Goal: Task Accomplishment & Management: Manage account settings

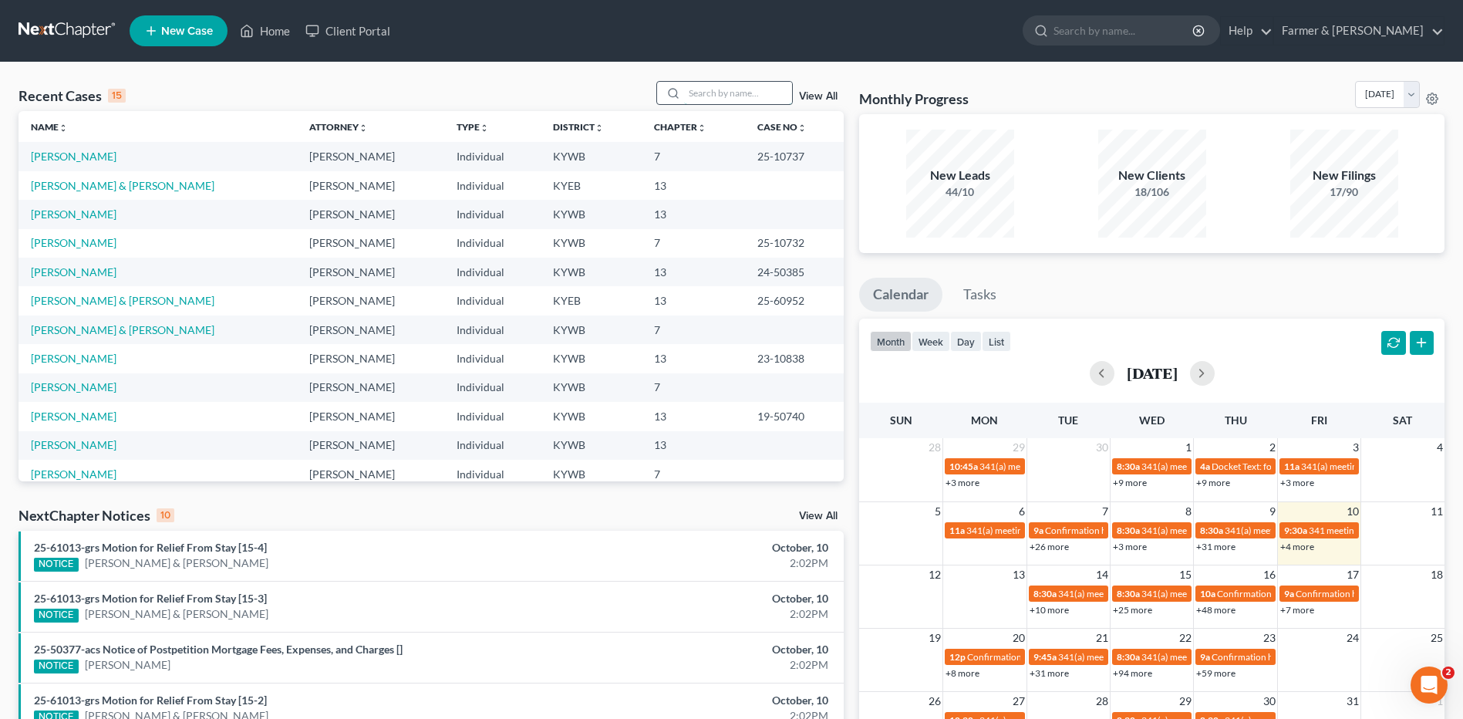
click at [710, 101] on input "search" at bounding box center [738, 93] width 108 height 22
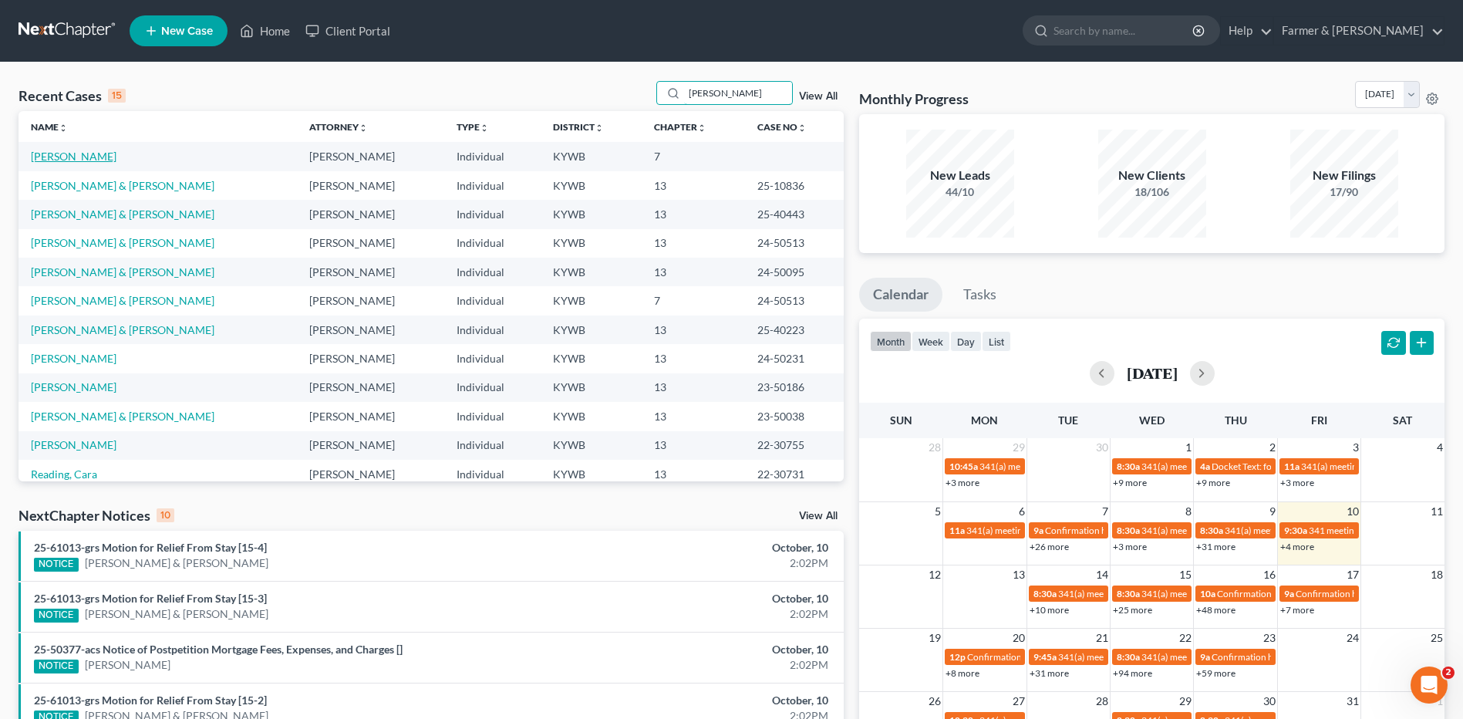
type input "powell"
click at [84, 155] on link "[PERSON_NAME]" at bounding box center [74, 156] width 86 height 13
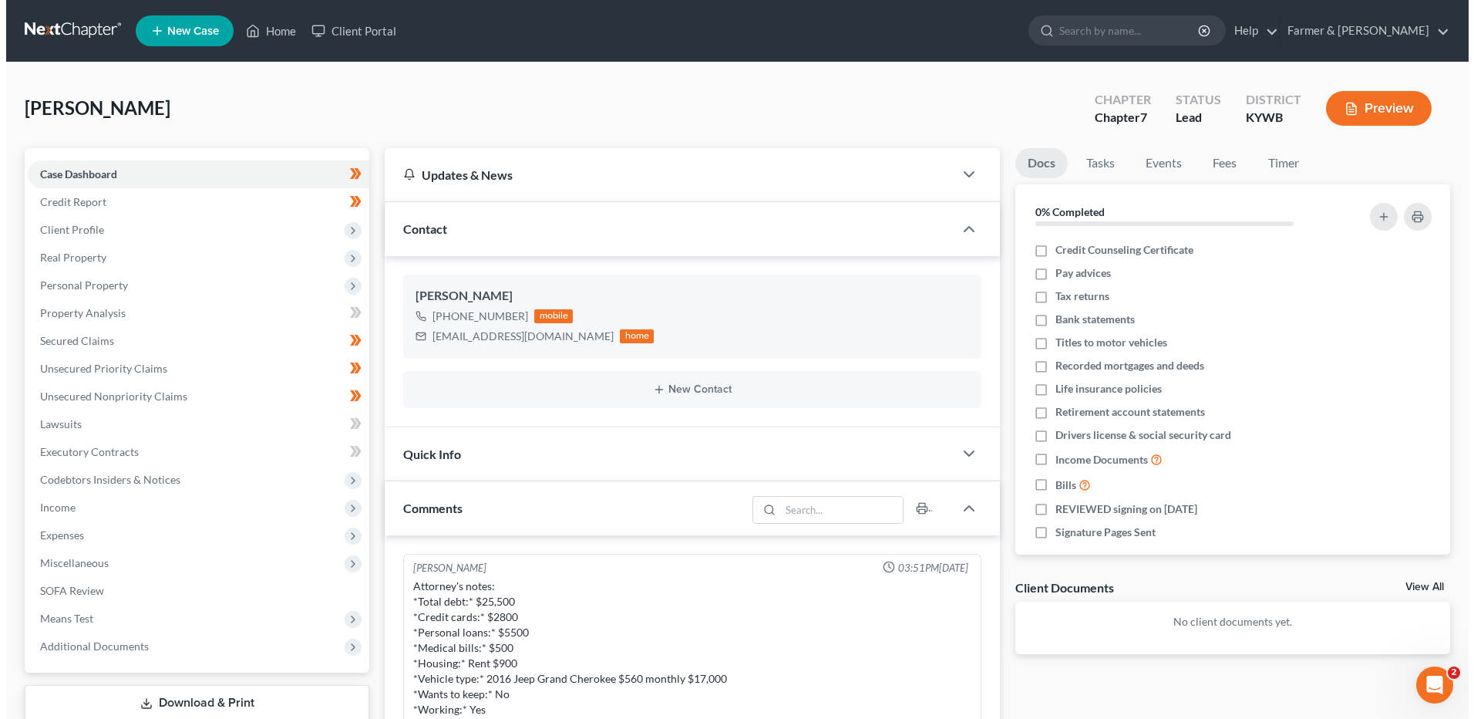
scroll to position [507, 0]
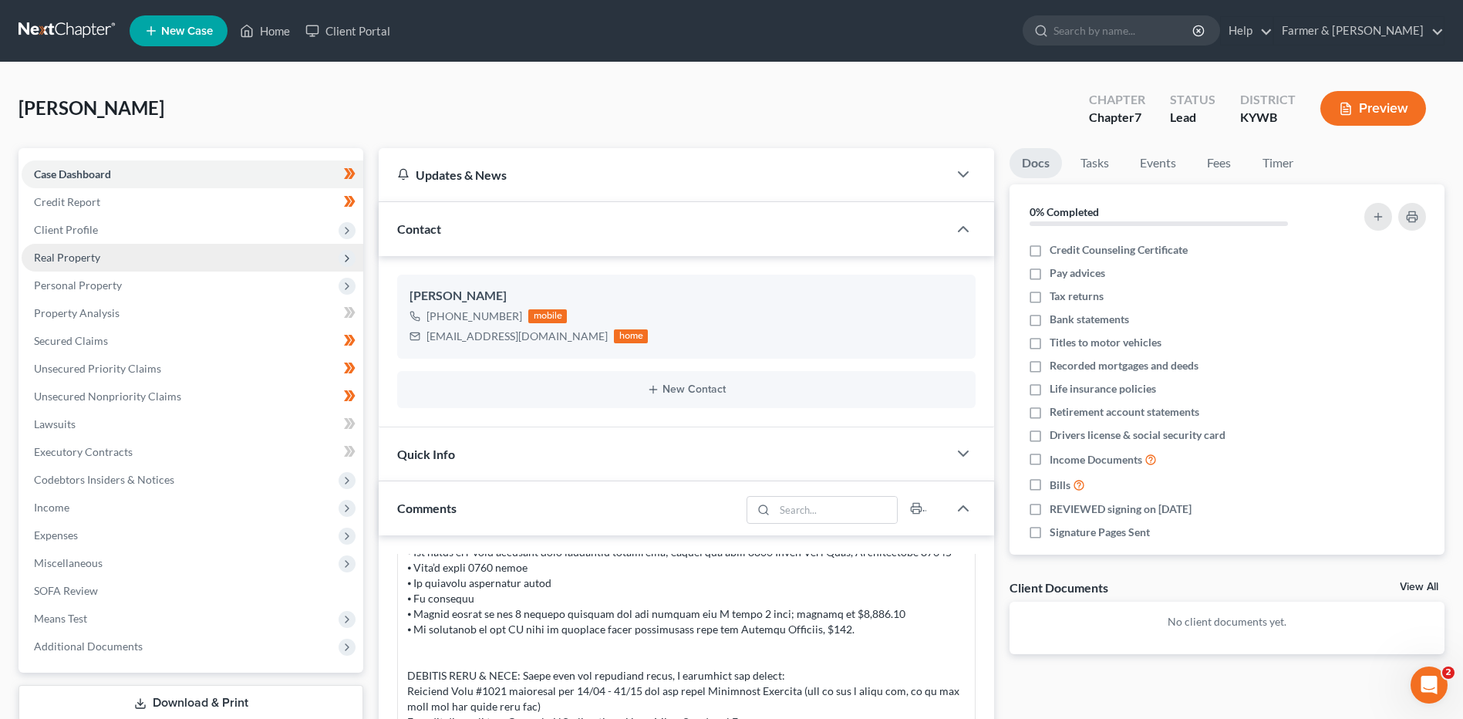
click at [101, 251] on span "Real Property" at bounding box center [193, 258] width 342 height 28
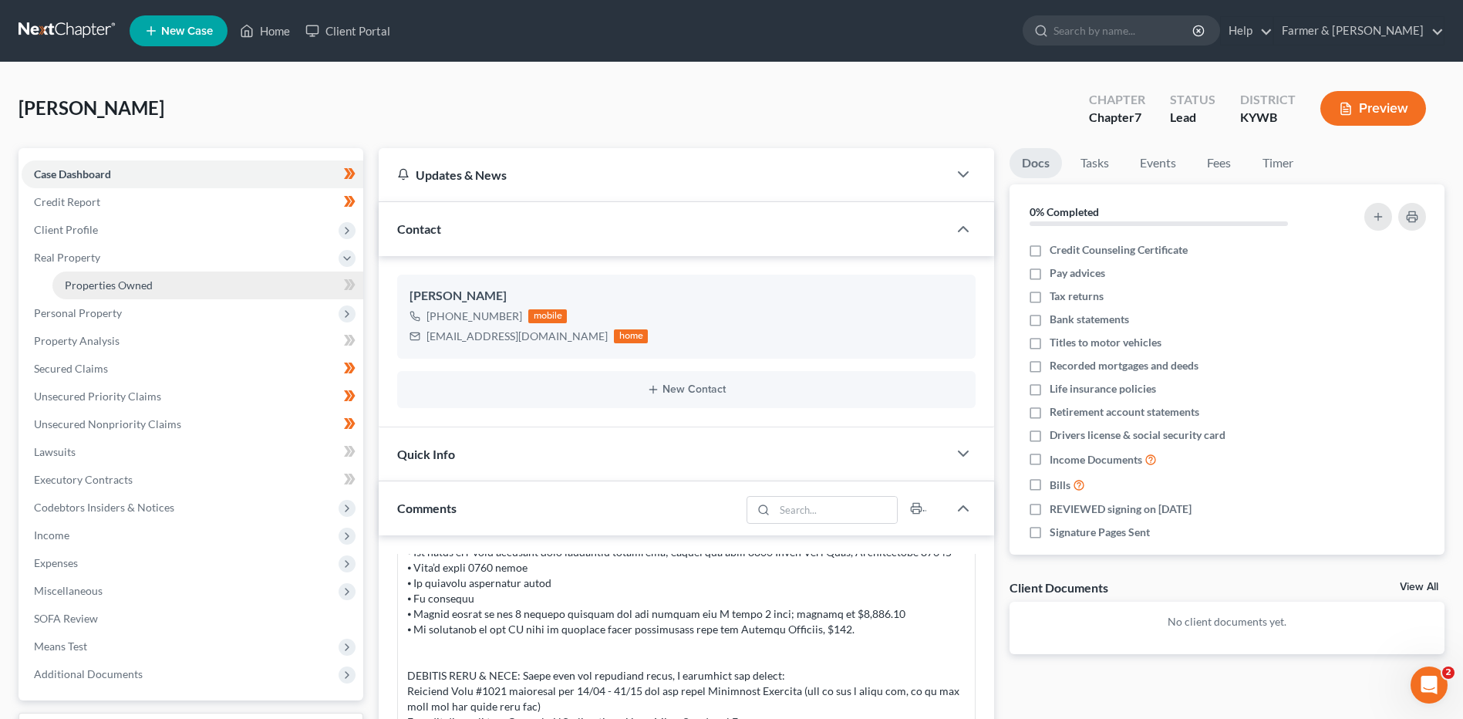
click at [116, 287] on span "Properties Owned" at bounding box center [109, 284] width 88 height 13
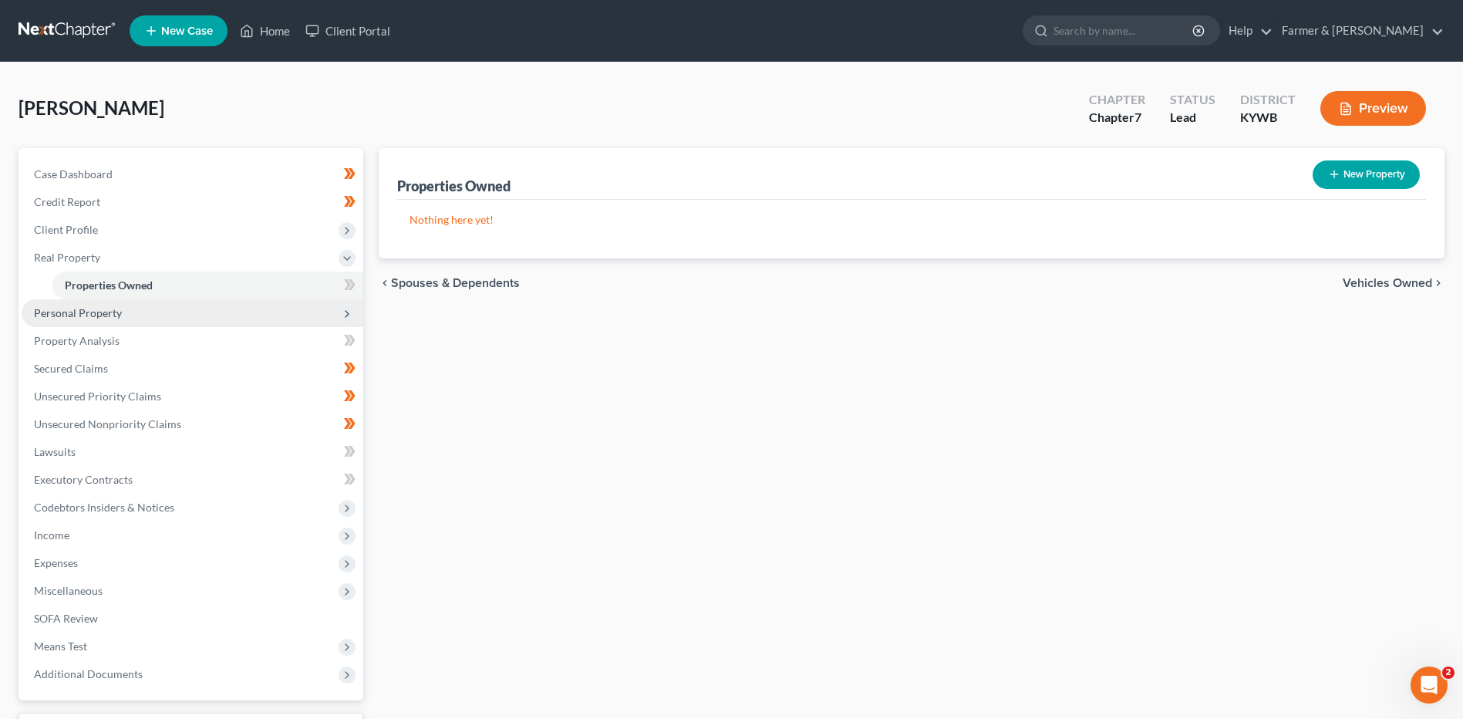
click at [118, 317] on span "Personal Property" at bounding box center [78, 312] width 88 height 13
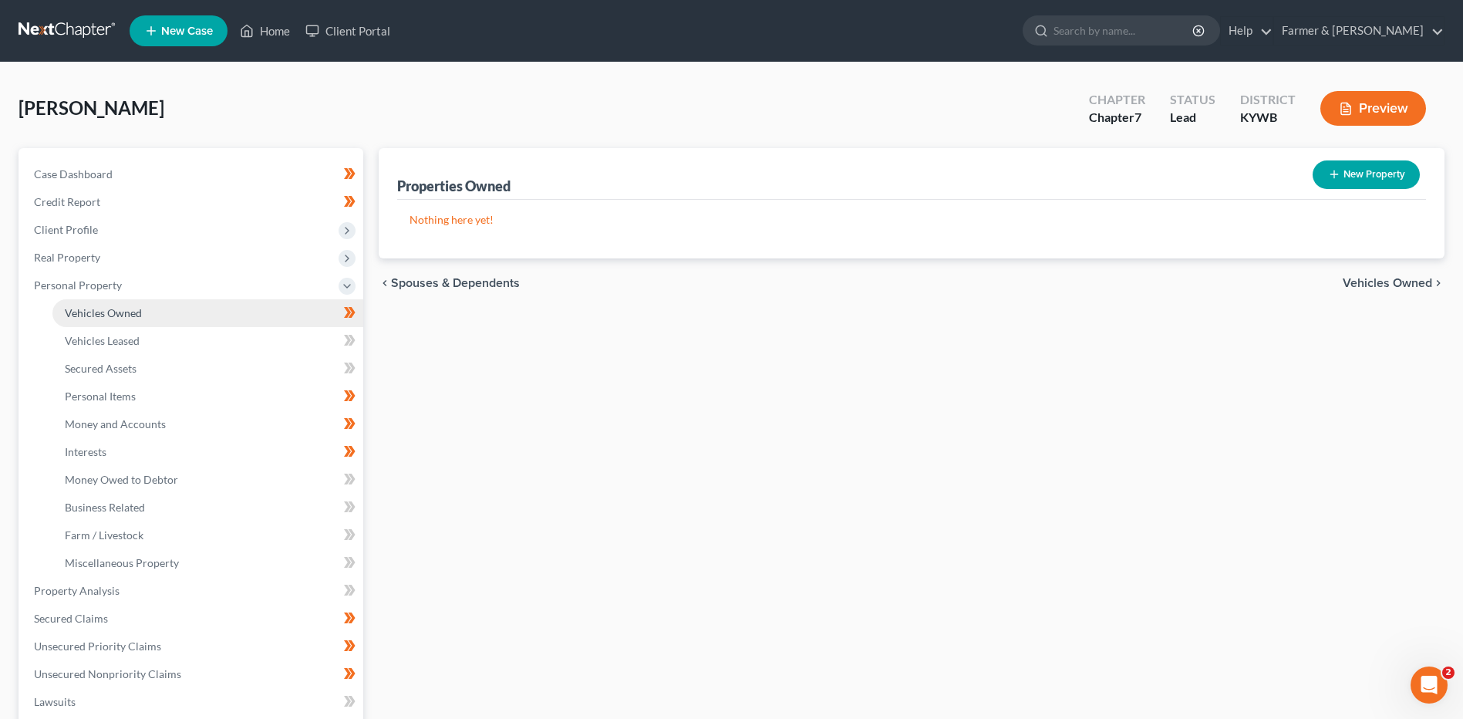
click at [118, 320] on link "Vehicles Owned" at bounding box center [207, 313] width 311 height 28
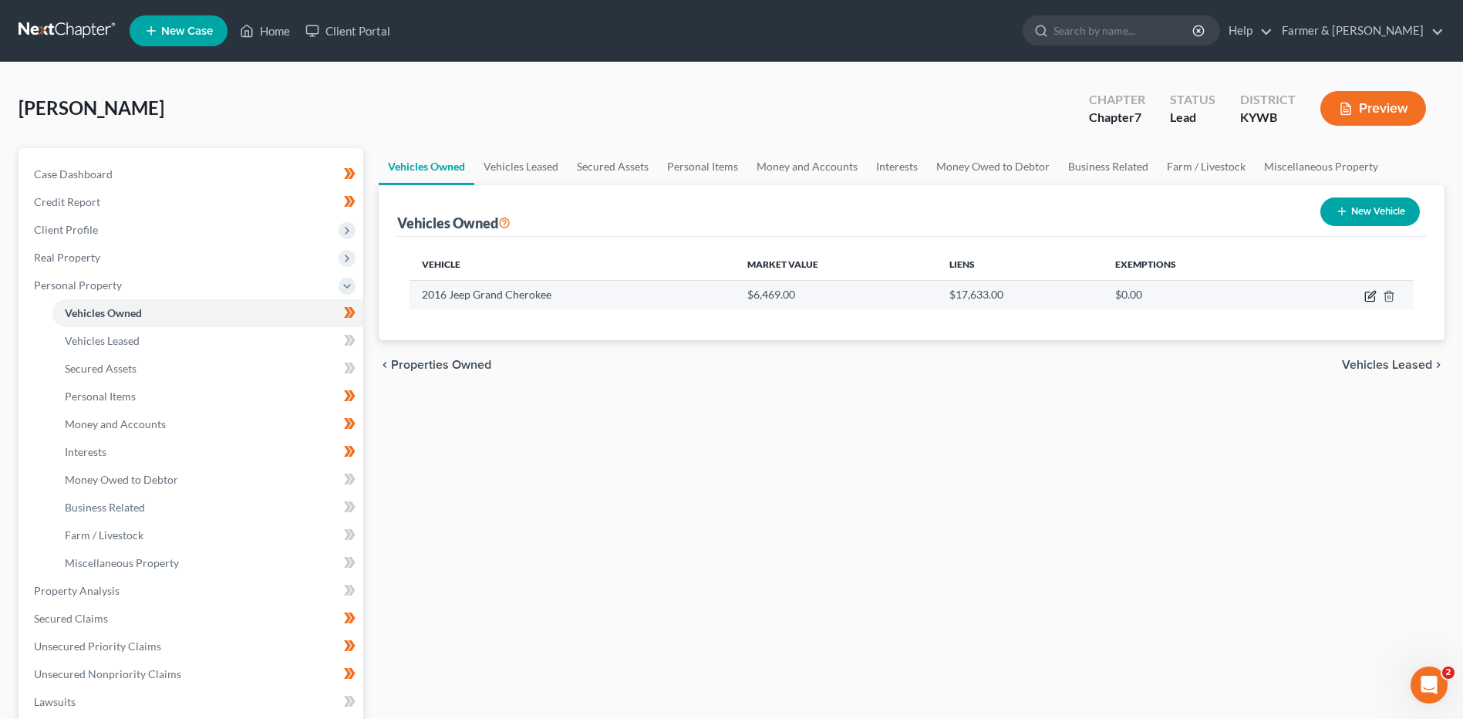
click at [1366, 298] on icon "button" at bounding box center [1369, 296] width 9 height 9
select select "0"
select select "10"
select select "2"
select select "0"
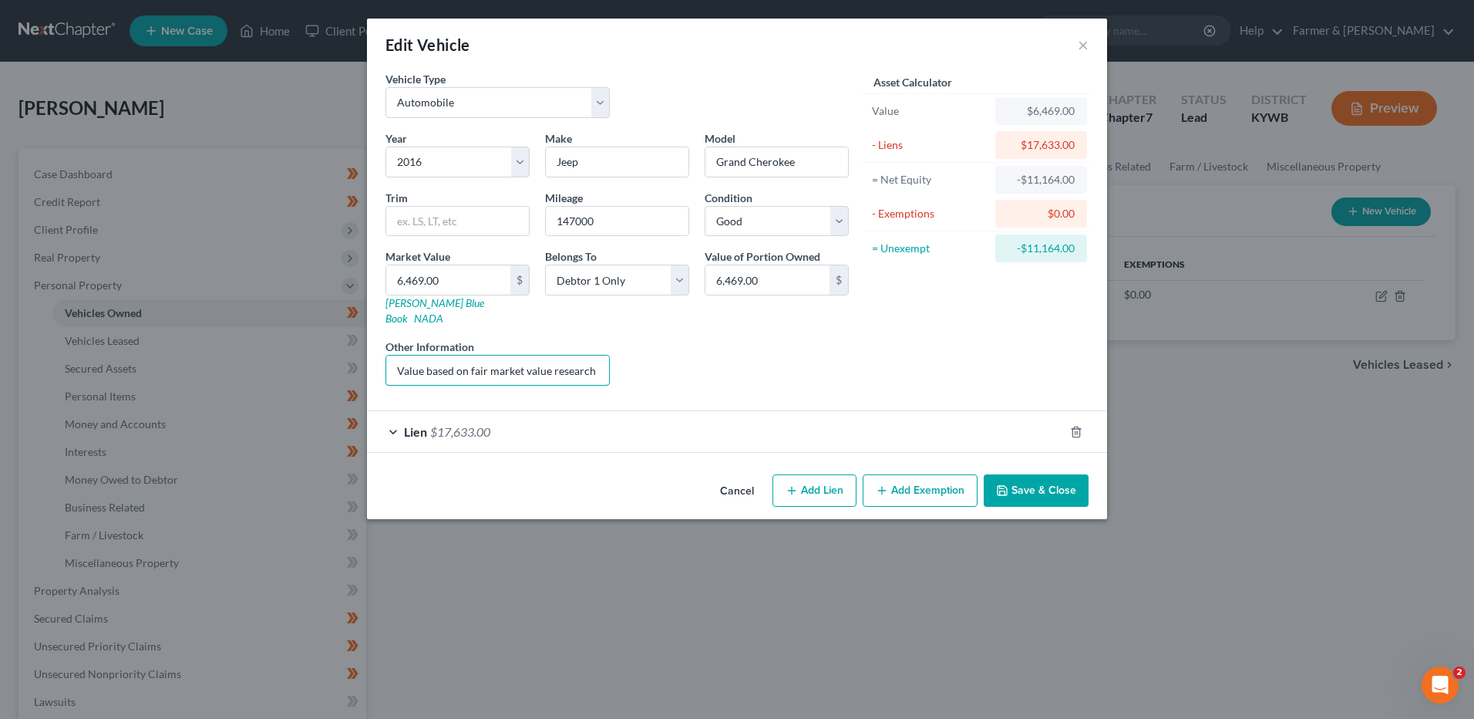
scroll to position [0, 217]
drag, startPoint x: 390, startPoint y: 359, endPoint x: 888, endPoint y: 383, distance: 498.8
click at [913, 388] on form "Vehicle Type Select Automobile Truck Trailer Watercraft Aircraft Motor Home Atv…" at bounding box center [737, 262] width 703 height 382
click at [489, 283] on input "6,469.00" at bounding box center [448, 279] width 124 height 29
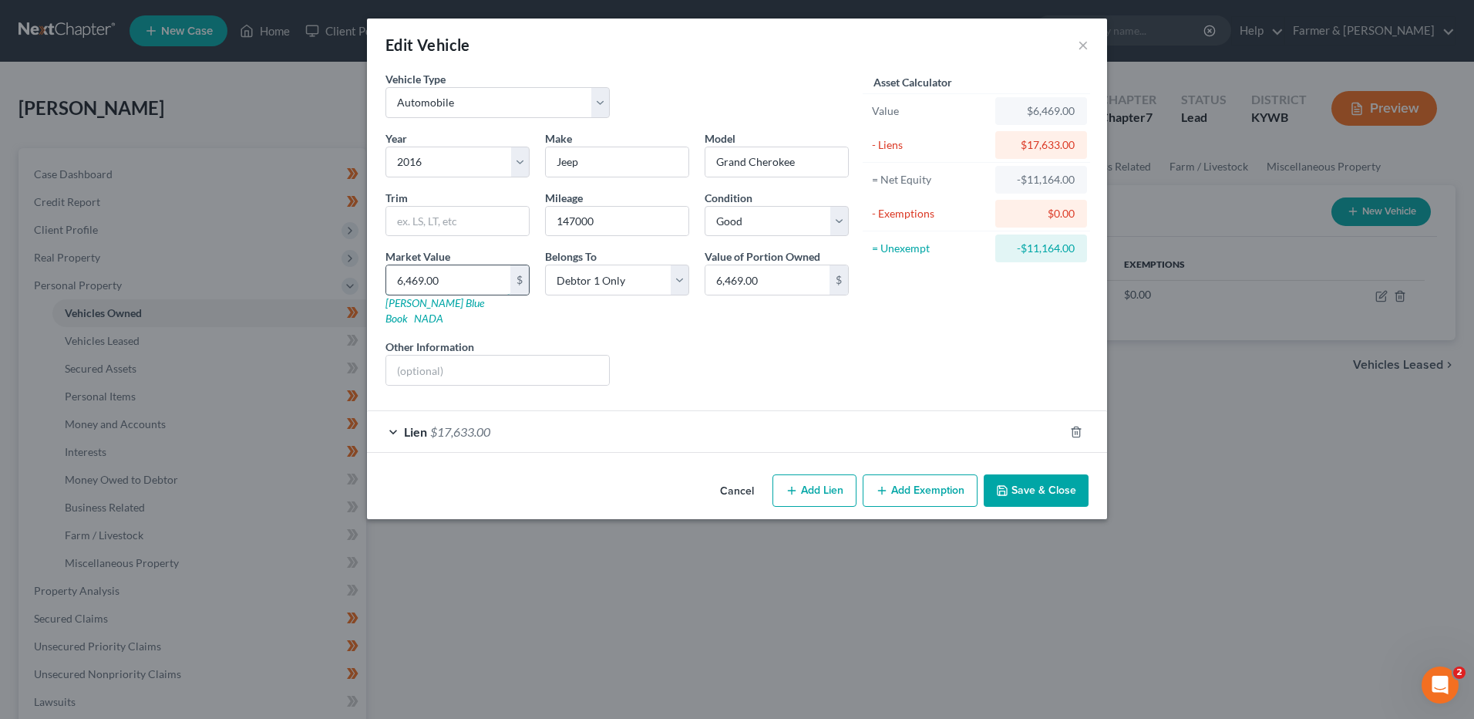
type input "6"
type input "6.00"
type input "65"
type input "65.00"
type input "650"
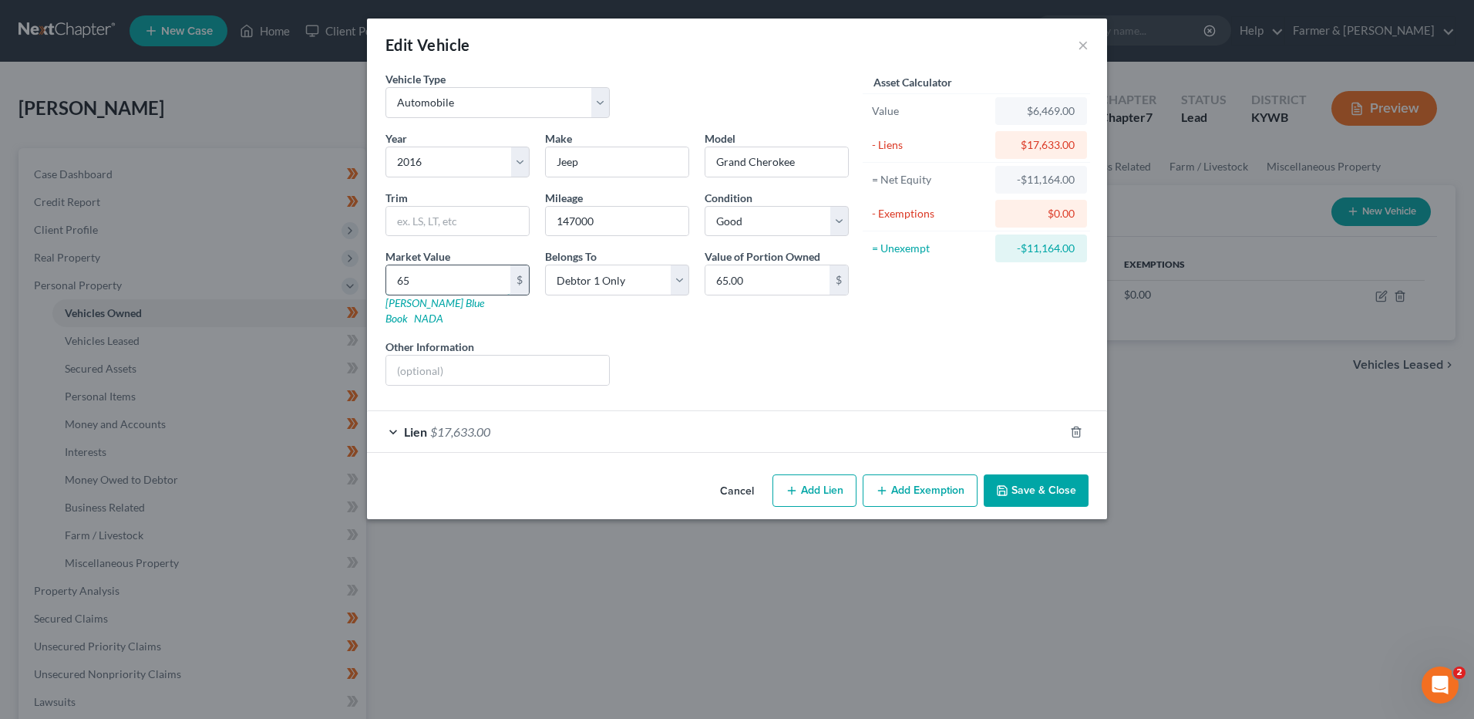
type input "650.00"
type input "6500"
type input "6,500.00"
click at [482, 424] on span "$17,633.00" at bounding box center [460, 431] width 60 height 15
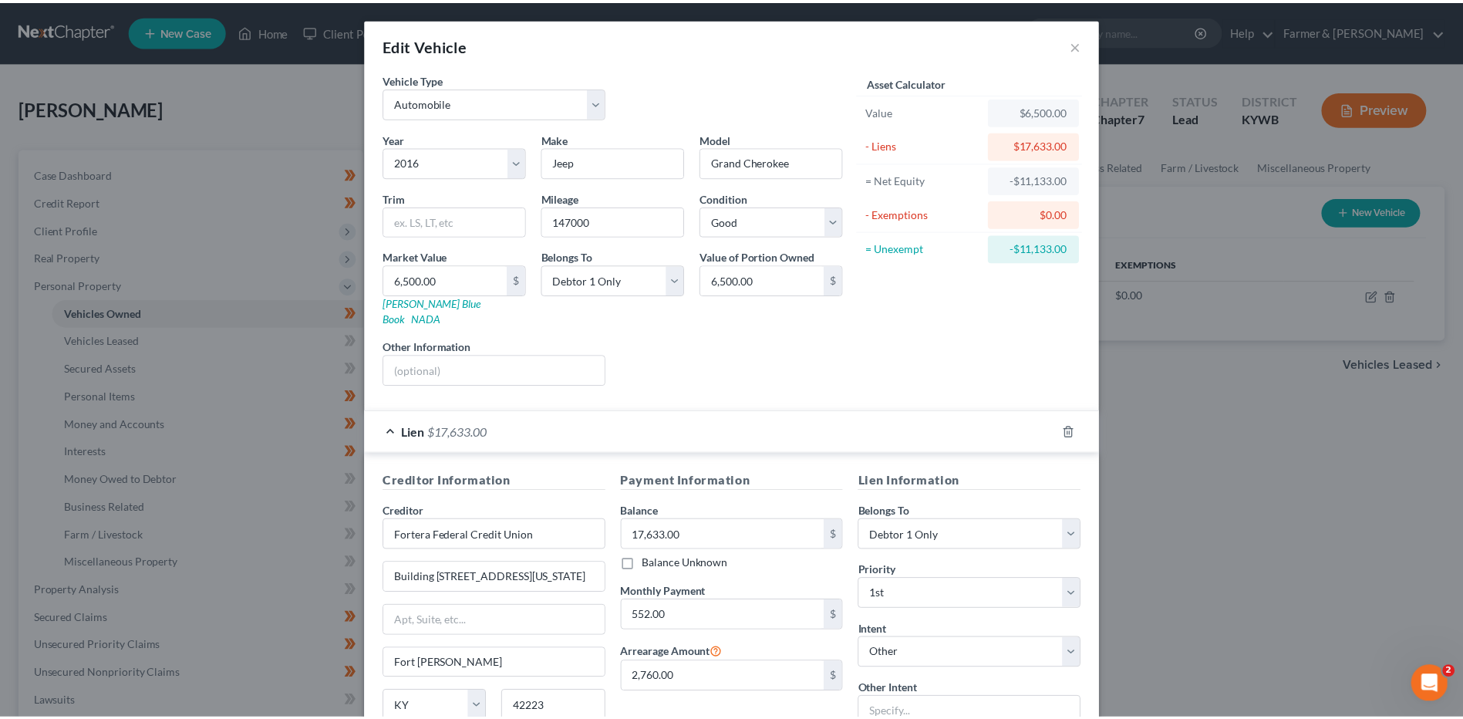
scroll to position [125, 0]
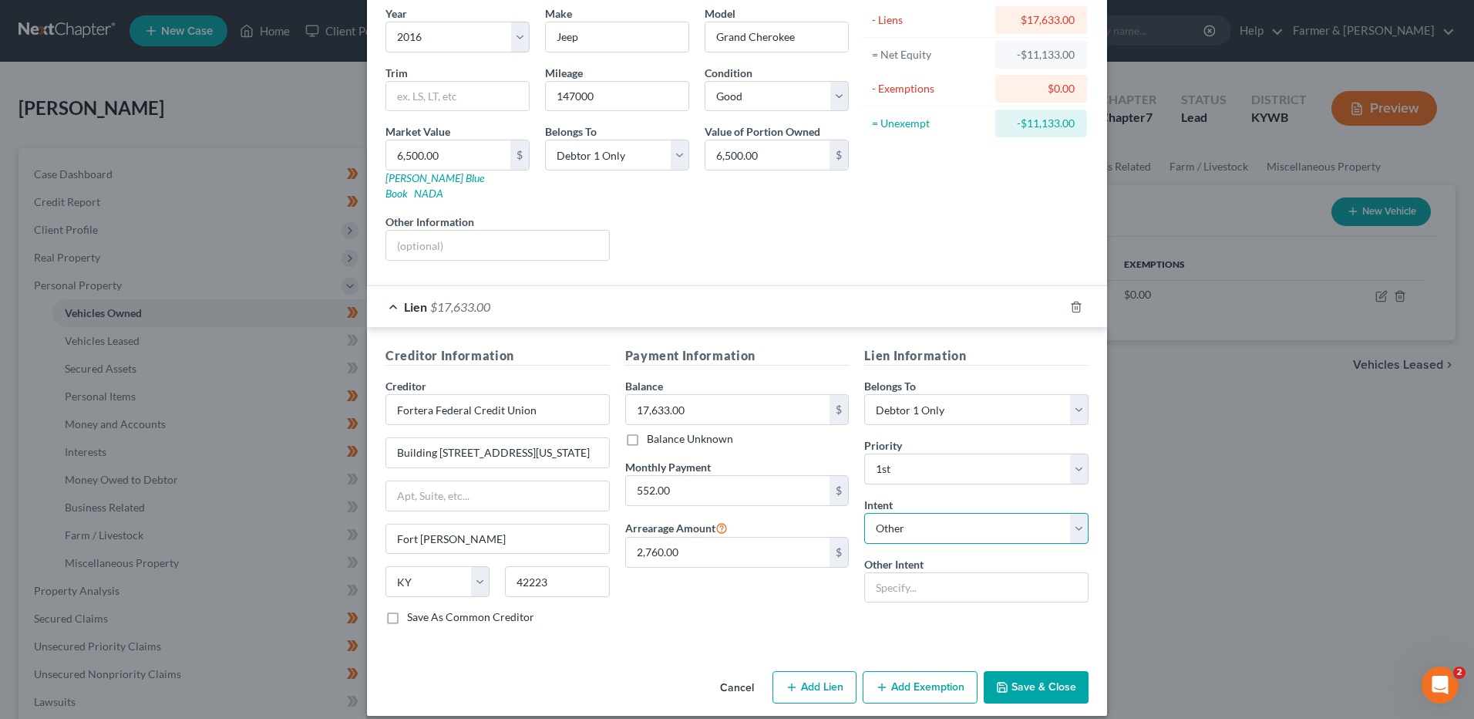
click at [923, 520] on select "Select Surrender Redeem Reaffirm Avoid Other" at bounding box center [976, 528] width 224 height 31
select select "2"
click at [864, 513] on select "Select Surrender Redeem Reaffirm Avoid Other" at bounding box center [976, 528] width 224 height 31
click at [1039, 671] on button "Save & Close" at bounding box center [1036, 687] width 105 height 32
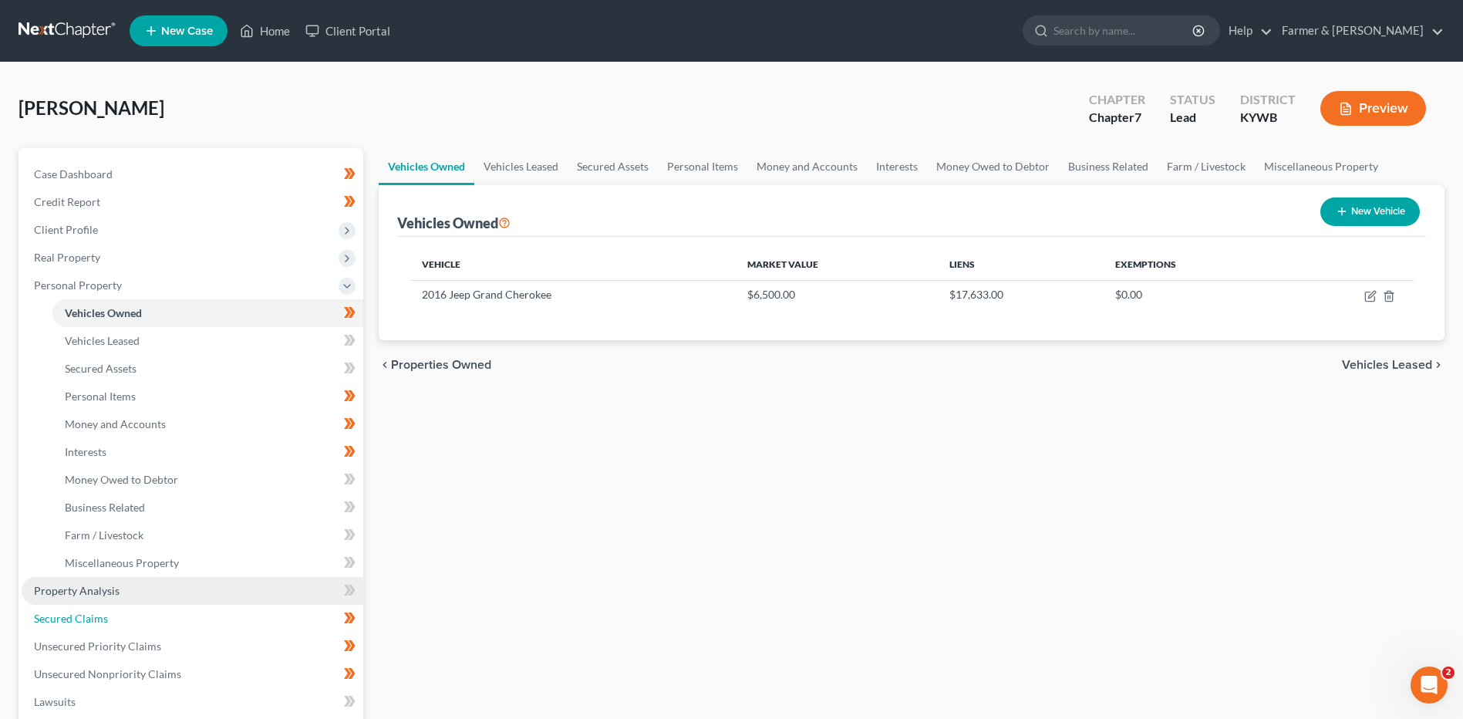
drag, startPoint x: 101, startPoint y: 615, endPoint x: 165, endPoint y: 588, distance: 69.2
click at [101, 615] on span "Secured Claims" at bounding box center [71, 618] width 74 height 13
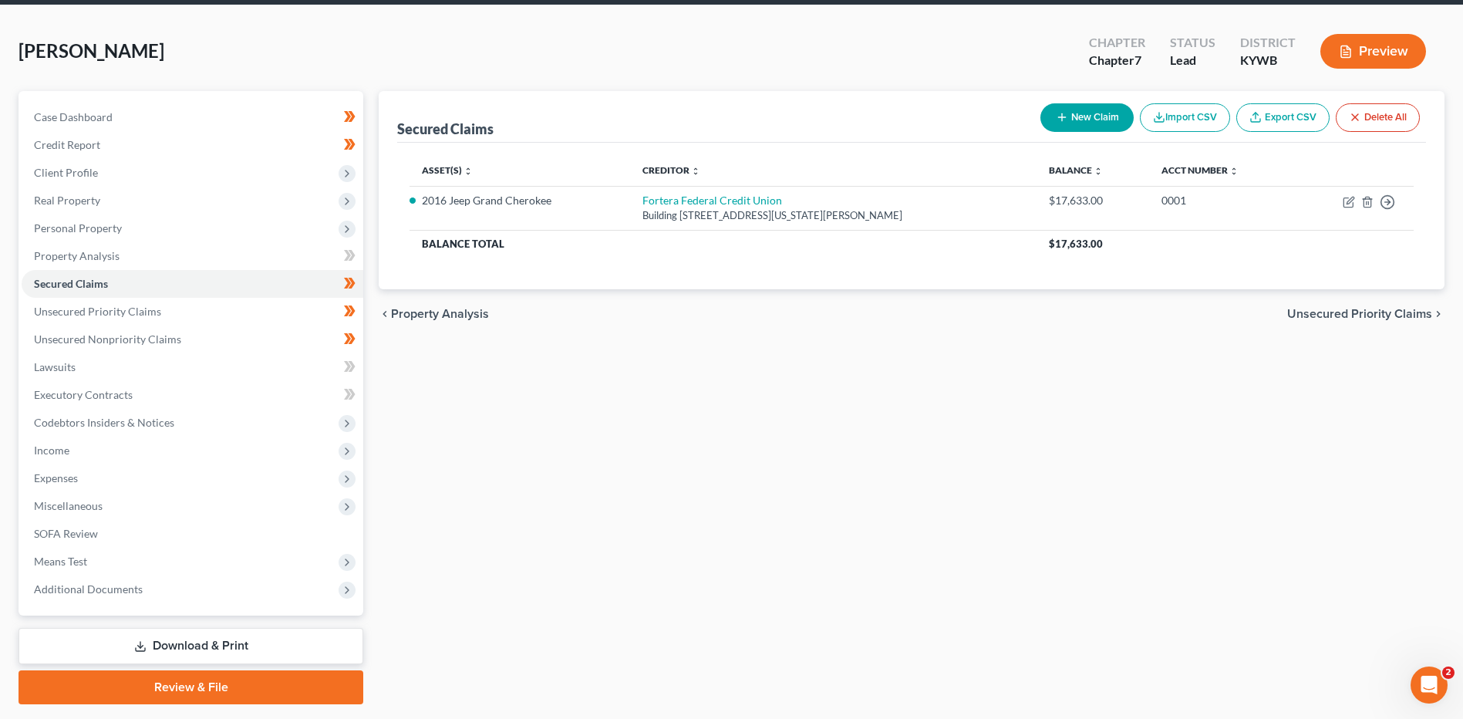
scroll to position [101, 0]
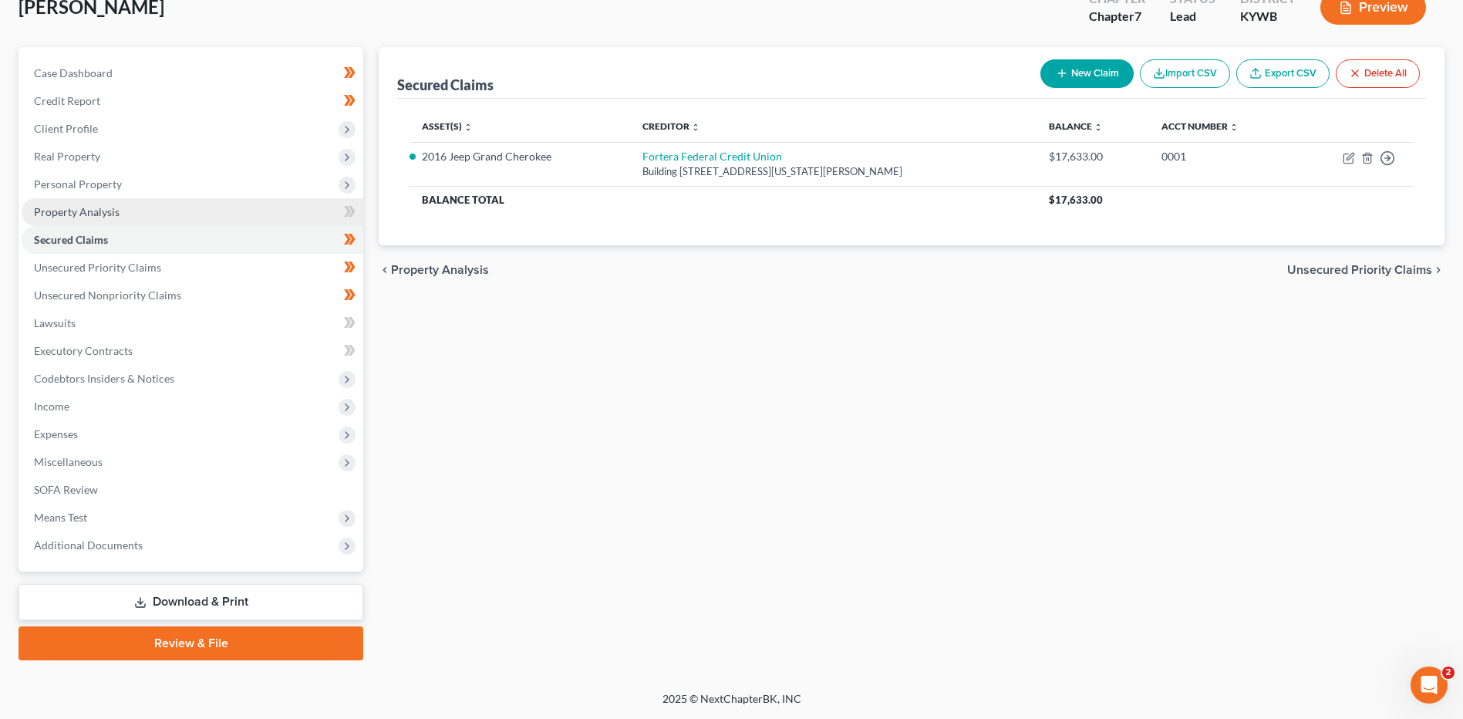
click at [123, 211] on link "Property Analysis" at bounding box center [193, 212] width 342 height 28
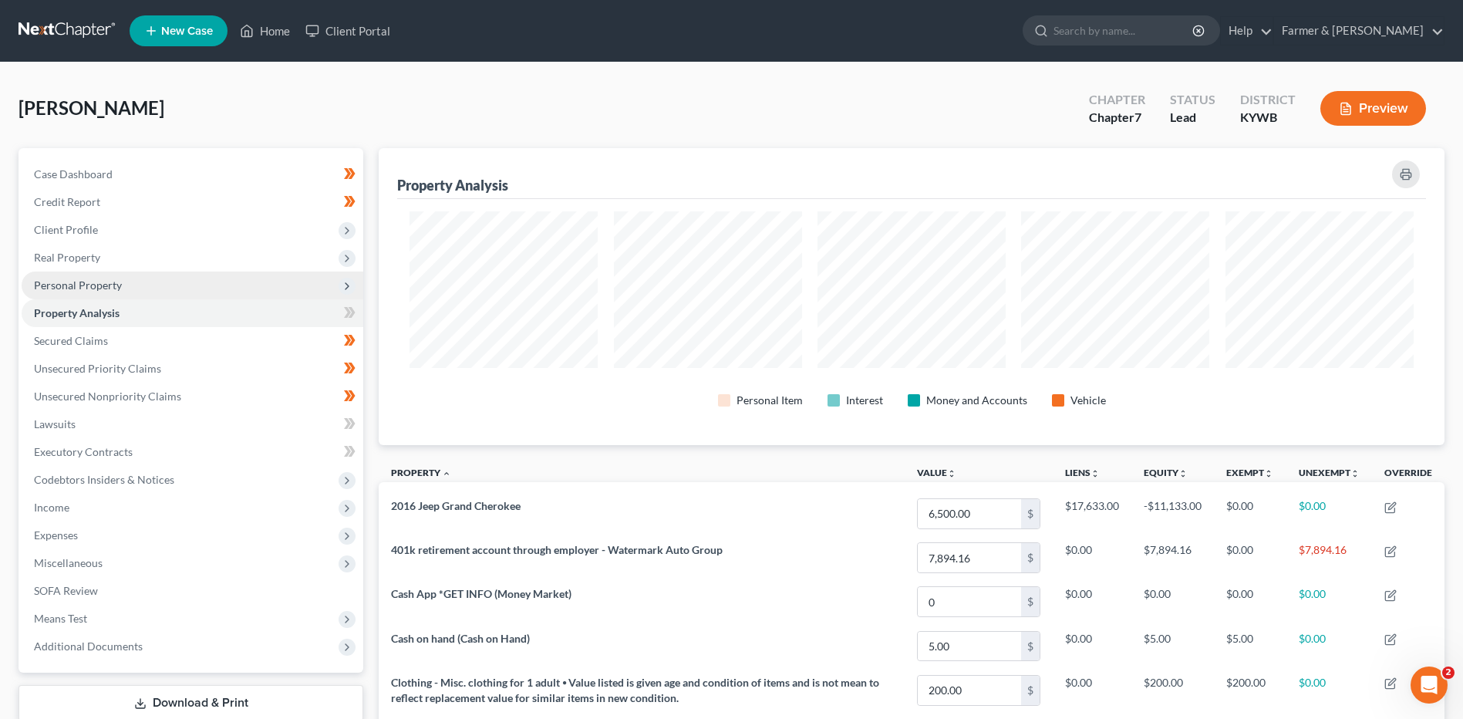
click at [162, 283] on span "Personal Property" at bounding box center [193, 285] width 342 height 28
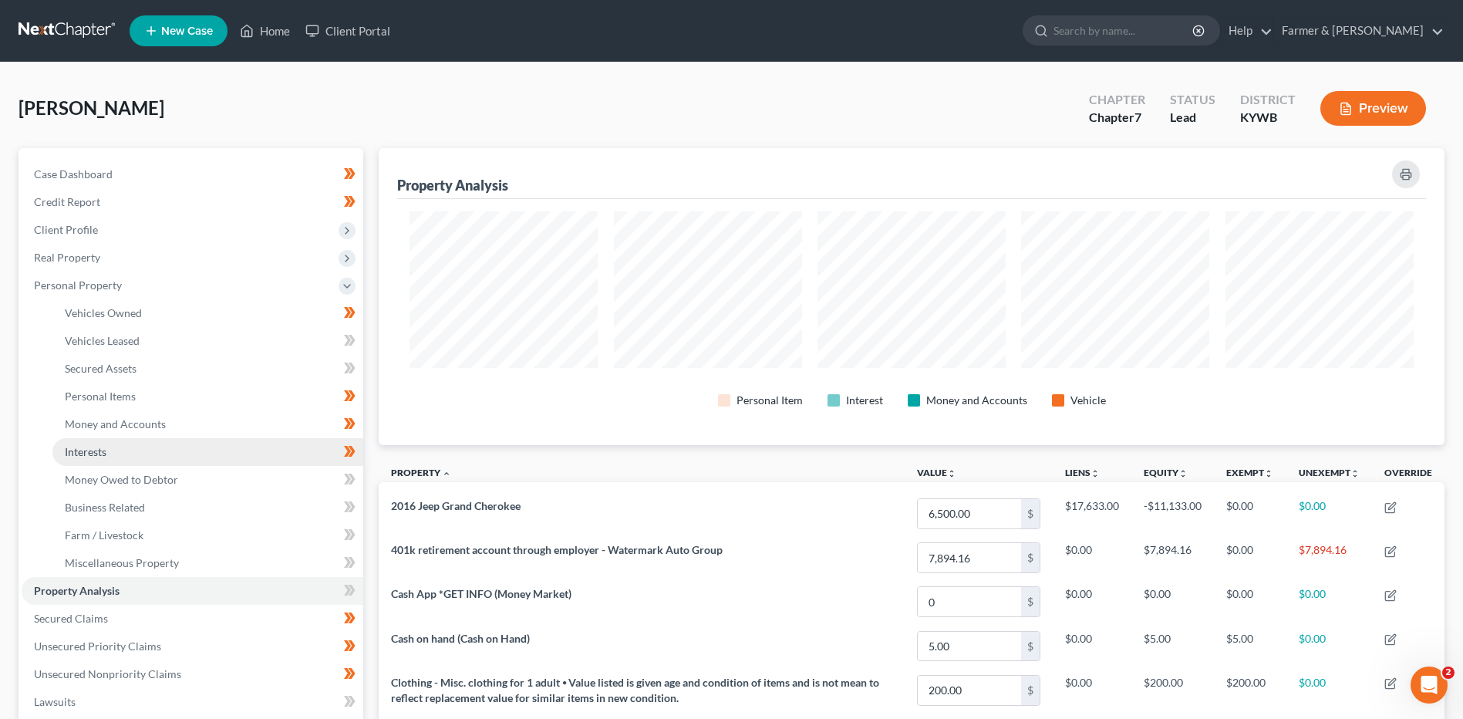
click at [138, 449] on link "Interests" at bounding box center [207, 452] width 311 height 28
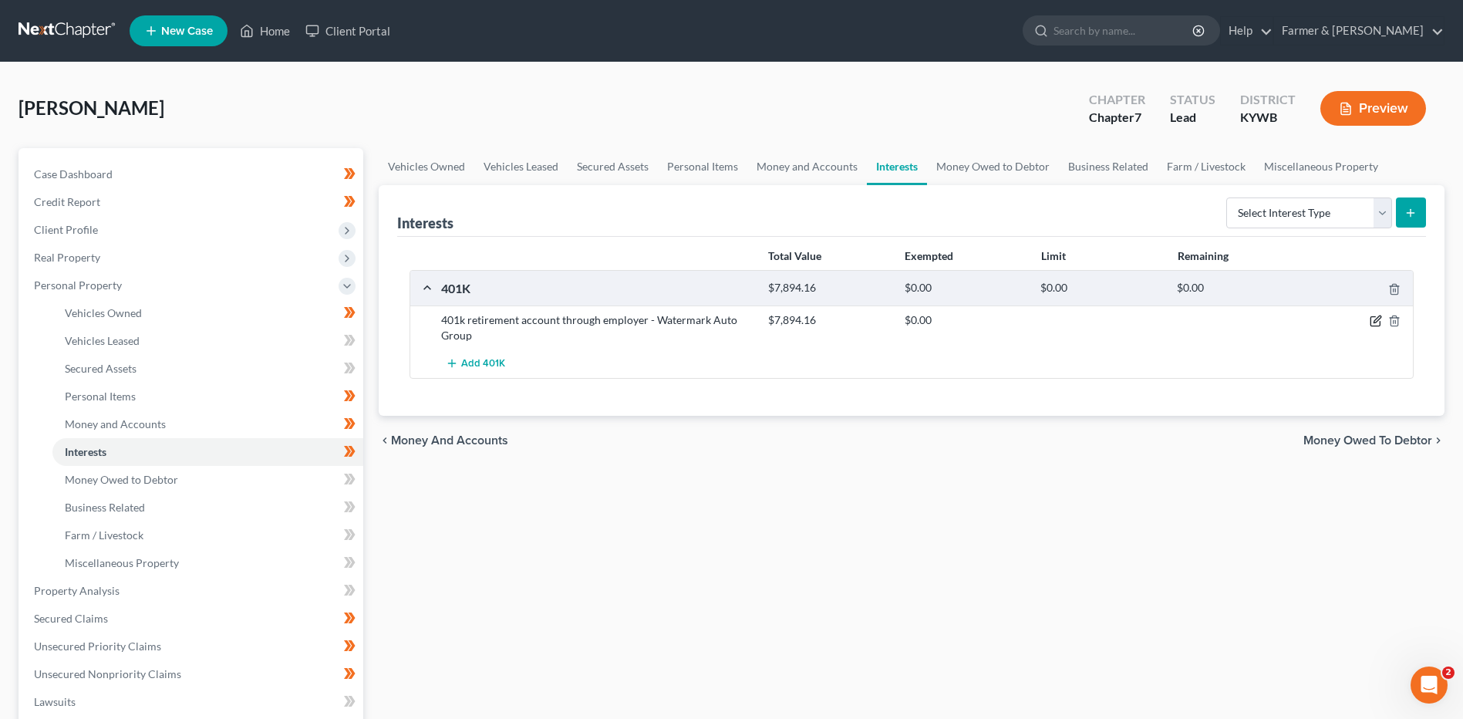
click at [1378, 319] on icon "button" at bounding box center [1376, 321] width 12 height 12
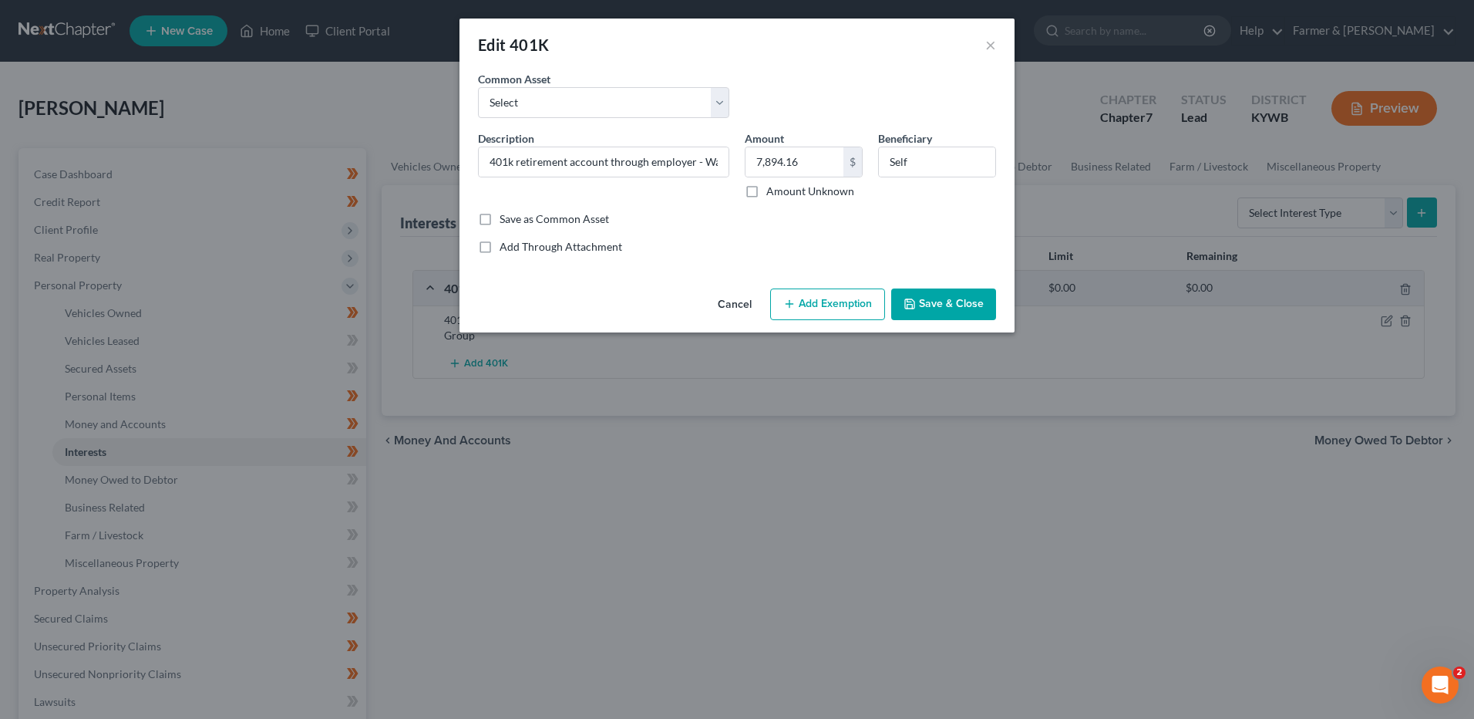
click at [801, 301] on button "Add Exemption" at bounding box center [827, 304] width 115 height 32
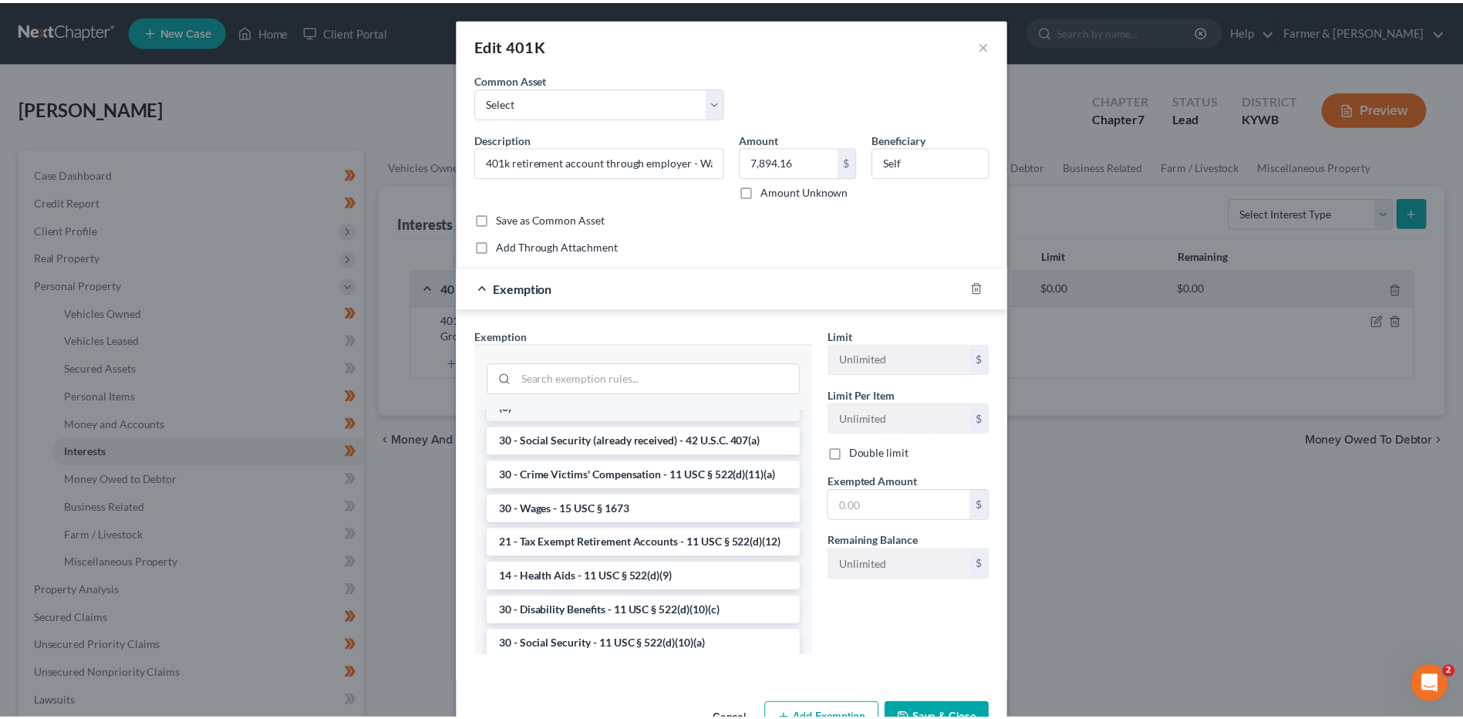
scroll to position [694, 0]
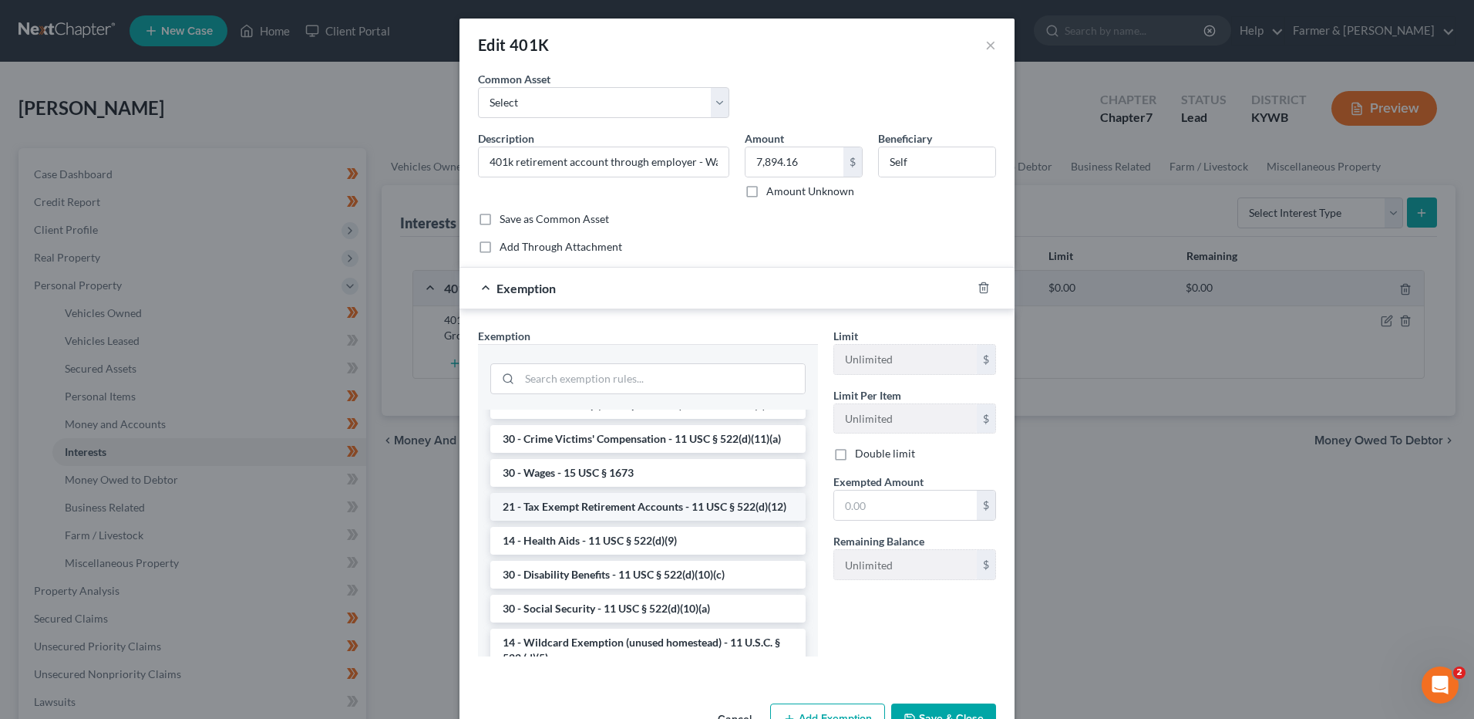
click at [629, 521] on li "21 - Tax Exempt Retirement Accounts - 11 USC § 522(d)(12)" at bounding box center [647, 507] width 315 height 28
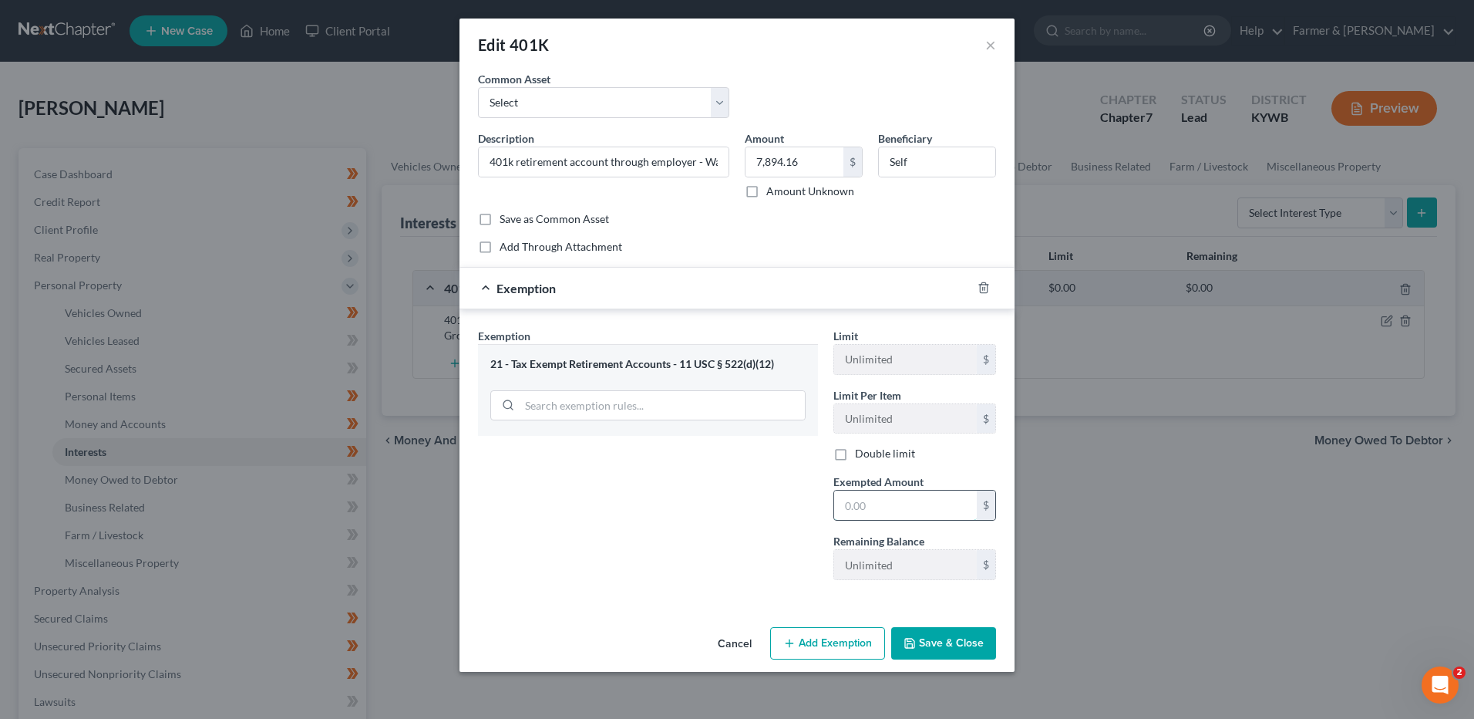
click at [874, 505] on input "text" at bounding box center [905, 504] width 143 height 29
type input "7,894.16"
click at [940, 163] on input "Self" at bounding box center [937, 161] width 116 height 29
drag, startPoint x: 916, startPoint y: 161, endPoint x: 880, endPoint y: 160, distance: 36.3
click at [880, 160] on input "Self" at bounding box center [937, 161] width 116 height 29
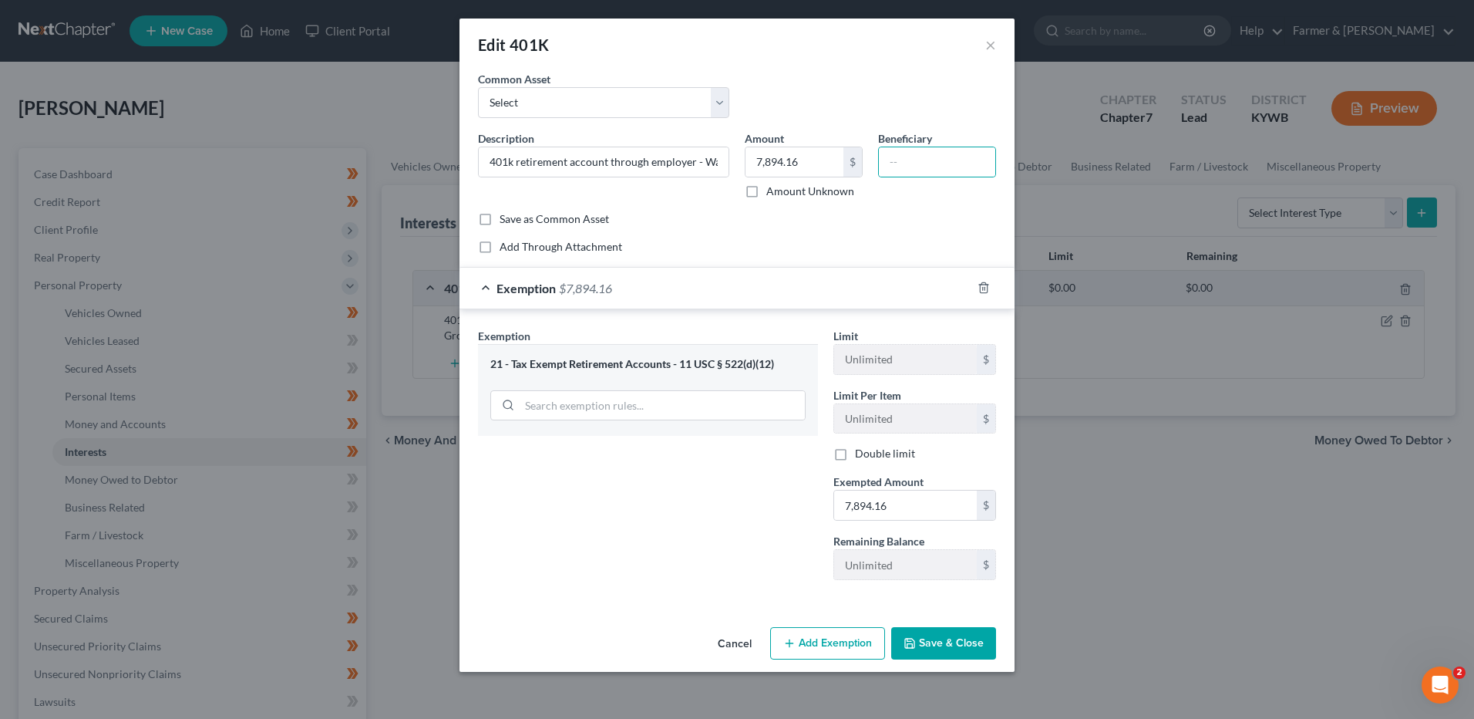
click at [959, 632] on button "Save & Close" at bounding box center [943, 643] width 105 height 32
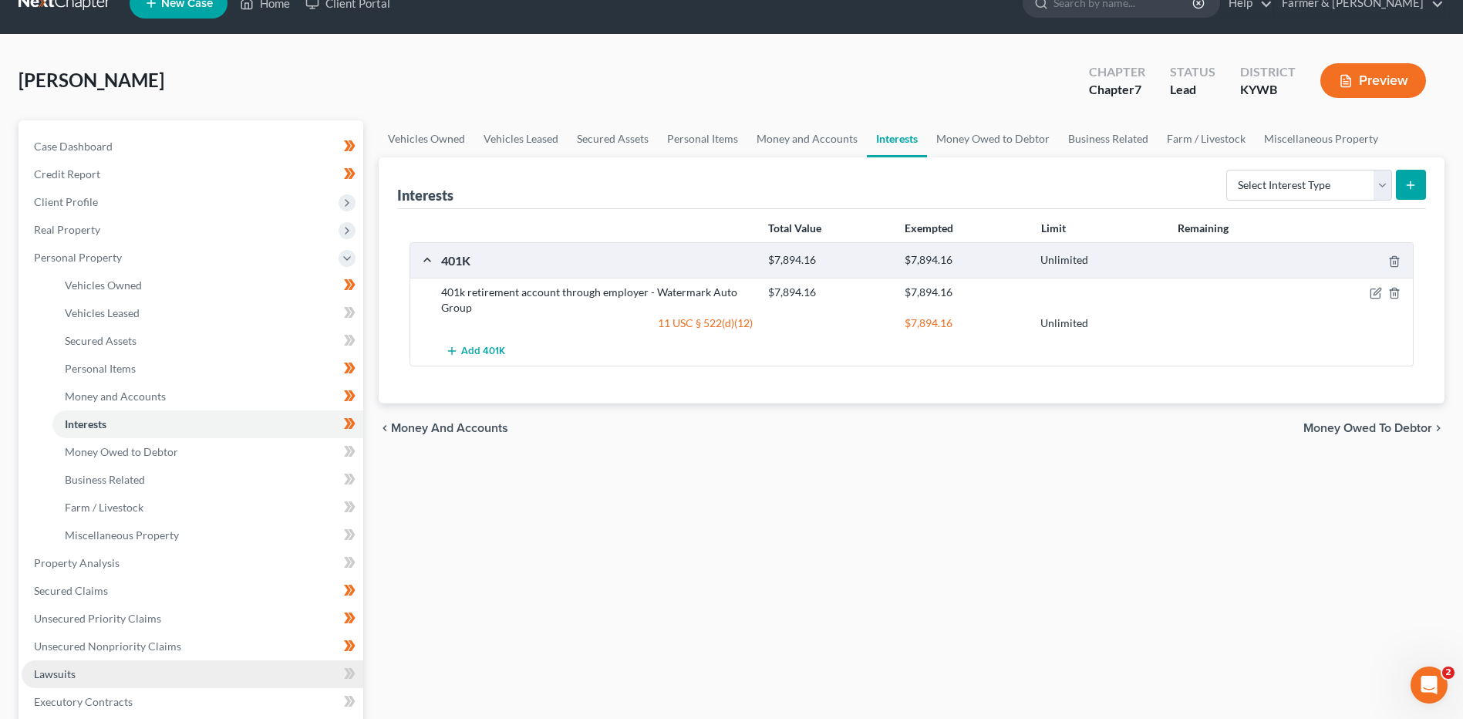
scroll to position [77, 0]
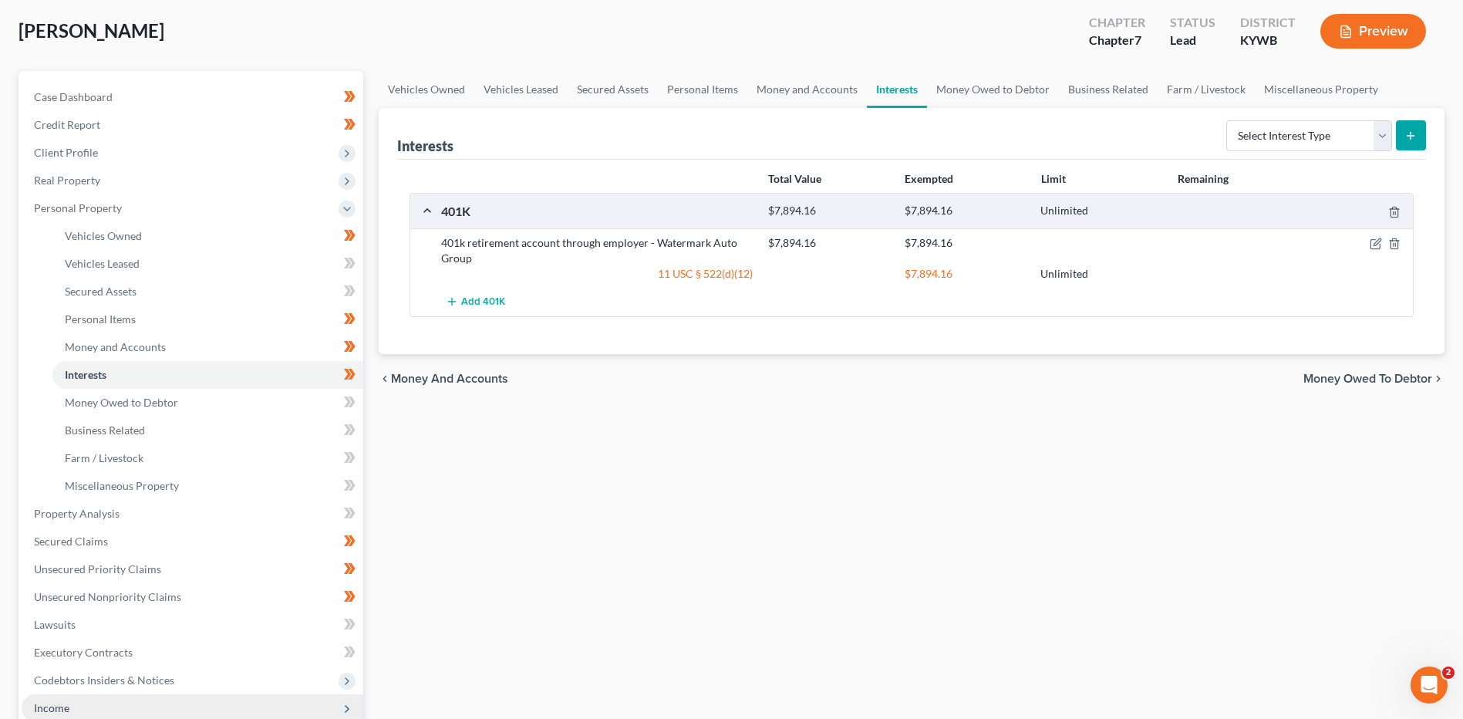
click at [90, 705] on span "Income" at bounding box center [193, 708] width 342 height 28
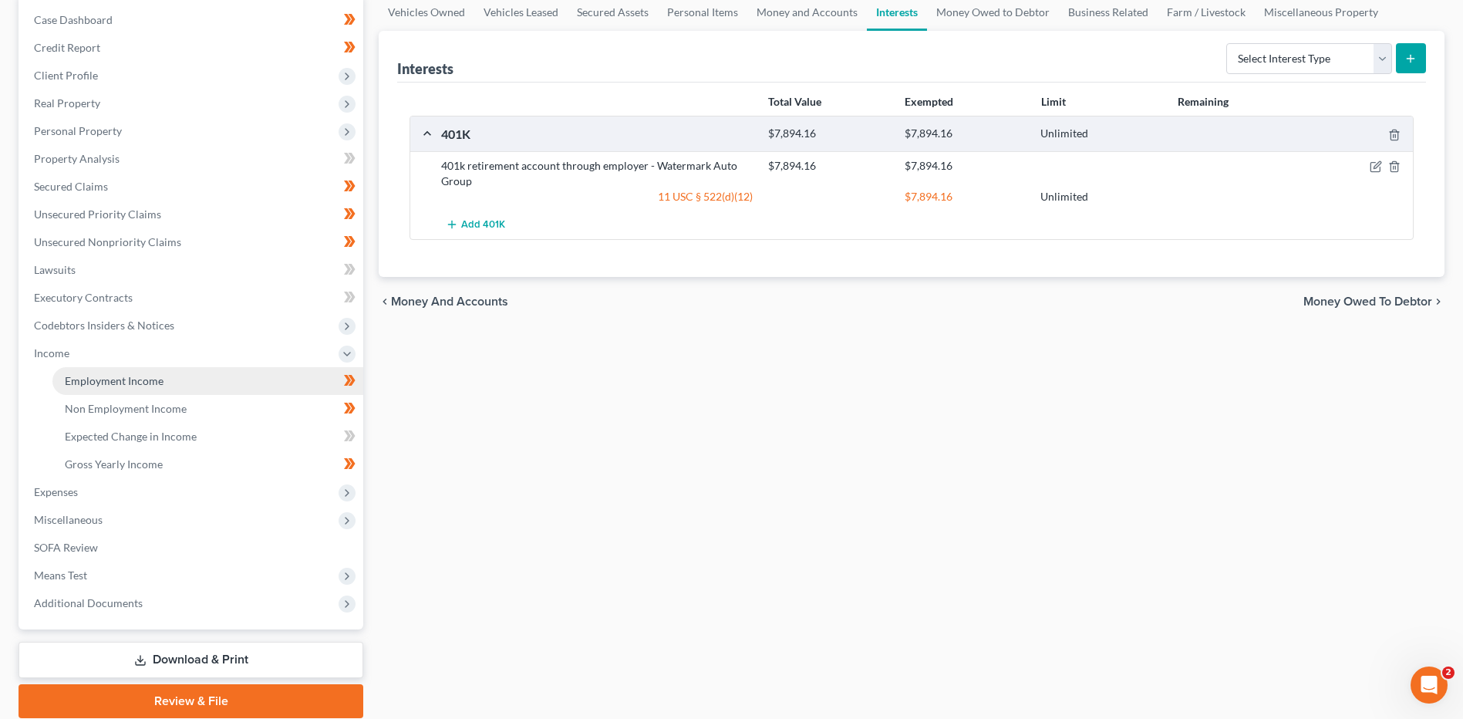
click at [170, 375] on link "Employment Income" at bounding box center [207, 381] width 311 height 28
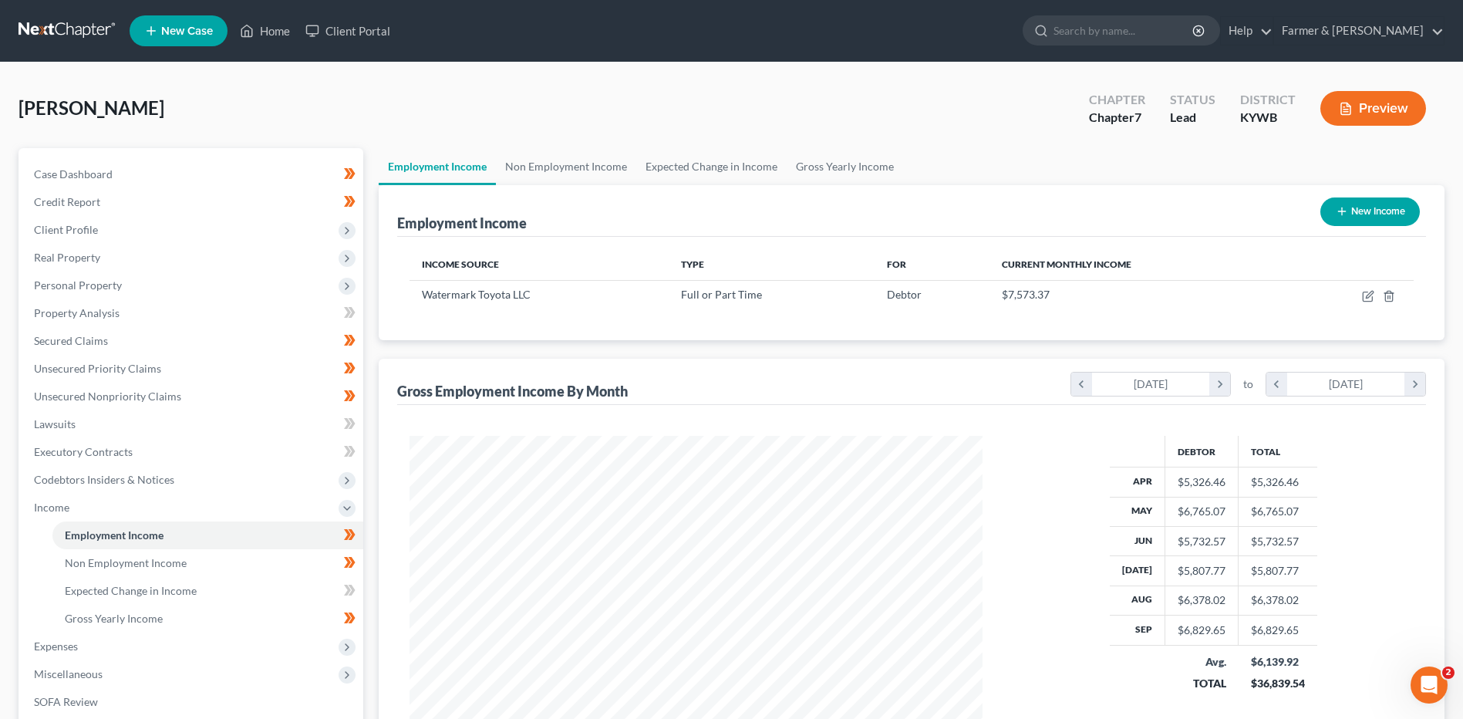
scroll to position [286, 603]
click at [160, 234] on span "Client Profile" at bounding box center [193, 230] width 342 height 28
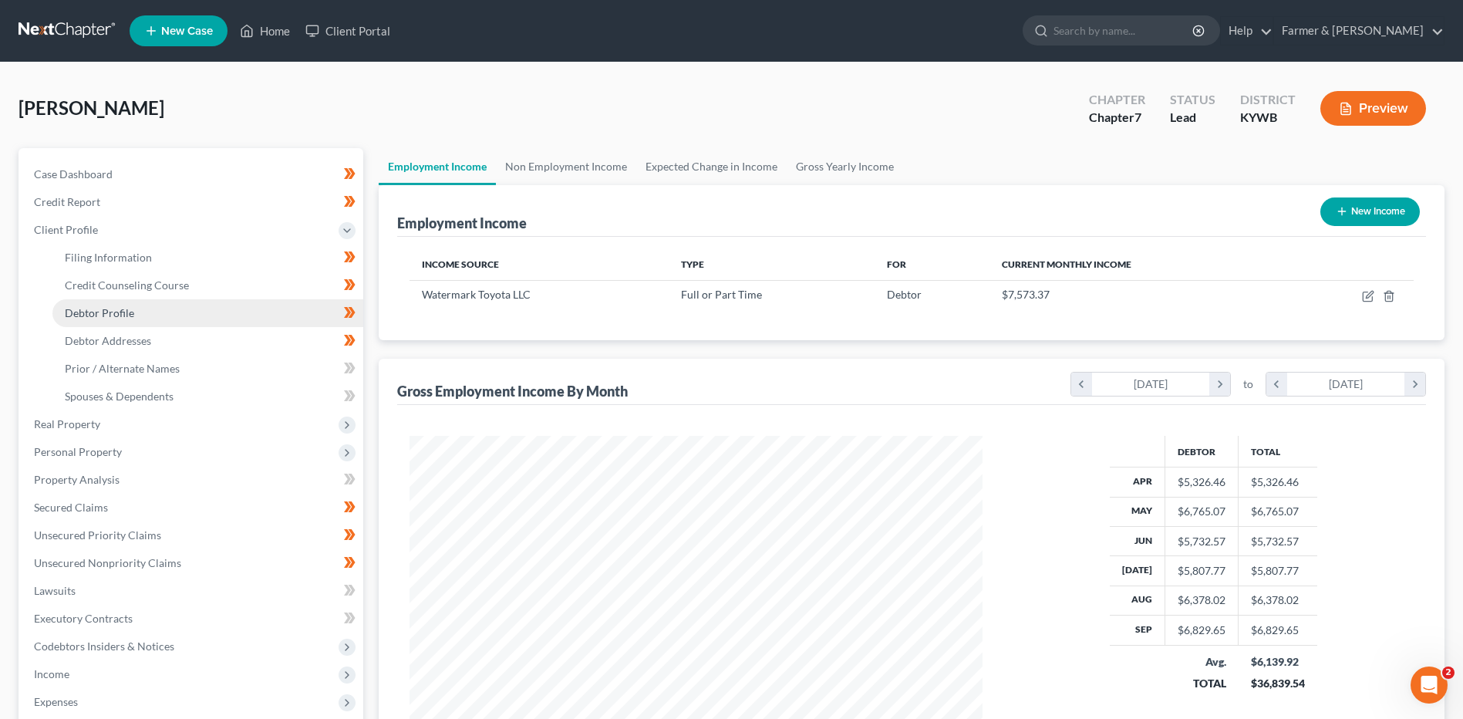
click at [140, 318] on link "Debtor Profile" at bounding box center [207, 313] width 311 height 28
select select "0"
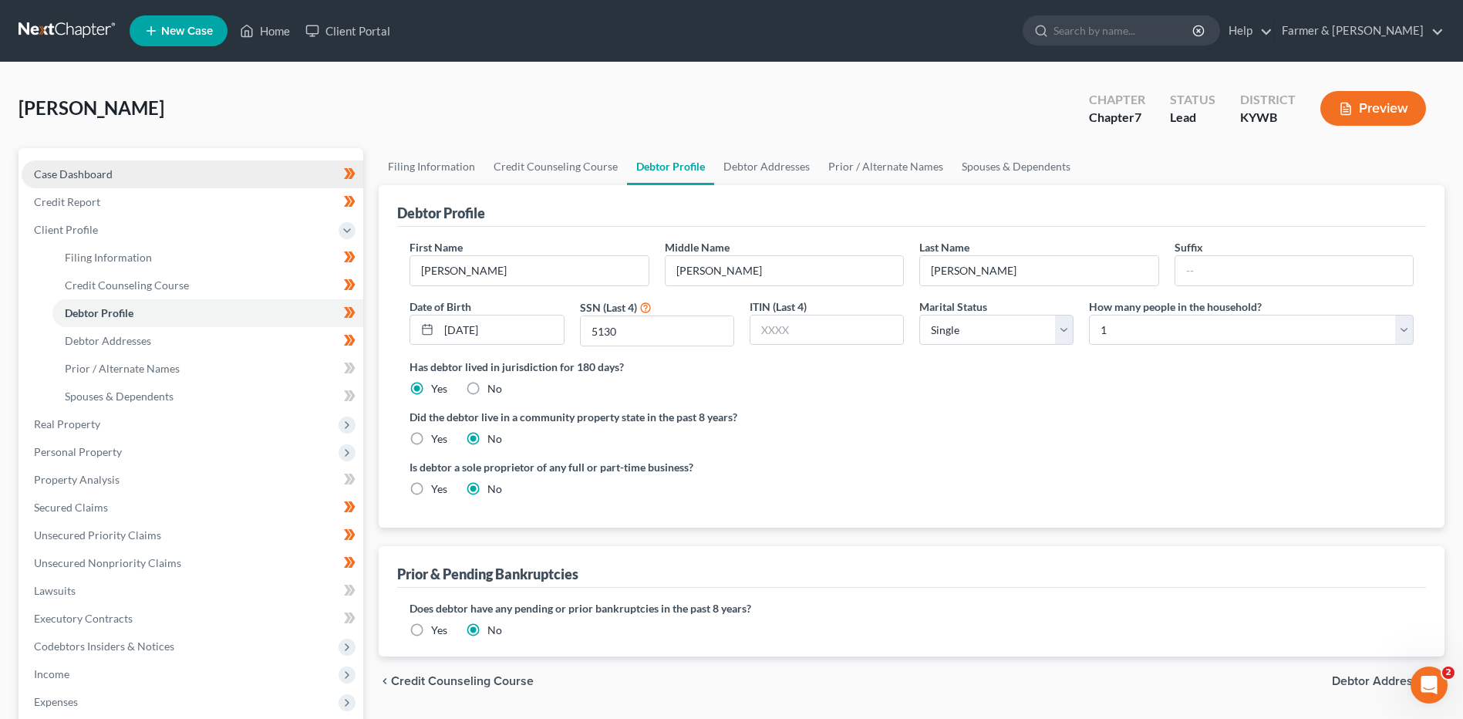
click at [147, 173] on link "Case Dashboard" at bounding box center [193, 174] width 342 height 28
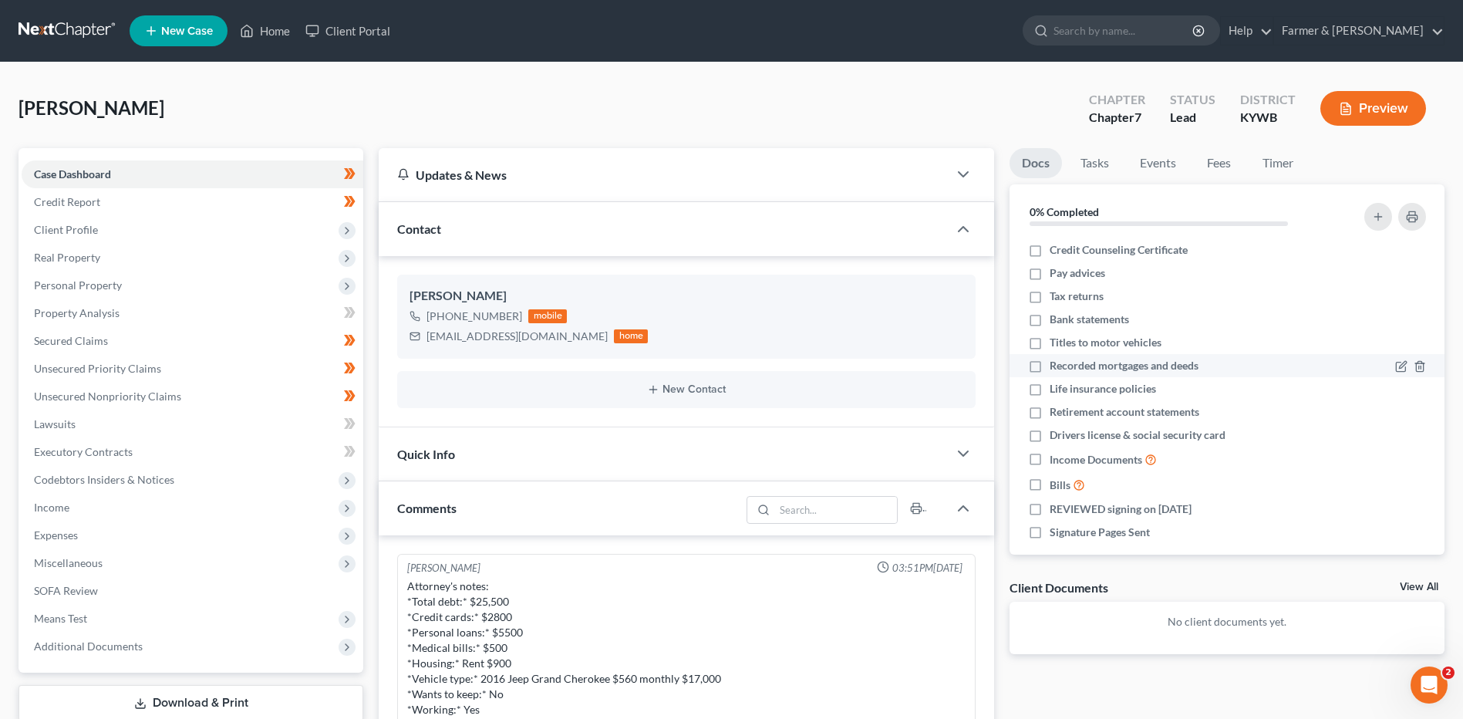
scroll to position [507, 0]
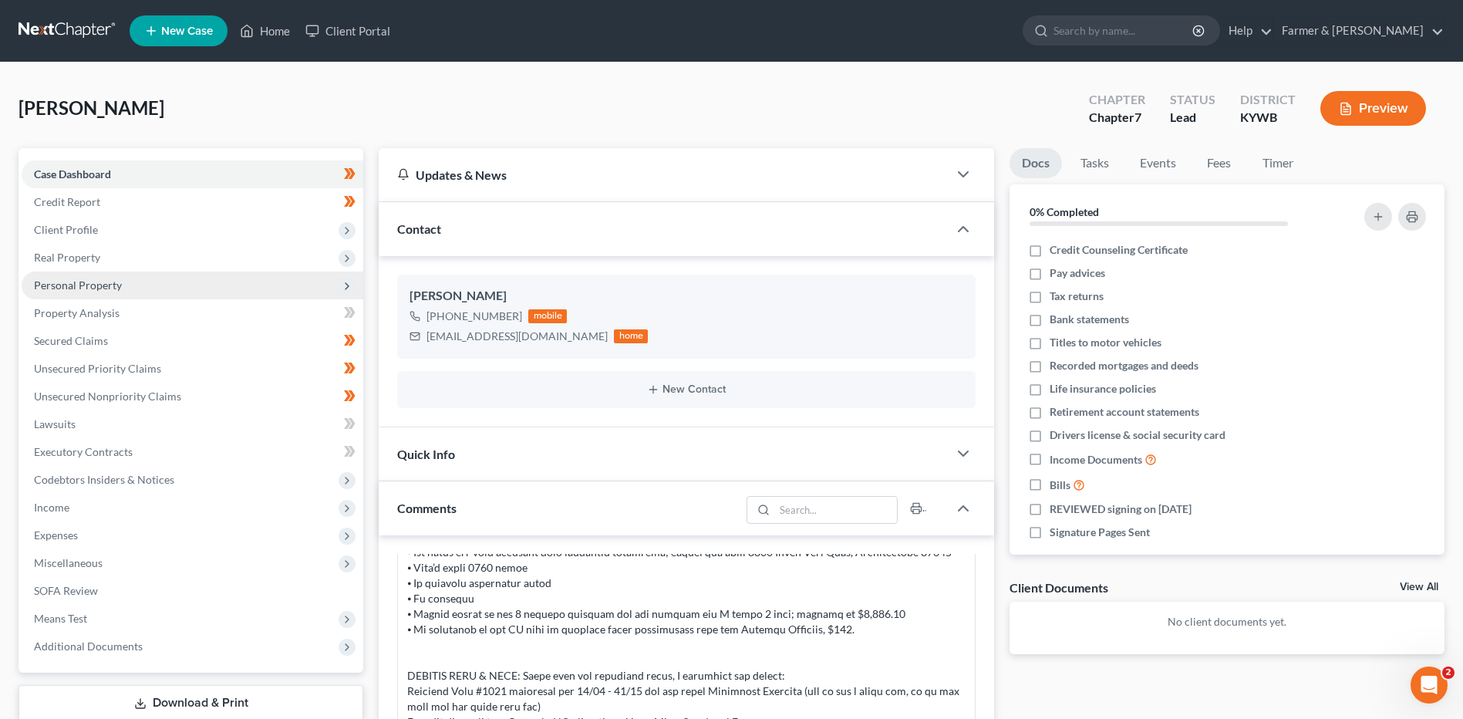
click at [84, 295] on span "Personal Property" at bounding box center [193, 285] width 342 height 28
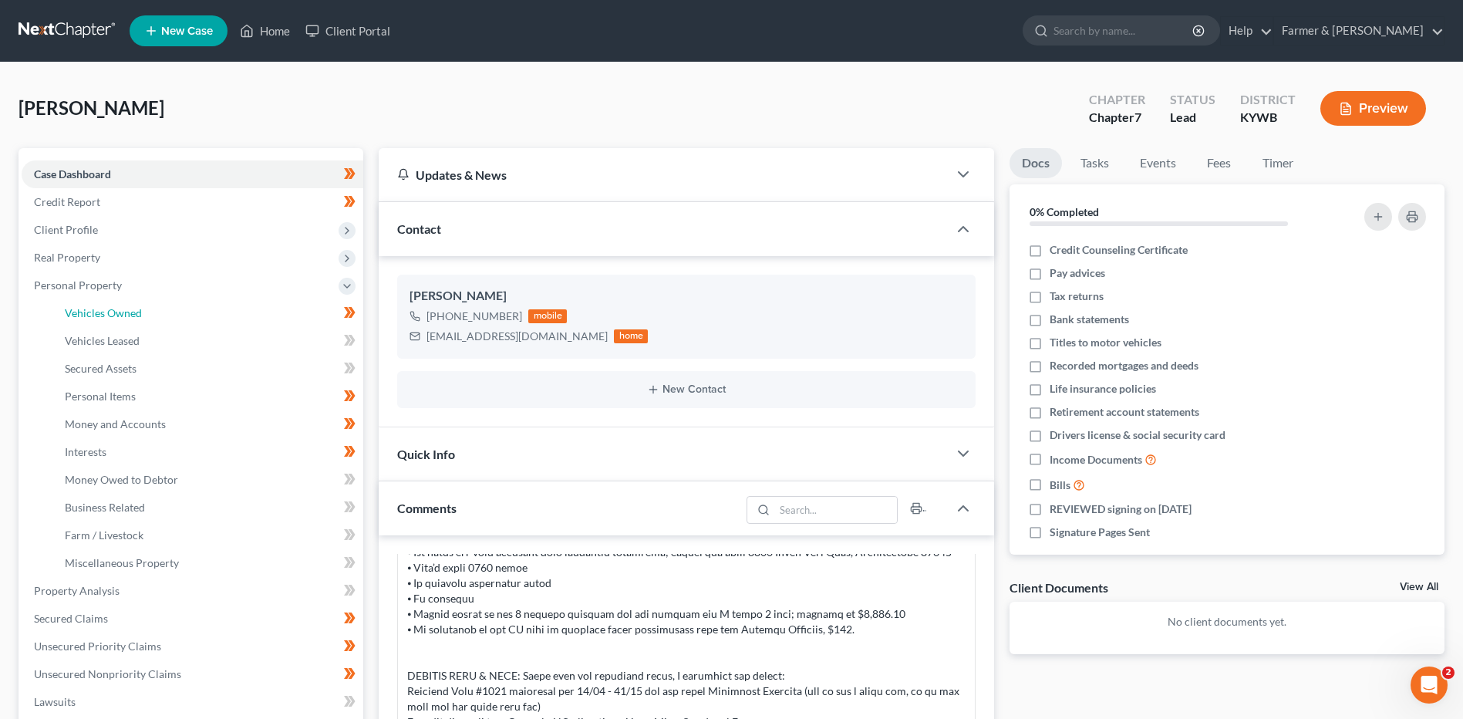
drag, startPoint x: 94, startPoint y: 305, endPoint x: 1451, endPoint y: 446, distance: 1364.4
click at [94, 306] on span "Vehicles Owned" at bounding box center [103, 312] width 77 height 13
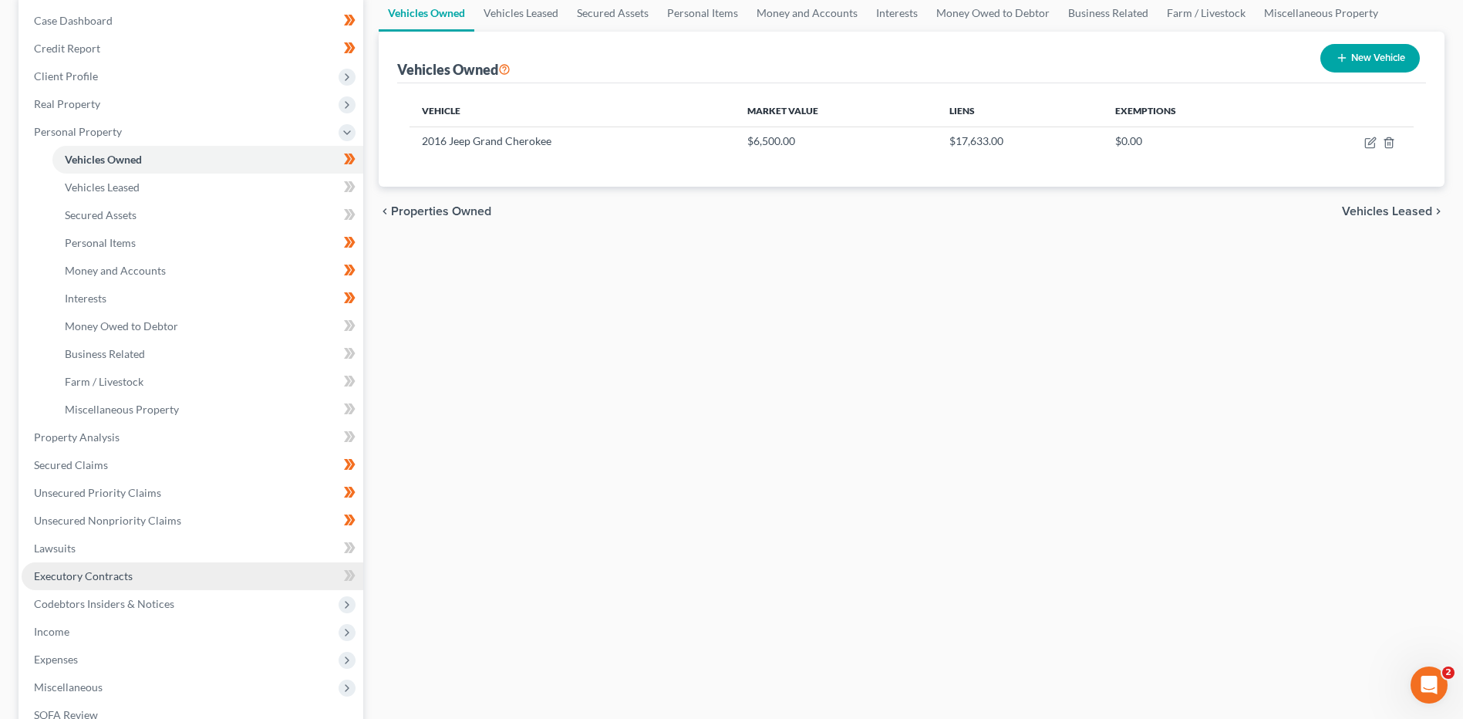
scroll to position [154, 0]
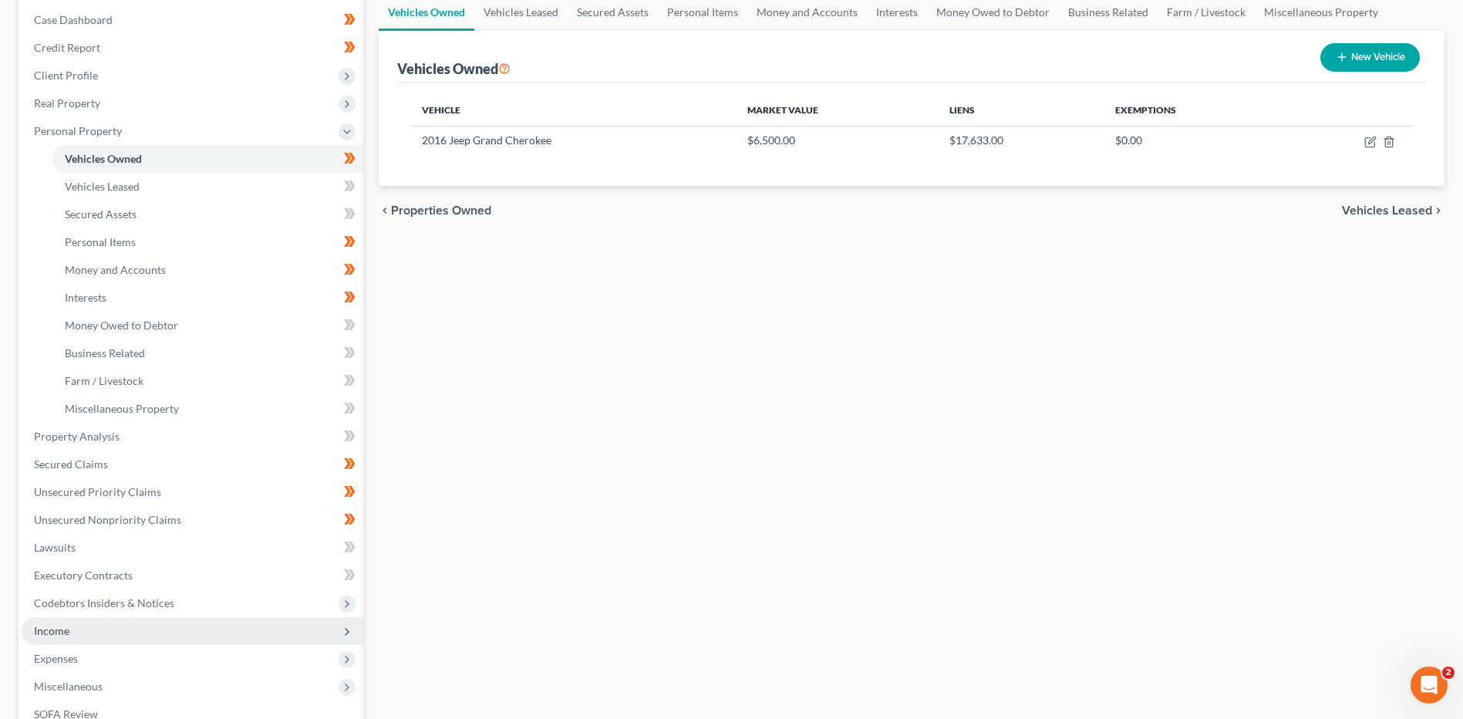
click at [46, 625] on span "Income" at bounding box center [51, 630] width 35 height 13
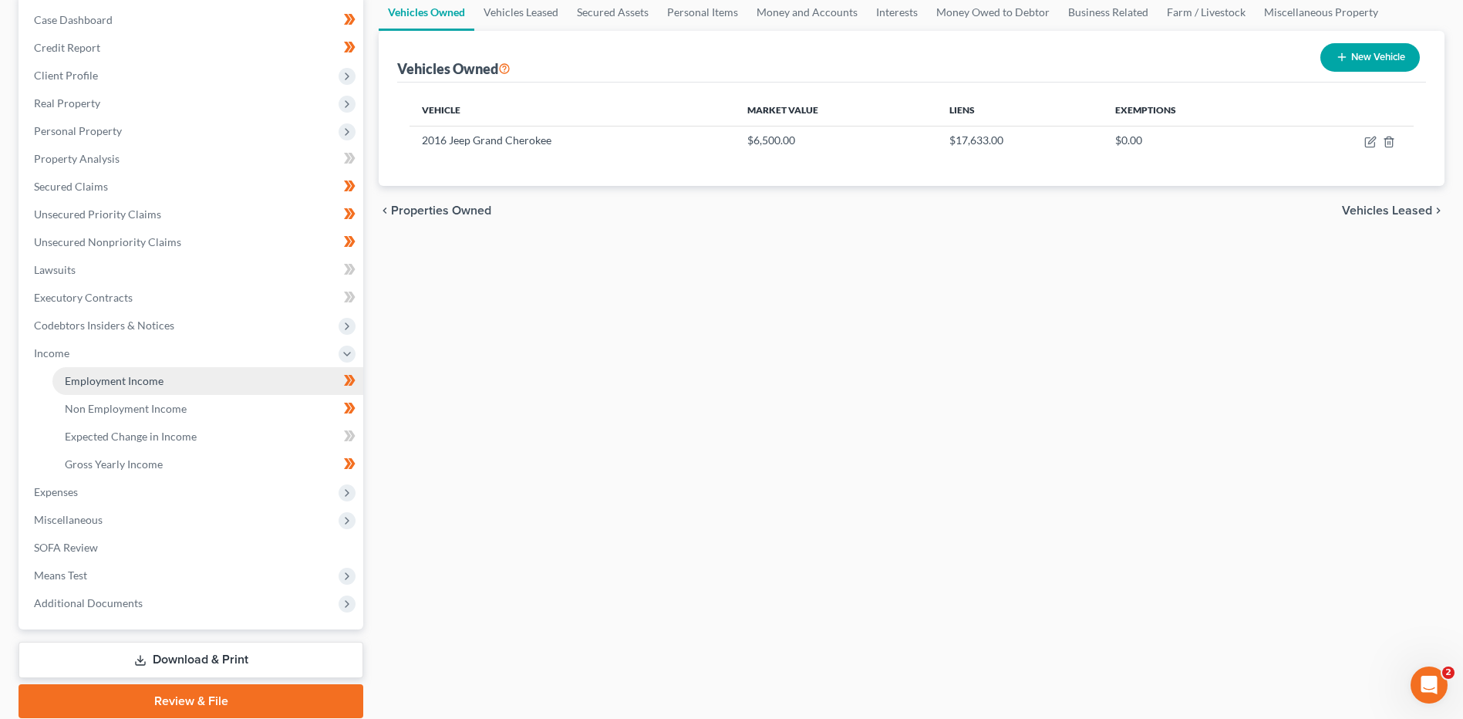
click at [105, 384] on span "Employment Income" at bounding box center [114, 380] width 99 height 13
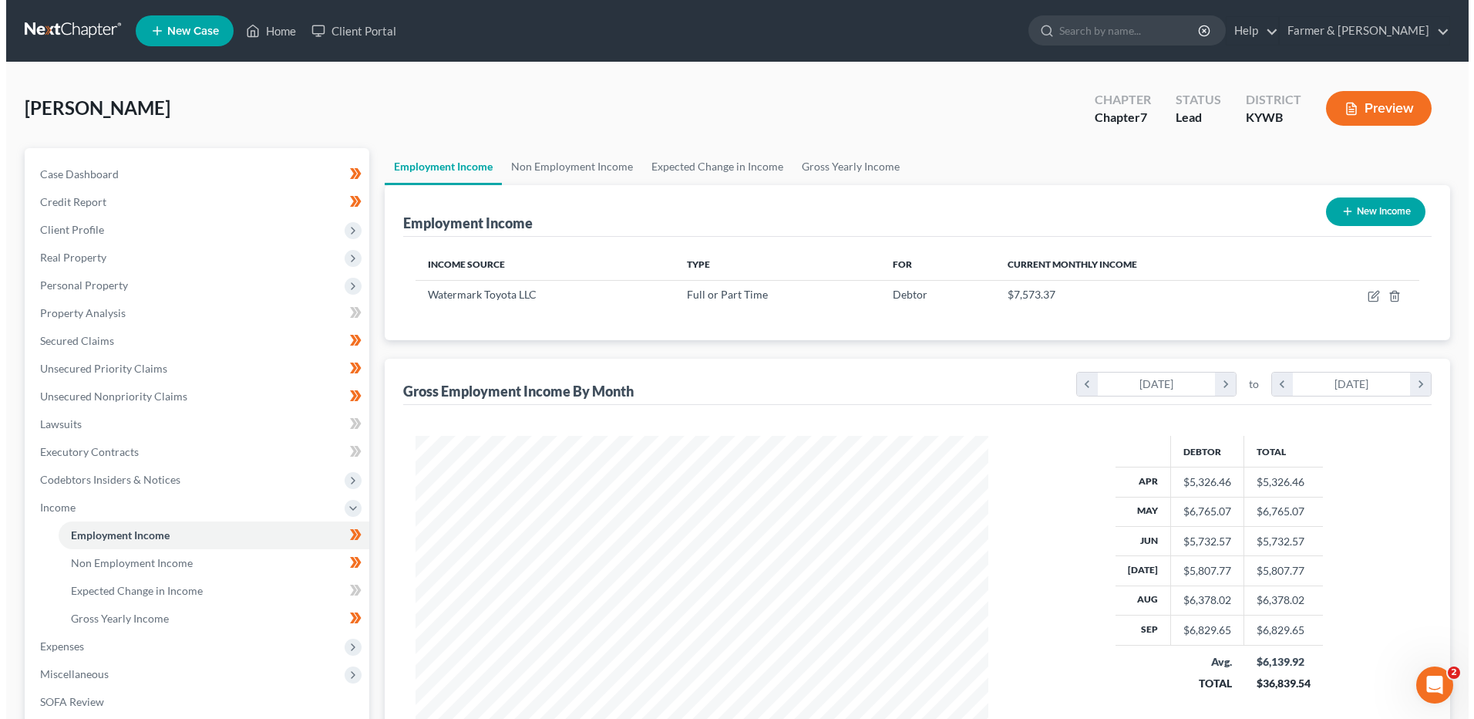
scroll to position [286, 603]
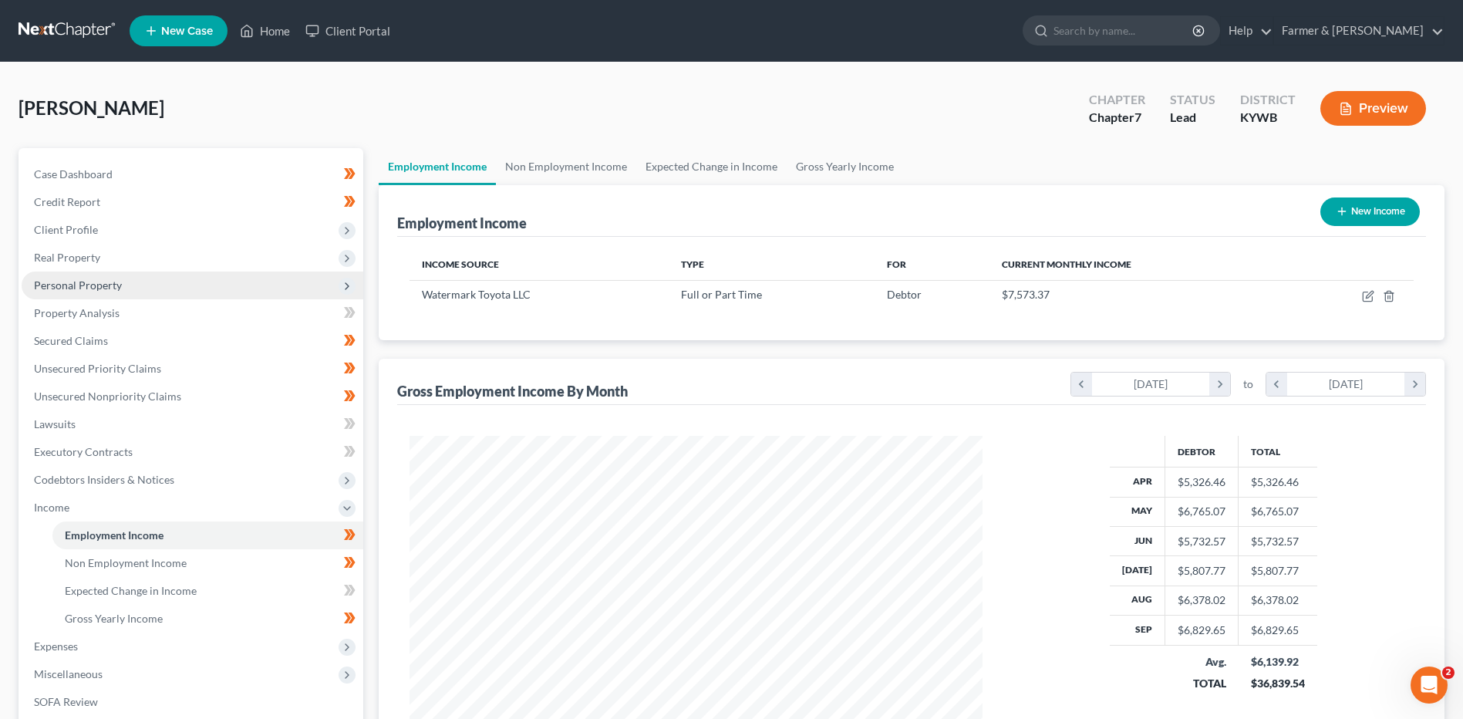
click at [99, 283] on span "Personal Property" at bounding box center [78, 284] width 88 height 13
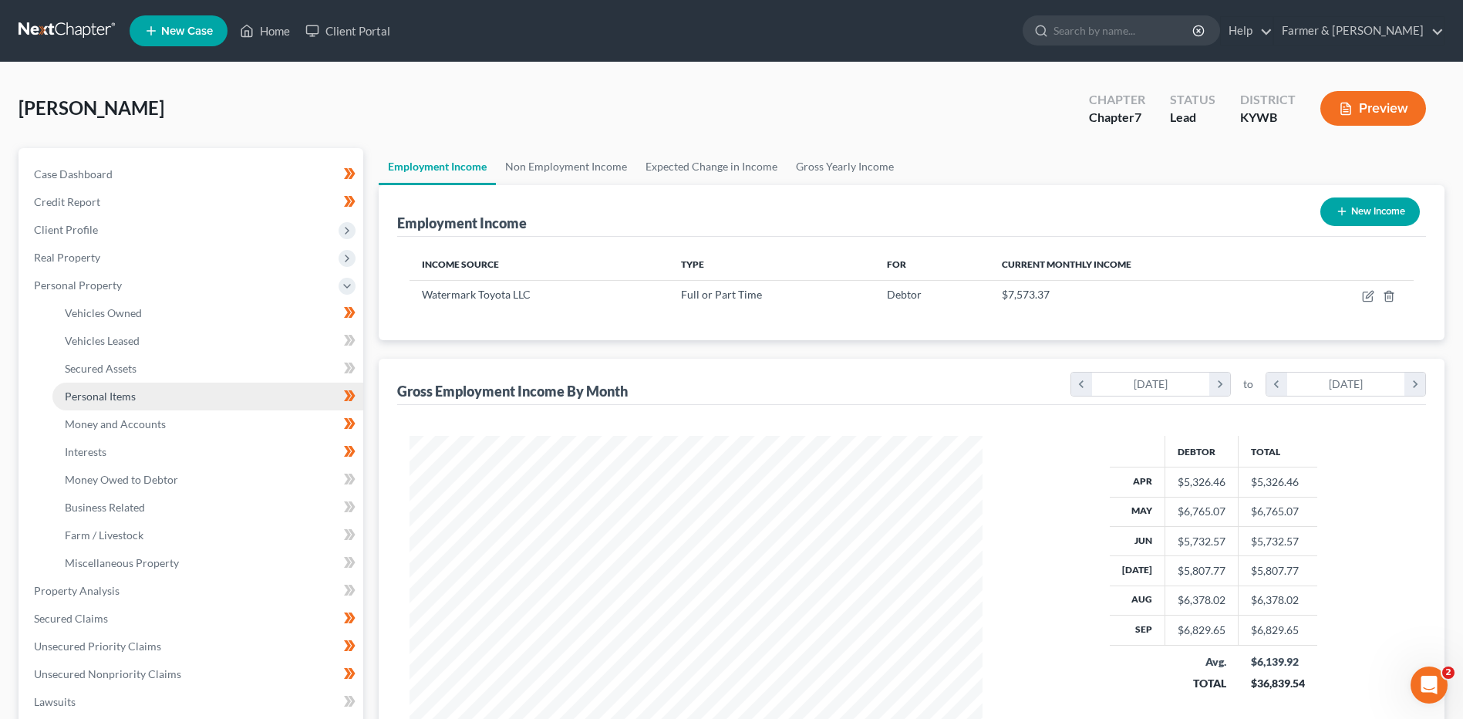
click at [147, 395] on link "Personal Items" at bounding box center [207, 396] width 311 height 28
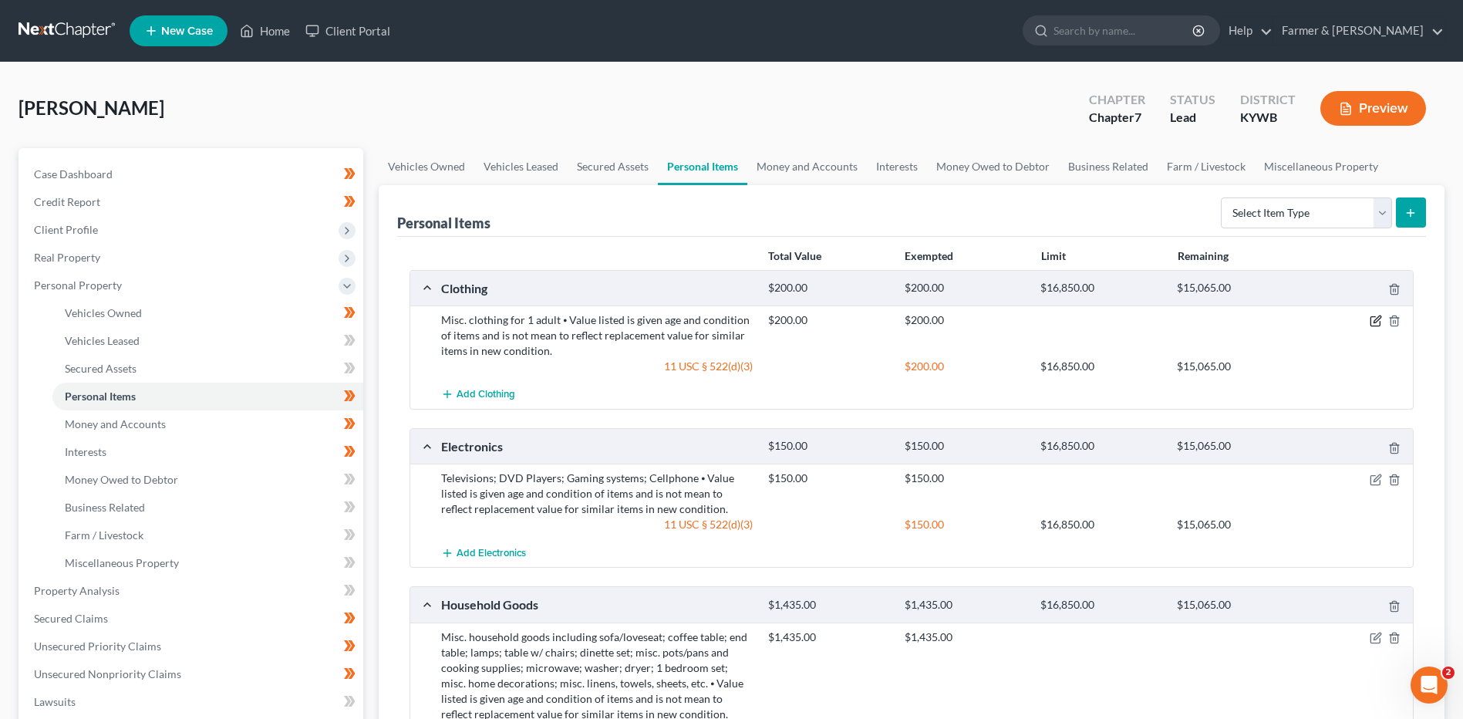
click at [1373, 321] on icon "button" at bounding box center [1376, 321] width 12 height 12
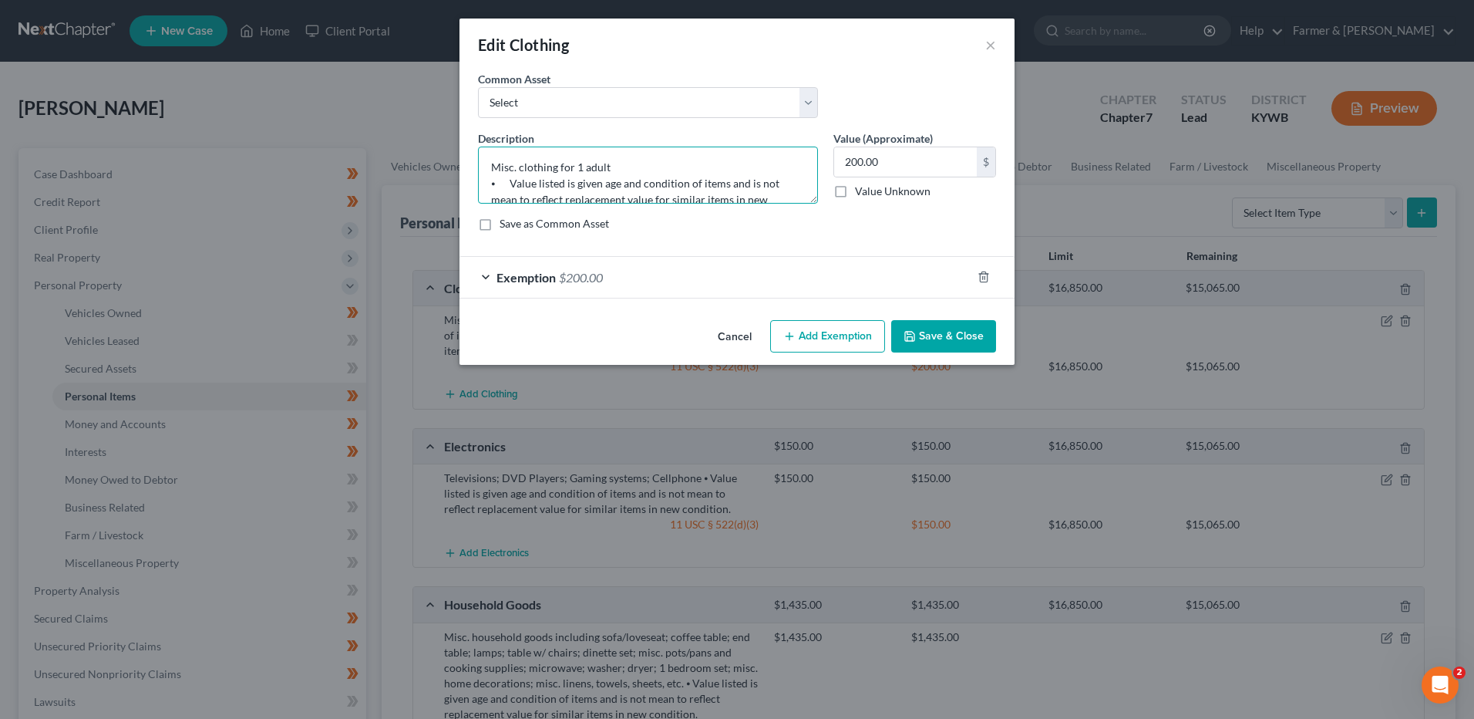
scroll to position [32, 0]
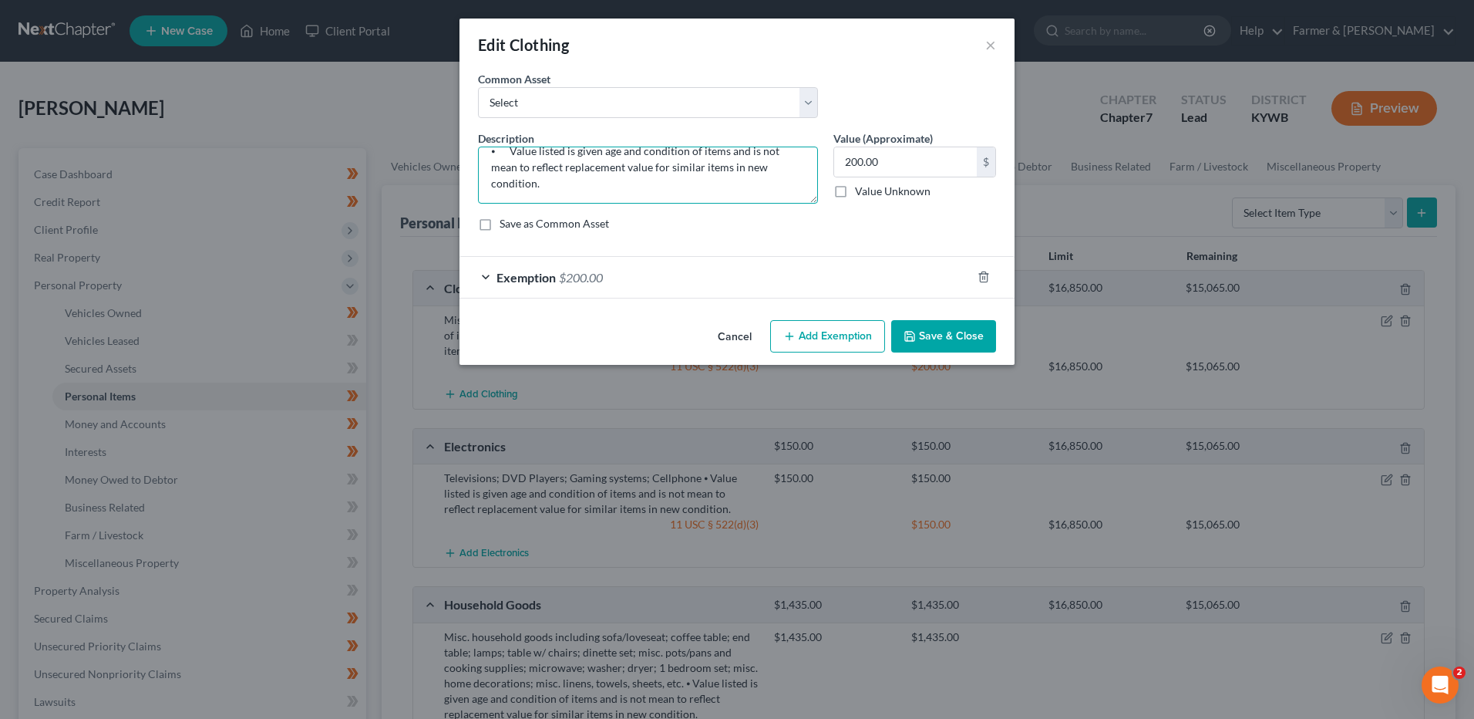
drag, startPoint x: 487, startPoint y: 183, endPoint x: 1012, endPoint y: 240, distance: 528.2
click at [1012, 240] on div "An exemption set must first be selected from the Filing Information section. Co…" at bounding box center [737, 192] width 555 height 243
type textarea "Misc. clothing for 1 adult"
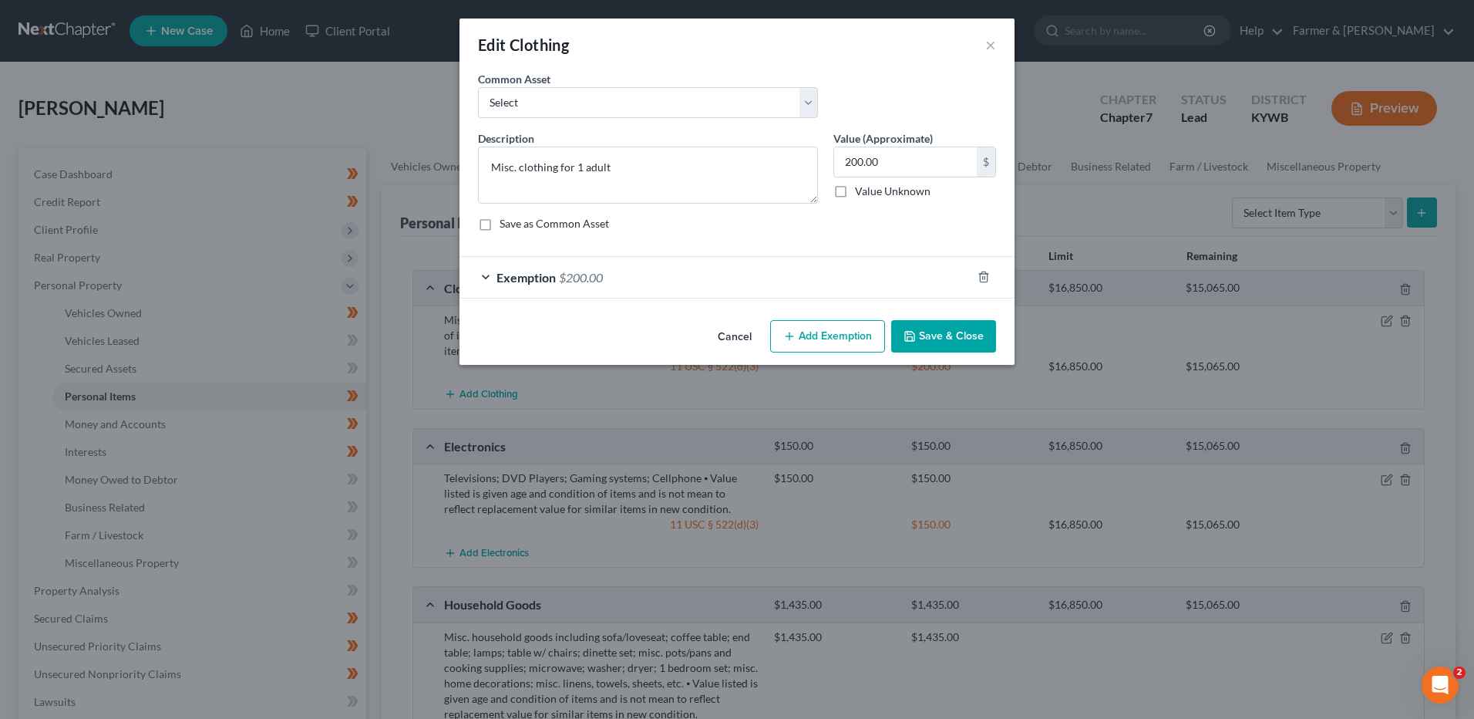
click at [949, 339] on button "Save & Close" at bounding box center [943, 336] width 105 height 32
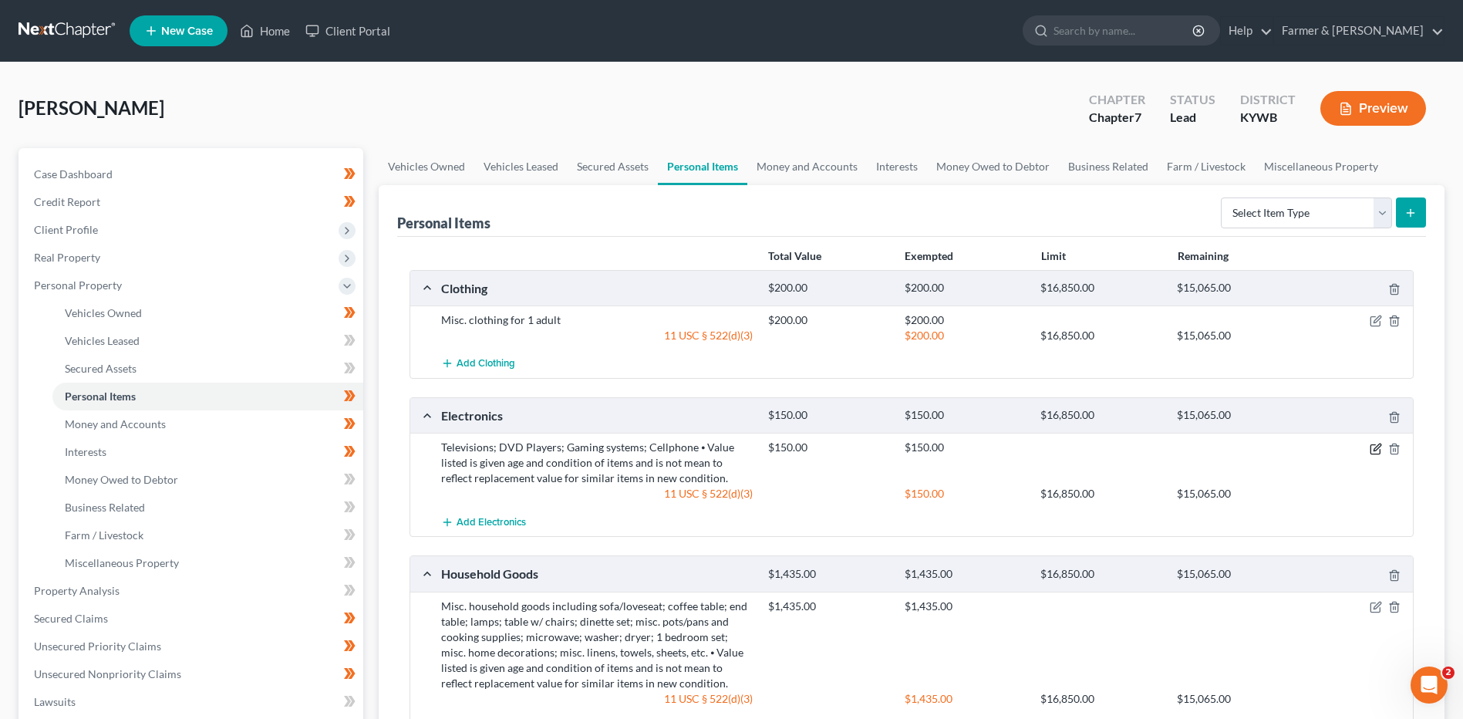
click at [1376, 453] on icon "button" at bounding box center [1374, 448] width 9 height 9
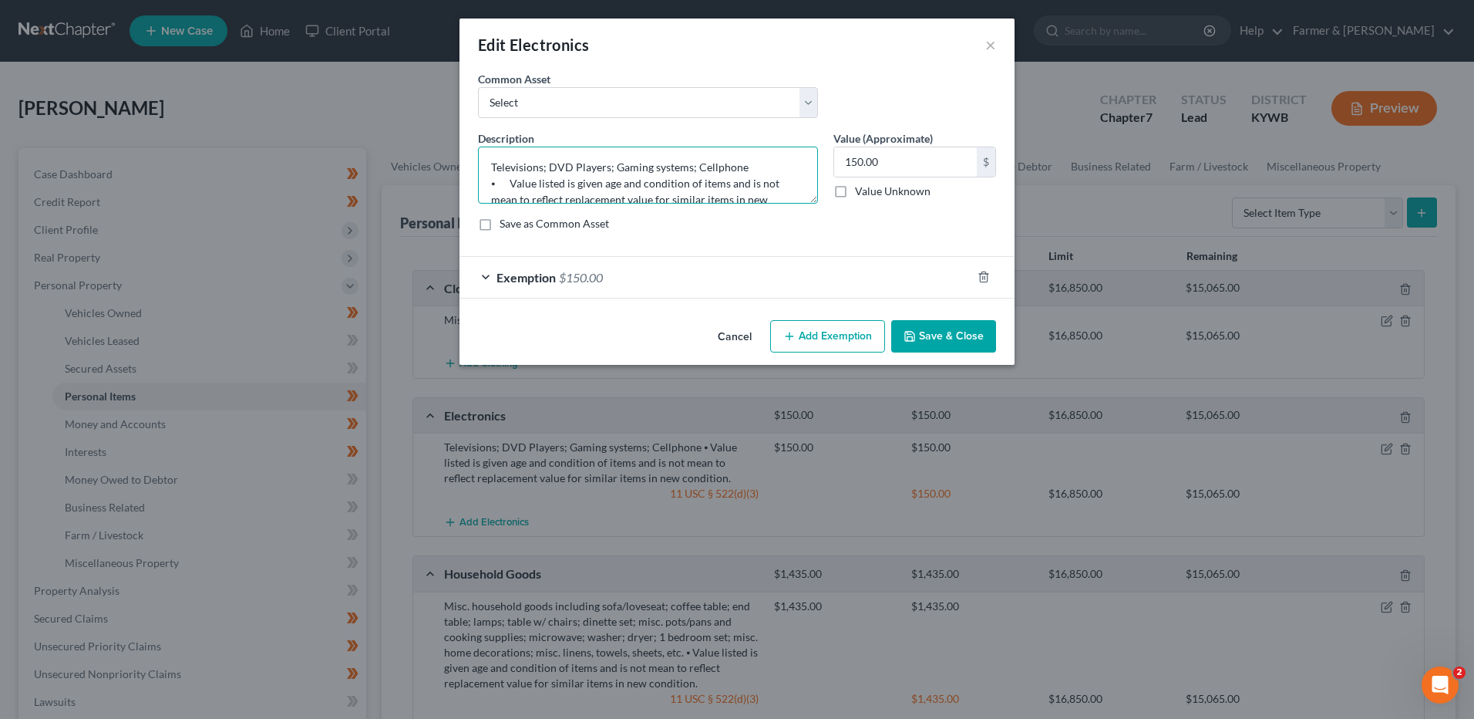
scroll to position [32, 0]
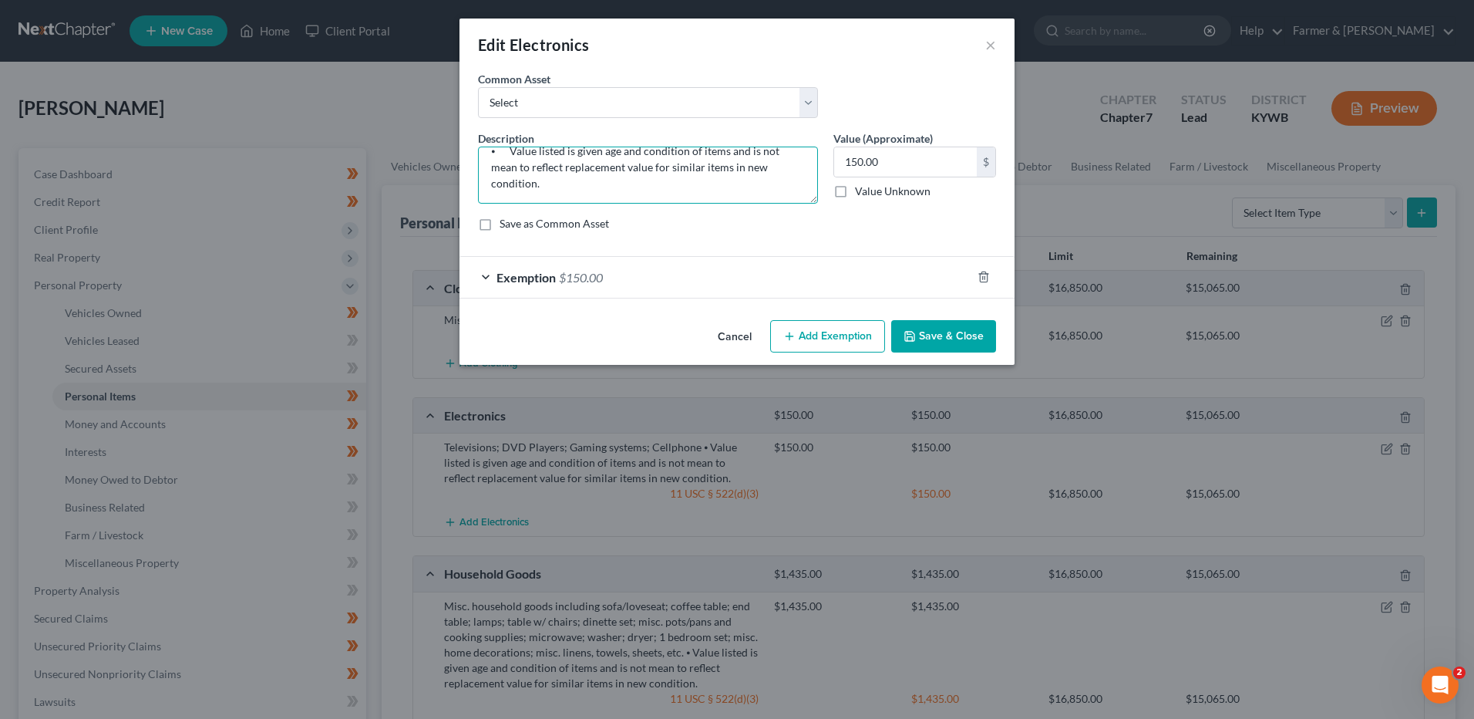
drag, startPoint x: 605, startPoint y: 170, endPoint x: 1124, endPoint y: 271, distance: 529.6
click at [1124, 276] on div "Edit Electronics × An exemption set must first be selected from the Filing Info…" at bounding box center [737, 359] width 1474 height 719
type textarea "Televisions; DVD Player"
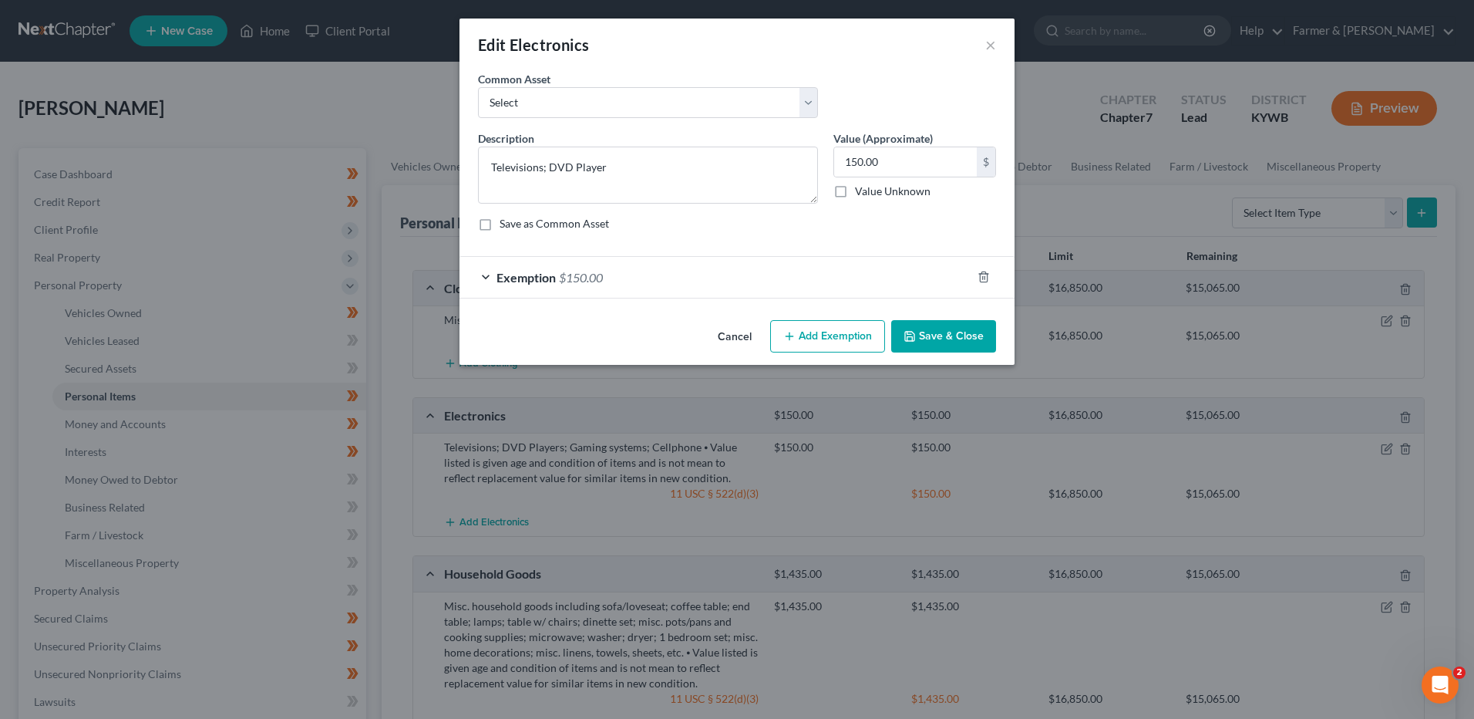
click at [936, 336] on button "Save & Close" at bounding box center [943, 336] width 105 height 32
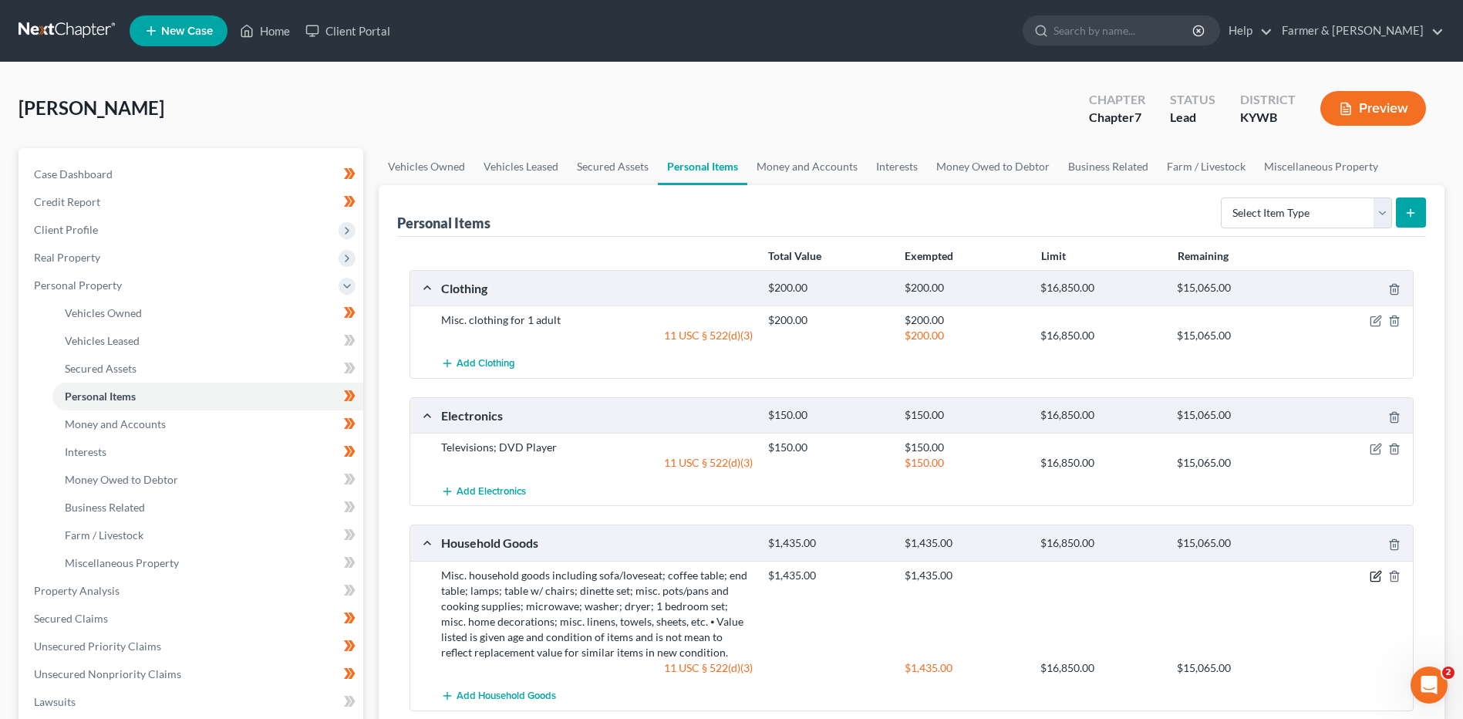
click at [1375, 576] on icon "button" at bounding box center [1376, 576] width 12 height 12
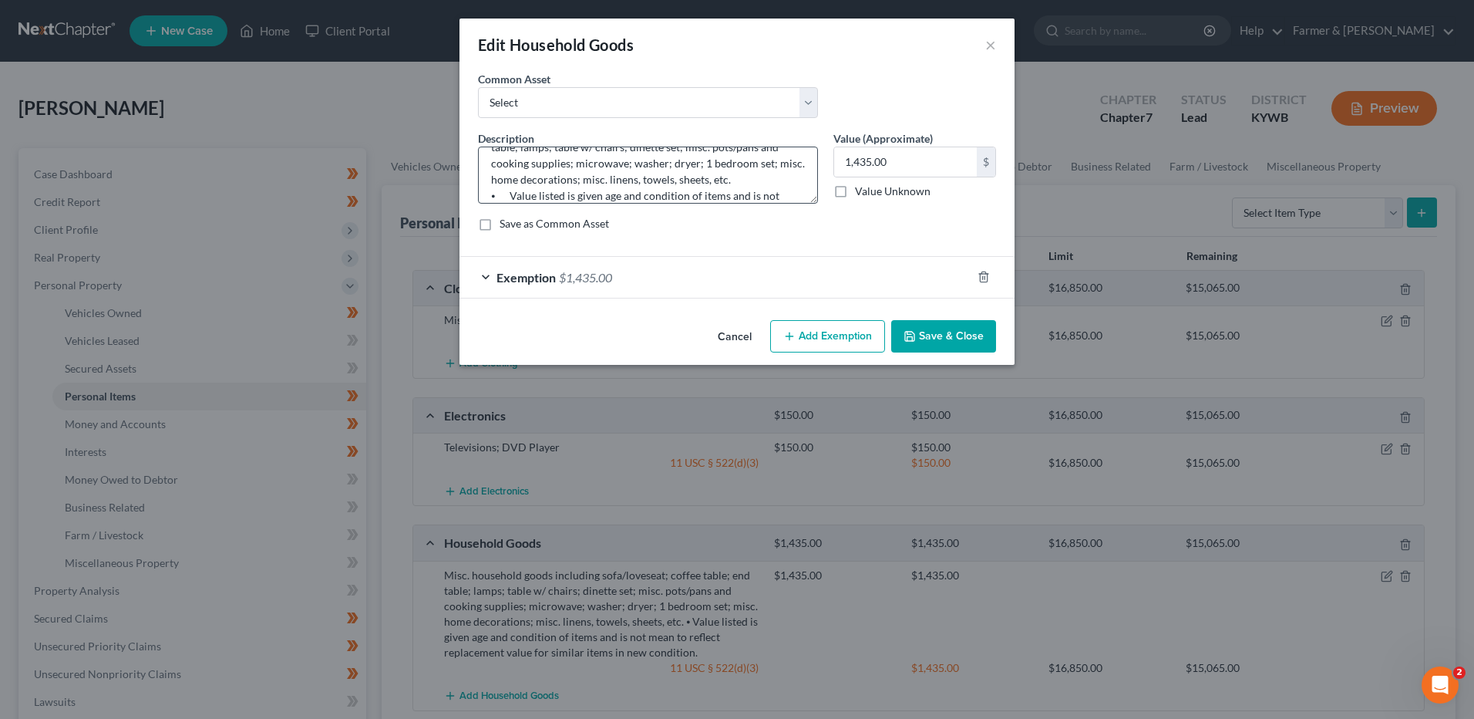
scroll to position [81, 0]
drag, startPoint x: 488, startPoint y: 153, endPoint x: 1034, endPoint y: 330, distance: 574.1
click at [1034, 330] on div "Edit Household Goods × An exemption set must first be selected from the Filing …" at bounding box center [737, 359] width 1474 height 719
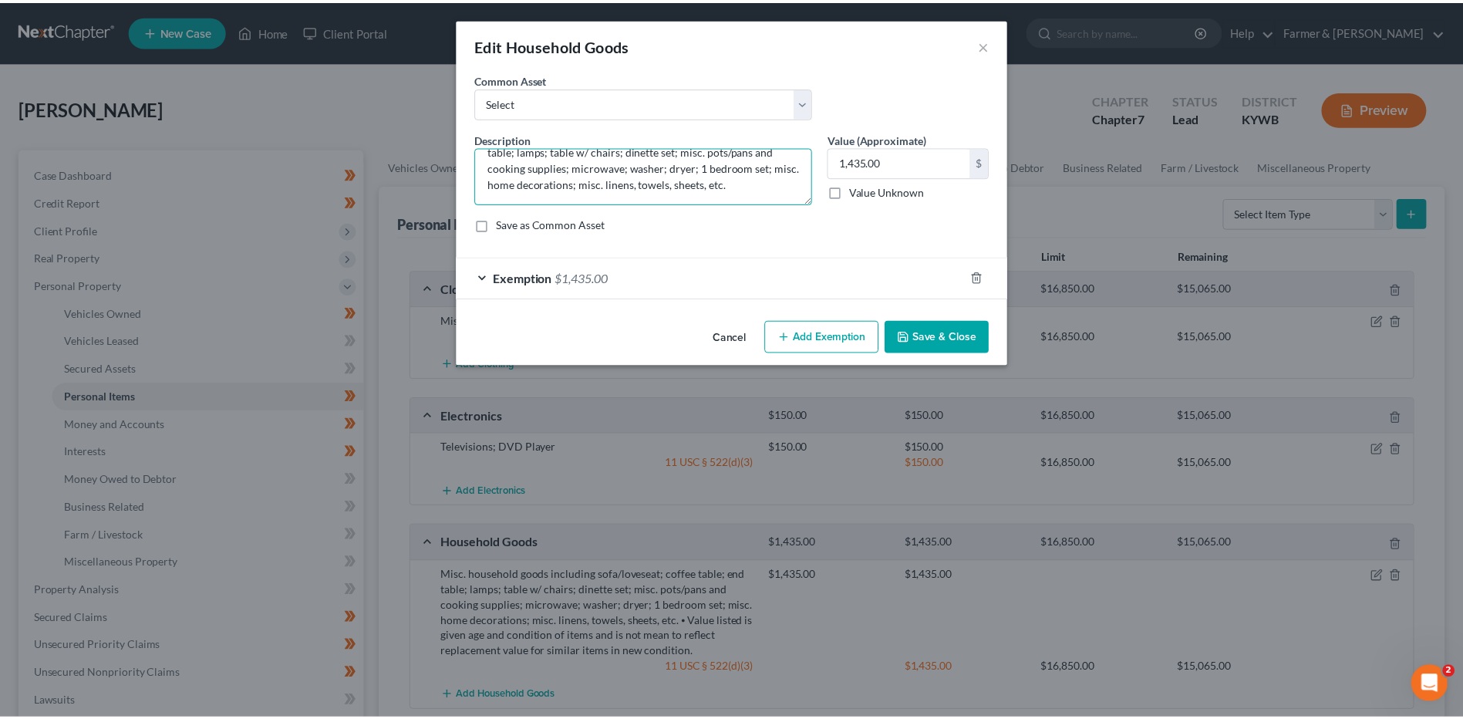
scroll to position [32, 0]
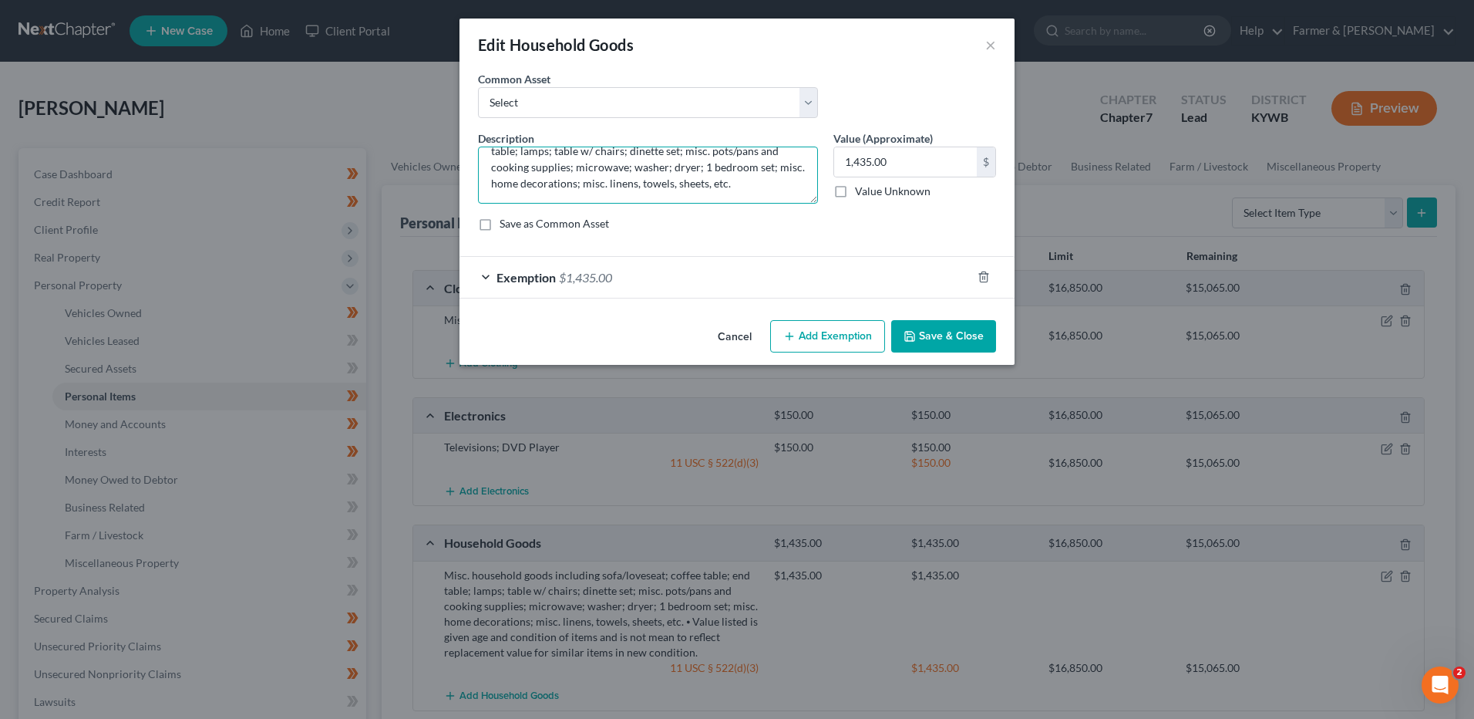
type textarea "Misc. household goods including sofa/loveseat; coffee table; end table; lamps; …"
click at [944, 330] on button "Save & Close" at bounding box center [943, 336] width 105 height 32
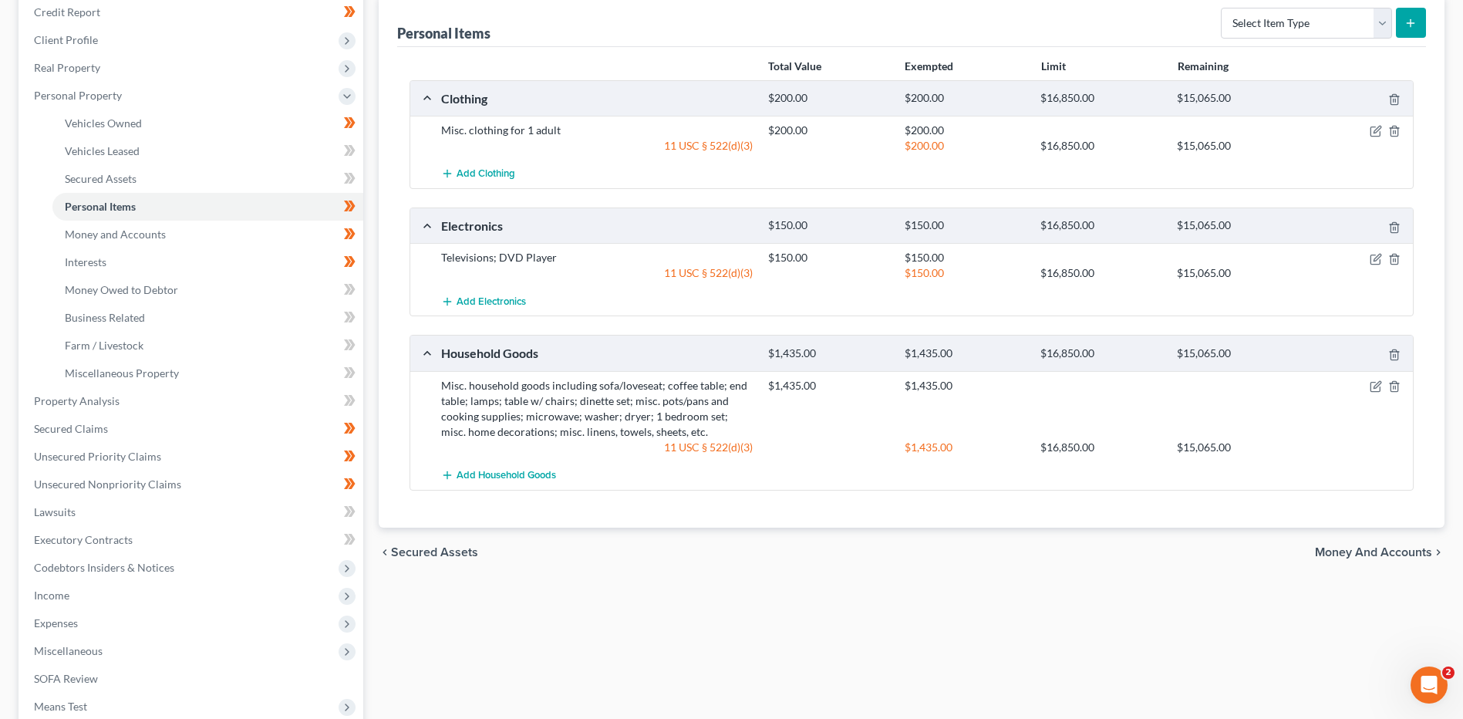
scroll to position [231, 0]
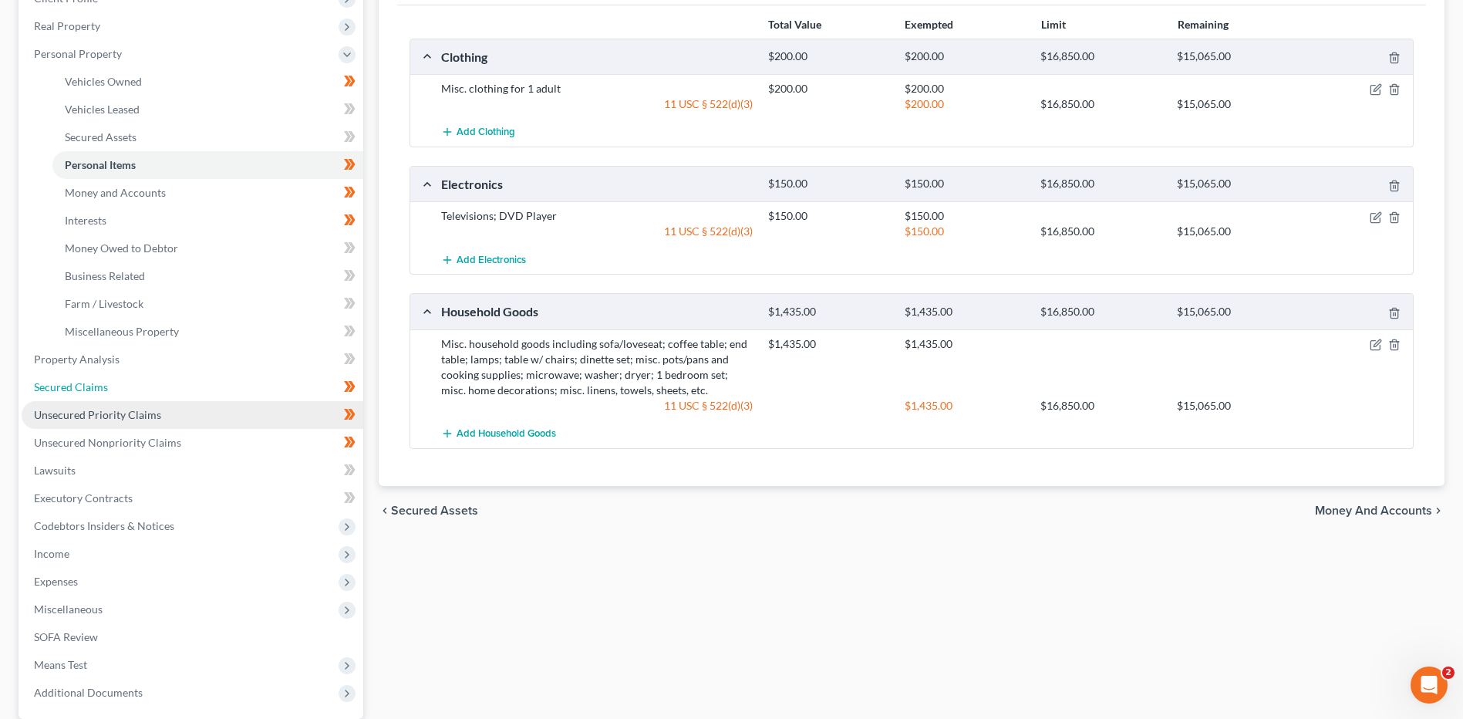
drag, startPoint x: 170, startPoint y: 390, endPoint x: 335, endPoint y: 411, distance: 165.6
click at [170, 390] on link "Secured Claims" at bounding box center [193, 387] width 342 height 28
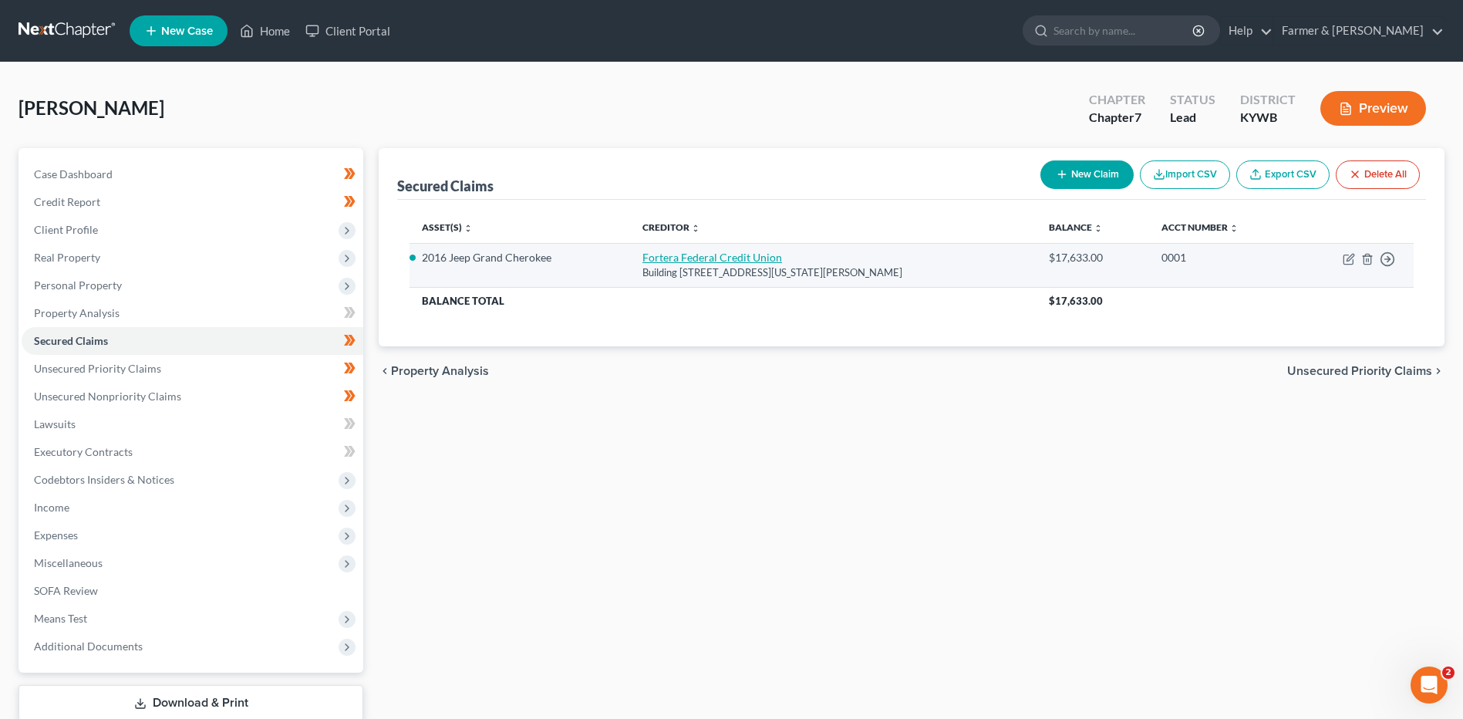
click at [738, 258] on link "Fortera Federal Credit Union" at bounding box center [712, 257] width 140 height 13
select select "18"
select select "0"
select select "2"
select select "0"
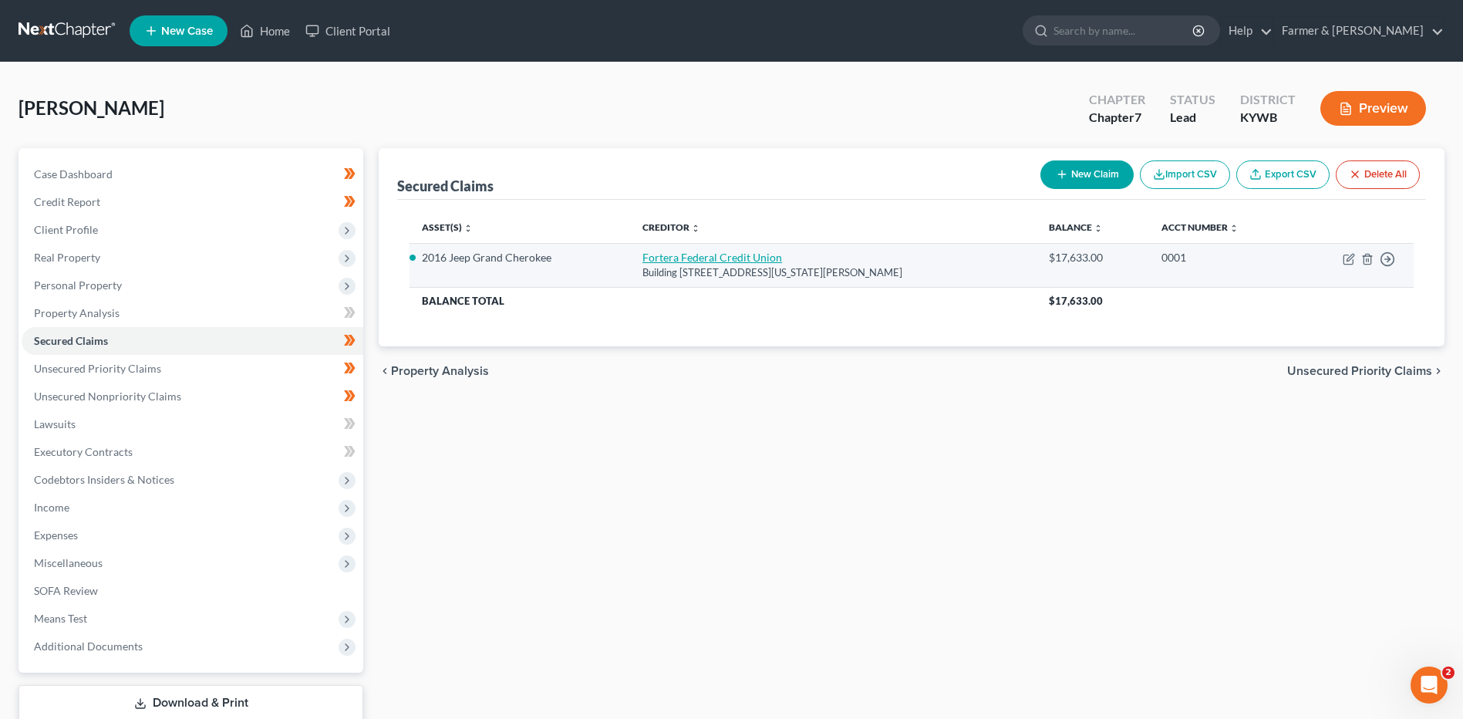
select select "0"
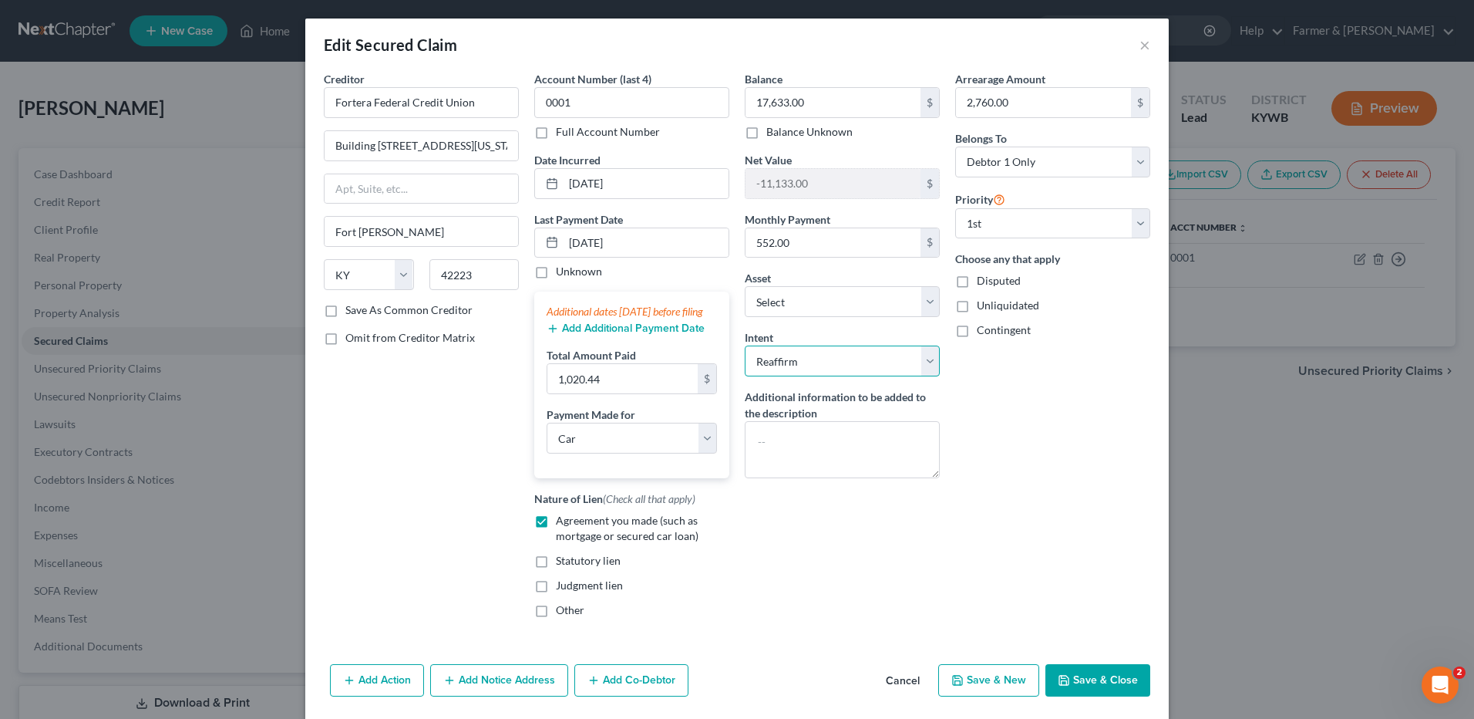
click at [800, 361] on select "Select Surrender Redeem Reaffirm Avoid Other" at bounding box center [842, 360] width 195 height 31
select select "0"
click at [745, 345] on select "Select Surrender Redeem Reaffirm Avoid Other" at bounding box center [842, 360] width 195 height 31
click at [1120, 696] on button "Save & Close" at bounding box center [1098, 680] width 105 height 32
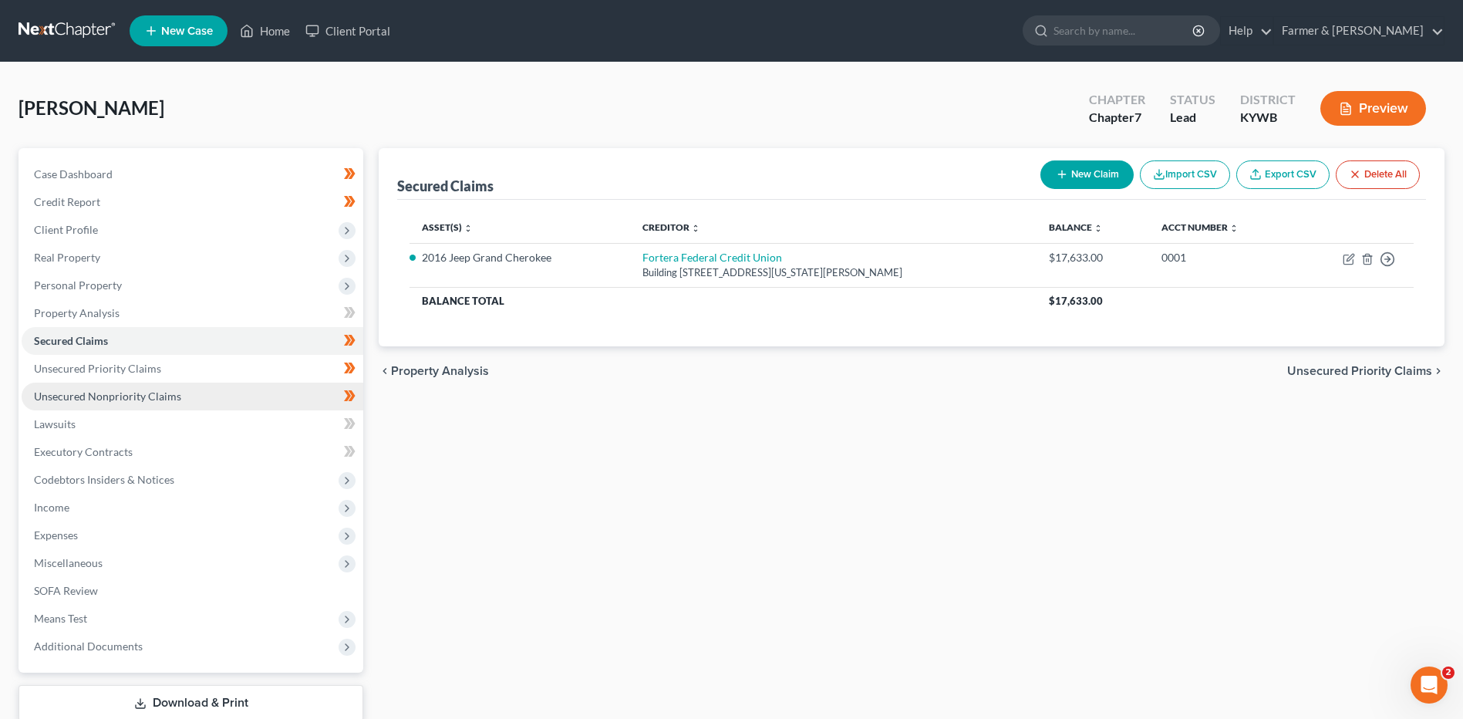
click at [158, 389] on span "Unsecured Nonpriority Claims" at bounding box center [107, 395] width 147 height 13
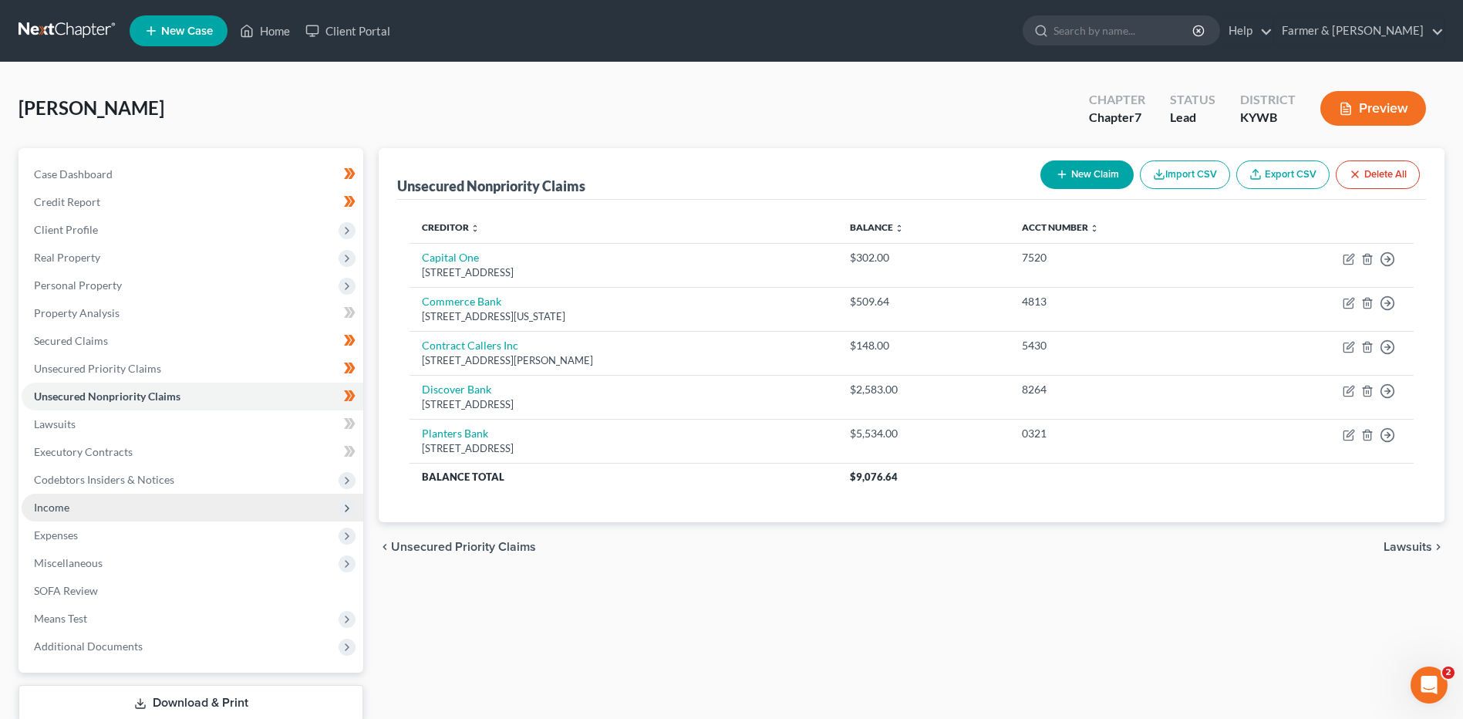
click at [124, 504] on span "Income" at bounding box center [193, 508] width 342 height 28
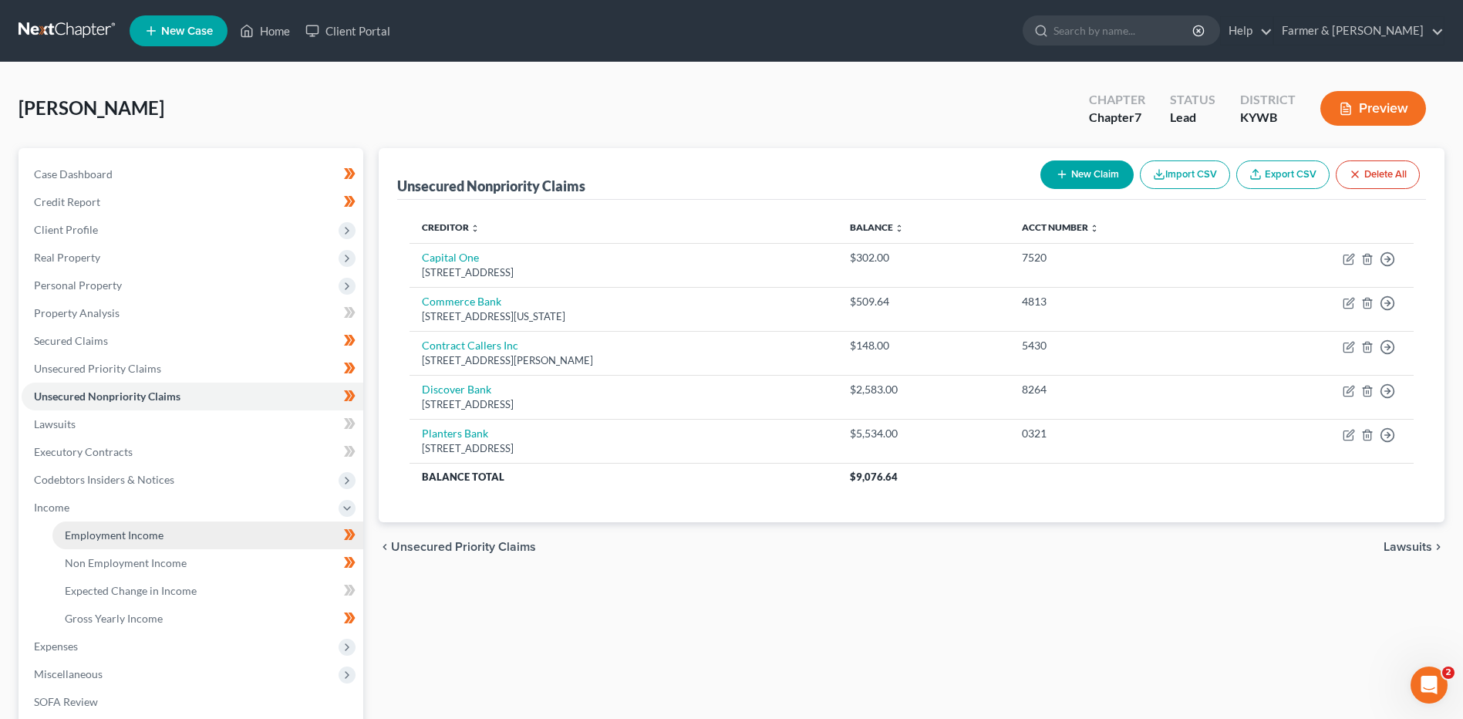
click at [130, 528] on span "Employment Income" at bounding box center [114, 534] width 99 height 13
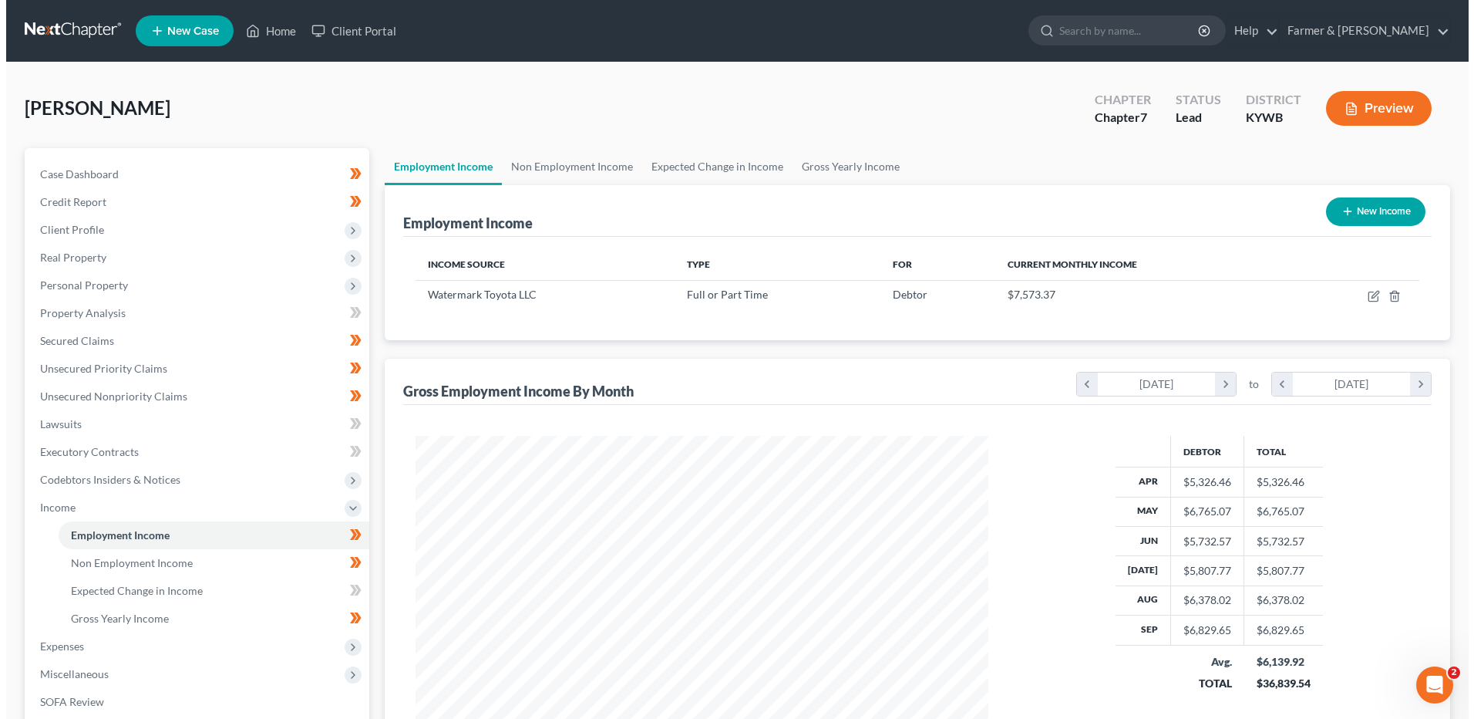
scroll to position [286, 603]
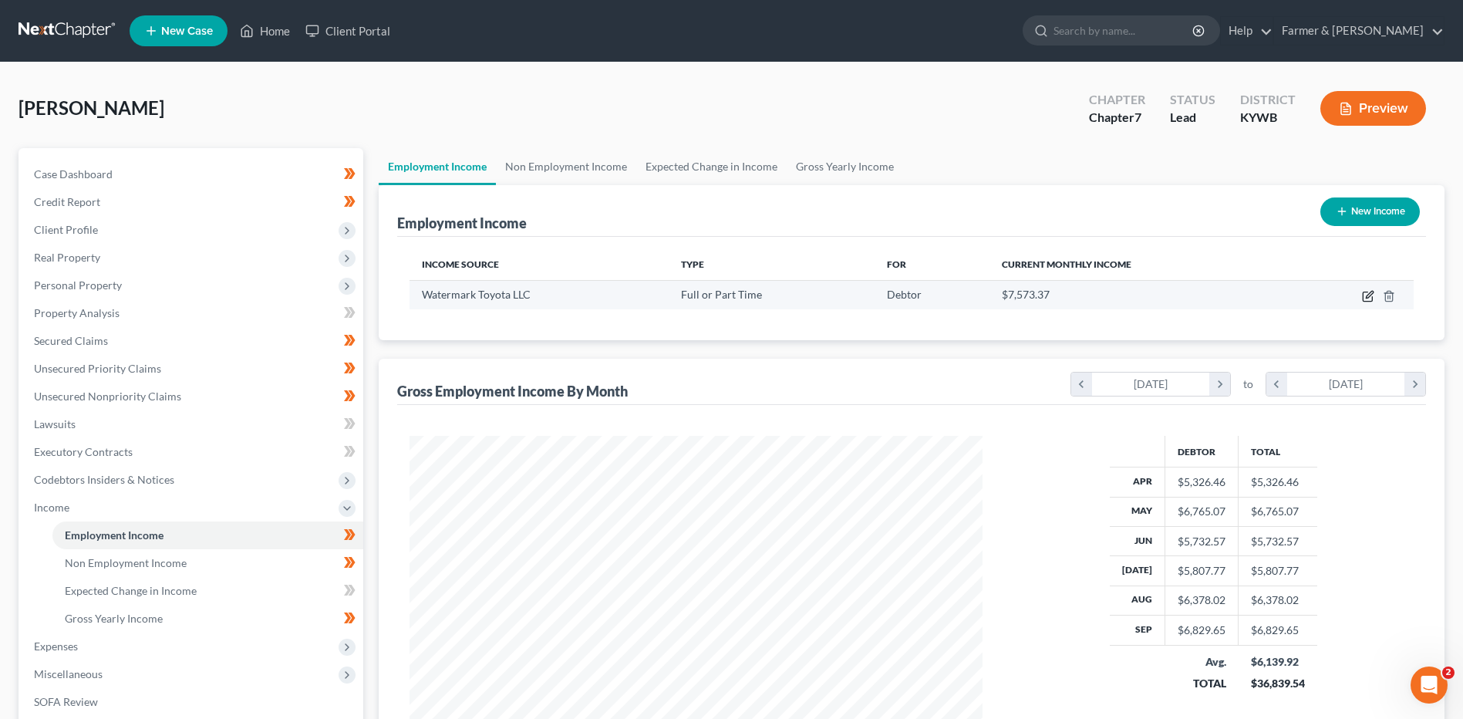
click at [1370, 296] on icon "button" at bounding box center [1369, 294] width 7 height 7
select select "0"
select select "18"
select select "3"
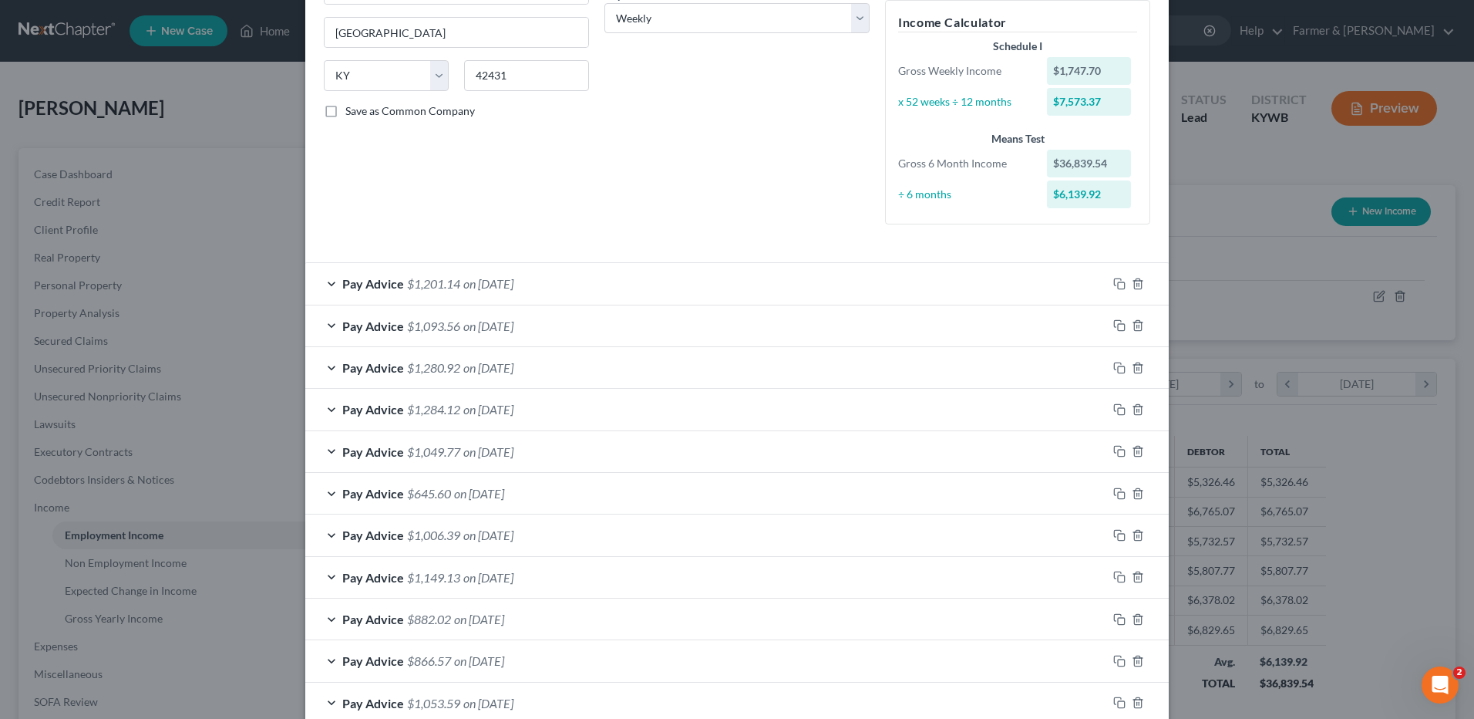
scroll to position [16, 0]
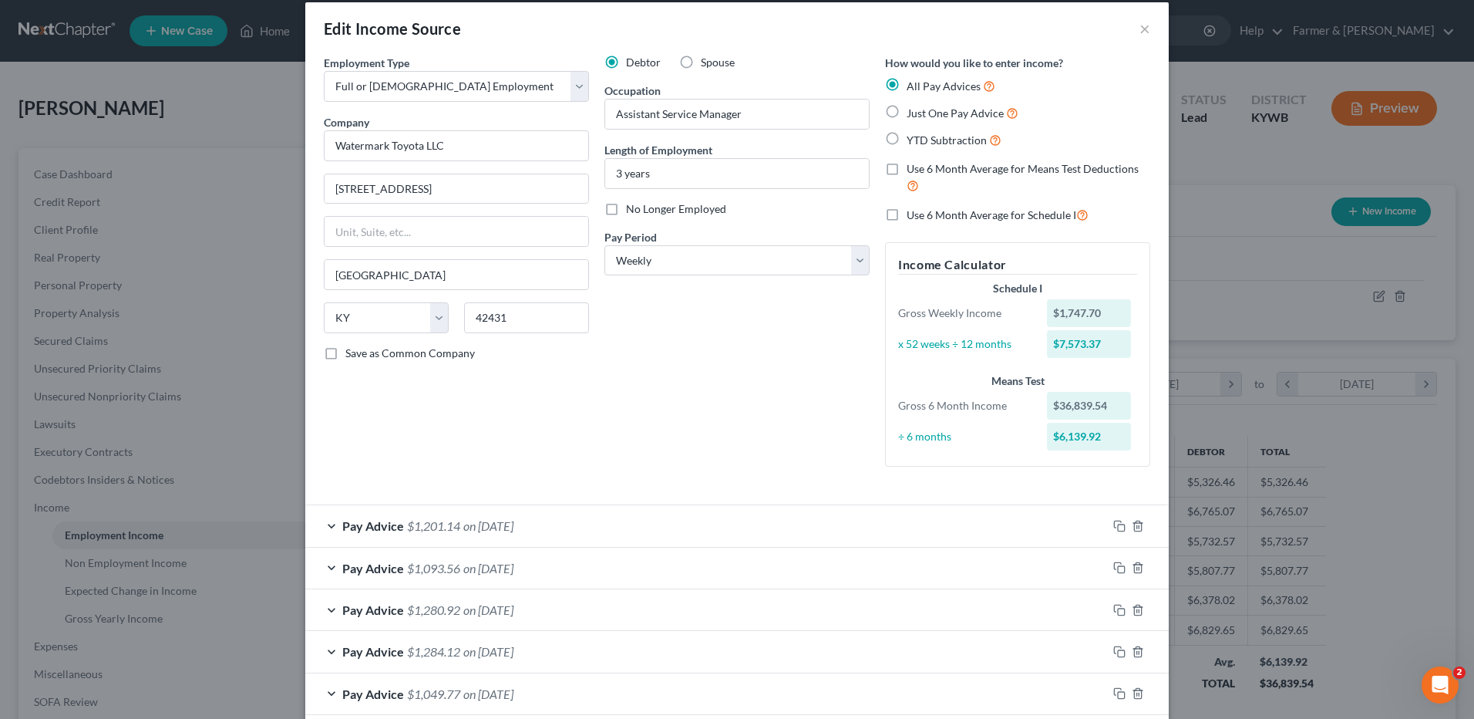
click at [907, 208] on label "Use 6 Month Average for Schedule I" at bounding box center [998, 215] width 182 height 18
click at [913, 208] on input "Use 6 Month Average for Schedule I" at bounding box center [918, 211] width 10 height 10
checkbox input "true"
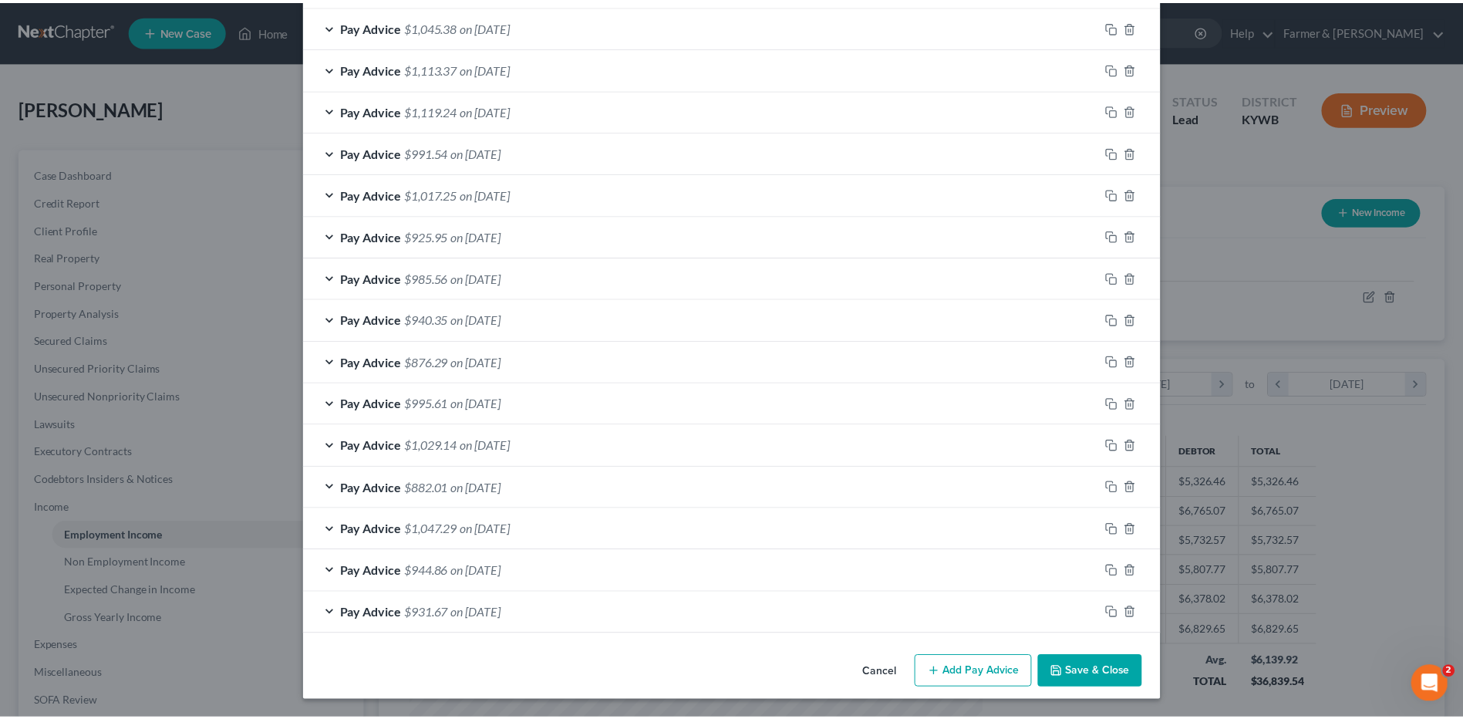
scroll to position [1019, 0]
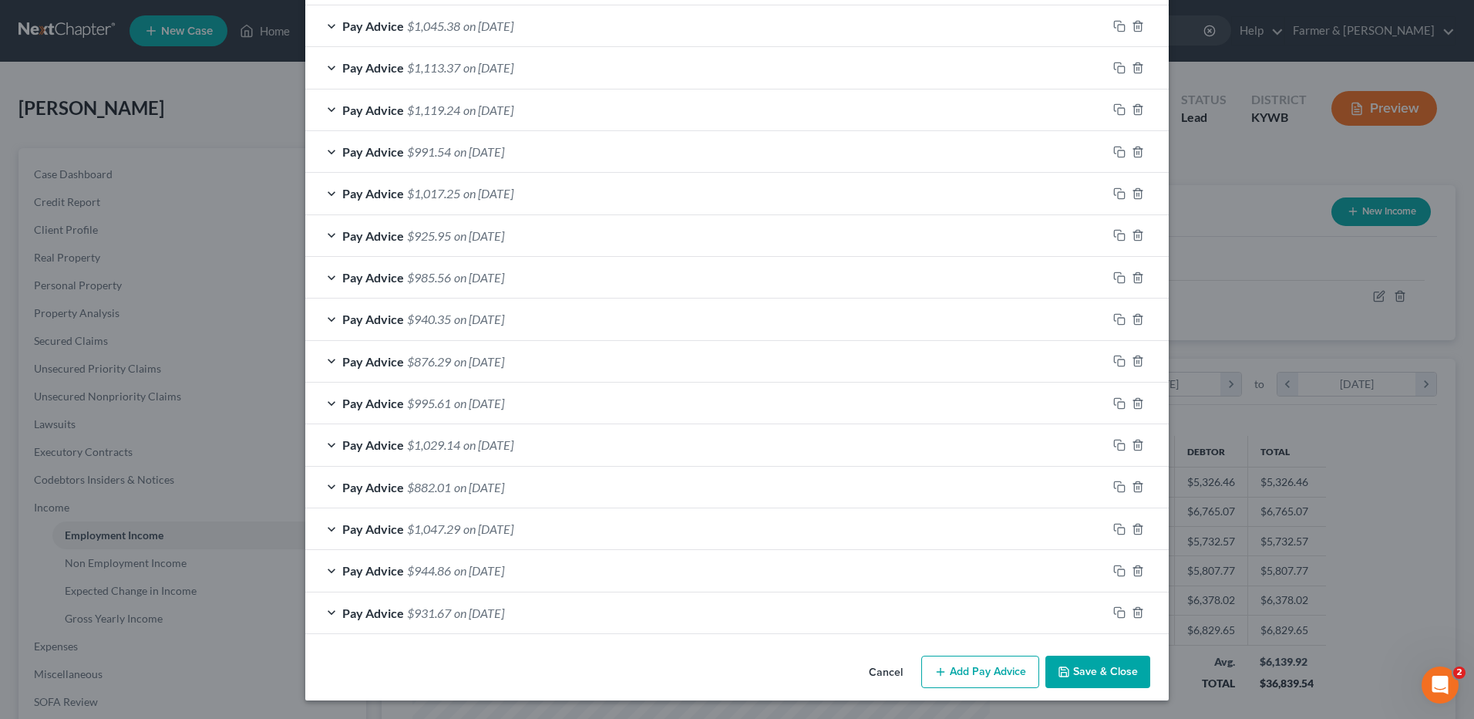
click at [1072, 672] on button "Save & Close" at bounding box center [1098, 671] width 105 height 32
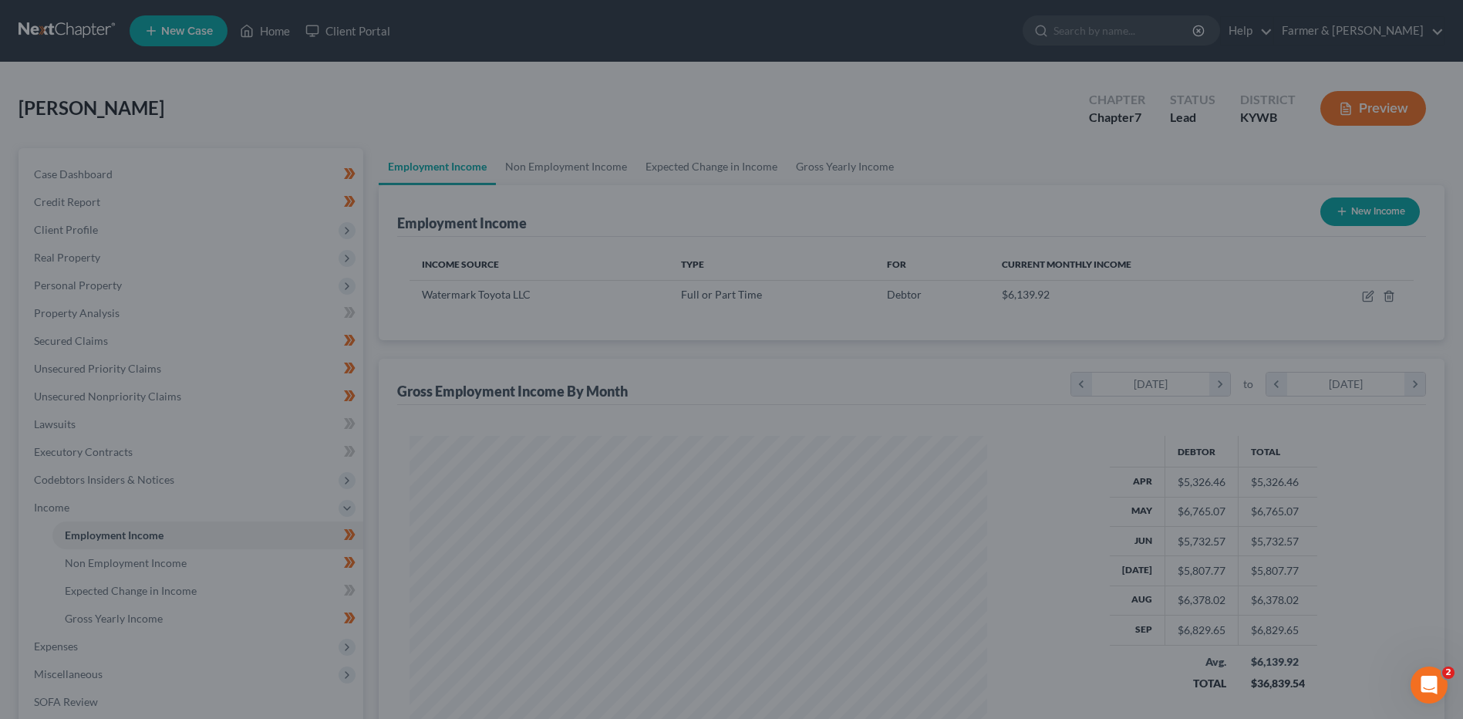
scroll to position [770850, 770532]
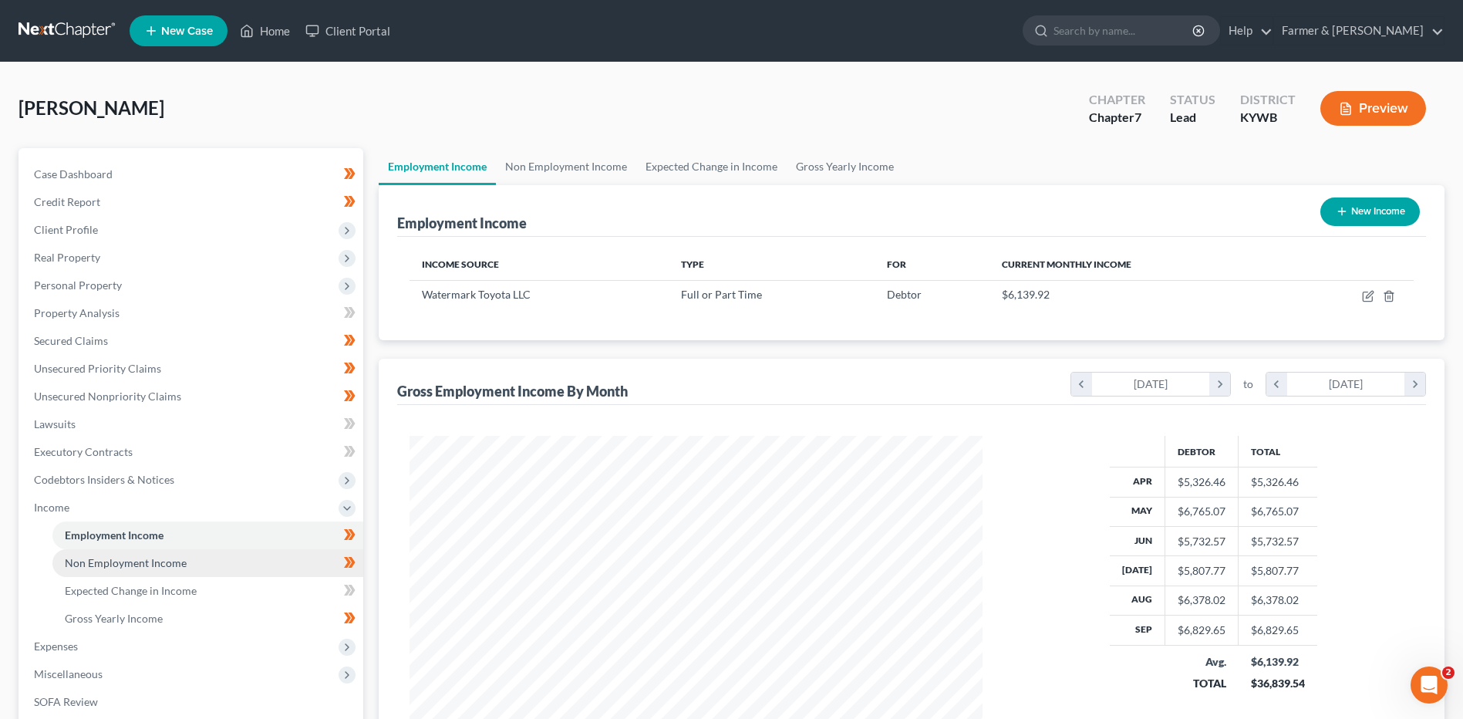
click at [147, 567] on span "Non Employment Income" at bounding box center [126, 562] width 122 height 13
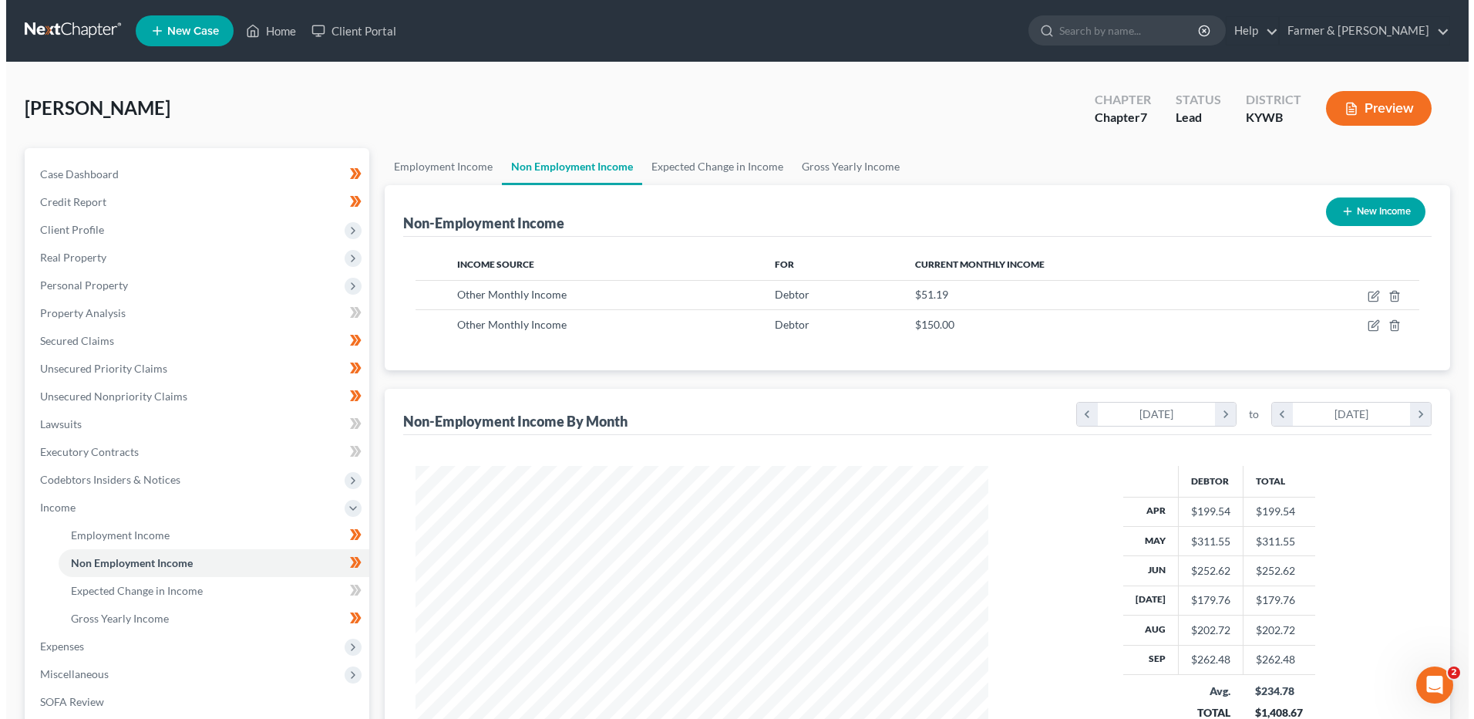
scroll to position [286, 603]
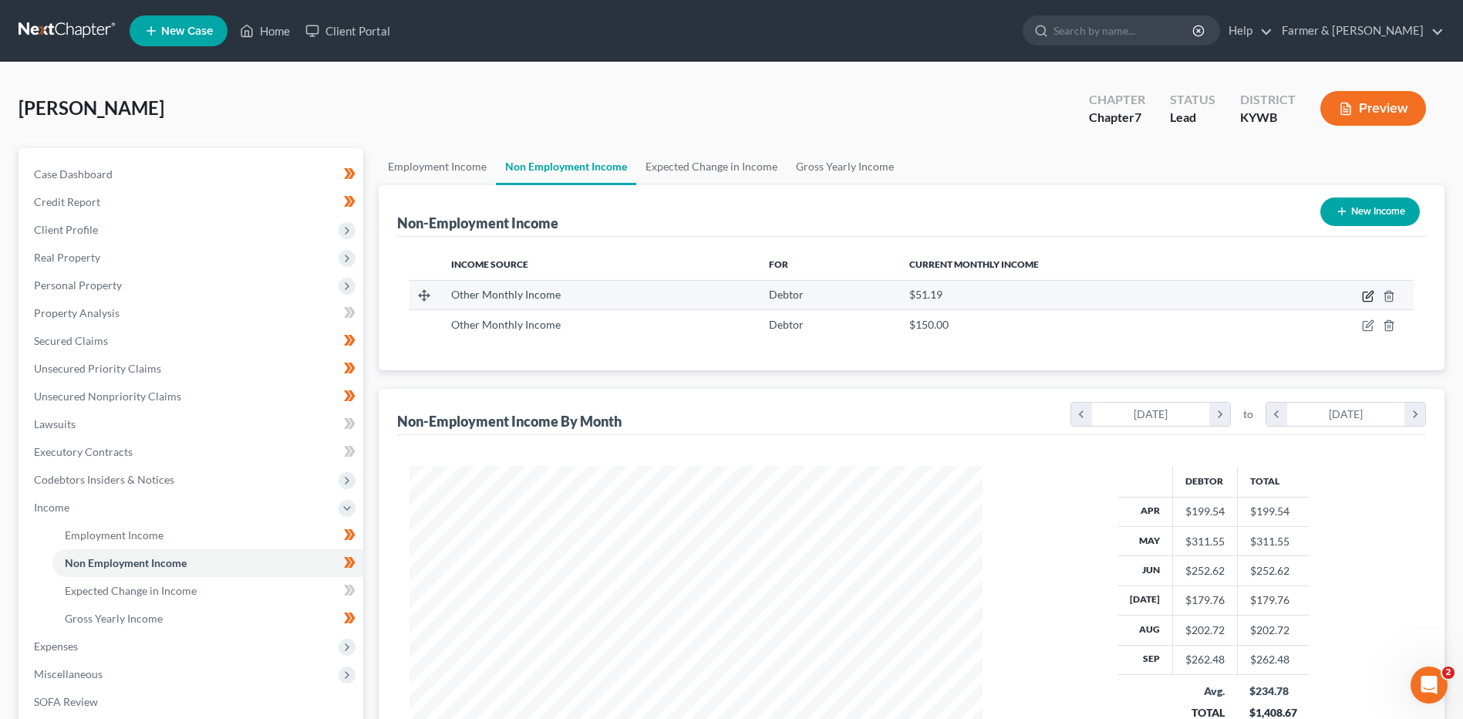
click at [1365, 295] on icon "button" at bounding box center [1368, 296] width 12 height 12
select select "13"
select select "0"
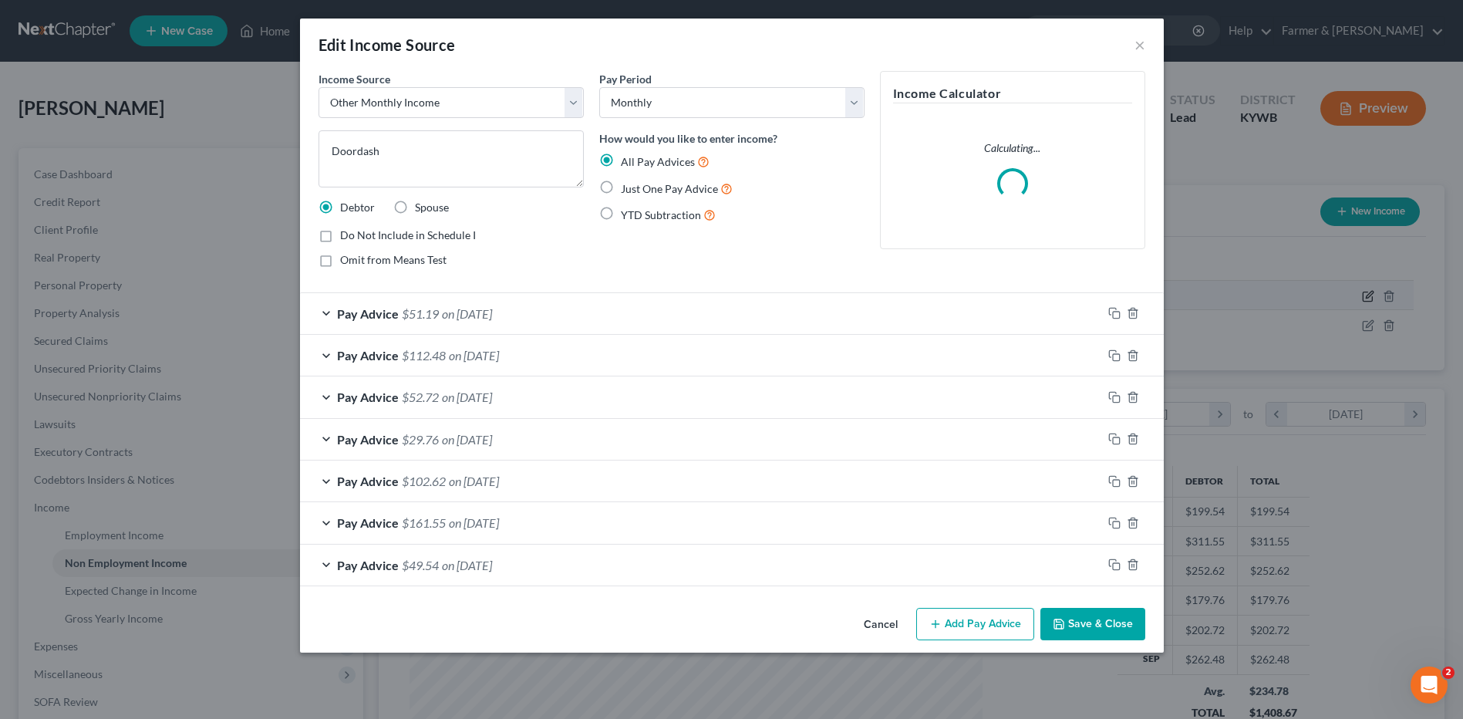
scroll to position [288, 609]
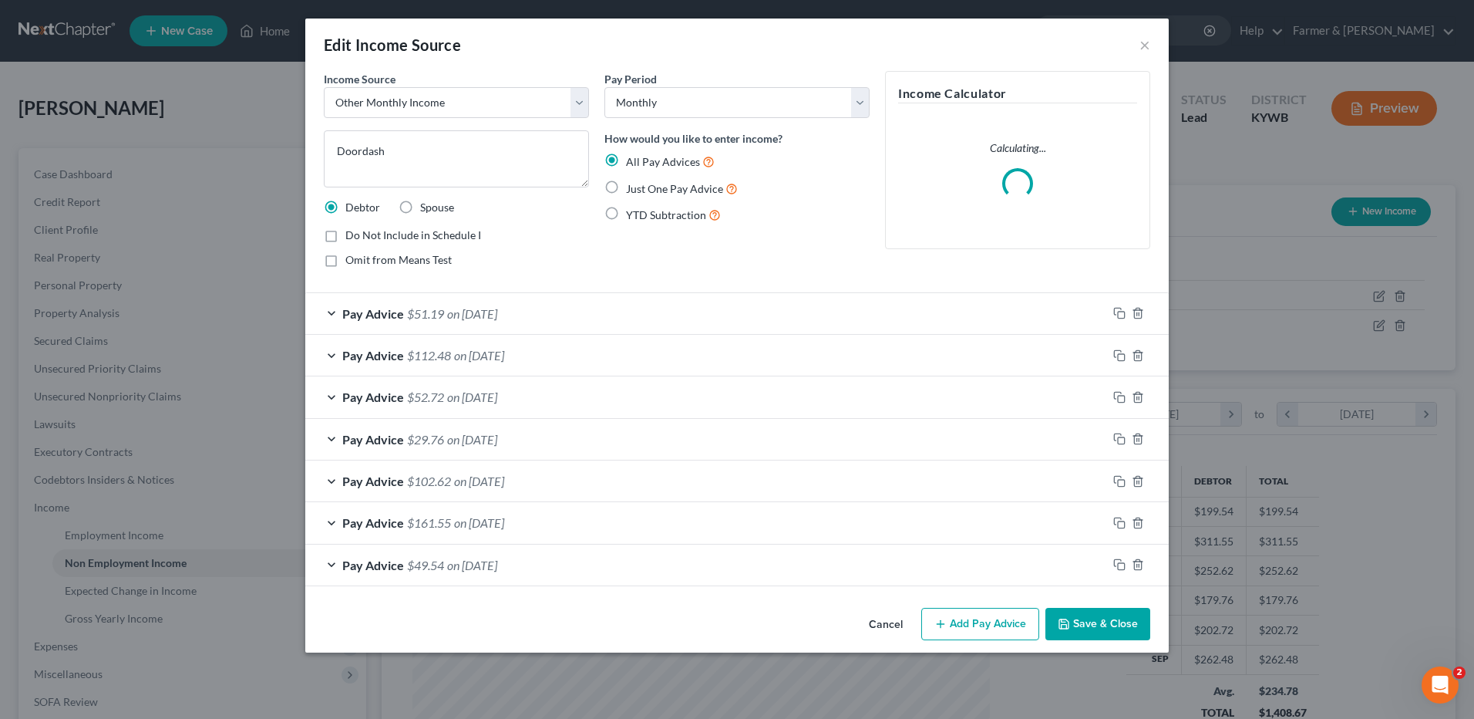
click at [898, 627] on button "Cancel" at bounding box center [886, 624] width 59 height 31
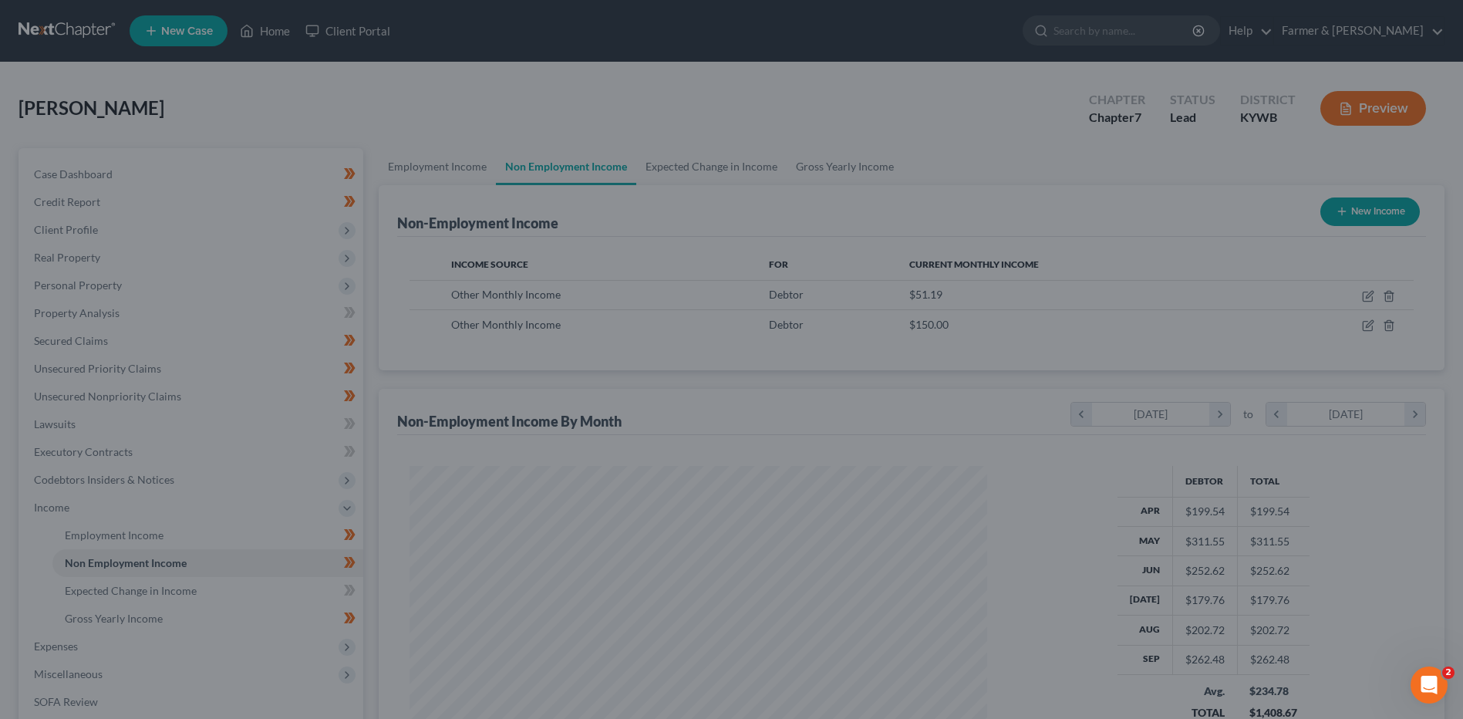
scroll to position [286, 603]
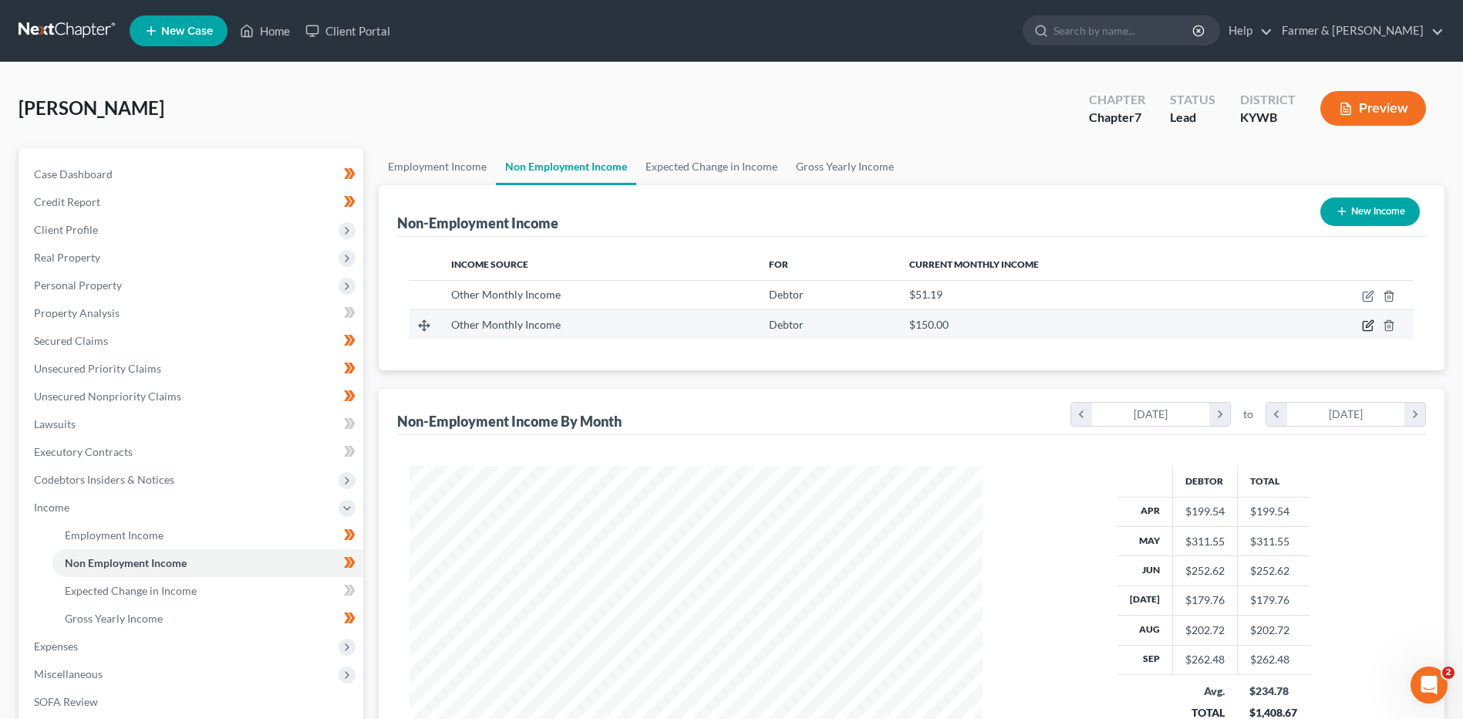
click at [1366, 323] on icon "button" at bounding box center [1368, 325] width 12 height 12
select select "13"
select select "0"
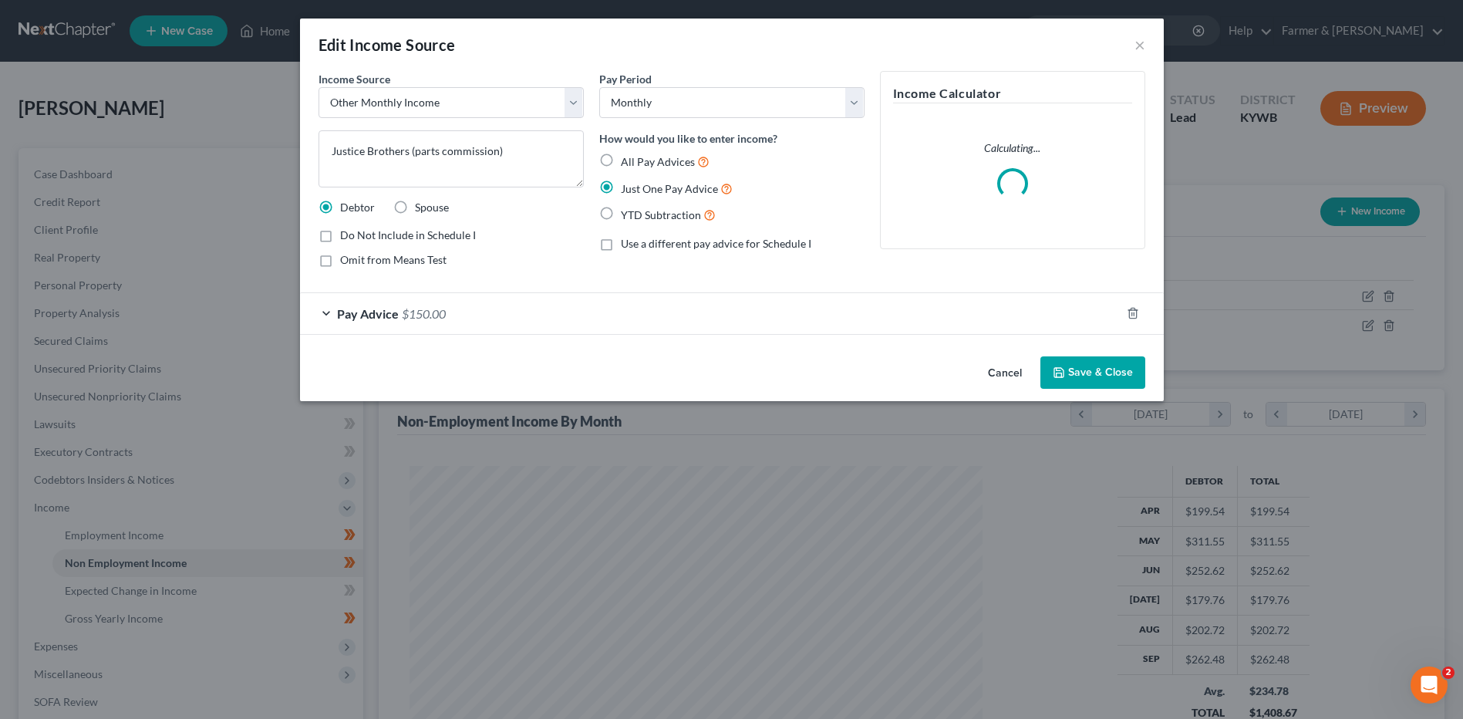
scroll to position [288, 609]
click at [1001, 373] on button "Cancel" at bounding box center [1010, 373] width 59 height 31
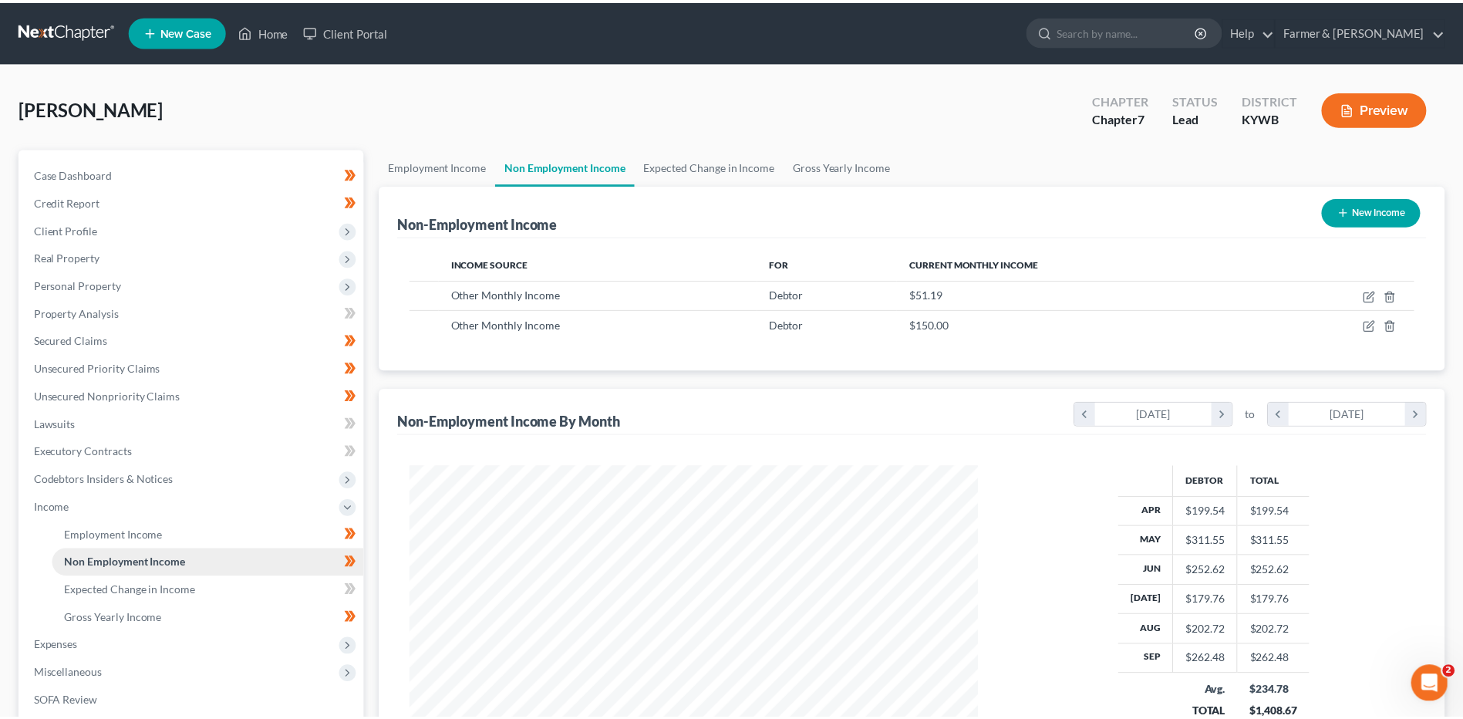
scroll to position [770850, 770532]
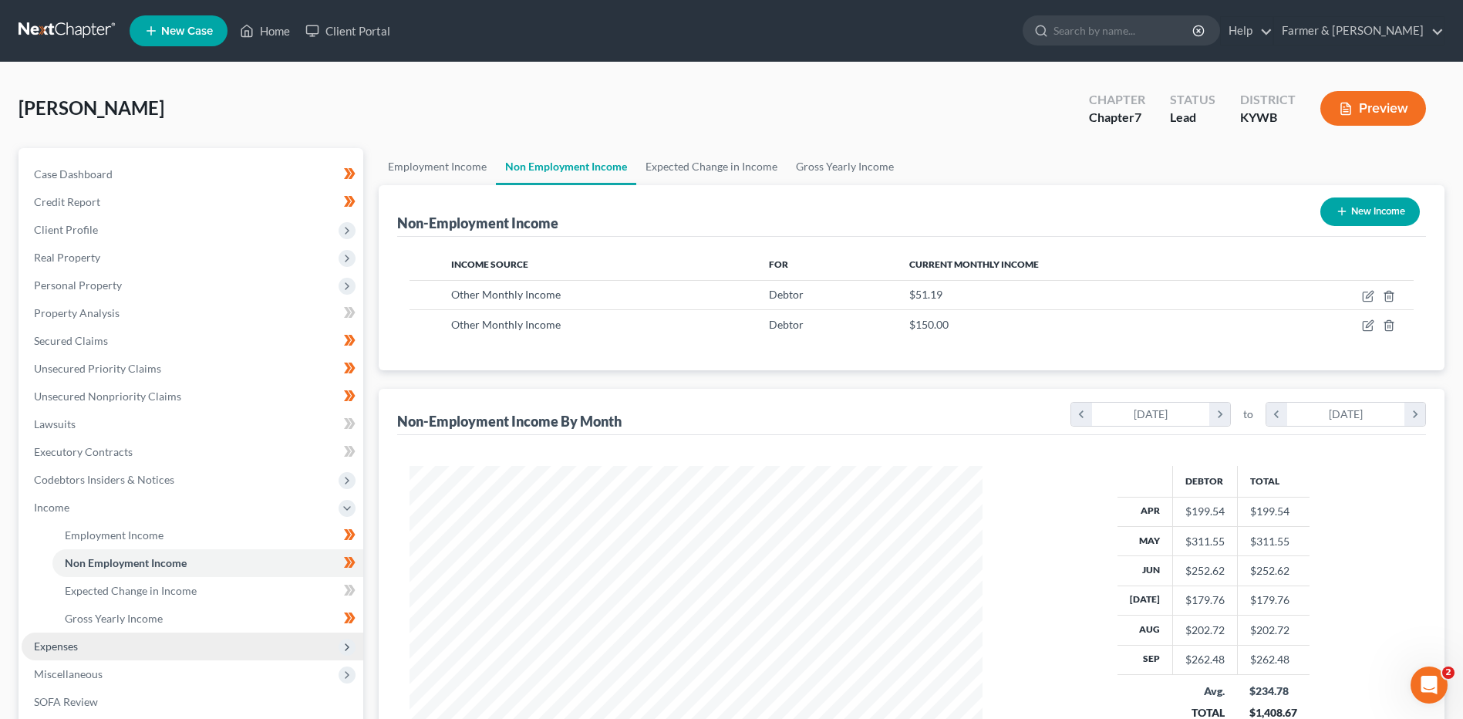
click at [135, 650] on span "Expenses" at bounding box center [193, 646] width 342 height 28
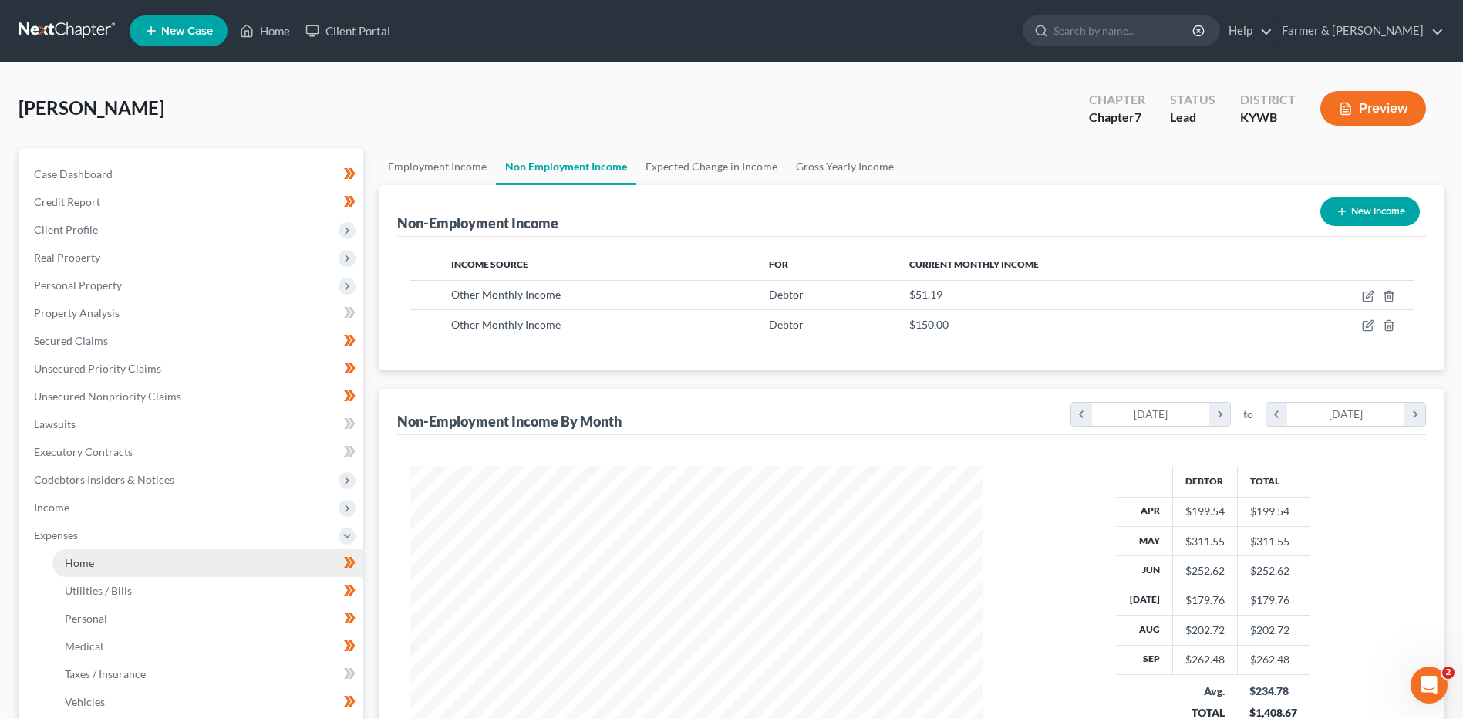
click at [133, 558] on link "Home" at bounding box center [207, 563] width 311 height 28
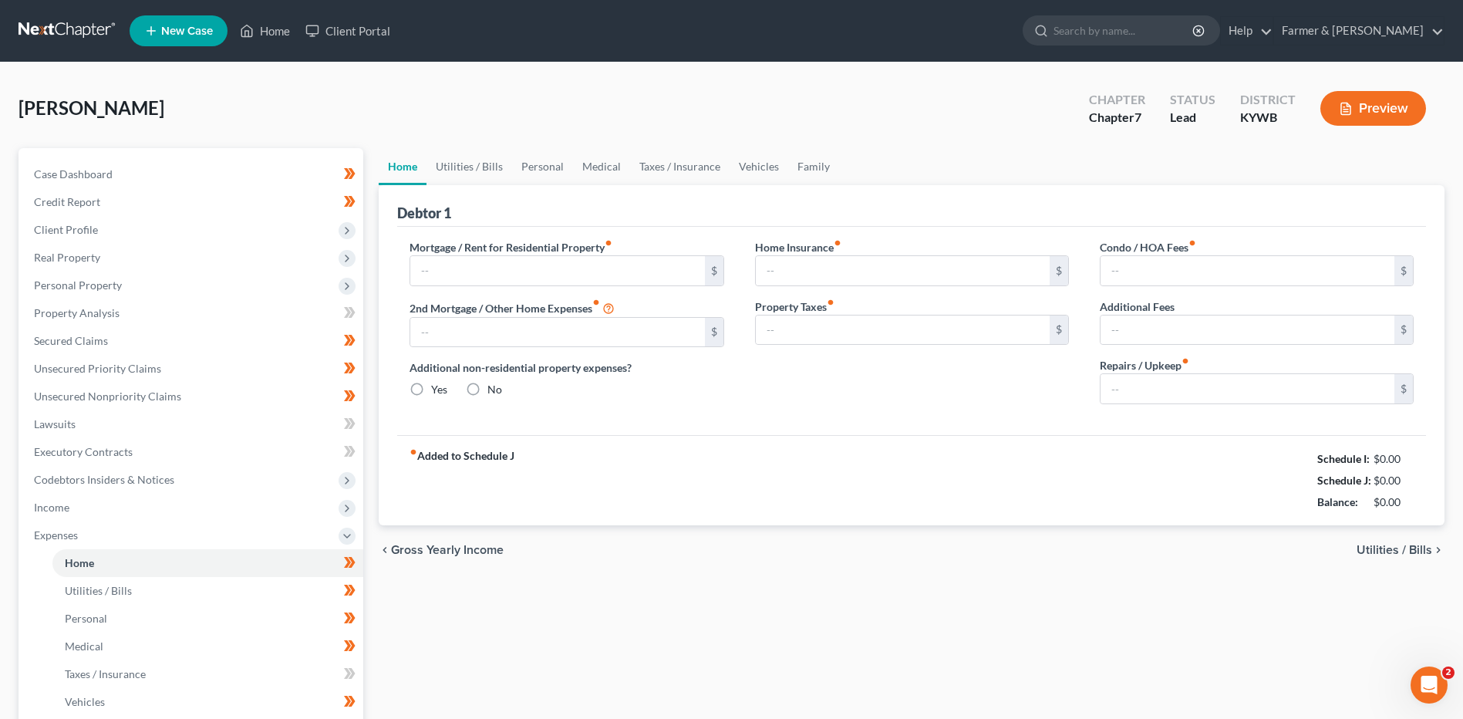
type input "900.00"
type input "0.00"
radio input "true"
type input "0.00"
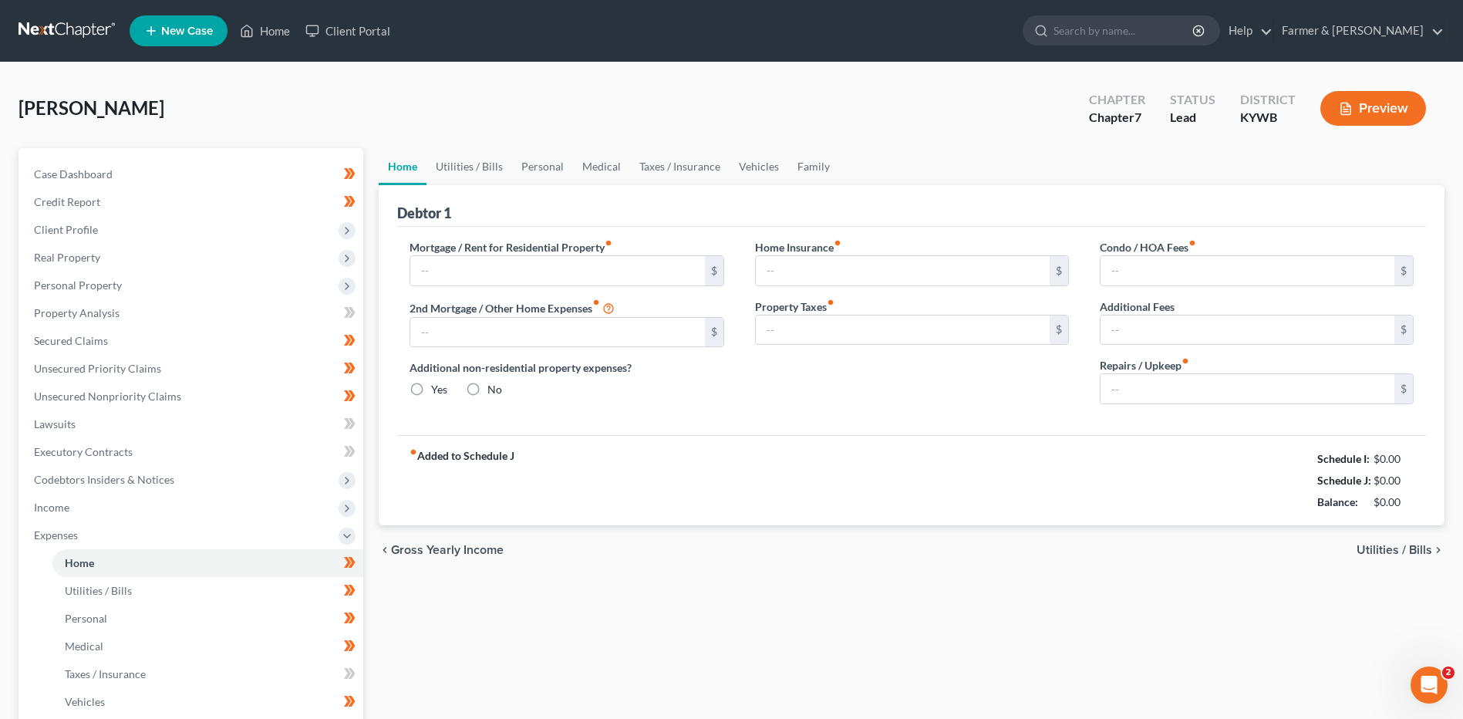
type input "0.00"
click at [1161, 396] on input "0.00" at bounding box center [1247, 388] width 294 height 29
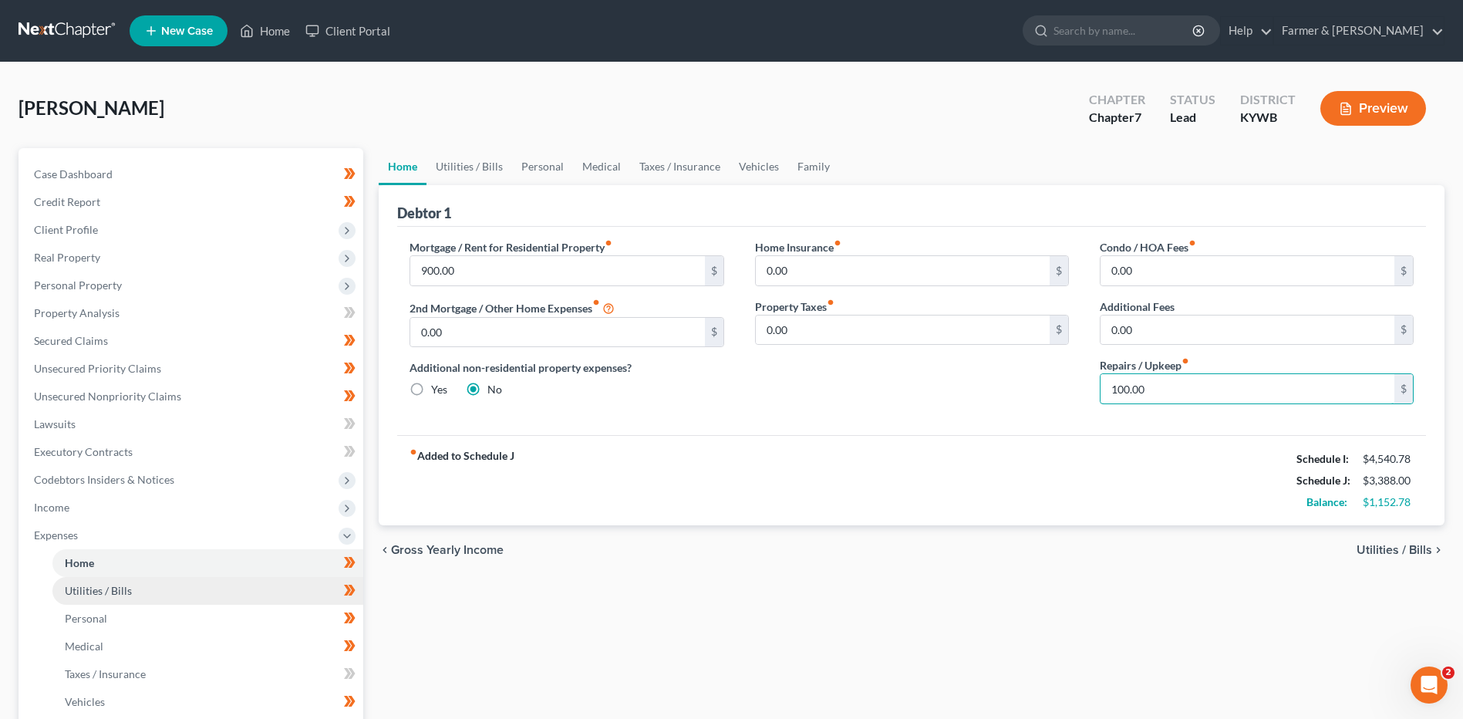
type input "100.00"
drag, startPoint x: 217, startPoint y: 594, endPoint x: 376, endPoint y: 530, distance: 170.5
click at [217, 594] on link "Utilities / Bills" at bounding box center [207, 591] width 311 height 28
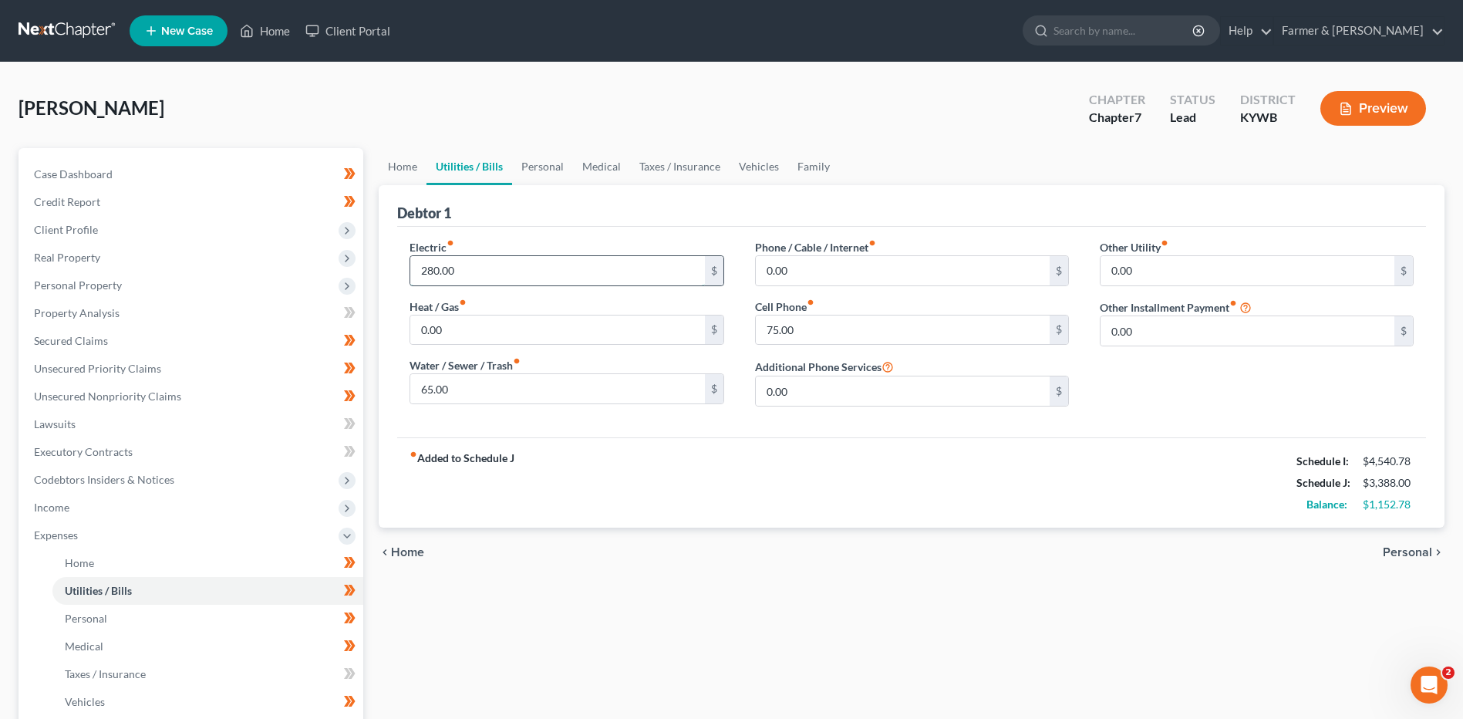
click at [505, 264] on input "280.00" at bounding box center [557, 270] width 294 height 29
type input "300.00"
type input "75.00"
type input "1"
type input "0.00"
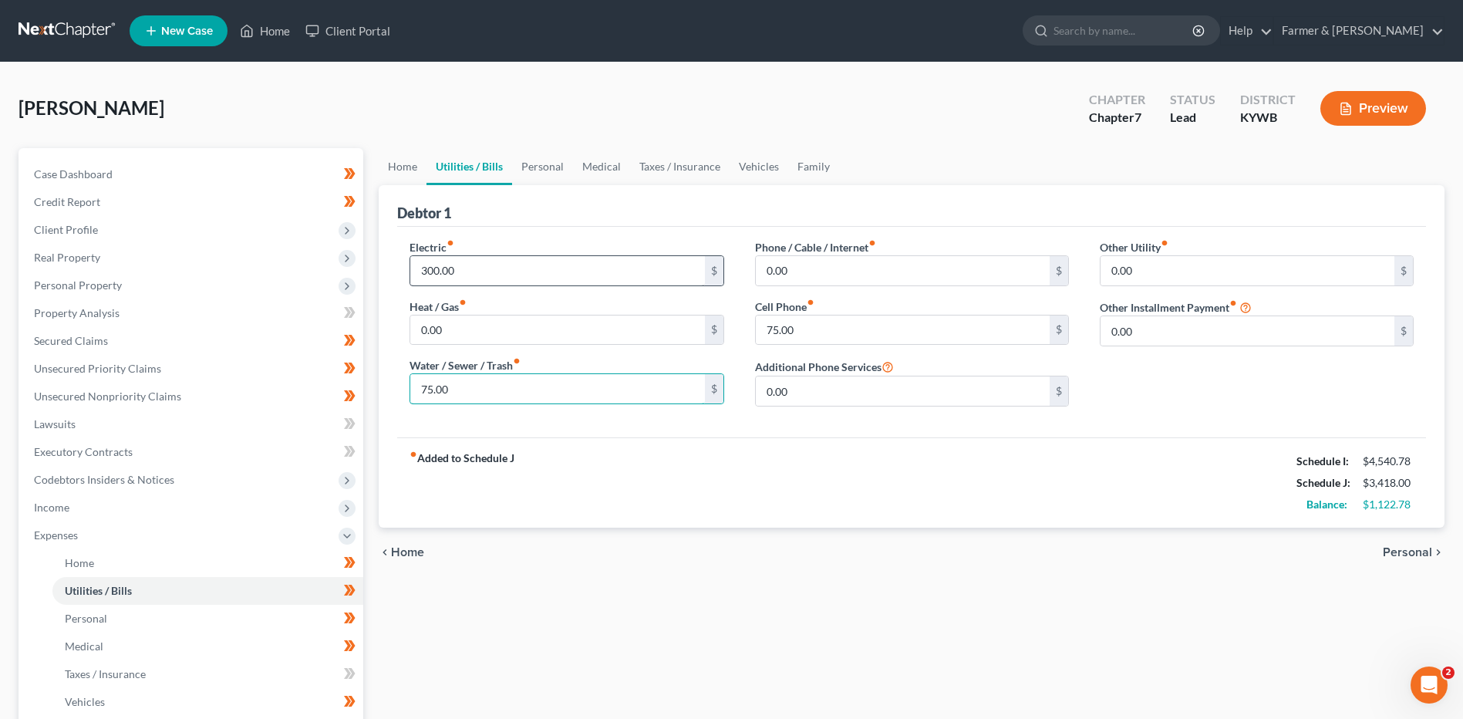
type input "75.00"
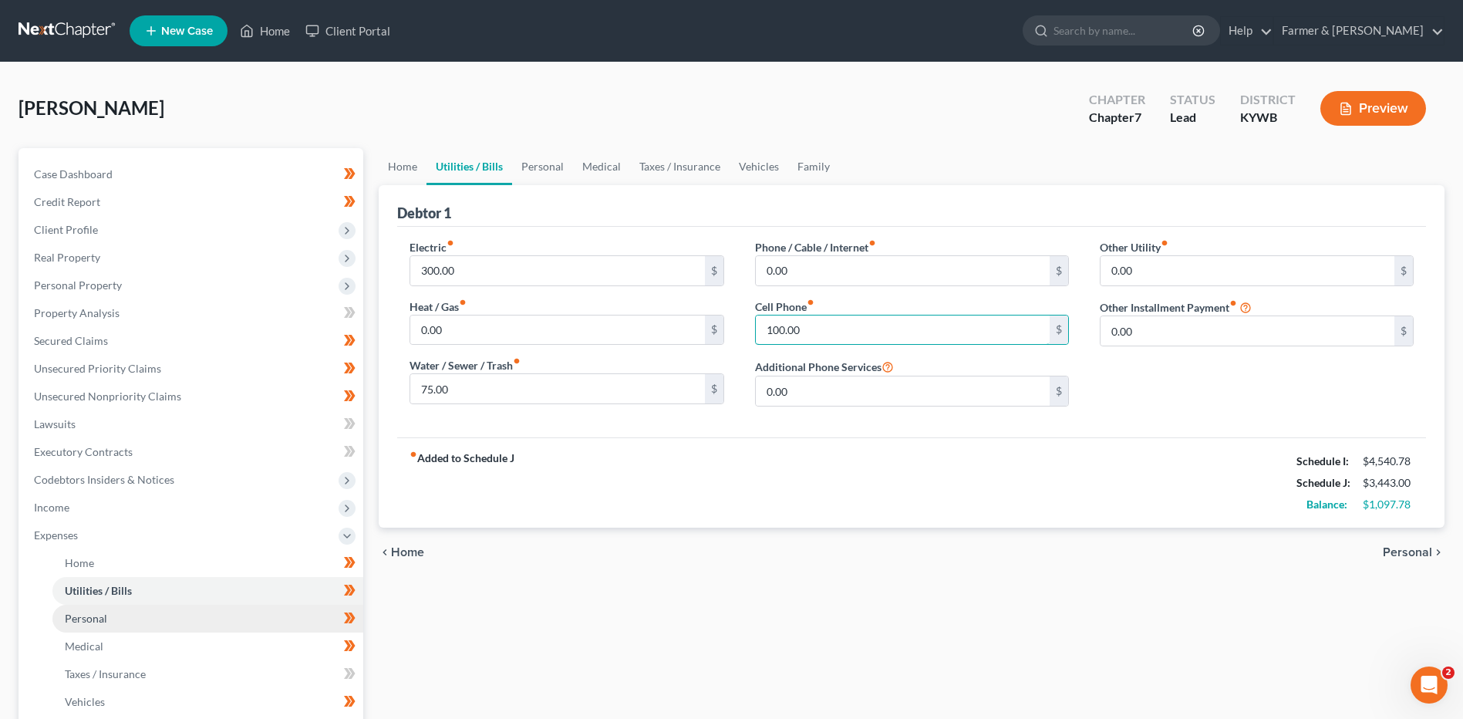
type input "100.00"
click at [137, 614] on link "Personal" at bounding box center [207, 619] width 311 height 28
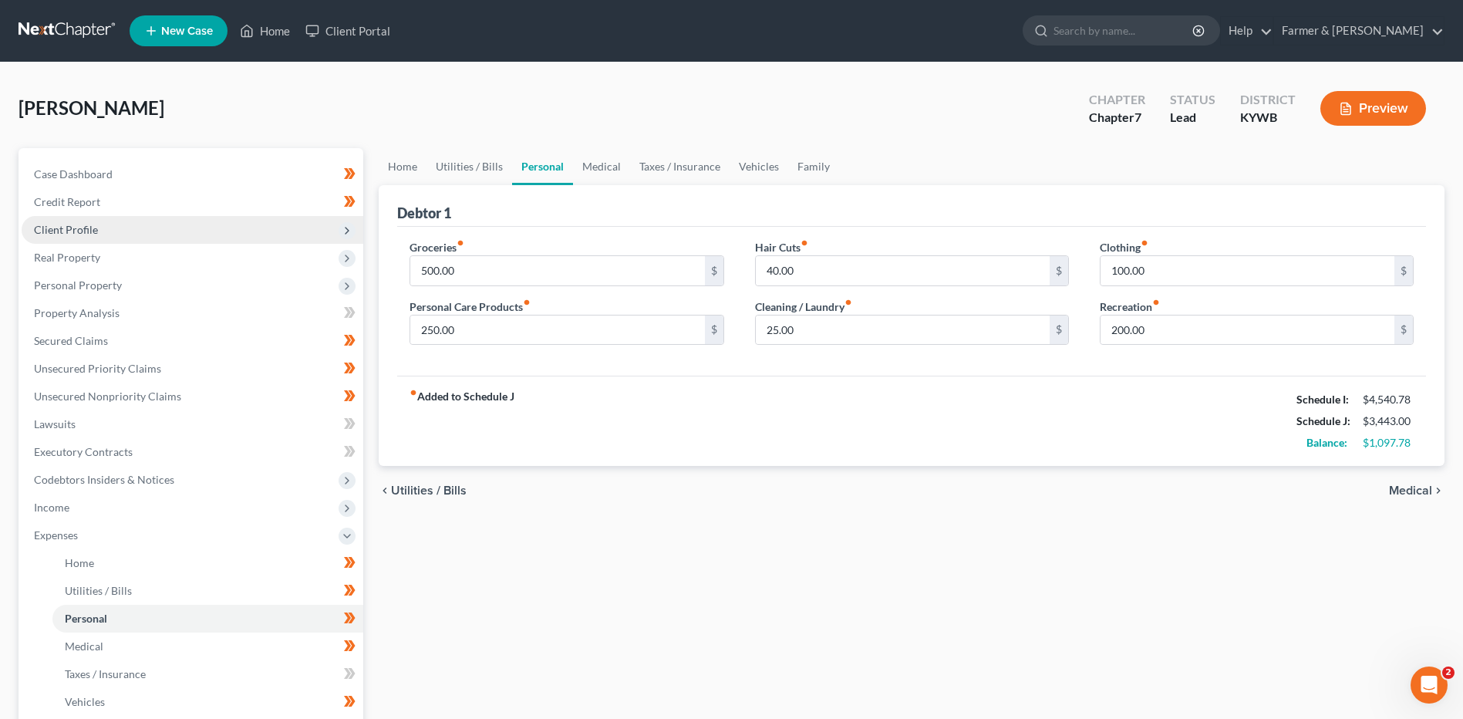
click at [160, 232] on span "Client Profile" at bounding box center [193, 230] width 342 height 28
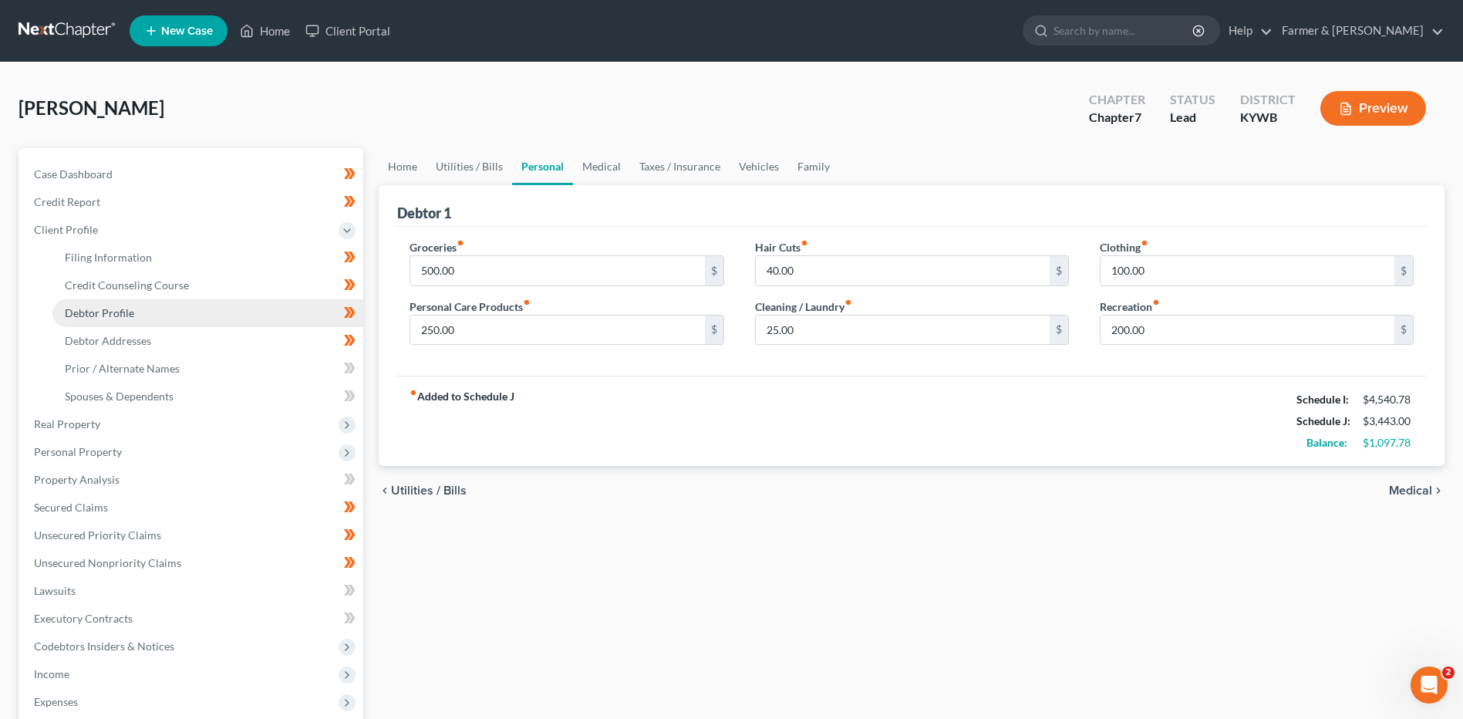
click at [137, 316] on link "Debtor Profile" at bounding box center [207, 313] width 311 height 28
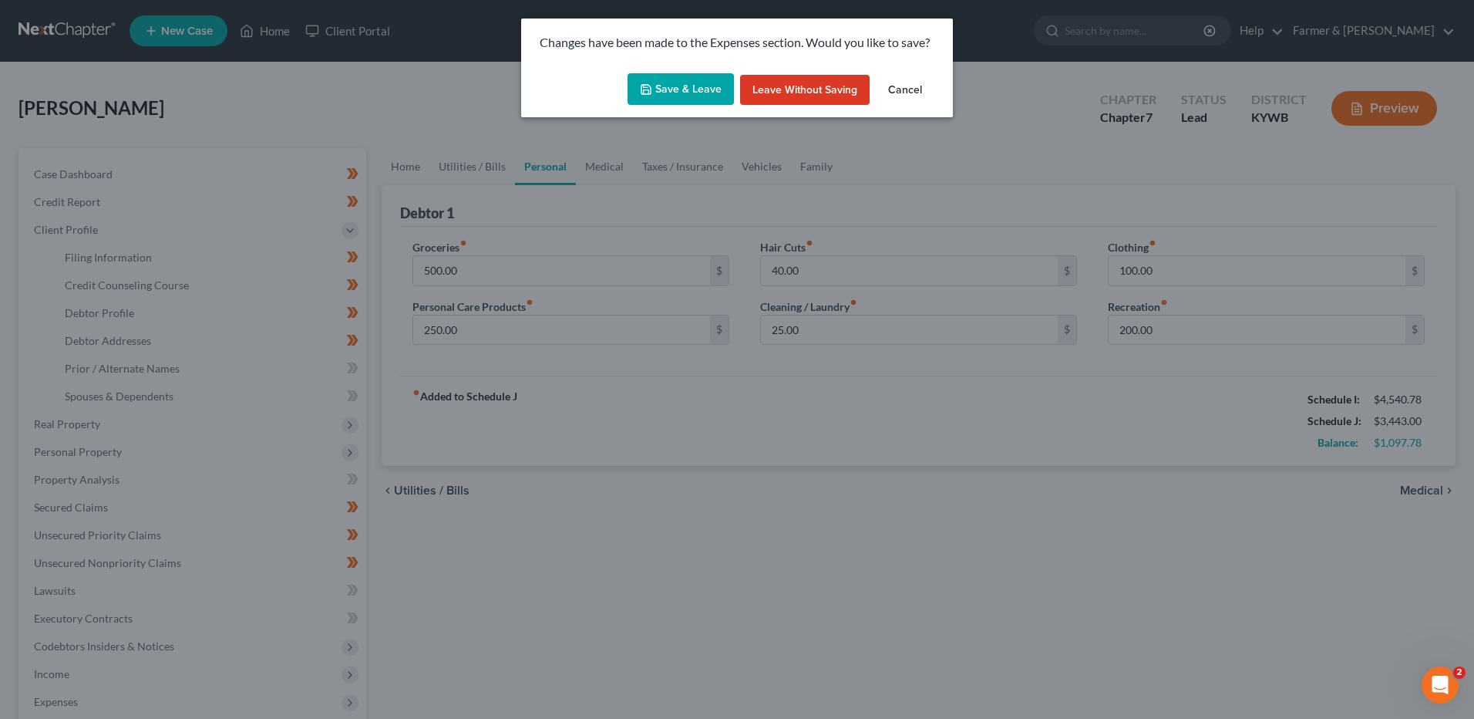
drag, startPoint x: 671, startPoint y: 89, endPoint x: 711, endPoint y: 109, distance: 44.8
click at [671, 89] on button "Save & Leave" at bounding box center [681, 89] width 106 height 32
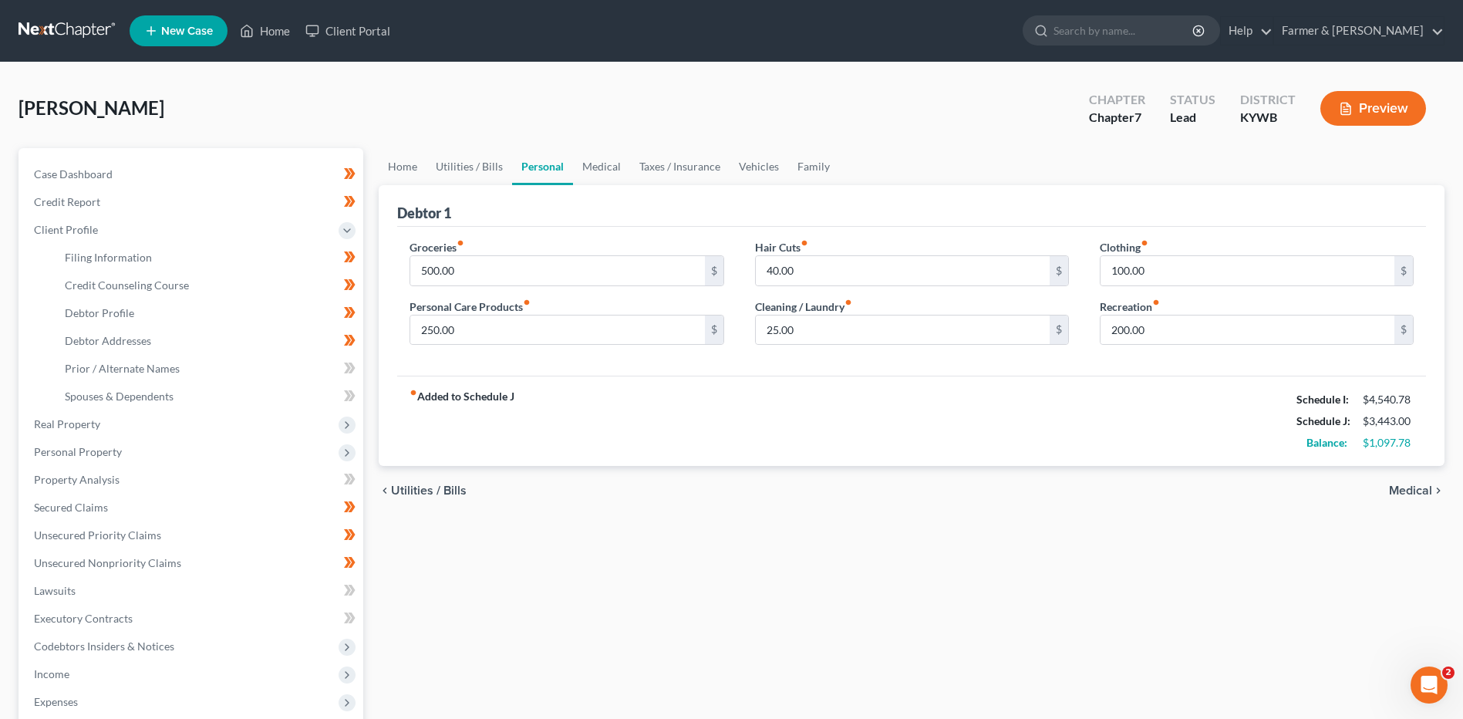
select select "0"
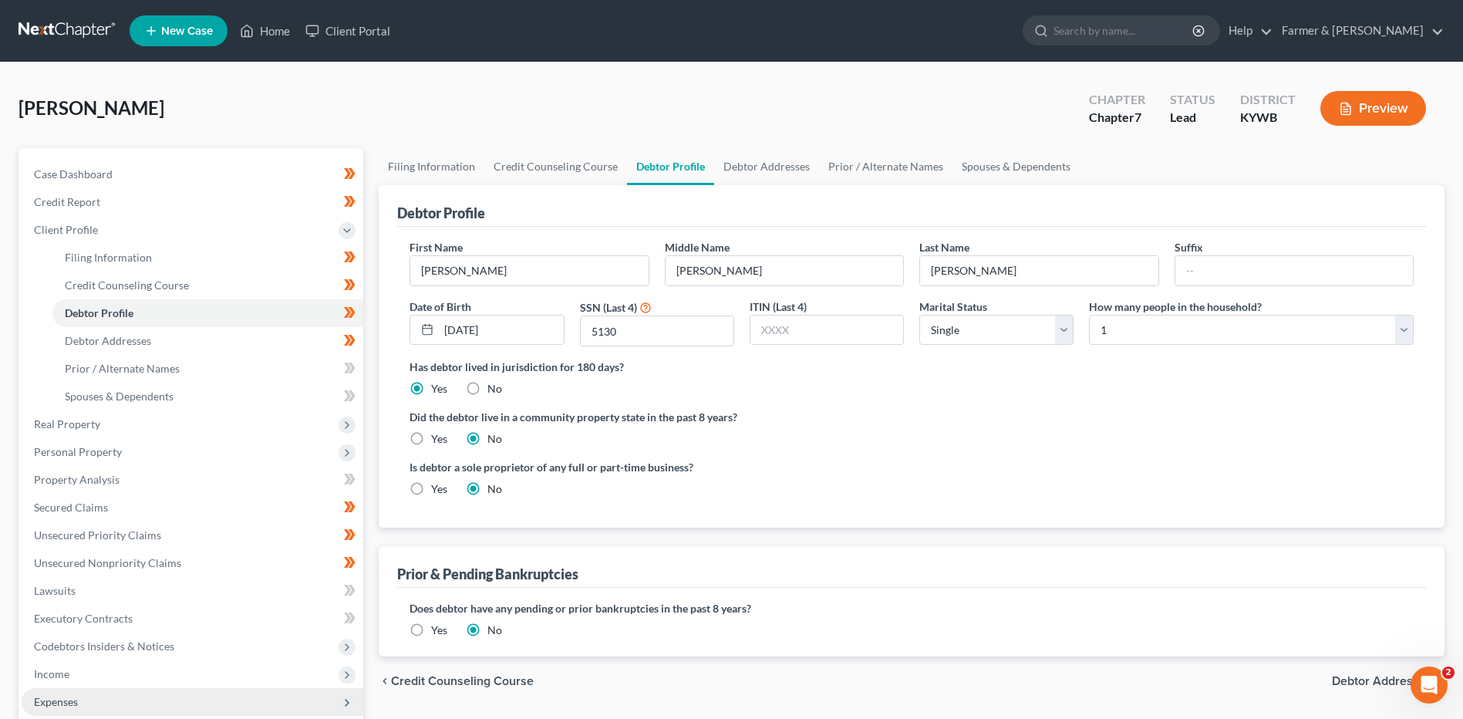
click at [72, 696] on span "Expenses" at bounding box center [56, 701] width 44 height 13
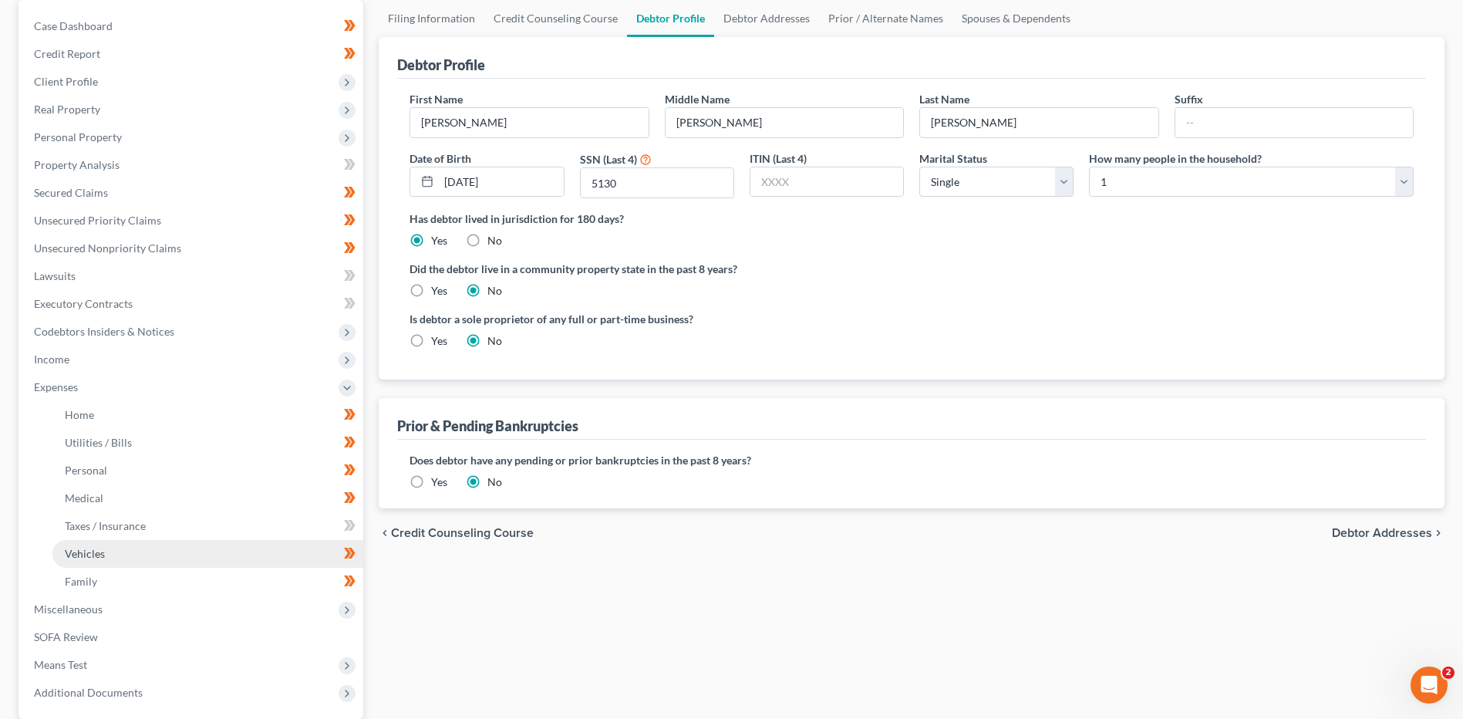
scroll to position [154, 0]
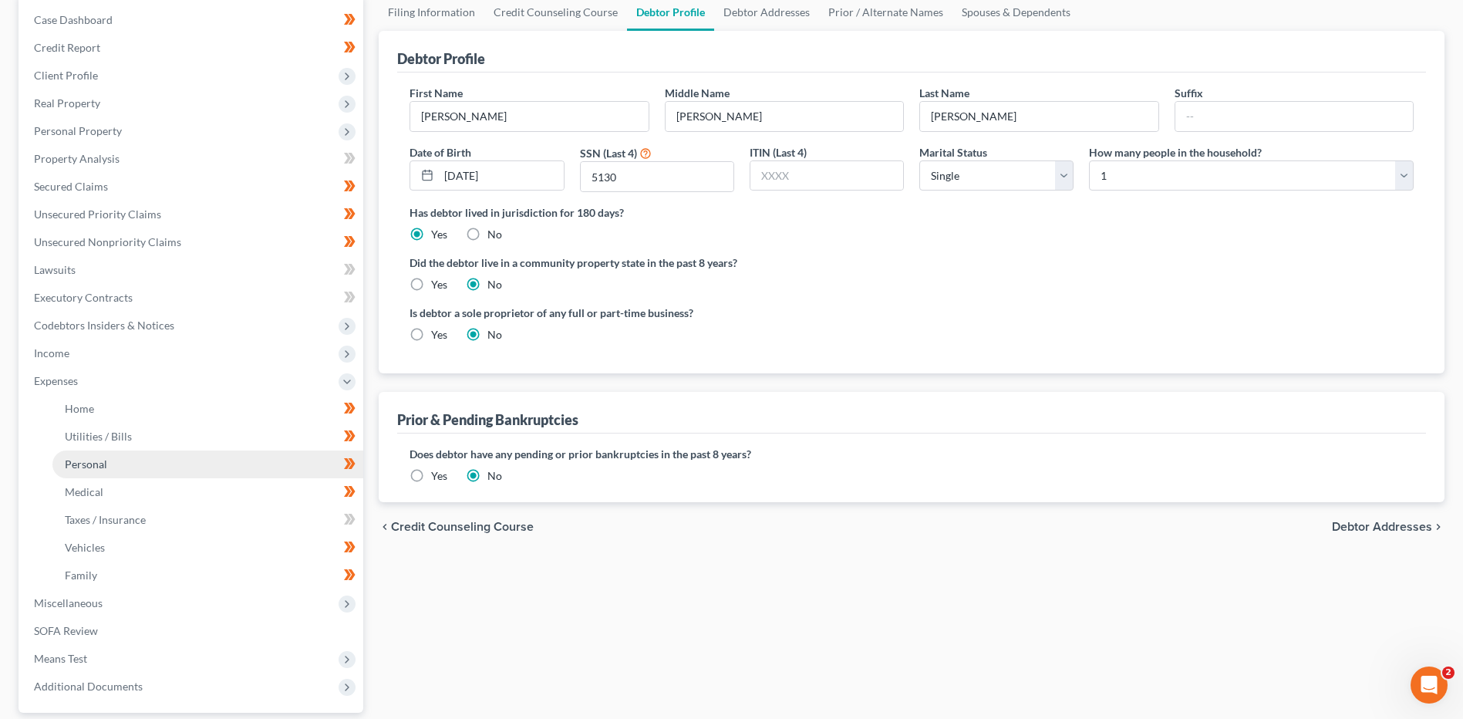
click at [120, 469] on link "Personal" at bounding box center [207, 464] width 311 height 28
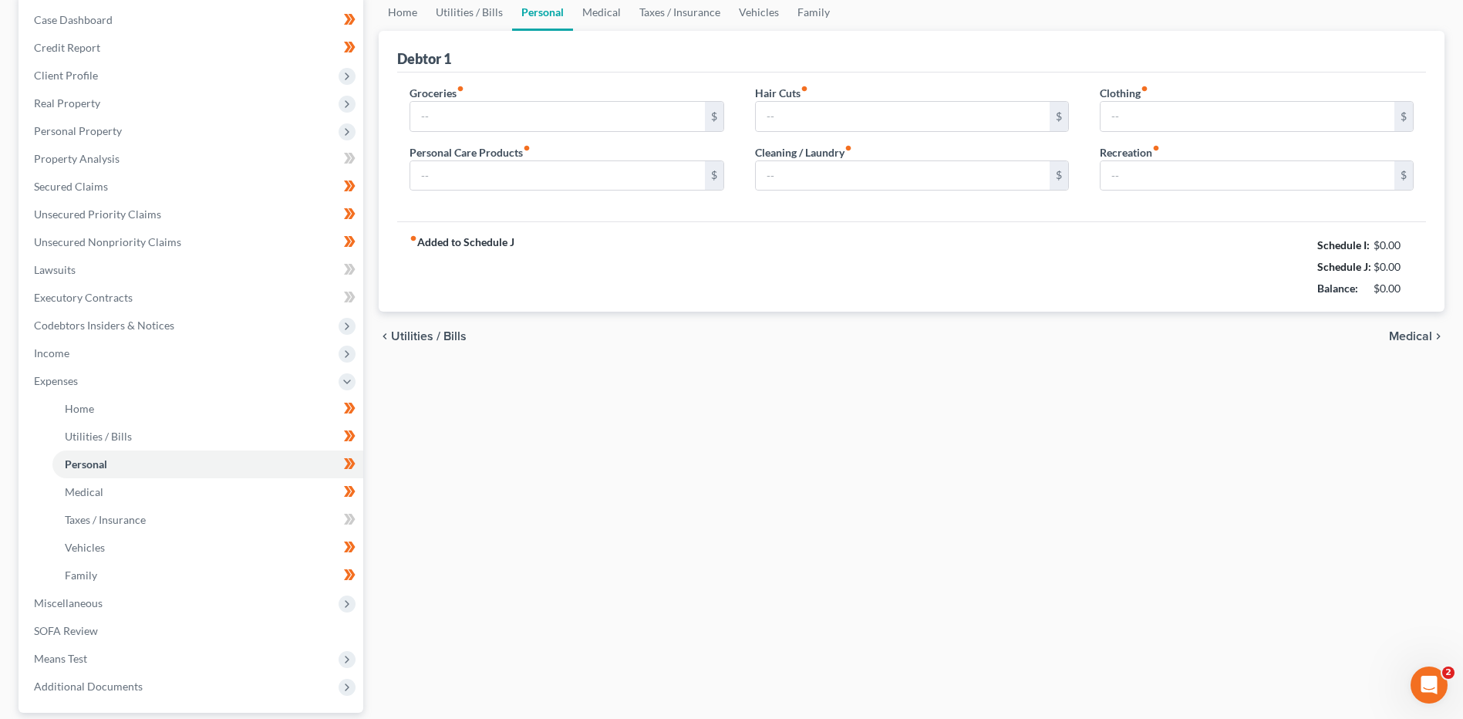
scroll to position [79, 0]
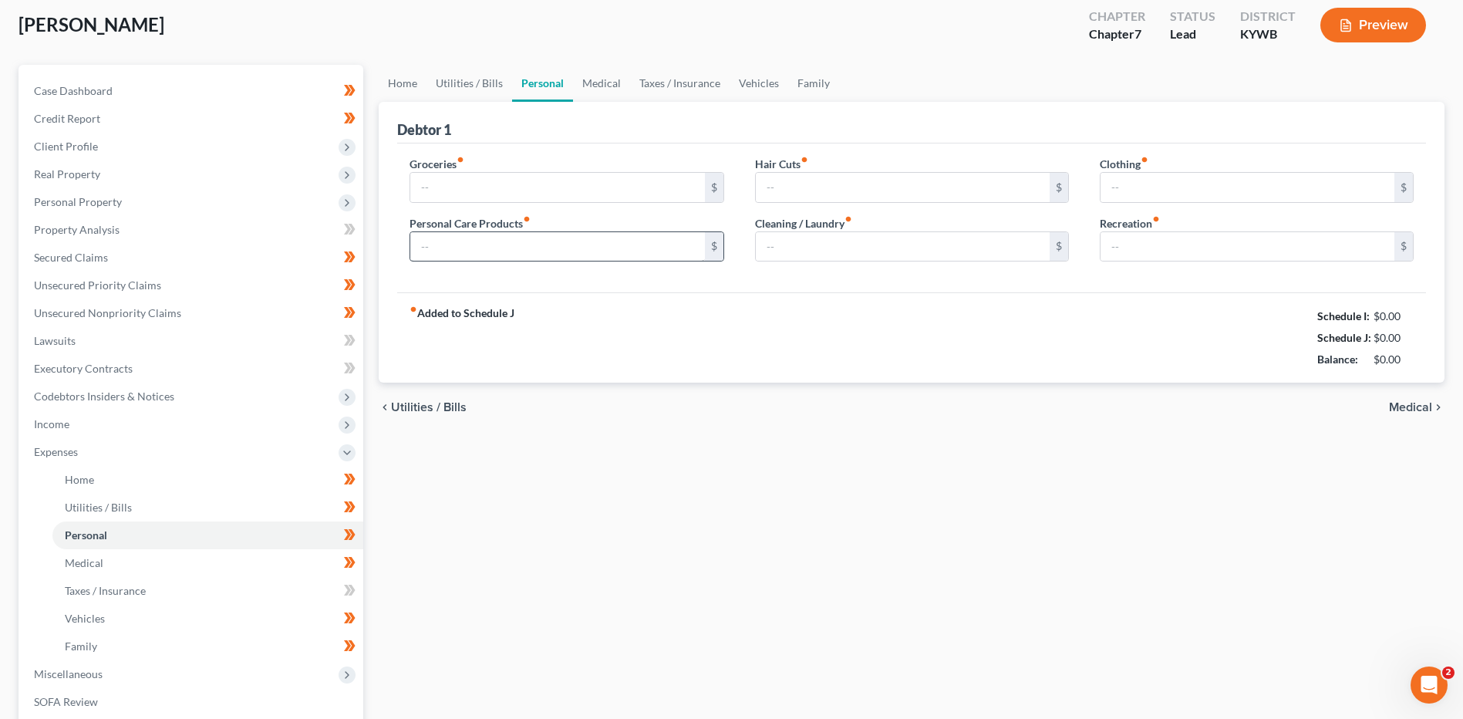
type input "500.00"
type input "250.00"
type input "40.00"
type input "25.00"
type input "100.00"
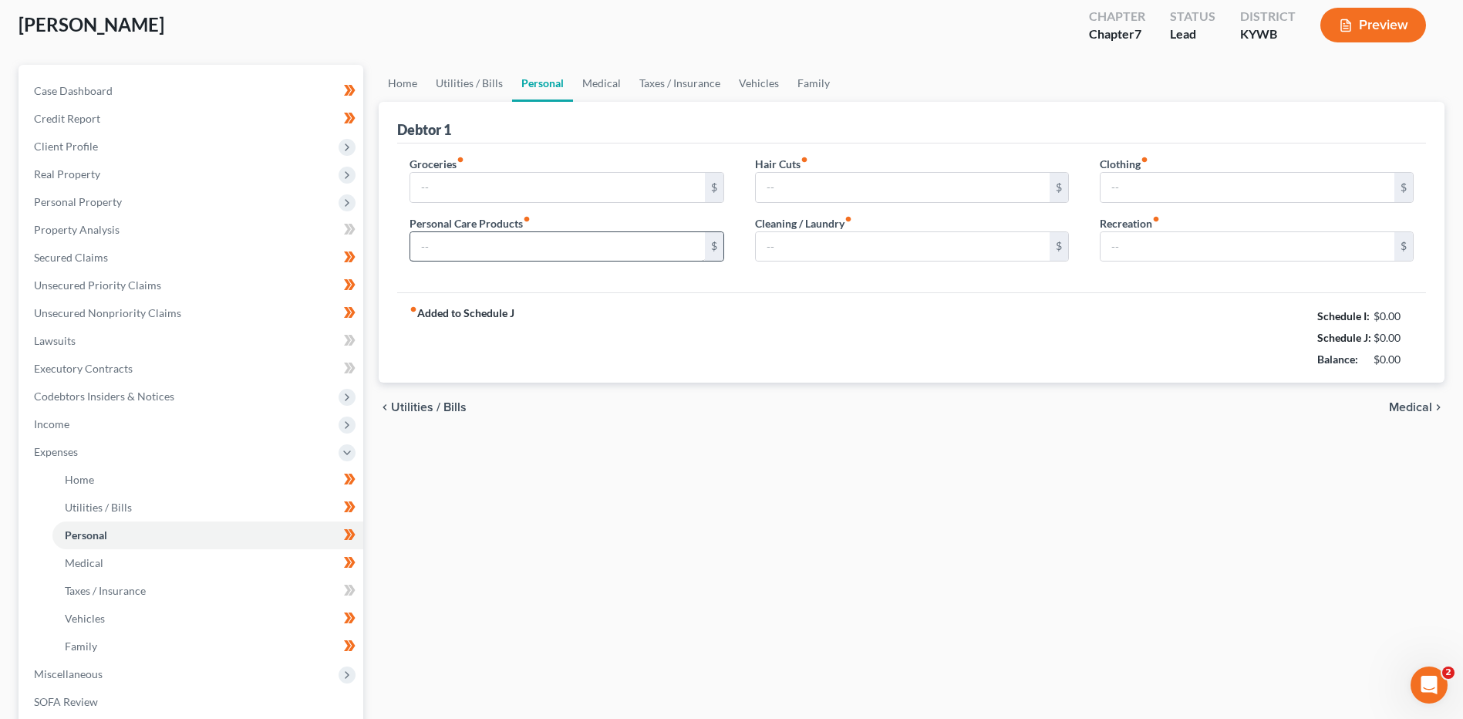
type input "200.00"
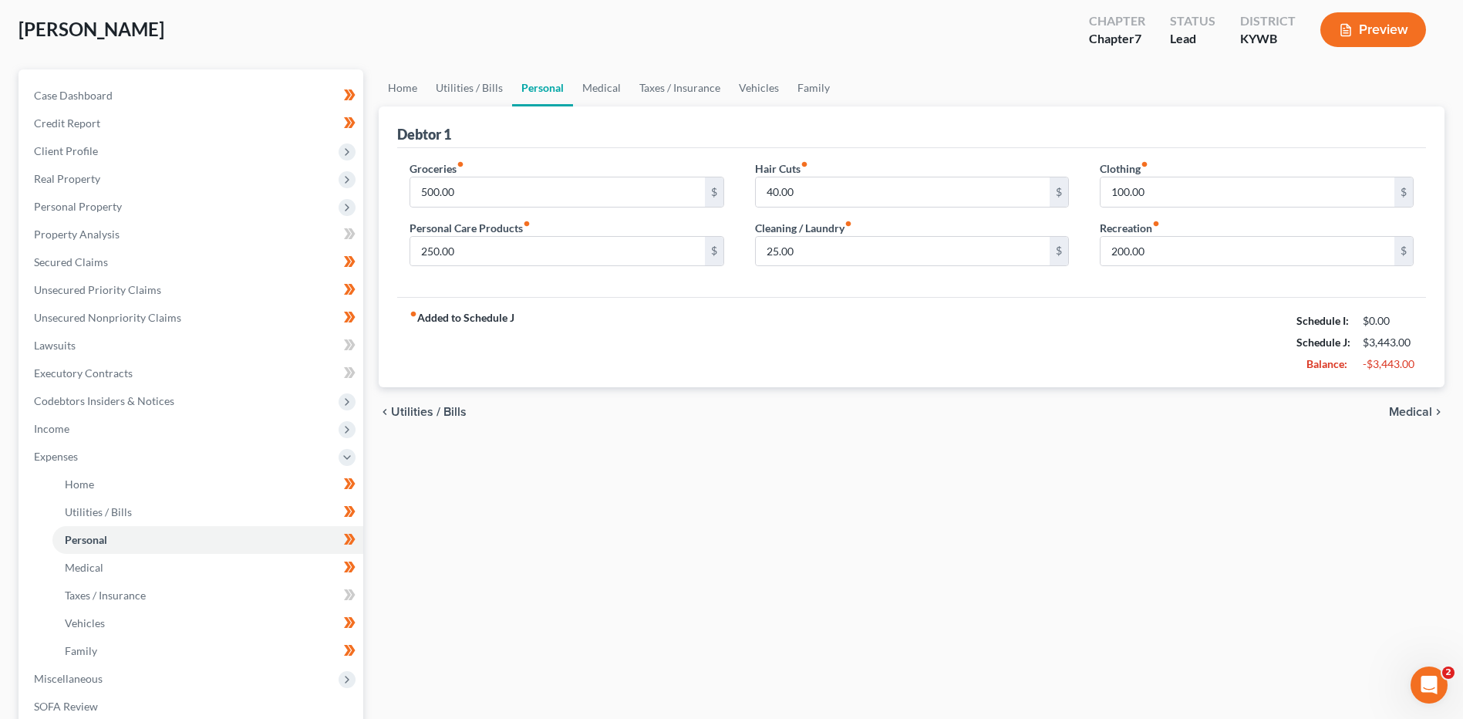
scroll to position [0, 0]
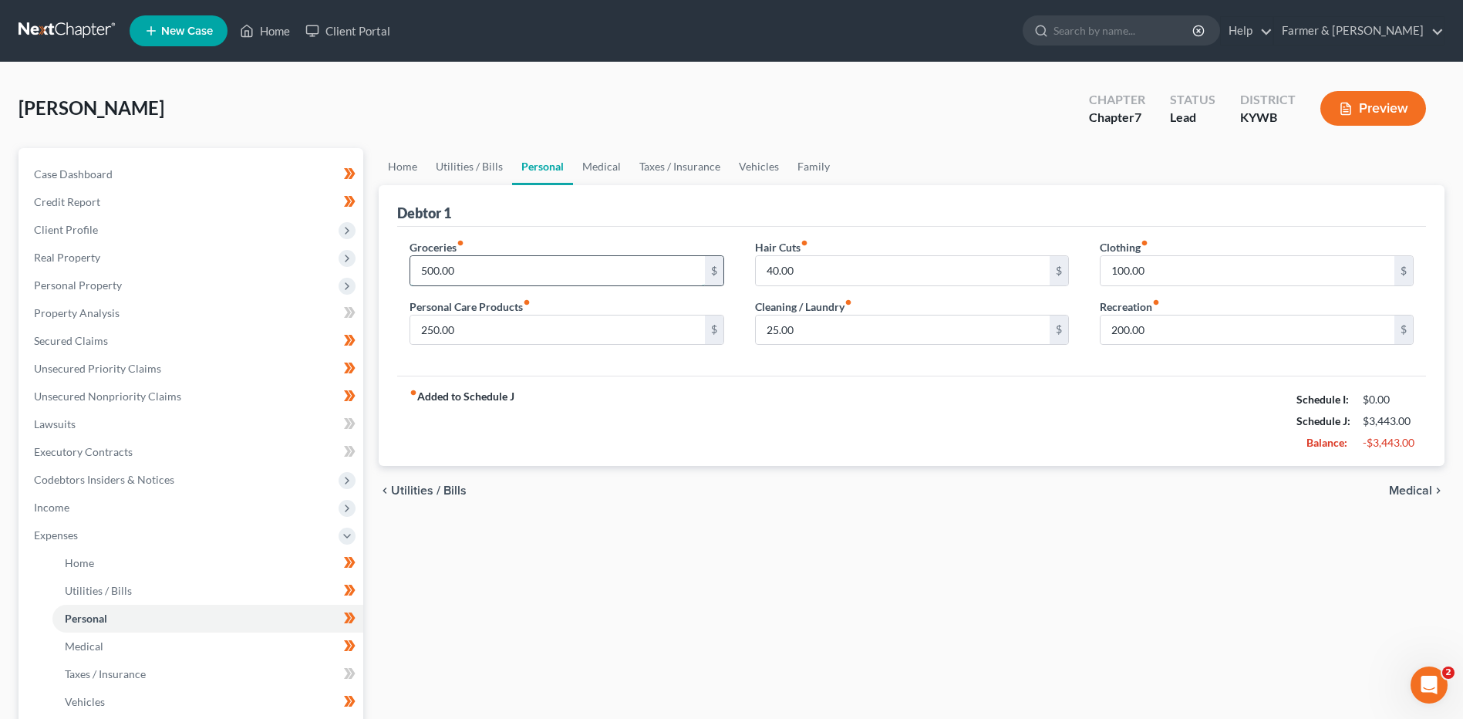
click at [482, 271] on input "500.00" at bounding box center [557, 270] width 294 height 29
type input "450.00"
type input "75.00"
type input "45.00"
type input "35.00"
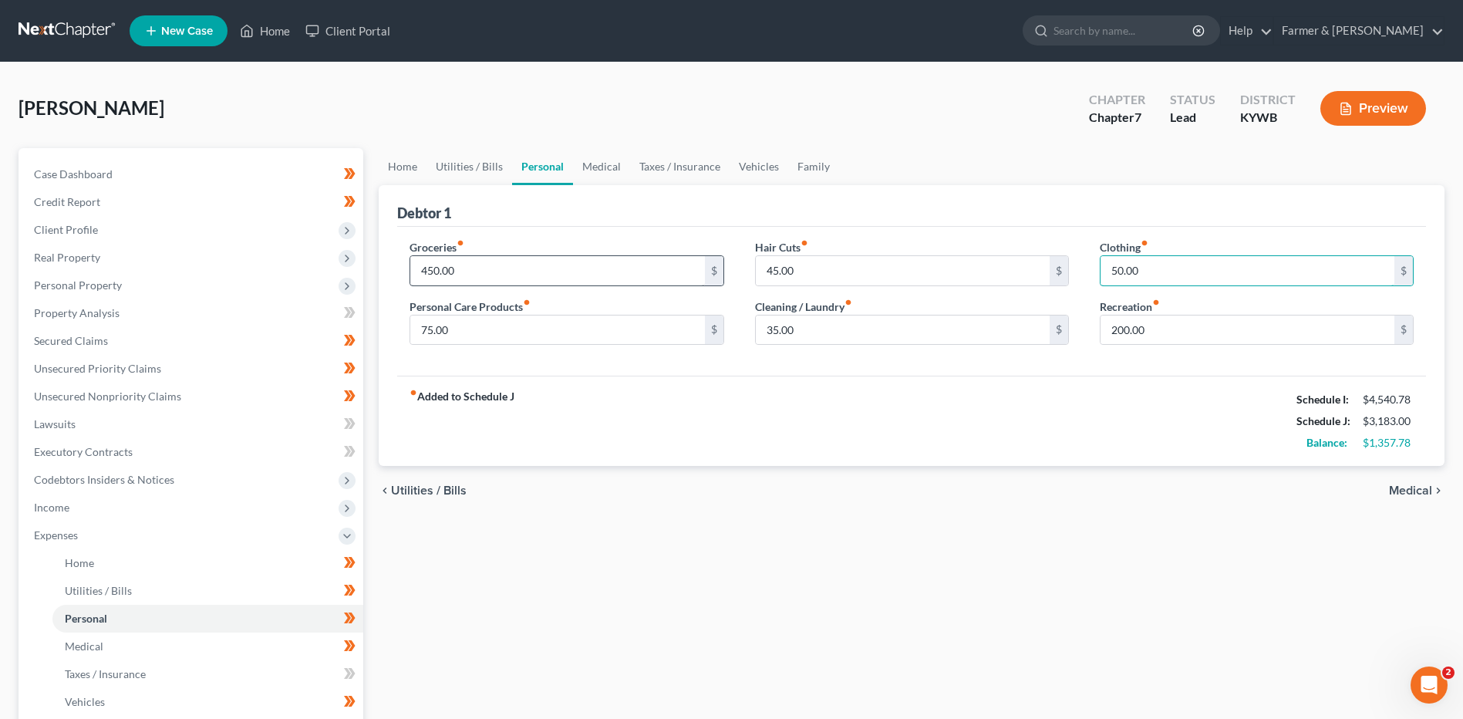
type input "50.00"
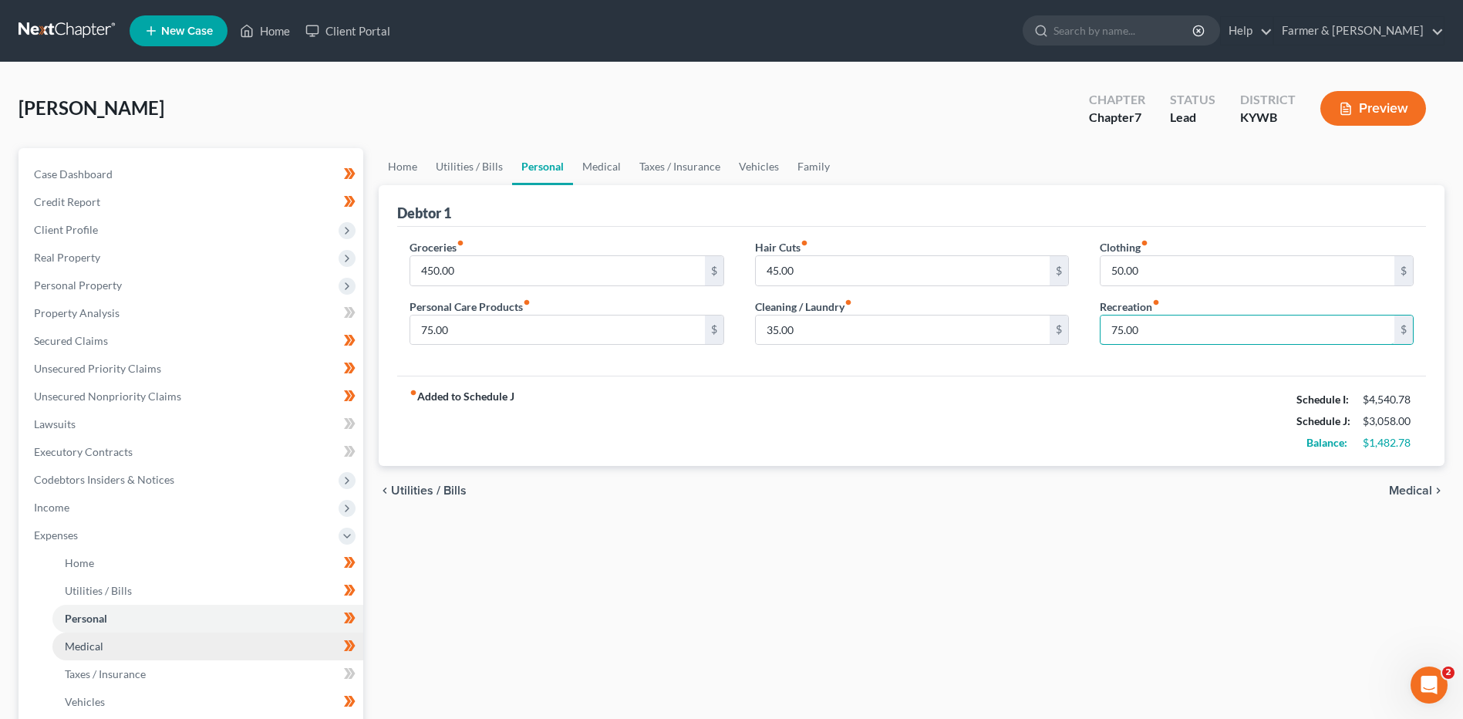
type input "75.00"
click at [156, 645] on link "Medical" at bounding box center [207, 646] width 311 height 28
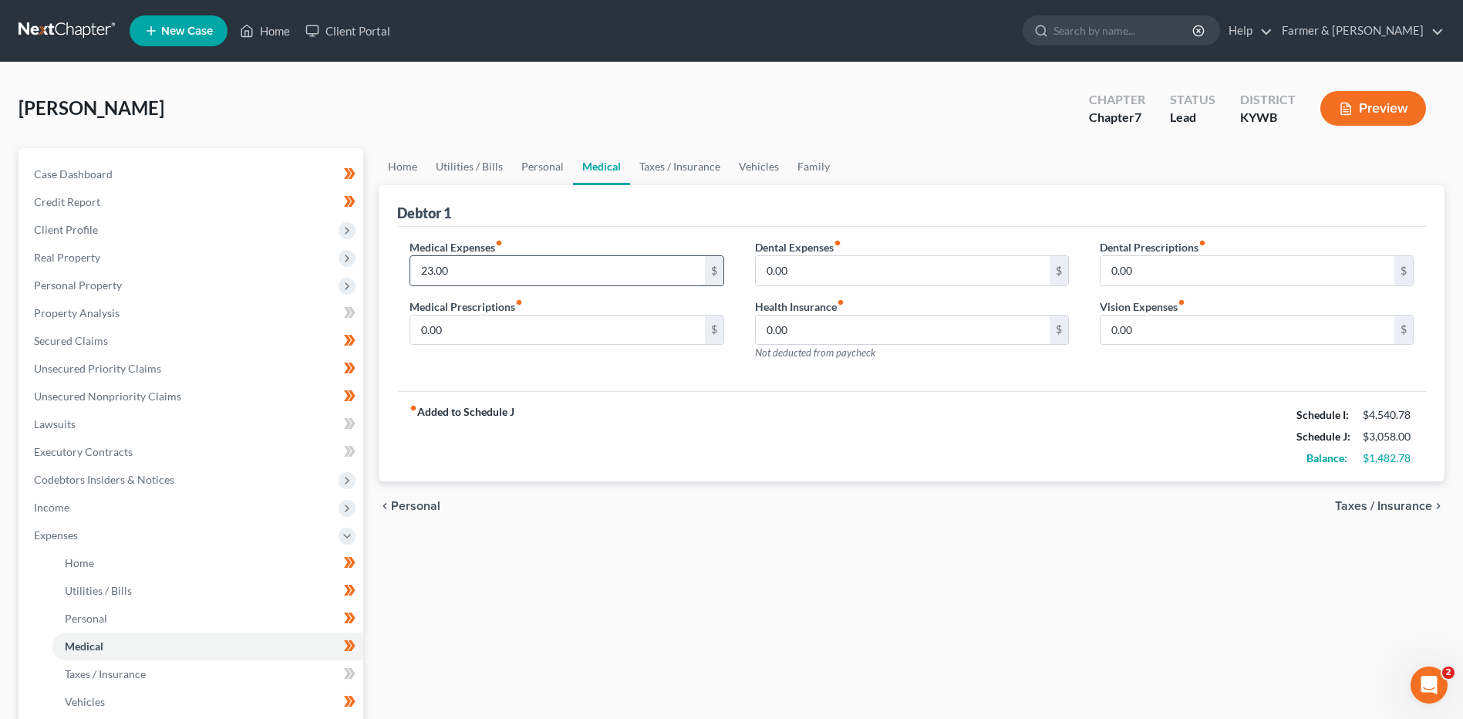
click at [460, 284] on input "23.00" at bounding box center [557, 270] width 294 height 29
type input "75.00"
click at [152, 671] on link "Taxes / Insurance" at bounding box center [207, 674] width 311 height 28
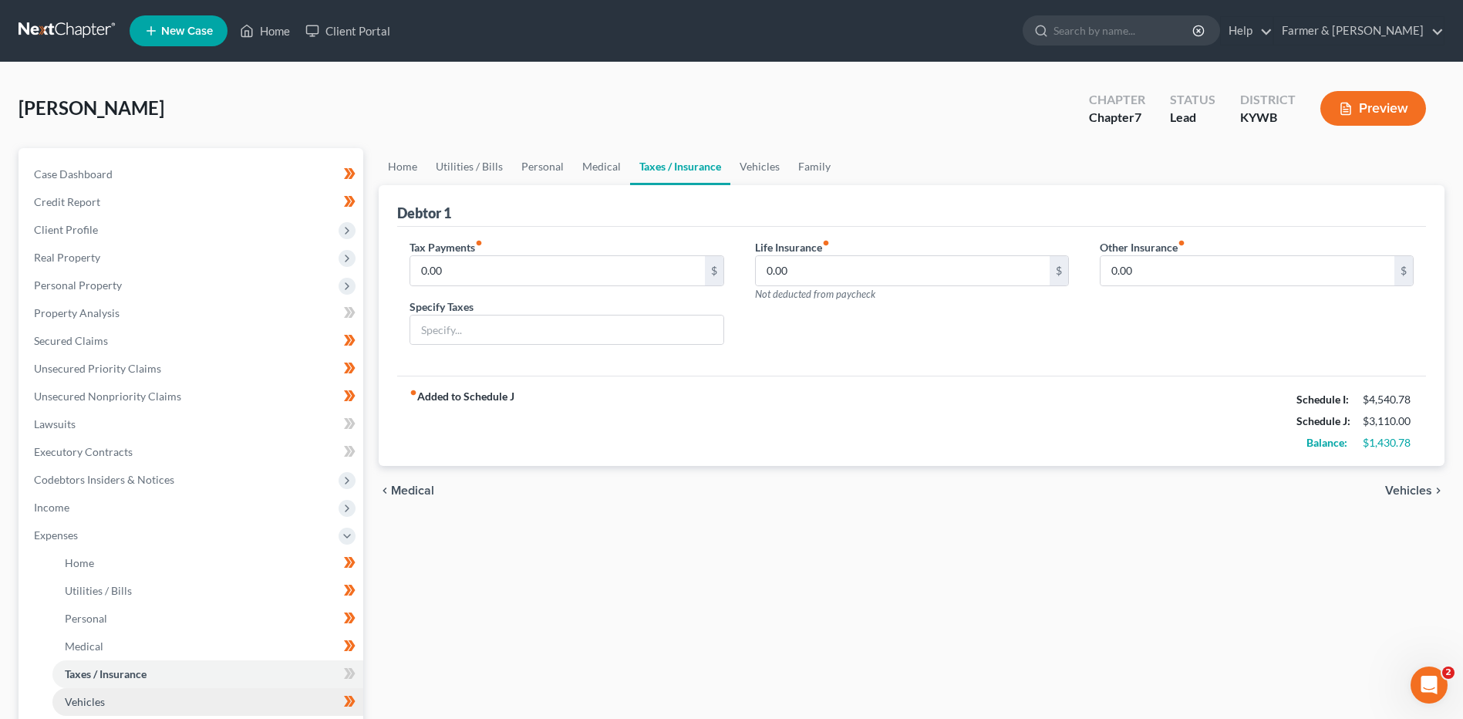
click at [123, 703] on link "Vehicles" at bounding box center [207, 702] width 311 height 28
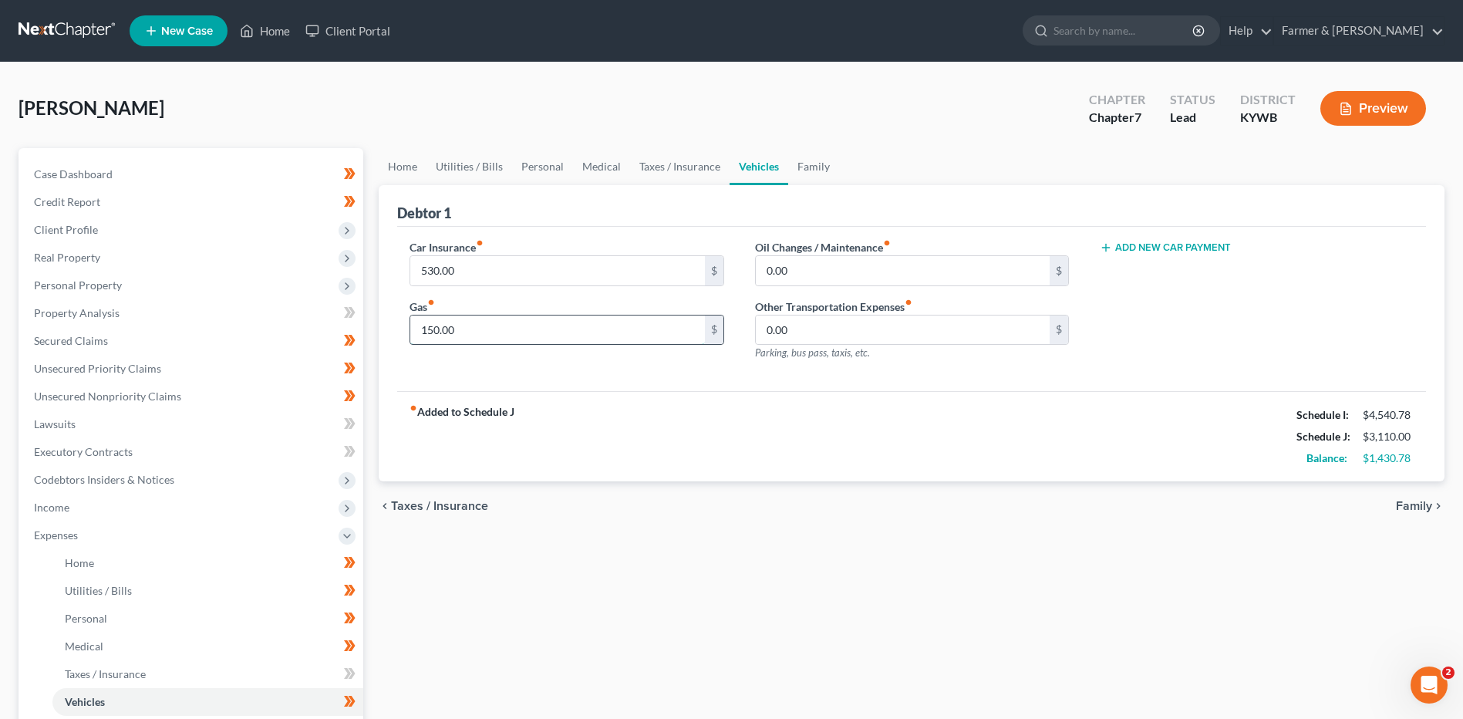
click at [486, 334] on input "150.00" at bounding box center [557, 329] width 294 height 29
type input "250.00"
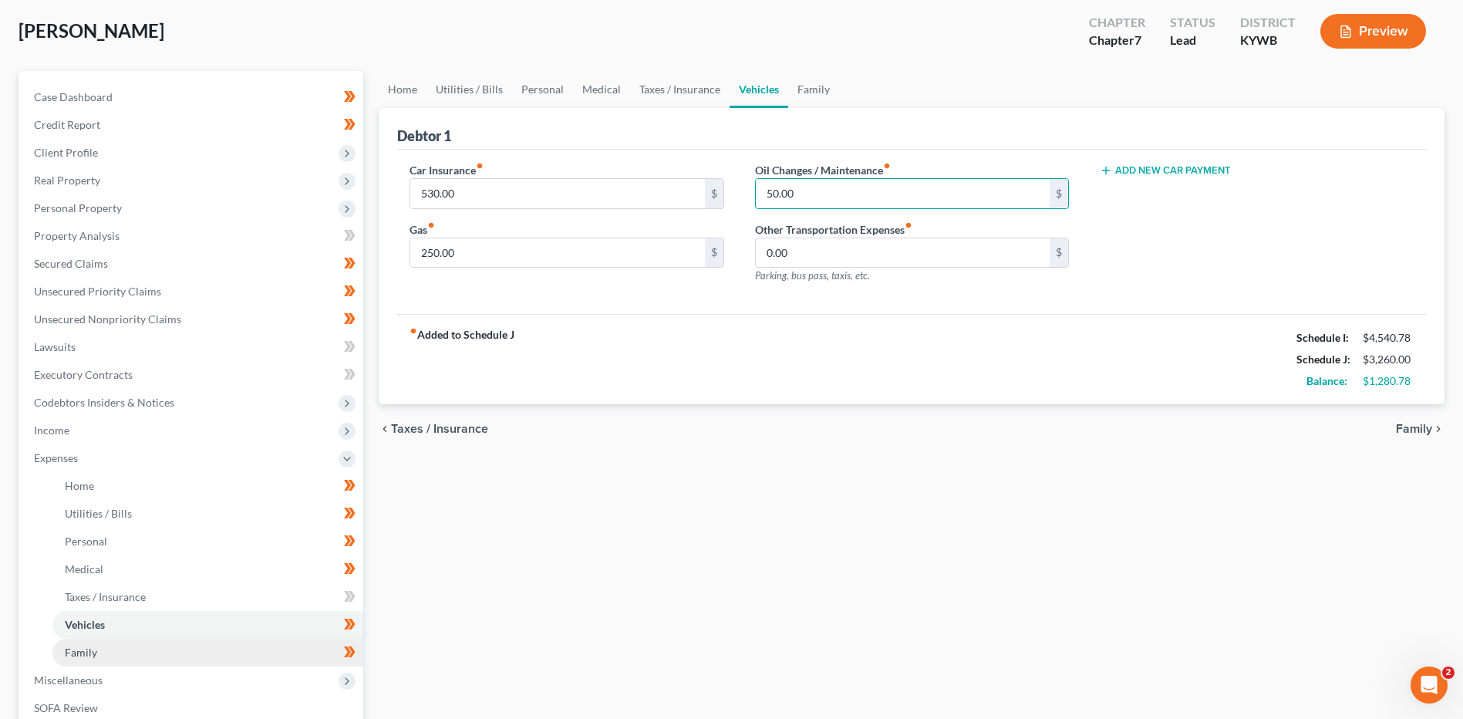
type input "50.00"
click at [113, 652] on link "Family" at bounding box center [207, 653] width 311 height 28
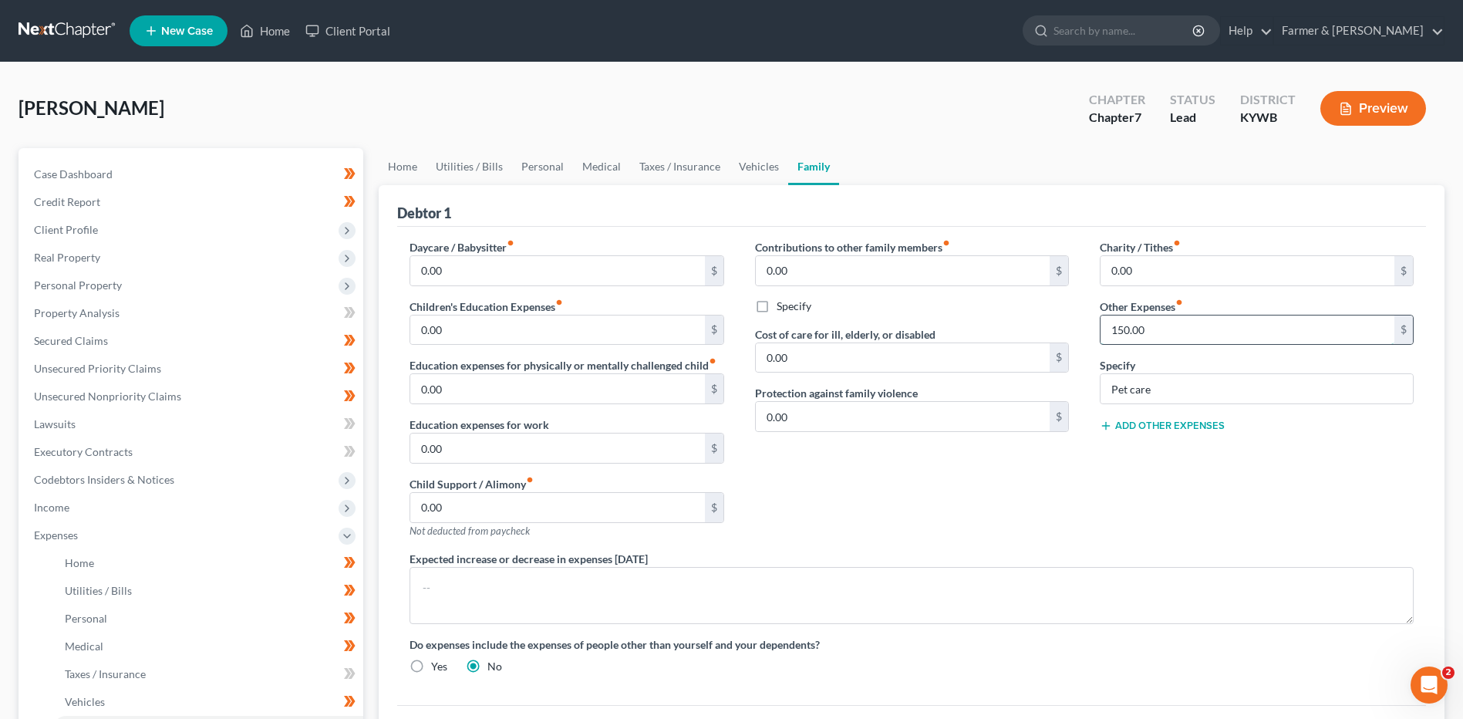
click at [1159, 332] on input "150.00" at bounding box center [1247, 329] width 294 height 29
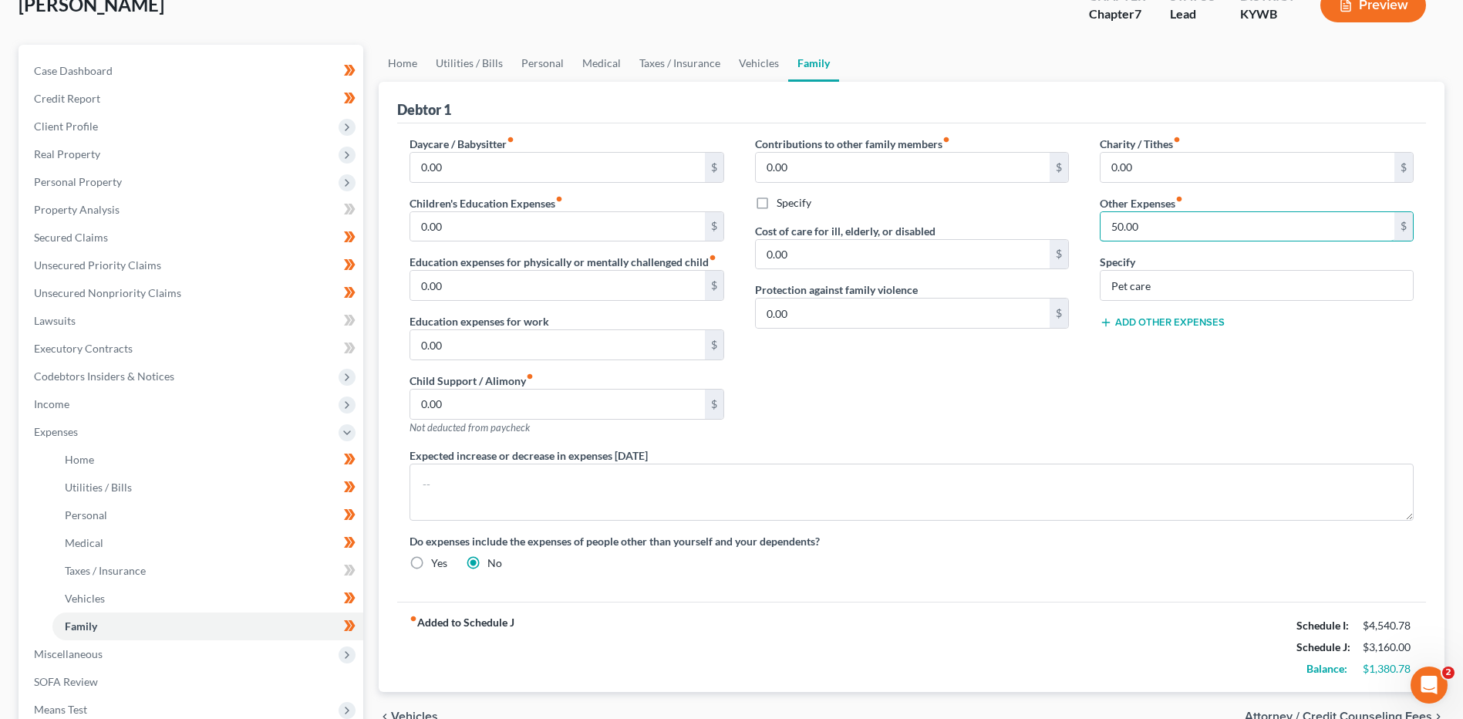
scroll to position [295, 0]
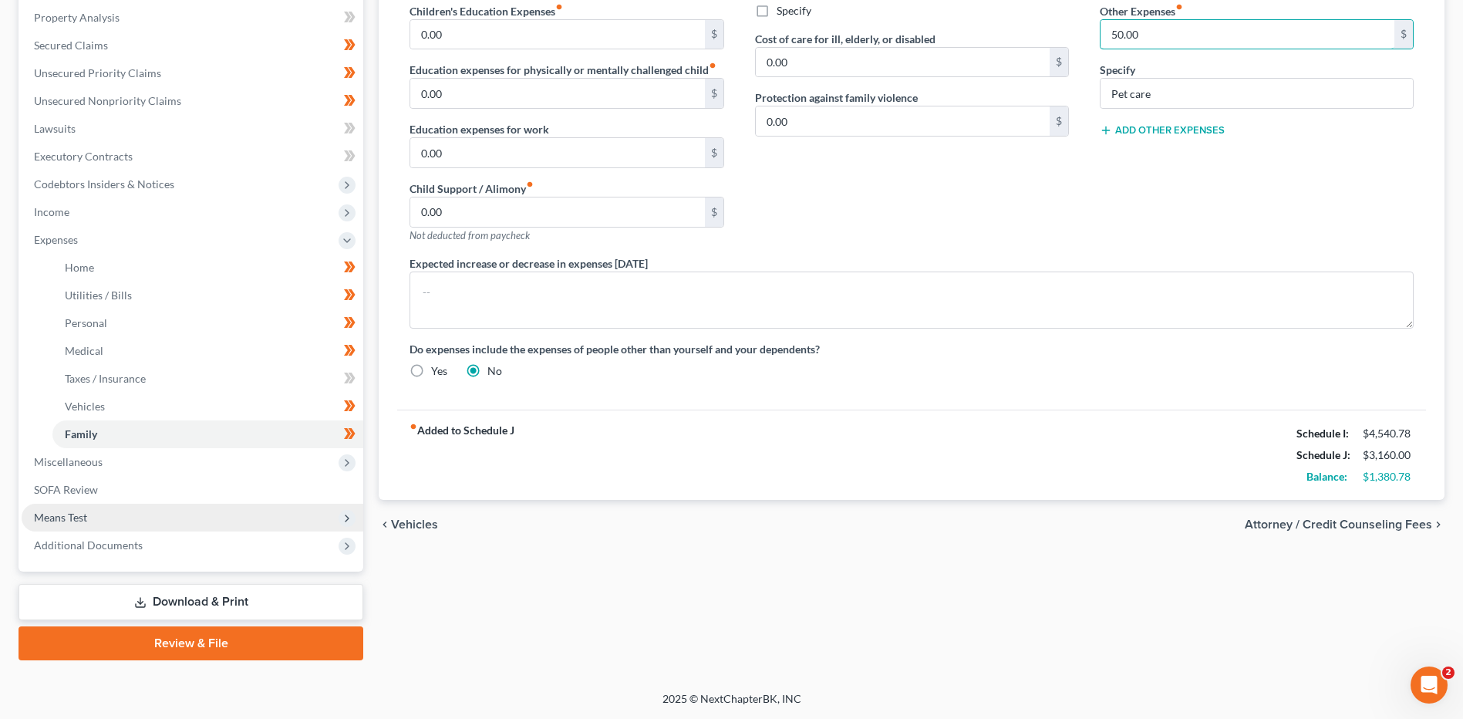
type input "50.00"
click at [123, 524] on span "Means Test" at bounding box center [193, 518] width 342 height 28
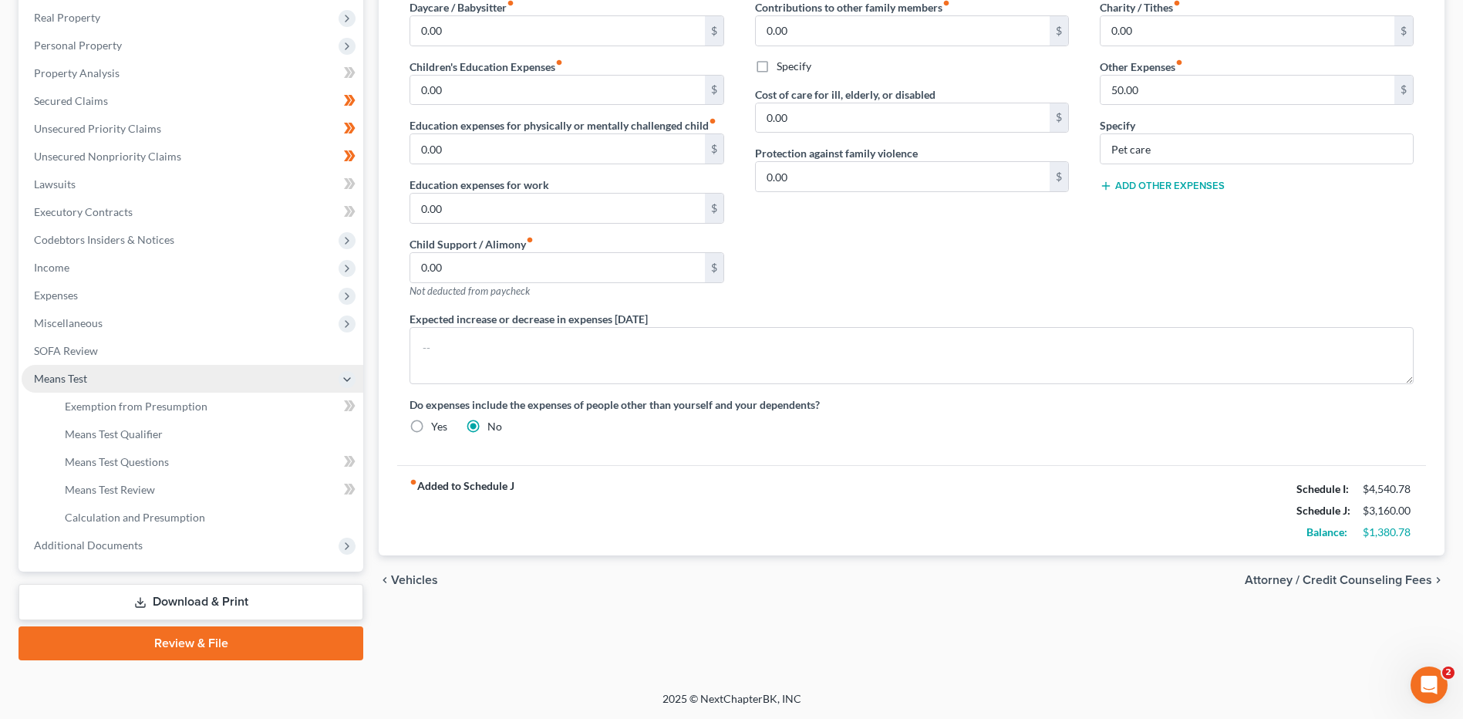
scroll to position [240, 0]
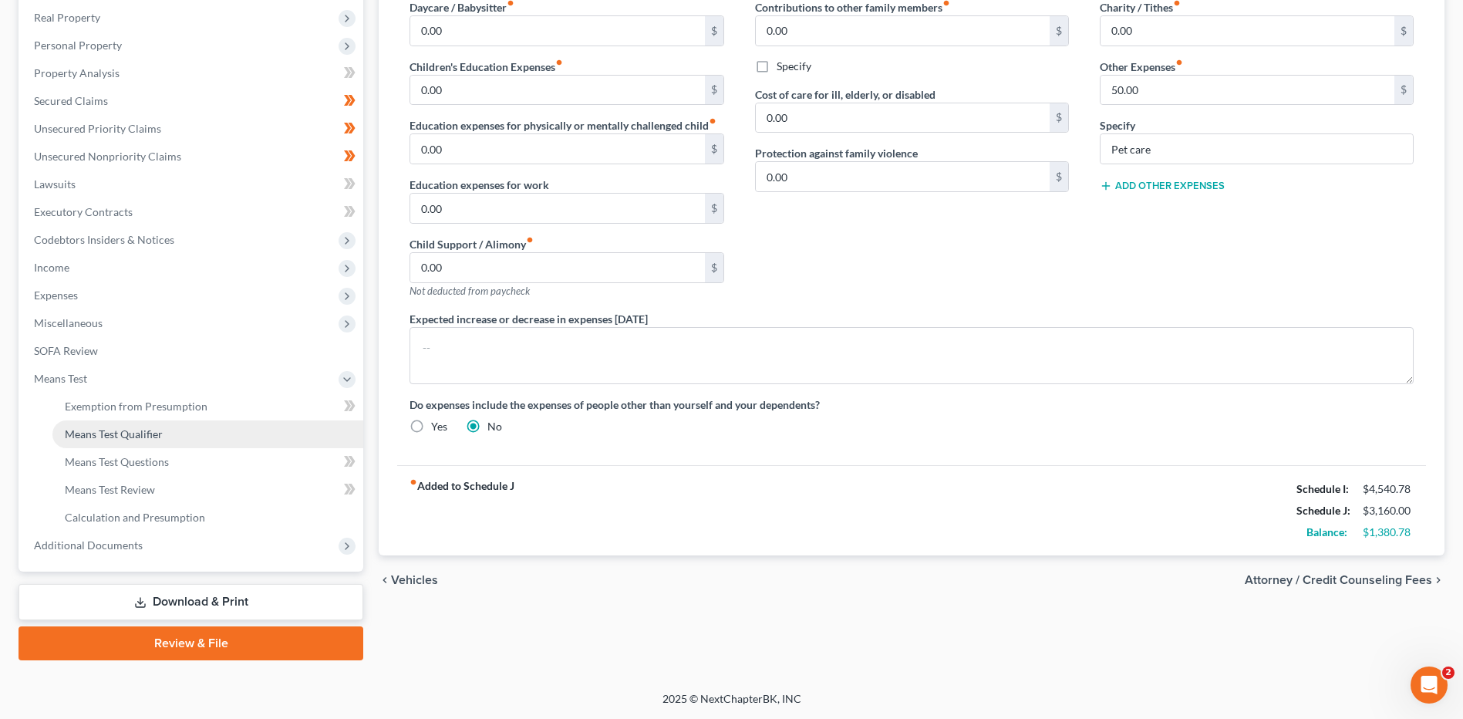
click at [160, 438] on span "Means Test Qualifier" at bounding box center [114, 433] width 98 height 13
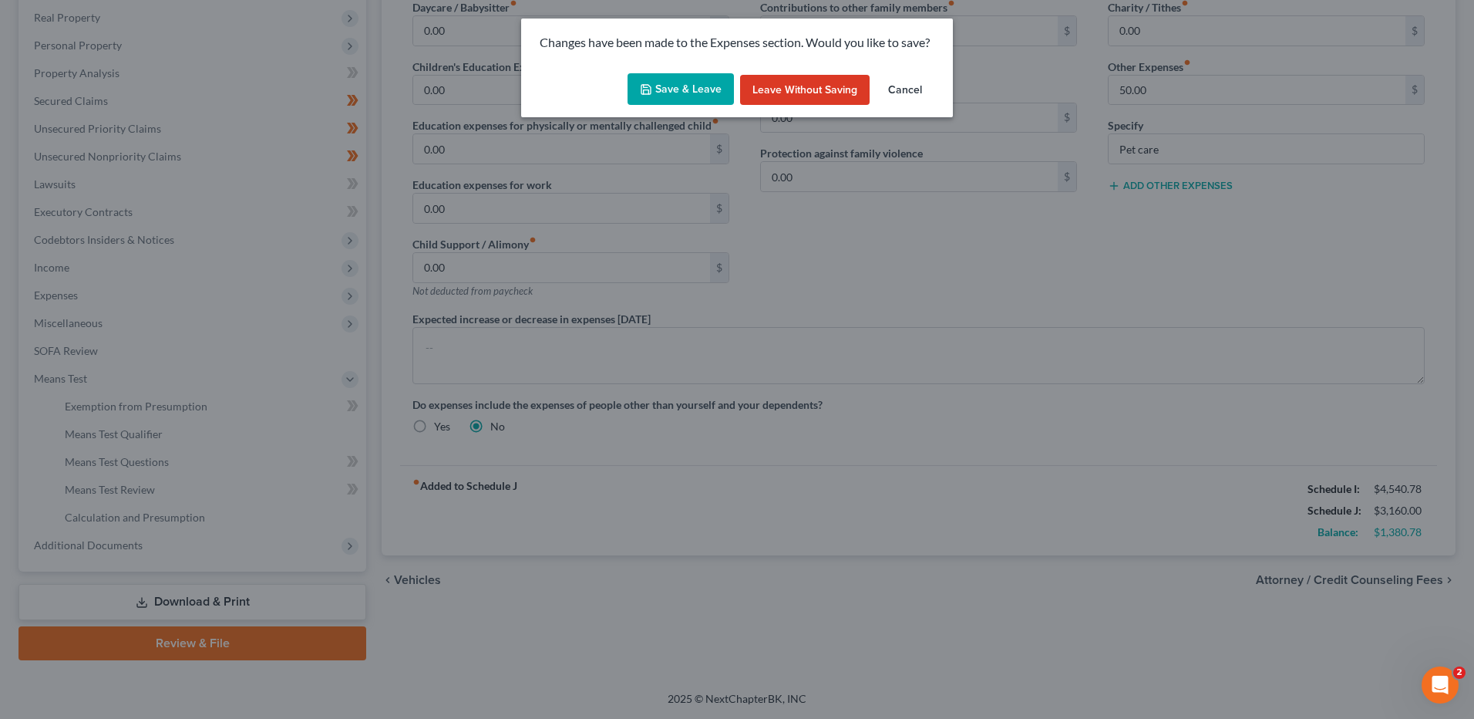
drag, startPoint x: 683, startPoint y: 83, endPoint x: 693, endPoint y: 107, distance: 25.9
click at [683, 83] on button "Save & Leave" at bounding box center [681, 89] width 106 height 32
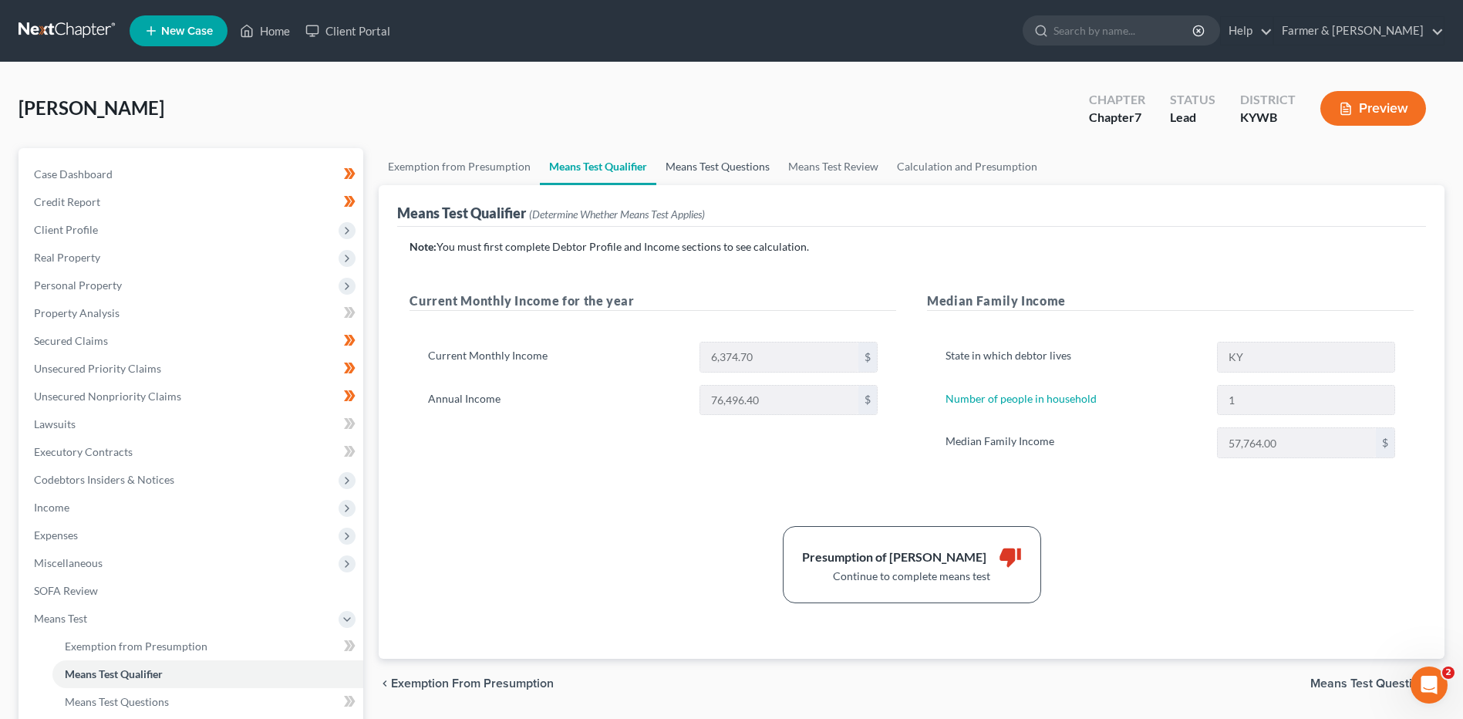
click at [726, 166] on link "Means Test Questions" at bounding box center [717, 166] width 123 height 37
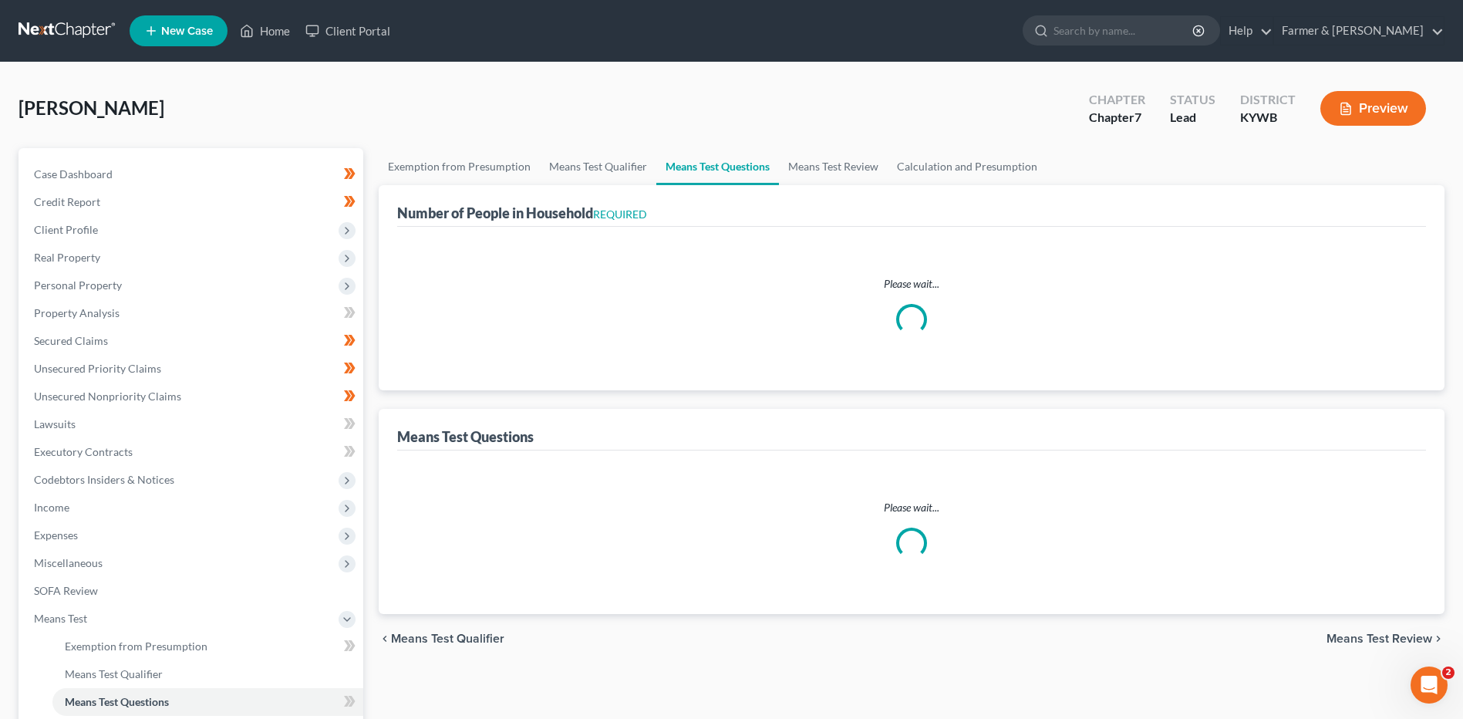
select select "1"
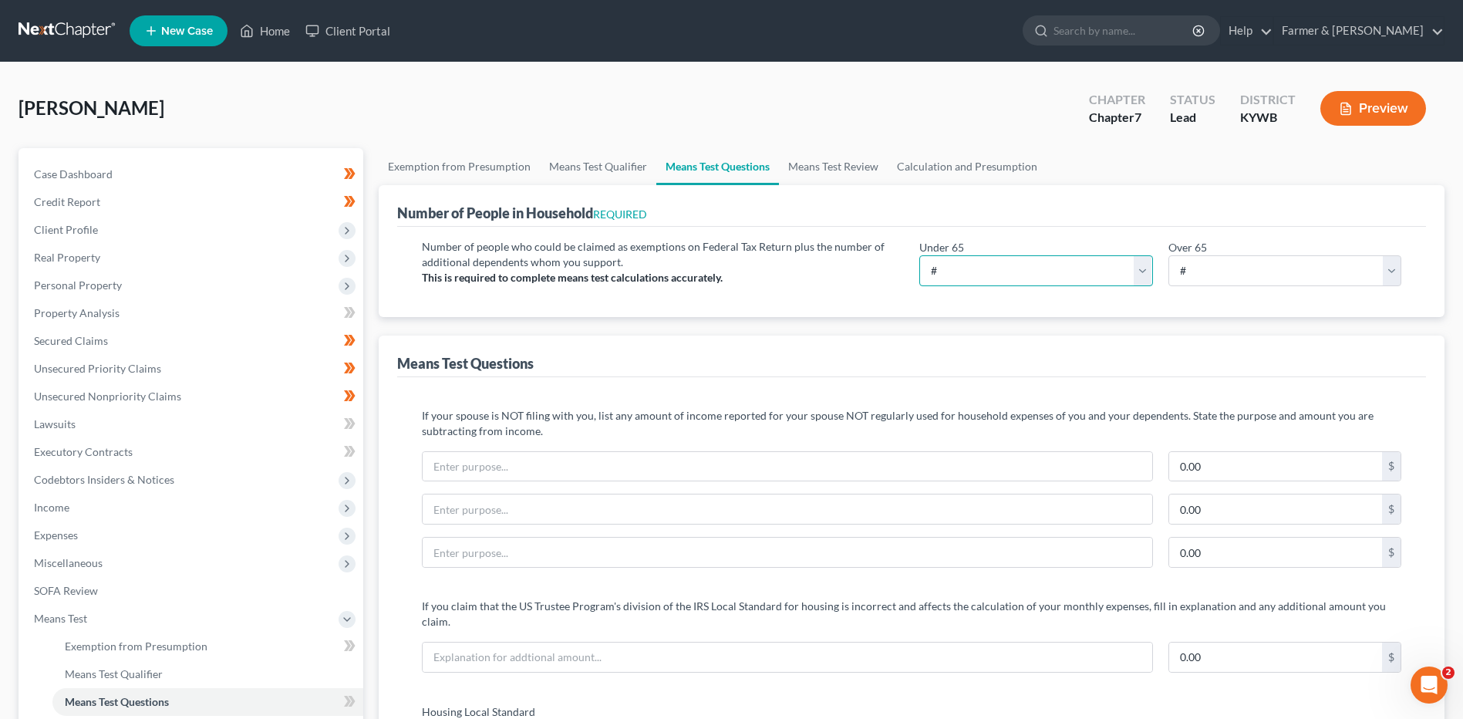
drag, startPoint x: 987, startPoint y: 261, endPoint x: 979, endPoint y: 281, distance: 21.5
click at [987, 261] on select "# 0 1 2 3 4 5 6 7 8 9 10" at bounding box center [1035, 270] width 233 height 31
select select "1"
click at [919, 255] on select "# 0 1 2 3 4 5 6 7 8 9 10" at bounding box center [1035, 270] width 233 height 31
click at [928, 167] on link "Calculation and Presumption" at bounding box center [967, 166] width 159 height 37
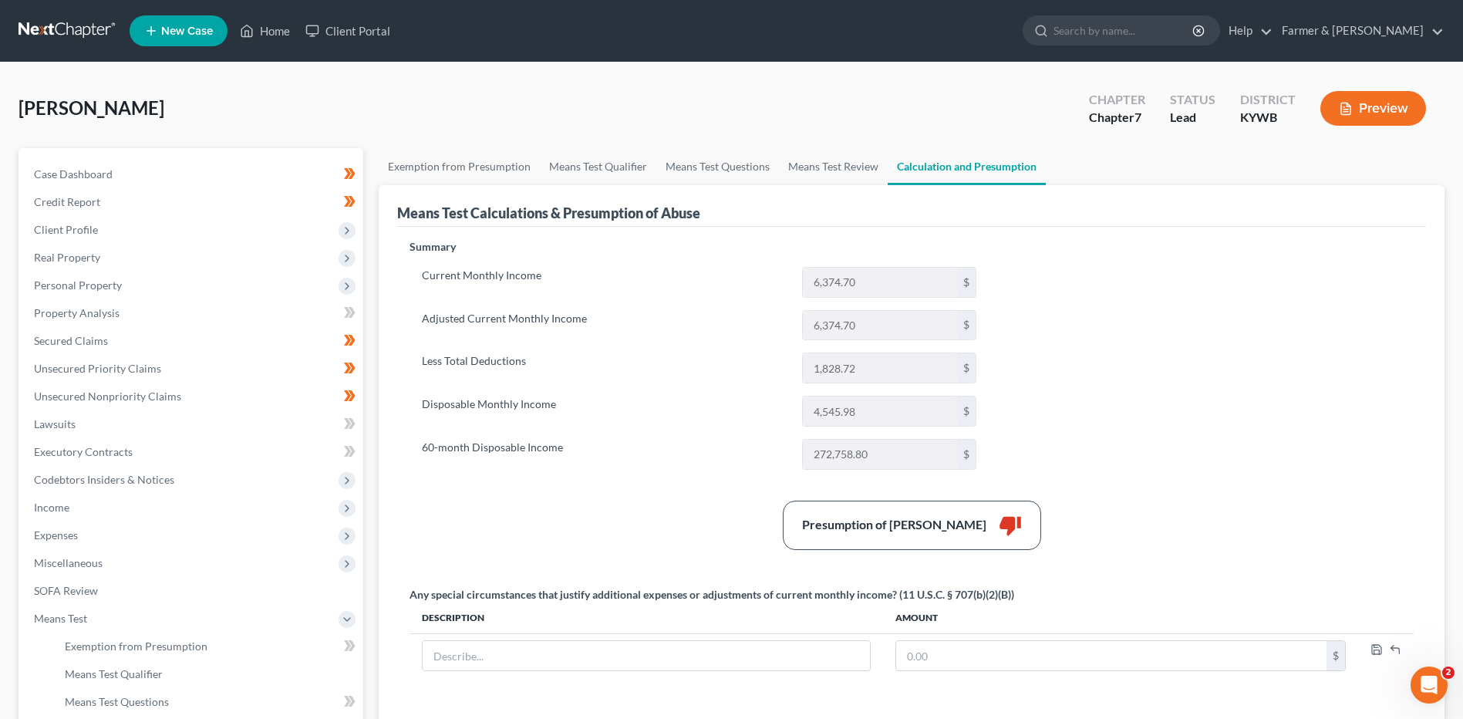
click at [76, 20] on link at bounding box center [68, 31] width 99 height 28
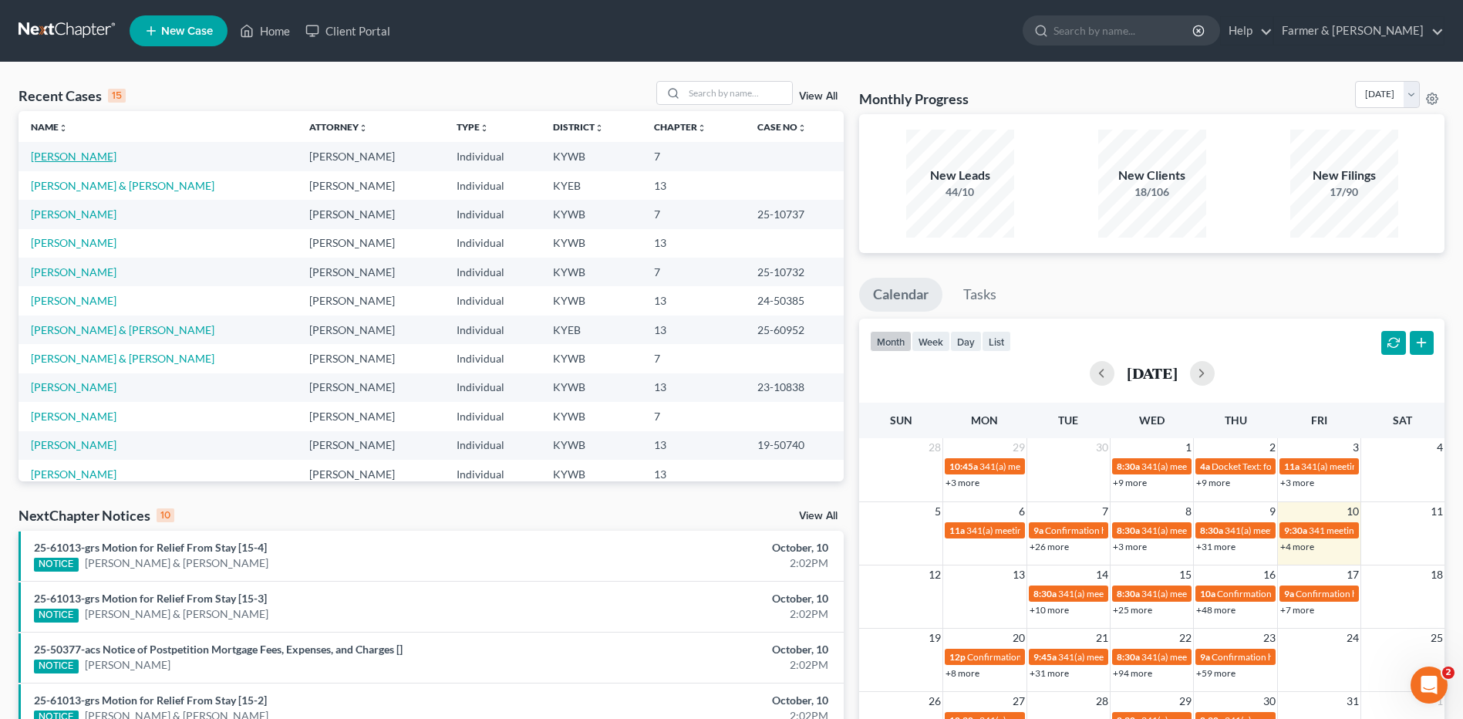
click at [85, 157] on link "[PERSON_NAME]" at bounding box center [74, 156] width 86 height 13
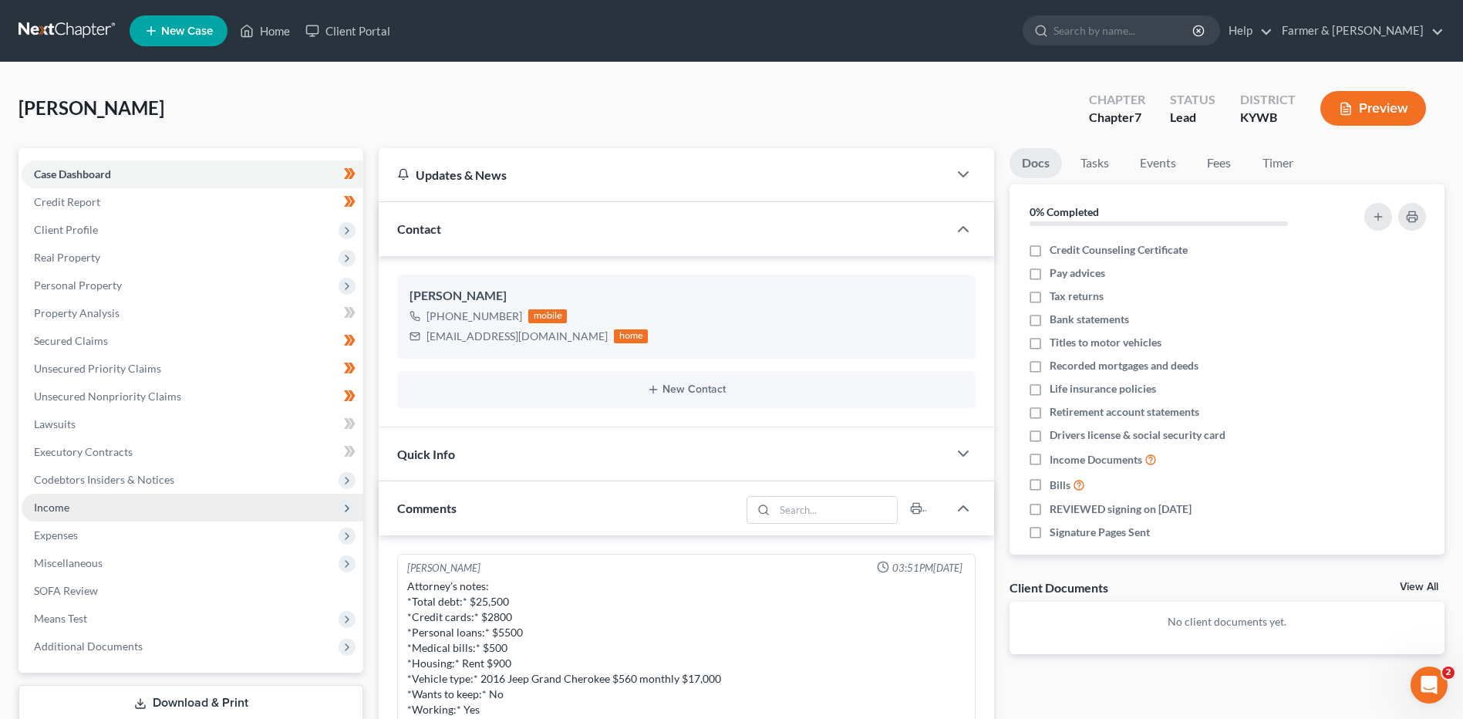
click at [108, 504] on span "Income" at bounding box center [193, 508] width 342 height 28
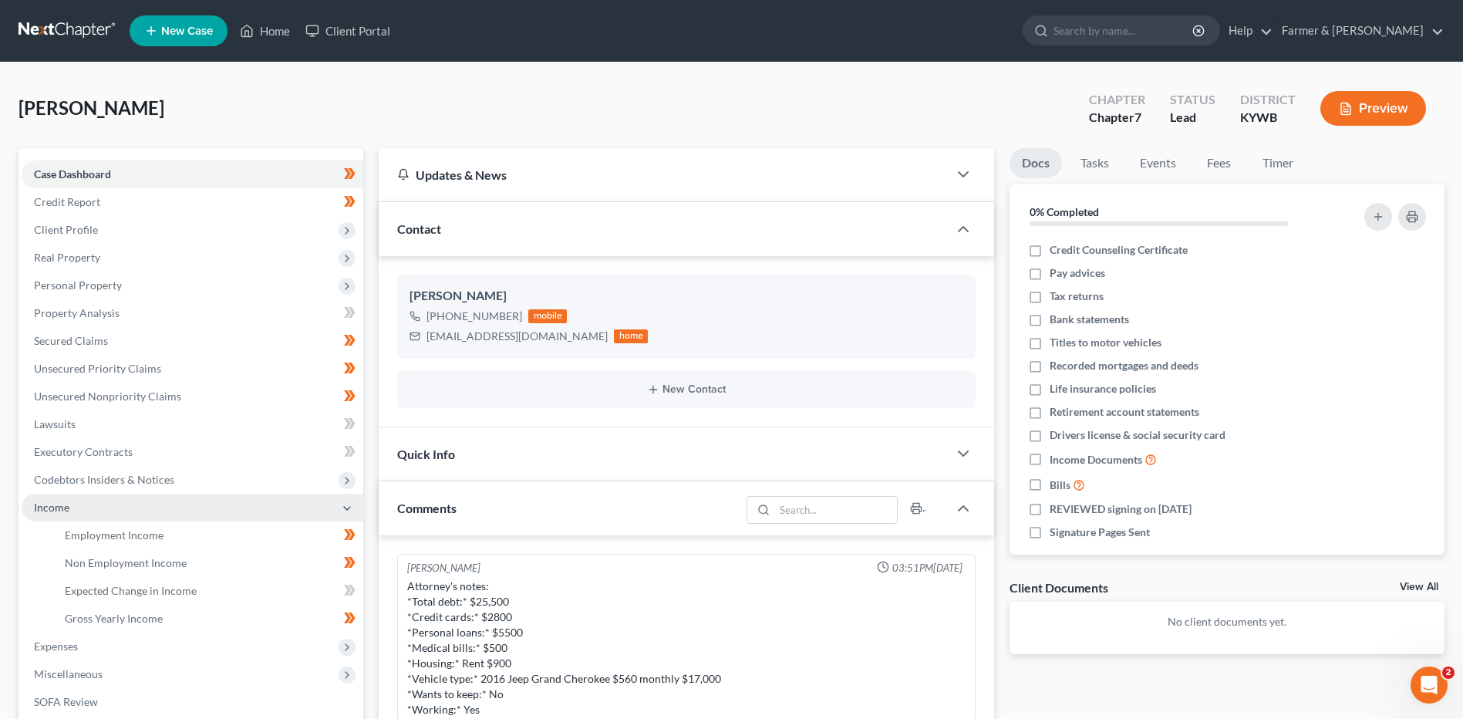
scroll to position [507, 0]
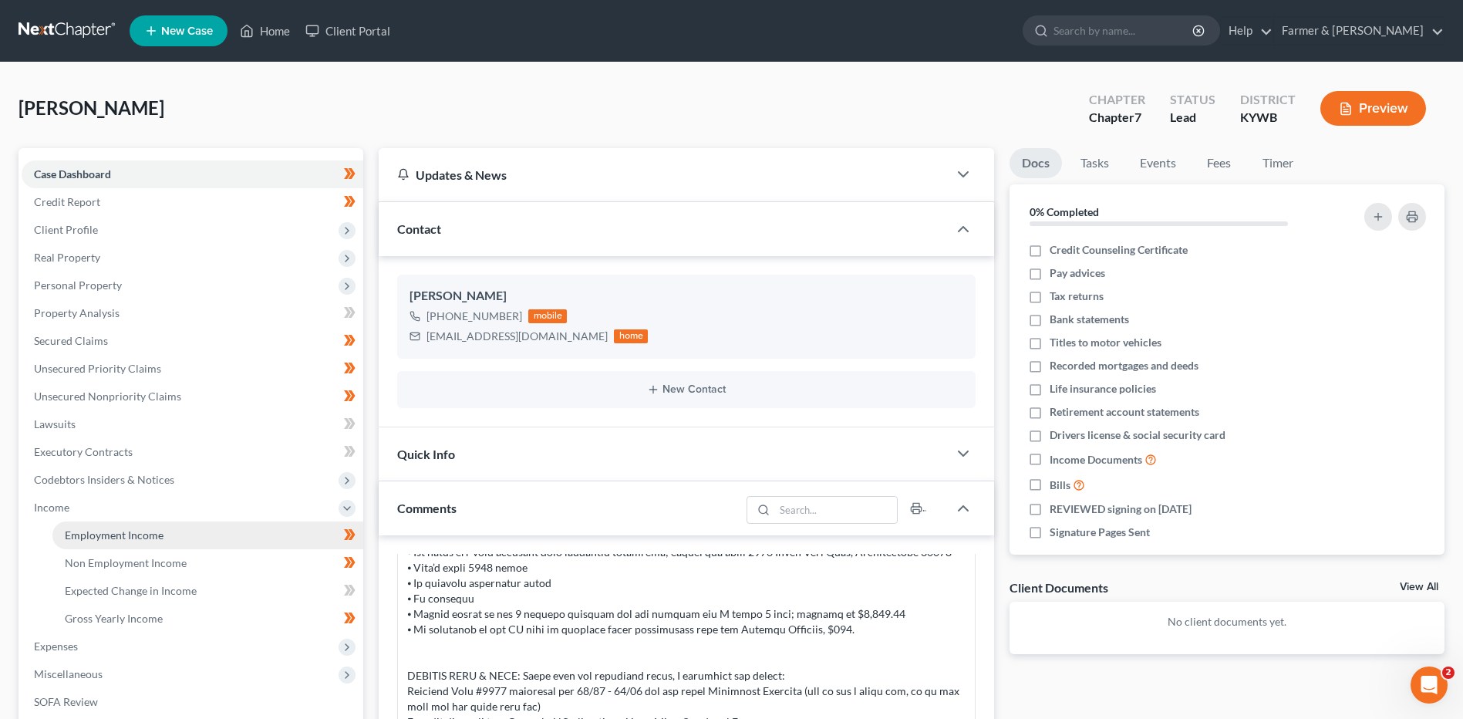
click at [112, 534] on span "Employment Income" at bounding box center [114, 534] width 99 height 13
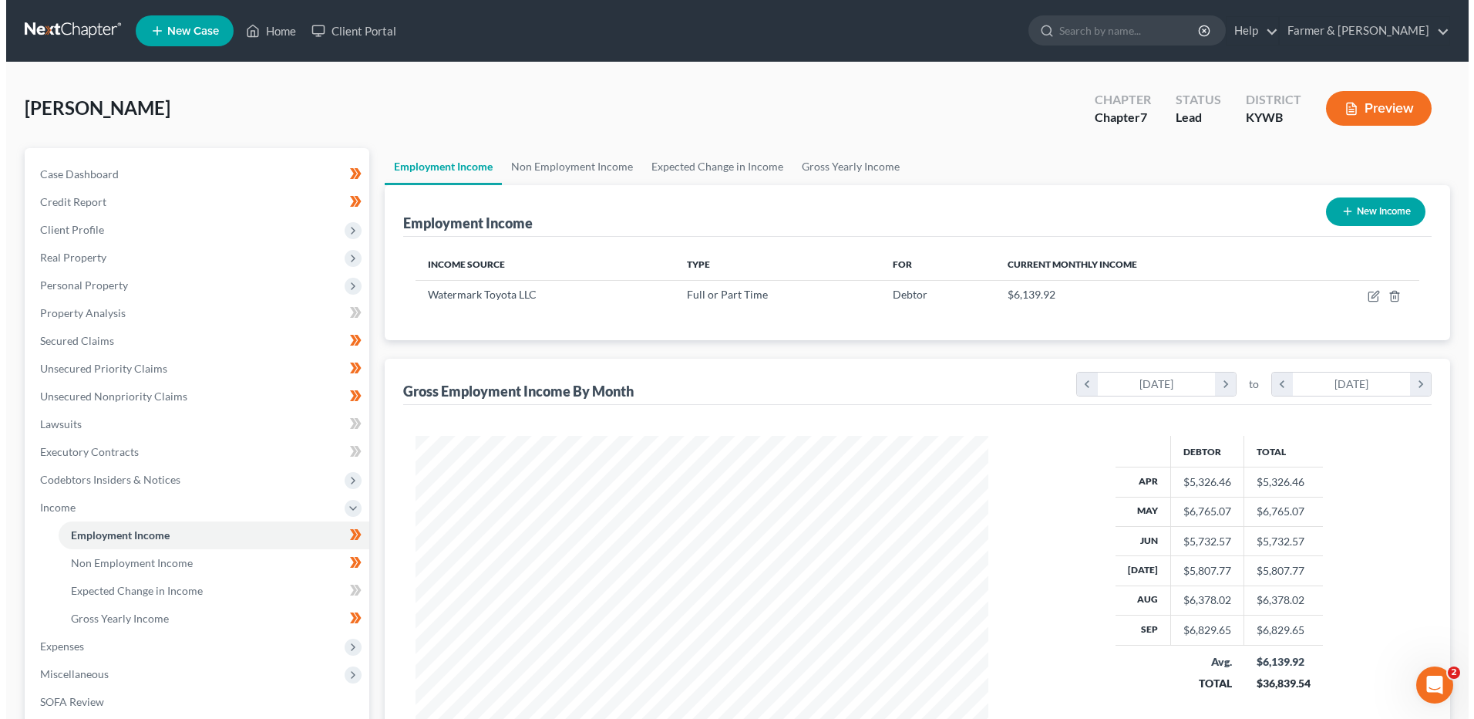
scroll to position [286, 603]
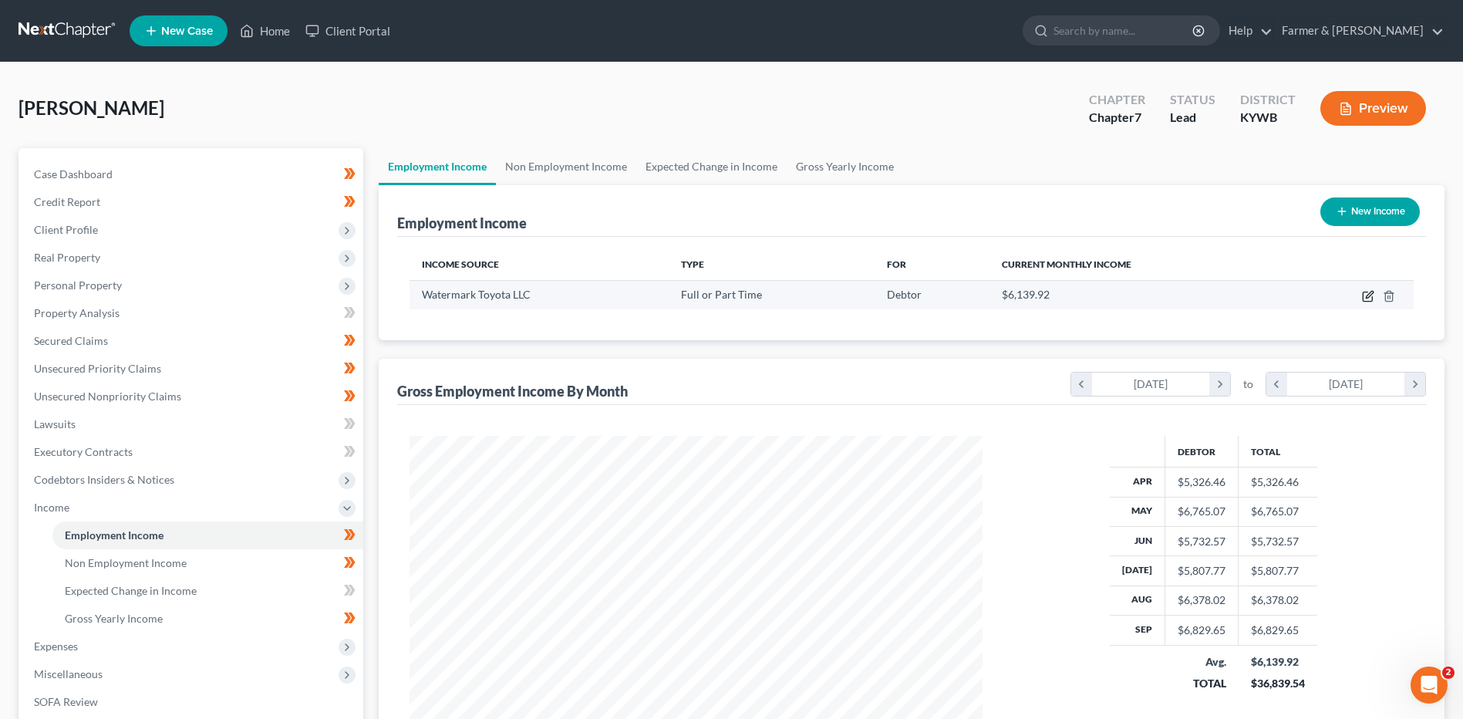
click at [1366, 297] on icon "button" at bounding box center [1369, 294] width 7 height 7
select select "0"
select select "18"
select select "3"
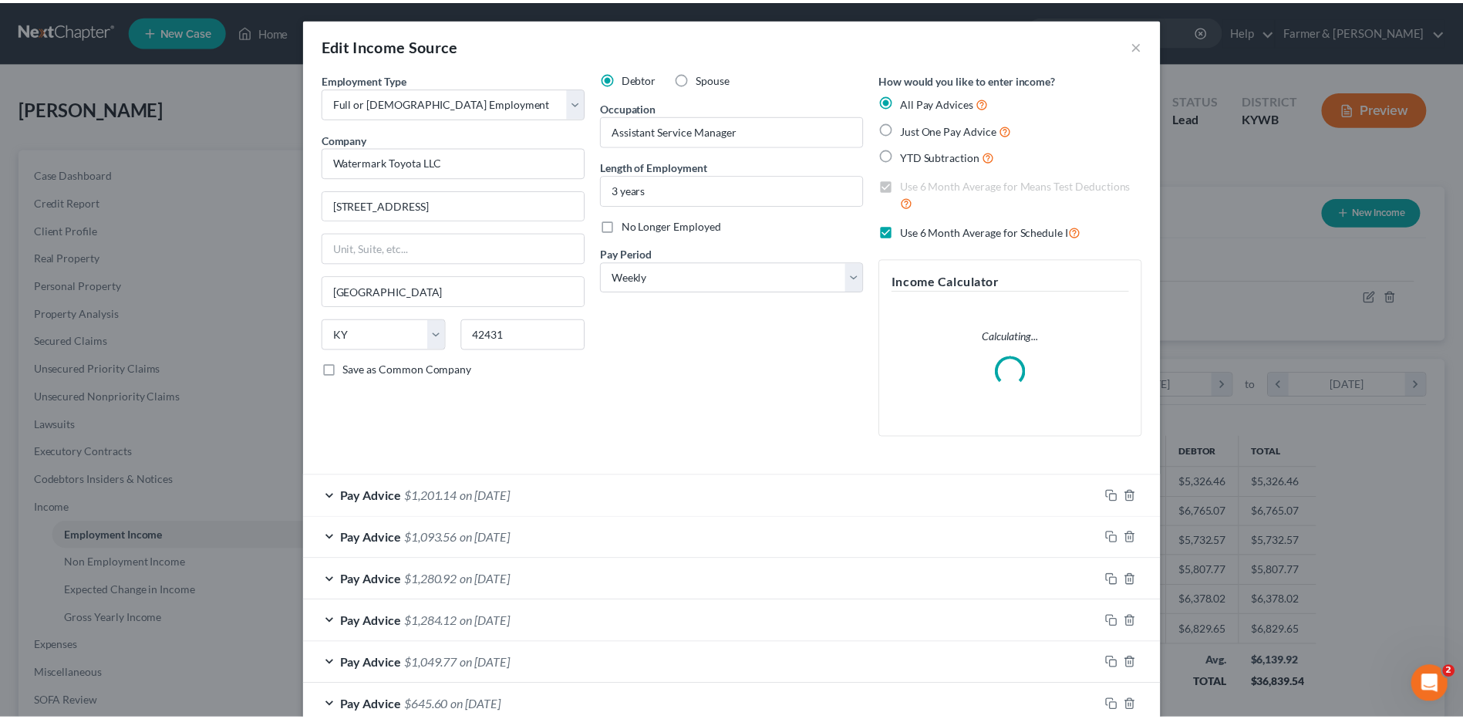
scroll to position [288, 609]
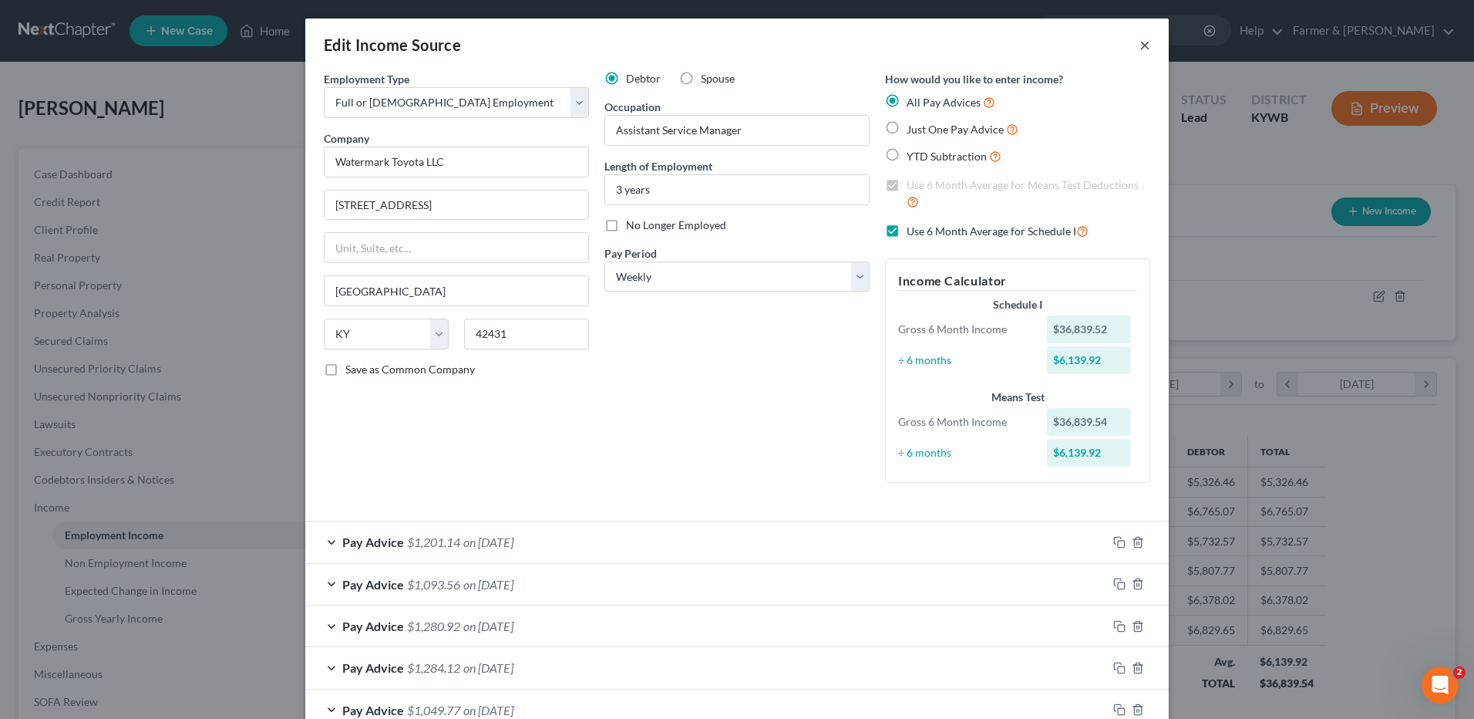
click at [1140, 45] on button "×" at bounding box center [1145, 44] width 11 height 19
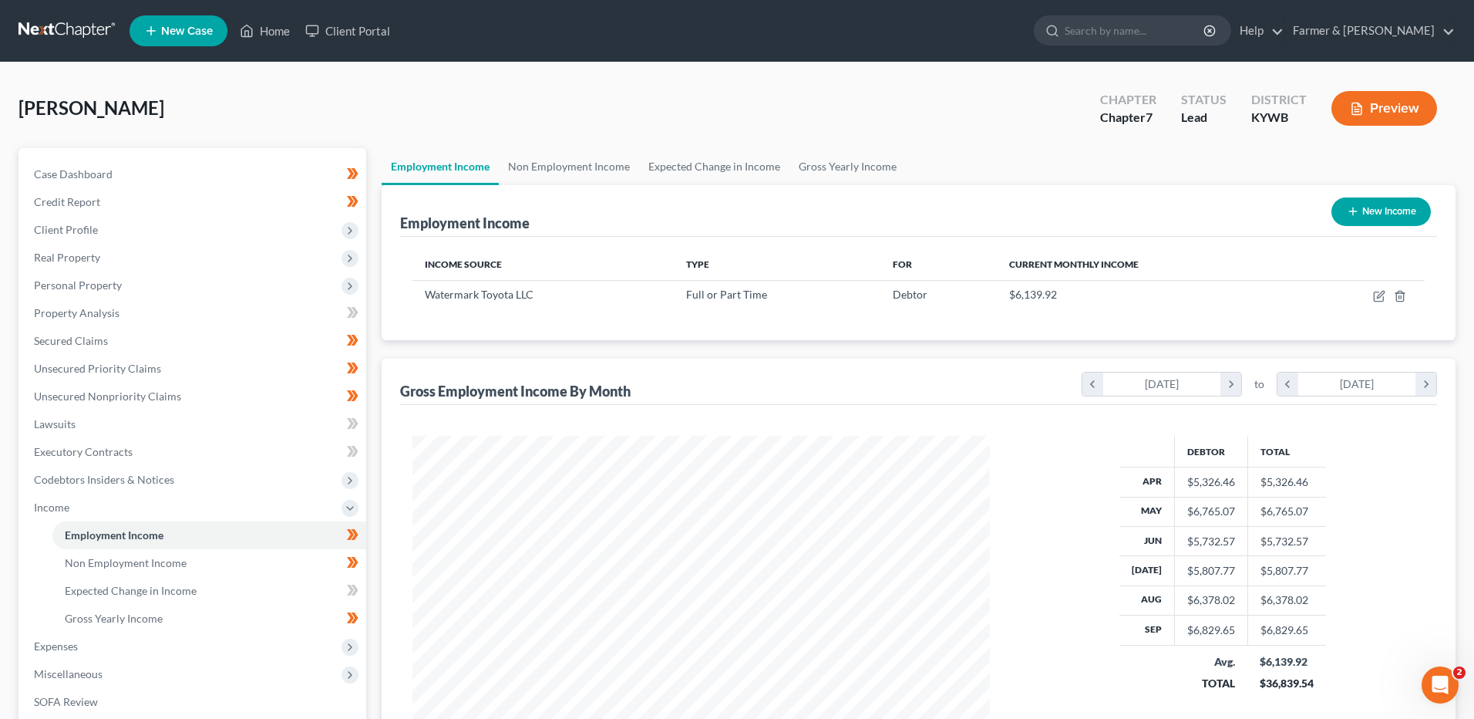
scroll to position [770850, 770532]
click at [1370, 293] on icon "button" at bounding box center [1369, 294] width 7 height 7
select select "0"
select select "18"
select select "3"
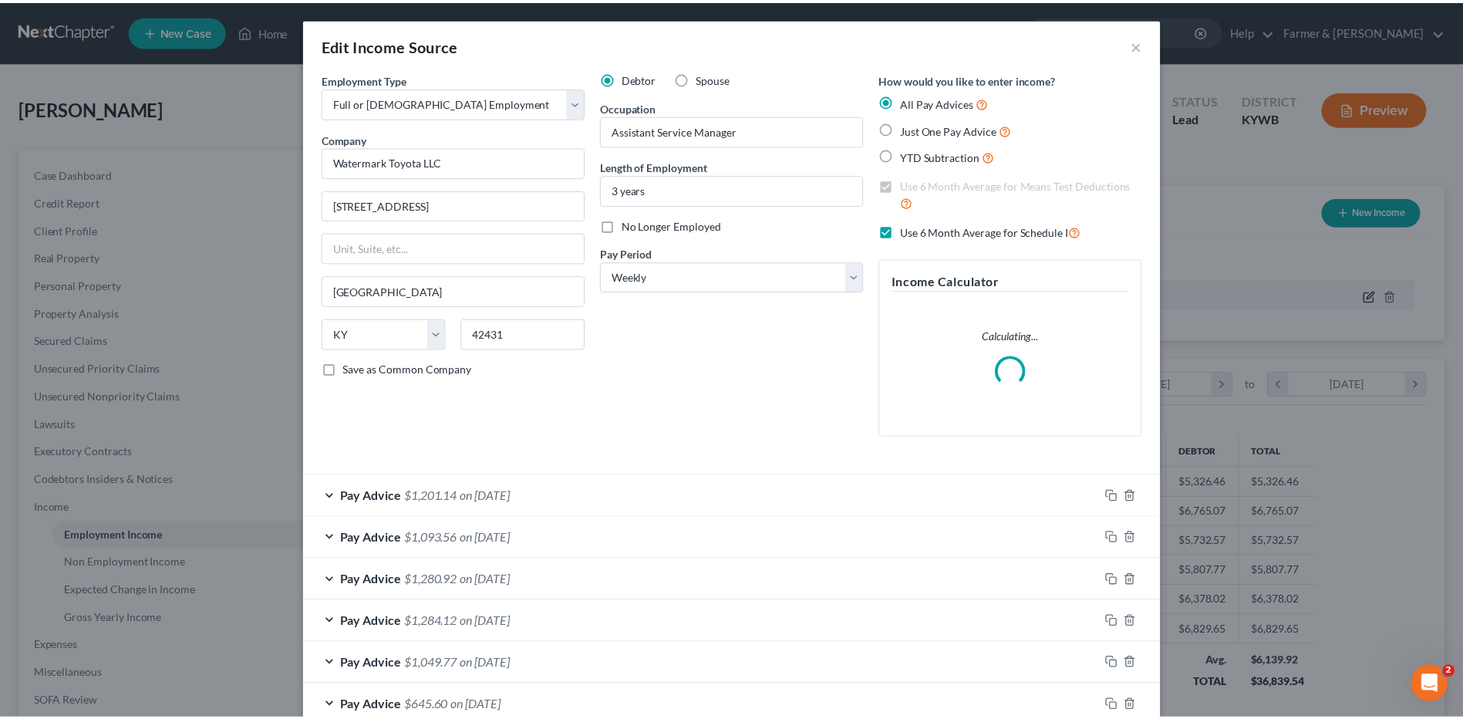
scroll to position [288, 609]
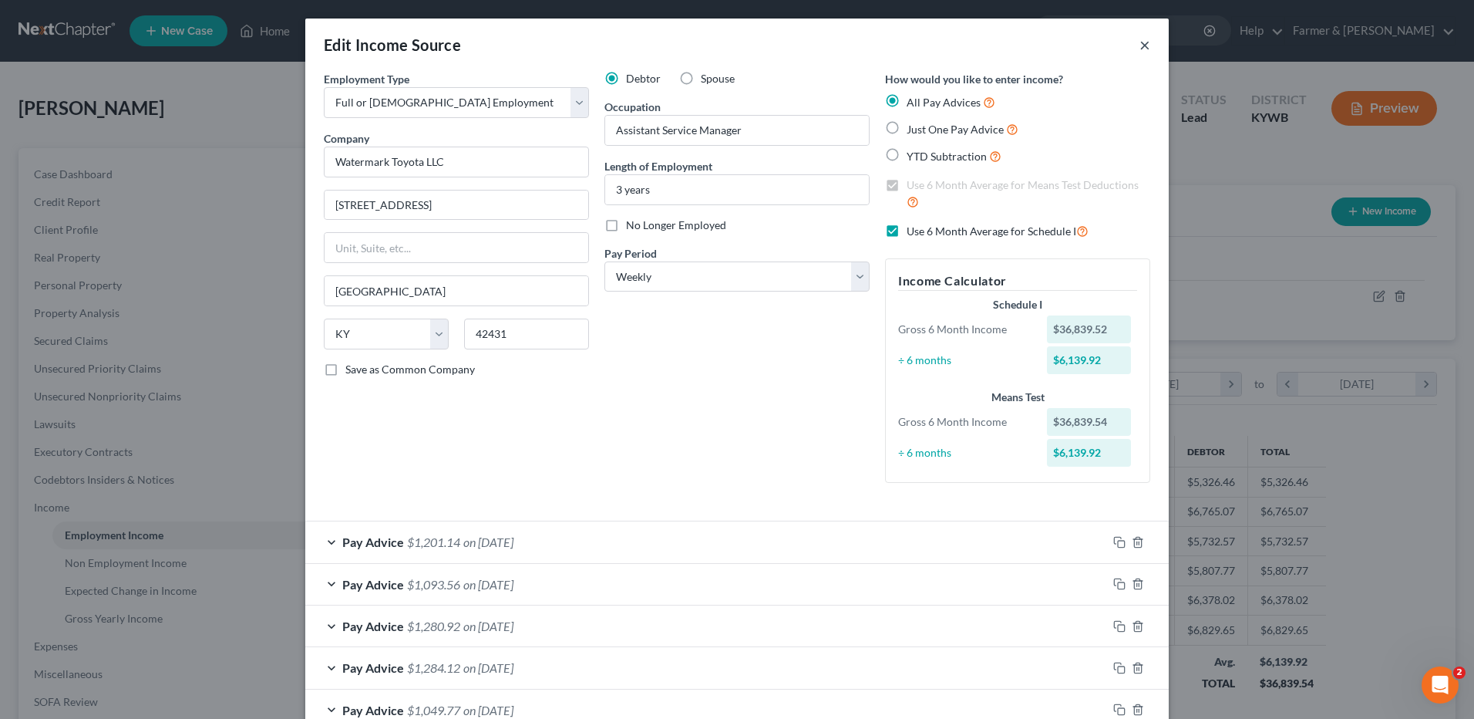
click at [1140, 43] on button "×" at bounding box center [1145, 44] width 11 height 19
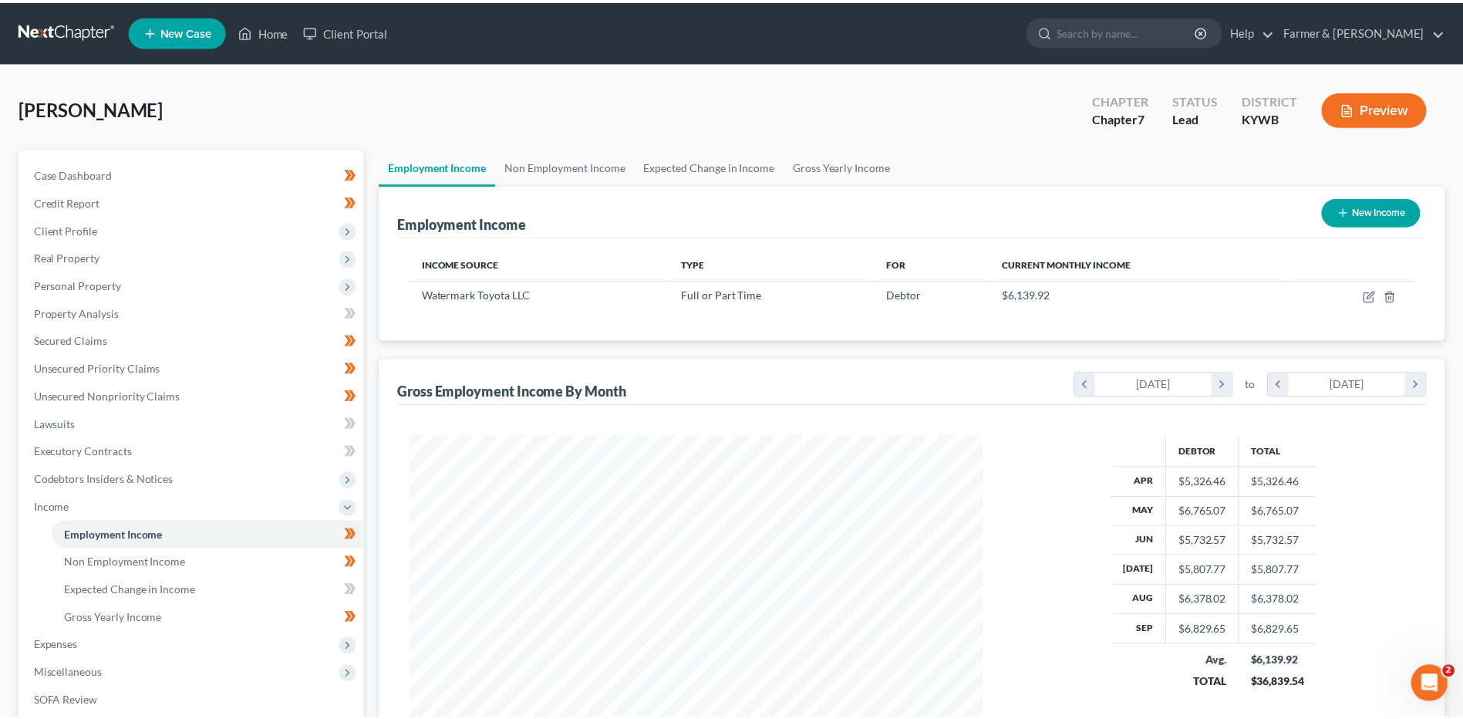
scroll to position [770850, 770532]
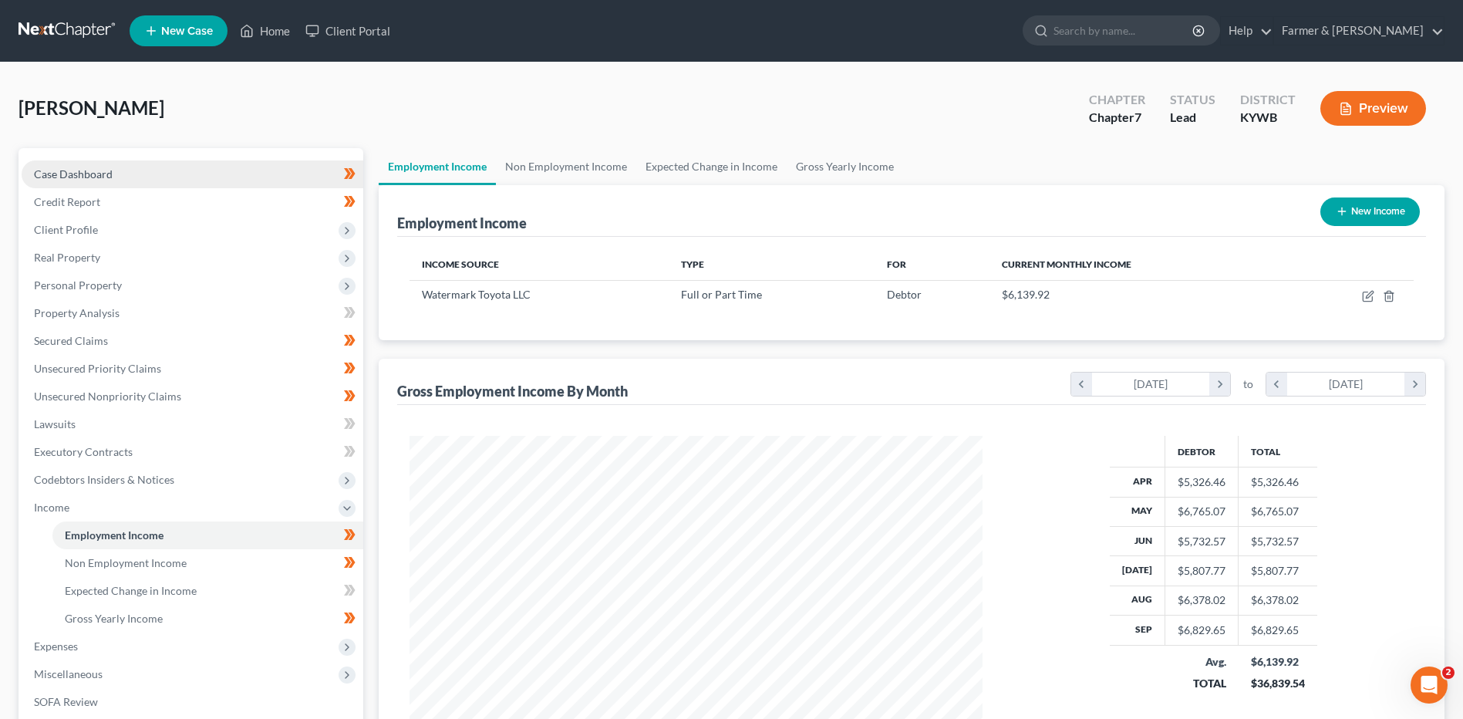
click at [126, 172] on link "Case Dashboard" at bounding box center [193, 174] width 342 height 28
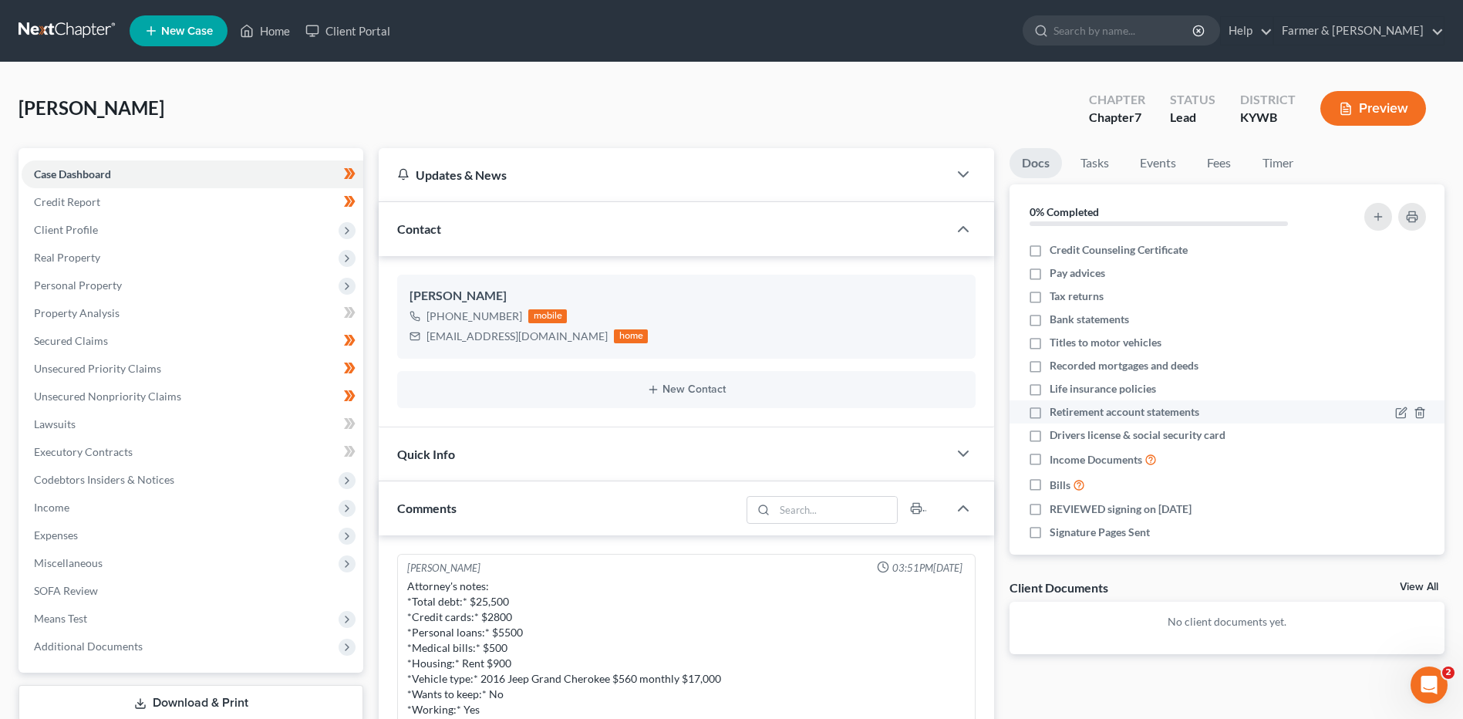
scroll to position [507, 0]
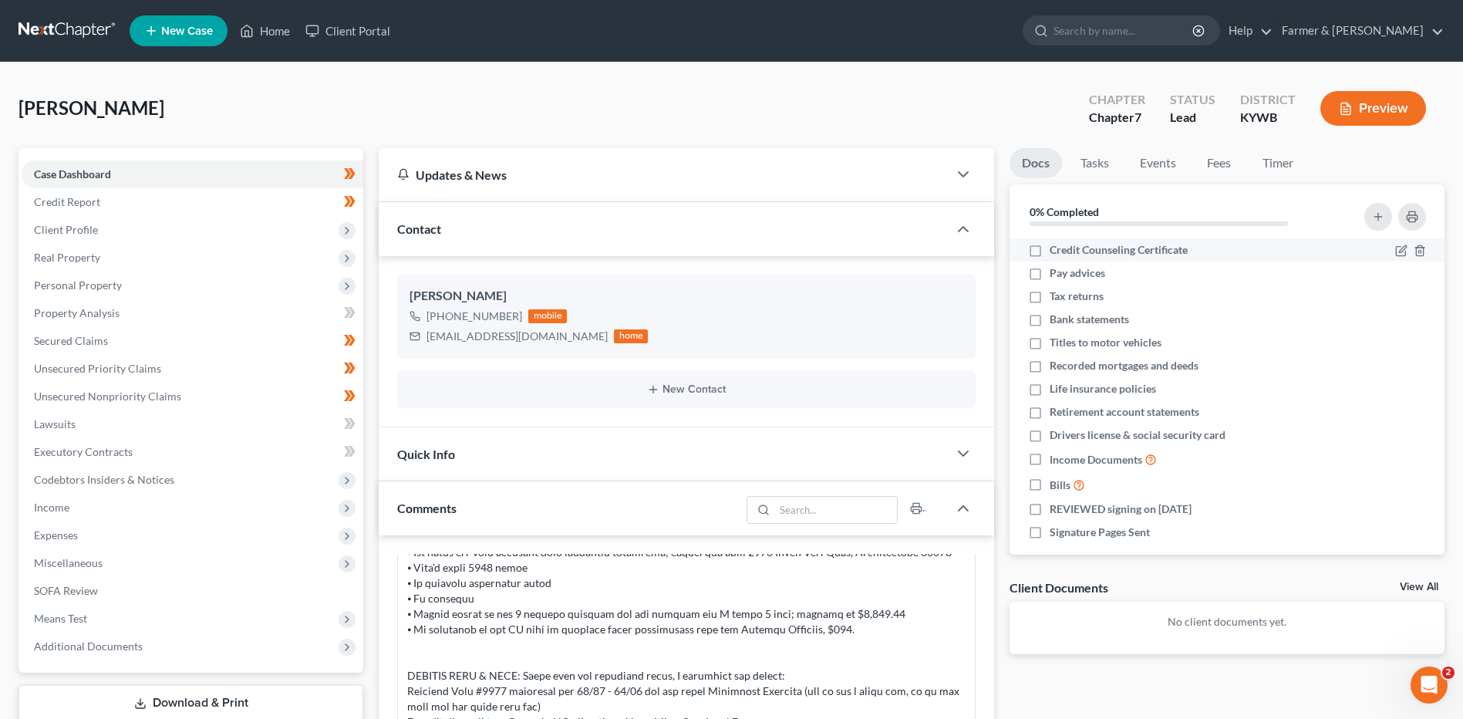
click at [1050, 248] on label "Credit Counseling Certificate" at bounding box center [1119, 249] width 138 height 15
click at [1056, 248] on input "Credit Counseling Certificate" at bounding box center [1061, 247] width 10 height 10
checkbox input "true"
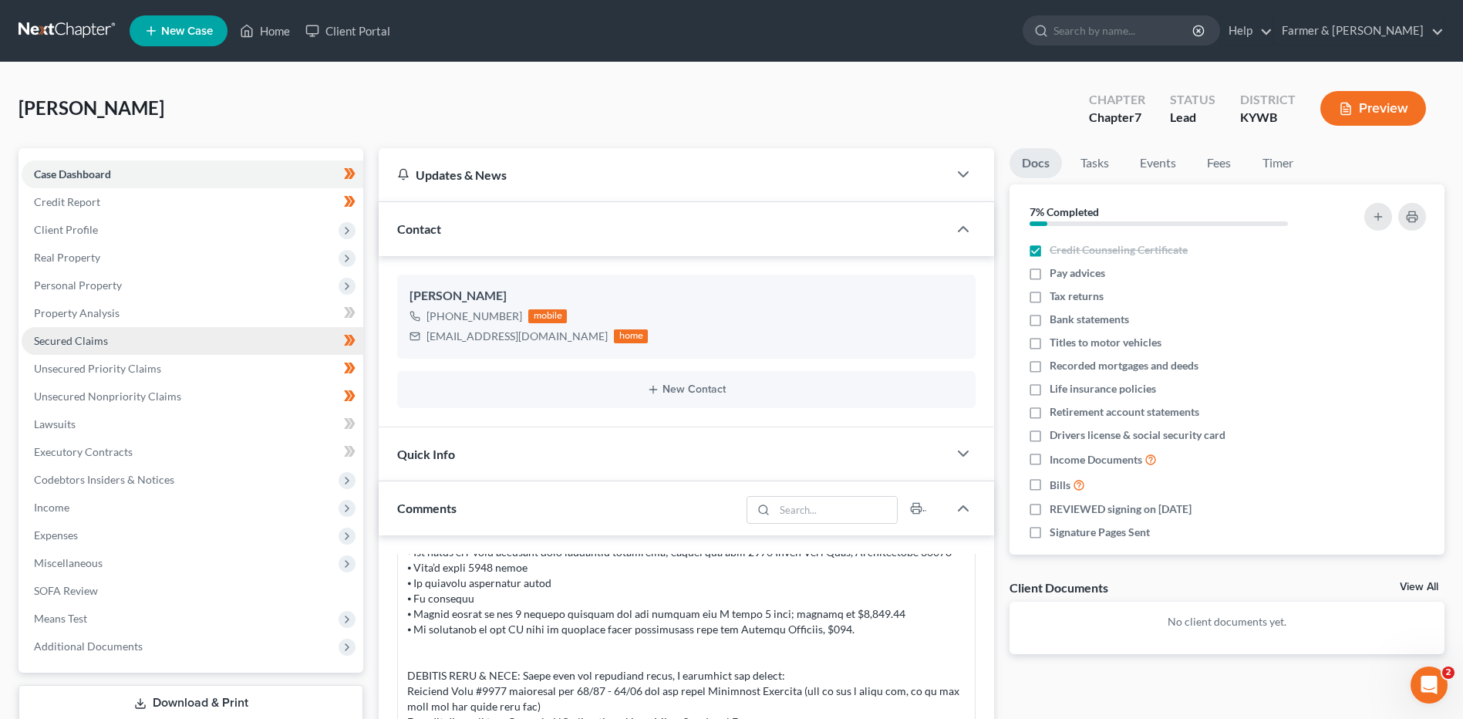
click at [75, 327] on link "Secured Claims" at bounding box center [193, 341] width 342 height 28
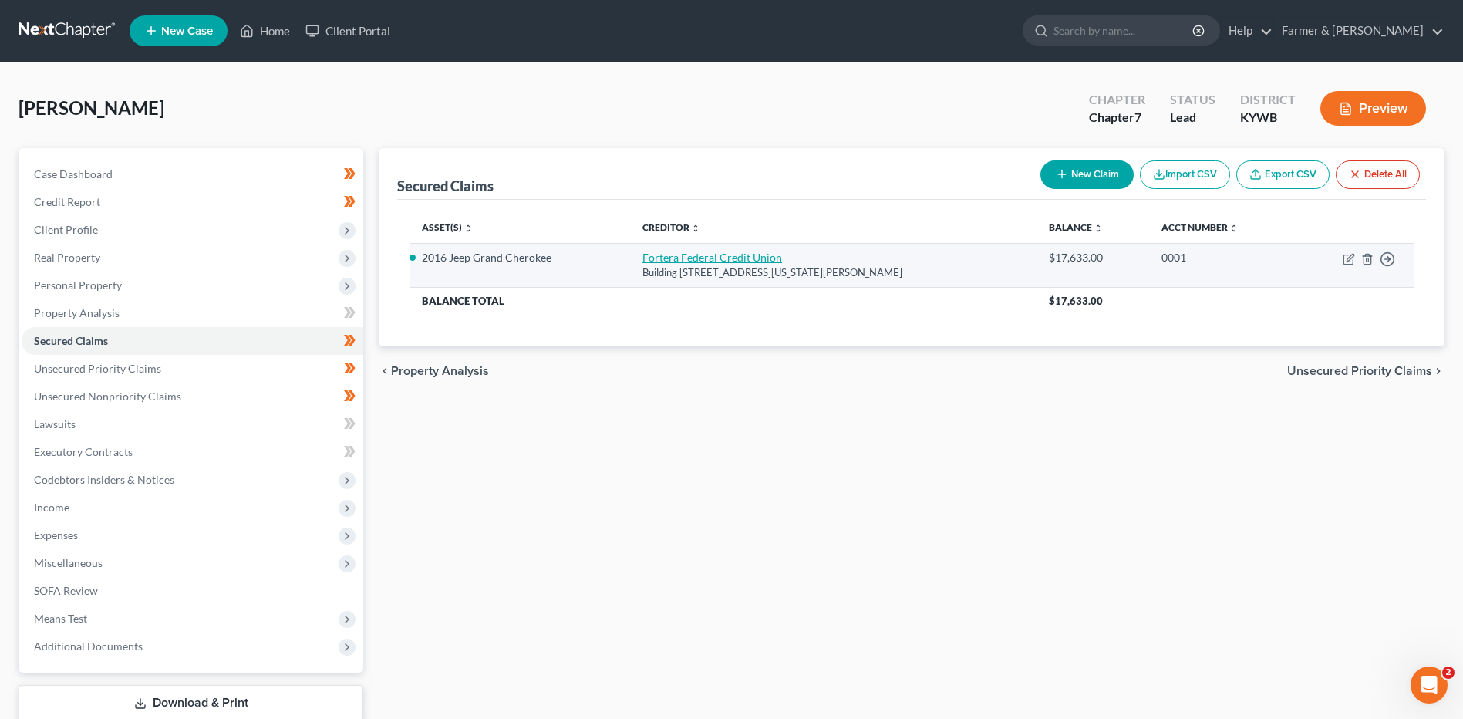
click at [693, 261] on link "Fortera Federal Credit Union" at bounding box center [712, 257] width 140 height 13
select select "18"
select select "0"
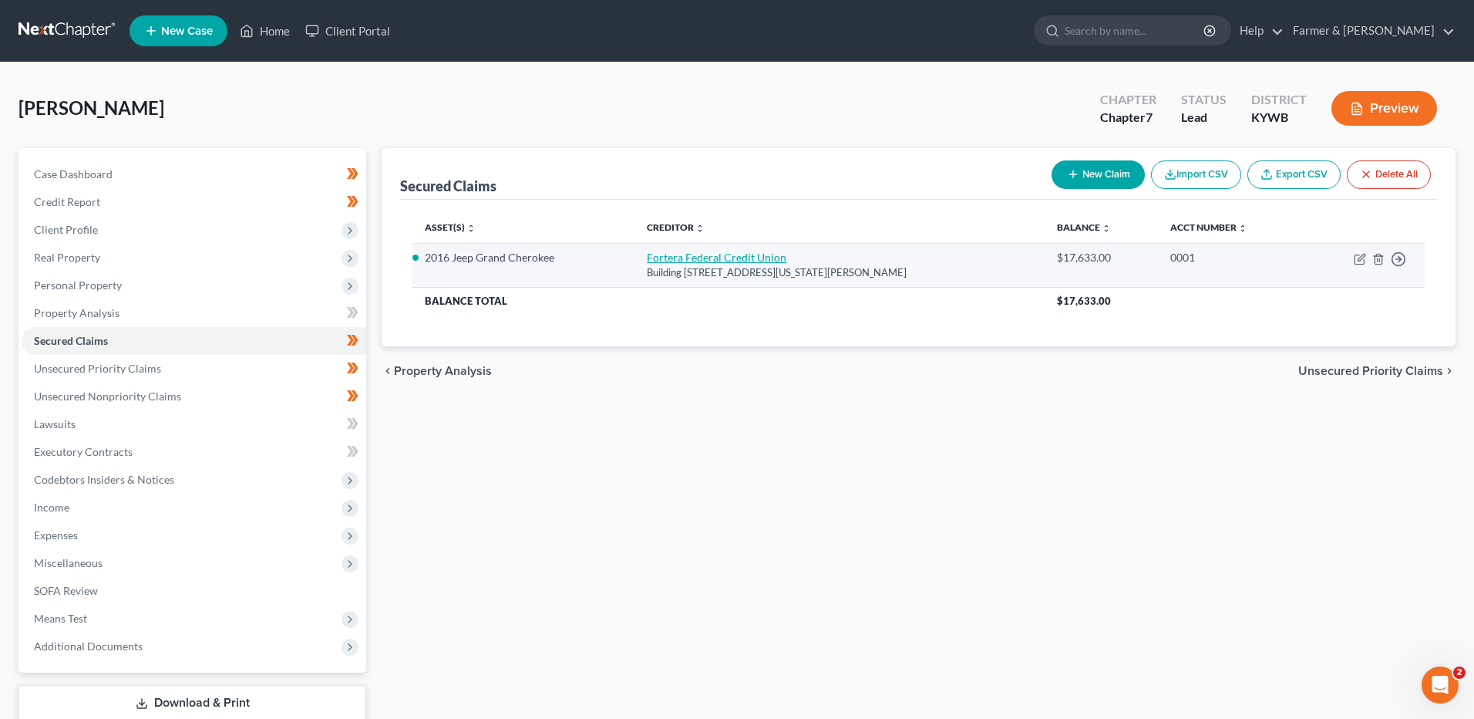
select select "0"
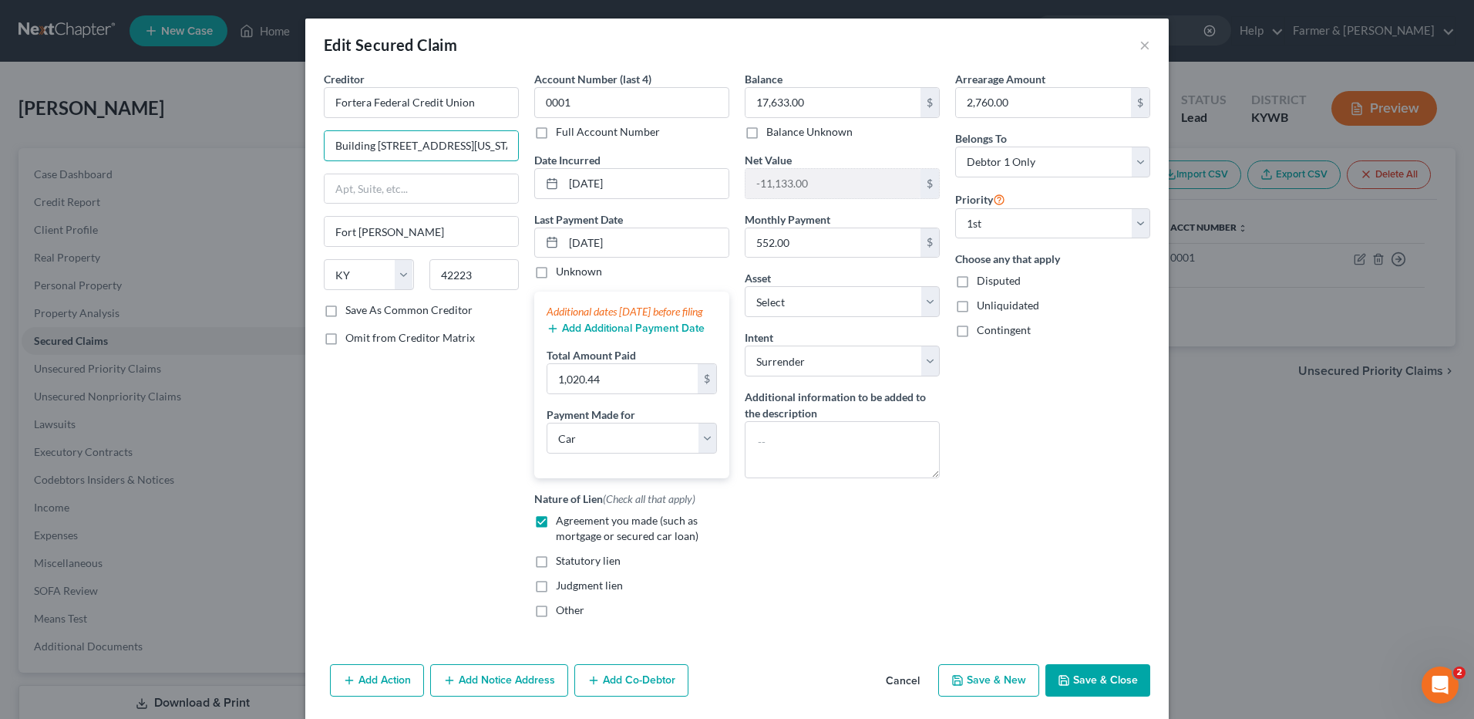
drag, startPoint x: 510, startPoint y: 138, endPoint x: 118, endPoint y: 167, distance: 393.5
click at [118, 167] on div "Edit Secured Claim × Creditor * Fortera Federal Credit Union Building 88 Michig…" at bounding box center [737, 359] width 1474 height 719
type input "PO Box 255388"
type input "Sacramento"
select select "4"
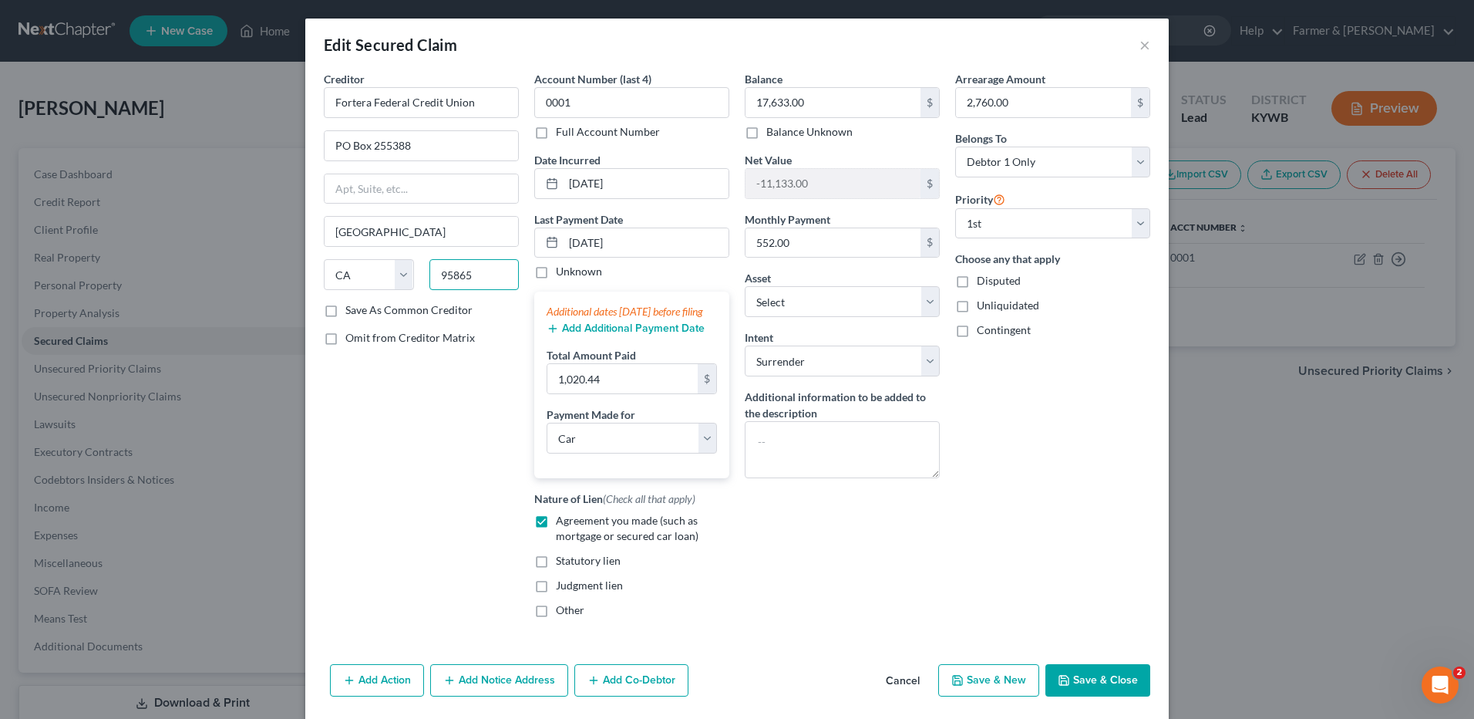
type input "95865"
click at [1087, 696] on button "Save & Close" at bounding box center [1098, 680] width 105 height 32
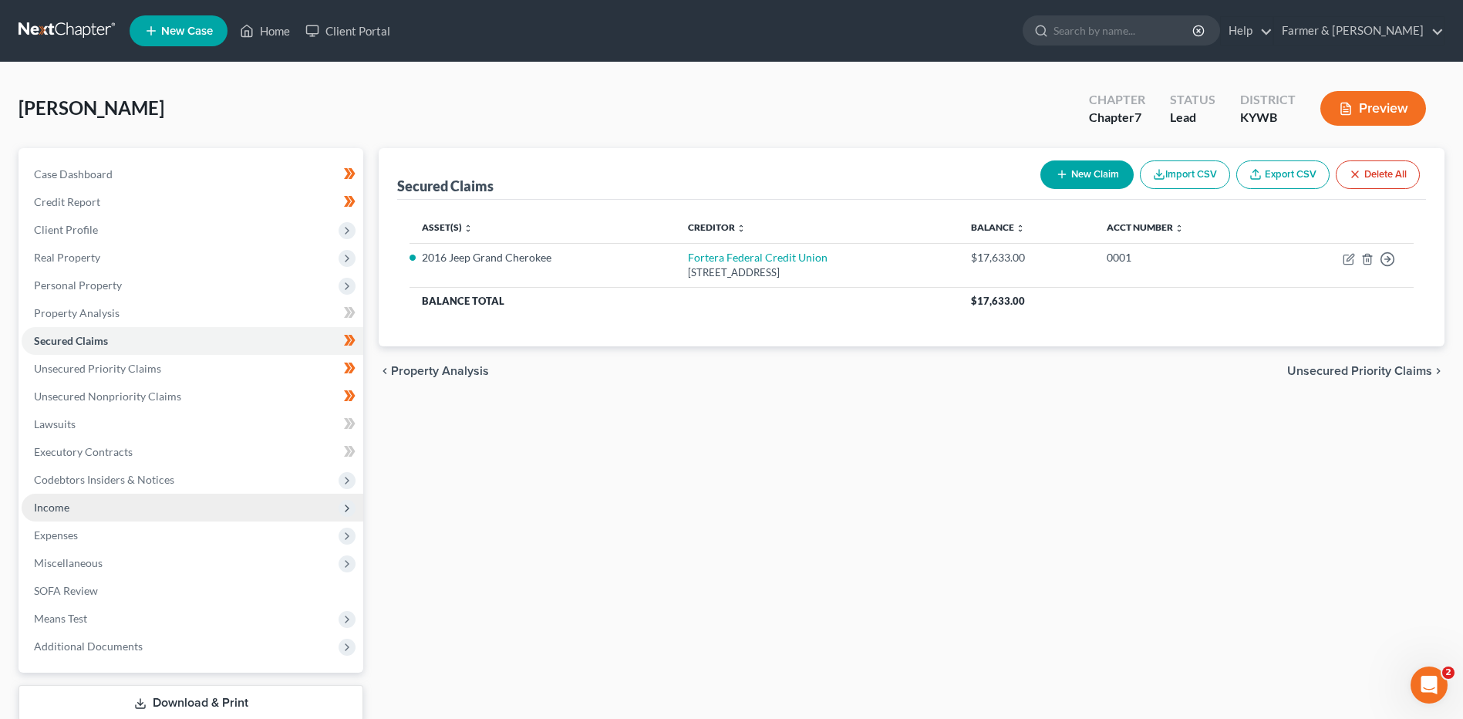
click at [110, 512] on span "Income" at bounding box center [193, 508] width 342 height 28
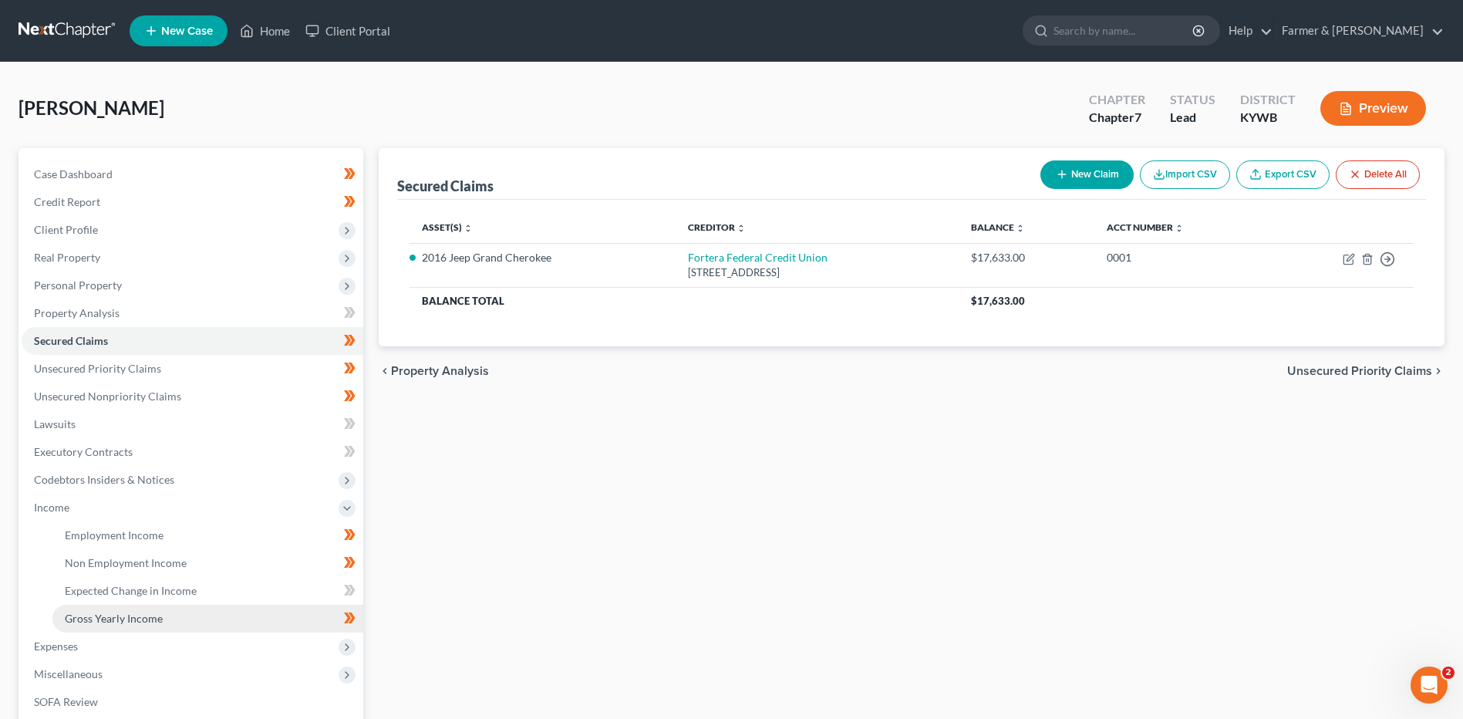
click at [121, 612] on span "Gross Yearly Income" at bounding box center [114, 618] width 98 height 13
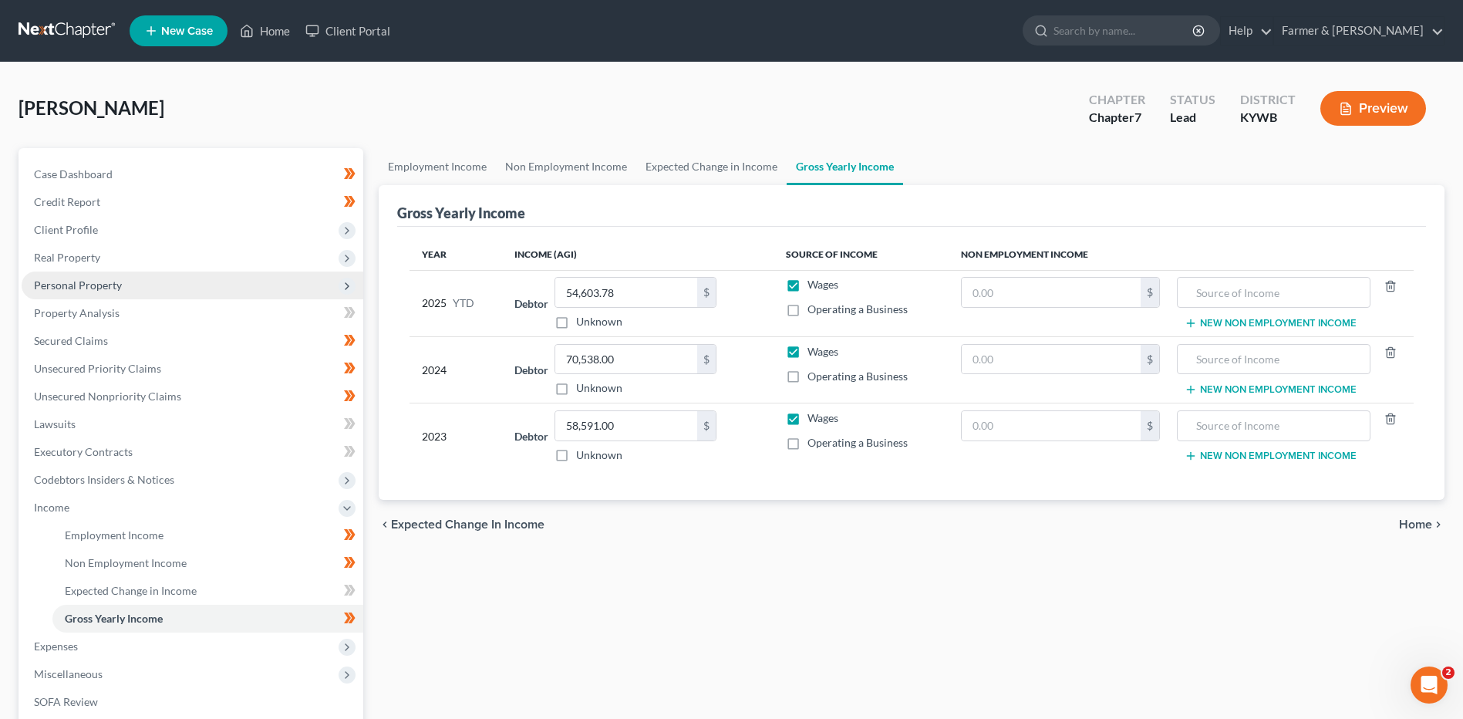
click at [140, 291] on span "Personal Property" at bounding box center [193, 285] width 342 height 28
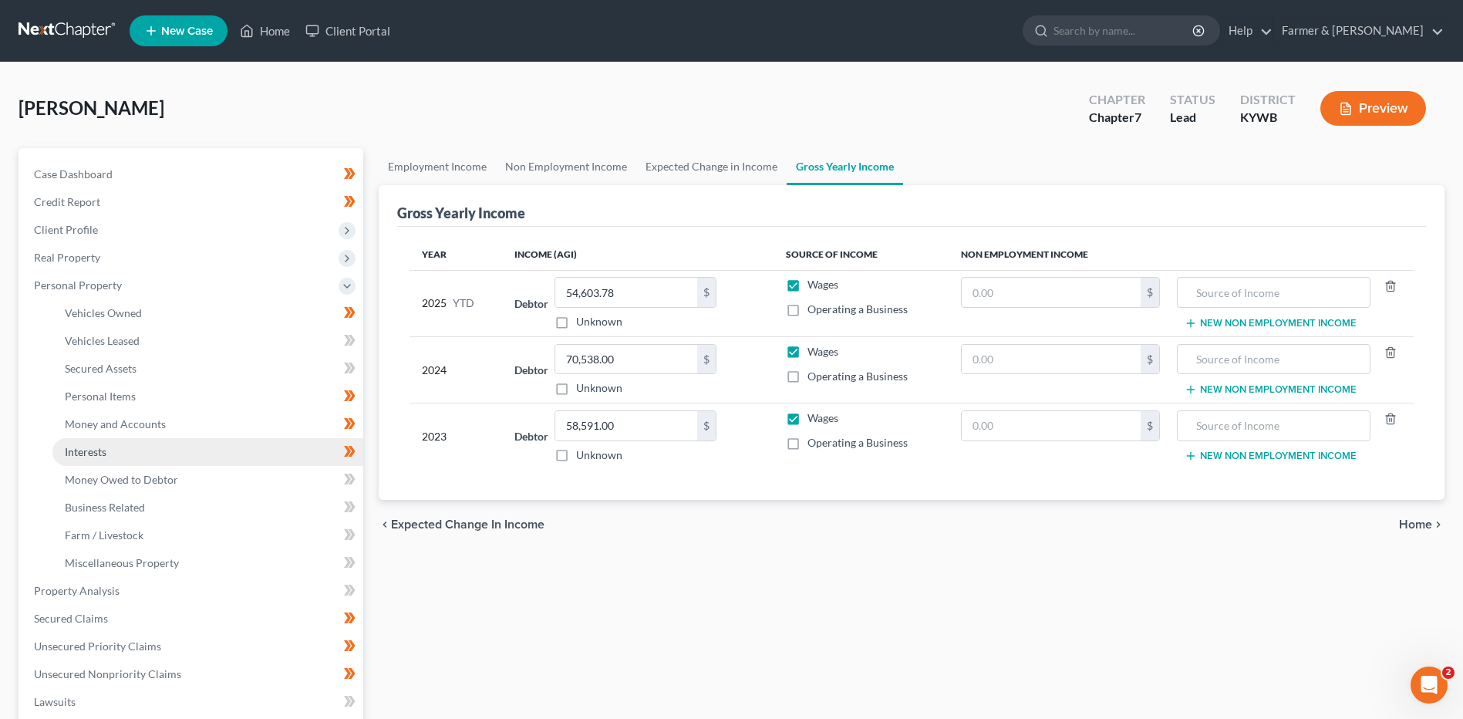
click at [104, 457] on span "Interests" at bounding box center [86, 451] width 42 height 13
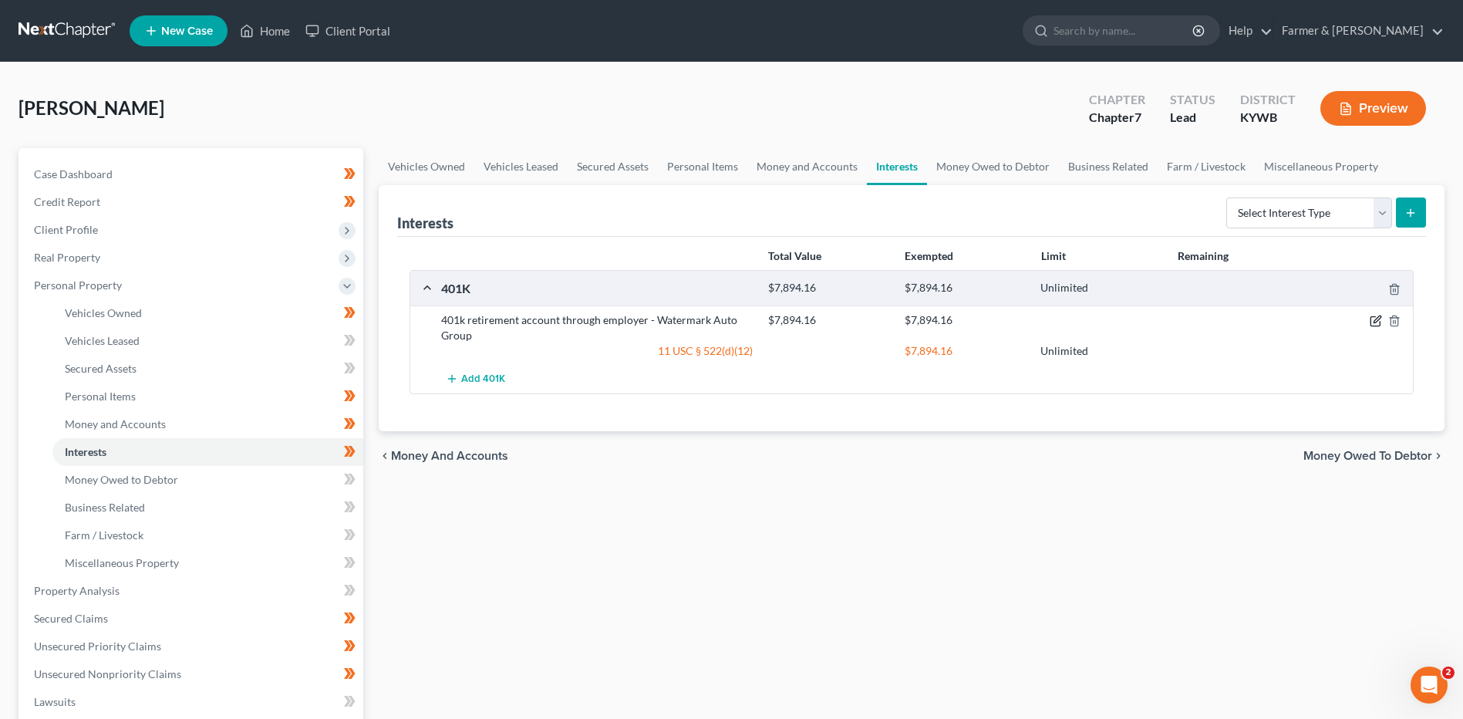
click at [1373, 318] on icon "button" at bounding box center [1376, 321] width 12 height 12
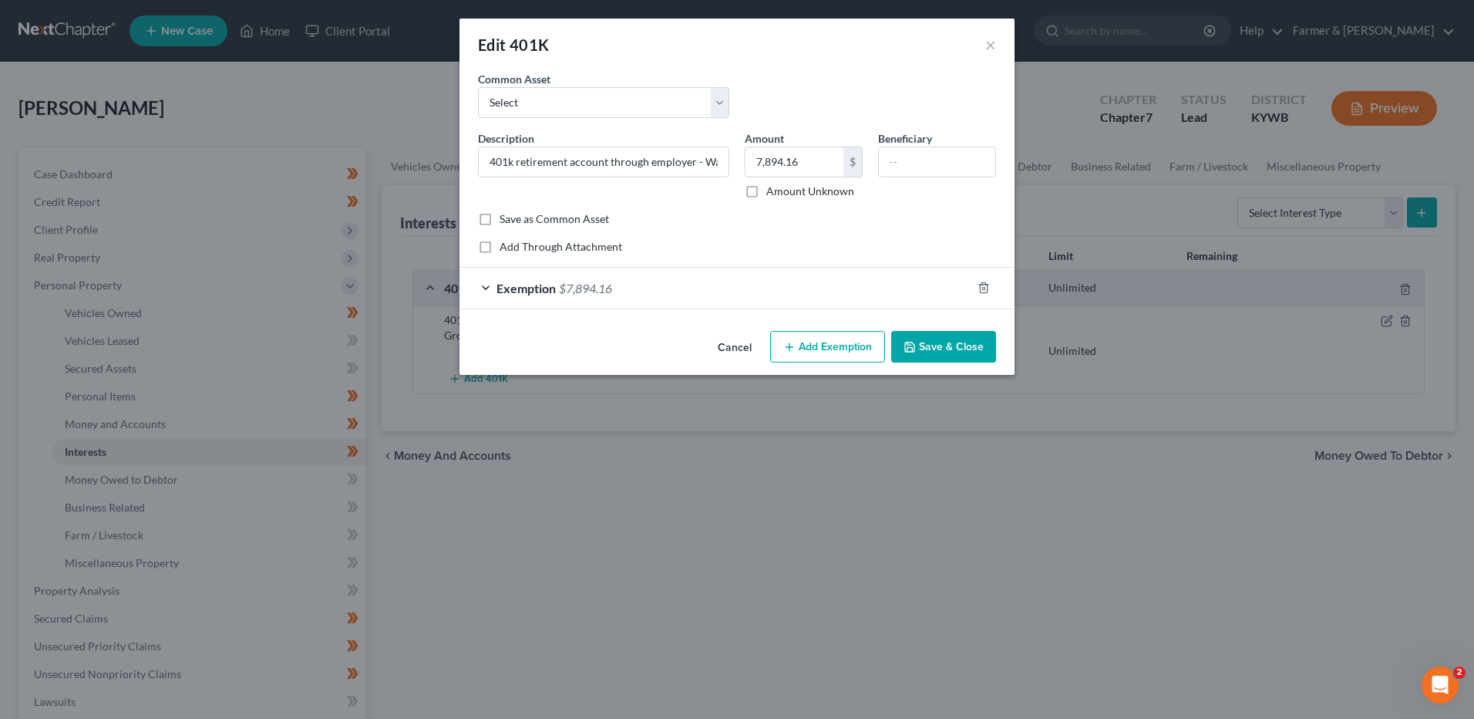
click at [925, 341] on button "Save & Close" at bounding box center [943, 347] width 105 height 32
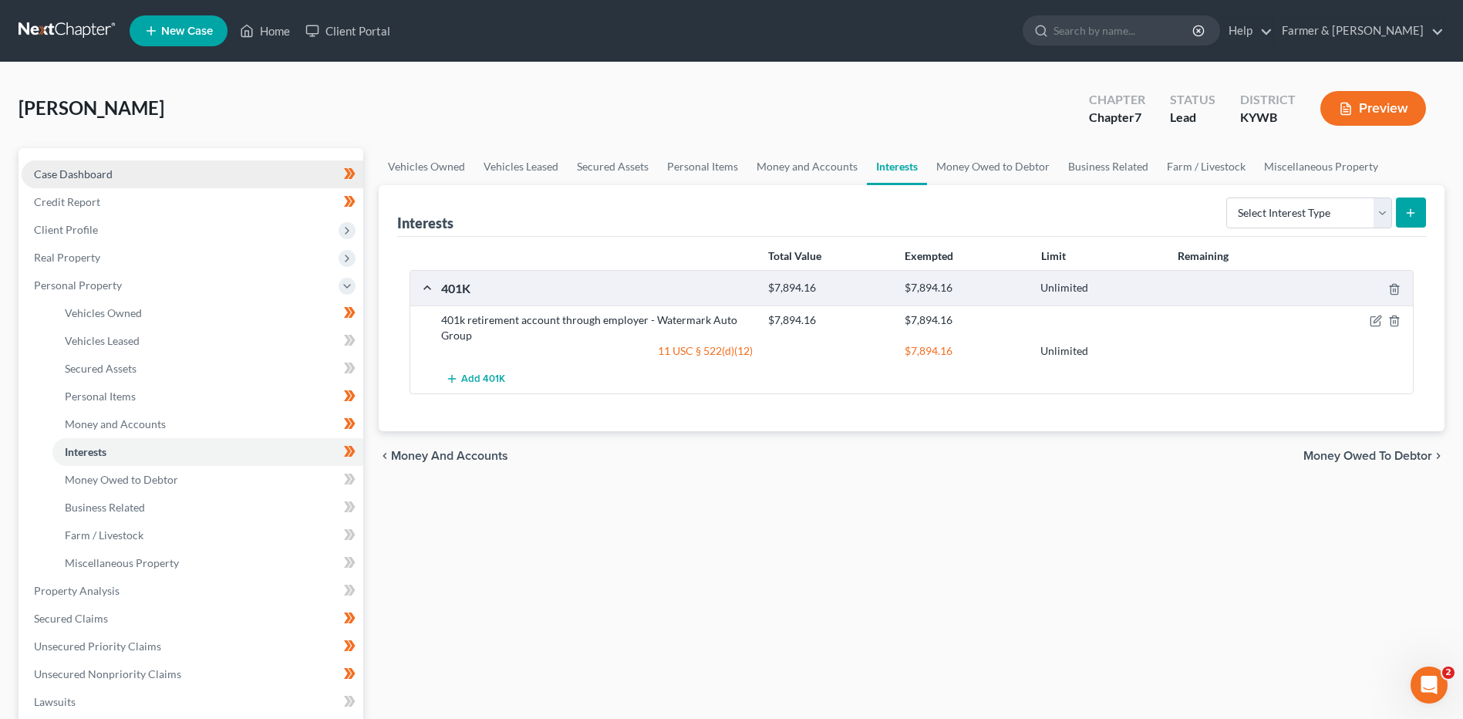
click at [176, 167] on link "Case Dashboard" at bounding box center [193, 174] width 342 height 28
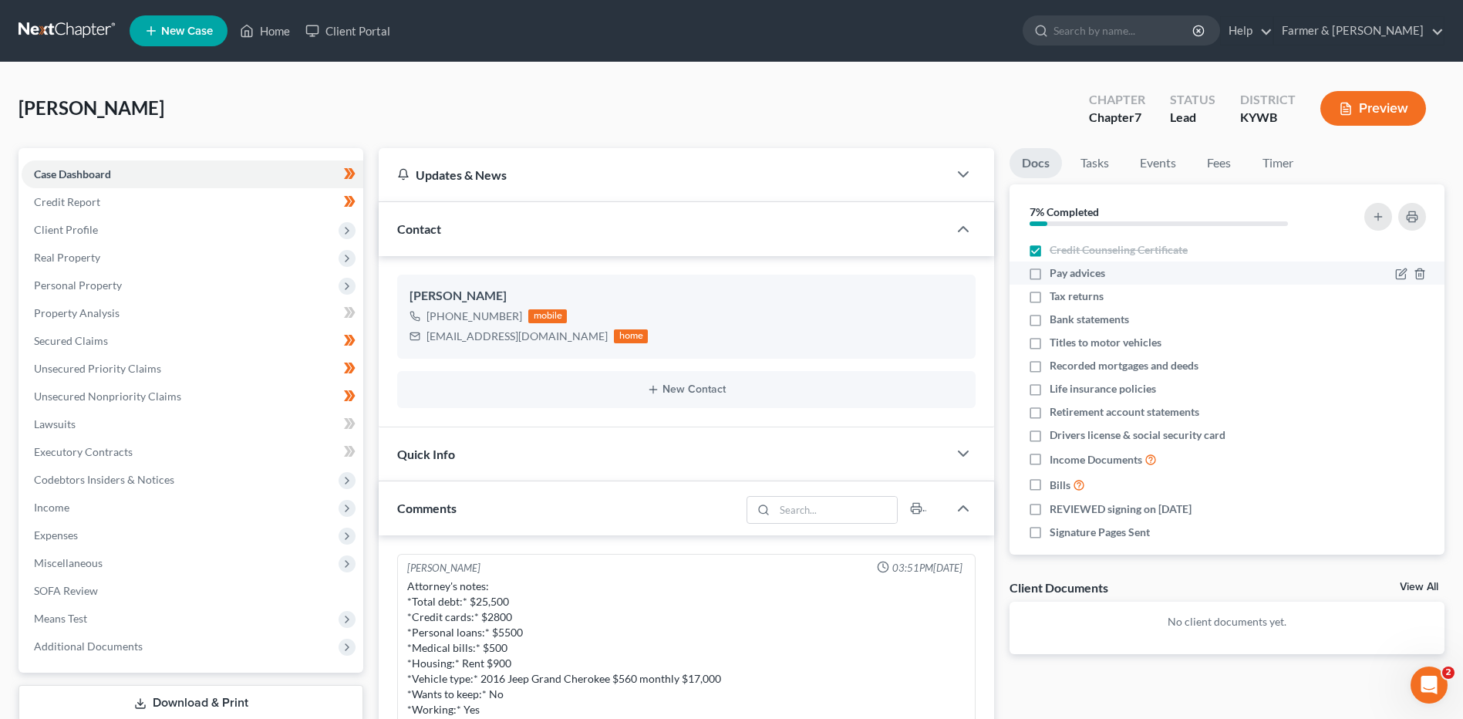
scroll to position [507, 0]
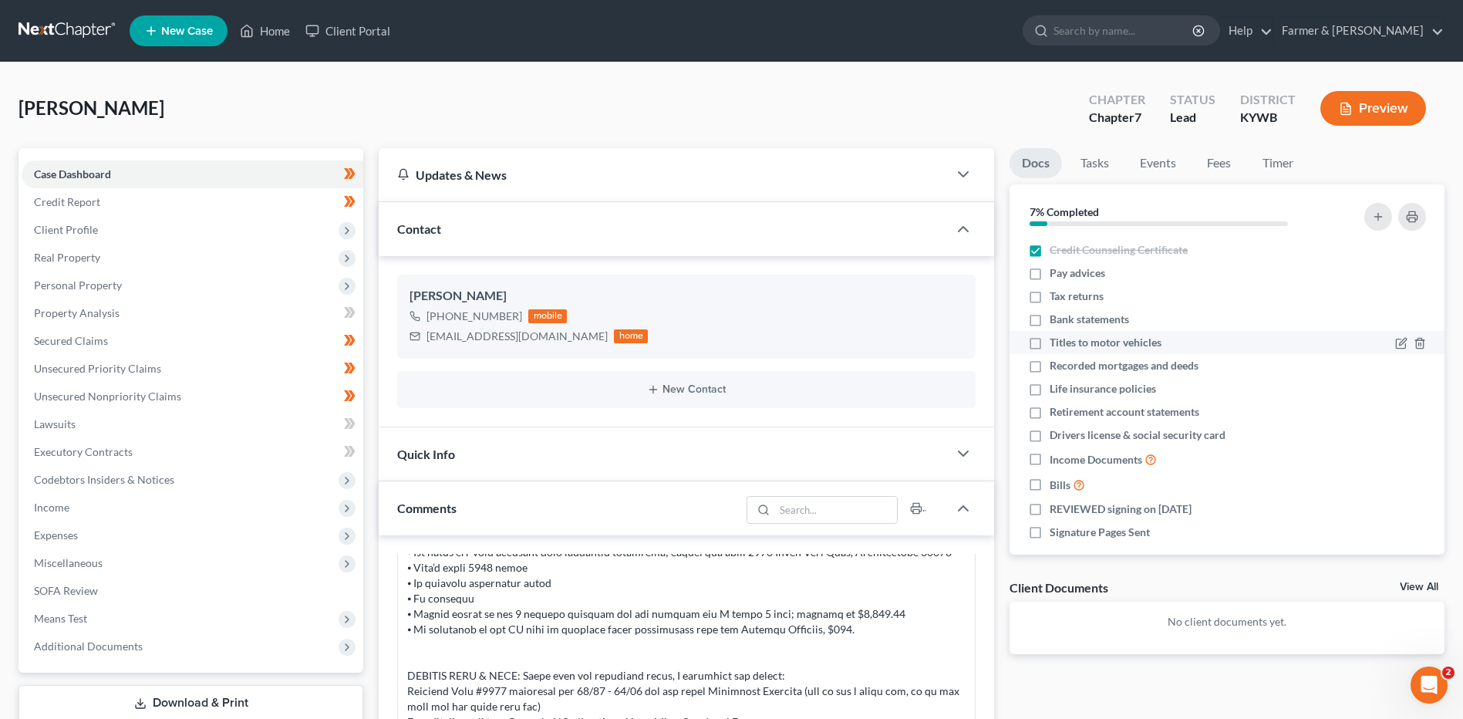
click at [1050, 342] on label "Titles to motor vehicles" at bounding box center [1106, 342] width 112 height 15
click at [1056, 342] on input "Titles to motor vehicles" at bounding box center [1061, 340] width 10 height 10
checkbox input "true"
click at [1050, 369] on label "Recorded mortgages and deeds" at bounding box center [1124, 365] width 149 height 15
click at [1056, 368] on input "Recorded mortgages and deeds" at bounding box center [1061, 363] width 10 height 10
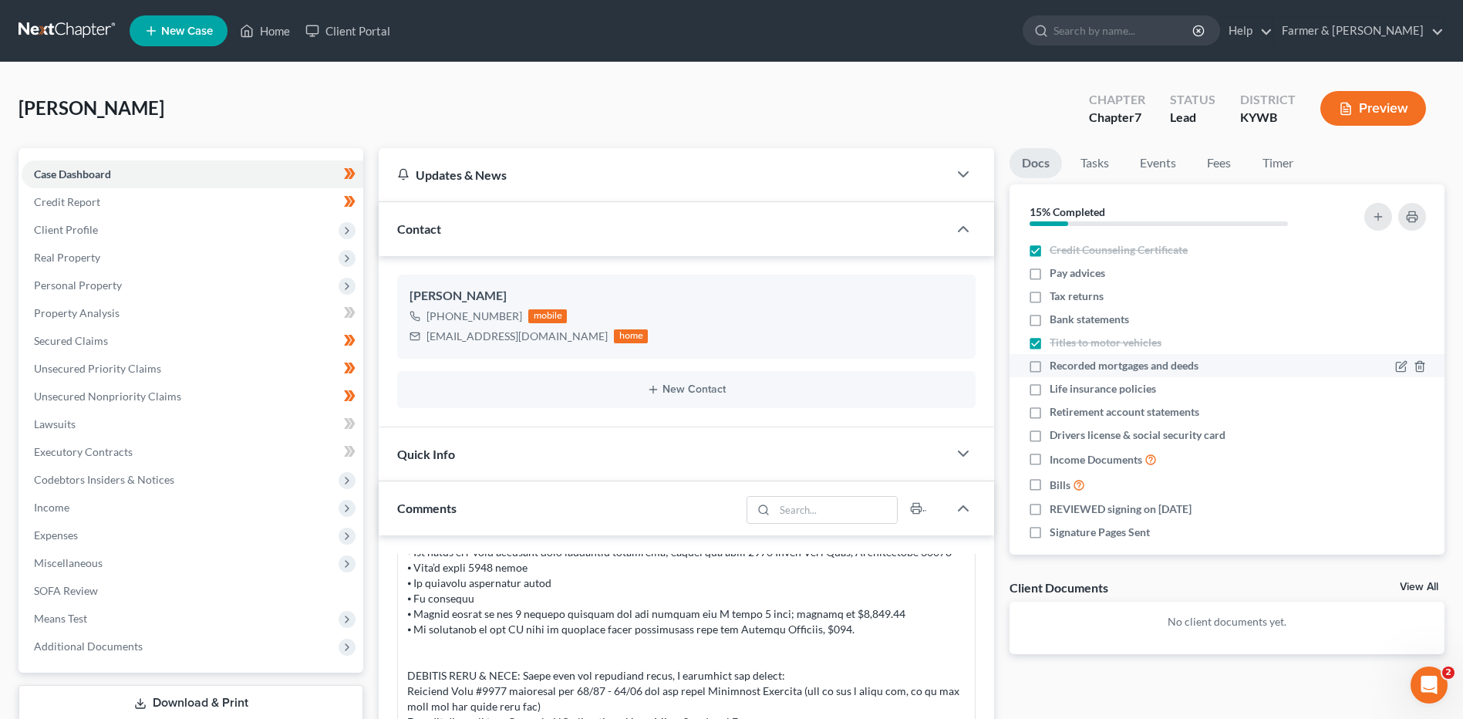
checkbox input "true"
click at [1050, 387] on label "Life insurance policies" at bounding box center [1103, 388] width 106 height 15
click at [1056, 387] on input "Life insurance policies" at bounding box center [1061, 386] width 10 height 10
checkbox input "true"
click at [1050, 406] on label "Retirement account statements" at bounding box center [1125, 411] width 150 height 15
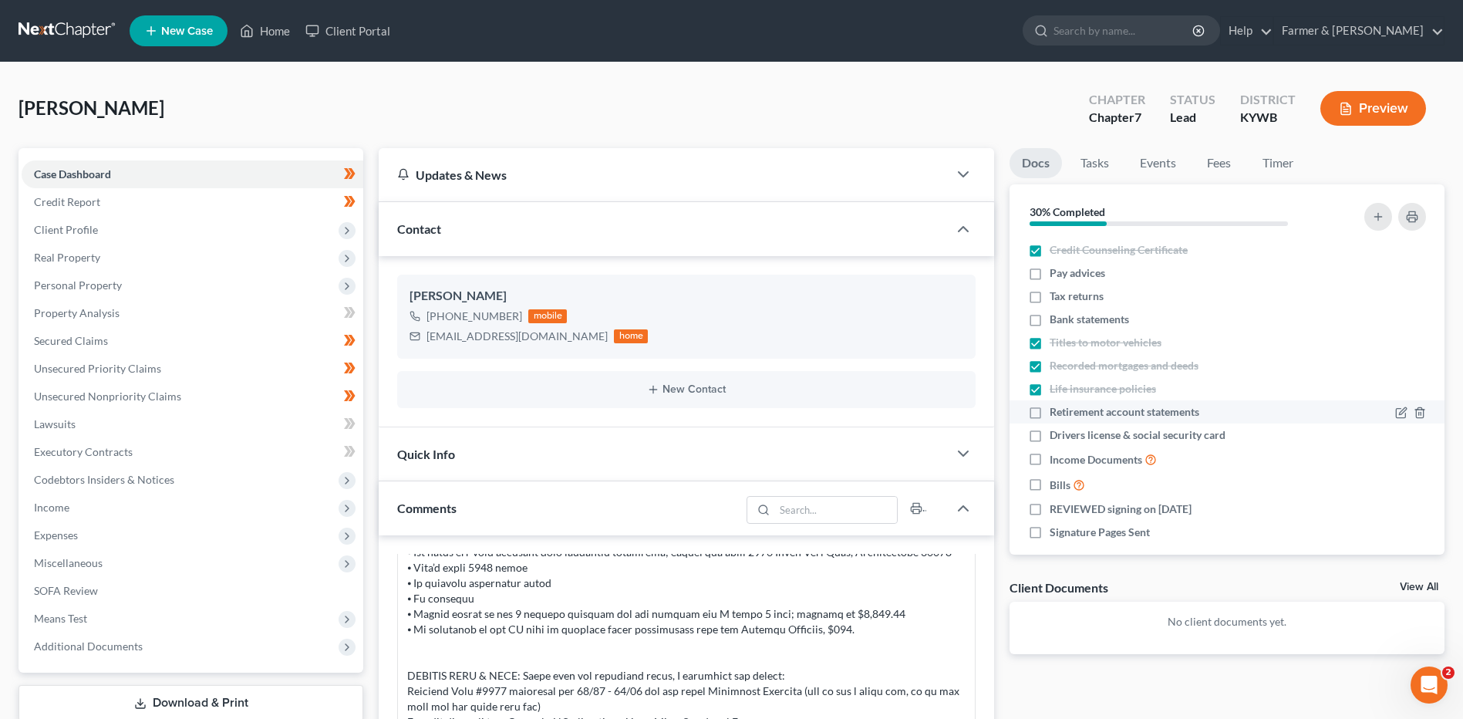
click at [1056, 406] on input "Retirement account statements" at bounding box center [1061, 409] width 10 height 10
checkbox input "true"
click at [1050, 432] on label "Drivers license & social security card" at bounding box center [1138, 434] width 176 height 15
click at [1056, 432] on input "Drivers license & social security card" at bounding box center [1061, 432] width 10 height 10
checkbox input "true"
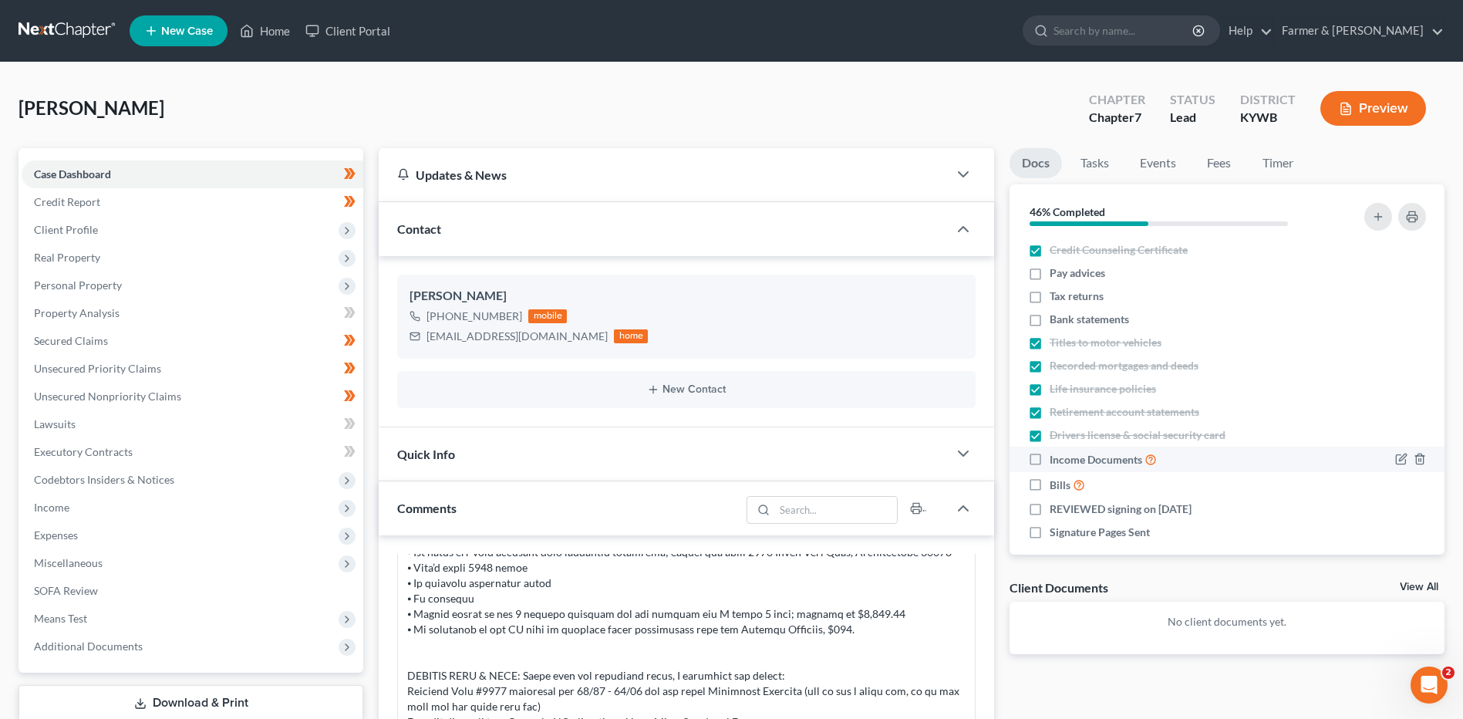
click at [1050, 460] on label "Income Documents" at bounding box center [1103, 459] width 107 height 18
click at [1056, 460] on input "Income Documents" at bounding box center [1061, 455] width 10 height 10
checkbox input "true"
click at [1050, 485] on label "Bills" at bounding box center [1067, 485] width 35 height 18
click at [1056, 485] on input "Bills" at bounding box center [1061, 481] width 10 height 10
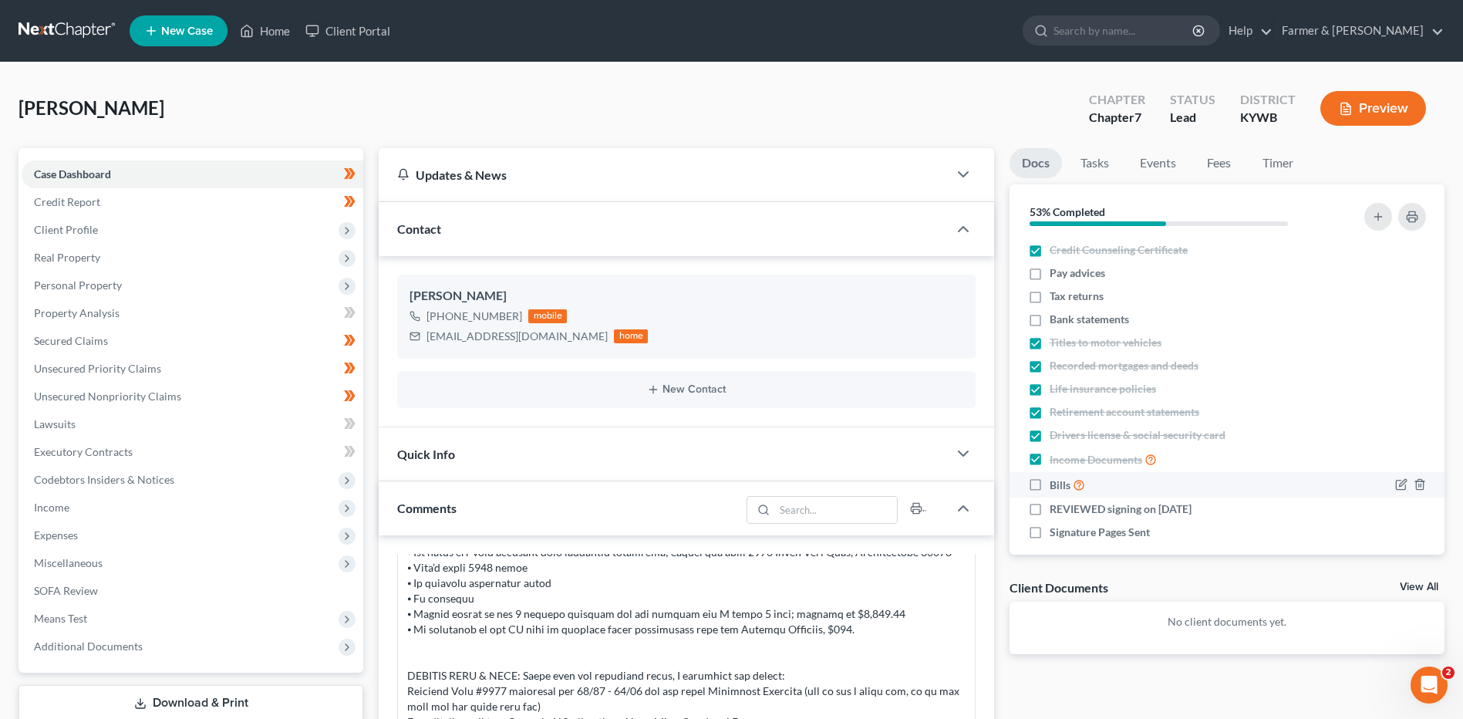
checkbox input "true"
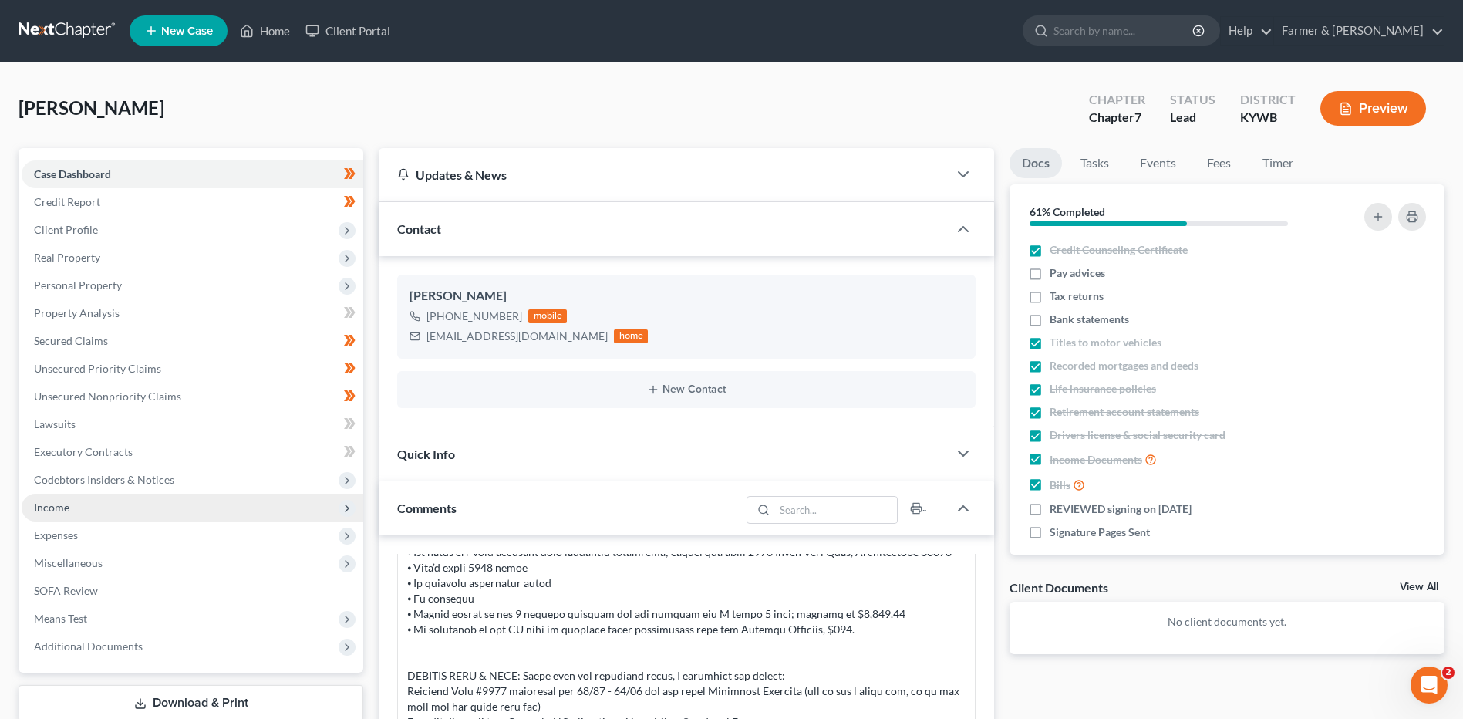
click at [97, 515] on span "Income" at bounding box center [193, 508] width 342 height 28
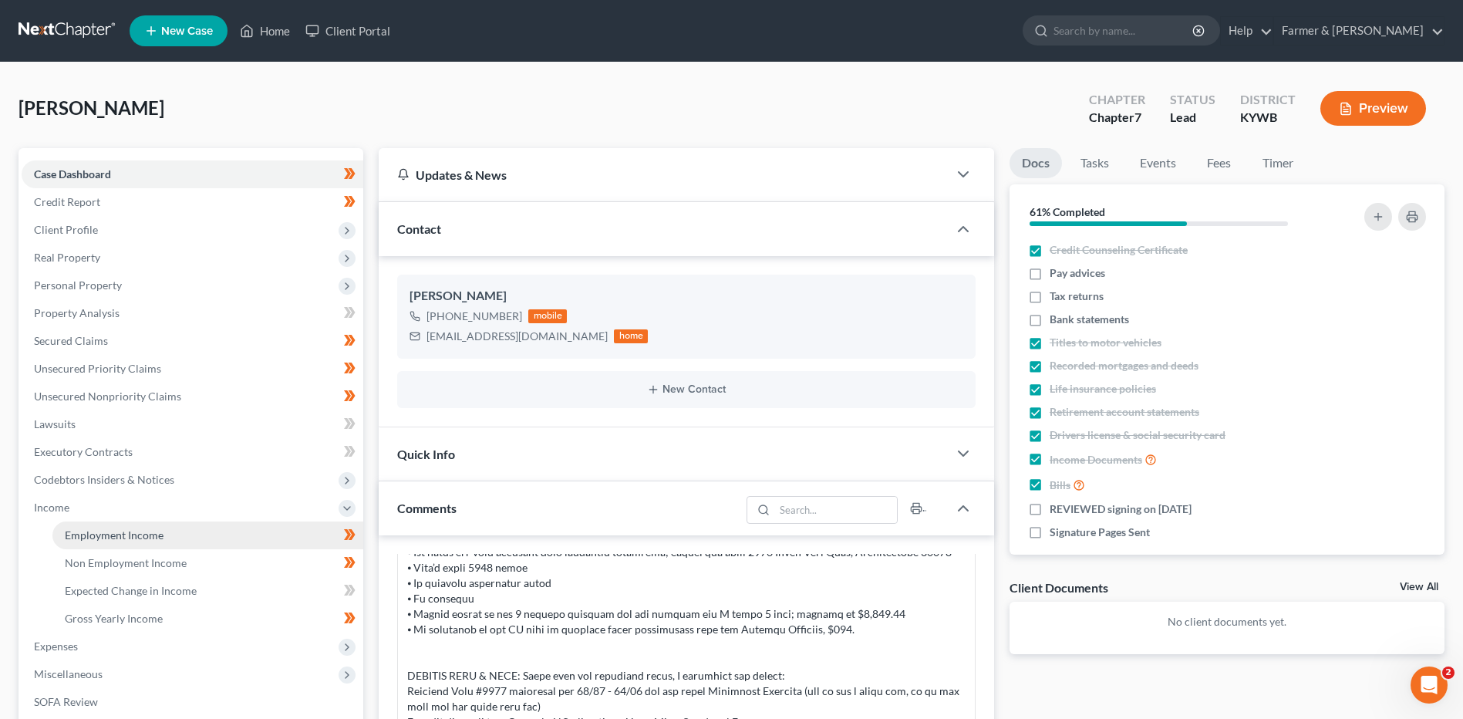
click at [110, 537] on span "Employment Income" at bounding box center [114, 534] width 99 height 13
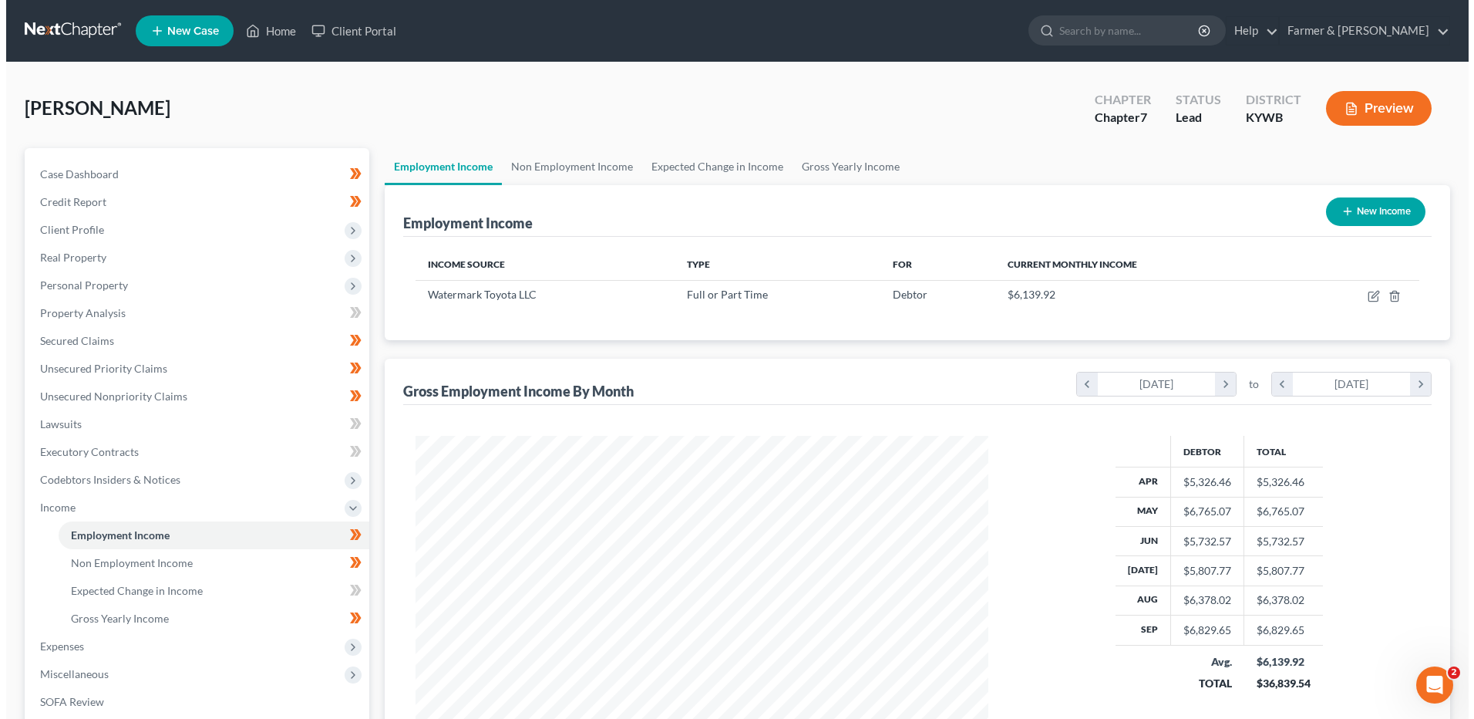
scroll to position [286, 603]
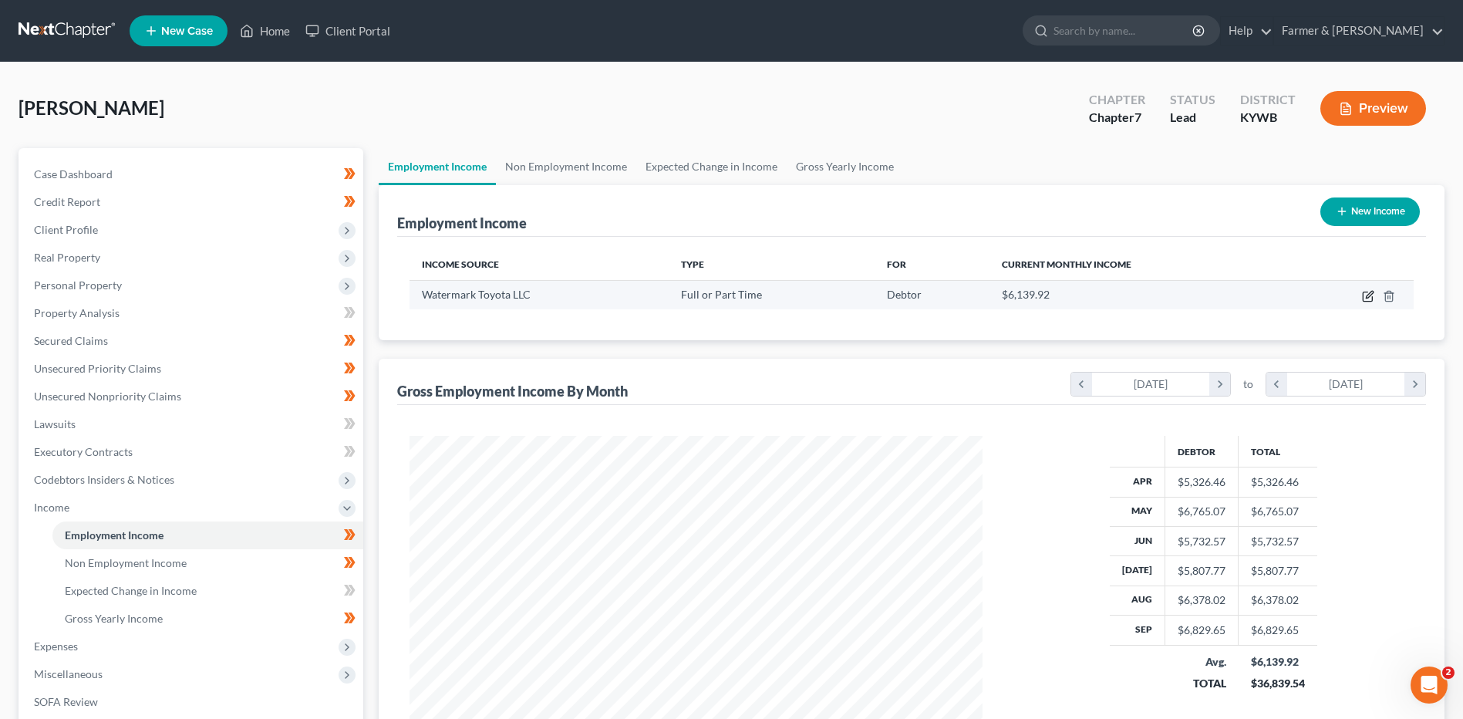
click at [1366, 298] on icon "button" at bounding box center [1369, 294] width 7 height 7
select select "0"
select select "18"
select select "3"
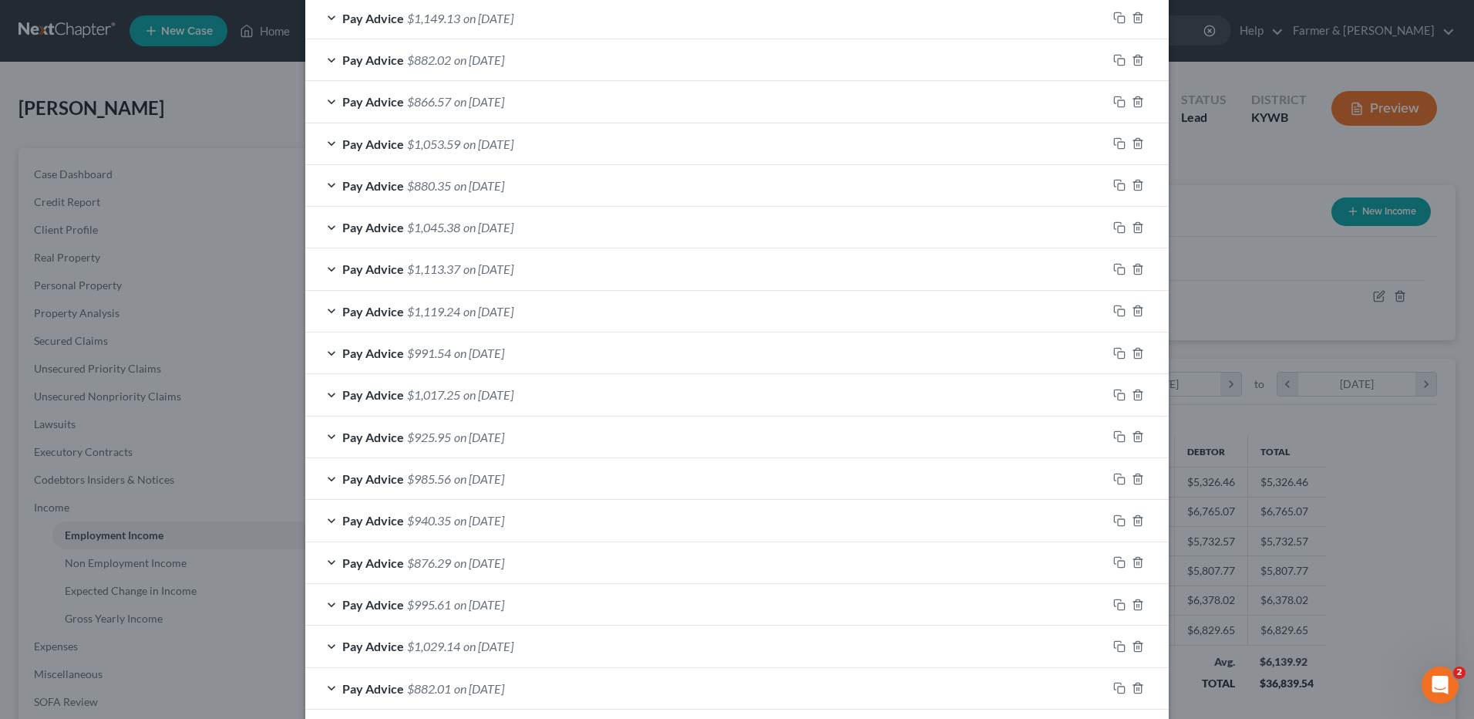
scroll to position [972, 0]
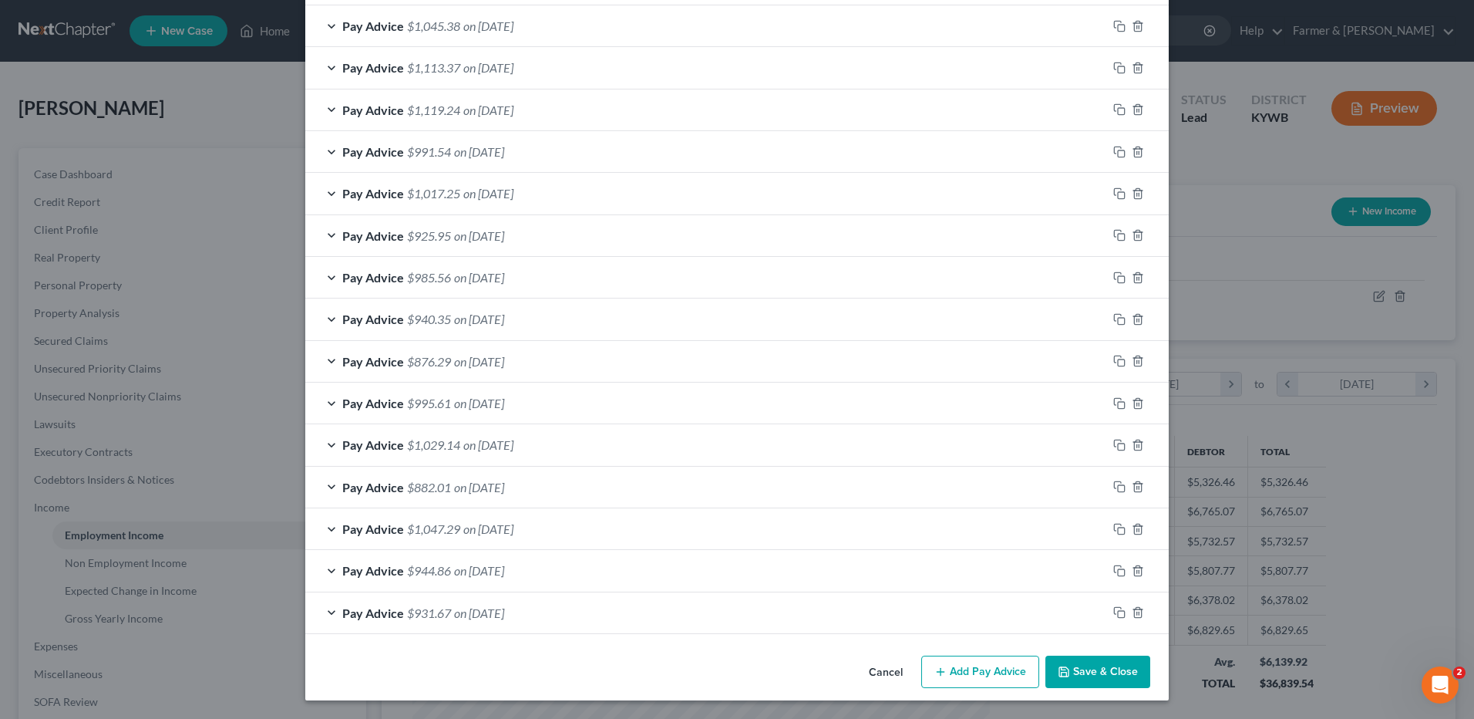
click at [504, 617] on span "on 04/04/2025" at bounding box center [479, 612] width 50 height 15
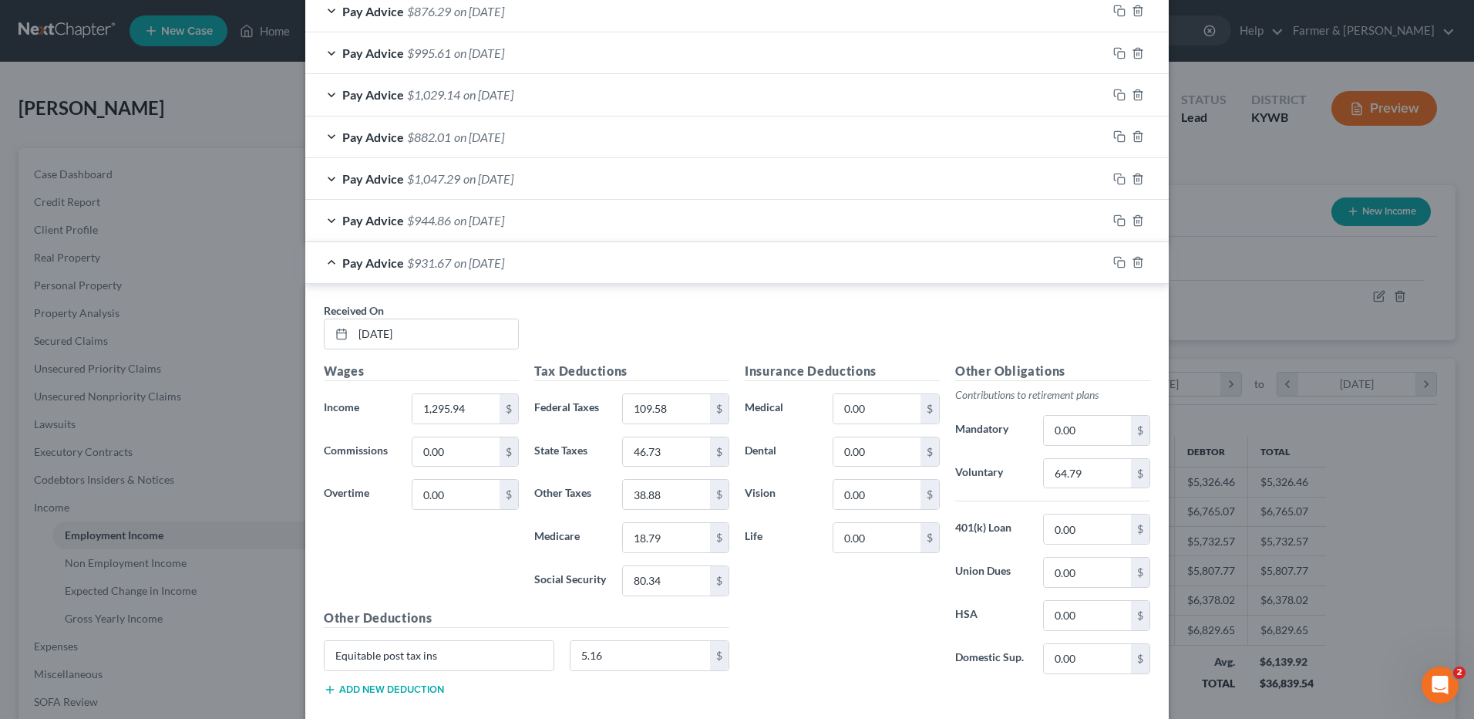
scroll to position [1454, 0]
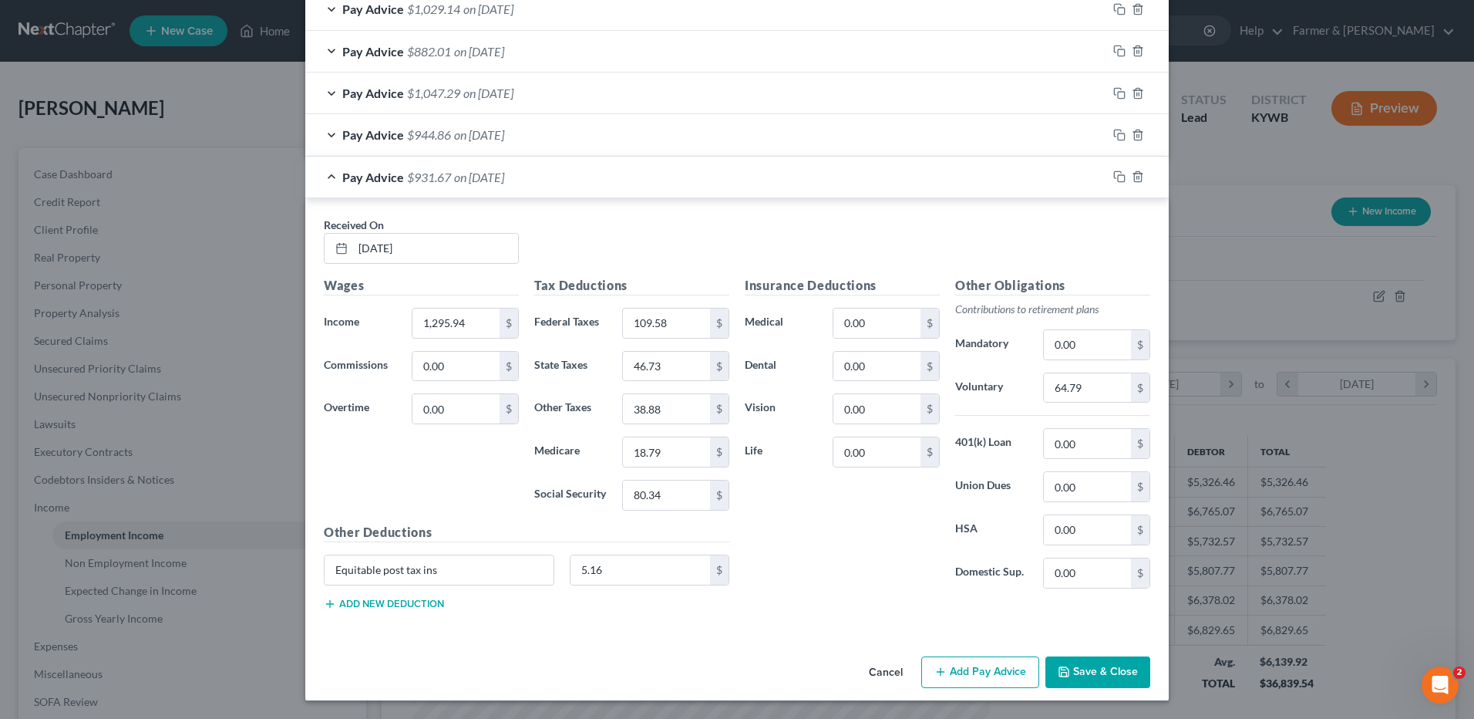
click at [502, 180] on span "on 04/04/2025" at bounding box center [479, 177] width 50 height 15
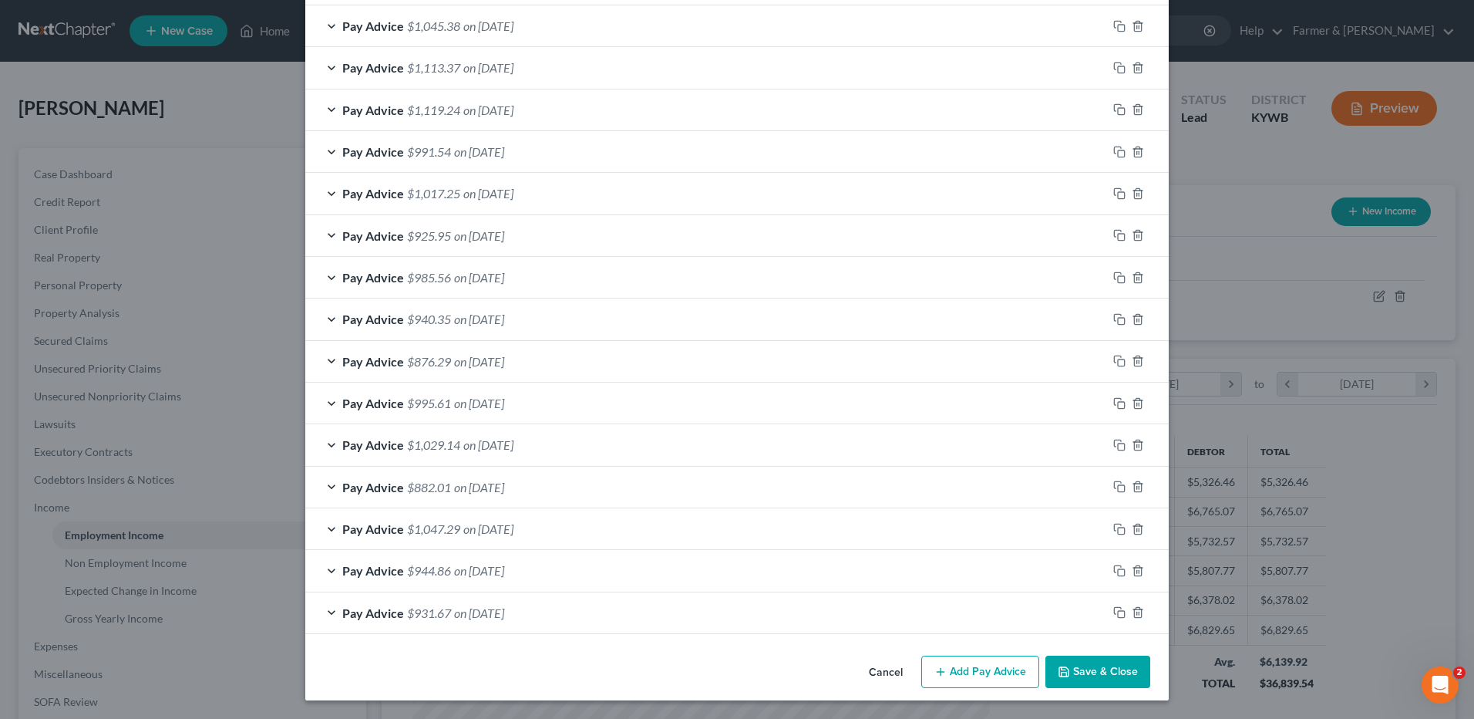
scroll to position [1019, 0]
click at [674, 618] on div "Pay Advice $931.67 on 04/04/2025" at bounding box center [706, 612] width 802 height 41
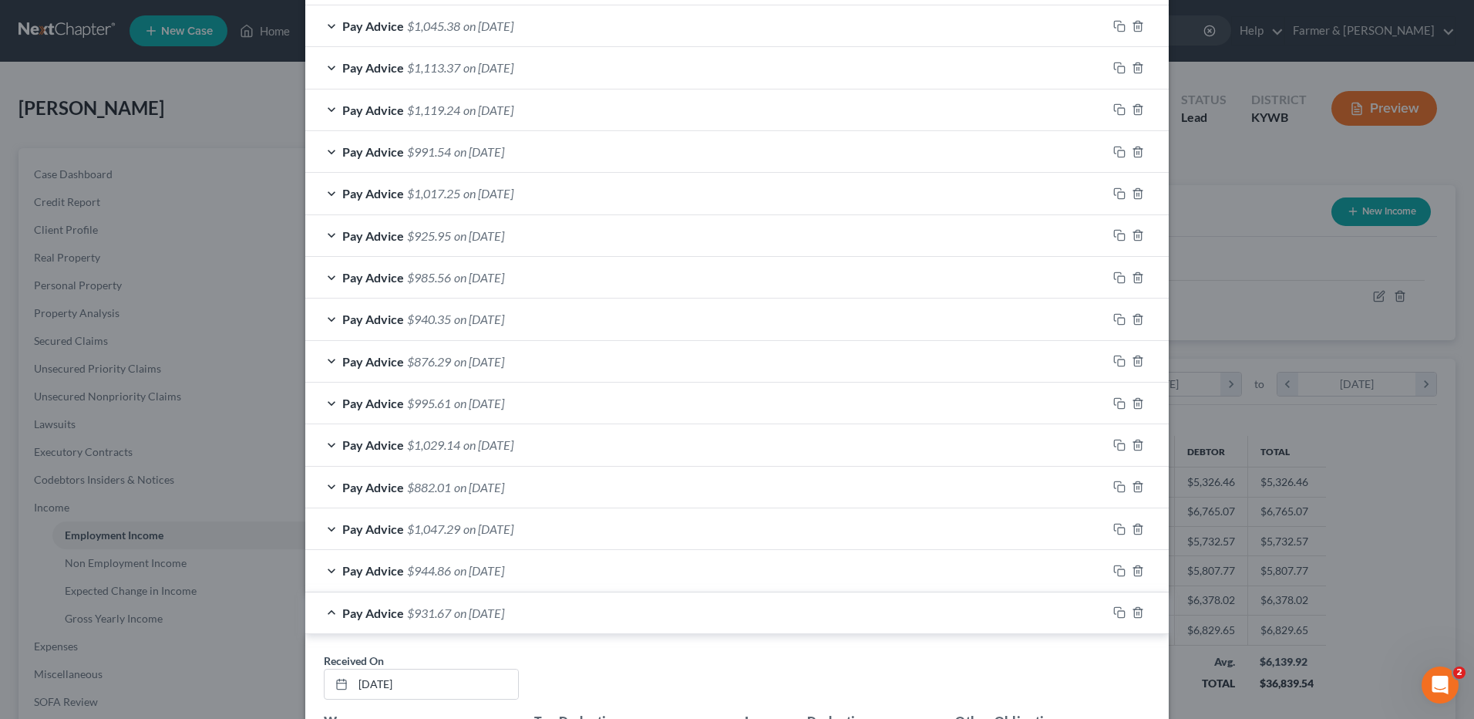
scroll to position [1454, 0]
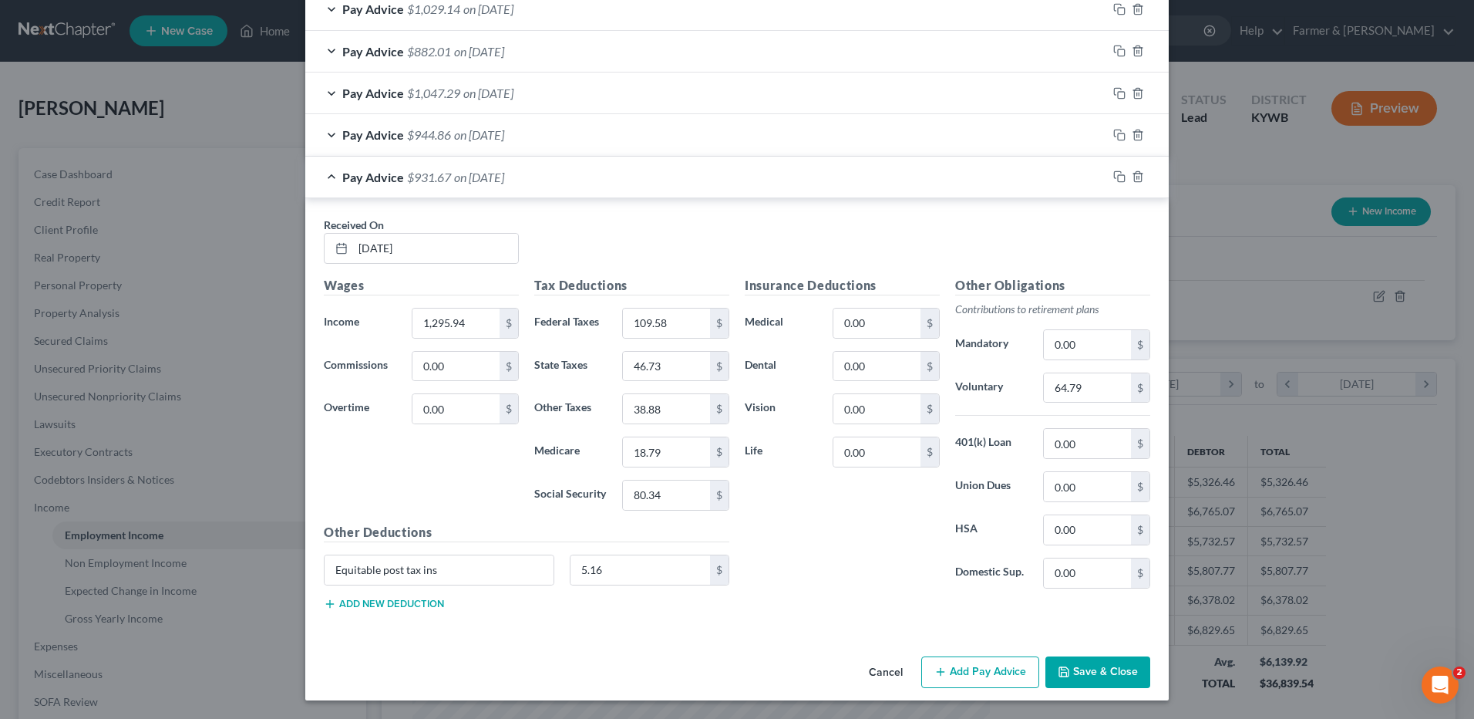
click at [662, 180] on div "Pay Advice $931.67 on 04/04/2025" at bounding box center [706, 177] width 802 height 41
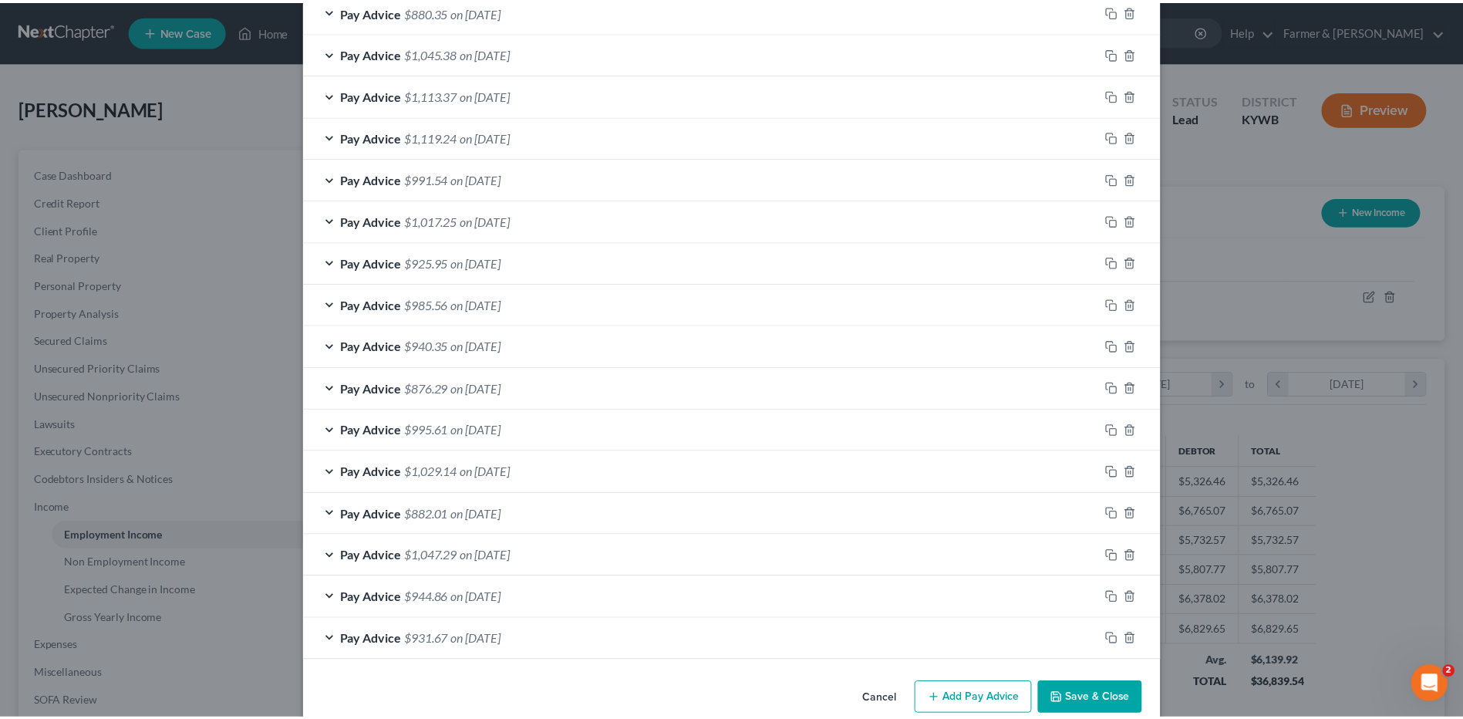
scroll to position [1019, 0]
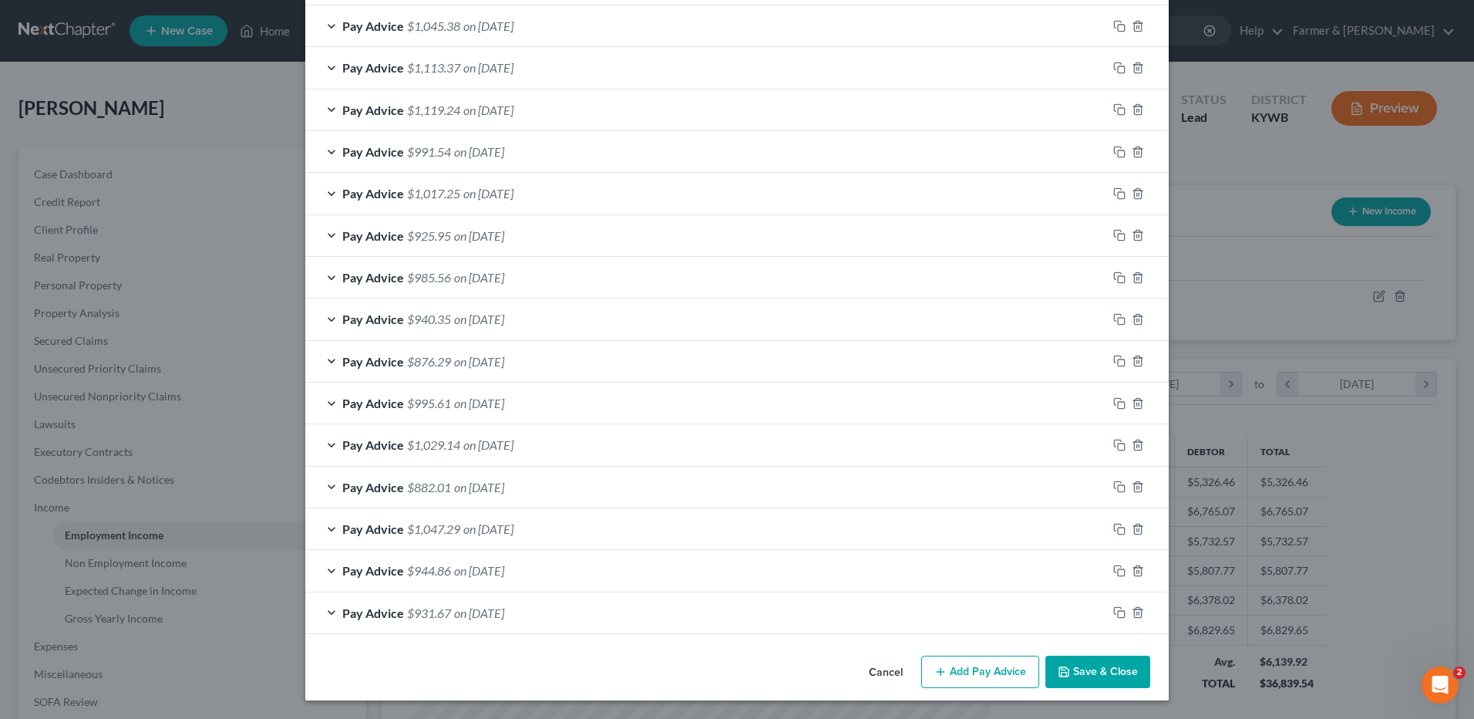
click at [1095, 663] on button "Save & Close" at bounding box center [1098, 671] width 105 height 32
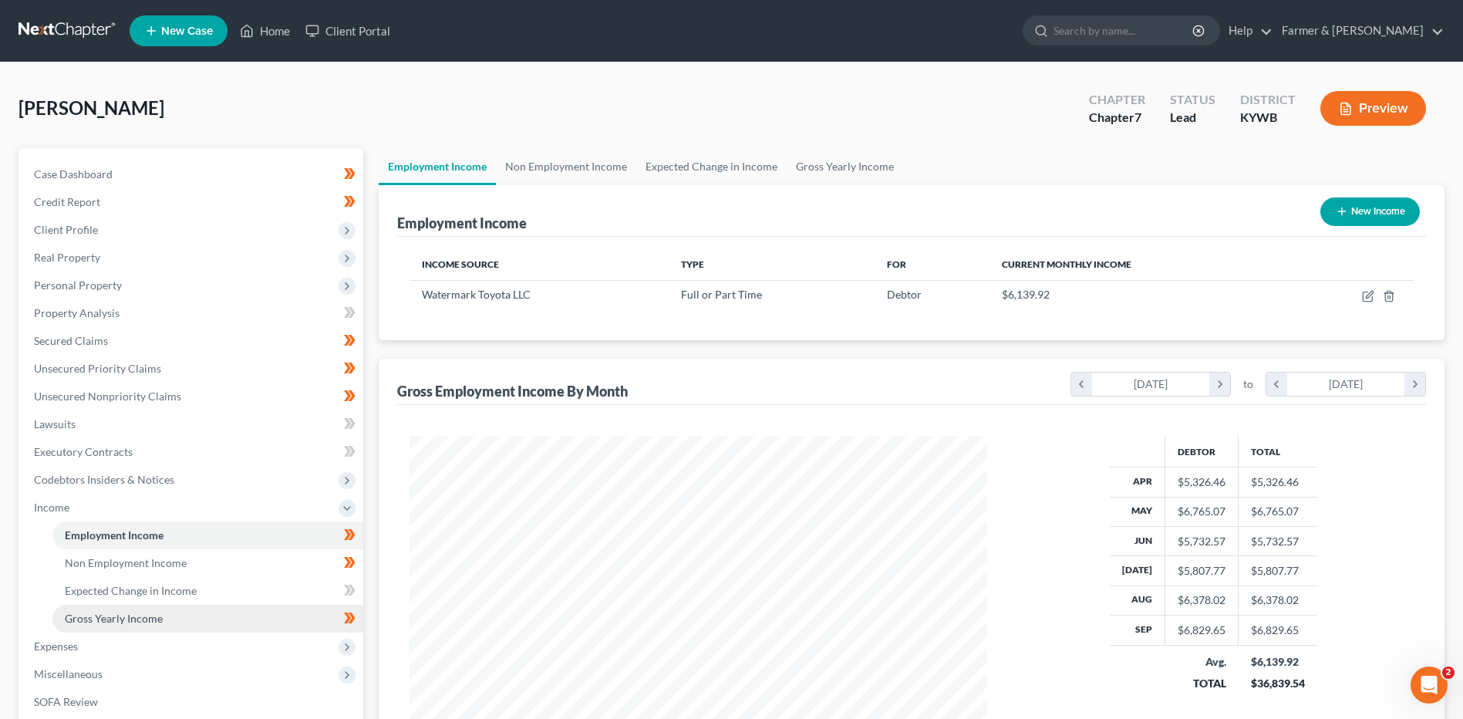
scroll to position [770850, 770532]
click at [184, 610] on link "Gross Yearly Income" at bounding box center [207, 619] width 311 height 28
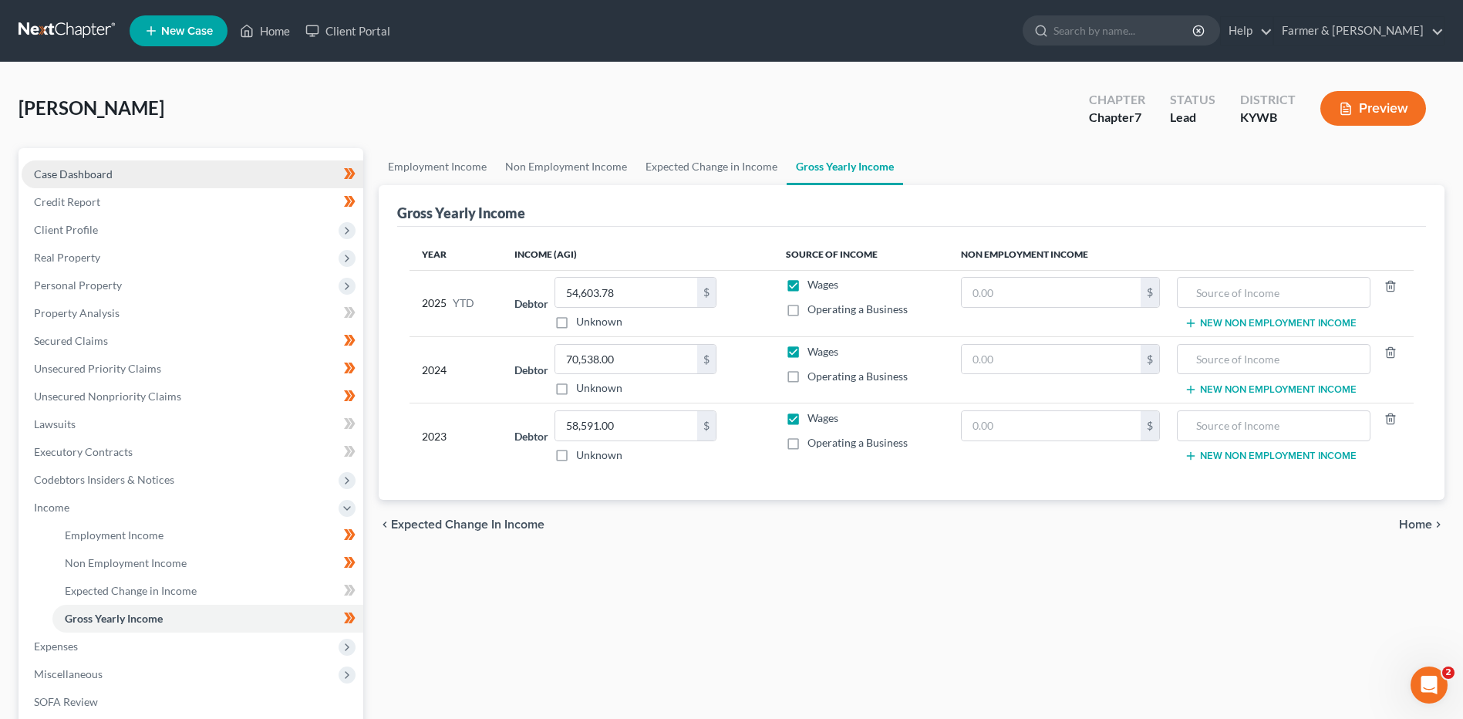
click at [133, 181] on link "Case Dashboard" at bounding box center [193, 174] width 342 height 28
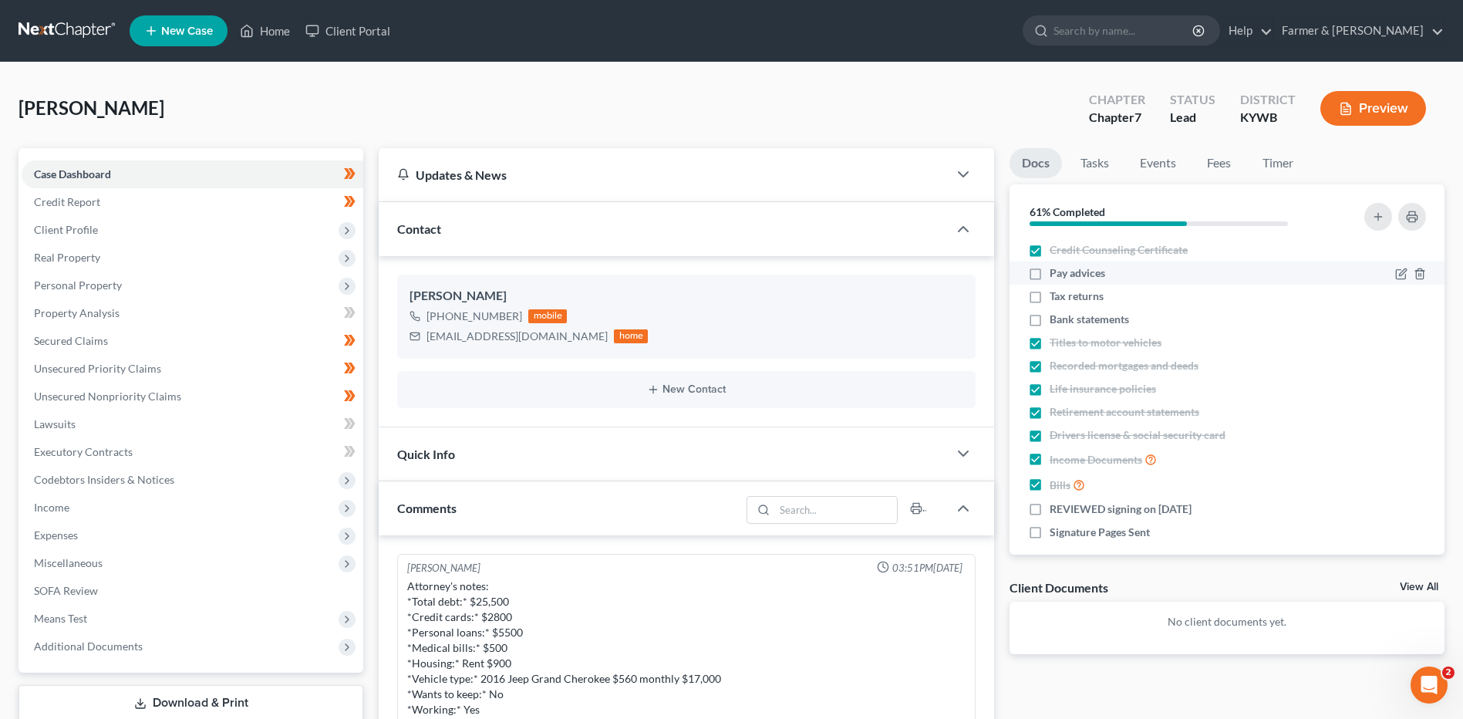
scroll to position [507, 0]
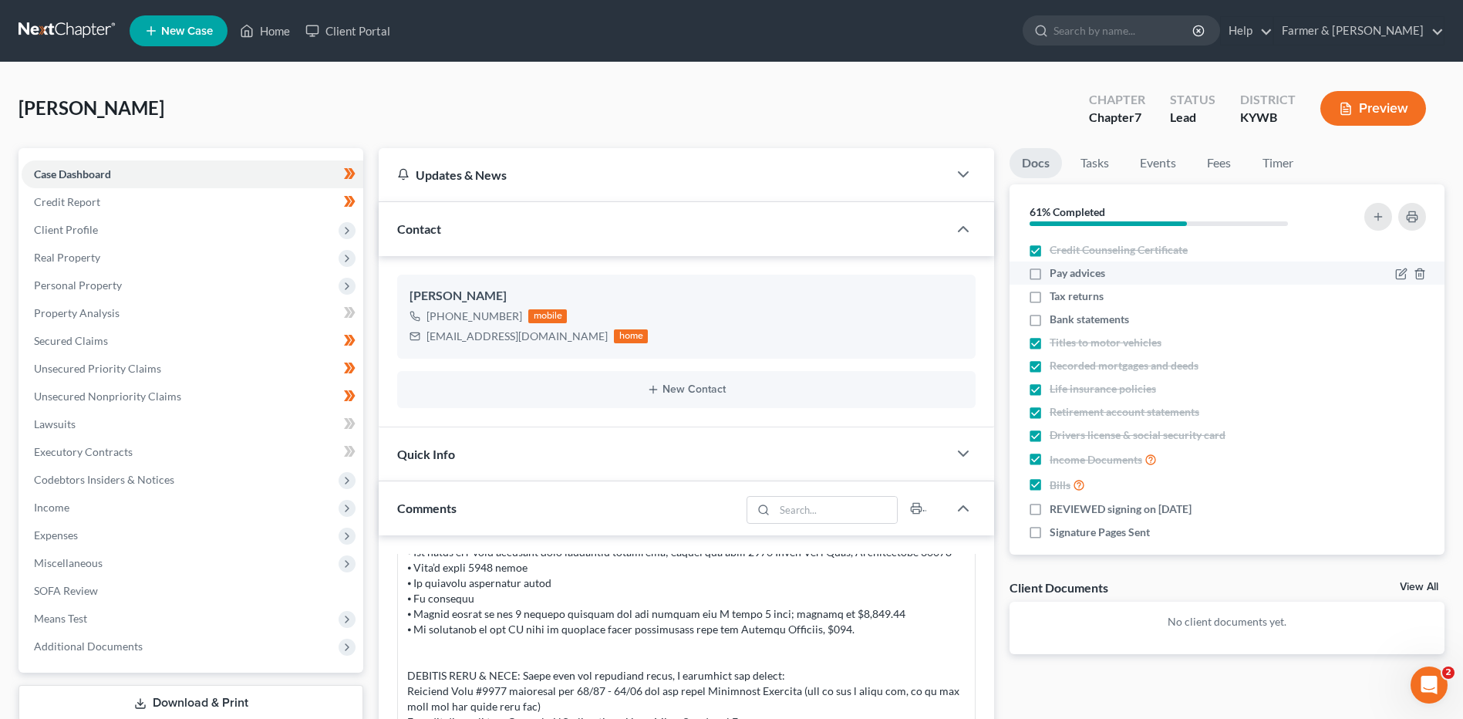
click at [1050, 274] on label "Pay advices" at bounding box center [1078, 272] width 56 height 15
click at [1056, 274] on input "Pay advices" at bounding box center [1061, 270] width 10 height 10
checkbox input "true"
drag, startPoint x: 1039, startPoint y: 316, endPoint x: 1036, endPoint y: 366, distance: 50.3
click at [1050, 316] on label "Bank statements" at bounding box center [1089, 319] width 79 height 15
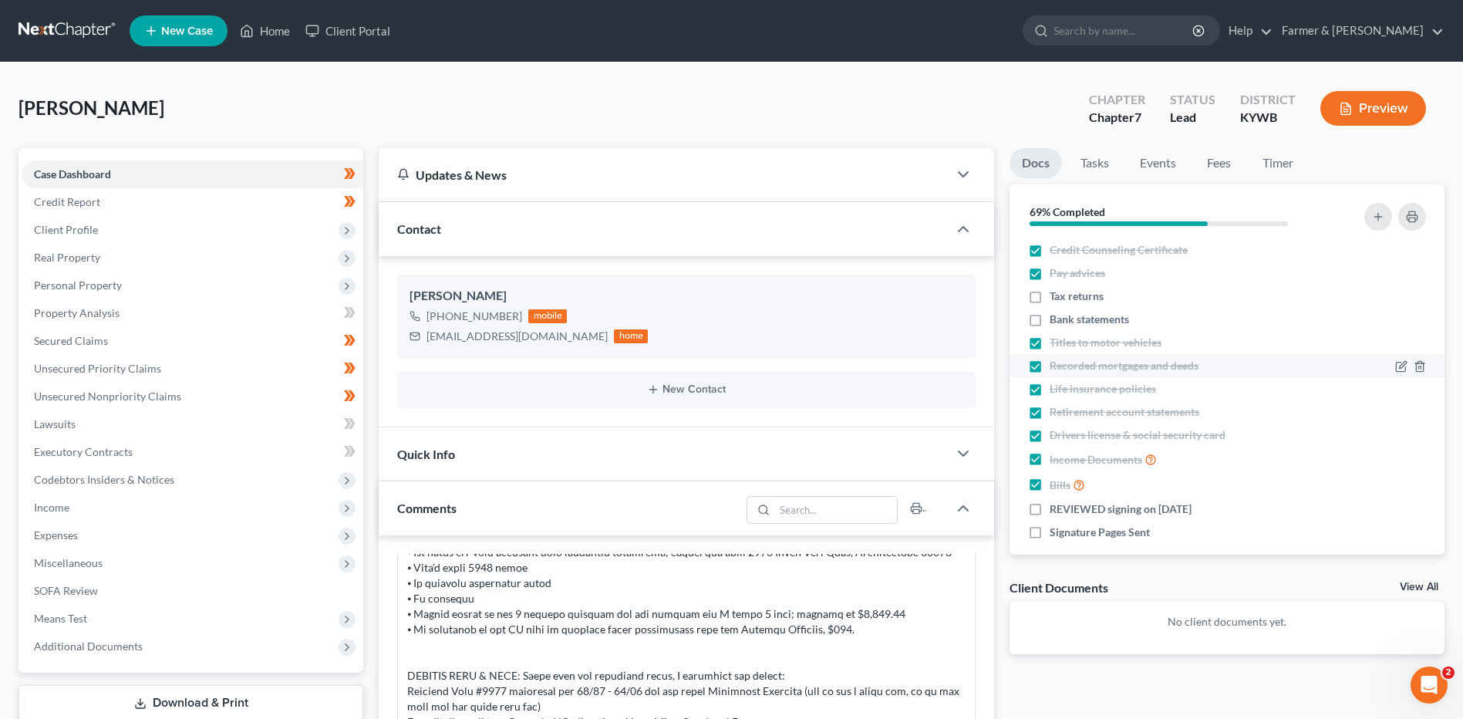
click at [1056, 316] on input "Bank statements" at bounding box center [1061, 317] width 10 height 10
checkbox input "true"
click at [1050, 512] on label "REVIEWED signing on 10/13/2025" at bounding box center [1121, 508] width 142 height 15
click at [1056, 511] on input "REVIEWED signing on 10/13/2025" at bounding box center [1061, 506] width 10 height 10
checkbox input "true"
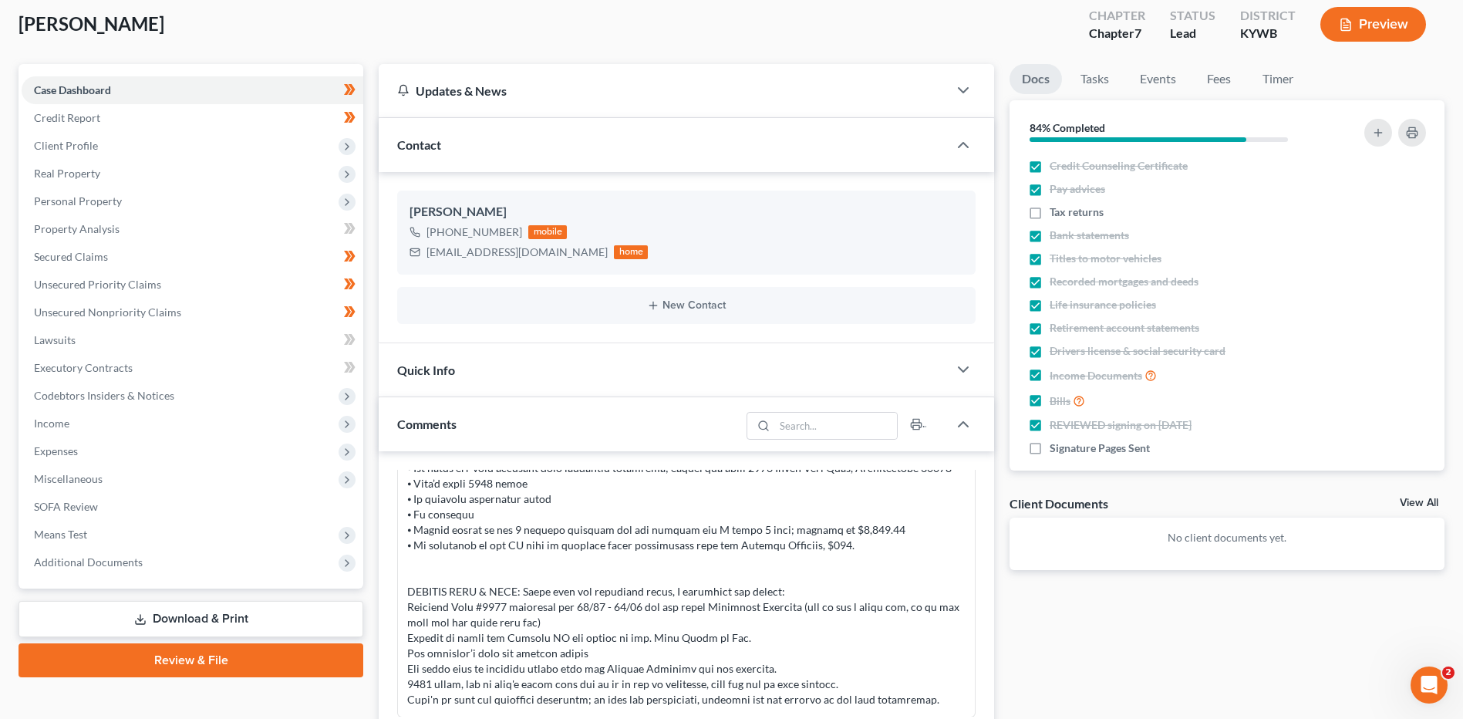
scroll to position [154, 0]
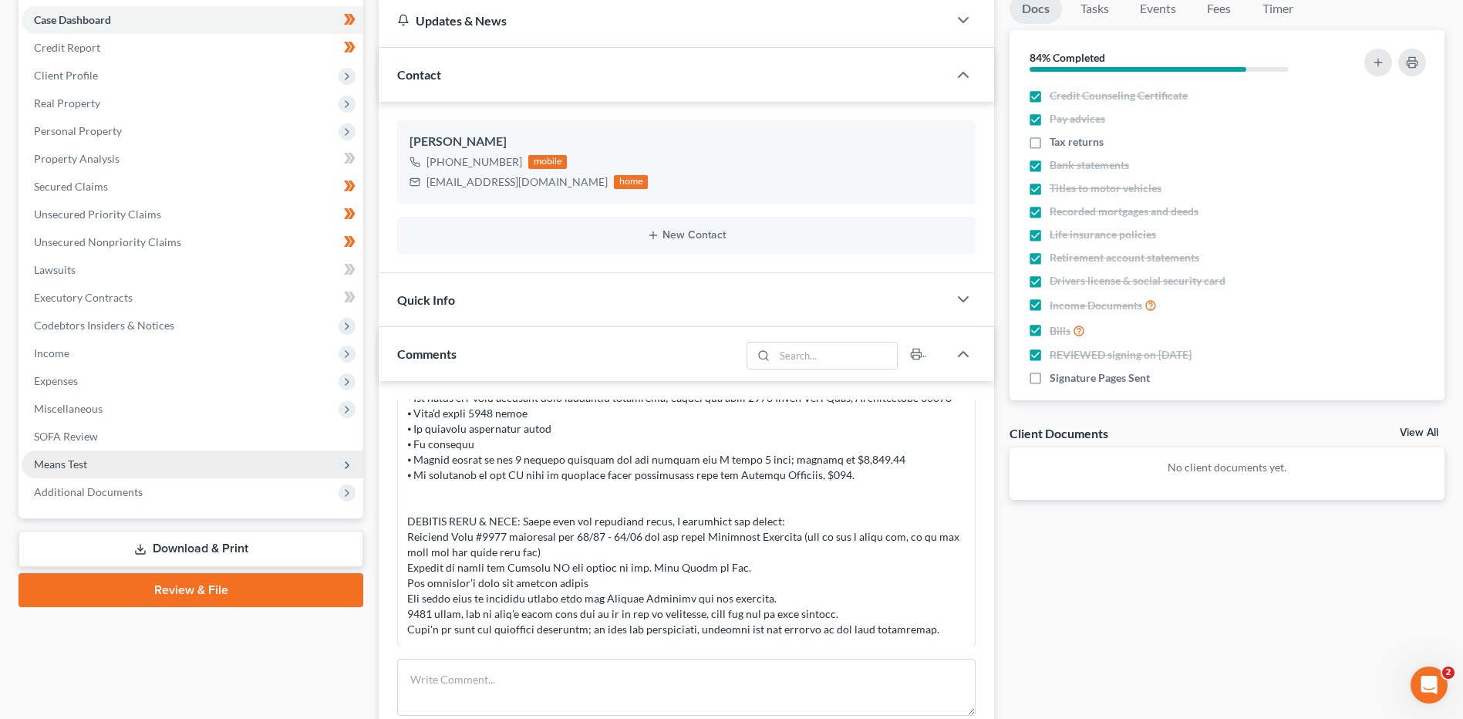
click at [63, 469] on span "Means Test" at bounding box center [60, 463] width 53 height 13
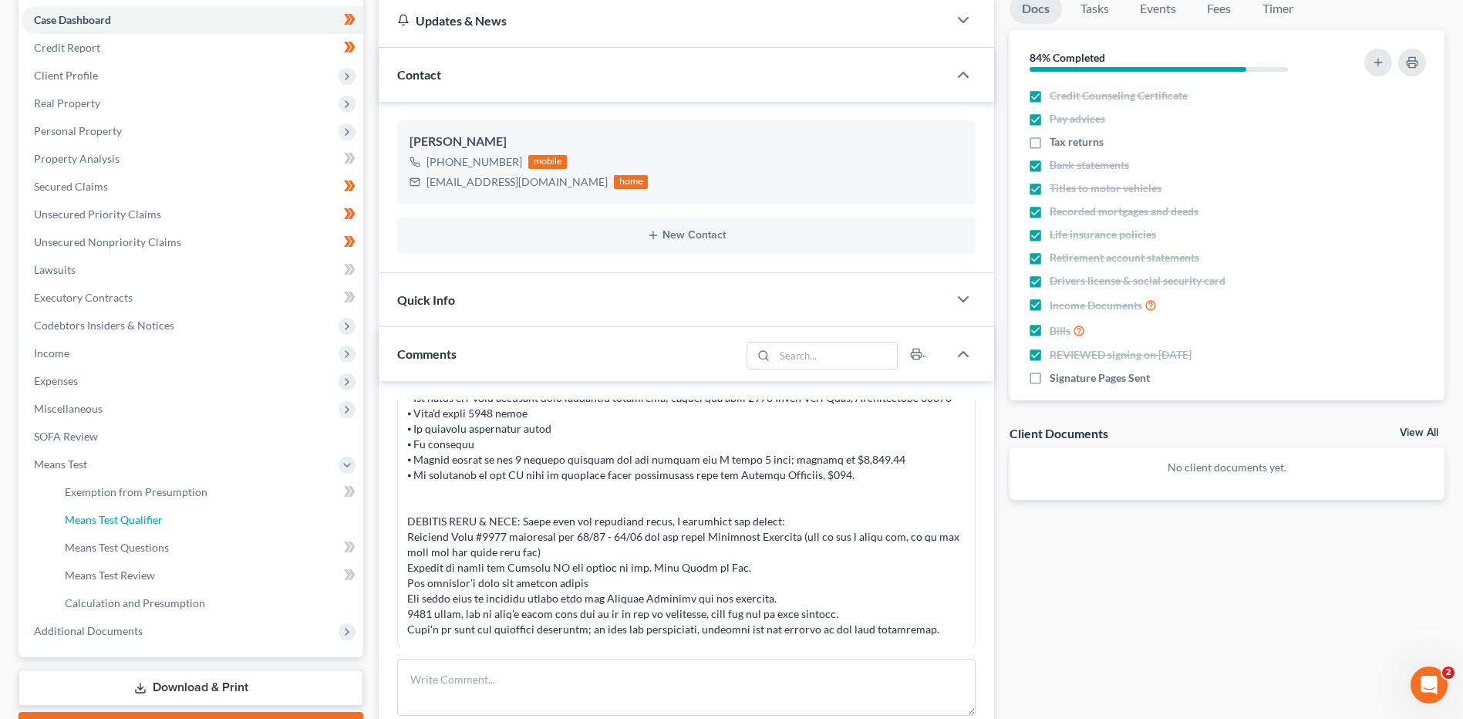
click at [85, 519] on span "Means Test Qualifier" at bounding box center [114, 519] width 98 height 13
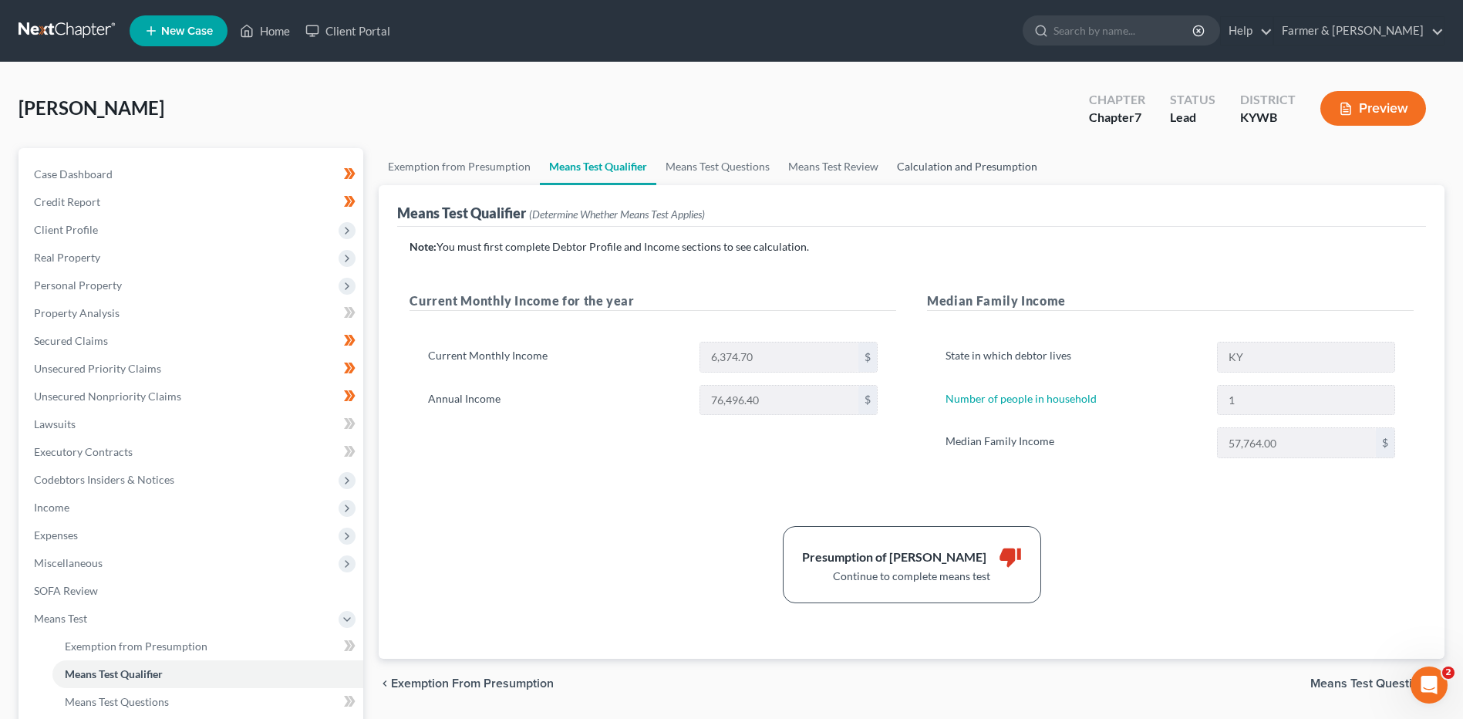
click at [933, 169] on link "Calculation and Presumption" at bounding box center [967, 166] width 159 height 37
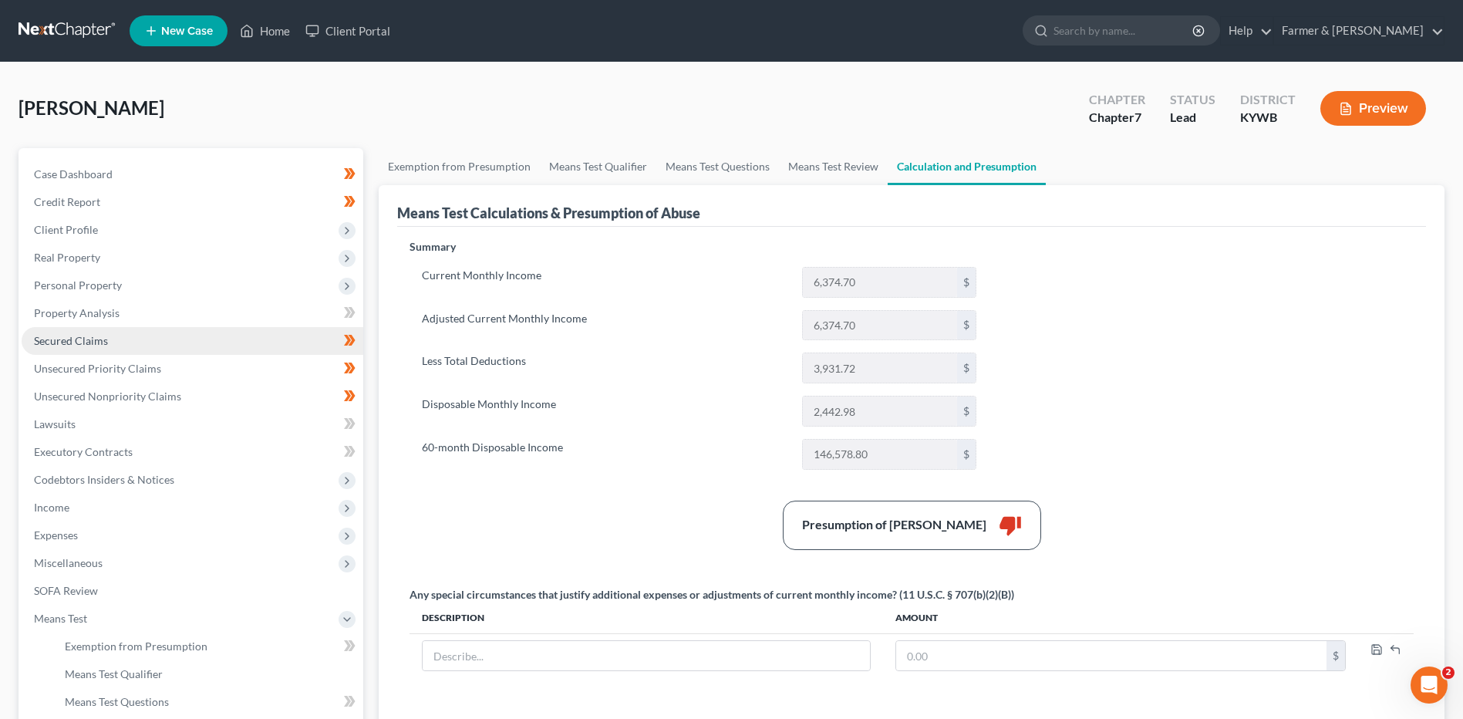
click at [174, 342] on link "Secured Claims" at bounding box center [193, 341] width 342 height 28
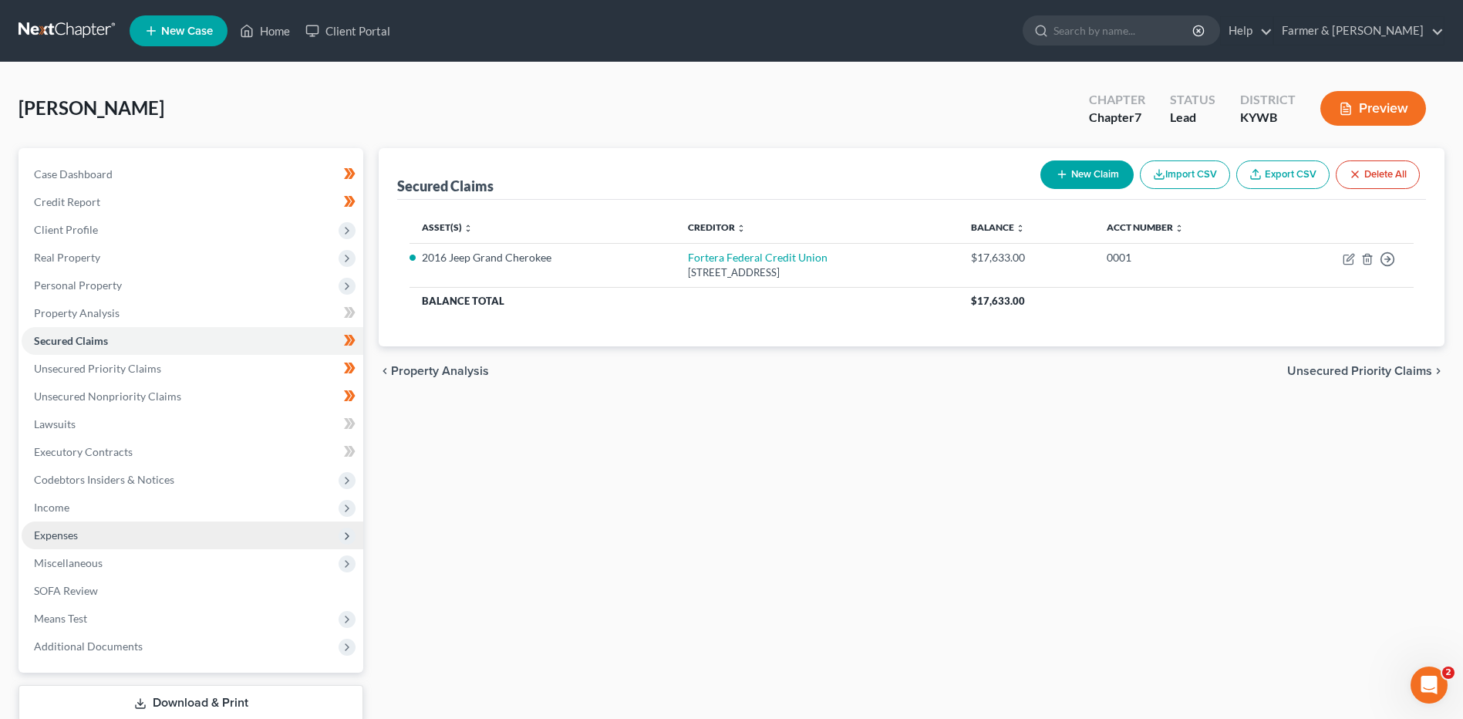
click at [113, 521] on span "Expenses" at bounding box center [193, 535] width 342 height 28
click at [117, 547] on span "Expenses" at bounding box center [193, 535] width 342 height 28
click at [114, 524] on span "Expenses" at bounding box center [193, 535] width 342 height 28
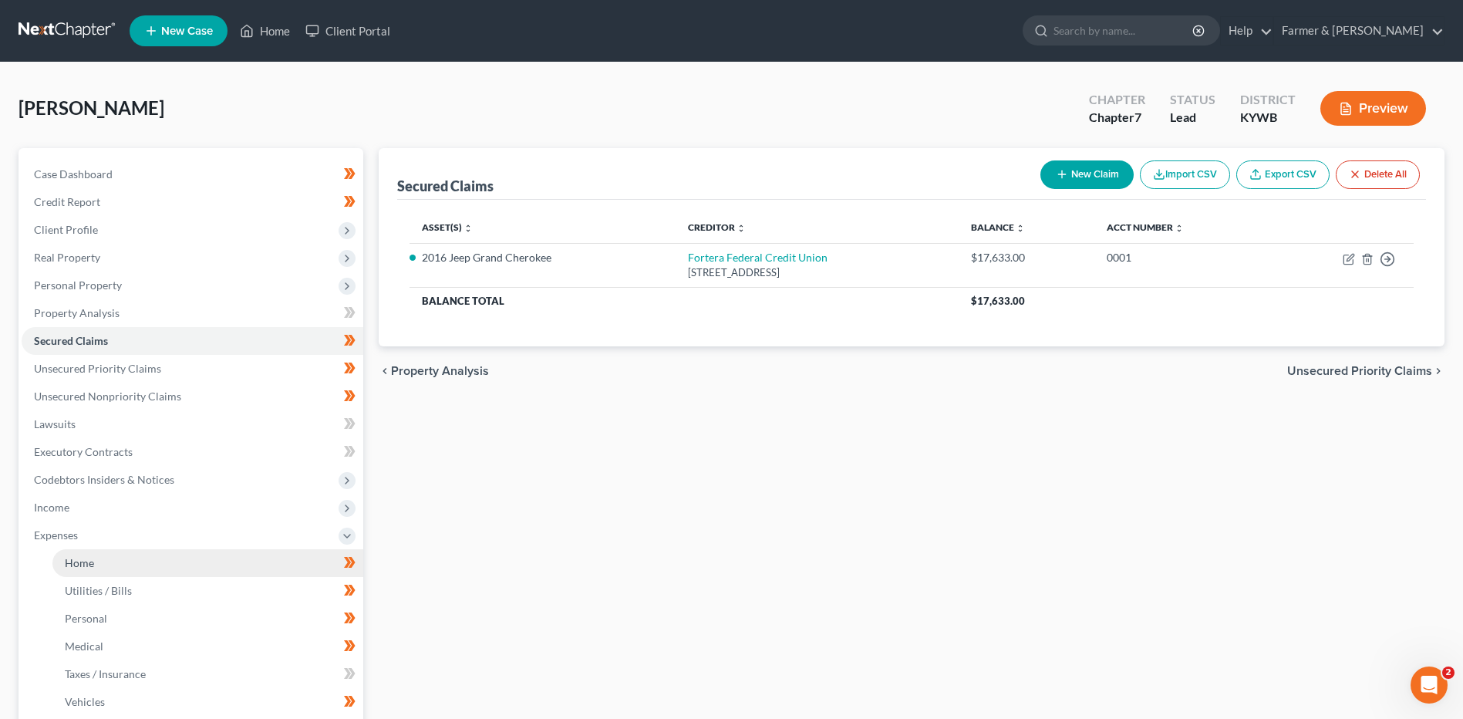
click at [112, 560] on link "Home" at bounding box center [207, 563] width 311 height 28
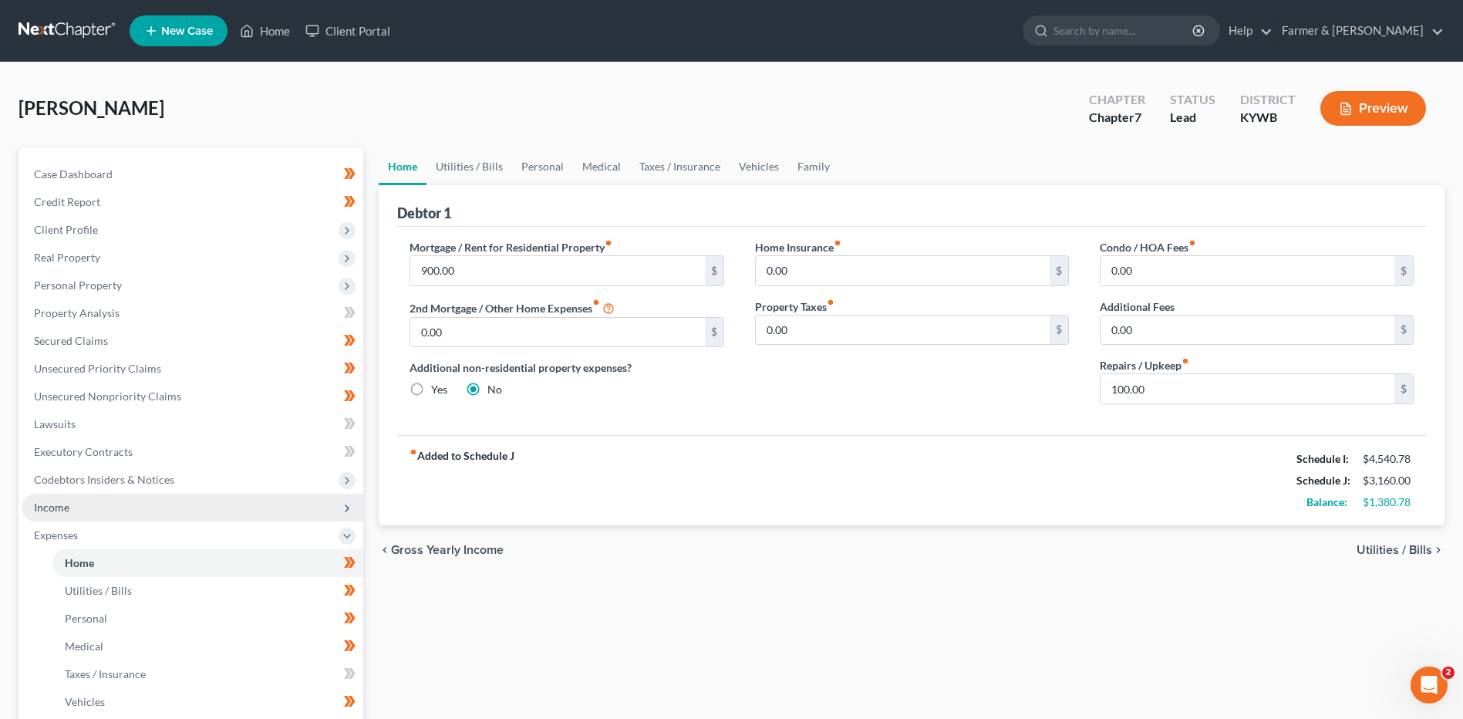
click at [111, 507] on span "Income" at bounding box center [193, 508] width 342 height 28
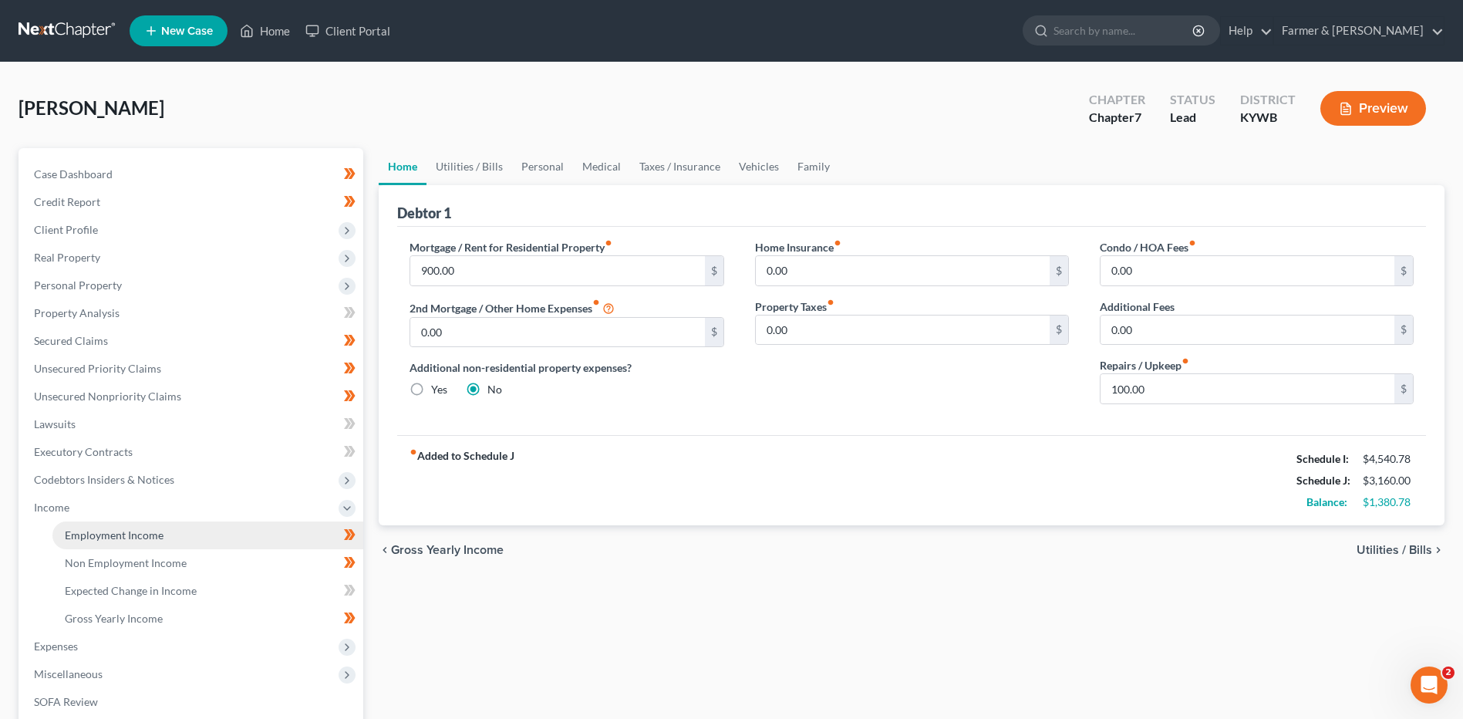
click at [116, 540] on span "Employment Income" at bounding box center [114, 534] width 99 height 13
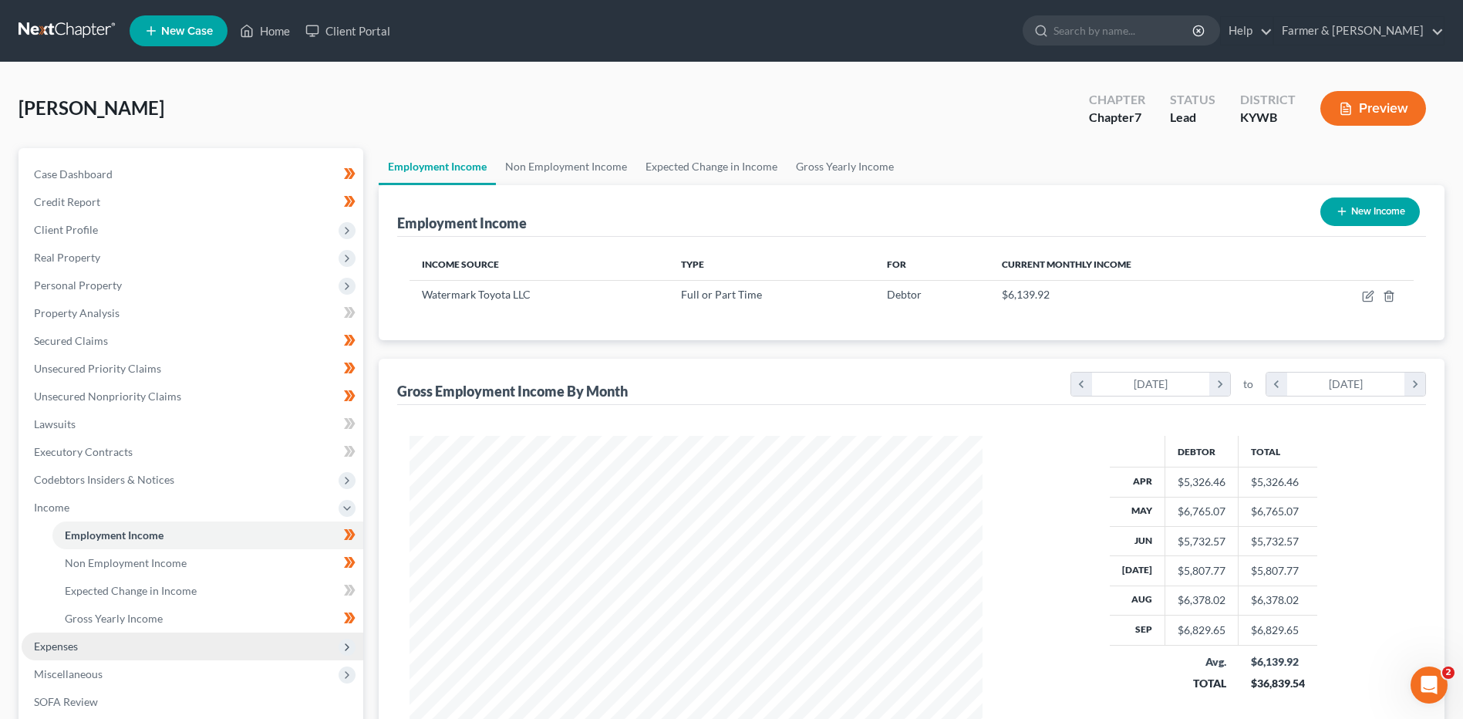
scroll to position [286, 603]
click at [93, 649] on span "Expenses" at bounding box center [193, 646] width 342 height 28
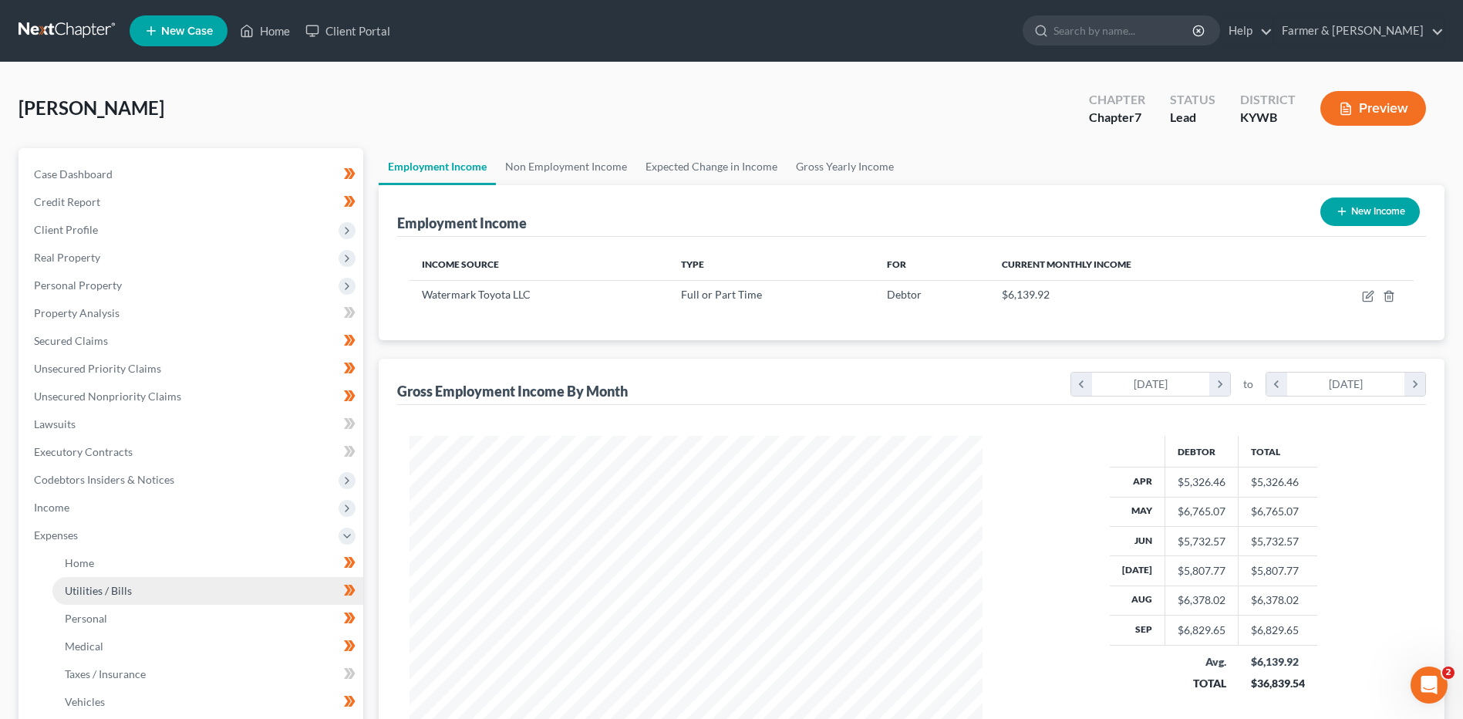
click at [123, 581] on link "Utilities / Bills" at bounding box center [207, 591] width 311 height 28
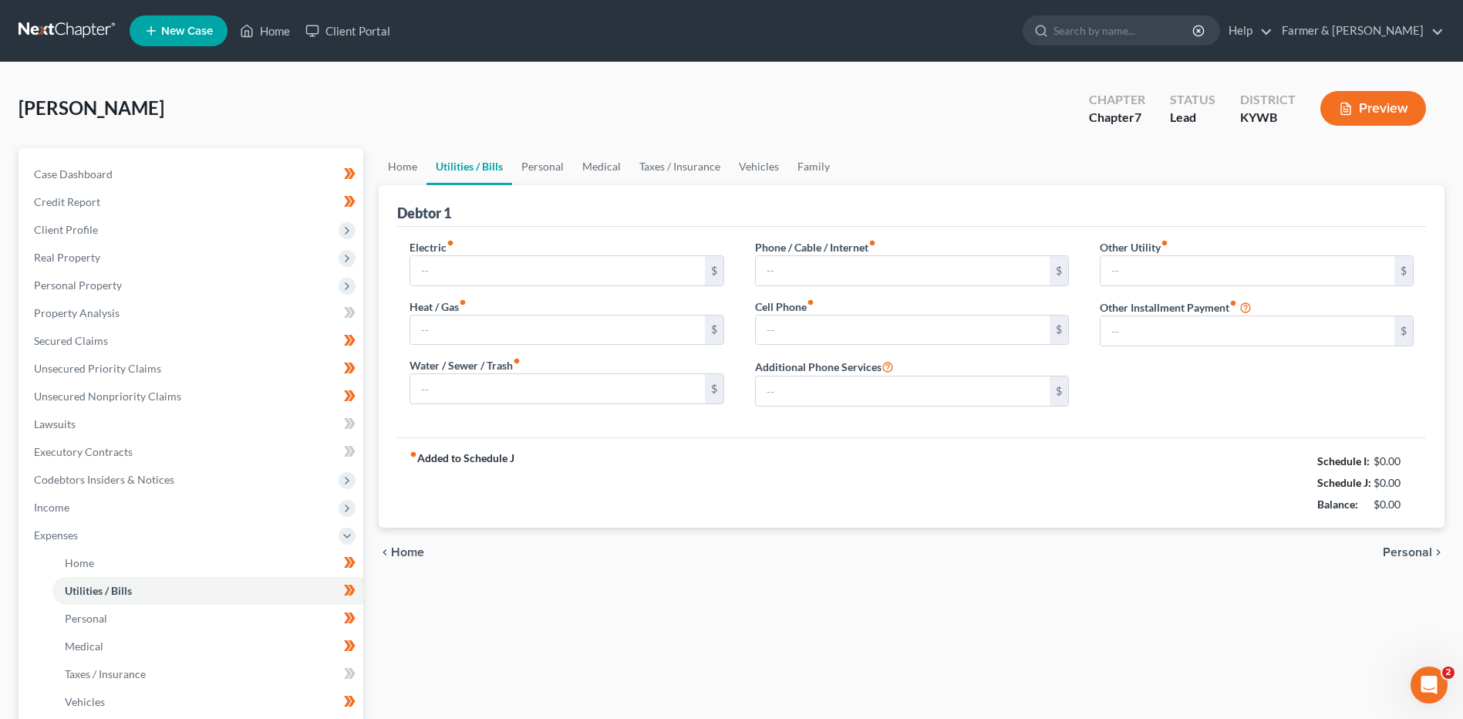
type input "300.00"
type input "0.00"
type input "75.00"
type input "0.00"
type input "100.00"
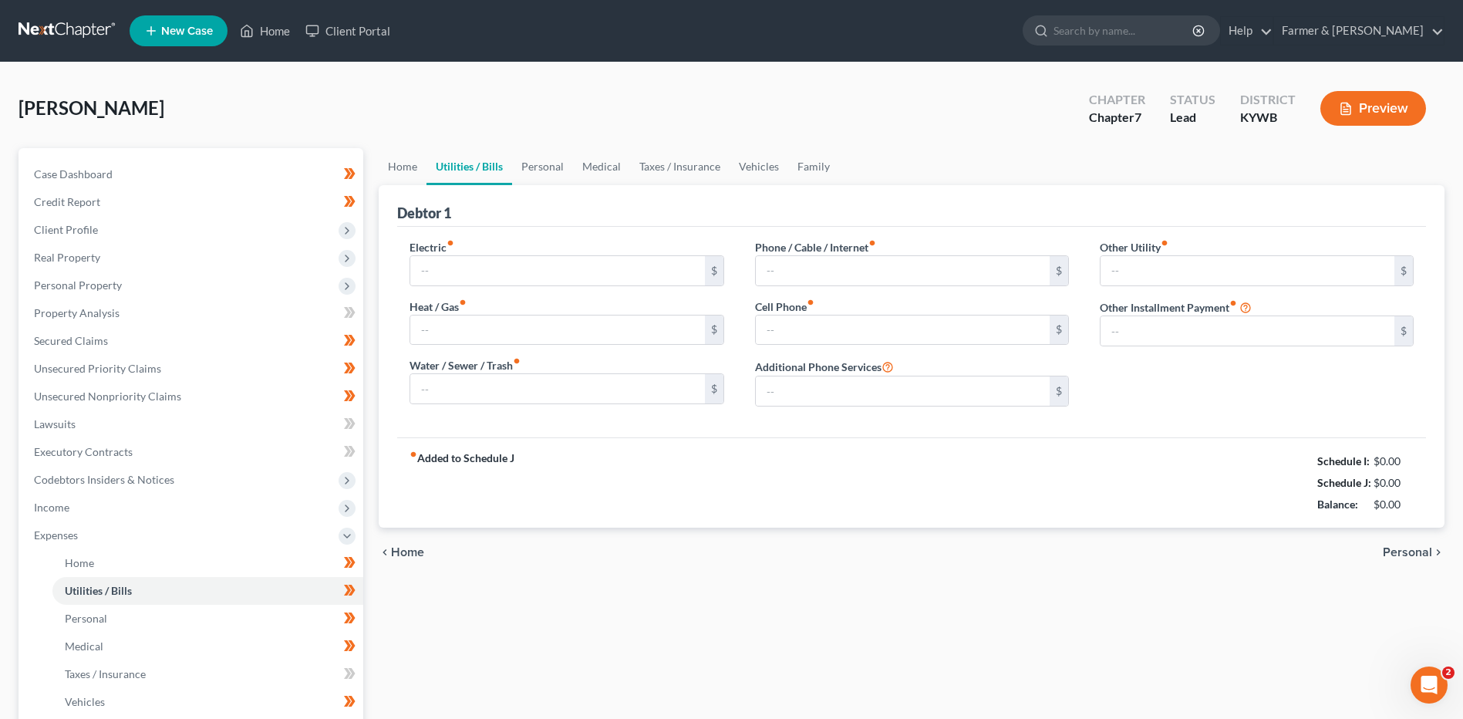
type input "0.00"
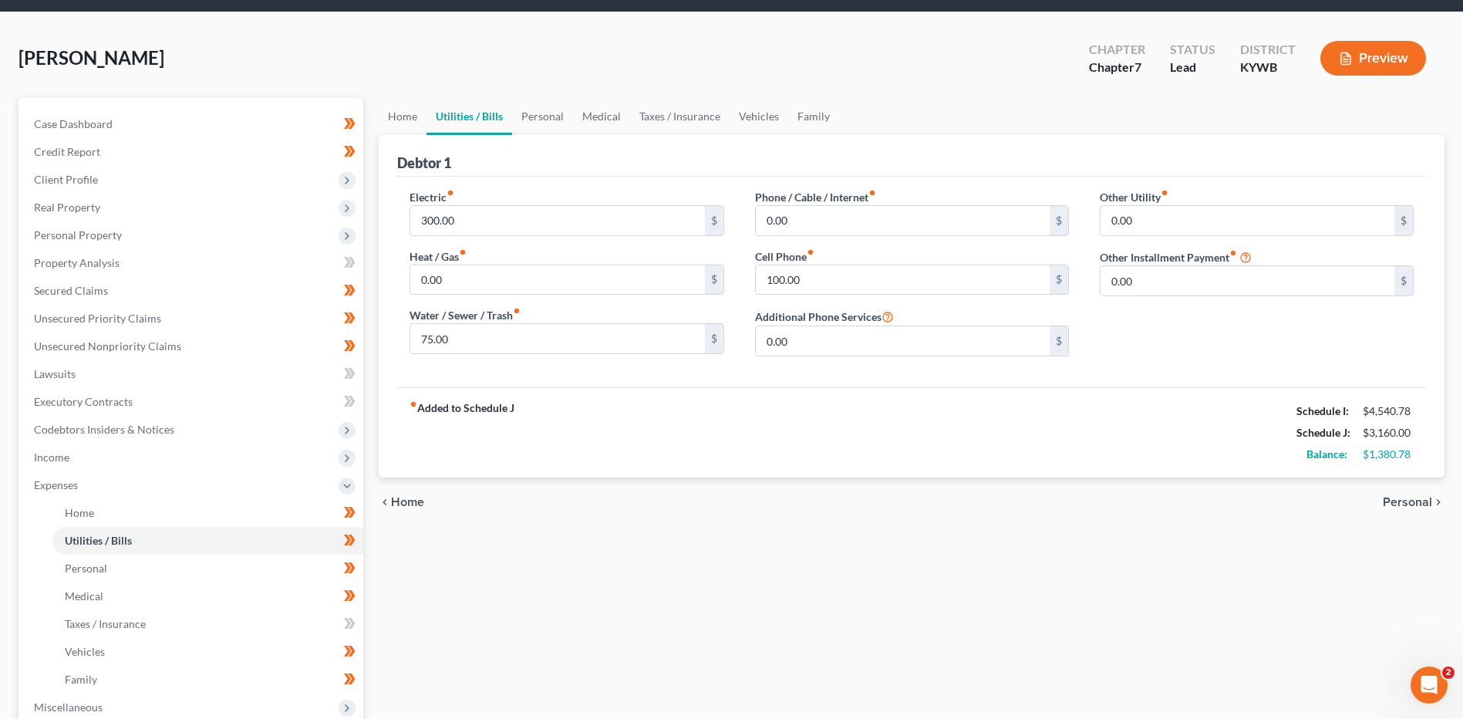
scroll to position [77, 0]
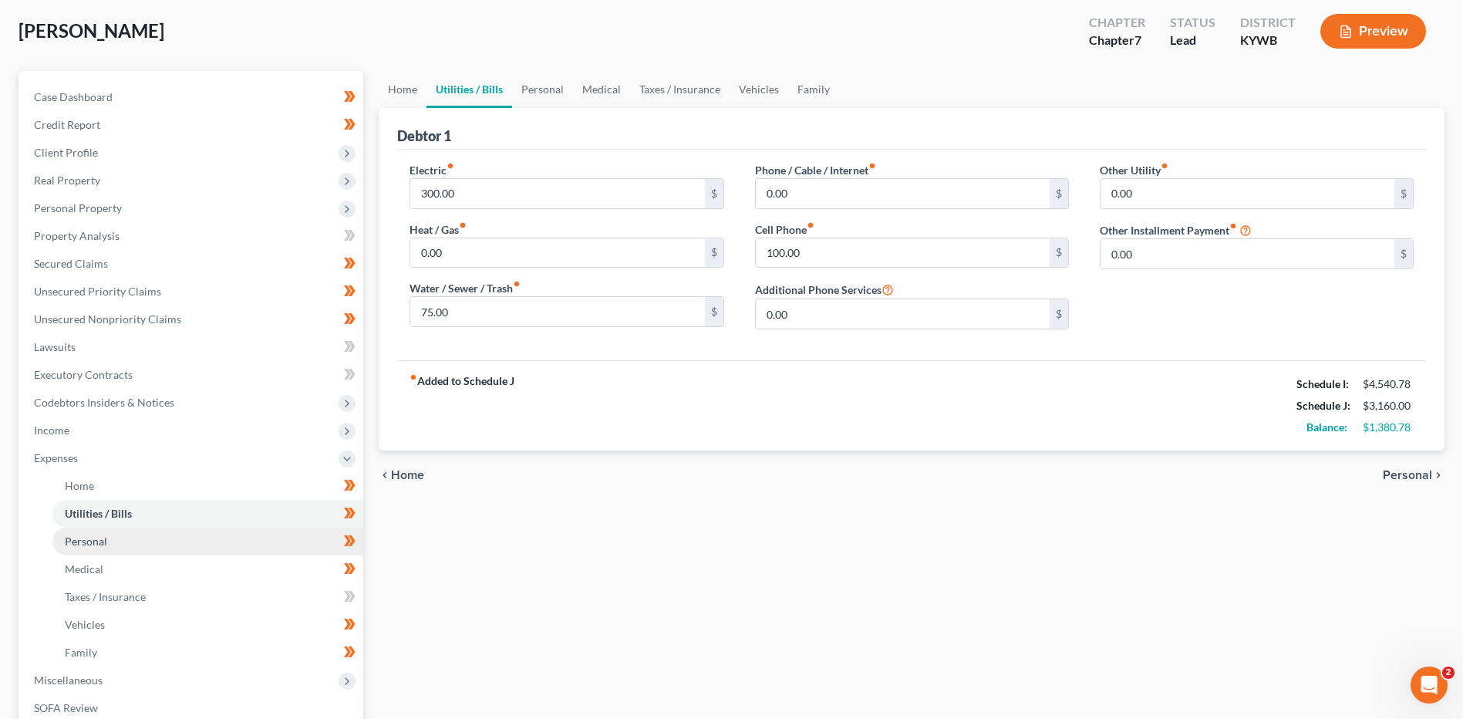
click at [76, 544] on span "Personal" at bounding box center [86, 540] width 42 height 13
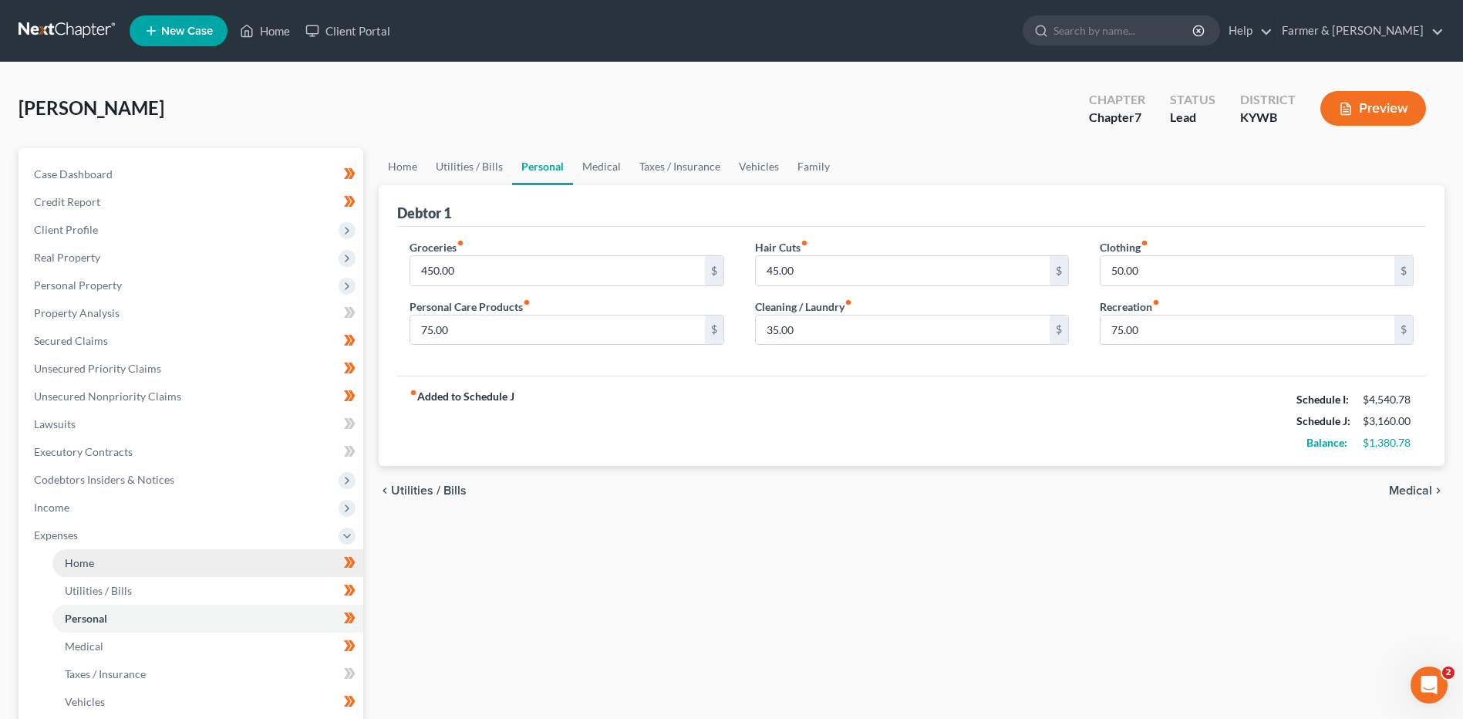
click at [97, 570] on link "Home" at bounding box center [207, 563] width 311 height 28
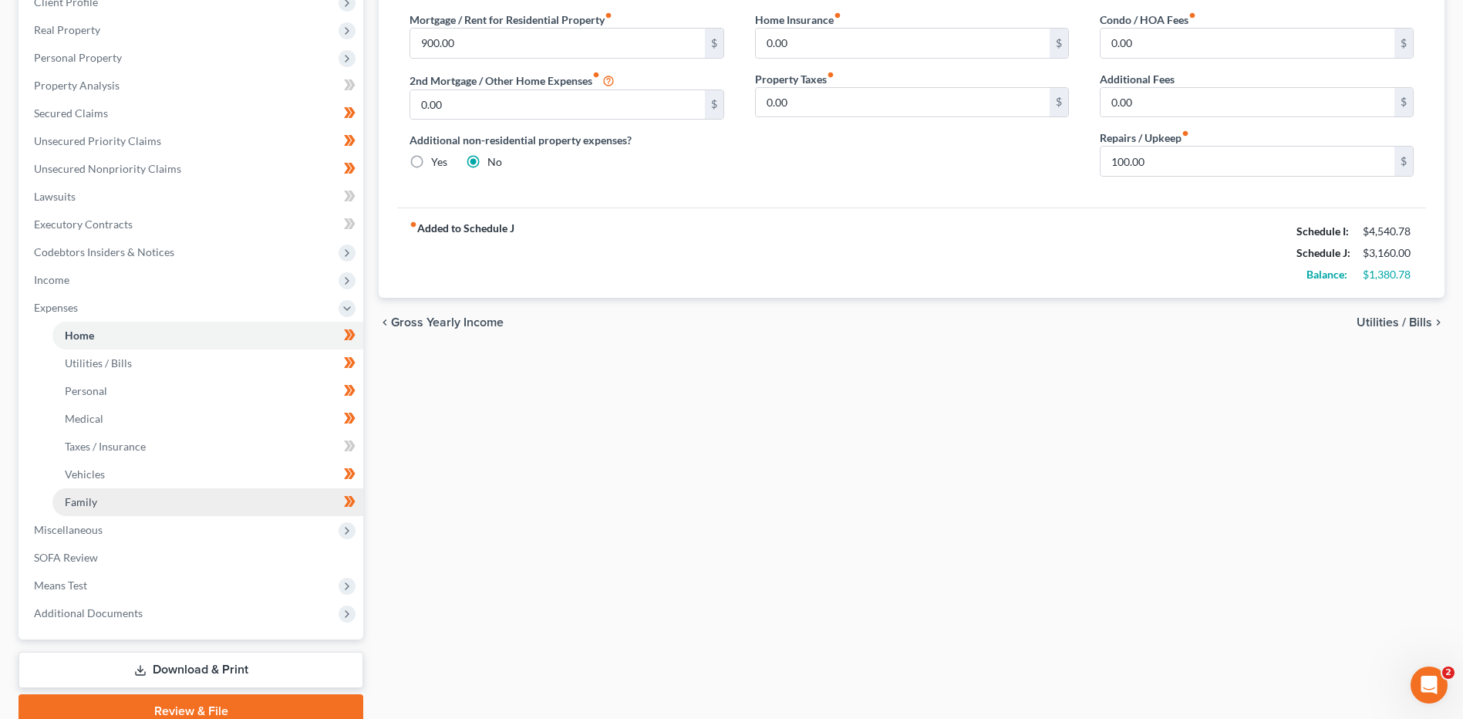
scroll to position [231, 0]
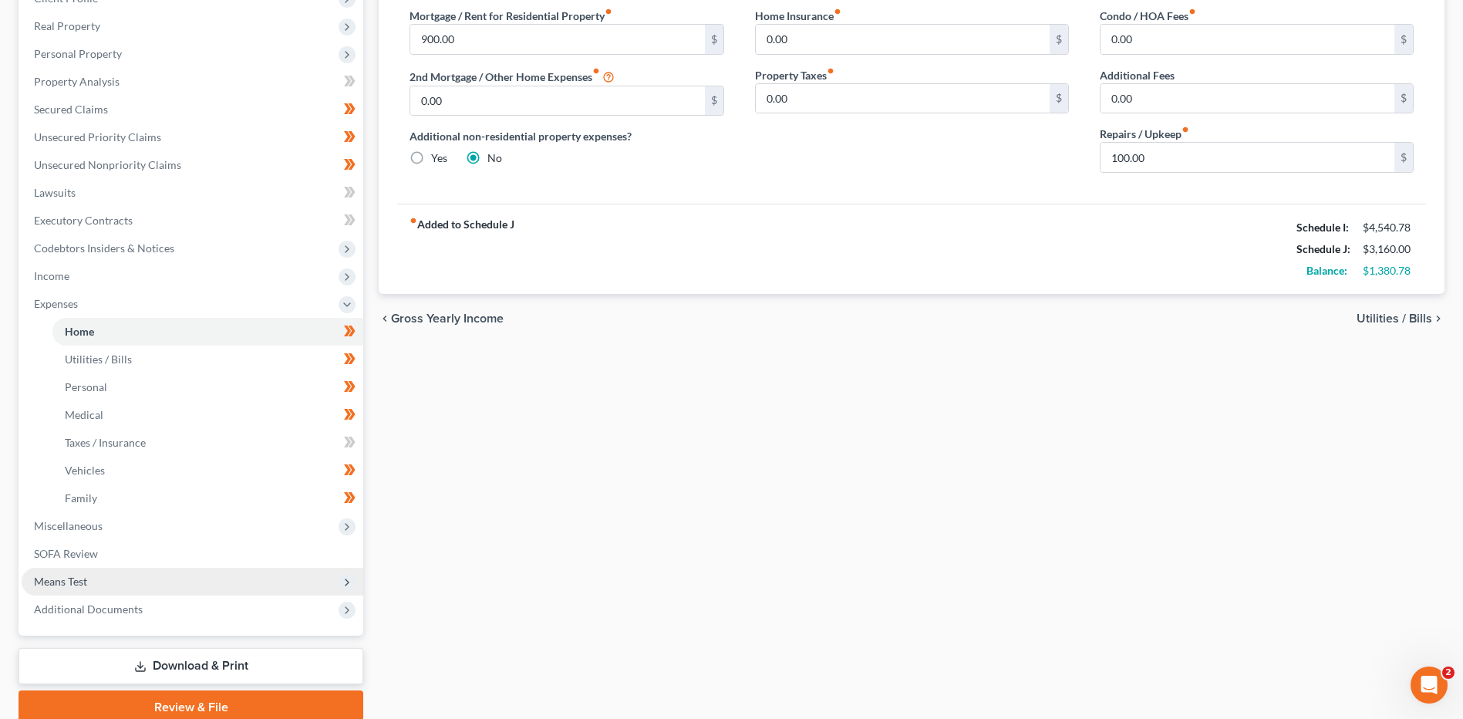
click at [69, 587] on span "Means Test" at bounding box center [60, 580] width 53 height 13
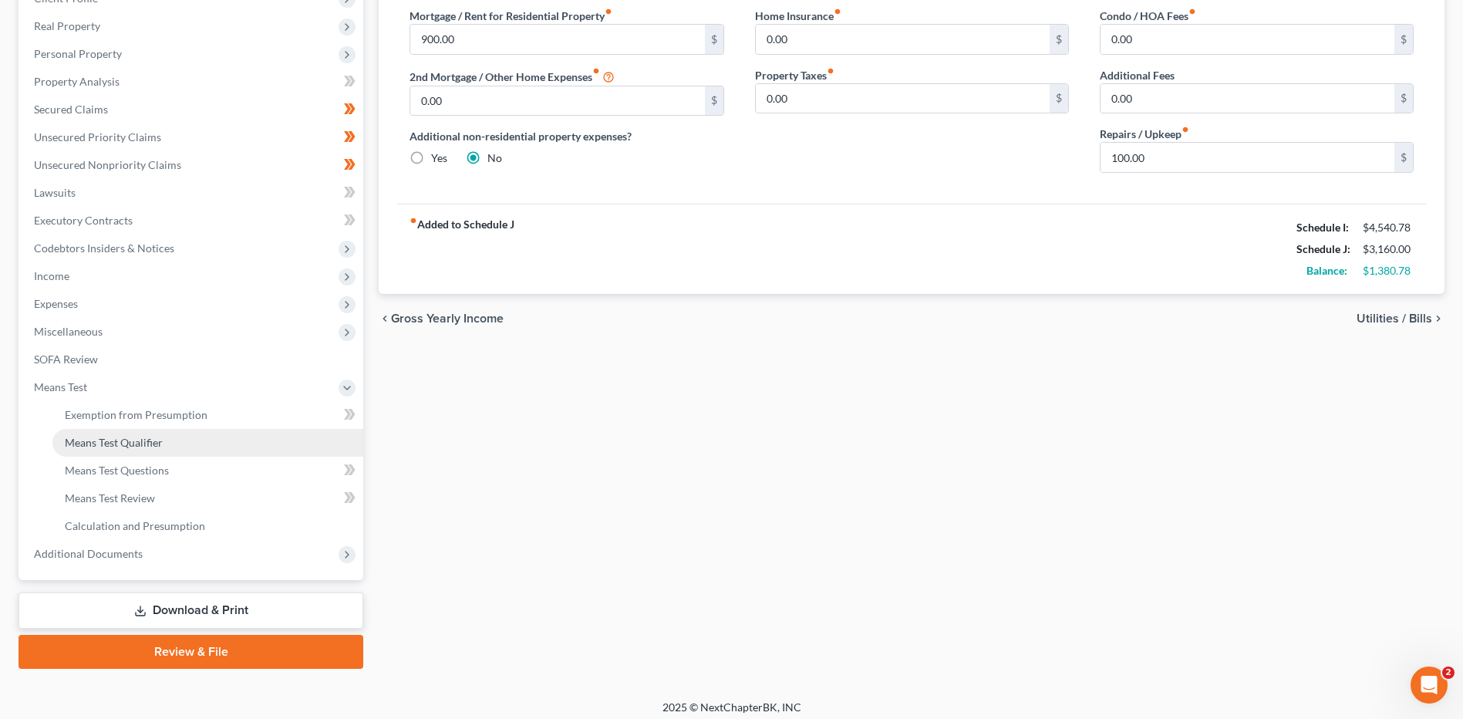
click at [140, 451] on link "Means Test Qualifier" at bounding box center [207, 443] width 311 height 28
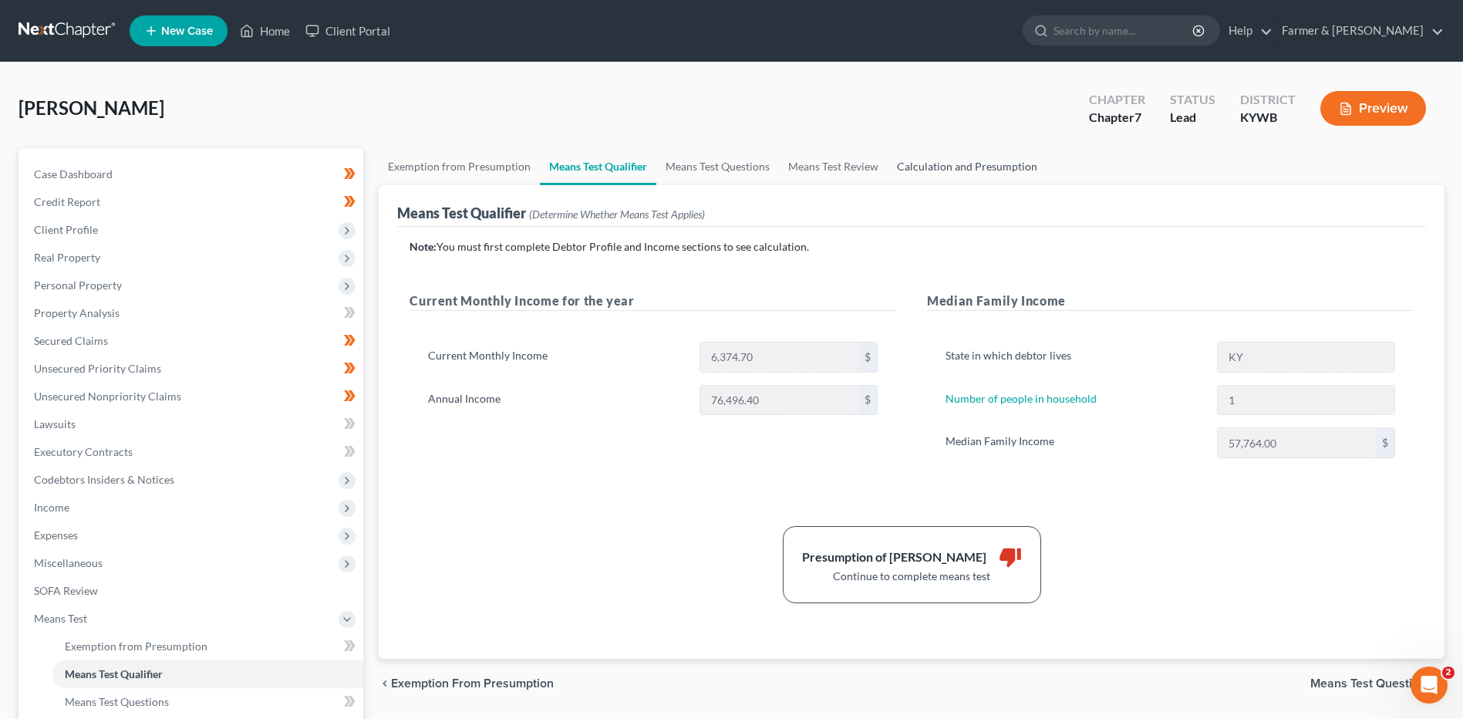
click at [922, 170] on link "Calculation and Presumption" at bounding box center [967, 166] width 159 height 37
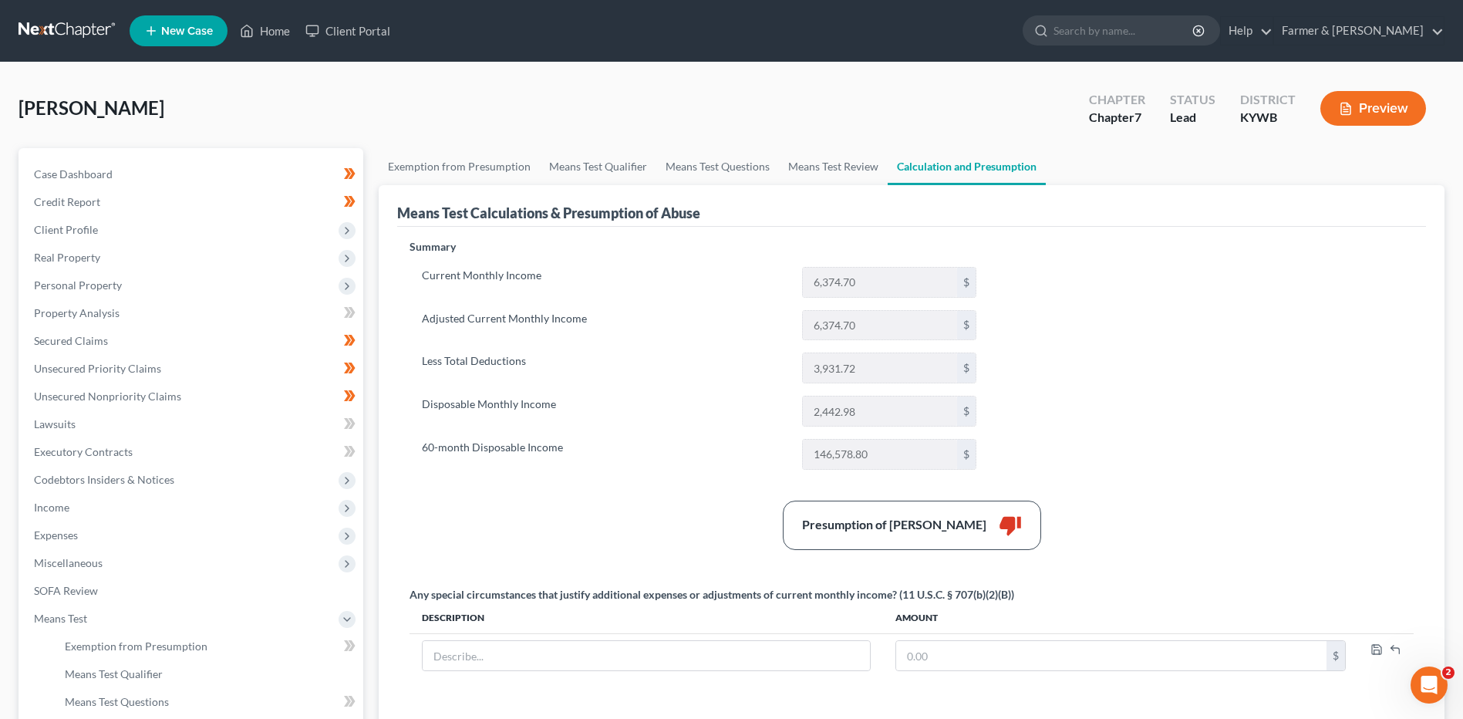
click at [76, 35] on link at bounding box center [68, 31] width 99 height 28
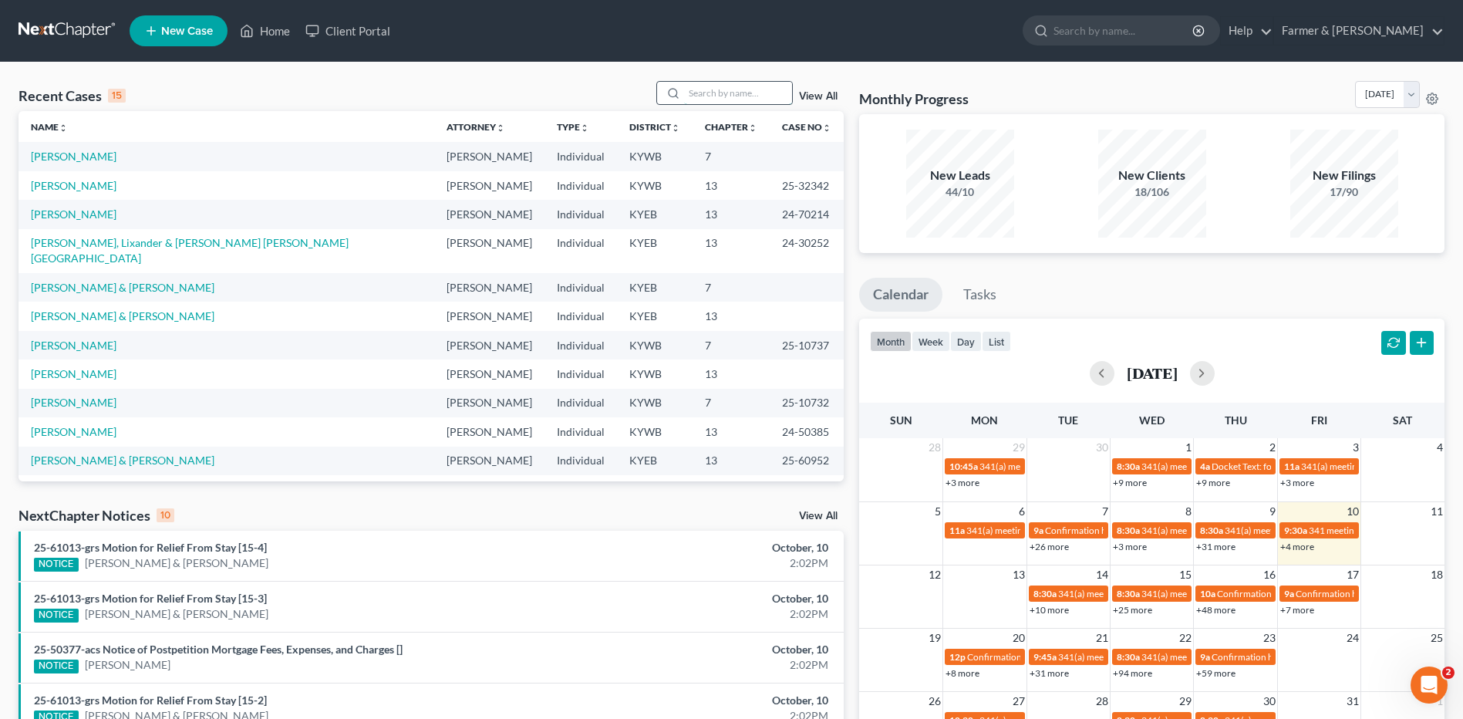
click at [706, 96] on input "search" at bounding box center [738, 93] width 108 height 22
type input "gregg"
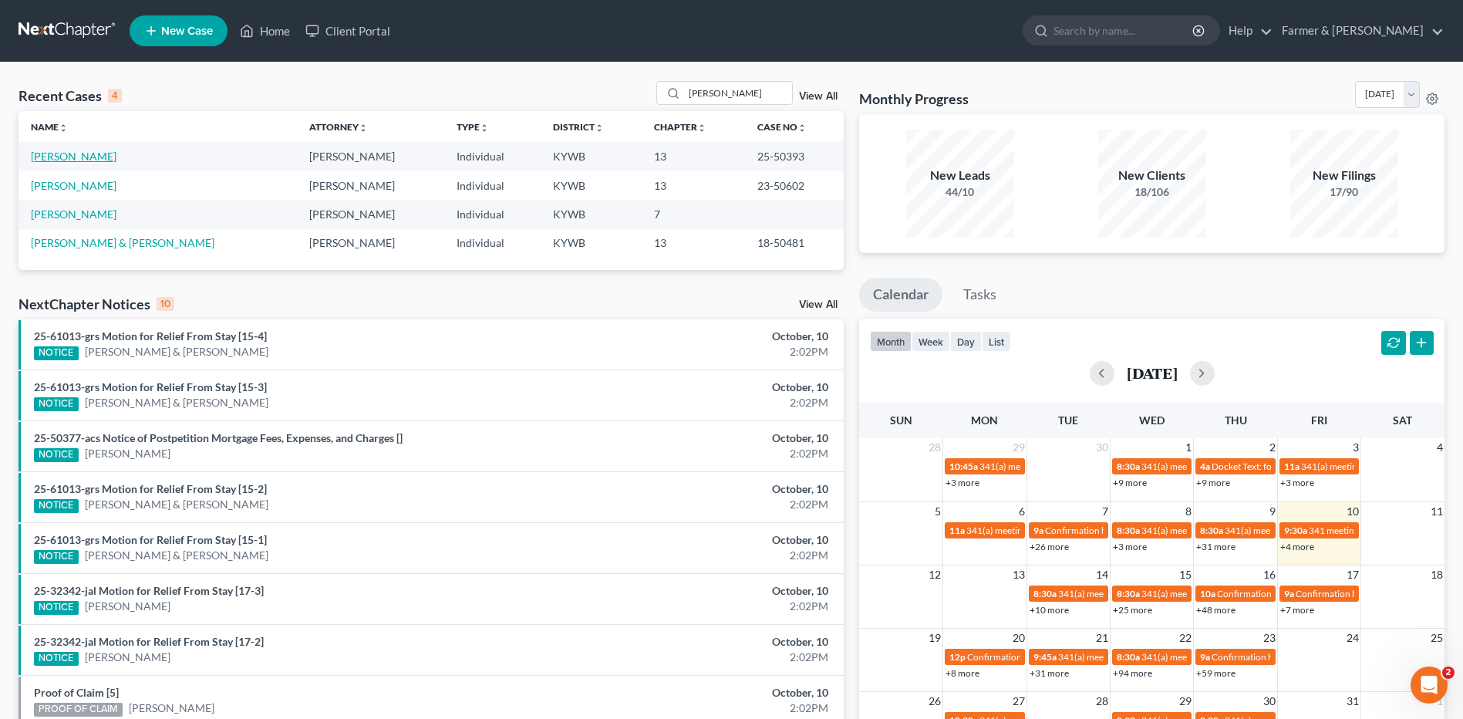
drag, startPoint x: 58, startPoint y: 157, endPoint x: 164, endPoint y: 182, distance: 109.2
click at [58, 157] on link "Gregg, Noah" at bounding box center [74, 156] width 86 height 13
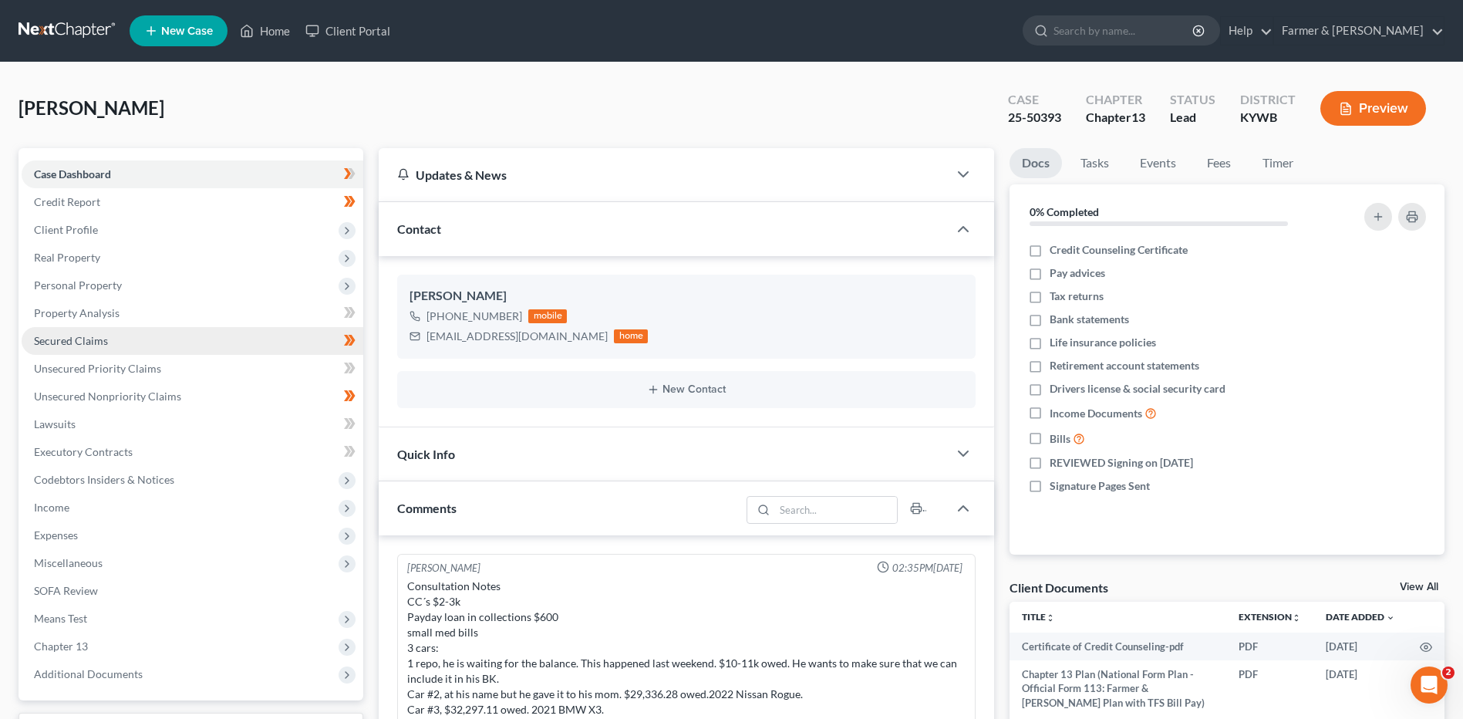
scroll to position [383, 0]
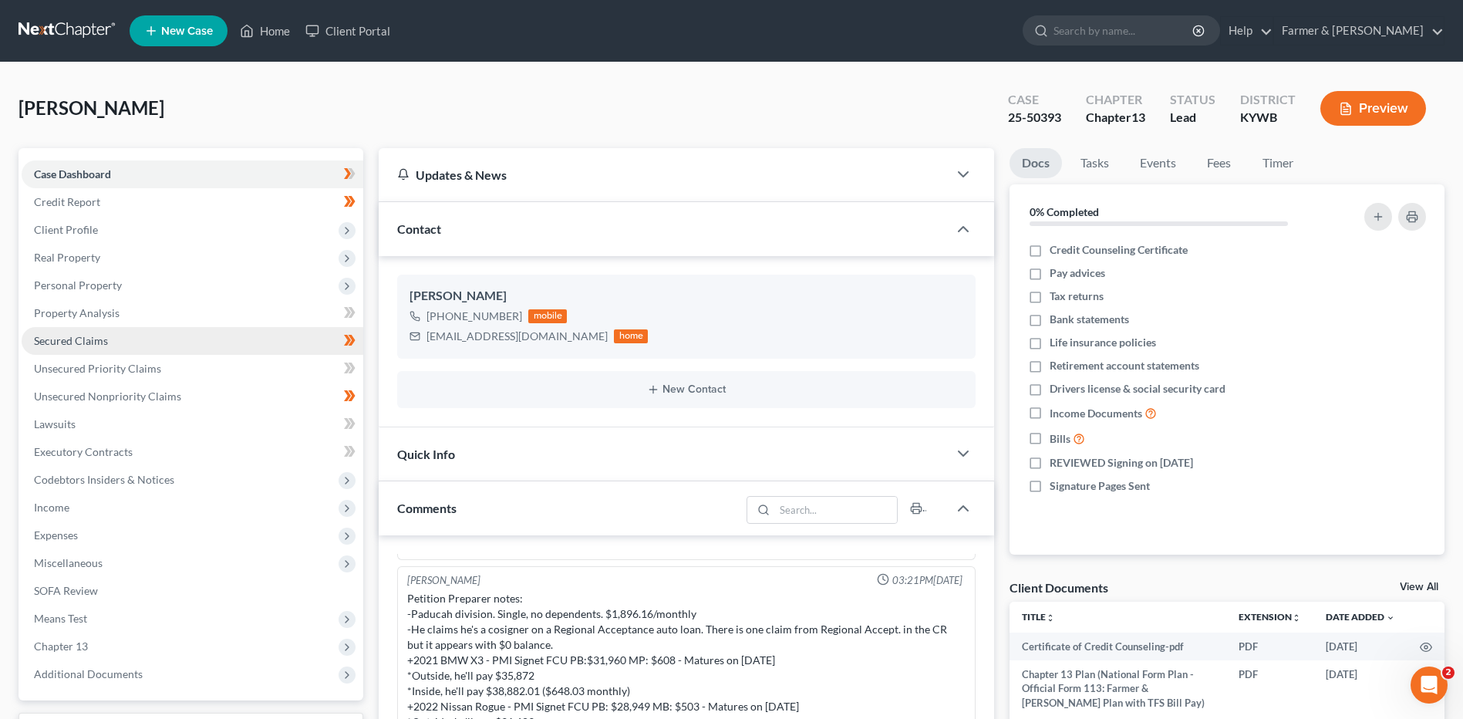
click at [120, 342] on link "Secured Claims" at bounding box center [193, 341] width 342 height 28
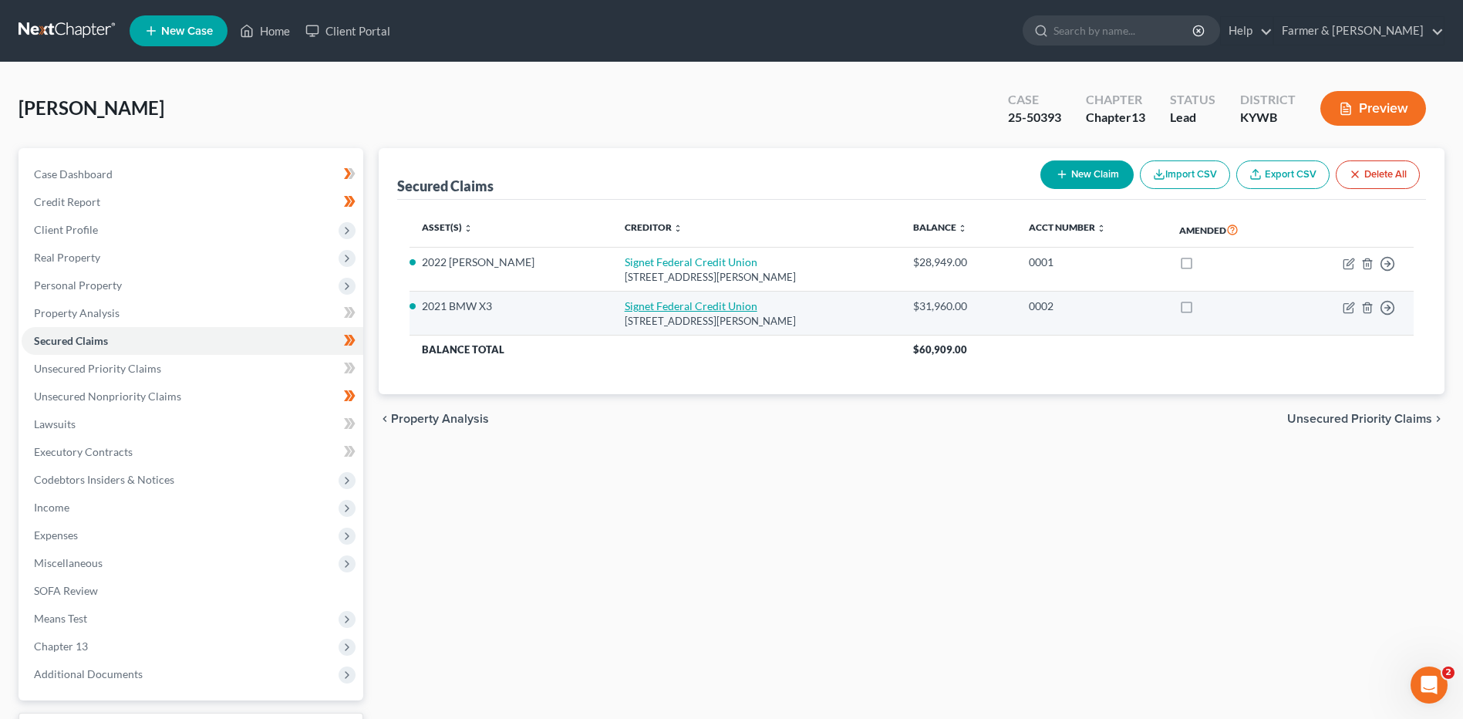
click at [700, 305] on link "Signet Federal Credit Union" at bounding box center [691, 305] width 133 height 13
select select "18"
select select "0"
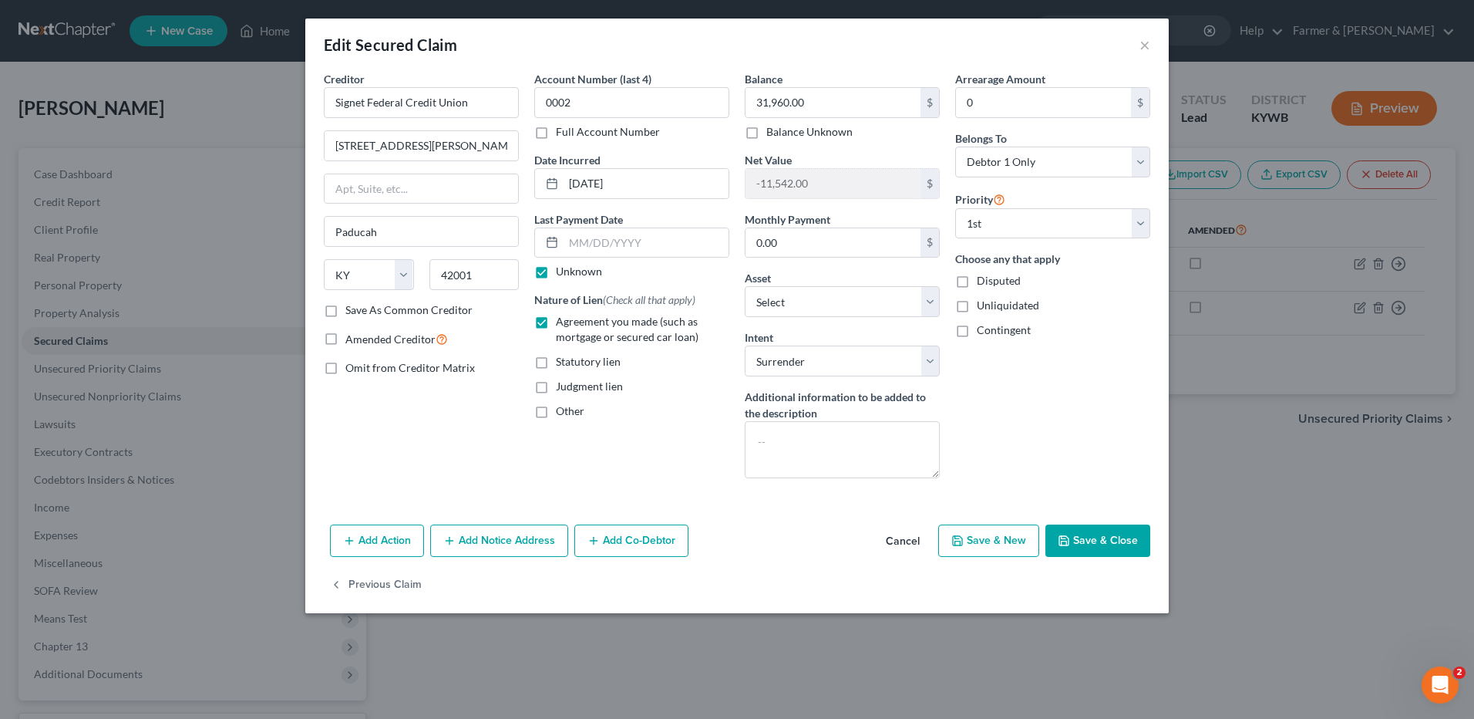
click at [905, 546] on button "Cancel" at bounding box center [903, 541] width 59 height 31
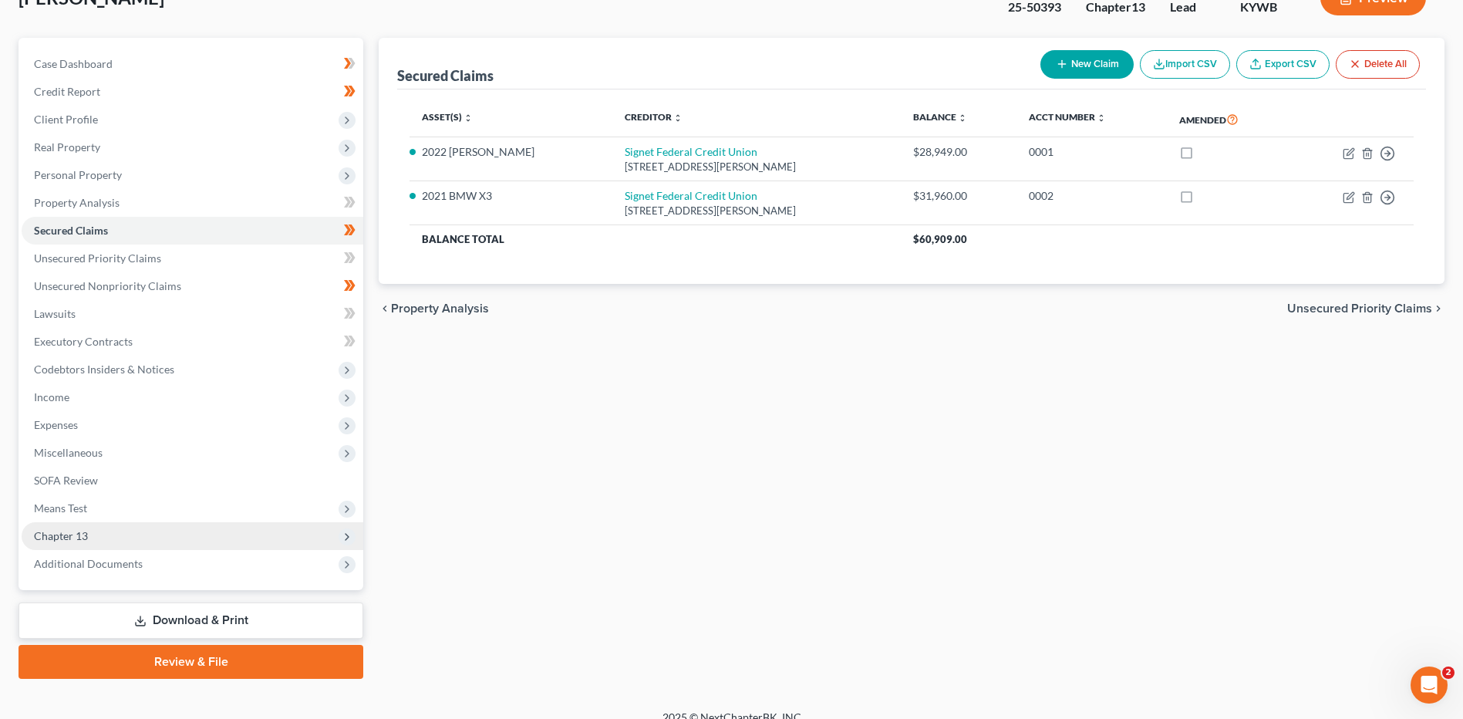
scroll to position [129, 0]
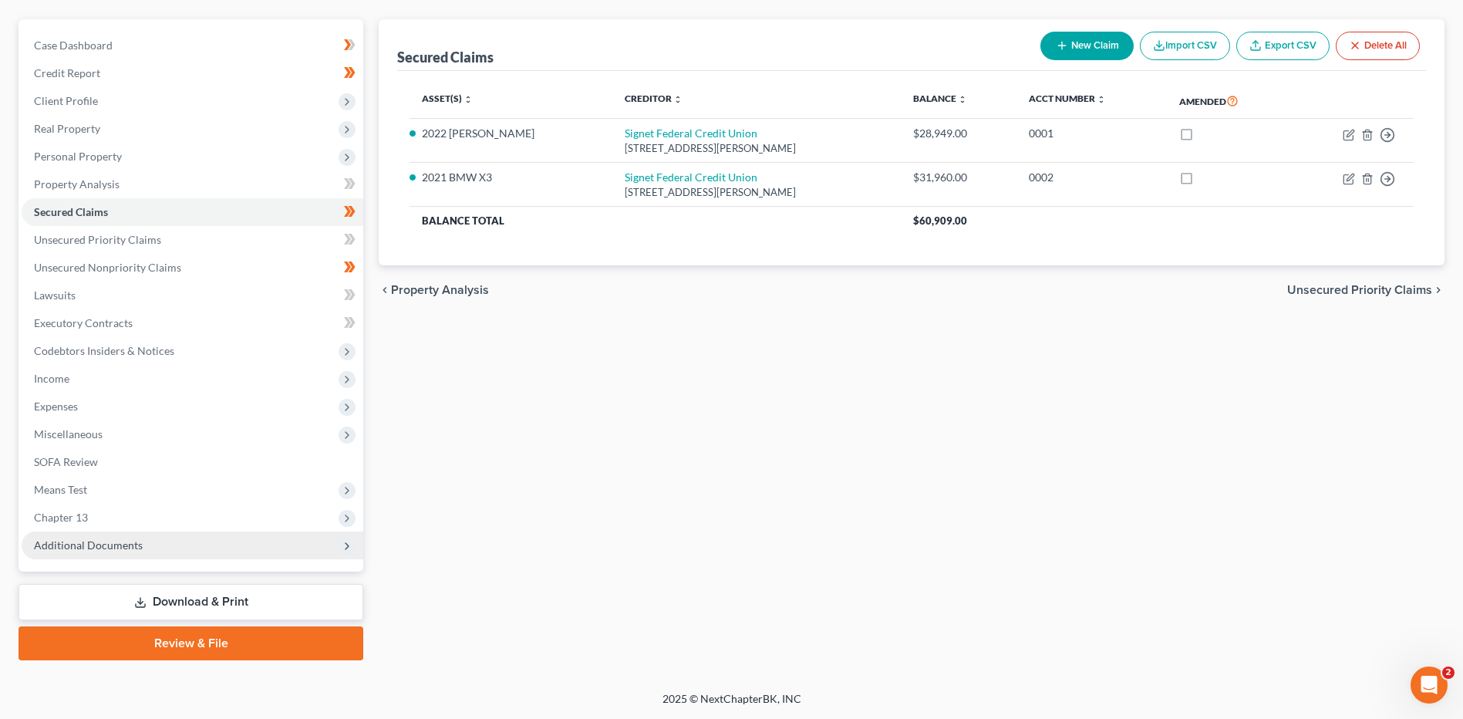
click at [93, 553] on span "Additional Documents" at bounding box center [193, 545] width 342 height 28
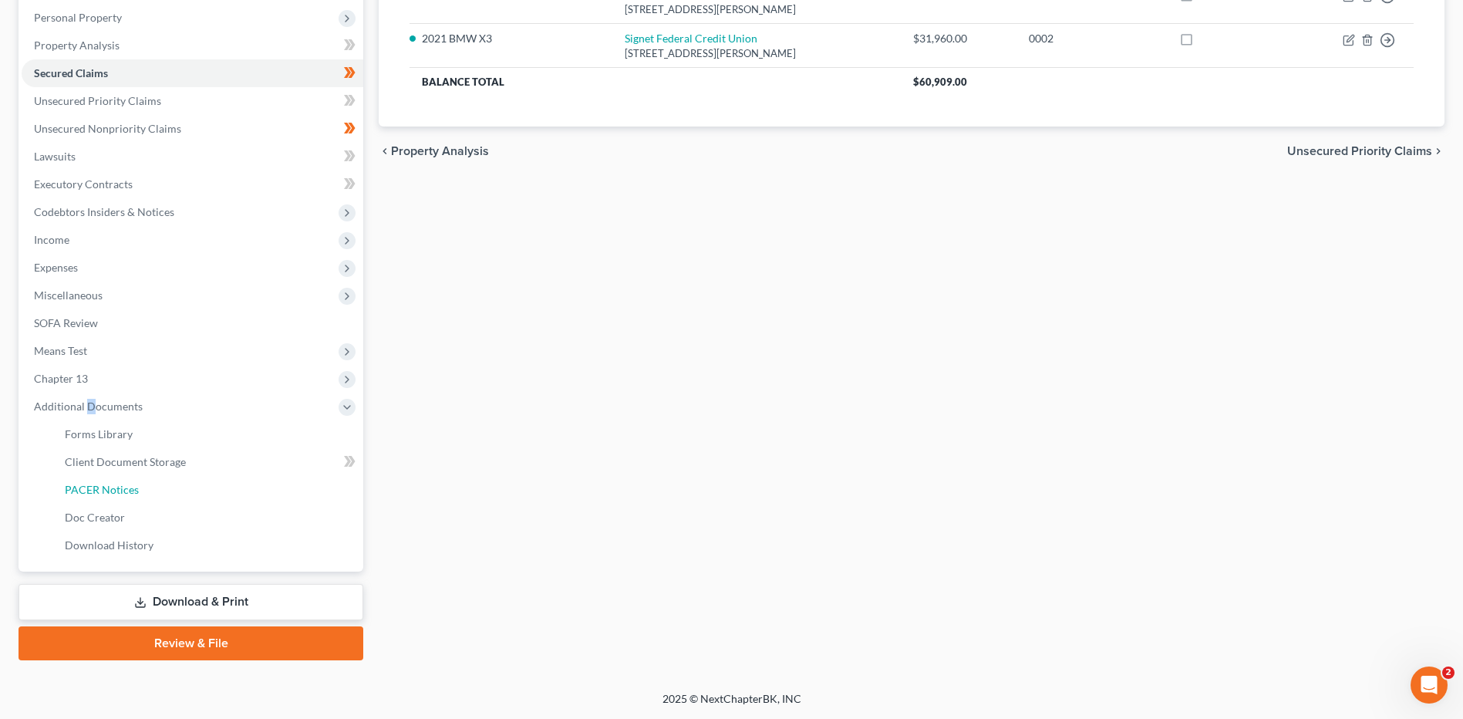
drag, startPoint x: 122, startPoint y: 494, endPoint x: 1090, endPoint y: 381, distance: 974.3
click at [122, 494] on span "PACER Notices" at bounding box center [102, 489] width 74 height 13
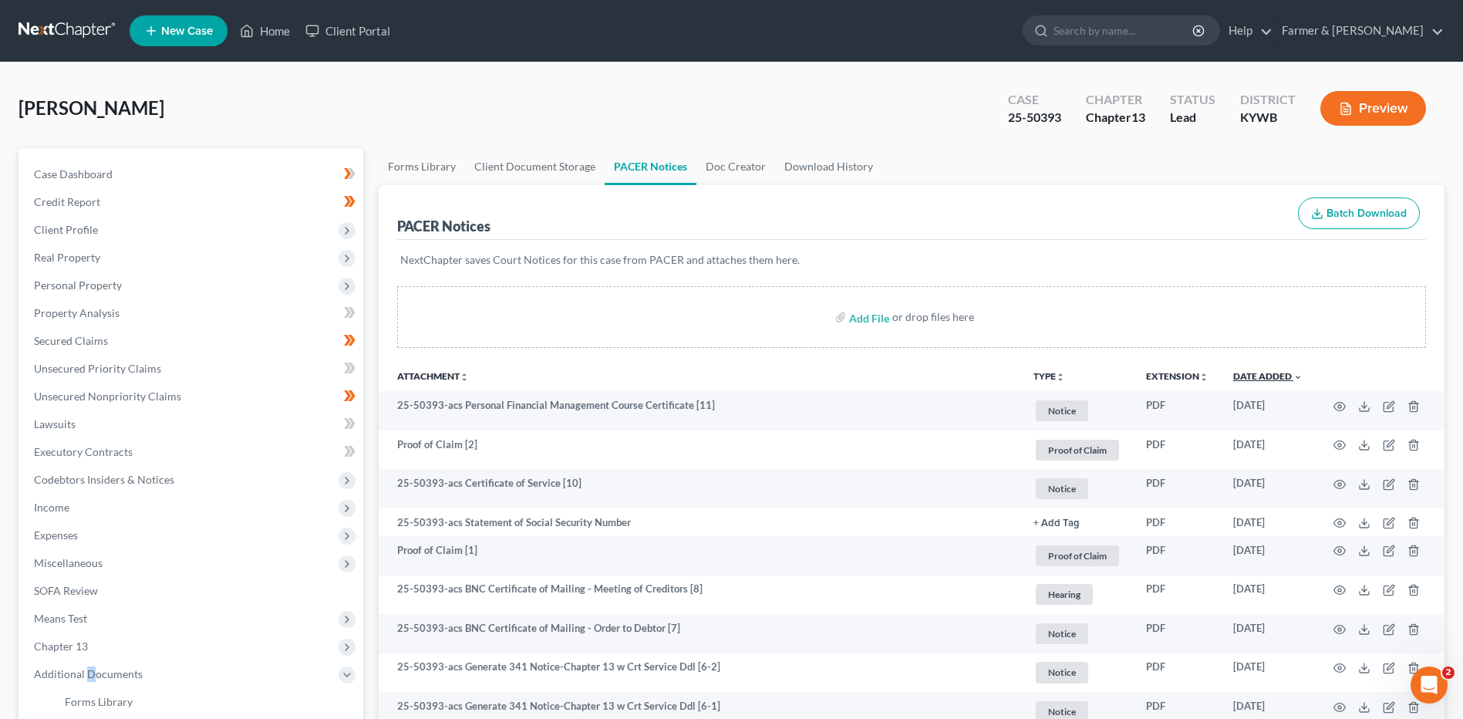
click at [1251, 379] on link "Date Added unfold_more expand_more expand_less" at bounding box center [1267, 376] width 69 height 12
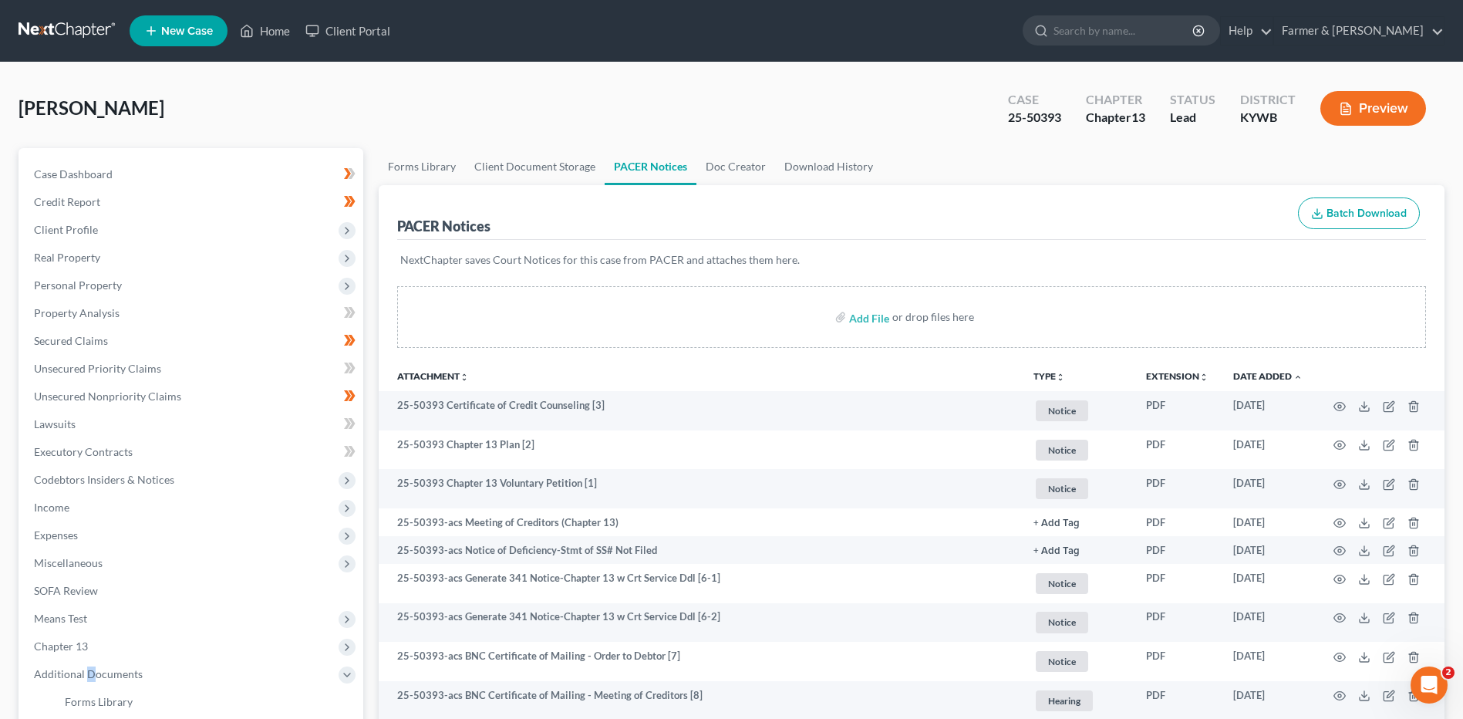
click at [64, 27] on link at bounding box center [68, 31] width 99 height 28
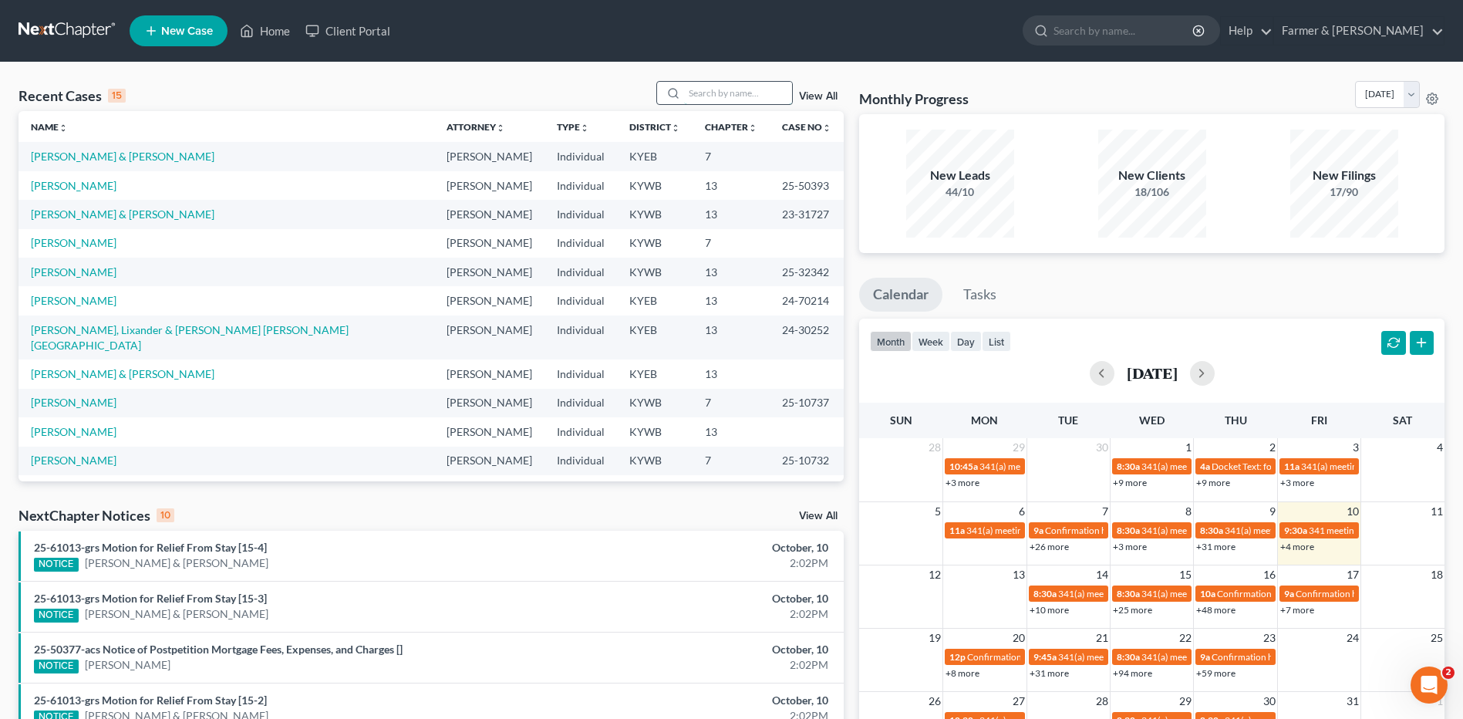
click at [705, 83] on input "search" at bounding box center [738, 93] width 108 height 22
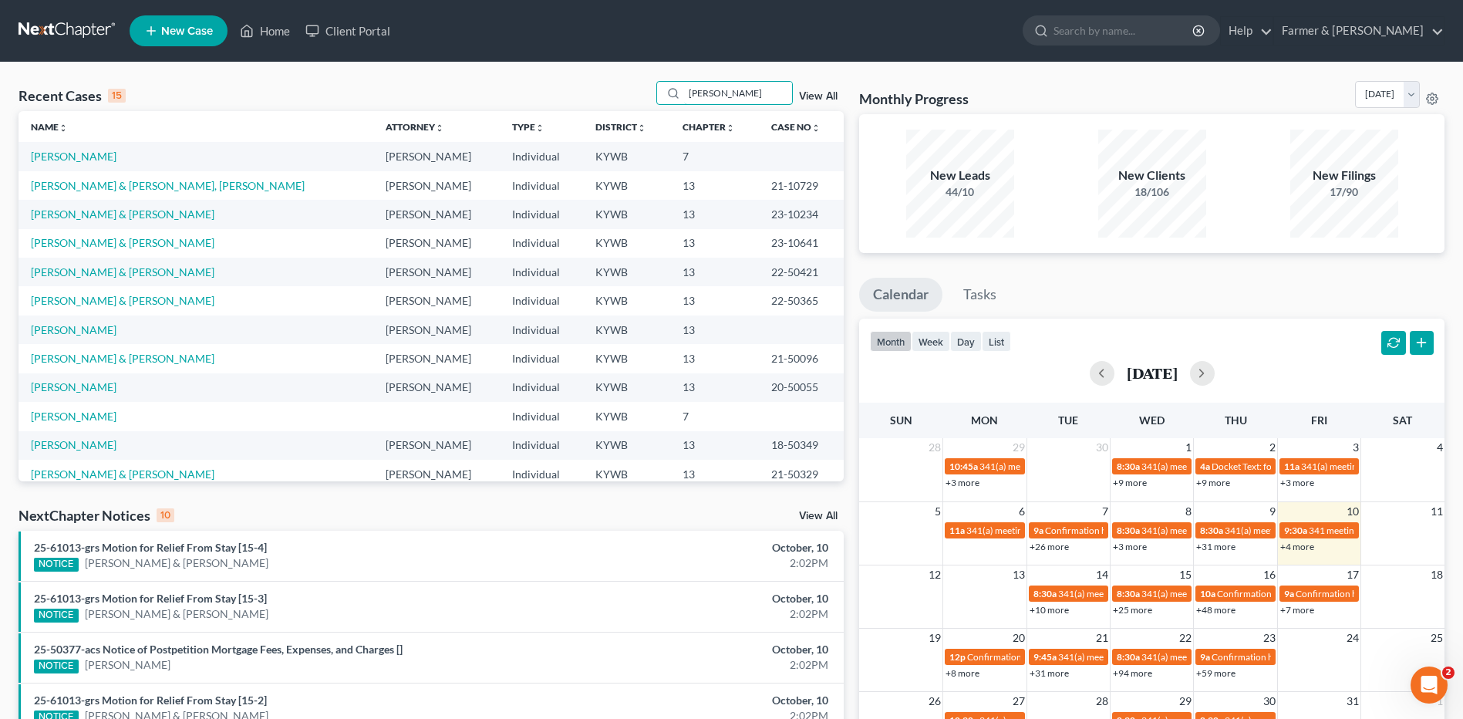
type input "heil"
click at [66, 158] on link "Heil, Emily" at bounding box center [74, 156] width 86 height 13
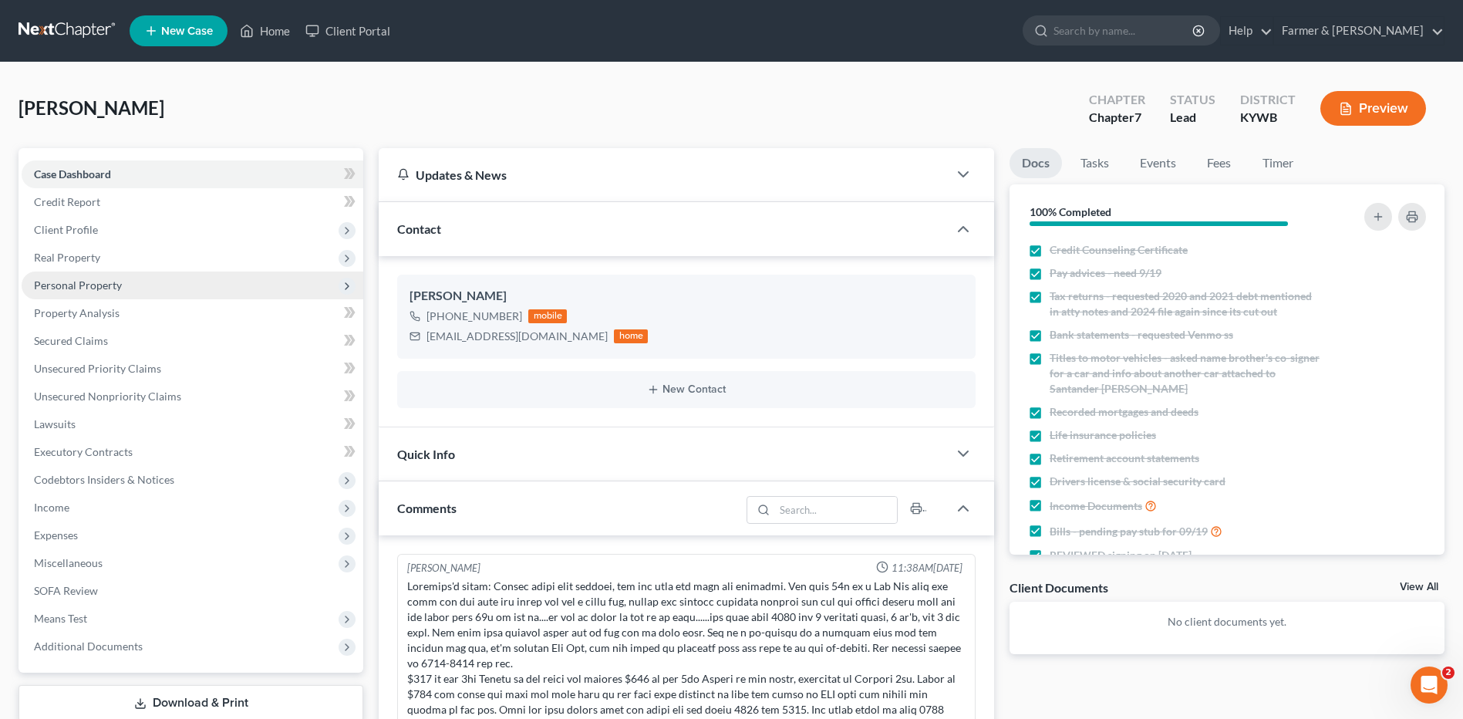
scroll to position [440, 0]
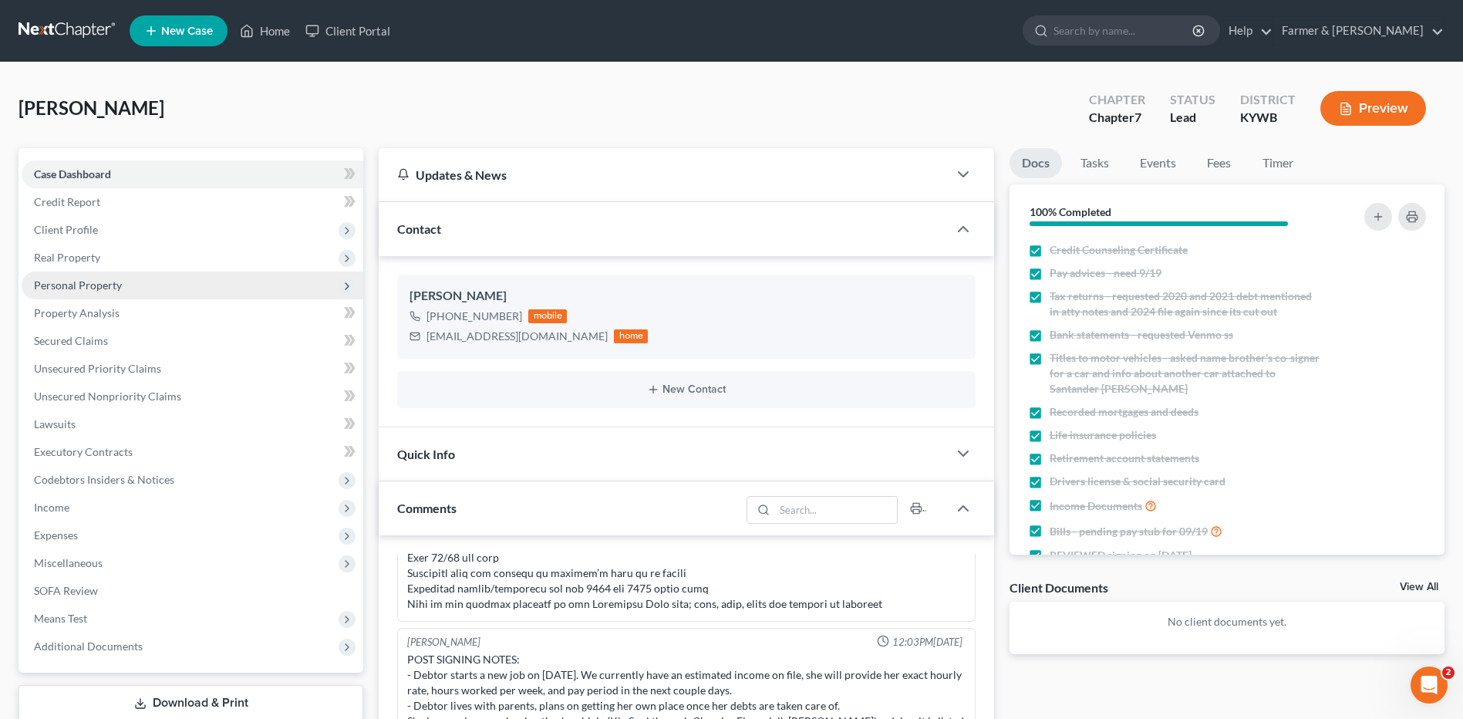
click at [87, 281] on span "Personal Property" at bounding box center [78, 284] width 88 height 13
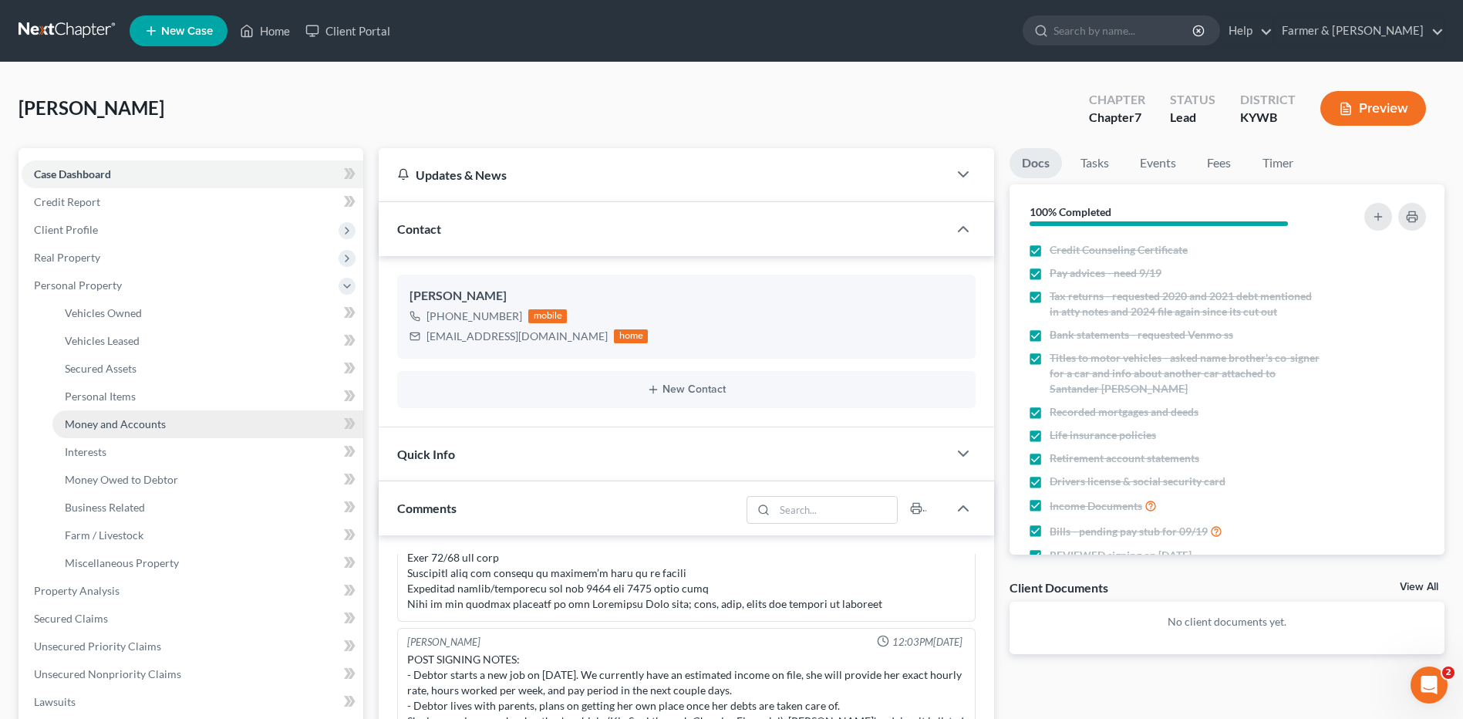
click at [123, 419] on span "Money and Accounts" at bounding box center [115, 423] width 101 height 13
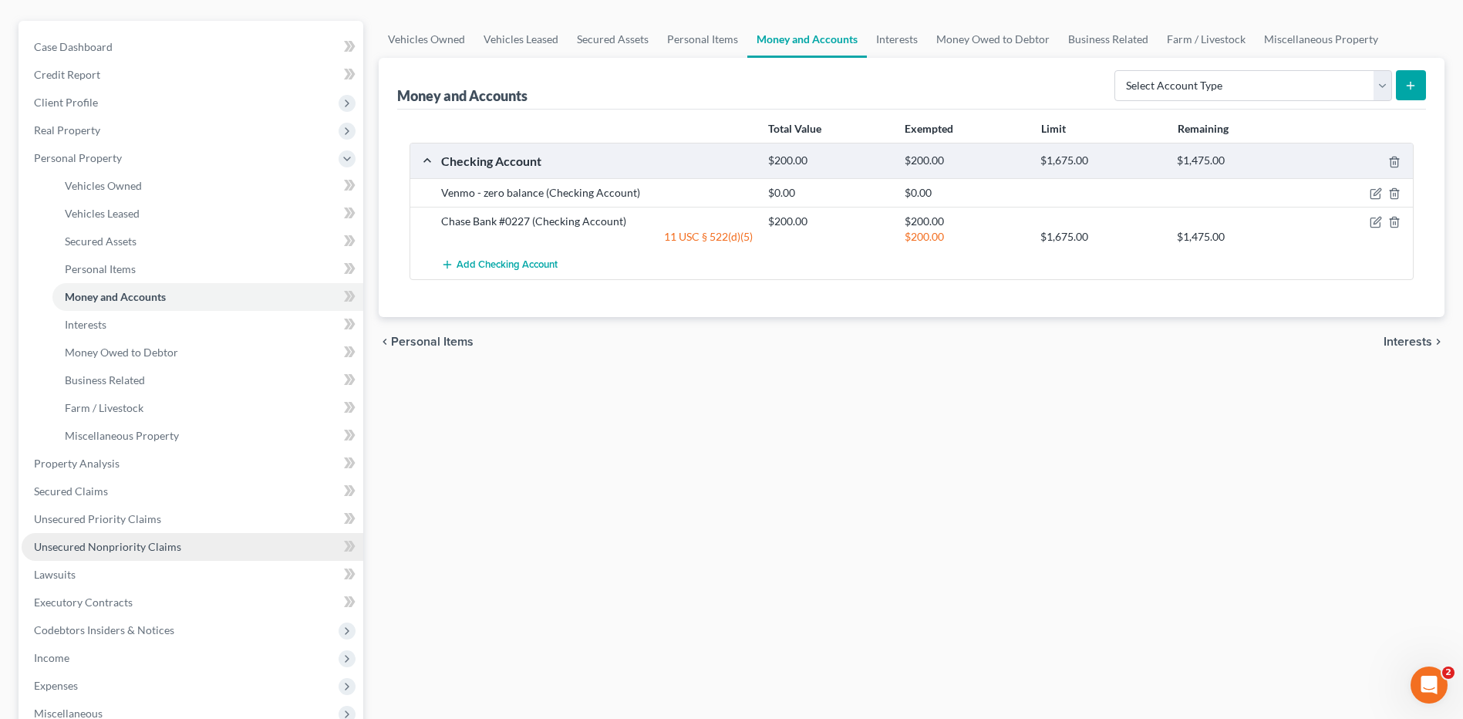
scroll to position [231, 0]
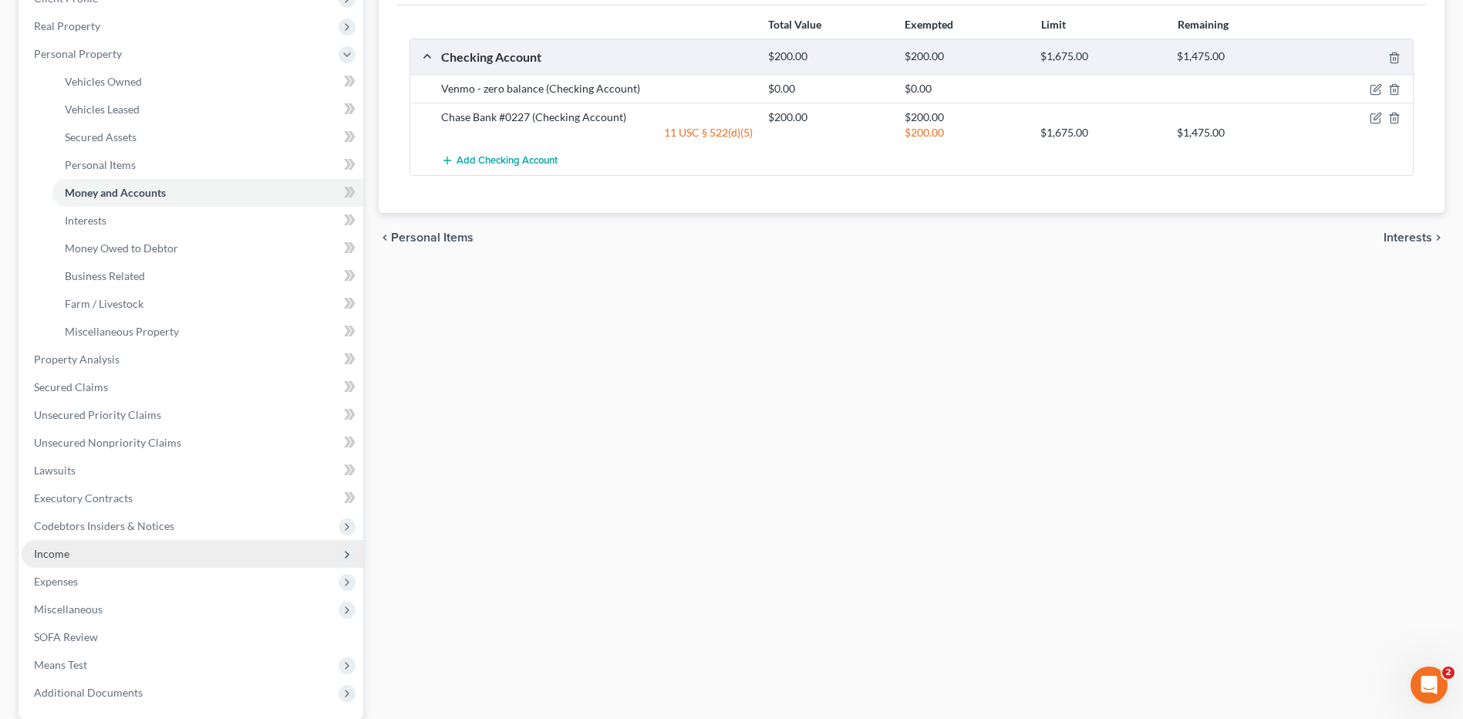
click at [72, 551] on span "Income" at bounding box center [193, 554] width 342 height 28
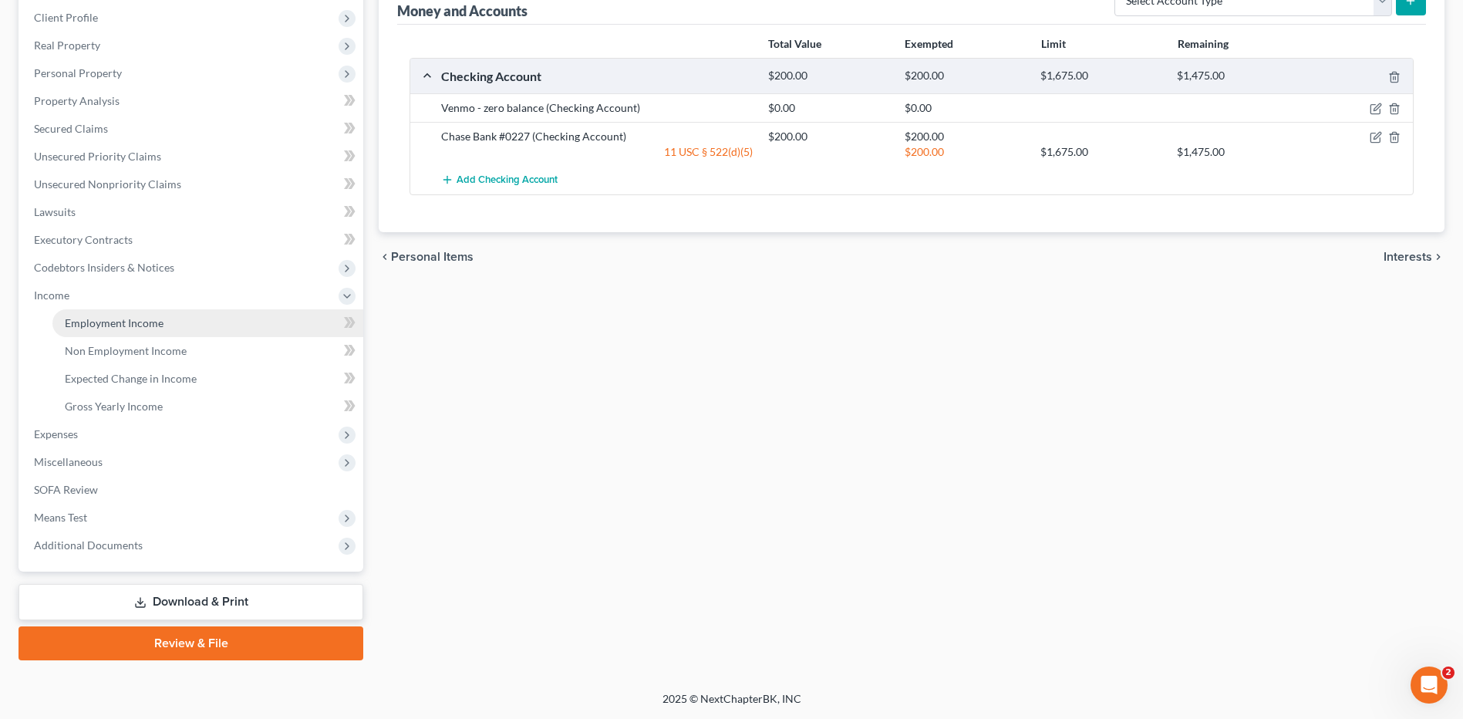
click at [143, 326] on span "Employment Income" at bounding box center [114, 322] width 99 height 13
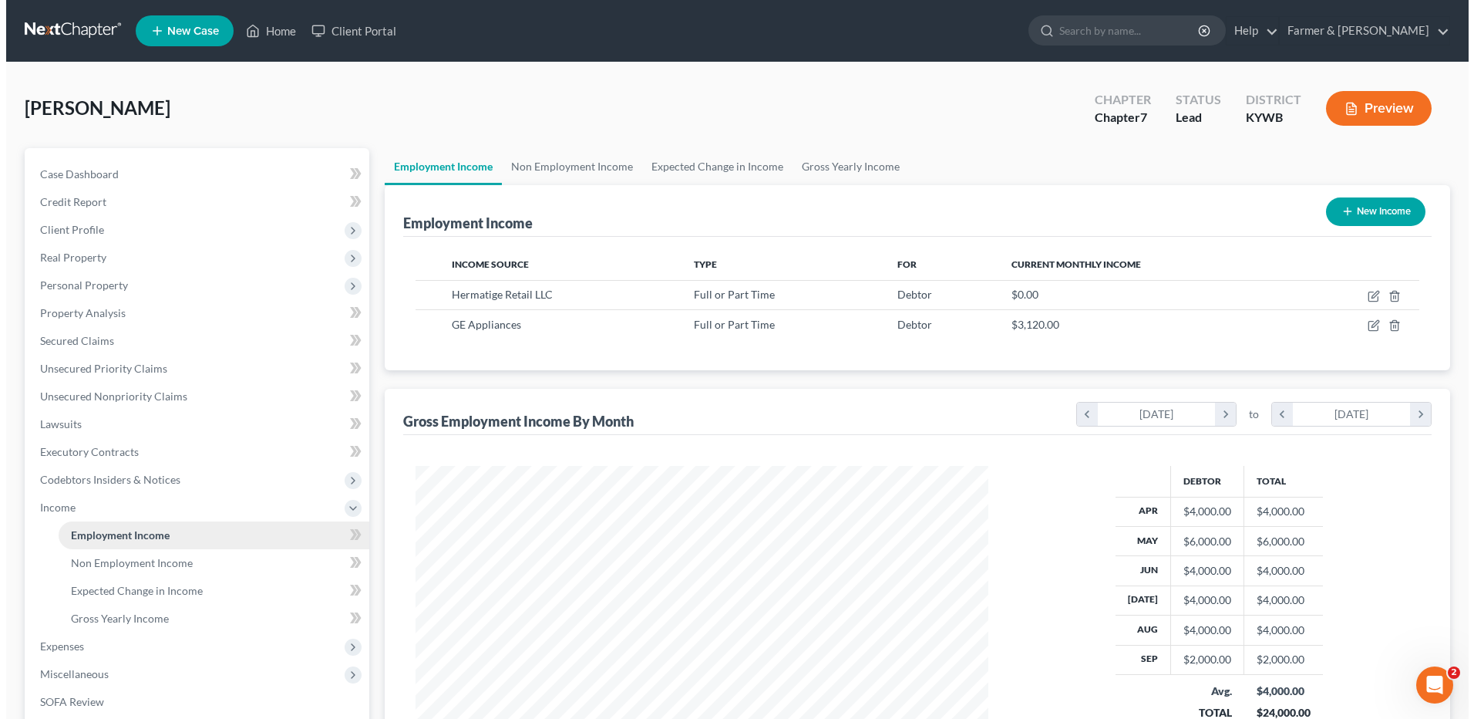
scroll to position [77, 0]
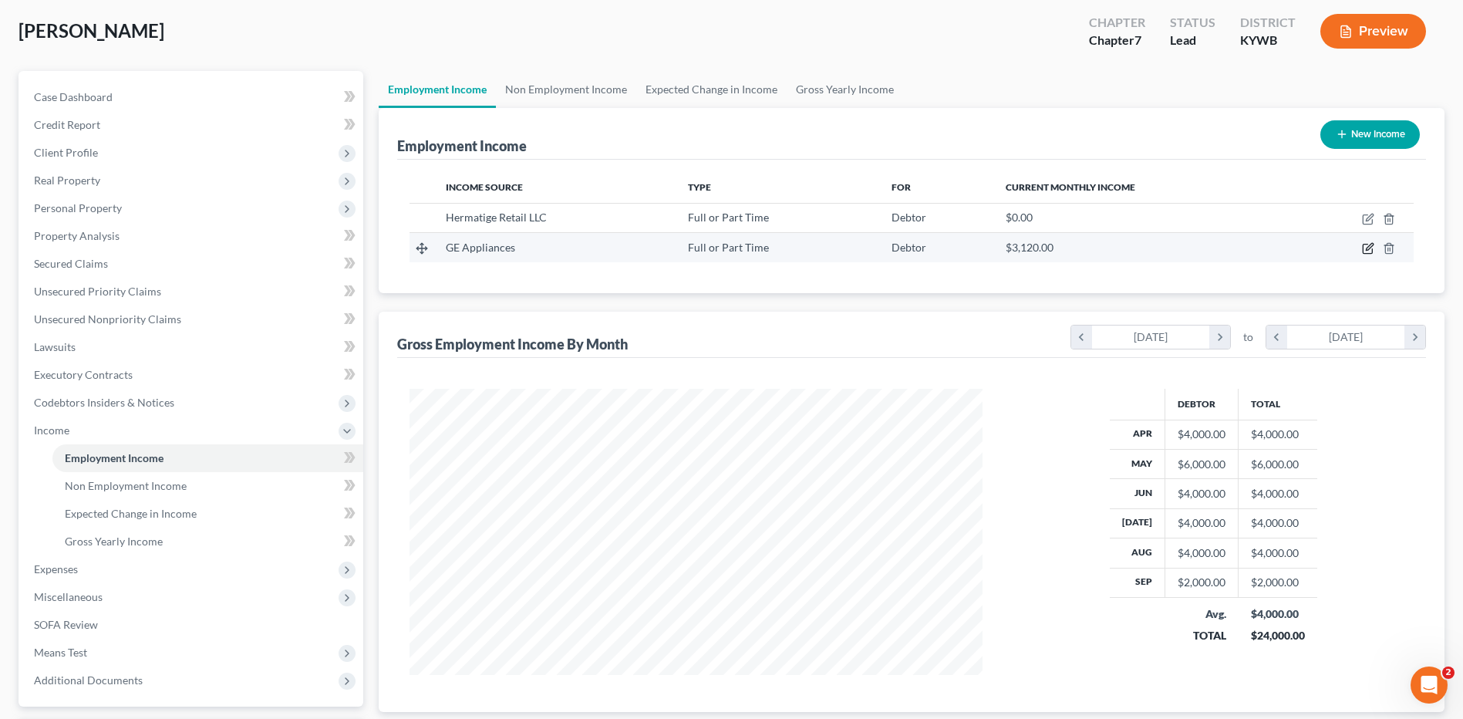
click at [1370, 245] on icon "button" at bounding box center [1369, 247] width 7 height 7
select select "0"
select select "18"
select select "2"
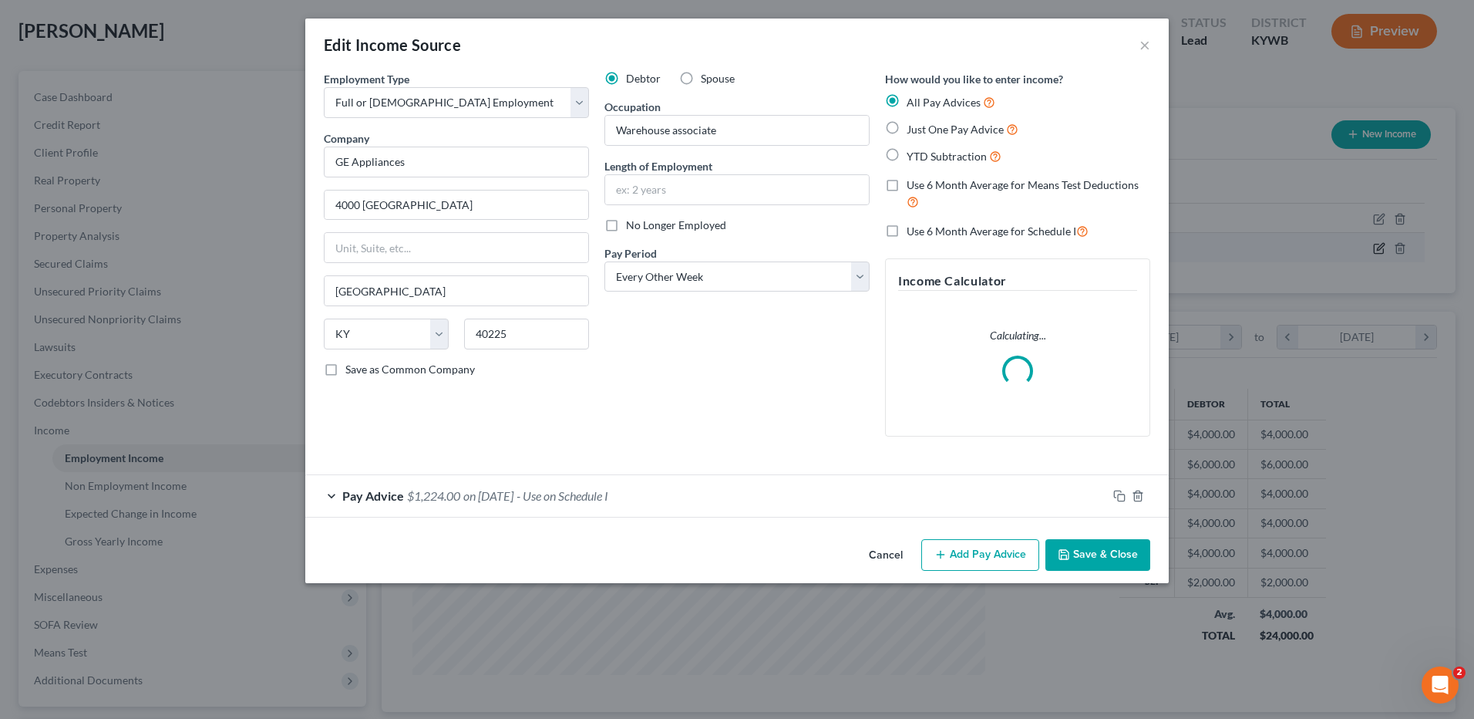
scroll to position [288, 609]
click at [574, 496] on span "- Use on Schedule I" at bounding box center [563, 495] width 92 height 15
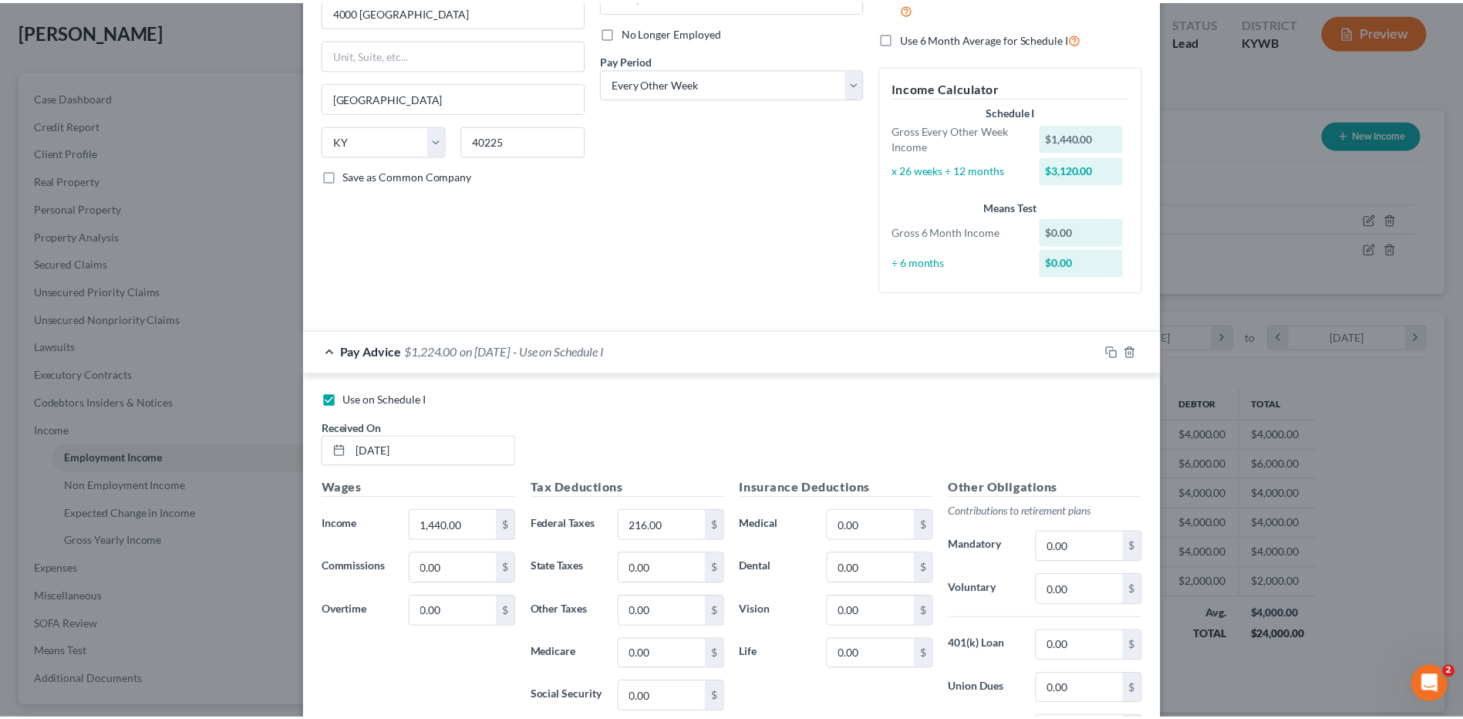
scroll to position [396, 0]
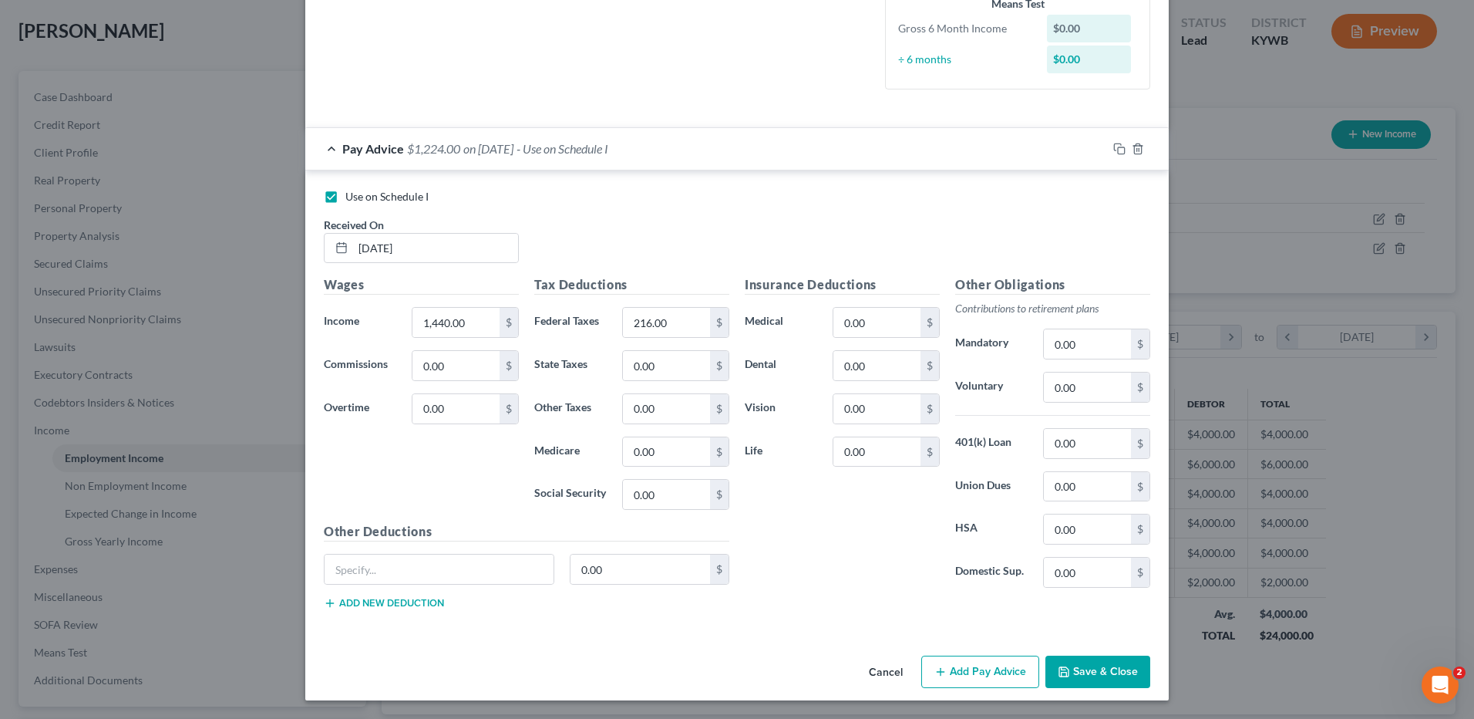
click at [1067, 673] on button "Save & Close" at bounding box center [1098, 671] width 105 height 32
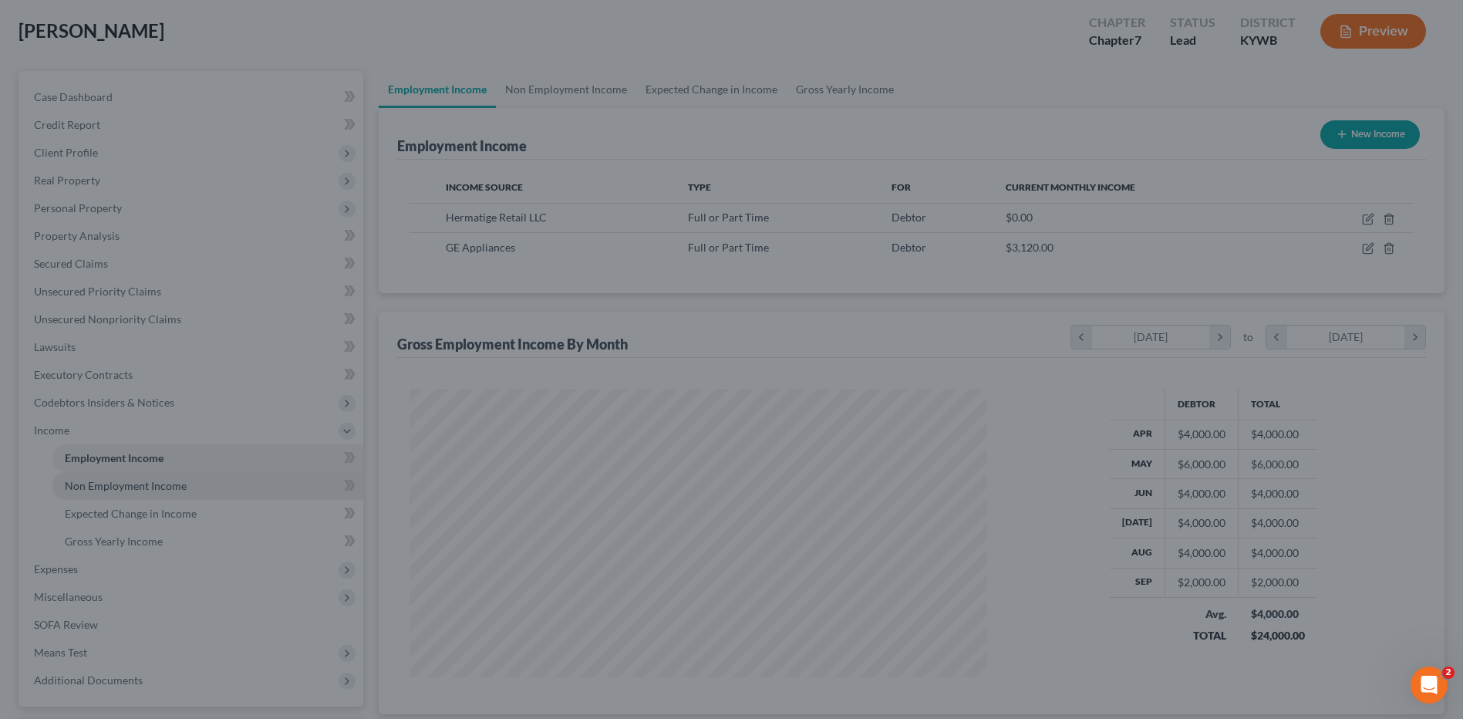
scroll to position [770850, 770532]
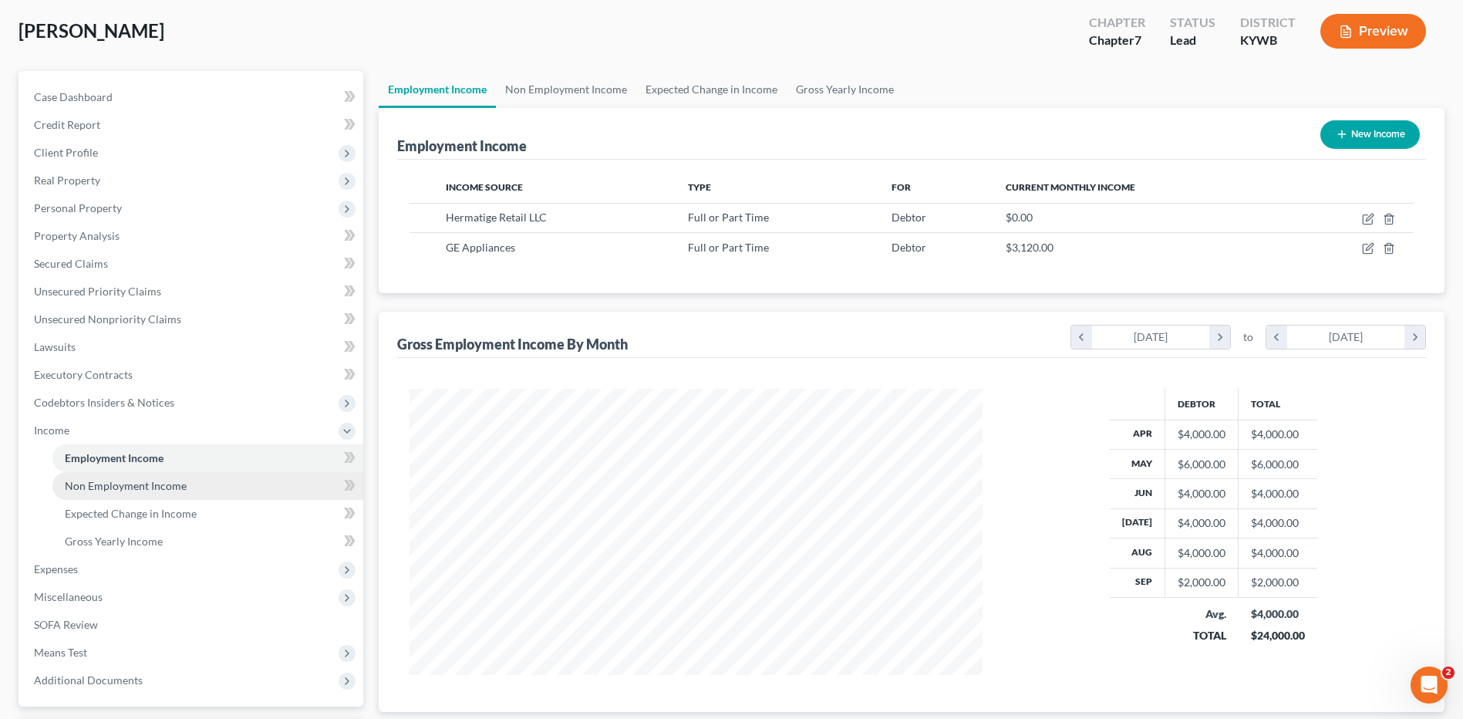
click at [146, 483] on span "Non Employment Income" at bounding box center [126, 485] width 122 height 13
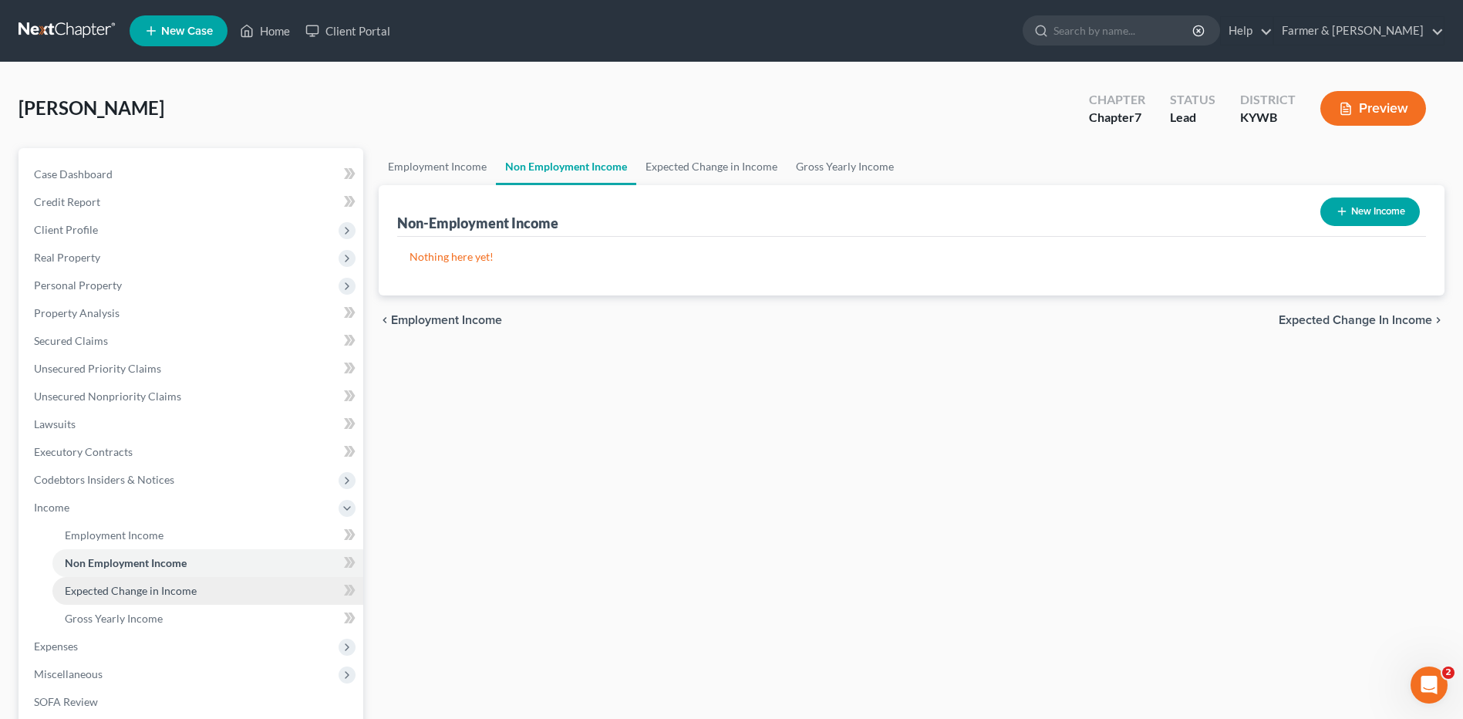
click at [133, 592] on span "Expected Change in Income" at bounding box center [131, 590] width 132 height 13
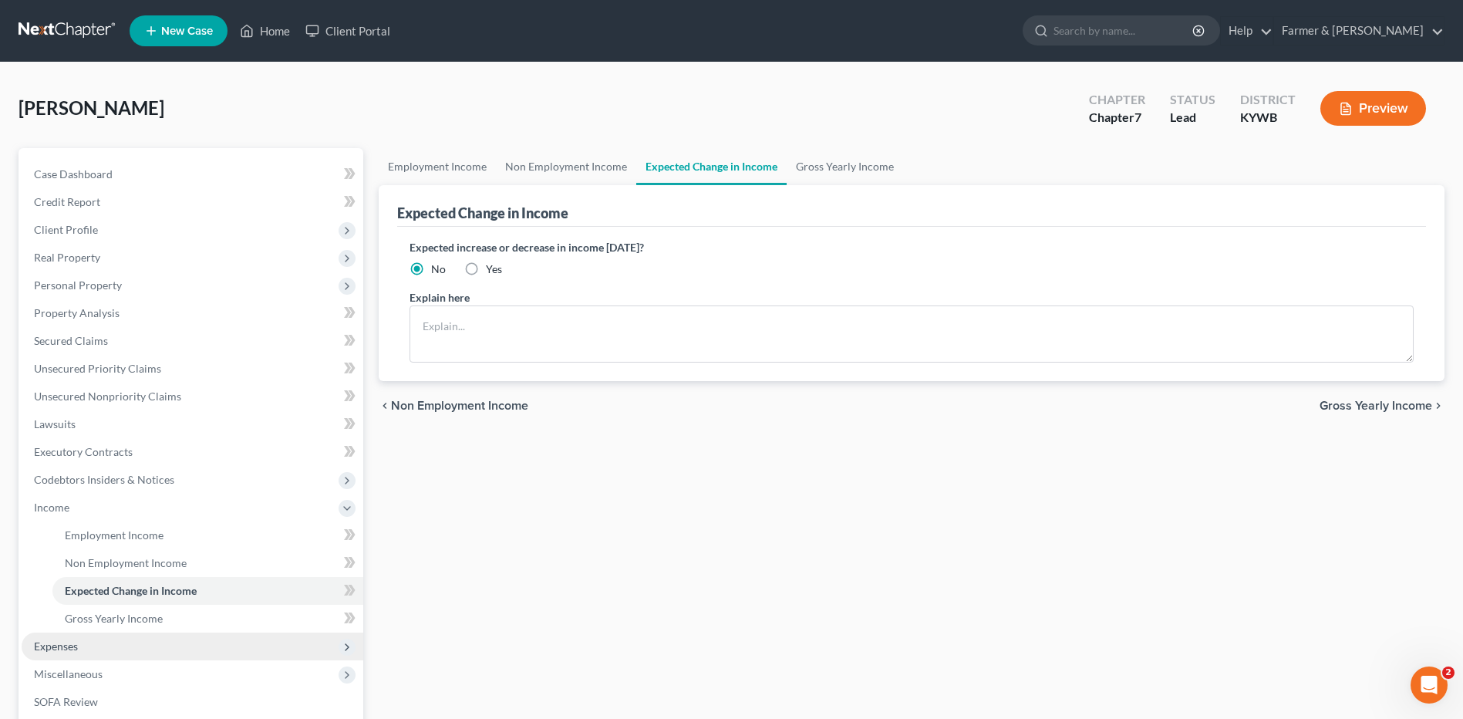
click at [75, 648] on span "Expenses" at bounding box center [56, 645] width 44 height 13
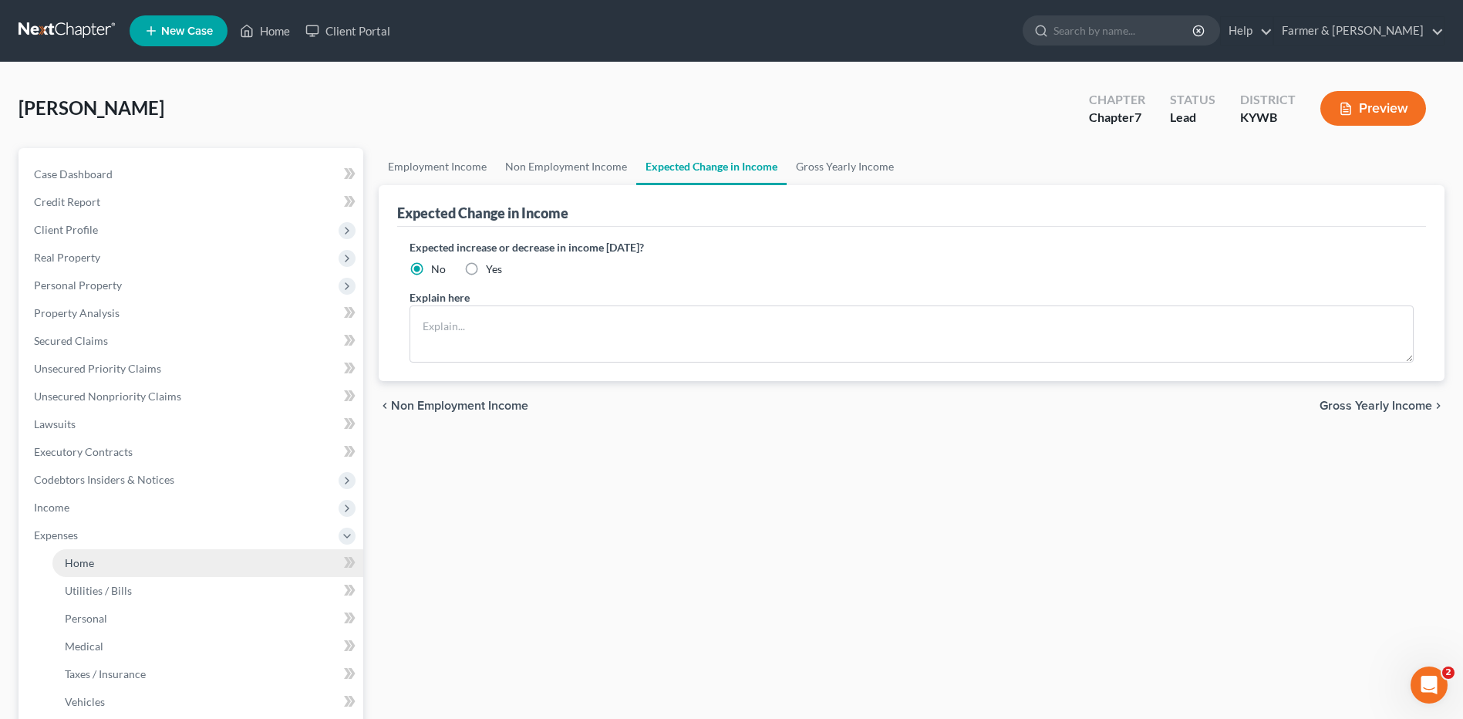
click at [111, 555] on link "Home" at bounding box center [207, 563] width 311 height 28
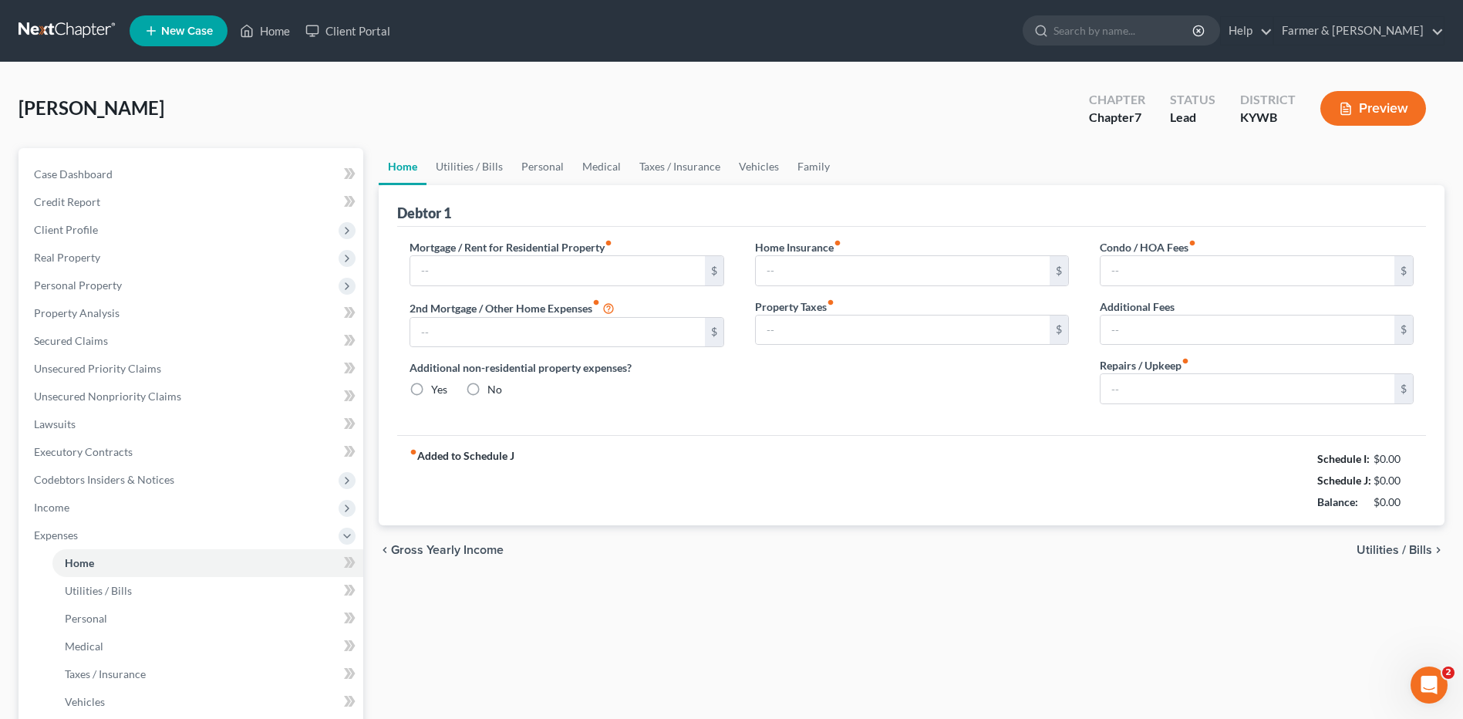
type input "700.00"
type input "0.00"
radio input "true"
type input "0.00"
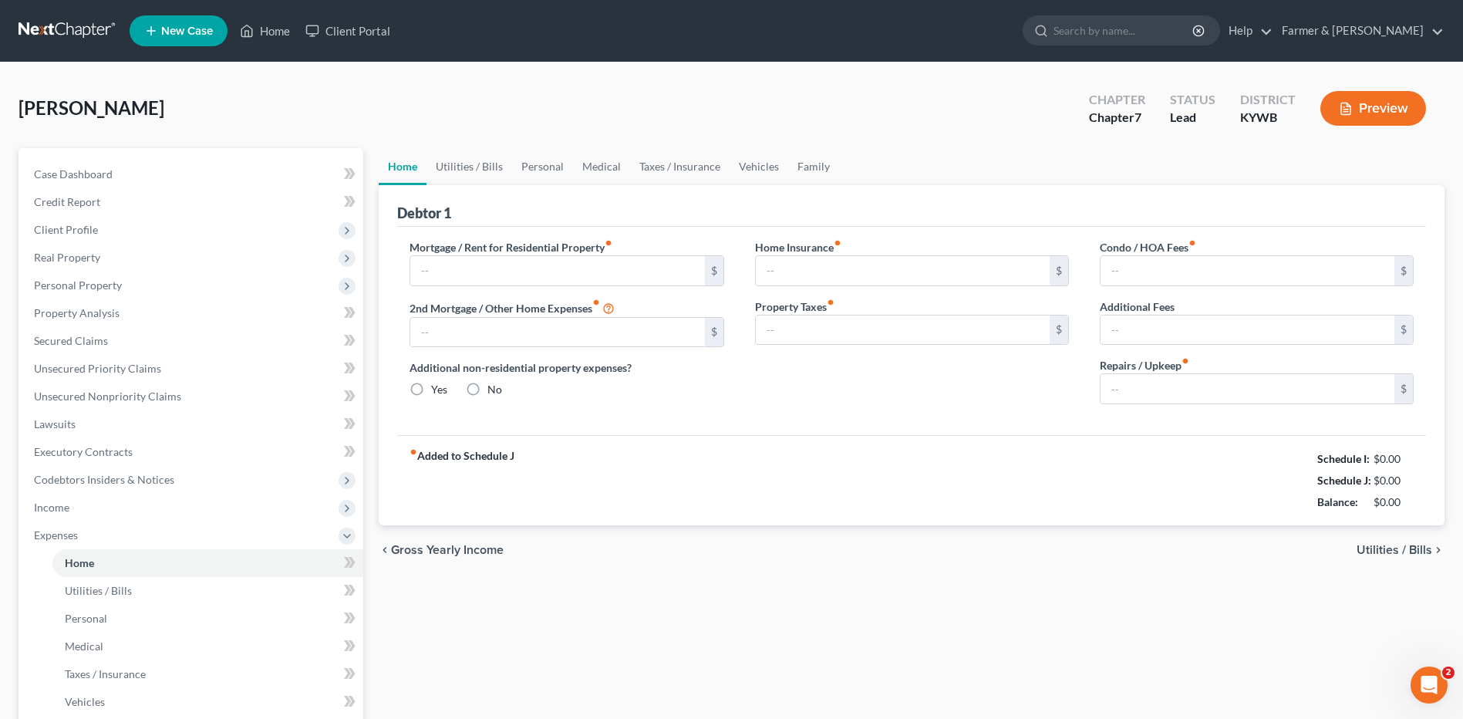
type input "0.00"
type input "50.00"
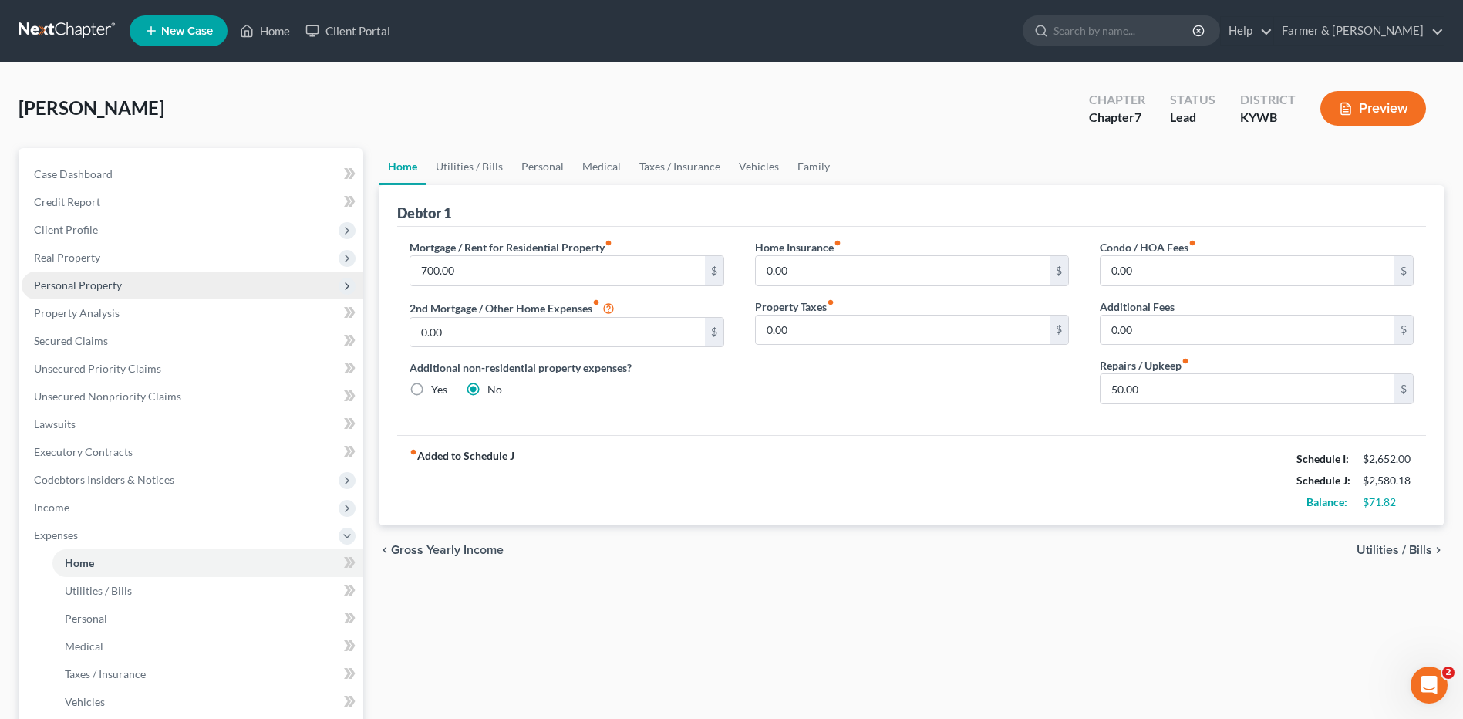
click at [108, 274] on span "Personal Property" at bounding box center [193, 285] width 342 height 28
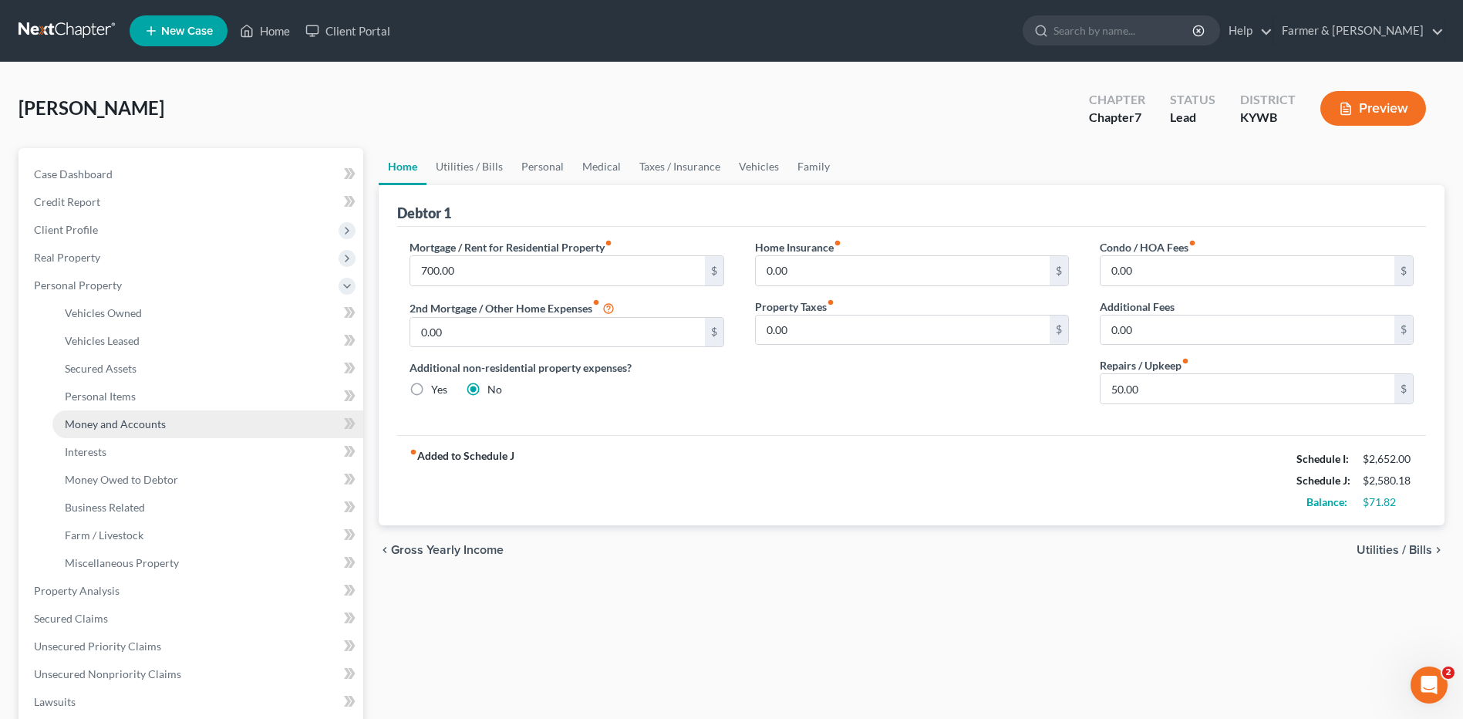
click at [184, 429] on link "Money and Accounts" at bounding box center [207, 424] width 311 height 28
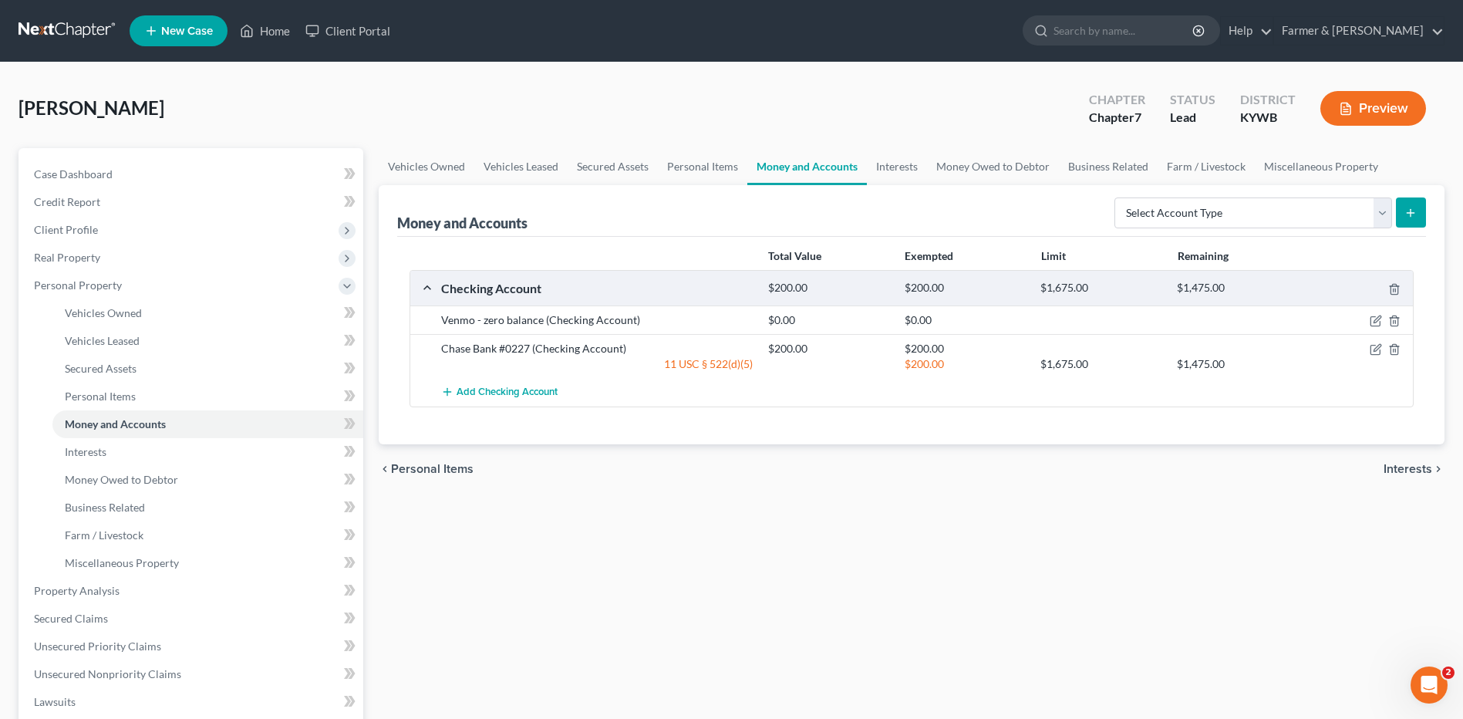
drag, startPoint x: 52, startPoint y: 34, endPoint x: 73, endPoint y: 29, distance: 22.3
click at [52, 34] on link at bounding box center [68, 31] width 99 height 28
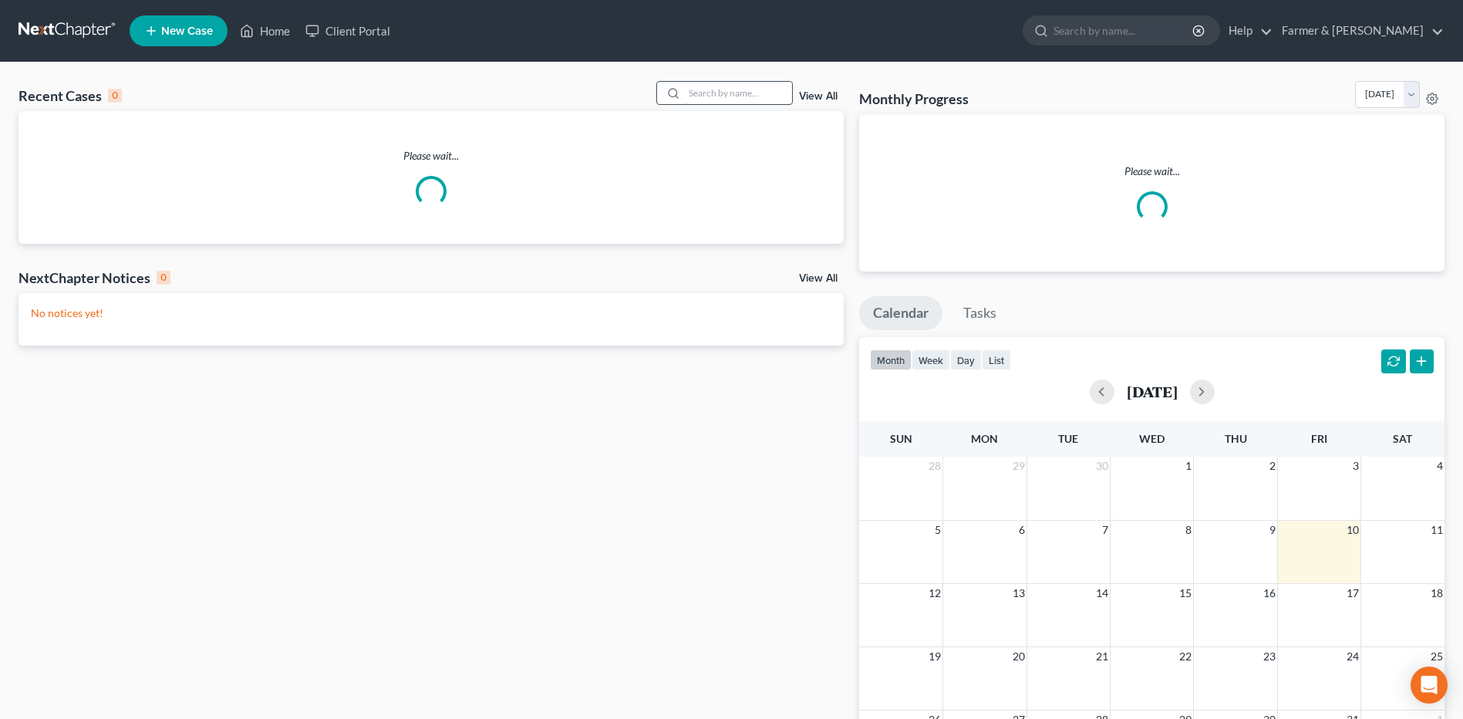
click at [743, 93] on input "search" at bounding box center [738, 93] width 108 height 22
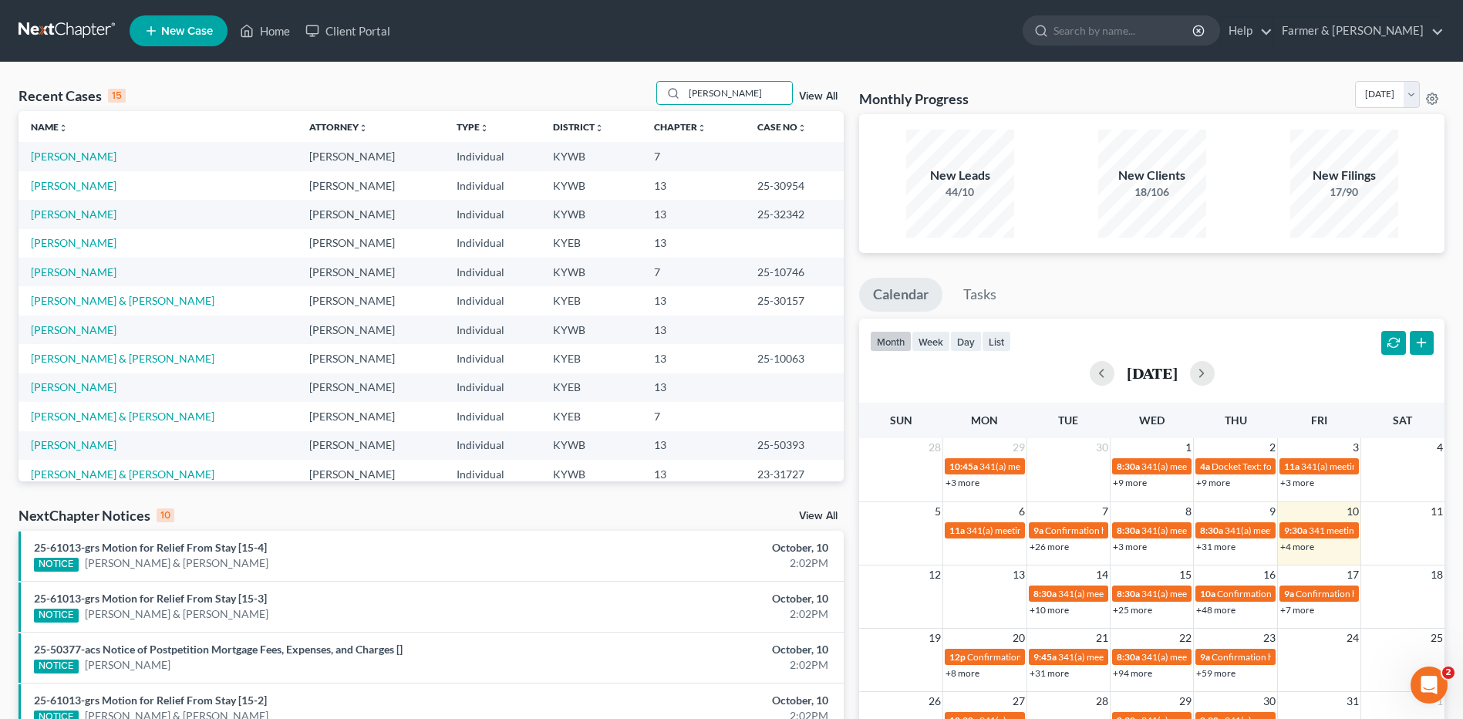
drag, startPoint x: 754, startPoint y: 99, endPoint x: 571, endPoint y: 103, distance: 182.8
click at [572, 103] on div "Recent Cases 15 [PERSON_NAME] View All" at bounding box center [431, 96] width 825 height 30
type input "[PERSON_NAME]"
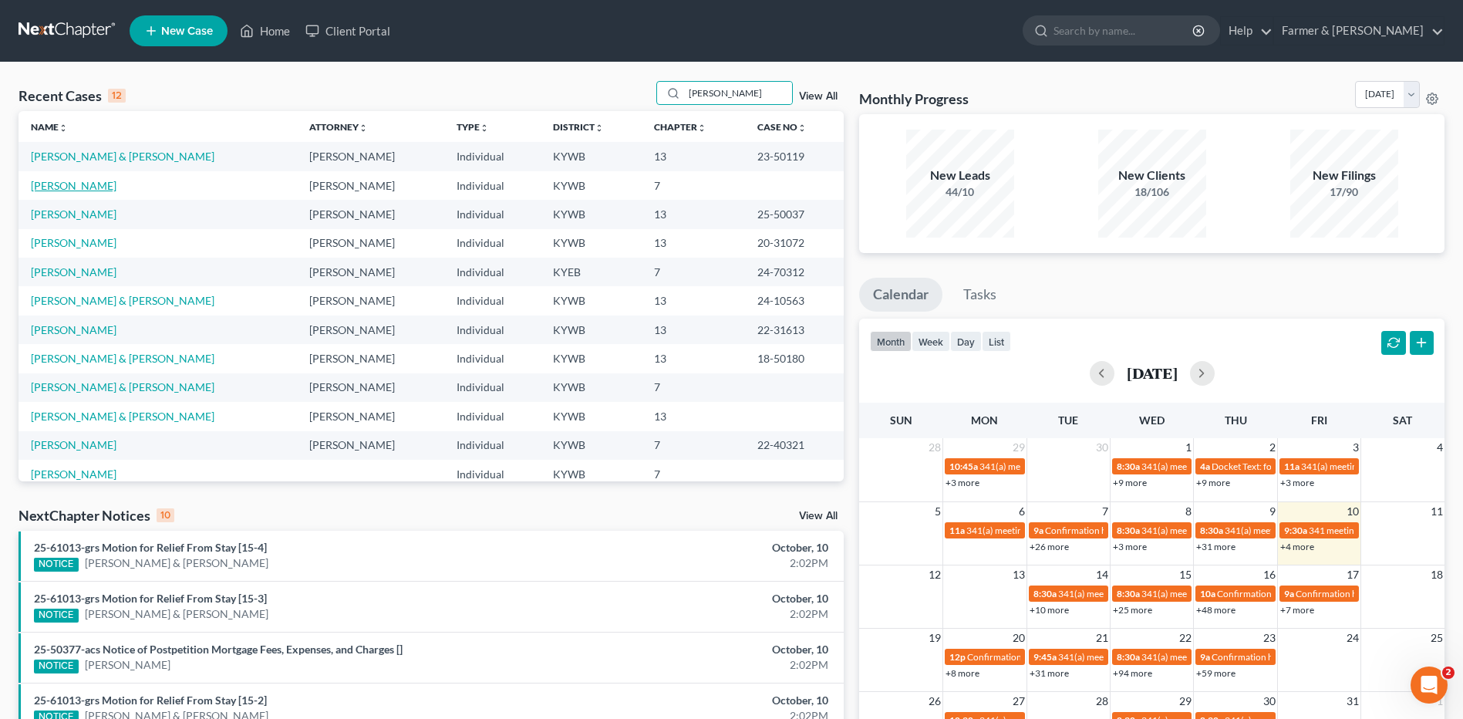
click at [89, 187] on link "[PERSON_NAME]" at bounding box center [74, 185] width 86 height 13
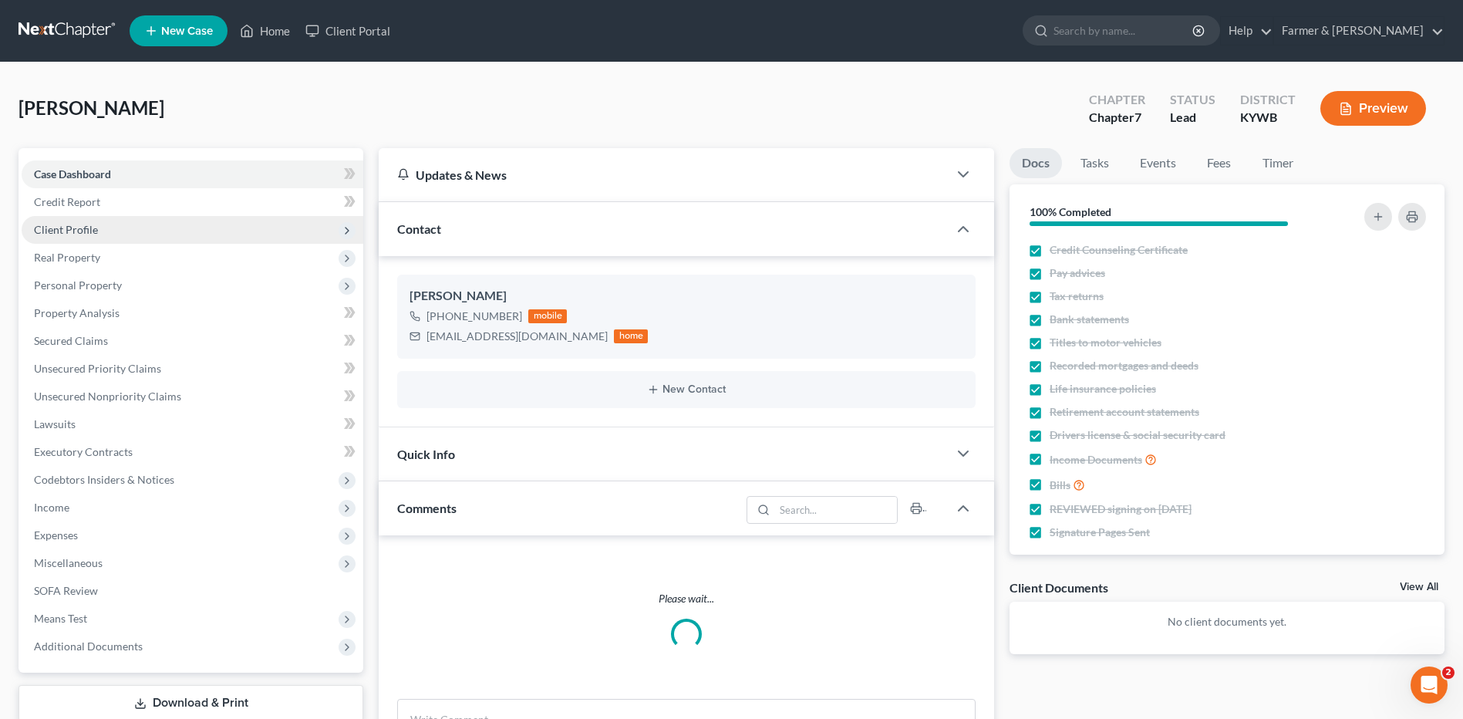
click at [96, 239] on span "Client Profile" at bounding box center [193, 230] width 342 height 28
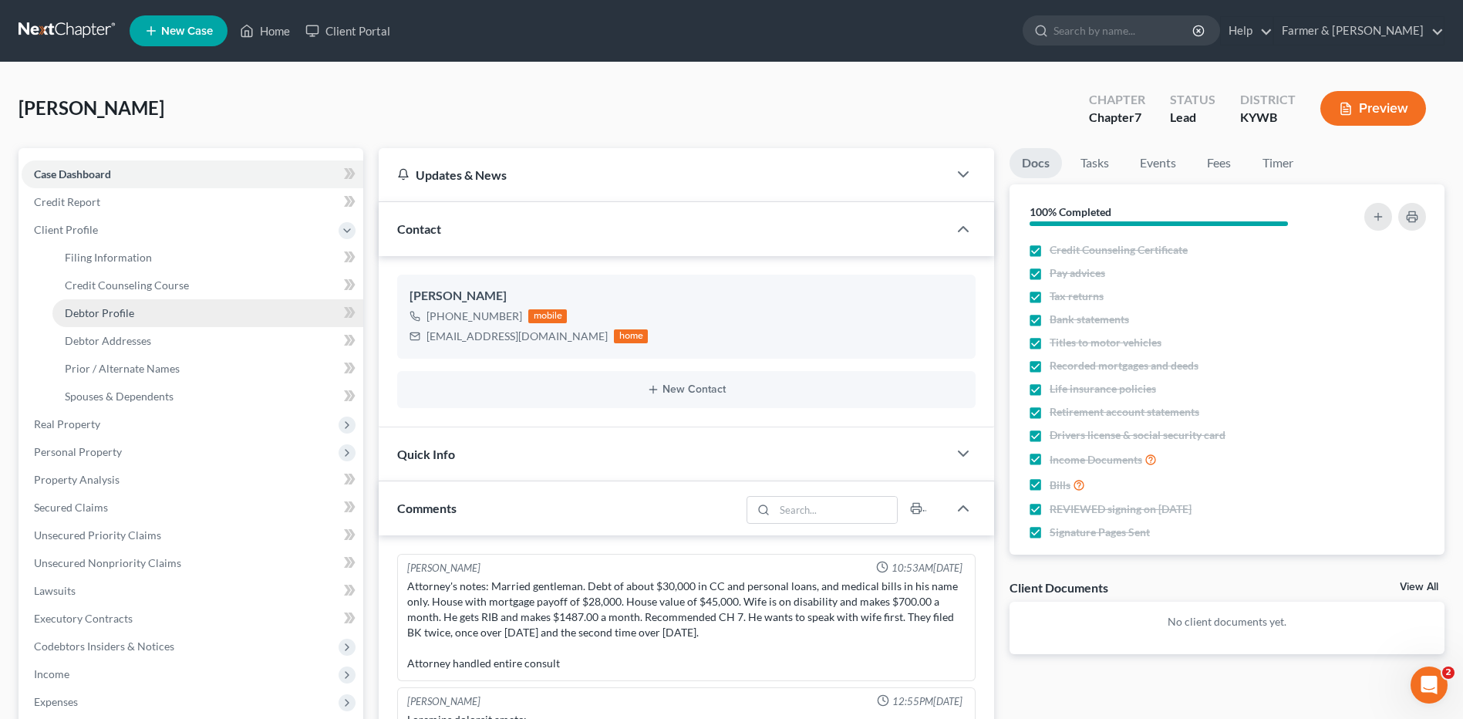
scroll to position [594, 0]
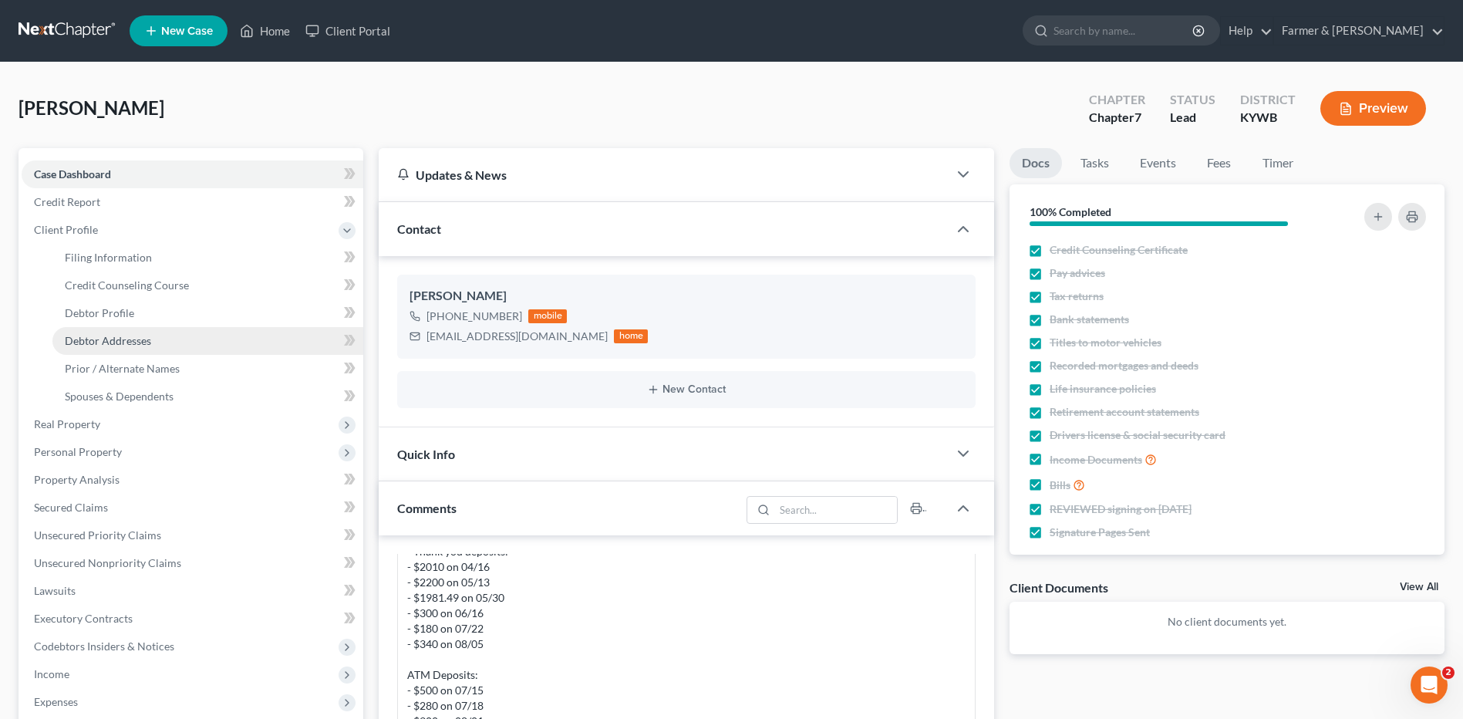
click at [110, 328] on link "Debtor Addresses" at bounding box center [207, 341] width 311 height 28
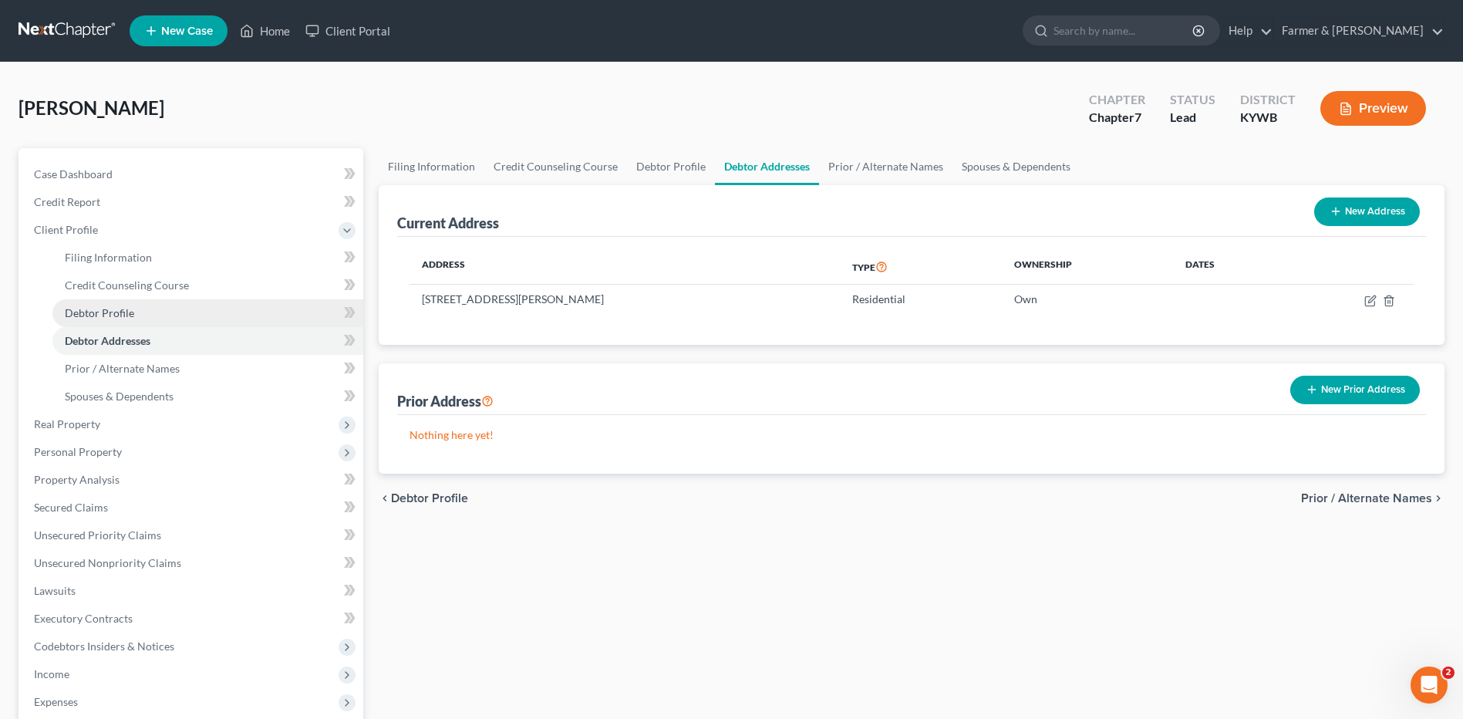
click at [118, 316] on span "Debtor Profile" at bounding box center [99, 312] width 69 height 13
select select "1"
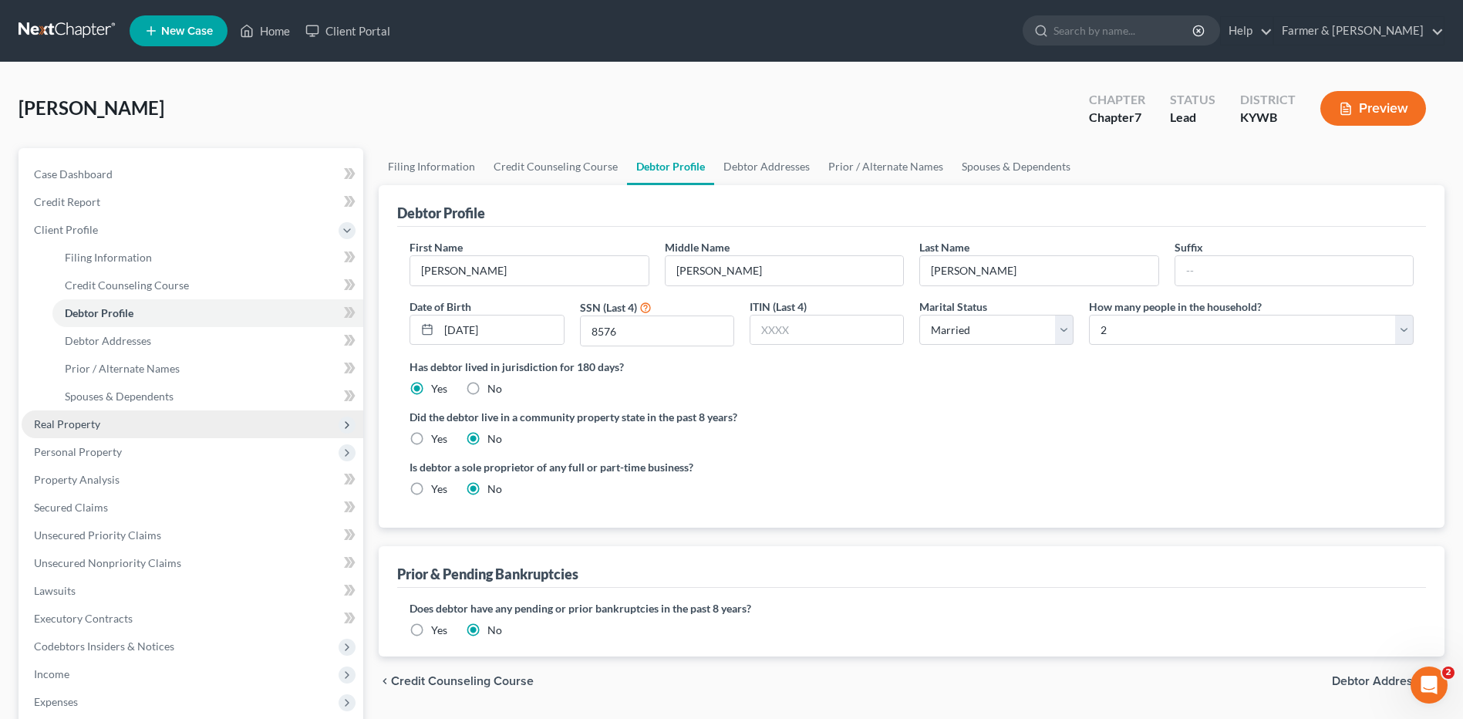
scroll to position [154, 0]
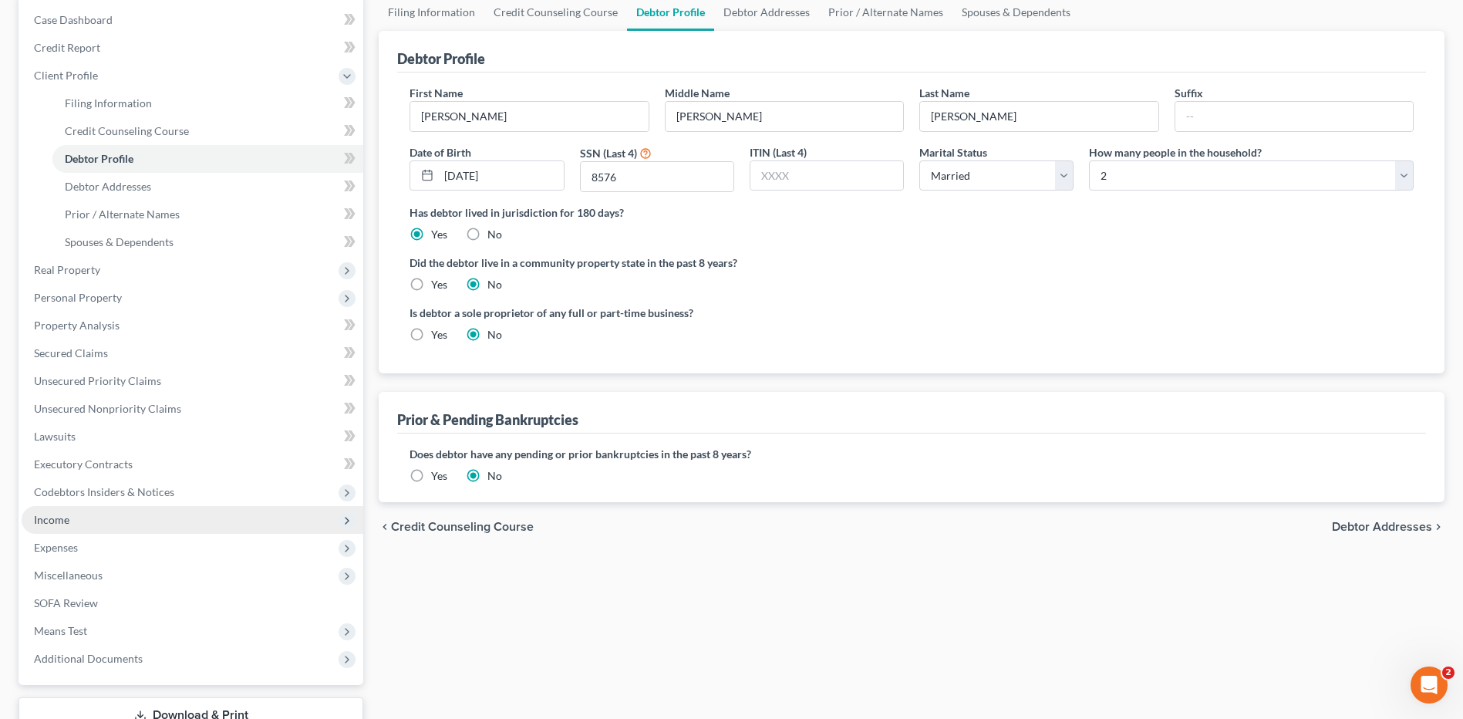
click at [62, 522] on span "Income" at bounding box center [51, 519] width 35 height 13
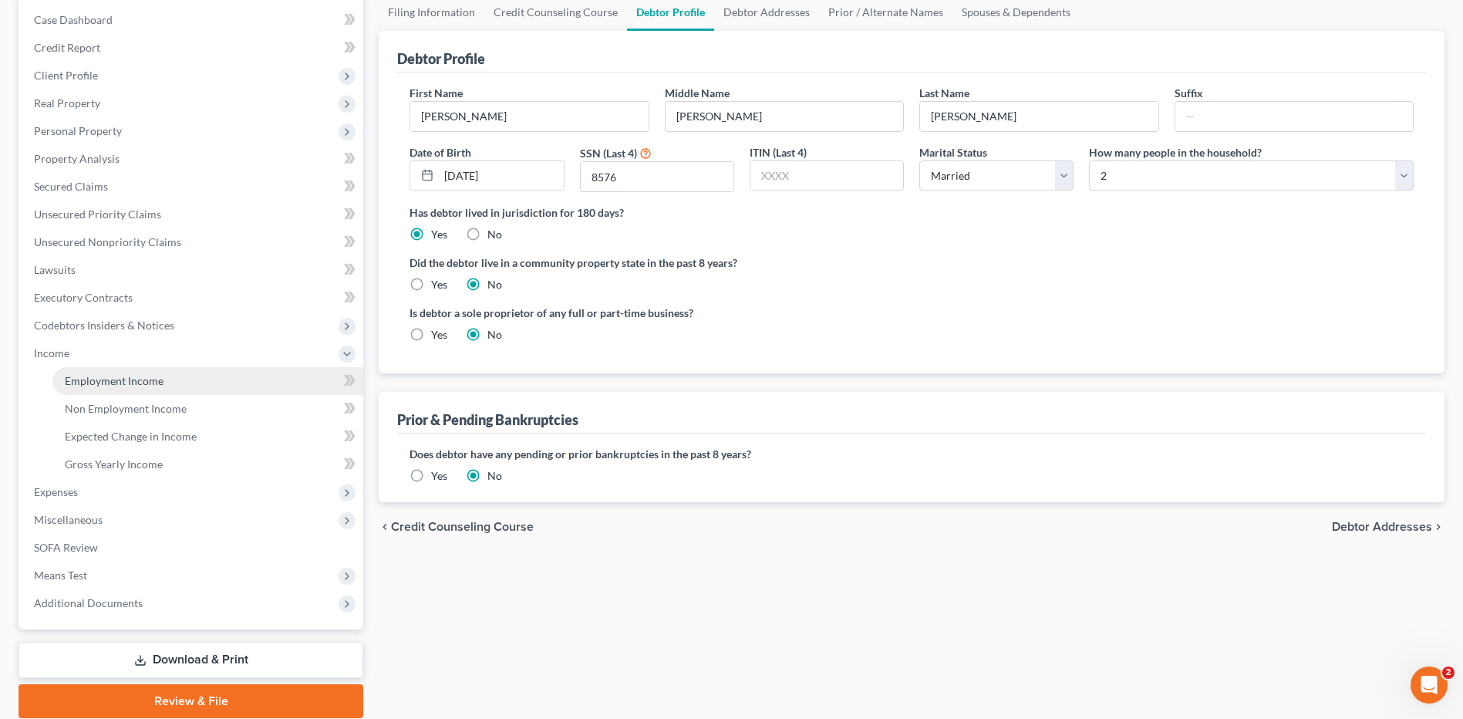
click at [140, 372] on link "Employment Income" at bounding box center [207, 381] width 311 height 28
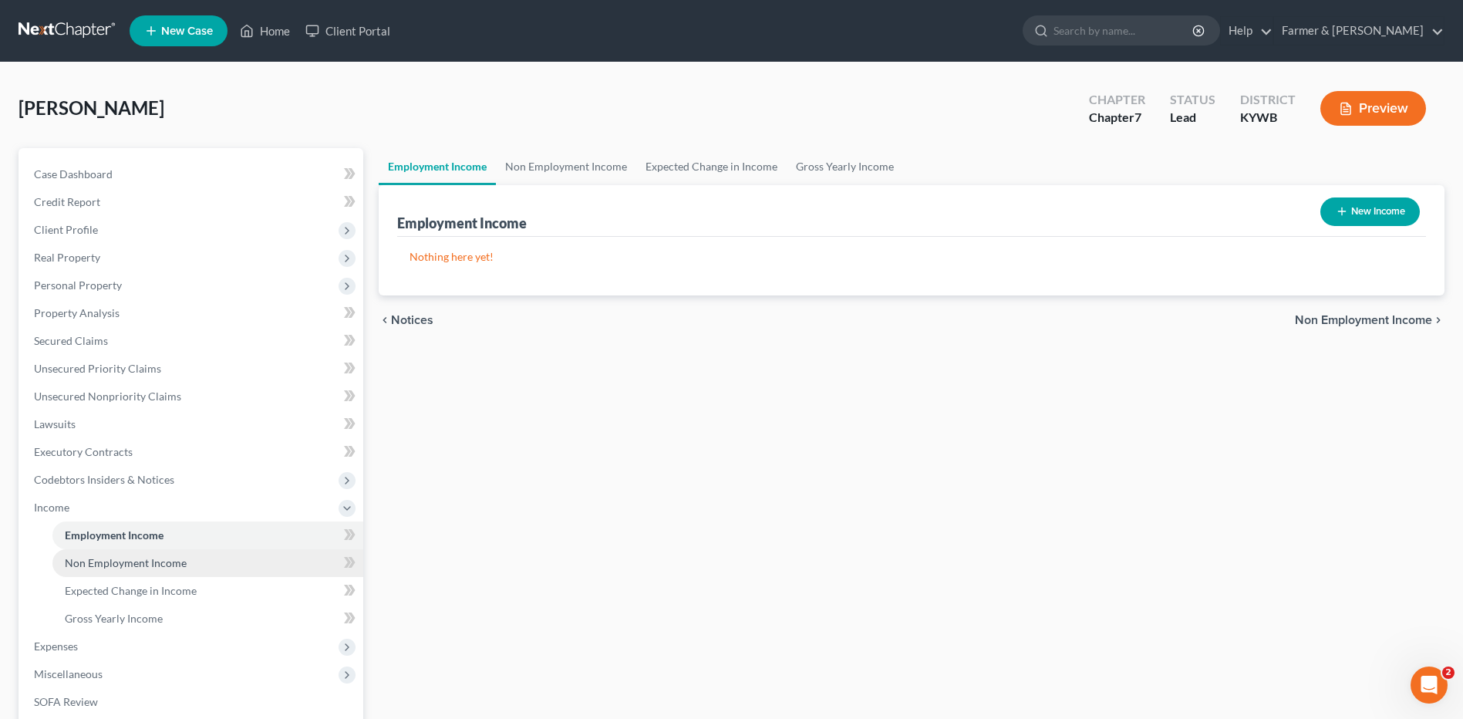
click at [161, 556] on span "Non Employment Income" at bounding box center [126, 562] width 122 height 13
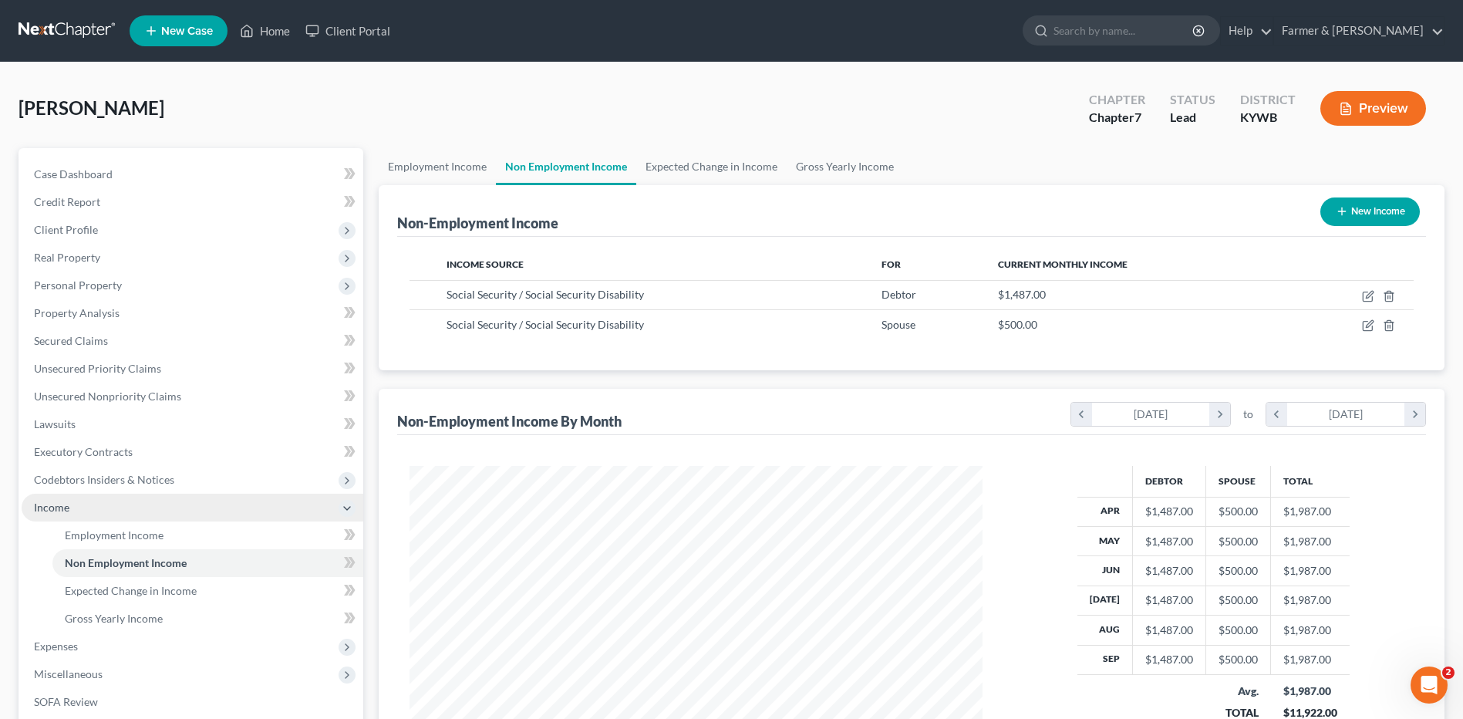
scroll to position [286, 603]
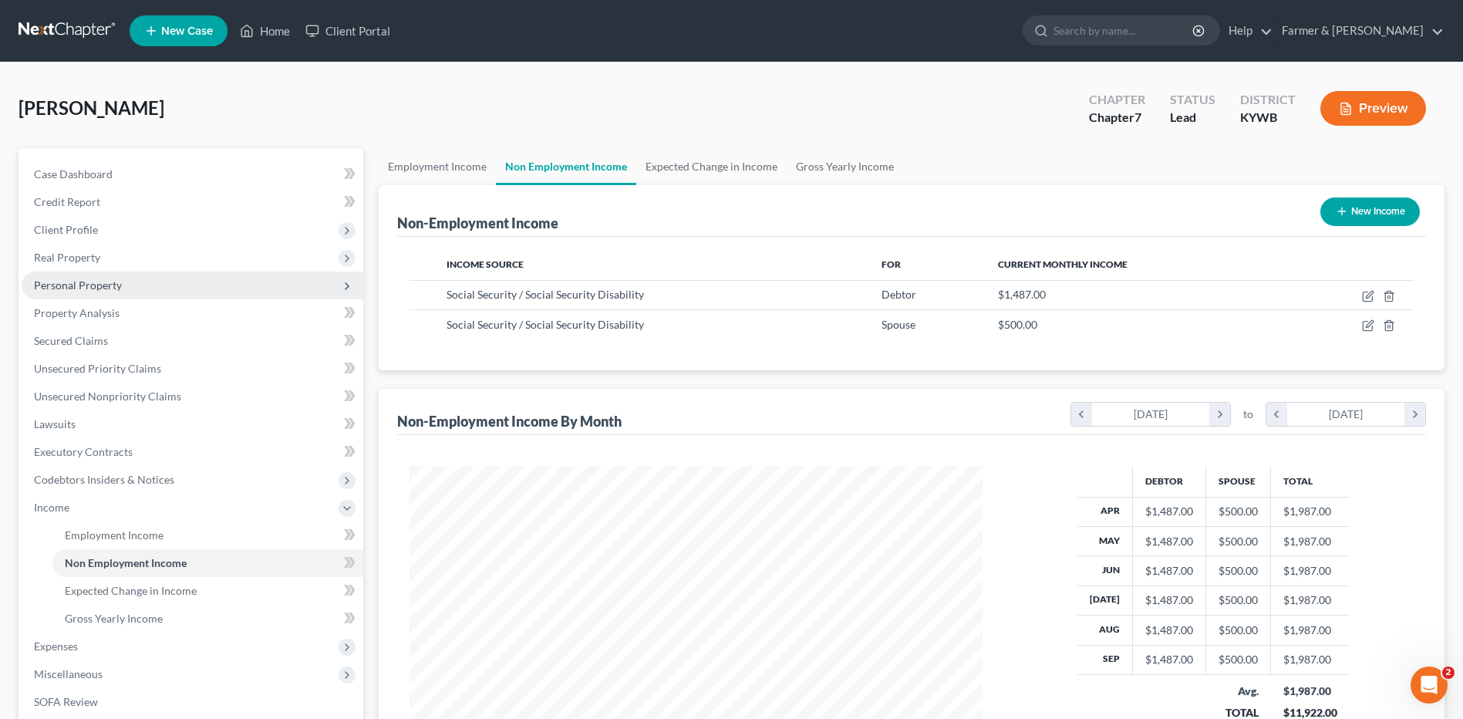
click at [98, 287] on span "Personal Property" at bounding box center [78, 284] width 88 height 13
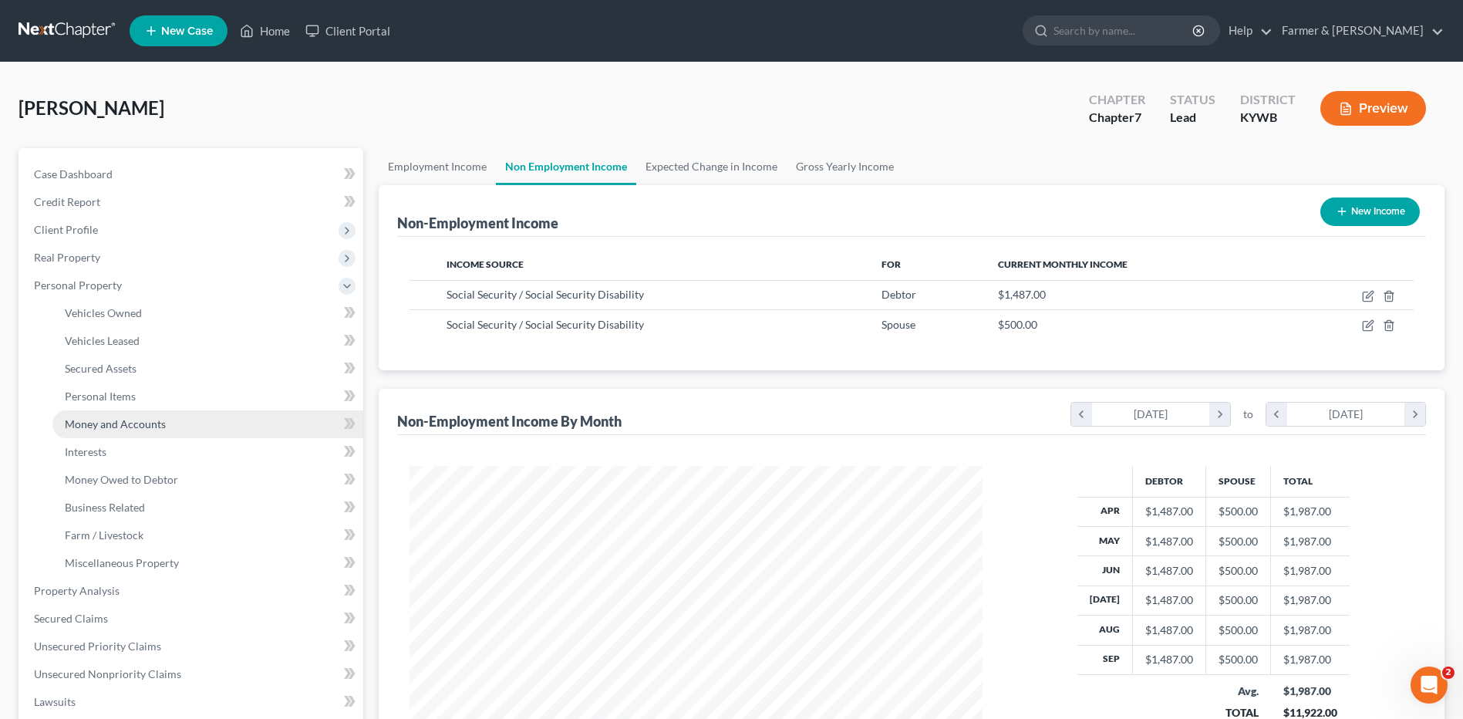
click at [157, 427] on span "Money and Accounts" at bounding box center [115, 423] width 101 height 13
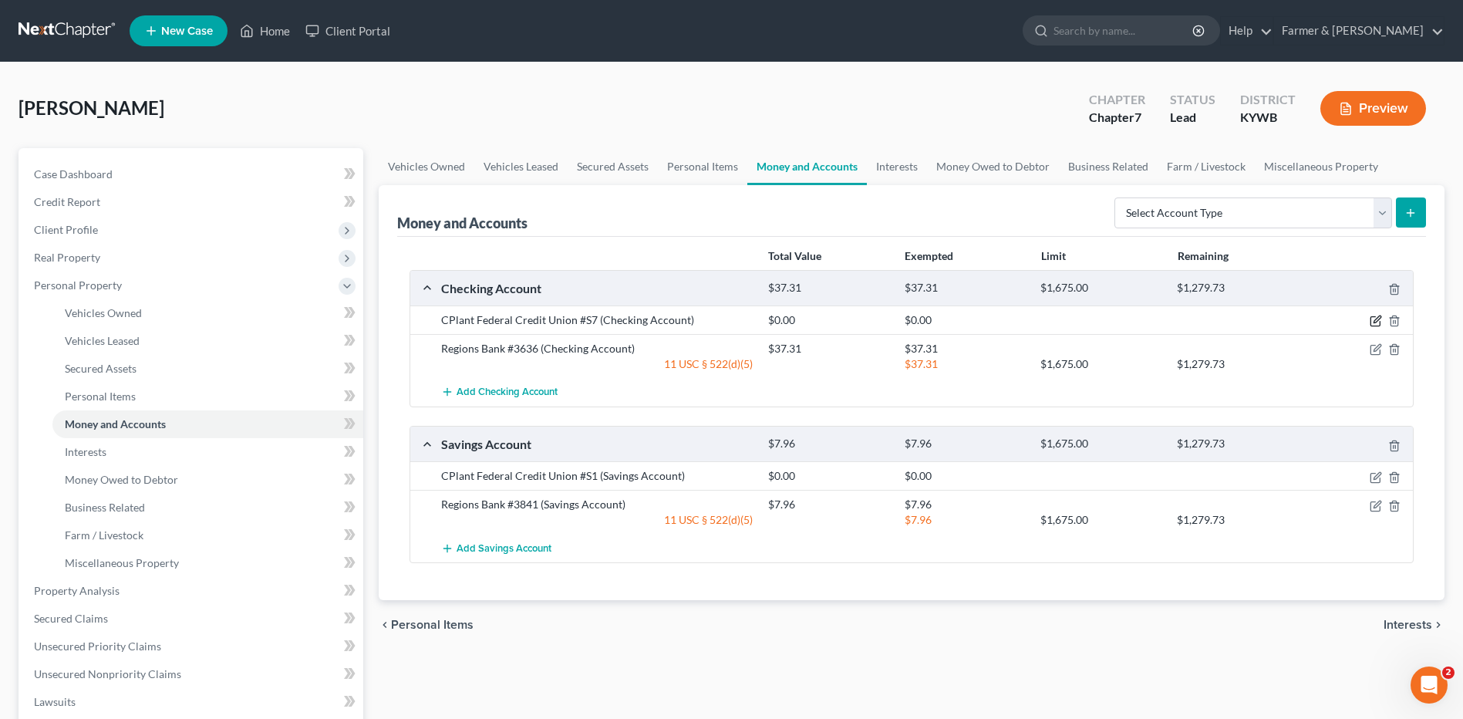
click at [1372, 322] on icon "button" at bounding box center [1376, 321] width 12 height 12
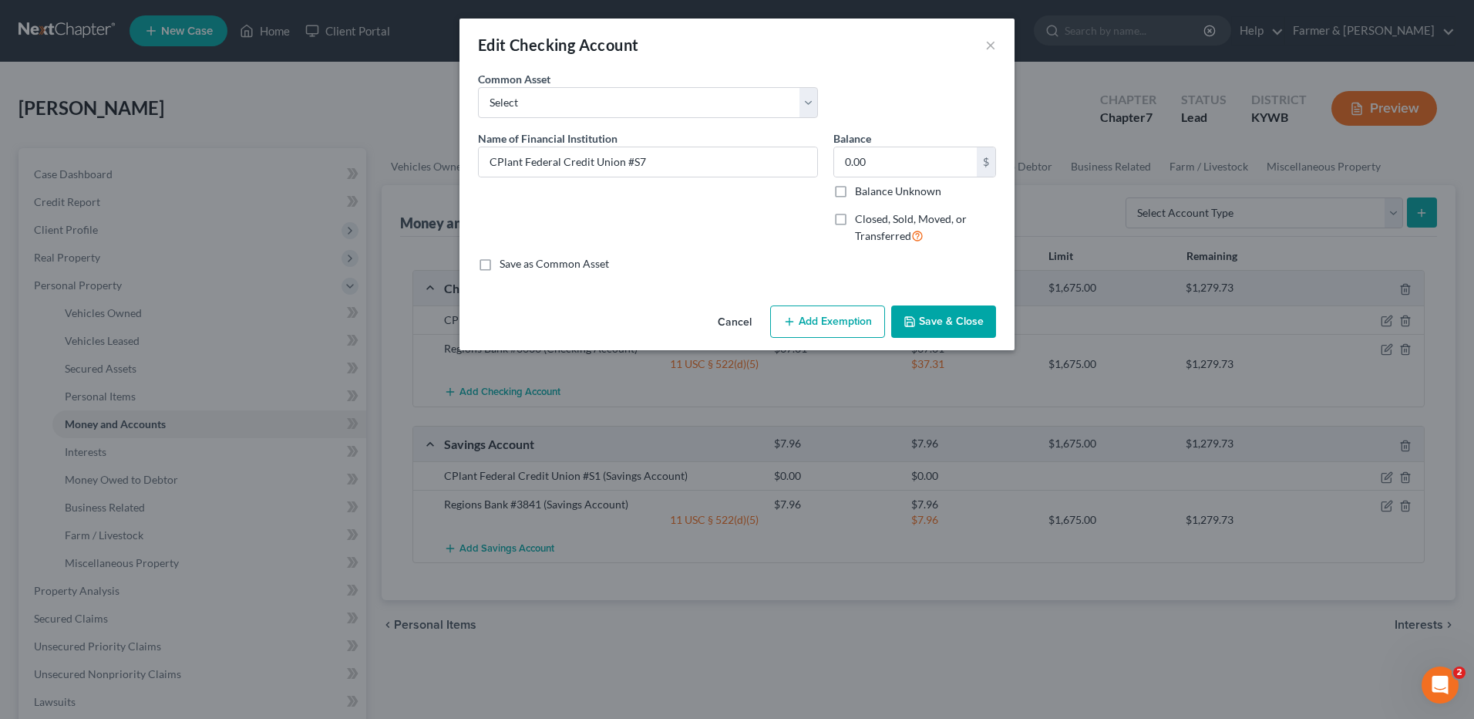
click at [731, 314] on button "Cancel" at bounding box center [735, 322] width 59 height 31
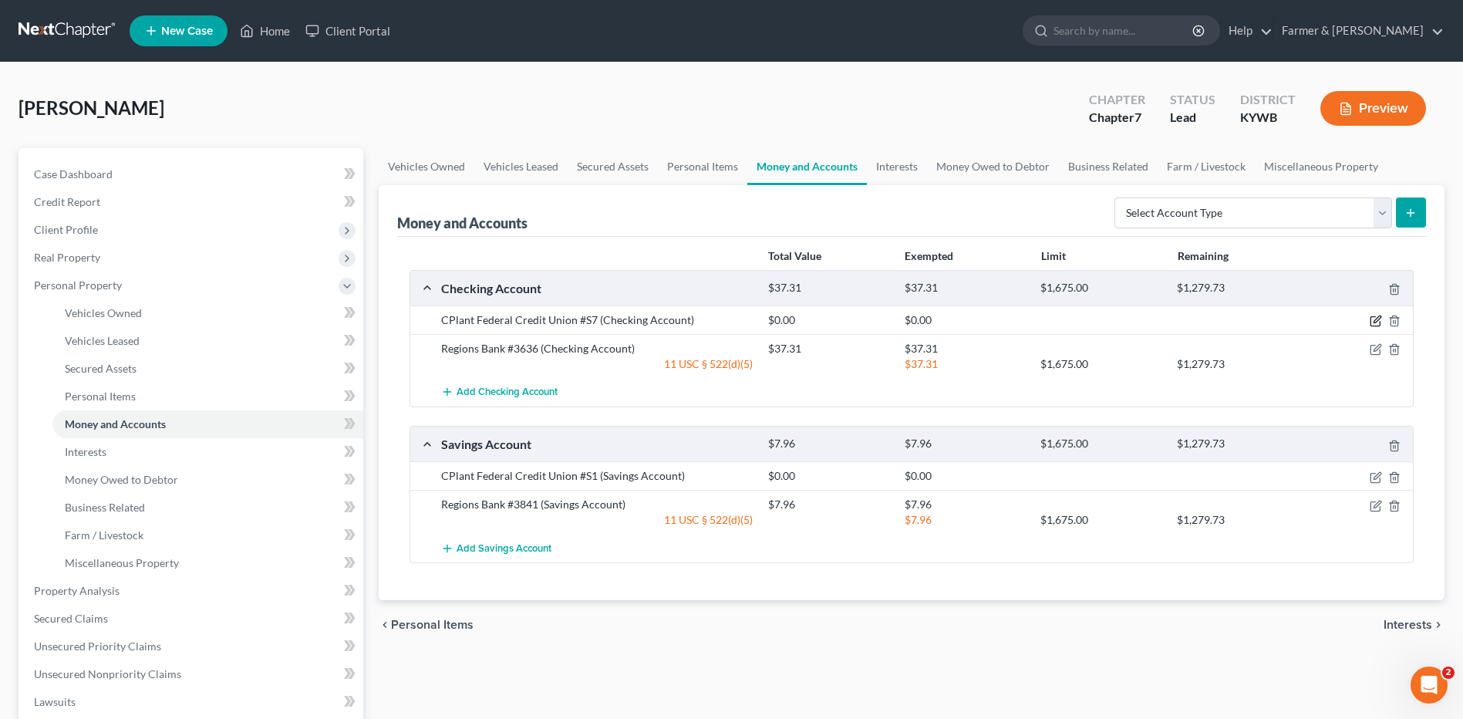
click at [1376, 320] on icon "button" at bounding box center [1376, 321] width 12 height 12
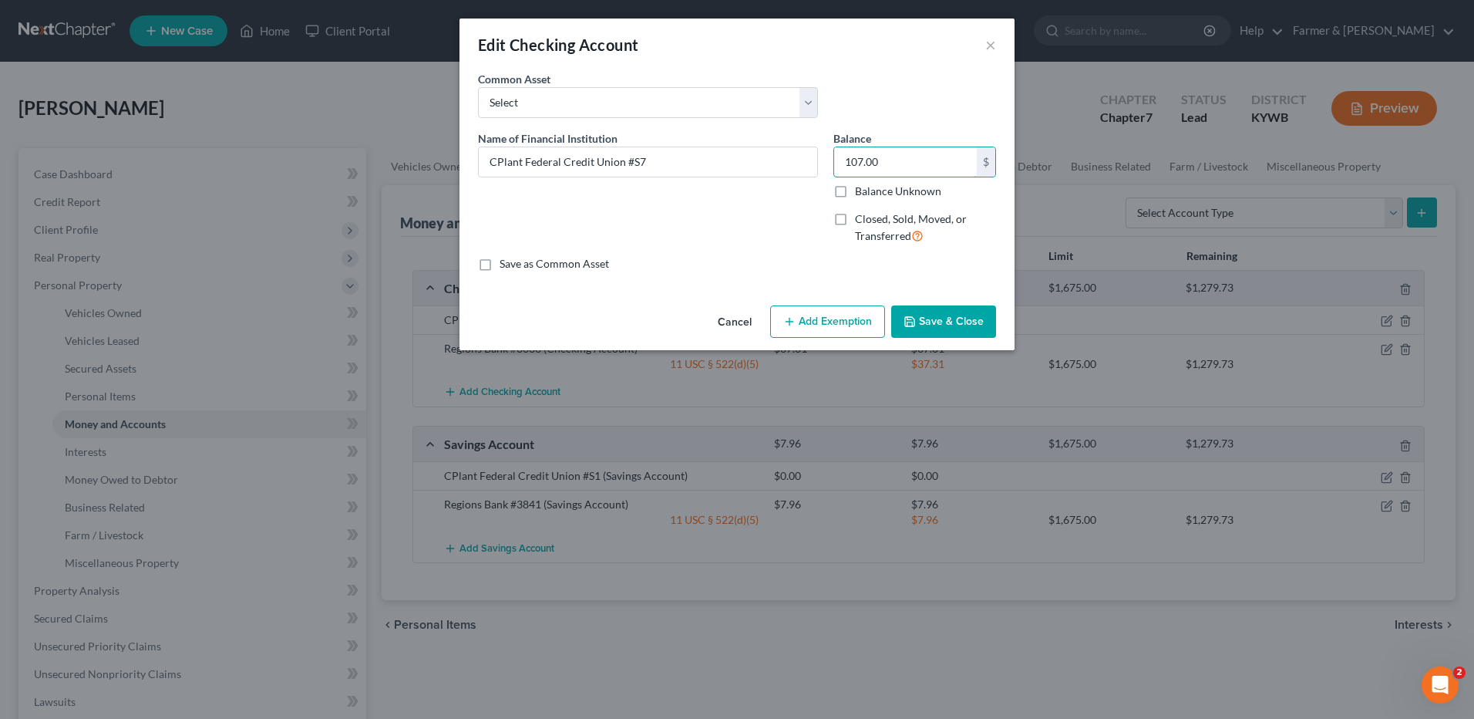
type input "107.00"
click at [922, 318] on button "Save & Close" at bounding box center [943, 321] width 105 height 32
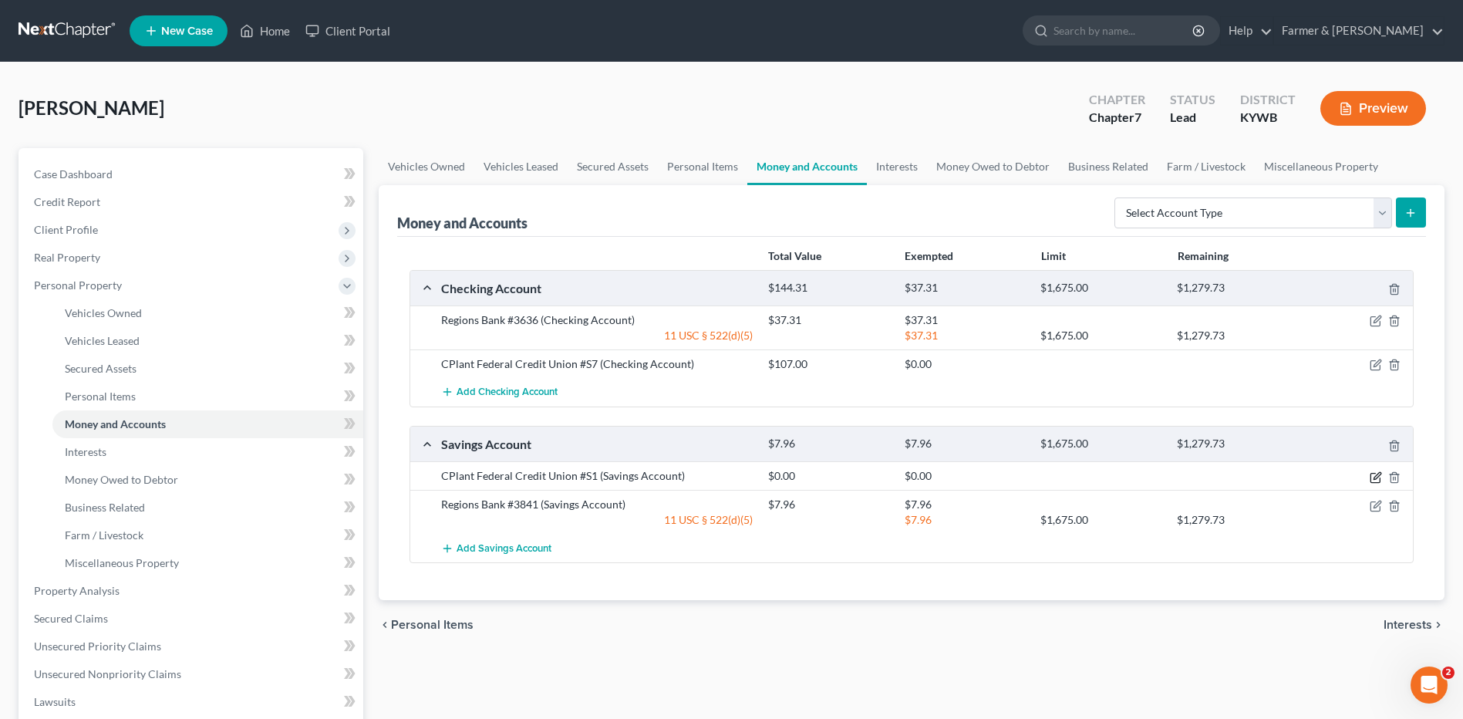
click at [1377, 480] on icon "button" at bounding box center [1376, 477] width 12 height 12
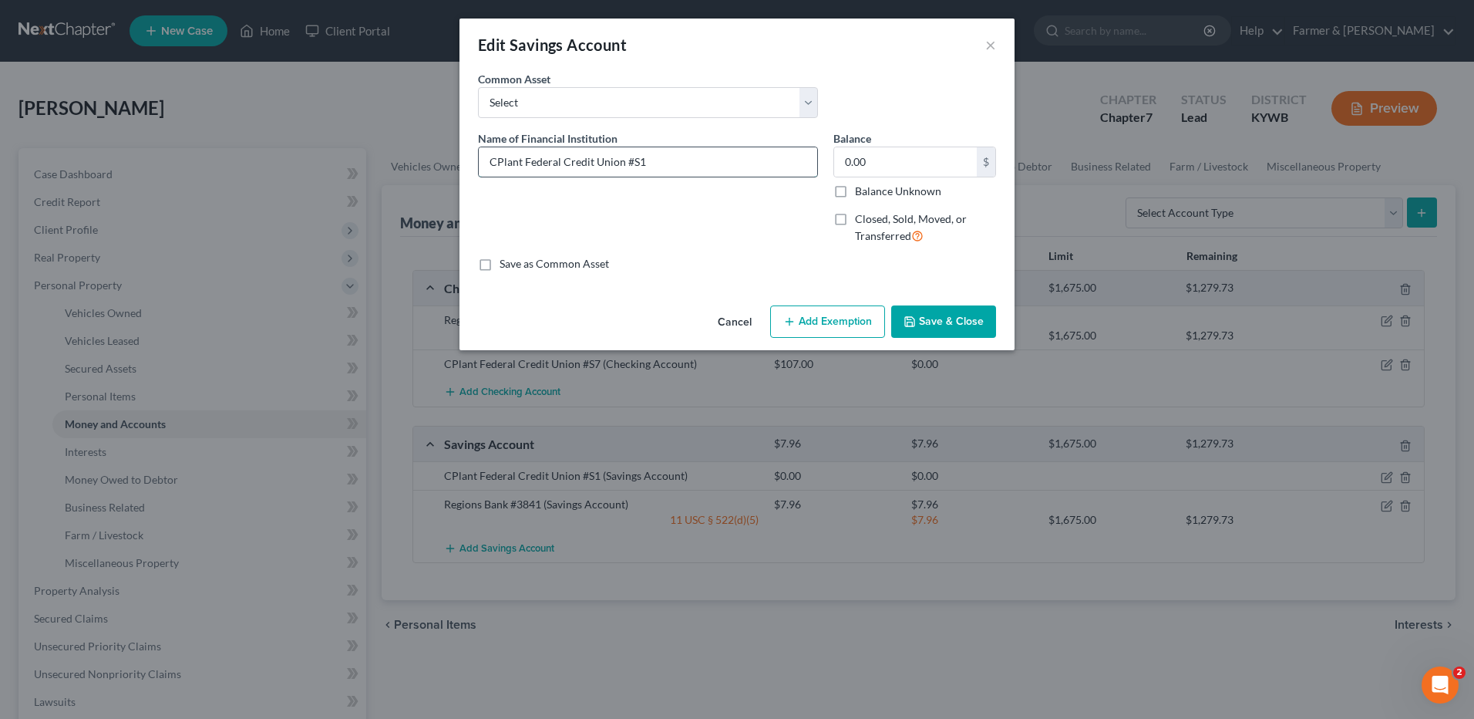
click at [679, 160] on input "CPlant Federal Credit Union #S1" at bounding box center [648, 161] width 339 height 29
click at [938, 163] on input "0.00" at bounding box center [905, 161] width 143 height 29
type input "7.00"
click at [902, 320] on button "Save & Close" at bounding box center [943, 321] width 105 height 32
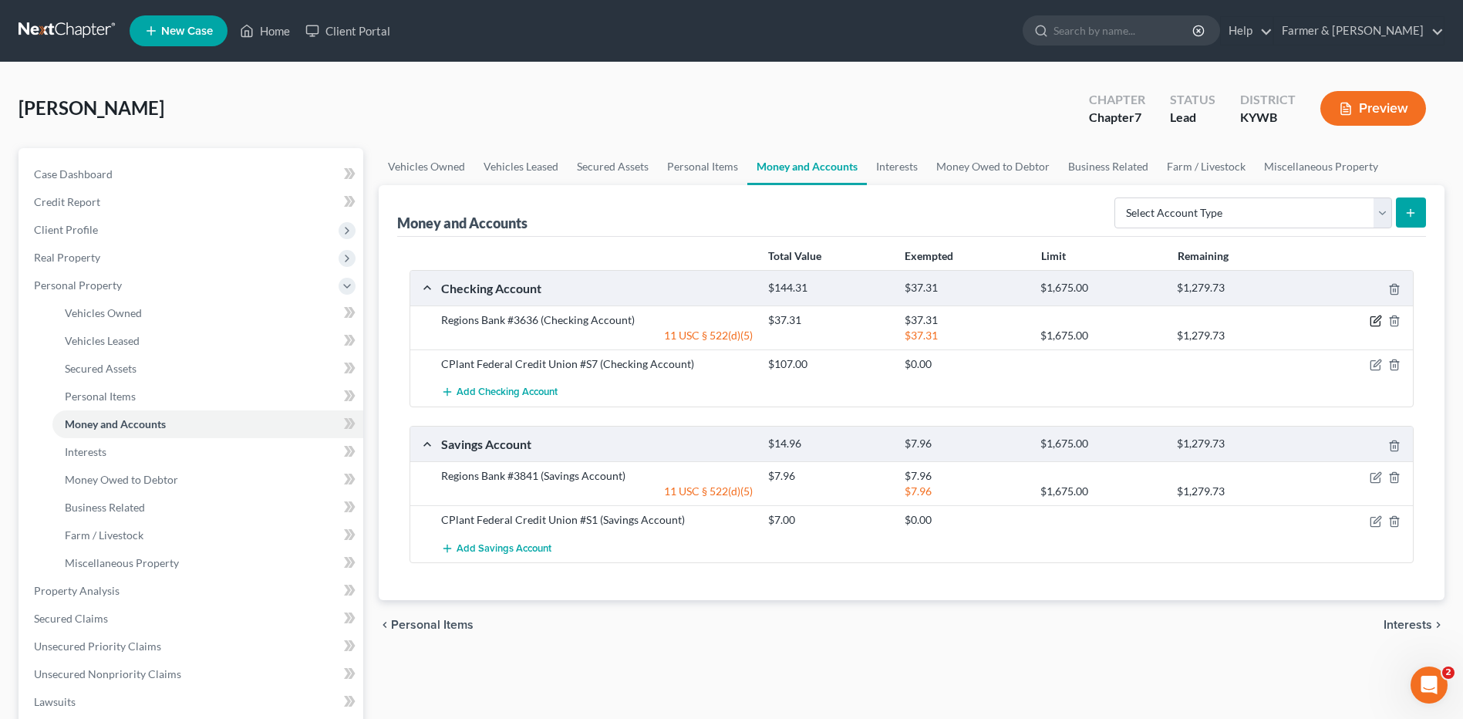
click at [1372, 322] on icon "button" at bounding box center [1376, 321] width 12 height 12
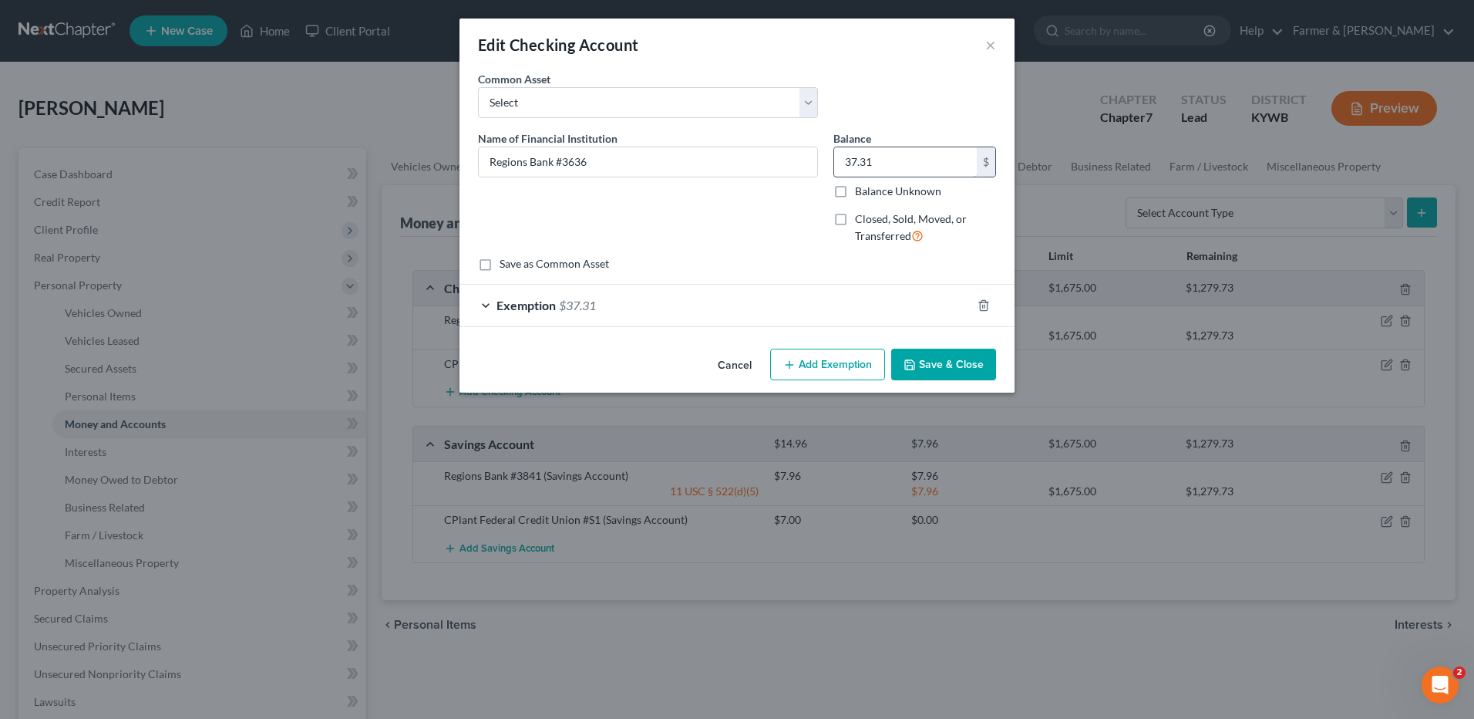
click at [887, 161] on input "37.31" at bounding box center [905, 161] width 143 height 29
type input "107.00"
click at [986, 301] on icon "button" at bounding box center [983, 305] width 7 height 10
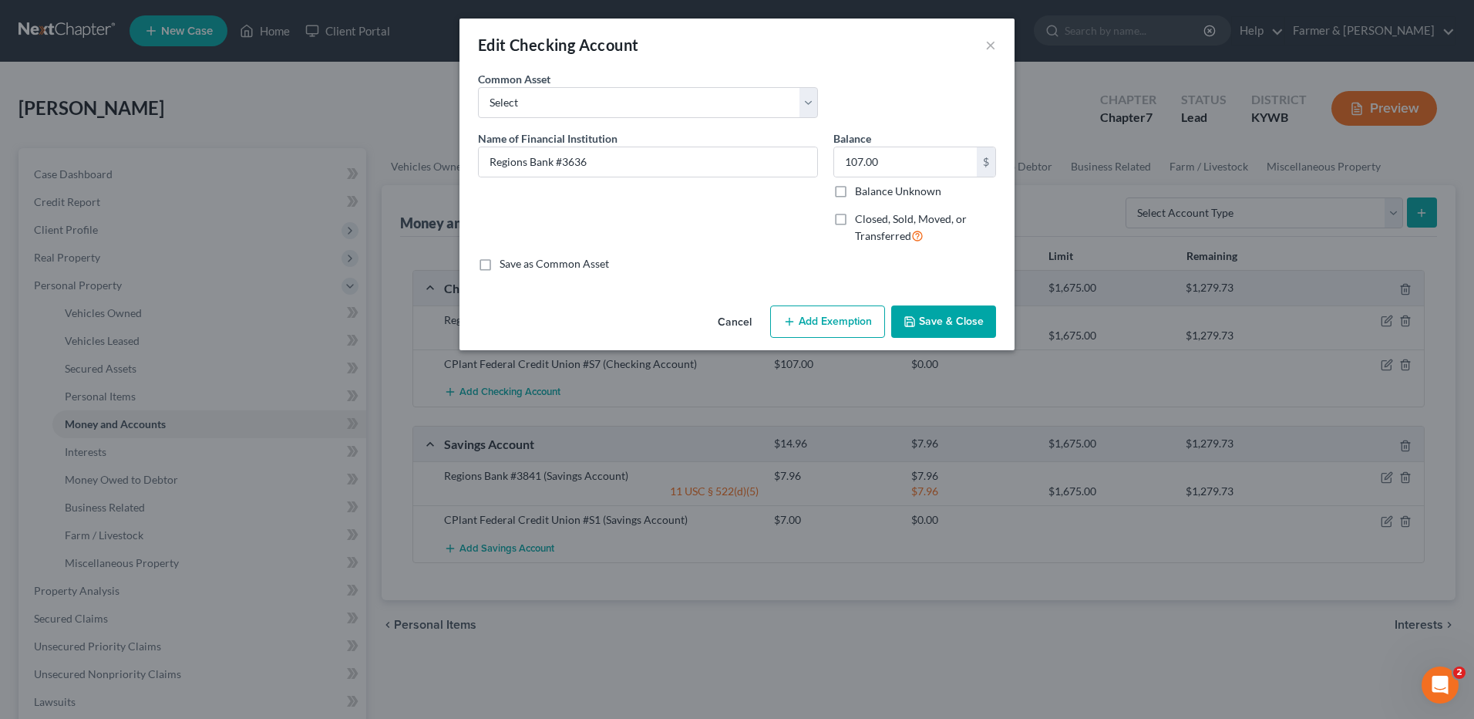
click at [968, 320] on button "Save & Close" at bounding box center [943, 321] width 105 height 32
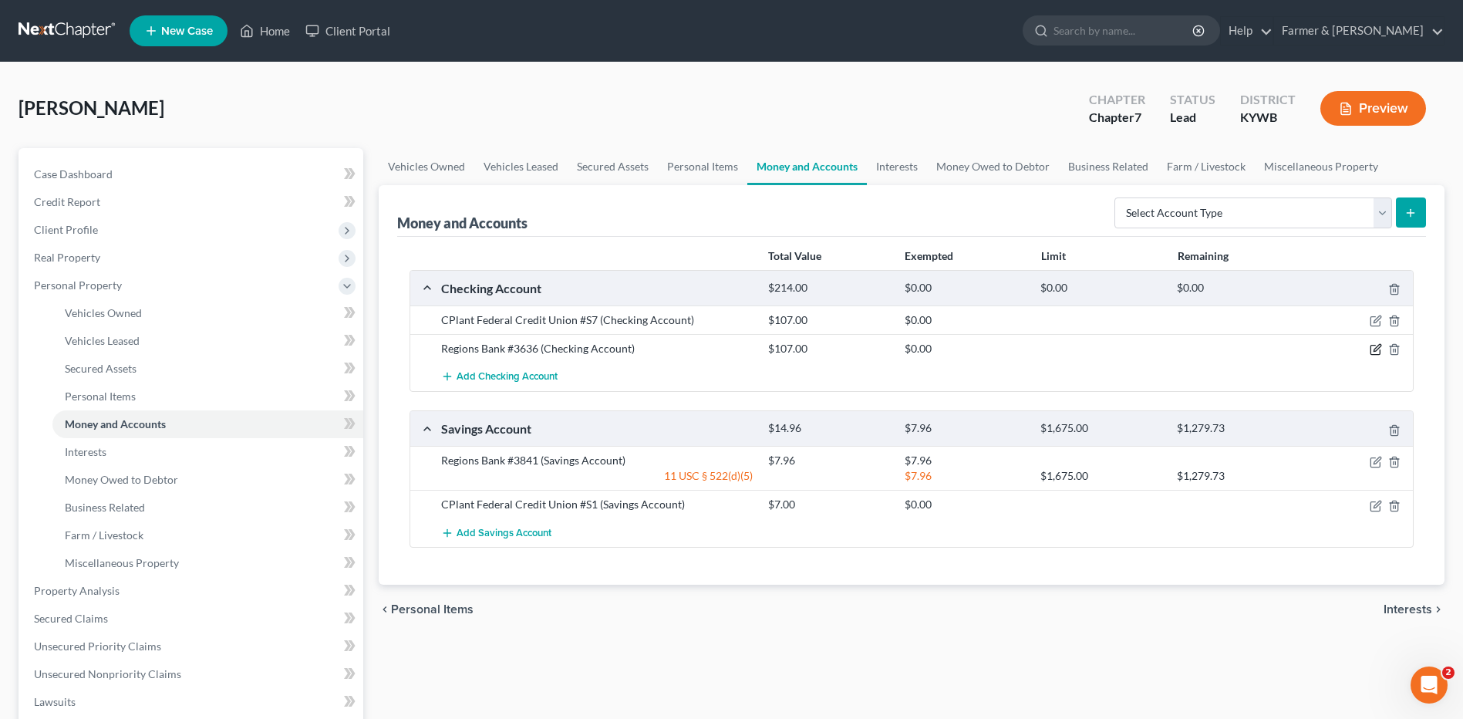
click at [1373, 349] on icon "button" at bounding box center [1376, 349] width 12 height 12
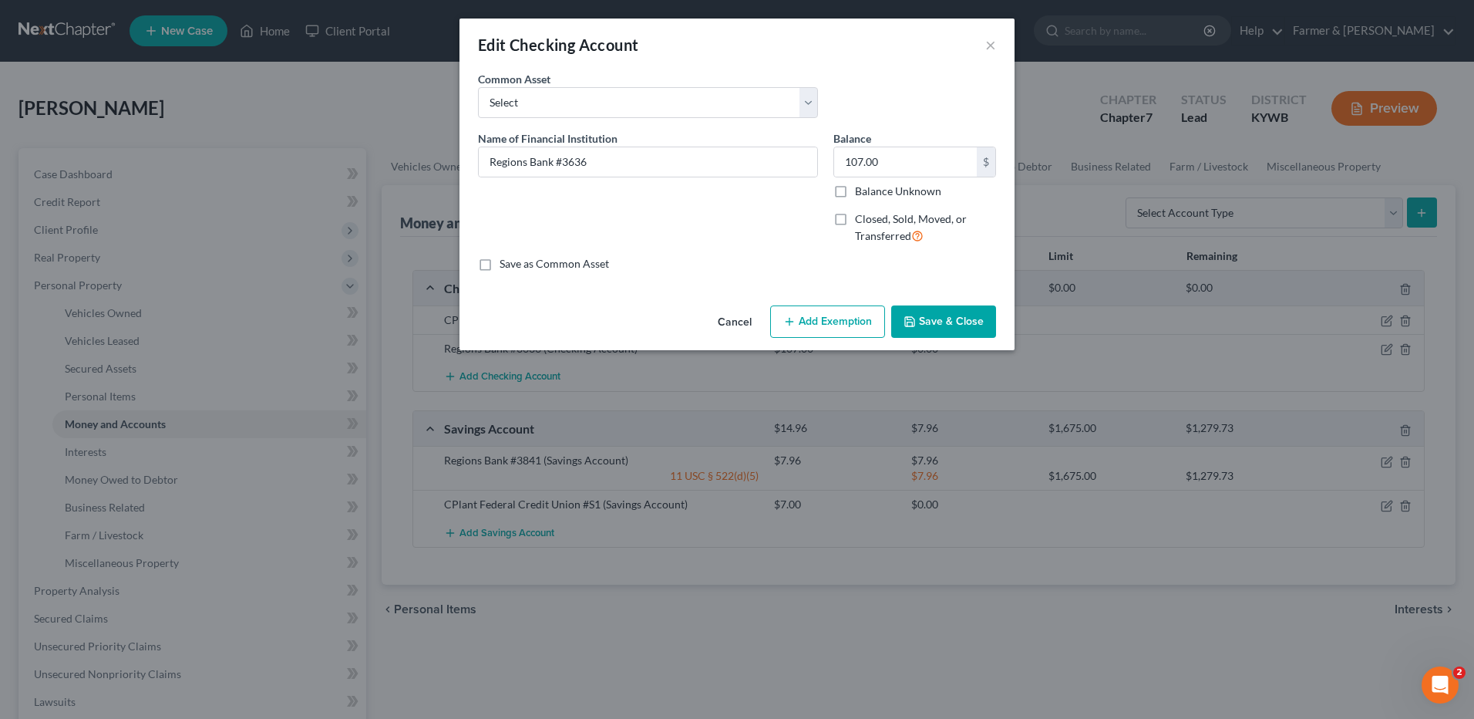
click at [729, 323] on button "Cancel" at bounding box center [735, 322] width 59 height 31
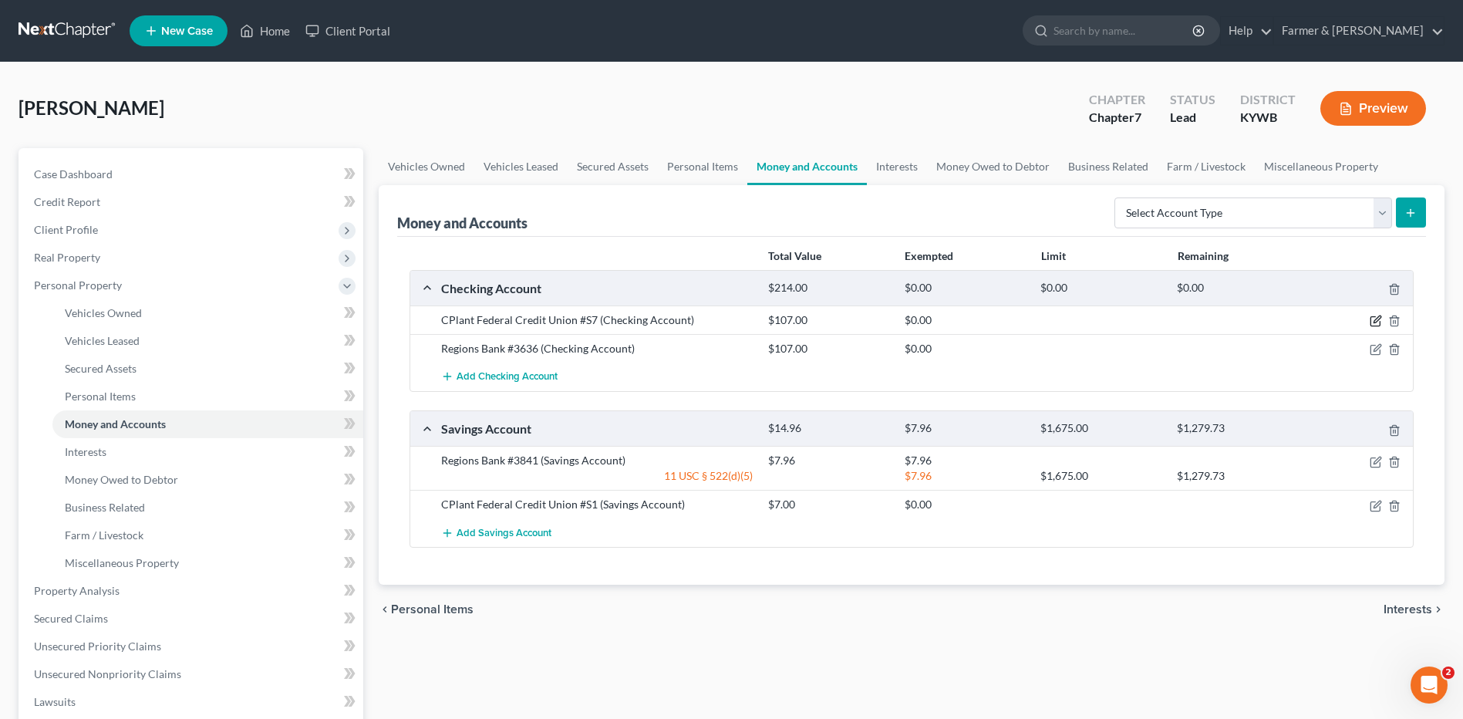
click at [1376, 318] on icon "button" at bounding box center [1376, 321] width 12 height 12
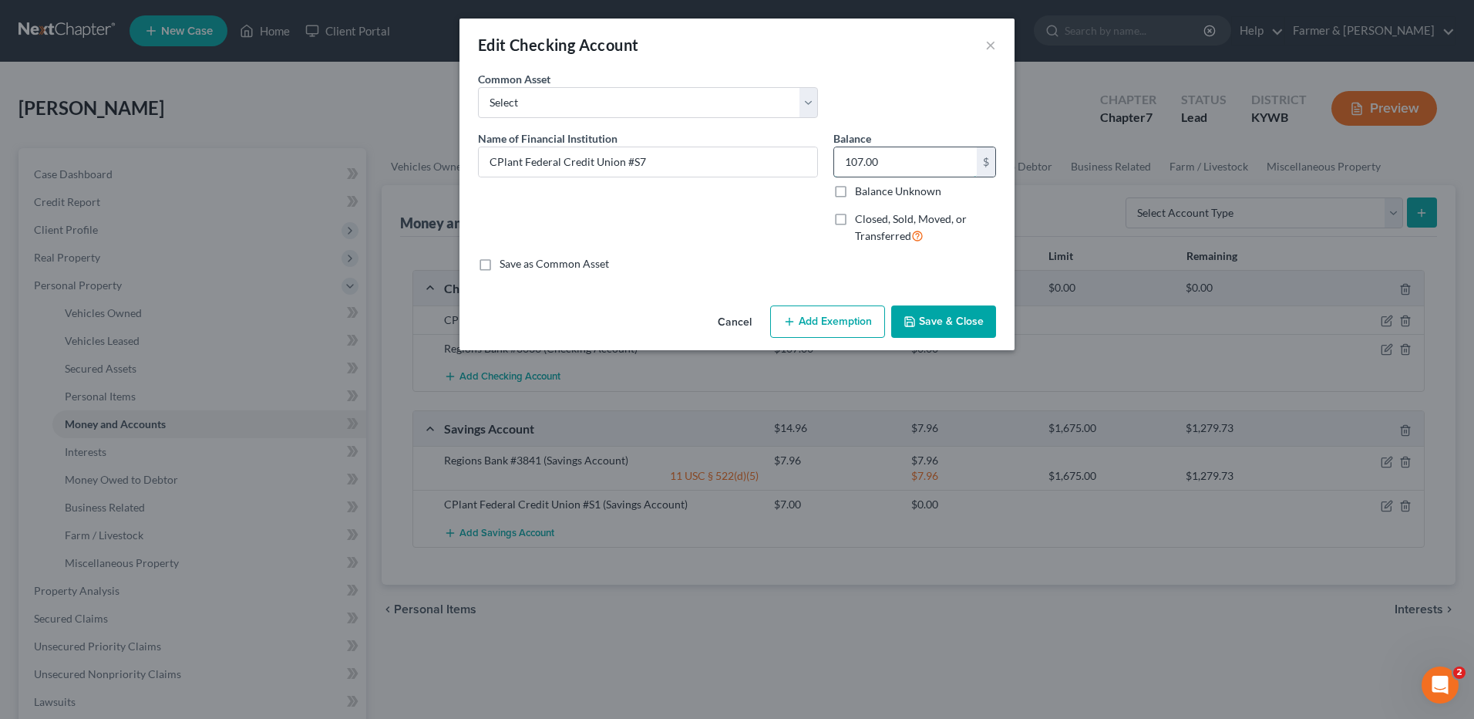
click at [918, 157] on input "107.00" at bounding box center [905, 161] width 143 height 29
type input "5.00"
click at [940, 342] on div "Cancel Add Exemption Save & Close" at bounding box center [737, 324] width 555 height 51
click at [936, 333] on button "Save & Close" at bounding box center [943, 321] width 105 height 32
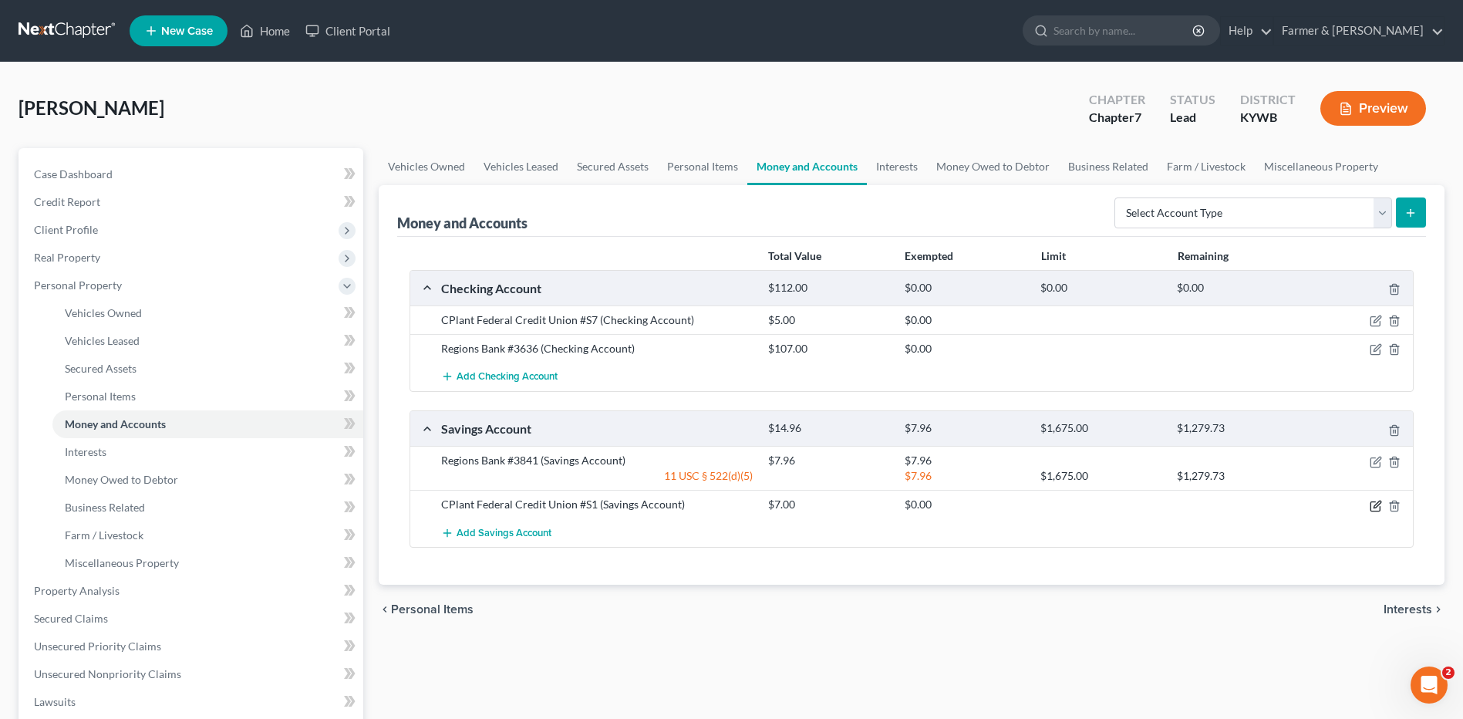
click at [1375, 507] on icon "button" at bounding box center [1376, 503] width 7 height 7
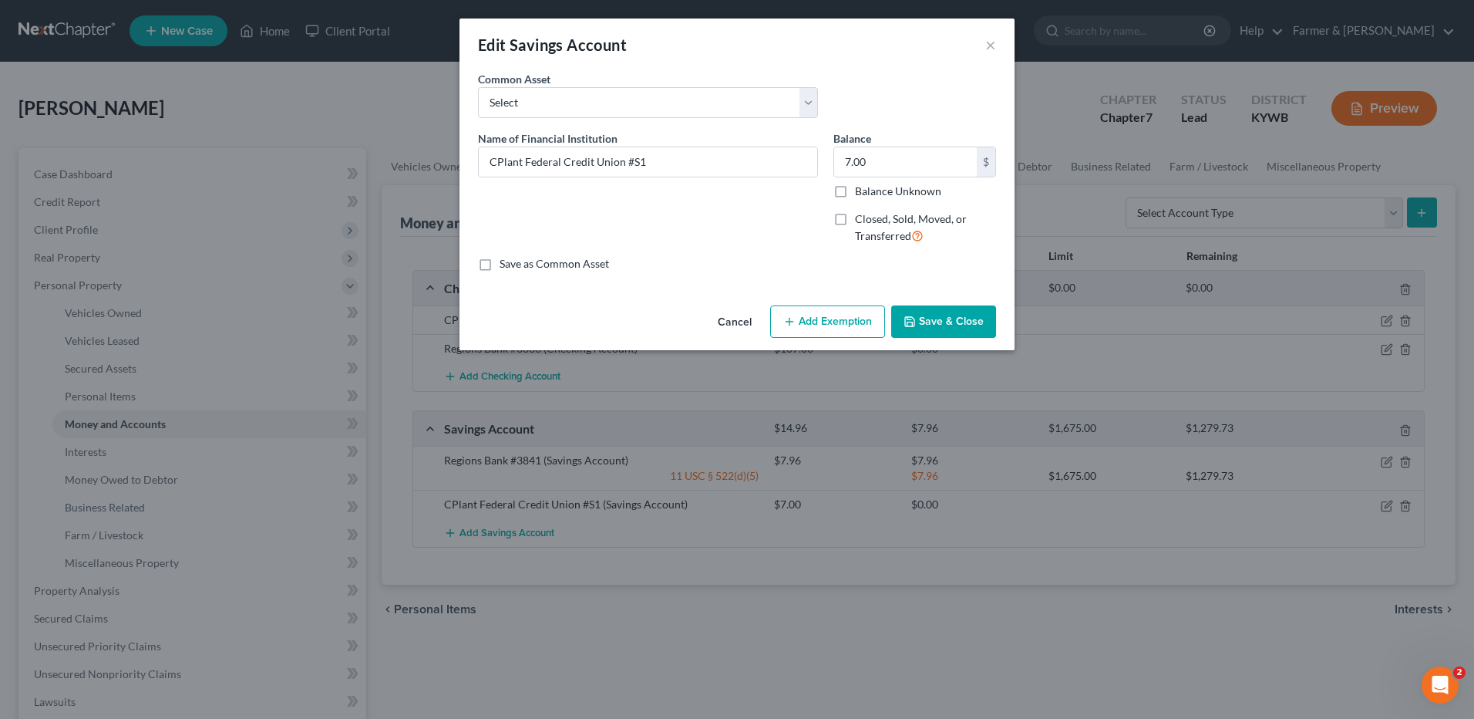
click at [908, 322] on icon "button" at bounding box center [910, 321] width 12 height 12
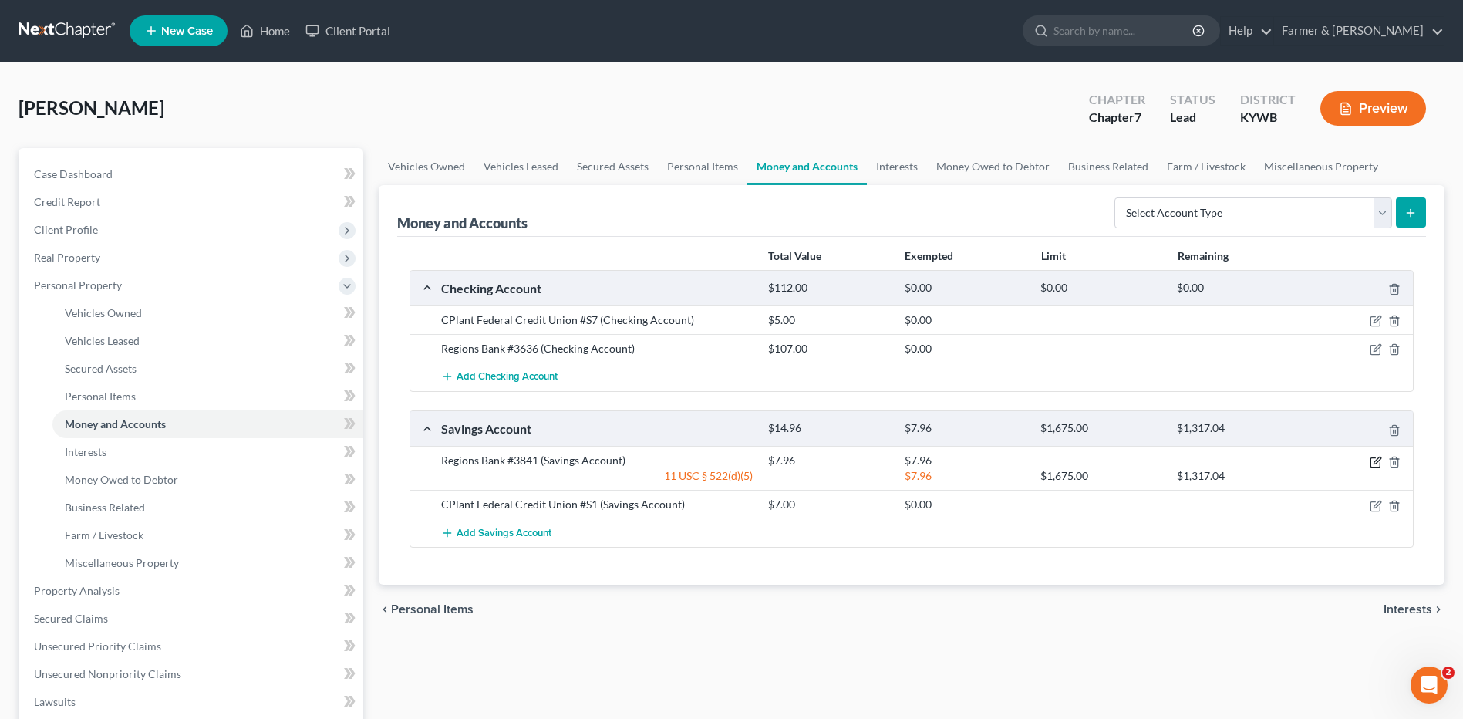
click at [1374, 464] on icon "button" at bounding box center [1376, 462] width 12 height 12
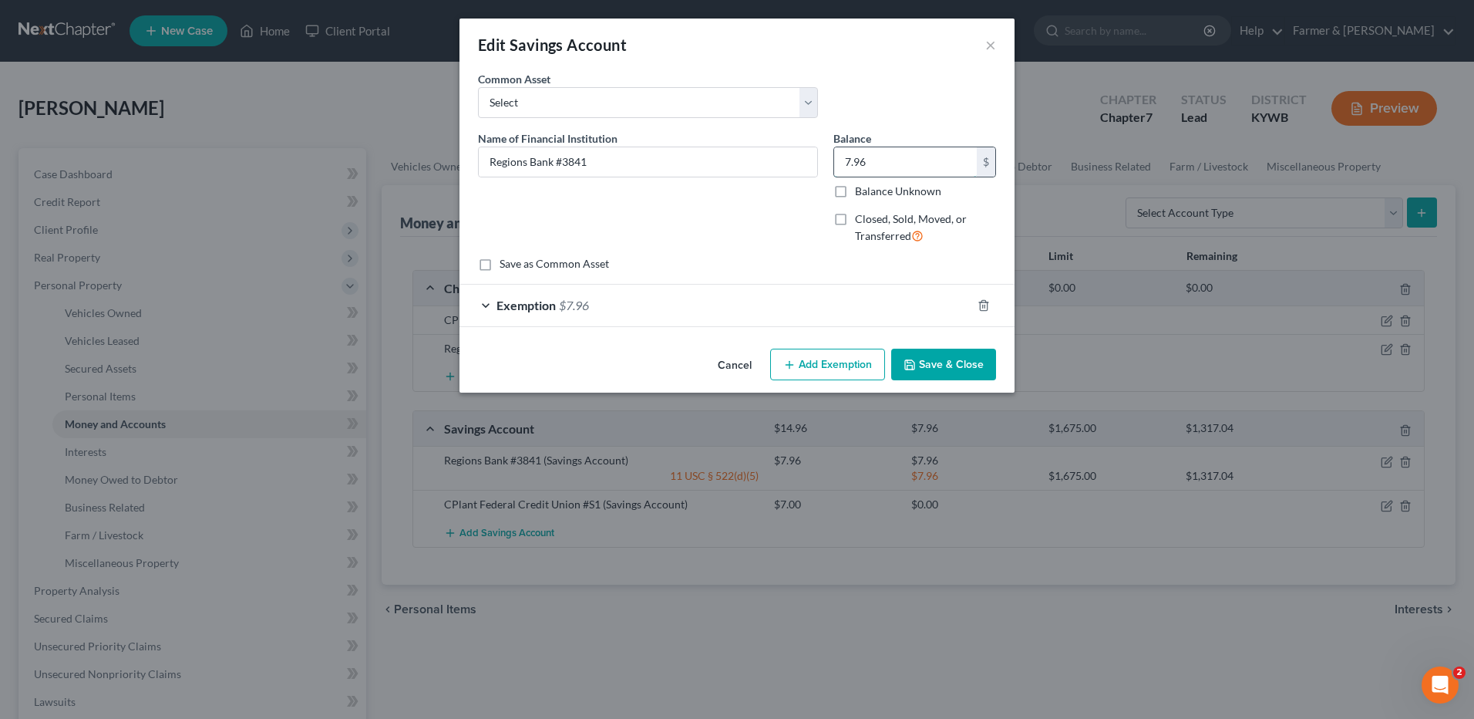
click at [895, 165] on input "7.96" at bounding box center [905, 161] width 143 height 29
type input "5.00"
click at [569, 293] on div "Exemption $7.96" at bounding box center [716, 305] width 512 height 41
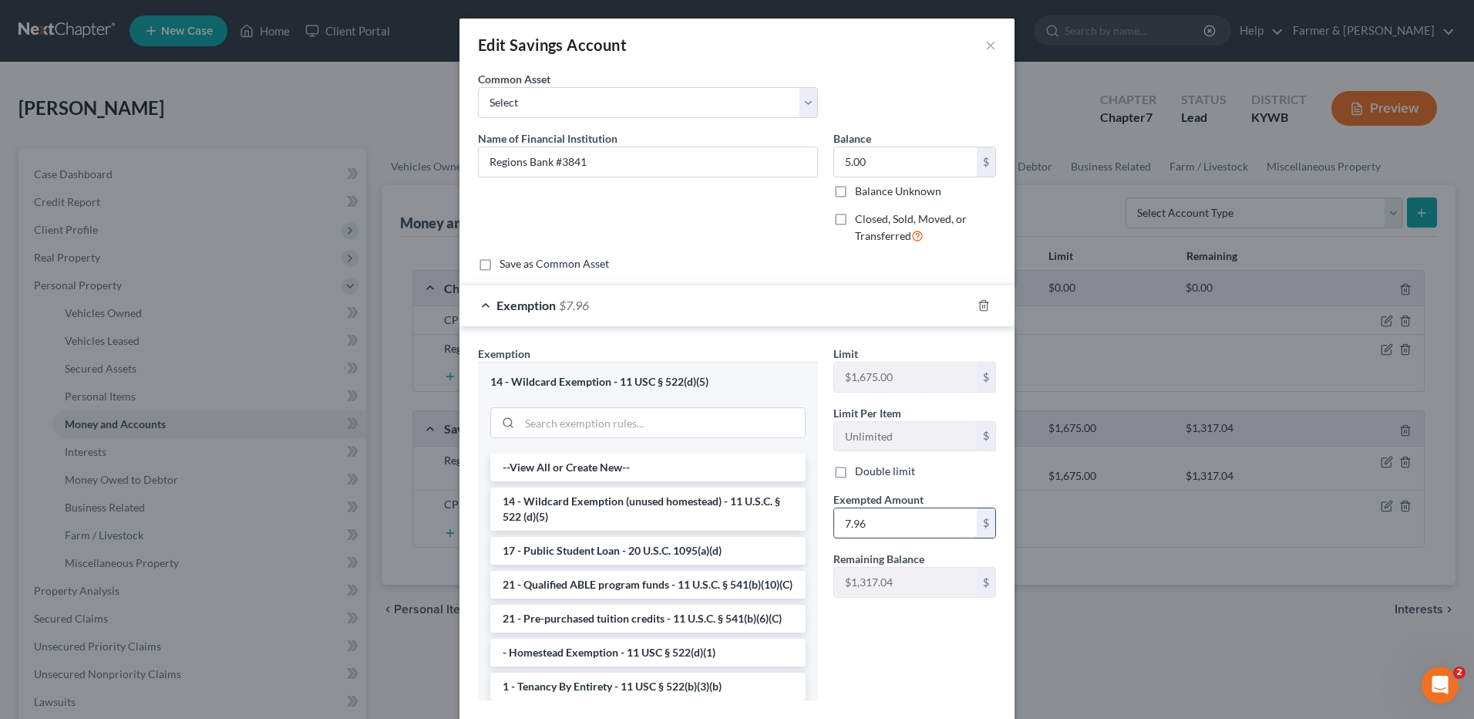
click at [895, 523] on input "7.96" at bounding box center [905, 522] width 143 height 29
drag, startPoint x: 885, startPoint y: 520, endPoint x: 841, endPoint y: 517, distance: 44.8
click at [841, 516] on input "5.00" at bounding box center [905, 522] width 143 height 29
type input "7.00"
click at [901, 168] on input "5.00" at bounding box center [905, 161] width 143 height 29
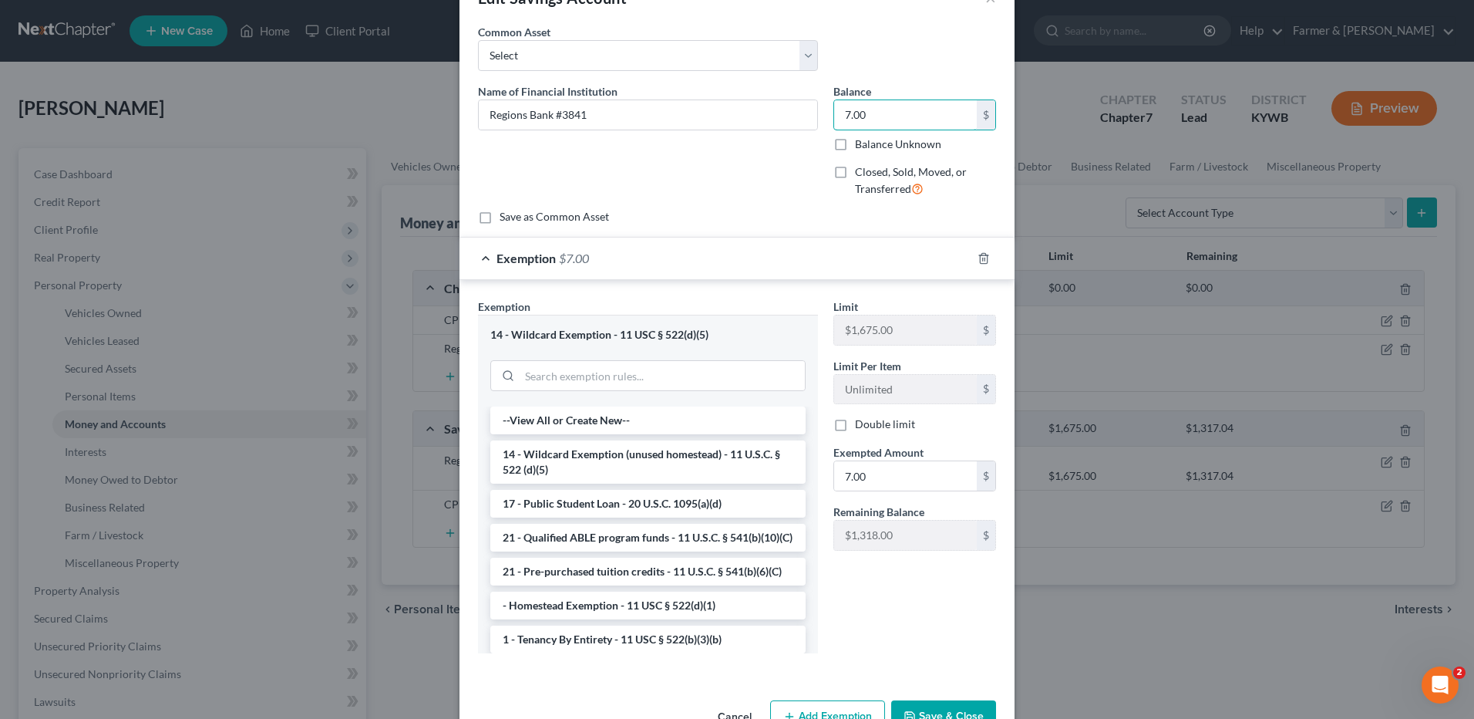
scroll to position [92, 0]
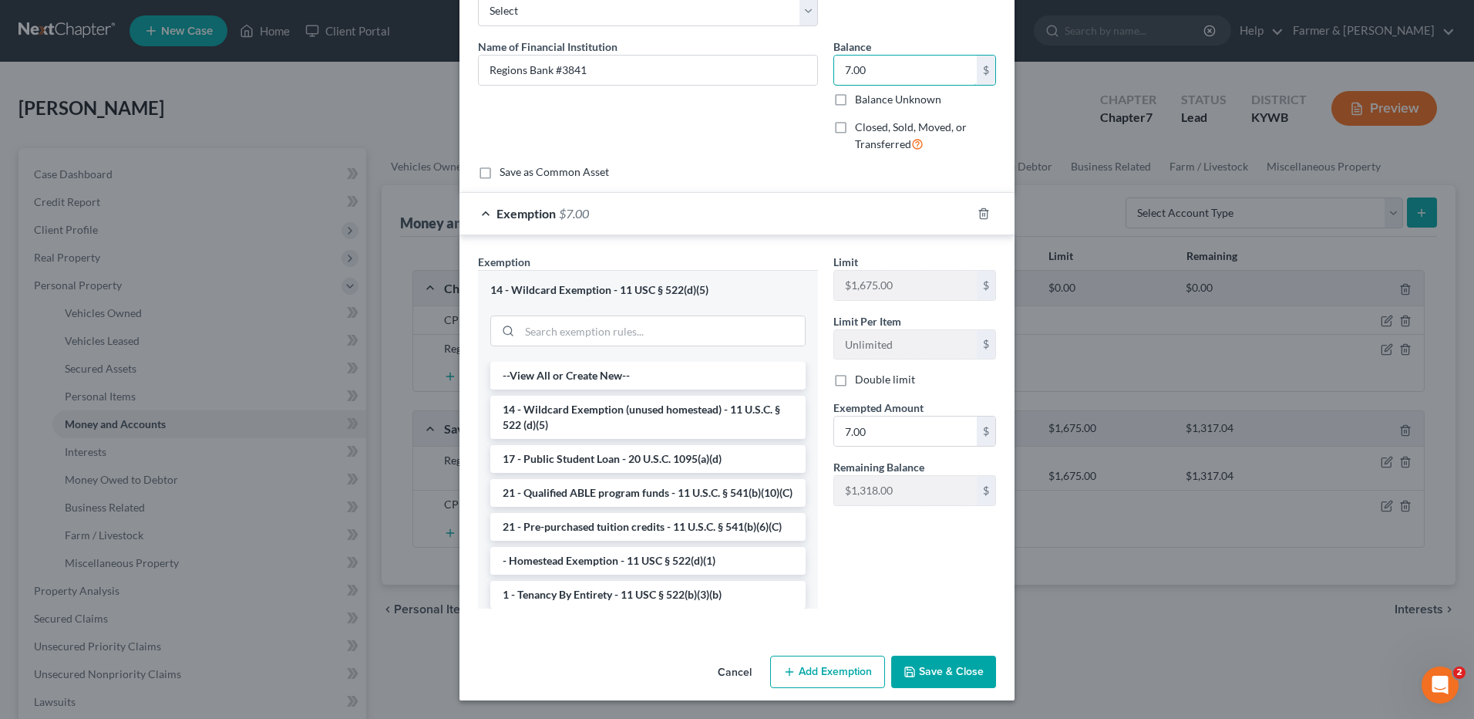
type input "7.00"
click at [922, 662] on button "Save & Close" at bounding box center [943, 671] width 105 height 32
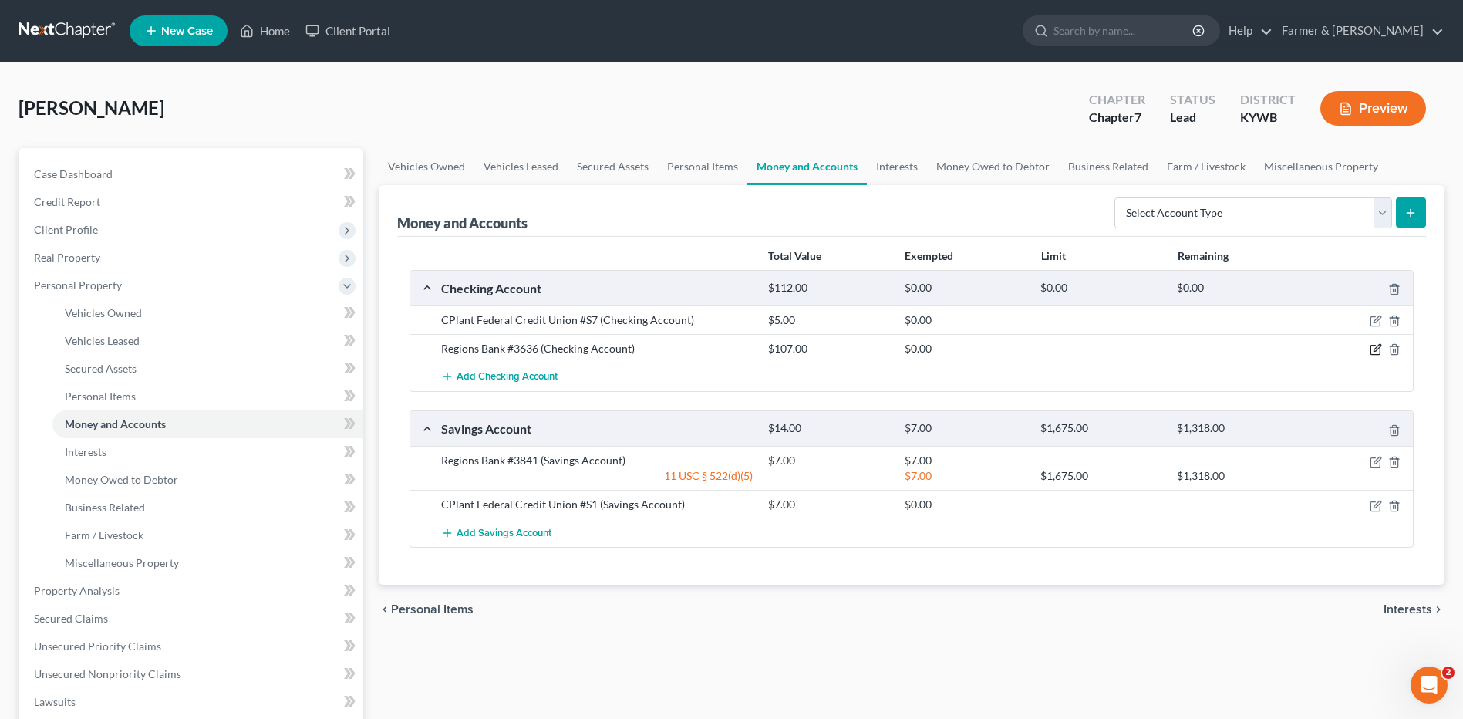
click at [1370, 349] on icon "button" at bounding box center [1376, 349] width 12 height 12
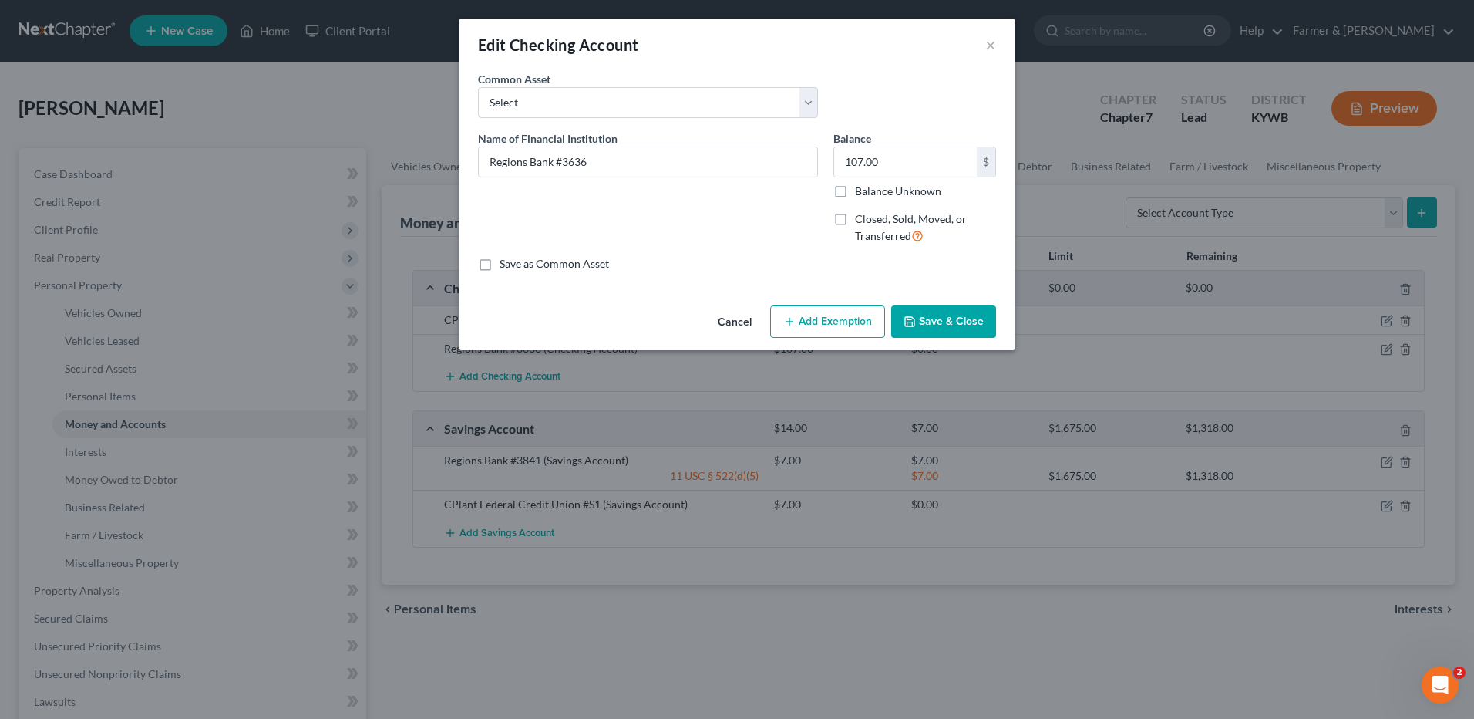
click at [809, 323] on button "Add Exemption" at bounding box center [827, 321] width 115 height 32
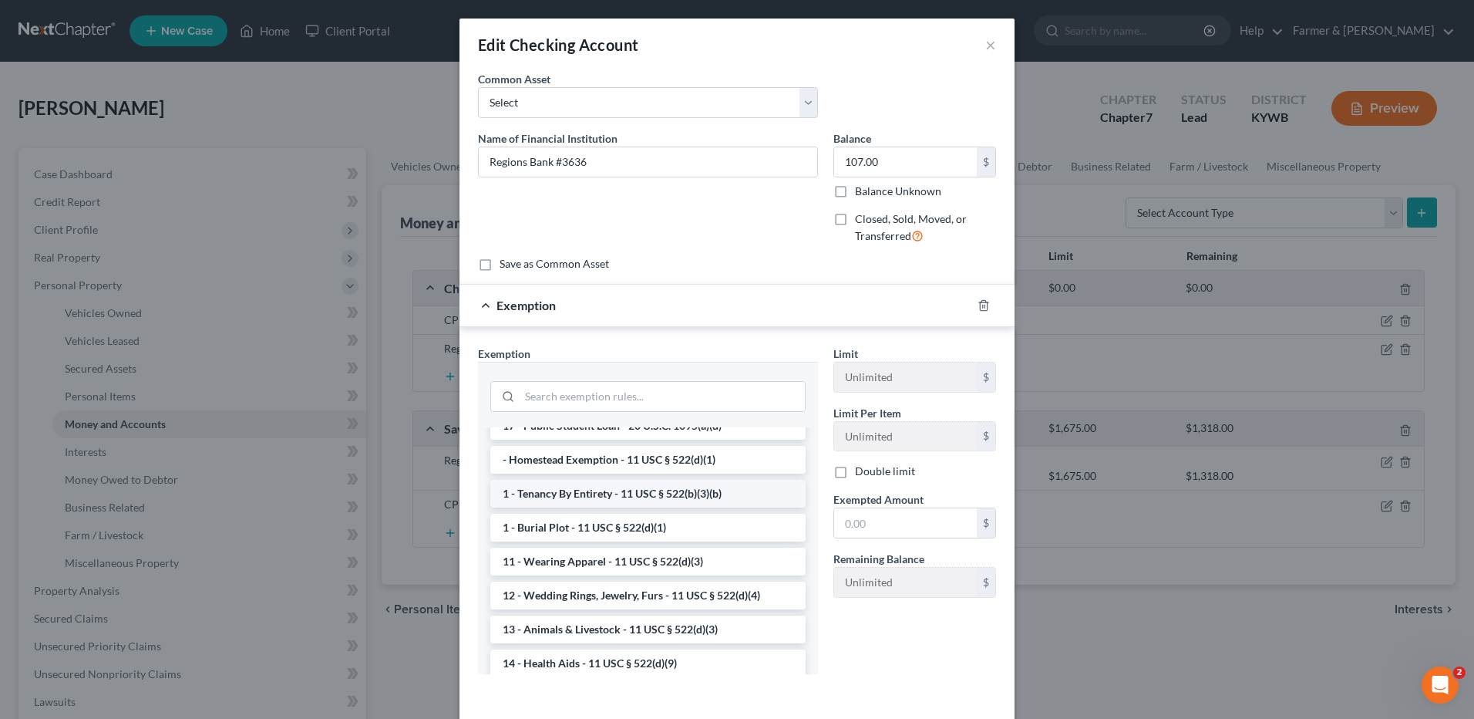
scroll to position [231, 0]
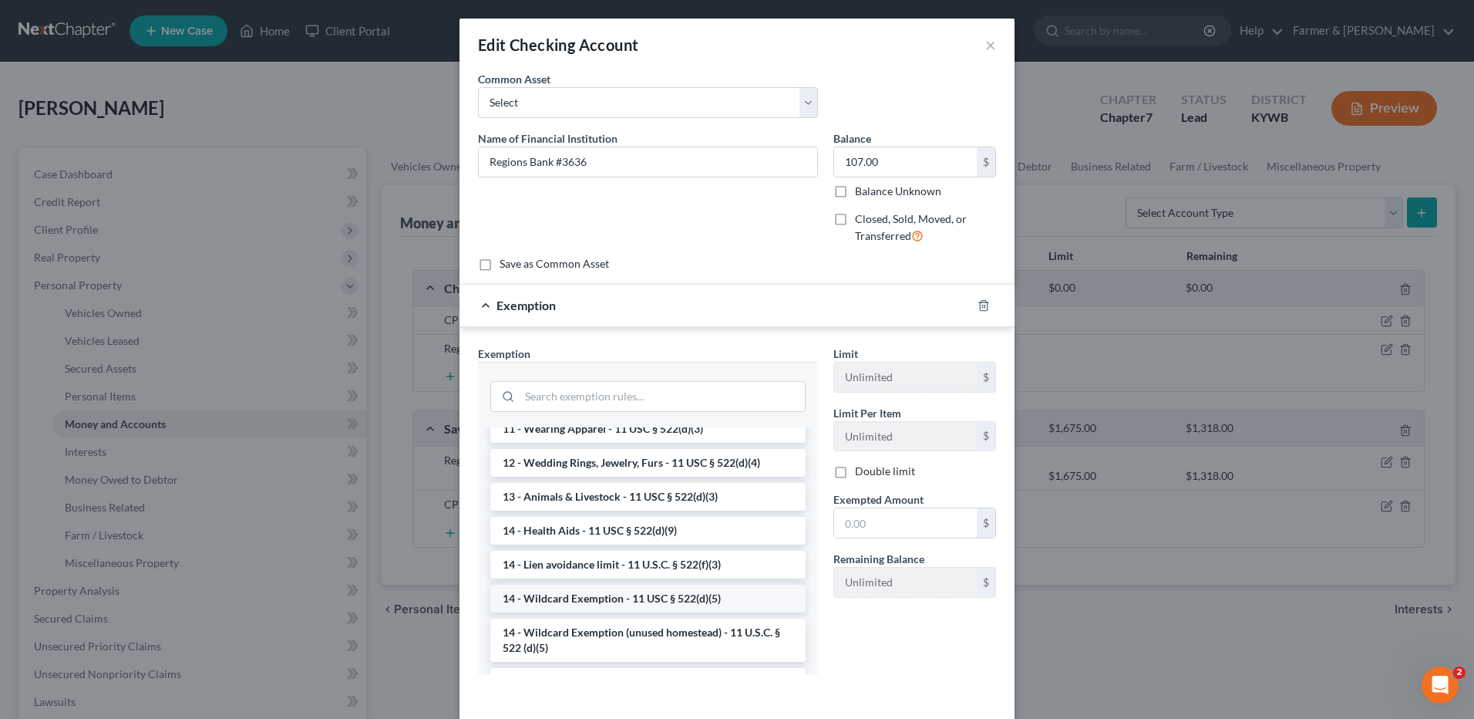
click at [653, 598] on li "14 - Wildcard Exemption - 11 USC § 522(d)(5)" at bounding box center [647, 599] width 315 height 28
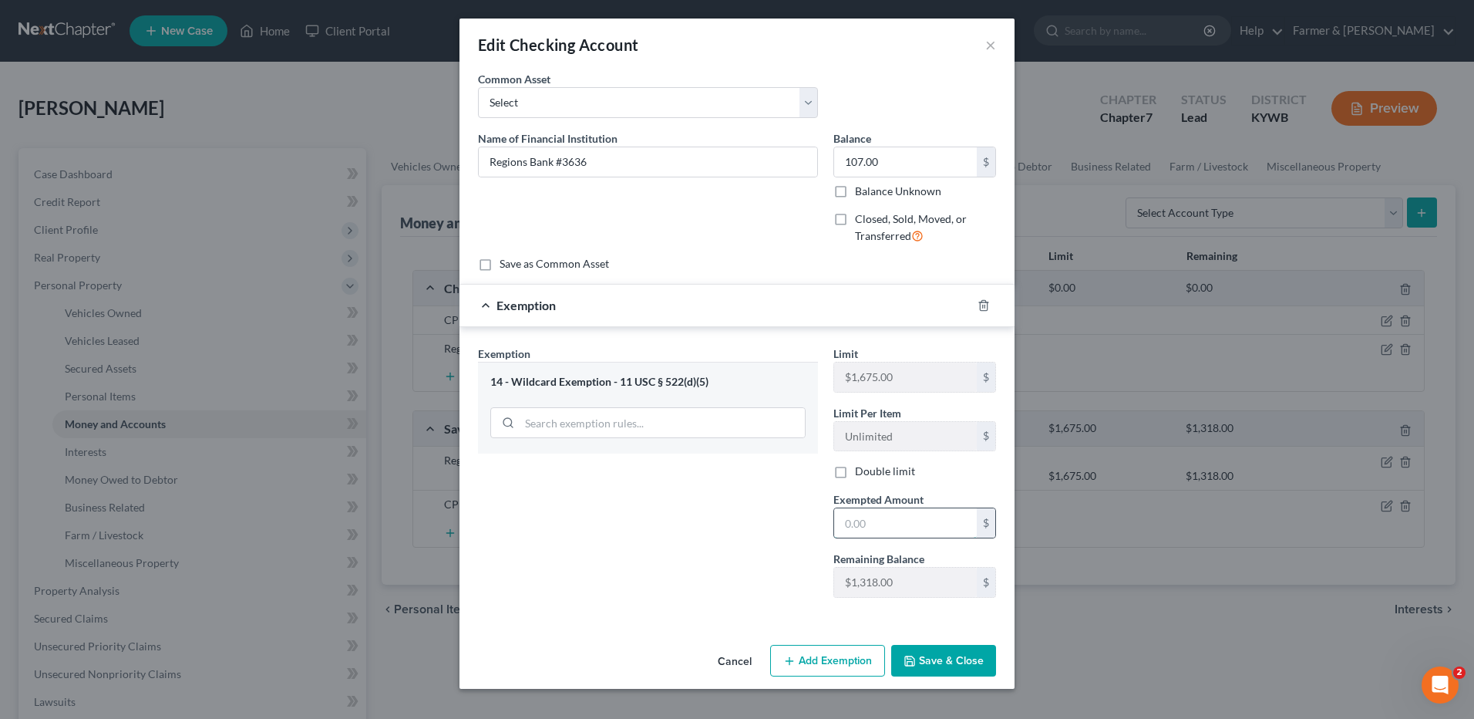
click at [921, 514] on input "text" at bounding box center [905, 522] width 143 height 29
type input "107.00"
click at [916, 657] on icon "button" at bounding box center [910, 661] width 12 height 12
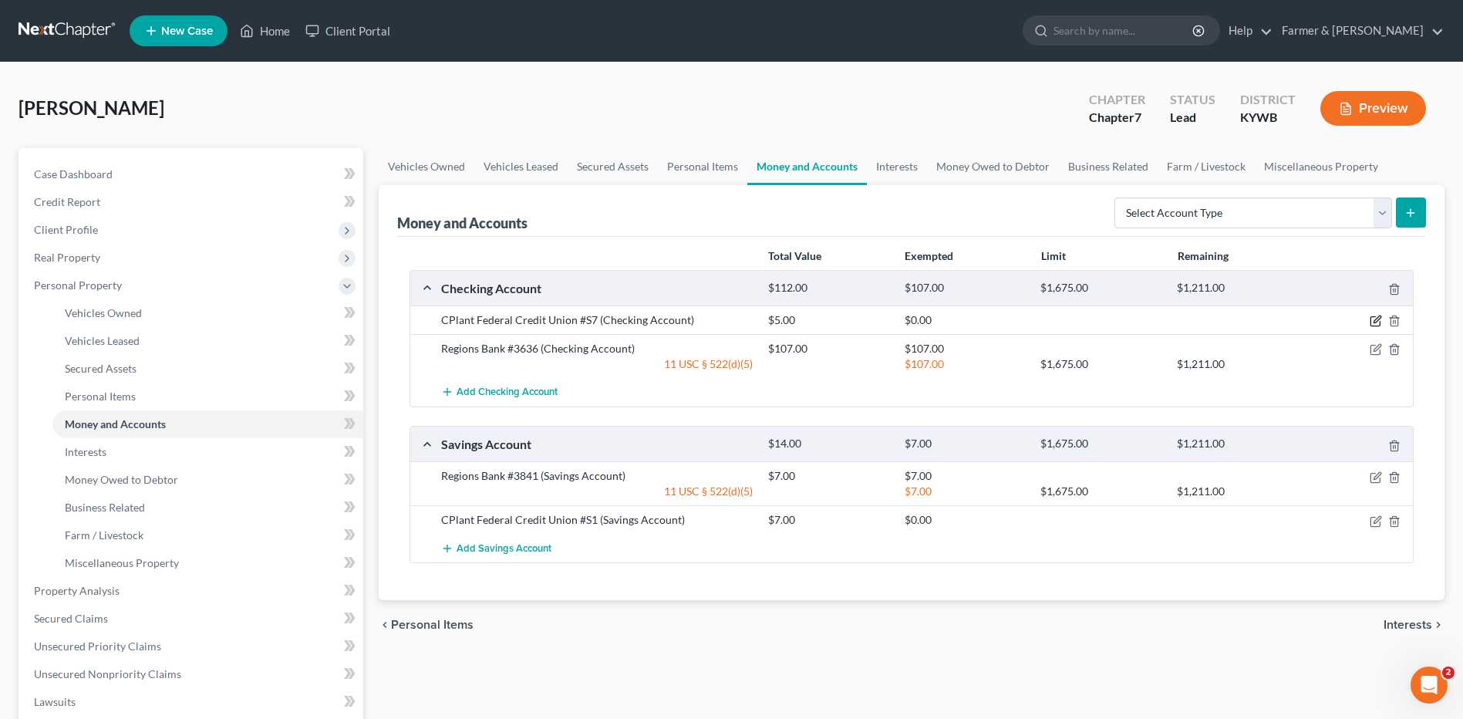
click at [1374, 322] on icon "button" at bounding box center [1376, 319] width 7 height 7
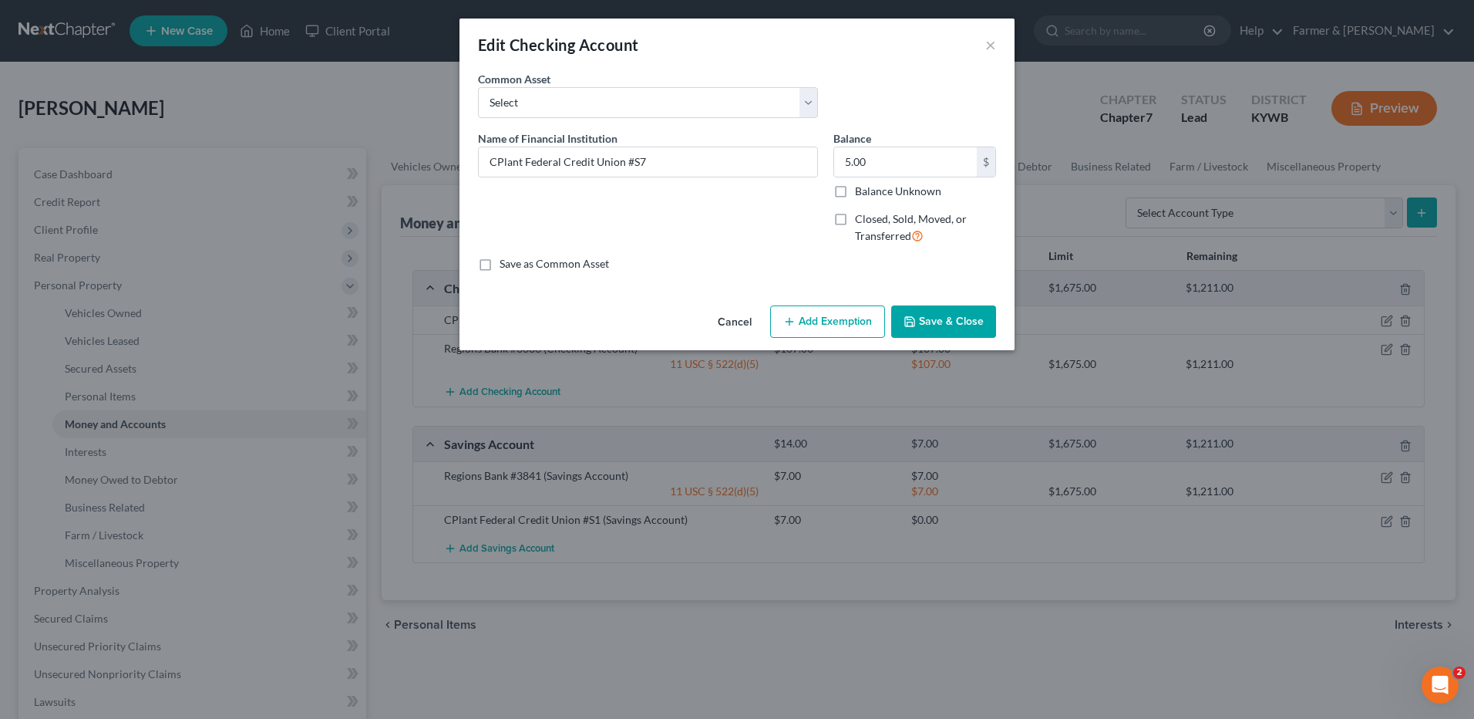
click at [811, 321] on button "Add Exemption" at bounding box center [827, 321] width 115 height 32
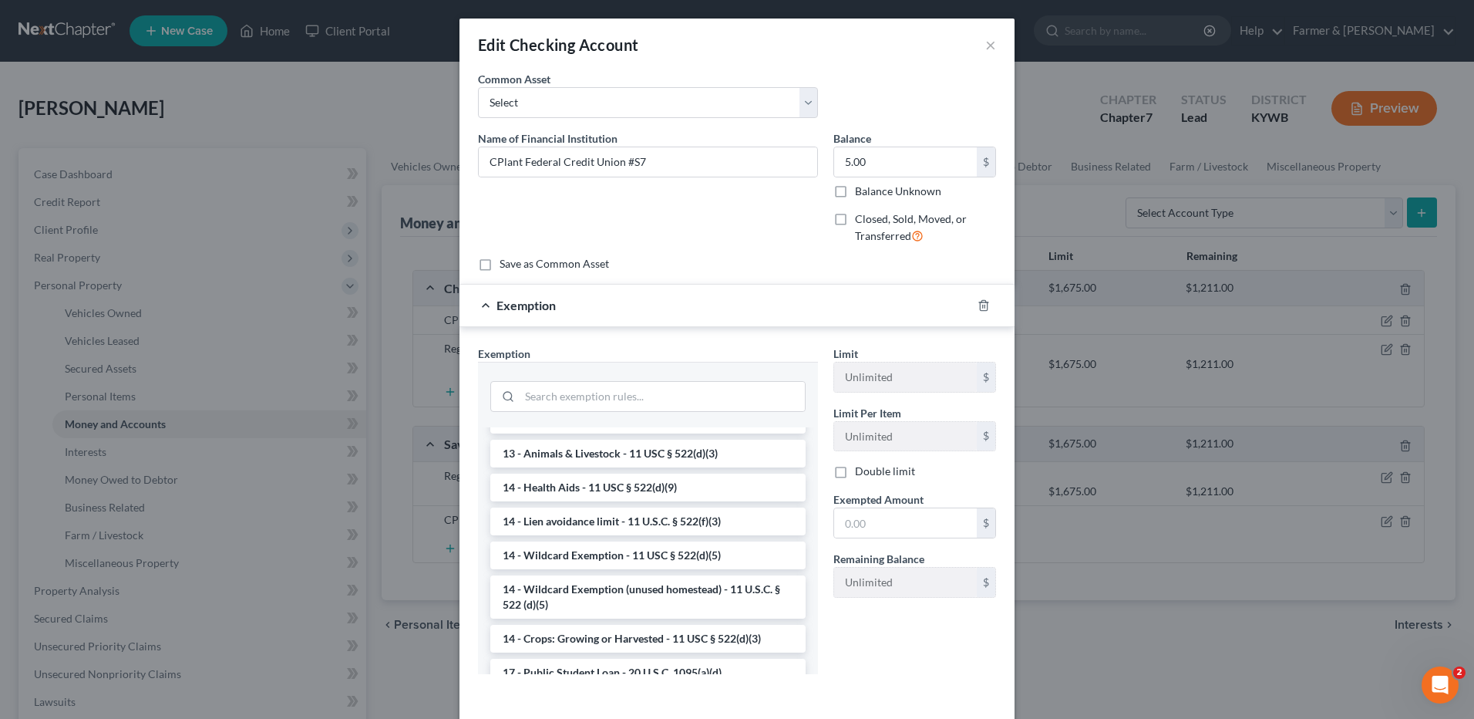
scroll to position [308, 0]
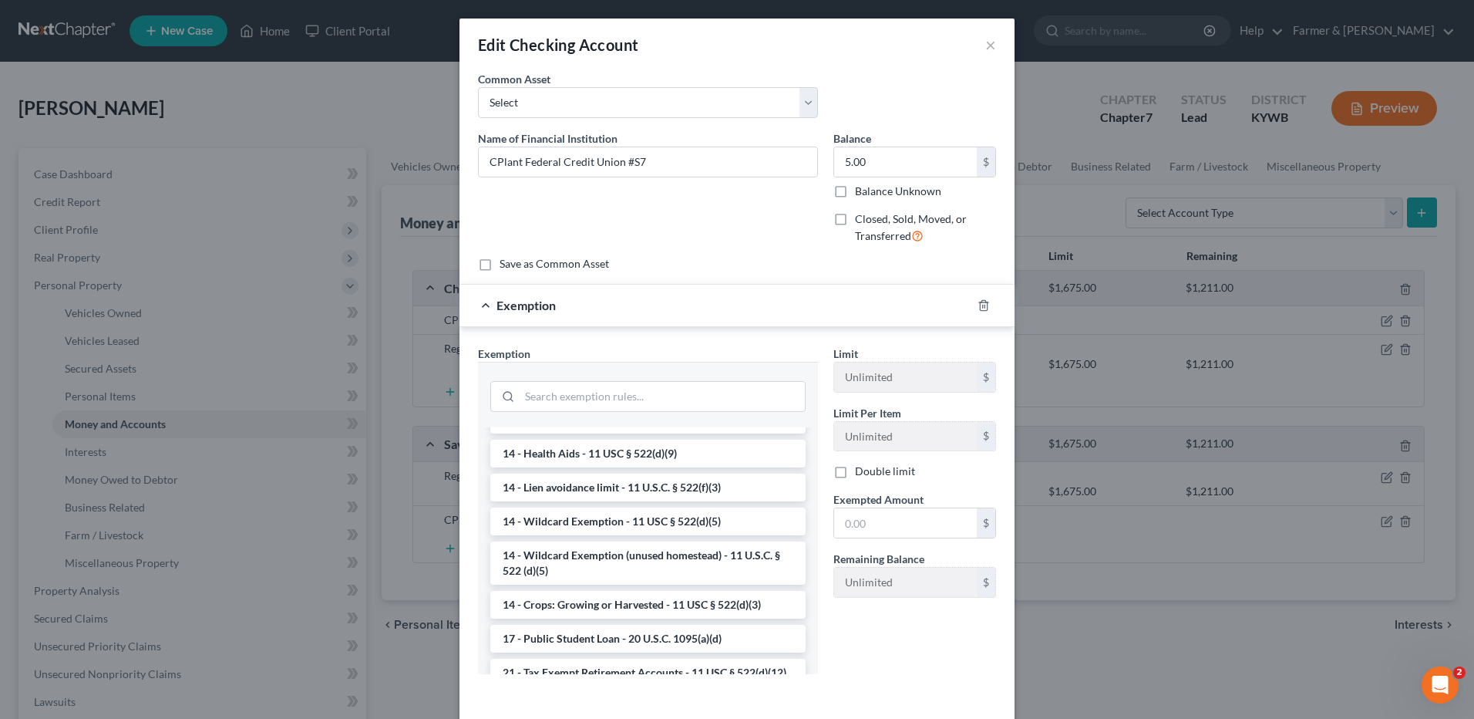
click at [679, 517] on li "14 - Wildcard Exemption - 11 USC § 522(d)(5)" at bounding box center [647, 521] width 315 height 28
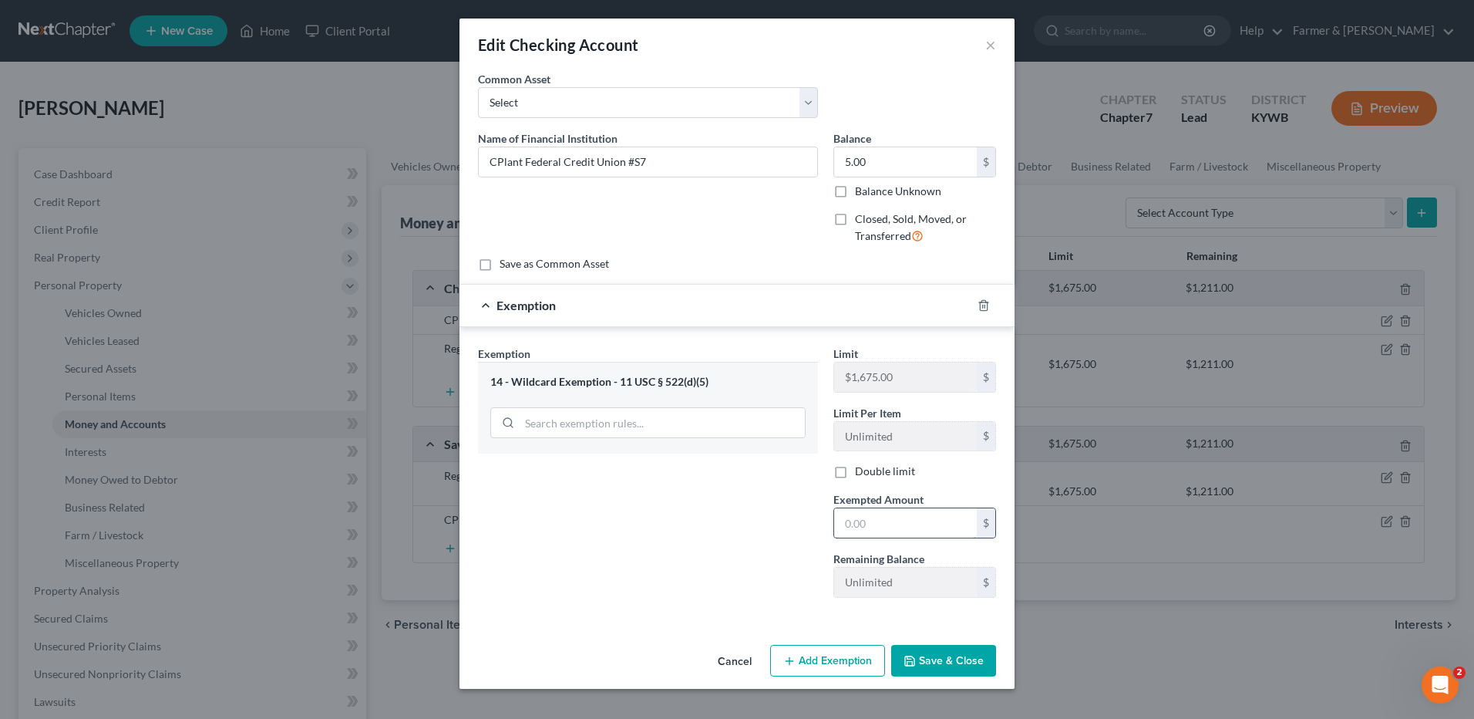
click at [903, 517] on input "text" at bounding box center [905, 522] width 143 height 29
type input "5.00"
click at [943, 641] on div "Cancel Add Exemption Save & Close" at bounding box center [737, 664] width 555 height 51
click at [945, 661] on button "Save & Close" at bounding box center [943, 661] width 105 height 32
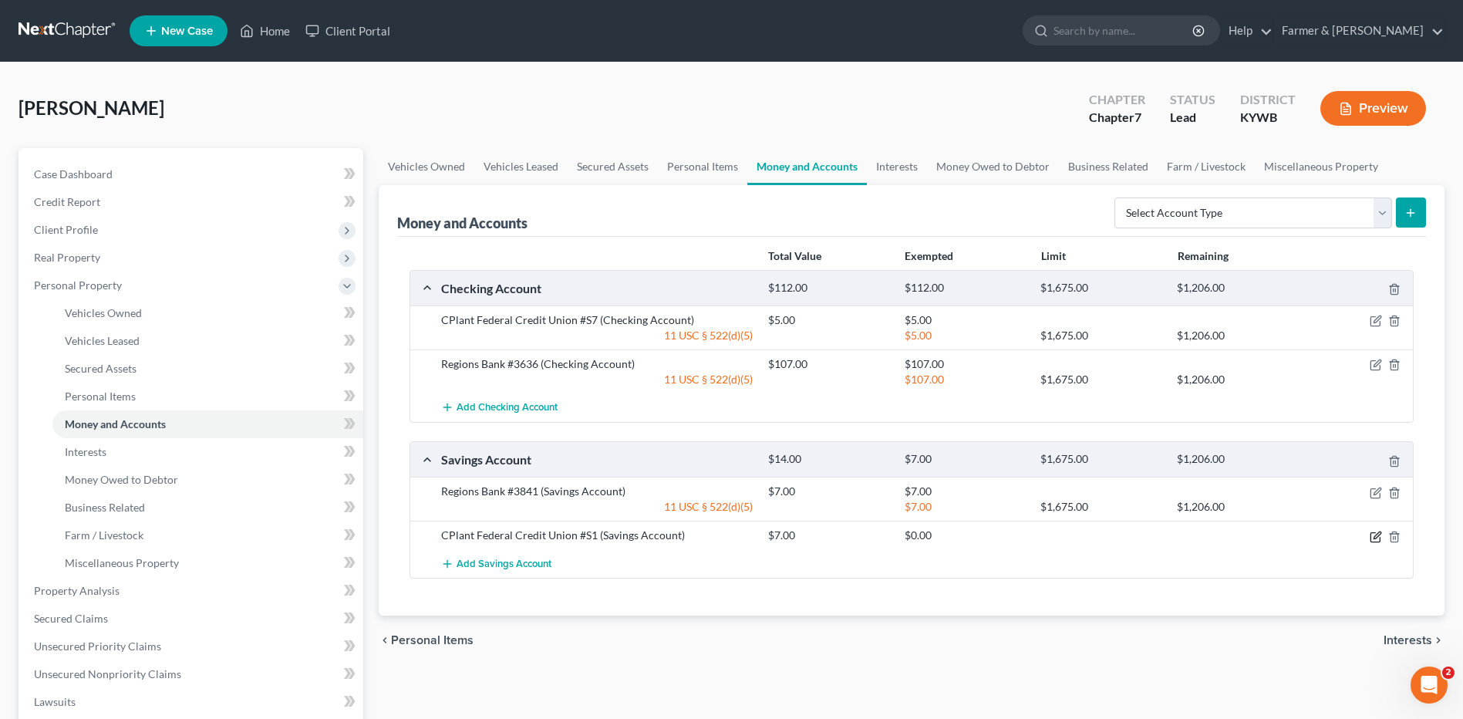
click at [1378, 535] on icon "button" at bounding box center [1376, 534] width 7 height 7
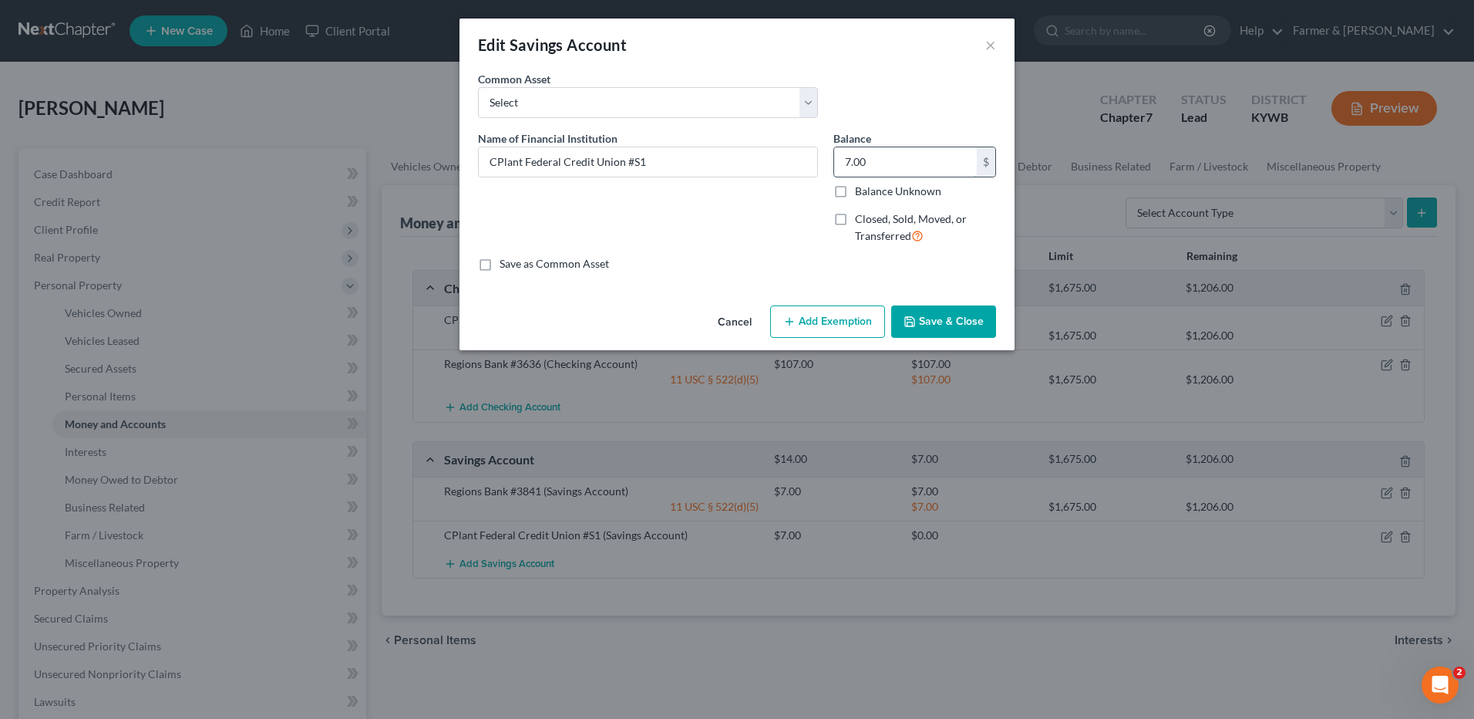
click at [937, 167] on input "7.00" at bounding box center [905, 161] width 143 height 29
type input "5.00"
click at [810, 335] on button "Add Exemption" at bounding box center [827, 321] width 115 height 32
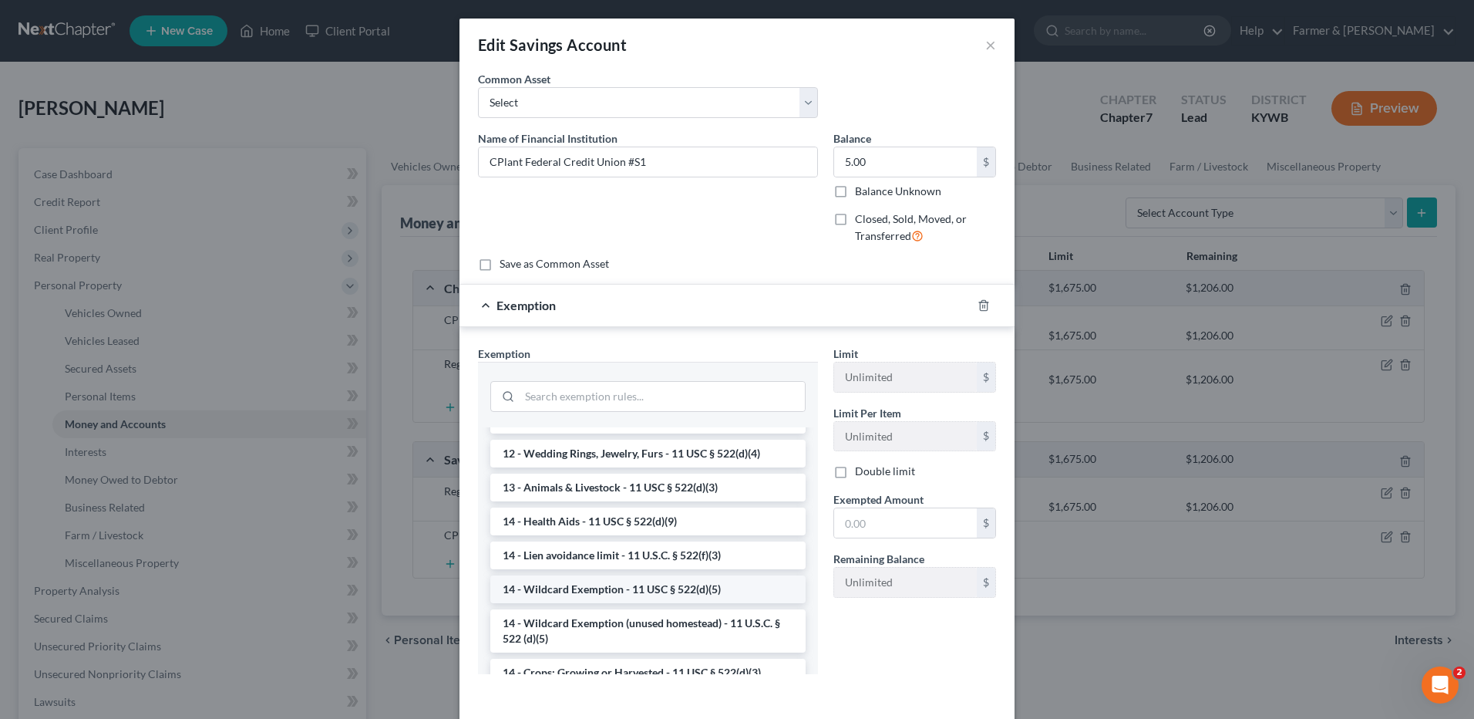
click at [674, 603] on li "14 - Wildcard Exemption - 11 USC § 522(d)(5)" at bounding box center [647, 589] width 315 height 28
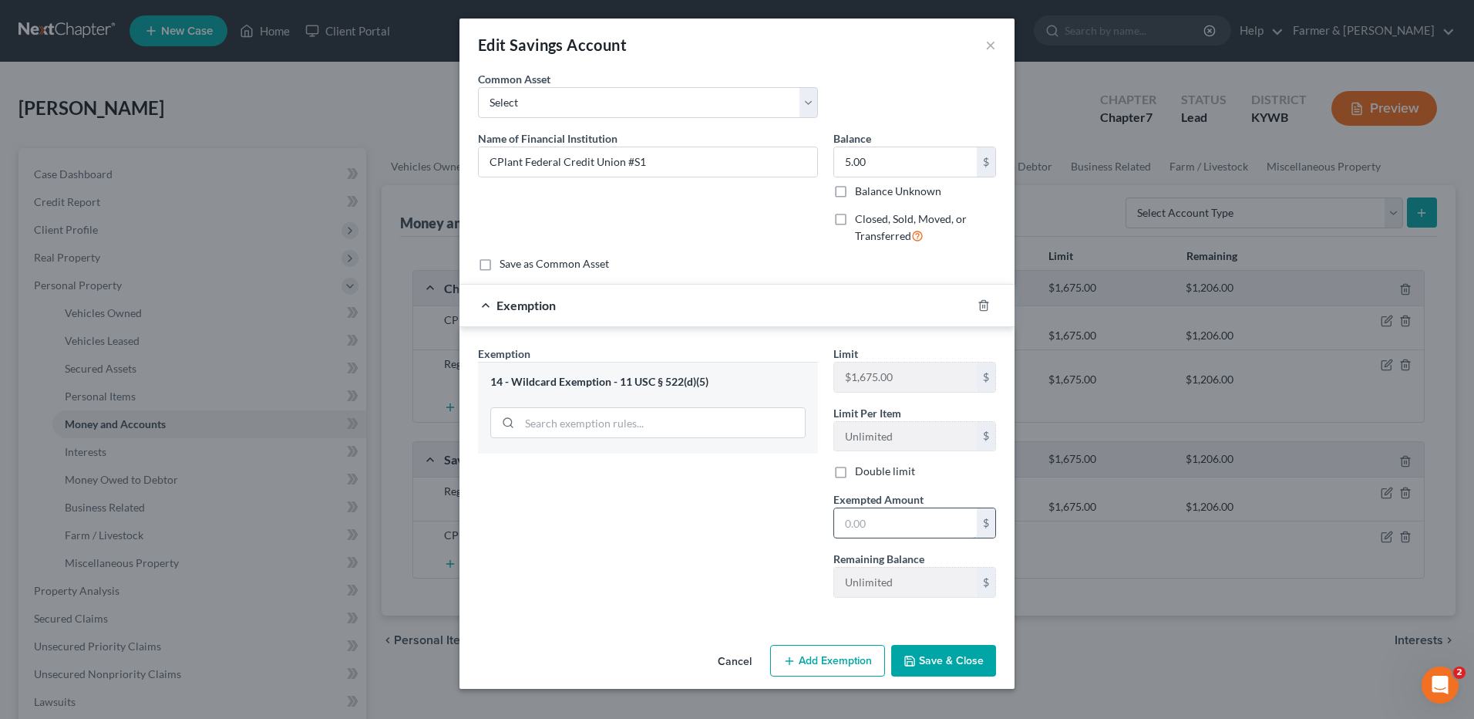
click at [850, 531] on input "text" at bounding box center [905, 522] width 143 height 29
type input "5.00"
click at [980, 667] on button "Save & Close" at bounding box center [943, 661] width 105 height 32
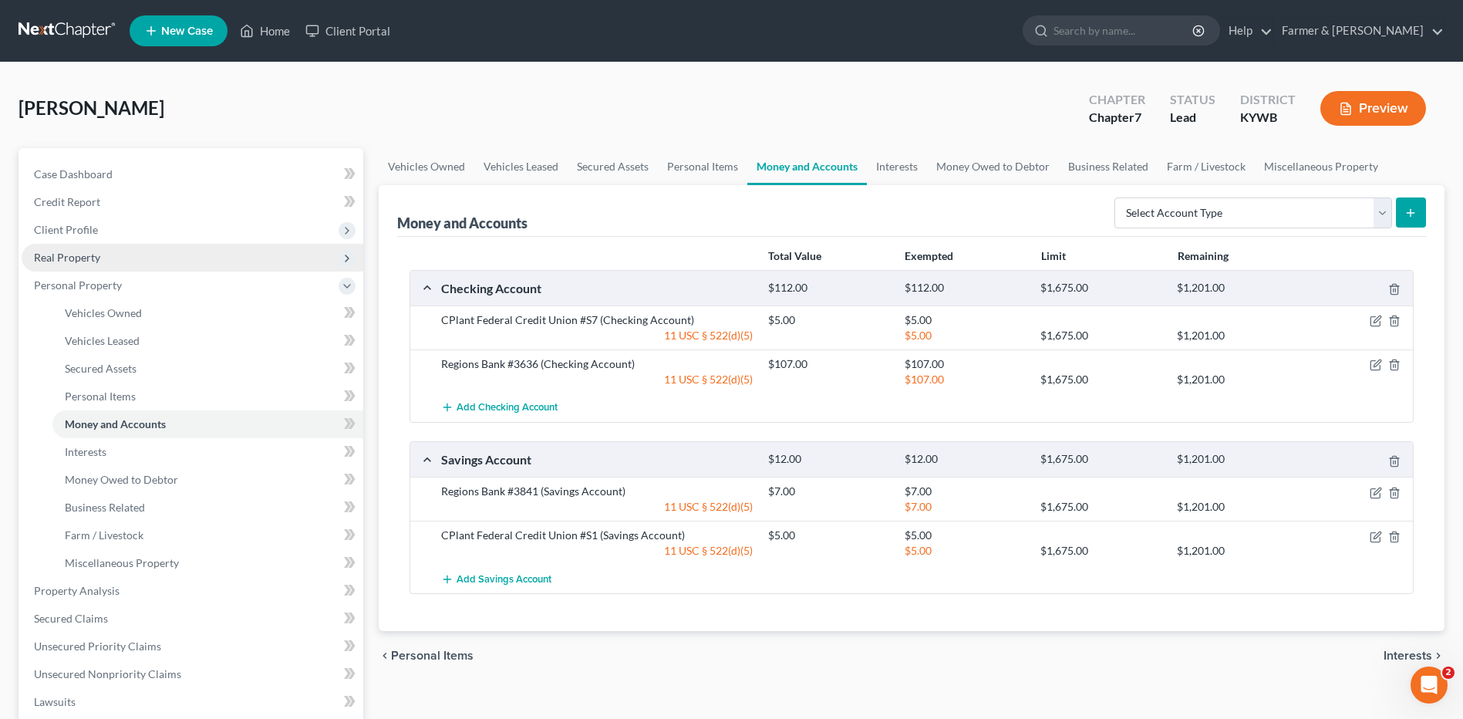
click at [78, 251] on span "Real Property" at bounding box center [67, 257] width 66 height 13
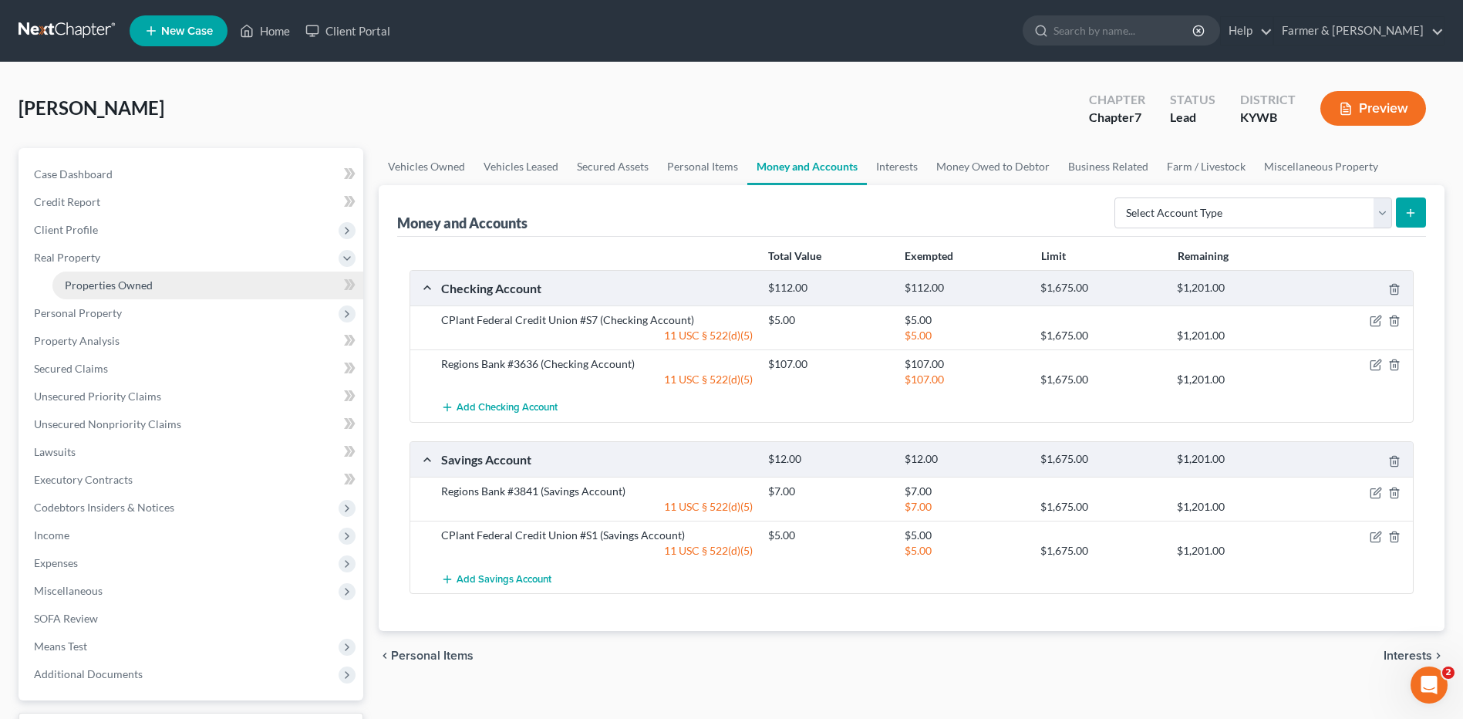
click at [96, 296] on link "Properties Owned" at bounding box center [207, 285] width 311 height 28
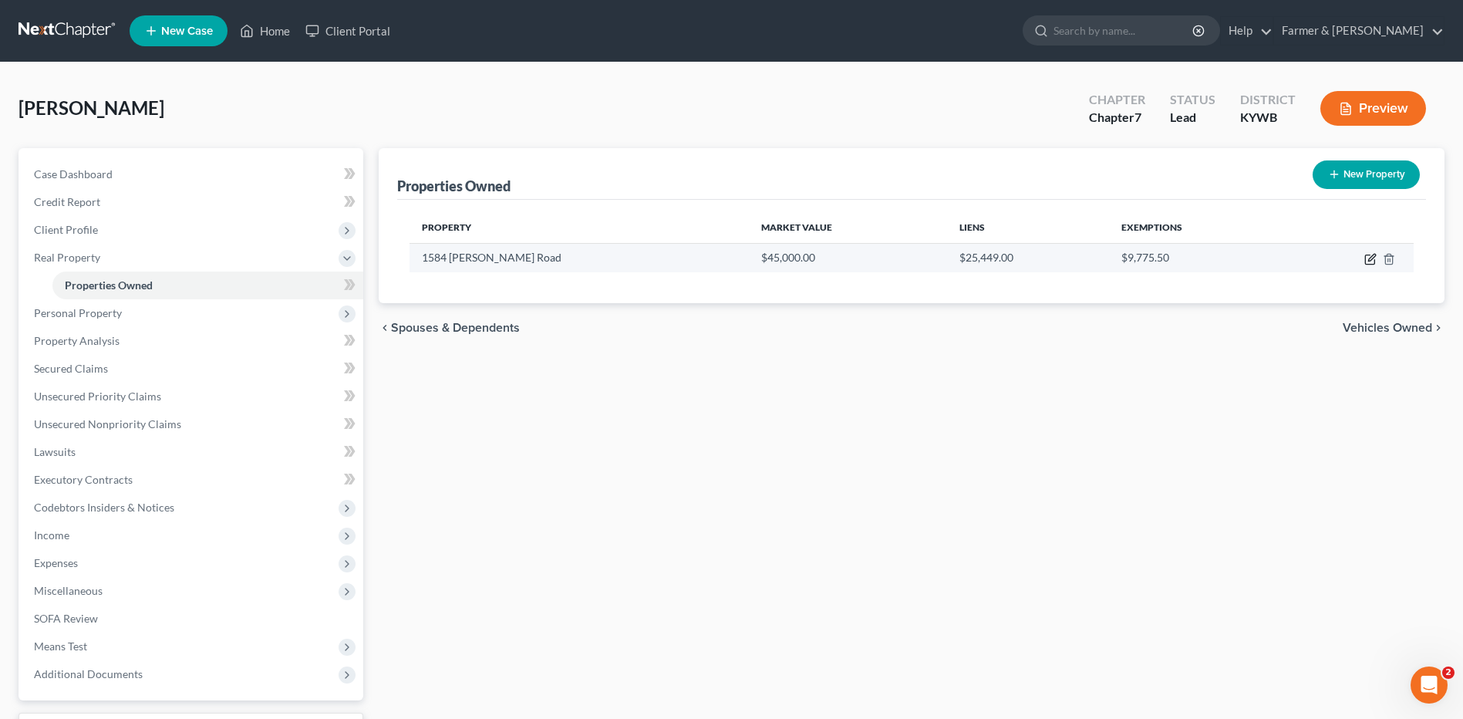
click at [1367, 260] on icon "button" at bounding box center [1370, 259] width 12 height 12
select select "18"
select select "3"
select select "1"
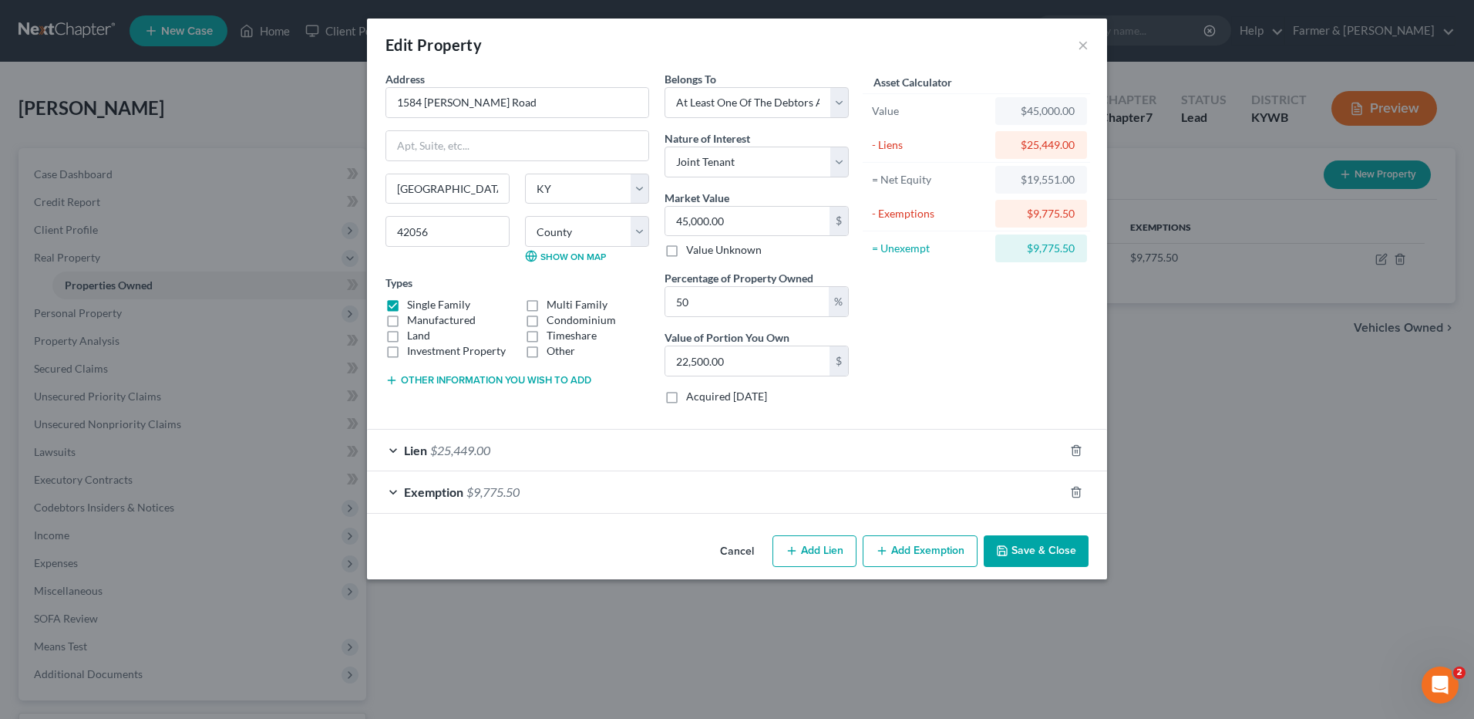
click at [730, 554] on button "Cancel" at bounding box center [737, 552] width 59 height 31
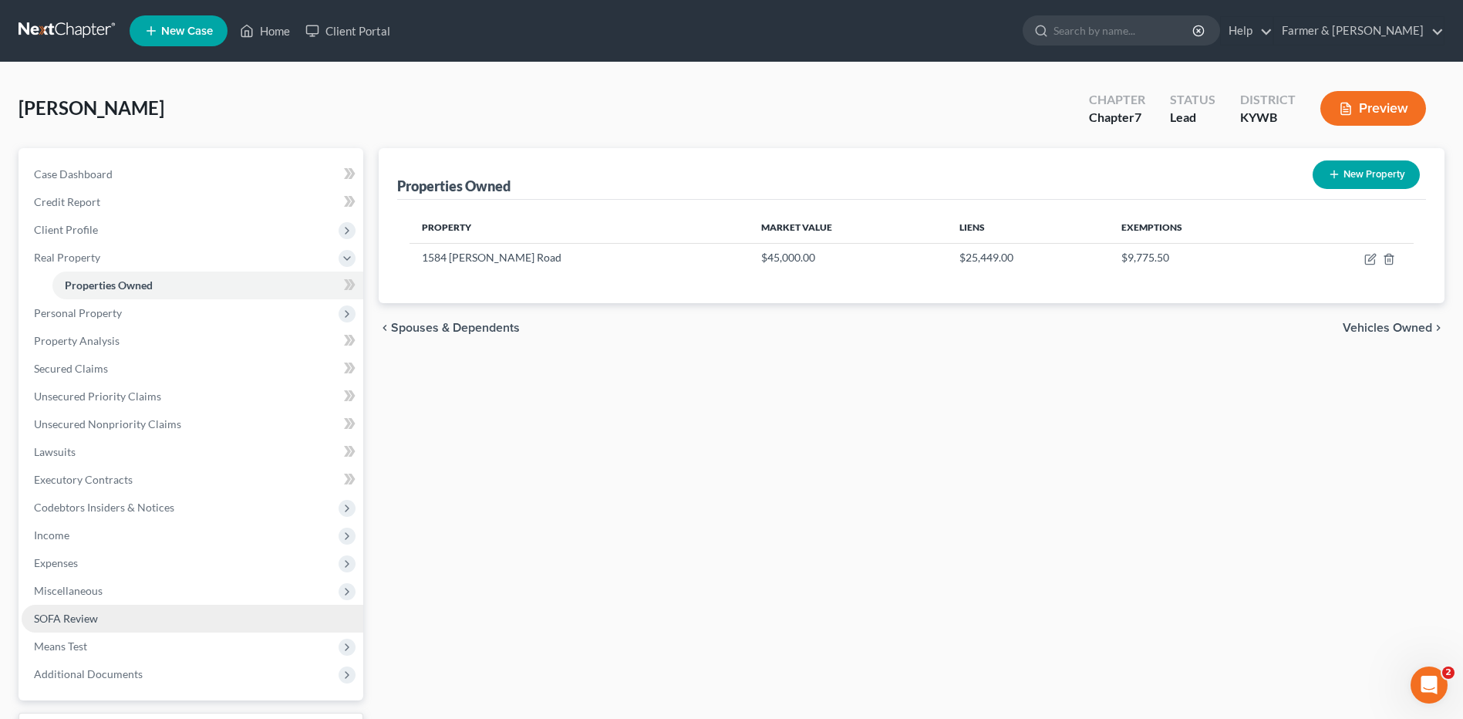
scroll to position [129, 0]
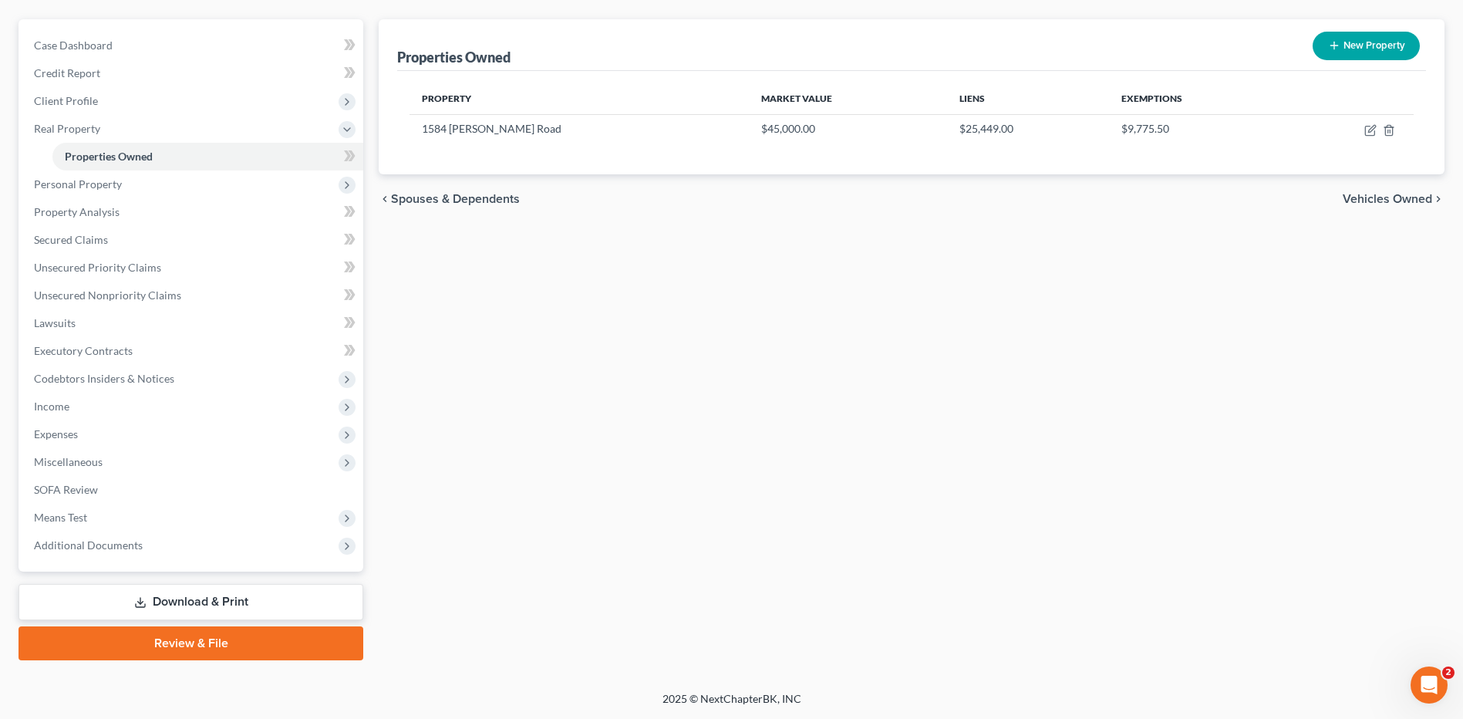
click at [221, 598] on link "Download & Print" at bounding box center [191, 602] width 345 height 36
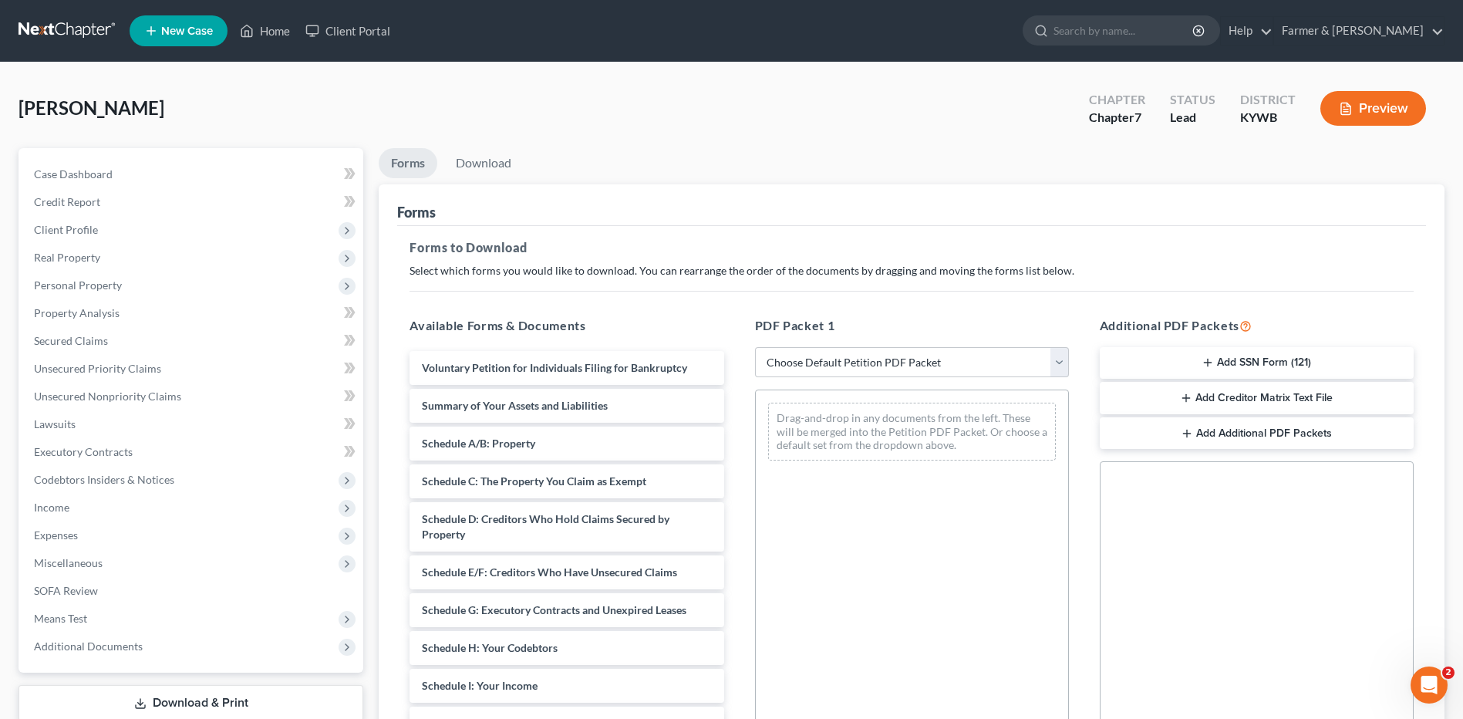
click at [1296, 361] on button "Add SSN Form (121)" at bounding box center [1257, 363] width 314 height 32
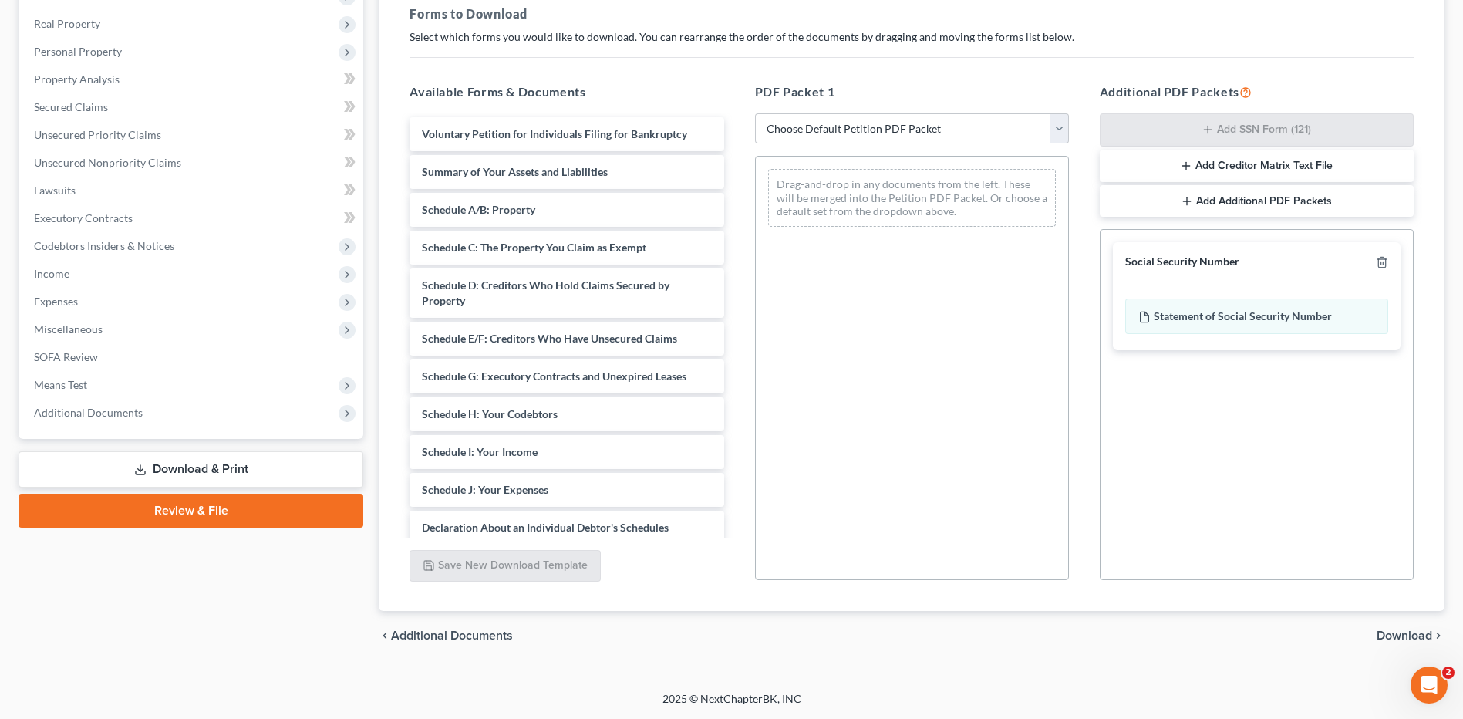
drag, startPoint x: 1417, startPoint y: 635, endPoint x: 1461, endPoint y: 629, distance: 45.1
click at [1417, 635] on span "Download" at bounding box center [1404, 635] width 56 height 12
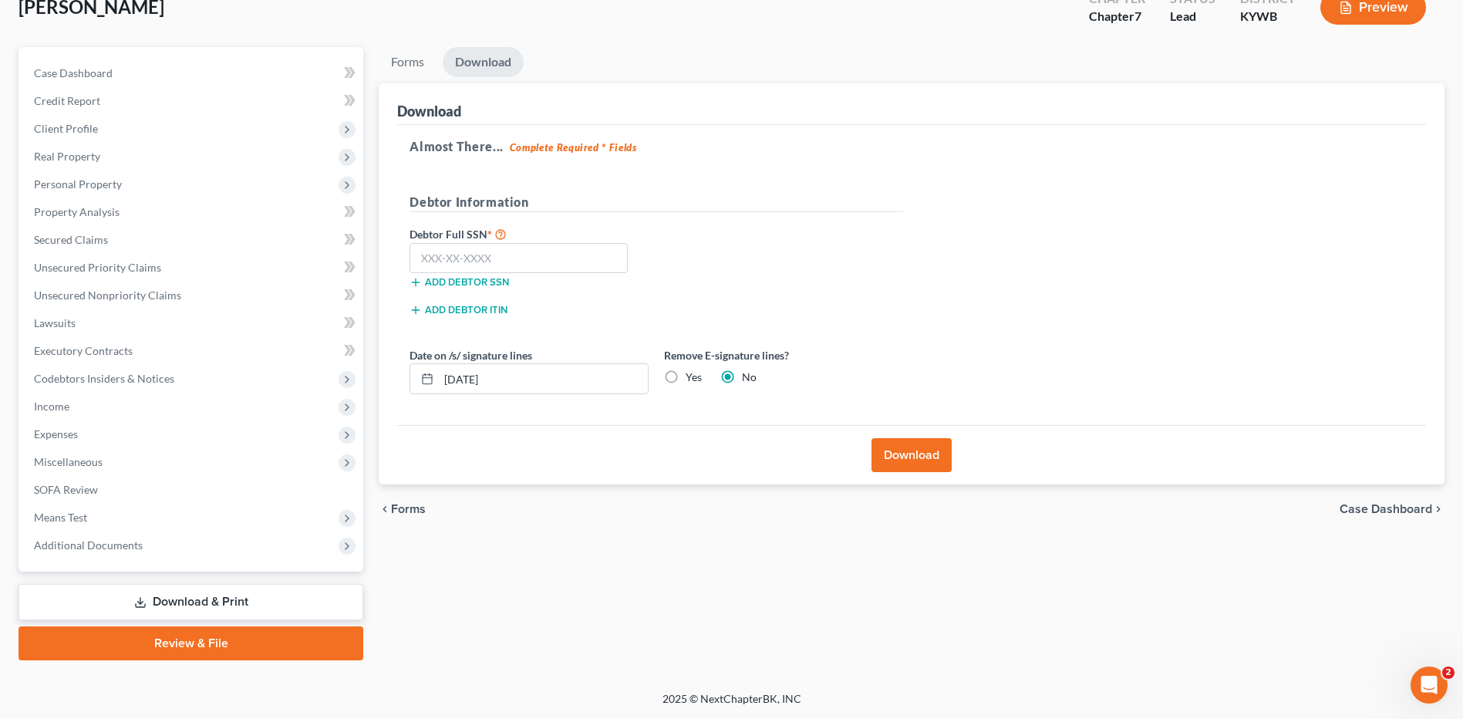
scroll to position [101, 0]
click at [593, 260] on input "text" at bounding box center [518, 258] width 218 height 31
type input "4"
type input "407-96-8576"
click at [912, 451] on button "Download" at bounding box center [911, 455] width 80 height 34
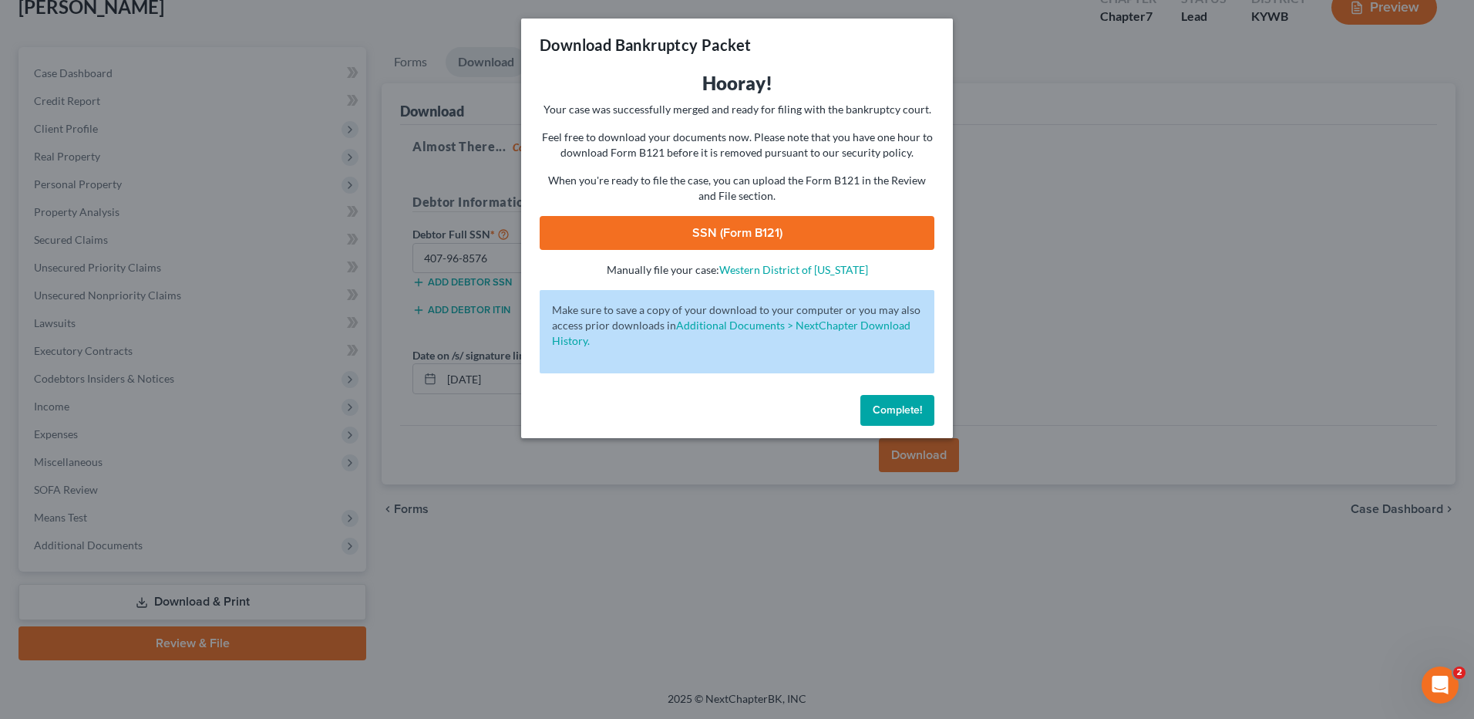
click at [793, 228] on link "SSN (Form B121)" at bounding box center [737, 233] width 395 height 34
click at [884, 408] on span "Complete!" at bounding box center [897, 409] width 49 height 13
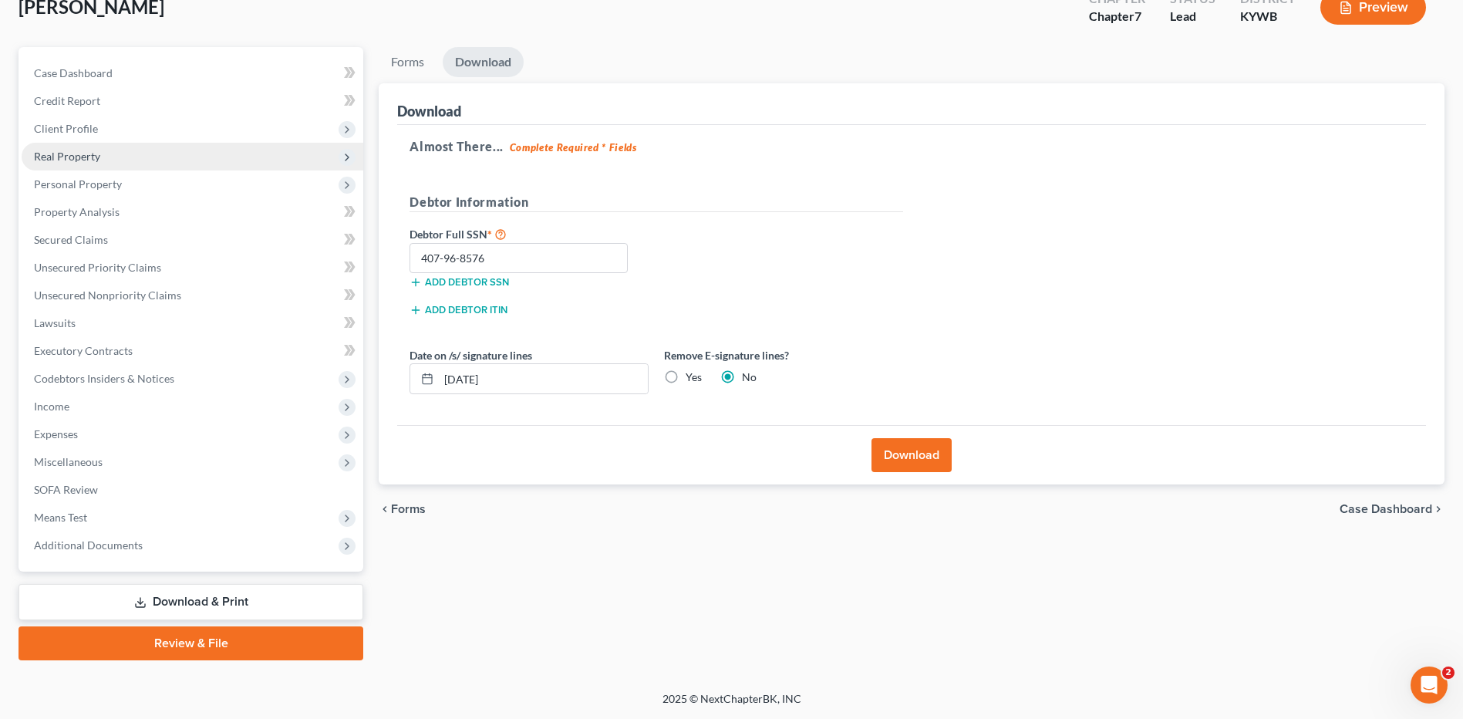
click at [150, 162] on span "Real Property" at bounding box center [193, 157] width 342 height 28
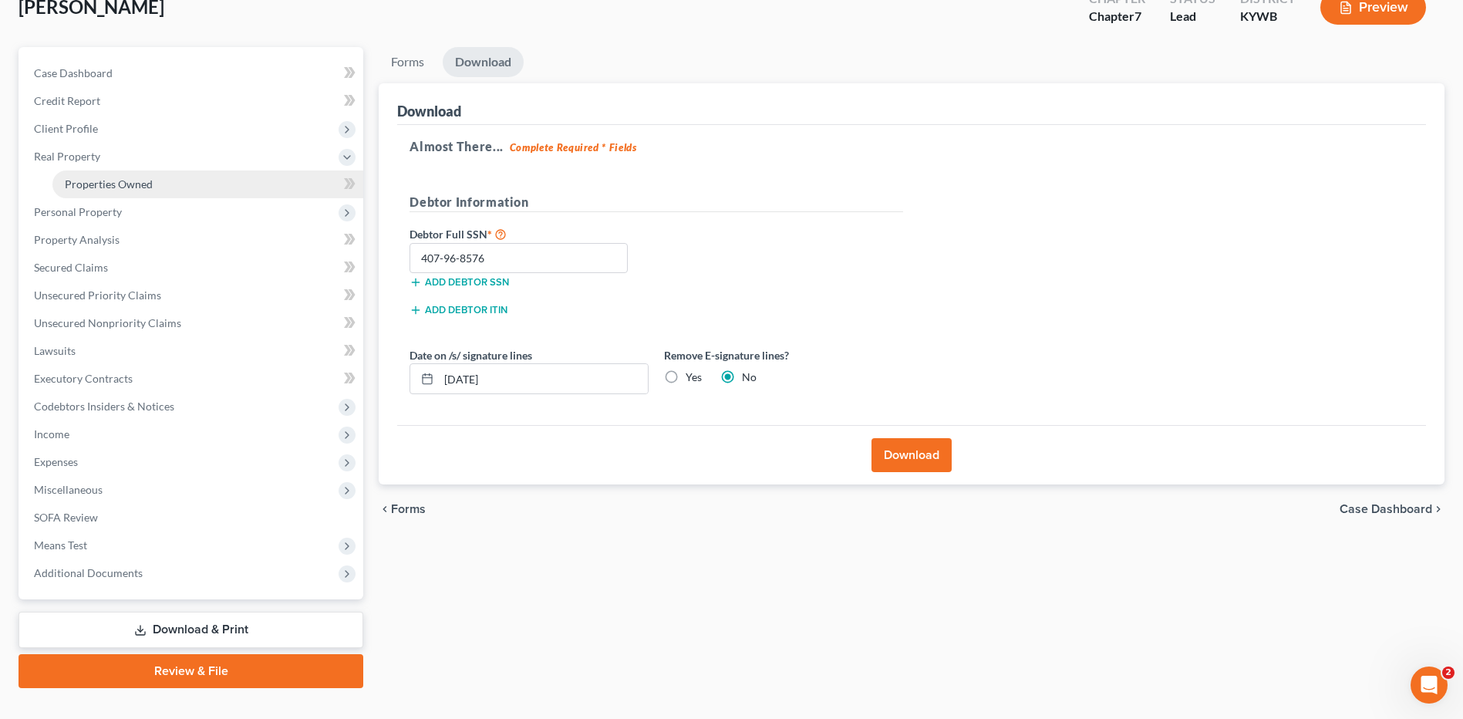
click at [143, 184] on span "Properties Owned" at bounding box center [109, 183] width 88 height 13
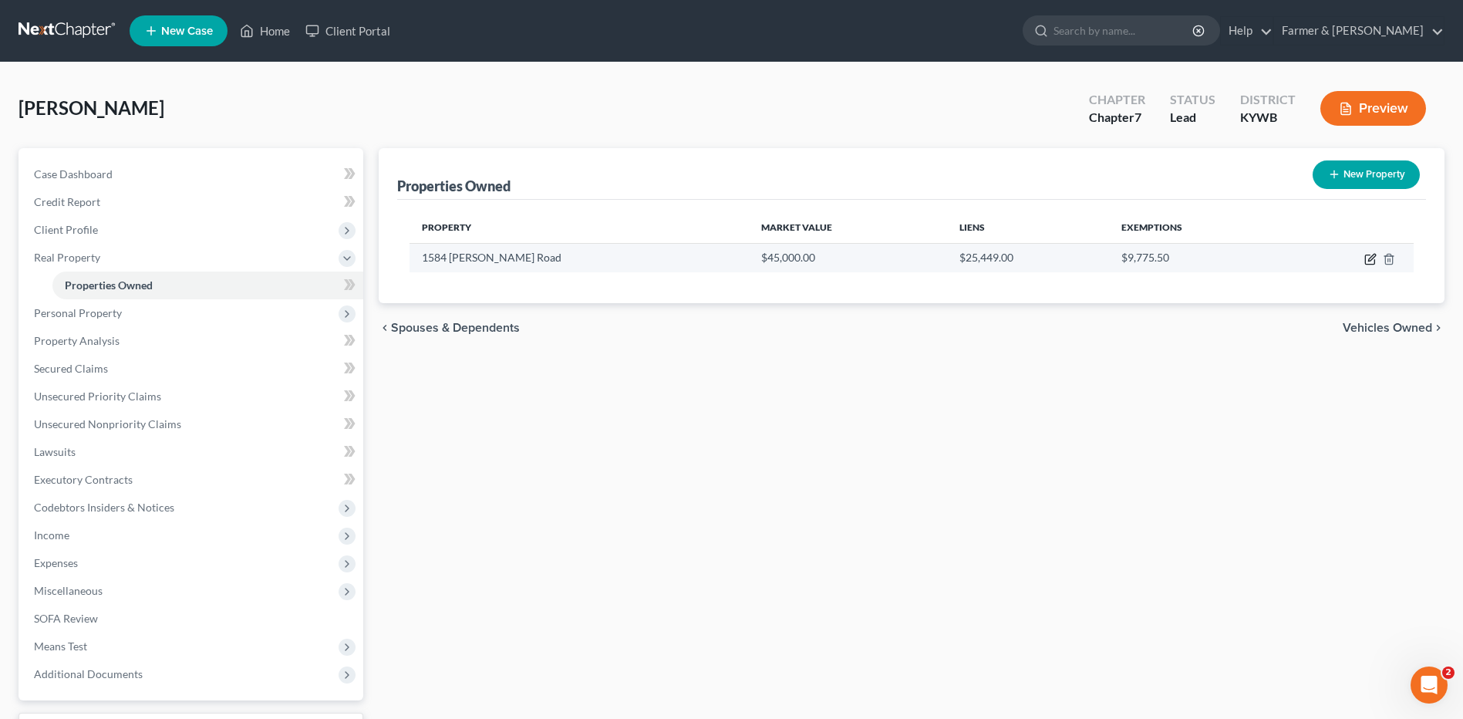
click at [1368, 257] on icon "button" at bounding box center [1370, 259] width 12 height 12
select select "18"
select select "3"
select select "1"
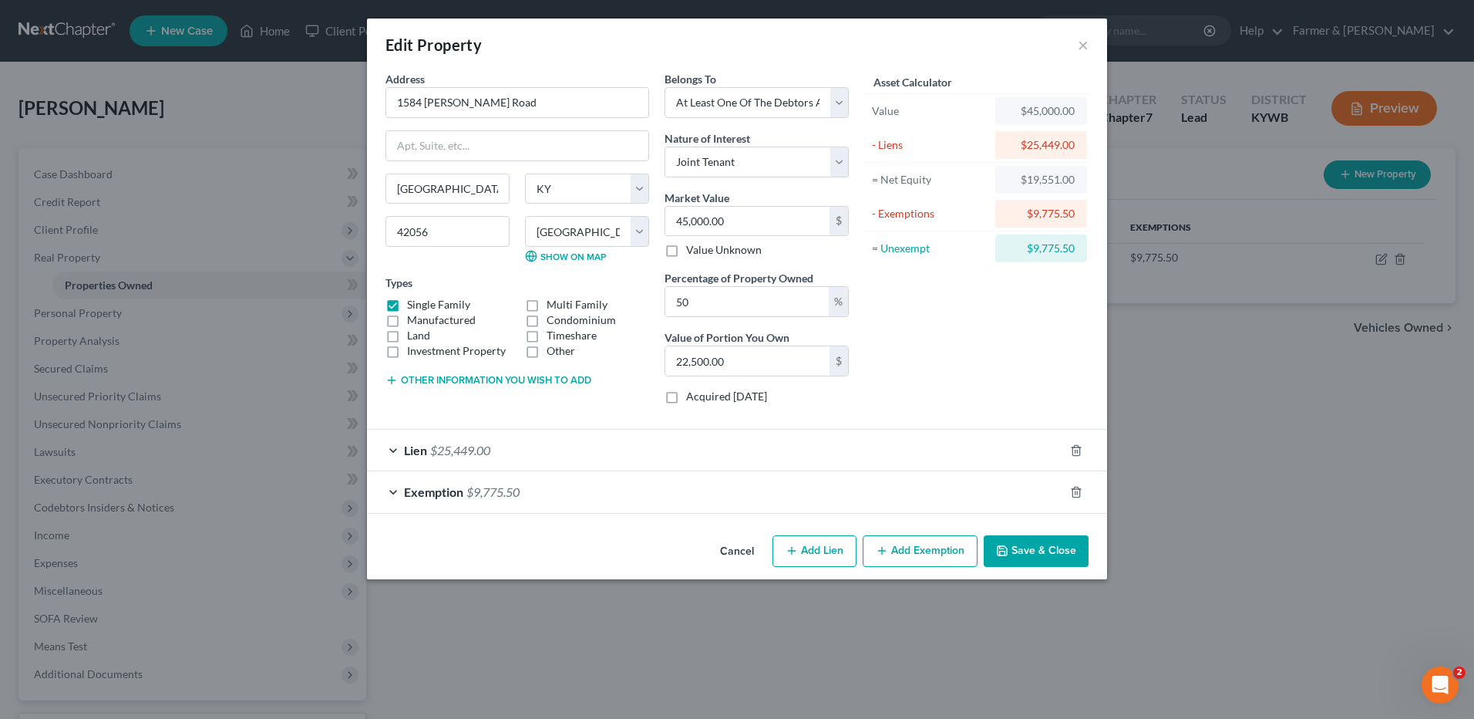
click at [736, 553] on button "Cancel" at bounding box center [737, 552] width 59 height 31
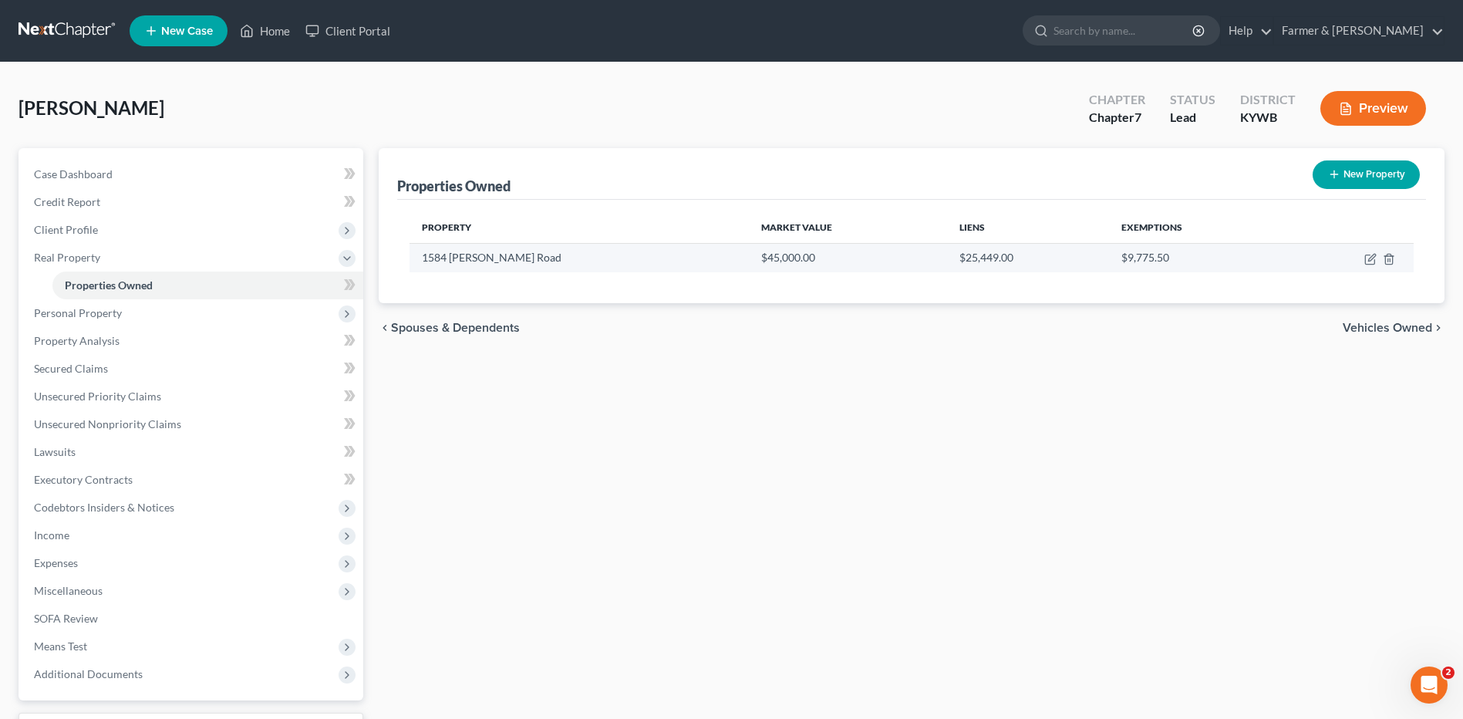
click at [1377, 260] on td at bounding box center [1349, 257] width 127 height 29
click at [1369, 260] on icon "button" at bounding box center [1371, 257] width 7 height 7
select select "18"
select select "3"
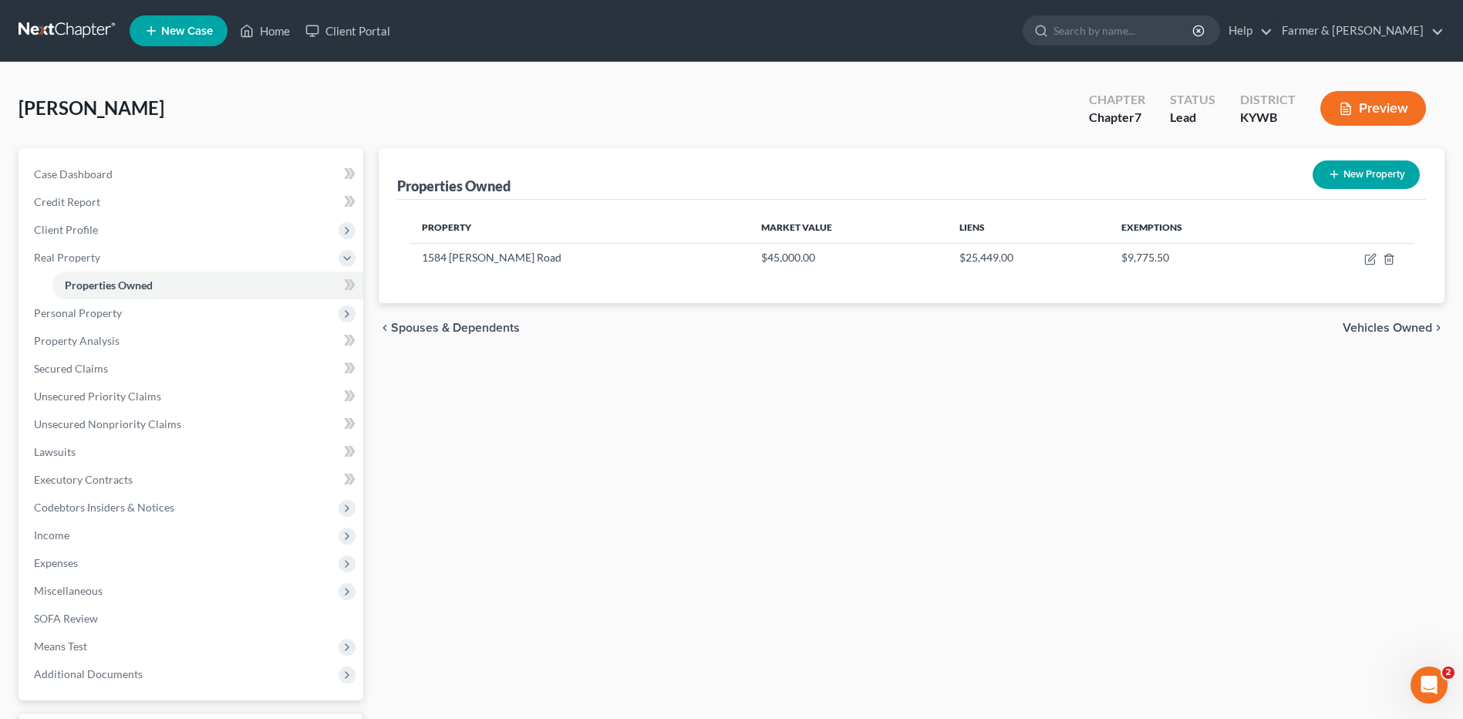
select select "1"
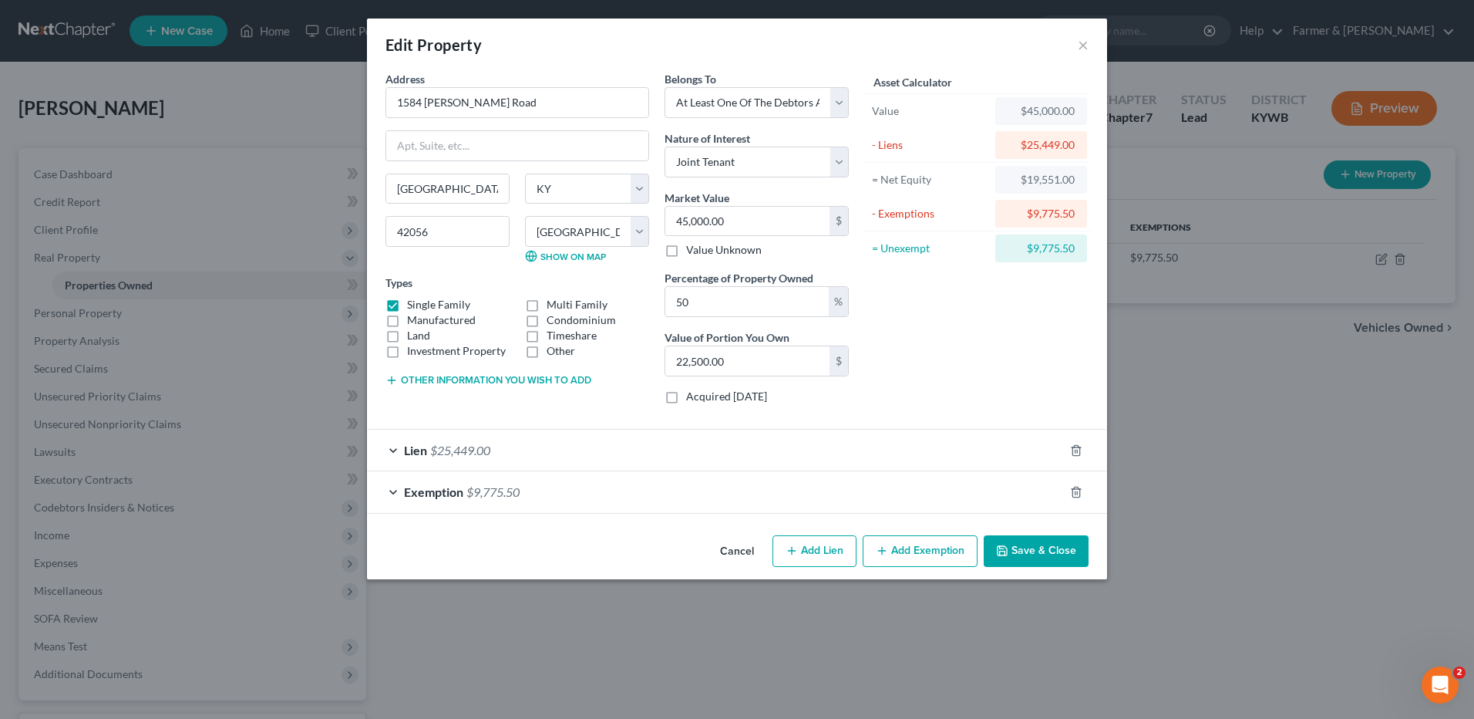
click at [740, 548] on button "Cancel" at bounding box center [737, 552] width 59 height 31
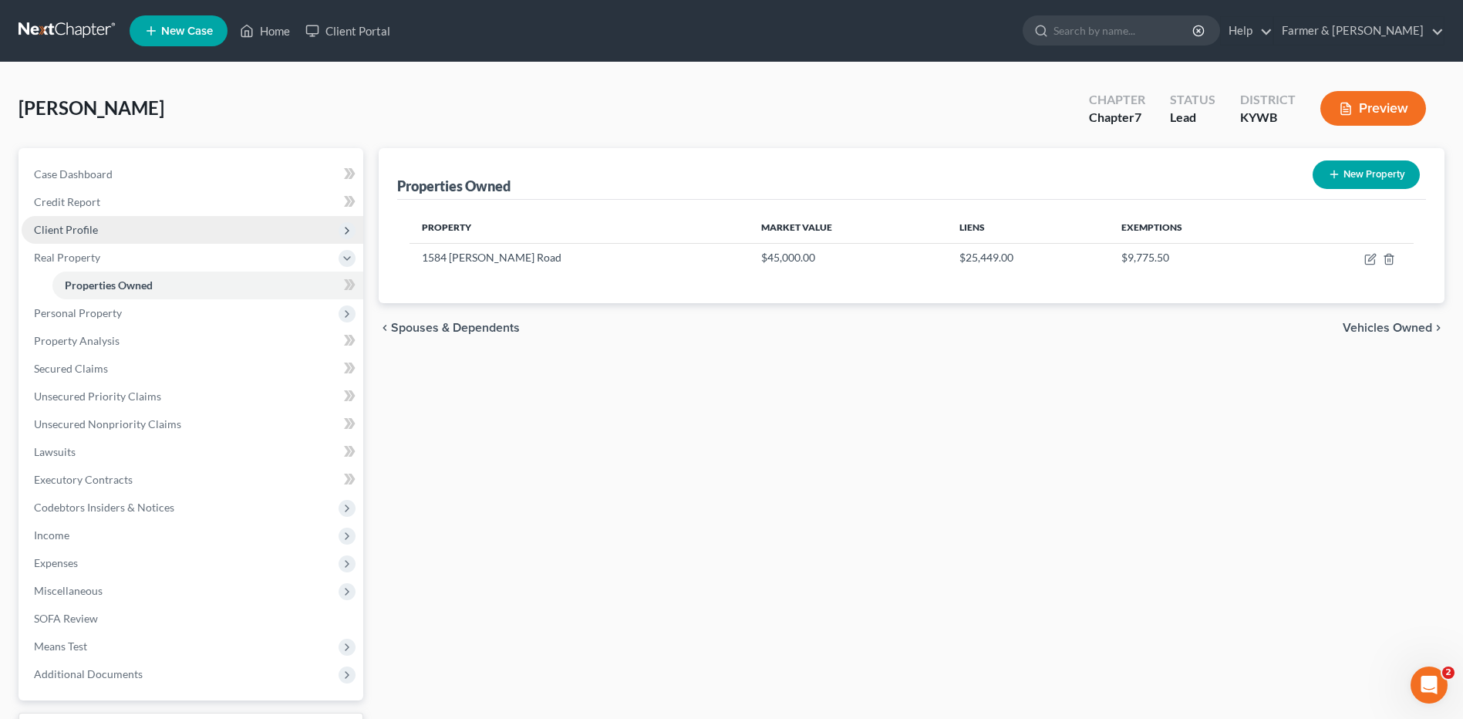
click at [118, 224] on span "Client Profile" at bounding box center [193, 230] width 342 height 28
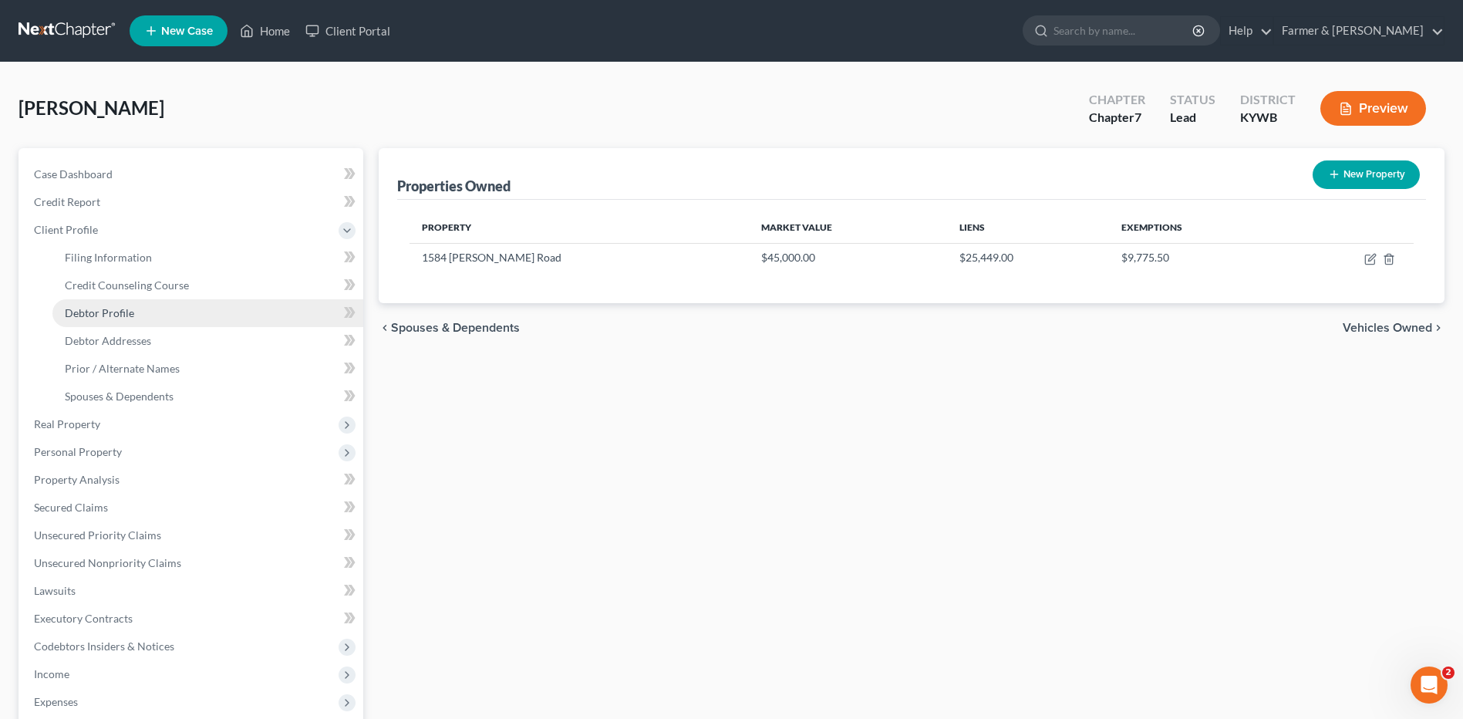
click at [114, 321] on link "Debtor Profile" at bounding box center [207, 313] width 311 height 28
select select "1"
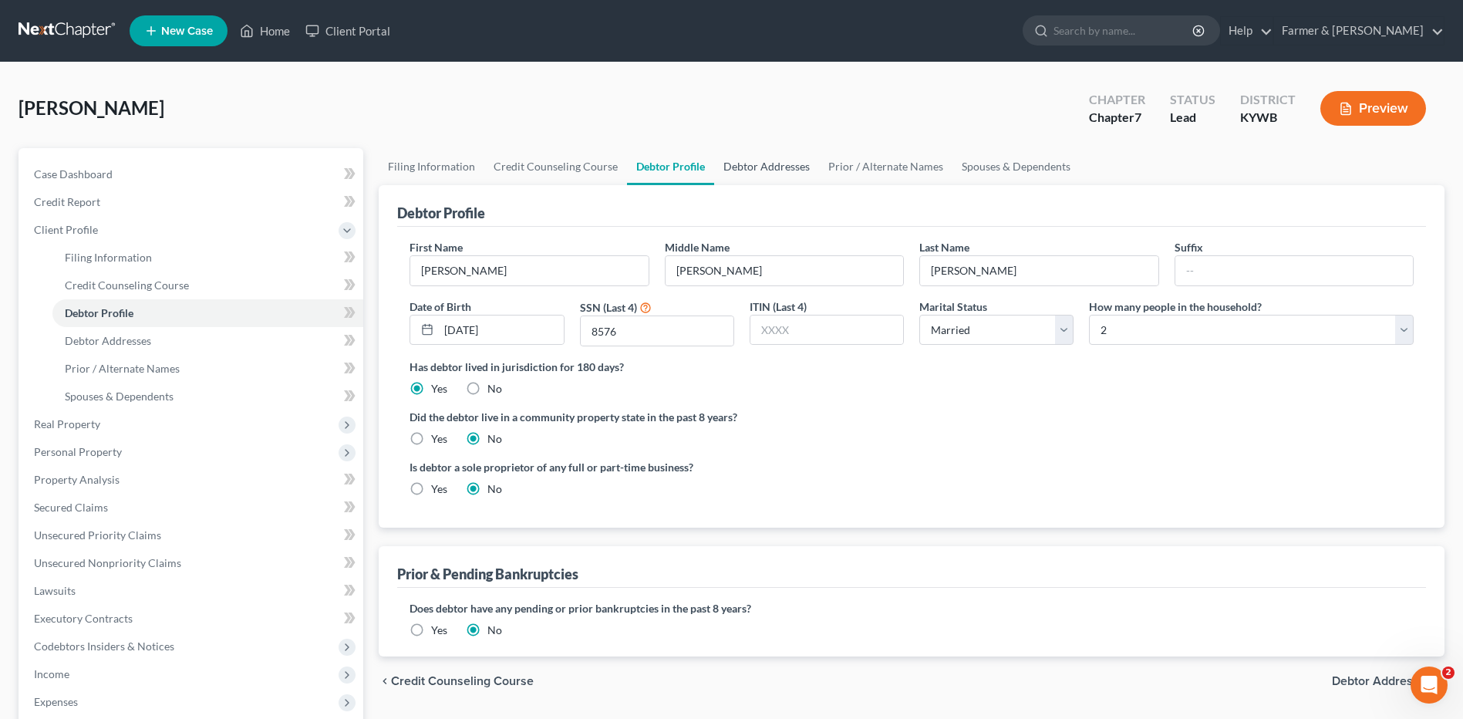
click at [772, 168] on link "Debtor Addresses" at bounding box center [766, 166] width 105 height 37
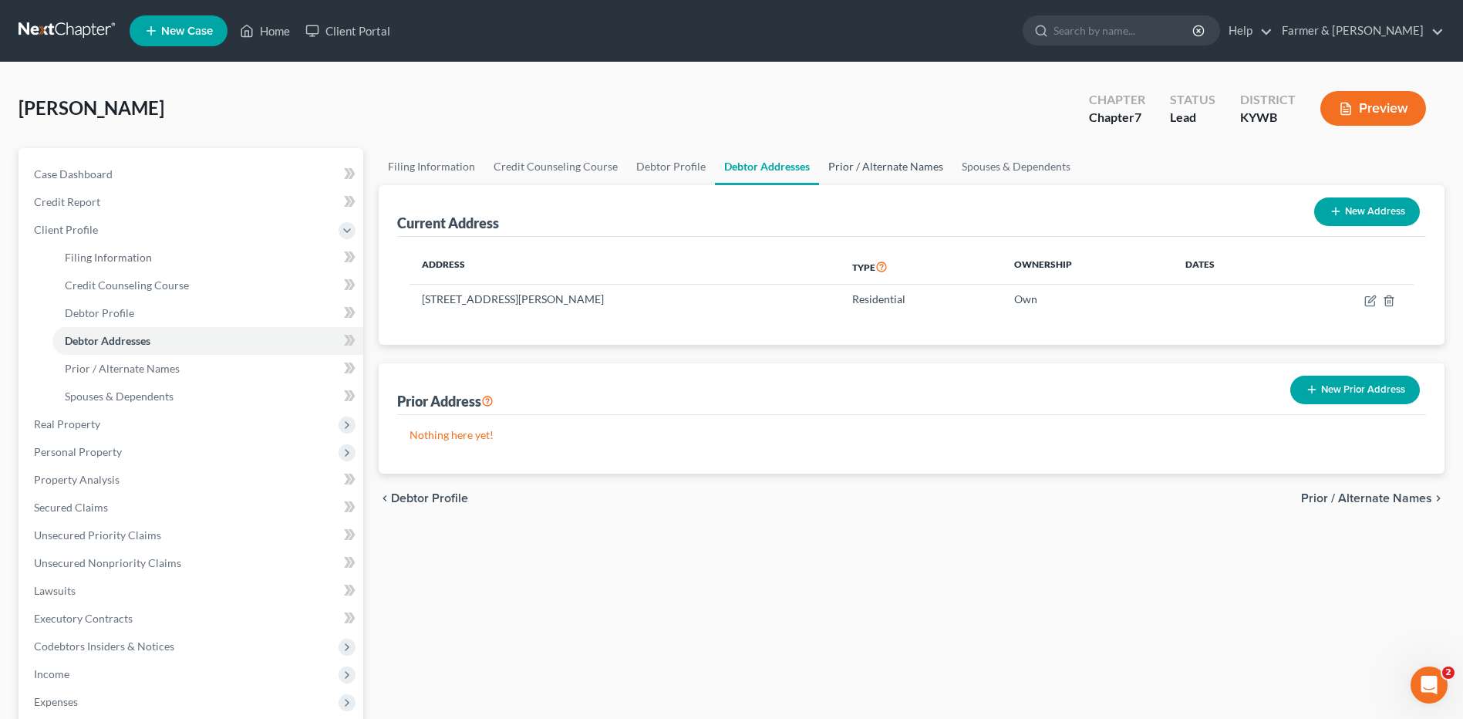
click at [906, 162] on link "Prior / Alternate Names" at bounding box center [885, 166] width 133 height 37
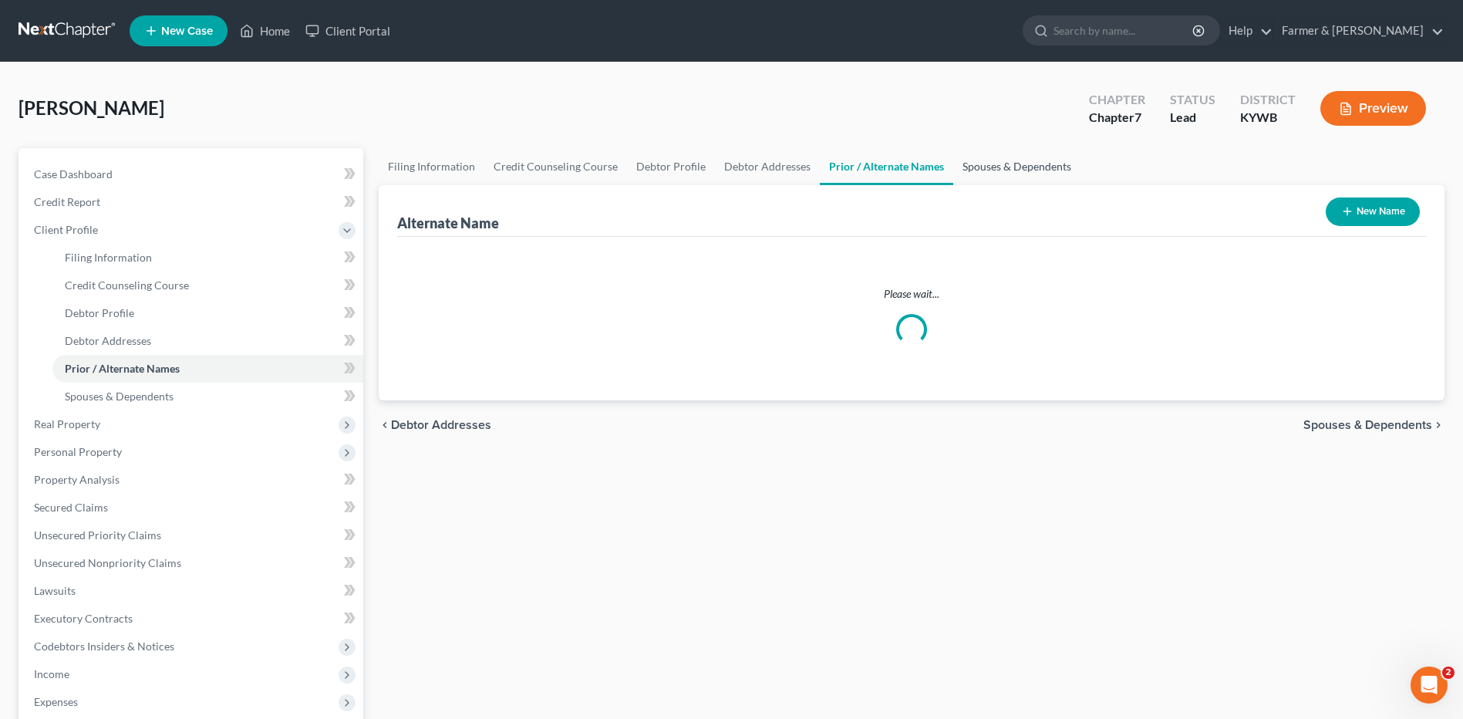
click at [1002, 160] on link "Spouses & Dependents" at bounding box center [1016, 166] width 127 height 37
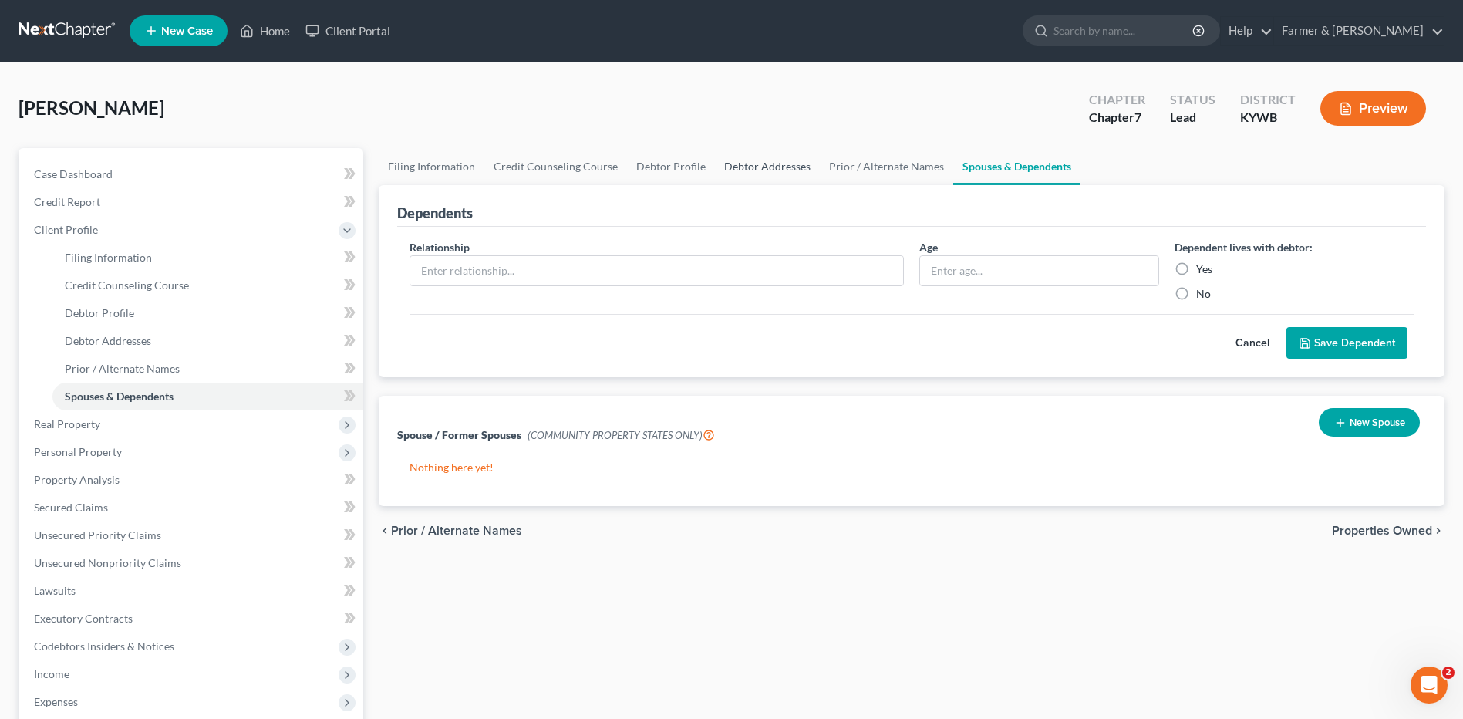
drag, startPoint x: 778, startPoint y: 164, endPoint x: 799, endPoint y: 167, distance: 20.9
click at [778, 164] on link "Debtor Addresses" at bounding box center [767, 166] width 105 height 37
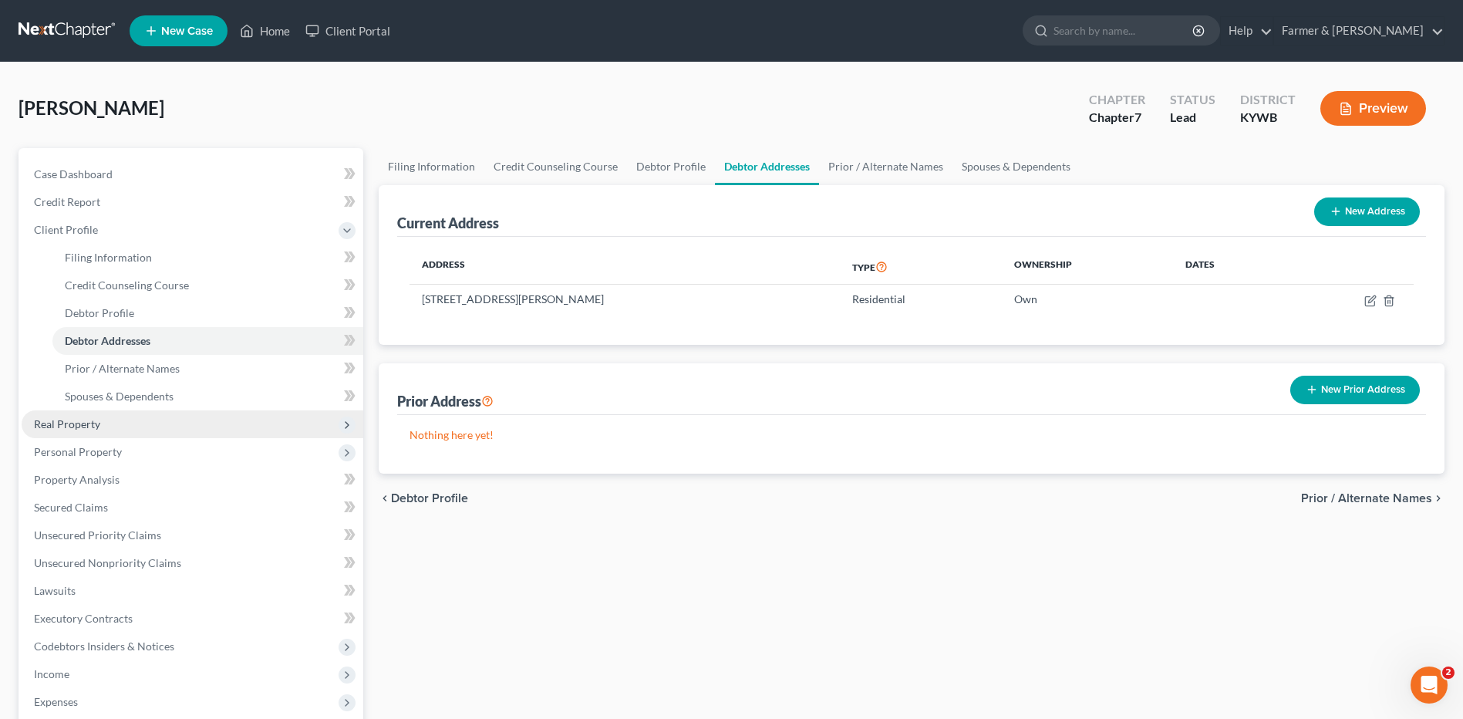
click at [163, 421] on span "Real Property" at bounding box center [193, 424] width 342 height 28
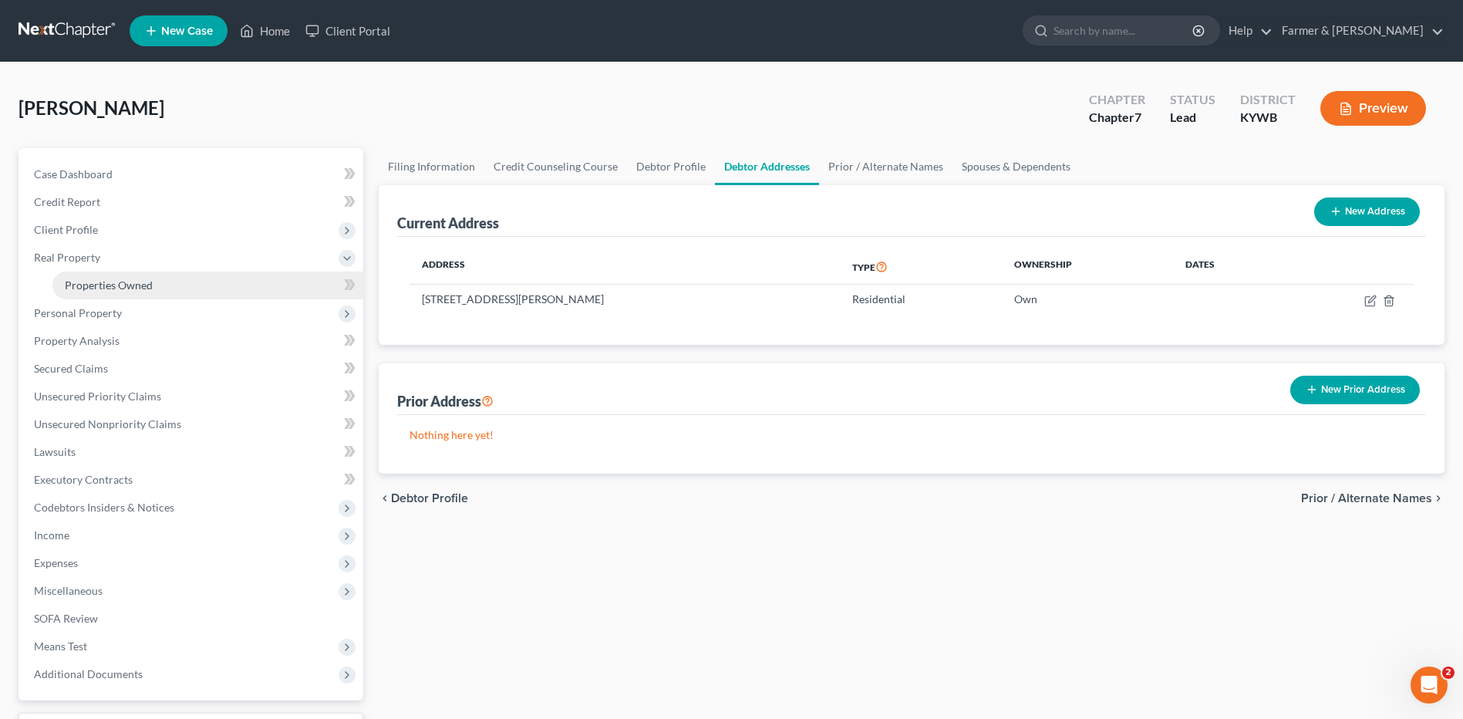
click at [181, 263] on span "Real Property" at bounding box center [193, 258] width 342 height 28
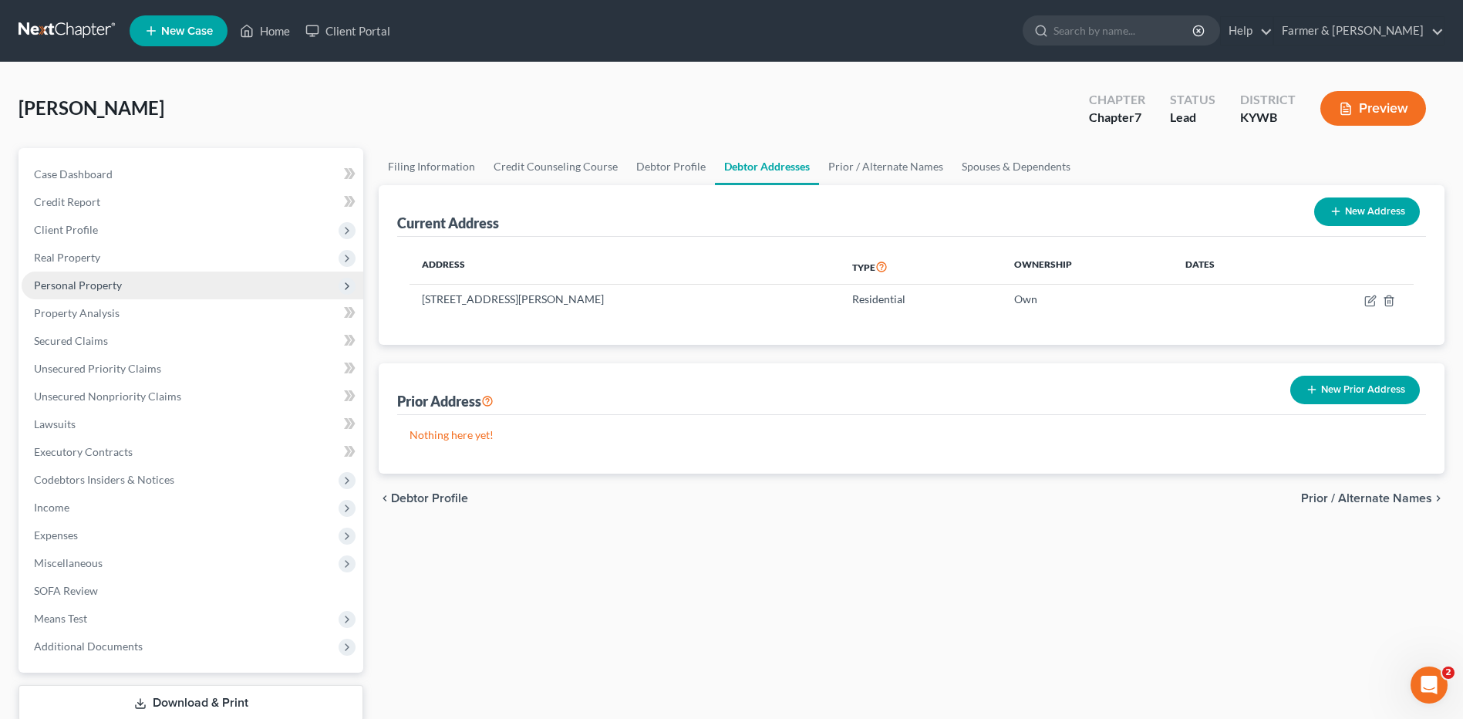
click at [170, 285] on span "Personal Property" at bounding box center [193, 285] width 342 height 28
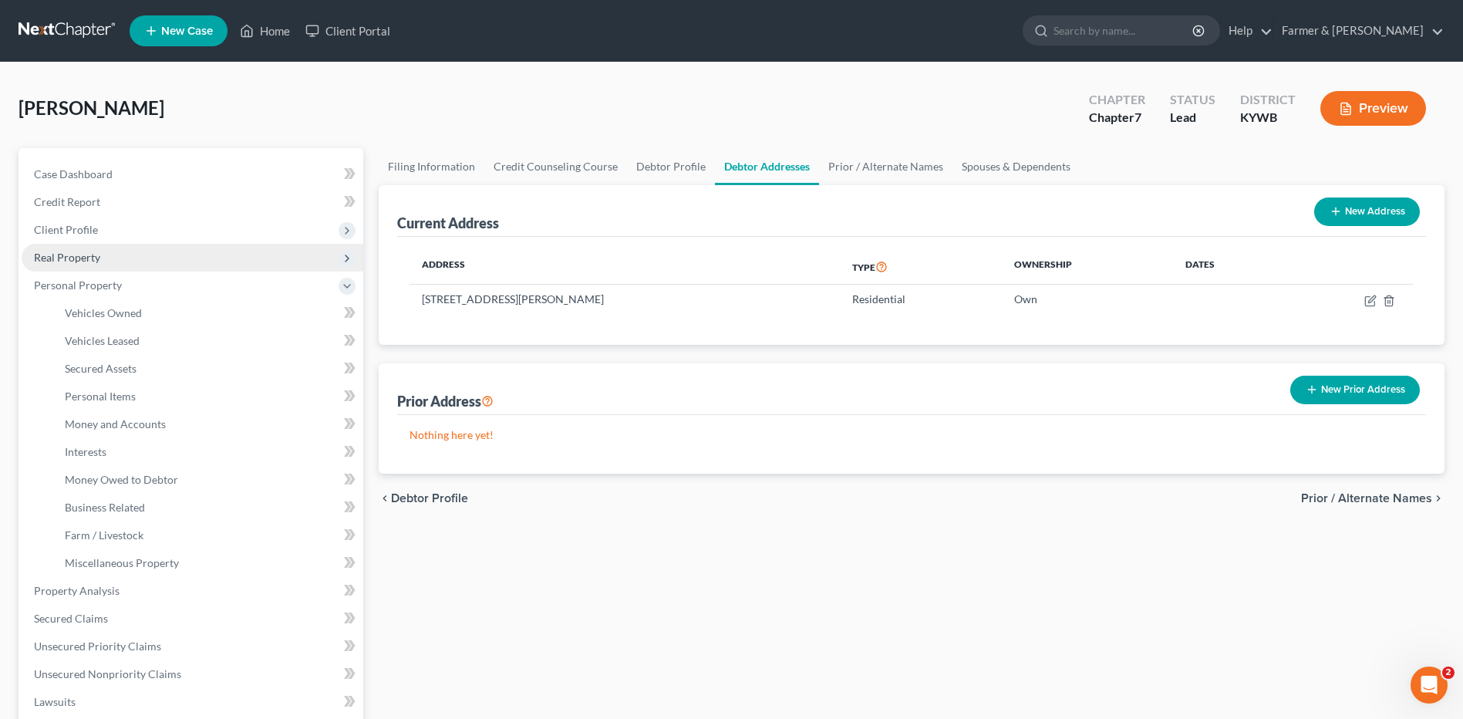
click at [165, 258] on span "Real Property" at bounding box center [193, 258] width 342 height 28
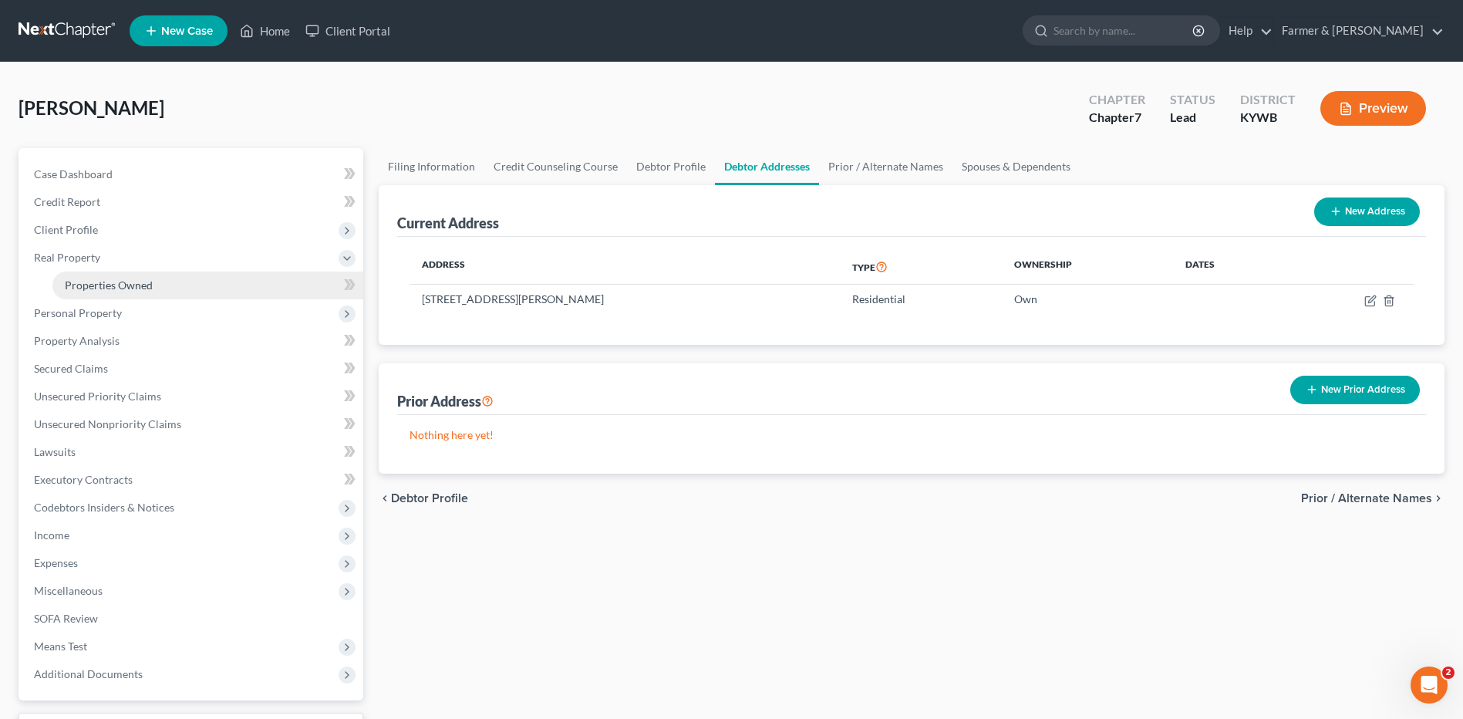
click at [163, 292] on link "Properties Owned" at bounding box center [207, 285] width 311 height 28
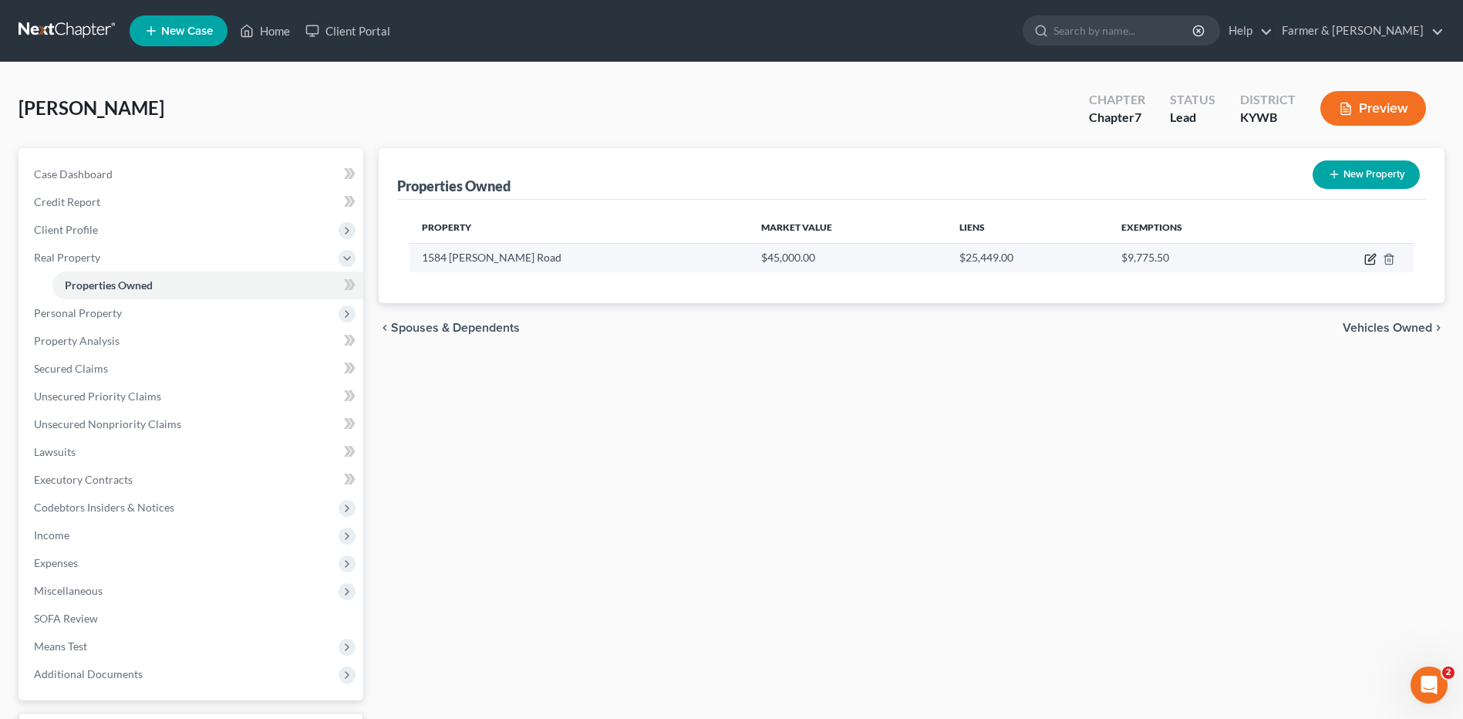
click at [1373, 264] on icon "button" at bounding box center [1369, 259] width 9 height 9
select select "18"
select select "3"
select select "1"
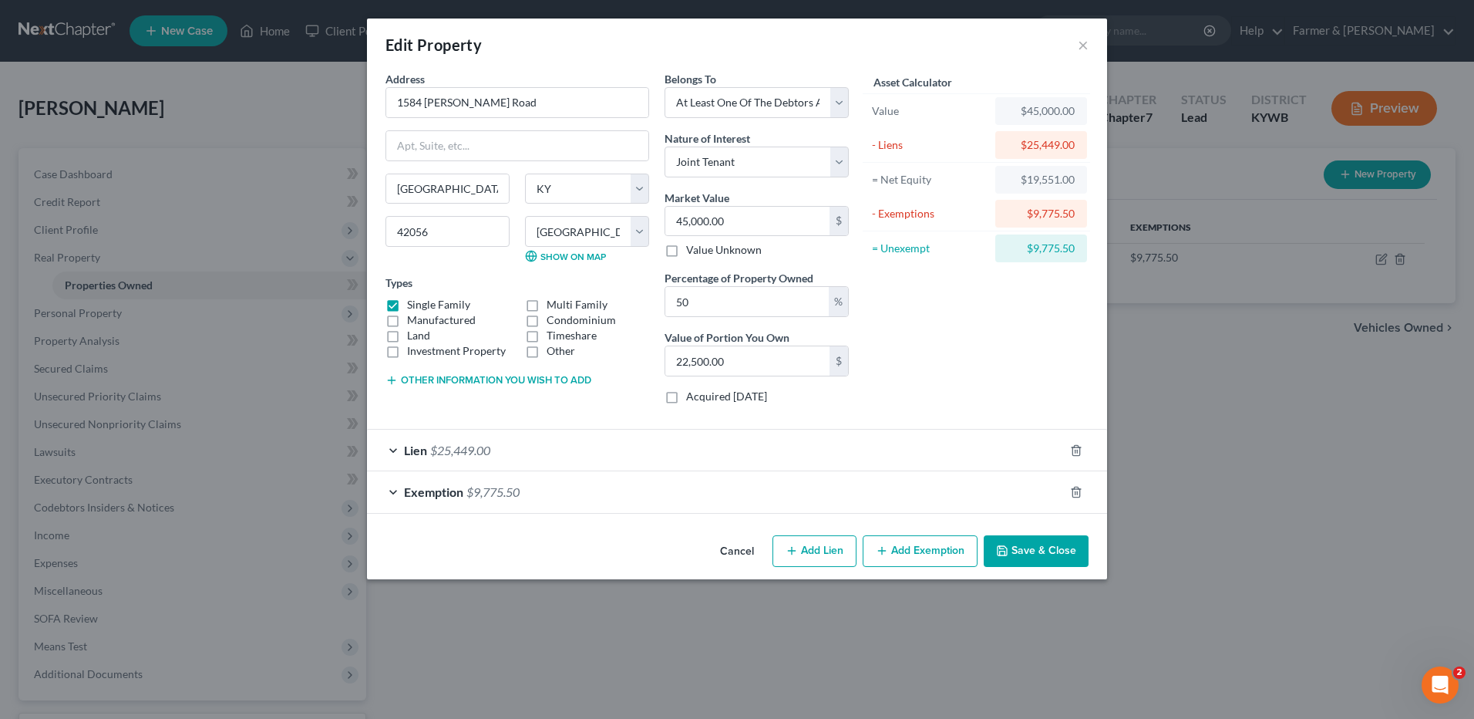
click at [726, 548] on button "Cancel" at bounding box center [737, 552] width 59 height 31
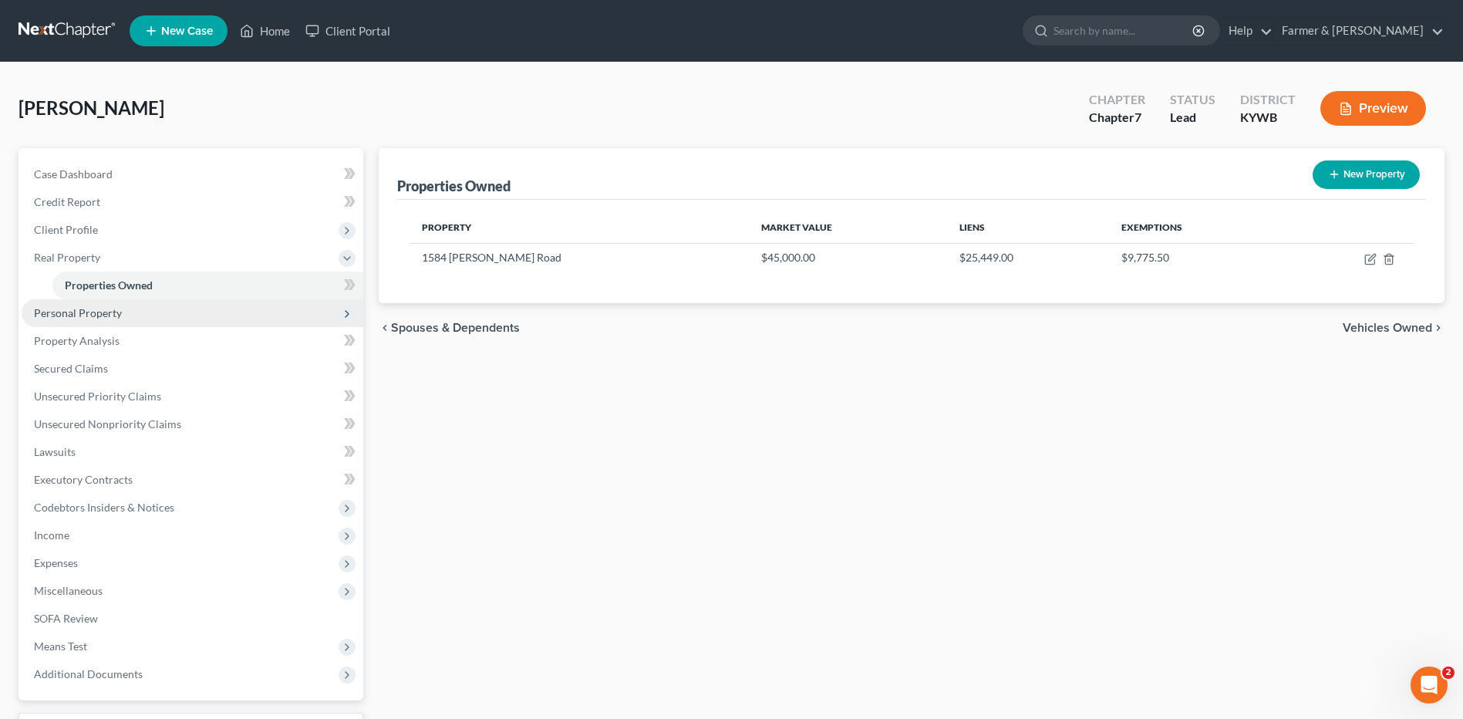
click at [85, 319] on span "Personal Property" at bounding box center [193, 313] width 342 height 28
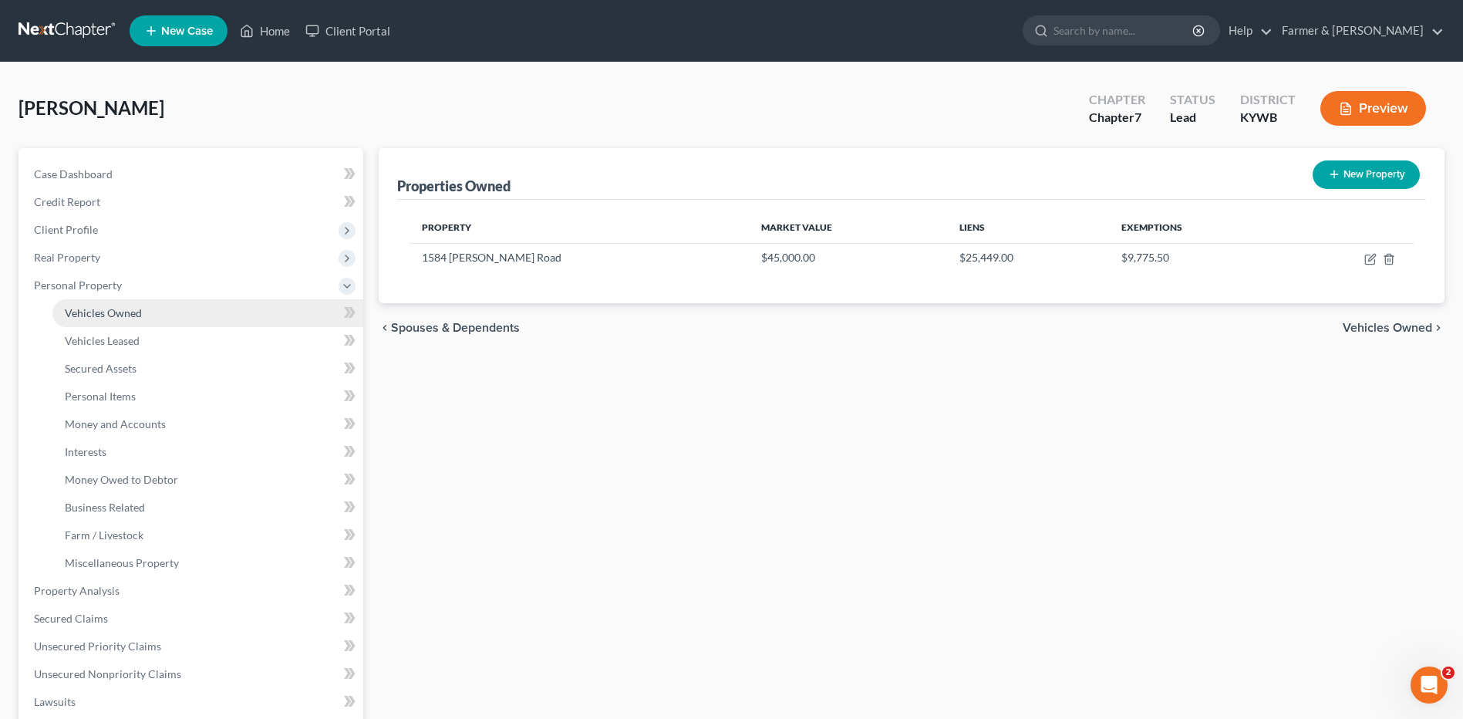
click at [85, 321] on link "Vehicles Owned" at bounding box center [207, 313] width 311 height 28
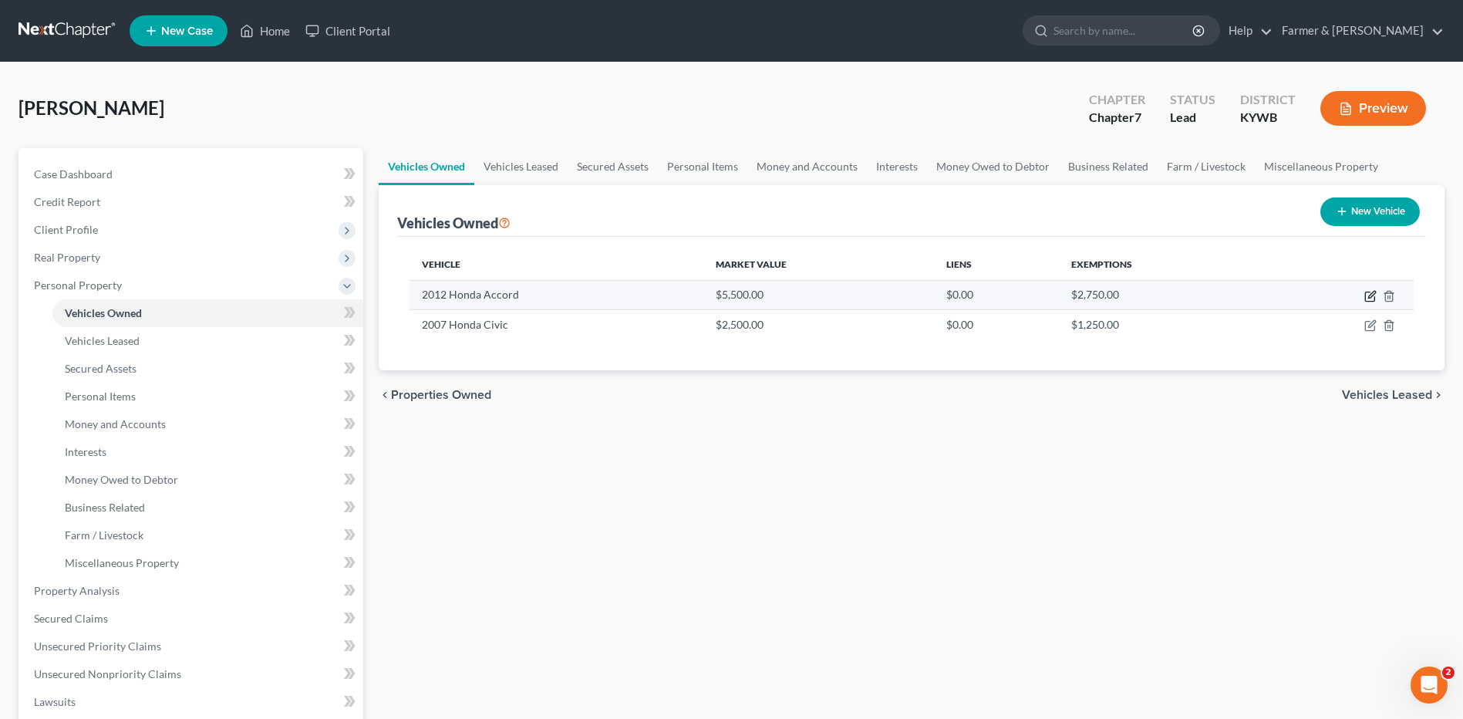
click at [1371, 295] on icon "button" at bounding box center [1370, 296] width 12 height 12
select select "0"
select select "14"
select select "2"
select select "3"
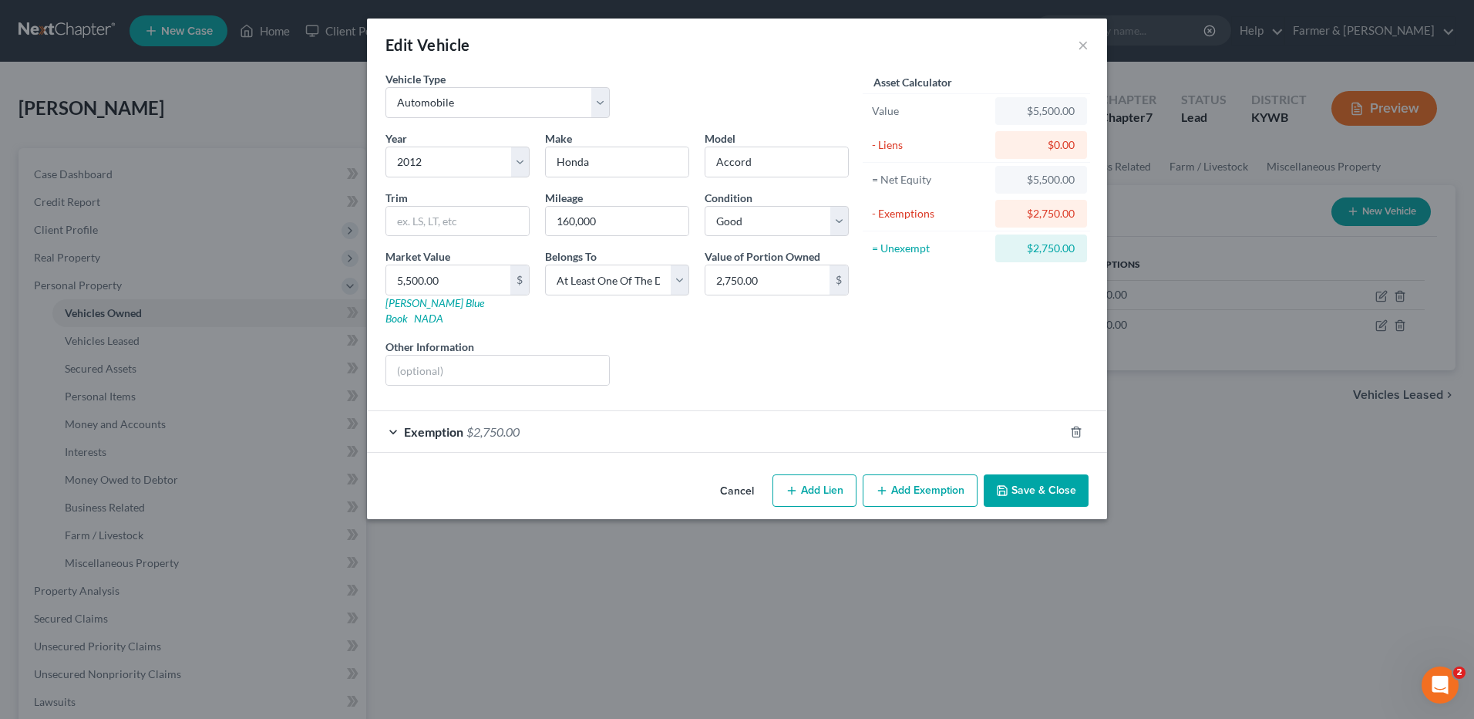
click at [510, 424] on span "$2,750.00" at bounding box center [493, 431] width 53 height 15
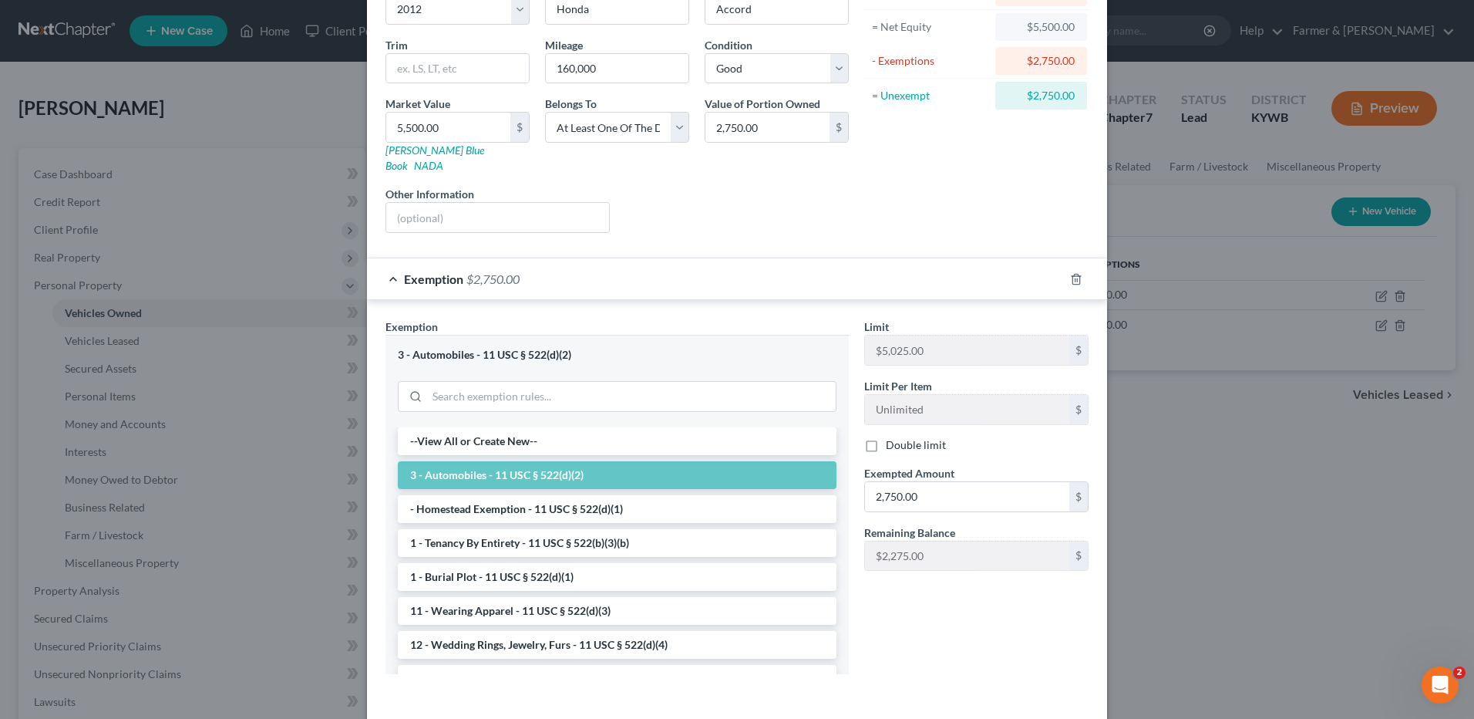
scroll to position [202, 0]
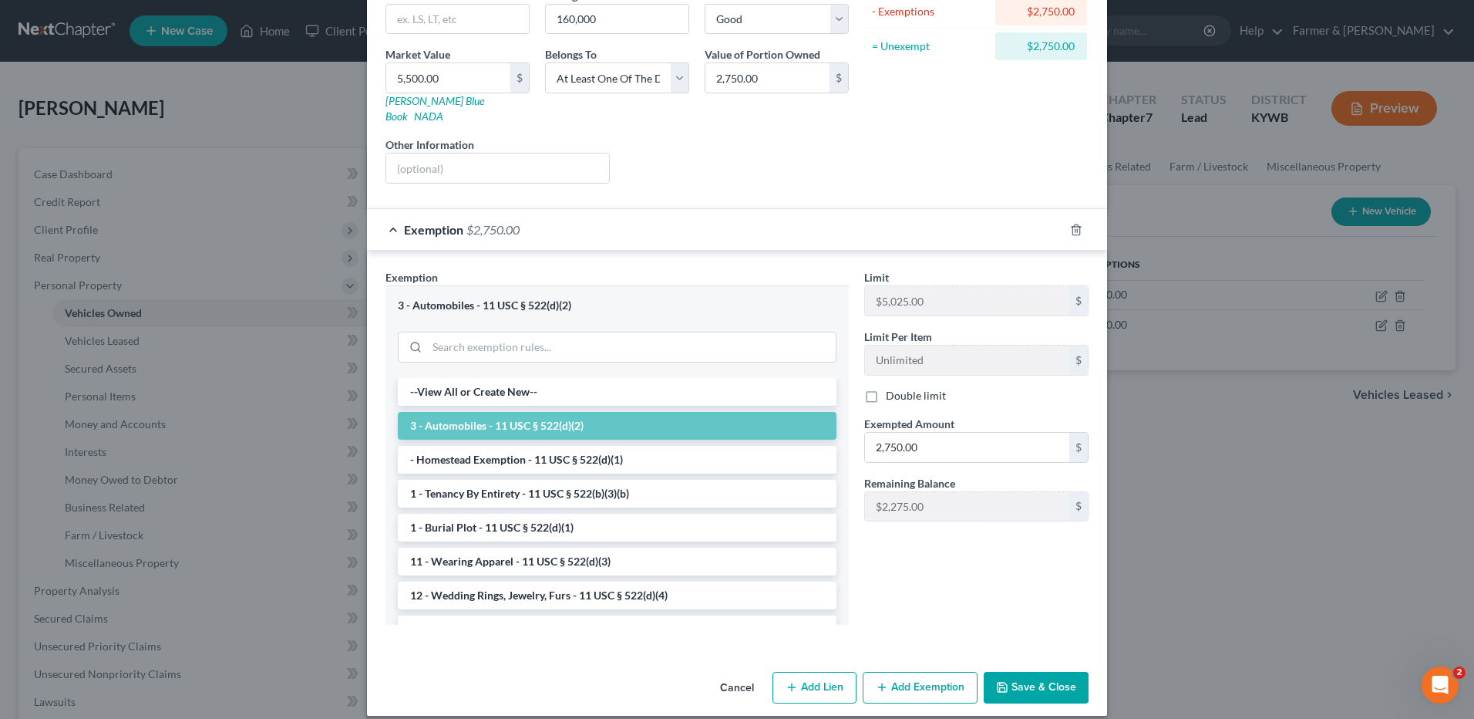
click at [1029, 672] on button "Save & Close" at bounding box center [1036, 688] width 105 height 32
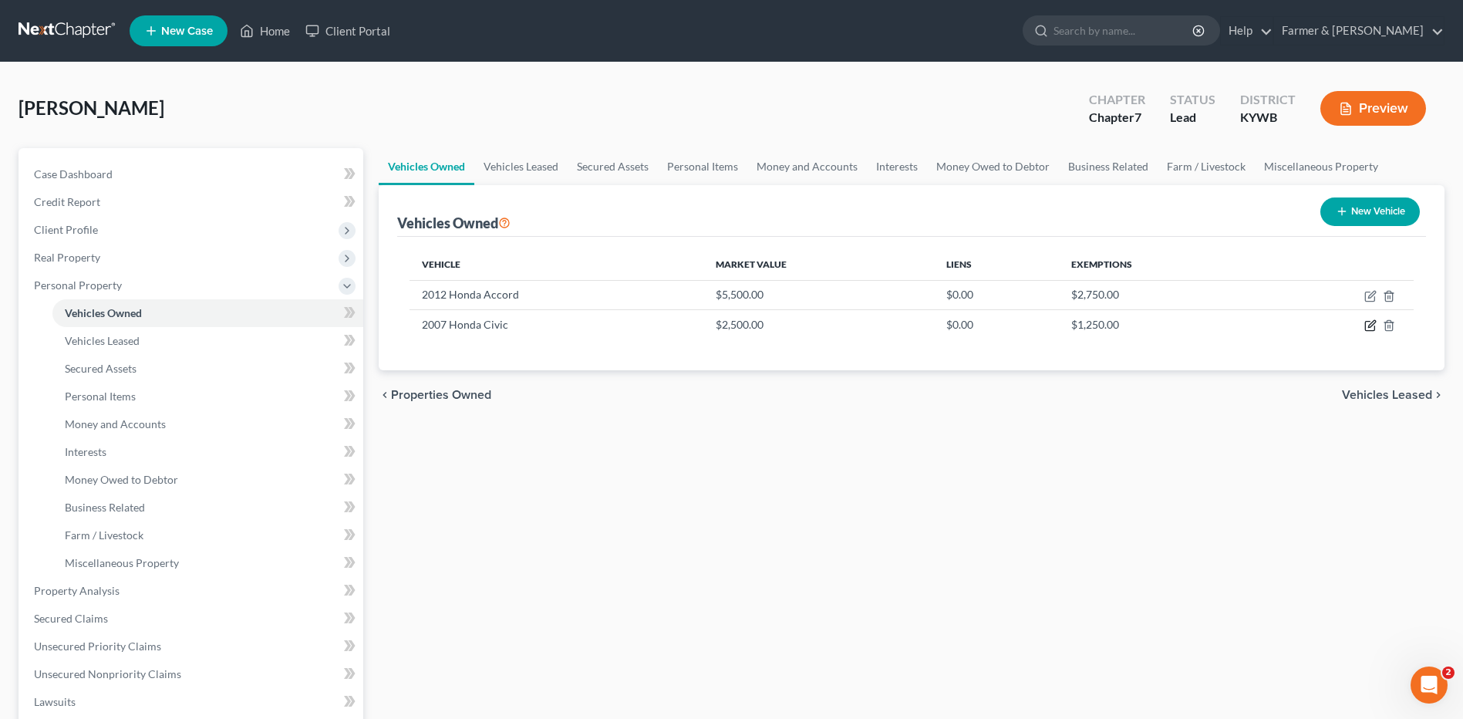
drag, startPoint x: 1370, startPoint y: 327, endPoint x: 1461, endPoint y: 333, distance: 91.2
click at [1370, 327] on icon "button" at bounding box center [1371, 324] width 7 height 7
select select "0"
select select "19"
select select "2"
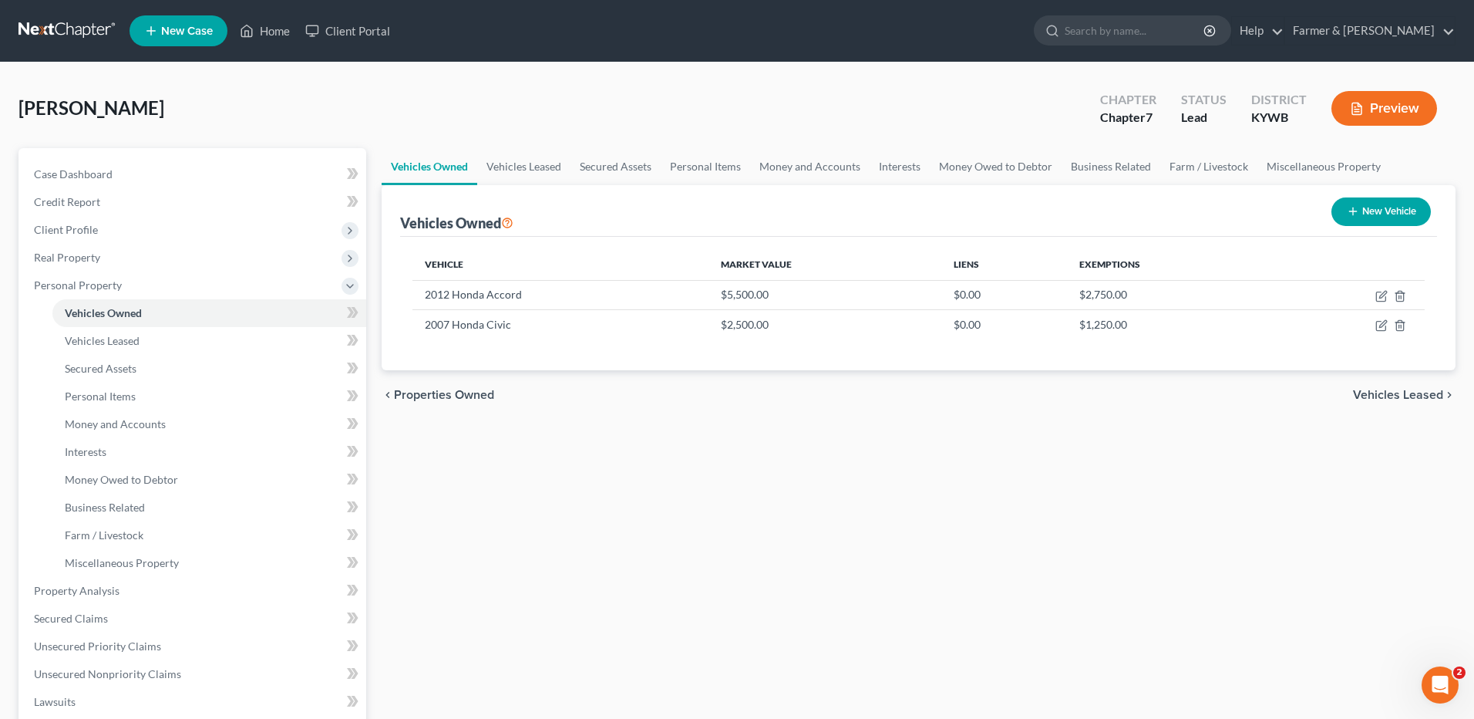
select select "3"
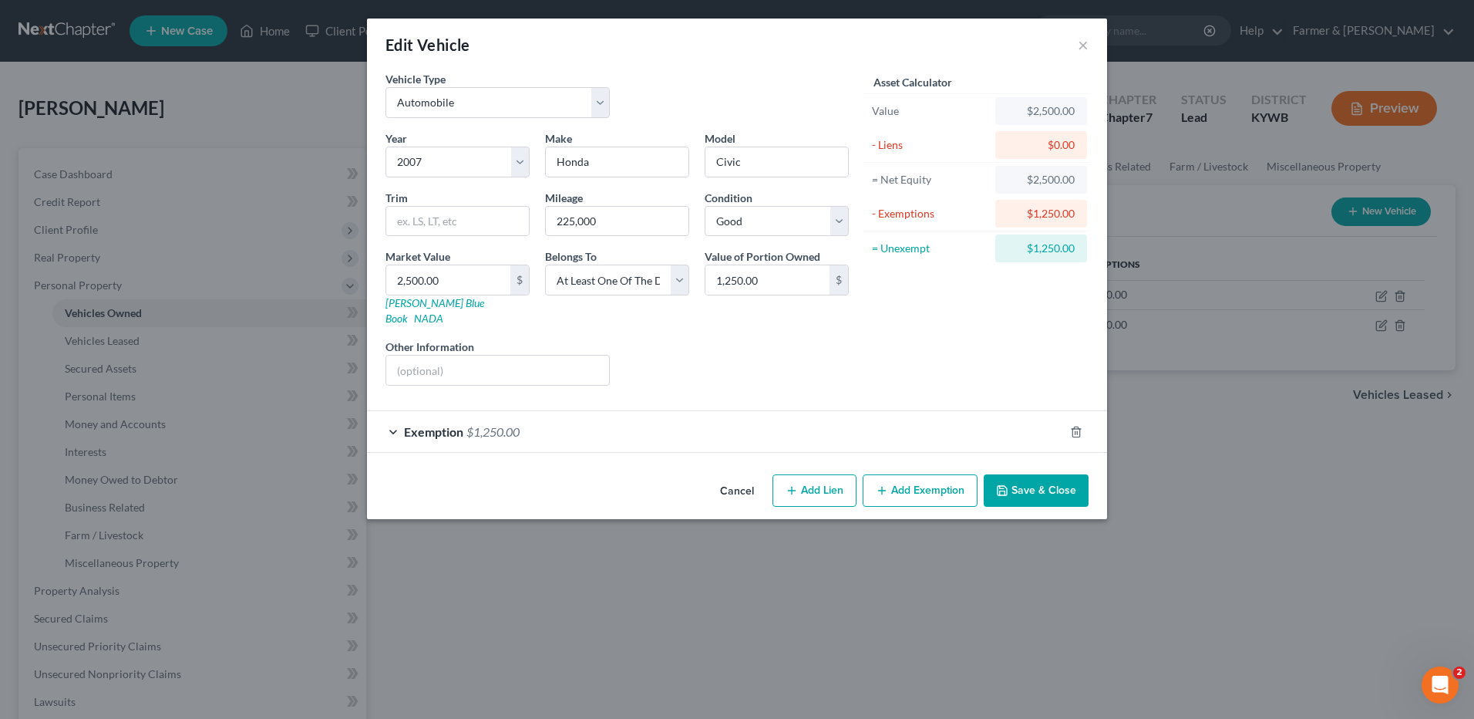
drag, startPoint x: 703, startPoint y: 401, endPoint x: 689, endPoint y: 408, distance: 15.5
click at [703, 411] on div "Exemption $1,250.00" at bounding box center [715, 431] width 697 height 41
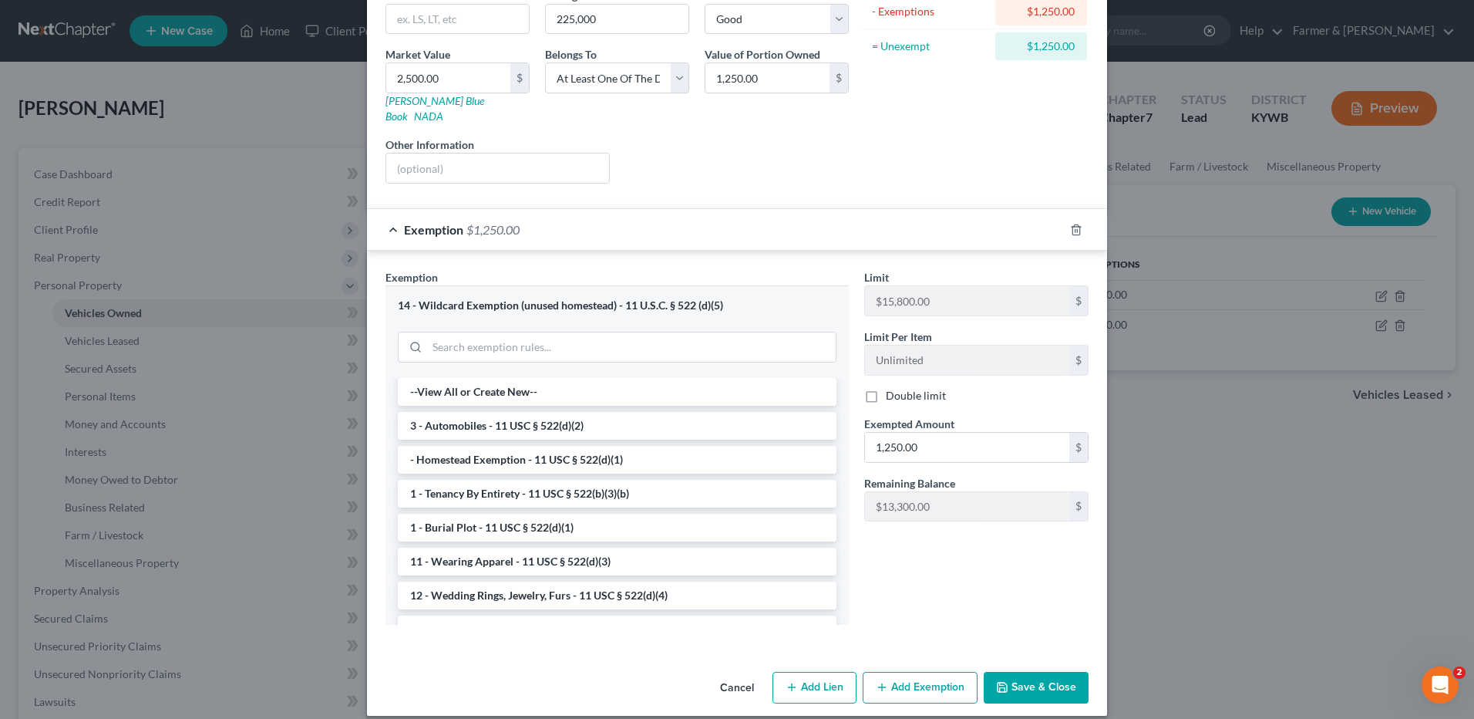
click at [1041, 680] on button "Save & Close" at bounding box center [1036, 688] width 105 height 32
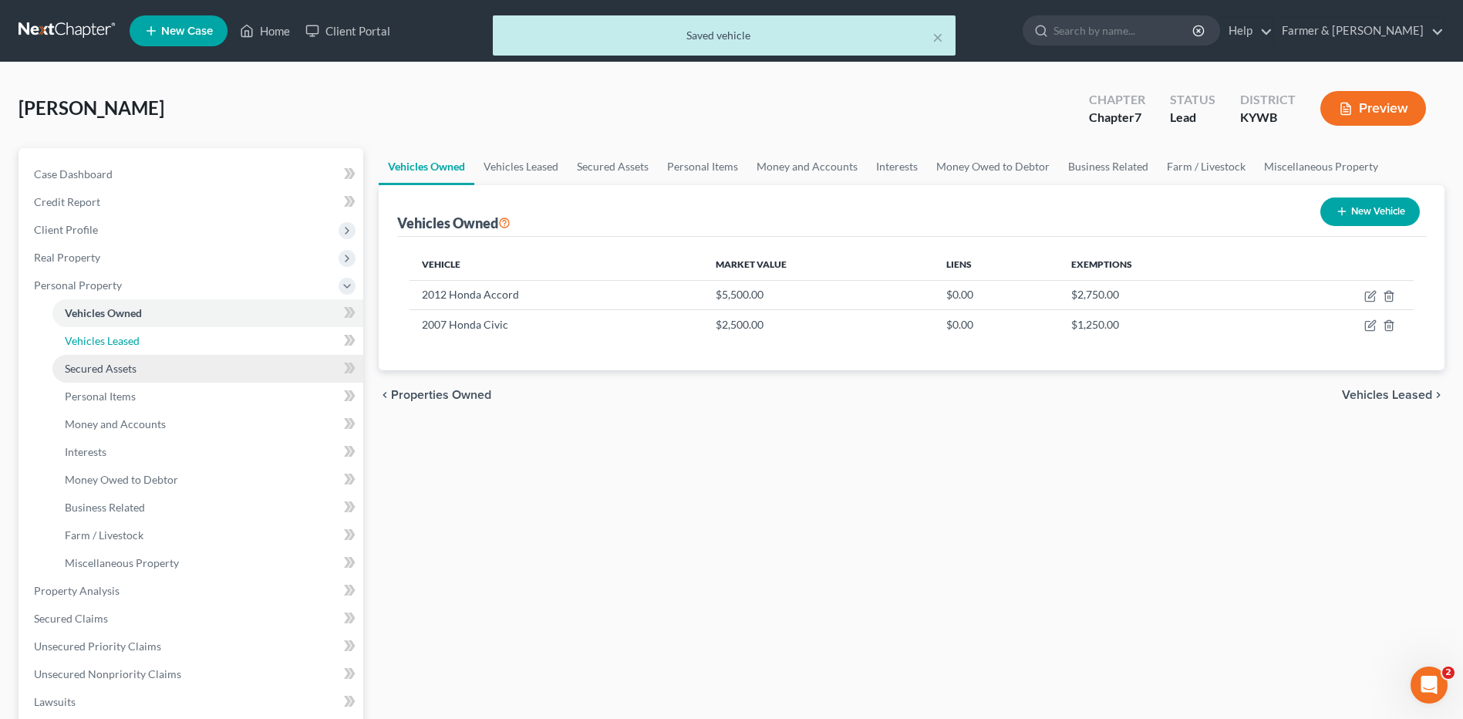
drag, startPoint x: 200, startPoint y: 339, endPoint x: 178, endPoint y: 364, distance: 33.4
click at [200, 339] on link "Vehicles Leased" at bounding box center [207, 341] width 311 height 28
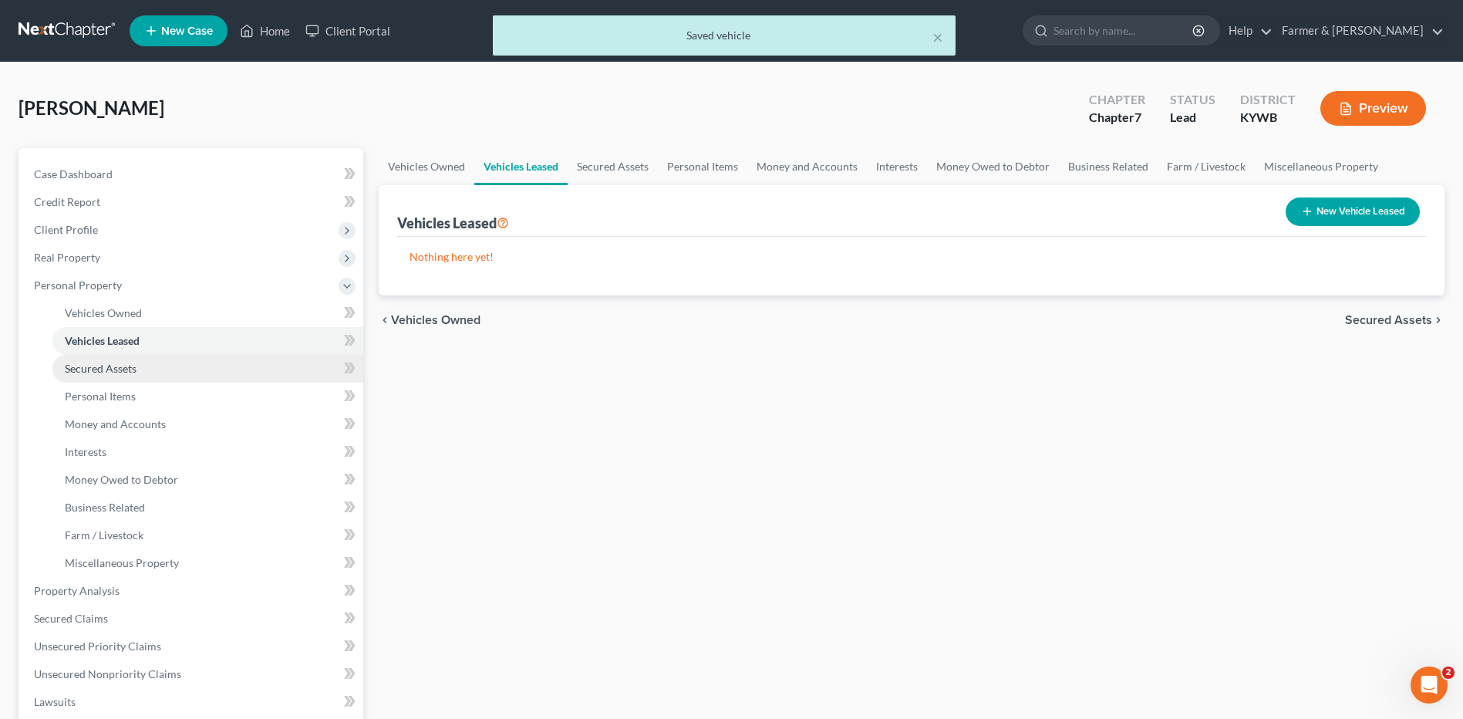
click at [171, 370] on link "Secured Assets" at bounding box center [207, 369] width 311 height 28
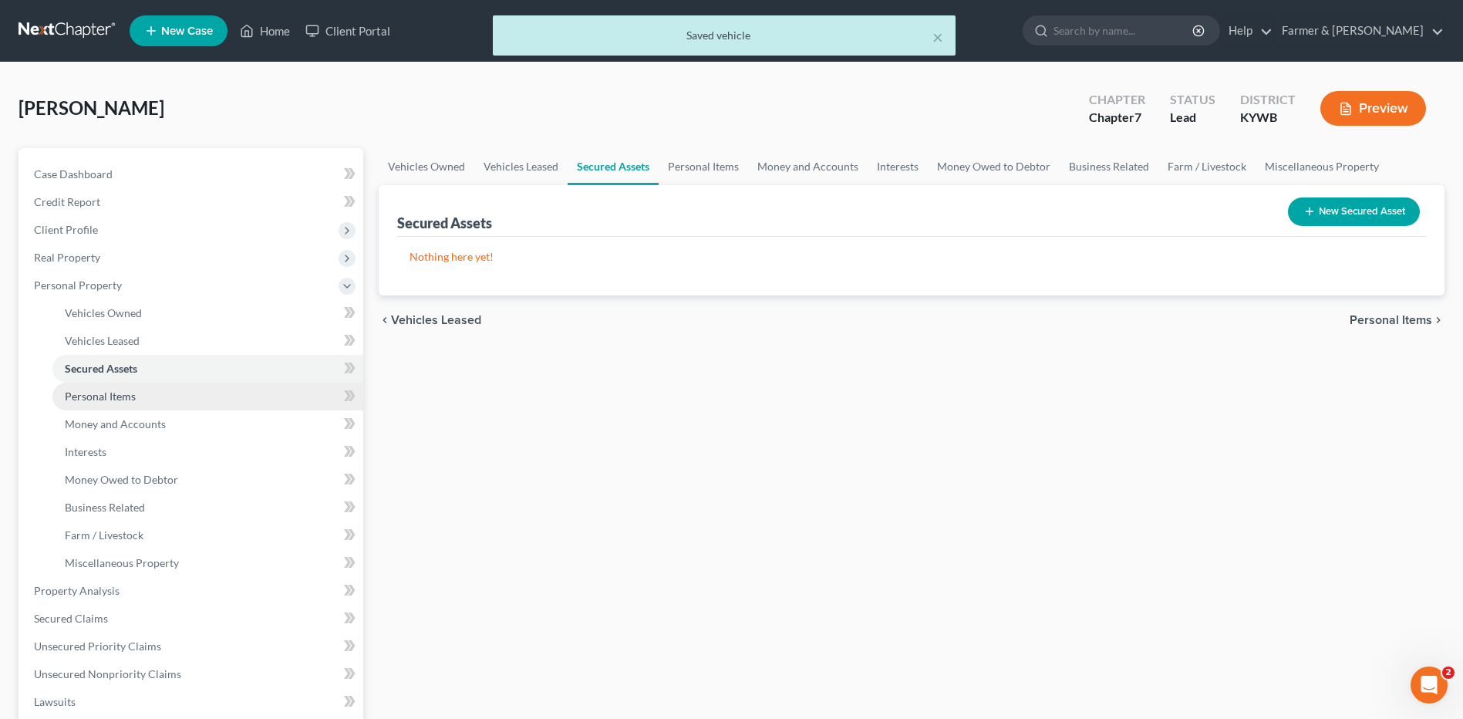
click at [162, 400] on link "Personal Items" at bounding box center [207, 396] width 311 height 28
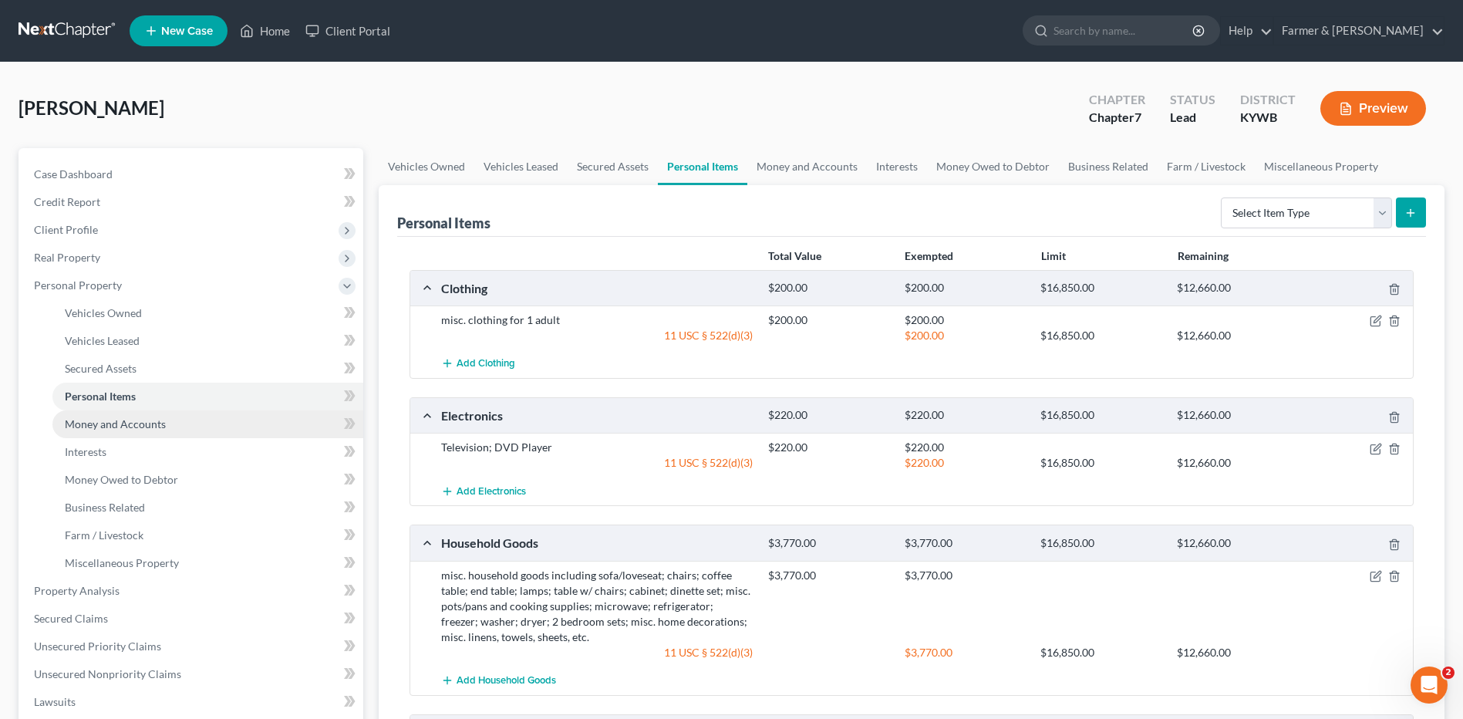
drag, startPoint x: 221, startPoint y: 422, endPoint x: 193, endPoint y: 436, distance: 32.1
click at [221, 422] on link "Money and Accounts" at bounding box center [207, 424] width 311 height 28
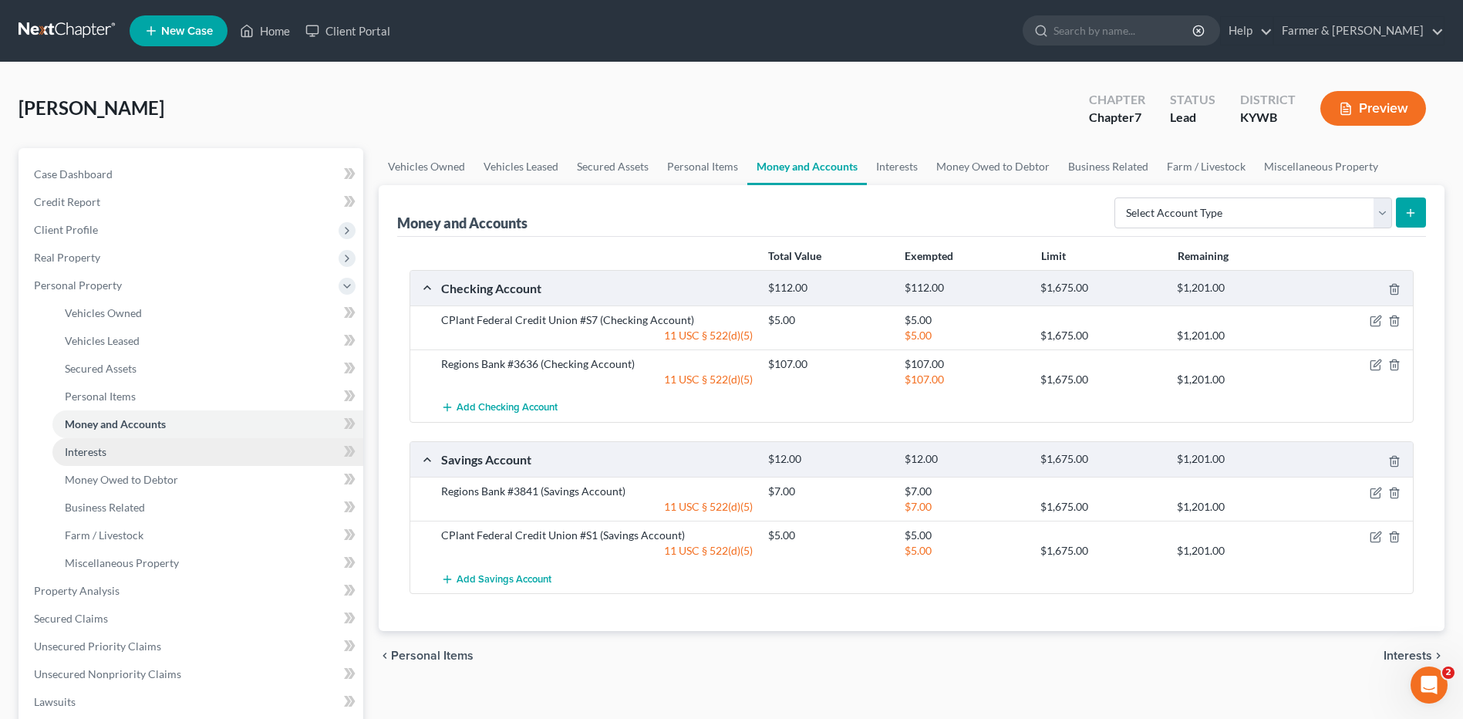
click at [161, 457] on link "Interests" at bounding box center [207, 452] width 311 height 28
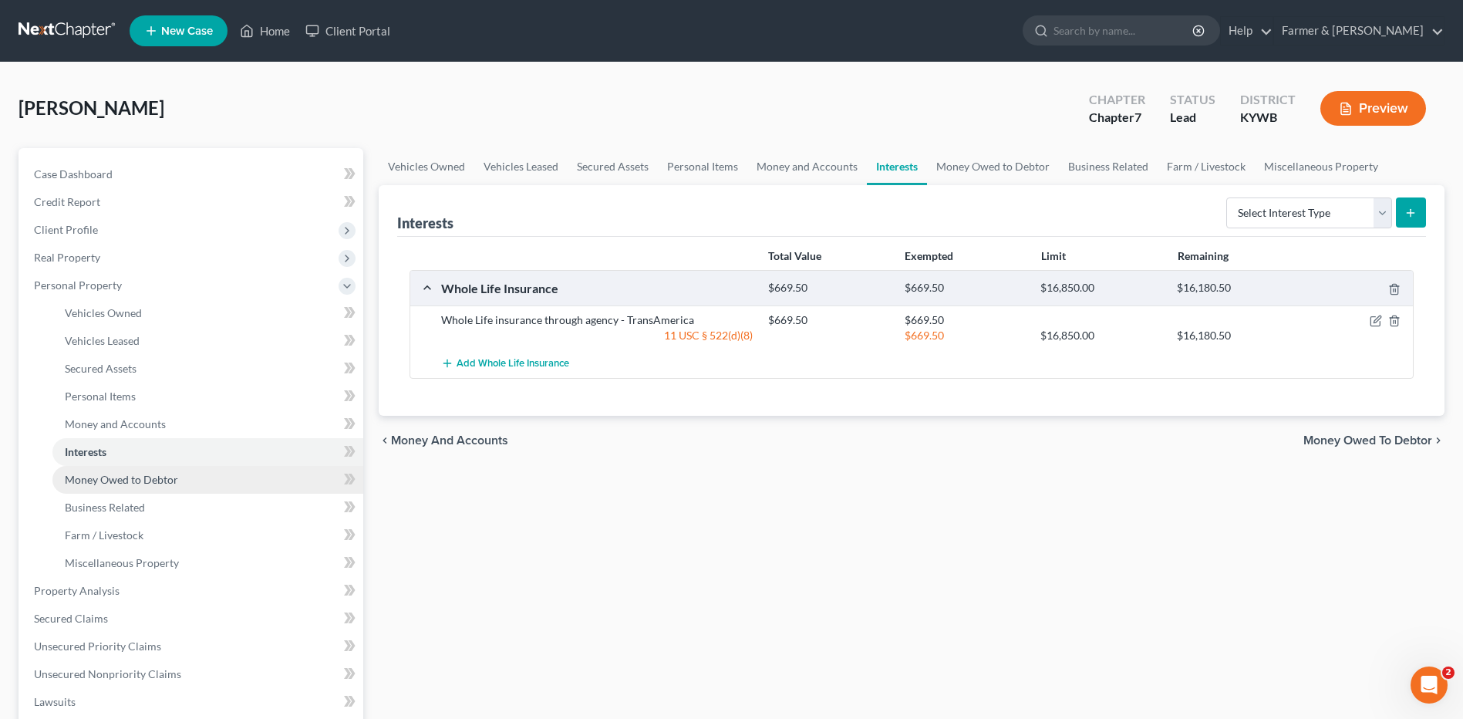
click at [144, 483] on span "Money Owed to Debtor" at bounding box center [121, 479] width 113 height 13
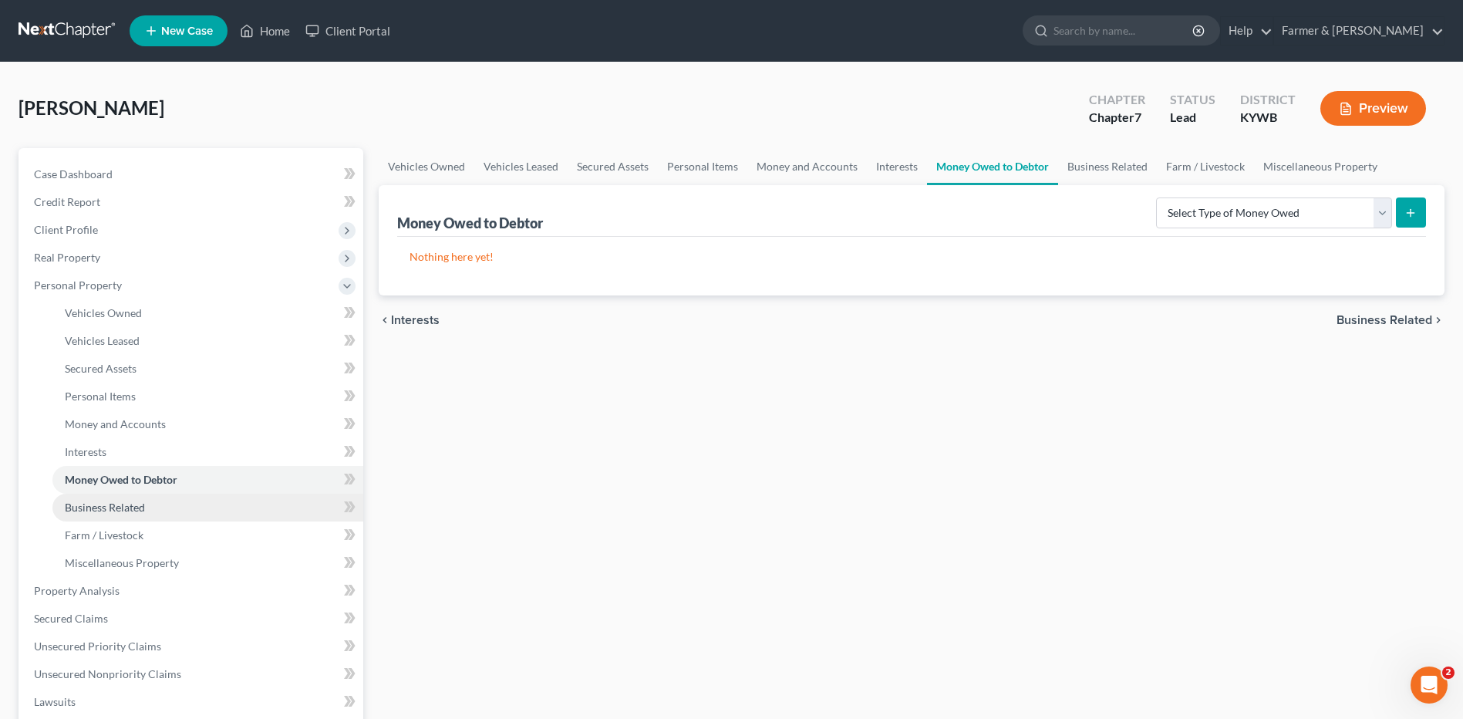
click at [131, 515] on link "Business Related" at bounding box center [207, 508] width 311 height 28
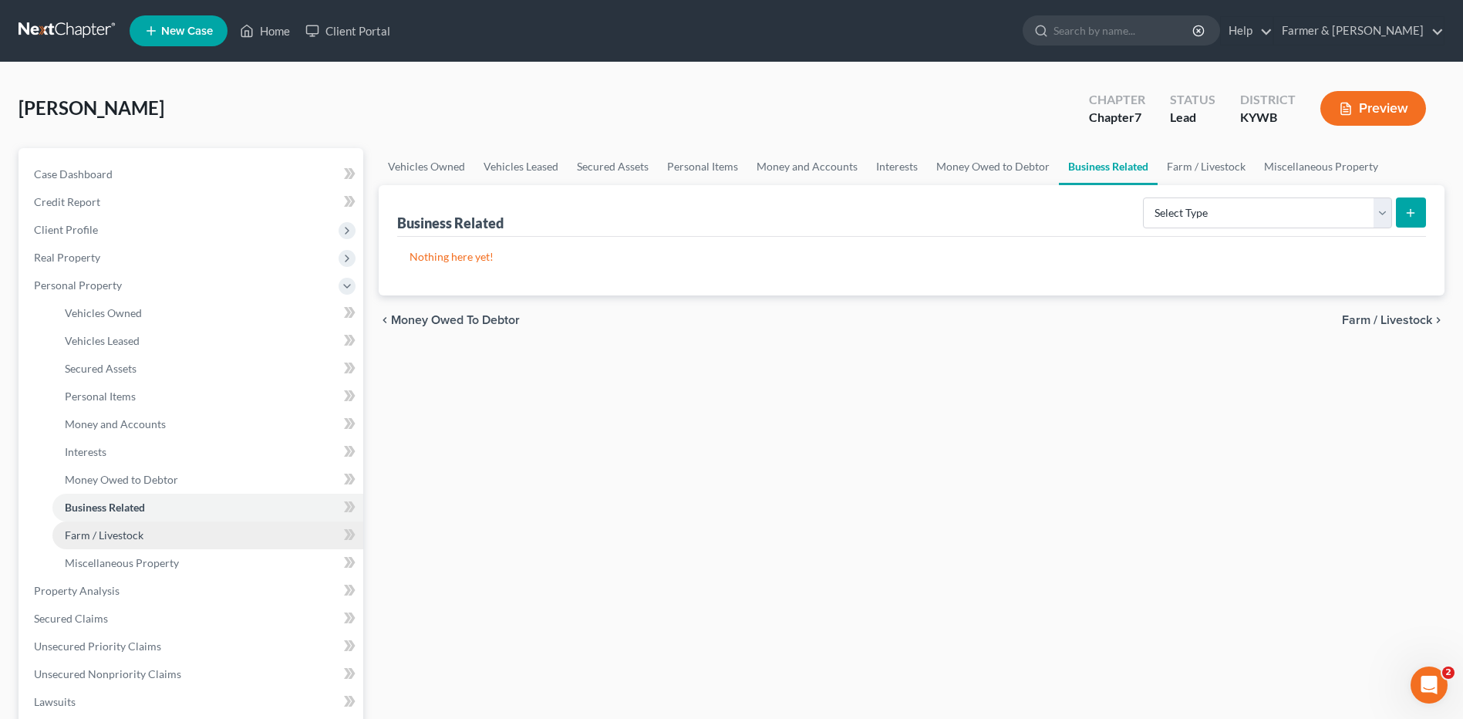
click at [139, 536] on span "Farm / Livestock" at bounding box center [104, 534] width 79 height 13
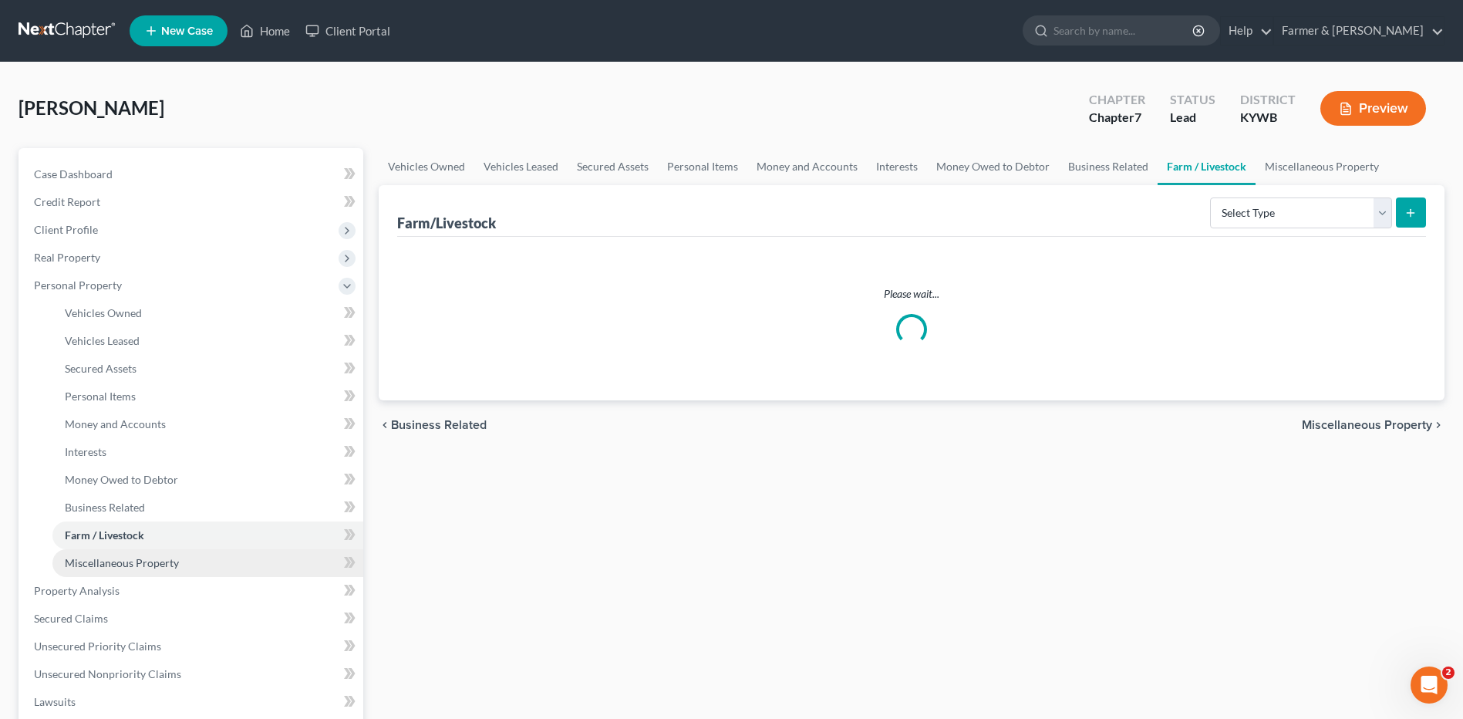
click at [150, 568] on span "Miscellaneous Property" at bounding box center [122, 562] width 114 height 13
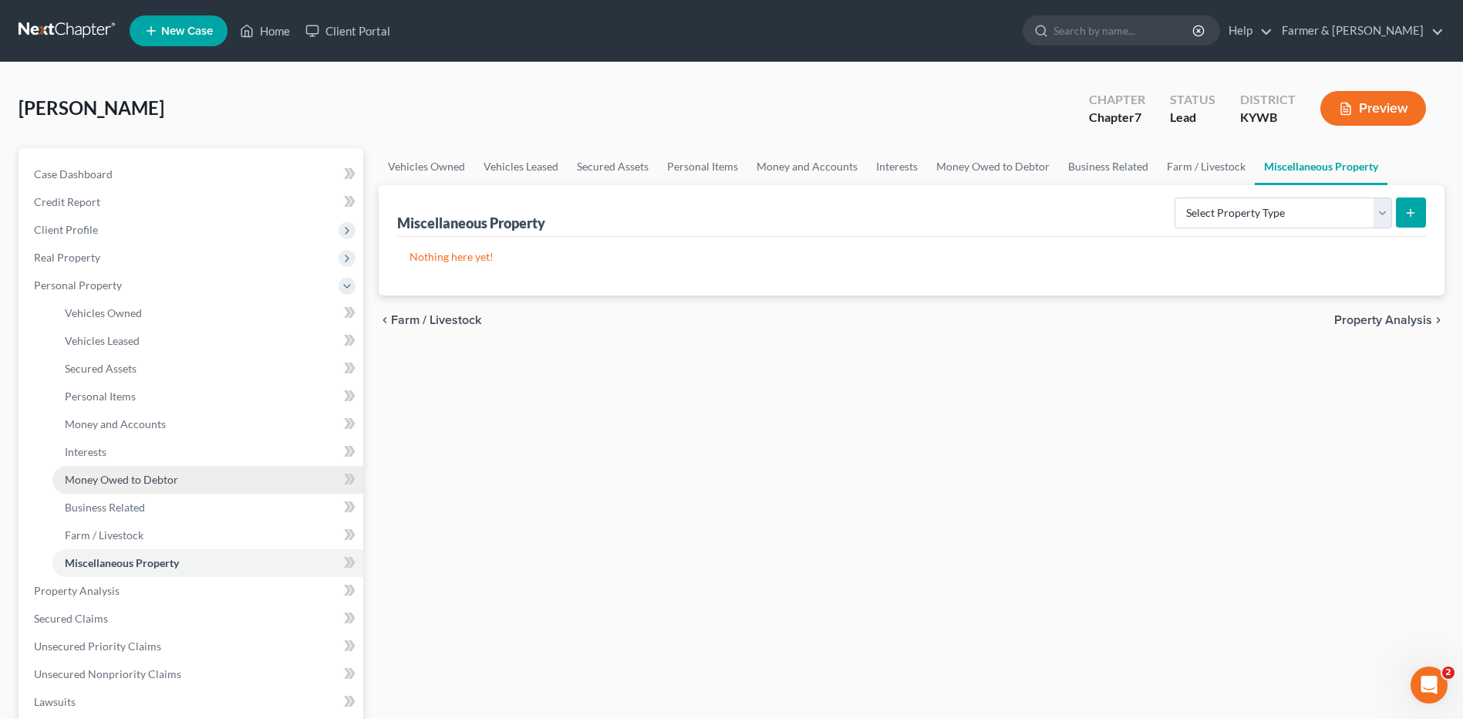
click at [139, 479] on span "Money Owed to Debtor" at bounding box center [121, 479] width 113 height 13
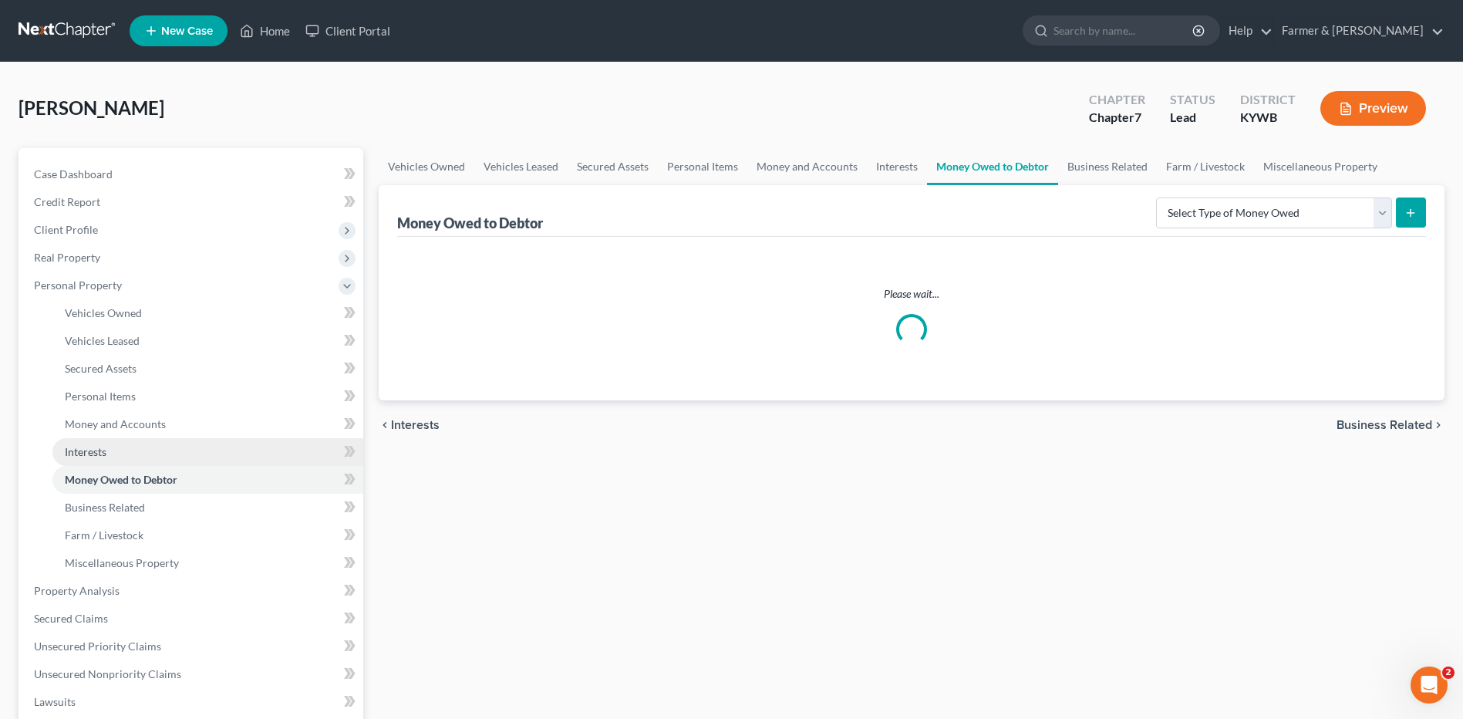
click at [140, 450] on link "Interests" at bounding box center [207, 452] width 311 height 28
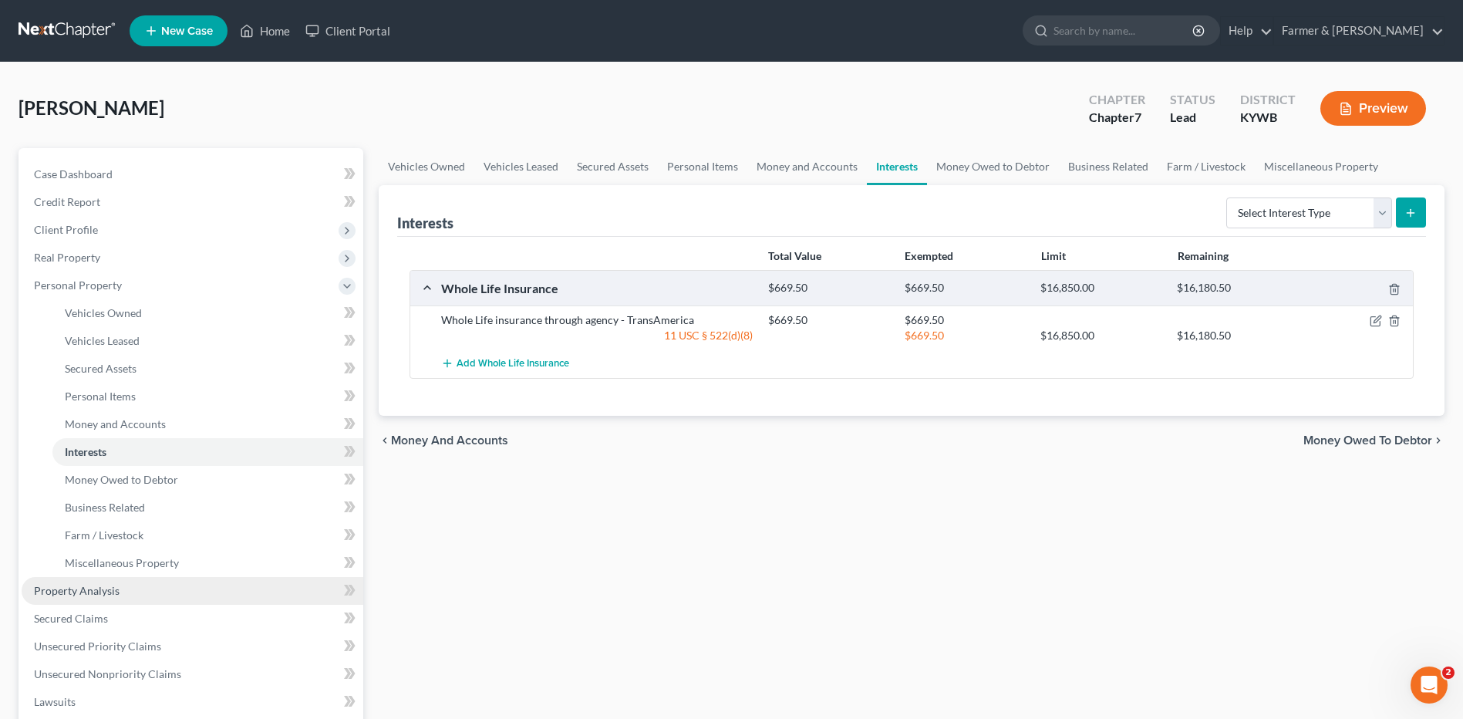
click at [126, 591] on link "Property Analysis" at bounding box center [193, 591] width 342 height 28
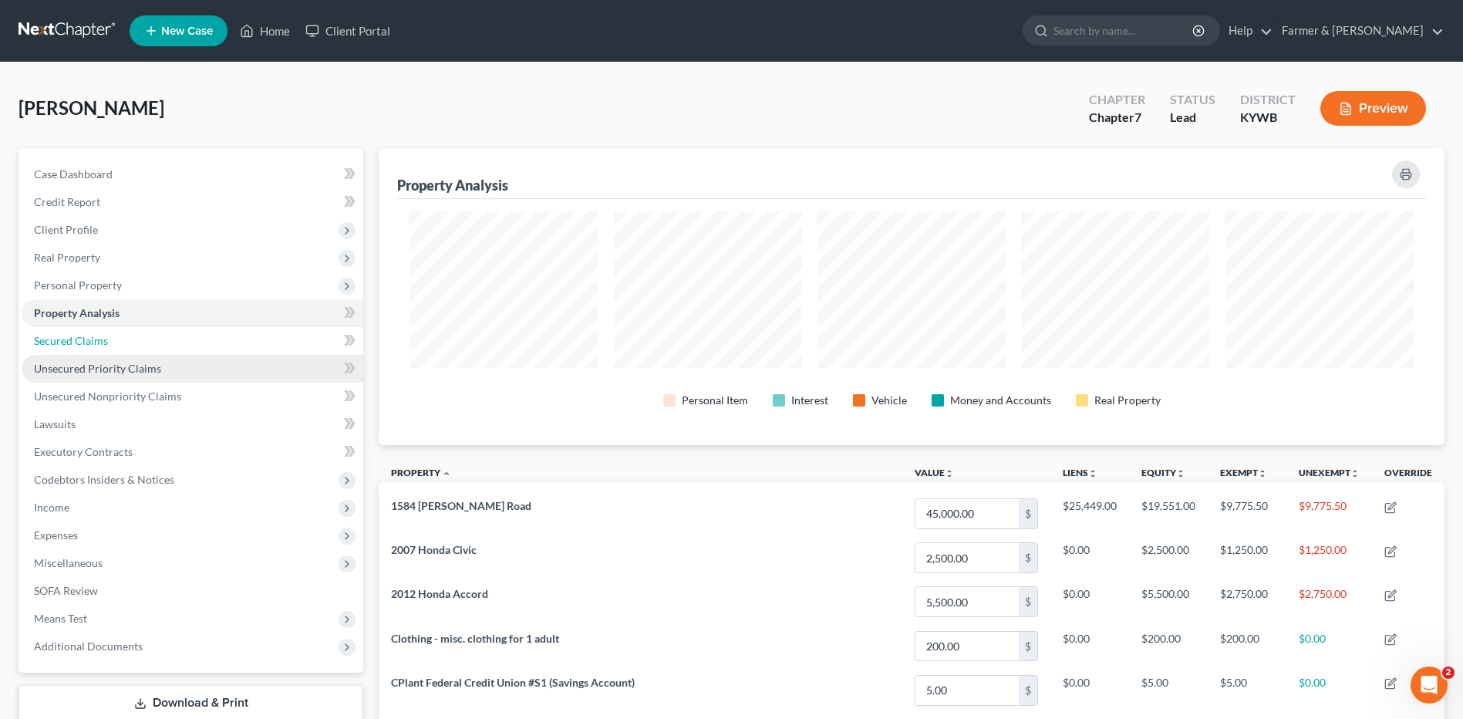
click at [93, 336] on span "Secured Claims" at bounding box center [71, 340] width 74 height 13
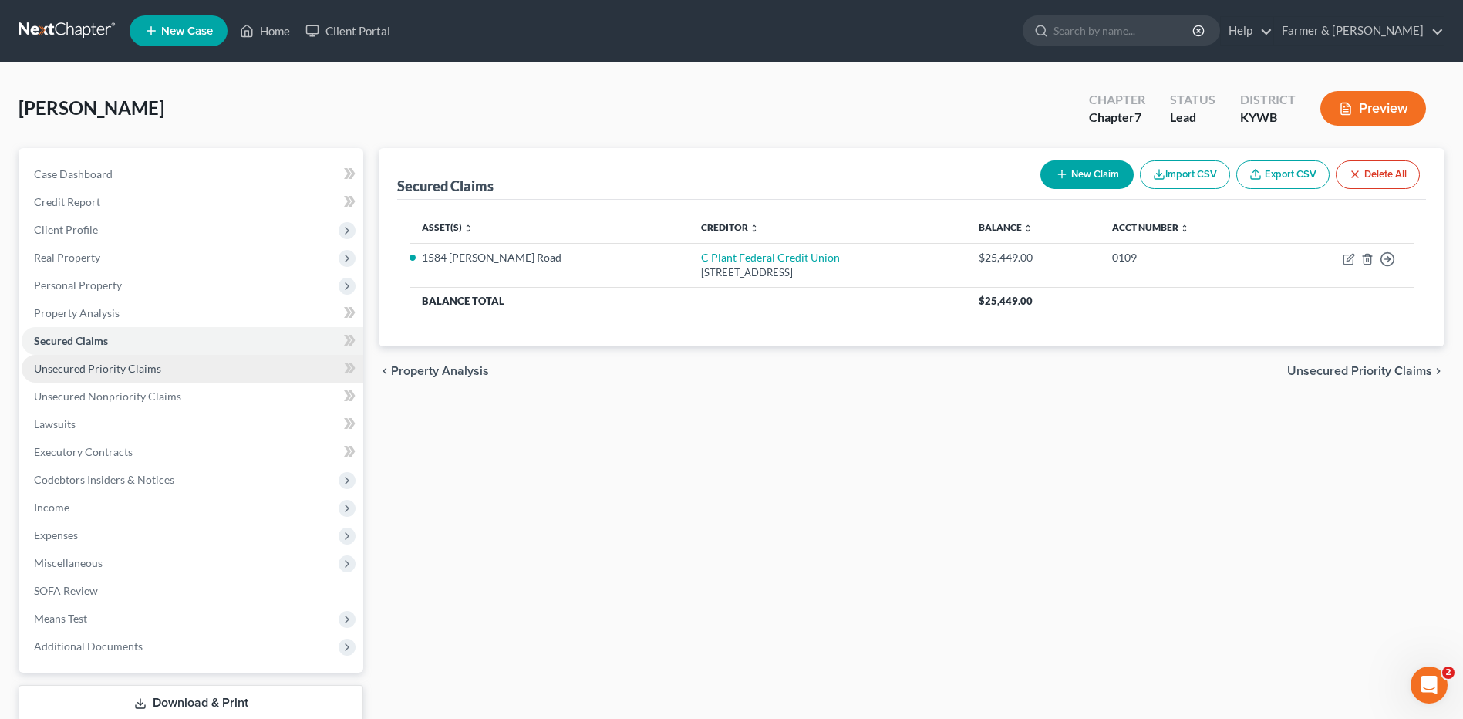
click at [116, 368] on span "Unsecured Priority Claims" at bounding box center [97, 368] width 127 height 13
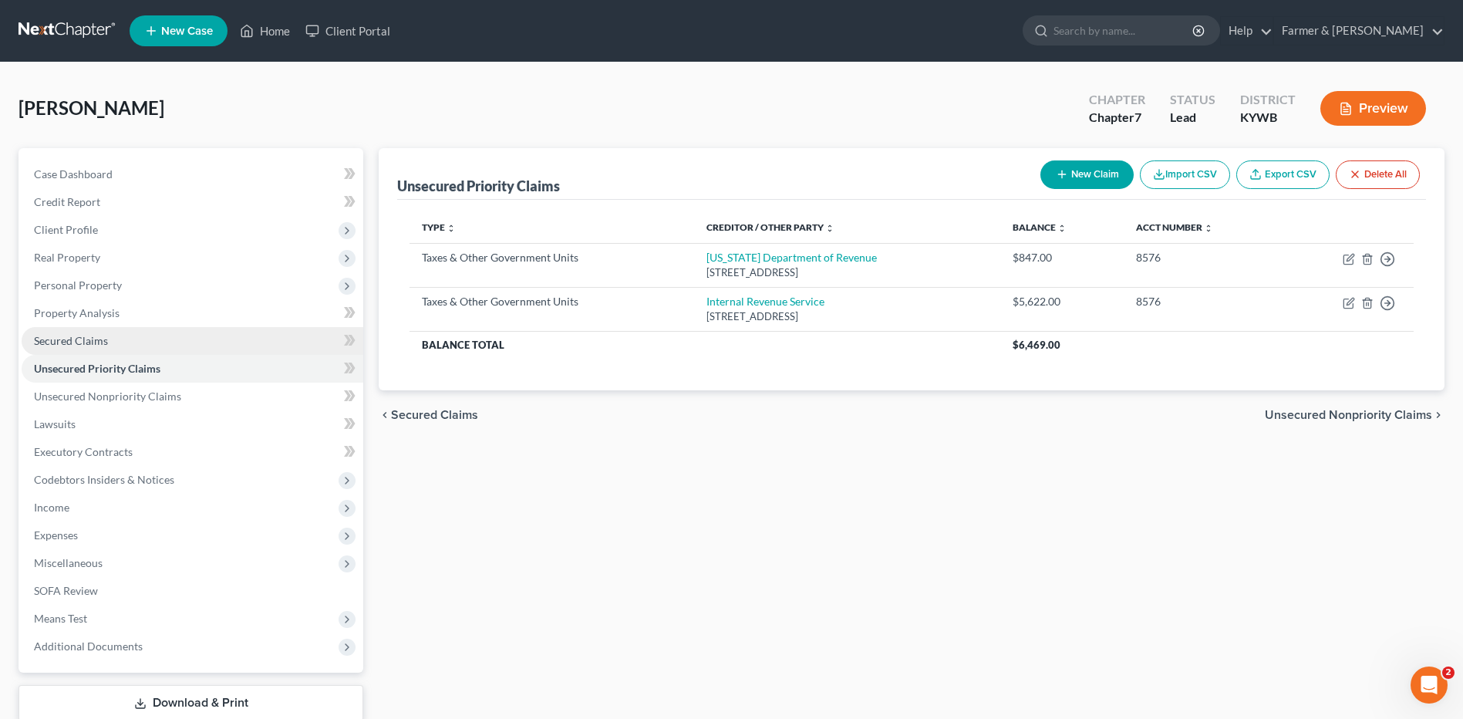
click at [123, 335] on link "Secured Claims" at bounding box center [193, 341] width 342 height 28
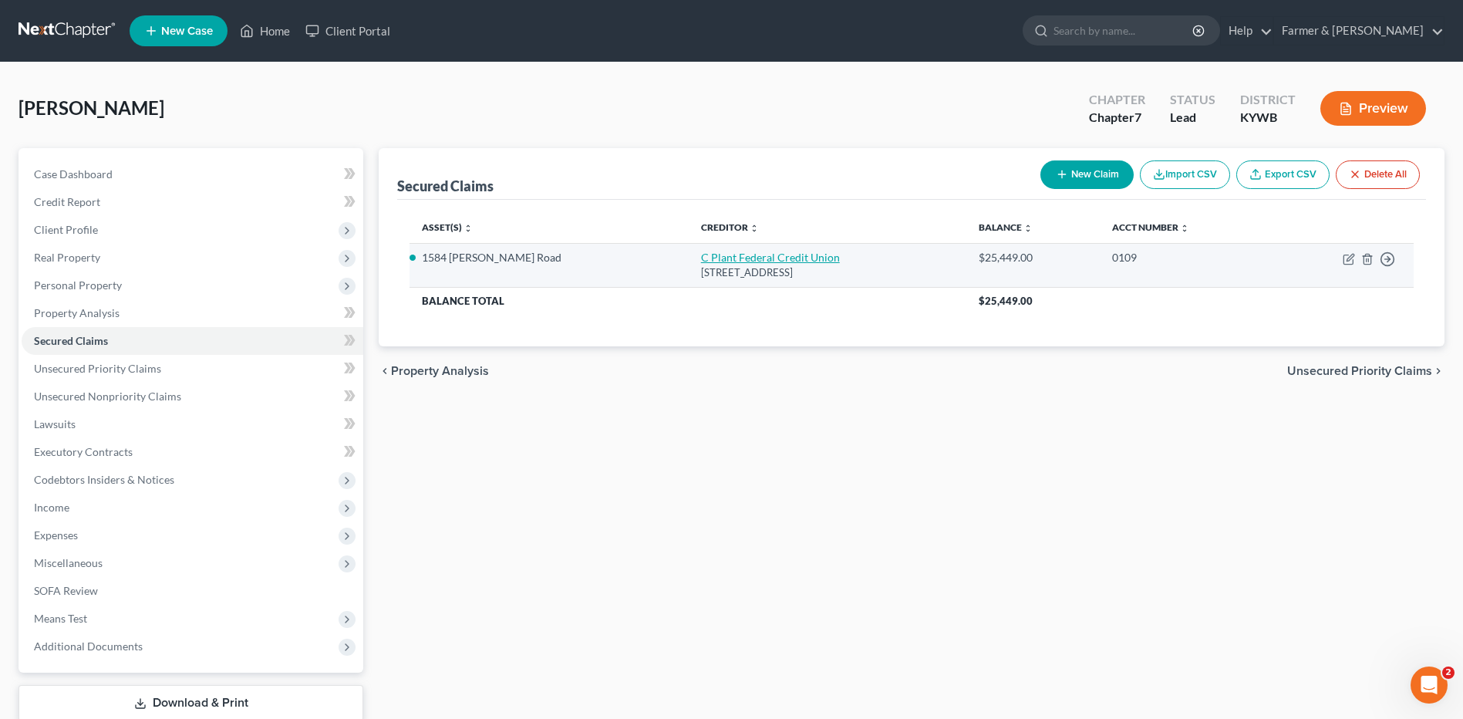
click at [701, 254] on link "C Plant Federal Credit Union" at bounding box center [770, 257] width 139 height 13
select select "18"
select select "2"
select select "0"
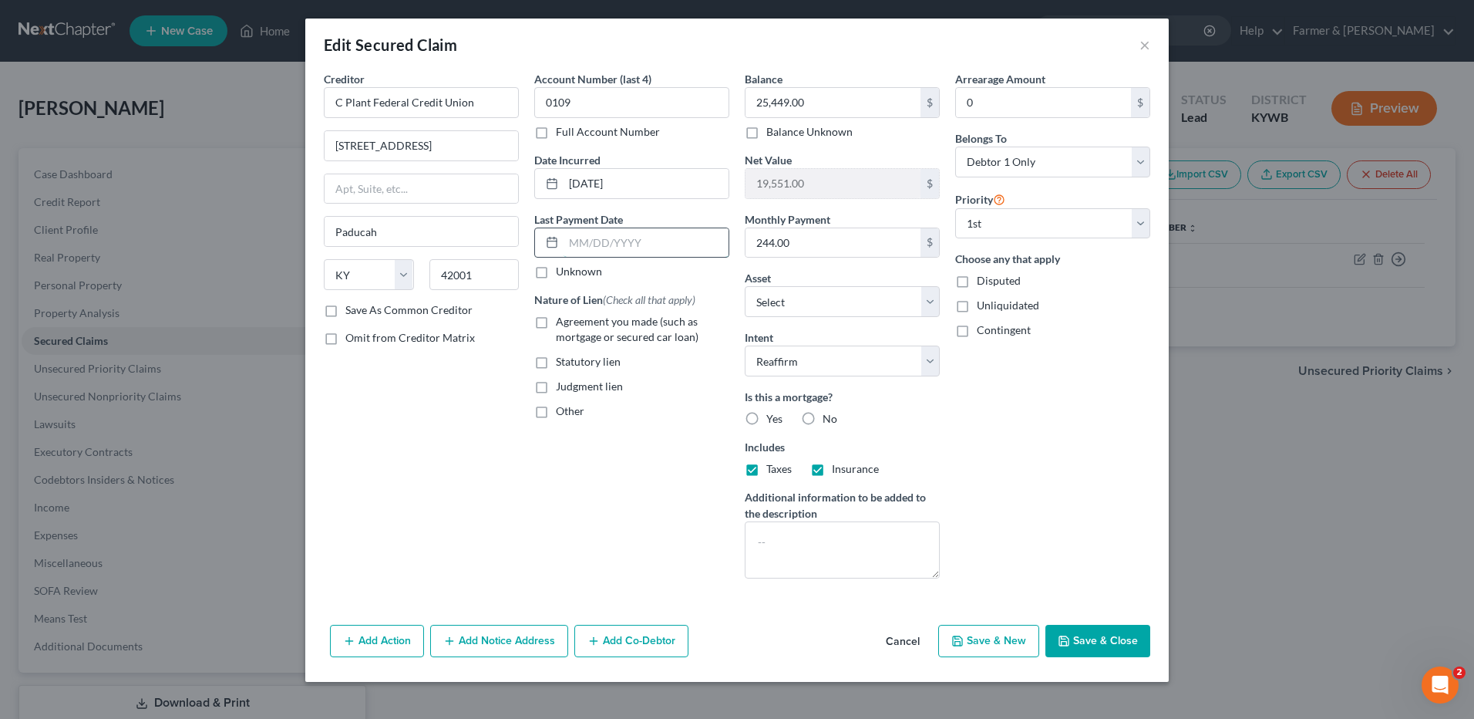
click at [594, 245] on input "text" at bounding box center [646, 242] width 165 height 29
type input "0"
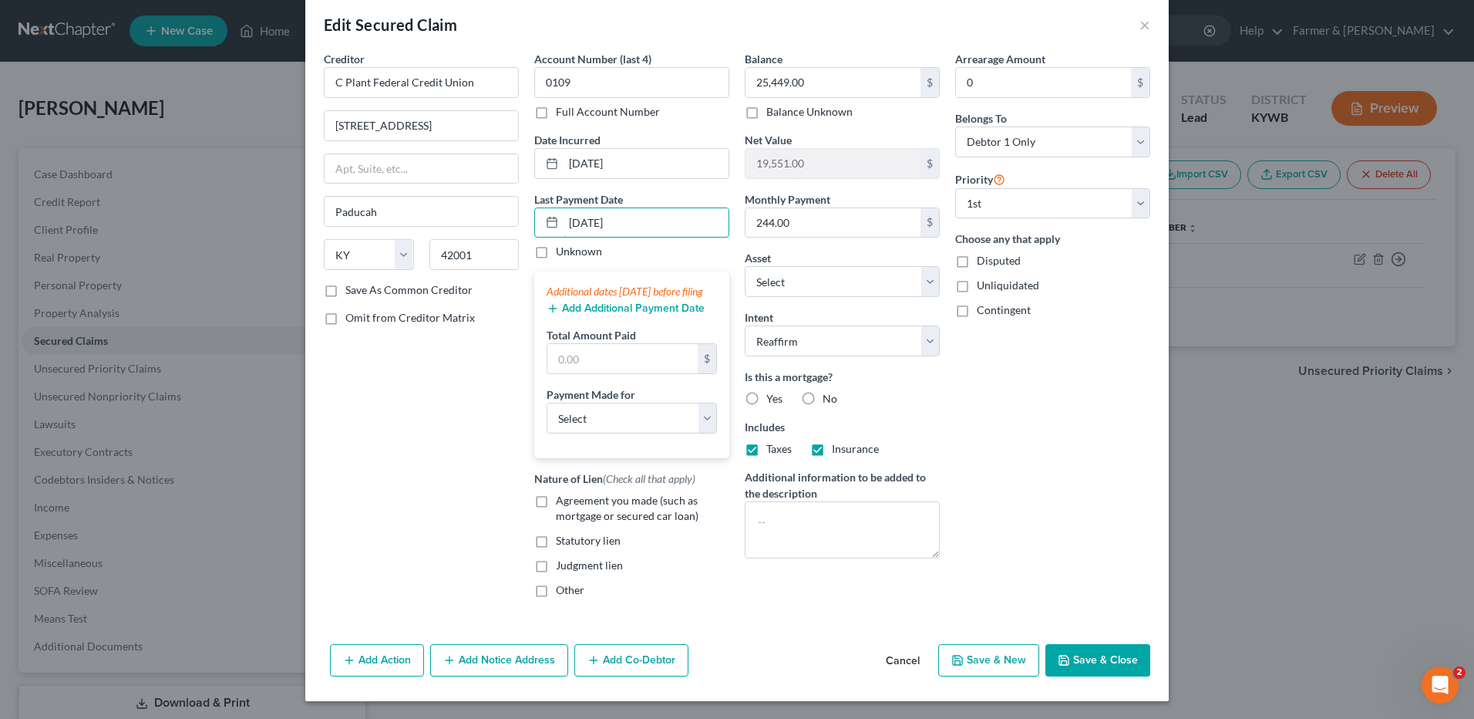
scroll to position [36, 0]
type input "10/01/2025"
click at [604, 308] on button "Add Additional Payment Date" at bounding box center [626, 308] width 158 height 12
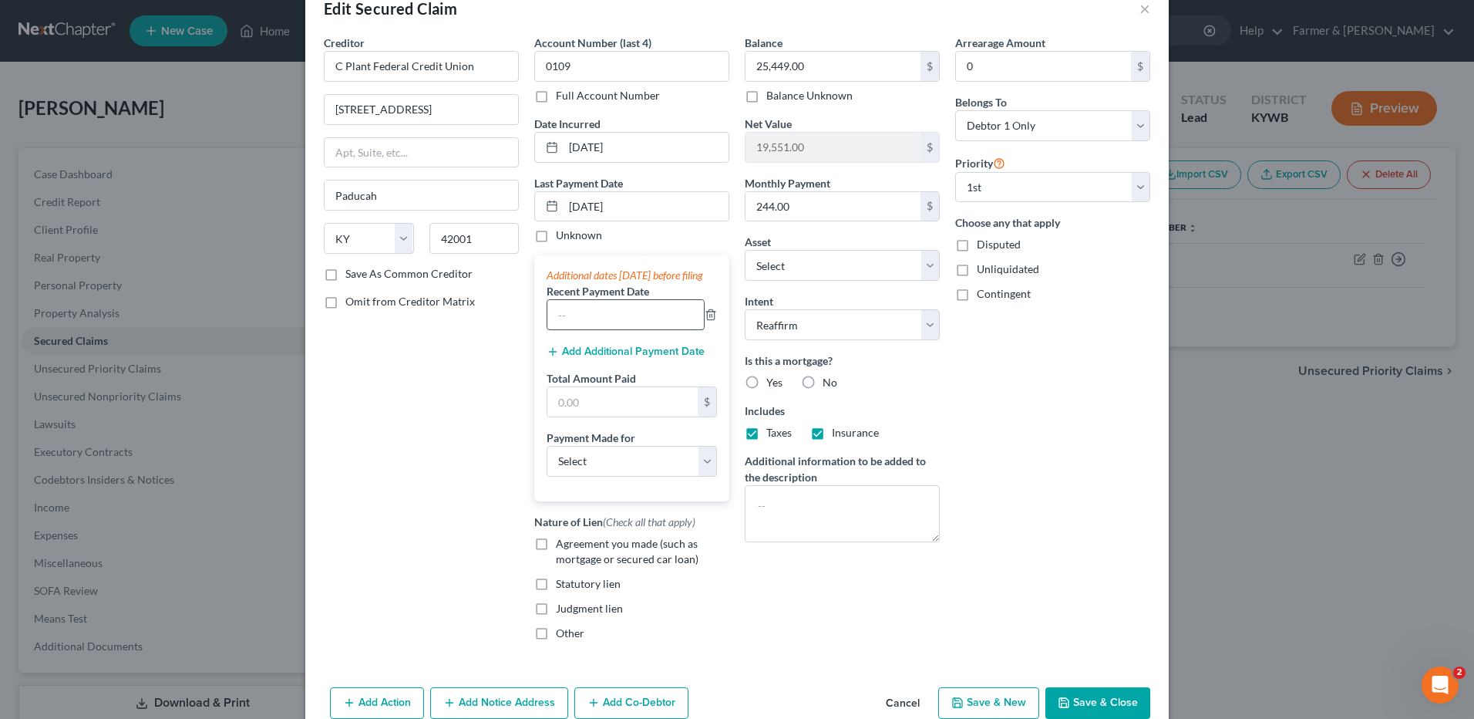
click at [597, 329] on input "text" at bounding box center [626, 314] width 157 height 29
type input "09/01/2025"
click at [597, 358] on button "Add Additional Payment Date" at bounding box center [626, 351] width 158 height 12
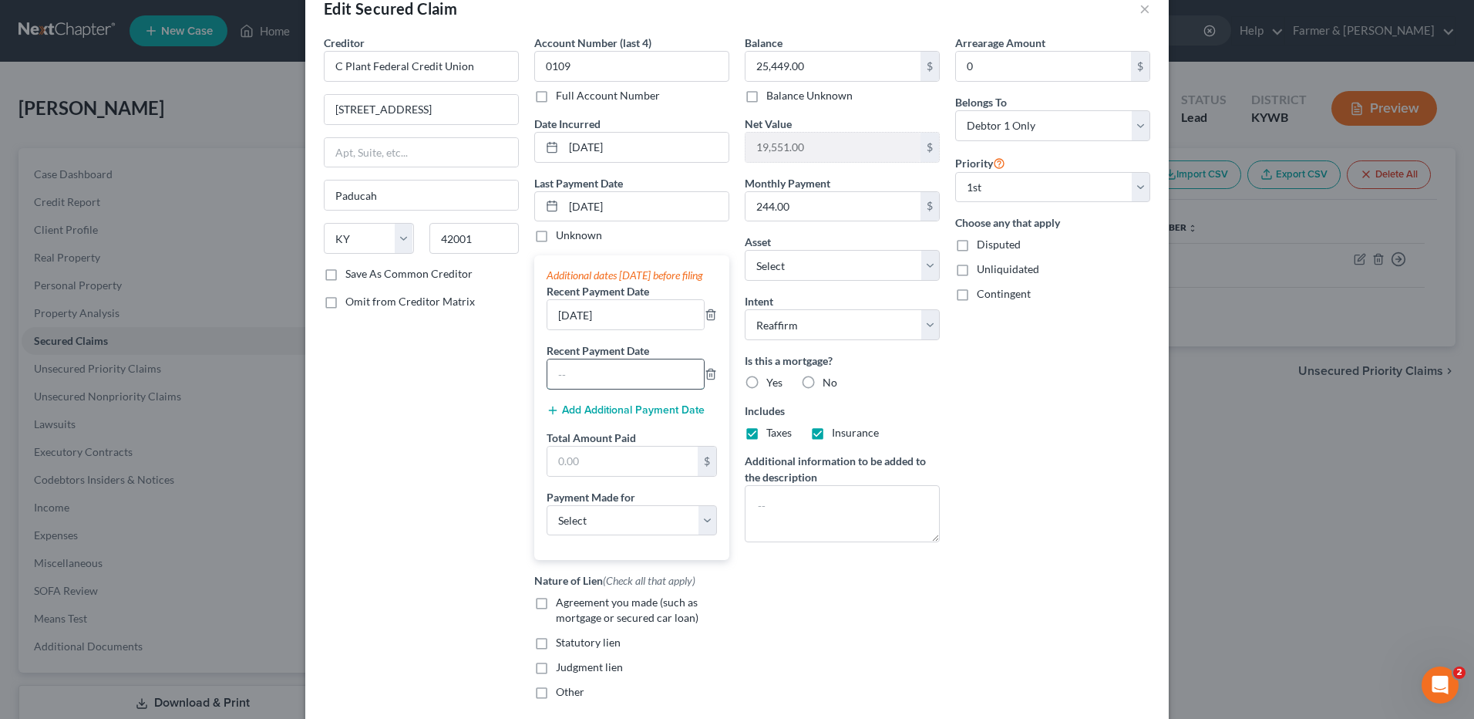
click at [596, 389] on input "text" at bounding box center [626, 373] width 157 height 29
type input "08/01/2025"
click at [595, 476] on input "text" at bounding box center [623, 460] width 150 height 29
type input "732.00"
click at [598, 536] on select "Select Car Credit Card Loan Repayment Mortgage Other Suppliers Or Vendors" at bounding box center [632, 520] width 170 height 31
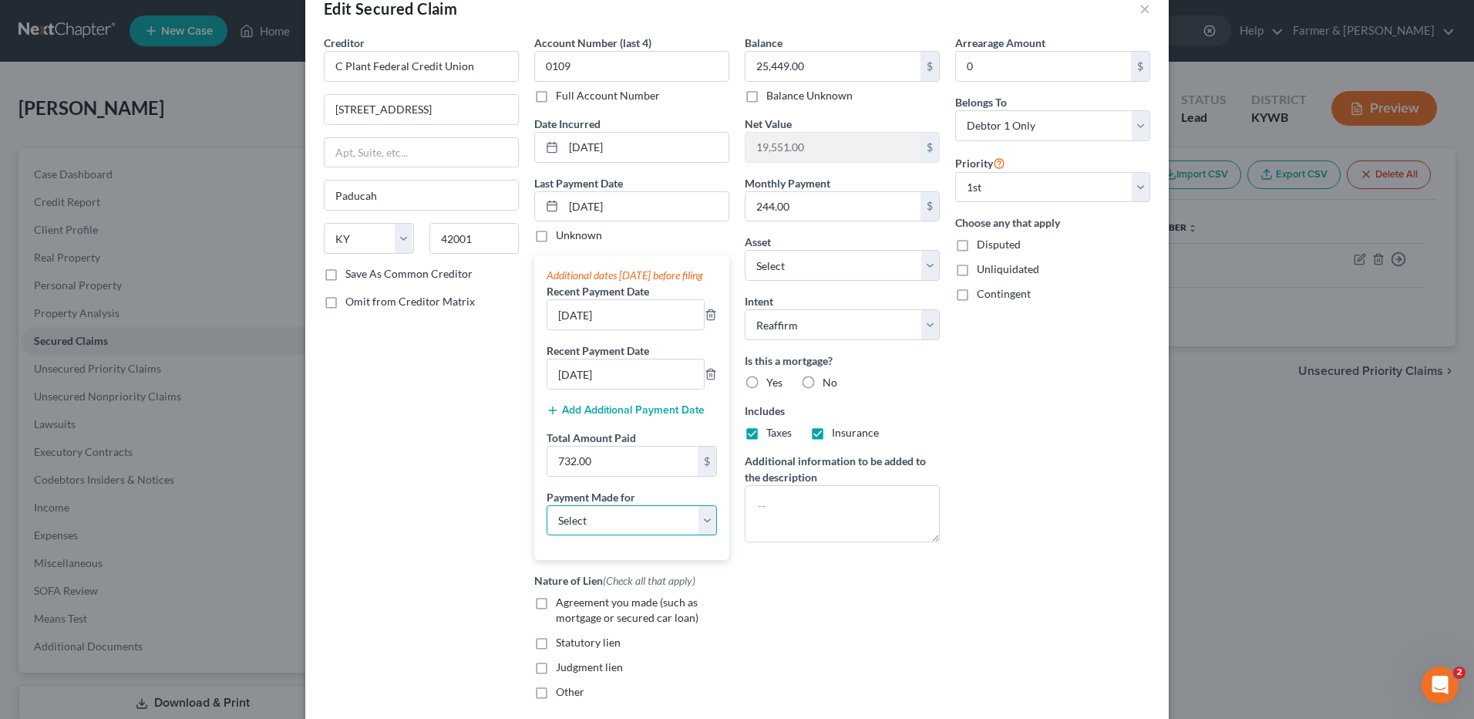
select select "3"
click at [547, 520] on select "Select Car Credit Card Loan Repayment Mortgage Other Suppliers Or Vendors" at bounding box center [632, 520] width 170 height 31
click at [556, 612] on label "Agreement you made (such as mortgage or secured car loan)" at bounding box center [643, 610] width 174 height 31
click at [562, 605] on input "Agreement you made (such as mortgage or secured car loan)" at bounding box center [567, 600] width 10 height 10
checkbox input "true"
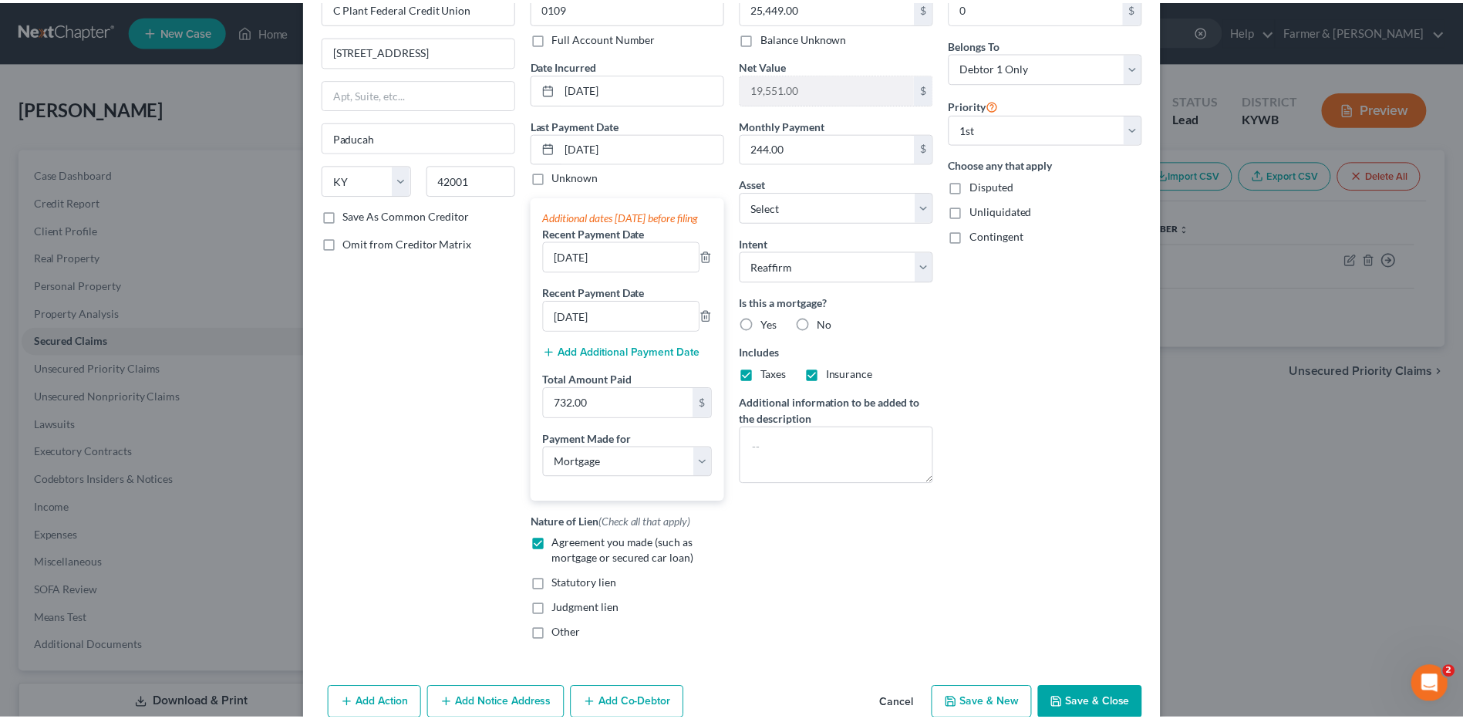
scroll to position [154, 0]
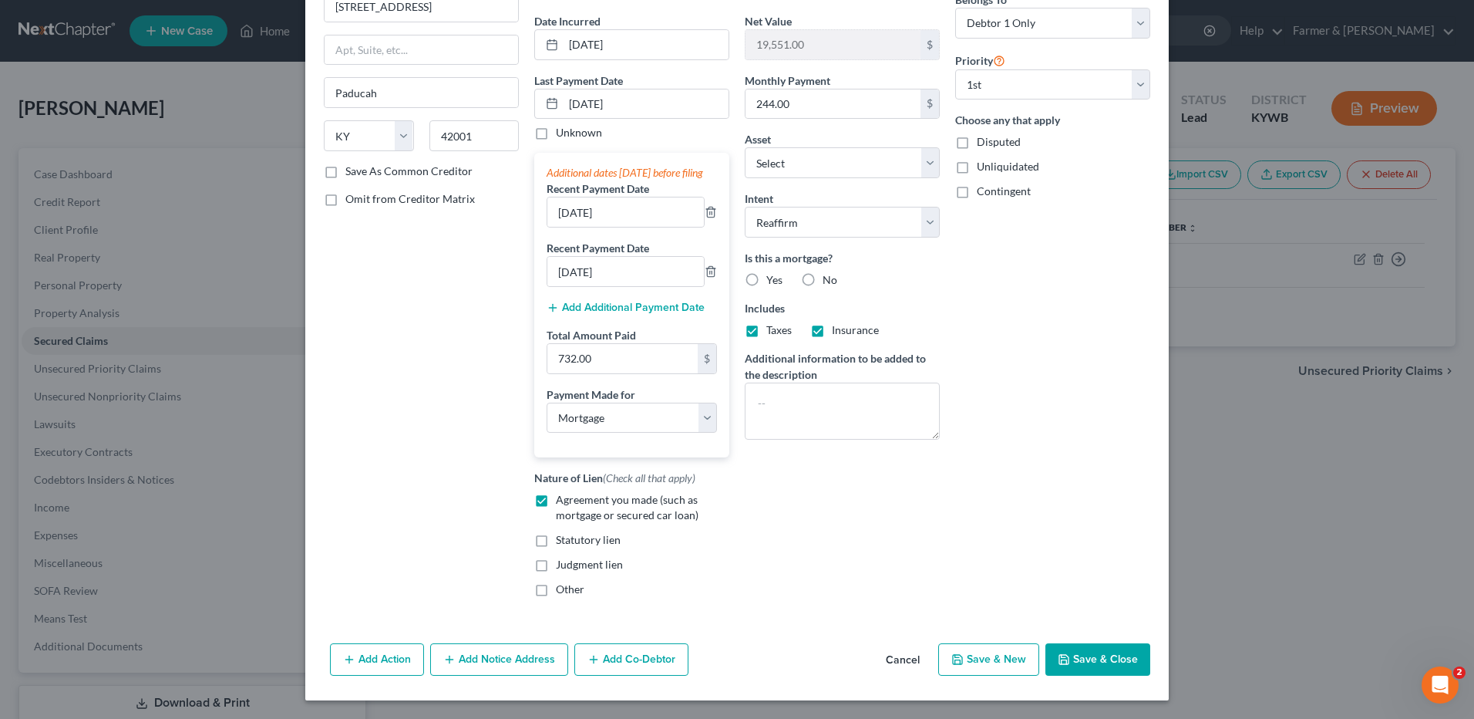
click at [1114, 652] on button "Save & Close" at bounding box center [1098, 659] width 105 height 32
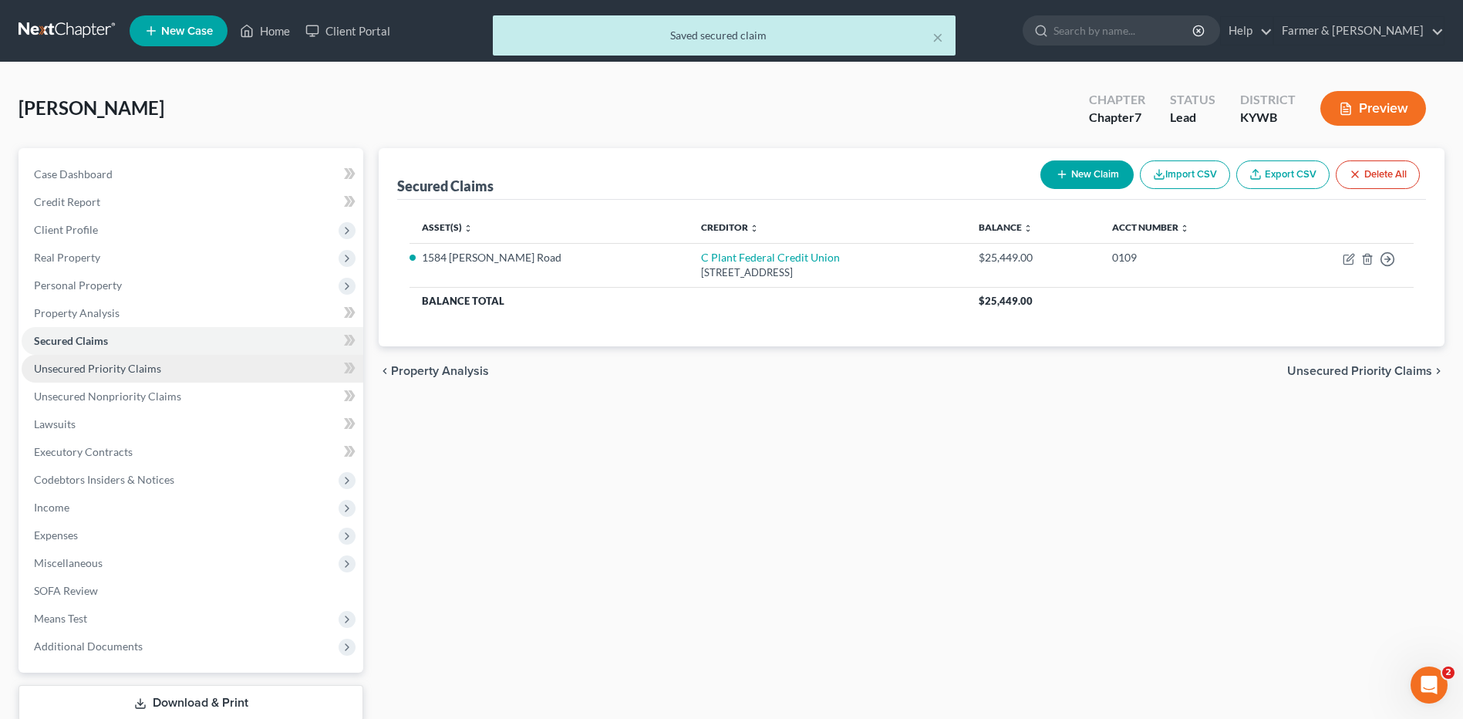
click at [132, 365] on span "Unsecured Priority Claims" at bounding box center [97, 368] width 127 height 13
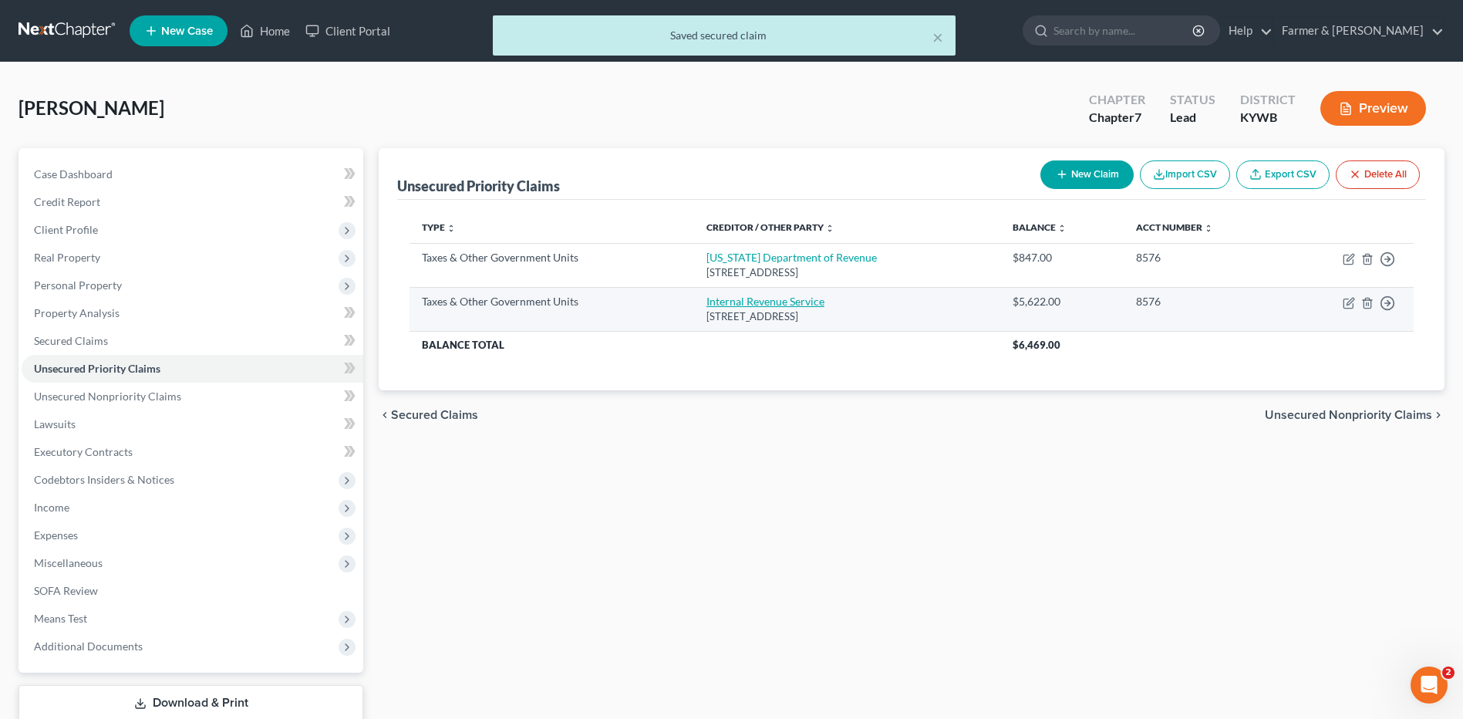
click at [743, 303] on link "Internal Revenue Service" at bounding box center [765, 301] width 118 height 13
select select "0"
select select "39"
select select "3"
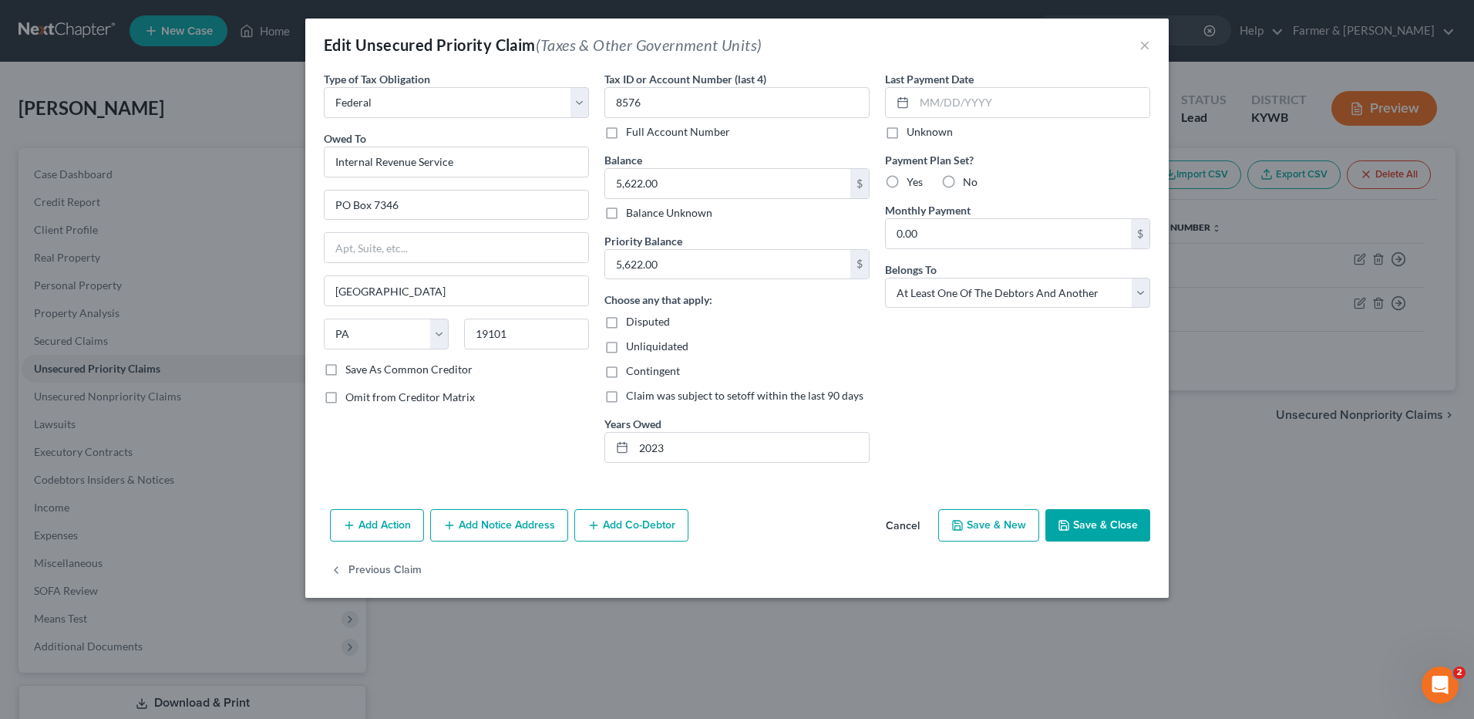
click at [901, 531] on button "Cancel" at bounding box center [903, 525] width 59 height 31
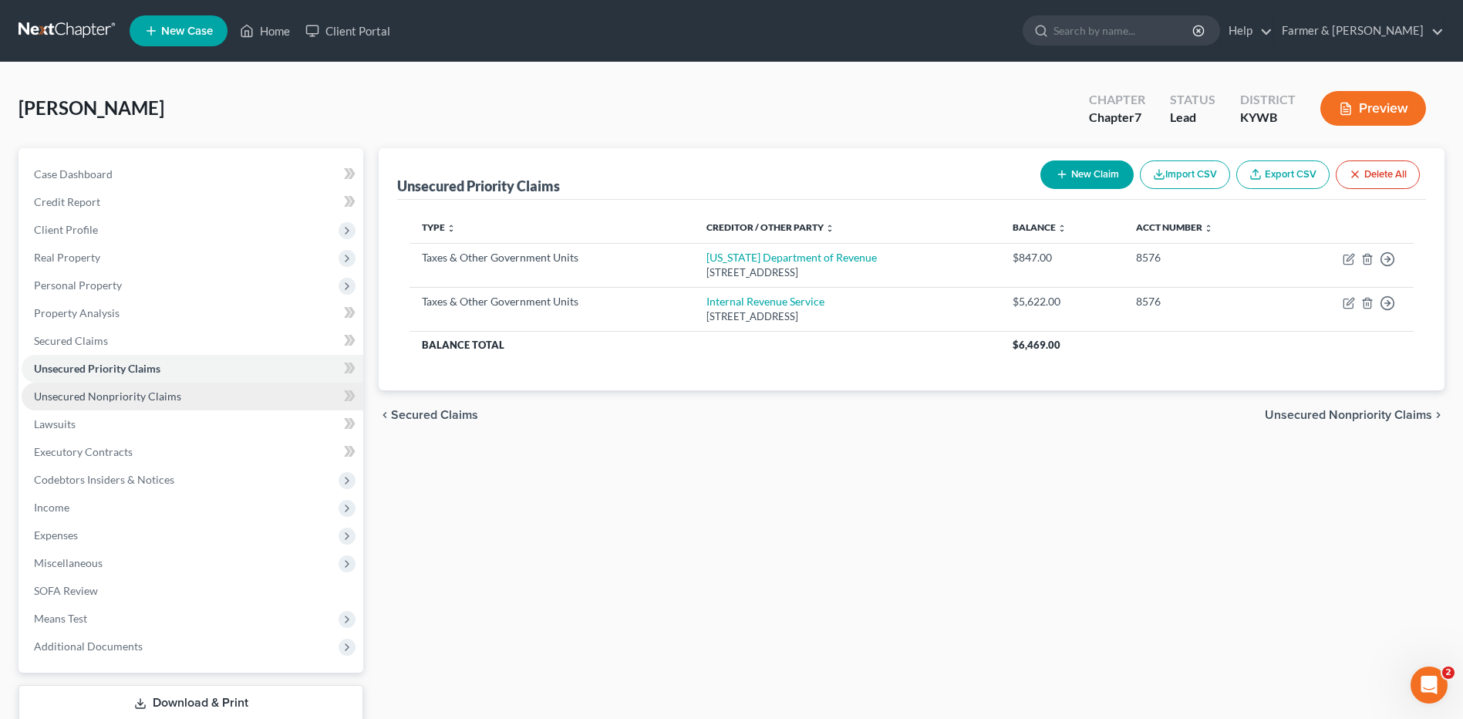
click at [184, 400] on link "Unsecured Nonpriority Claims" at bounding box center [193, 396] width 342 height 28
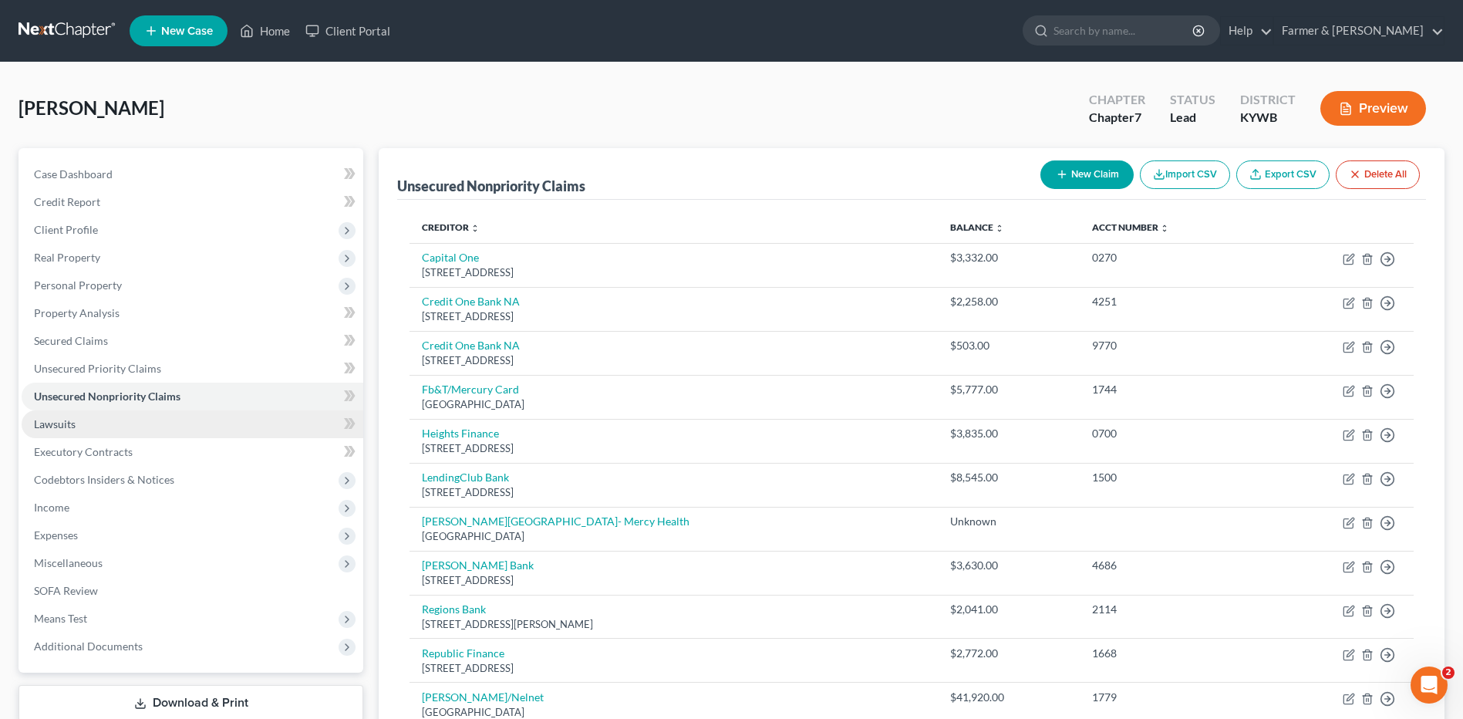
click at [83, 426] on link "Lawsuits" at bounding box center [193, 424] width 342 height 28
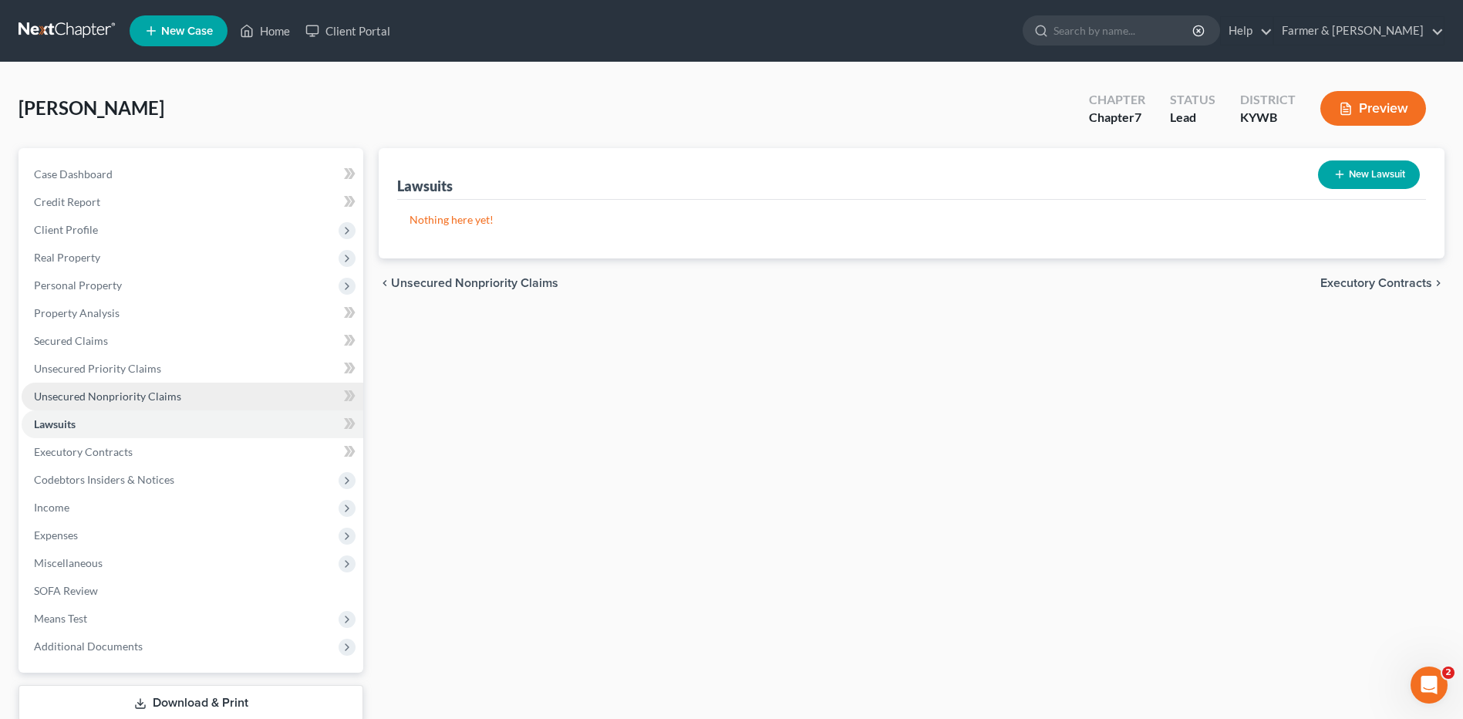
click at [98, 395] on span "Unsecured Nonpriority Claims" at bounding box center [107, 395] width 147 height 13
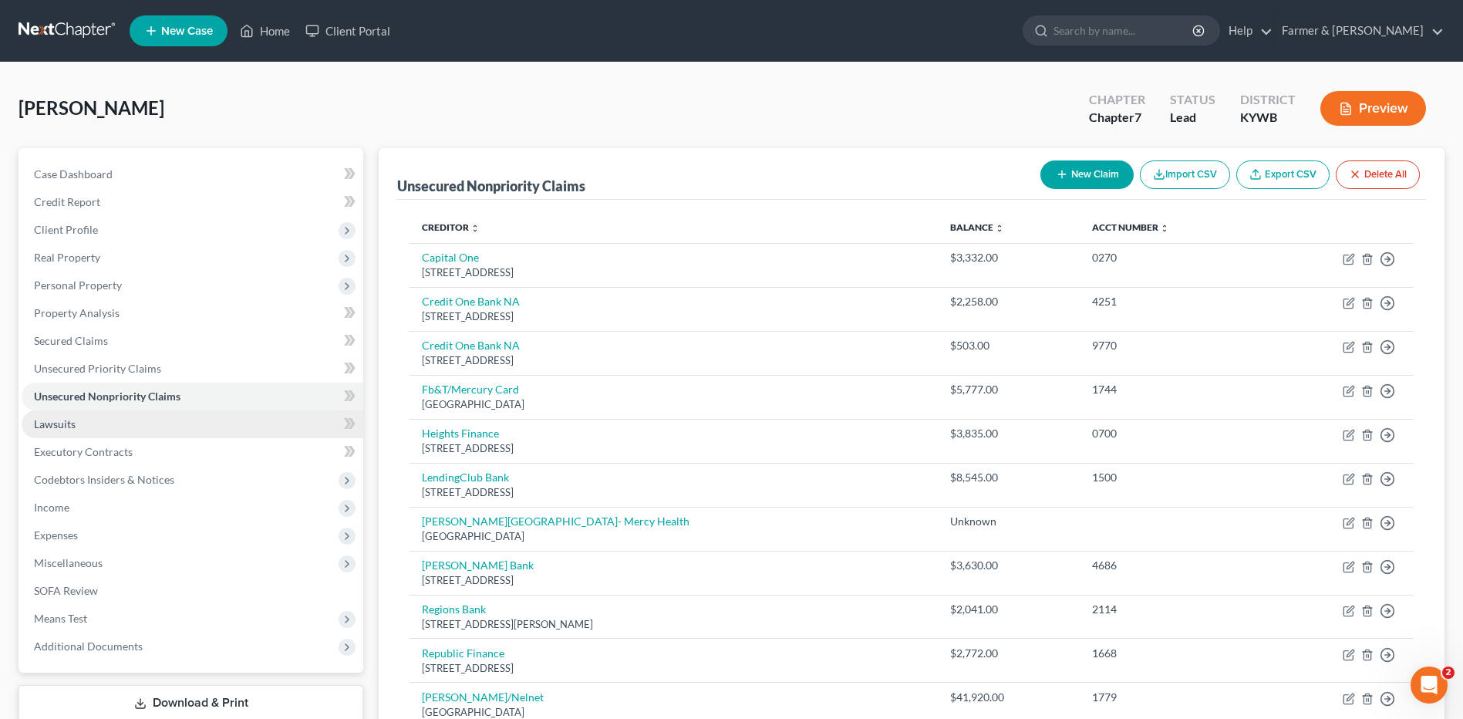
click at [123, 422] on link "Lawsuits" at bounding box center [193, 424] width 342 height 28
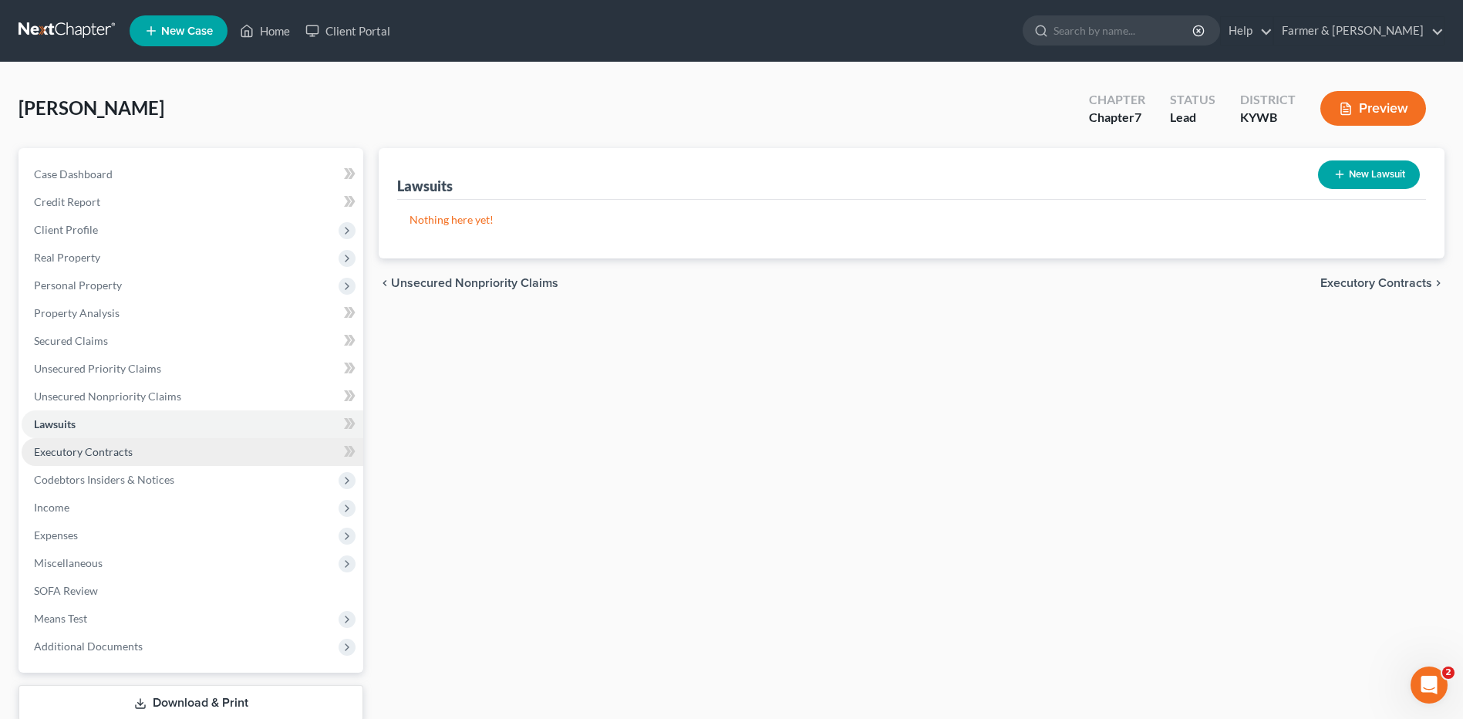
click at [124, 451] on span "Executory Contracts" at bounding box center [83, 451] width 99 height 13
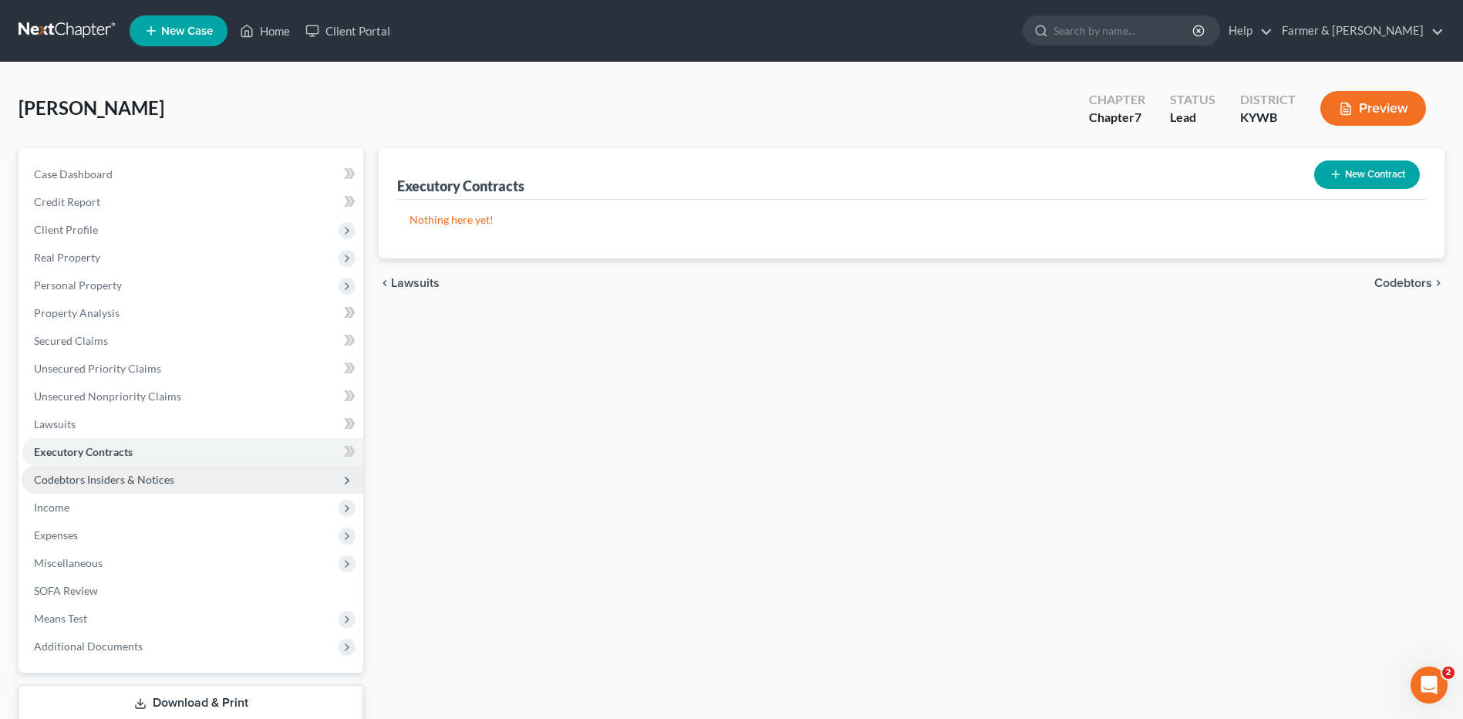
click at [125, 480] on span "Codebtors Insiders & Notices" at bounding box center [104, 479] width 140 height 13
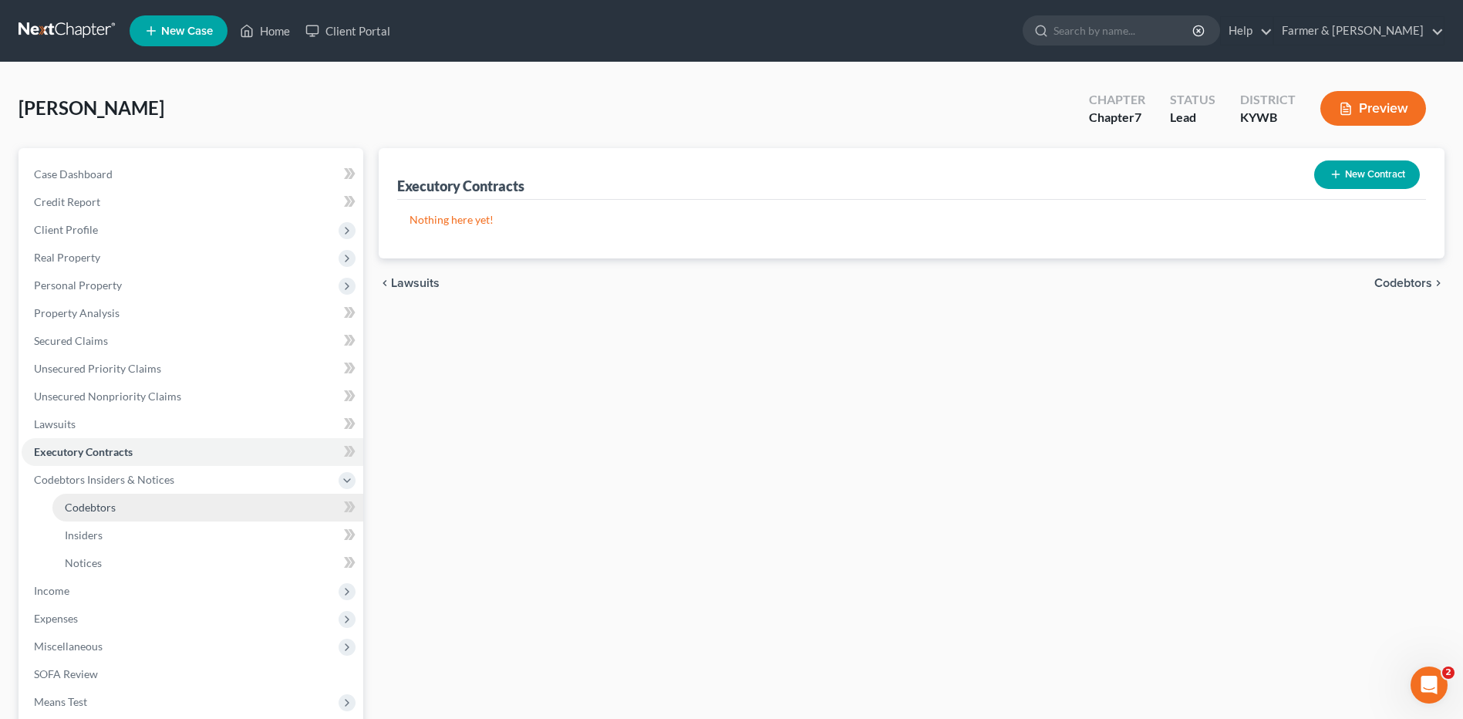
click at [93, 510] on span "Codebtors" at bounding box center [90, 506] width 51 height 13
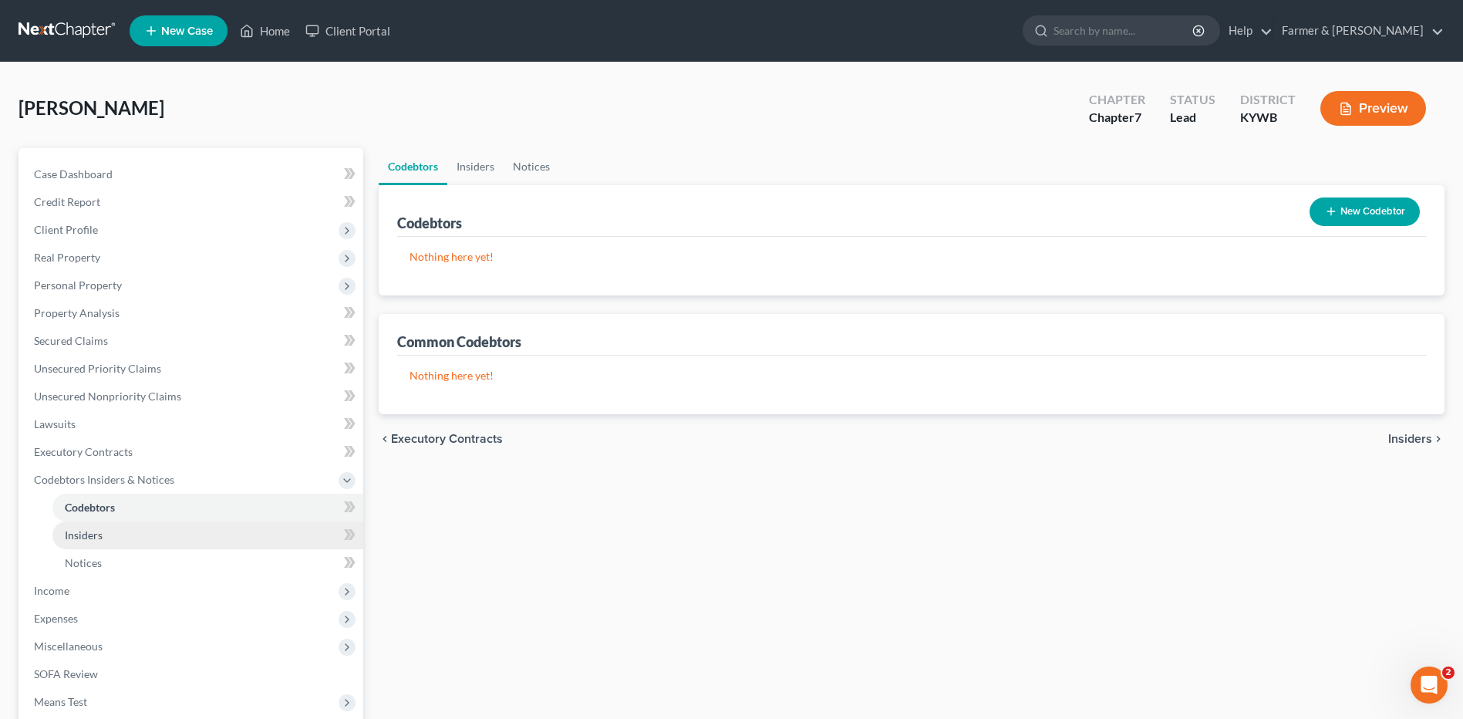
click at [96, 528] on span "Insiders" at bounding box center [84, 534] width 38 height 13
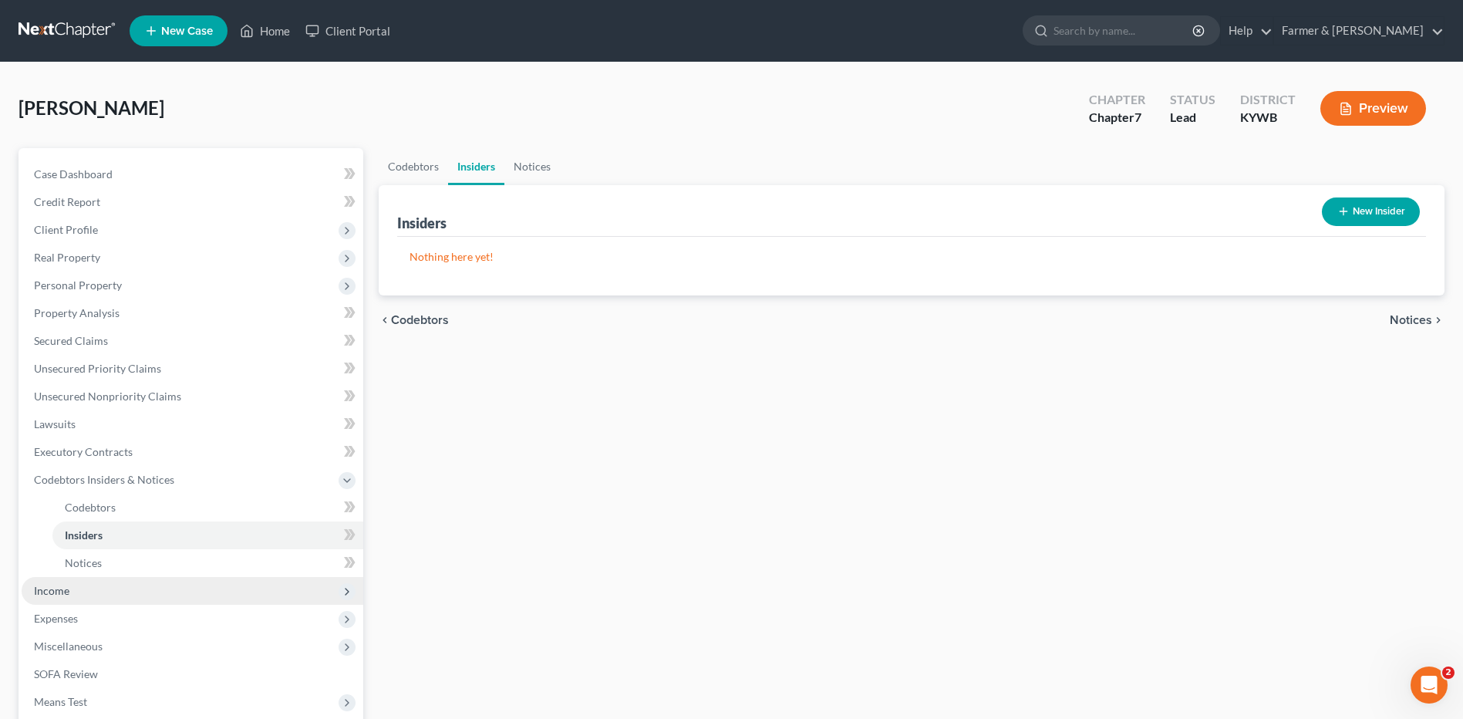
click at [87, 598] on span "Income" at bounding box center [193, 591] width 342 height 28
click at [110, 537] on span "Employment Income" at bounding box center [114, 534] width 99 height 13
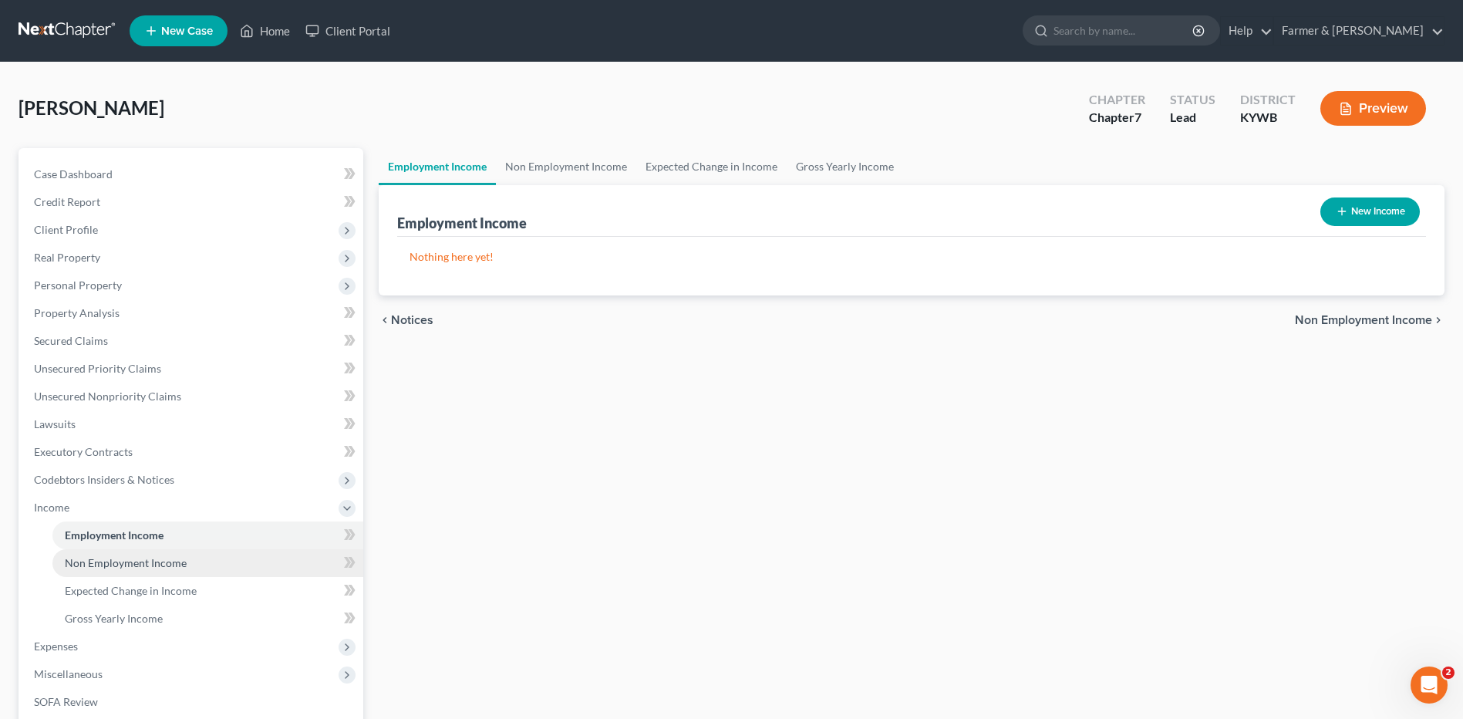
click at [126, 568] on span "Non Employment Income" at bounding box center [126, 562] width 122 height 13
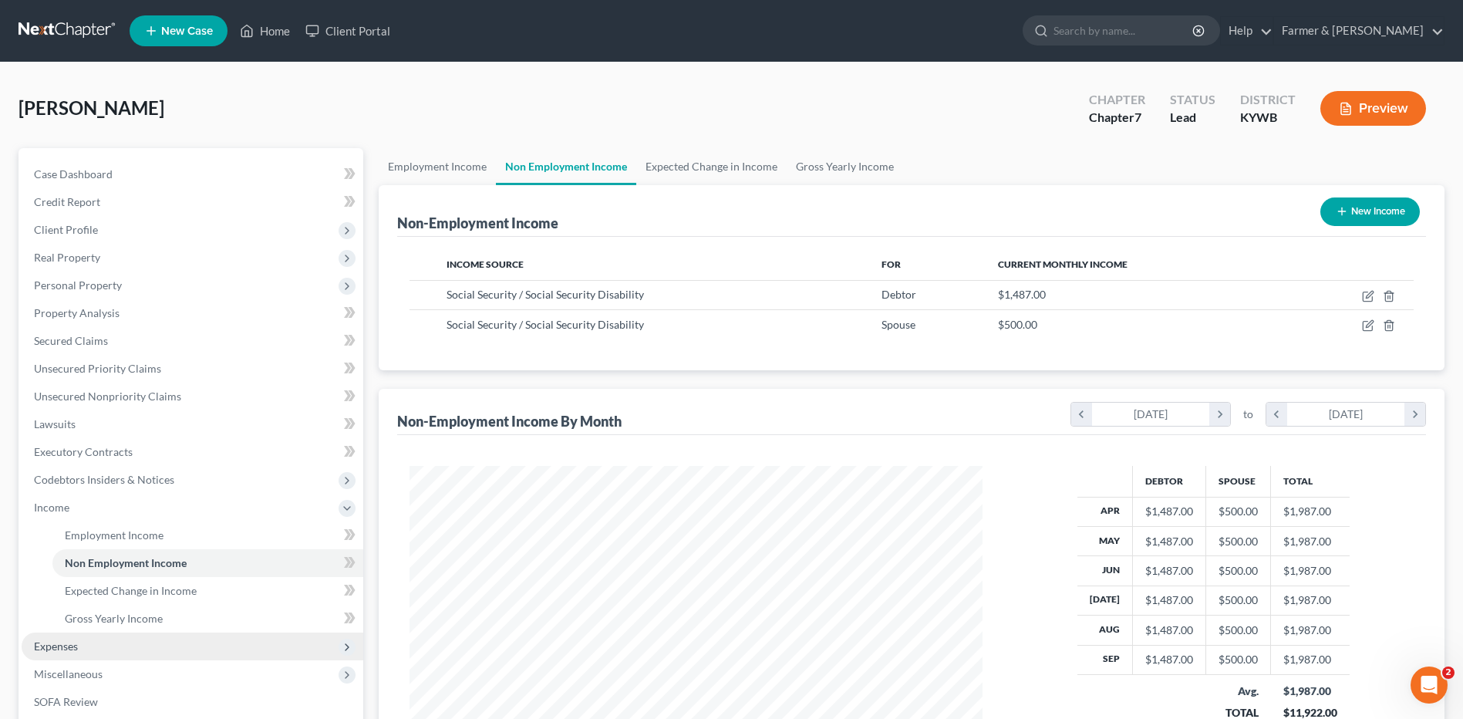
scroll to position [286, 603]
click at [105, 640] on span "Expenses" at bounding box center [193, 646] width 342 height 28
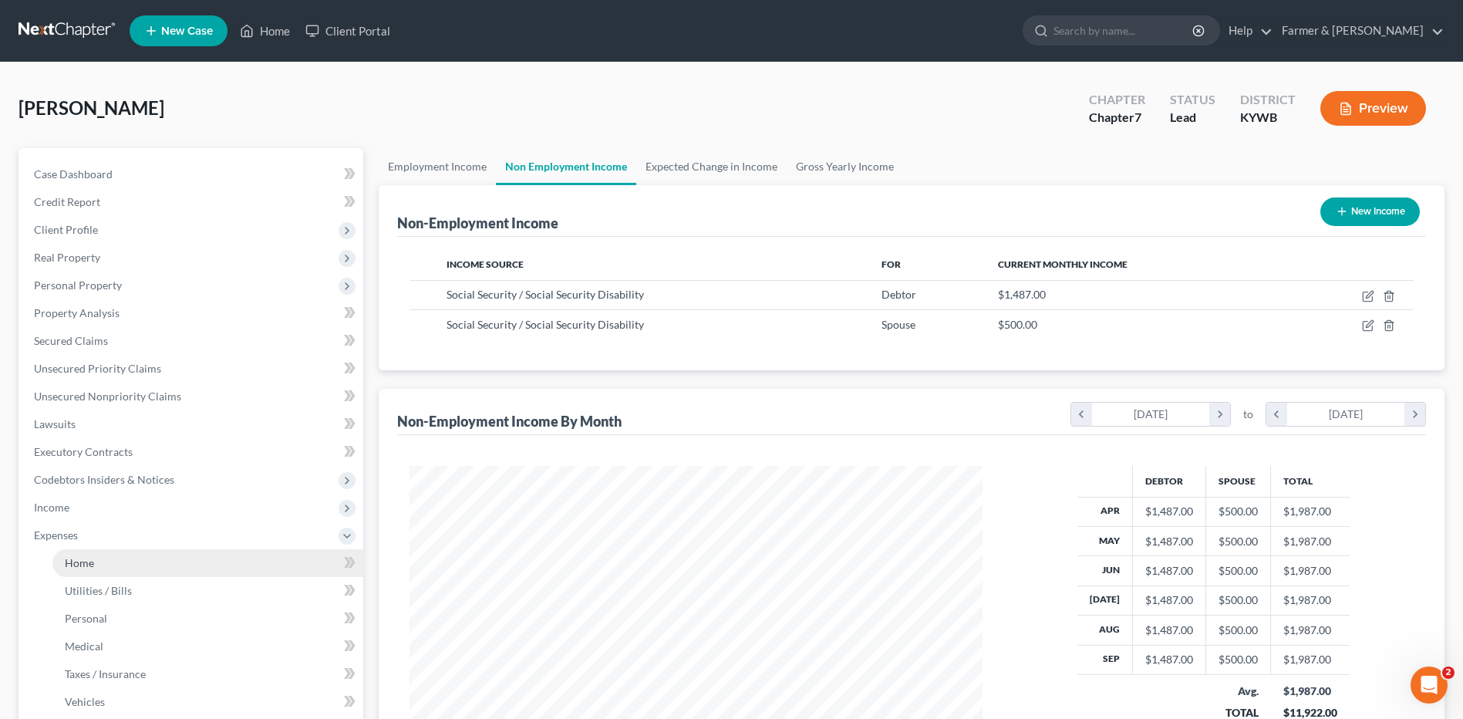
click at [122, 561] on link "Home" at bounding box center [207, 563] width 311 height 28
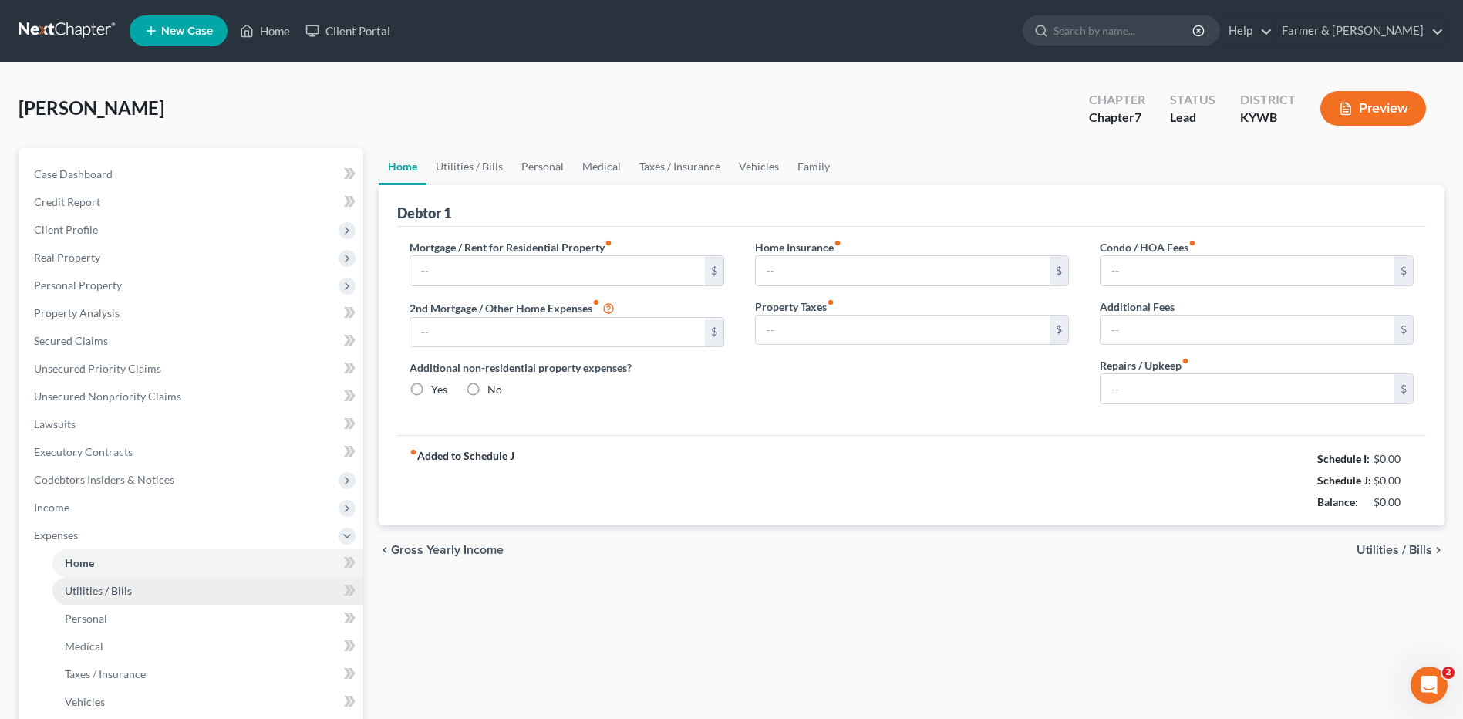
type input "258.00"
type input "0.00"
radio input "true"
type input "0.00"
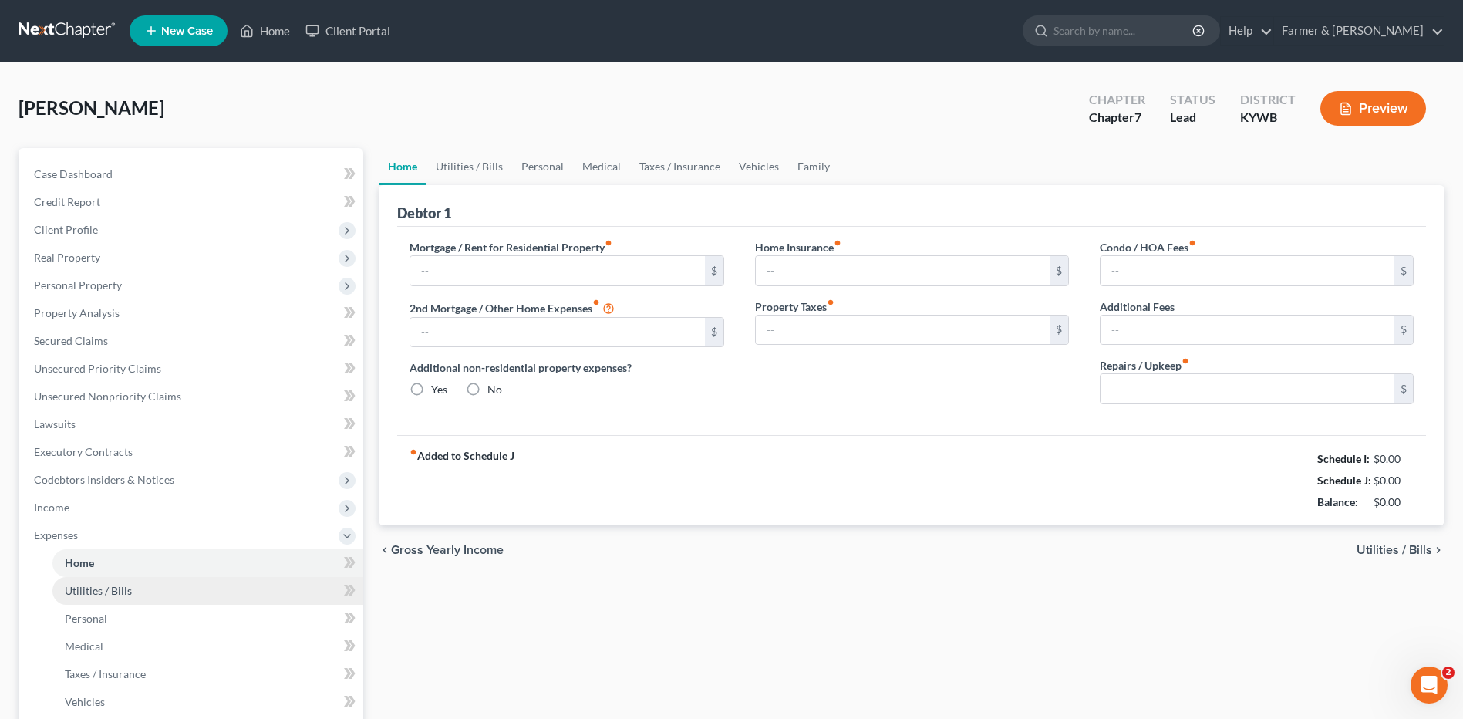
type input "0.00"
click at [141, 595] on link "Utilities / Bills" at bounding box center [207, 591] width 311 height 28
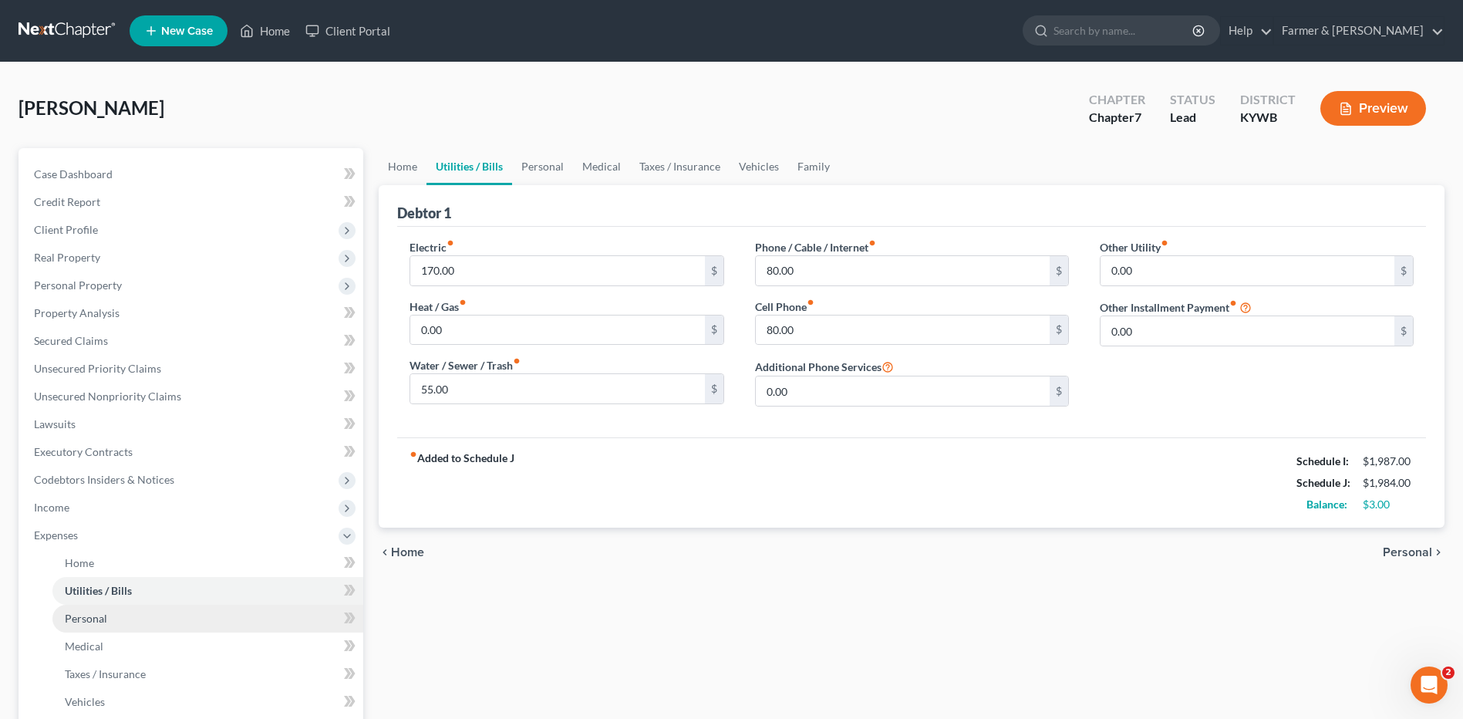
click at [138, 622] on link "Personal" at bounding box center [207, 619] width 311 height 28
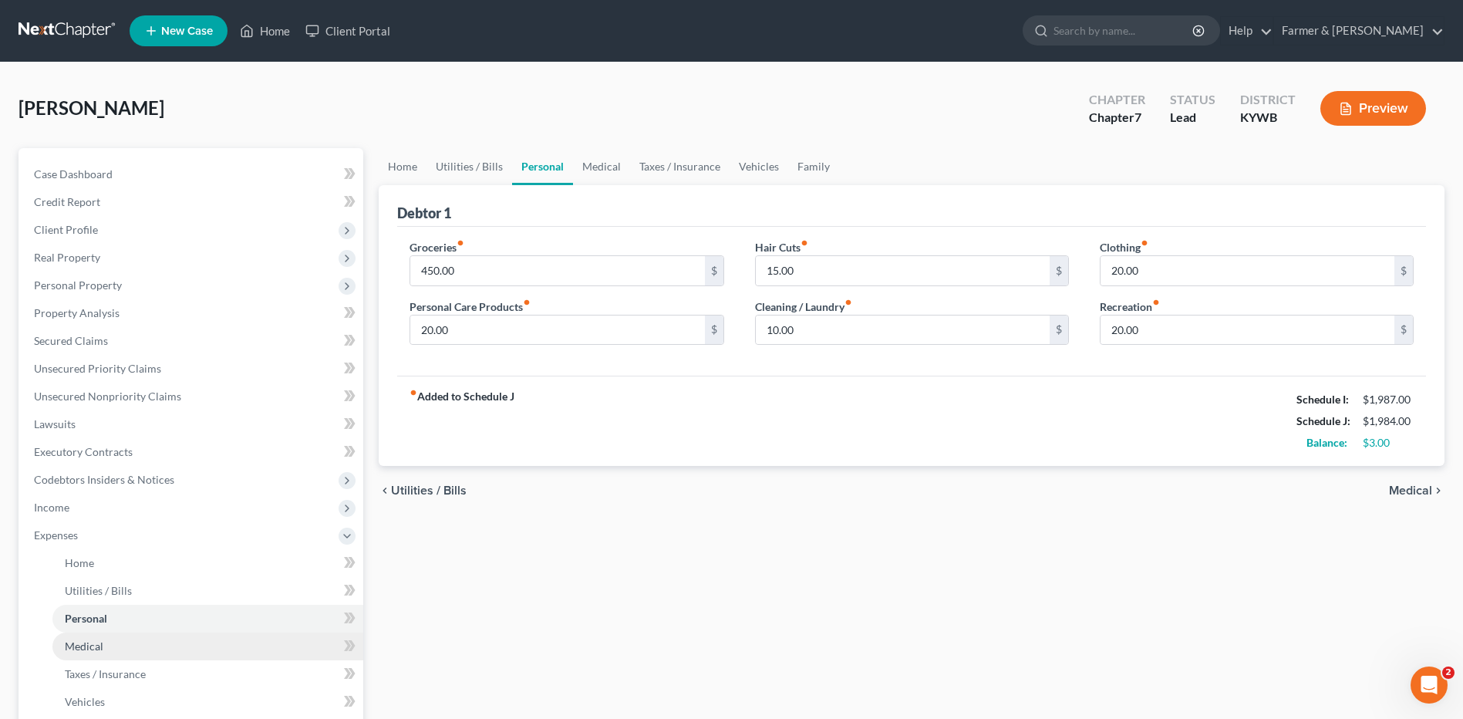
click at [130, 657] on link "Medical" at bounding box center [207, 646] width 311 height 28
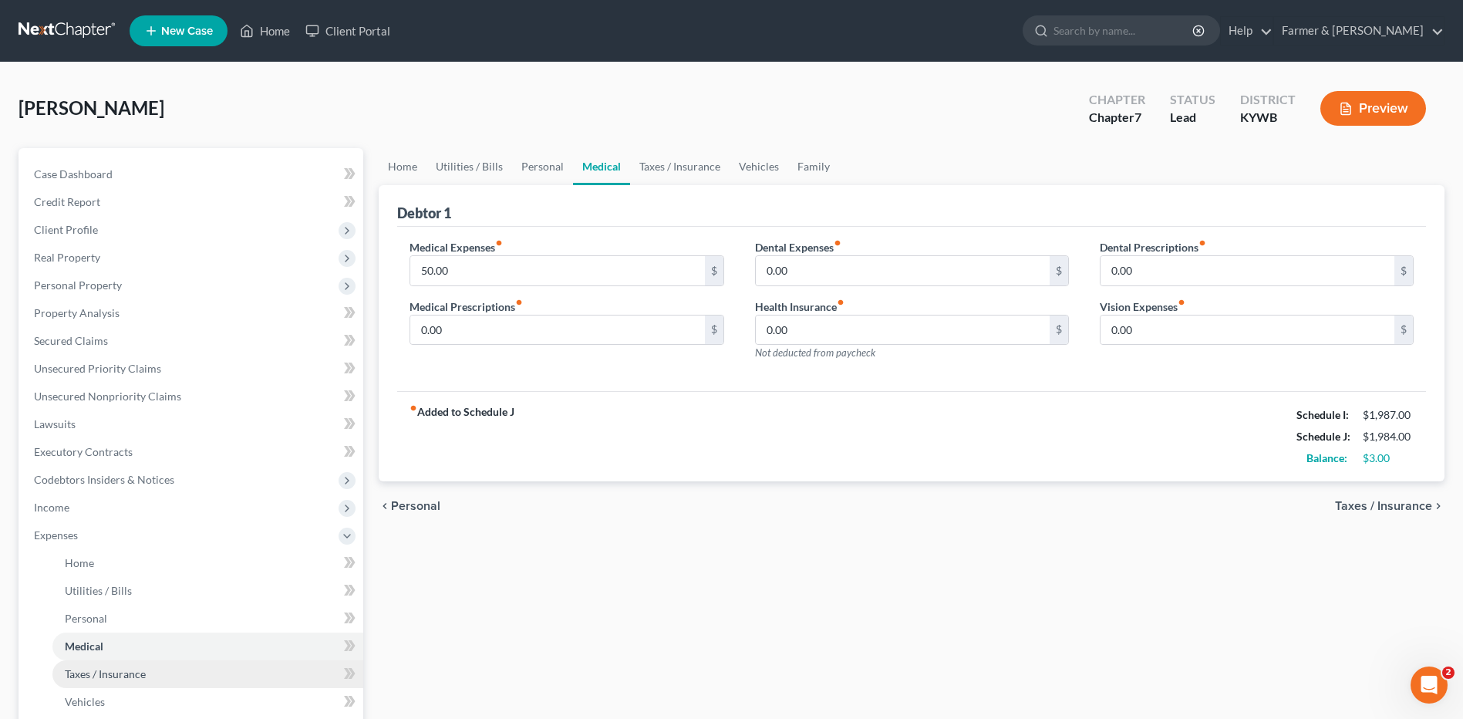
click at [134, 672] on span "Taxes / Insurance" at bounding box center [105, 673] width 81 height 13
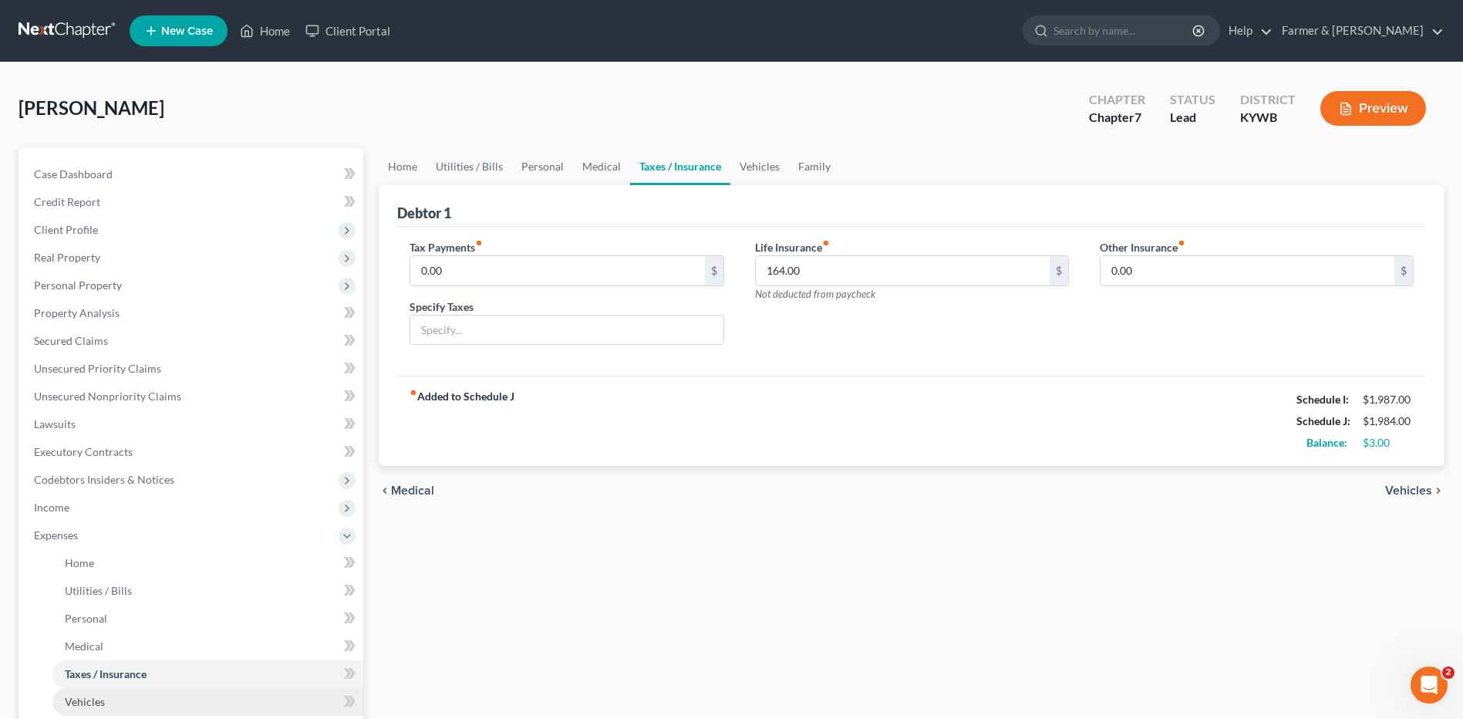
click at [127, 707] on link "Vehicles" at bounding box center [207, 702] width 311 height 28
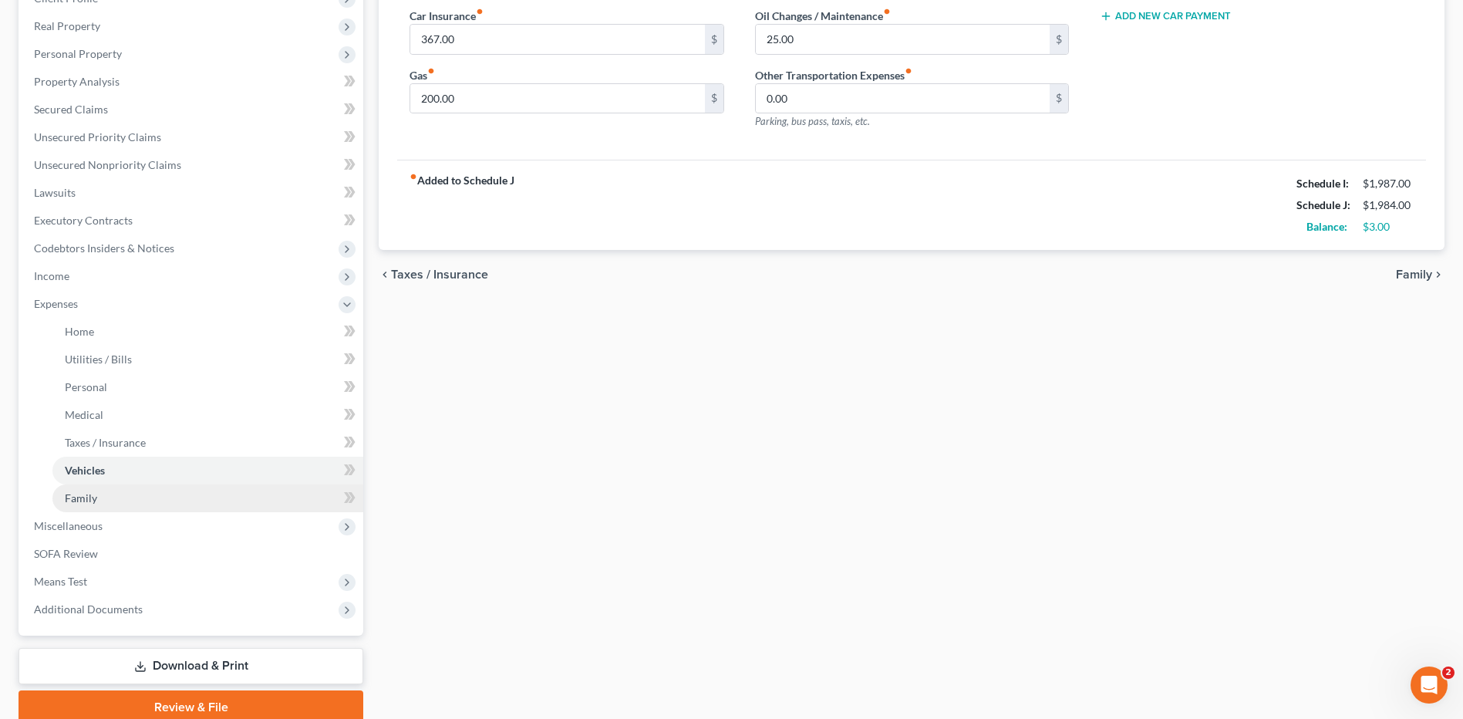
click at [125, 499] on link "Family" at bounding box center [207, 498] width 311 height 28
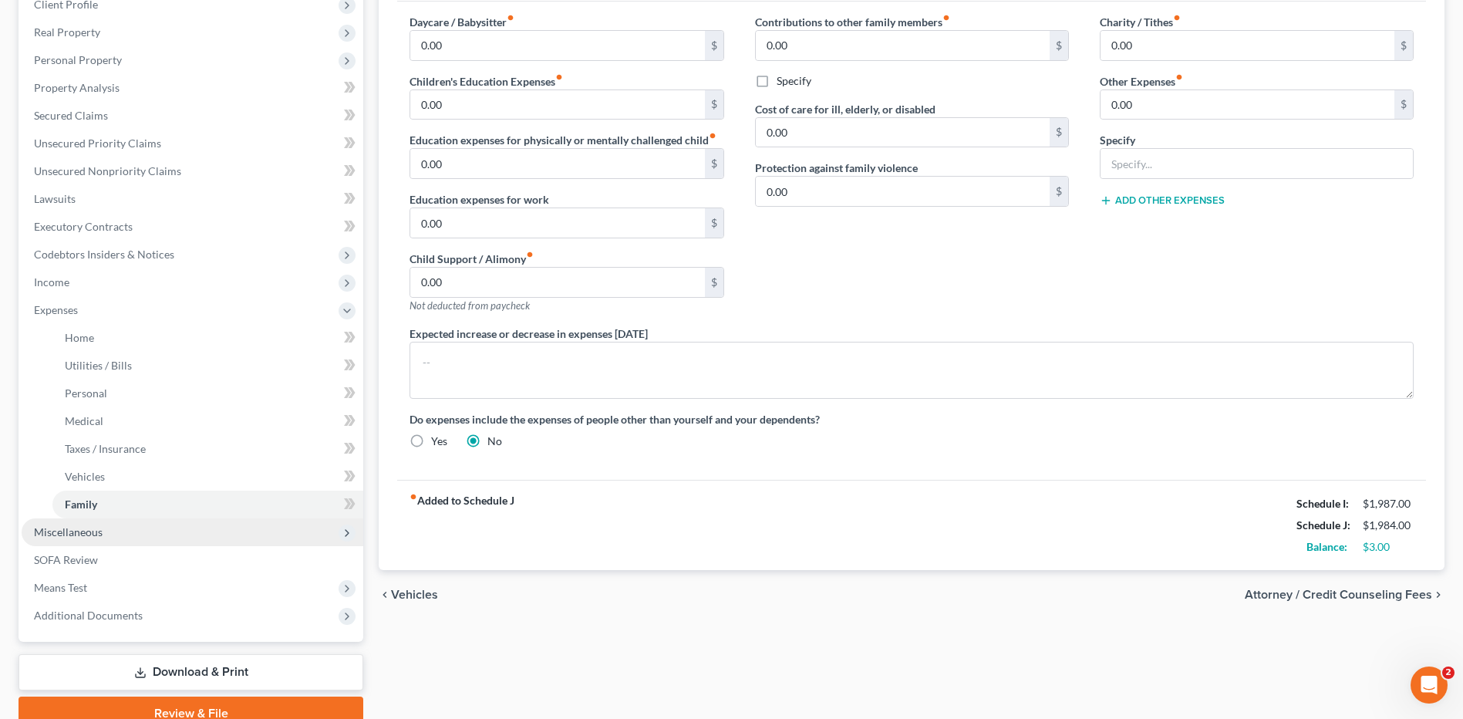
scroll to position [231, 0]
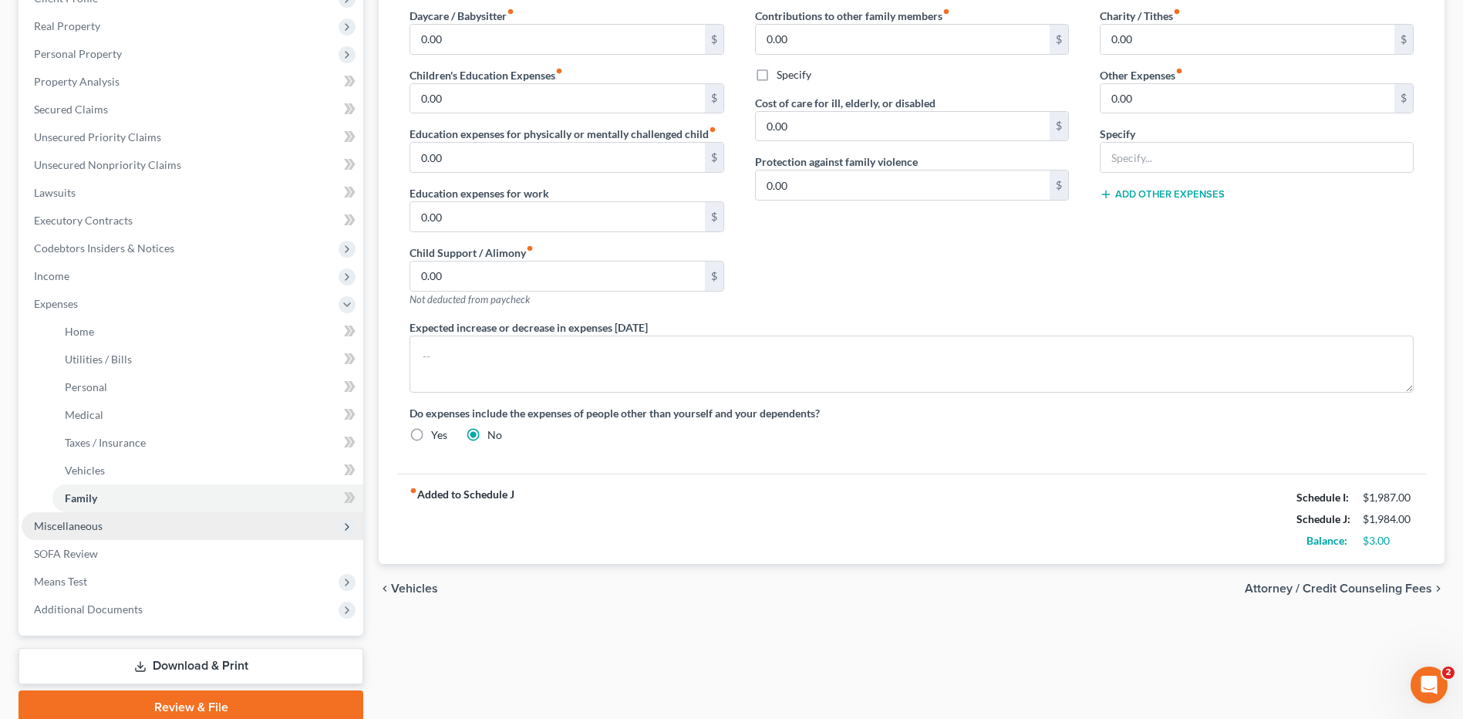
click at [139, 521] on span "Miscellaneous" at bounding box center [193, 526] width 342 height 28
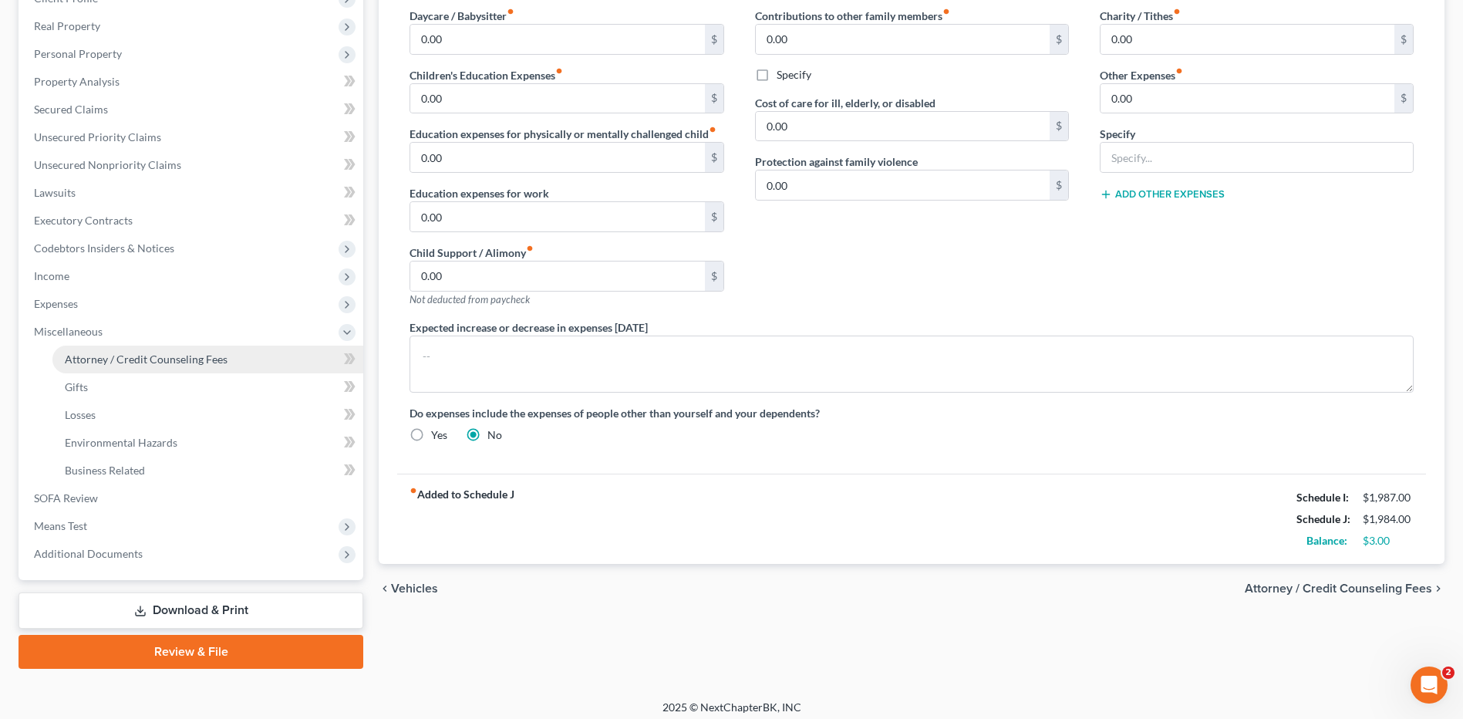
click at [169, 361] on span "Attorney / Credit Counseling Fees" at bounding box center [146, 358] width 163 height 13
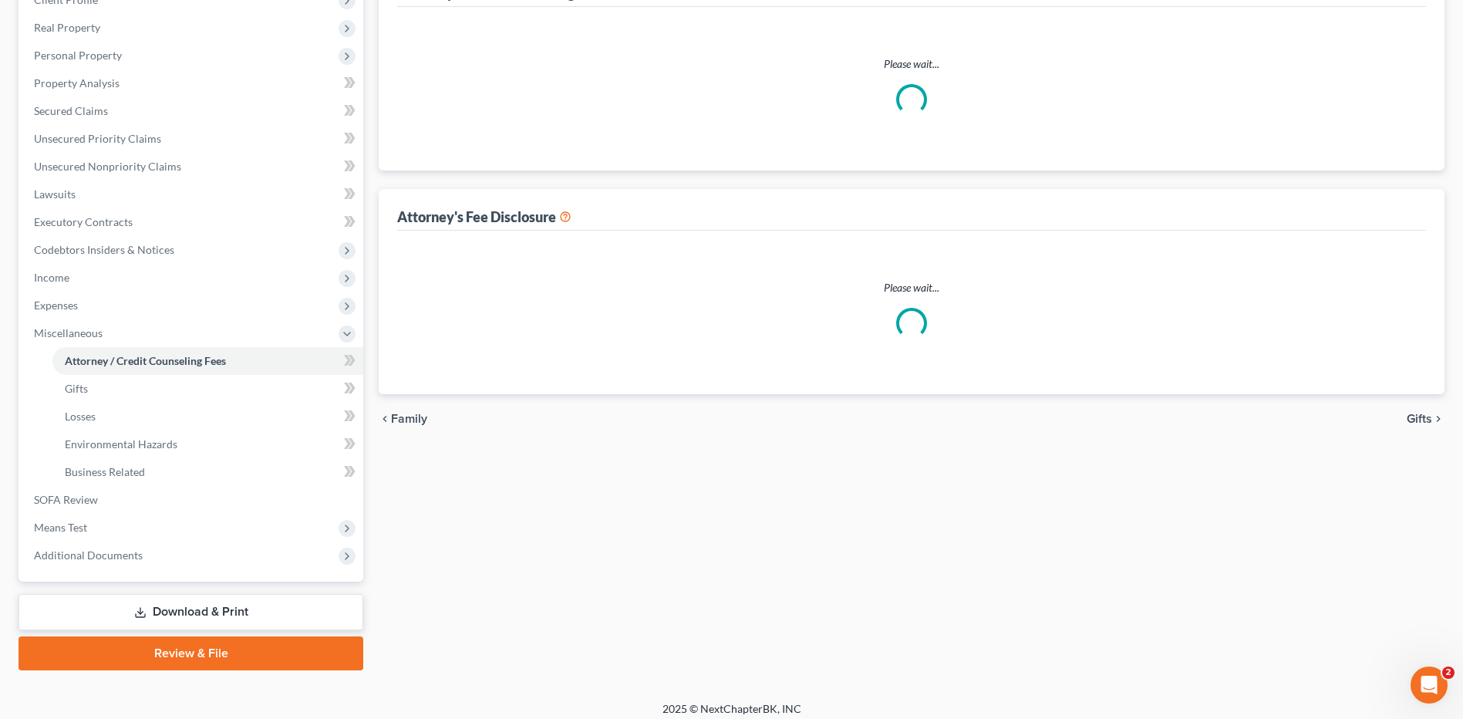
scroll to position [153, 0]
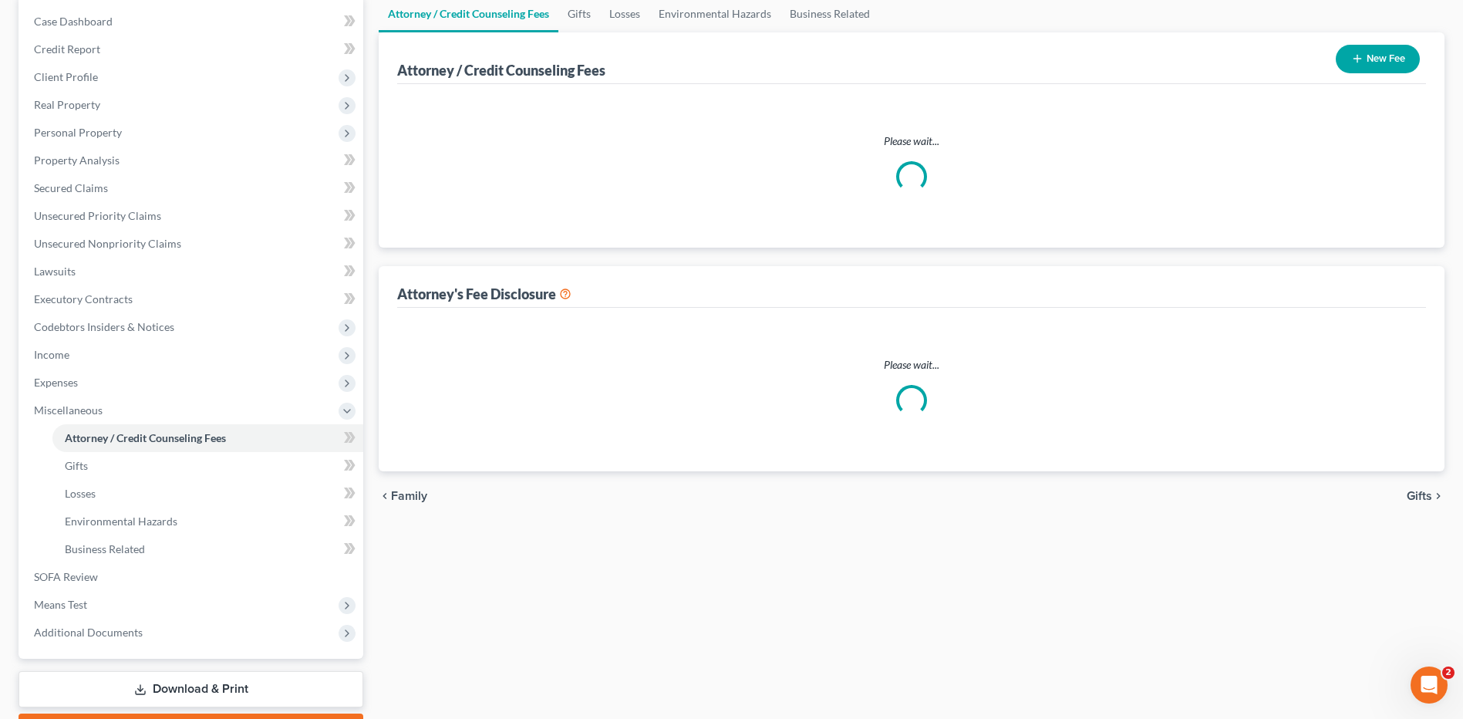
select select "0"
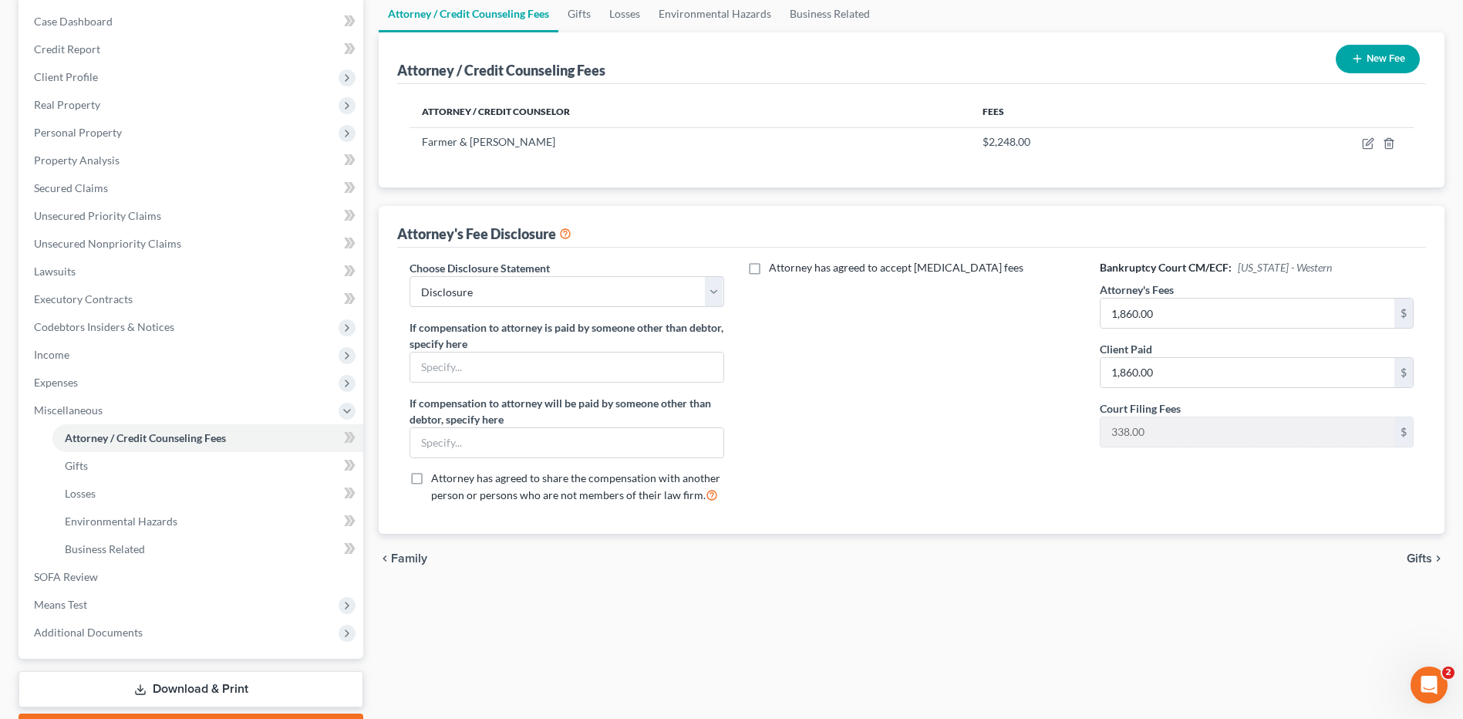
scroll to position [0, 0]
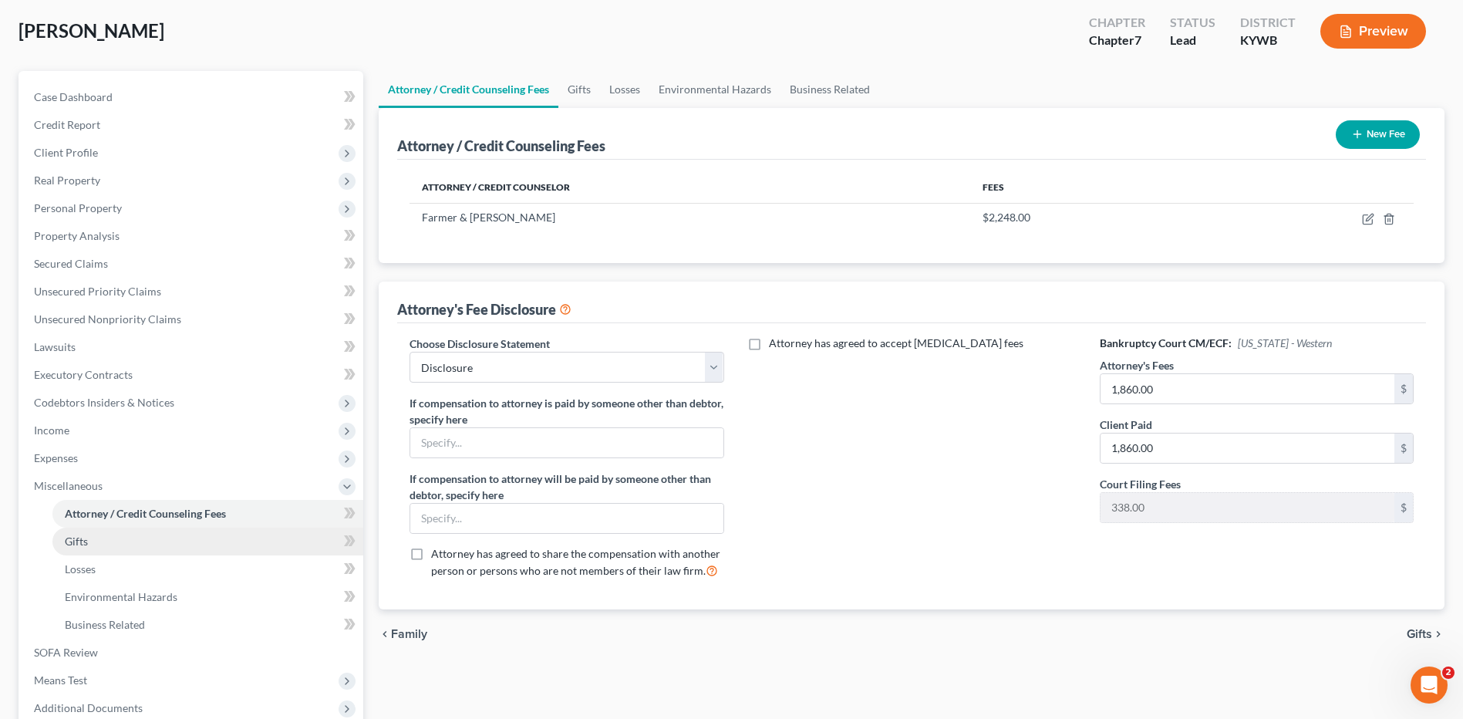
click at [110, 538] on link "Gifts" at bounding box center [207, 541] width 311 height 28
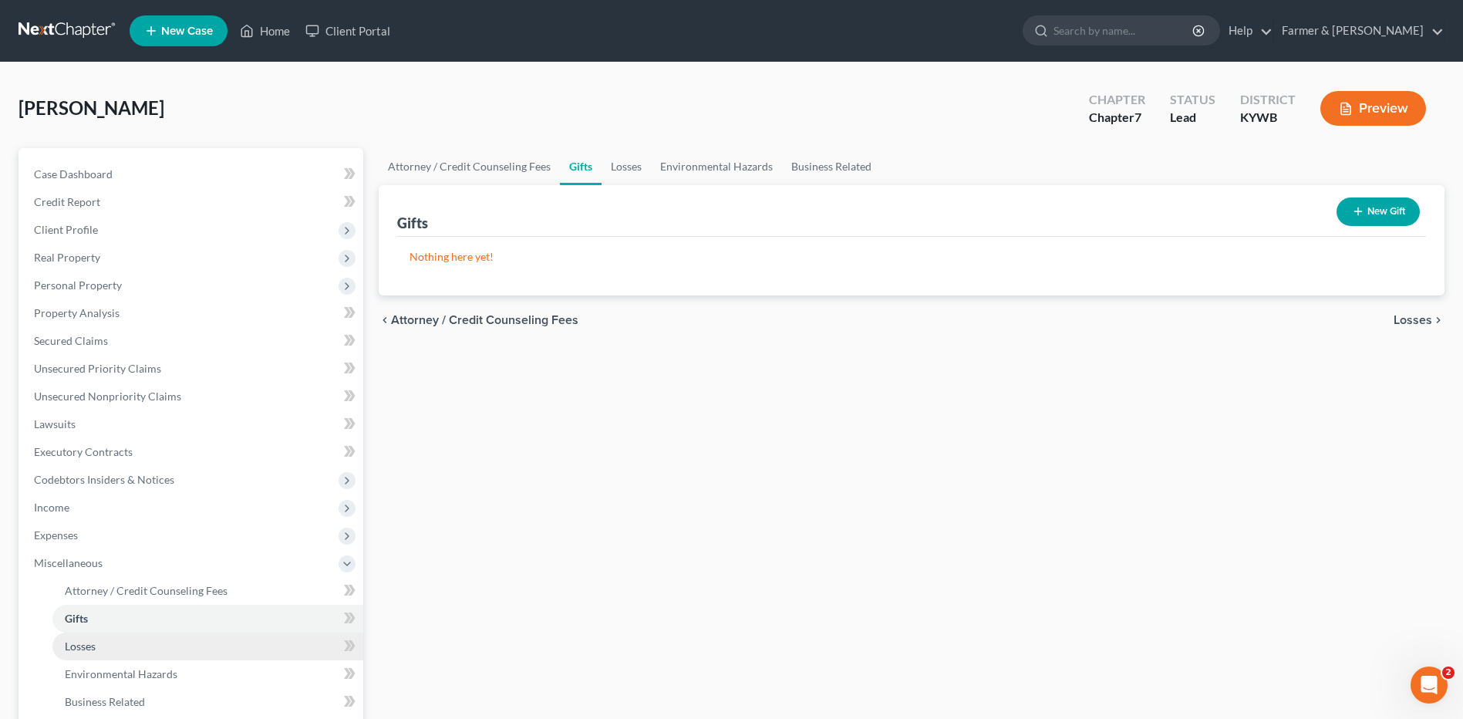
click at [137, 649] on link "Losses" at bounding box center [207, 646] width 311 height 28
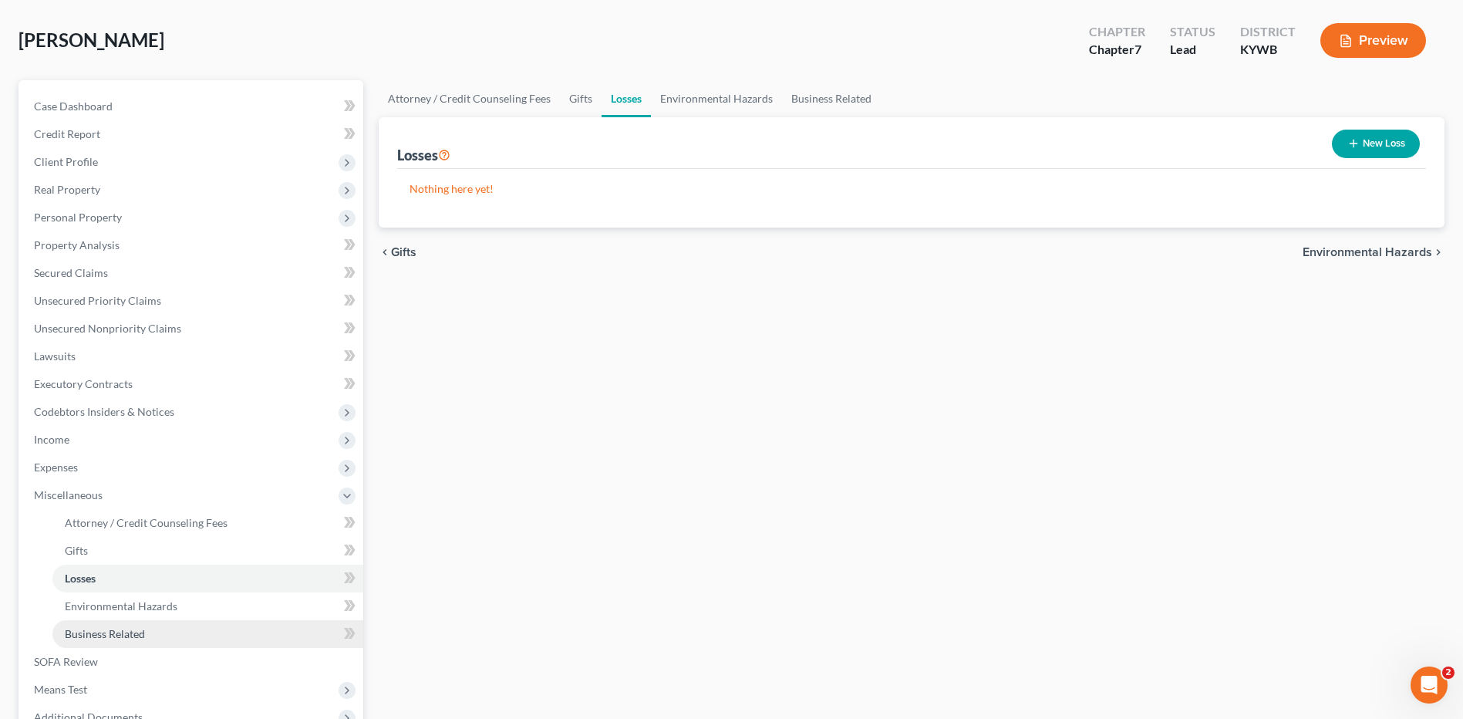
scroll to position [231, 0]
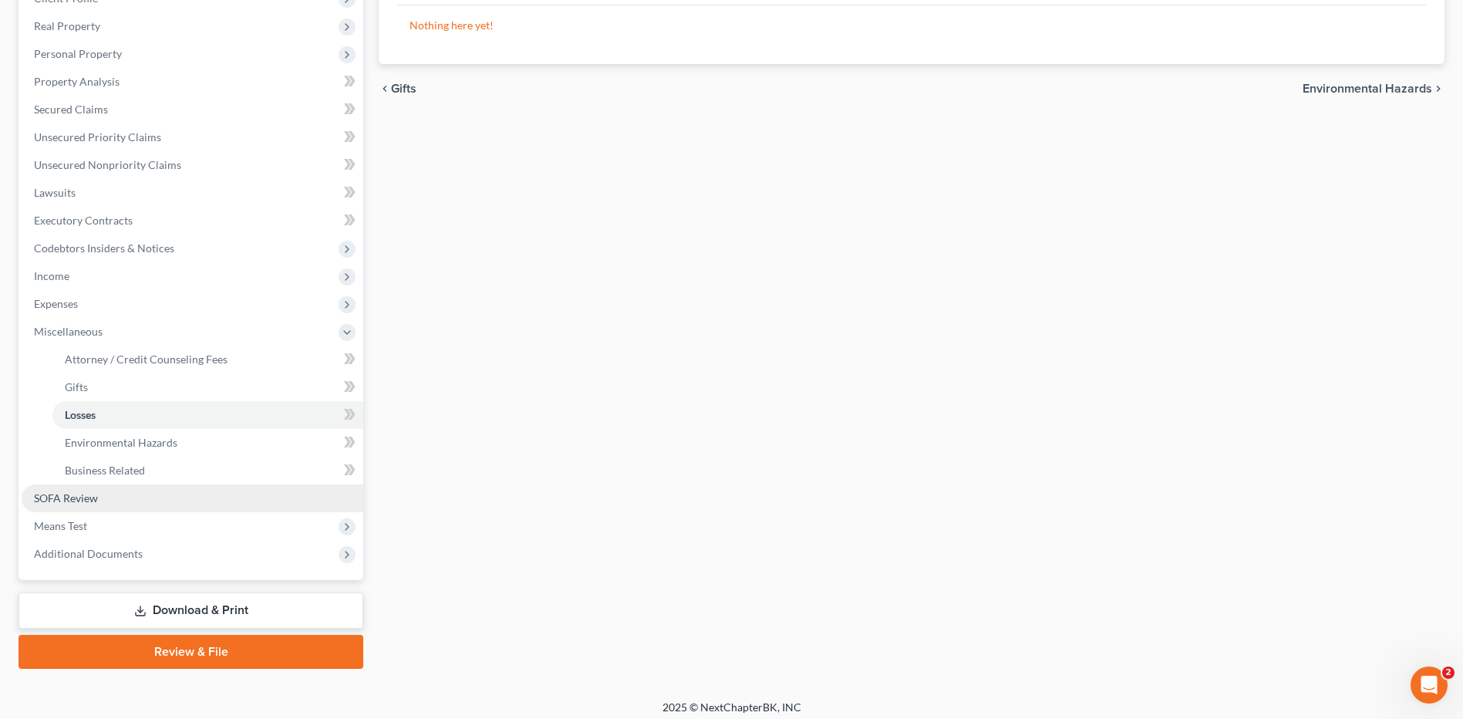
click at [139, 495] on link "SOFA Review" at bounding box center [193, 498] width 342 height 28
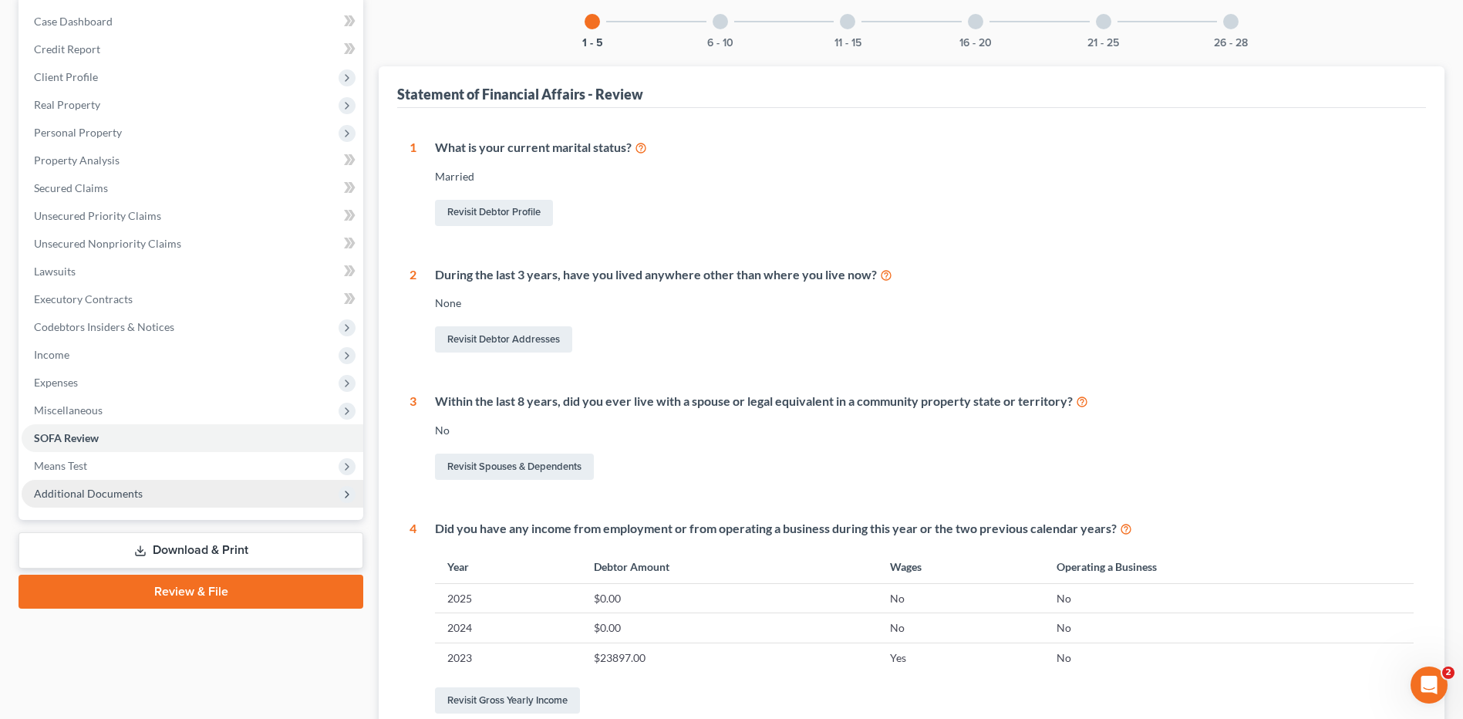
scroll to position [154, 0]
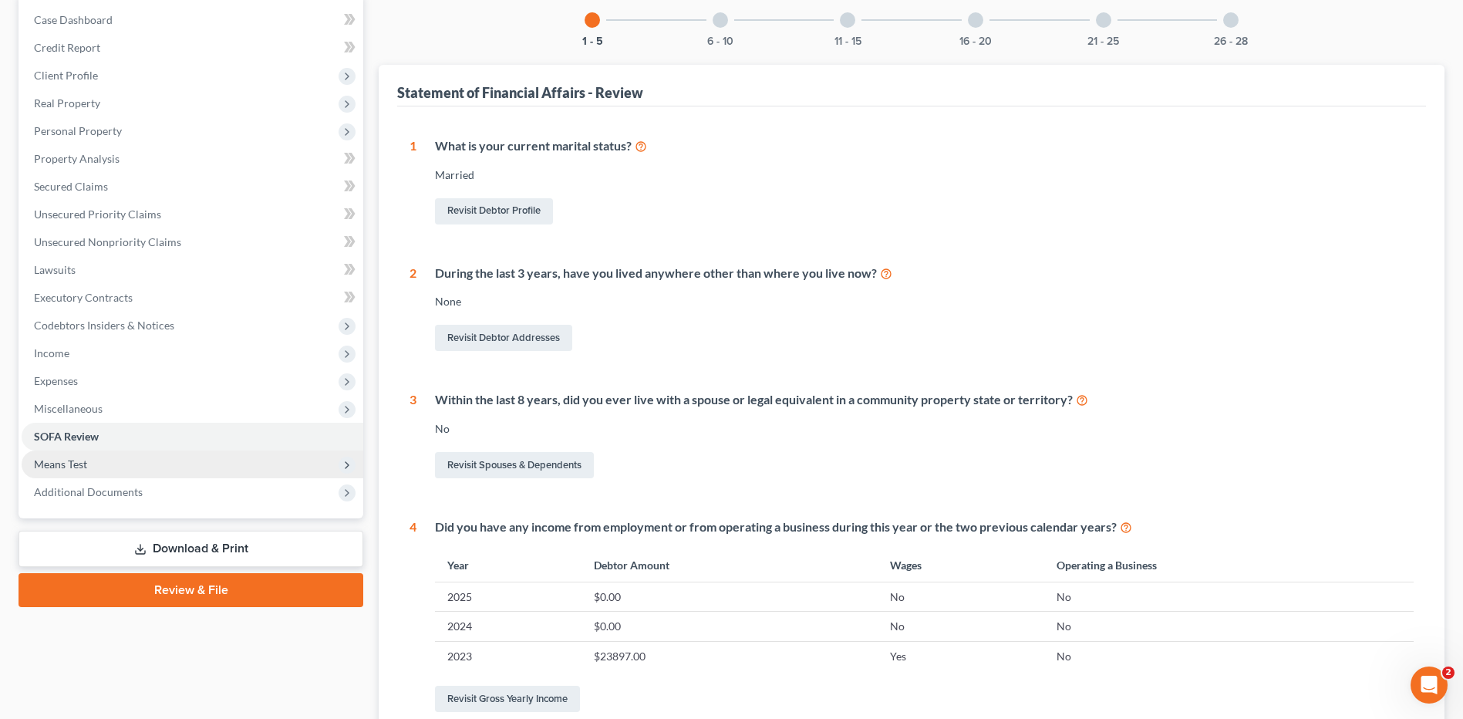
click at [129, 470] on span "Means Test" at bounding box center [193, 464] width 342 height 28
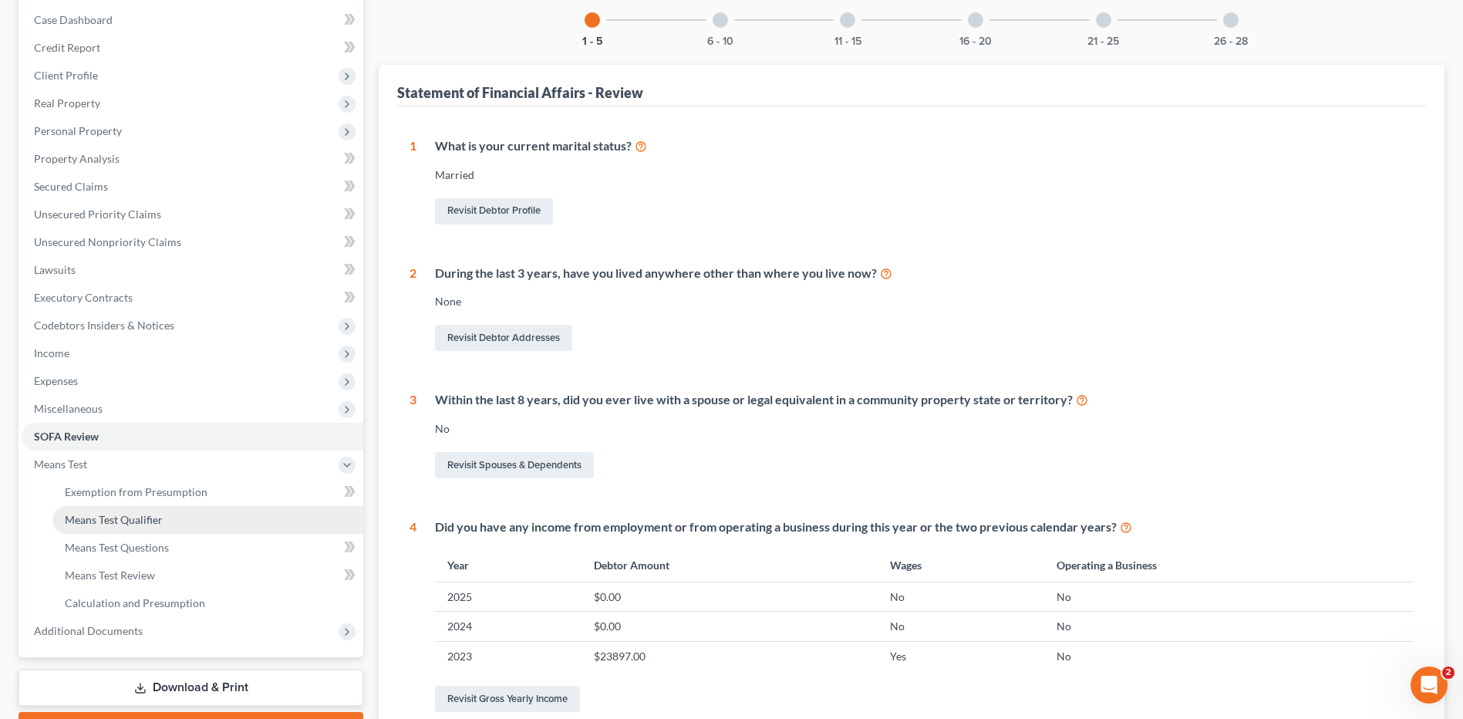
click at [131, 511] on link "Means Test Qualifier" at bounding box center [207, 520] width 311 height 28
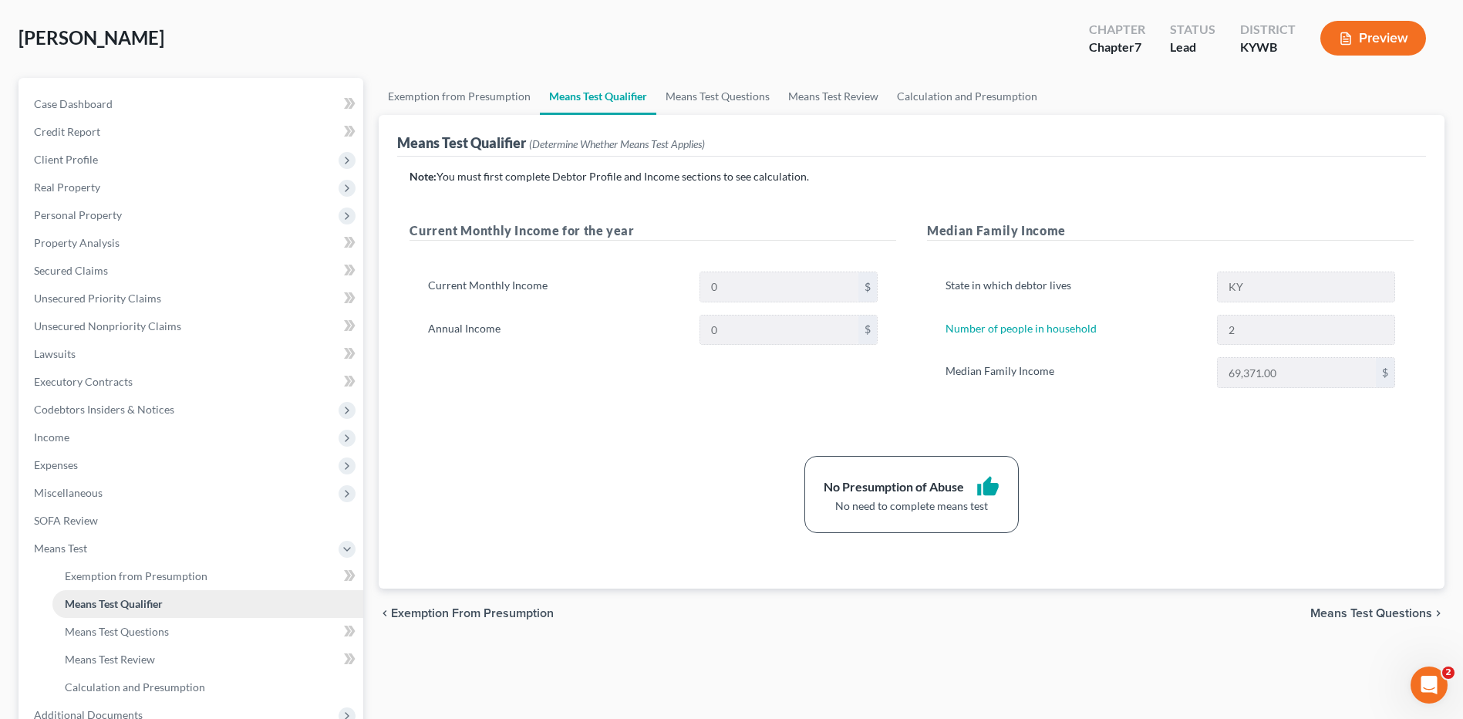
scroll to position [154, 0]
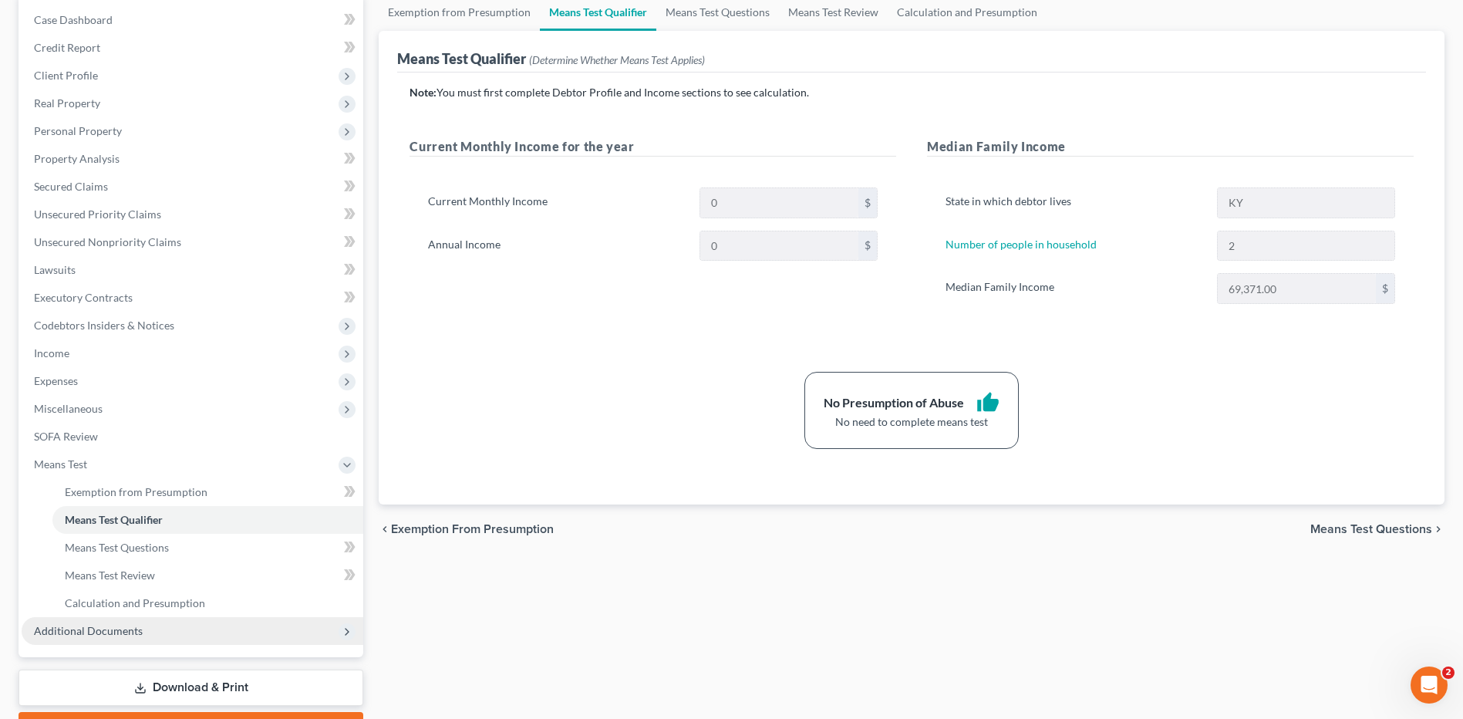
click at [145, 633] on span "Additional Documents" at bounding box center [193, 631] width 342 height 28
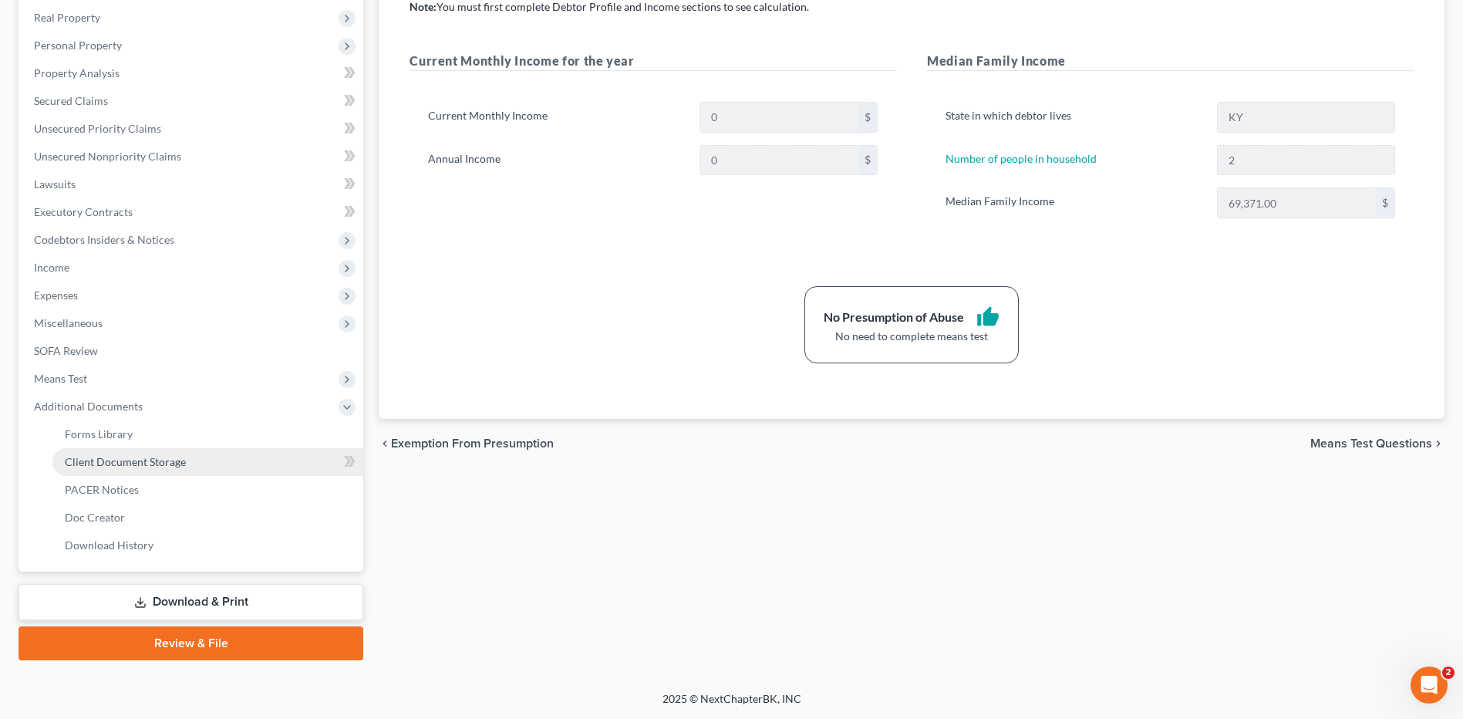
click at [177, 466] on span "Client Document Storage" at bounding box center [125, 461] width 121 height 13
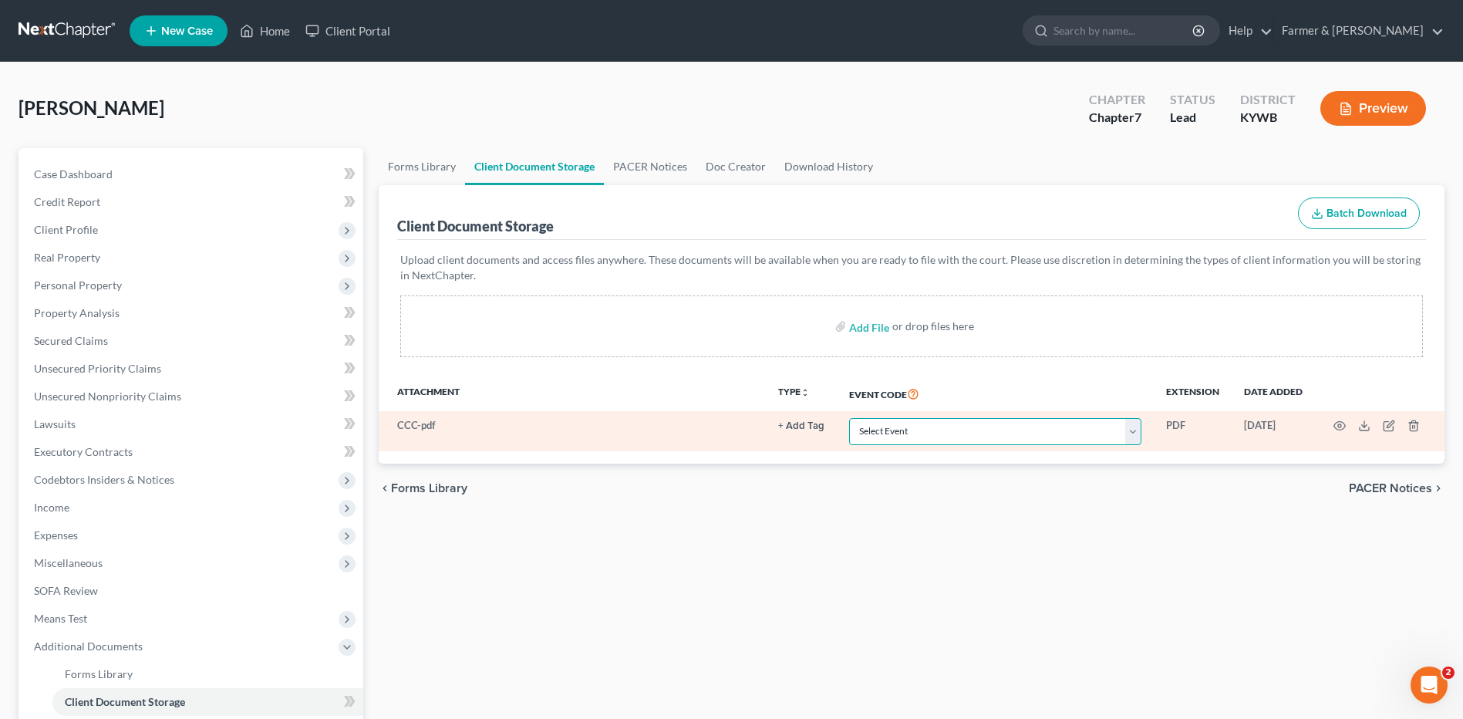
click at [930, 426] on select "Select Event Amended Answer Amended Complaint Amended List of Creditors (Fee) A…" at bounding box center [995, 431] width 292 height 27
select select "7"
click at [849, 418] on select "Select Event Amended Answer Amended Complaint Amended List of Creditors (Fee) A…" at bounding box center [995, 431] width 292 height 27
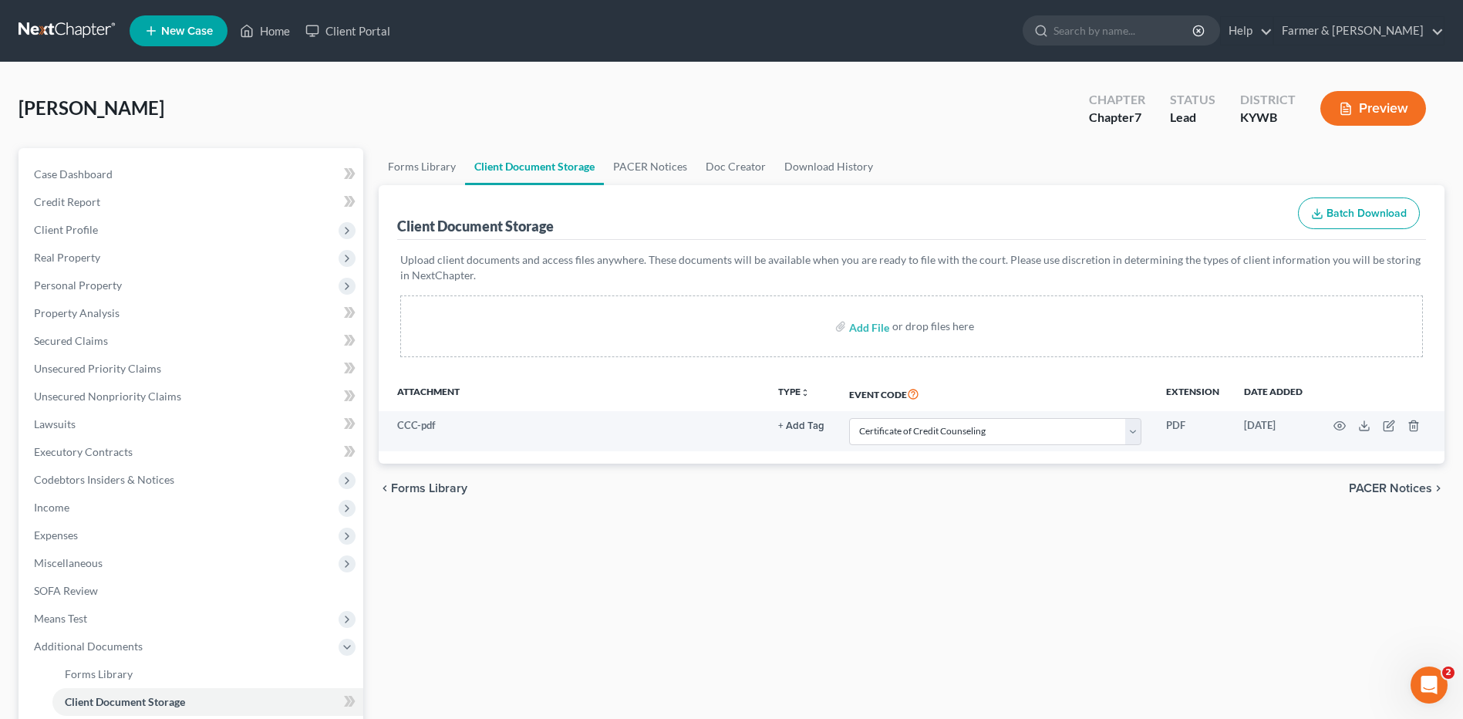
click at [69, 30] on link at bounding box center [68, 31] width 99 height 28
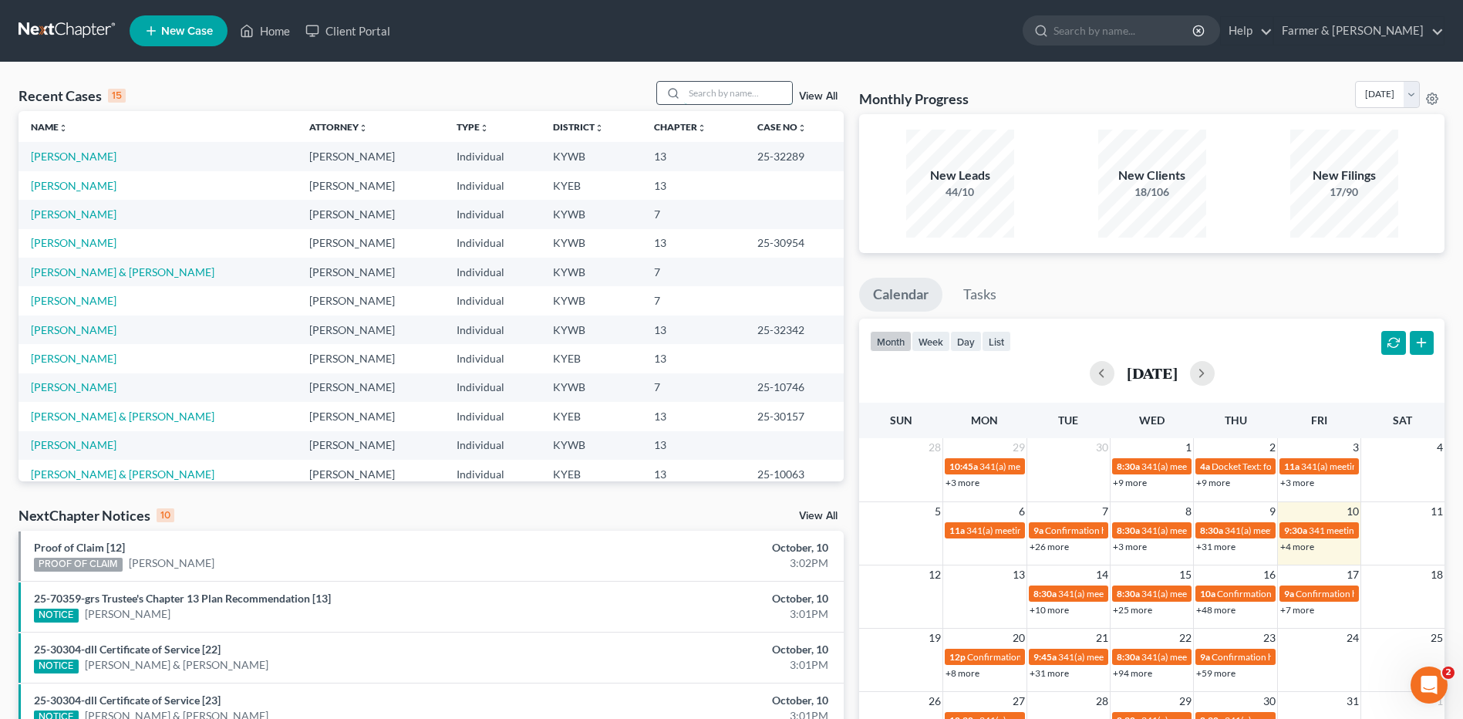
click at [725, 89] on input "search" at bounding box center [738, 93] width 108 height 22
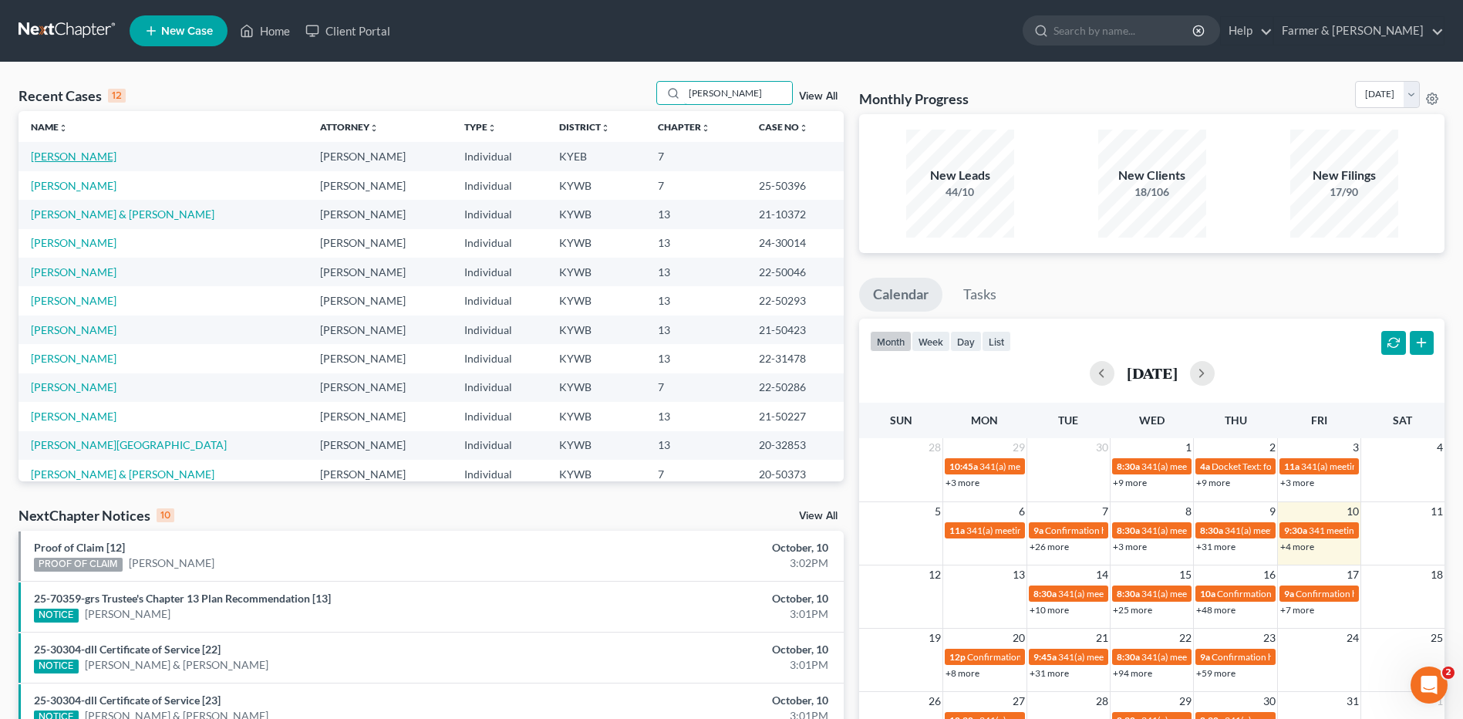
type input "[PERSON_NAME]"
click at [96, 159] on link "[PERSON_NAME]" at bounding box center [74, 156] width 86 height 13
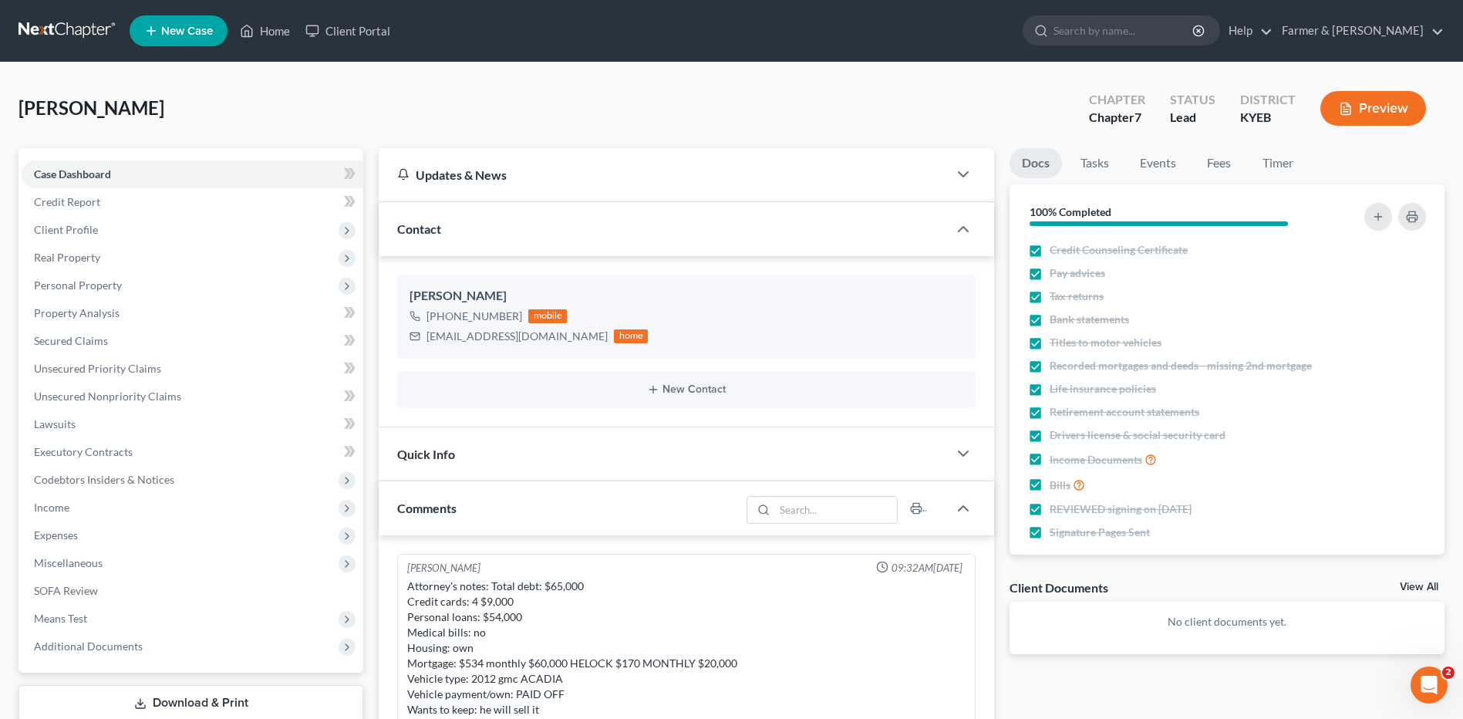
scroll to position [229, 0]
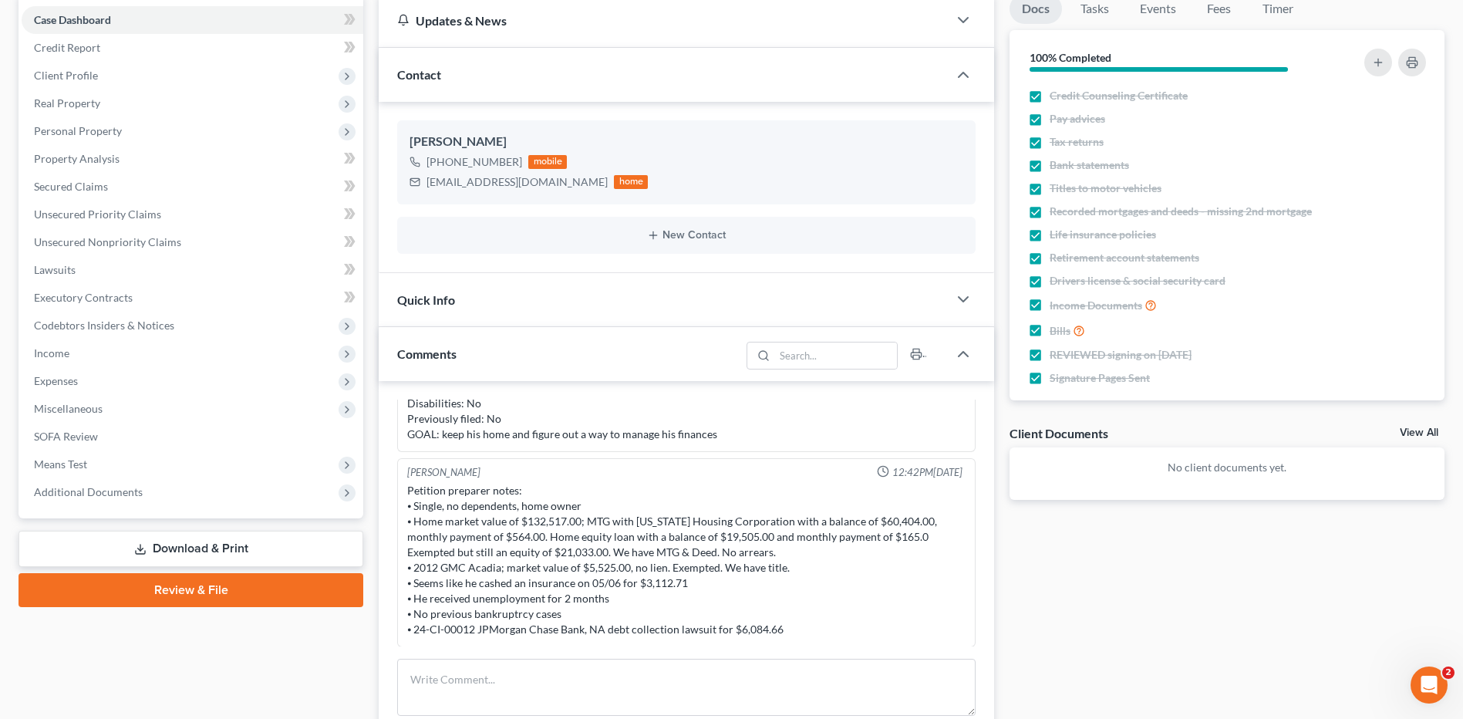
drag, startPoint x: 198, startPoint y: 546, endPoint x: 339, endPoint y: 528, distance: 141.5
click at [198, 546] on link "Download & Print" at bounding box center [191, 549] width 345 height 36
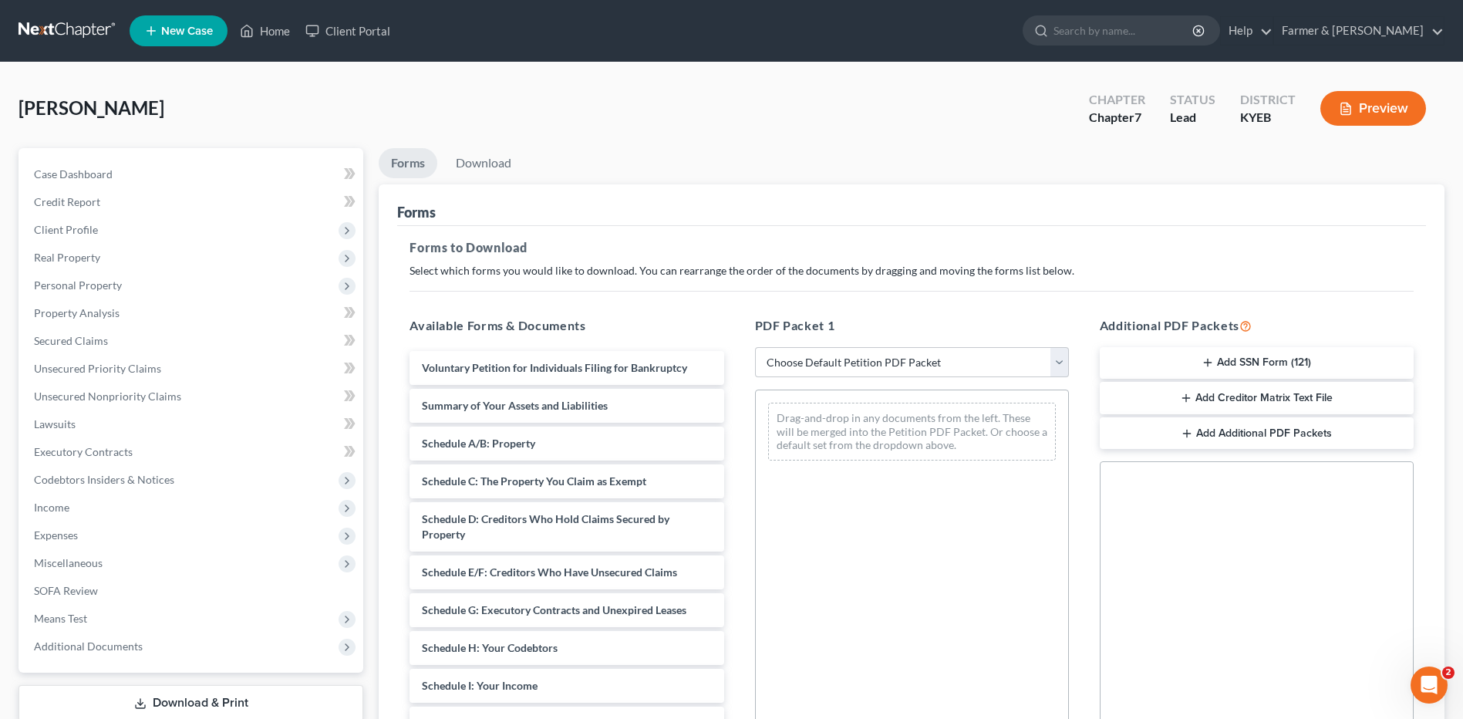
click at [1314, 354] on button "Add SSN Form (121)" at bounding box center [1257, 363] width 314 height 32
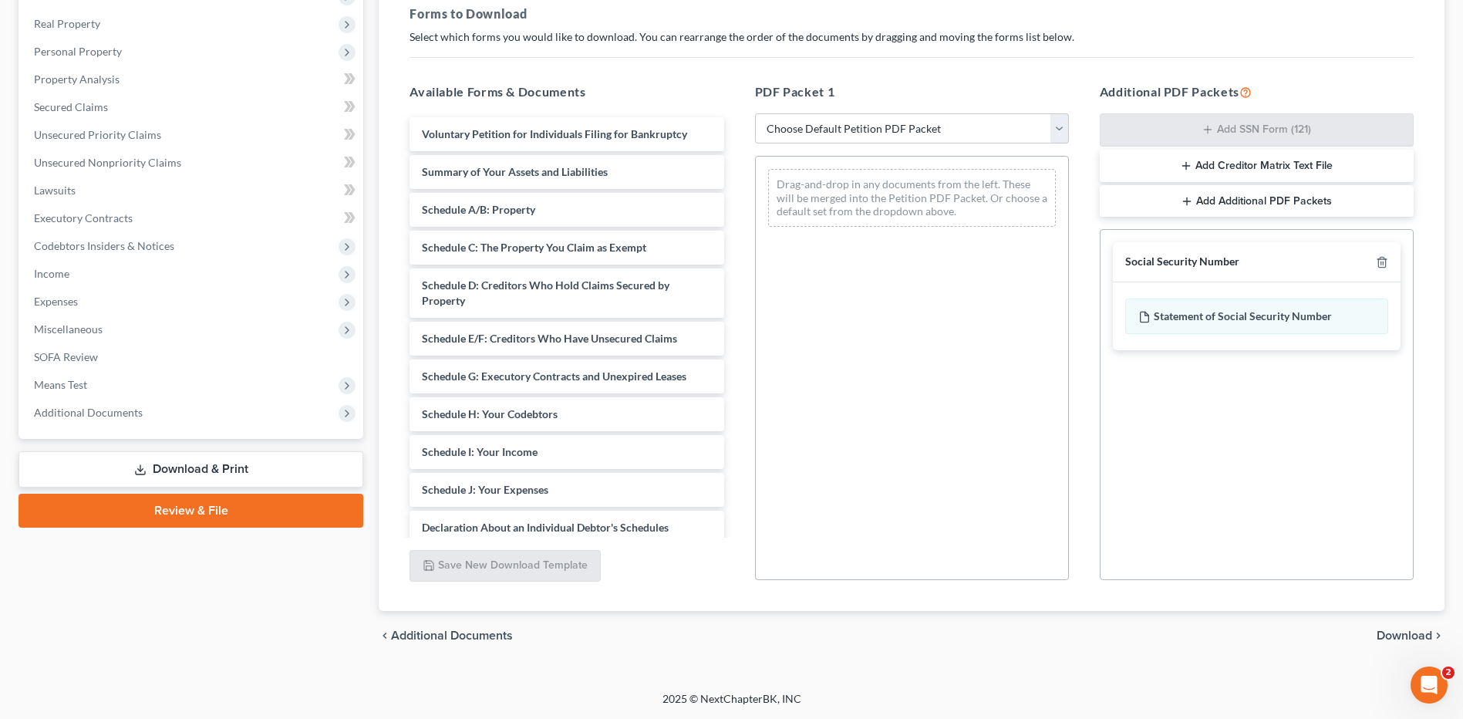
drag, startPoint x: 1402, startPoint y: 636, endPoint x: 1471, endPoint y: 623, distance: 69.9
click at [1402, 636] on span "Download" at bounding box center [1404, 635] width 56 height 12
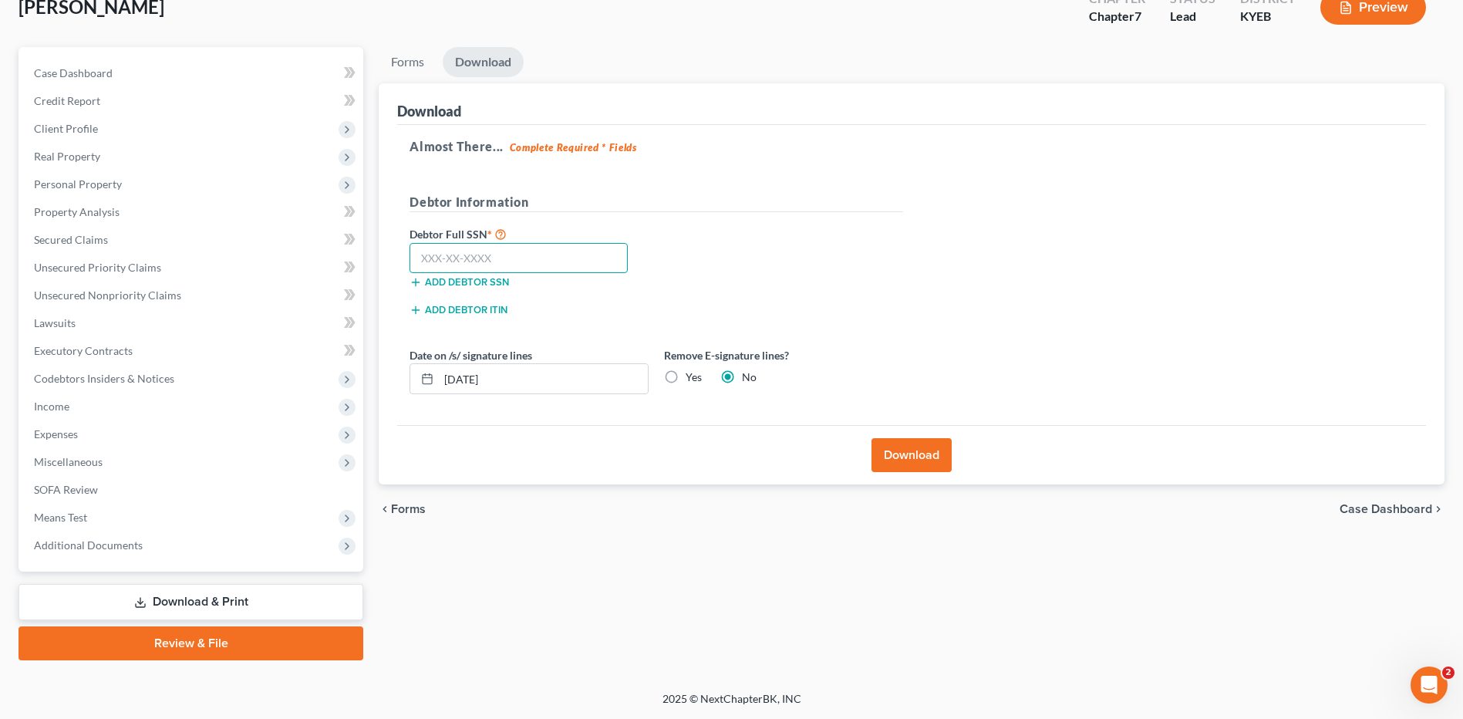
click at [608, 258] on input "text" at bounding box center [518, 258] width 218 height 31
type input "403-29-0570"
click at [896, 448] on button "Download" at bounding box center [911, 455] width 80 height 34
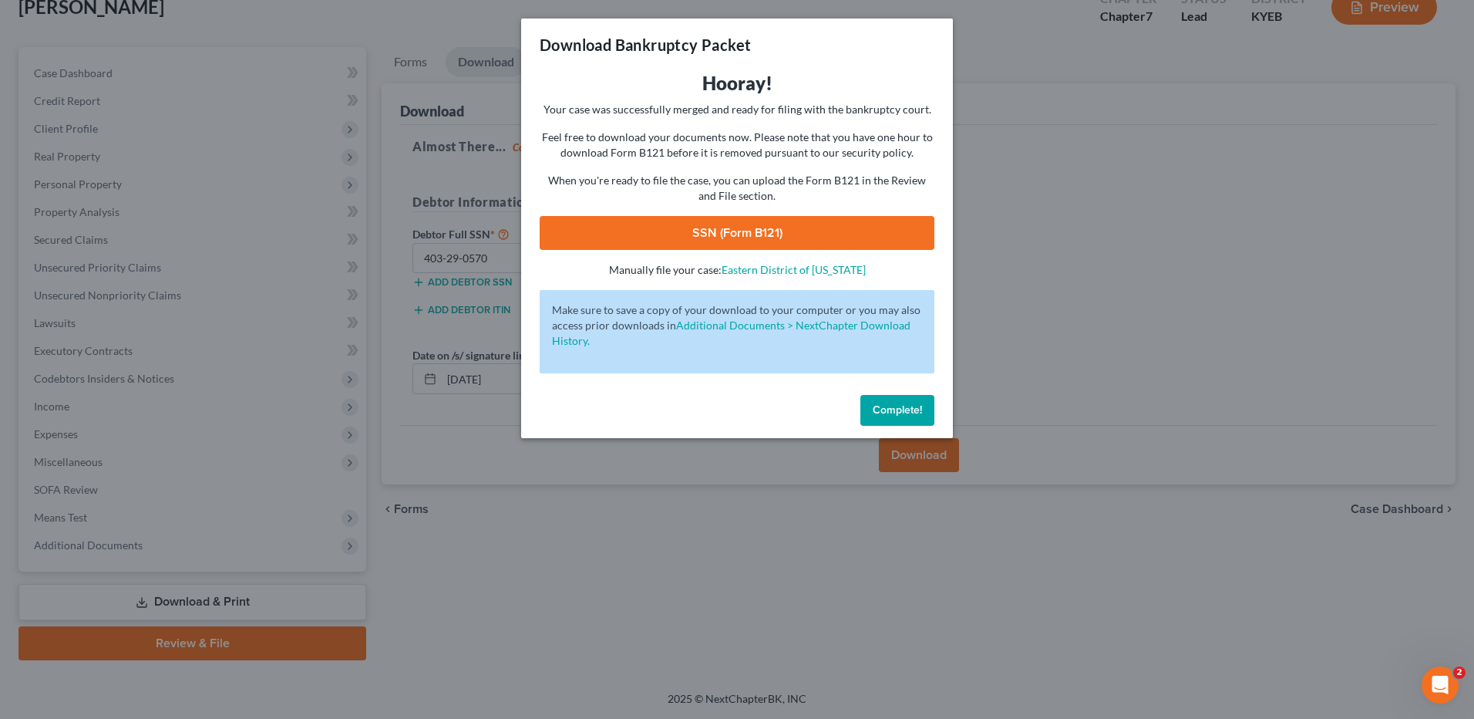
click at [847, 228] on link "SSN (Form B121)" at bounding box center [737, 233] width 395 height 34
click at [891, 416] on span "Complete!" at bounding box center [897, 409] width 49 height 13
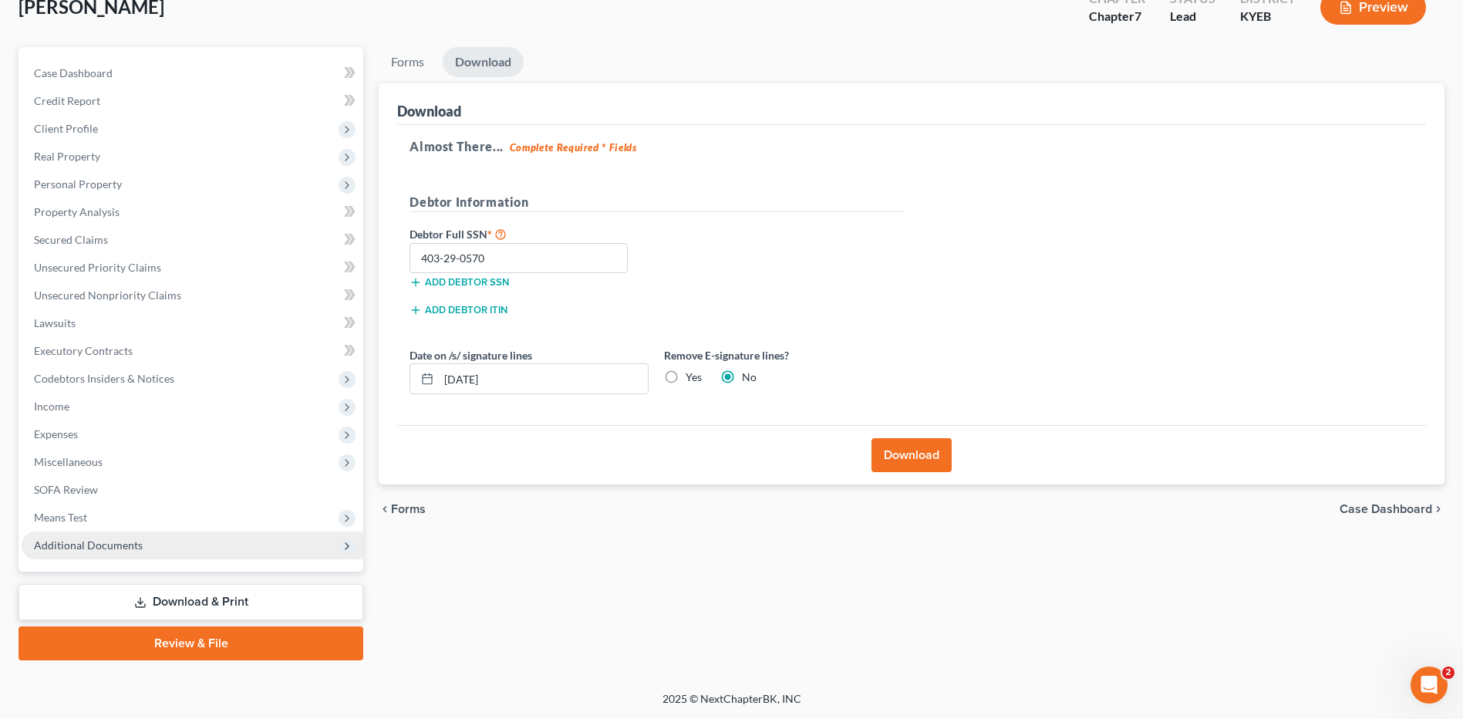
click at [153, 554] on span "Additional Documents" at bounding box center [193, 545] width 342 height 28
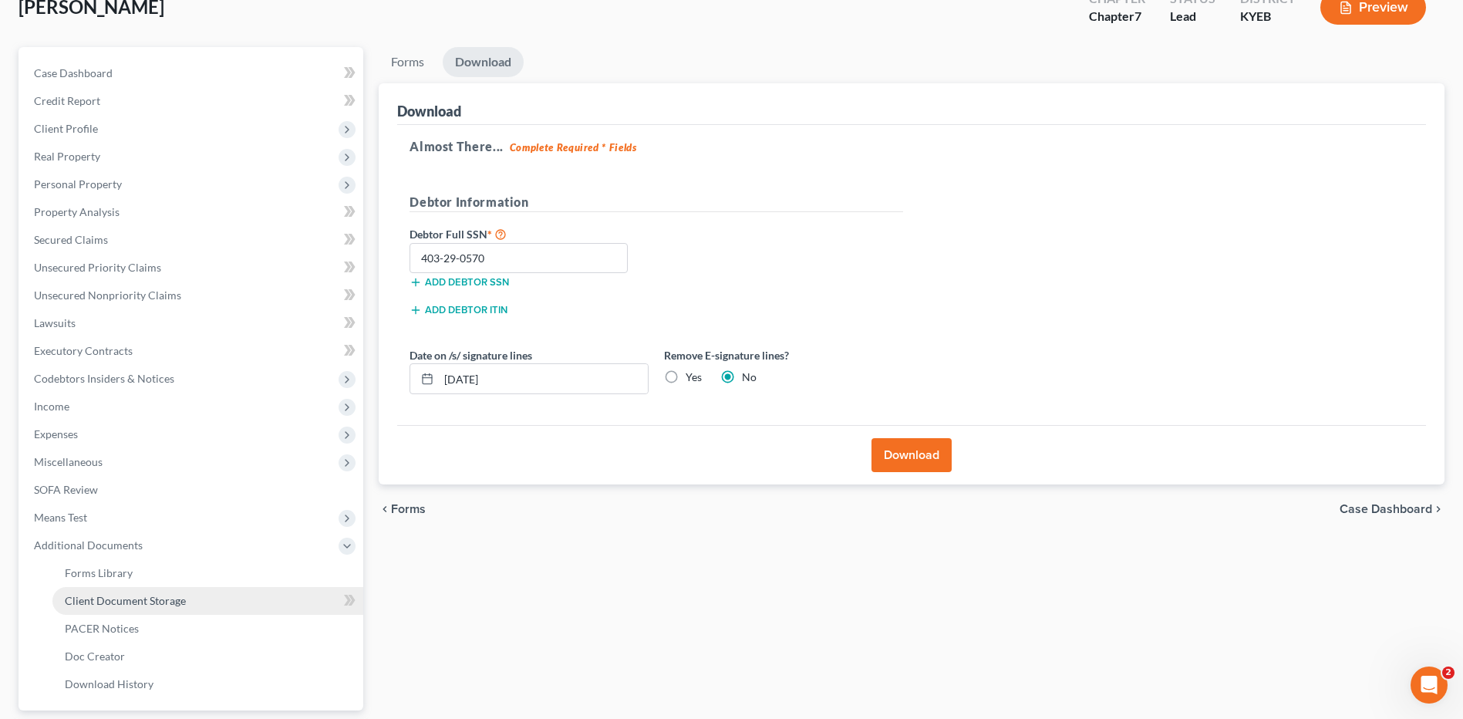
click at [158, 608] on link "Client Document Storage" at bounding box center [207, 601] width 311 height 28
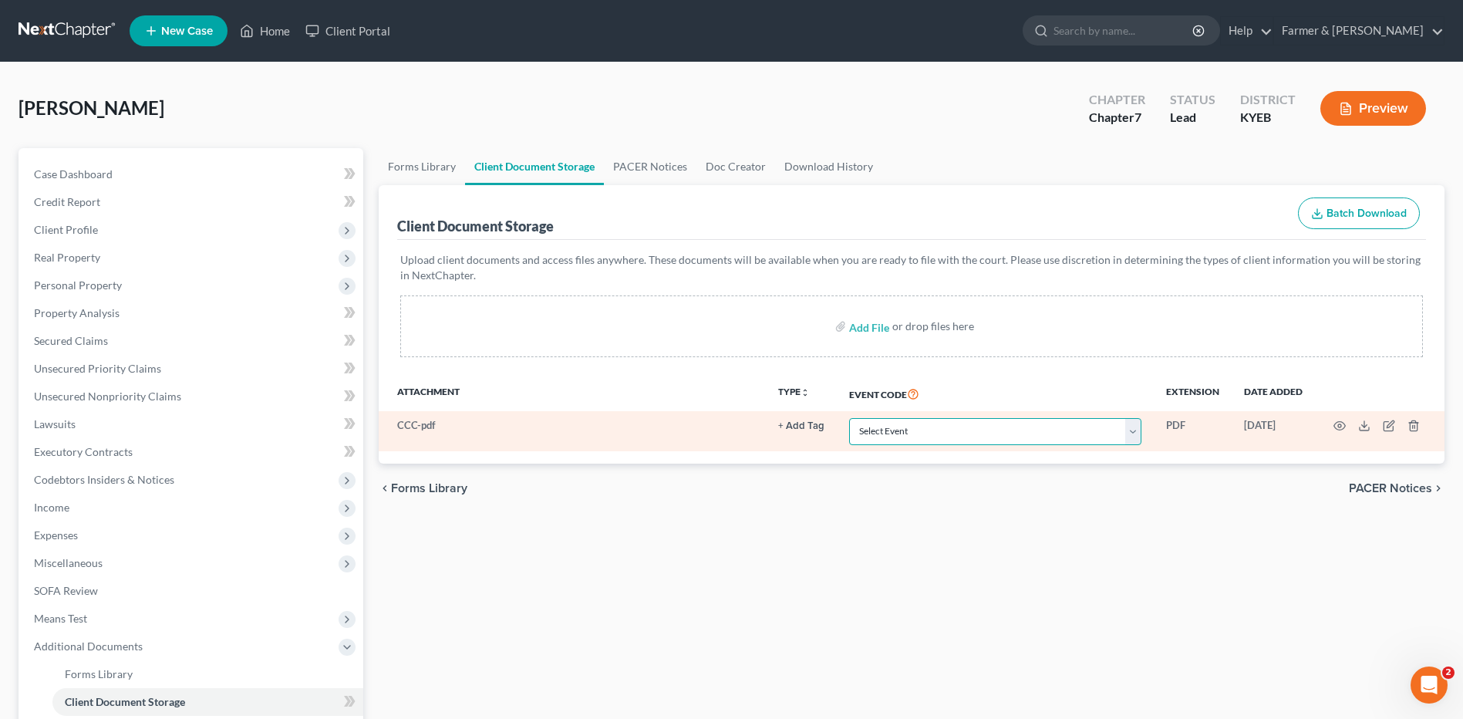
click at [927, 428] on select "Select Event 20 Largest Unsecured Creditors Amended Schedules A-H, Mailing Matr…" at bounding box center [995, 431] width 292 height 27
select select "7"
click at [849, 418] on select "Select Event 20 Largest Unsecured Creditors Amended Schedules A-H, Mailing Matr…" at bounding box center [995, 431] width 292 height 27
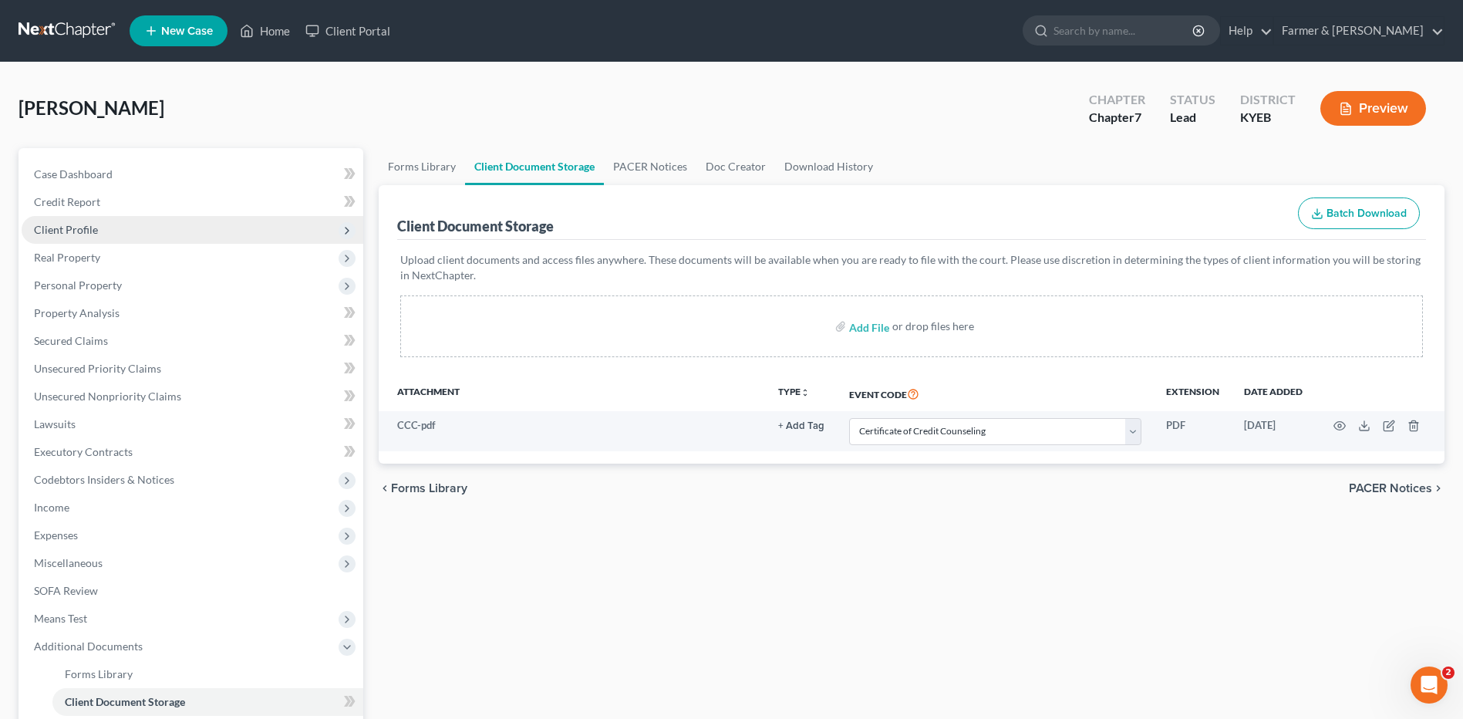
click at [88, 239] on span "Client Profile" at bounding box center [193, 230] width 342 height 28
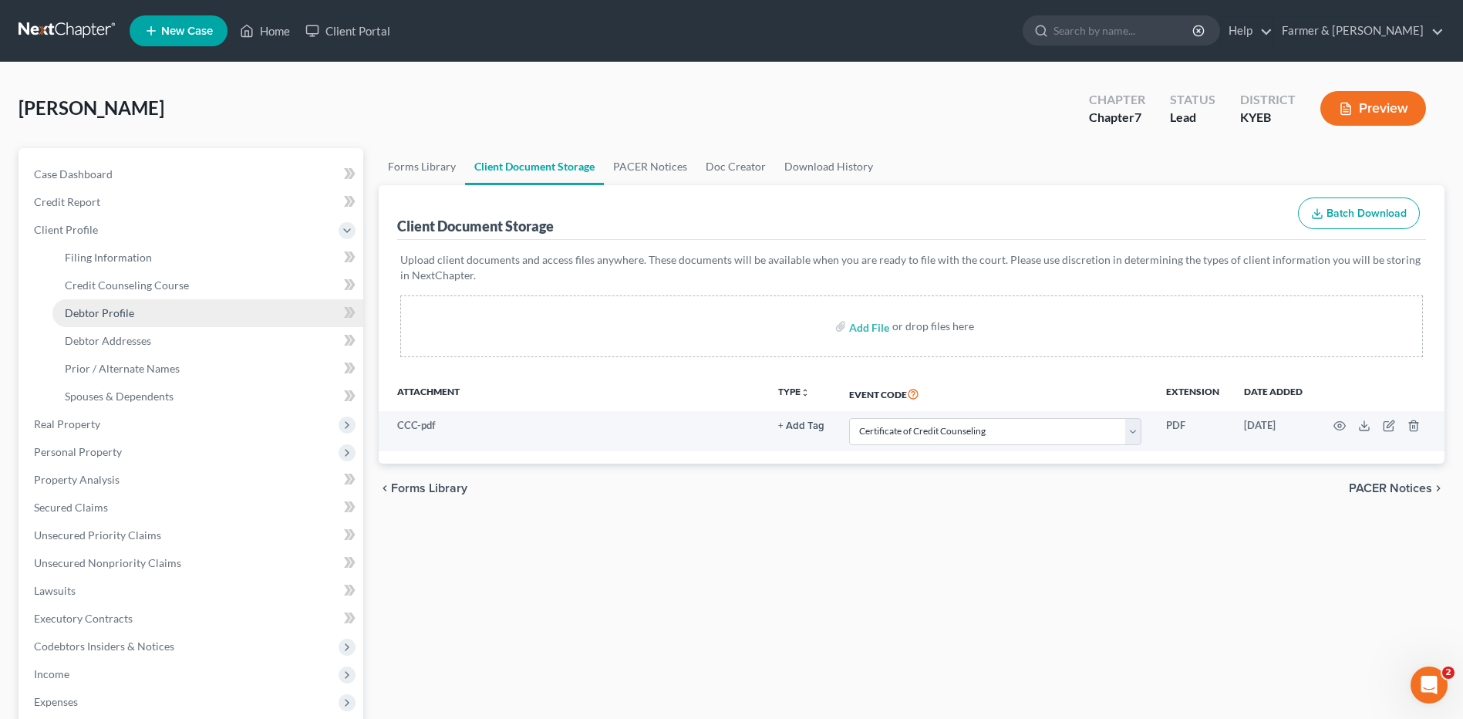
click at [119, 315] on span "Debtor Profile" at bounding box center [99, 312] width 69 height 13
select select "0"
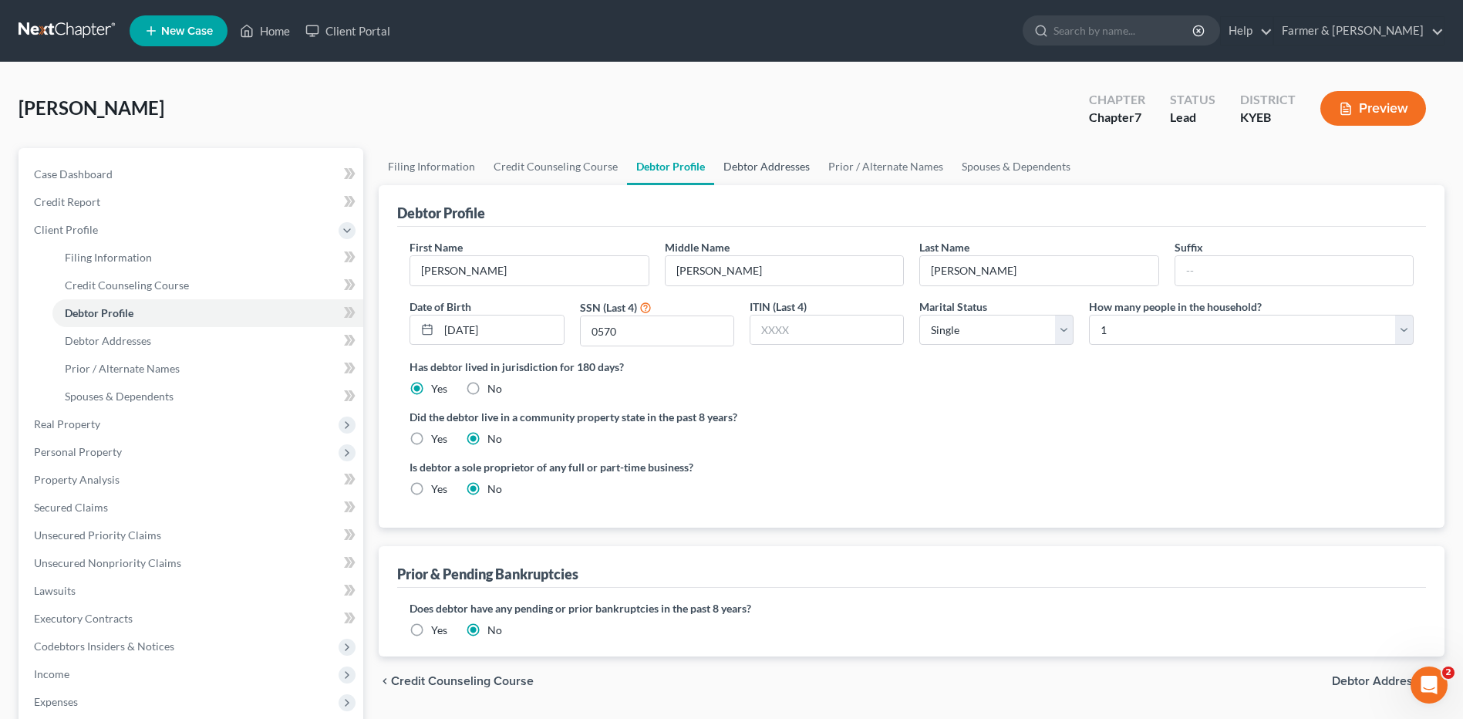
click at [780, 170] on link "Debtor Addresses" at bounding box center [766, 166] width 105 height 37
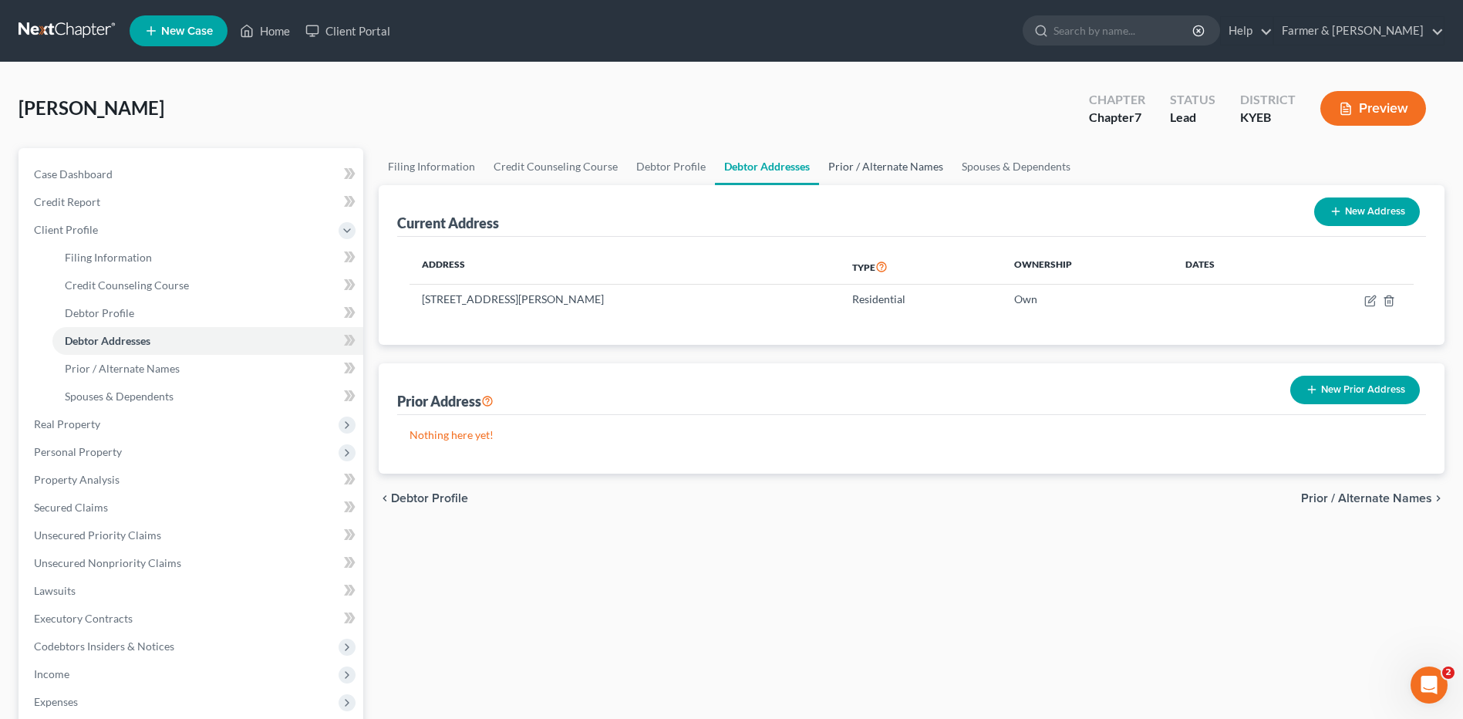
click at [885, 160] on link "Prior / Alternate Names" at bounding box center [885, 166] width 133 height 37
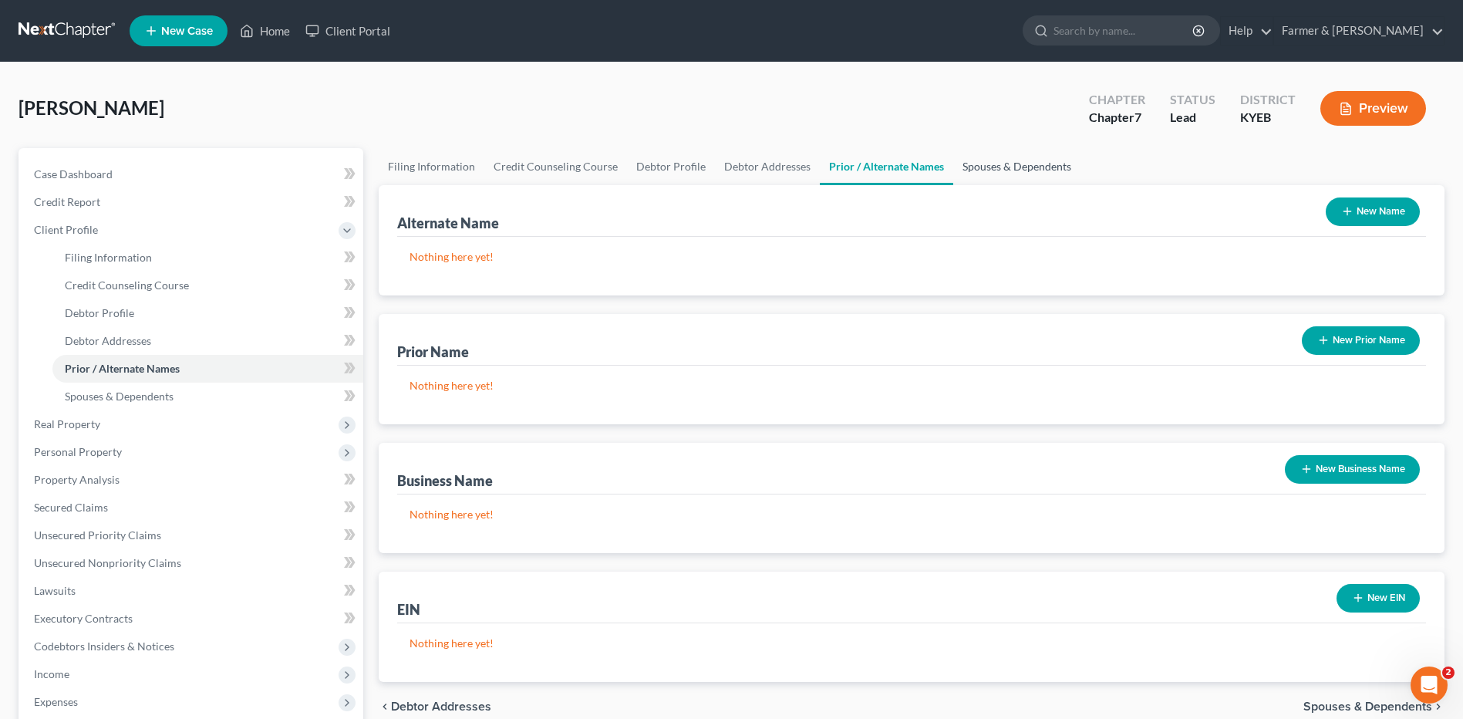
click at [994, 166] on link "Spouses & Dependents" at bounding box center [1016, 166] width 127 height 37
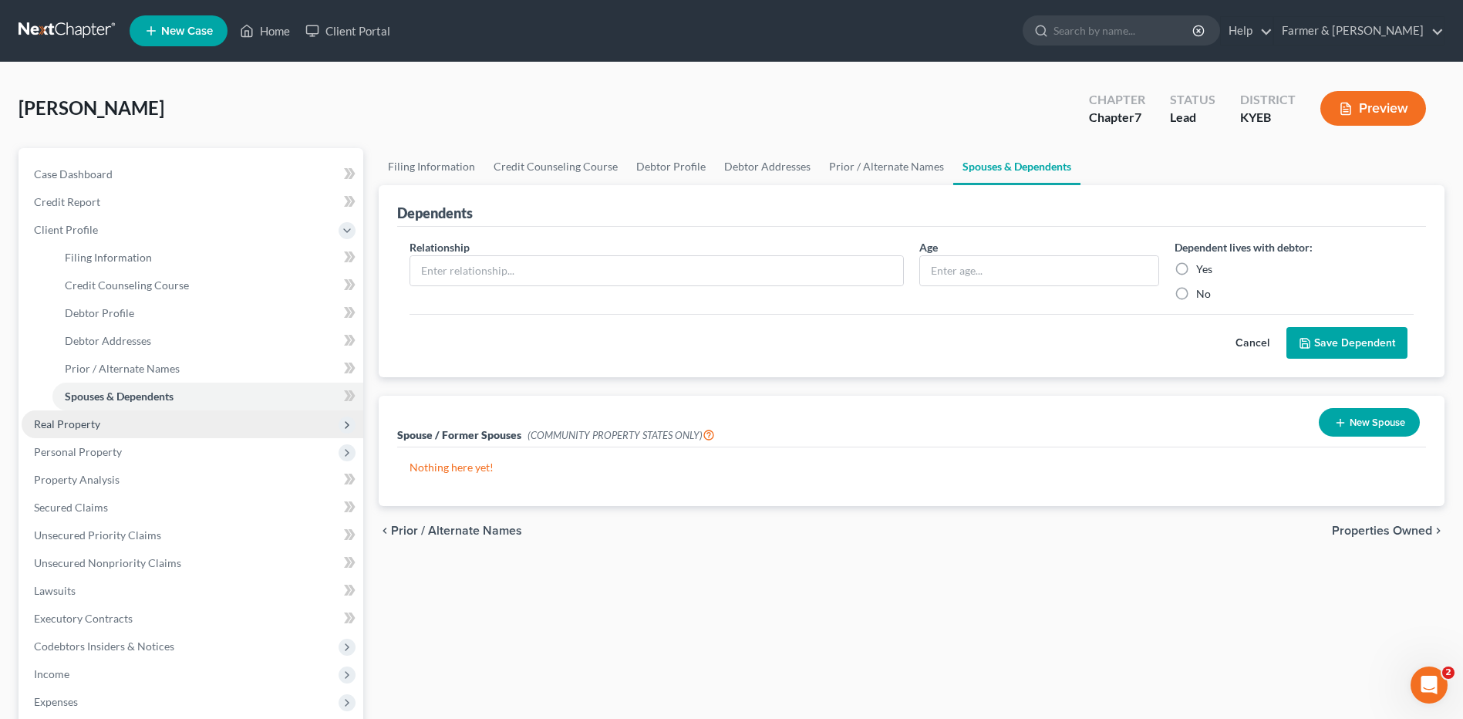
click at [110, 421] on span "Real Property" at bounding box center [193, 424] width 342 height 28
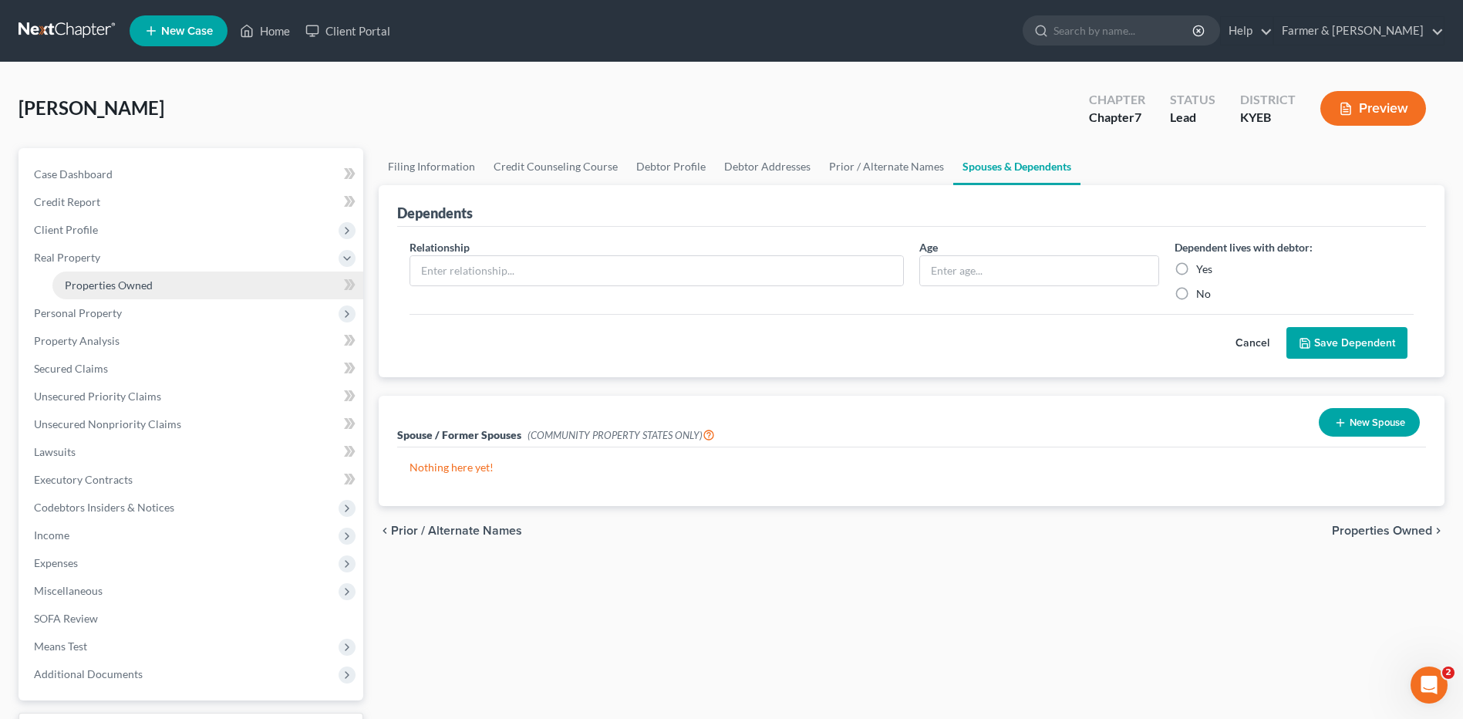
click at [153, 274] on link "Properties Owned" at bounding box center [207, 285] width 311 height 28
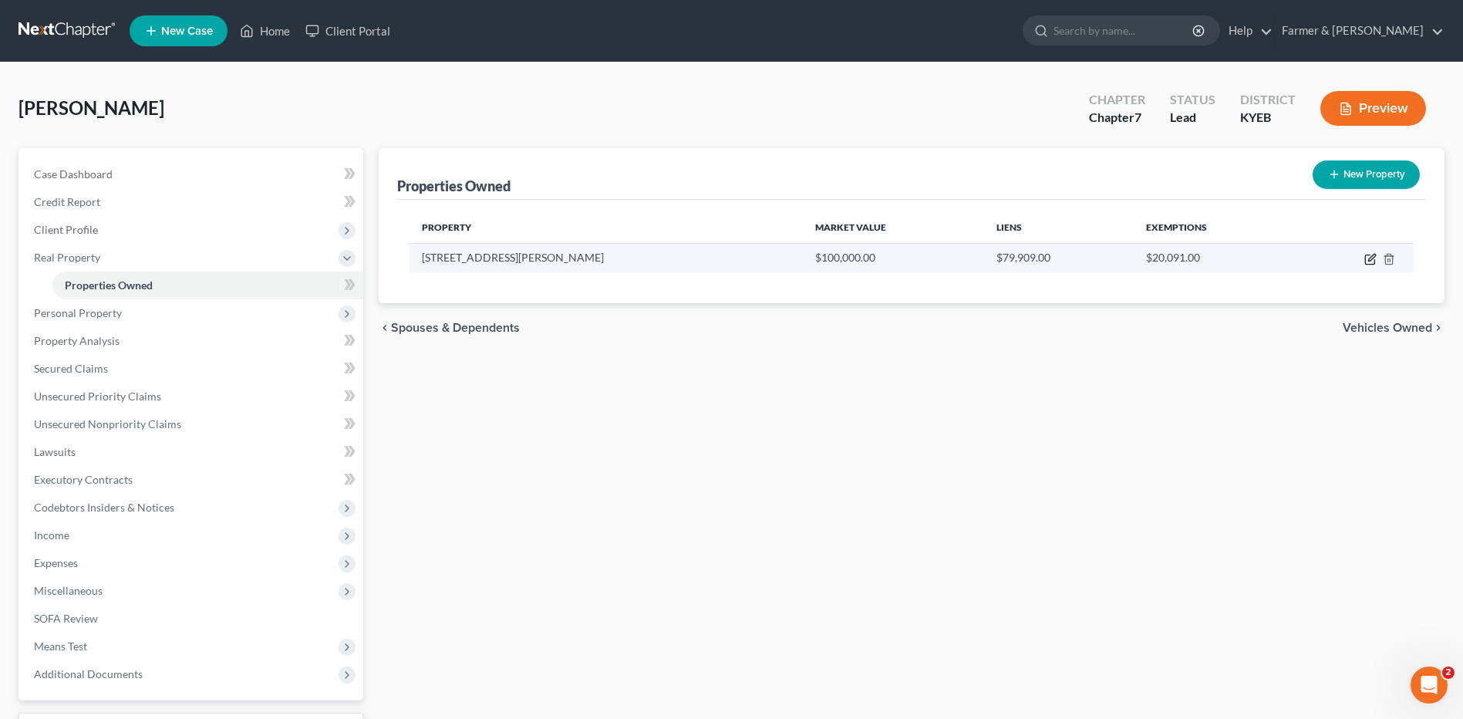
click at [1370, 259] on icon "button" at bounding box center [1370, 259] width 12 height 12
select select "18"
select select "0"
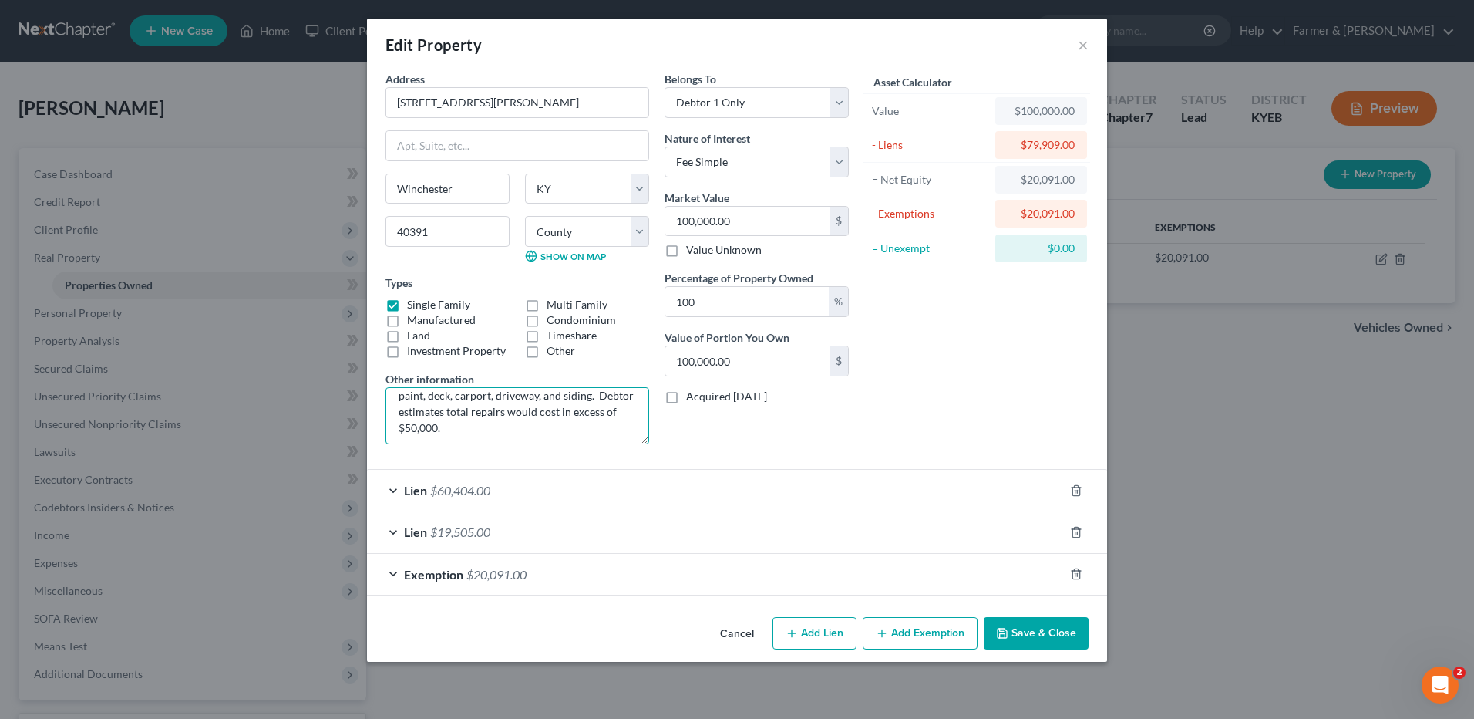
scroll to position [49, 0]
drag, startPoint x: 738, startPoint y: 628, endPoint x: 678, endPoint y: 626, distance: 60.2
click at [738, 628] on button "Cancel" at bounding box center [737, 633] width 59 height 31
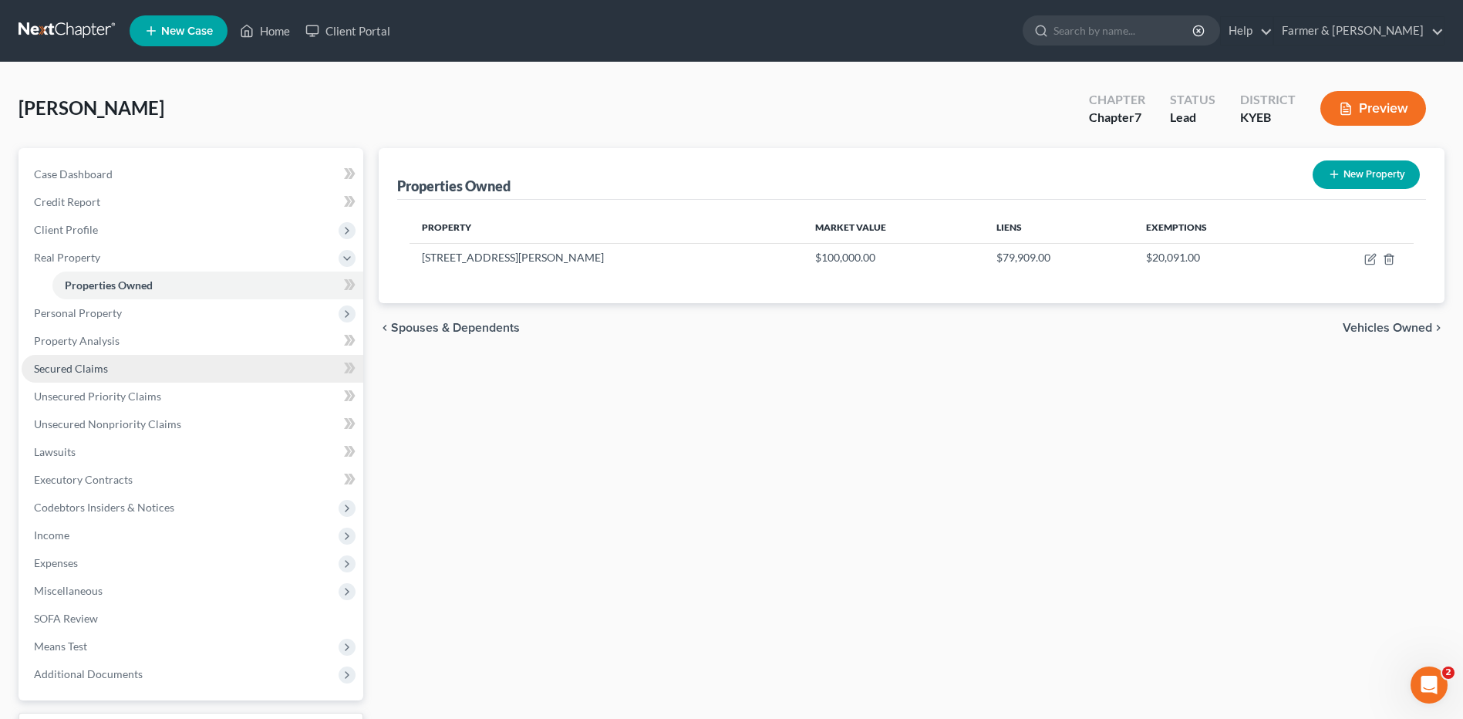
click at [141, 361] on link "Secured Claims" at bounding box center [193, 369] width 342 height 28
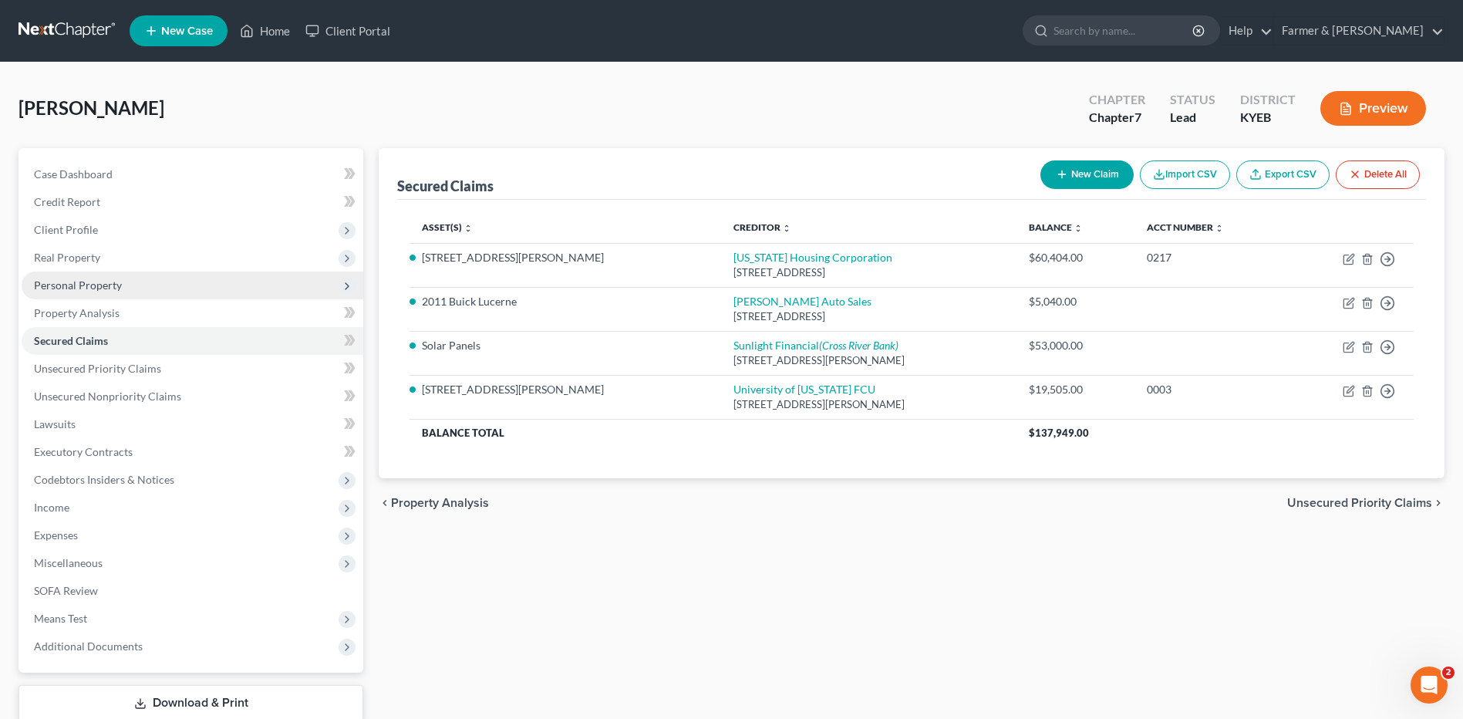
click at [111, 285] on span "Personal Property" at bounding box center [78, 284] width 88 height 13
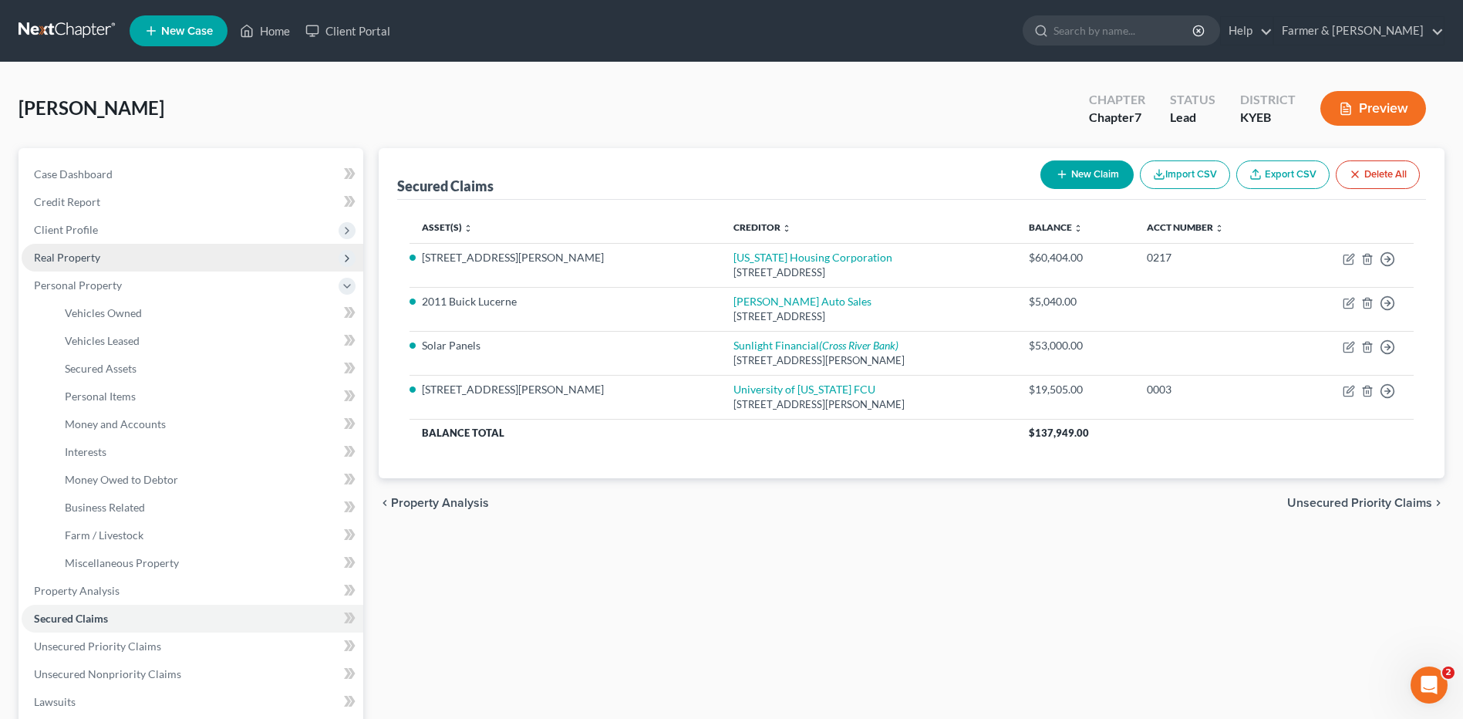
click at [121, 260] on span "Real Property" at bounding box center [193, 258] width 342 height 28
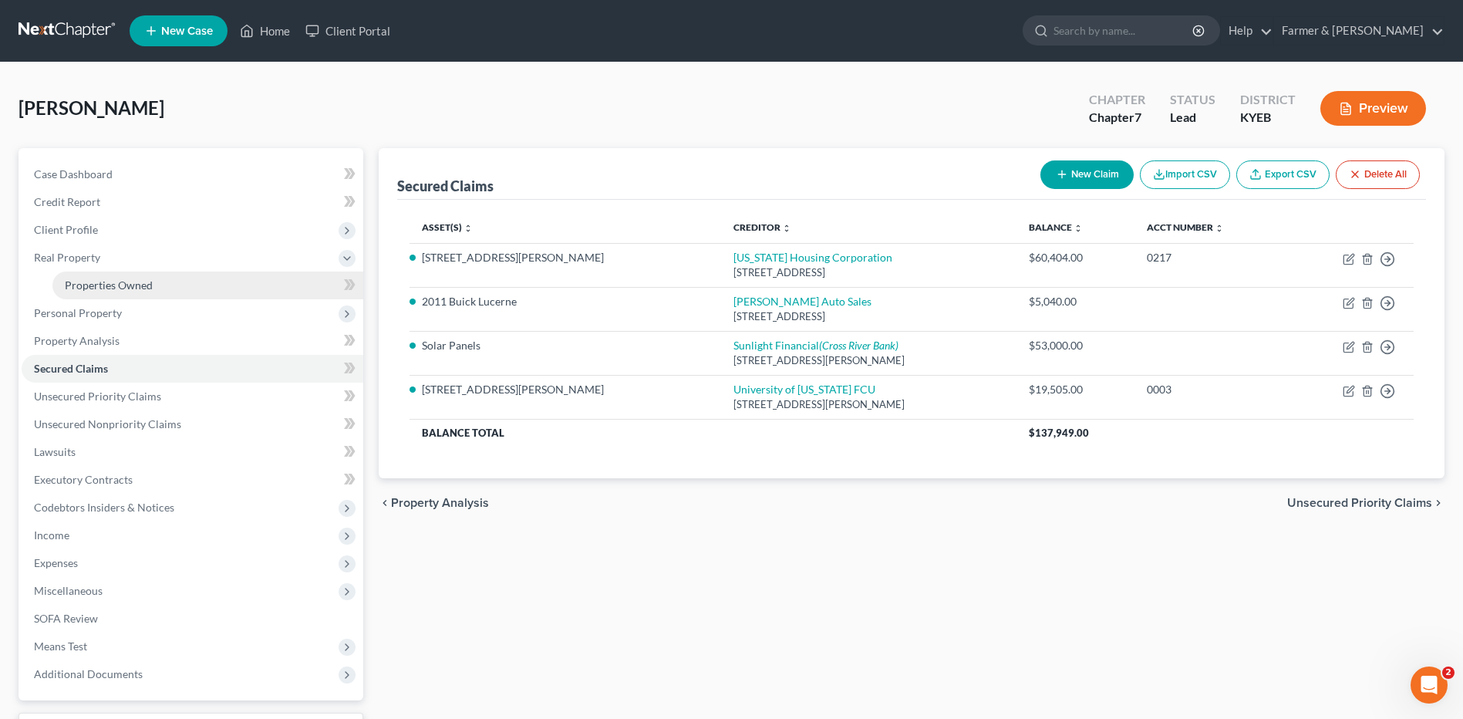
click at [261, 293] on link "Properties Owned" at bounding box center [207, 285] width 311 height 28
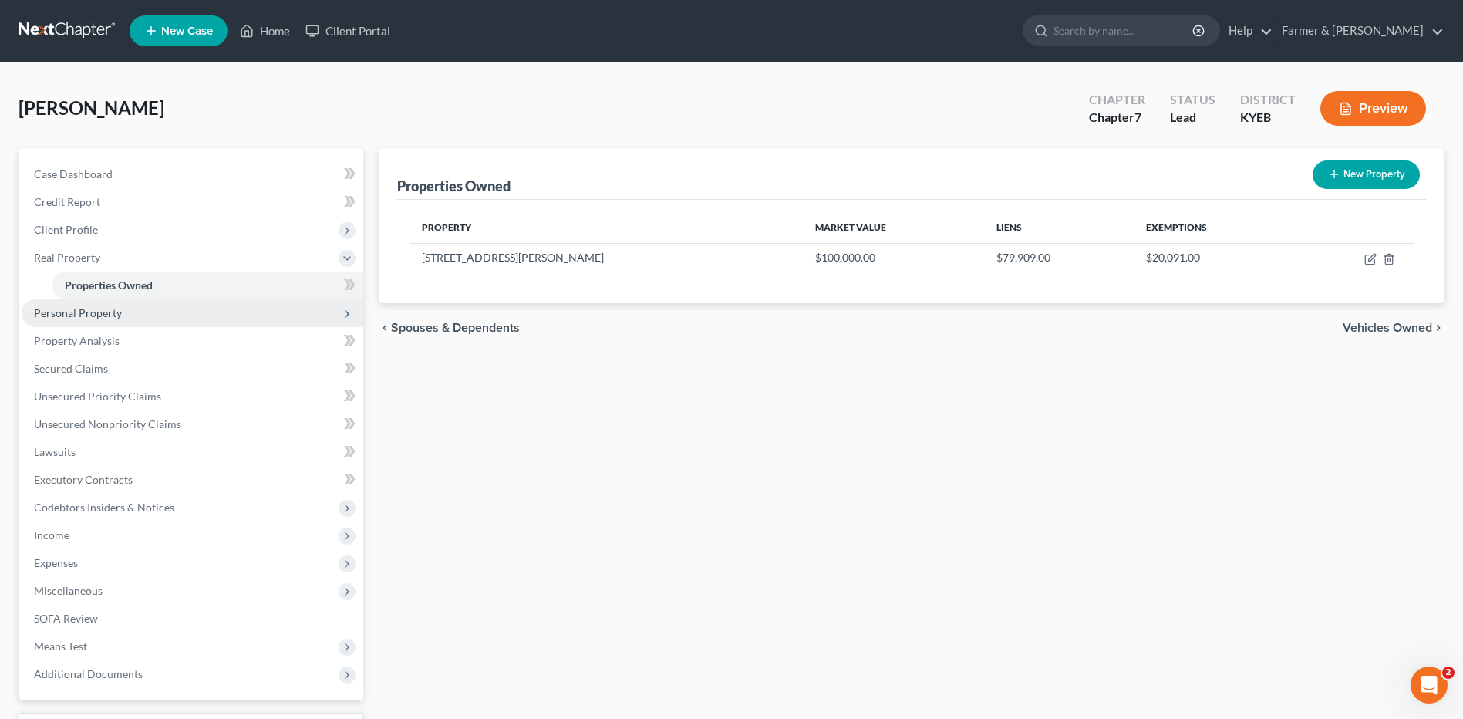
click at [132, 308] on span "Personal Property" at bounding box center [193, 313] width 342 height 28
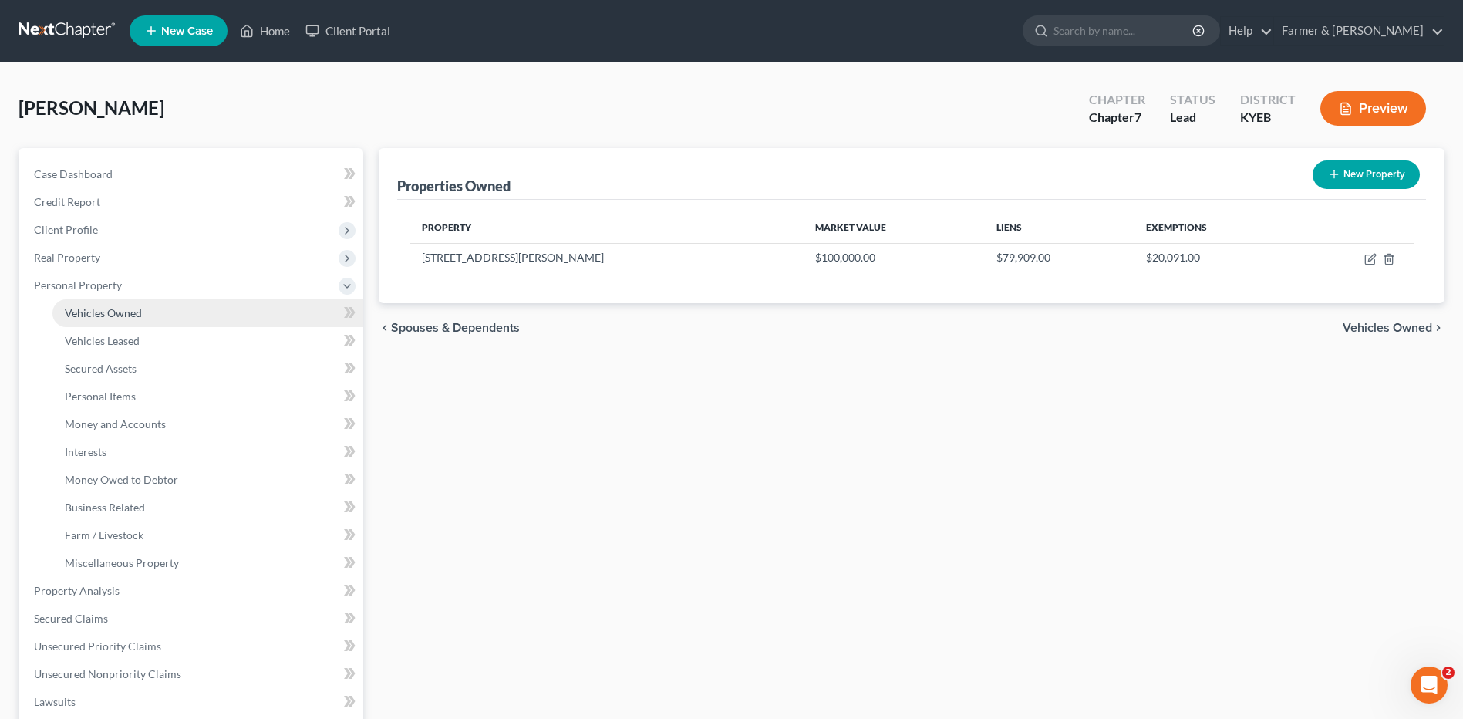
click at [144, 312] on link "Vehicles Owned" at bounding box center [207, 313] width 311 height 28
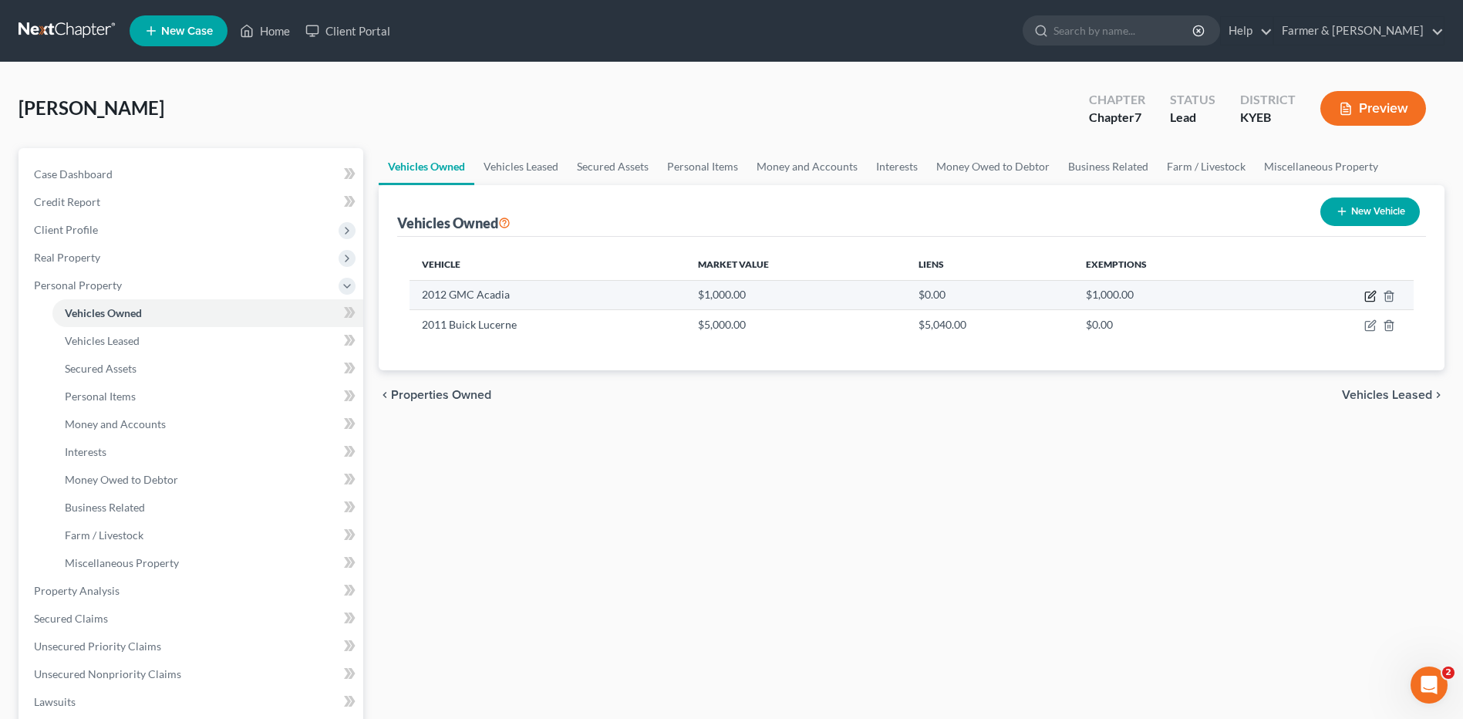
click at [1372, 301] on icon "button" at bounding box center [1369, 296] width 9 height 9
select select "0"
select select "14"
select select "4"
select select "0"
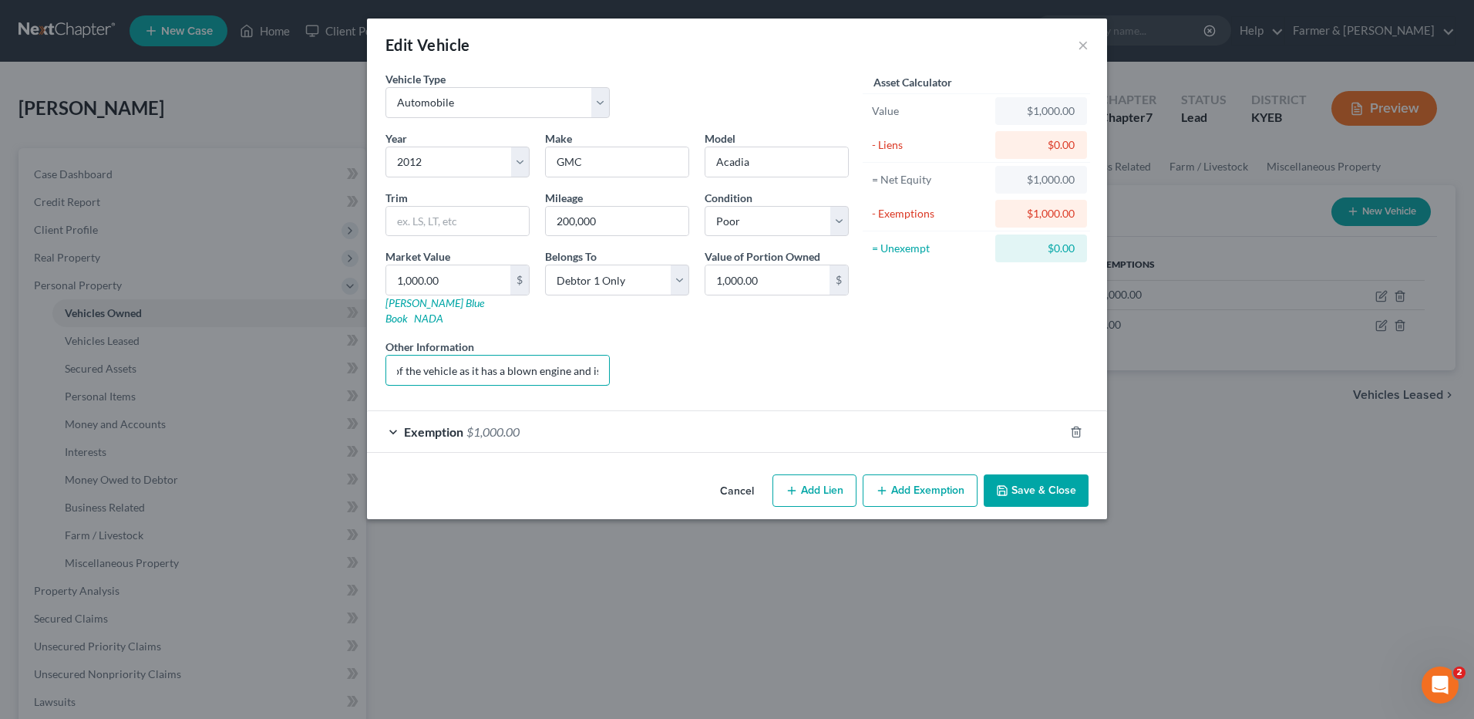
scroll to position [0, 224]
drag, startPoint x: 389, startPoint y: 357, endPoint x: 701, endPoint y: 386, distance: 312.8
click at [701, 386] on form "Vehicle Type Select Automobile Truck Trailer Watercraft Aircraft Motor Home Atv…" at bounding box center [737, 262] width 703 height 382
click at [520, 424] on span "$1,000.00" at bounding box center [493, 431] width 53 height 15
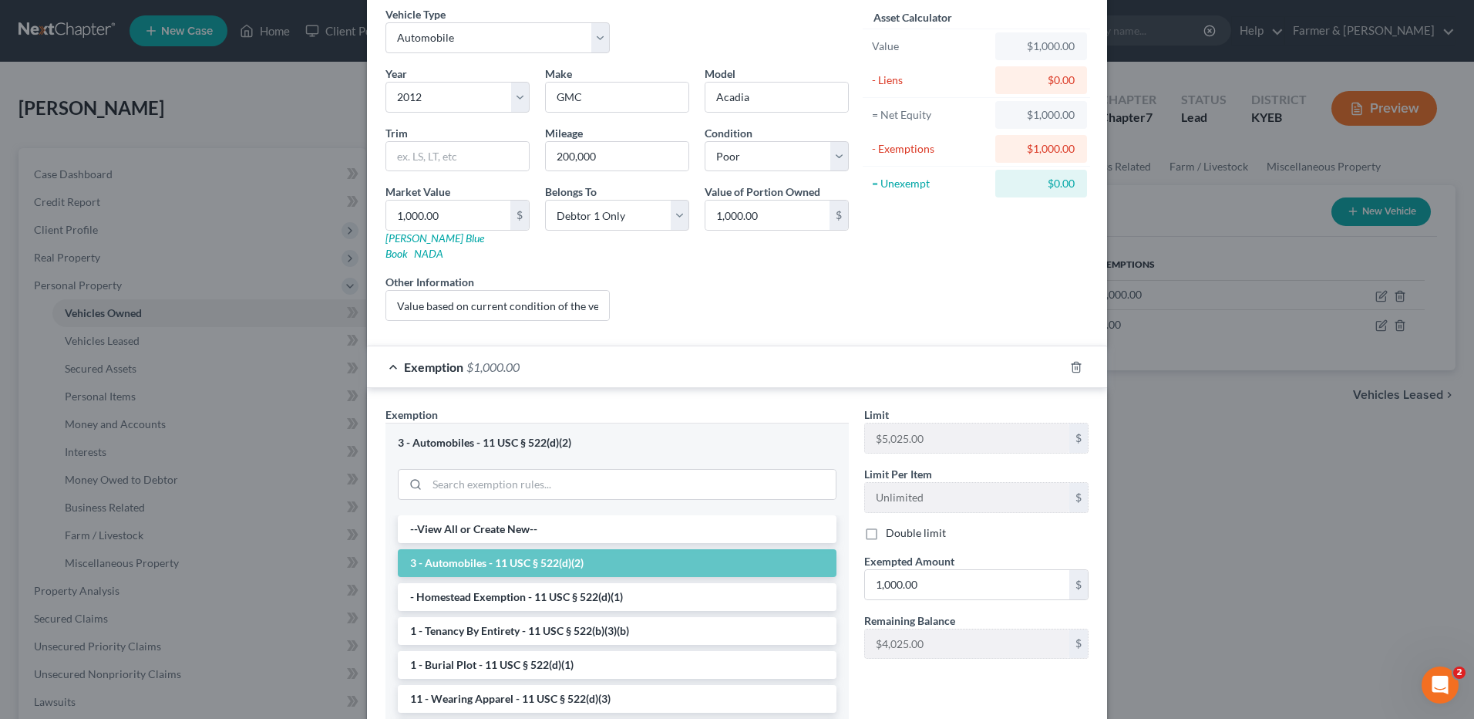
scroll to position [202, 0]
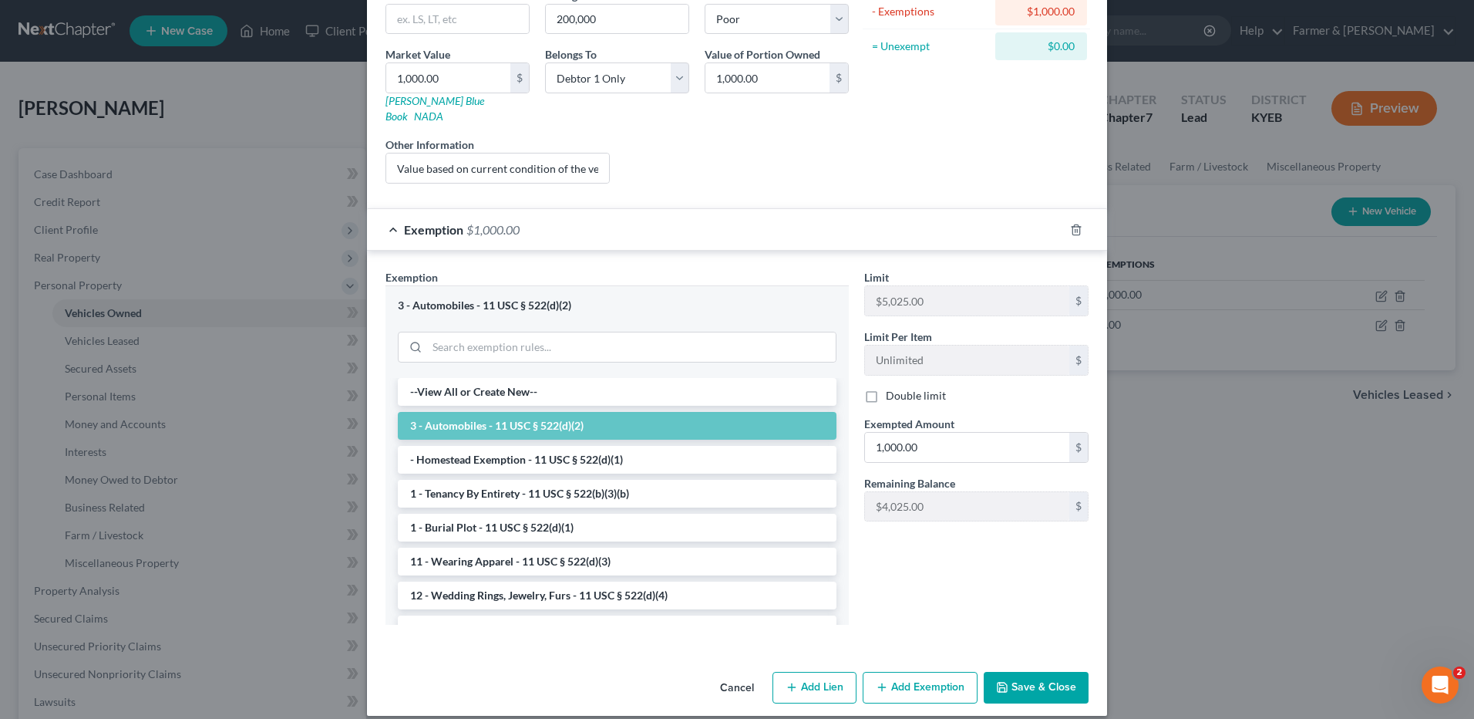
drag, startPoint x: 1016, startPoint y: 669, endPoint x: 1191, endPoint y: 574, distance: 199.8
click at [1016, 672] on button "Save & Close" at bounding box center [1036, 688] width 105 height 32
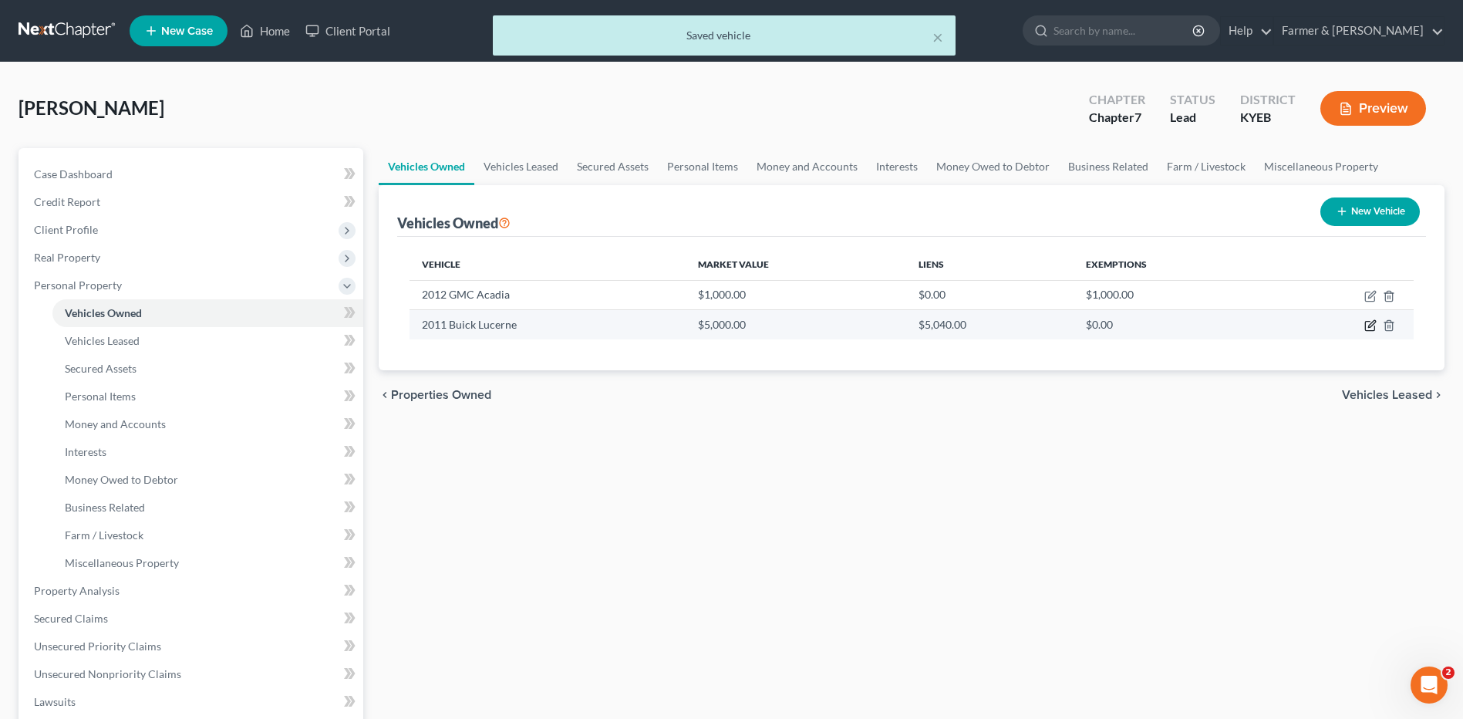
click at [1366, 325] on icon "button" at bounding box center [1369, 326] width 9 height 9
select select "0"
select select "15"
select select "2"
select select "0"
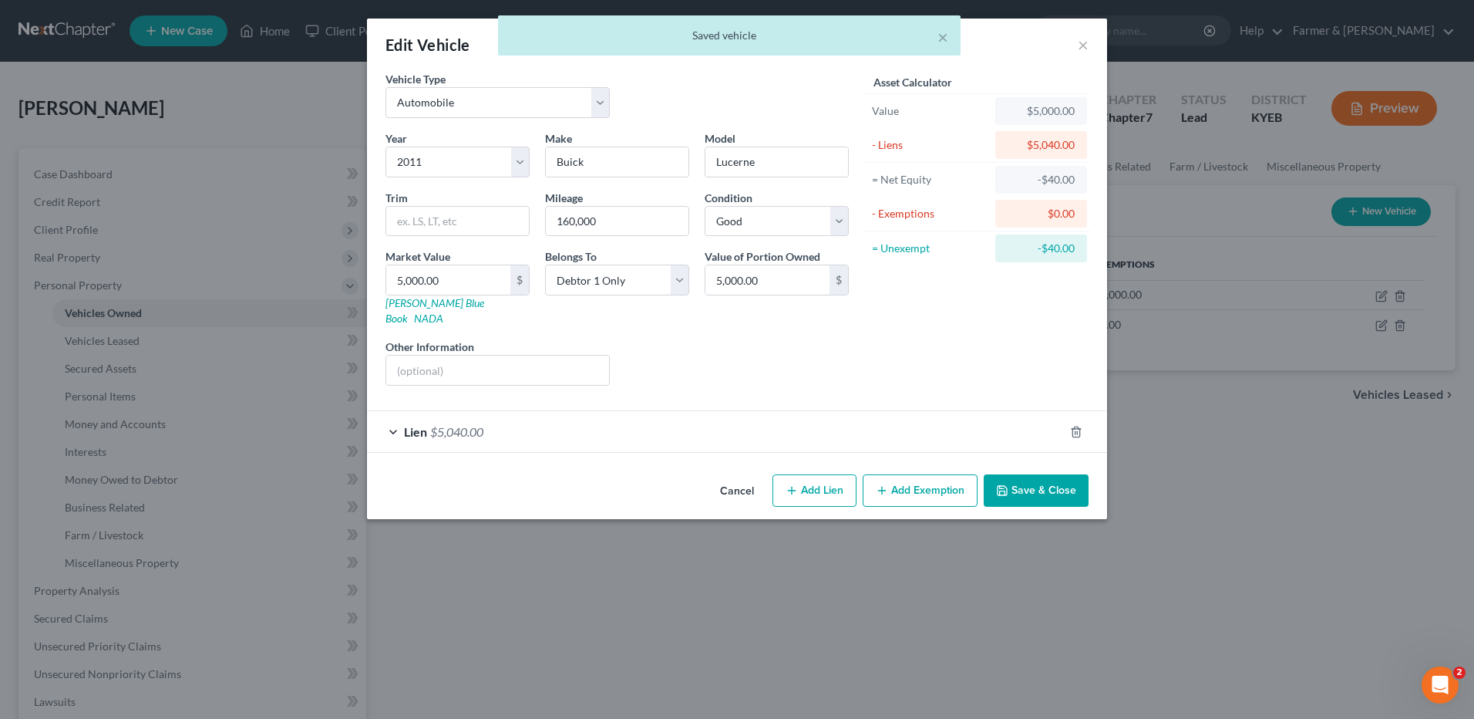
click at [479, 424] on span "$5,040.00" at bounding box center [456, 431] width 53 height 15
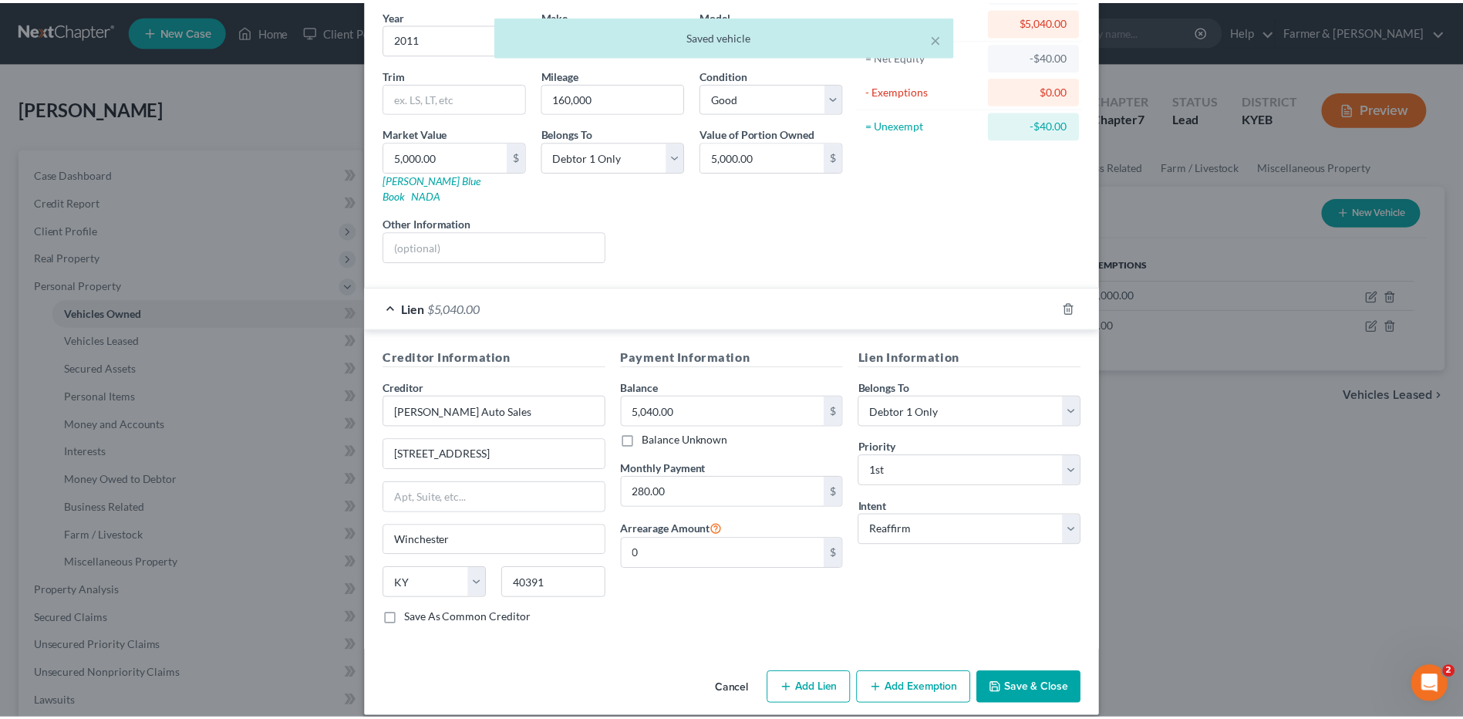
scroll to position [125, 0]
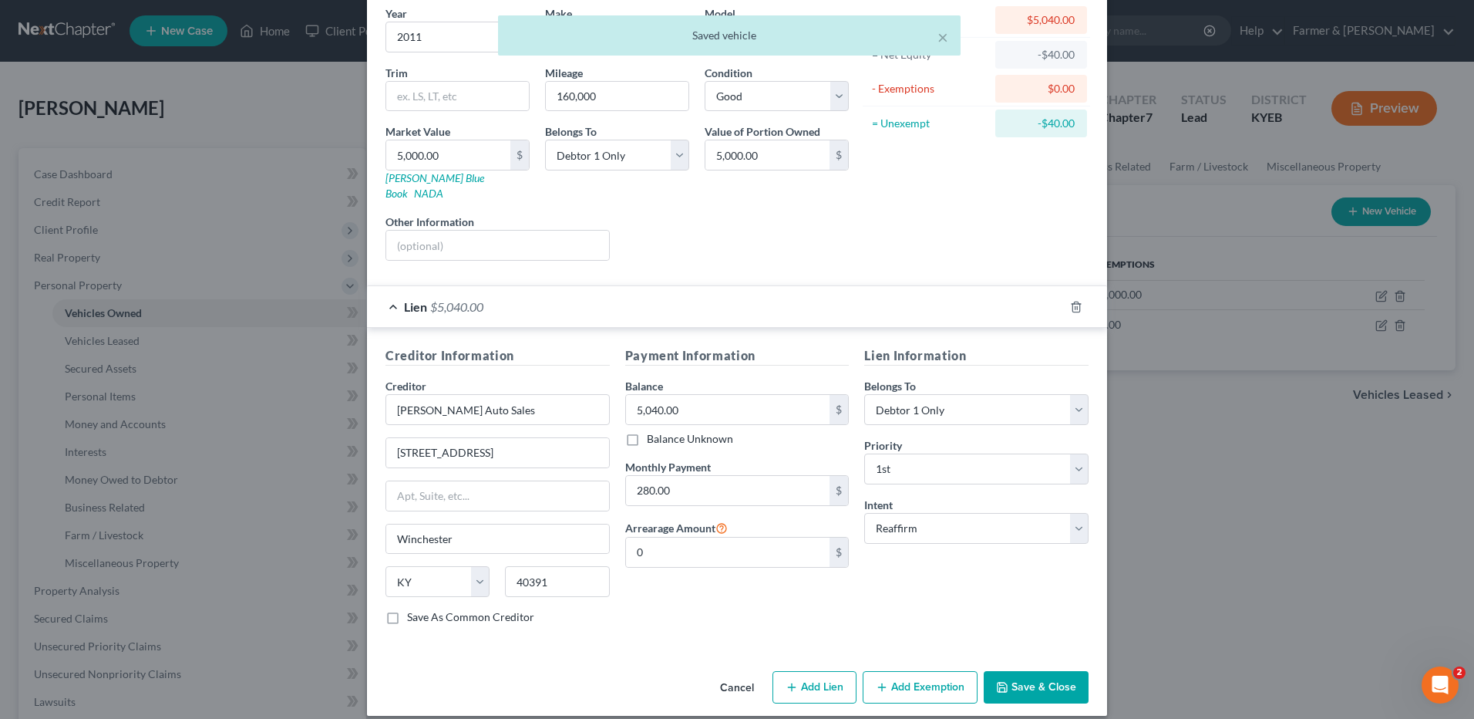
click at [1040, 671] on button "Save & Close" at bounding box center [1036, 687] width 105 height 32
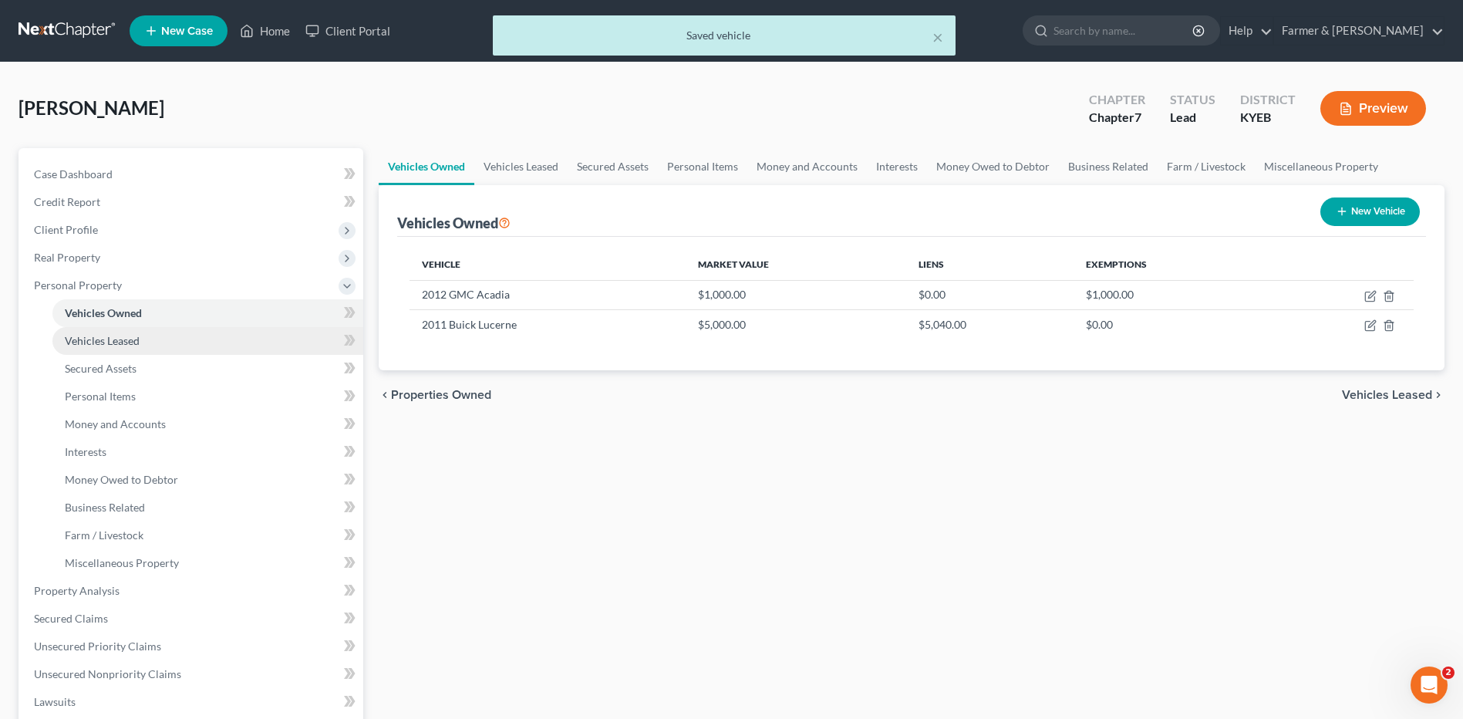
click at [147, 339] on link "Vehicles Leased" at bounding box center [207, 341] width 311 height 28
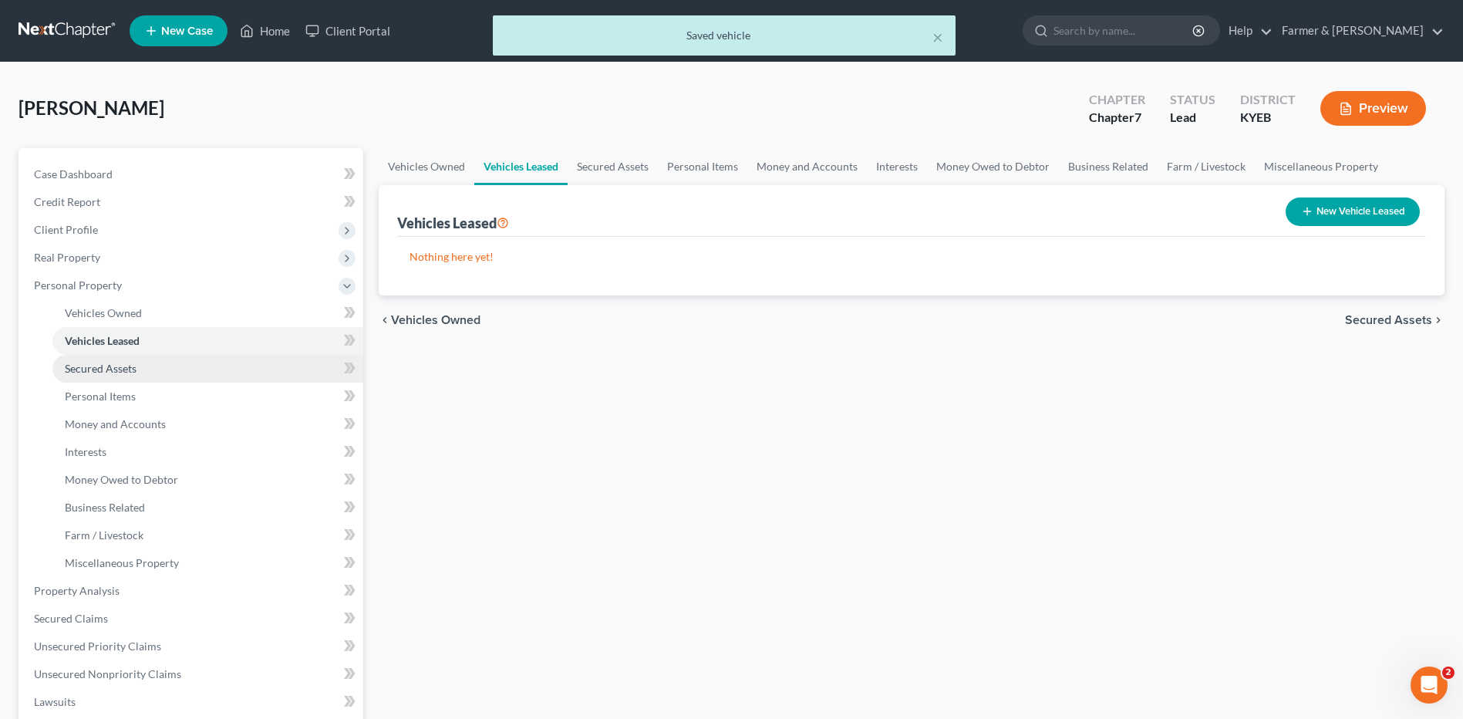
click at [142, 368] on link "Secured Assets" at bounding box center [207, 369] width 311 height 28
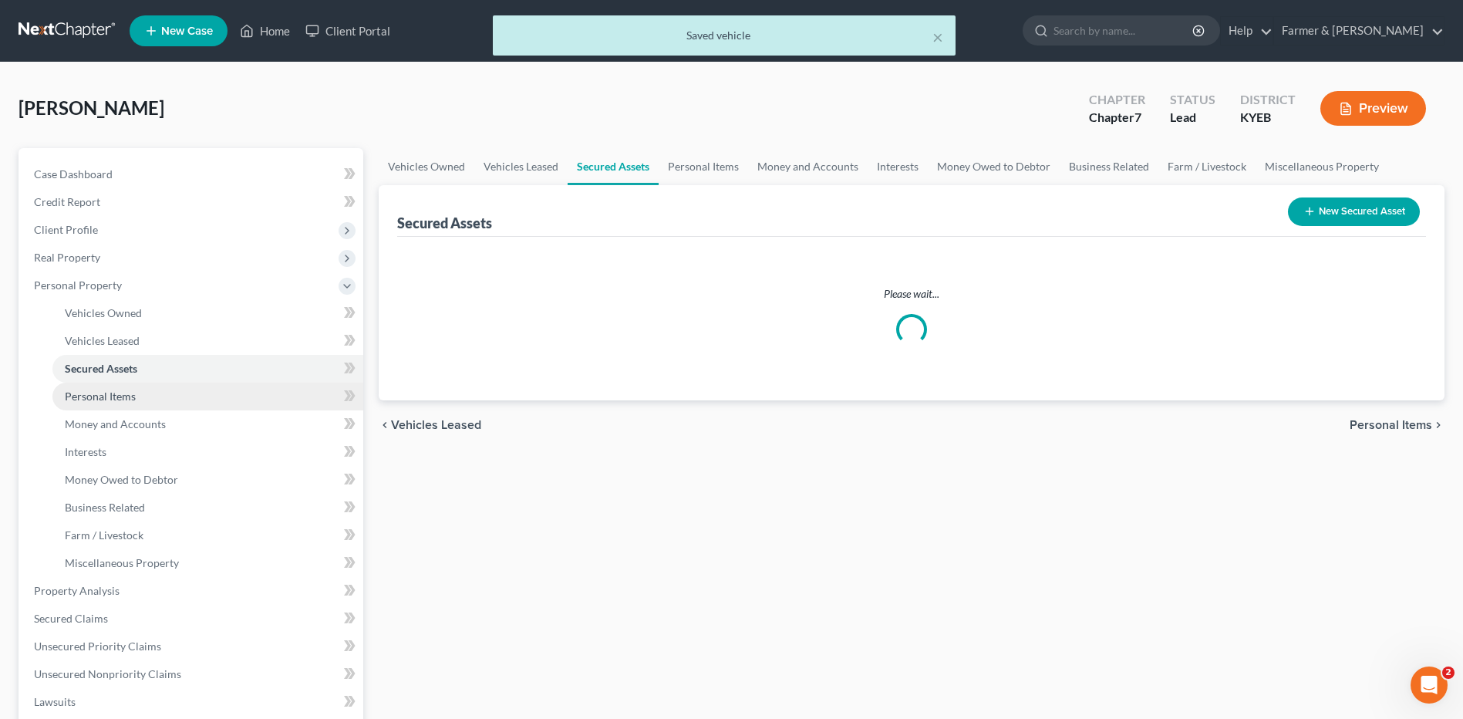
click at [138, 399] on link "Personal Items" at bounding box center [207, 396] width 311 height 28
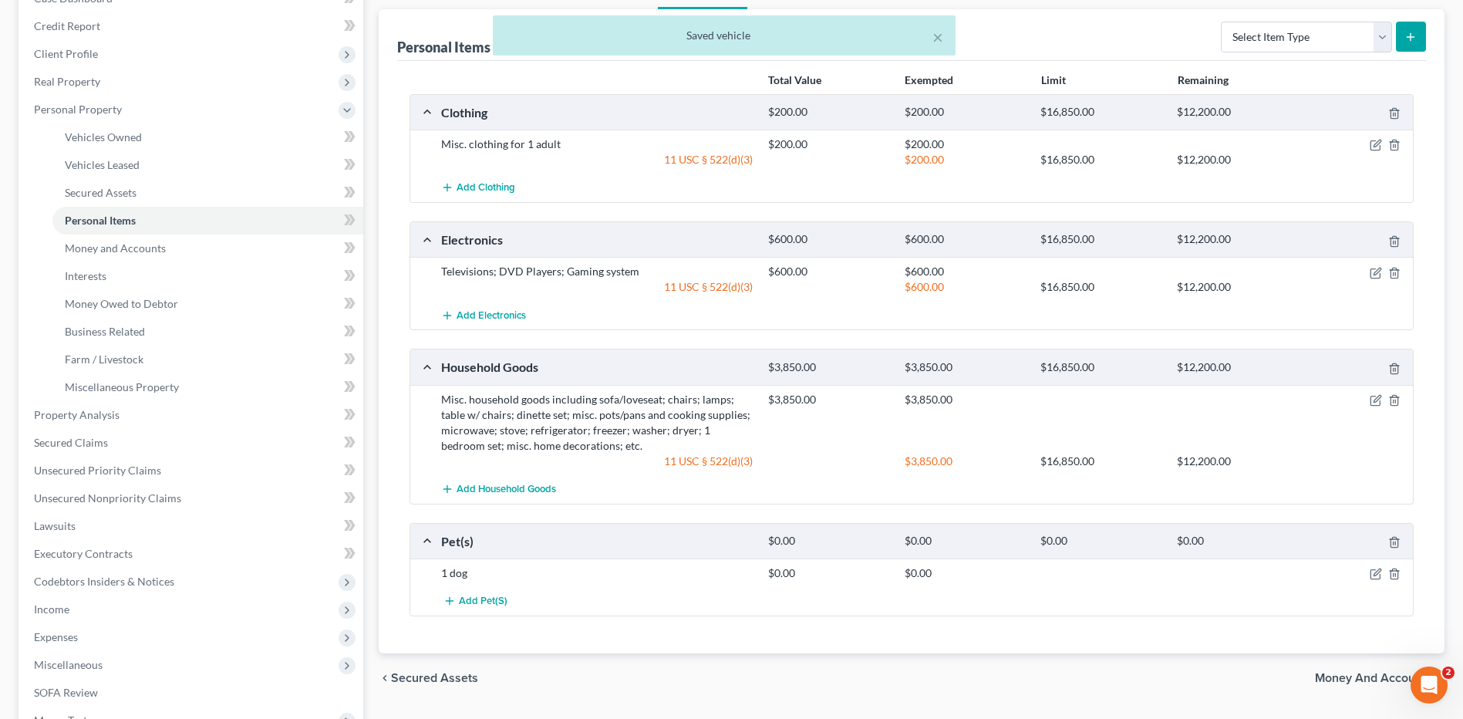
scroll to position [231, 0]
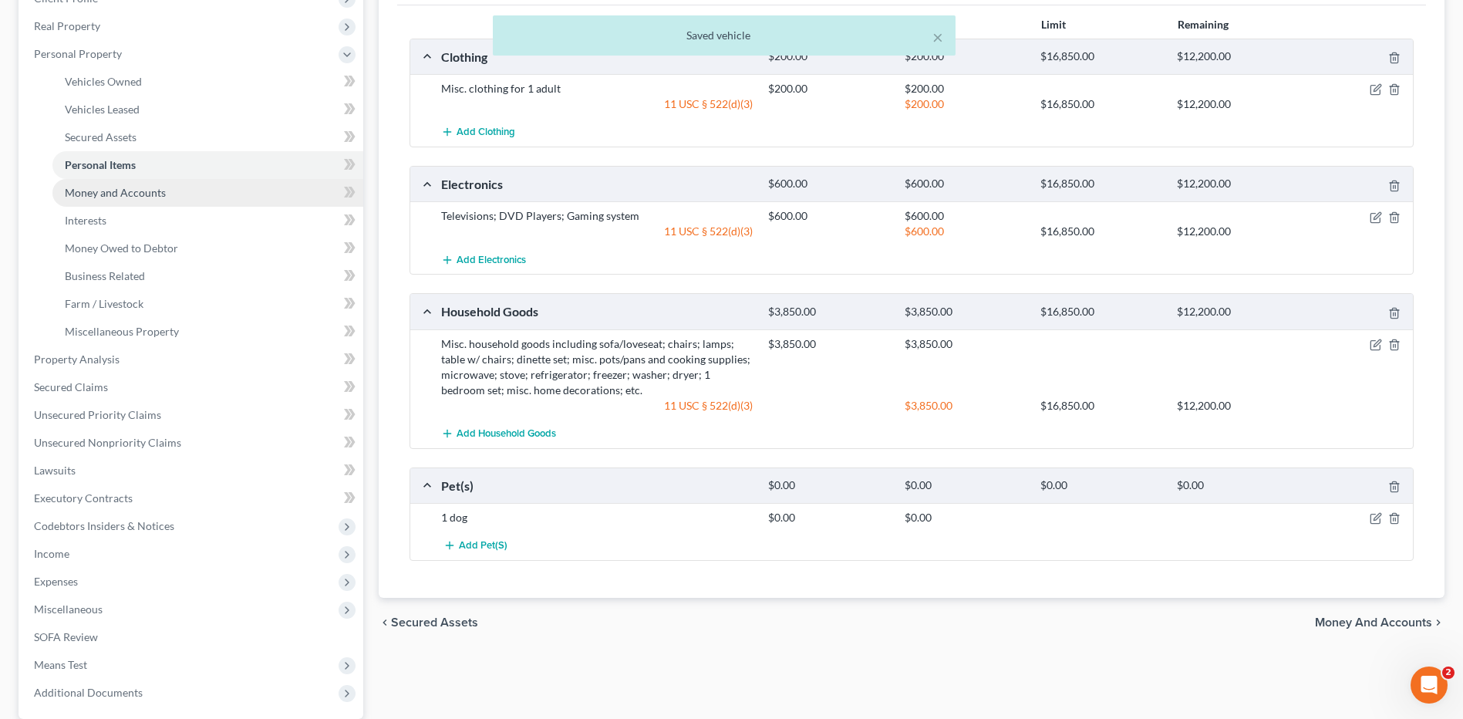
click at [113, 190] on span "Money and Accounts" at bounding box center [115, 192] width 101 height 13
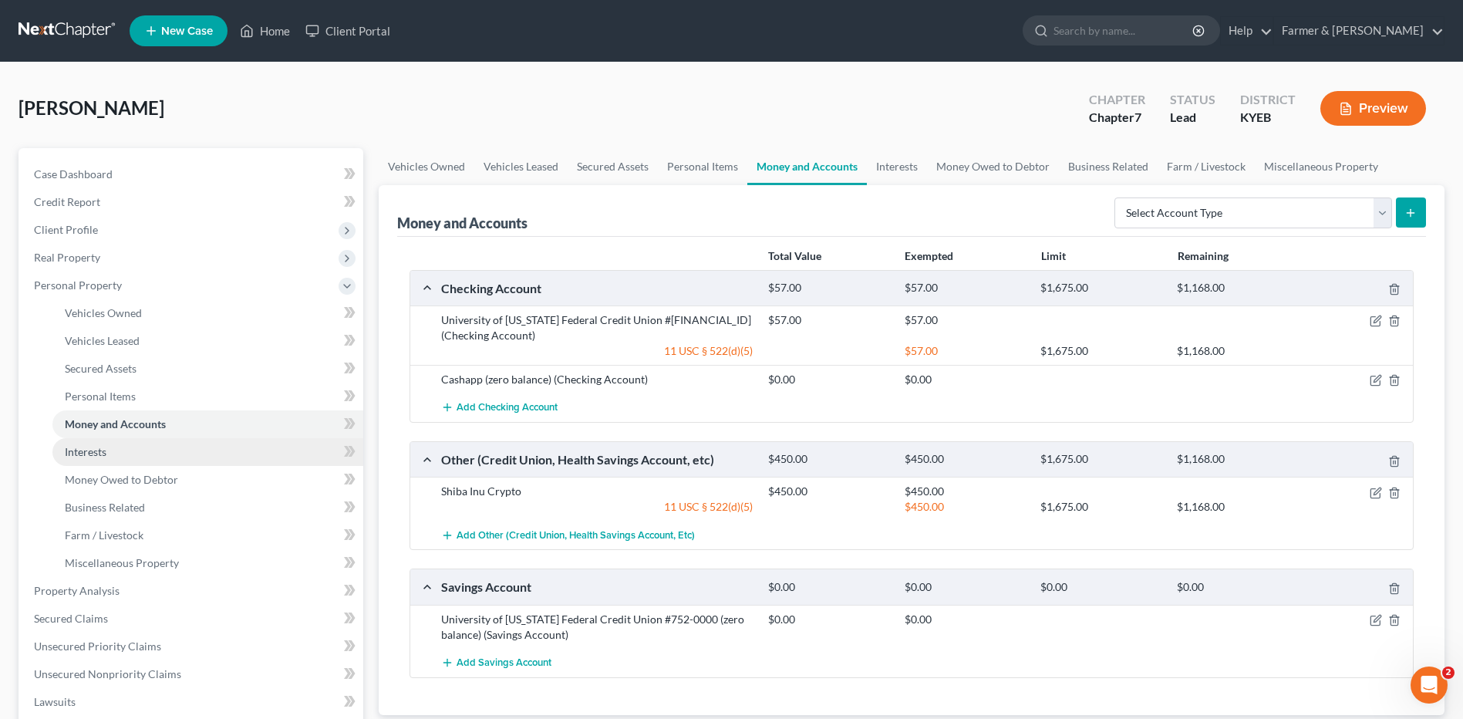
click at [150, 454] on link "Interests" at bounding box center [207, 452] width 311 height 28
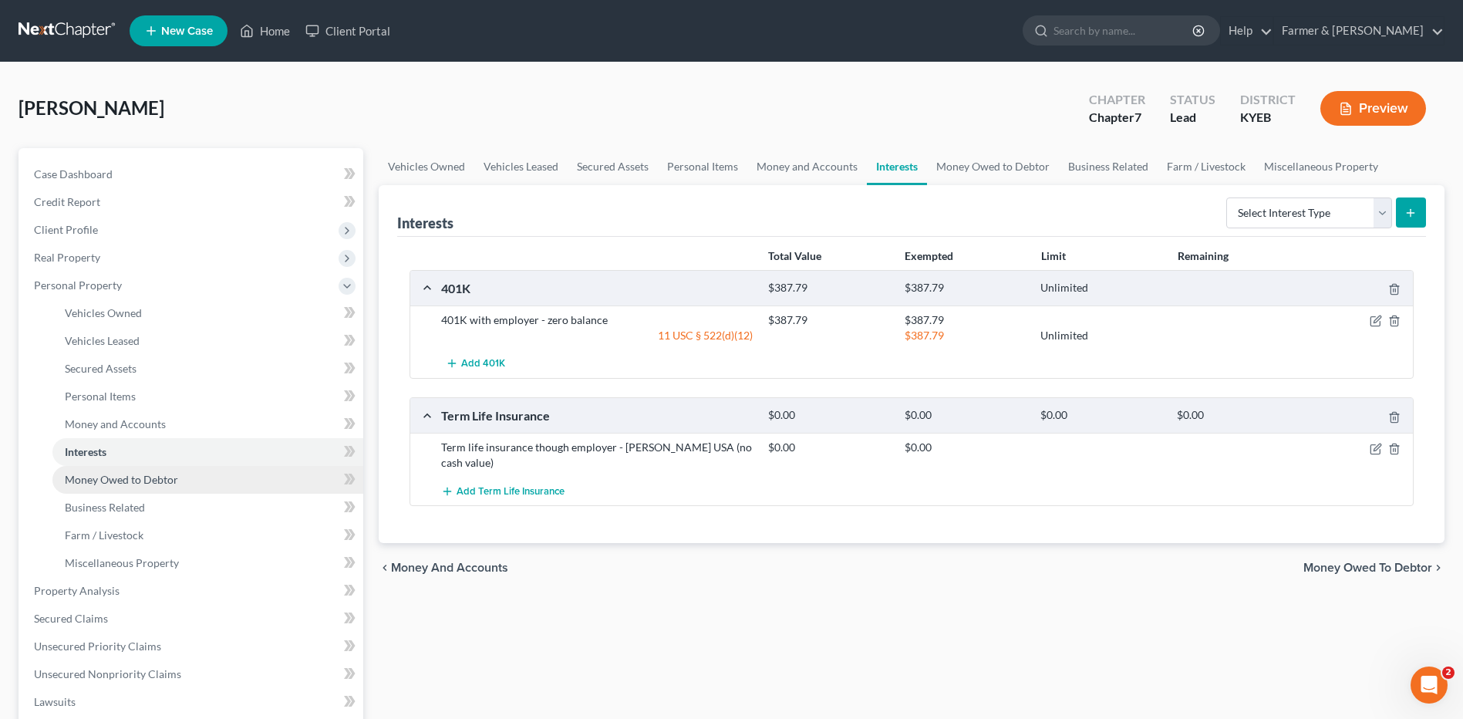
click at [150, 480] on span "Money Owed to Debtor" at bounding box center [121, 479] width 113 height 13
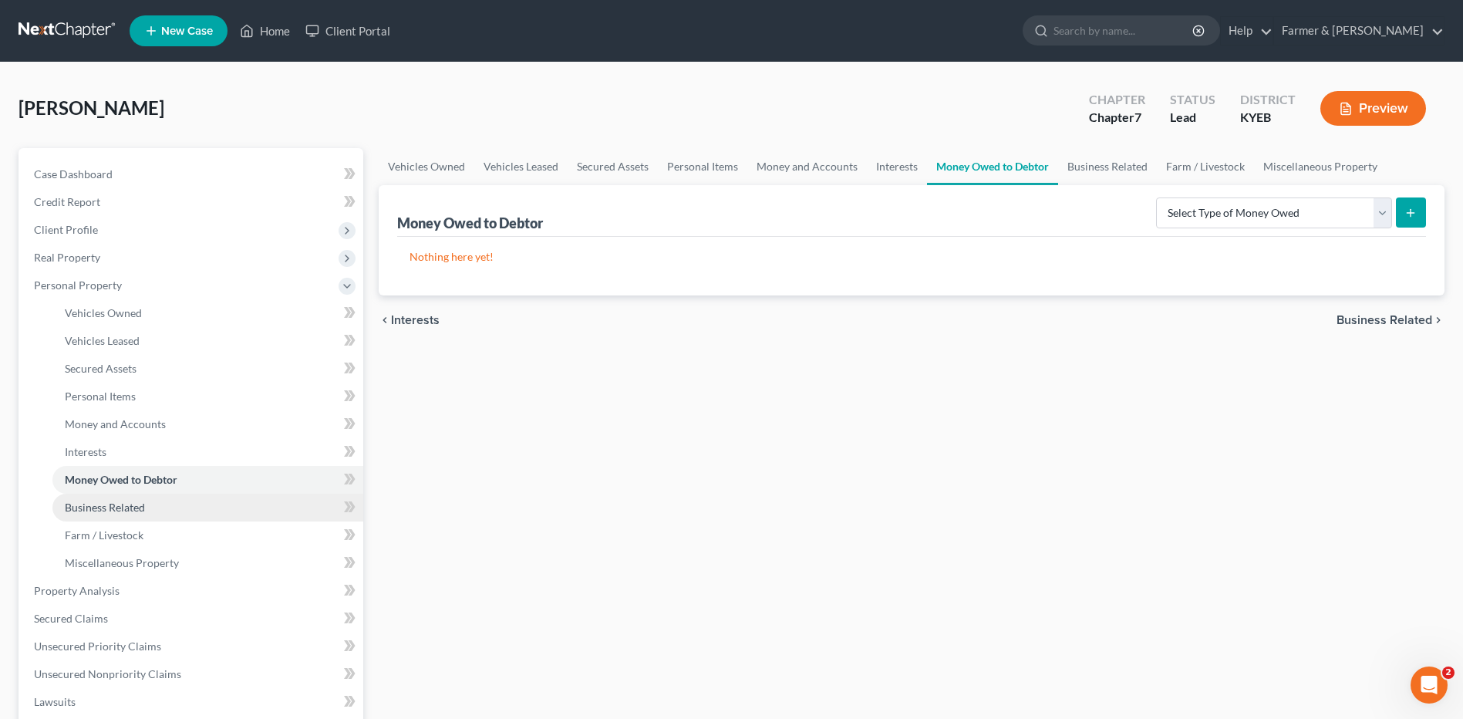
click at [154, 512] on link "Business Related" at bounding box center [207, 508] width 311 height 28
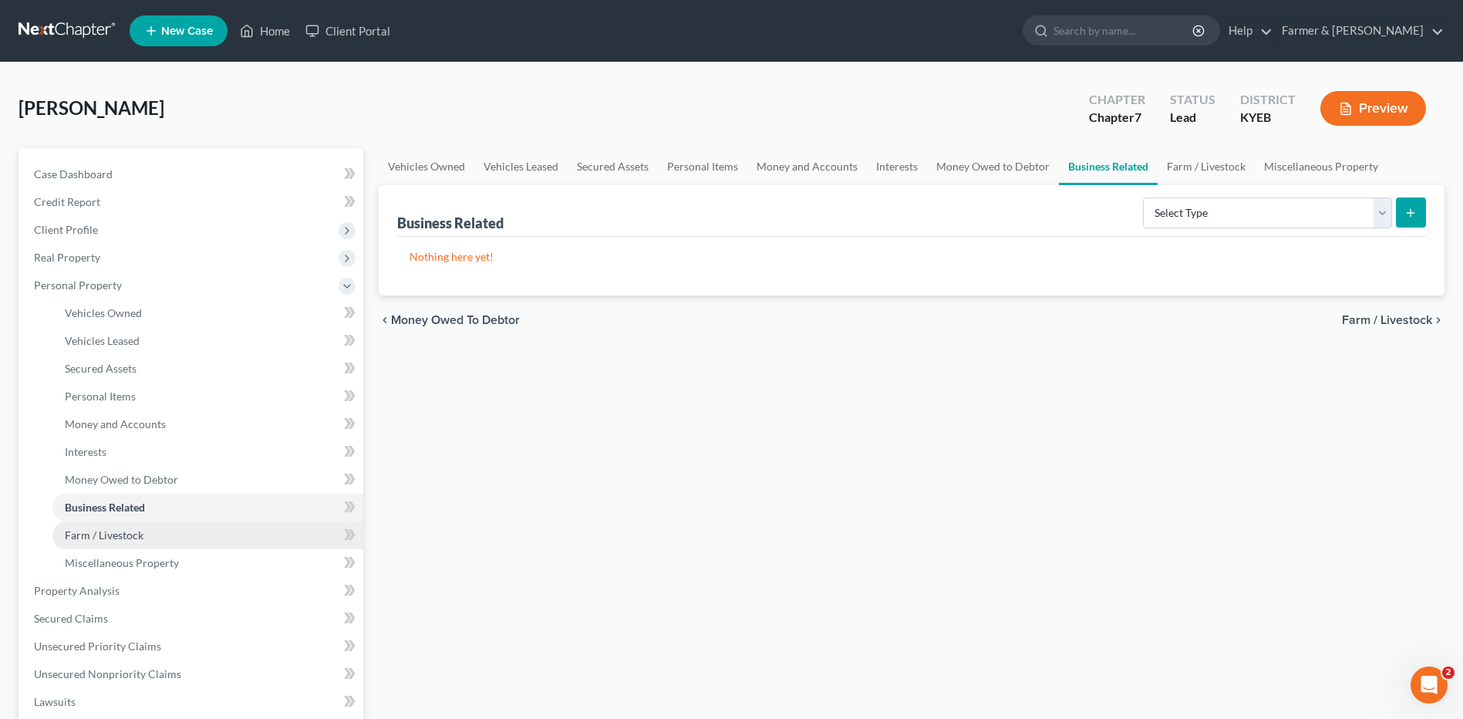
click at [157, 534] on link "Farm / Livestock" at bounding box center [207, 535] width 311 height 28
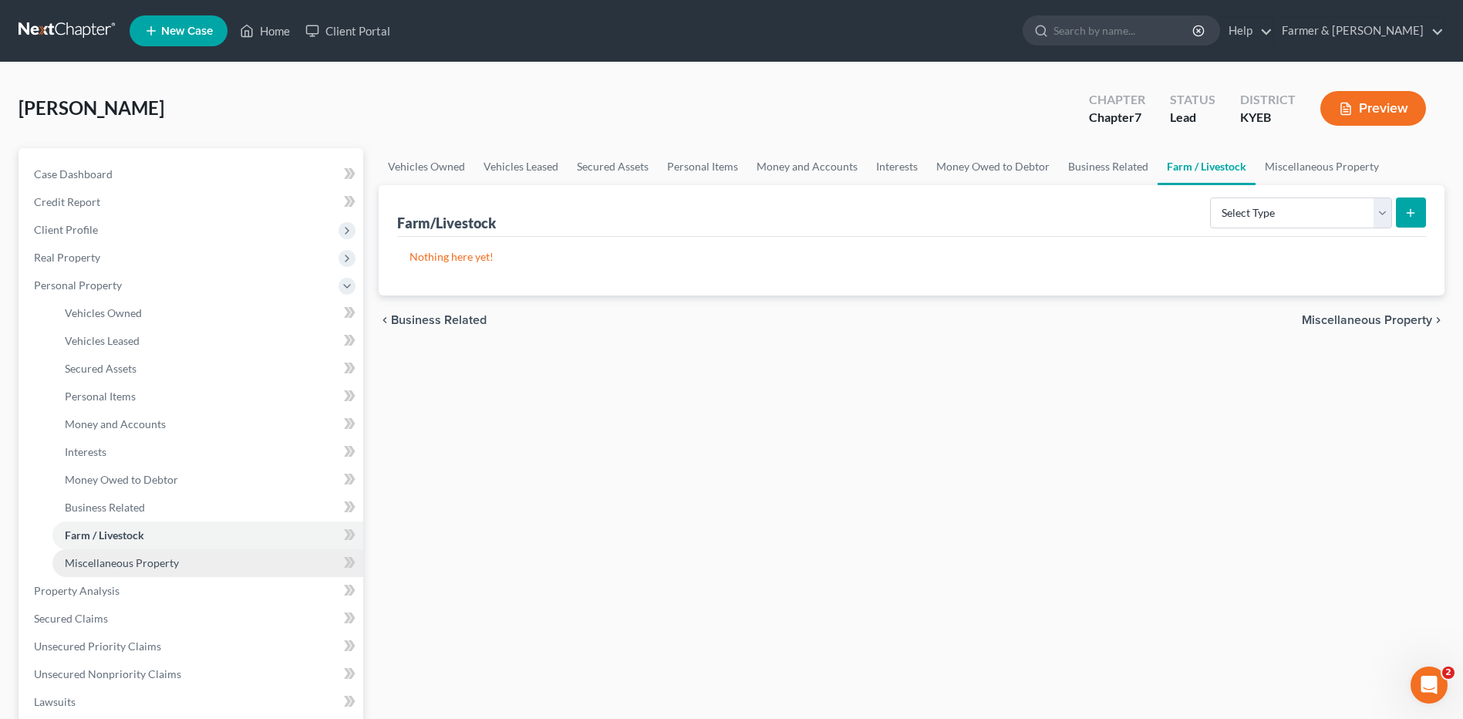
click at [155, 563] on span "Miscellaneous Property" at bounding box center [122, 562] width 114 height 13
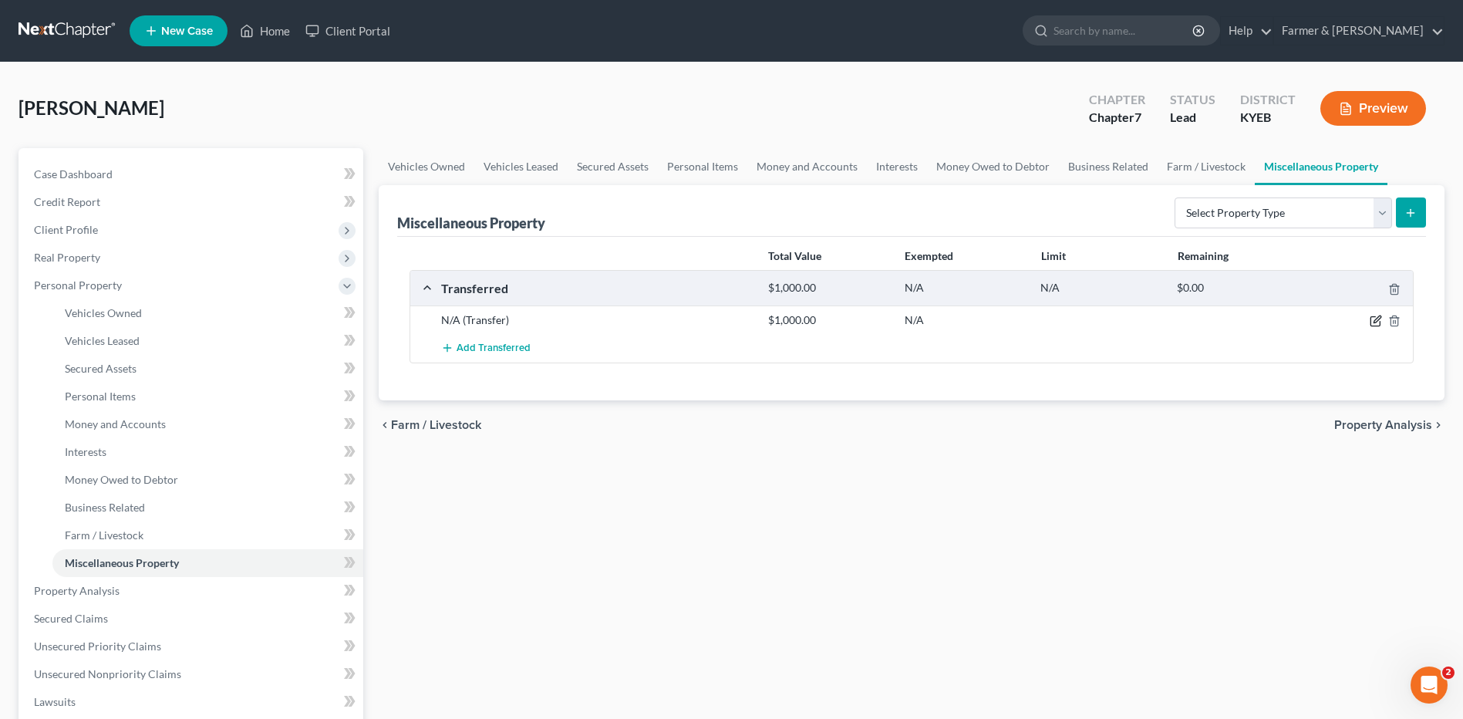
click at [1370, 318] on icon "button" at bounding box center [1376, 321] width 12 height 12
select select "Ordinary (within 2 years)"
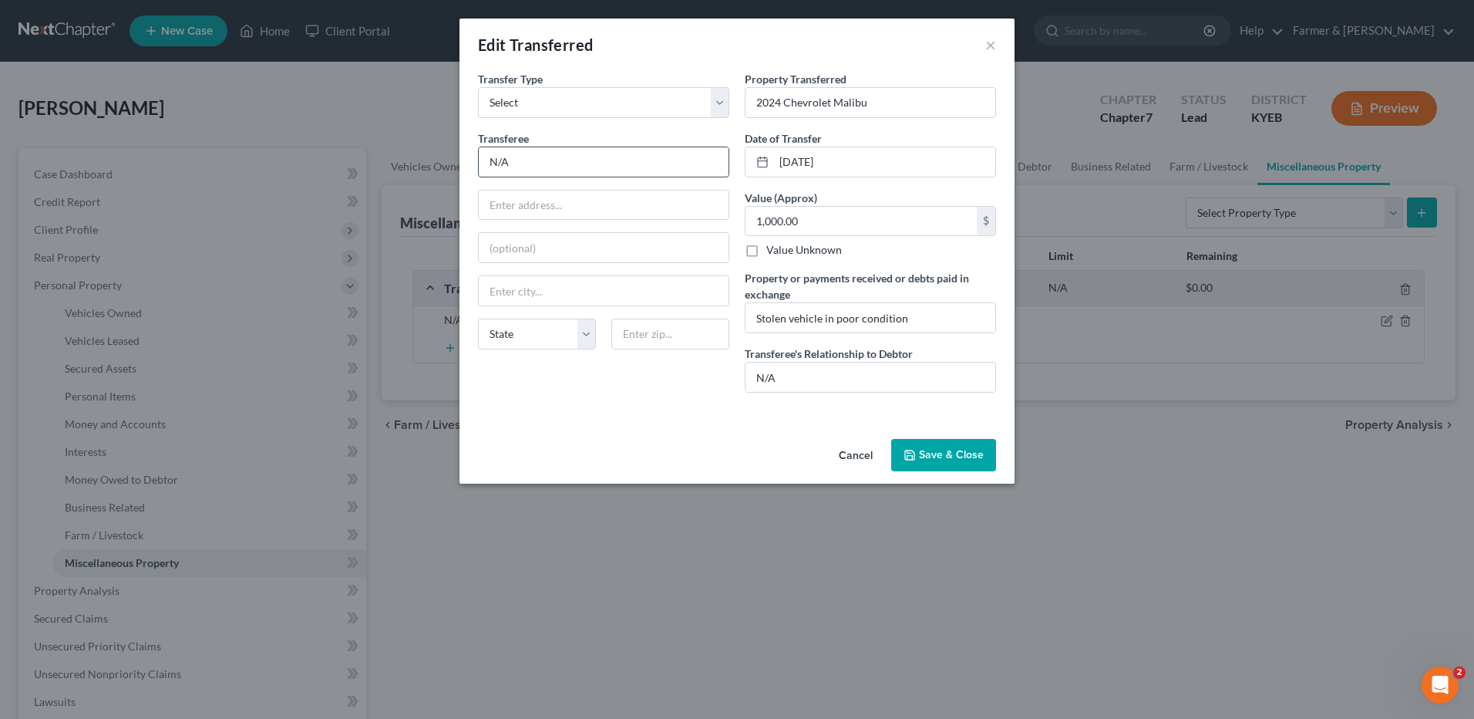
click at [561, 160] on input "N/A" at bounding box center [604, 161] width 250 height 29
drag, startPoint x: 595, startPoint y: 161, endPoint x: 416, endPoint y: 167, distance: 179.8
click at [416, 167] on div "Edit Transferred × An exemption set must first be selected from the Filing Info…" at bounding box center [737, 359] width 1474 height 719
type input "Individual Third Party"
click at [865, 458] on button "Cancel" at bounding box center [856, 455] width 59 height 31
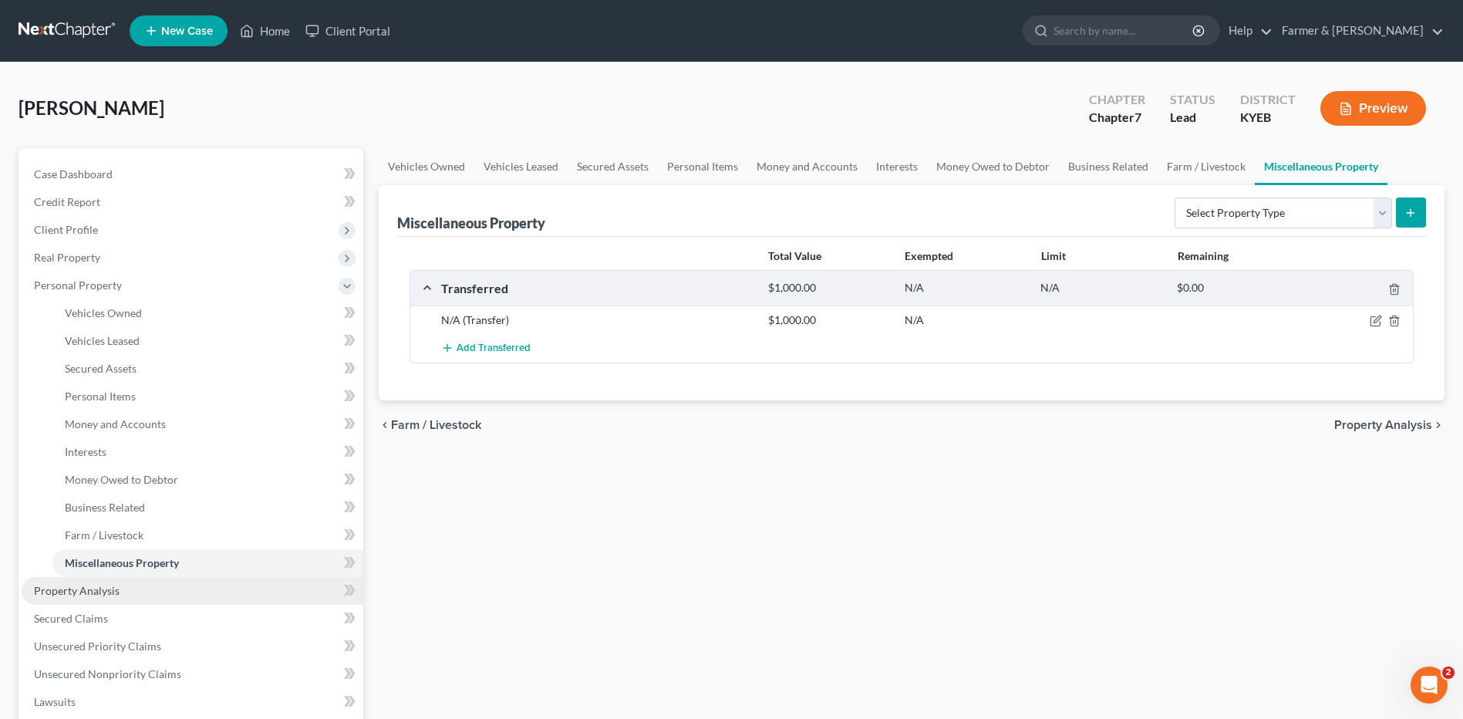
click at [113, 599] on link "Property Analysis" at bounding box center [193, 591] width 342 height 28
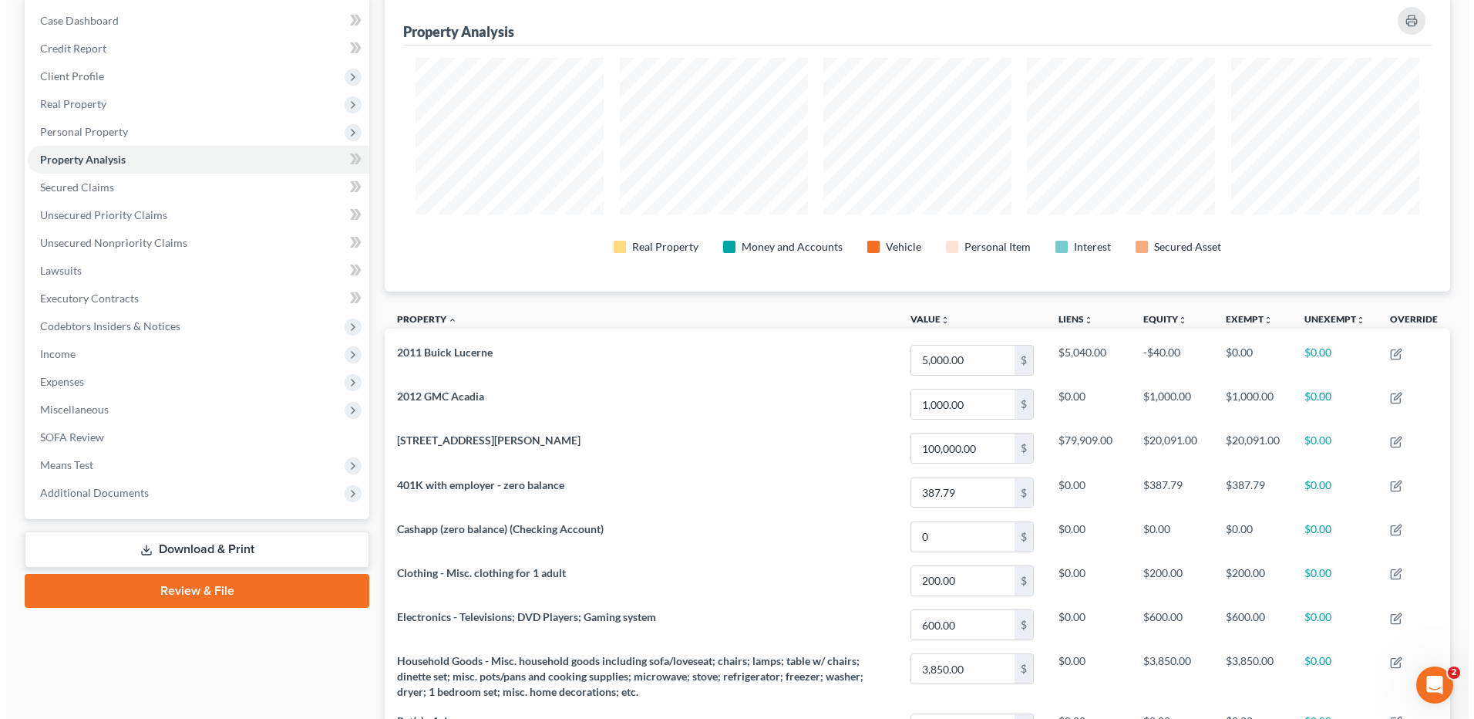
scroll to position [94, 0]
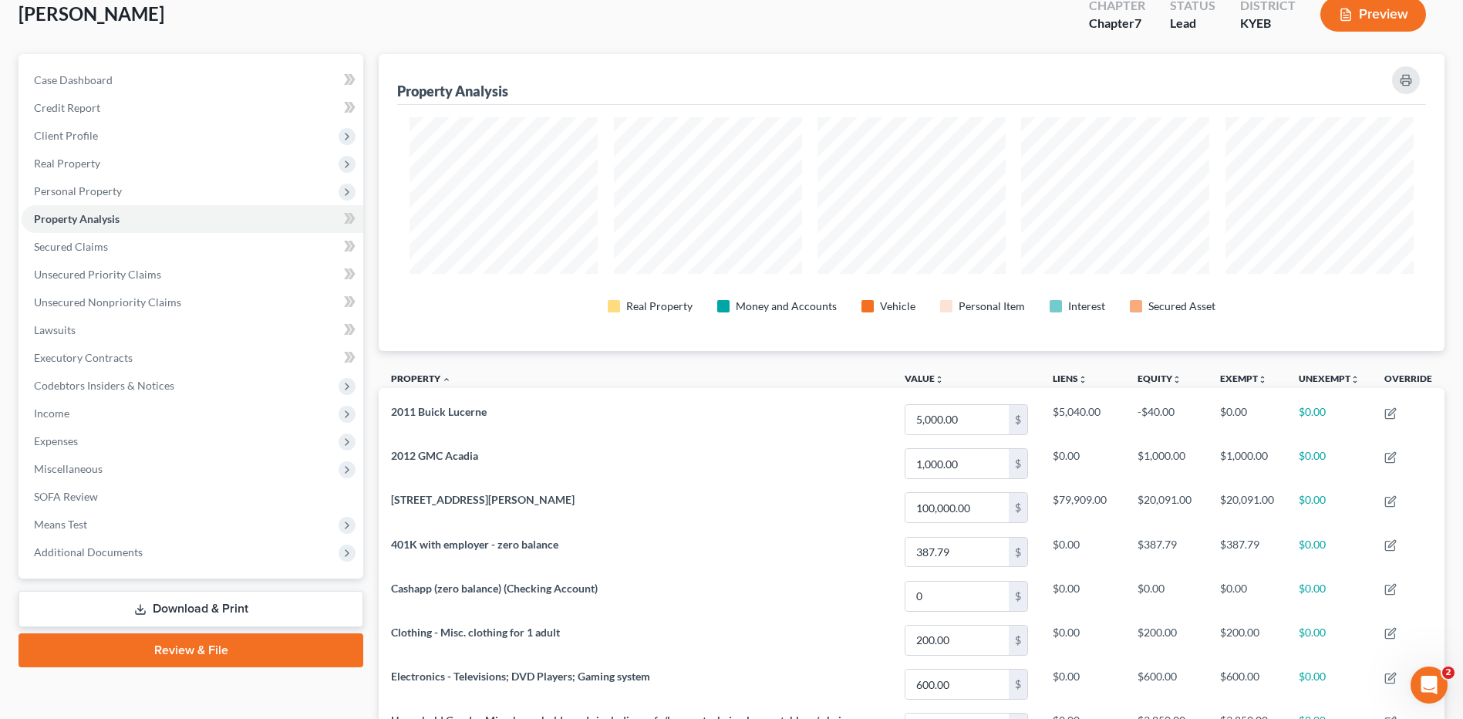
click at [1378, 17] on button "Preview" at bounding box center [1373, 14] width 106 height 35
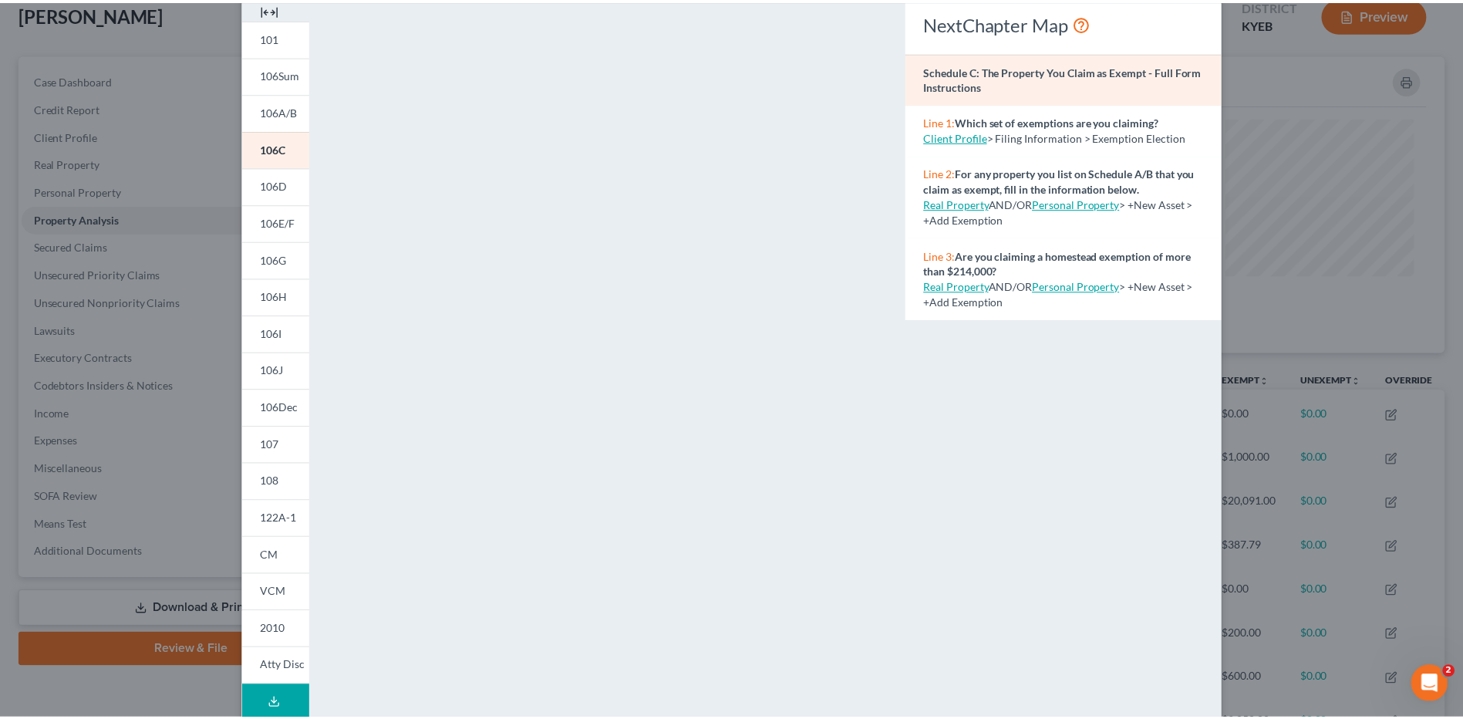
scroll to position [0, 0]
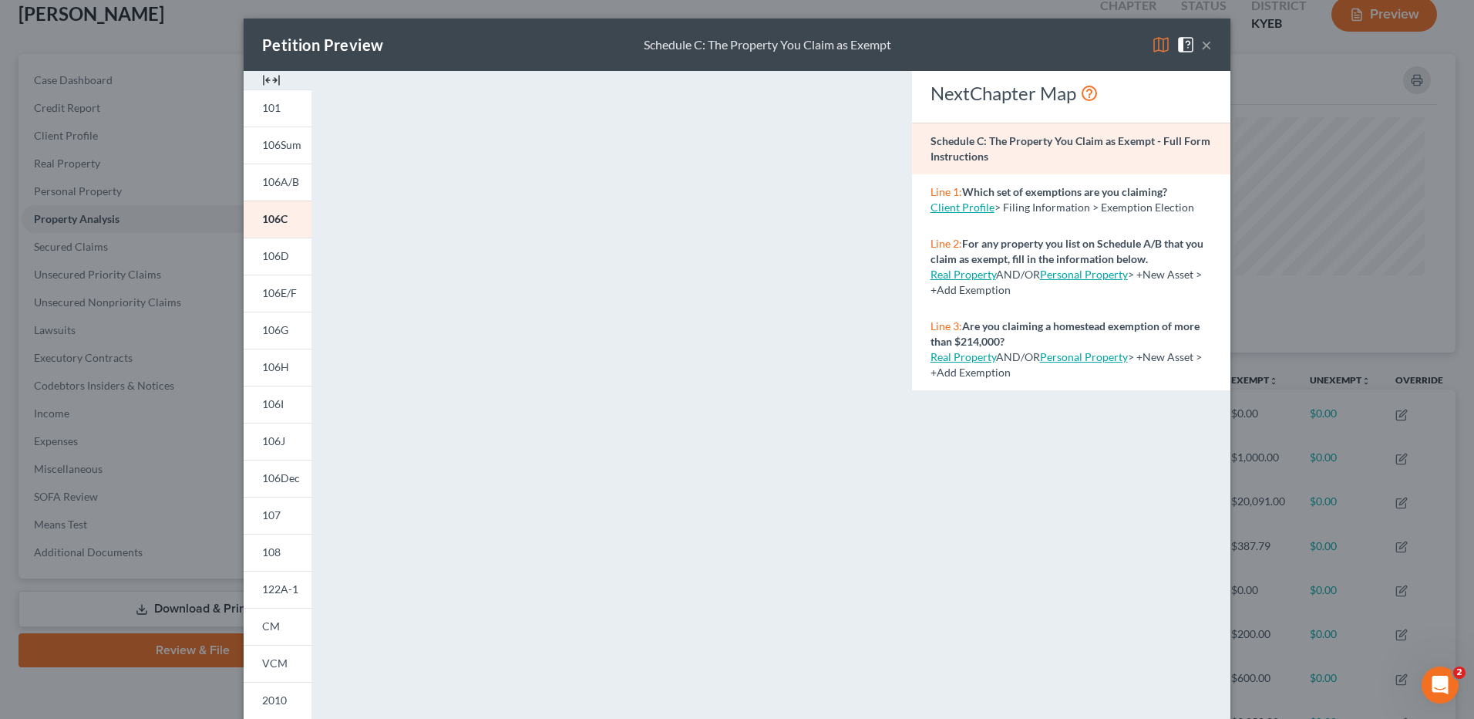
click at [1201, 45] on button "×" at bounding box center [1206, 44] width 11 height 19
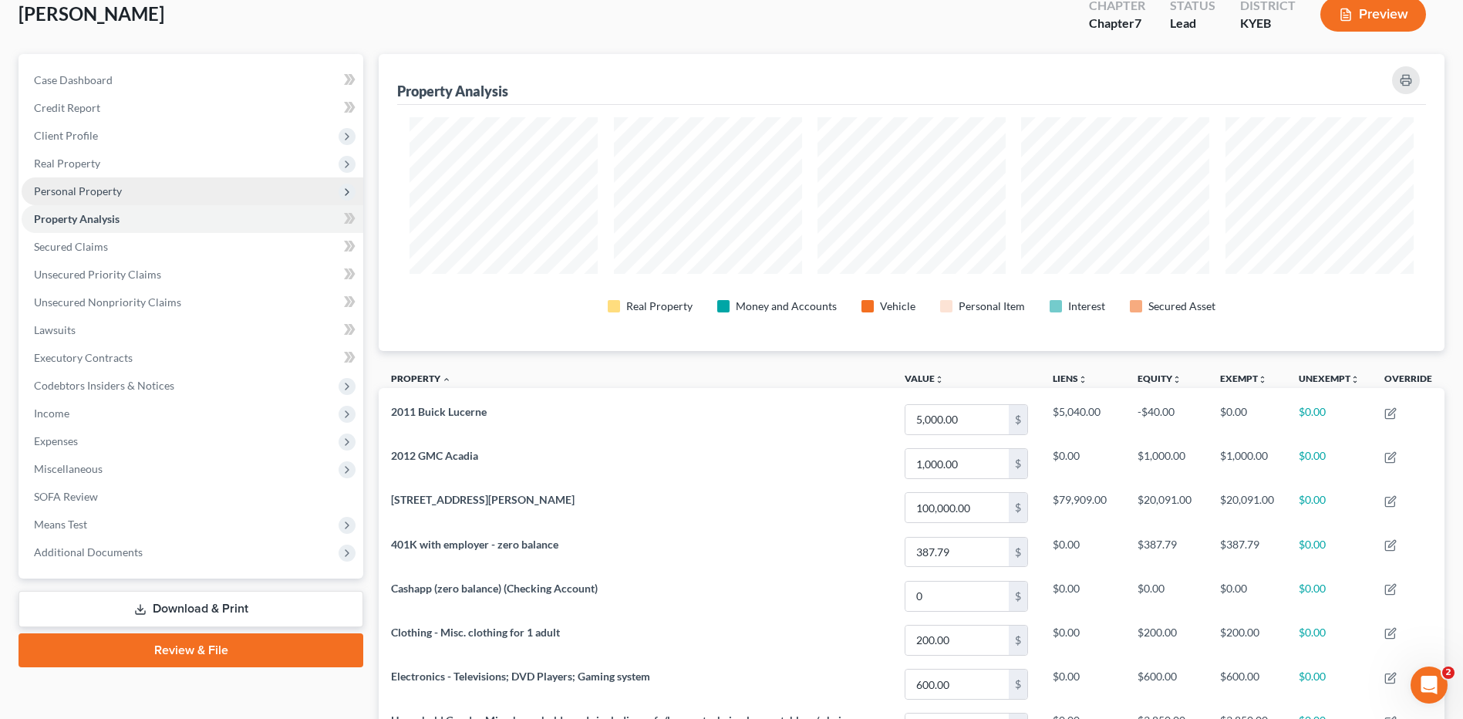
click at [144, 193] on span "Personal Property" at bounding box center [193, 191] width 342 height 28
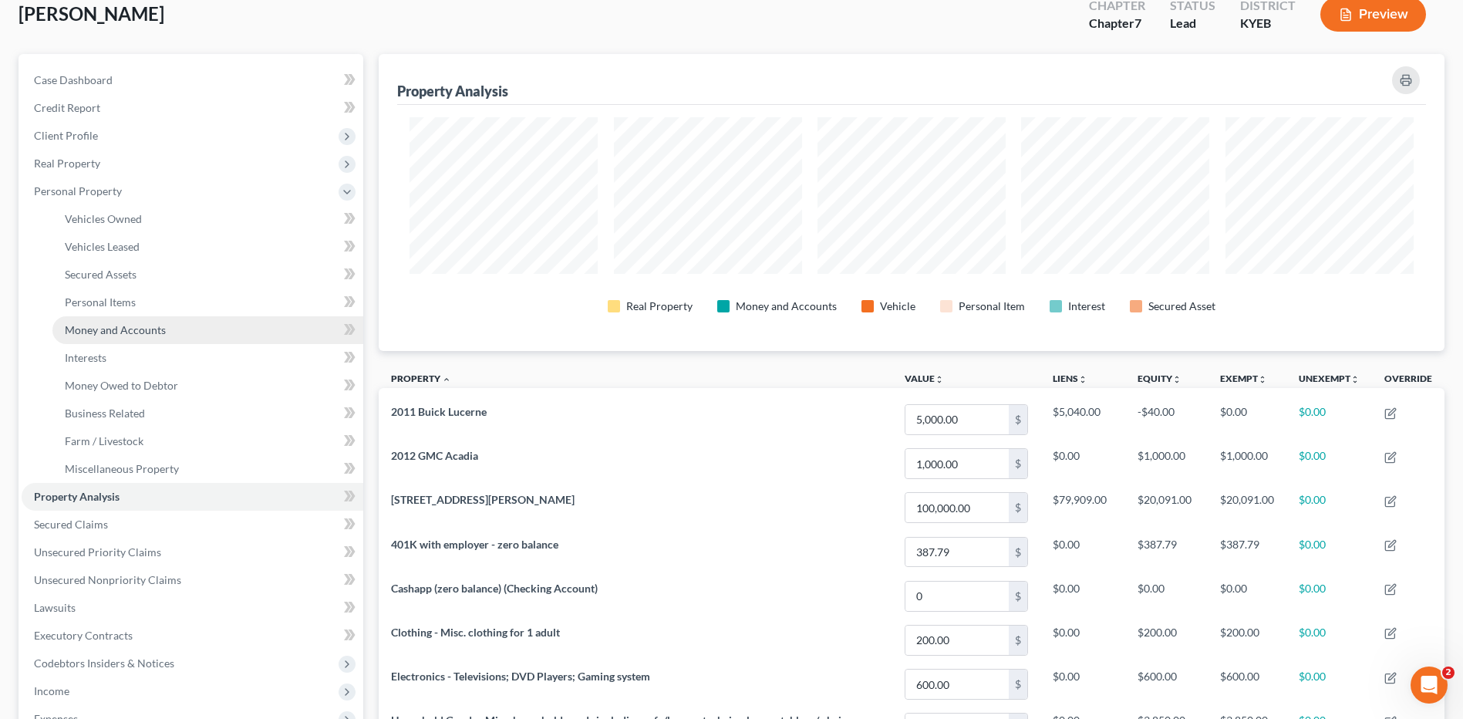
click at [149, 326] on span "Money and Accounts" at bounding box center [115, 329] width 101 height 13
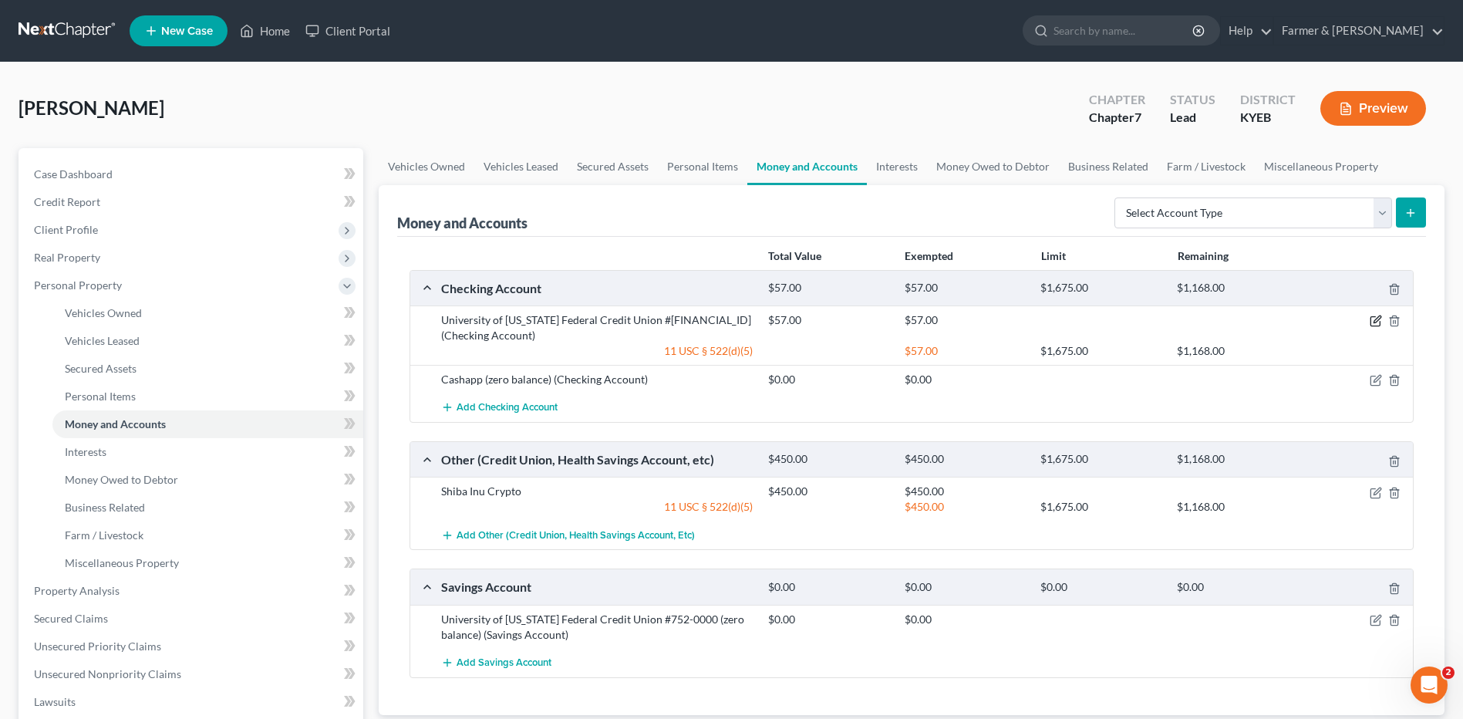
click at [1376, 322] on icon "button" at bounding box center [1376, 319] width 7 height 7
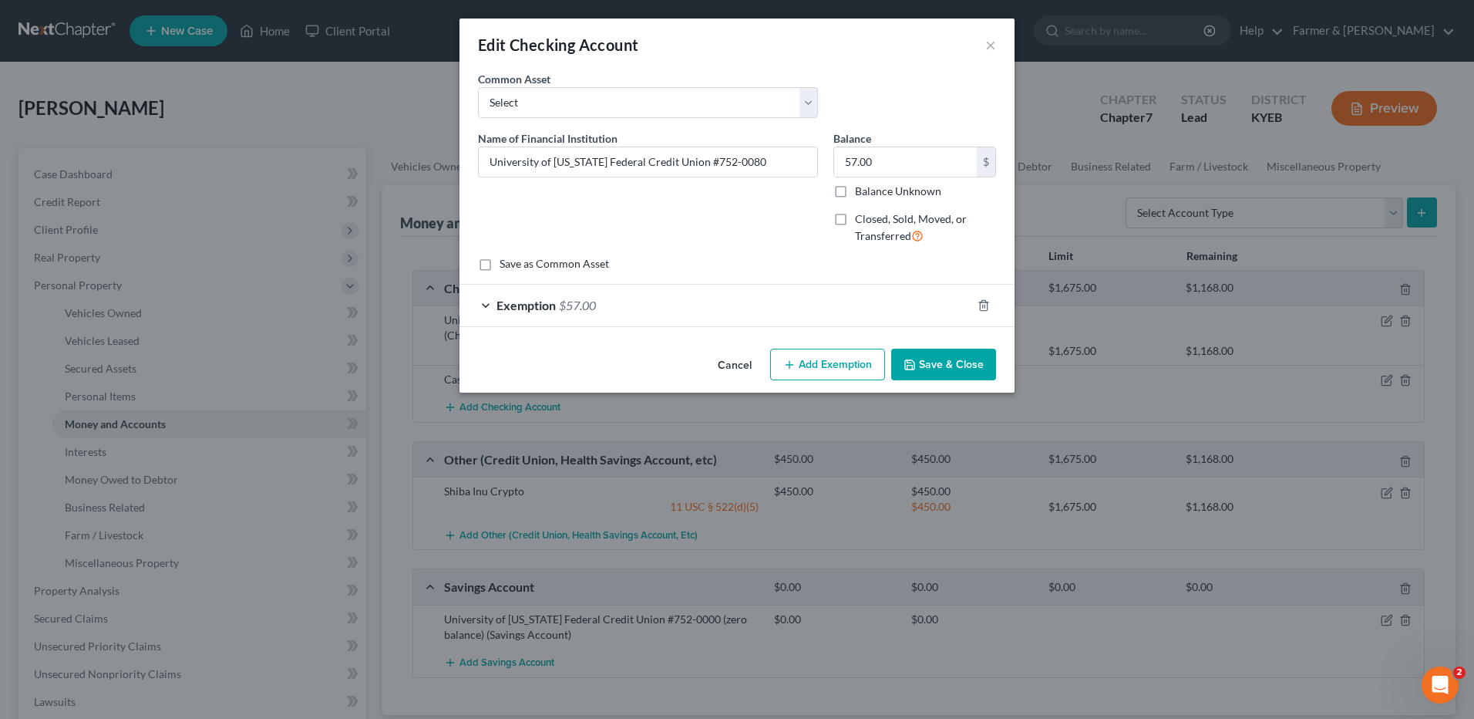
click at [804, 367] on button "Add Exemption" at bounding box center [827, 365] width 115 height 32
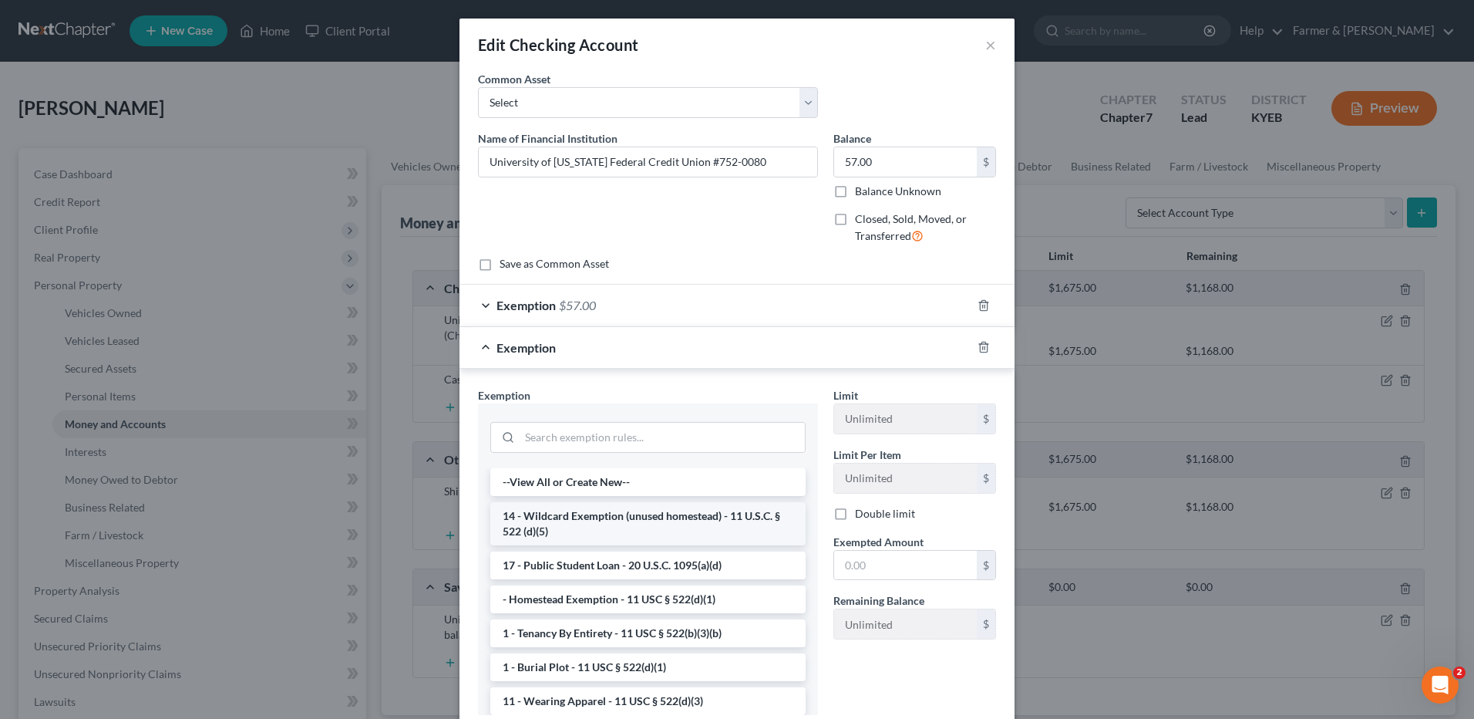
click at [688, 535] on li "14 - Wildcard Exemption (unused homestead) - 11 U.S.C. § 522 (d)(5)" at bounding box center [647, 523] width 315 height 43
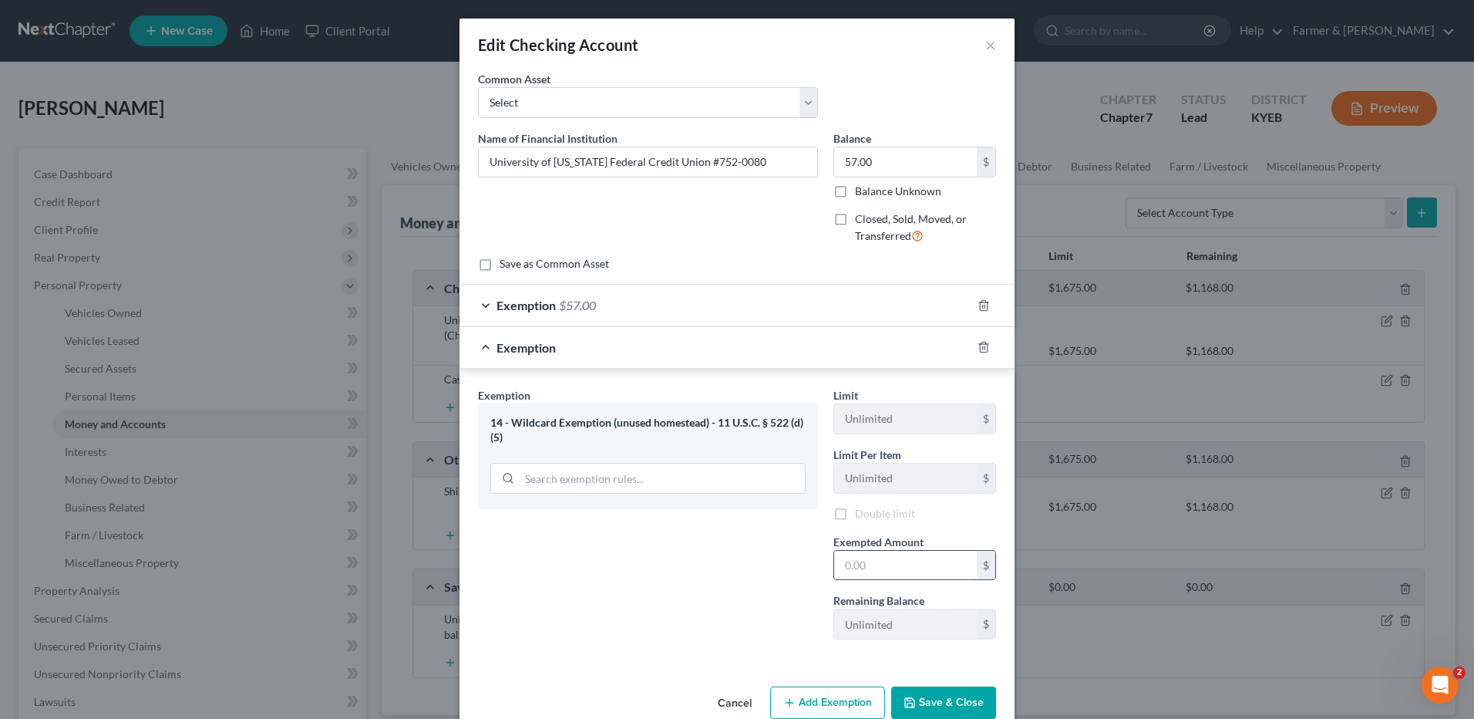
click at [929, 561] on input "text" at bounding box center [905, 565] width 143 height 29
type input "0.00"
click at [733, 631] on div "Exemption Set must be selected for CA. Exemption * 14 - Wildcard Exemption (unu…" at bounding box center [647, 519] width 355 height 264
click at [731, 703] on button "Cancel" at bounding box center [735, 703] width 59 height 31
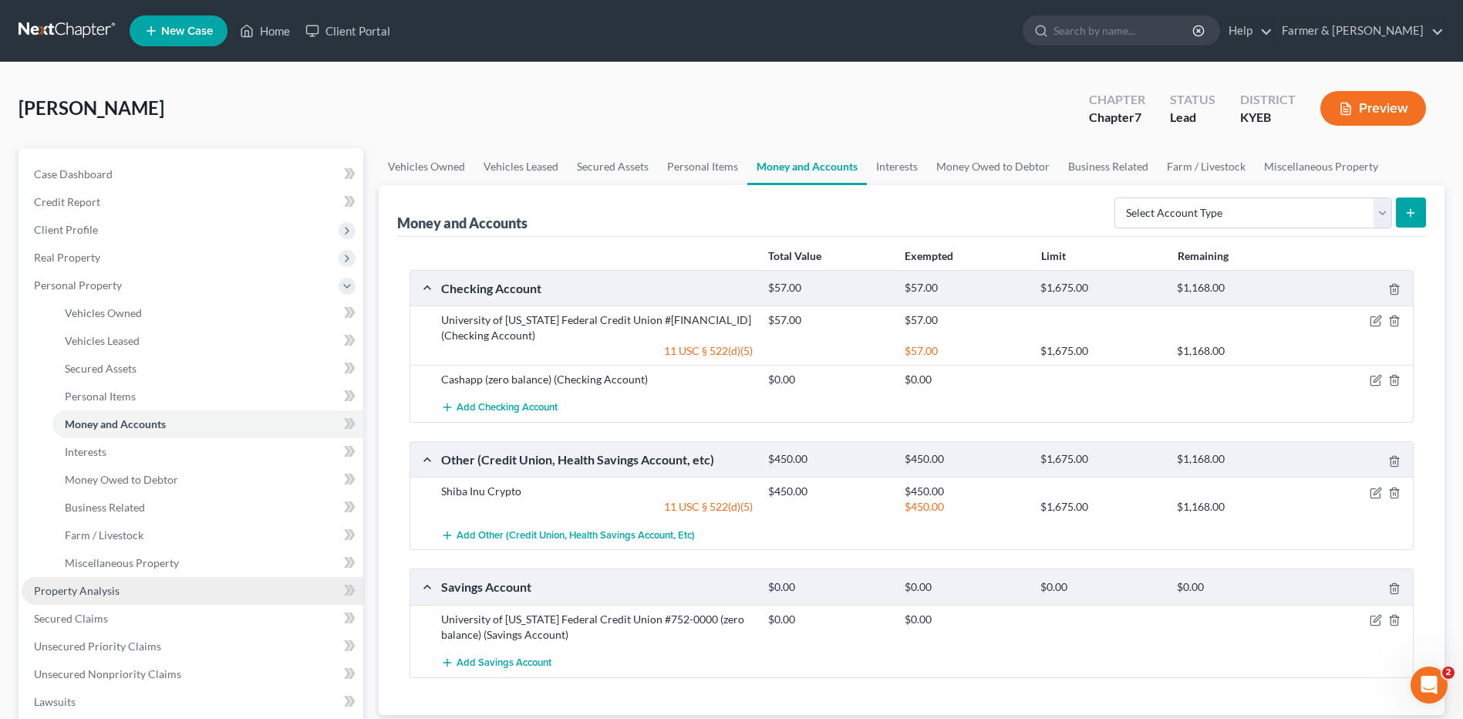
click at [156, 593] on link "Property Analysis" at bounding box center [193, 591] width 342 height 28
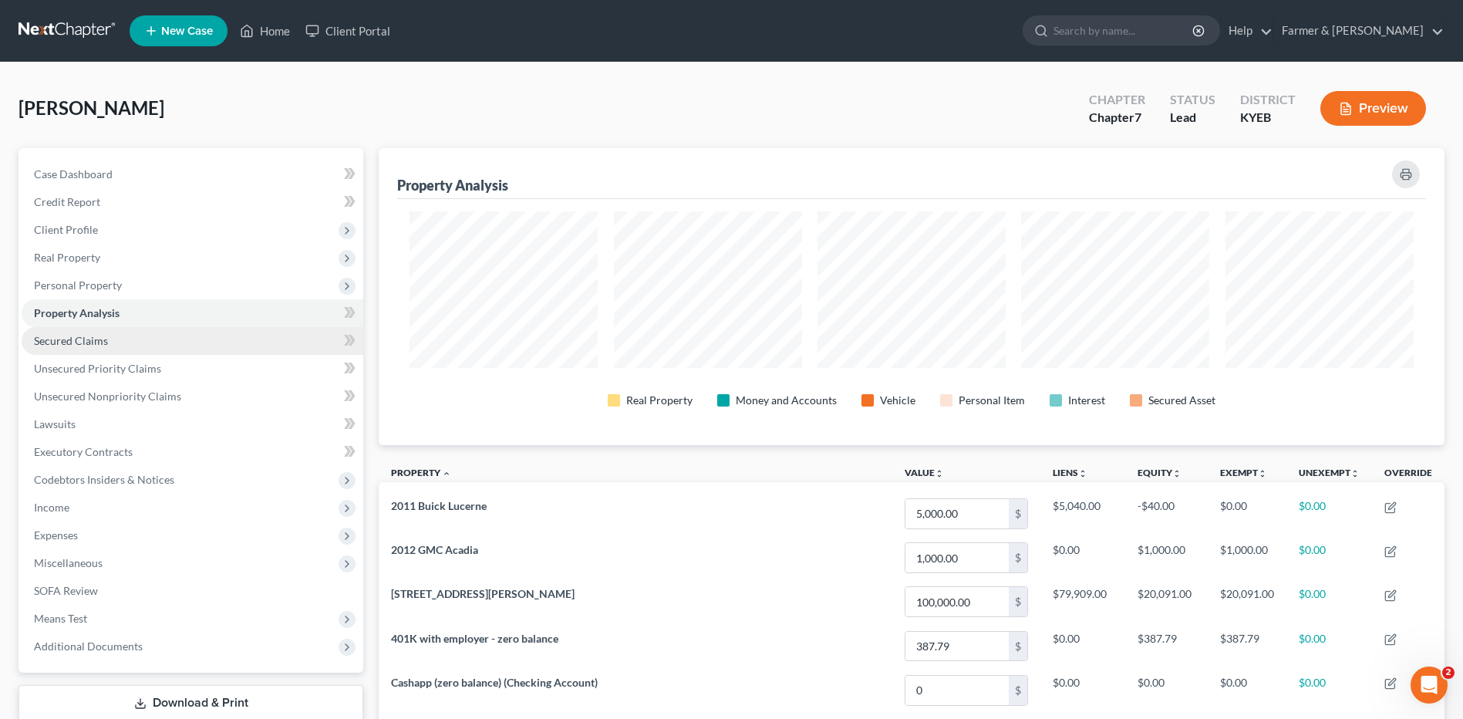
click at [127, 335] on link "Secured Claims" at bounding box center [193, 341] width 342 height 28
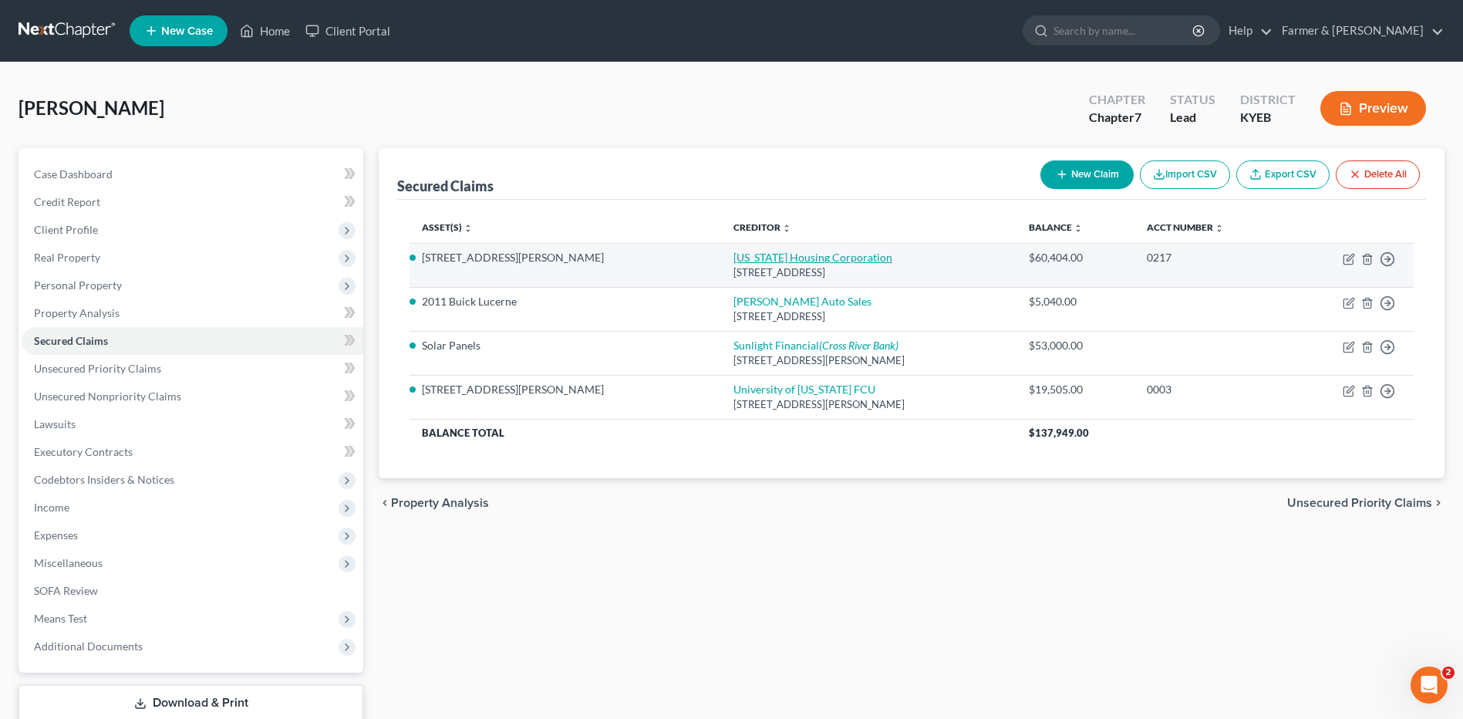
click at [745, 257] on link "Kentucky Housing Corporation" at bounding box center [812, 257] width 159 height 13
select select "18"
select select "2"
select select "0"
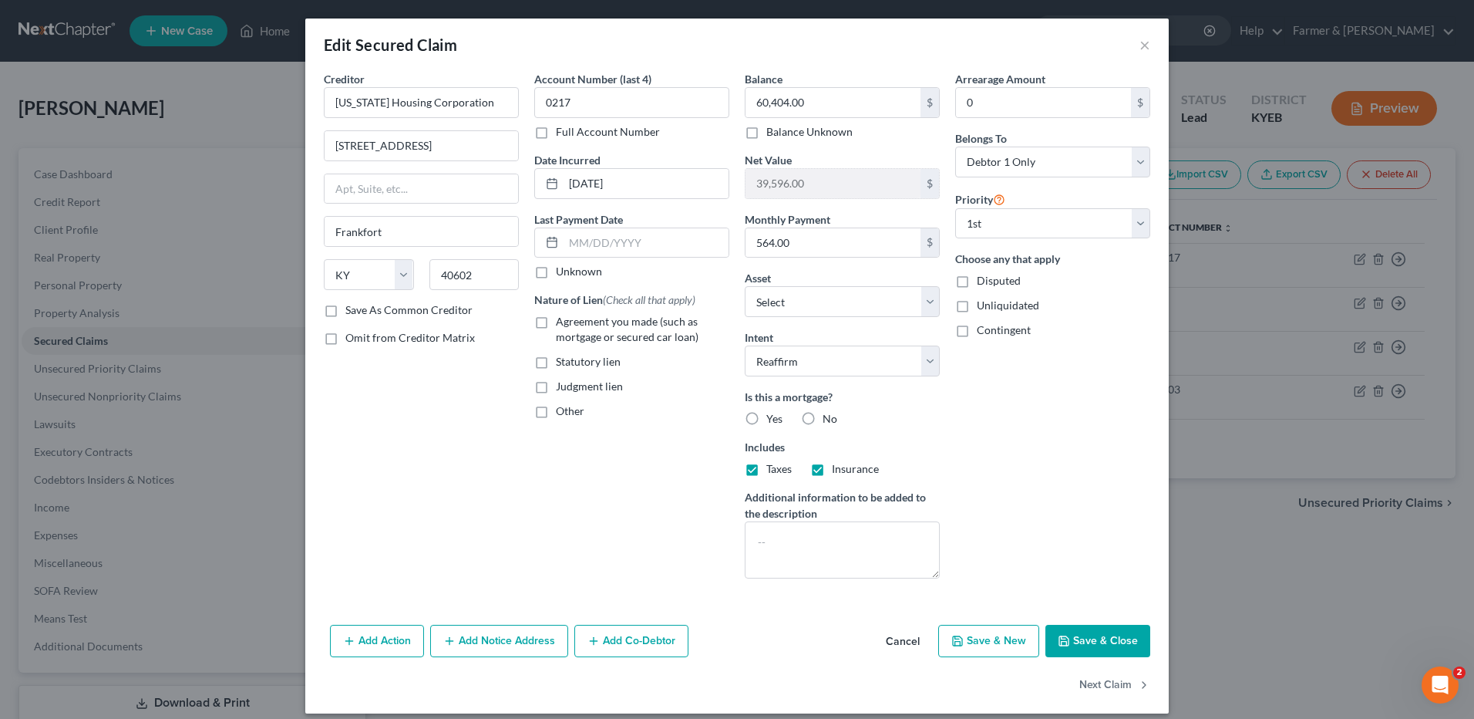
click at [1058, 638] on icon "button" at bounding box center [1064, 641] width 12 height 12
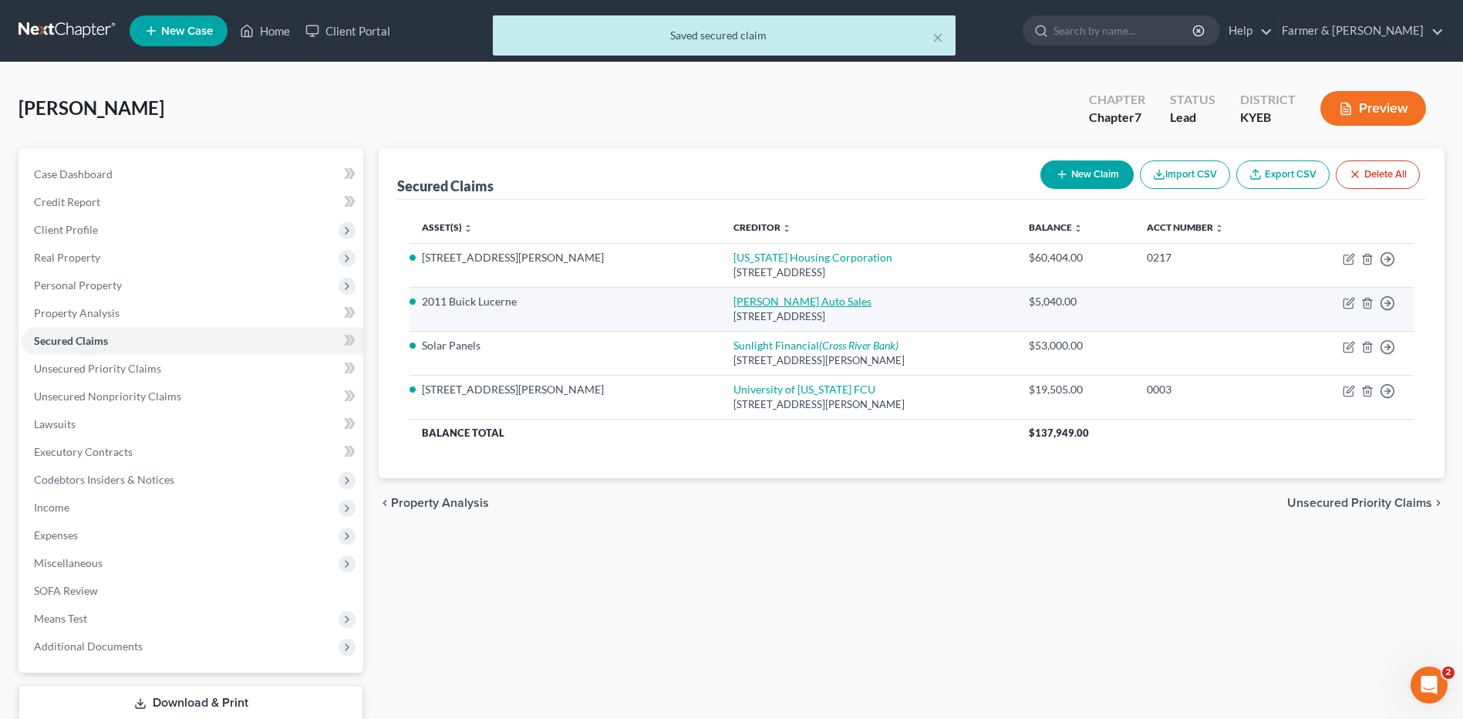
click at [733, 301] on link "Staton Auto Sales" at bounding box center [802, 301] width 138 height 13
select select "18"
select select "2"
select select "0"
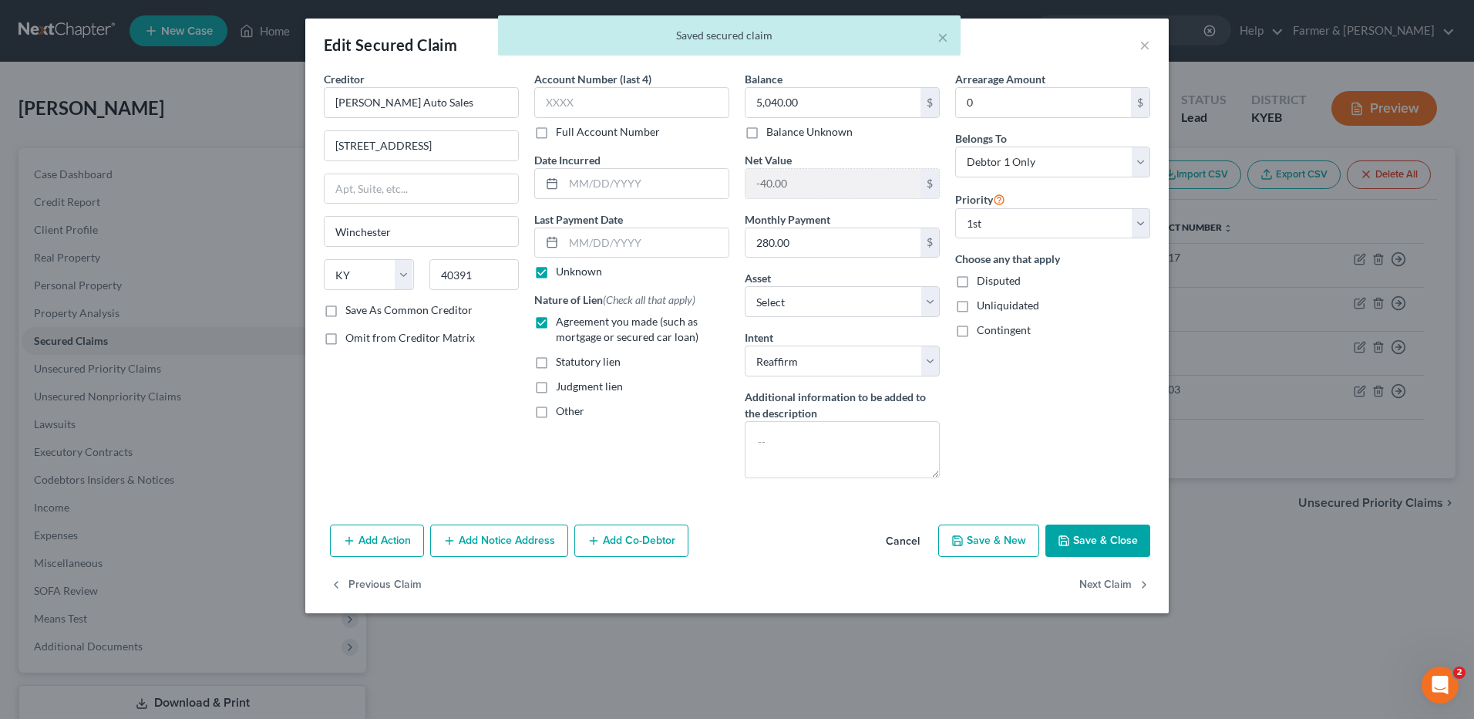
click at [1086, 536] on button "Save & Close" at bounding box center [1098, 540] width 105 height 32
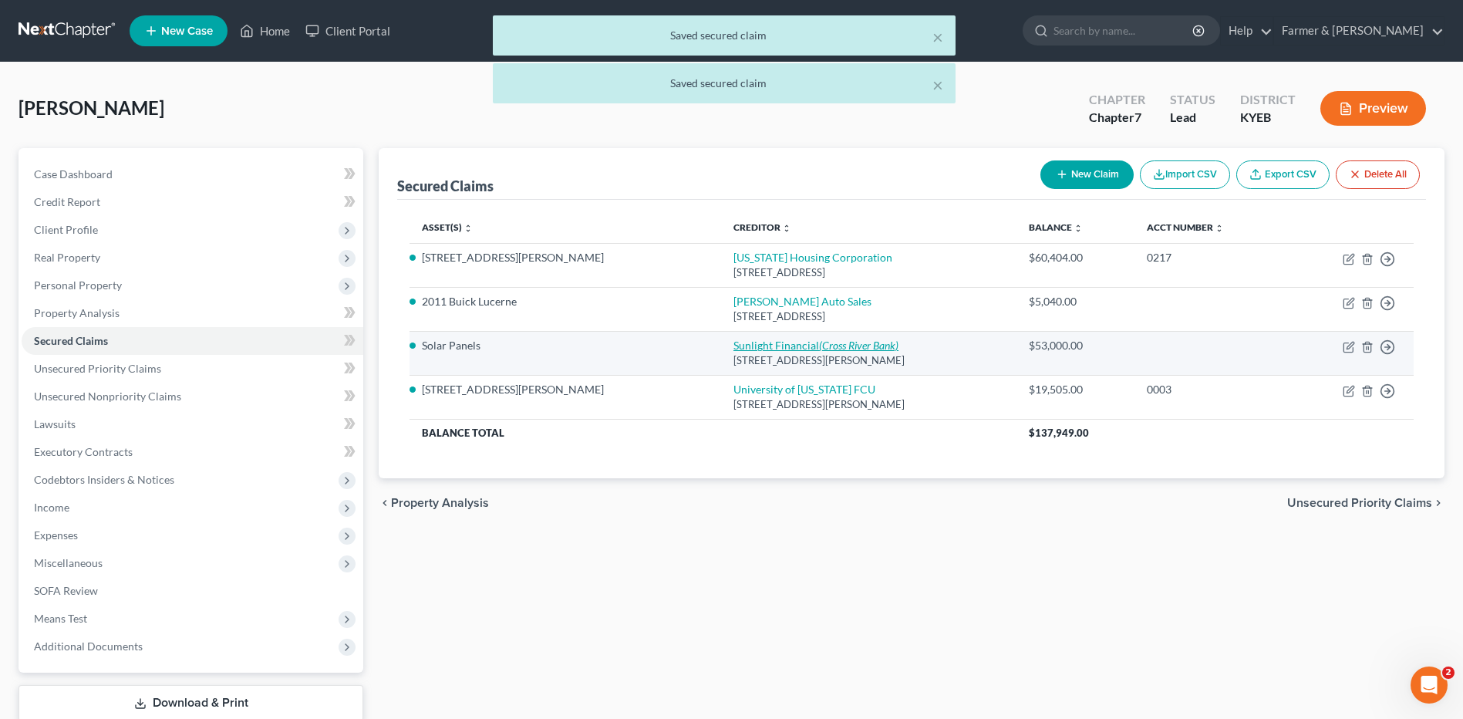
click at [733, 347] on link "Sunlight Financial (Cross River Bank)" at bounding box center [815, 345] width 165 height 13
select select "28"
select select "0"
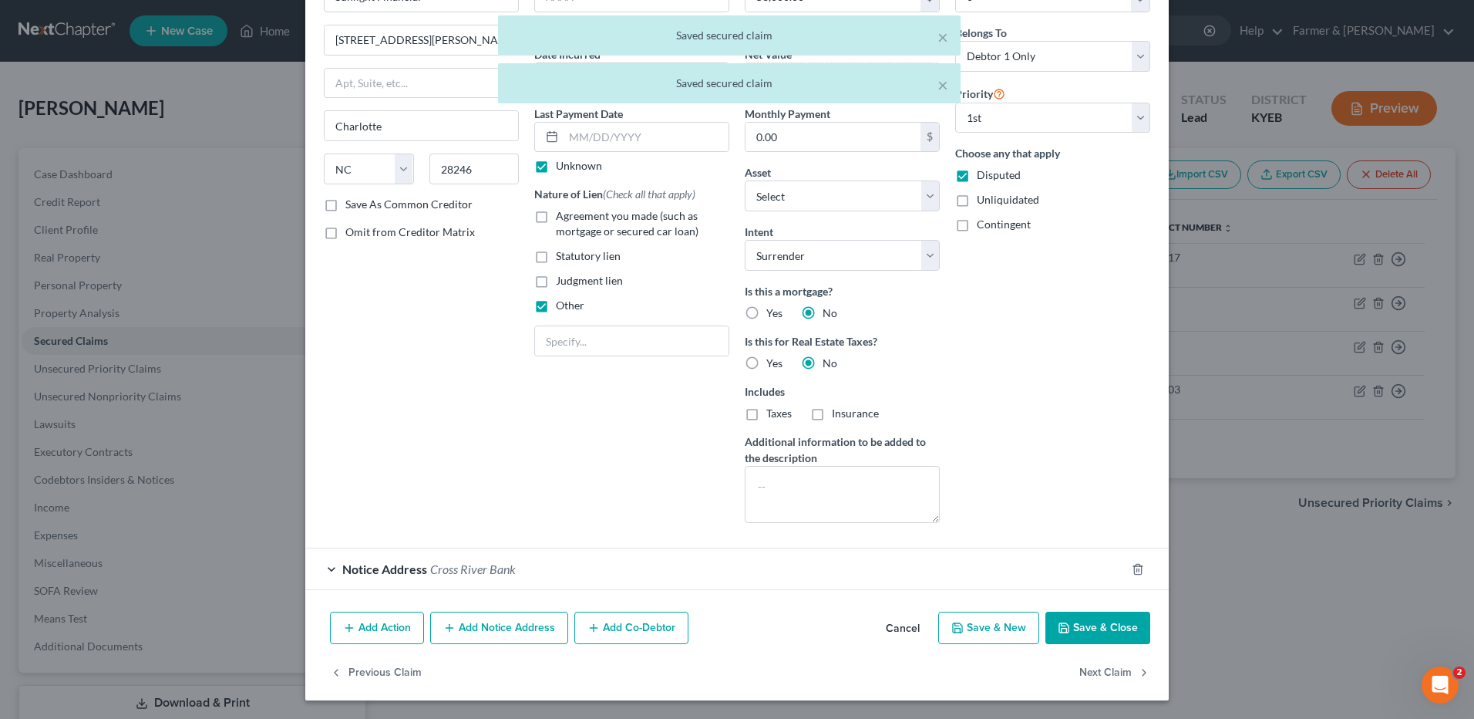
click at [1062, 635] on button "Save & Close" at bounding box center [1098, 628] width 105 height 32
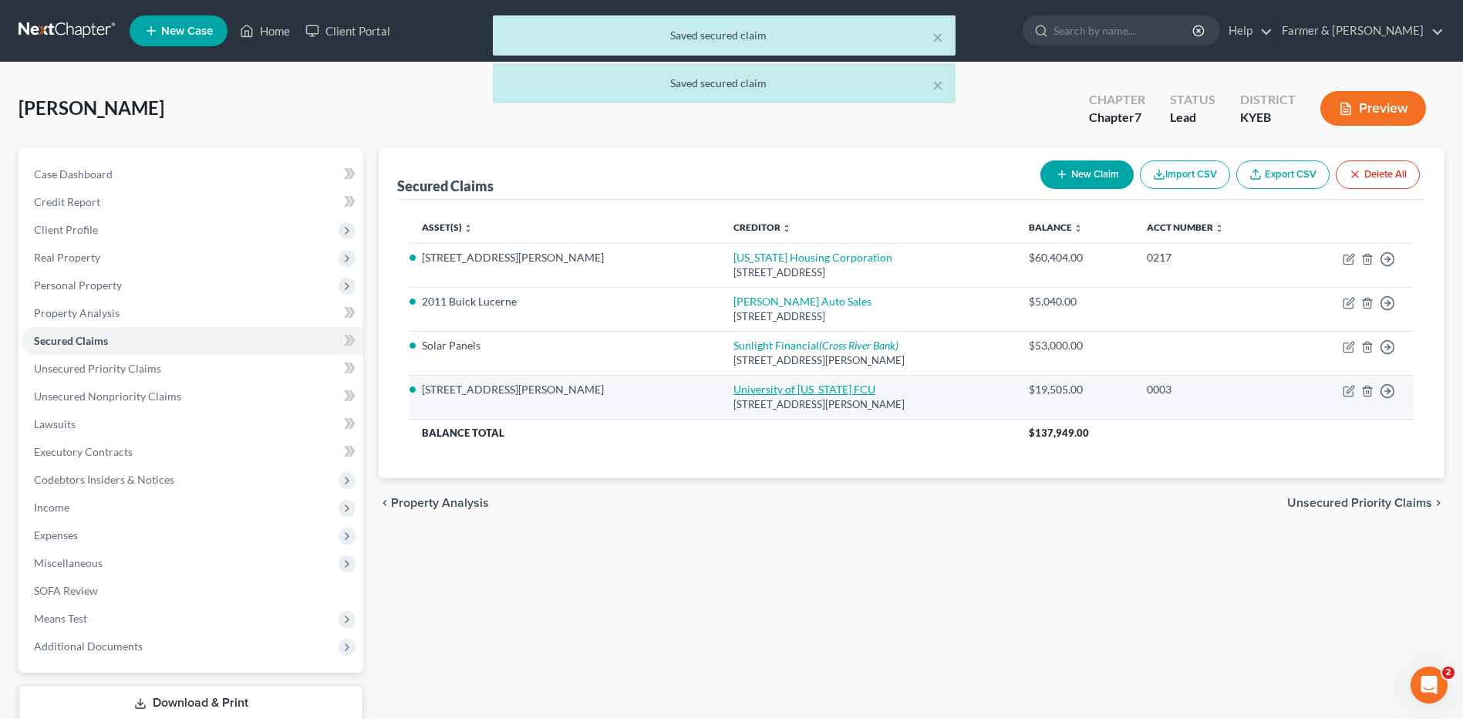
click at [733, 384] on link "University of Kentucky FCU" at bounding box center [804, 388] width 142 height 13
select select "18"
select select "2"
select select "0"
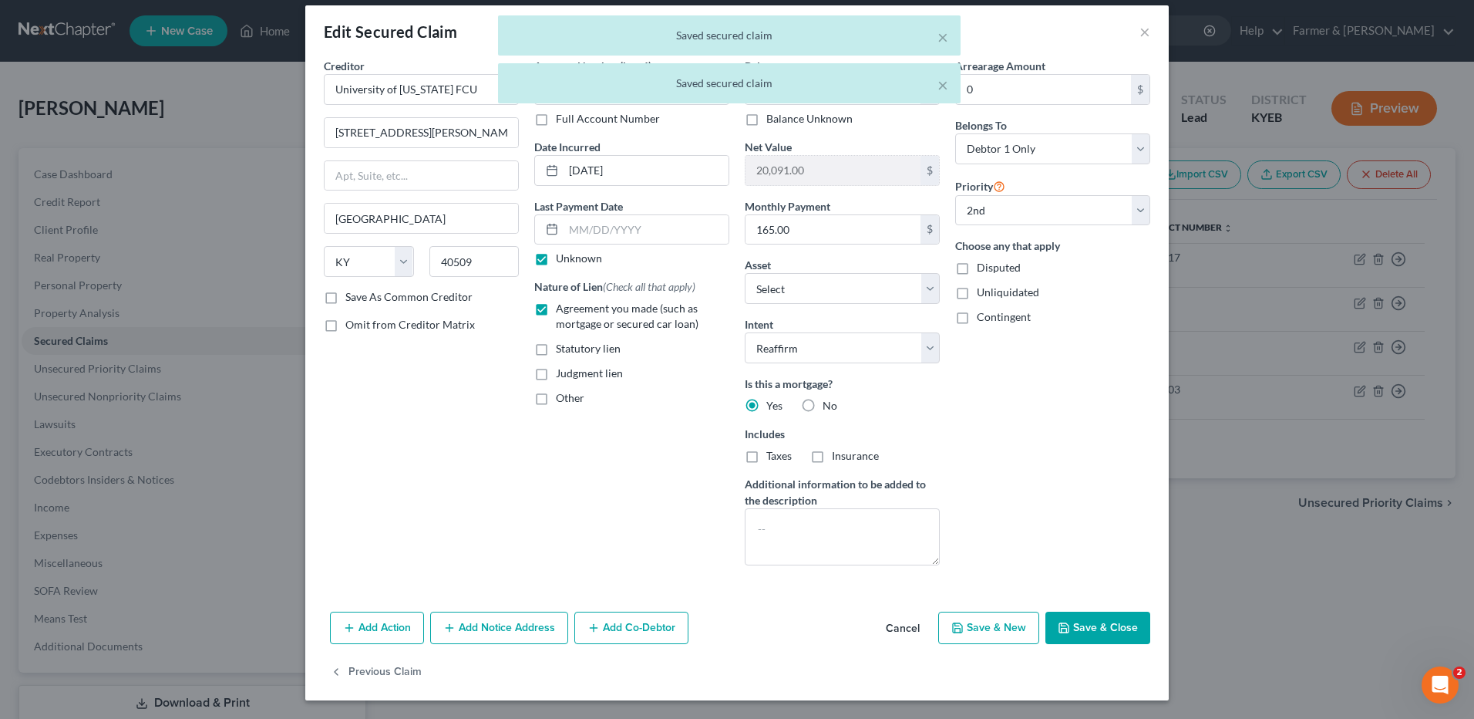
drag, startPoint x: 1069, startPoint y: 618, endPoint x: 458, endPoint y: 505, distance: 621.2
click at [1069, 620] on button "Save & Close" at bounding box center [1098, 628] width 105 height 32
select select "1"
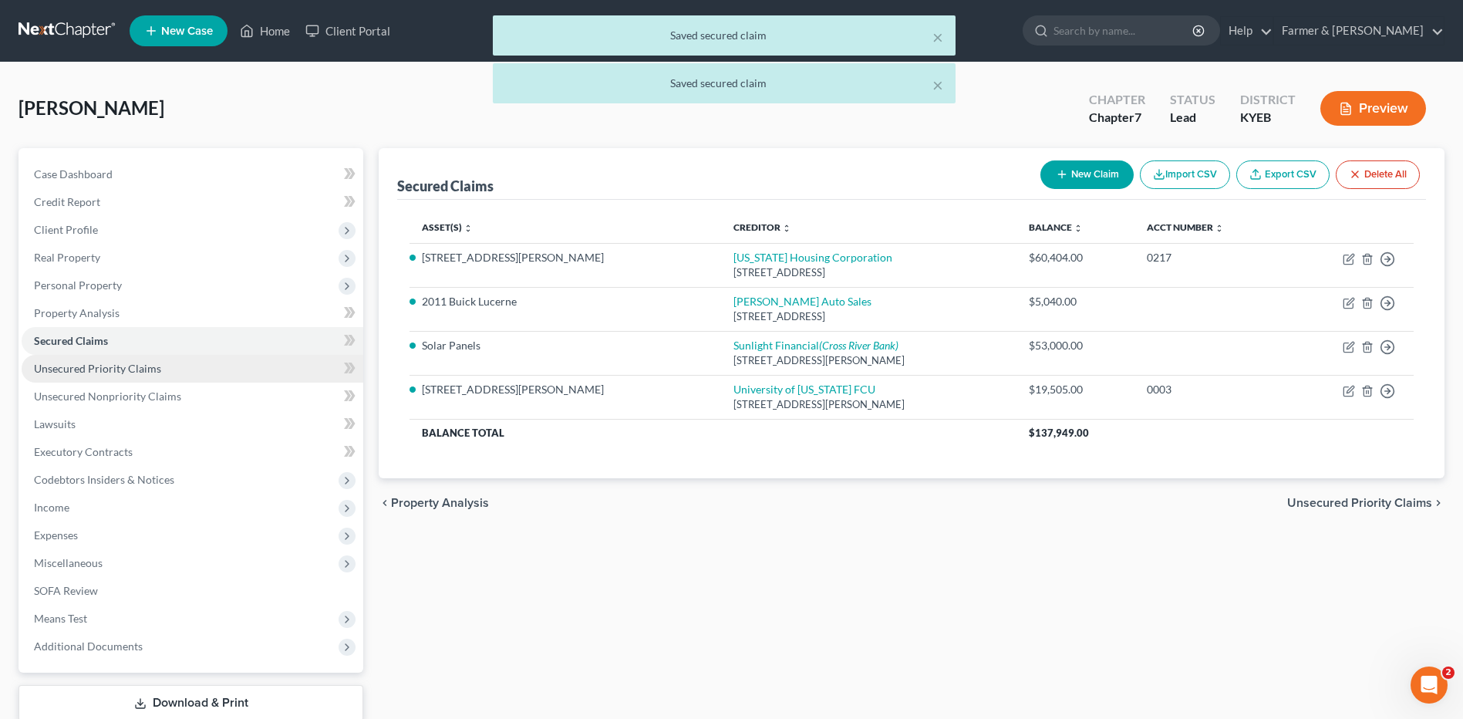
click at [119, 372] on span "Unsecured Priority Claims" at bounding box center [97, 368] width 127 height 13
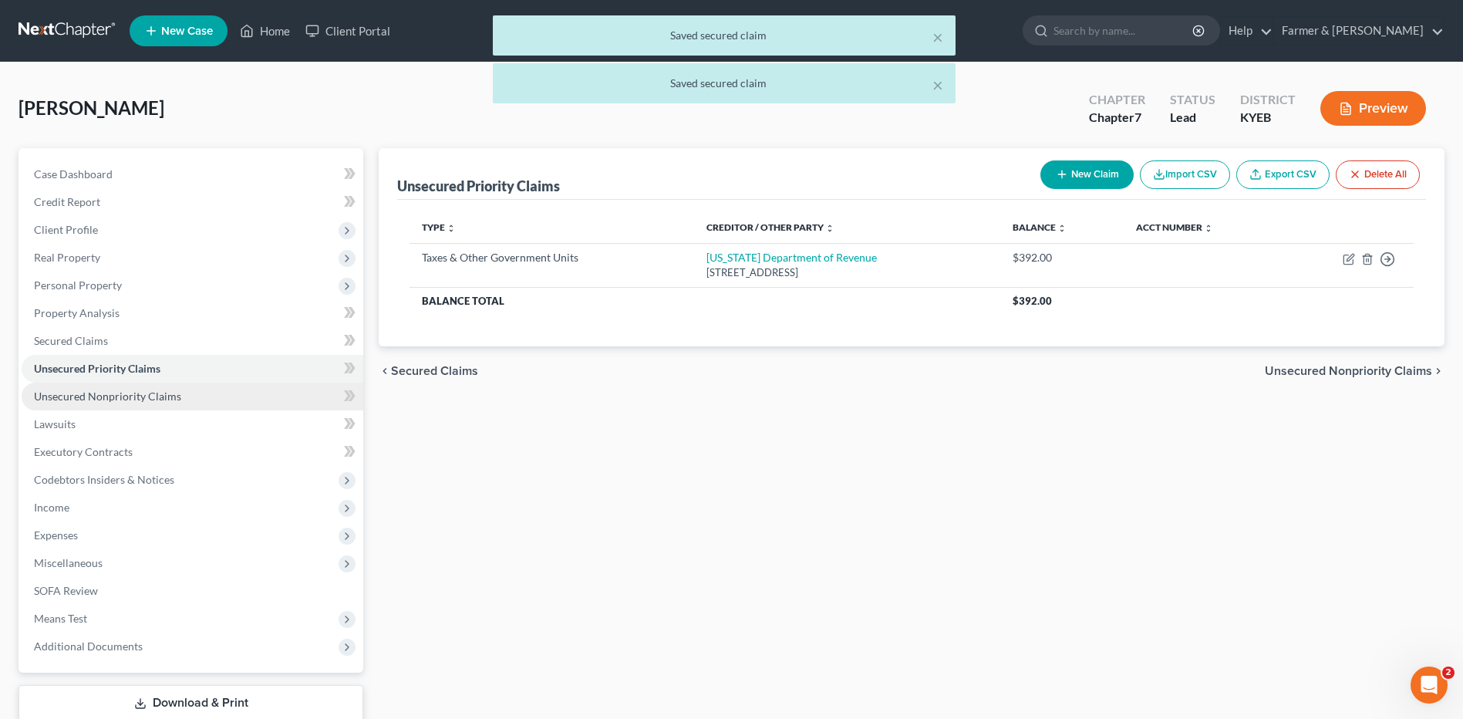
click at [119, 403] on link "Unsecured Nonpriority Claims" at bounding box center [193, 396] width 342 height 28
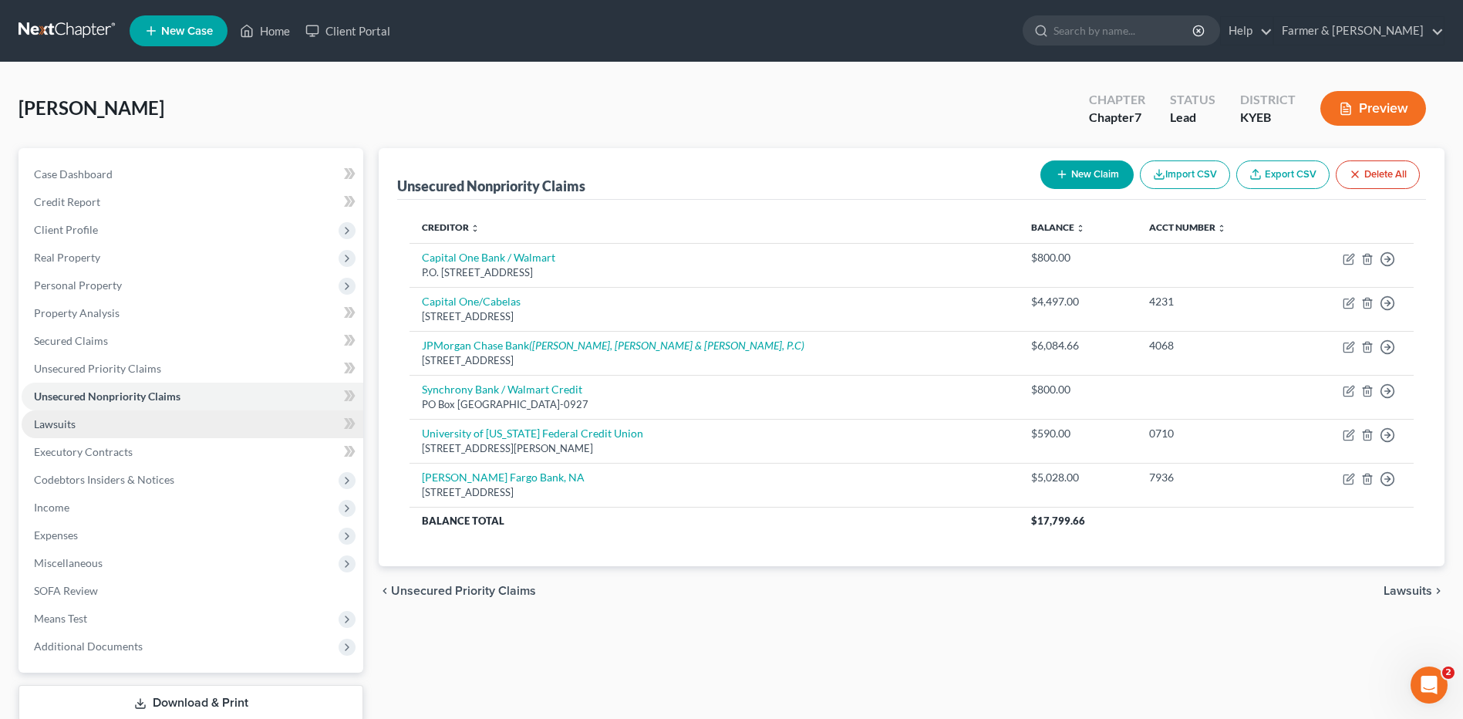
click at [110, 417] on link "Lawsuits" at bounding box center [193, 424] width 342 height 28
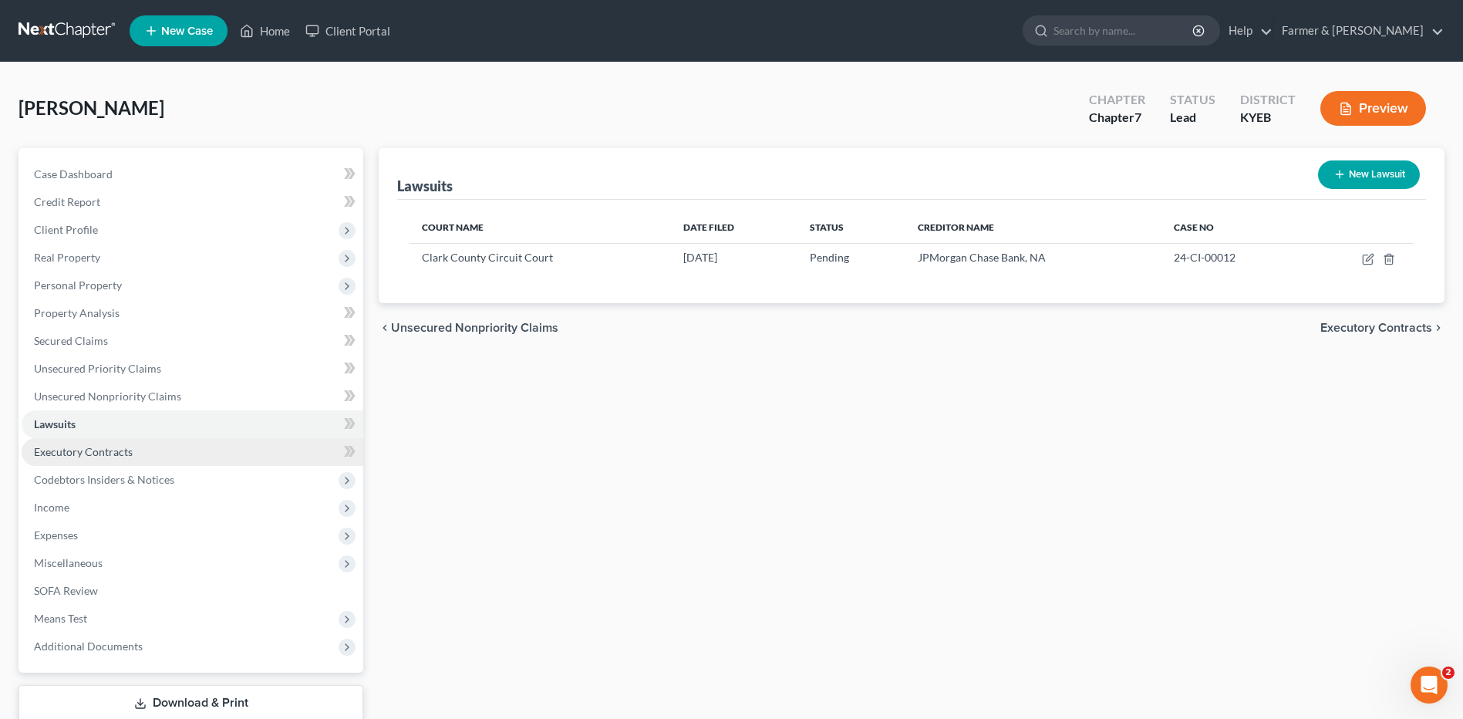
click at [116, 457] on span "Executory Contracts" at bounding box center [83, 451] width 99 height 13
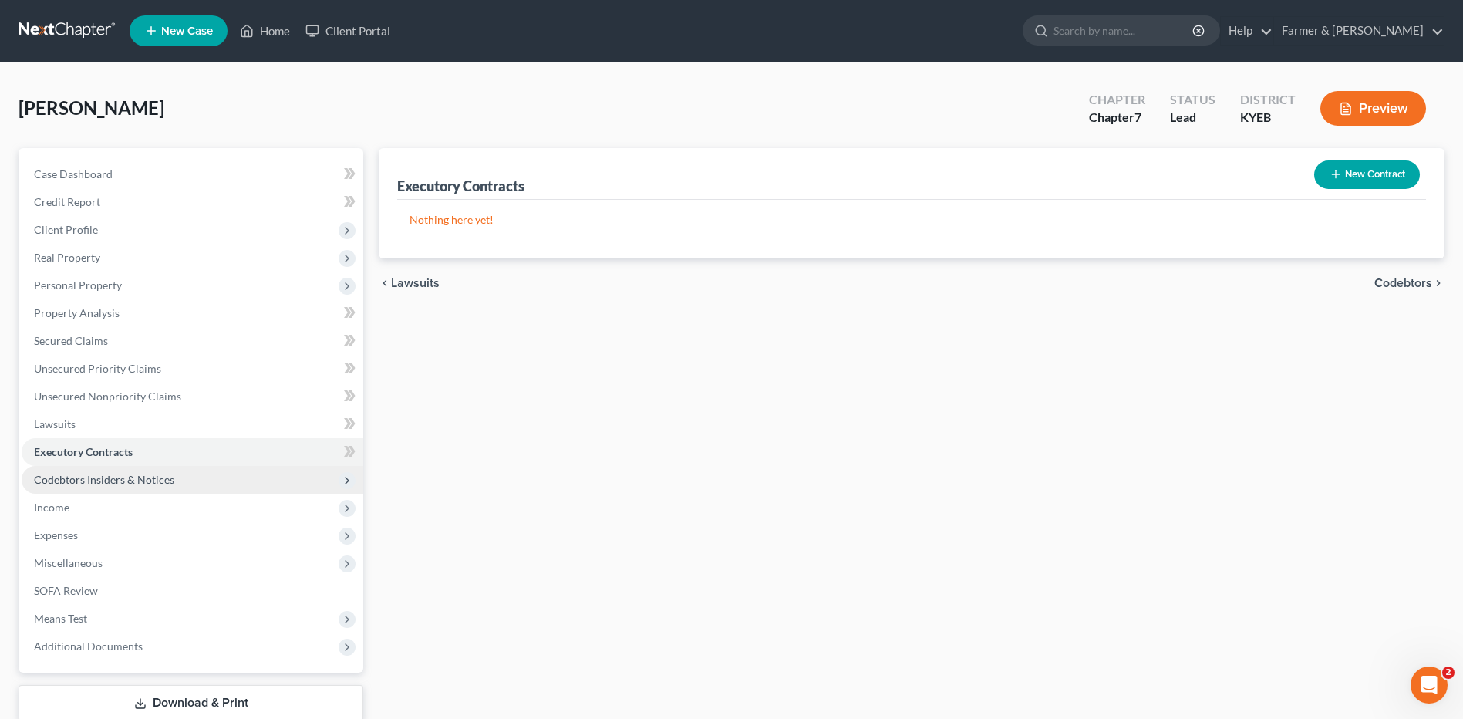
click at [123, 478] on span "Codebtors Insiders & Notices" at bounding box center [104, 479] width 140 height 13
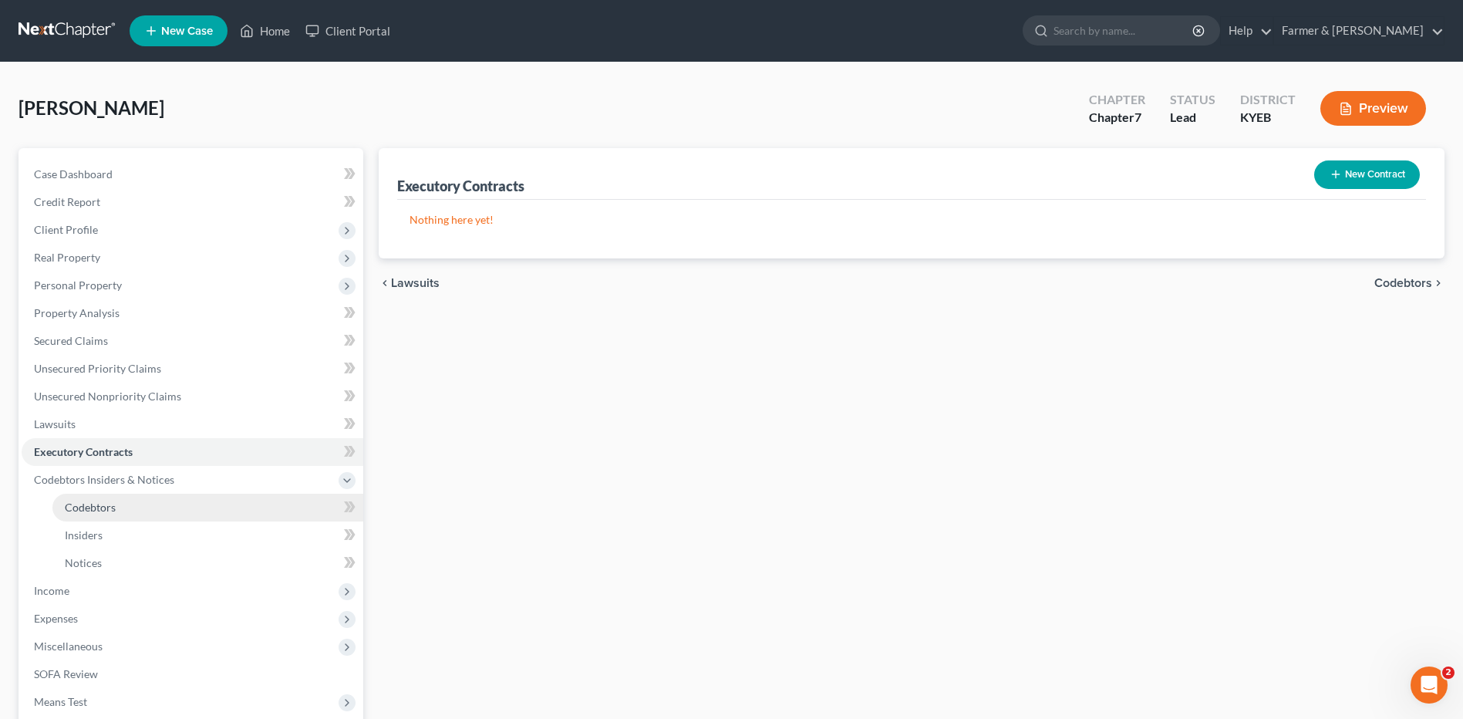
click at [94, 511] on span "Codebtors" at bounding box center [90, 506] width 51 height 13
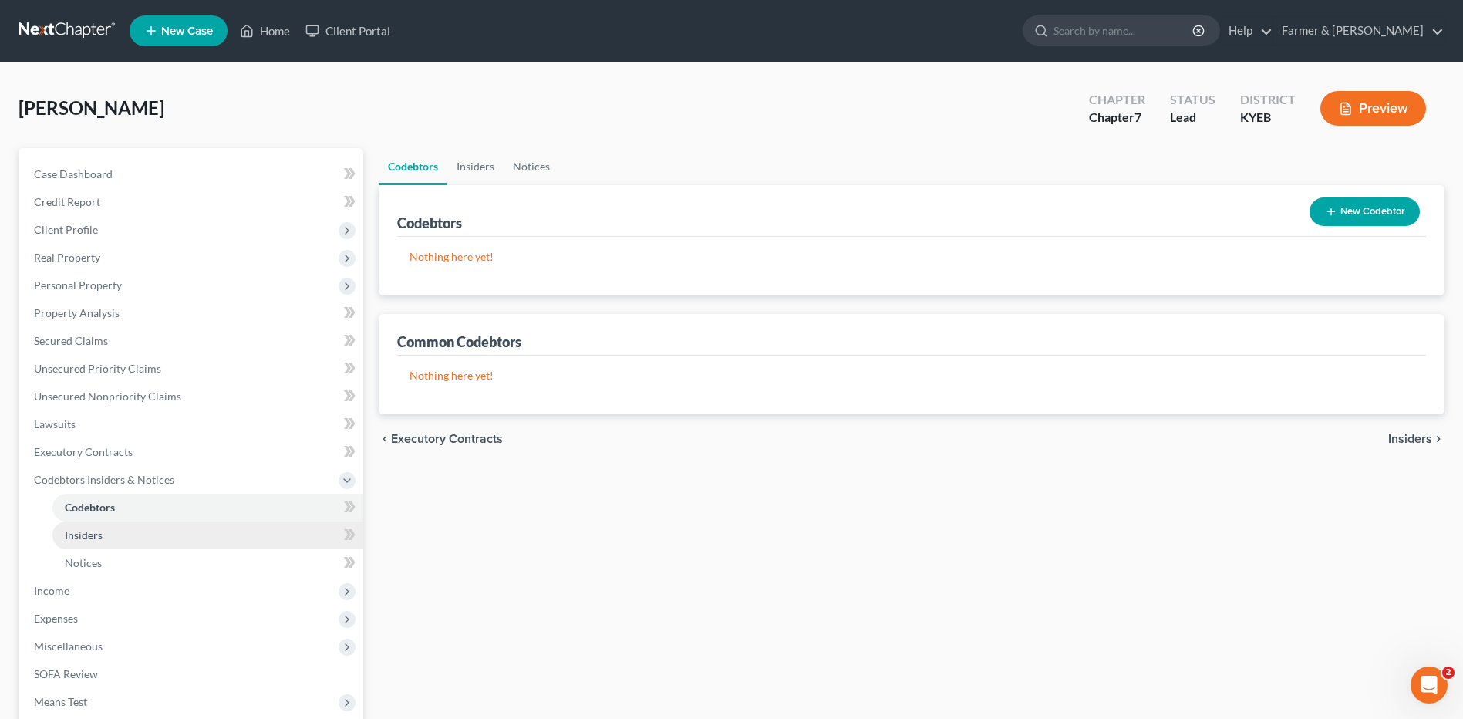
click at [96, 529] on span "Insiders" at bounding box center [84, 534] width 38 height 13
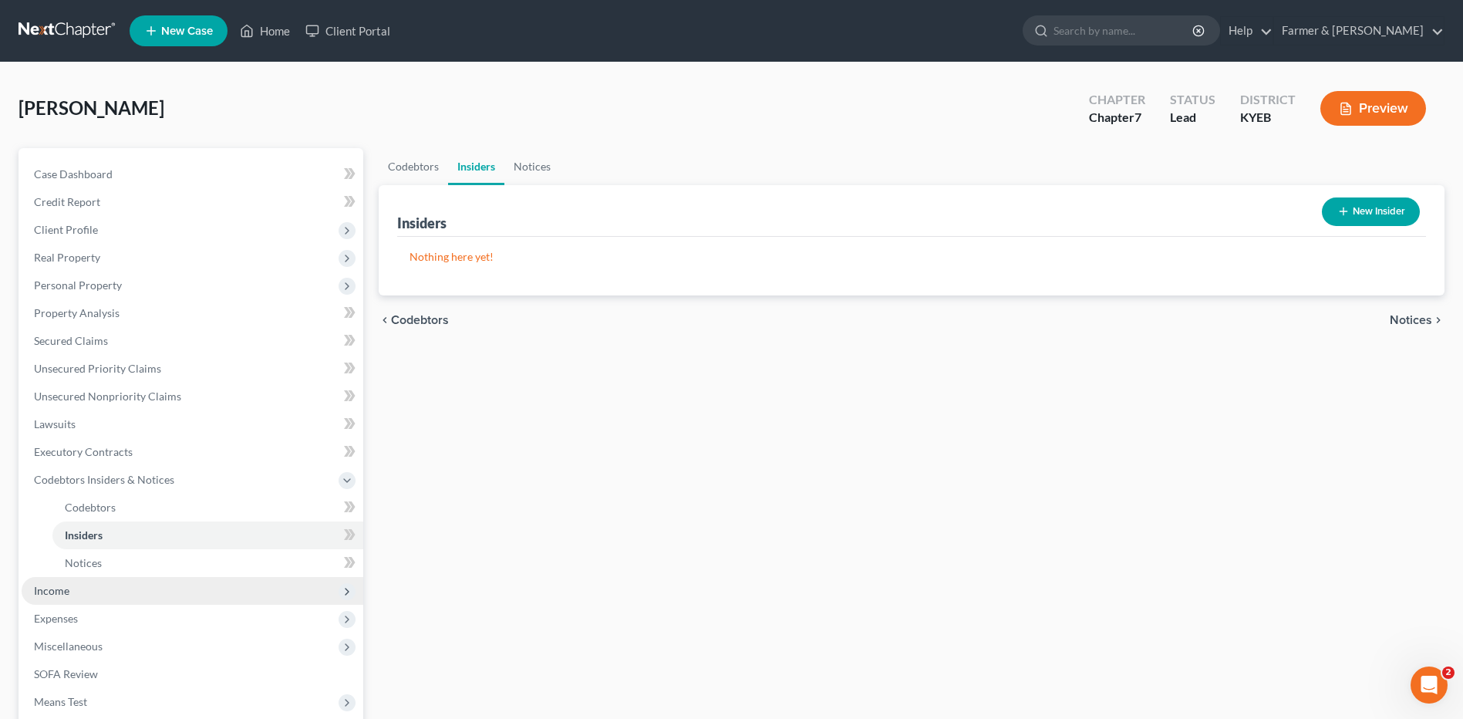
click at [75, 594] on span "Income" at bounding box center [193, 591] width 342 height 28
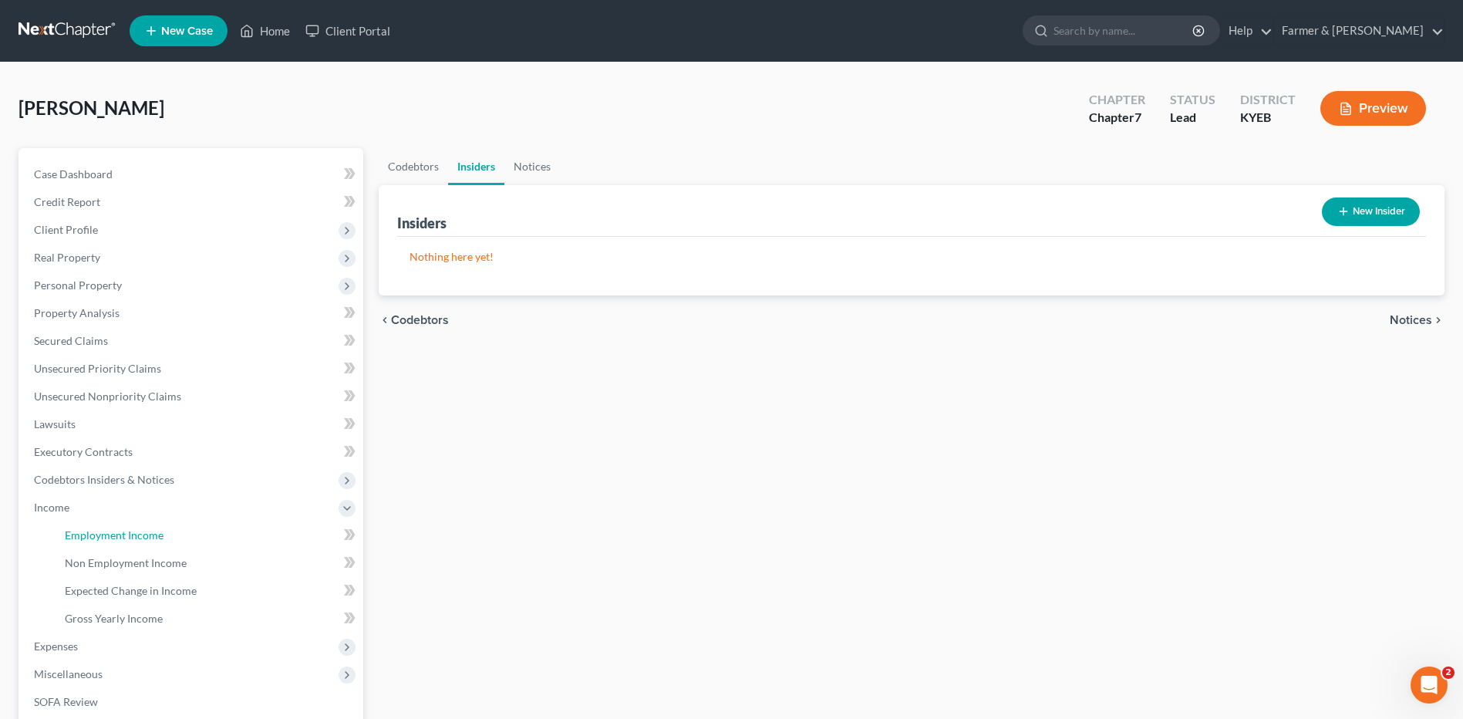
click at [124, 542] on link "Employment Income" at bounding box center [207, 535] width 311 height 28
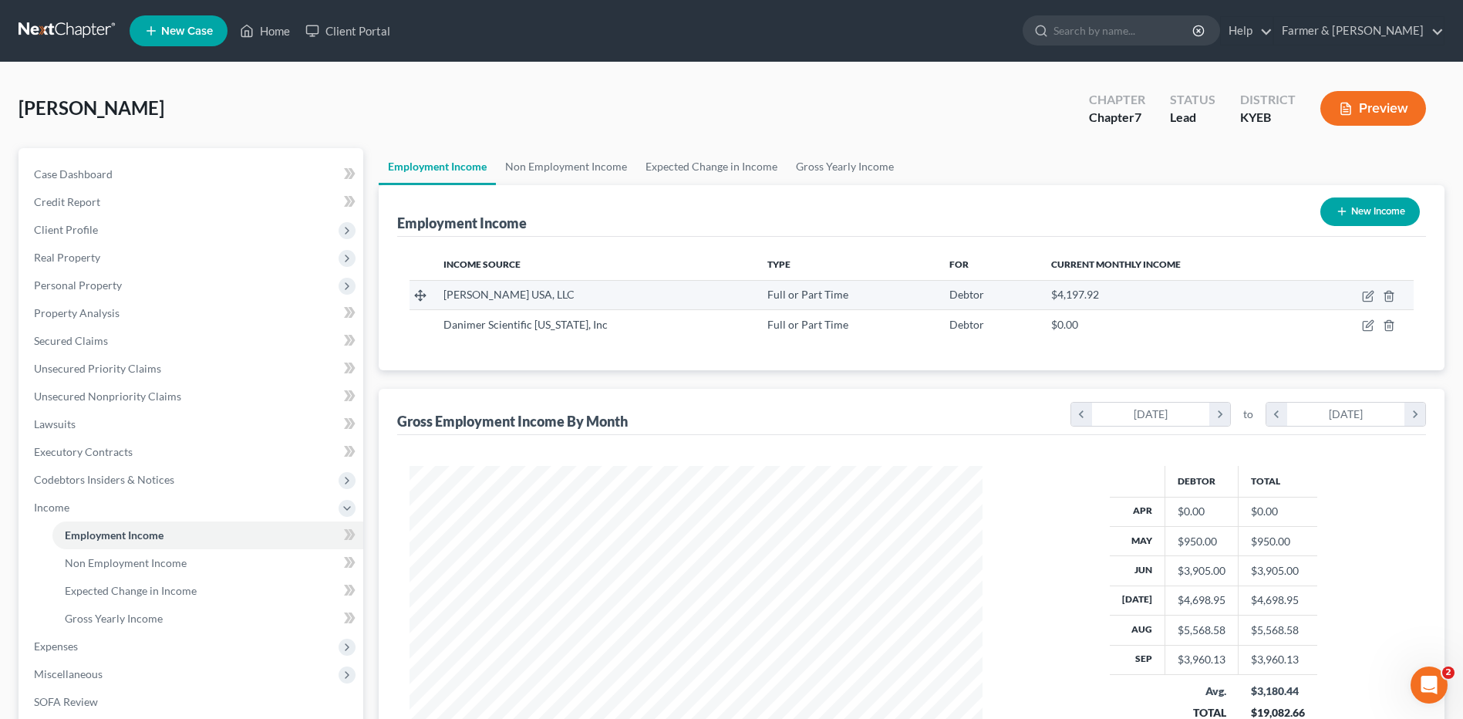
click at [1360, 297] on td at bounding box center [1358, 294] width 110 height 29
click at [1364, 297] on icon "button" at bounding box center [1368, 296] width 12 height 12
select select "0"
select select "39"
select select "2"
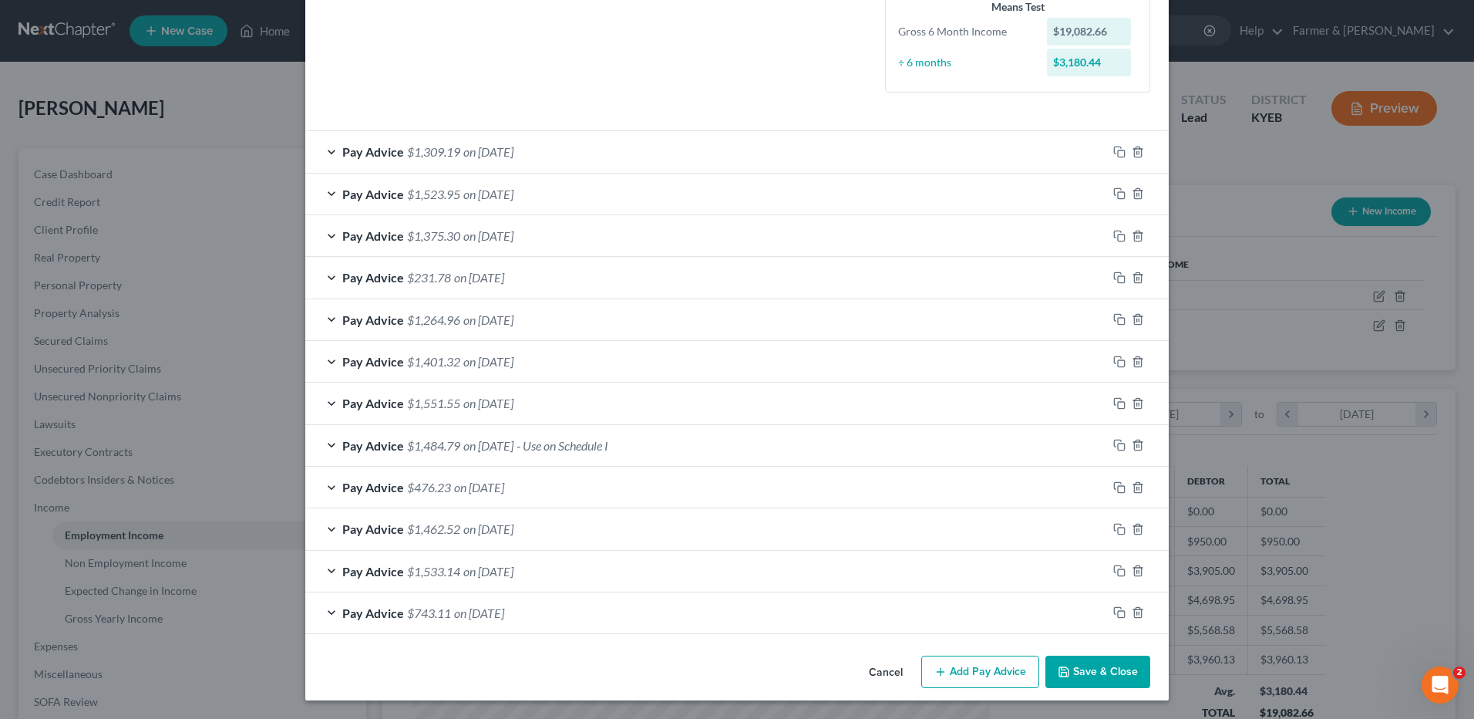
click at [1090, 682] on button "Save & Close" at bounding box center [1098, 671] width 105 height 32
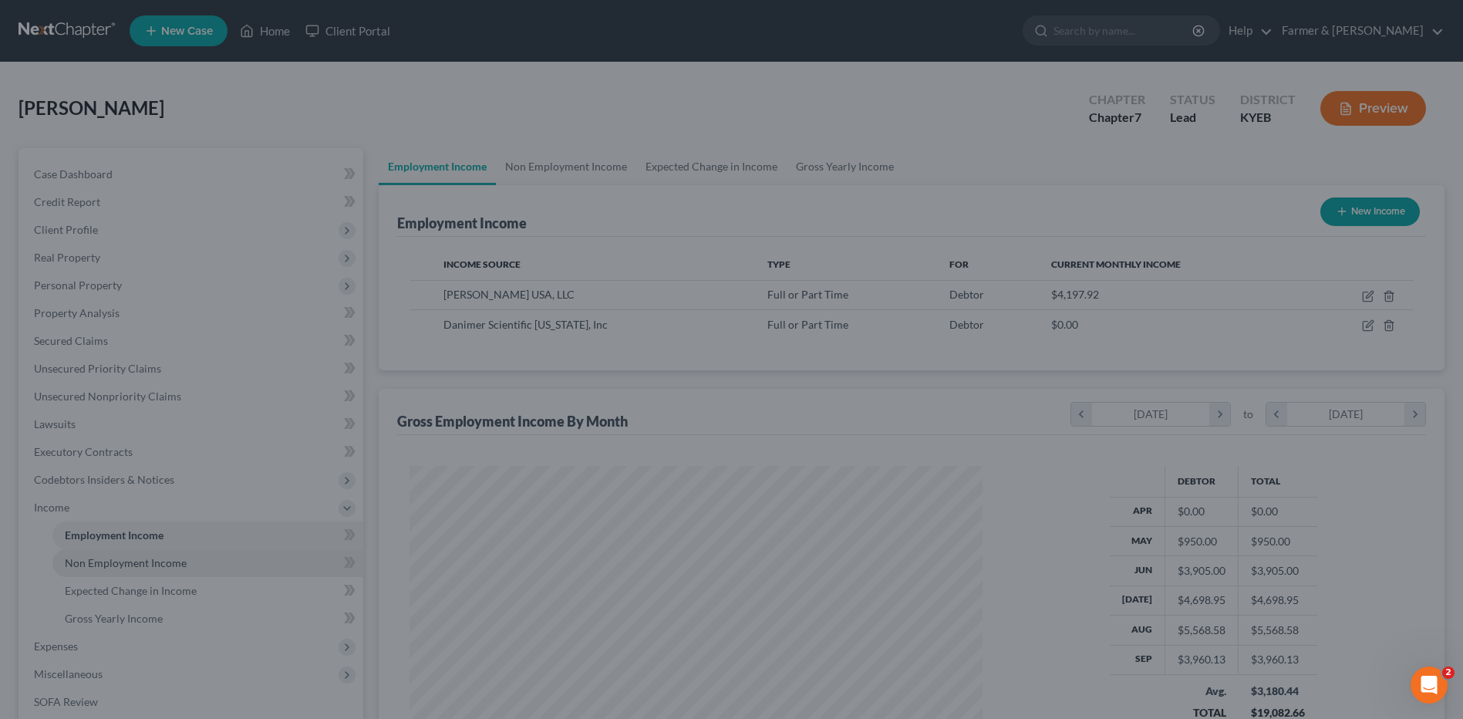
click at [160, 564] on span "Non Employment Income" at bounding box center [126, 562] width 122 height 13
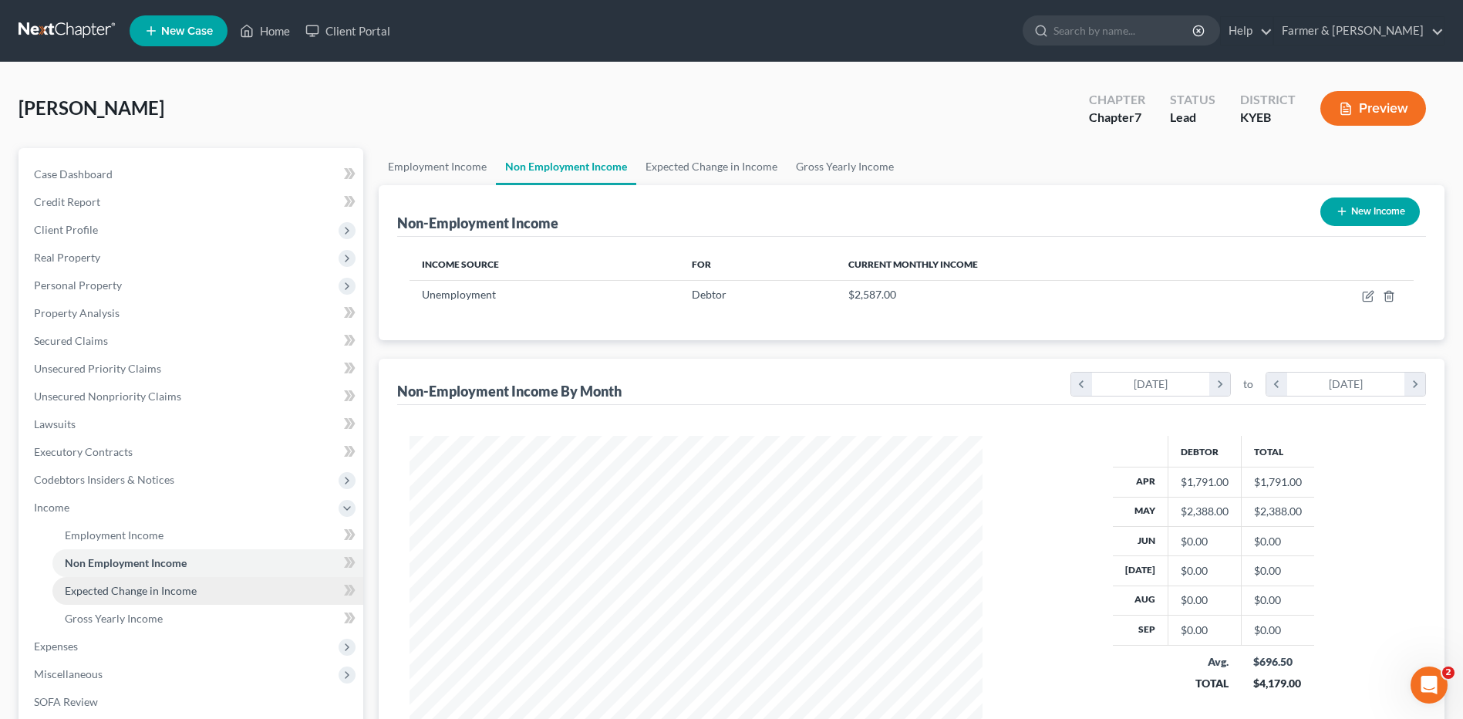
click at [164, 595] on span "Expected Change in Income" at bounding box center [131, 590] width 132 height 13
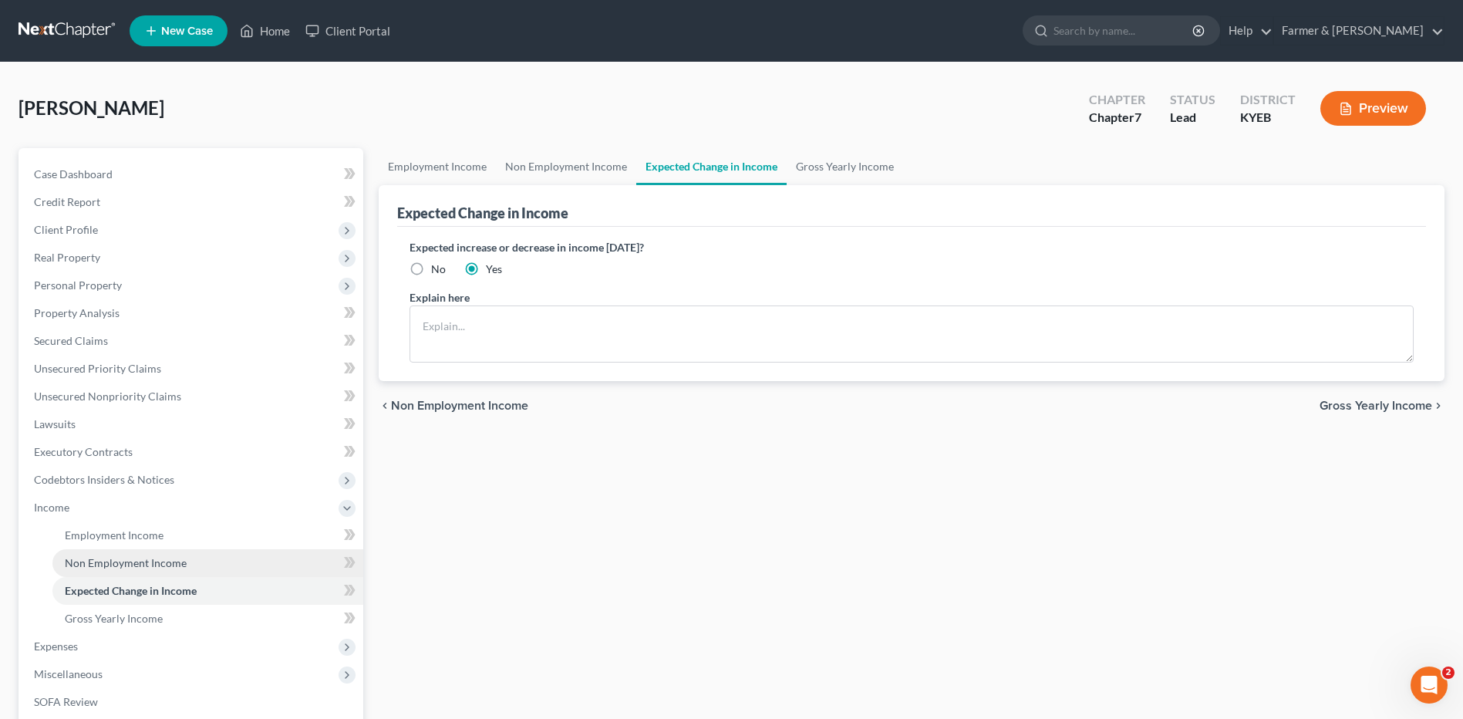
click at [174, 556] on span "Non Employment Income" at bounding box center [126, 562] width 122 height 13
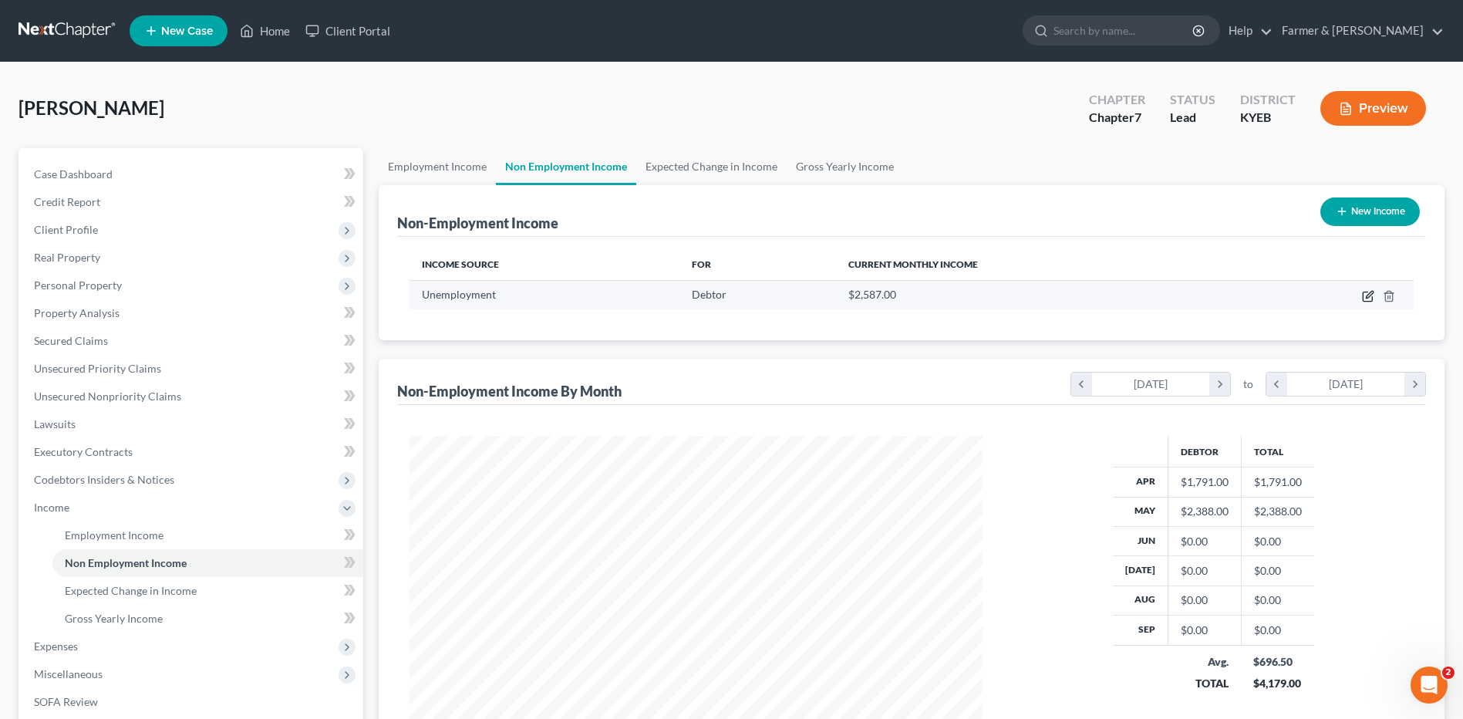
click at [1368, 295] on icon "button" at bounding box center [1369, 294] width 7 height 7
select select "0"
select select "2"
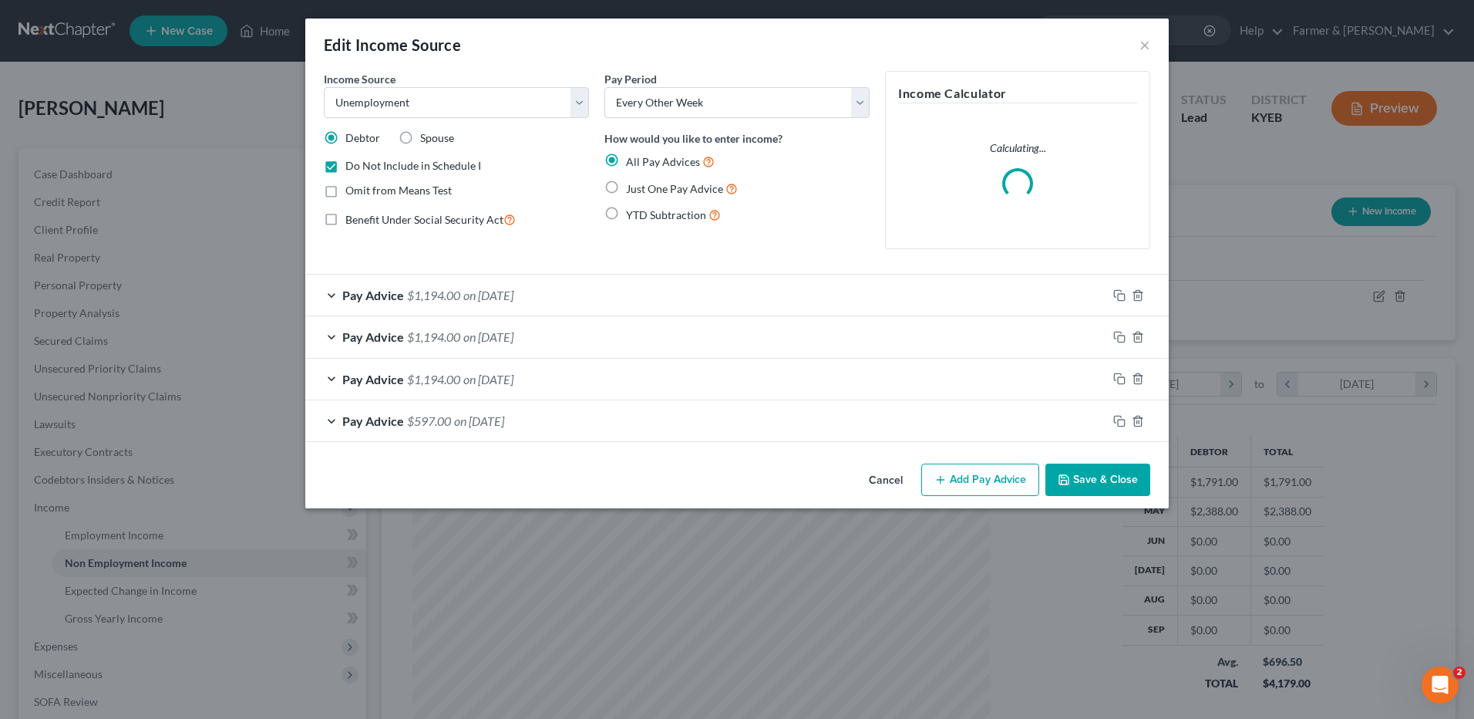
click at [1093, 474] on button "Save & Close" at bounding box center [1098, 479] width 105 height 32
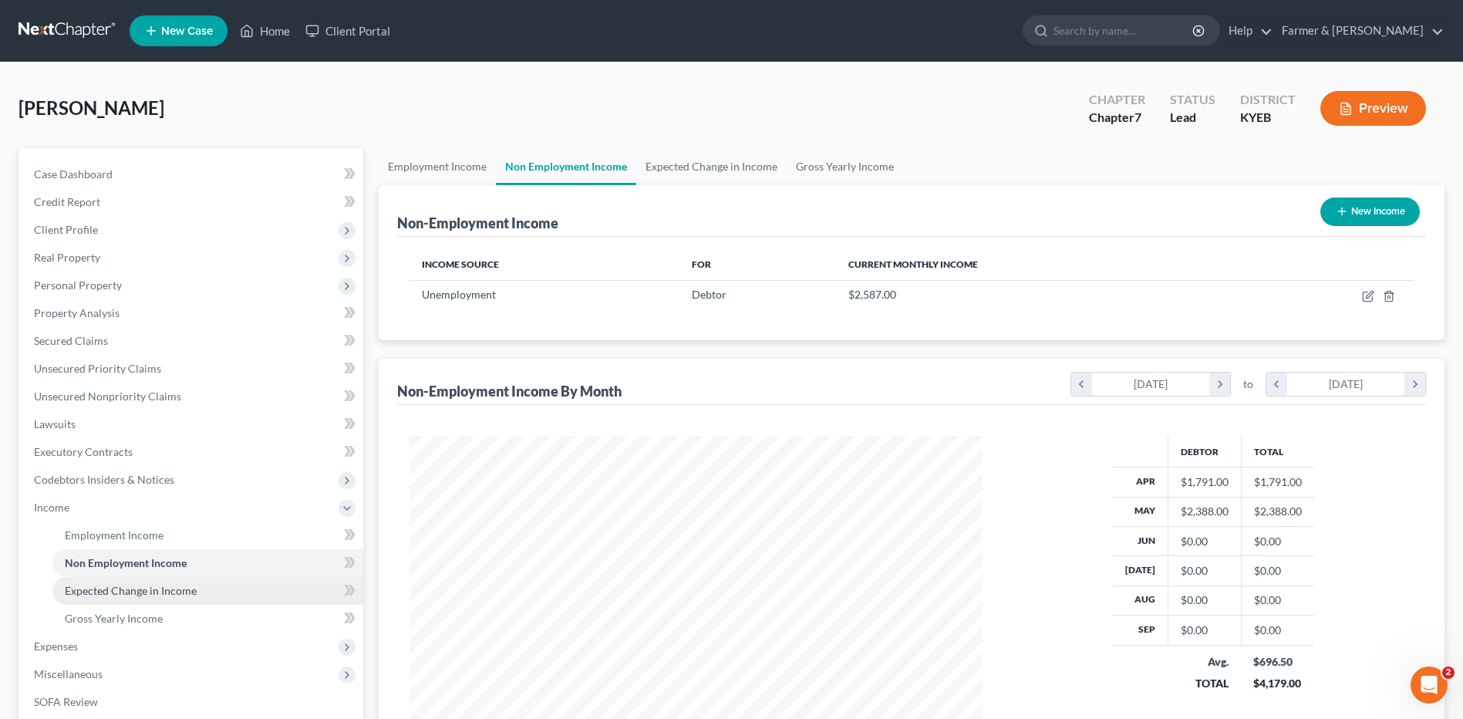
click at [211, 581] on link "Expected Change in Income" at bounding box center [207, 591] width 311 height 28
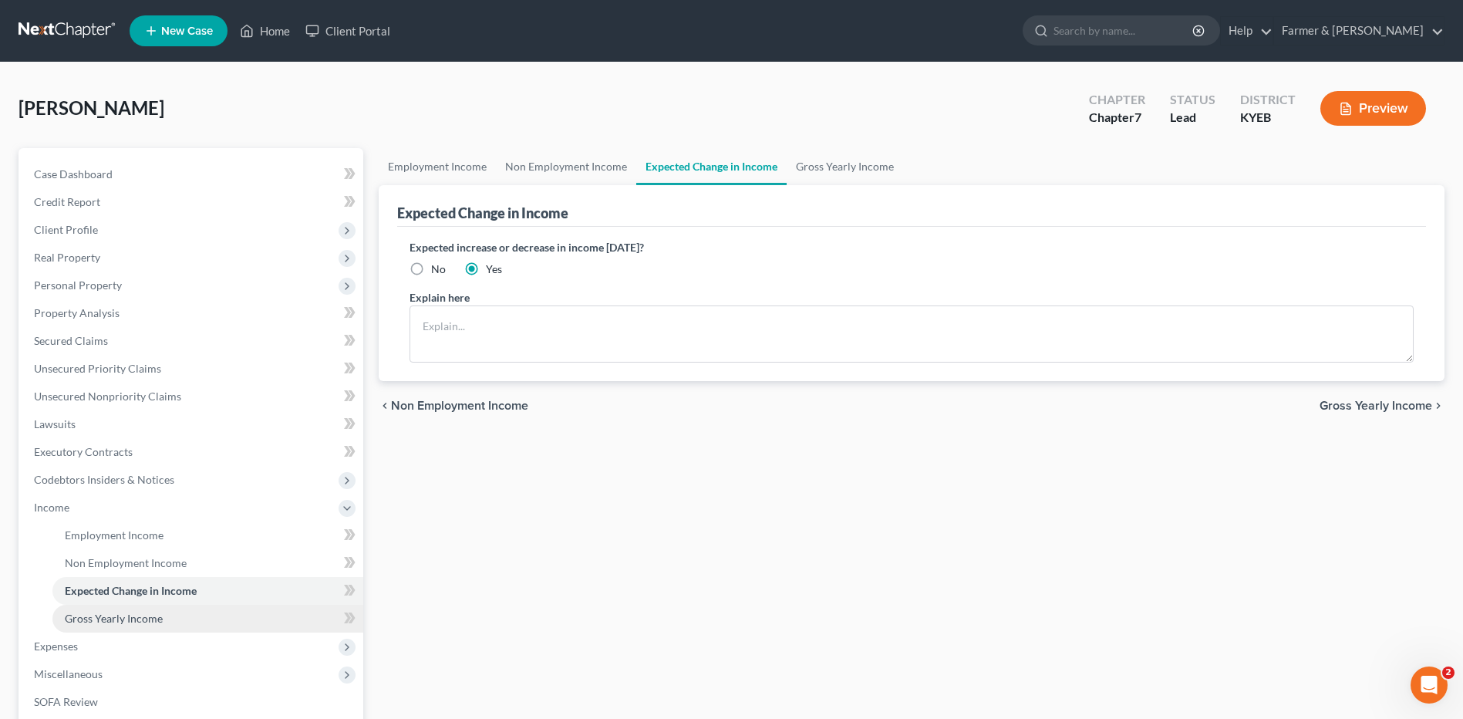
click at [159, 615] on span "Gross Yearly Income" at bounding box center [114, 618] width 98 height 13
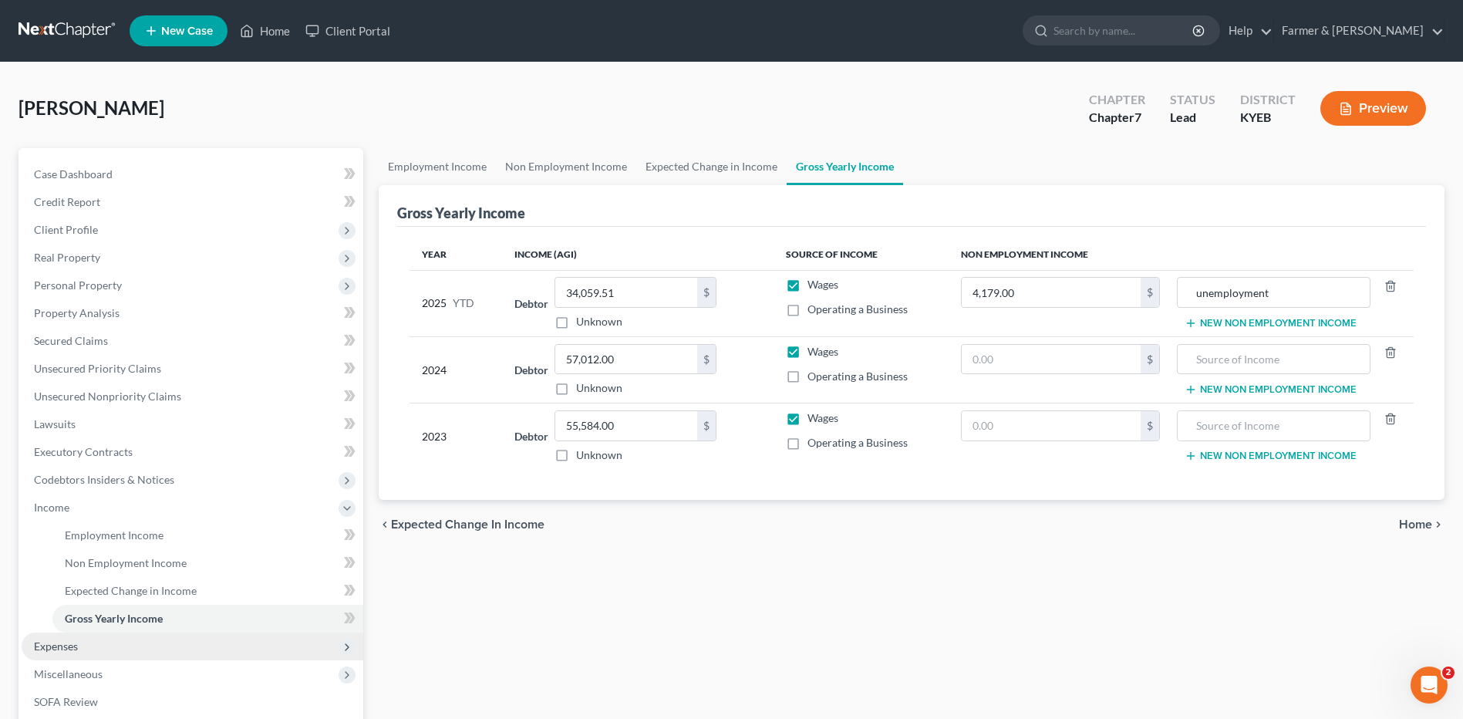
click at [120, 648] on span "Expenses" at bounding box center [193, 646] width 342 height 28
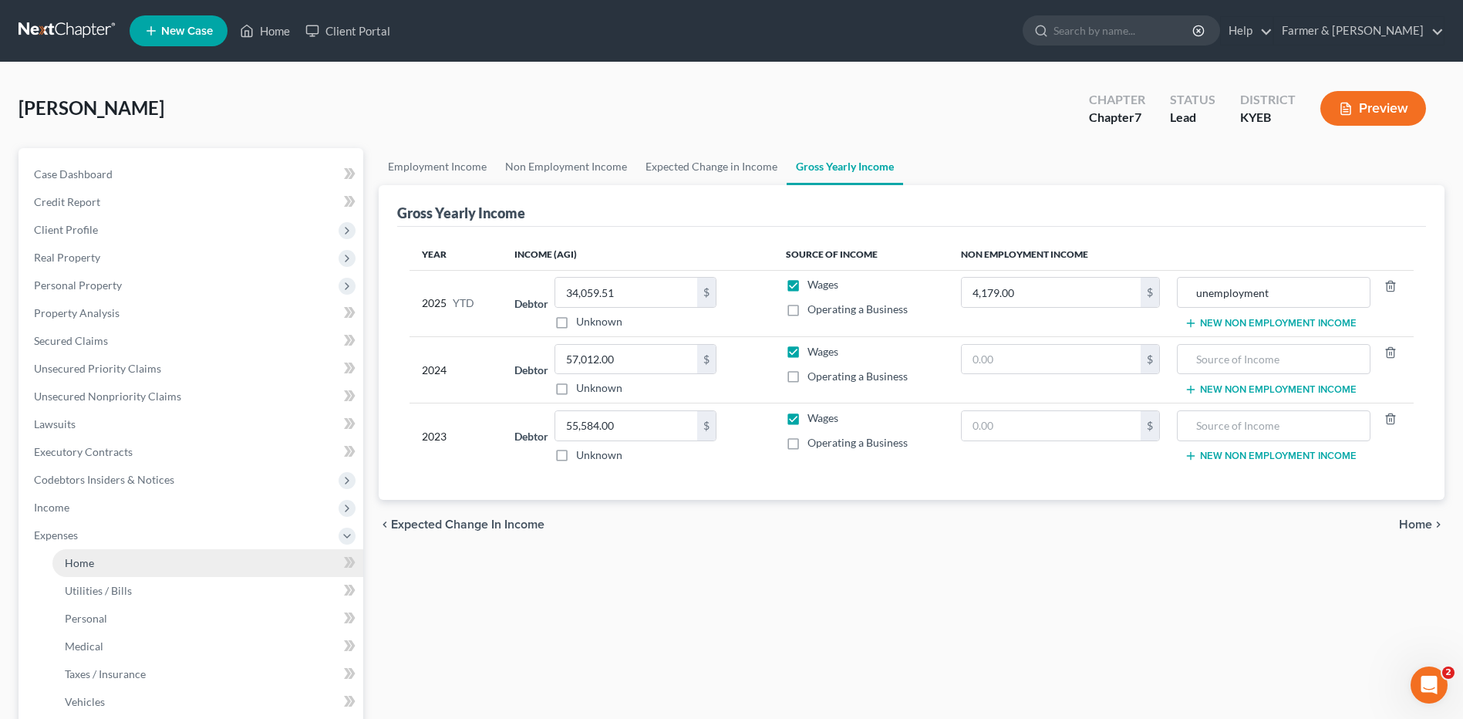
click at [171, 549] on link "Home" at bounding box center [207, 563] width 311 height 28
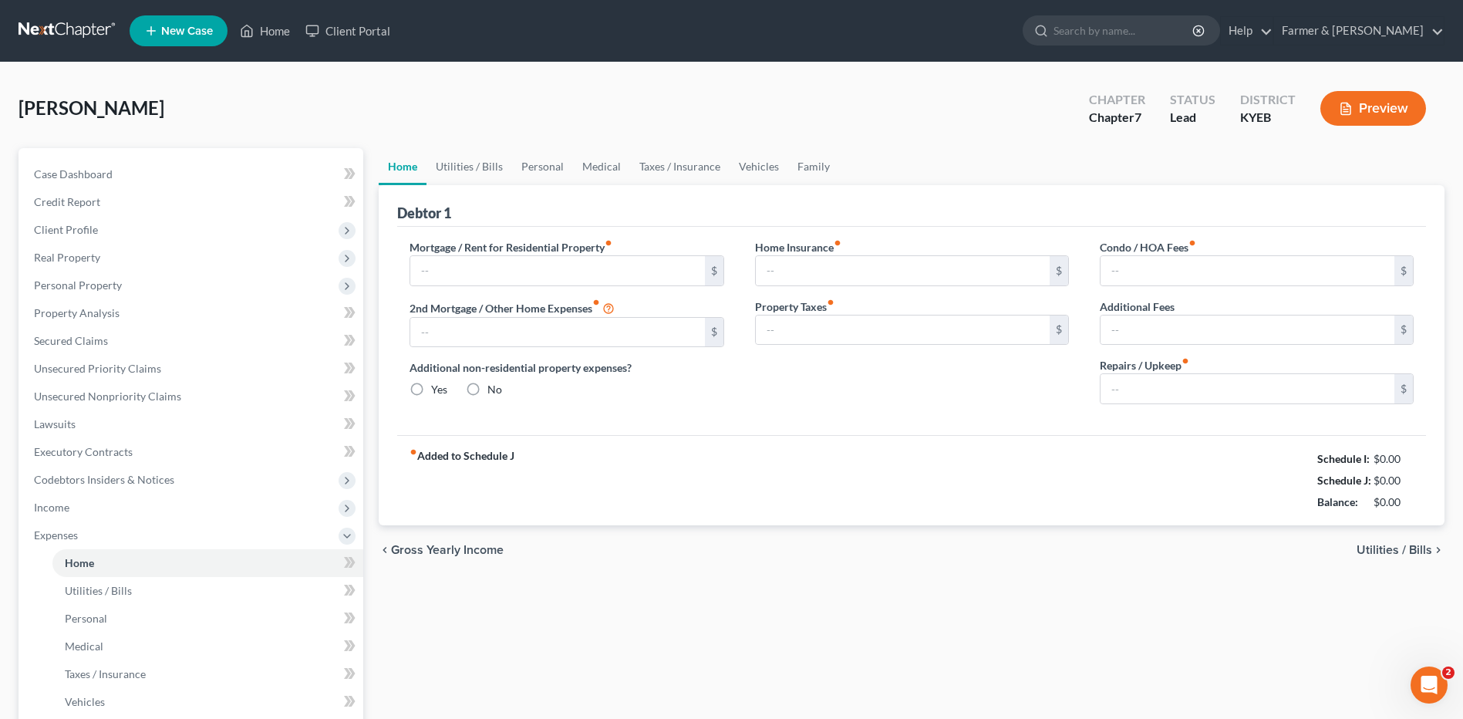
type input "564.00"
type input "165.00"
radio input "true"
type input "0.00"
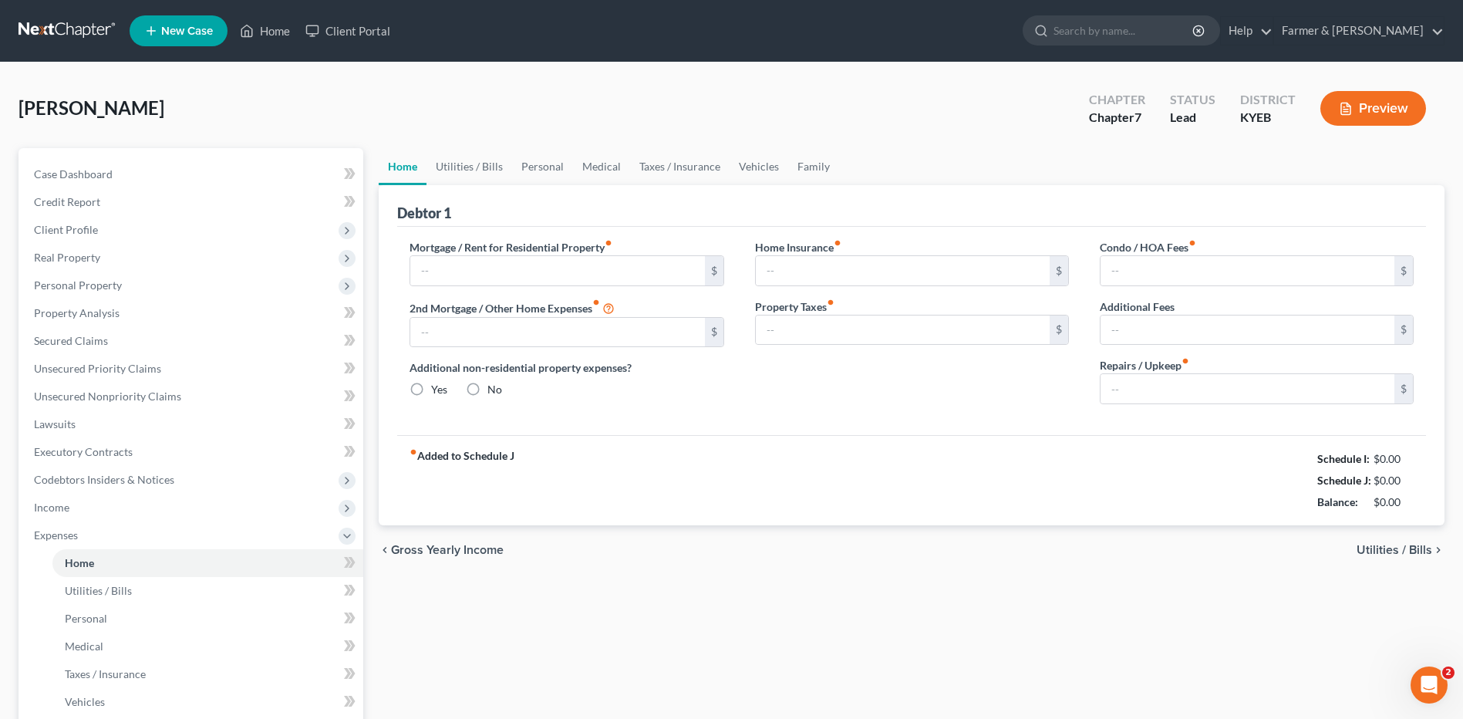
type input "0.00"
type input "150.00"
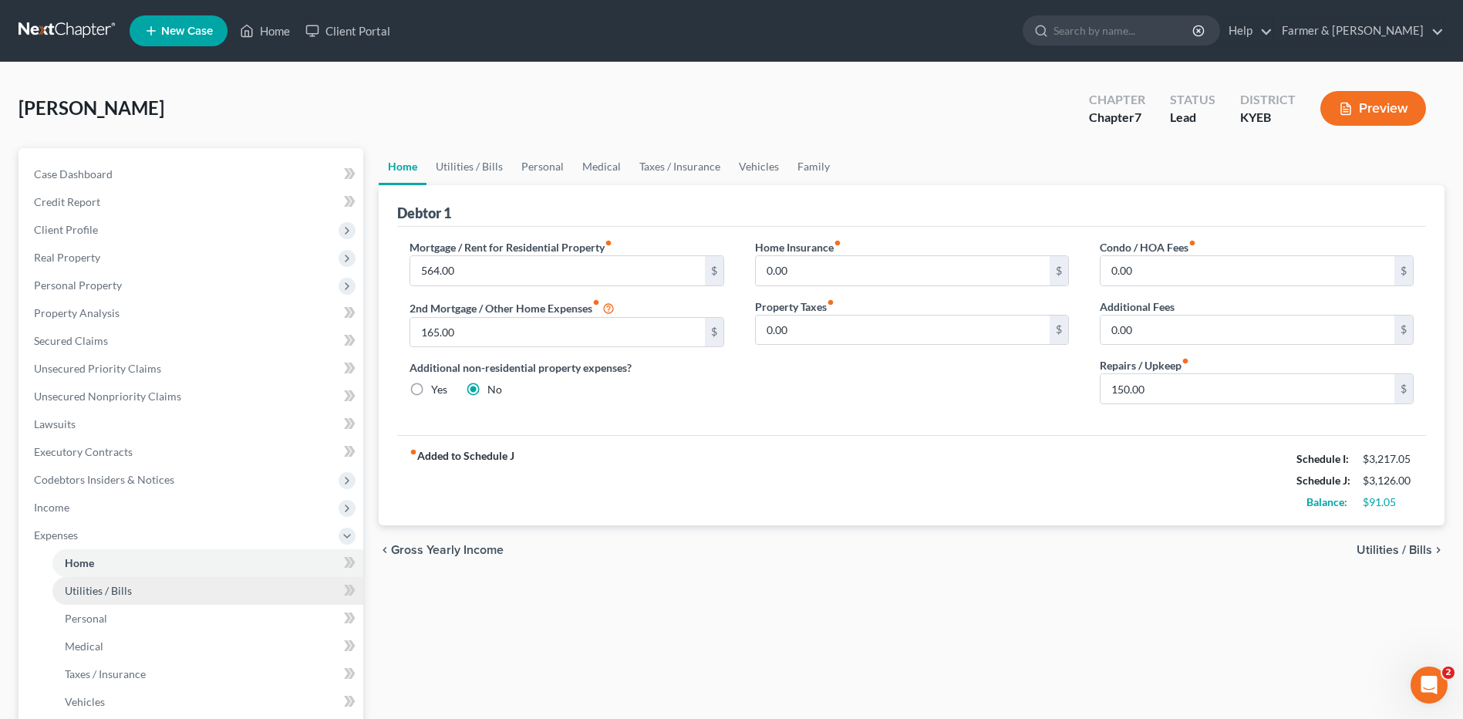
click at [122, 592] on span "Utilities / Bills" at bounding box center [98, 590] width 67 height 13
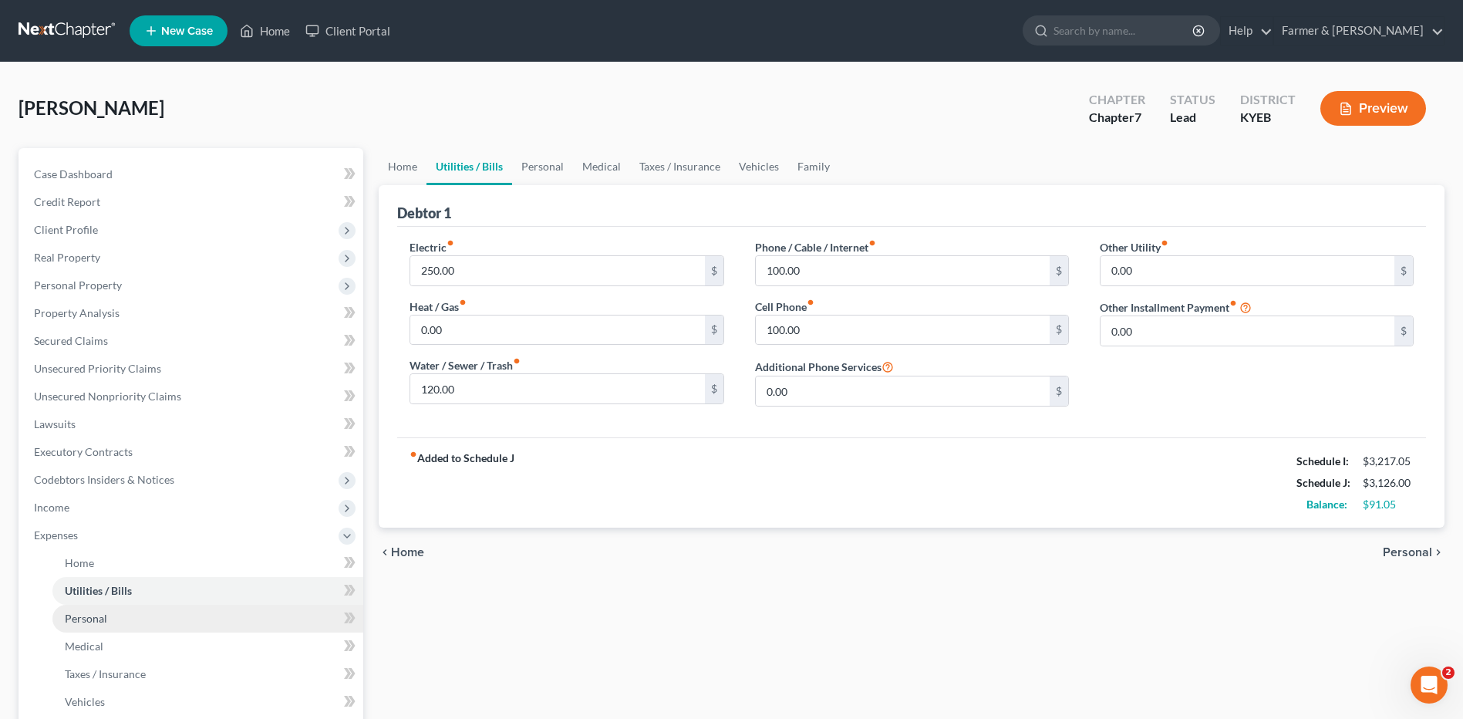
click at [114, 616] on link "Personal" at bounding box center [207, 619] width 311 height 28
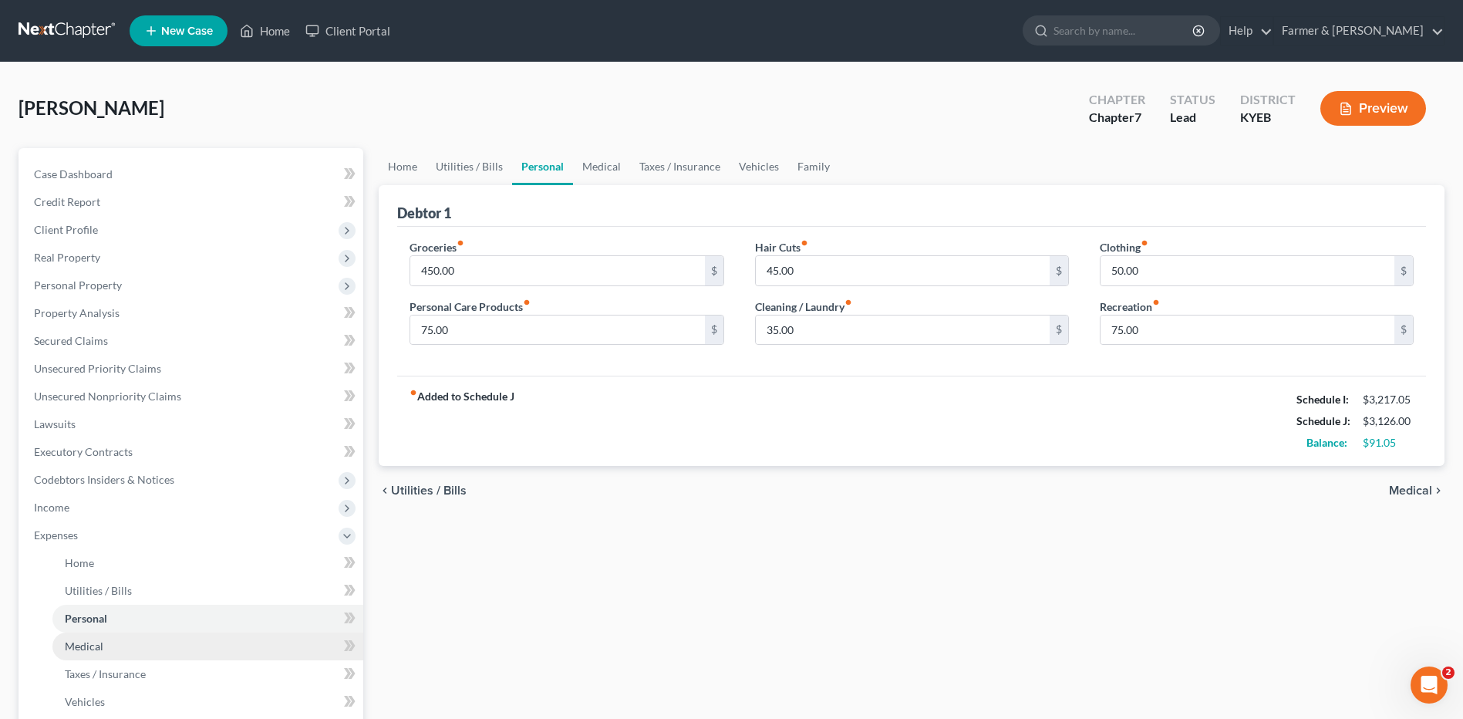
click at [119, 645] on link "Medical" at bounding box center [207, 646] width 311 height 28
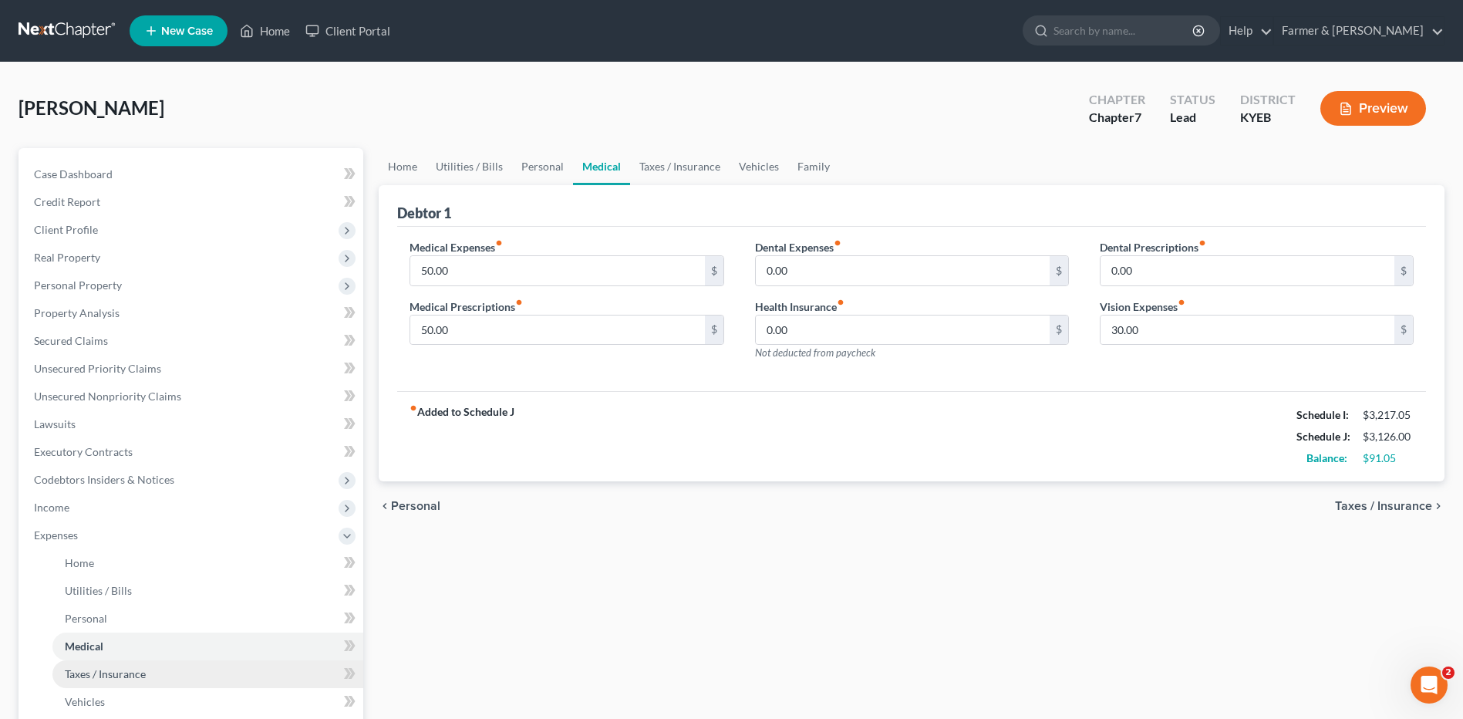
click at [119, 672] on span "Taxes / Insurance" at bounding box center [105, 673] width 81 height 13
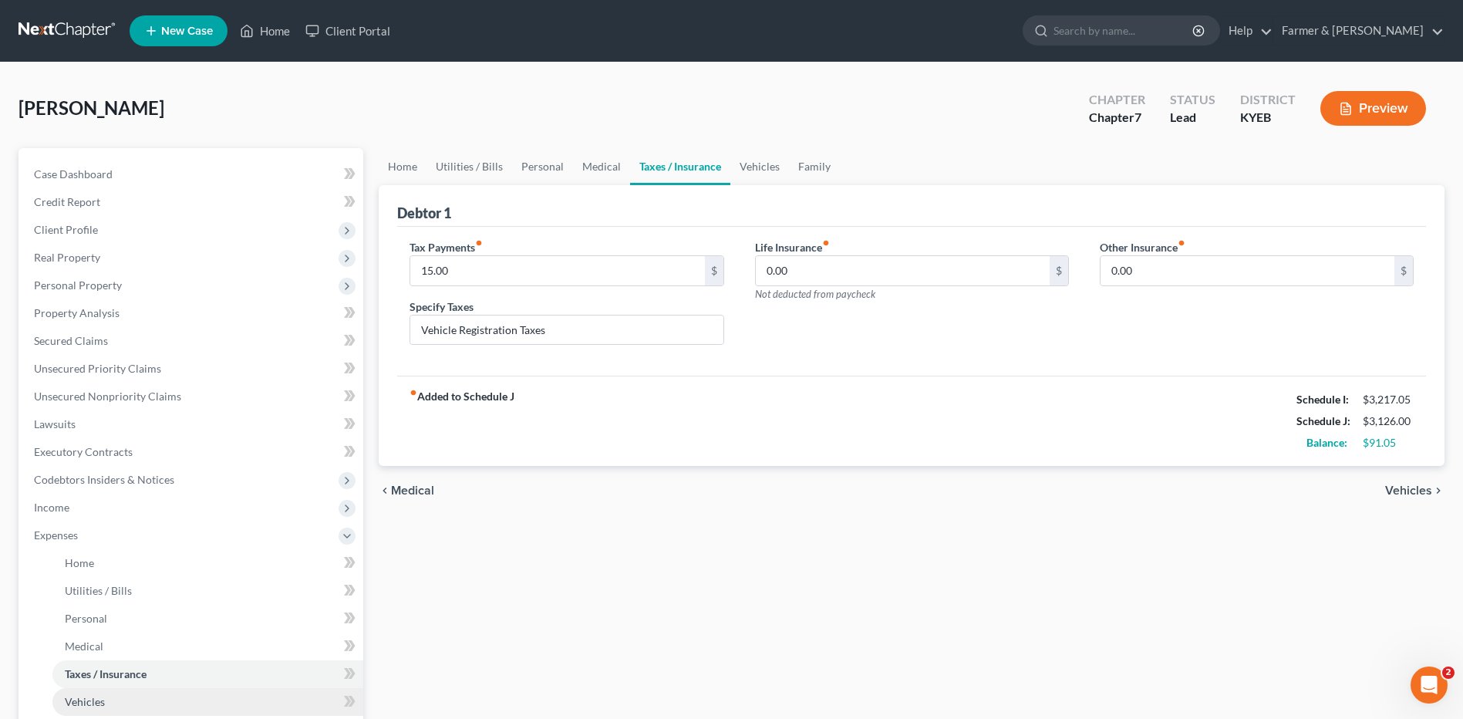
click at [121, 709] on link "Vehicles" at bounding box center [207, 702] width 311 height 28
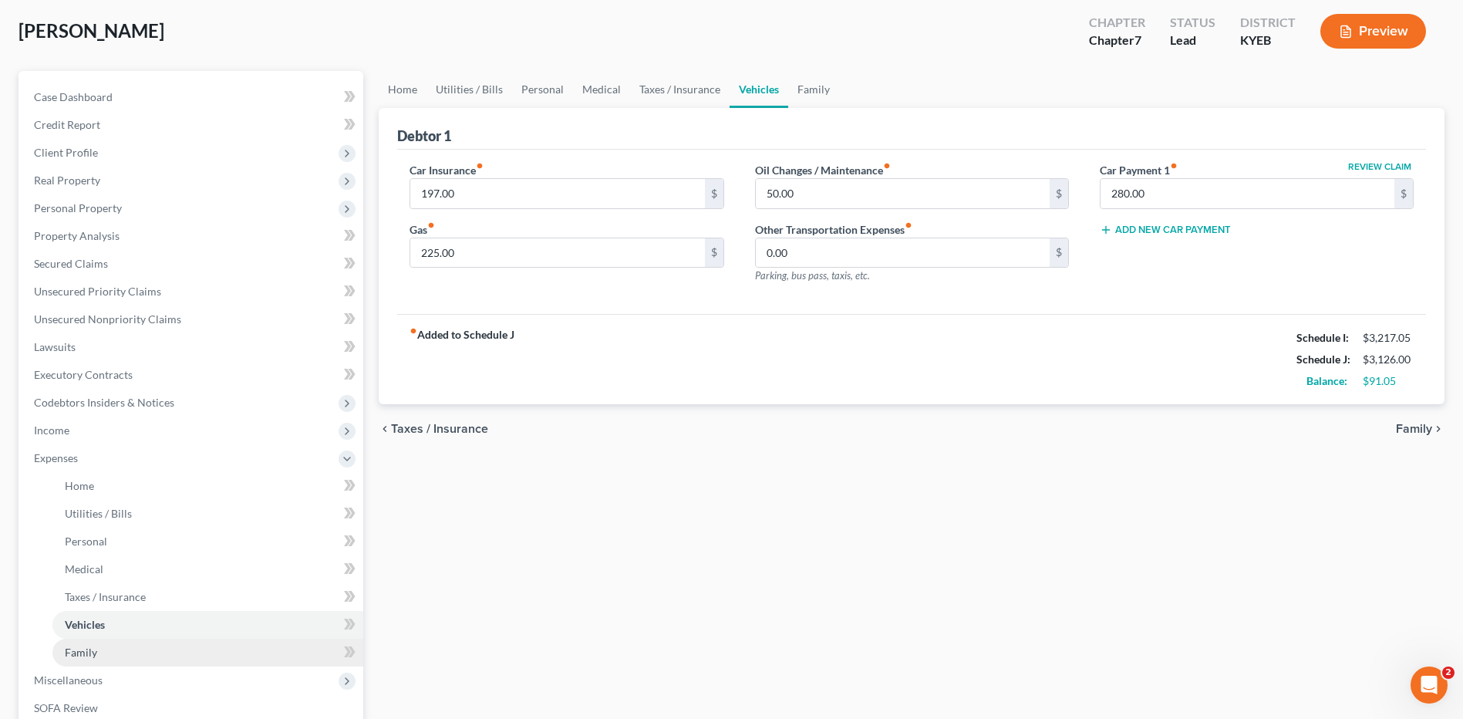
click at [120, 652] on link "Family" at bounding box center [207, 653] width 311 height 28
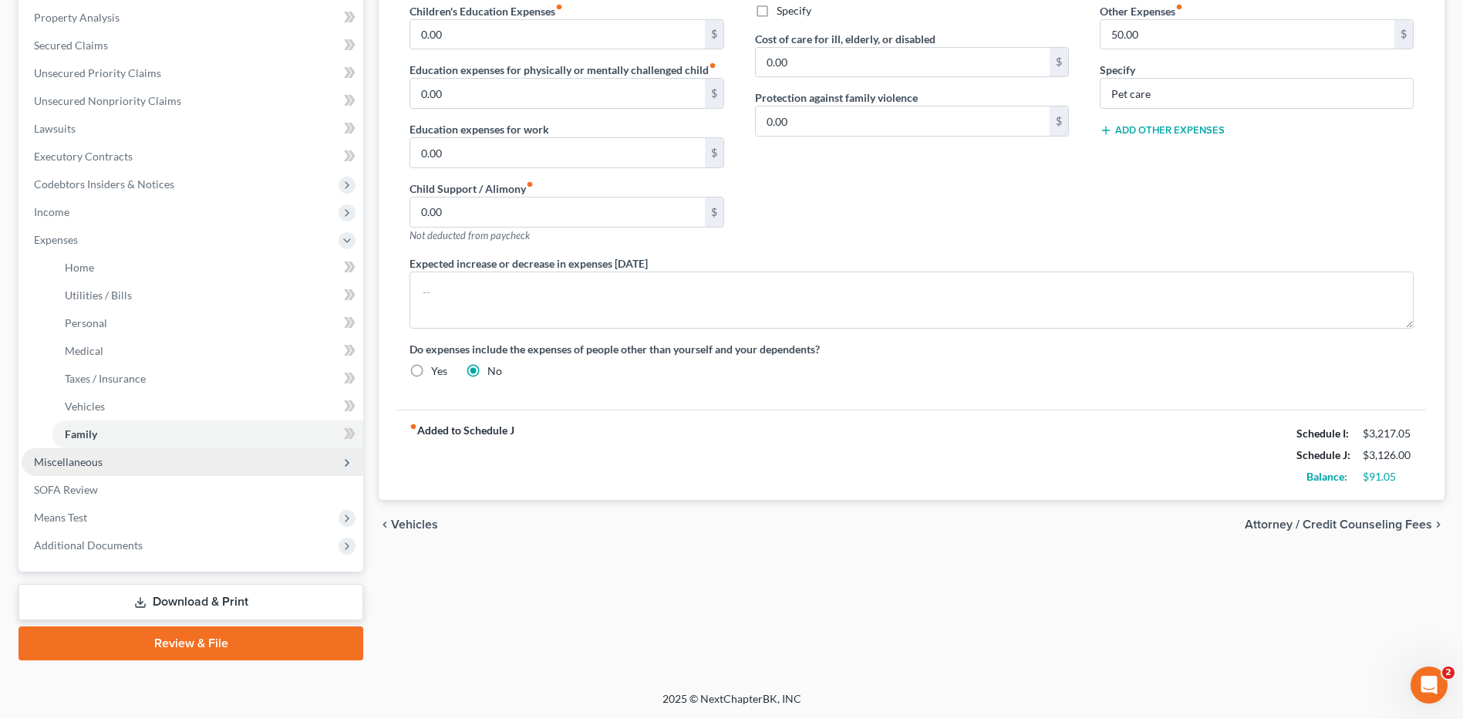
click at [126, 463] on span "Miscellaneous" at bounding box center [193, 462] width 342 height 28
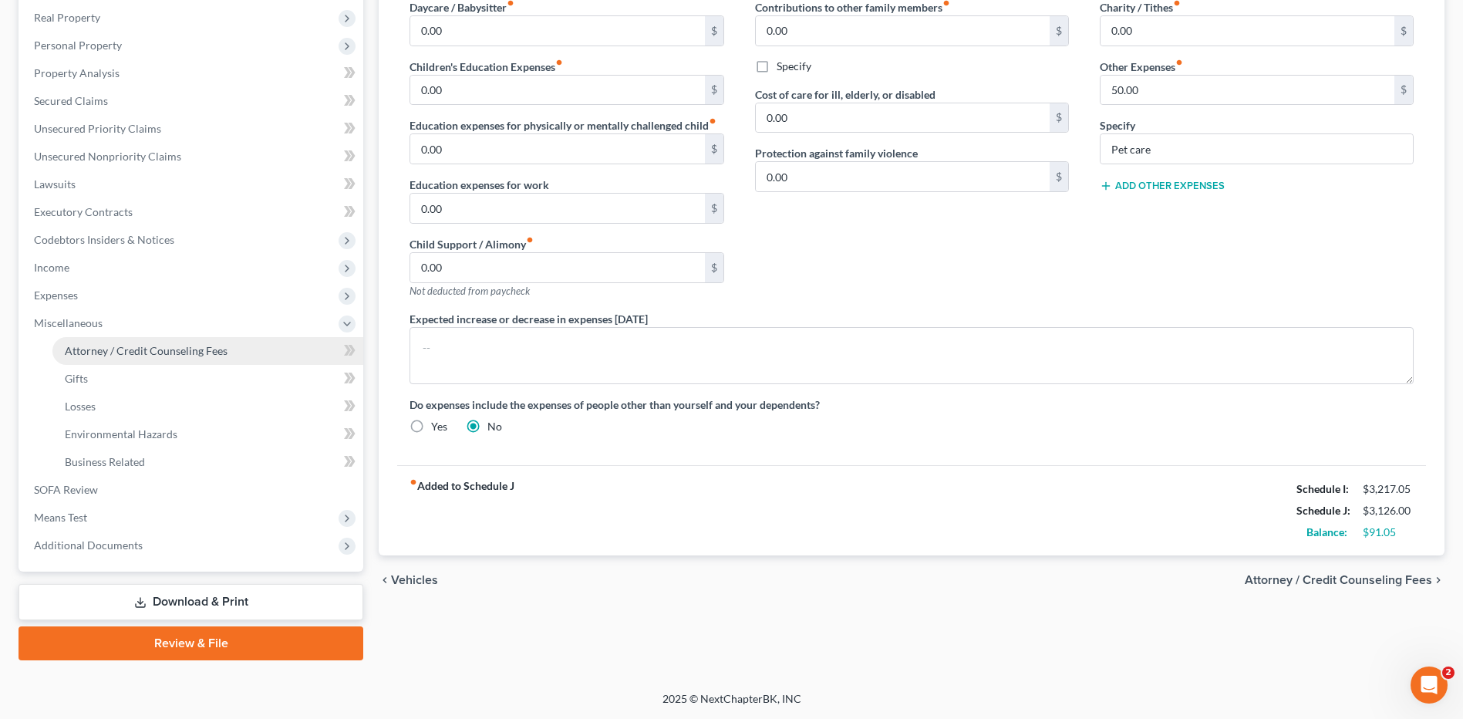
click at [139, 345] on span "Attorney / Credit Counseling Fees" at bounding box center [146, 350] width 163 height 13
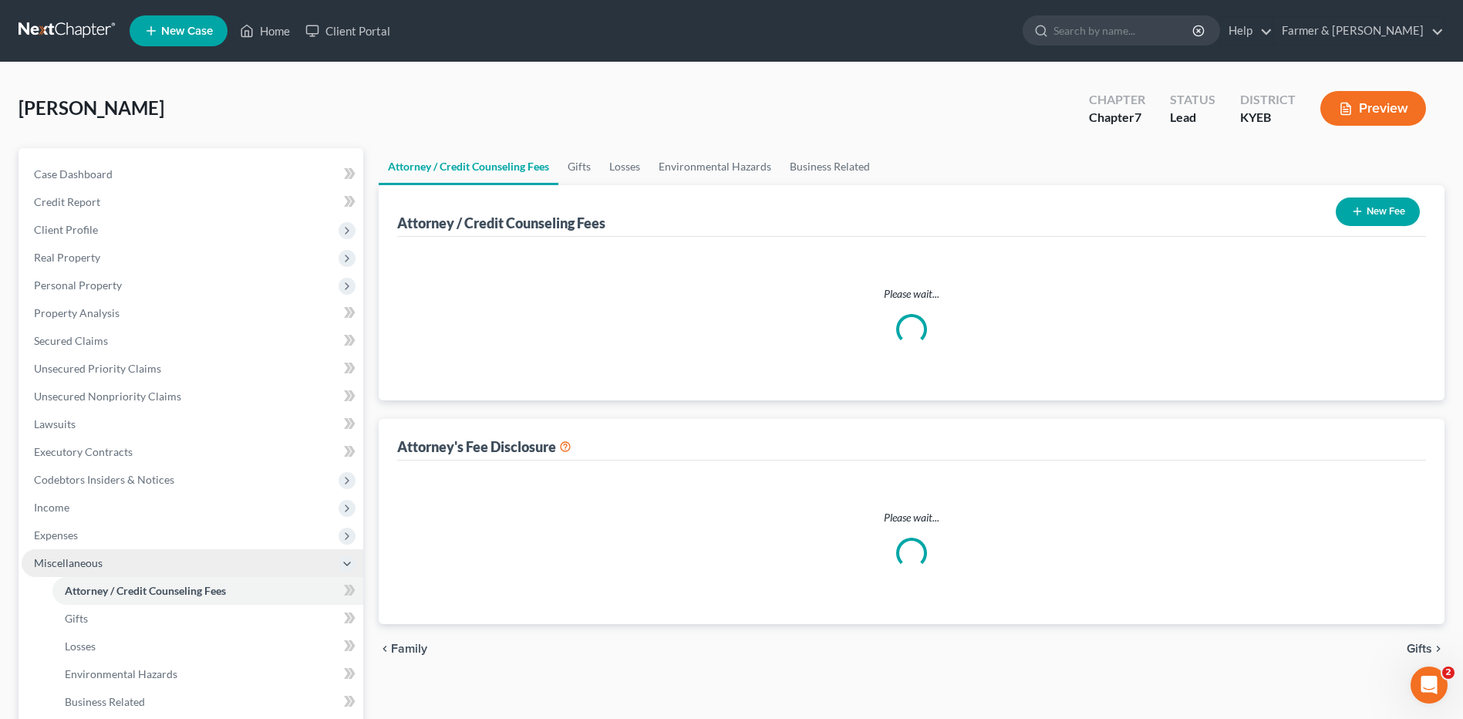
select select "0"
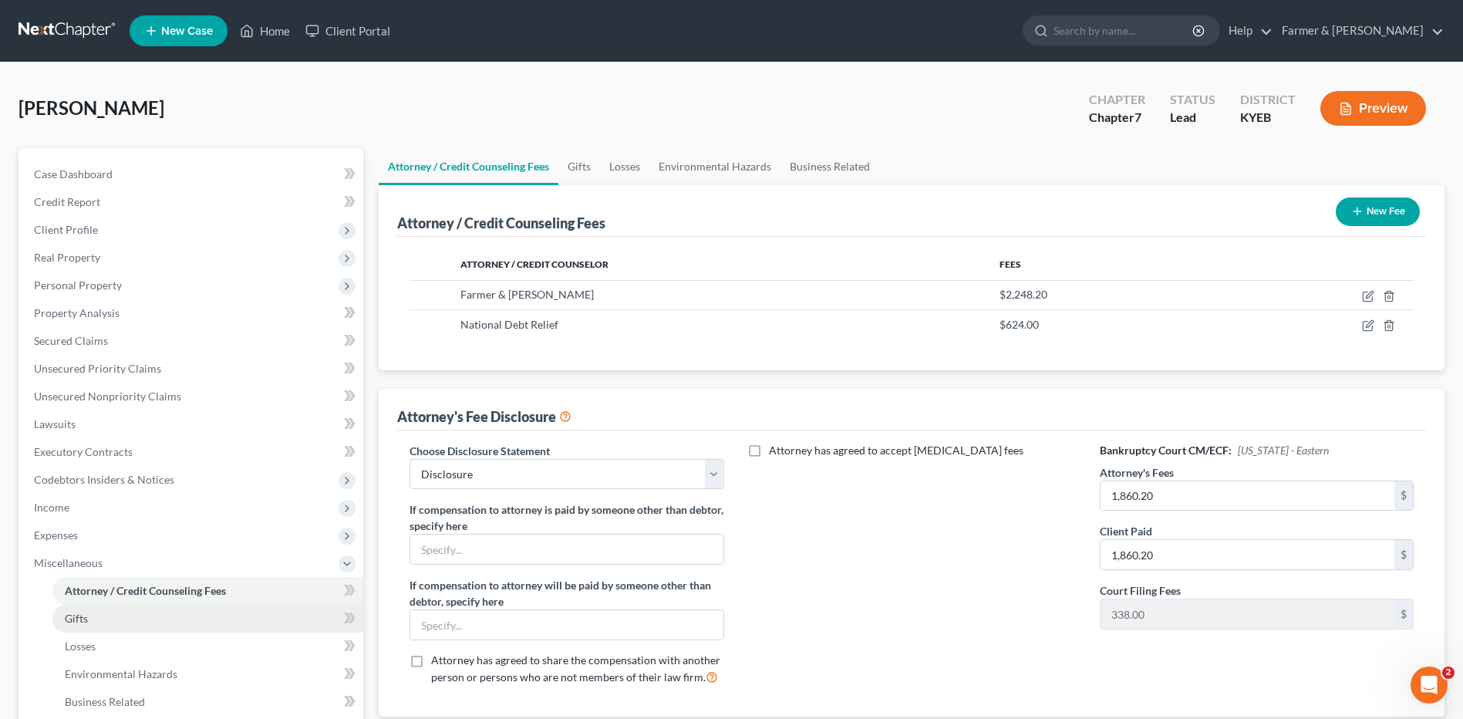
click at [92, 621] on link "Gifts" at bounding box center [207, 619] width 311 height 28
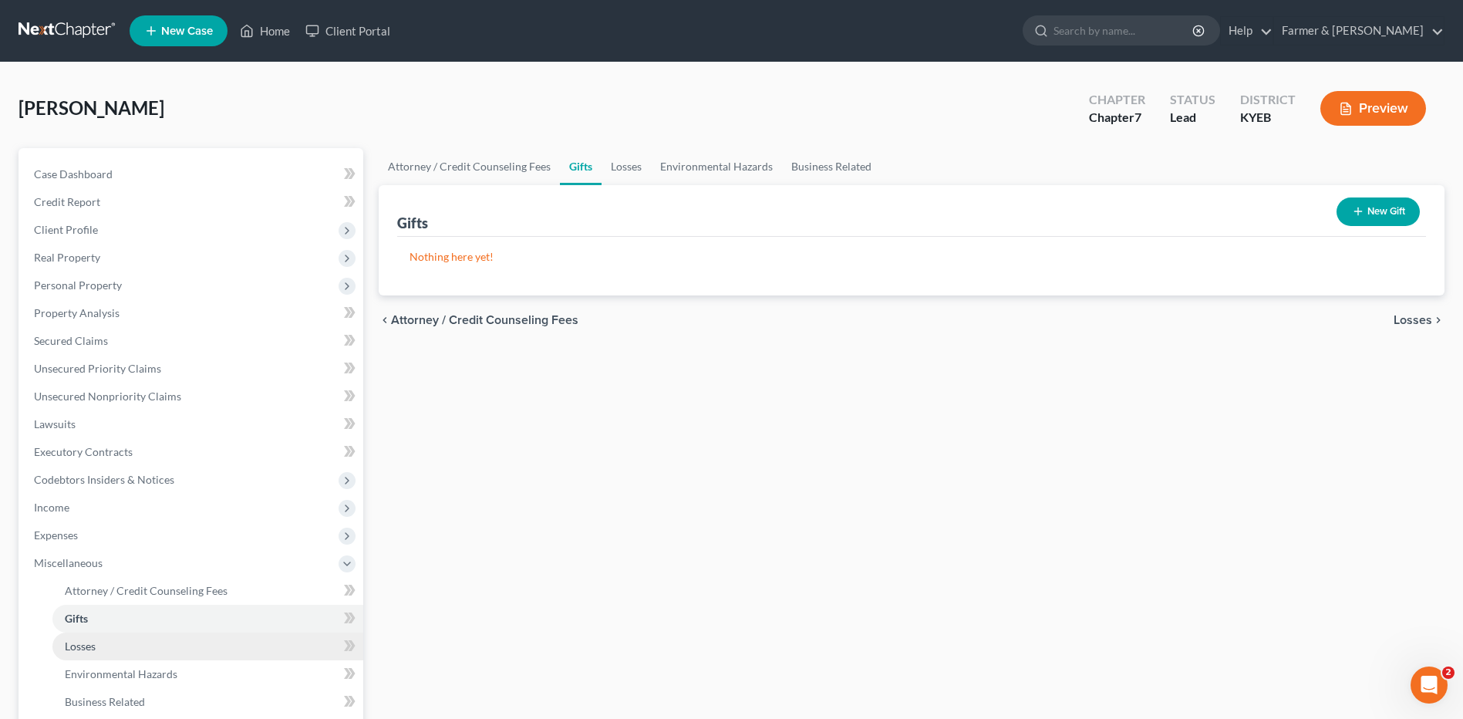
click at [98, 650] on link "Losses" at bounding box center [207, 646] width 311 height 28
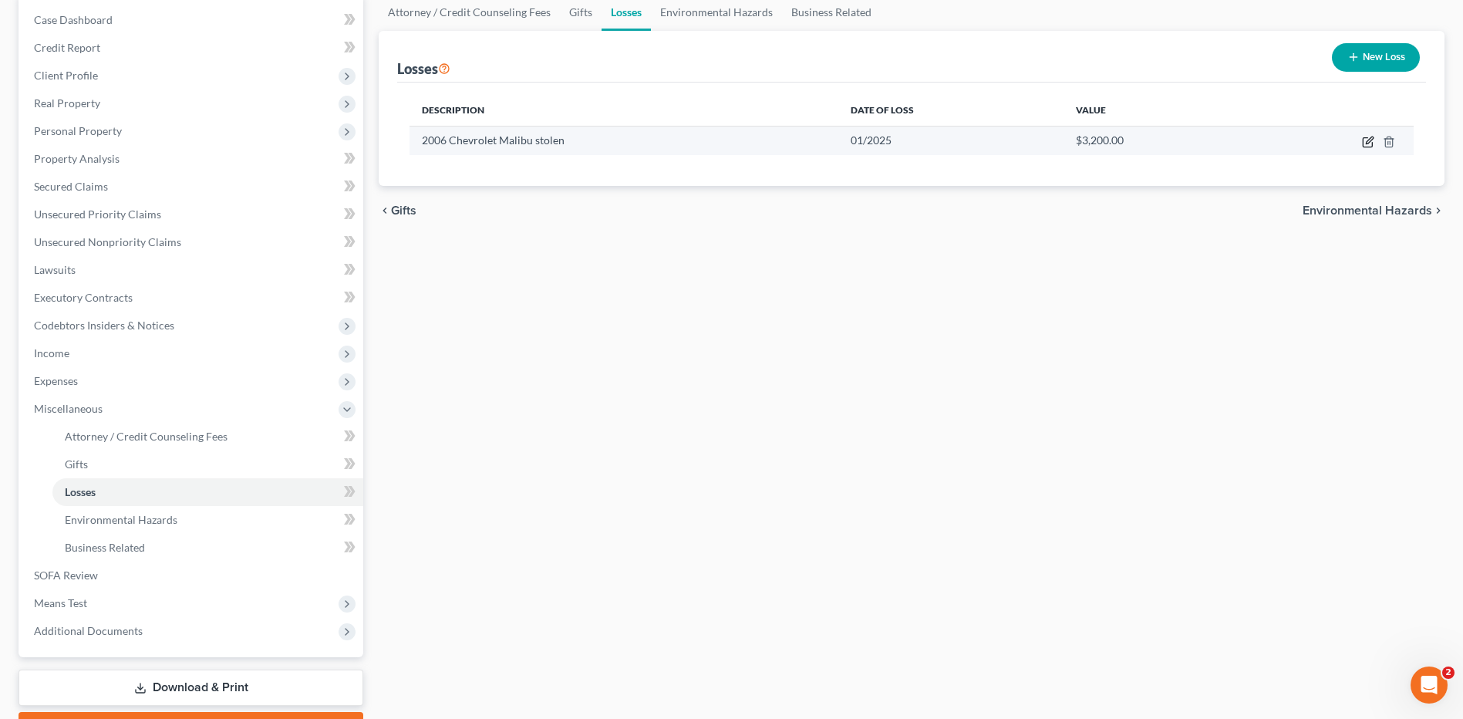
click at [1365, 142] on icon "button" at bounding box center [1368, 142] width 12 height 12
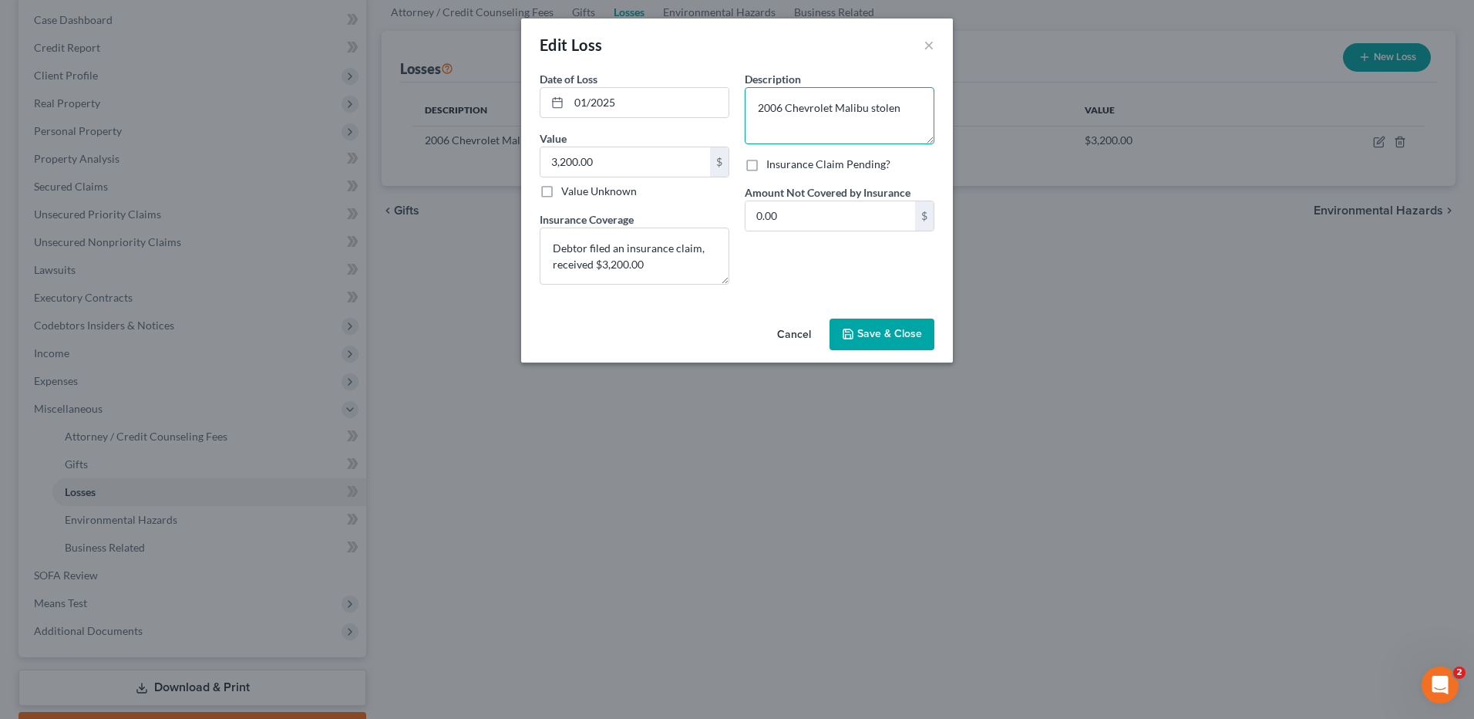
drag, startPoint x: 915, startPoint y: 113, endPoint x: 871, endPoint y: 123, distance: 45.1
click at [871, 123] on textarea "2006 Chevrolet Malibu stolen" at bounding box center [840, 115] width 190 height 57
click at [874, 112] on textarea "2006 Chevrolet Malibu stolen" at bounding box center [840, 115] width 190 height 57
type textarea "2006 Chevrolet Malibu - vehicle was stolen"
click at [888, 338] on span "Save & Close" at bounding box center [890, 334] width 65 height 13
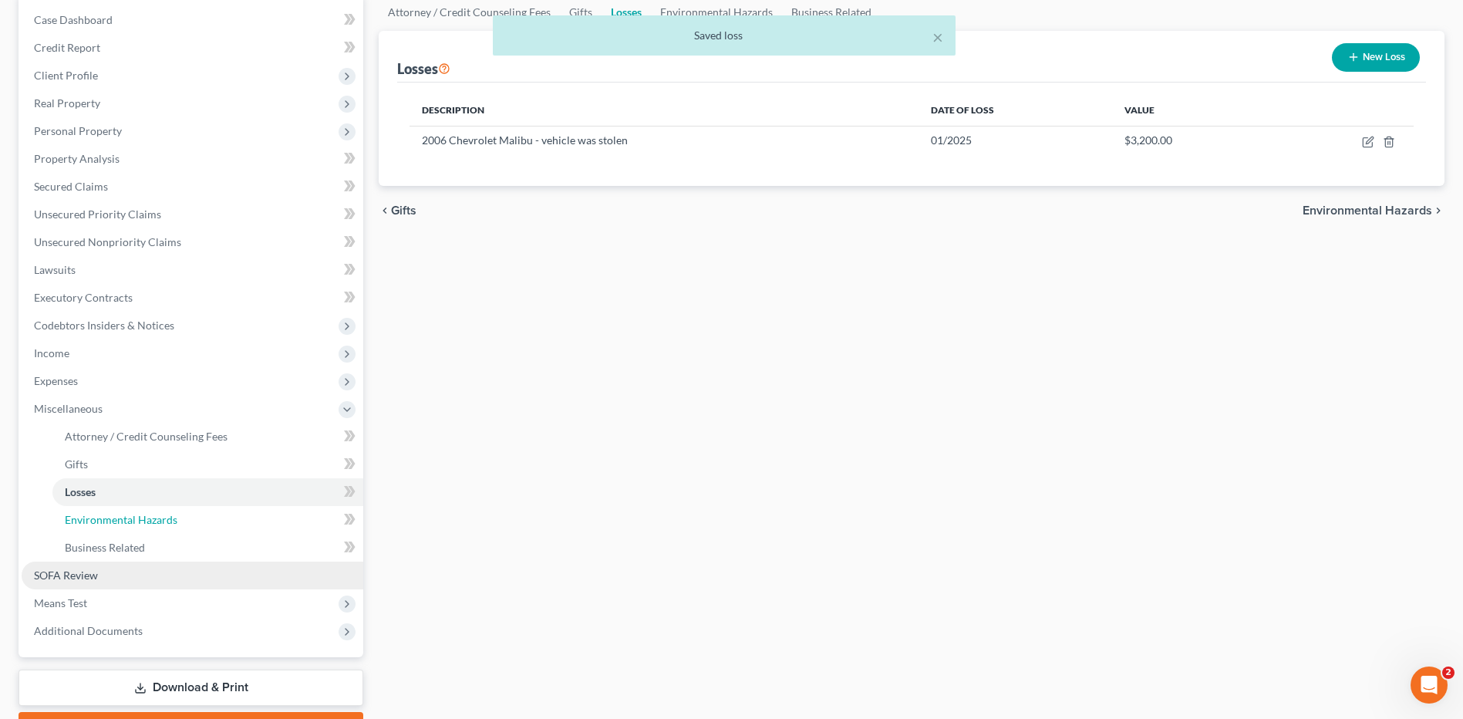
drag, startPoint x: 154, startPoint y: 524, endPoint x: 99, endPoint y: 568, distance: 70.2
click at [154, 524] on span "Environmental Hazards" at bounding box center [121, 519] width 113 height 13
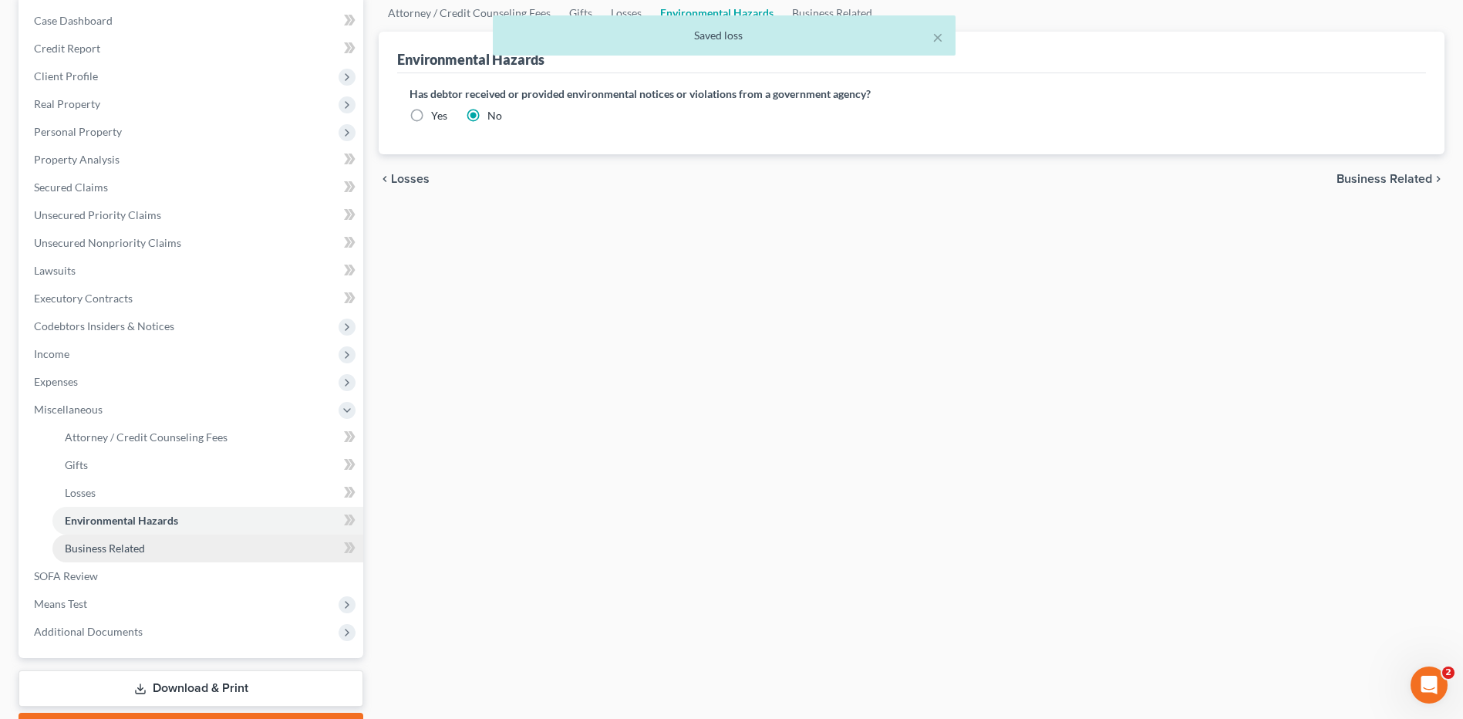
scroll to position [154, 0]
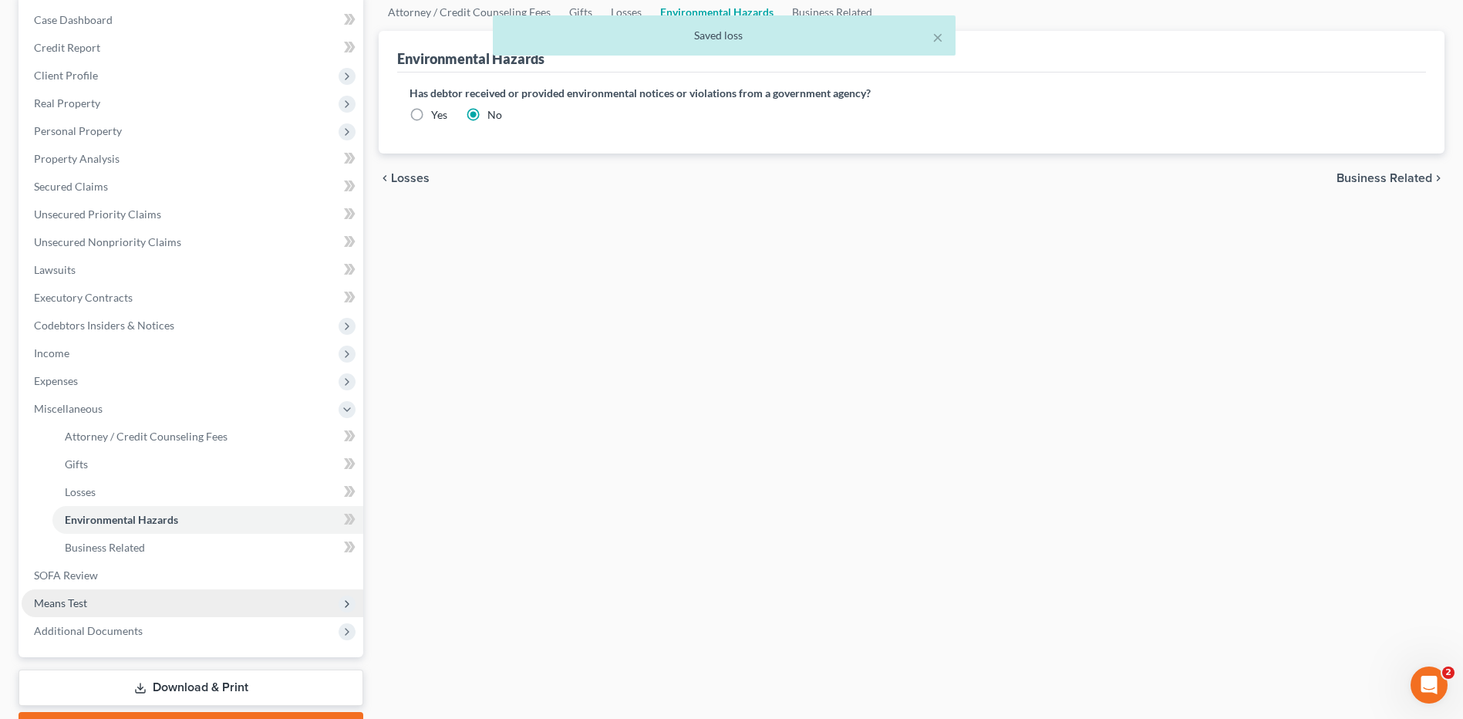
click at [62, 615] on span "Means Test" at bounding box center [193, 603] width 342 height 28
click at [130, 521] on span "Means Test Qualifier" at bounding box center [114, 519] width 98 height 13
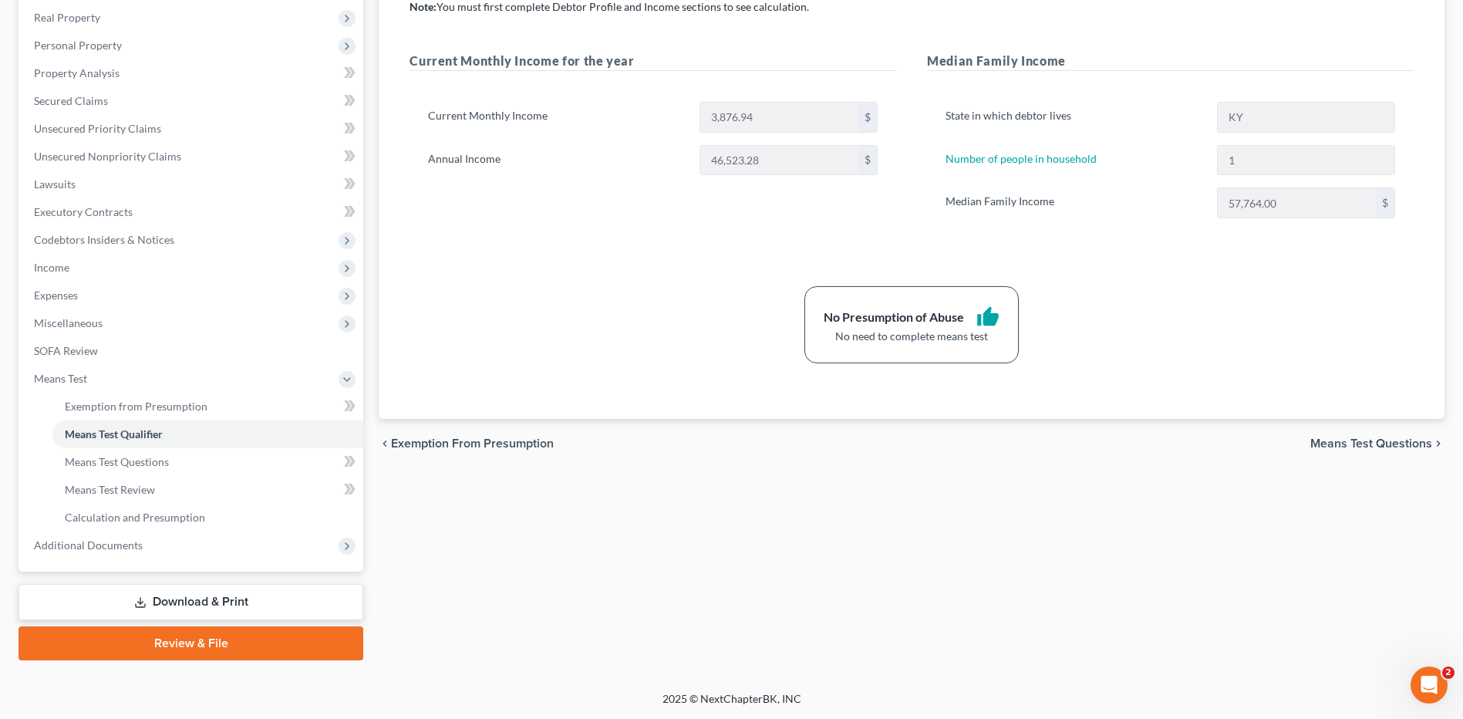
click at [203, 652] on link "Review & File" at bounding box center [191, 643] width 345 height 34
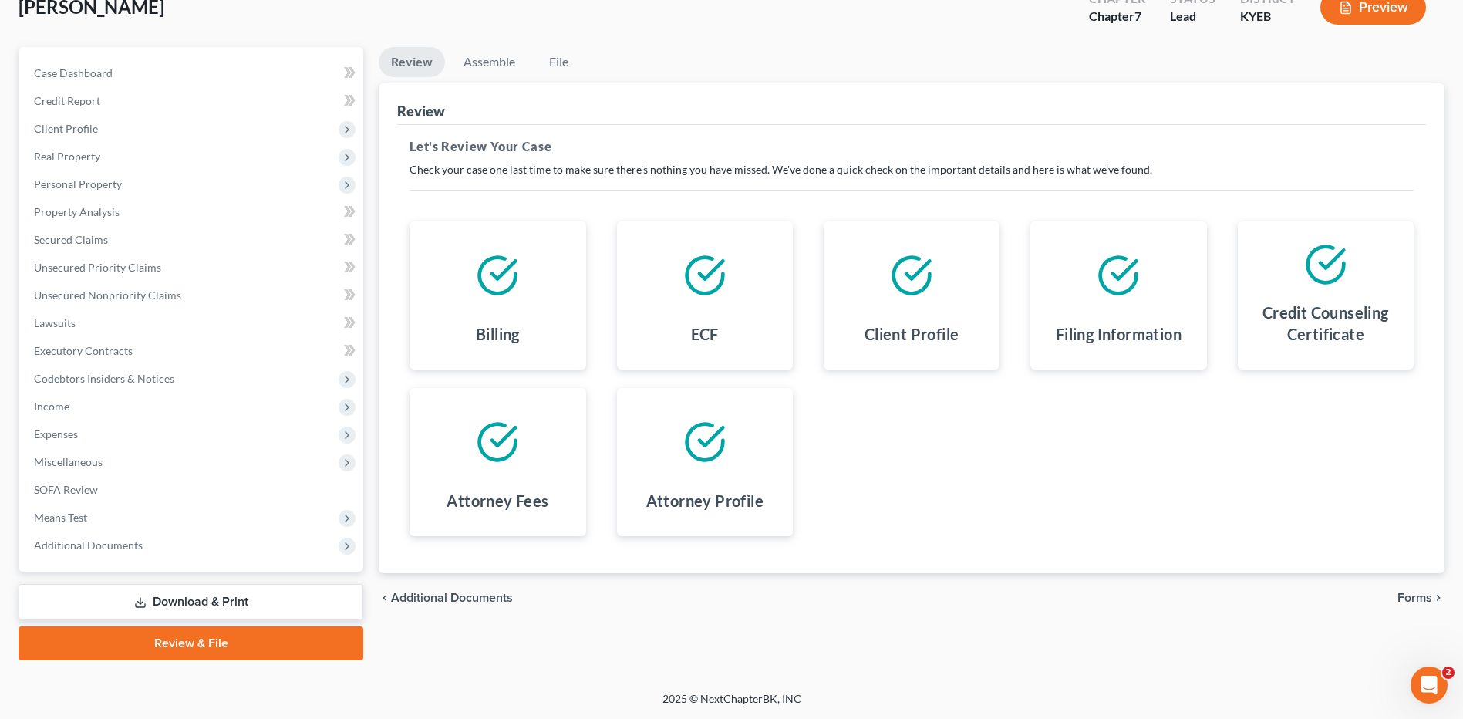
click at [1407, 596] on span "Forms" at bounding box center [1414, 597] width 35 height 12
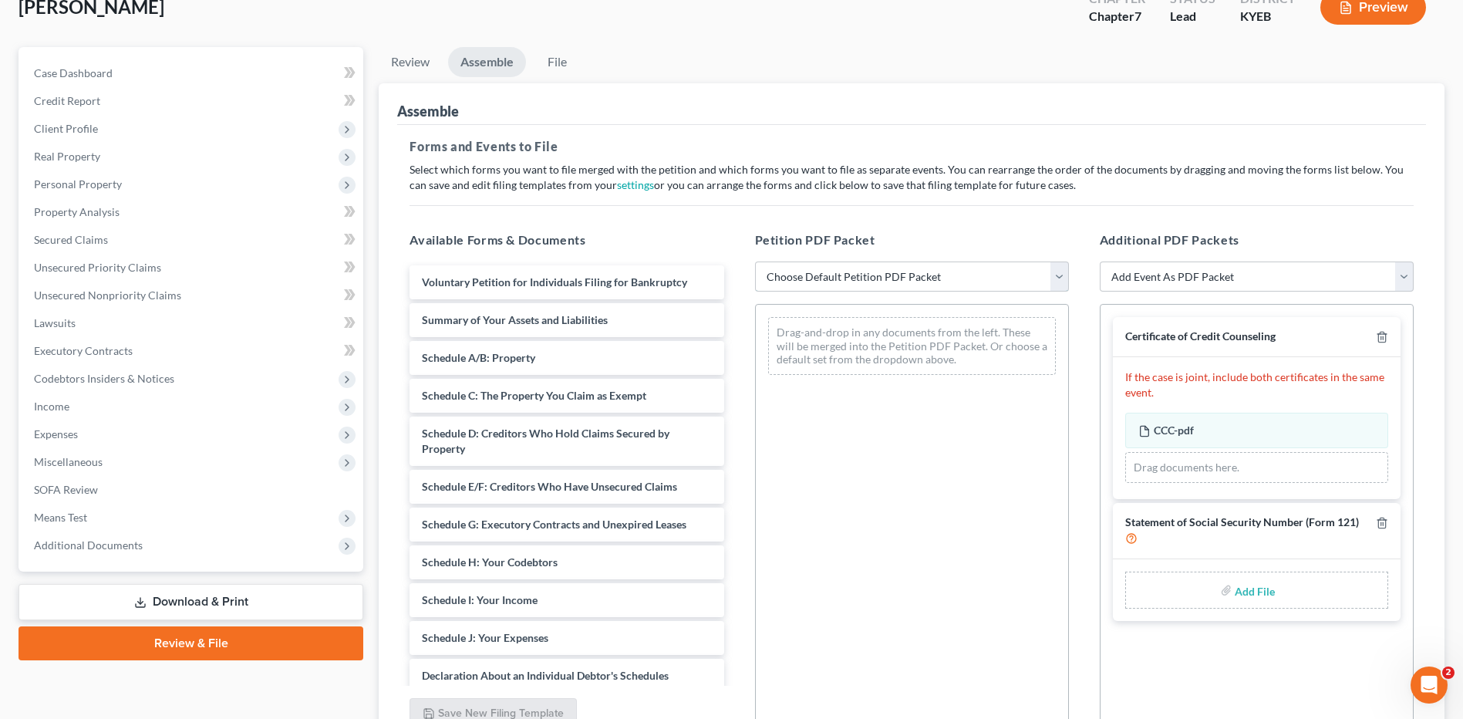
drag, startPoint x: 831, startPoint y: 273, endPoint x: 825, endPoint y: 292, distance: 20.2
click at [831, 273] on select "Choose Default Petition PDF Packet Complete Bankruptcy Petition (all forms and …" at bounding box center [912, 276] width 314 height 31
select select "0"
click at [755, 261] on select "Choose Default Petition PDF Packet Complete Bankruptcy Petition (all forms and …" at bounding box center [912, 276] width 314 height 31
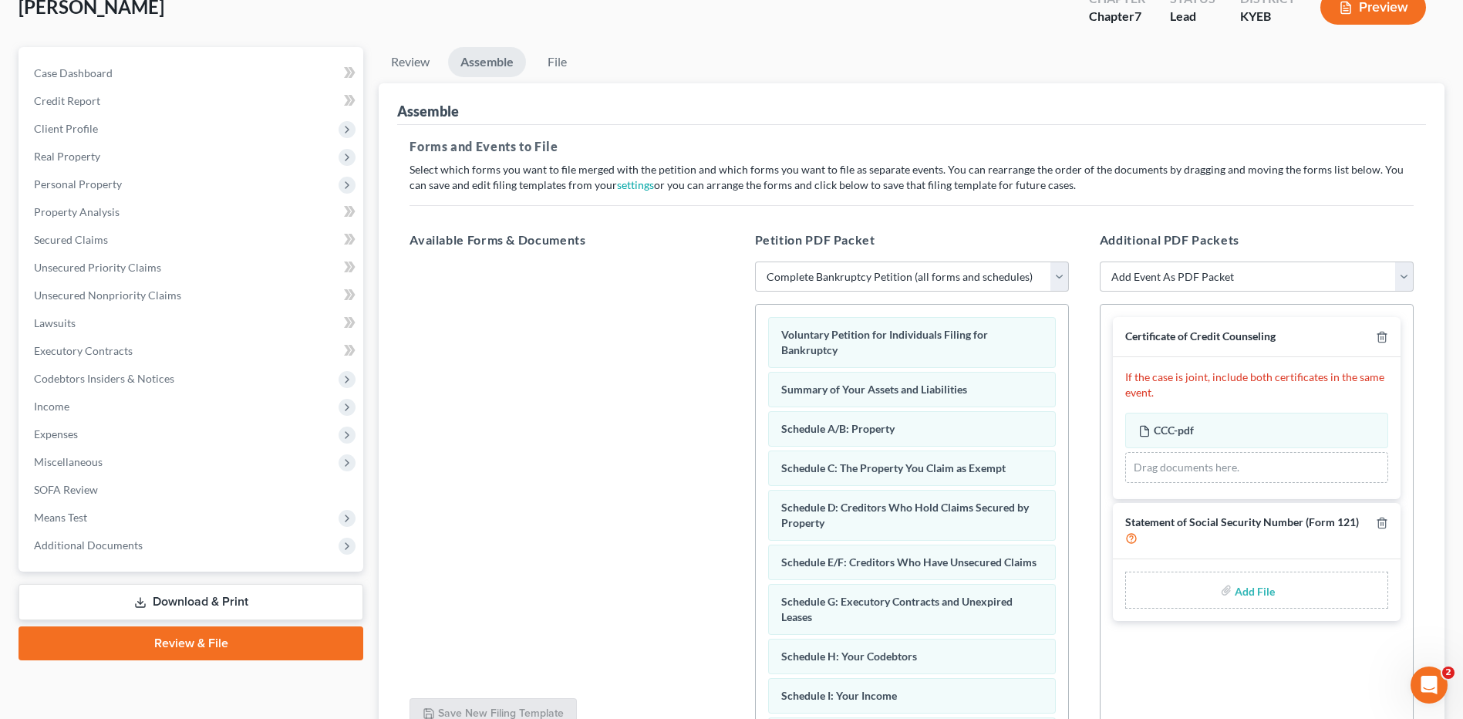
click at [1248, 591] on input "file" at bounding box center [1253, 590] width 37 height 28
type input "C:\fakepath\SSN FOR FILING.pdf"
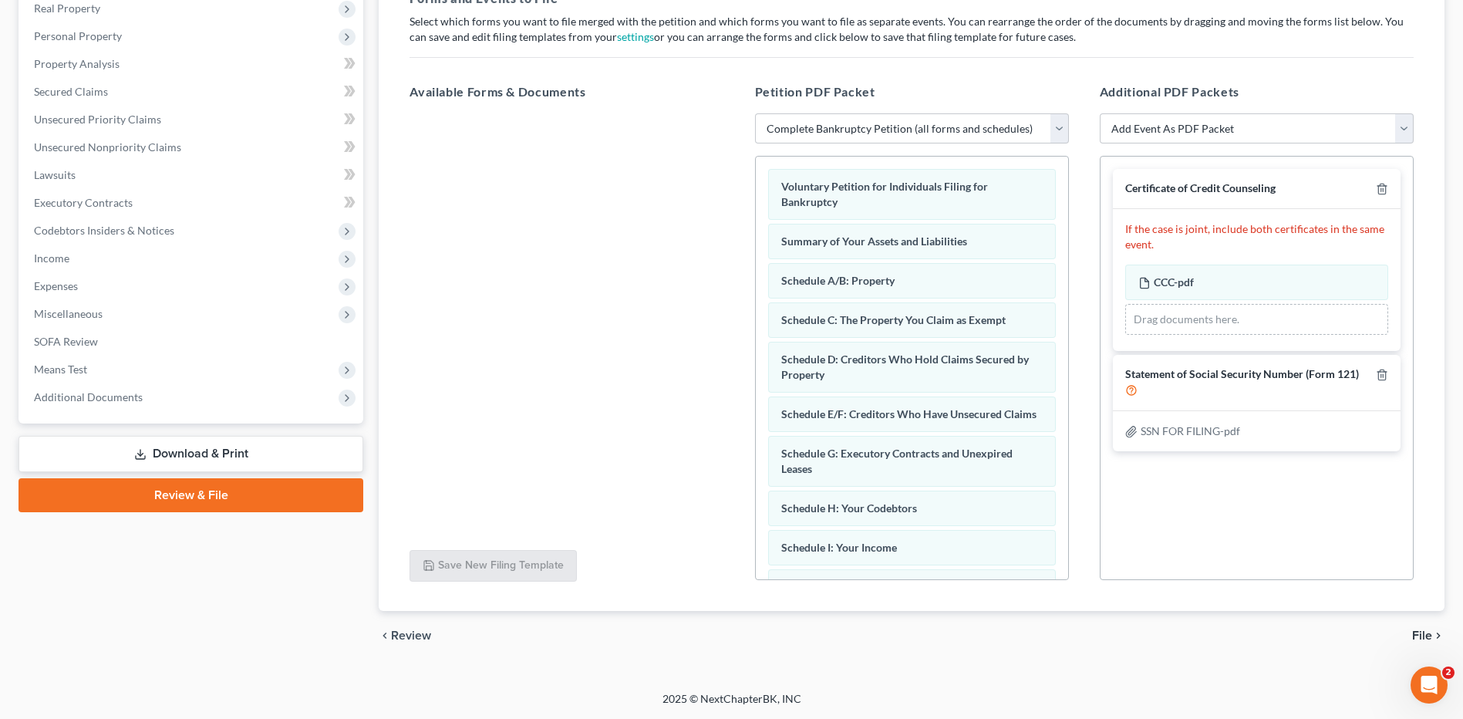
click at [1424, 637] on span "File" at bounding box center [1422, 635] width 20 height 12
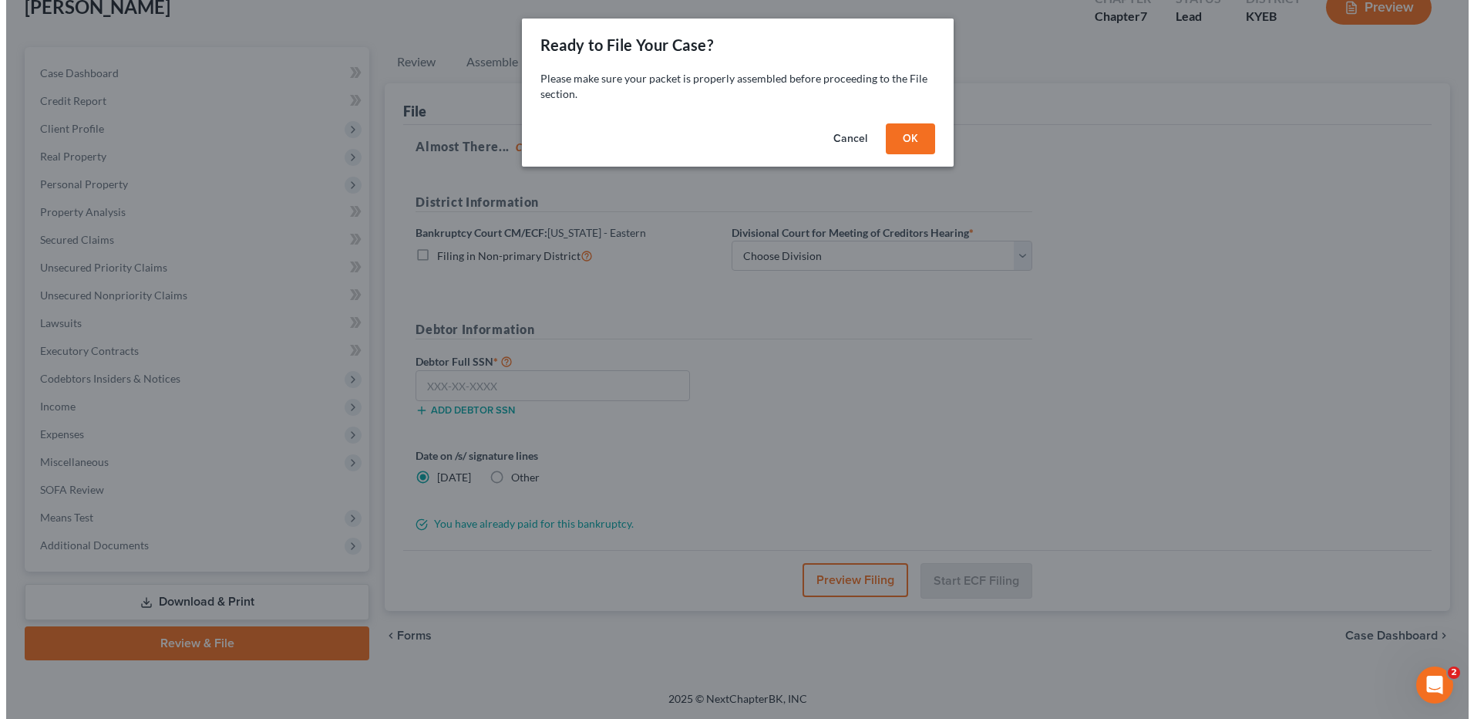
scroll to position [101, 0]
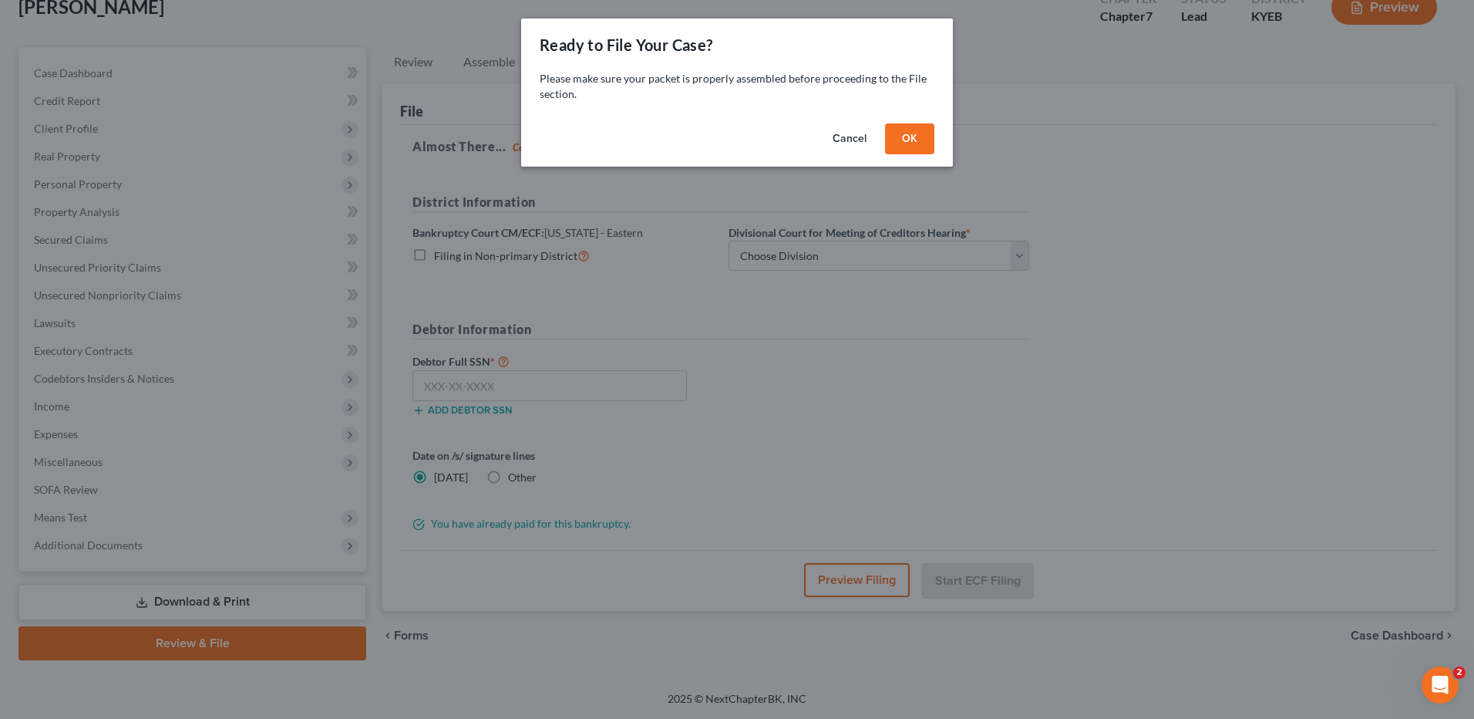
click at [910, 136] on button "OK" at bounding box center [909, 138] width 49 height 31
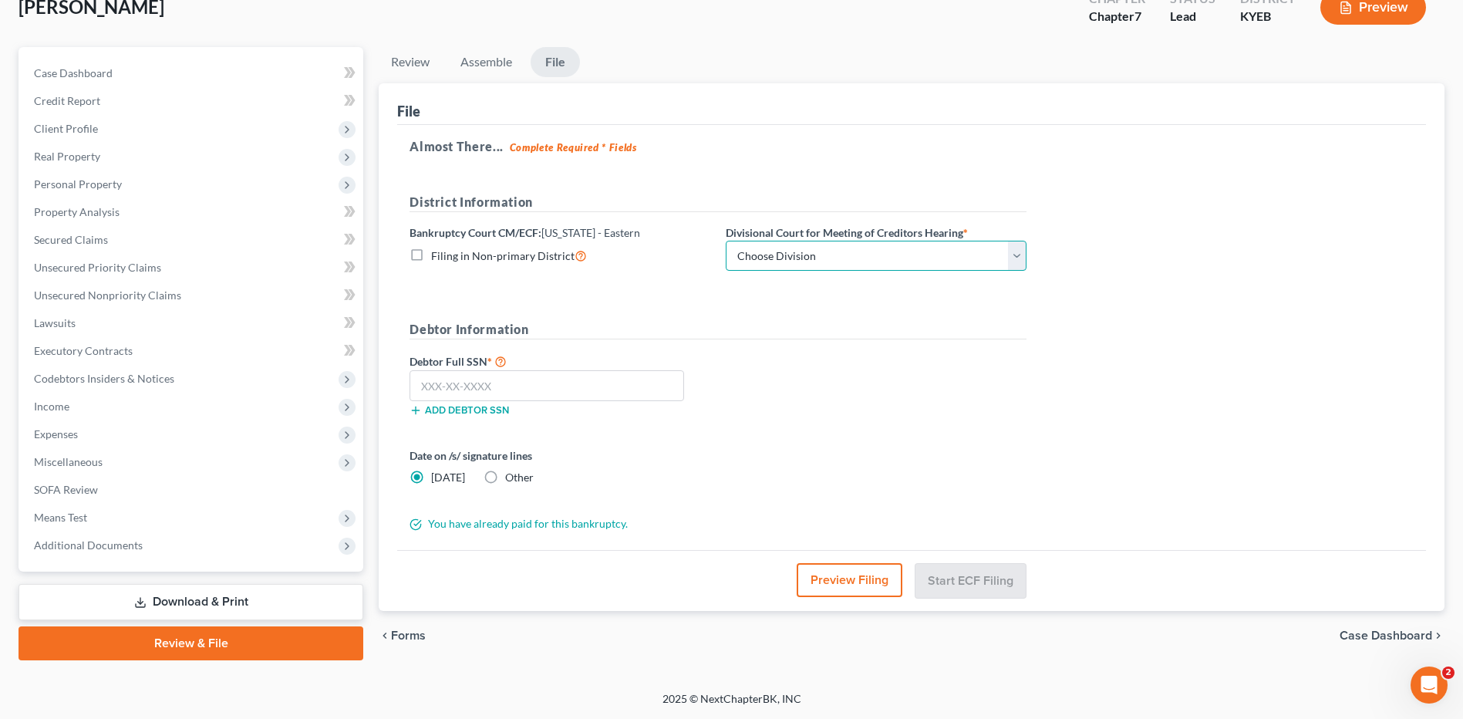
click at [915, 256] on select "Choose Division Ashland Covington Frankfort Lexington London Pikeville" at bounding box center [876, 256] width 301 height 31
select select "3"
click at [726, 241] on select "Choose Division Ashland Covington Frankfort Lexington London Pikeville" at bounding box center [876, 256] width 301 height 31
click at [666, 382] on input "text" at bounding box center [546, 385] width 275 height 31
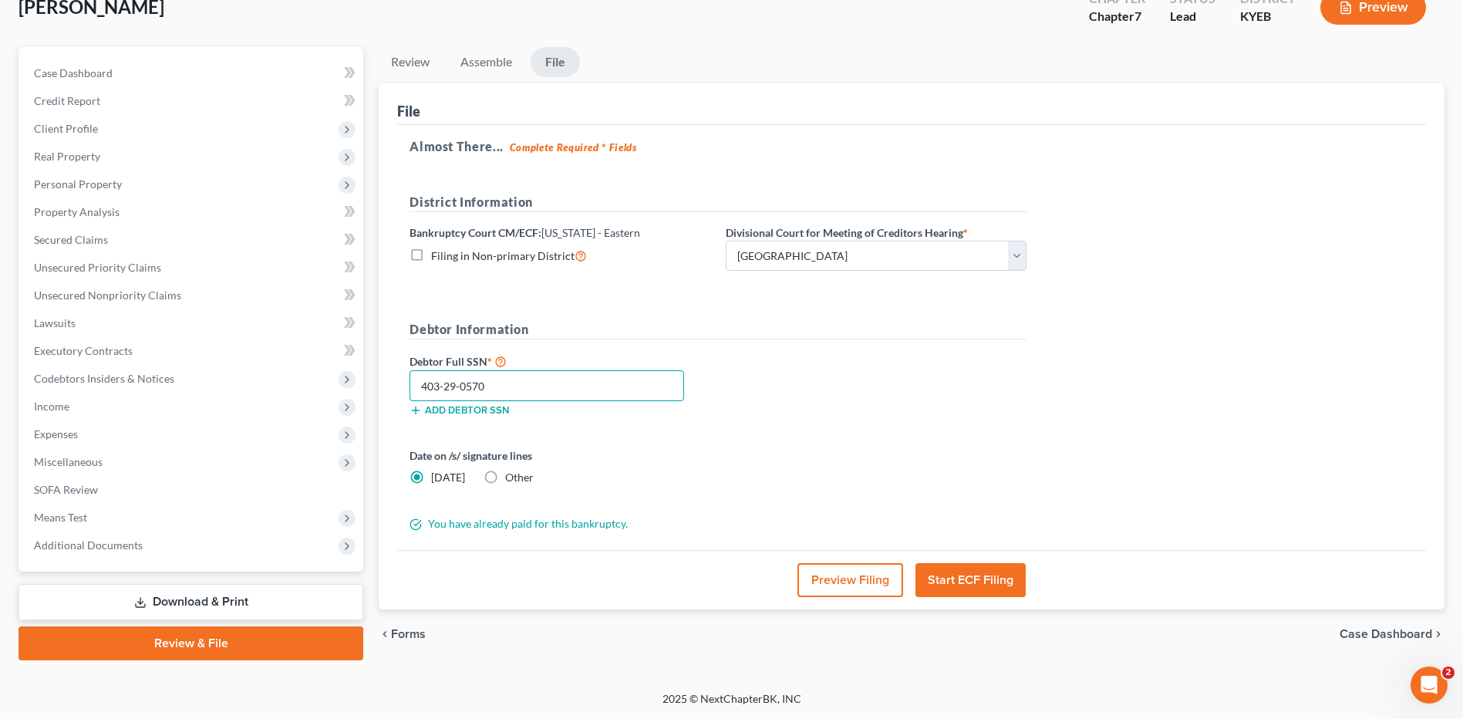
type input "403-29-0570"
click at [854, 571] on button "Preview Filing" at bounding box center [850, 580] width 106 height 34
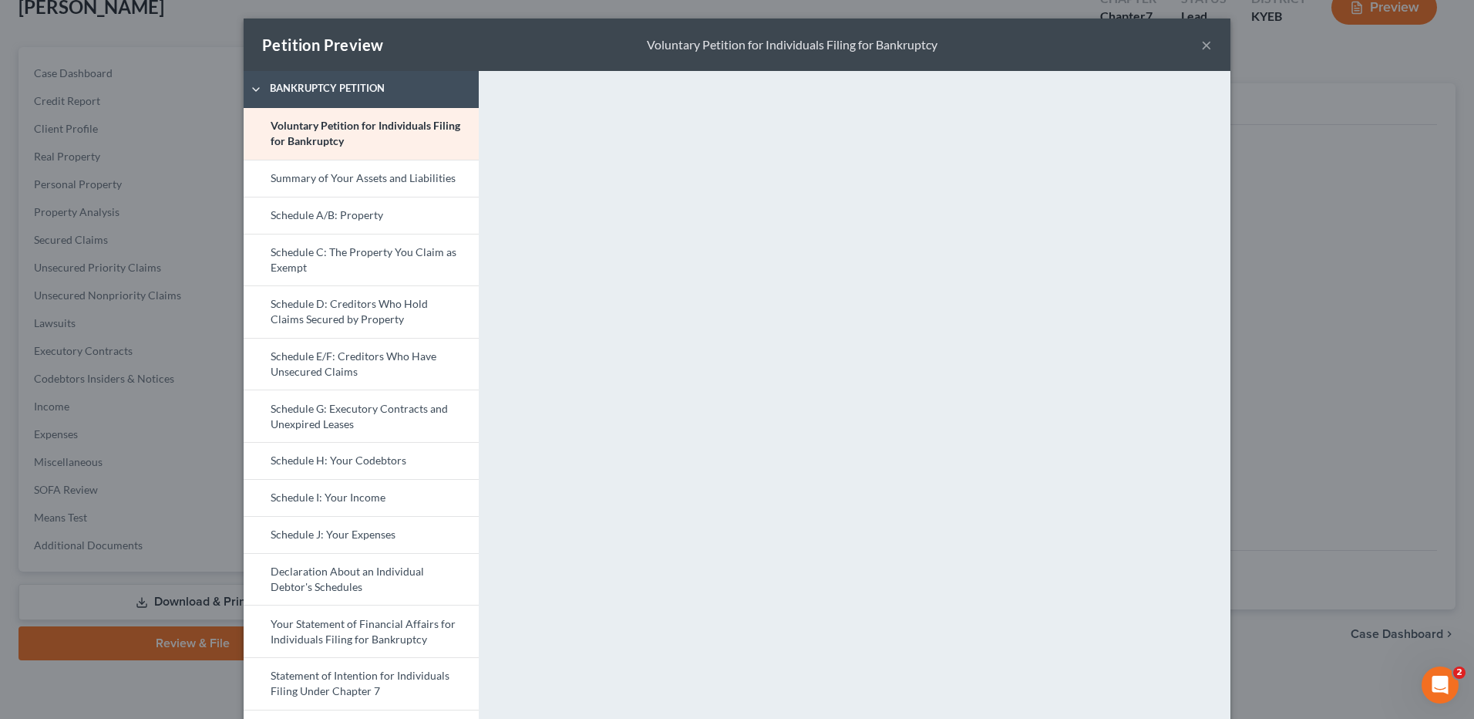
drag, startPoint x: 352, startPoint y: 261, endPoint x: 965, endPoint y: 262, distance: 613.8
click at [352, 261] on link "Schedule C: The Property You Claim as Exempt" at bounding box center [361, 260] width 235 height 52
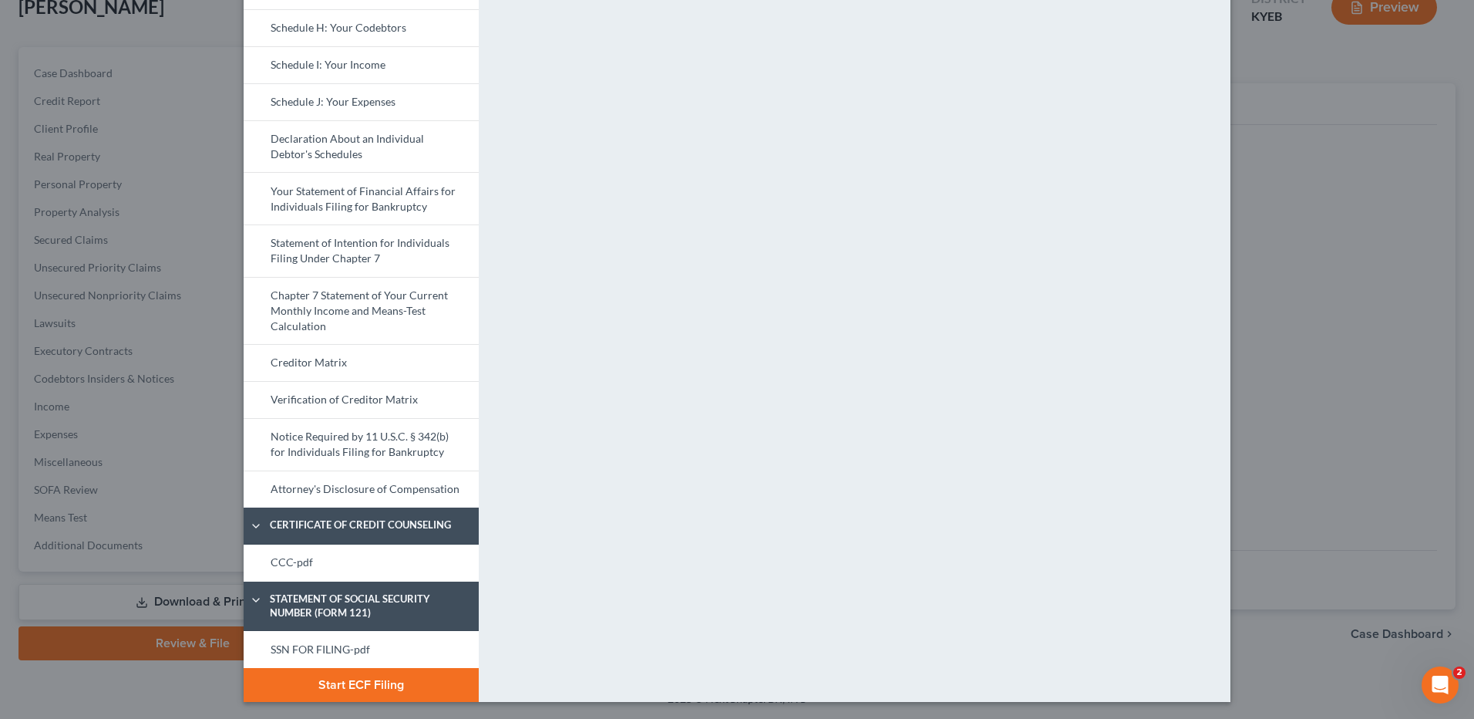
scroll to position [434, 0]
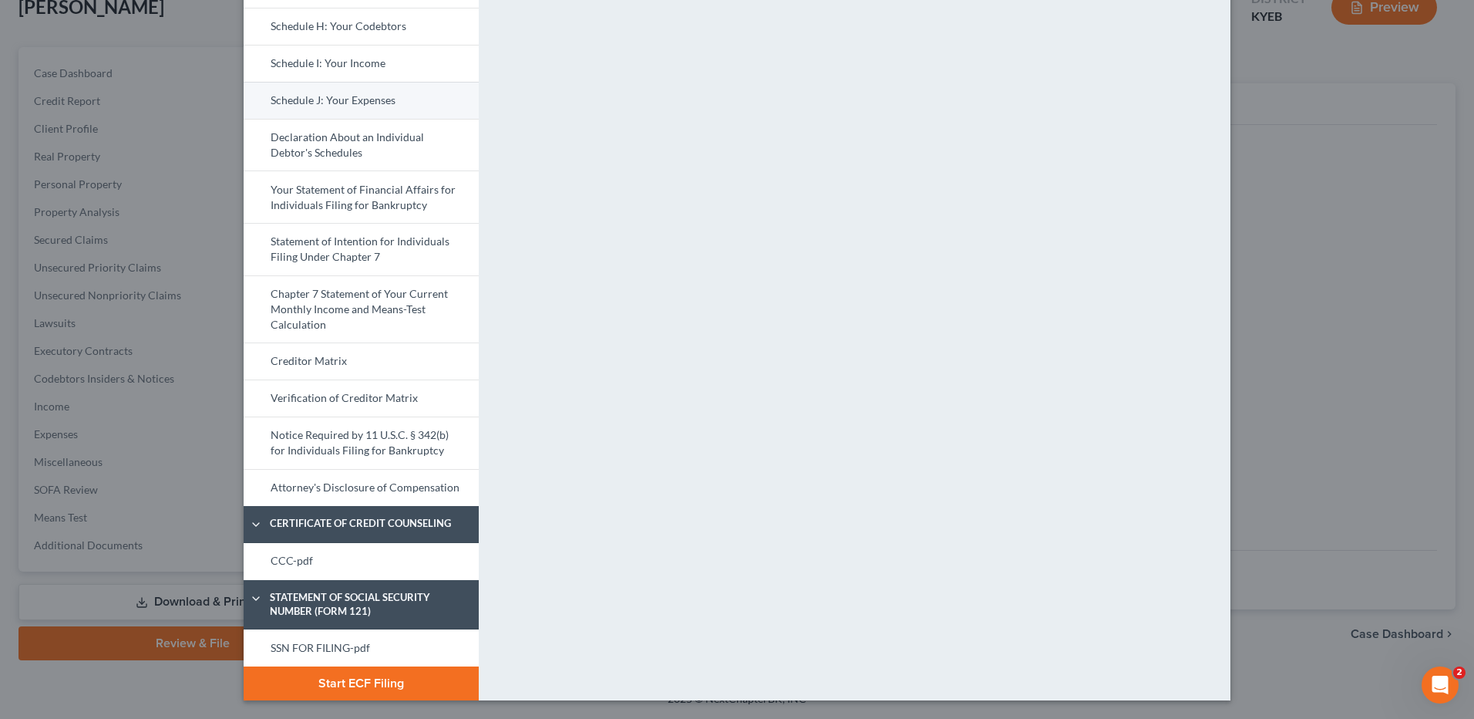
click at [372, 102] on link "Schedule J: Your Expenses" at bounding box center [361, 100] width 235 height 37
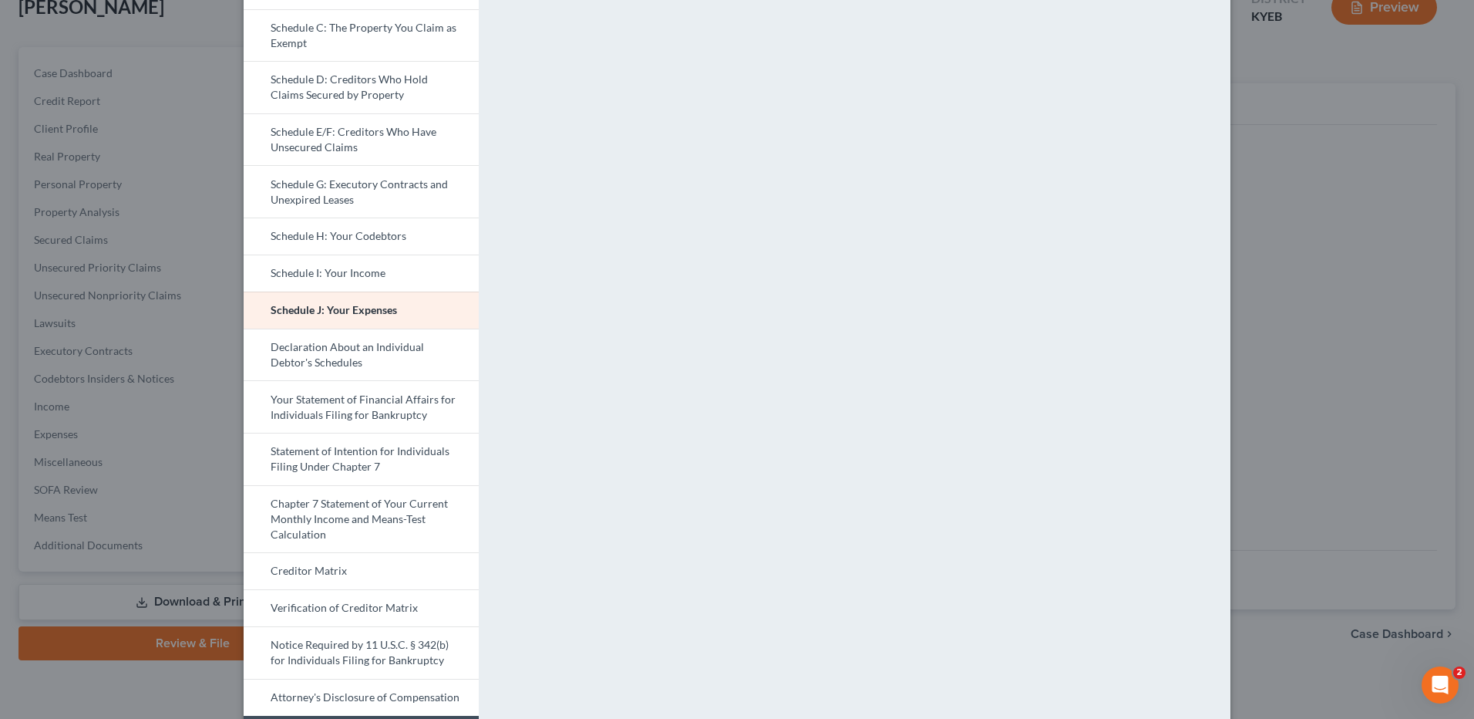
scroll to position [231, 0]
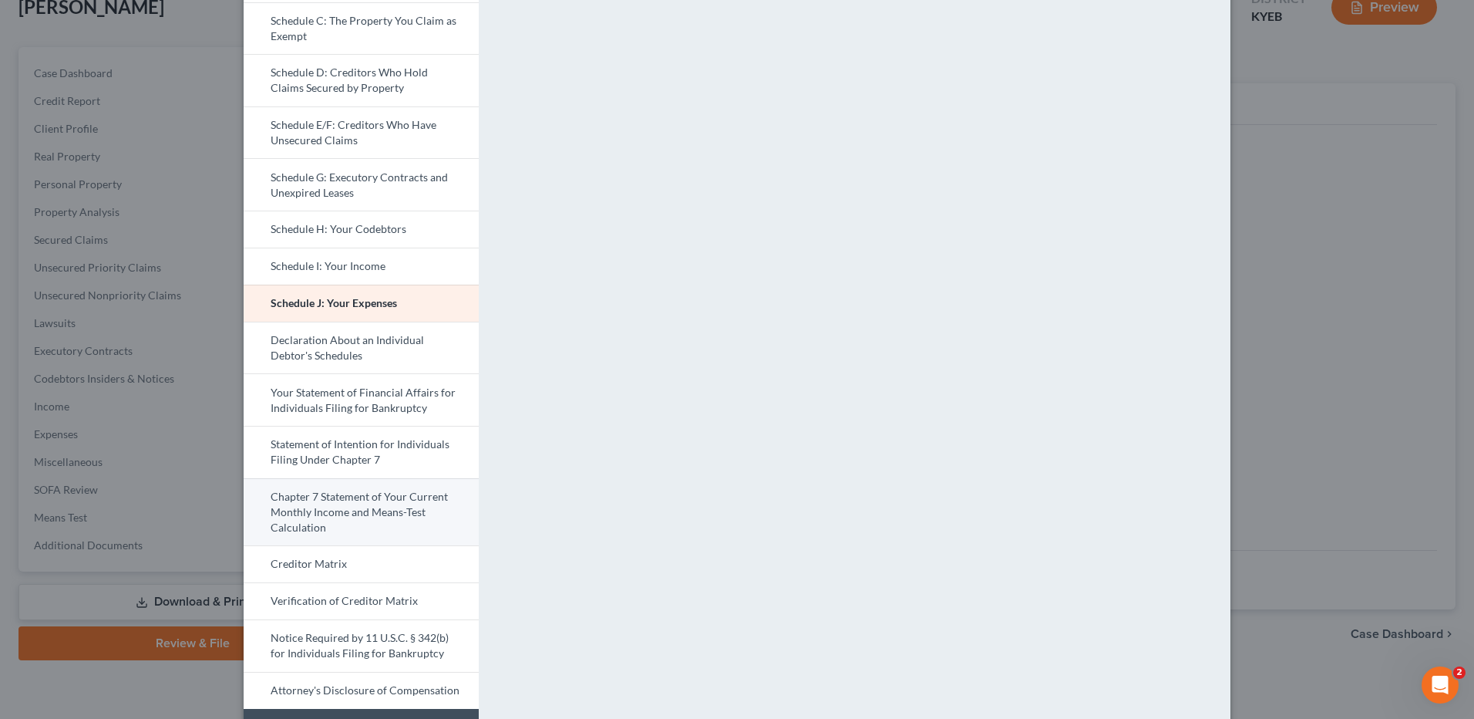
click at [376, 505] on link "Chapter 7 Statement of Your Current Monthly Income and Means-Test Calculation" at bounding box center [361, 512] width 235 height 68
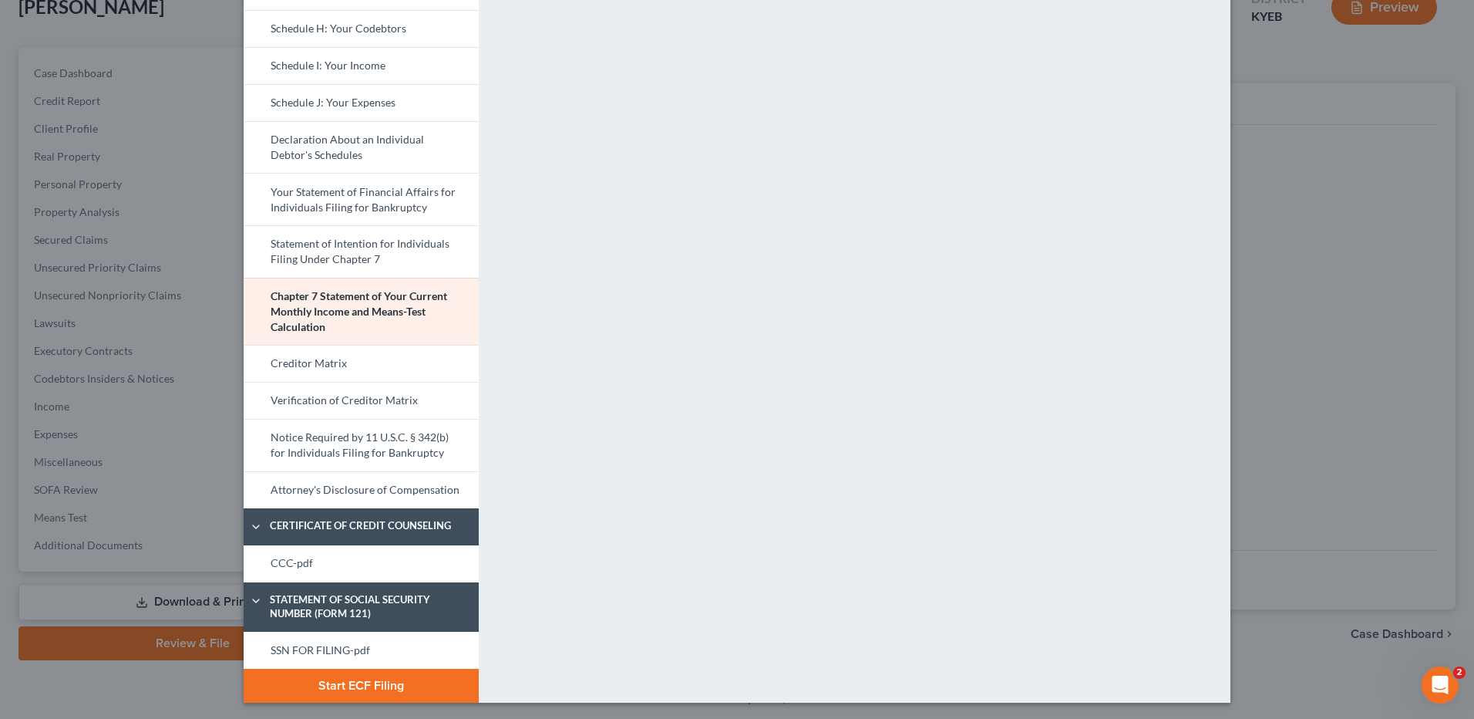
scroll to position [434, 0]
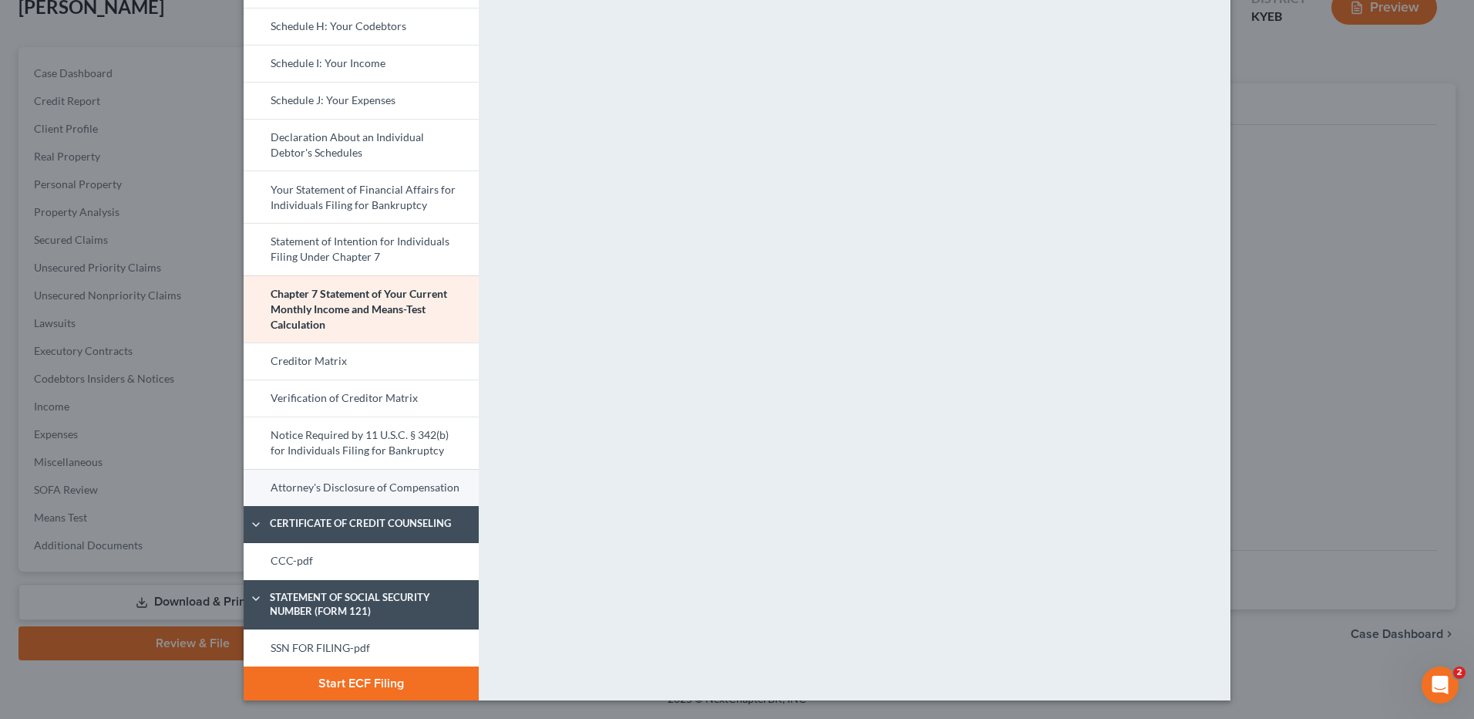
click at [408, 493] on link "Attorney's Disclosure of Compensation" at bounding box center [361, 487] width 235 height 37
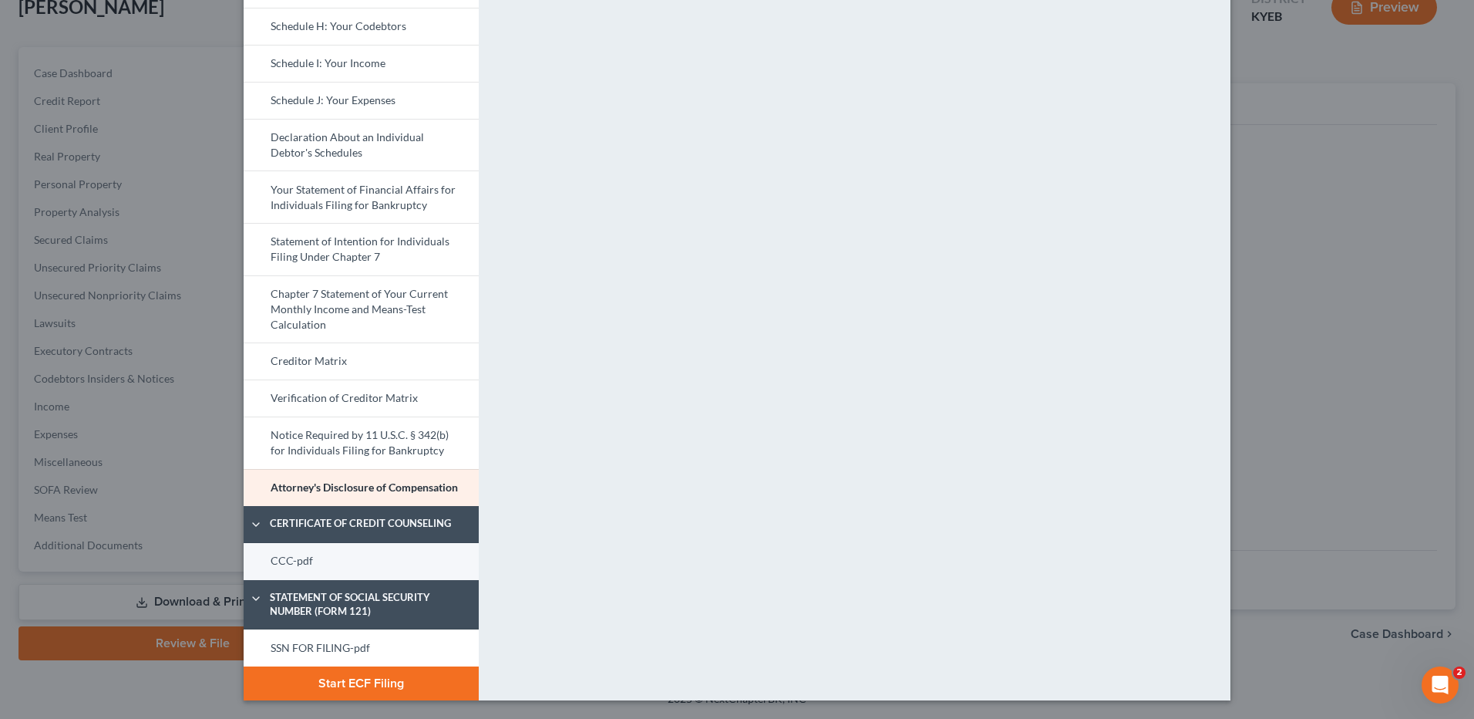
click at [307, 550] on link "CCC-pdf" at bounding box center [361, 561] width 235 height 37
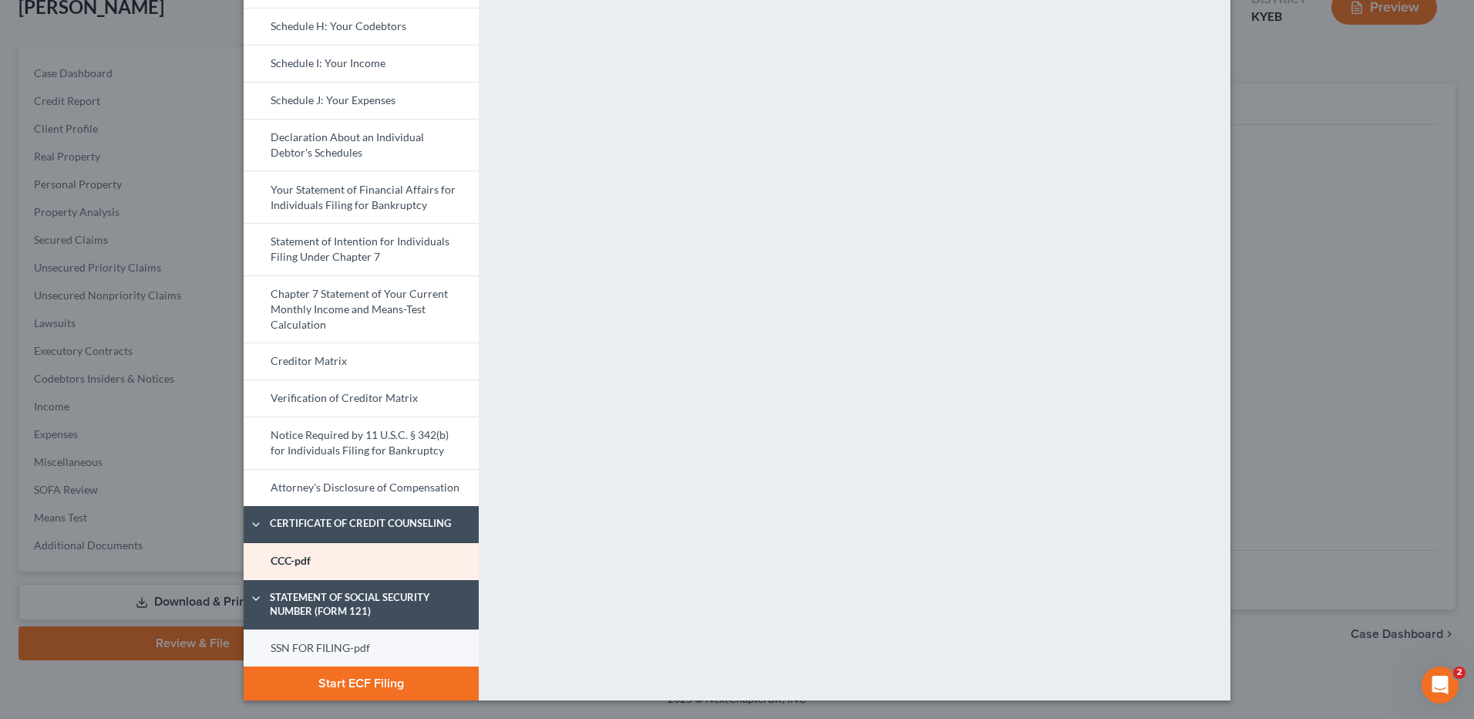
click at [351, 645] on link "SSN FOR FILING-pdf" at bounding box center [361, 647] width 235 height 37
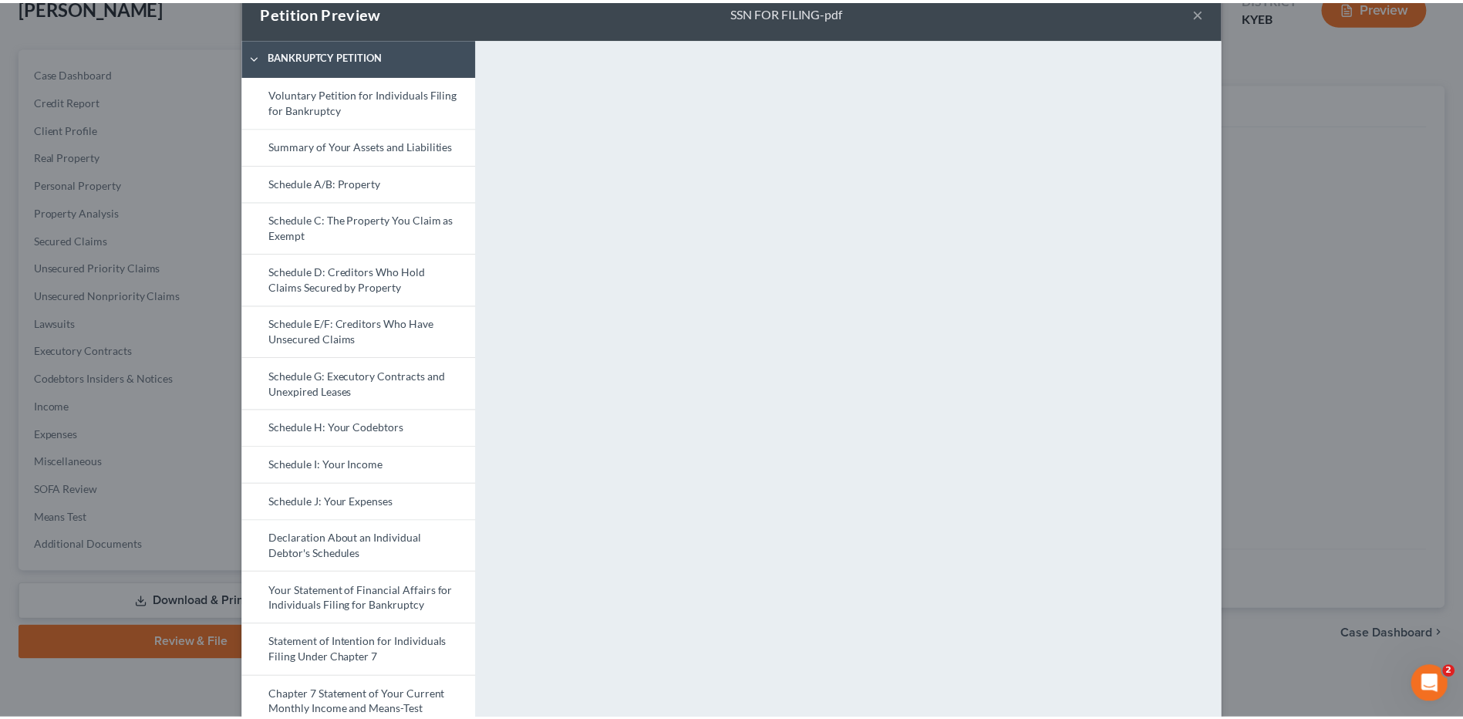
scroll to position [0, 0]
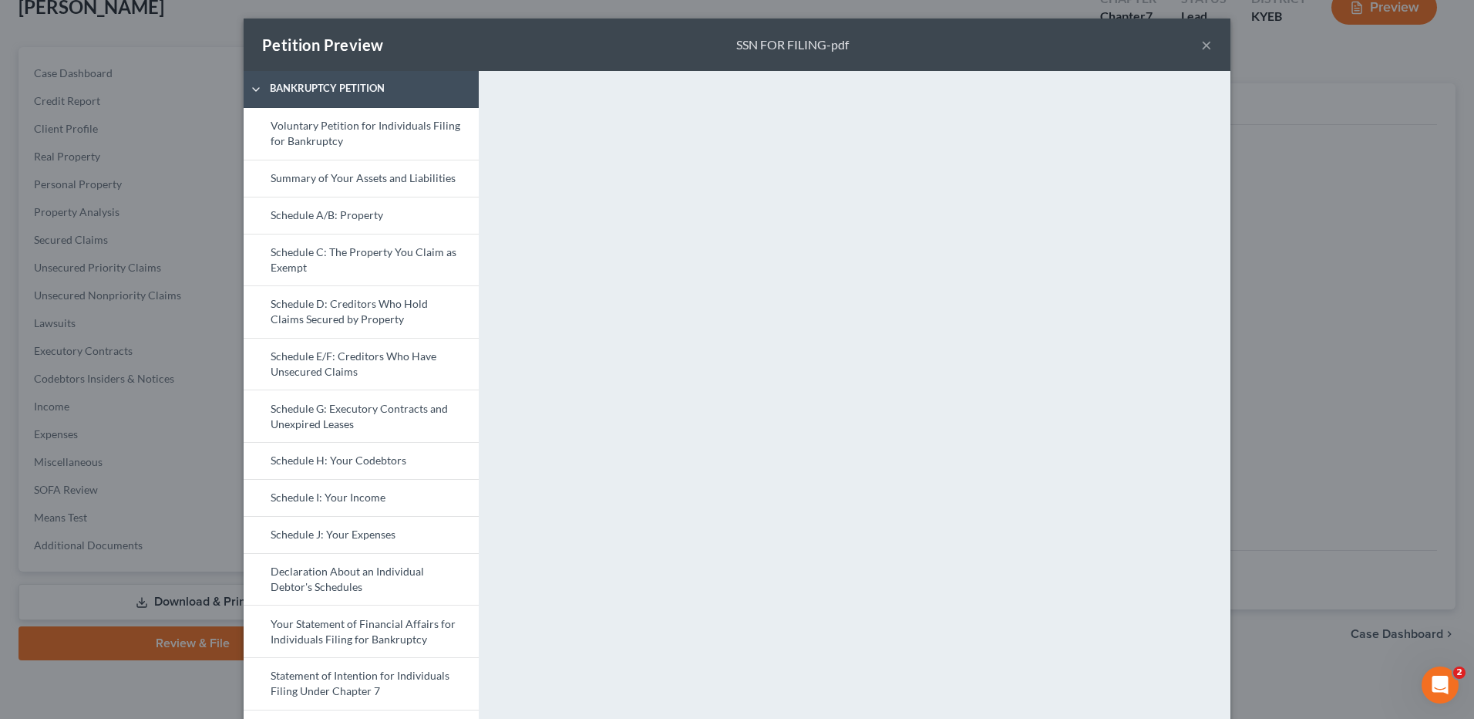
click at [1204, 40] on button "×" at bounding box center [1206, 44] width 11 height 19
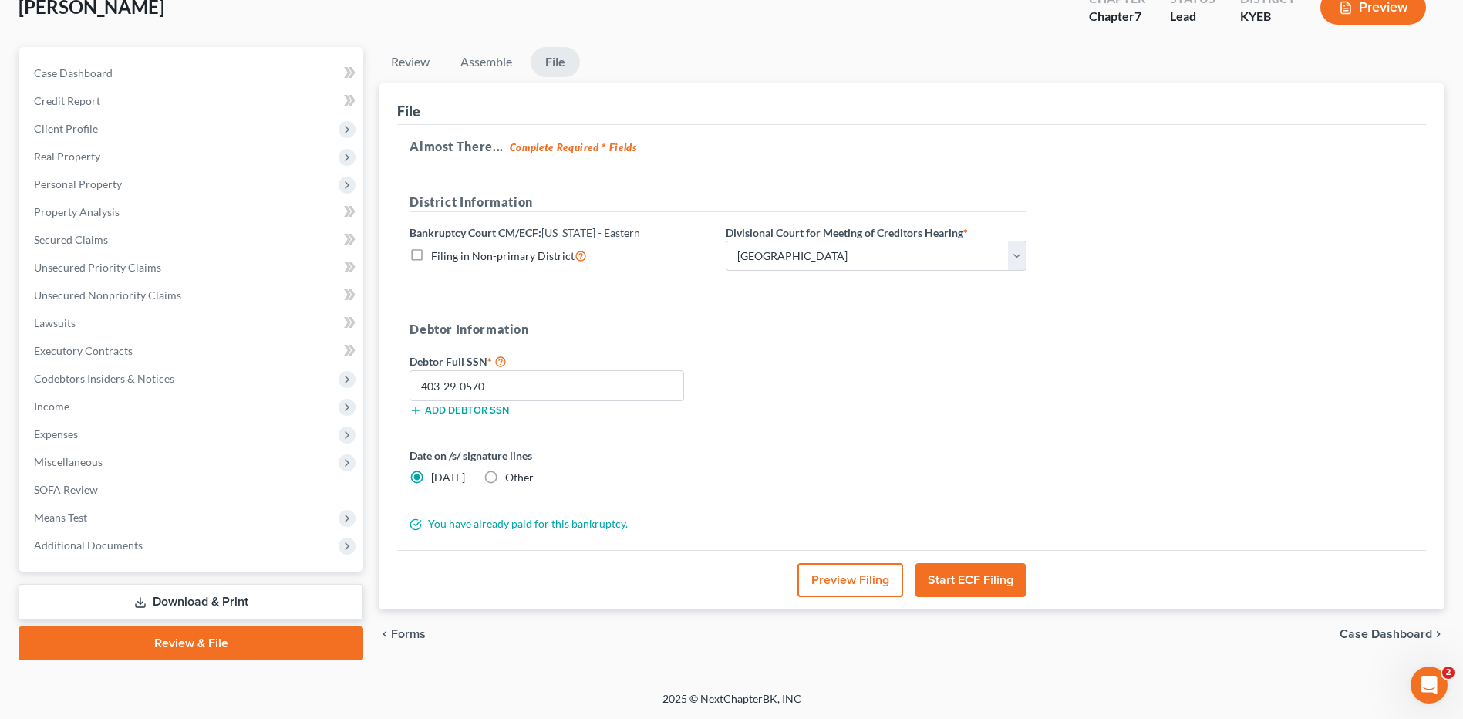
drag, startPoint x: 982, startPoint y: 586, endPoint x: 1022, endPoint y: 579, distance: 39.9
click at [982, 586] on button "Start ECF Filing" at bounding box center [970, 580] width 110 height 34
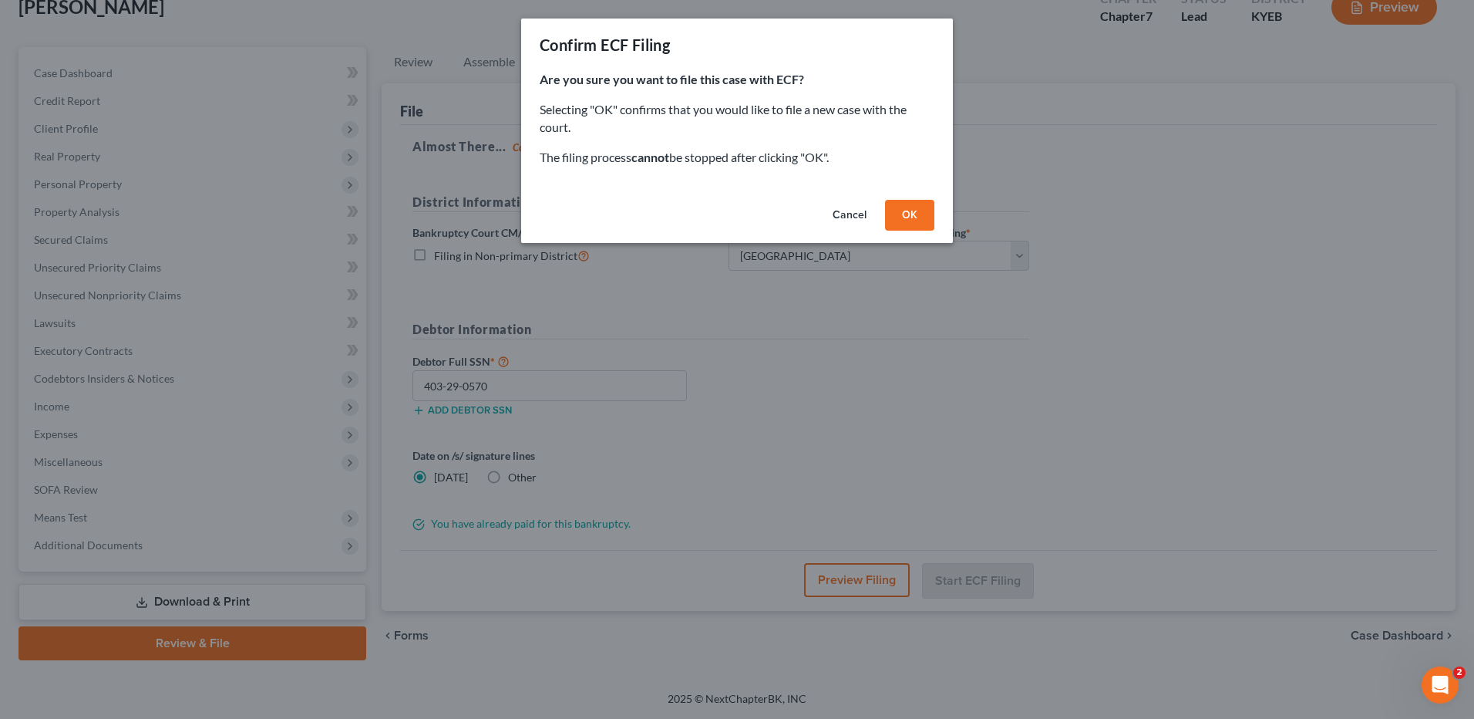
click at [895, 214] on button "OK" at bounding box center [909, 215] width 49 height 31
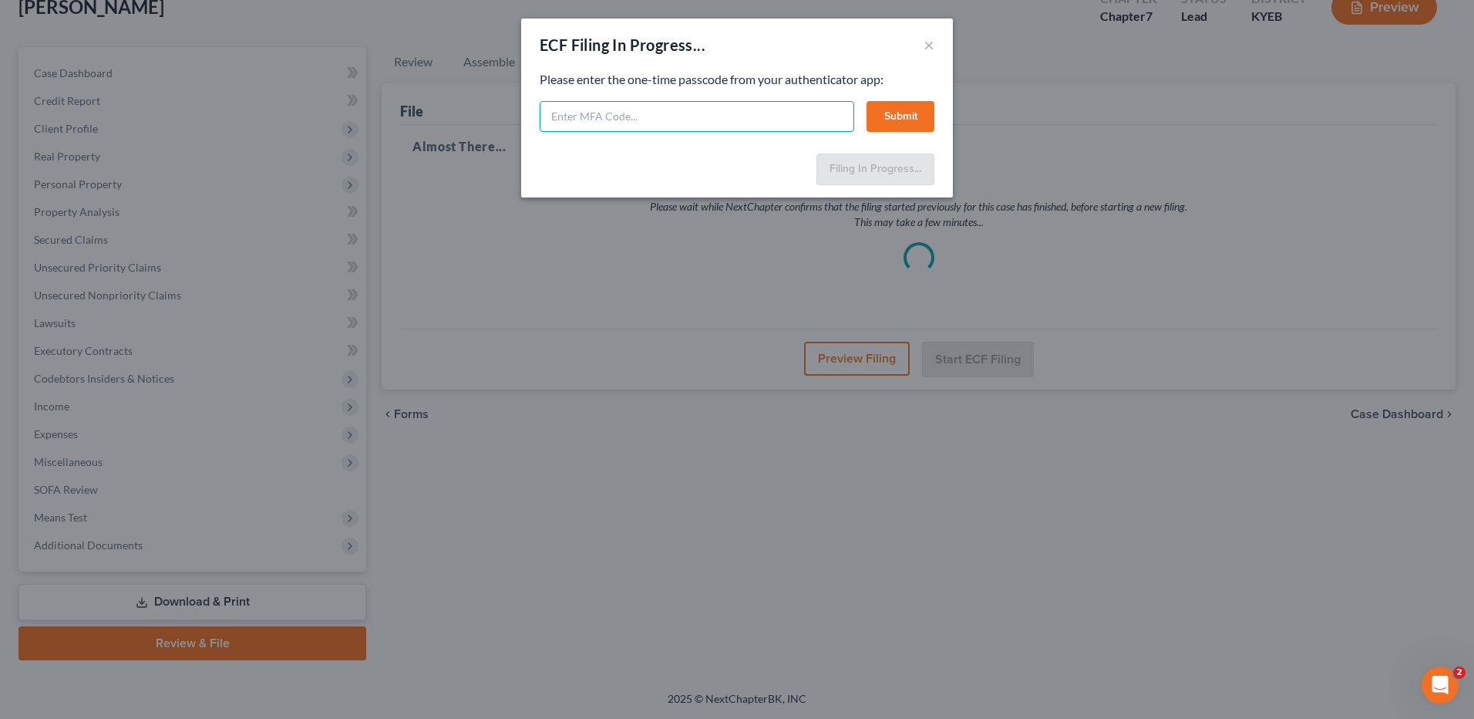
click at [588, 126] on input "text" at bounding box center [697, 116] width 315 height 31
type input "108437"
click at [923, 124] on button "Submit" at bounding box center [901, 116] width 68 height 31
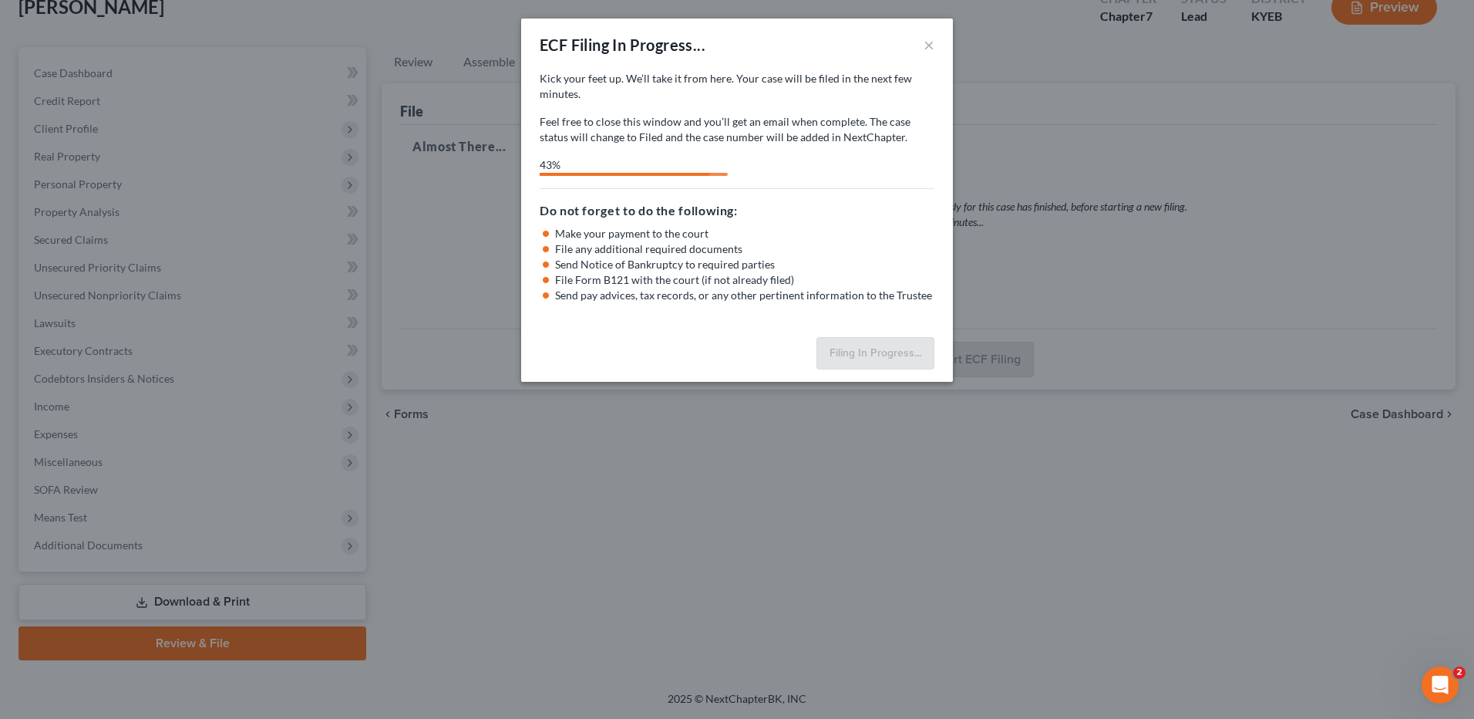
select select "3"
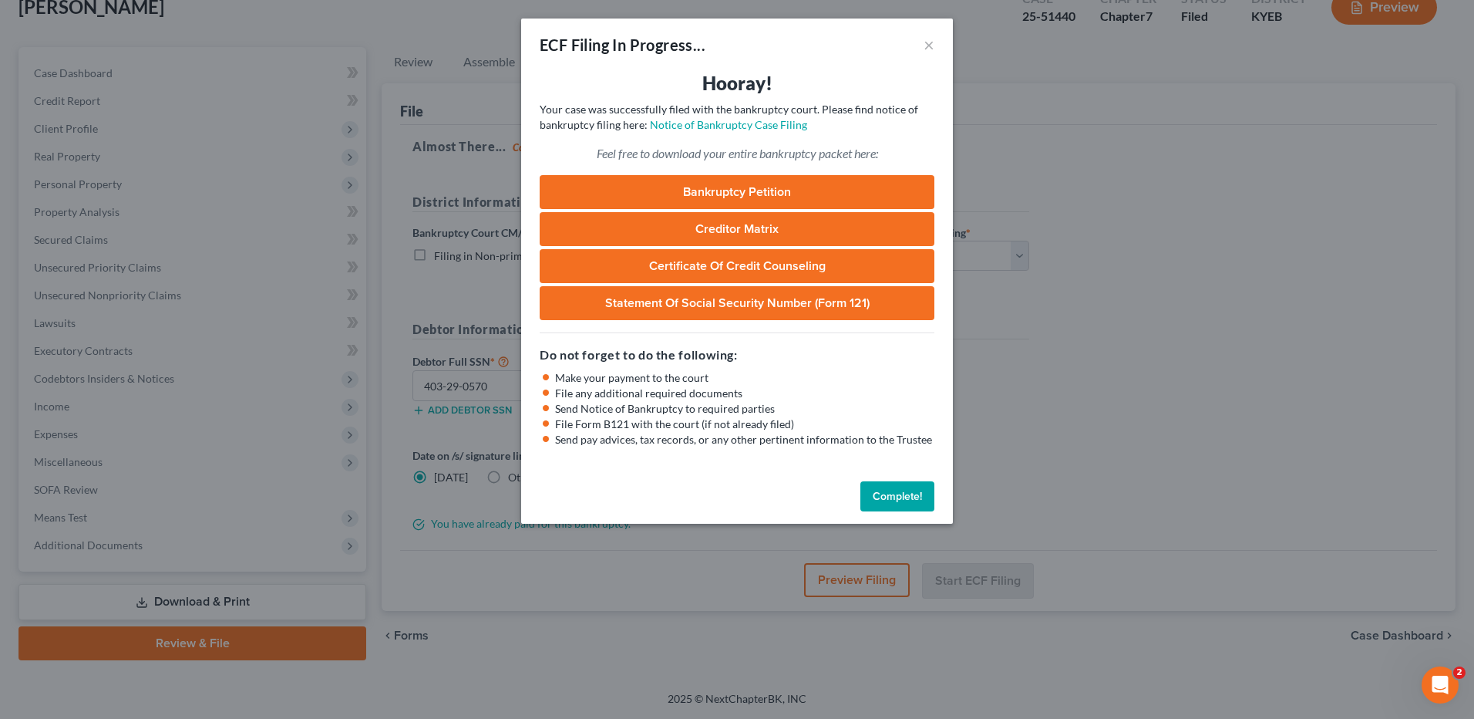
drag, startPoint x: 906, startPoint y: 498, endPoint x: 786, endPoint y: 451, distance: 129.2
click at [906, 498] on button "Complete!" at bounding box center [898, 496] width 74 height 31
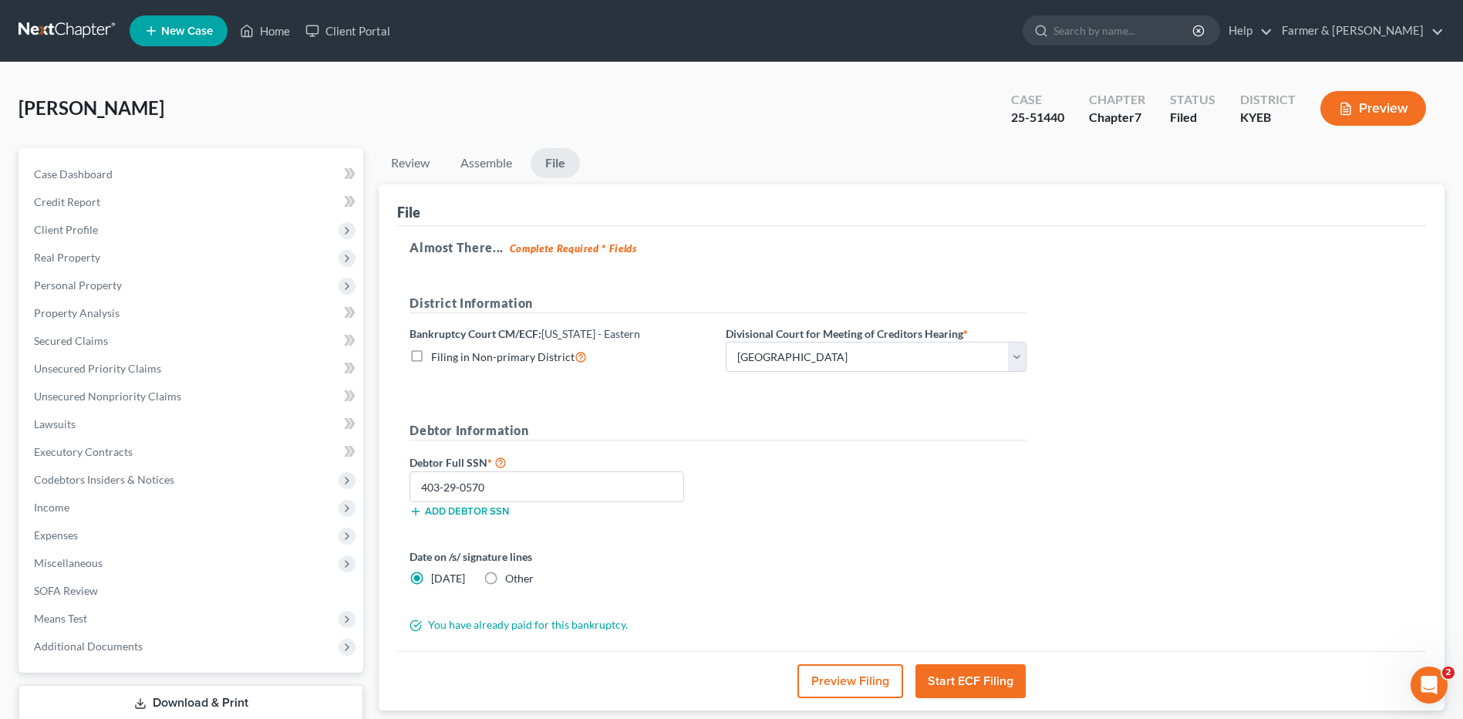
click at [57, 32] on link at bounding box center [68, 31] width 99 height 28
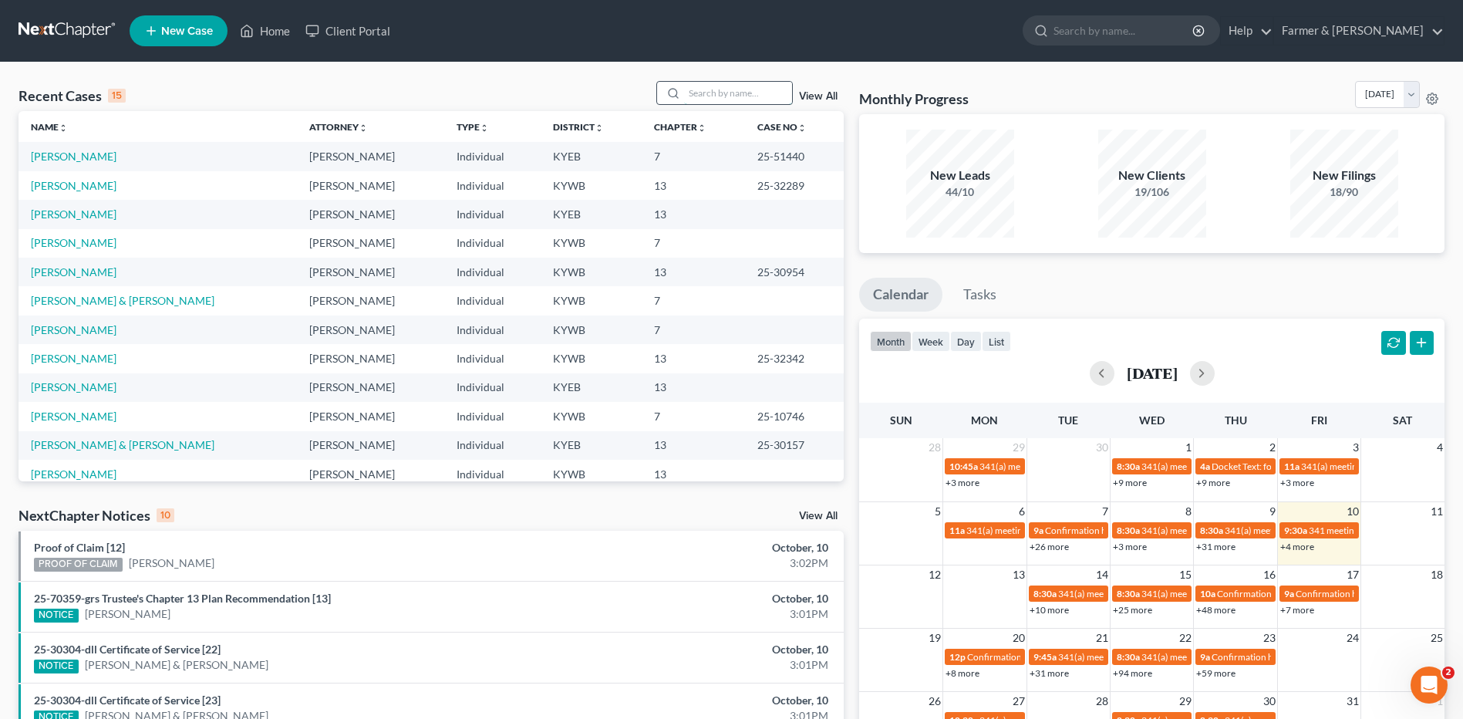
click at [699, 90] on input "search" at bounding box center [738, 93] width 108 height 22
type input "[PERSON_NAME]"
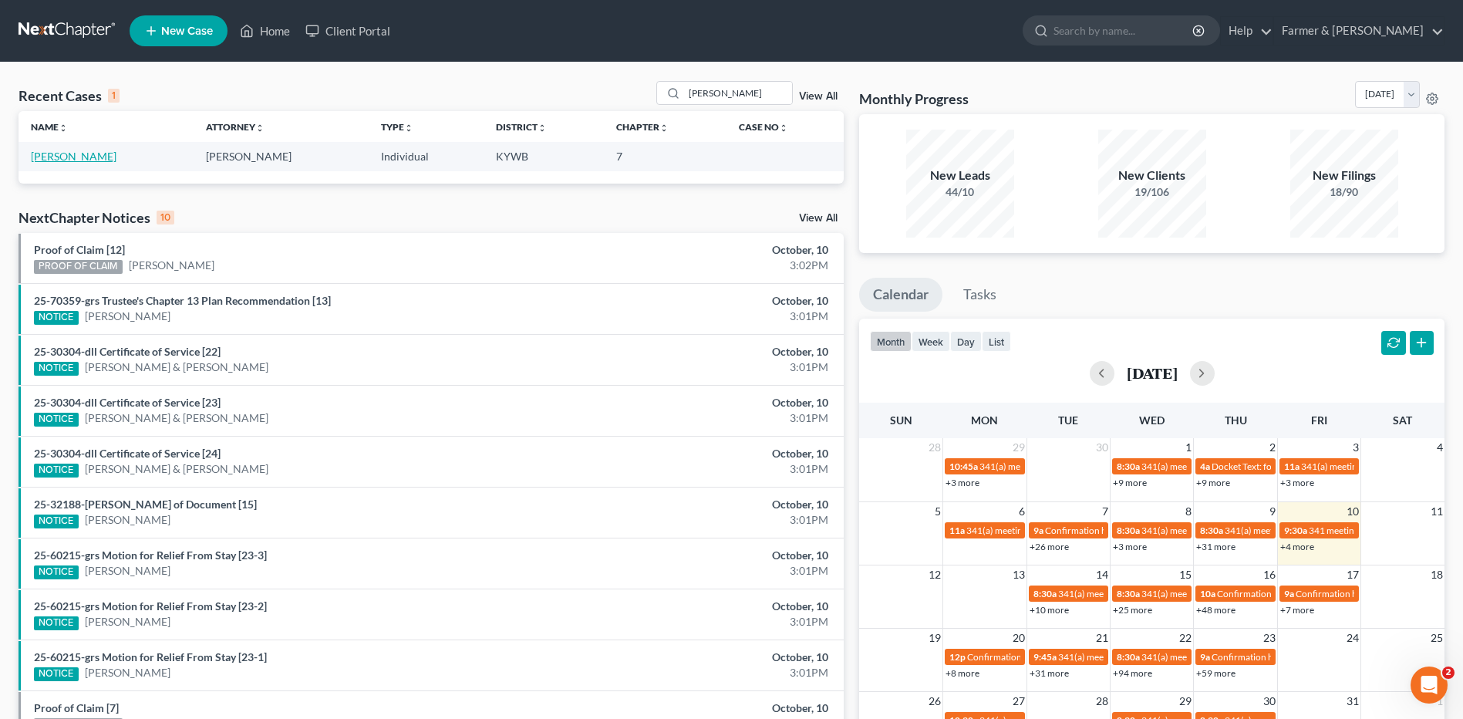
drag, startPoint x: 46, startPoint y: 153, endPoint x: 56, endPoint y: 153, distance: 9.3
click at [46, 153] on link "[PERSON_NAME]" at bounding box center [74, 156] width 86 height 13
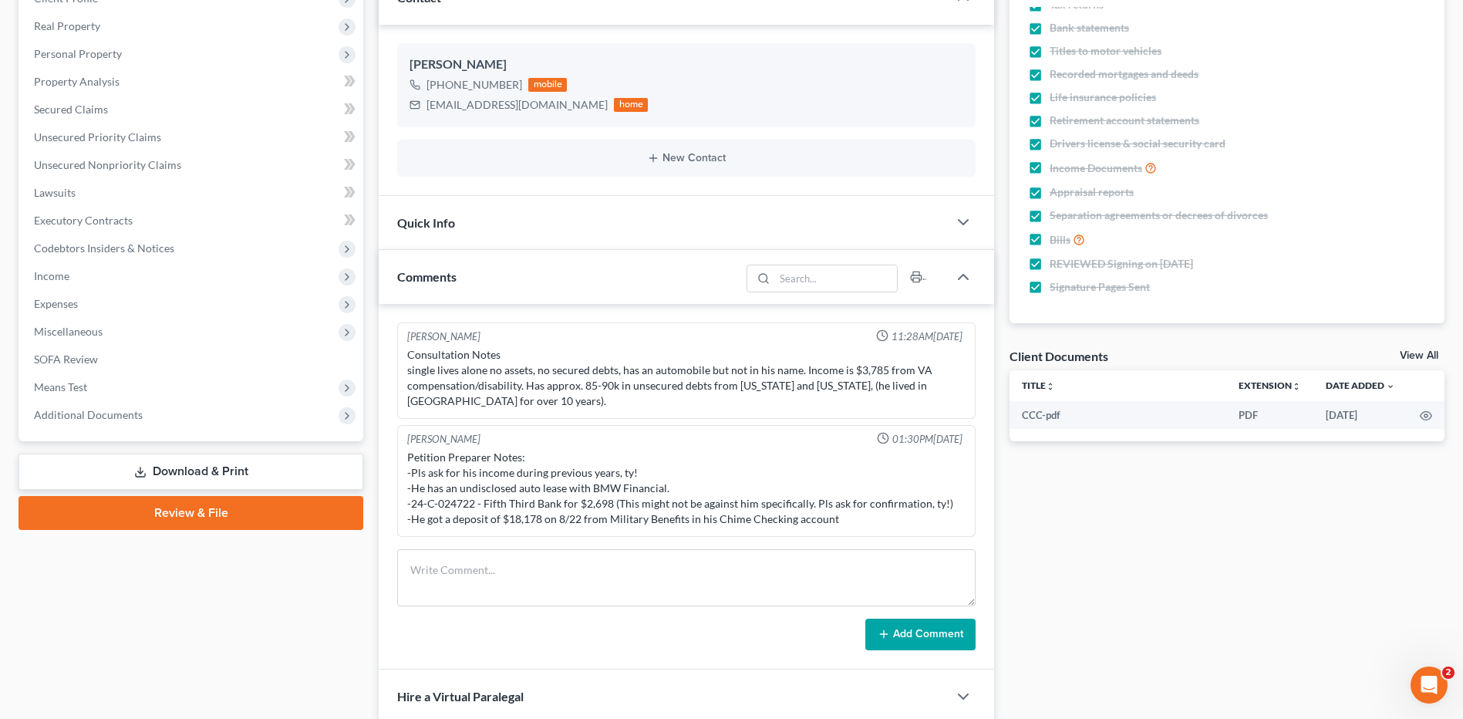
drag, startPoint x: 216, startPoint y: 471, endPoint x: 618, endPoint y: 506, distance: 404.0
click at [216, 471] on link "Download & Print" at bounding box center [191, 471] width 345 height 36
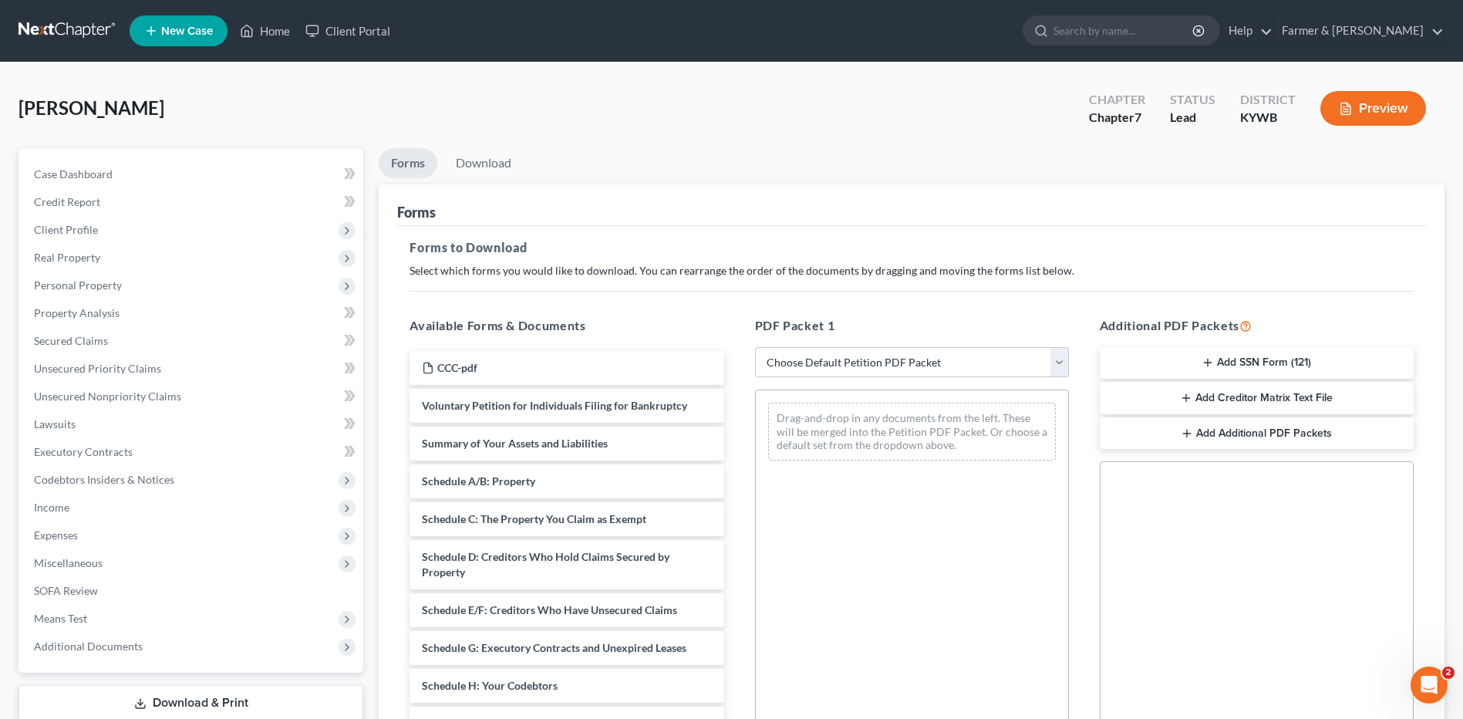
click at [1268, 359] on button "Add SSN Form (121)" at bounding box center [1257, 363] width 314 height 32
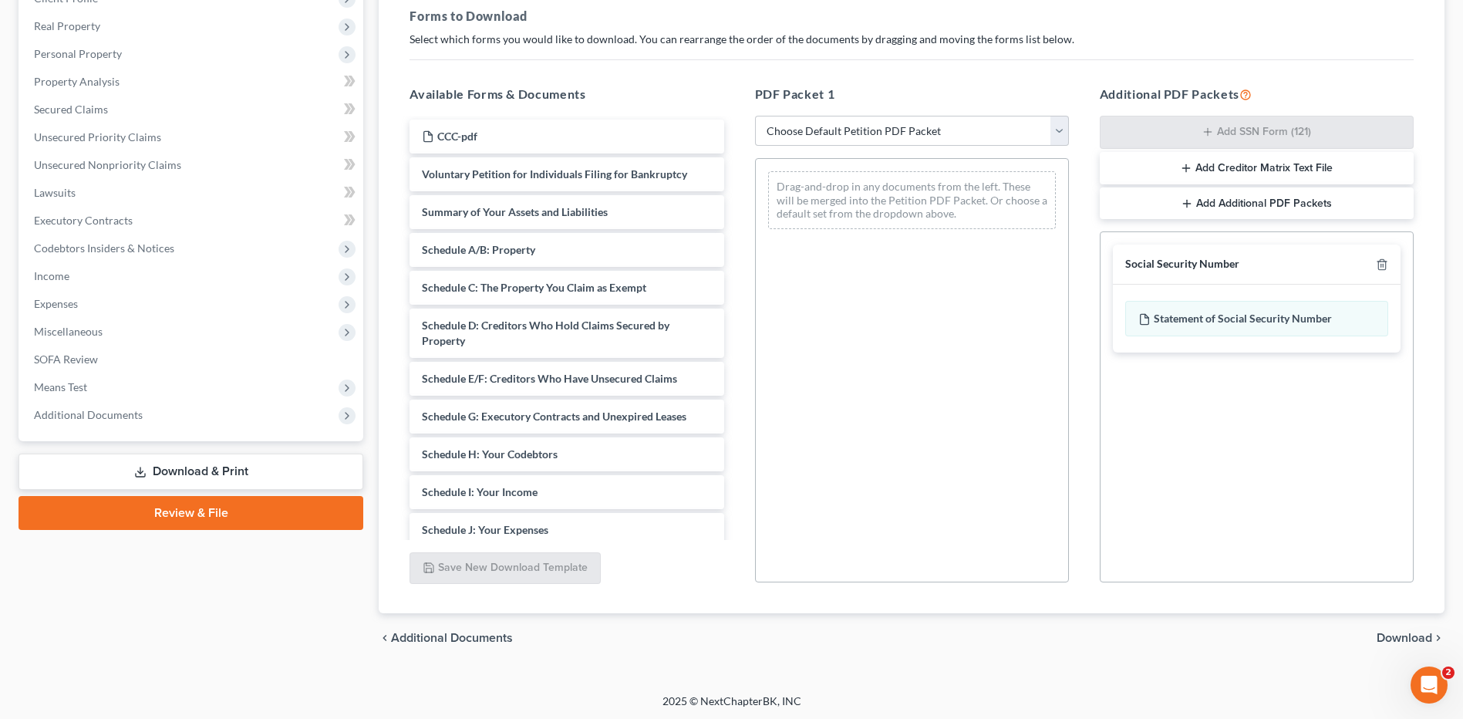
click at [1400, 632] on span "Download" at bounding box center [1404, 638] width 56 height 12
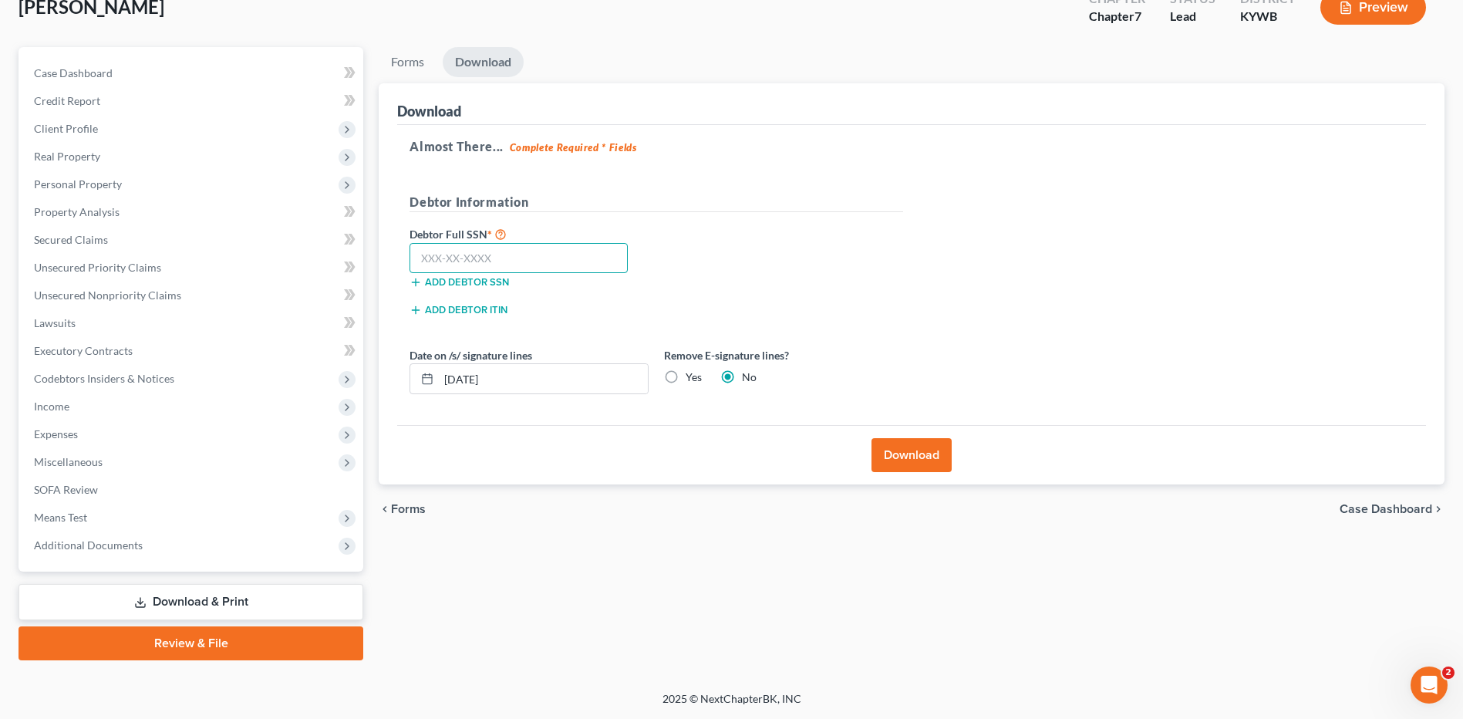
click at [599, 264] on input "text" at bounding box center [518, 258] width 218 height 31
click at [494, 262] on input "4" at bounding box center [518, 258] width 218 height 31
drag, startPoint x: 478, startPoint y: 263, endPoint x: 405, endPoint y: 268, distance: 73.4
click at [405, 268] on div "4" at bounding box center [519, 258] width 234 height 31
type input "400-35-6742"
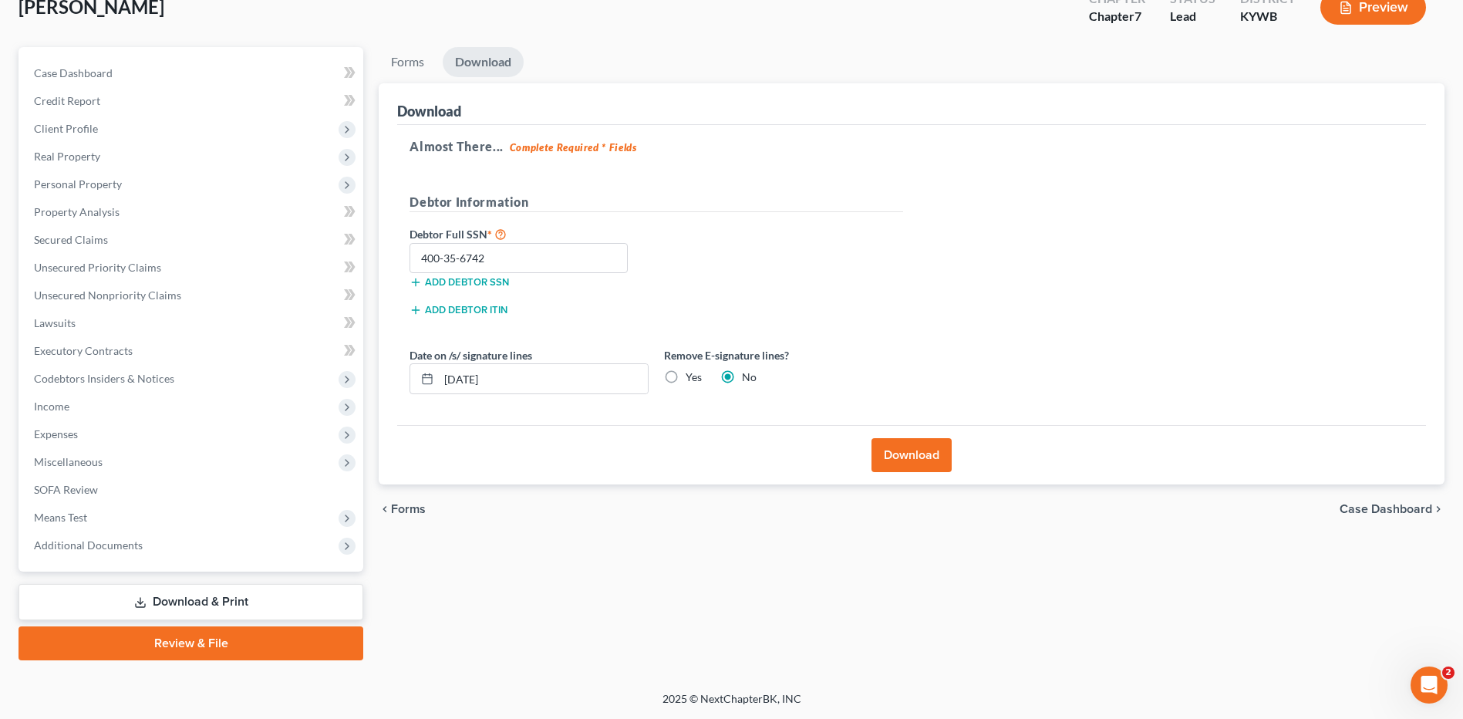
click at [871, 450] on button "Download" at bounding box center [911, 455] width 80 height 34
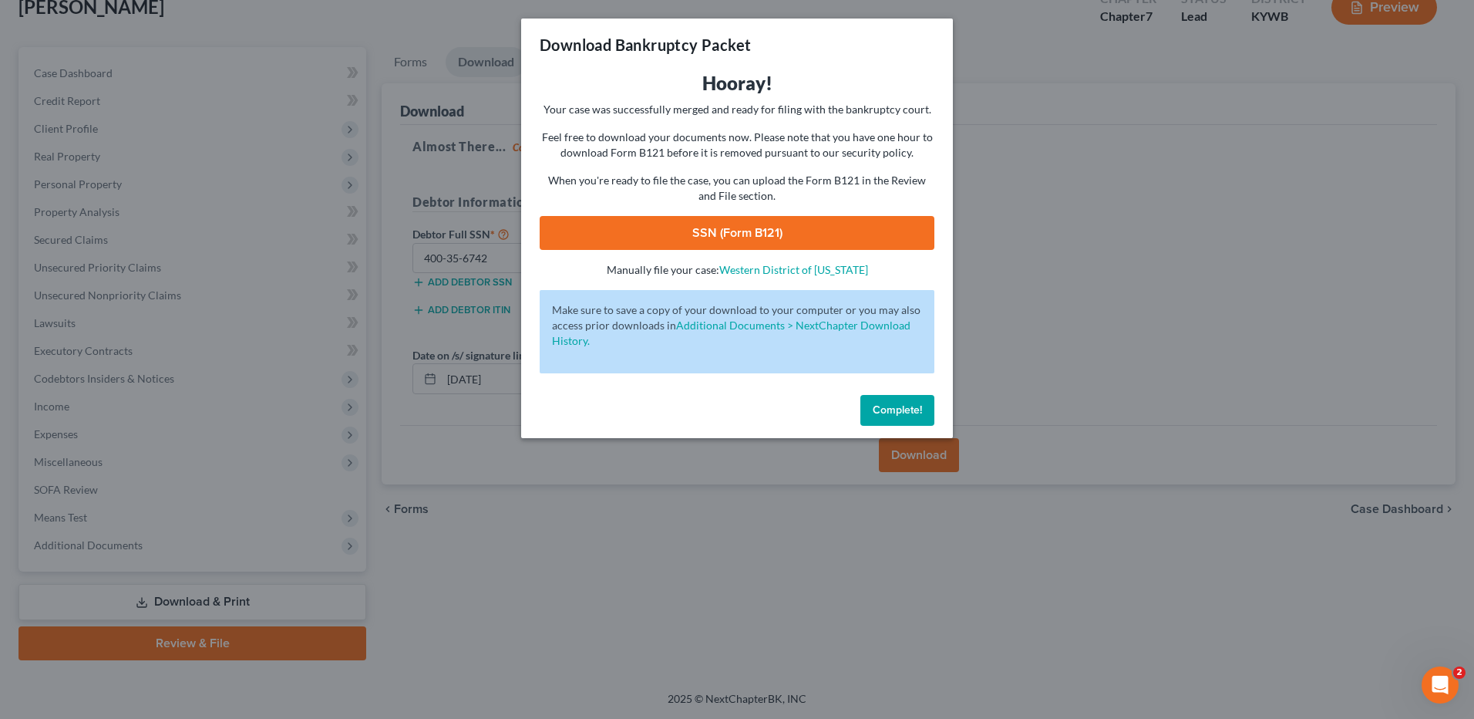
click at [825, 236] on link "SSN (Form B121)" at bounding box center [737, 233] width 395 height 34
click at [873, 406] on span "Complete!" at bounding box center [897, 409] width 49 height 13
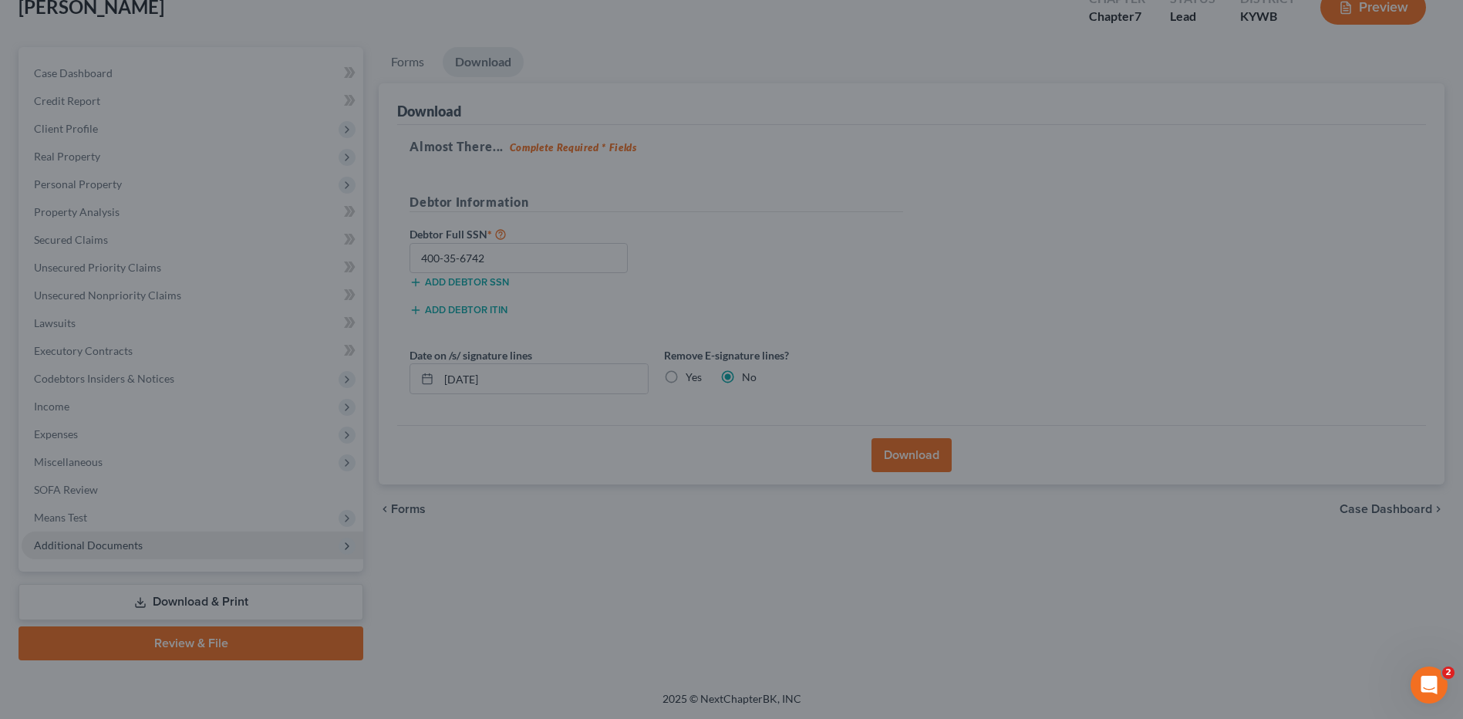
click at [134, 542] on span "Additional Documents" at bounding box center [88, 544] width 109 height 13
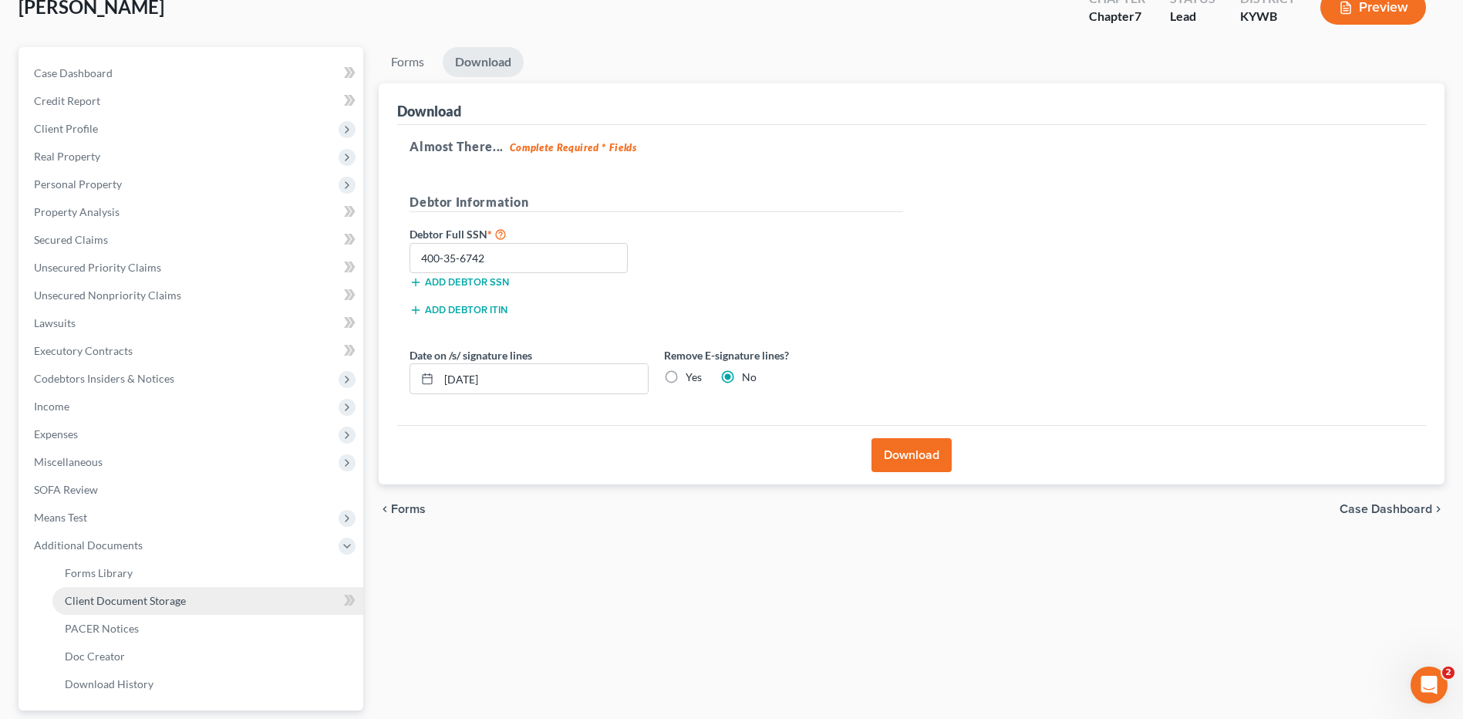
click at [140, 607] on link "Client Document Storage" at bounding box center [207, 601] width 311 height 28
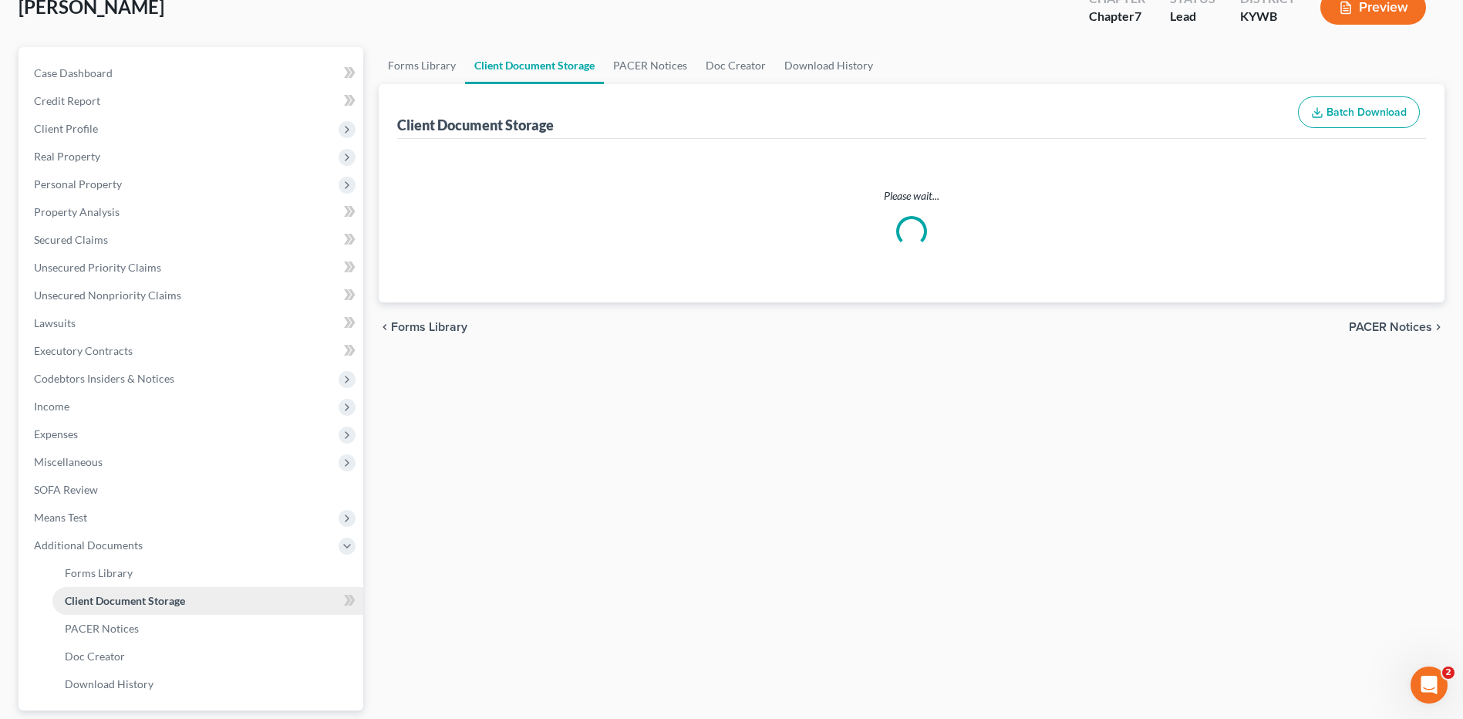
select select "7"
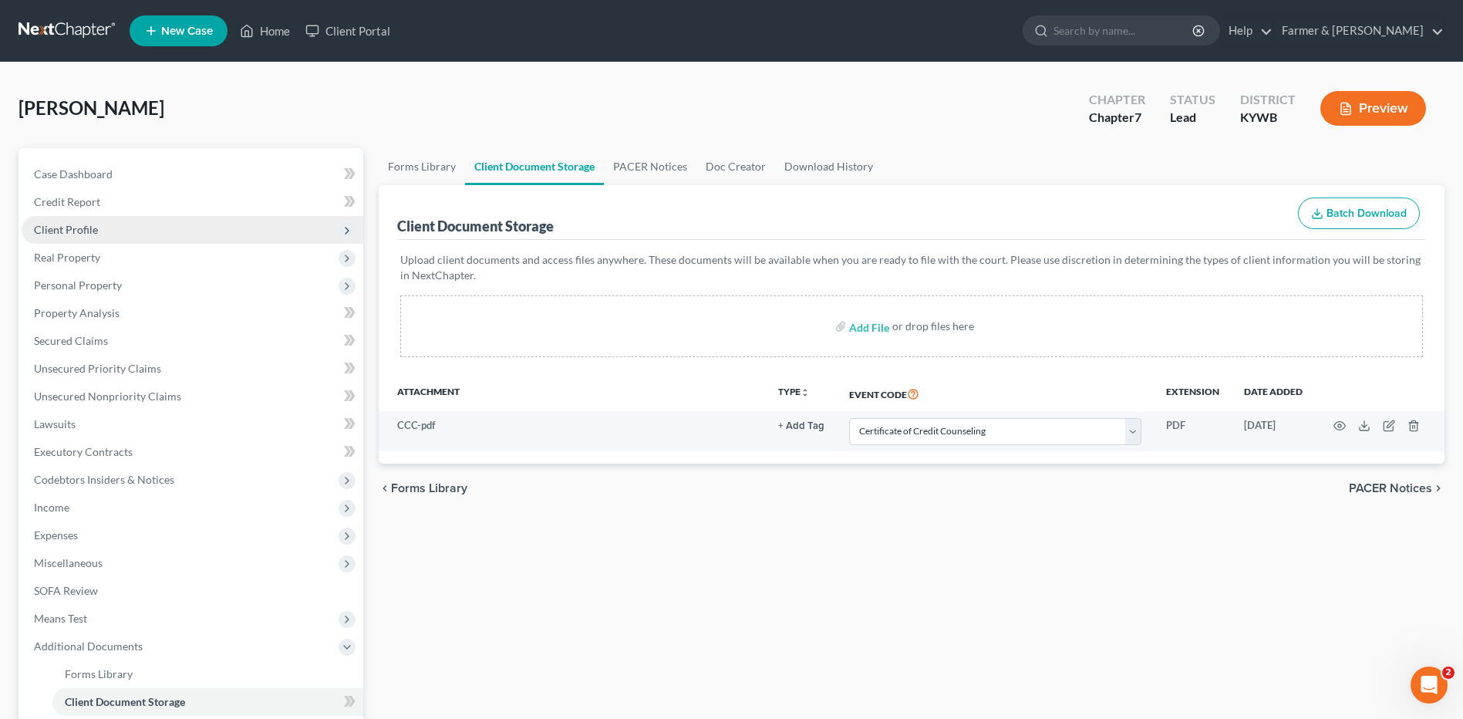
click at [142, 225] on span "Client Profile" at bounding box center [193, 230] width 342 height 28
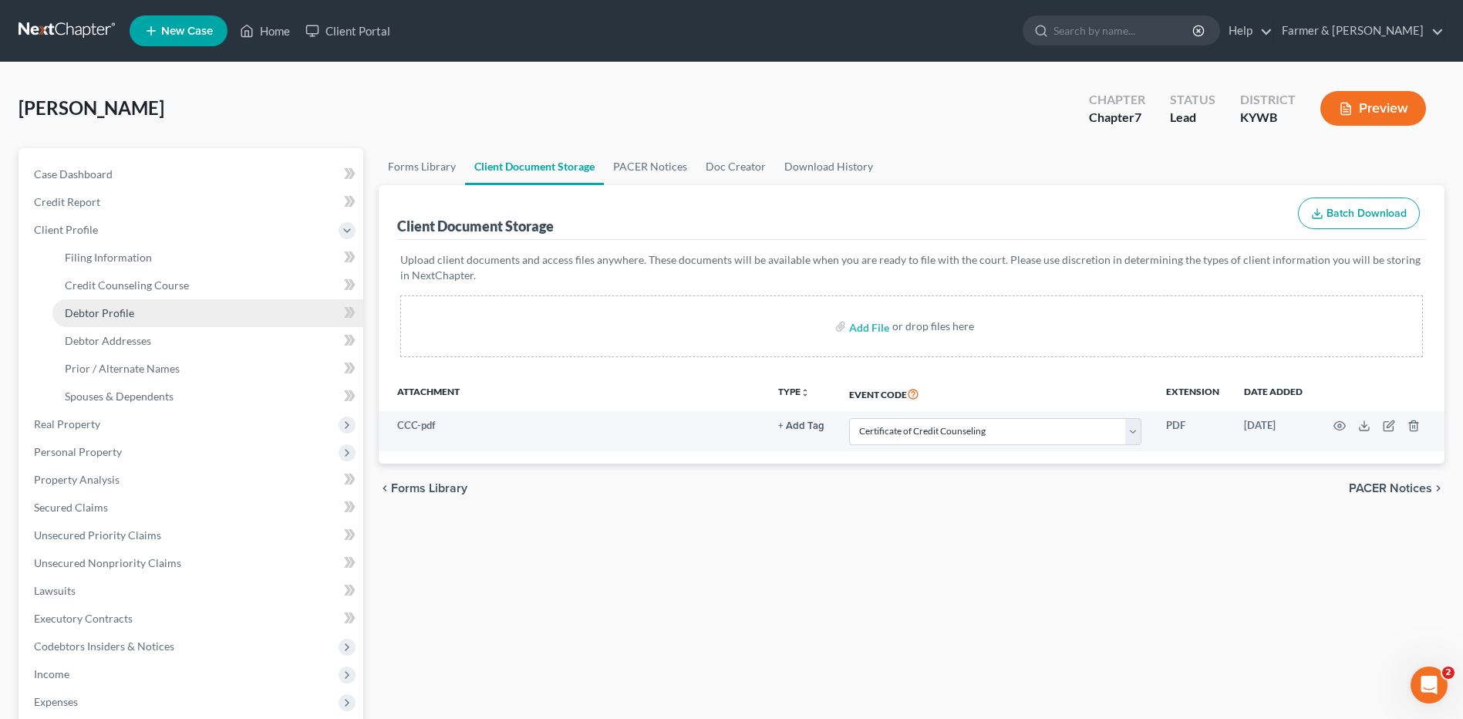
click at [143, 305] on link "Debtor Profile" at bounding box center [207, 313] width 311 height 28
select select "0"
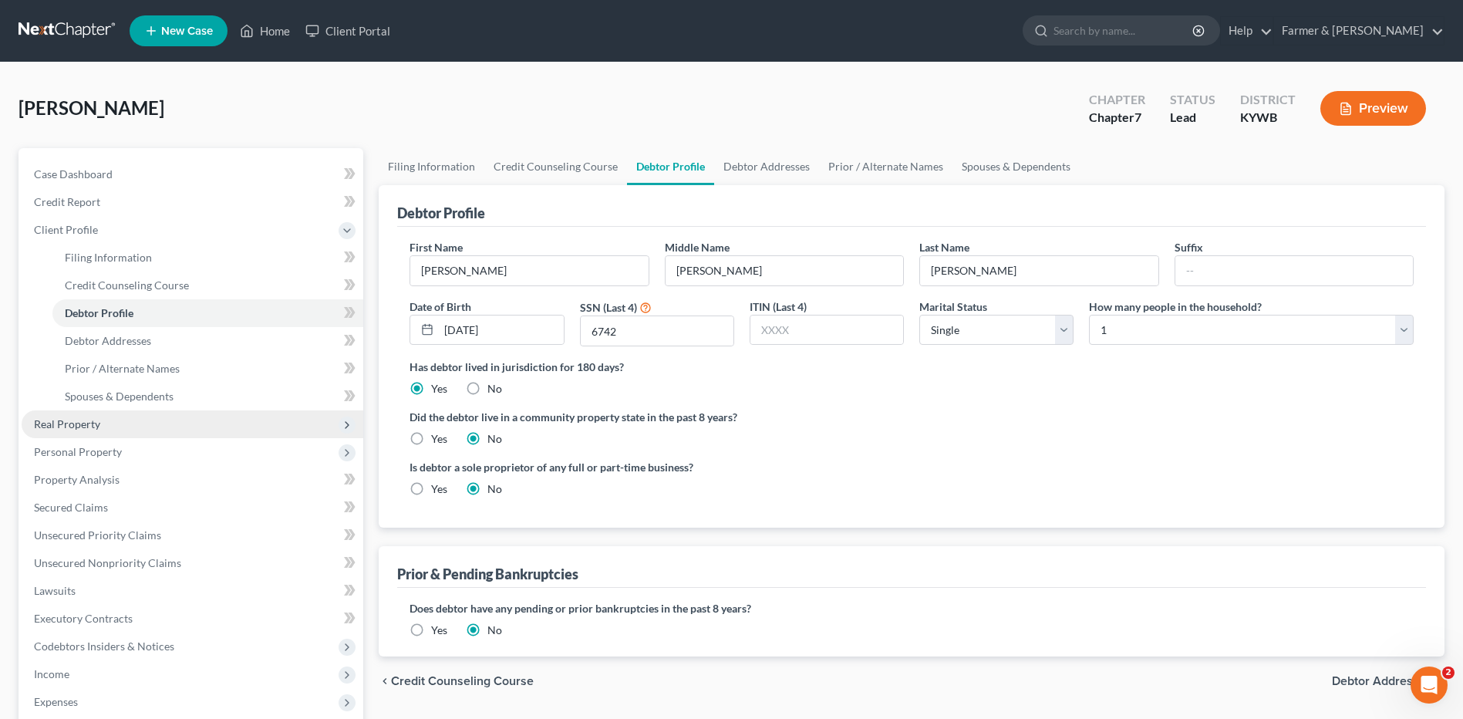
click at [106, 429] on span "Real Property" at bounding box center [193, 424] width 342 height 28
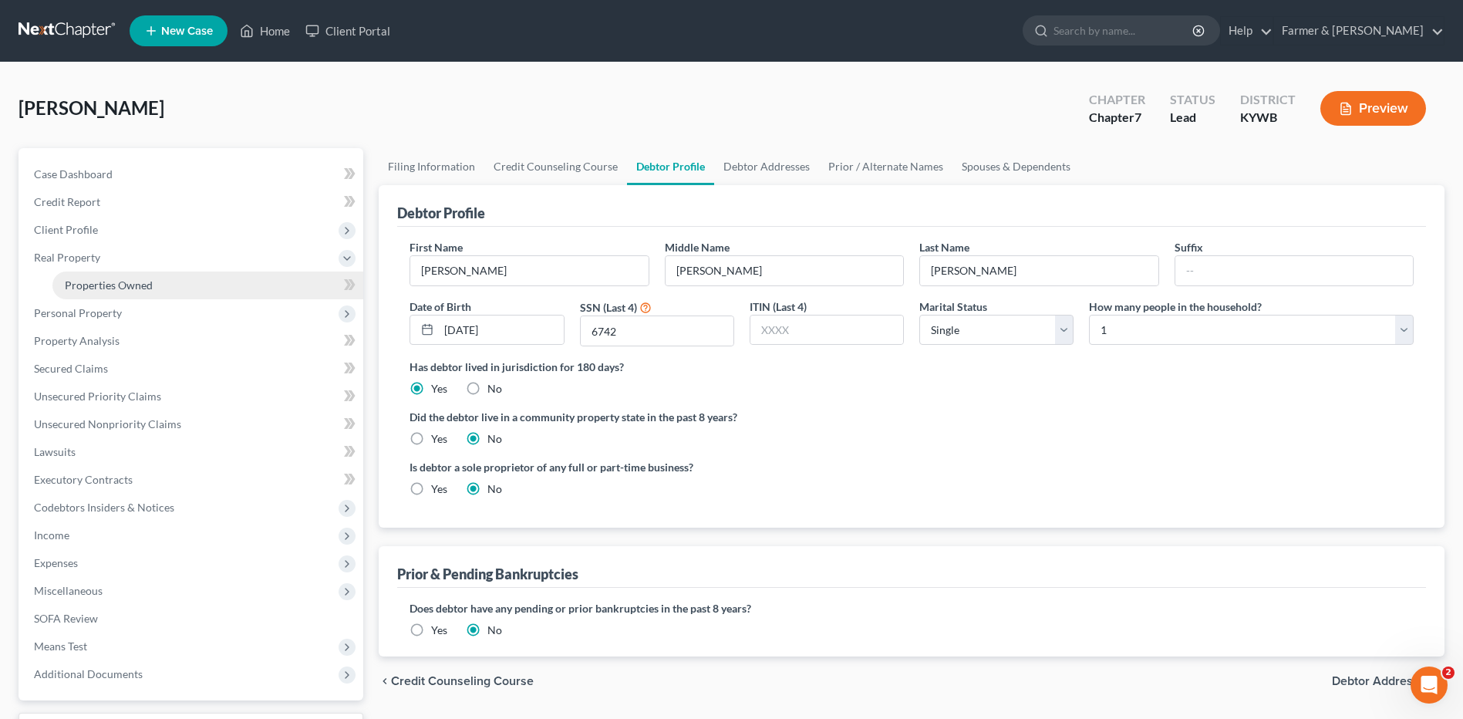
click at [128, 293] on link "Properties Owned" at bounding box center [207, 285] width 311 height 28
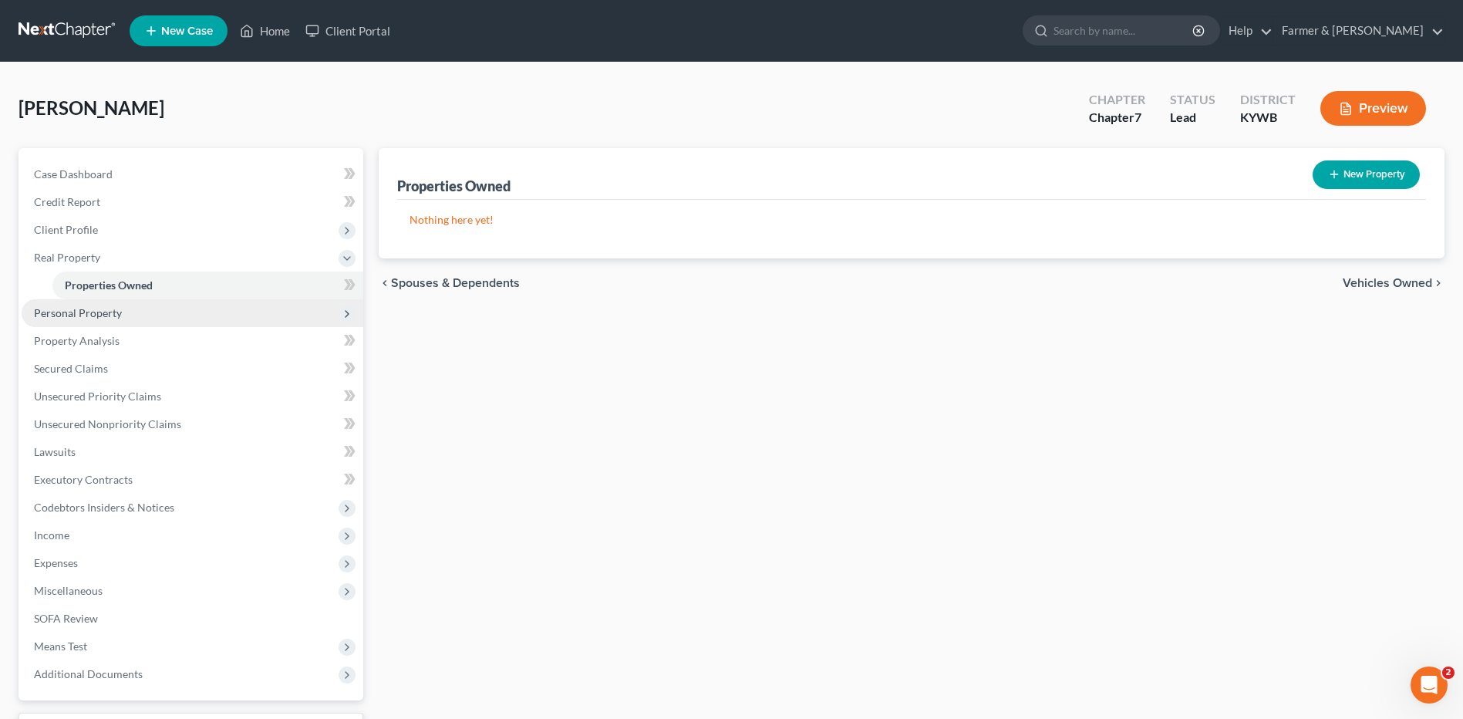
click at [116, 315] on span "Personal Property" at bounding box center [78, 312] width 88 height 13
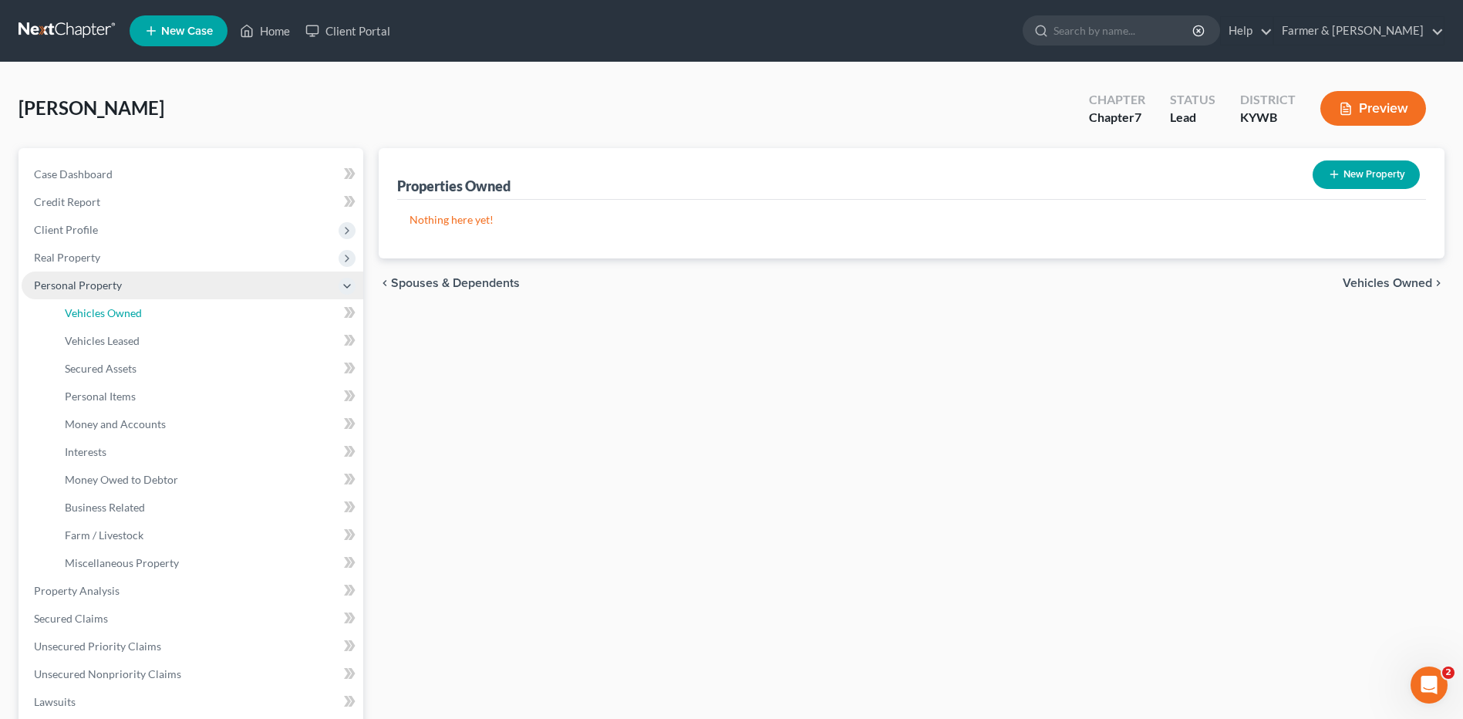
click at [116, 315] on span "Vehicles Owned" at bounding box center [103, 312] width 77 height 13
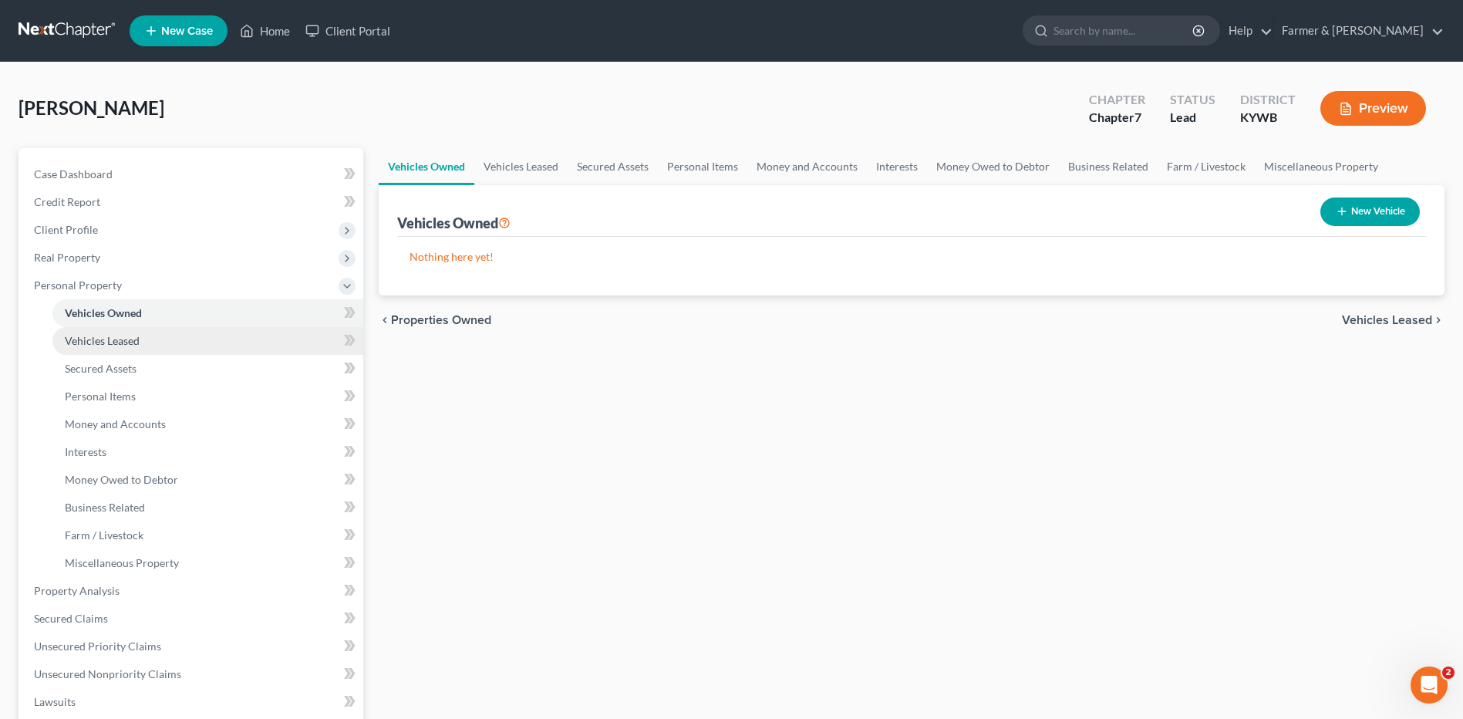
click at [130, 338] on span "Vehicles Leased" at bounding box center [102, 340] width 75 height 13
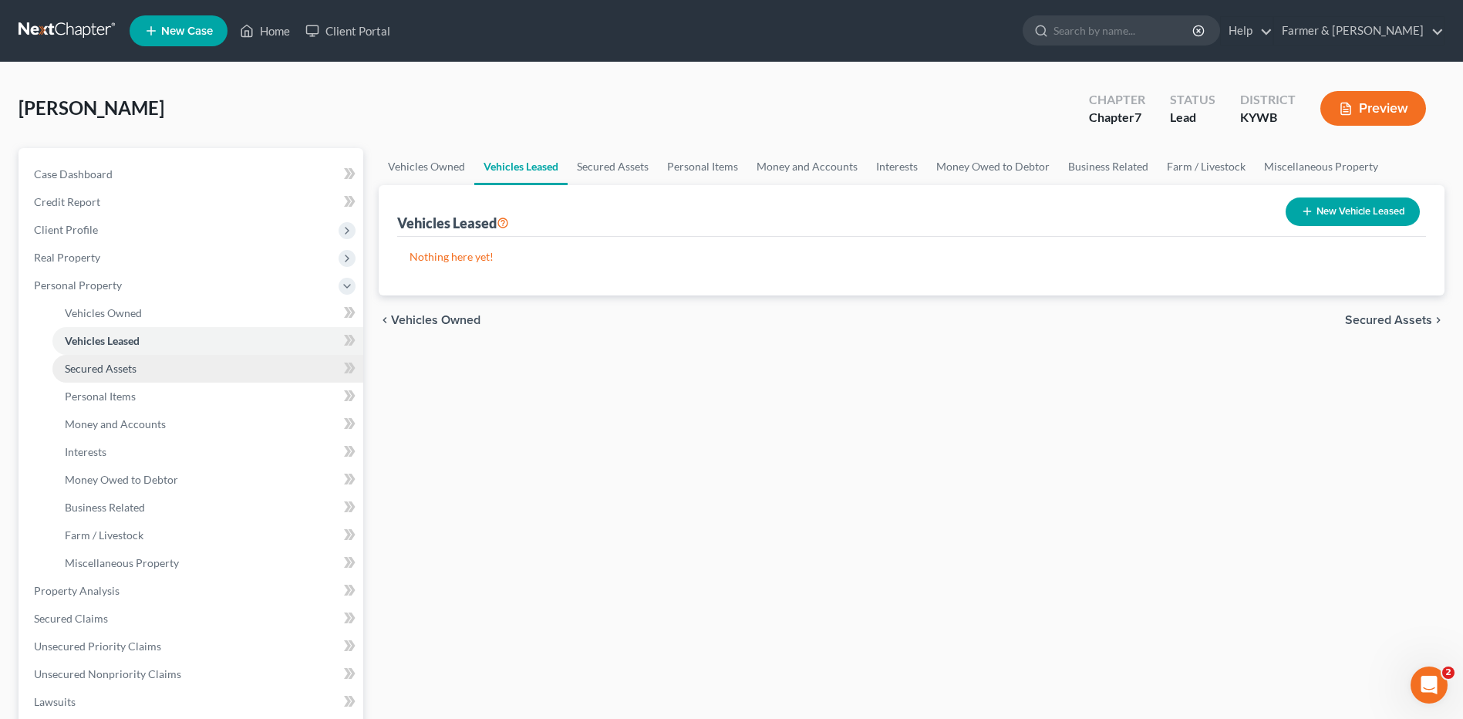
click at [130, 379] on link "Secured Assets" at bounding box center [207, 369] width 311 height 28
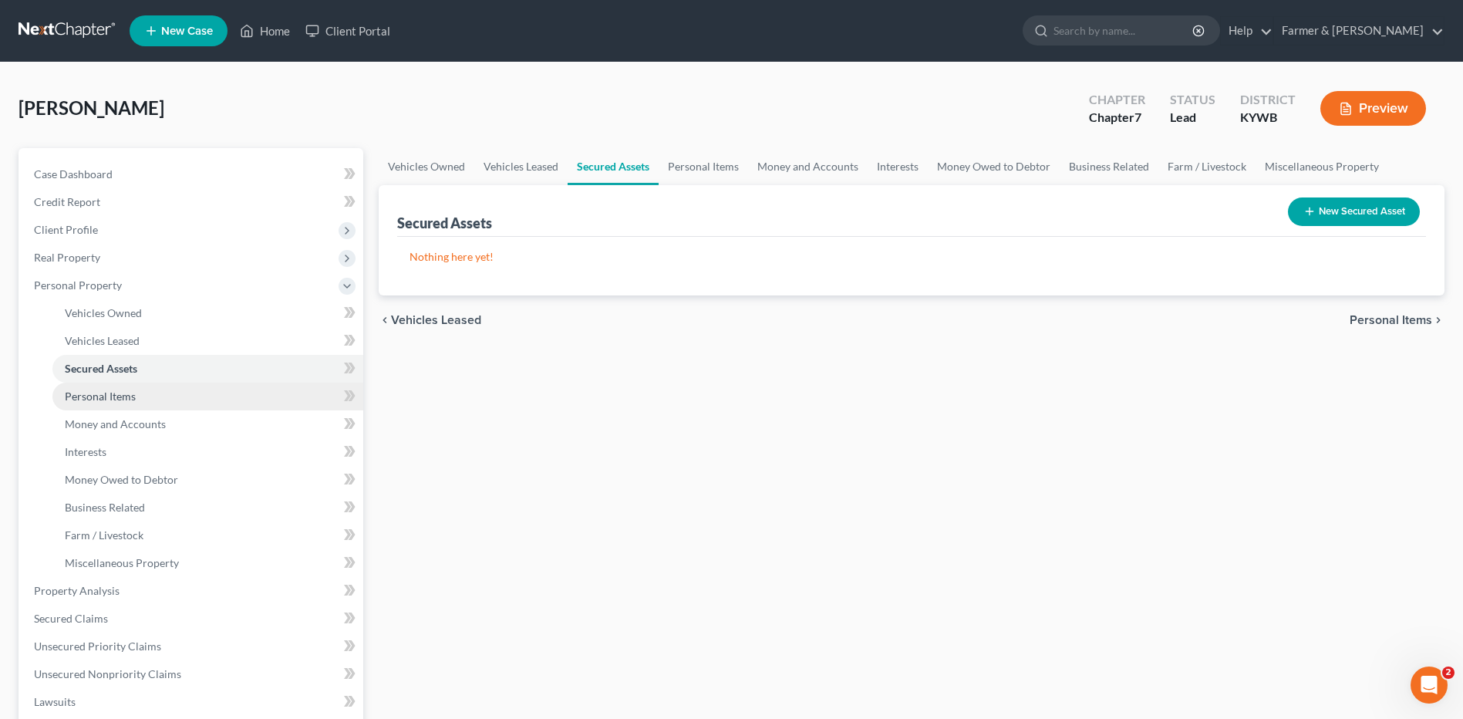
click at [139, 403] on link "Personal Items" at bounding box center [207, 396] width 311 height 28
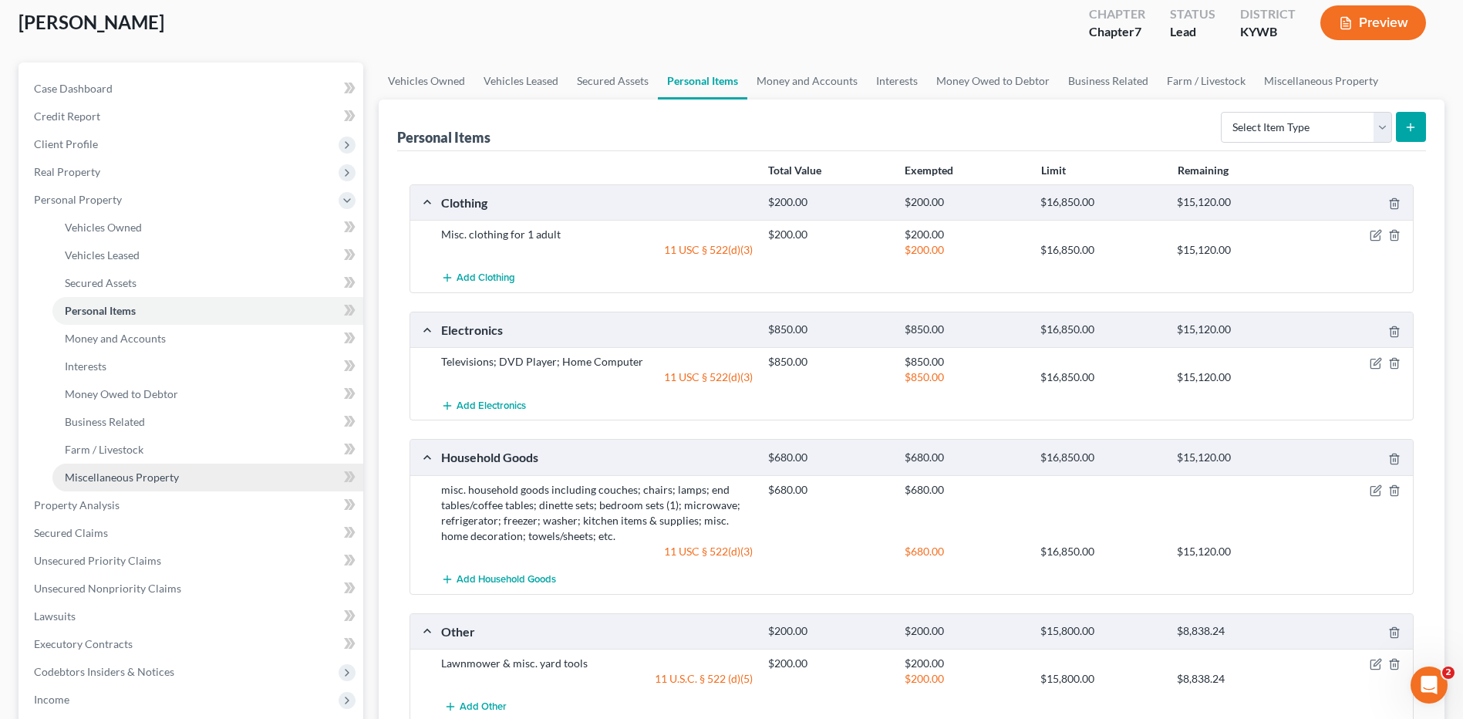
scroll to position [231, 0]
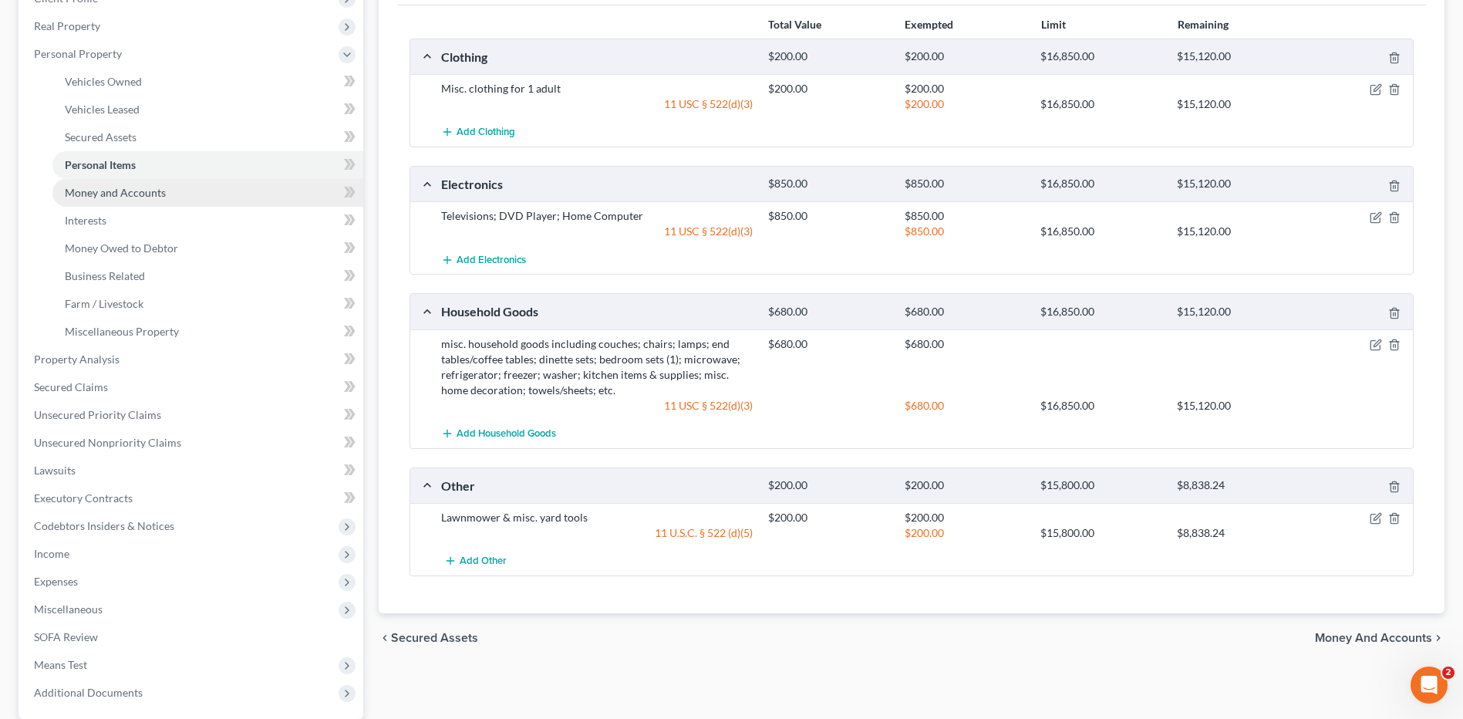
click at [167, 194] on link "Money and Accounts" at bounding box center [207, 193] width 311 height 28
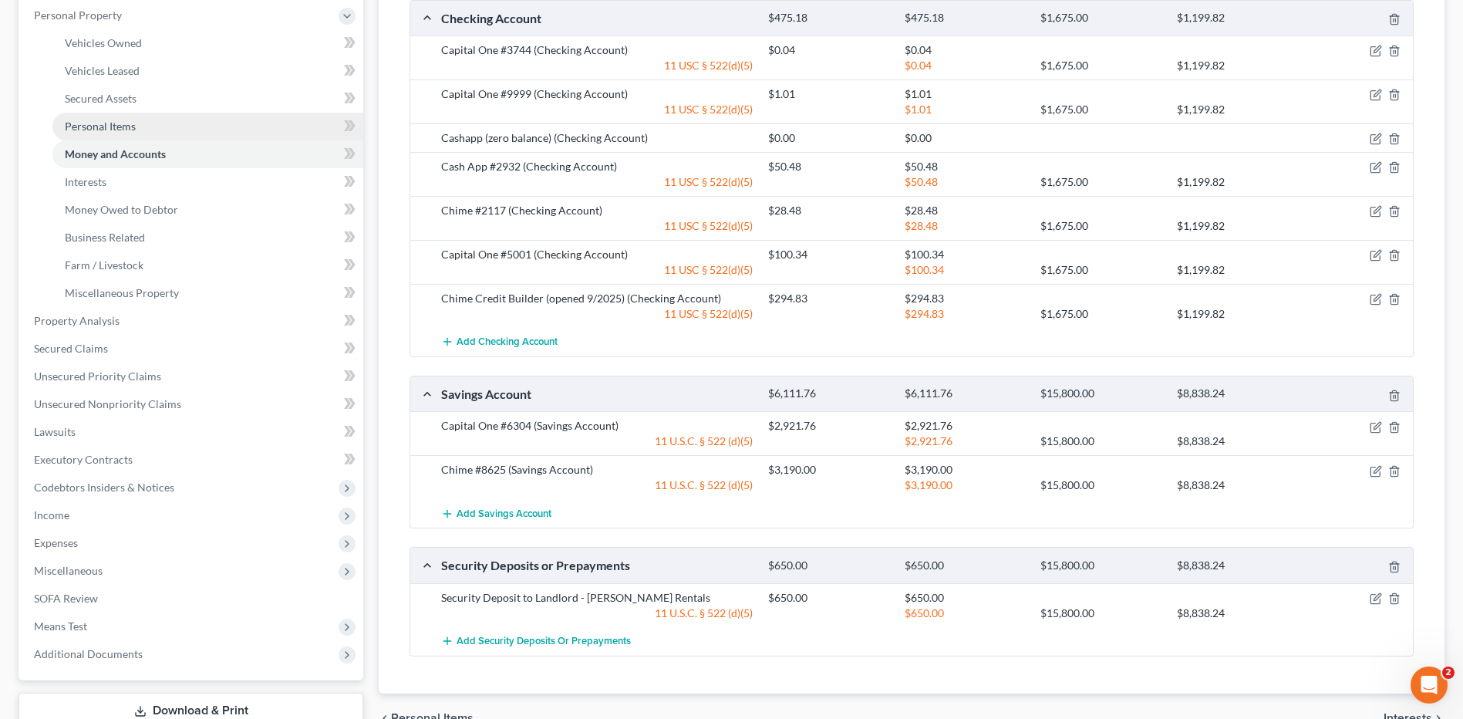
scroll to position [147, 0]
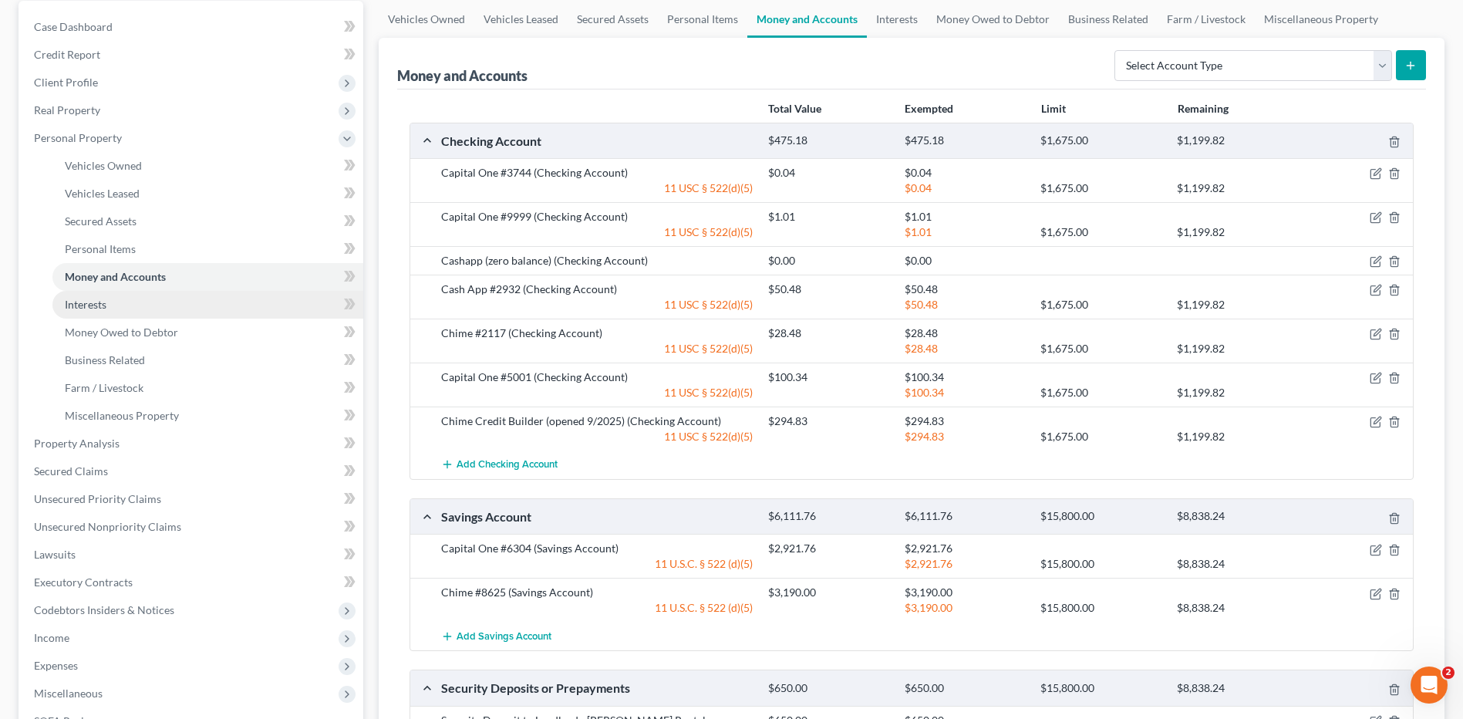
click at [93, 312] on link "Interests" at bounding box center [207, 305] width 311 height 28
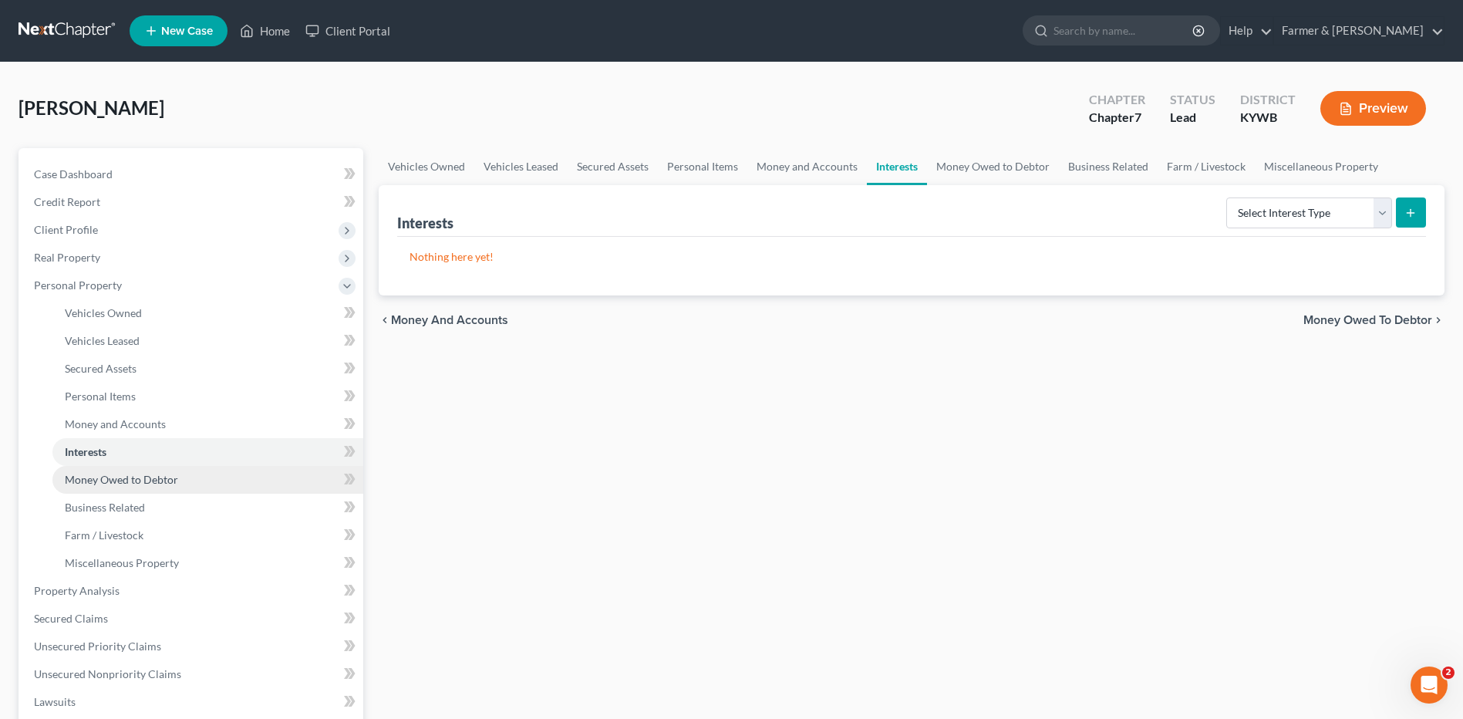
click at [153, 471] on link "Money Owed to Debtor" at bounding box center [207, 480] width 311 height 28
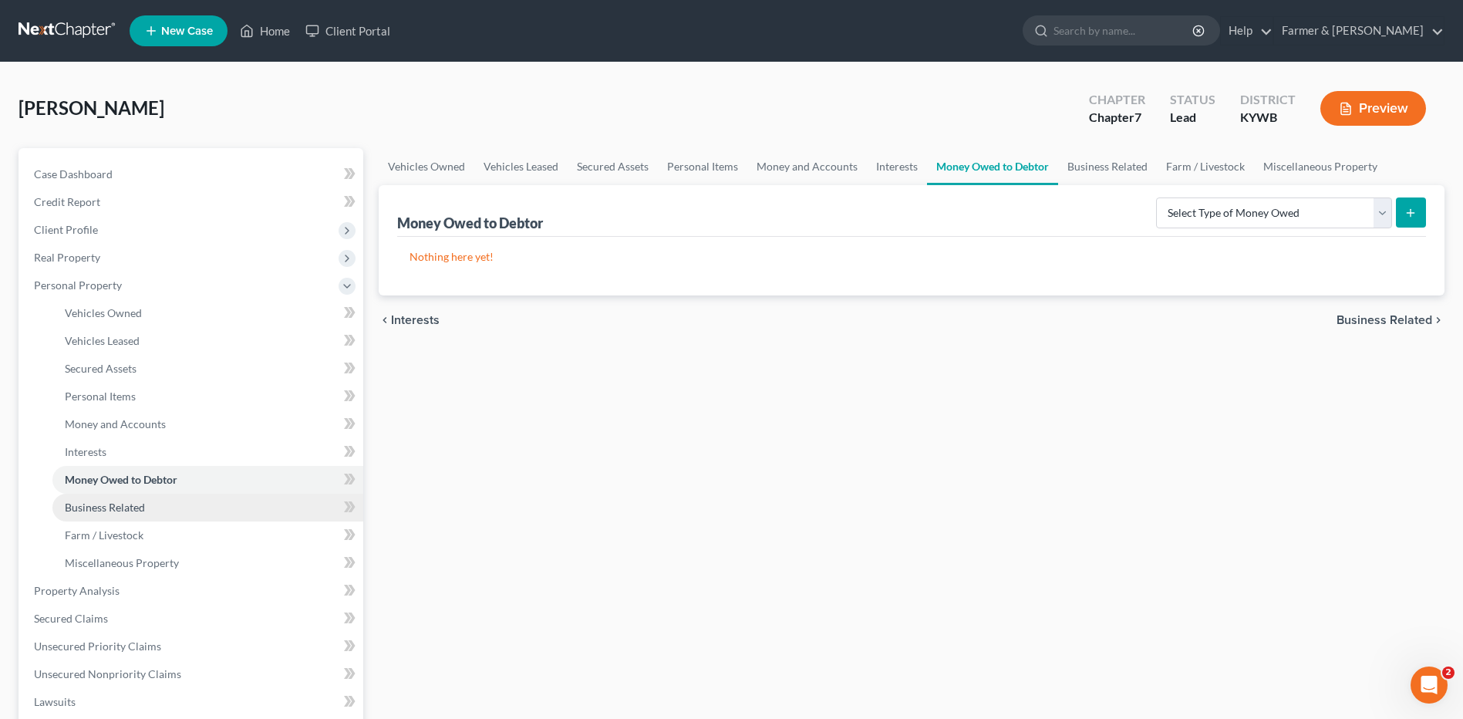
click at [135, 511] on span "Business Related" at bounding box center [105, 506] width 80 height 13
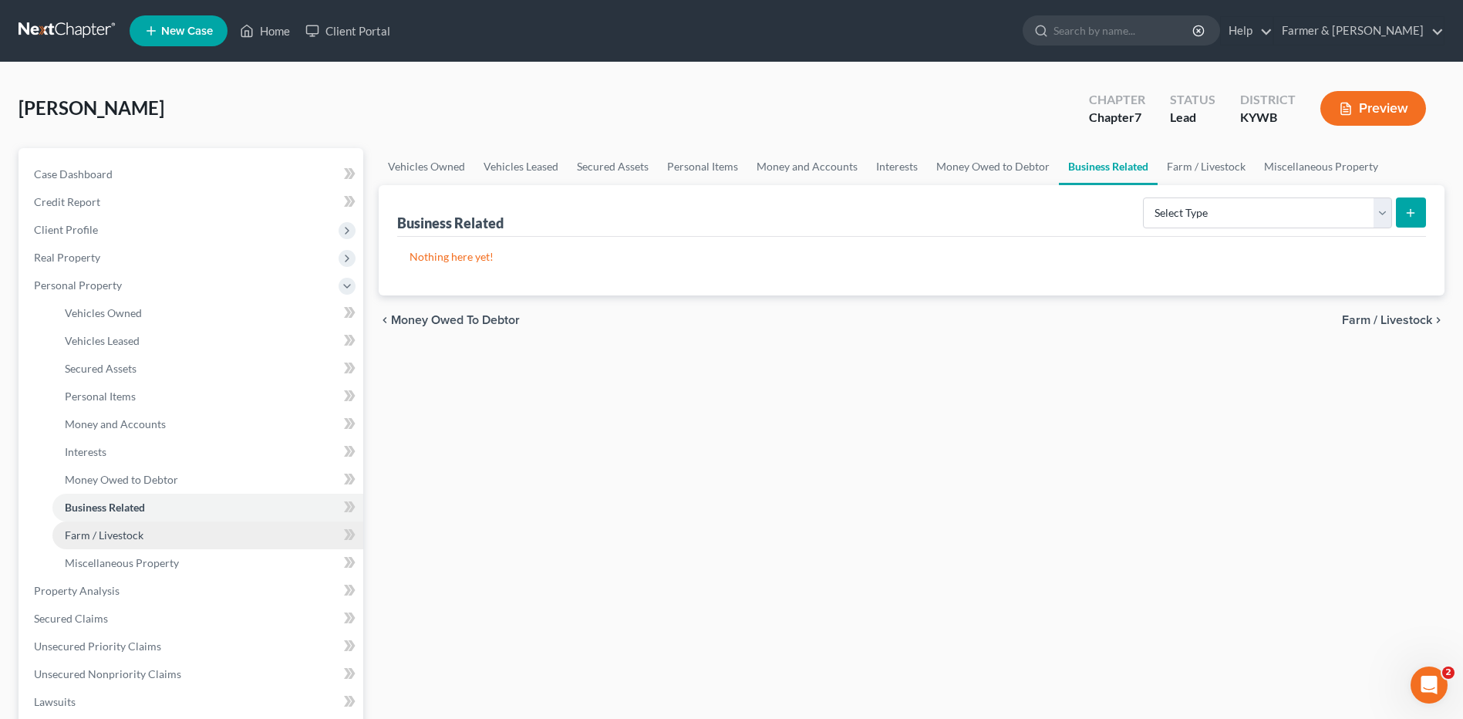
click at [150, 541] on link "Farm / Livestock" at bounding box center [207, 535] width 311 height 28
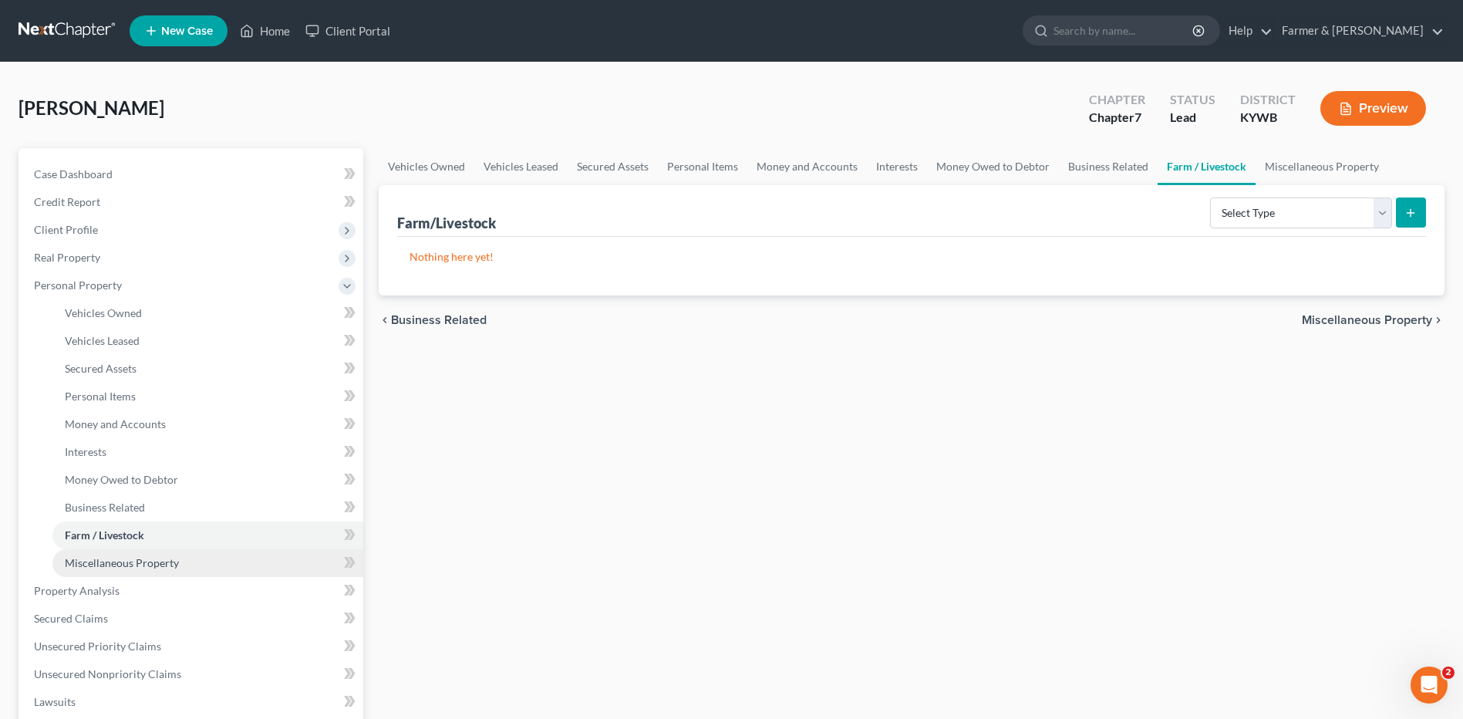
click at [147, 569] on link "Miscellaneous Property" at bounding box center [207, 563] width 311 height 28
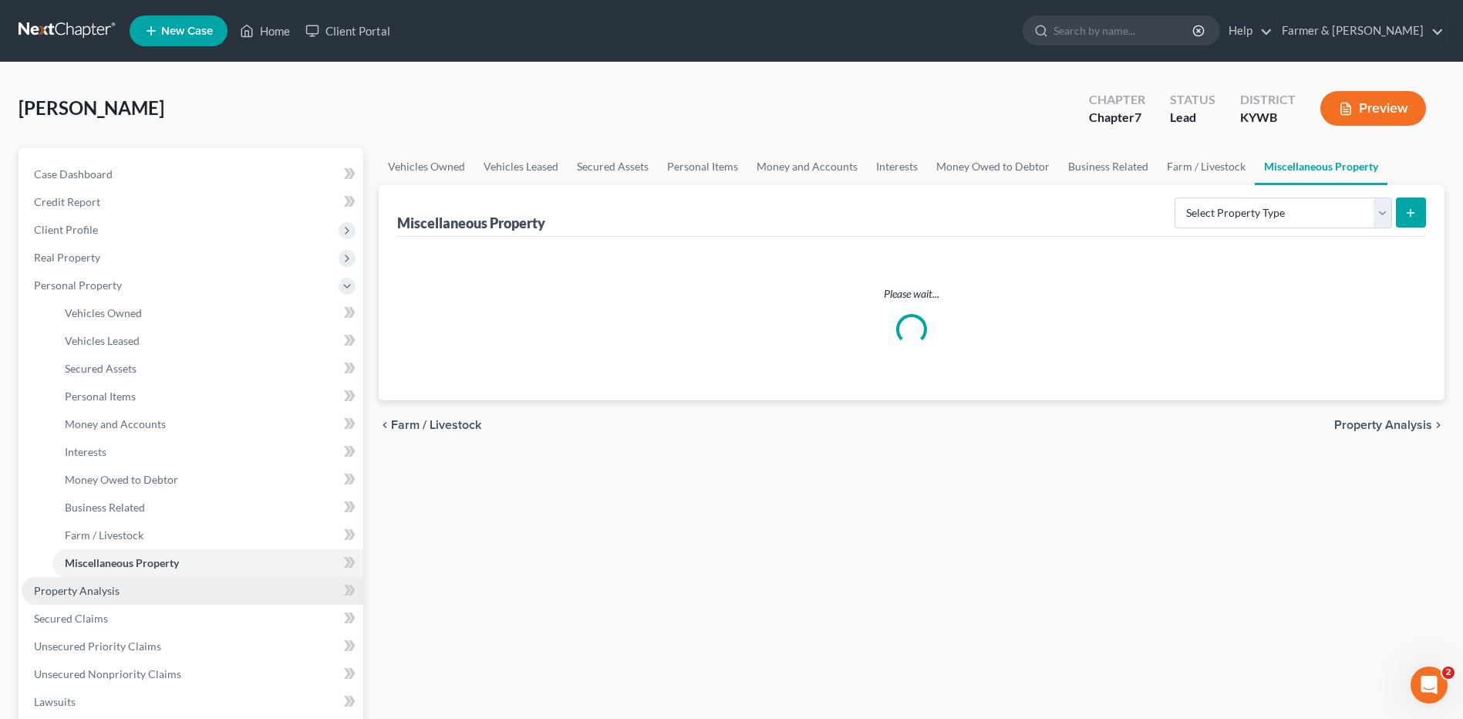
click at [133, 589] on link "Property Analysis" at bounding box center [193, 591] width 342 height 28
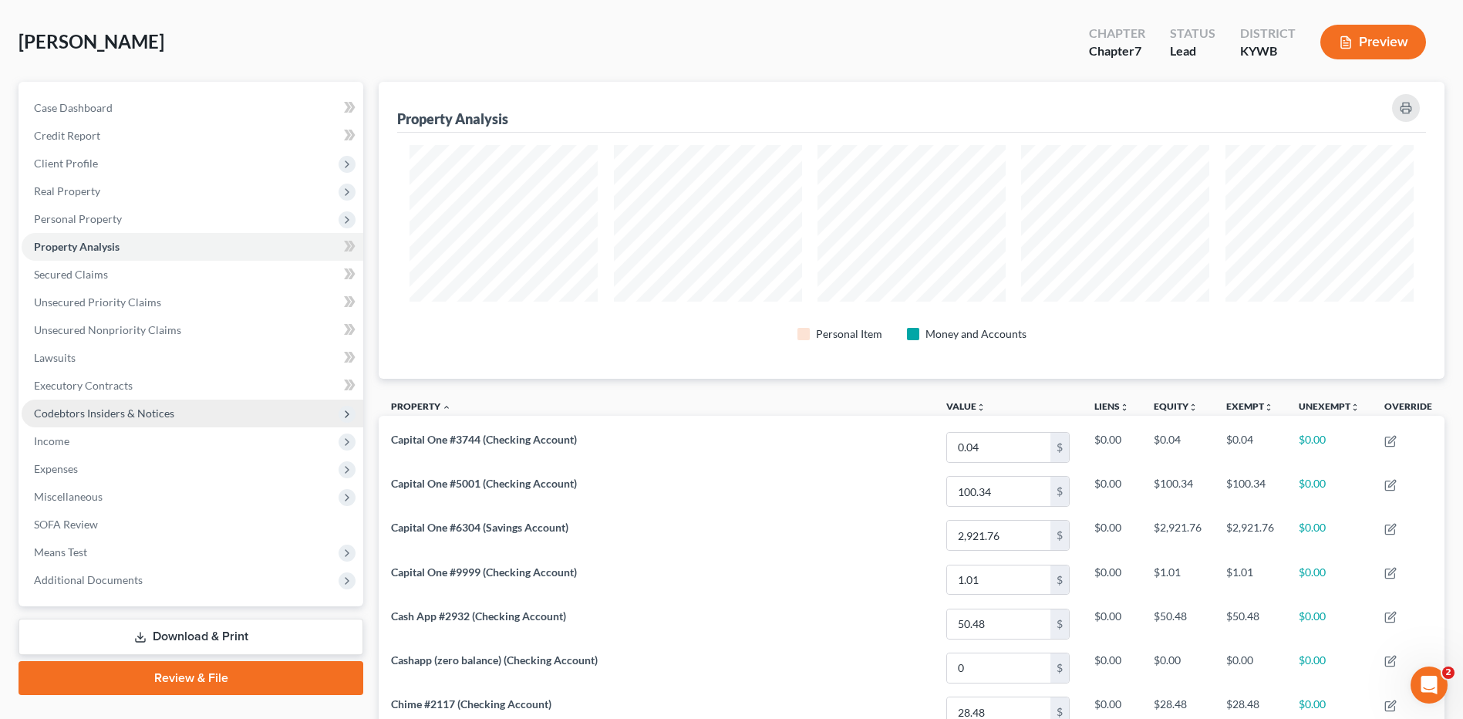
scroll to position [17, 0]
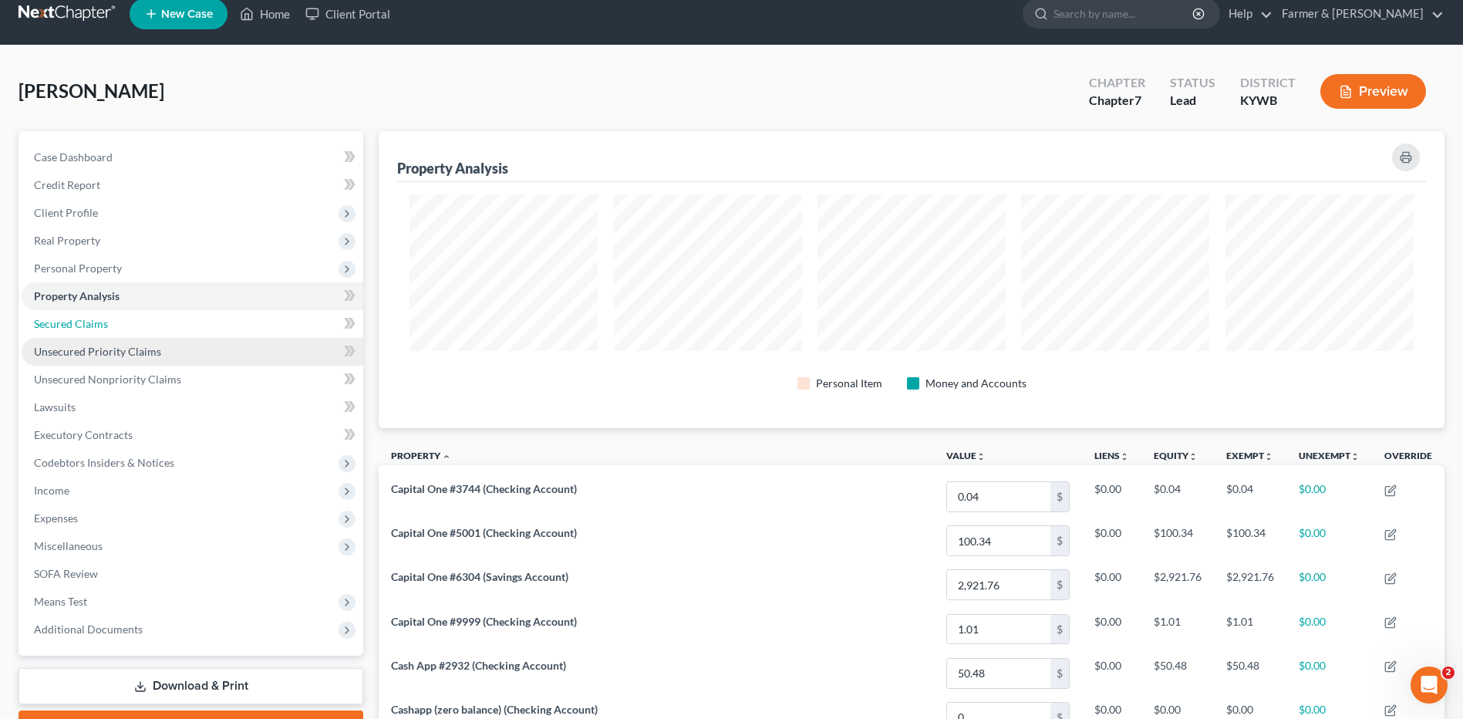
drag, startPoint x: 130, startPoint y: 331, endPoint x: 137, endPoint y: 339, distance: 10.4
click at [130, 331] on link "Secured Claims" at bounding box center [193, 324] width 342 height 28
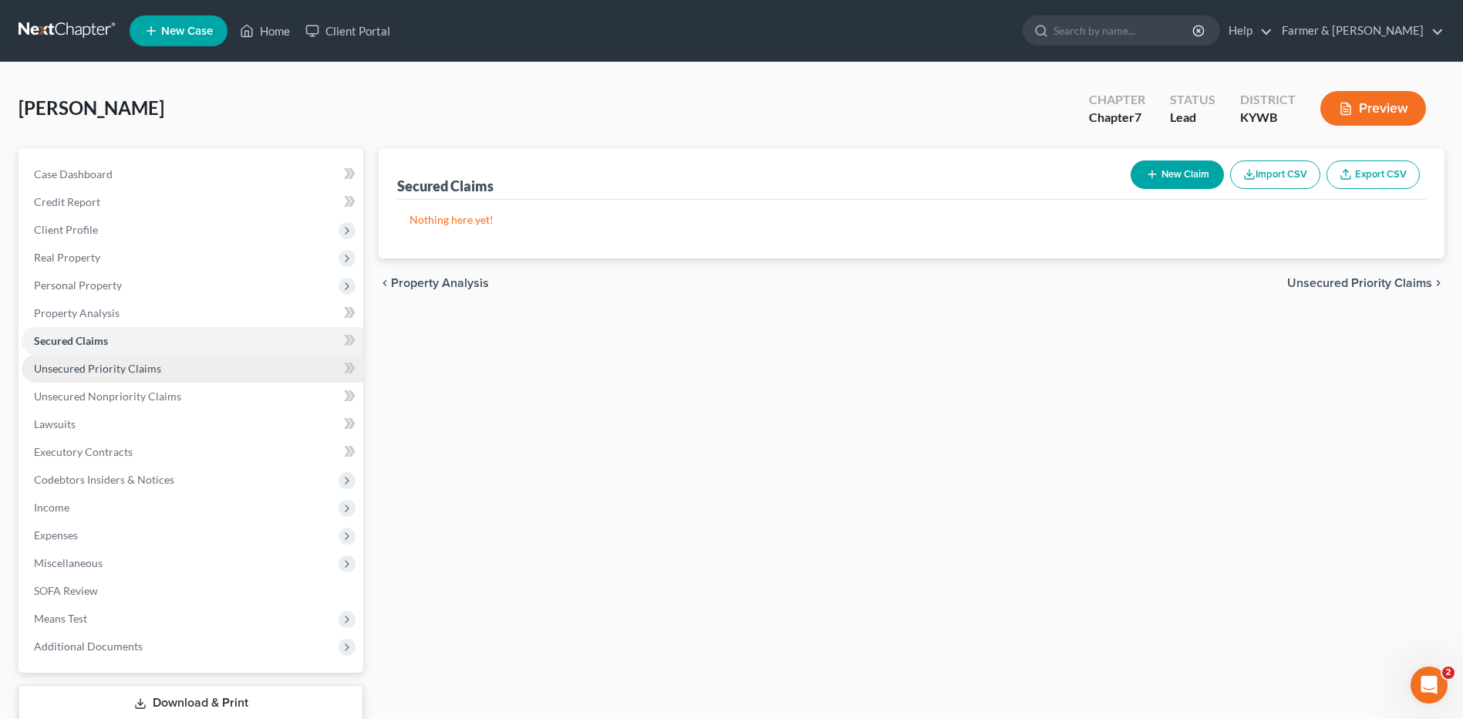
click at [144, 360] on link "Unsecured Priority Claims" at bounding box center [193, 369] width 342 height 28
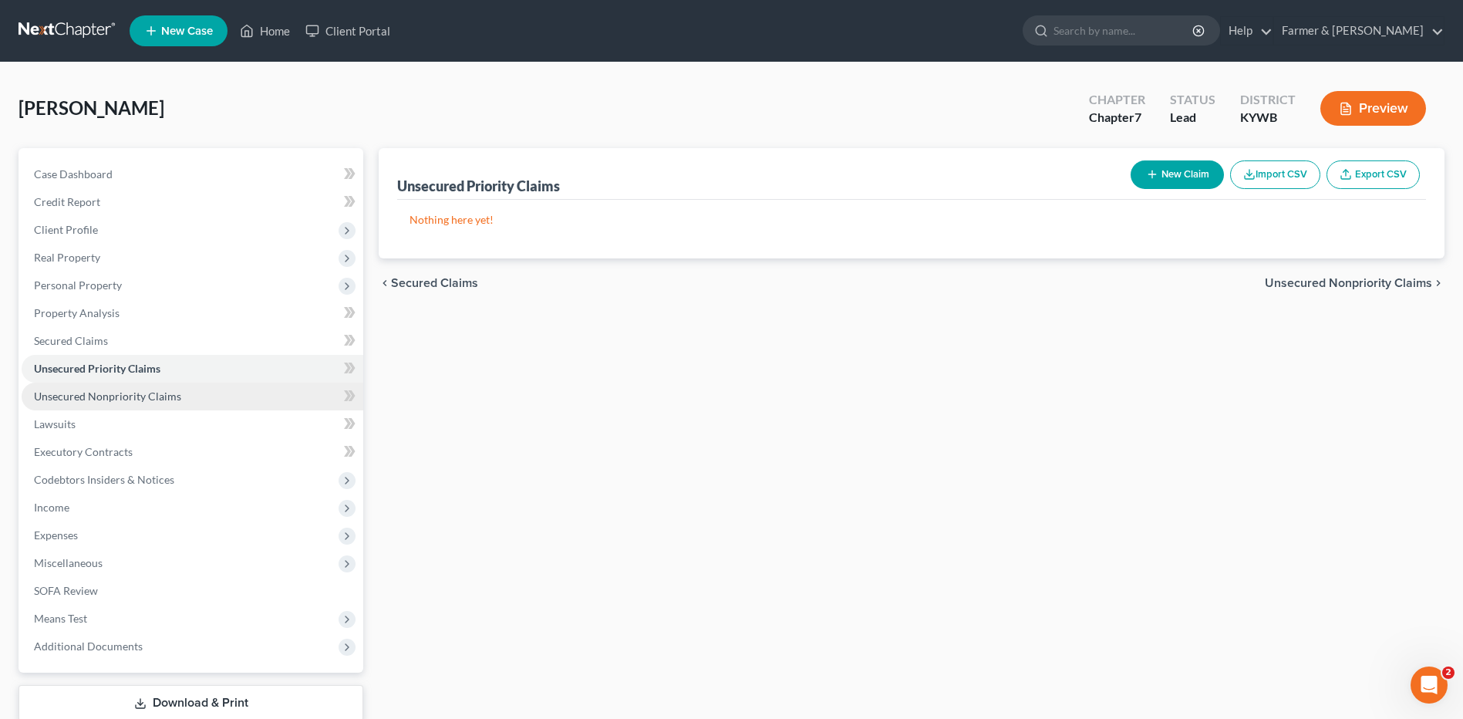
click at [163, 396] on span "Unsecured Nonpriority Claims" at bounding box center [107, 395] width 147 height 13
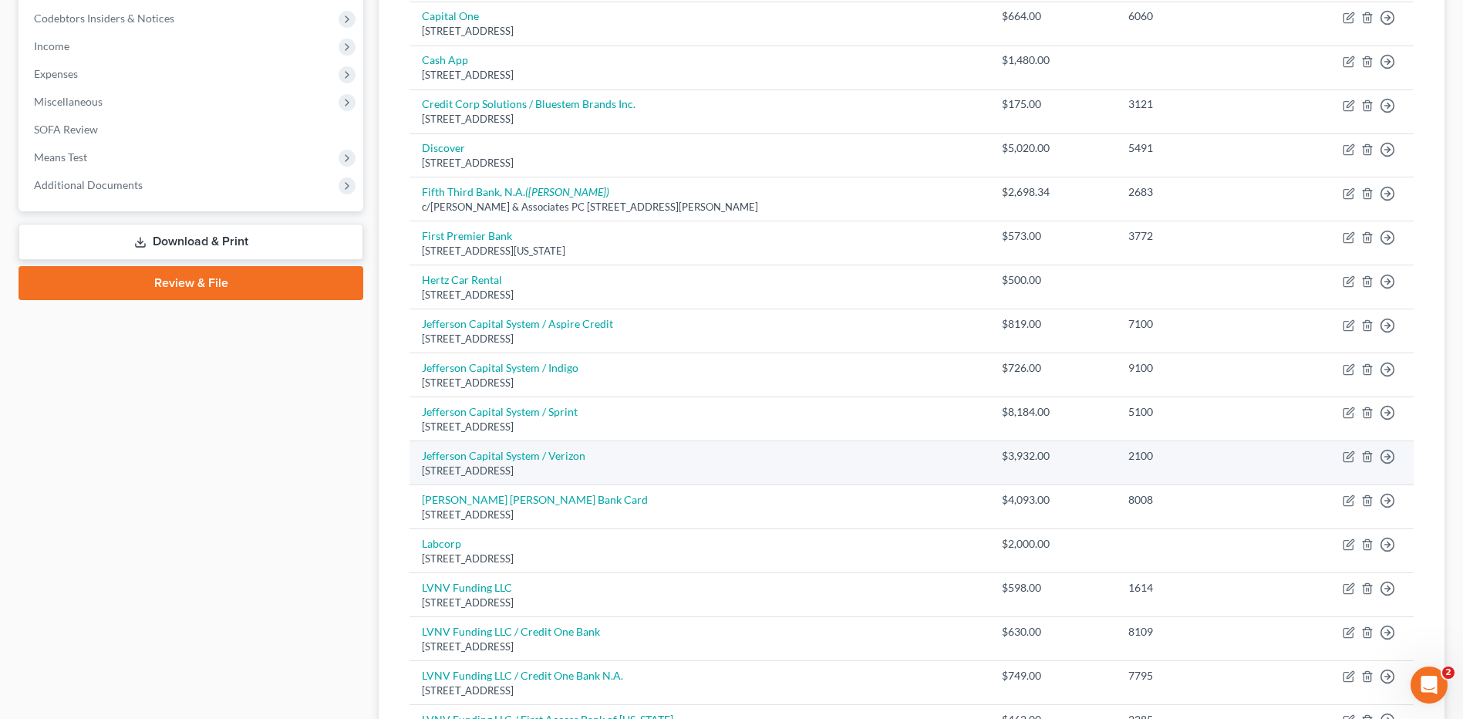
scroll to position [463, 0]
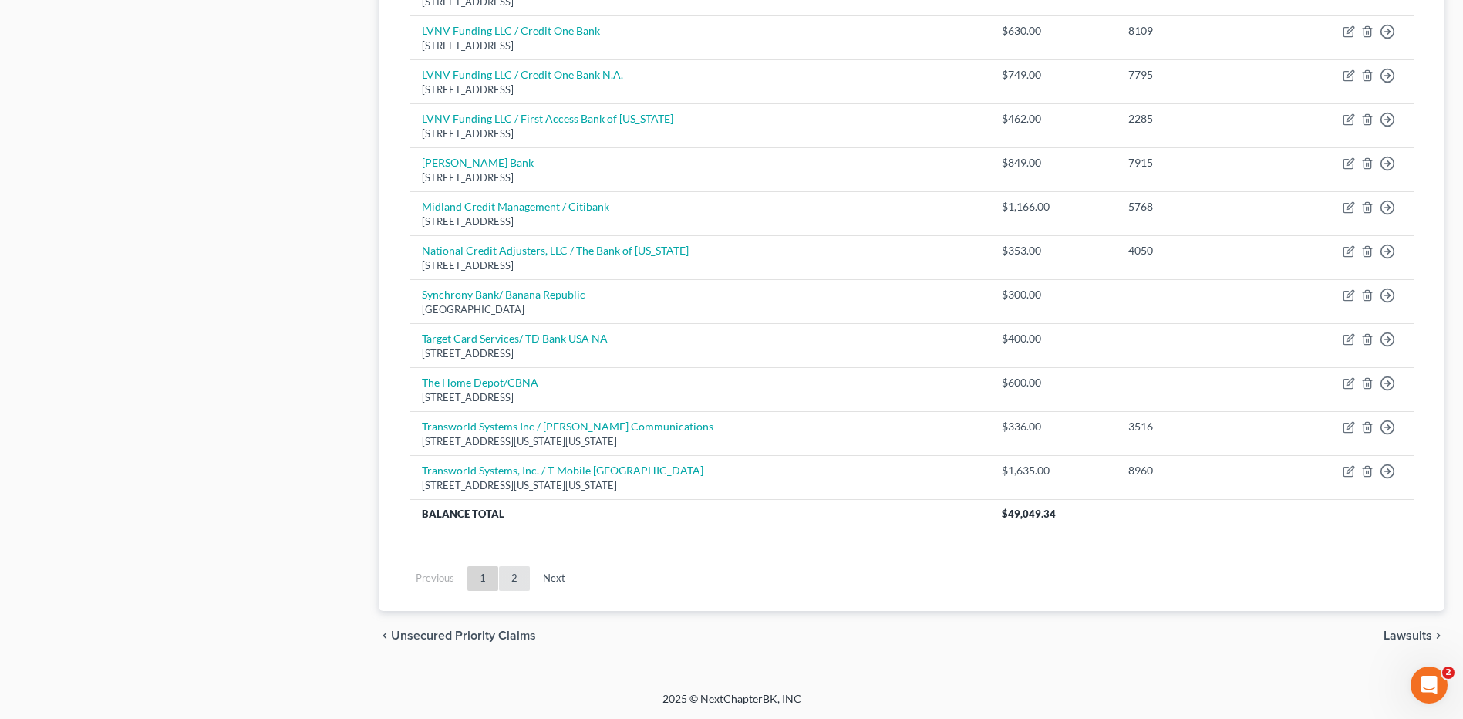
click at [521, 581] on link "2" at bounding box center [514, 578] width 31 height 25
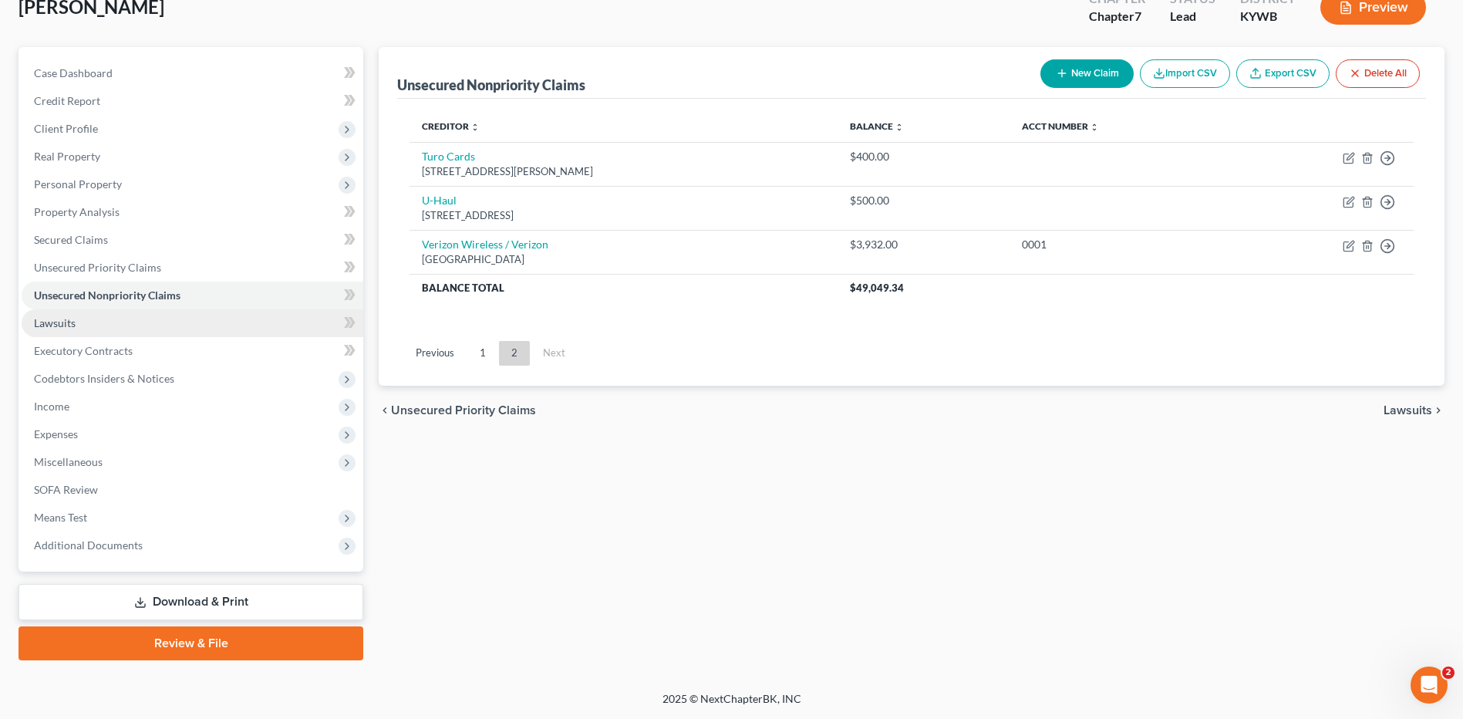
click at [79, 310] on link "Lawsuits" at bounding box center [193, 323] width 342 height 28
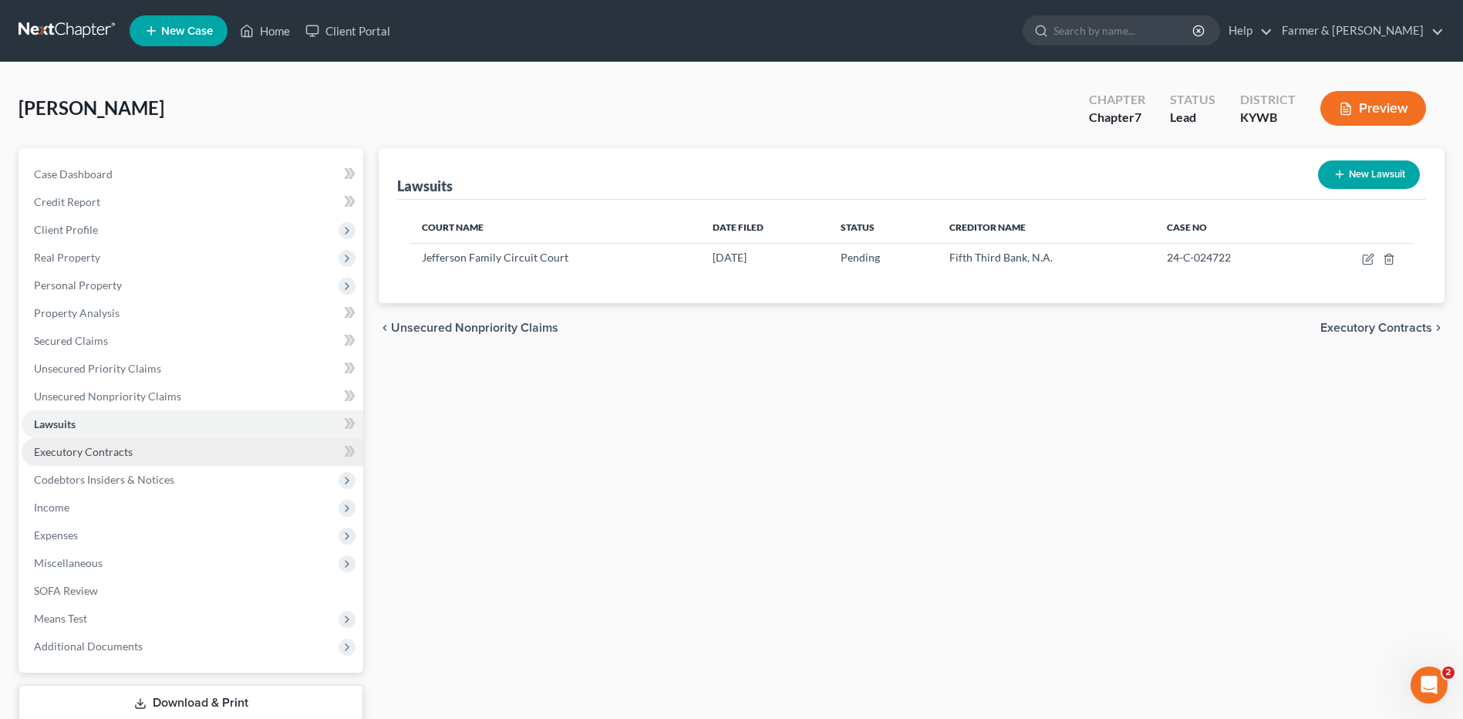
click at [111, 448] on span "Executory Contracts" at bounding box center [83, 451] width 99 height 13
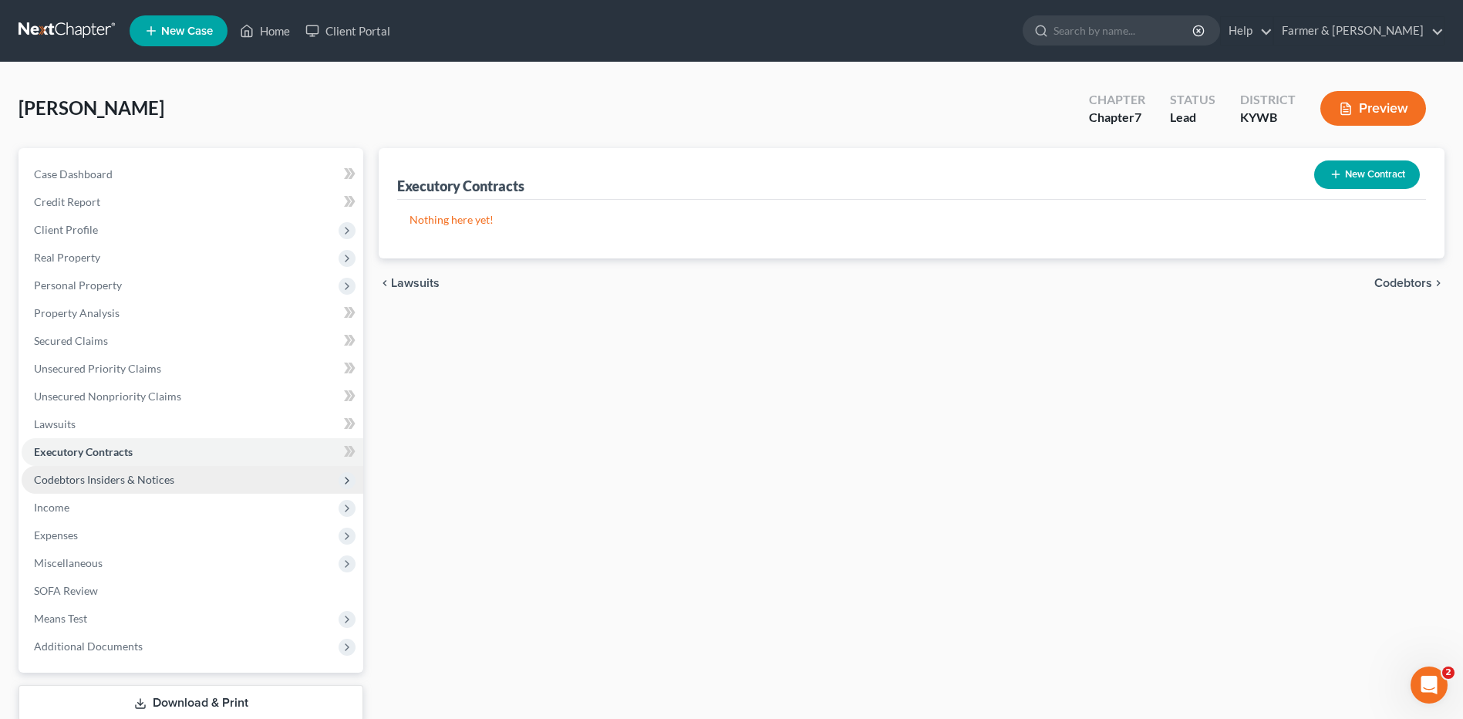
click at [123, 482] on span "Codebtors Insiders & Notices" at bounding box center [104, 479] width 140 height 13
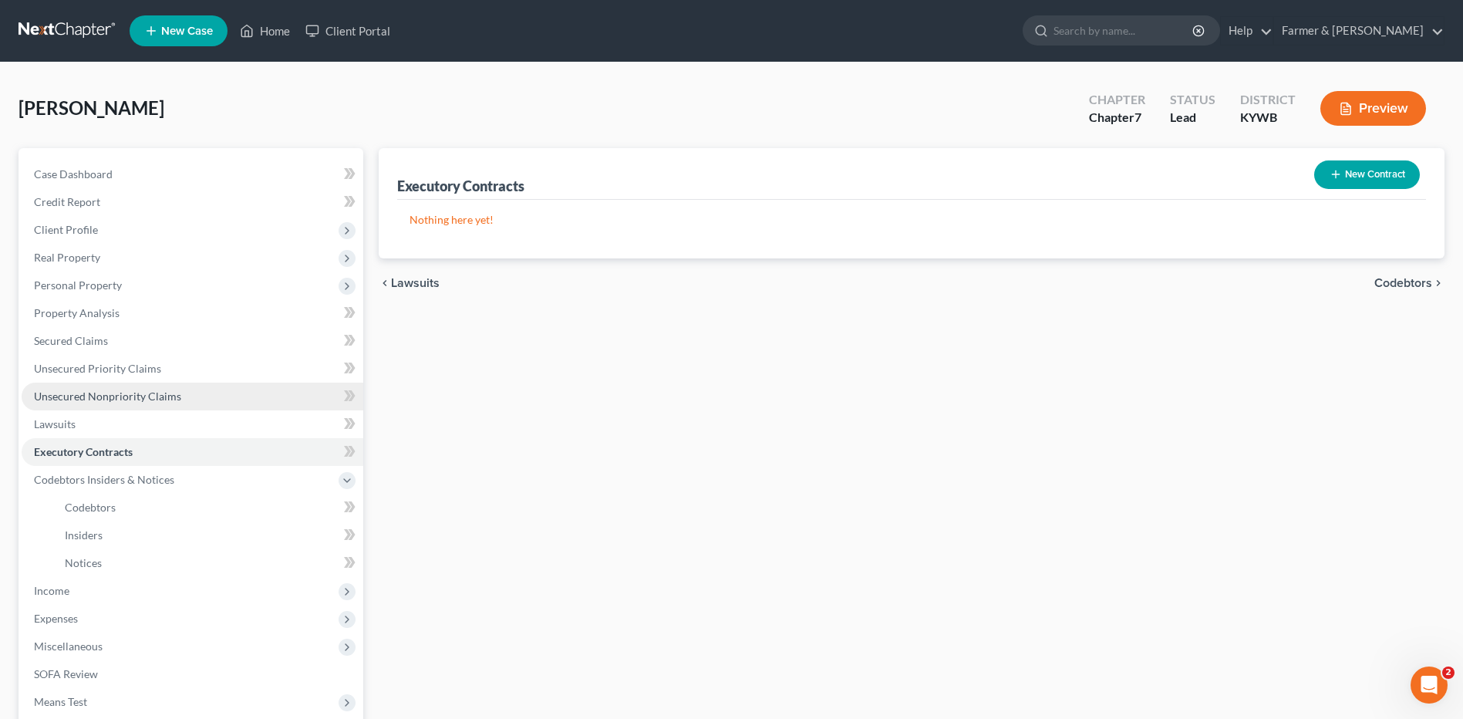
click at [100, 388] on link "Unsecured Nonpriority Claims" at bounding box center [193, 396] width 342 height 28
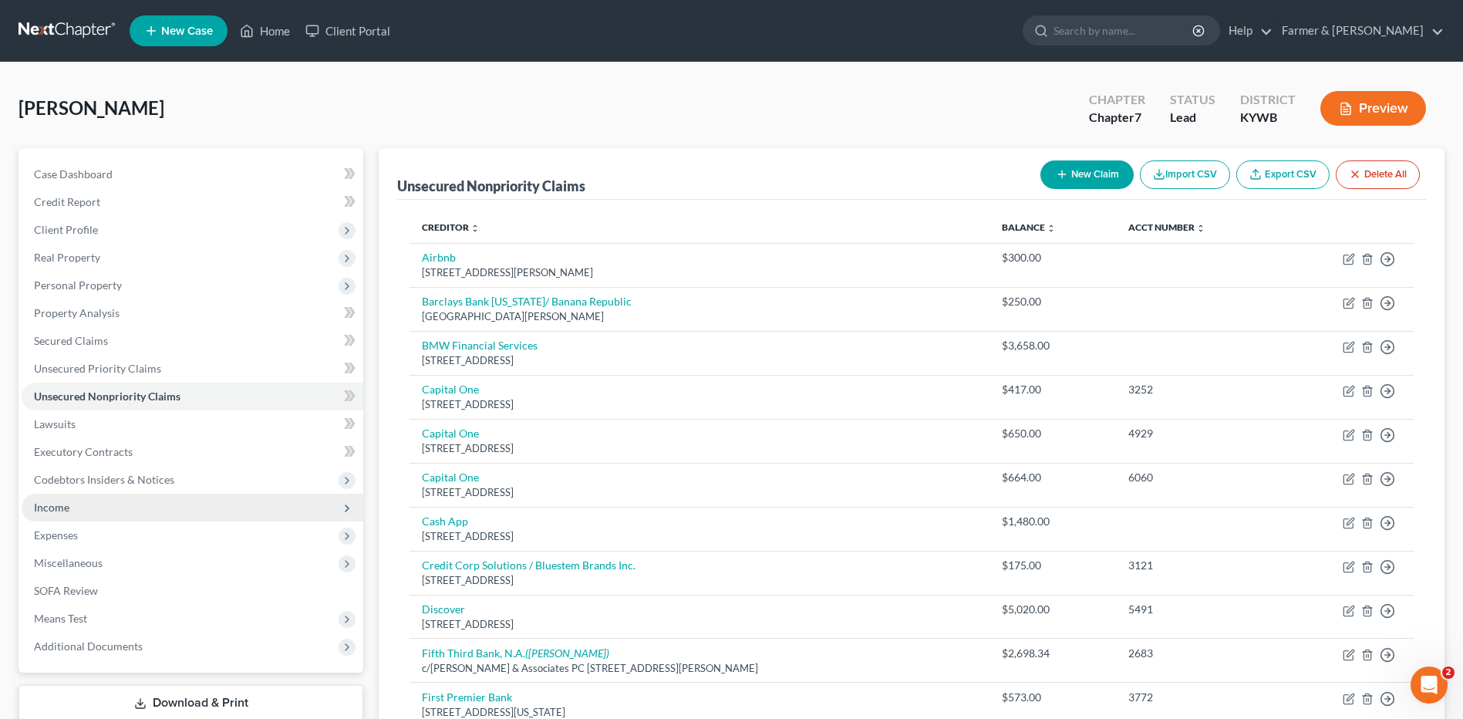
click at [81, 500] on span "Income" at bounding box center [193, 508] width 342 height 28
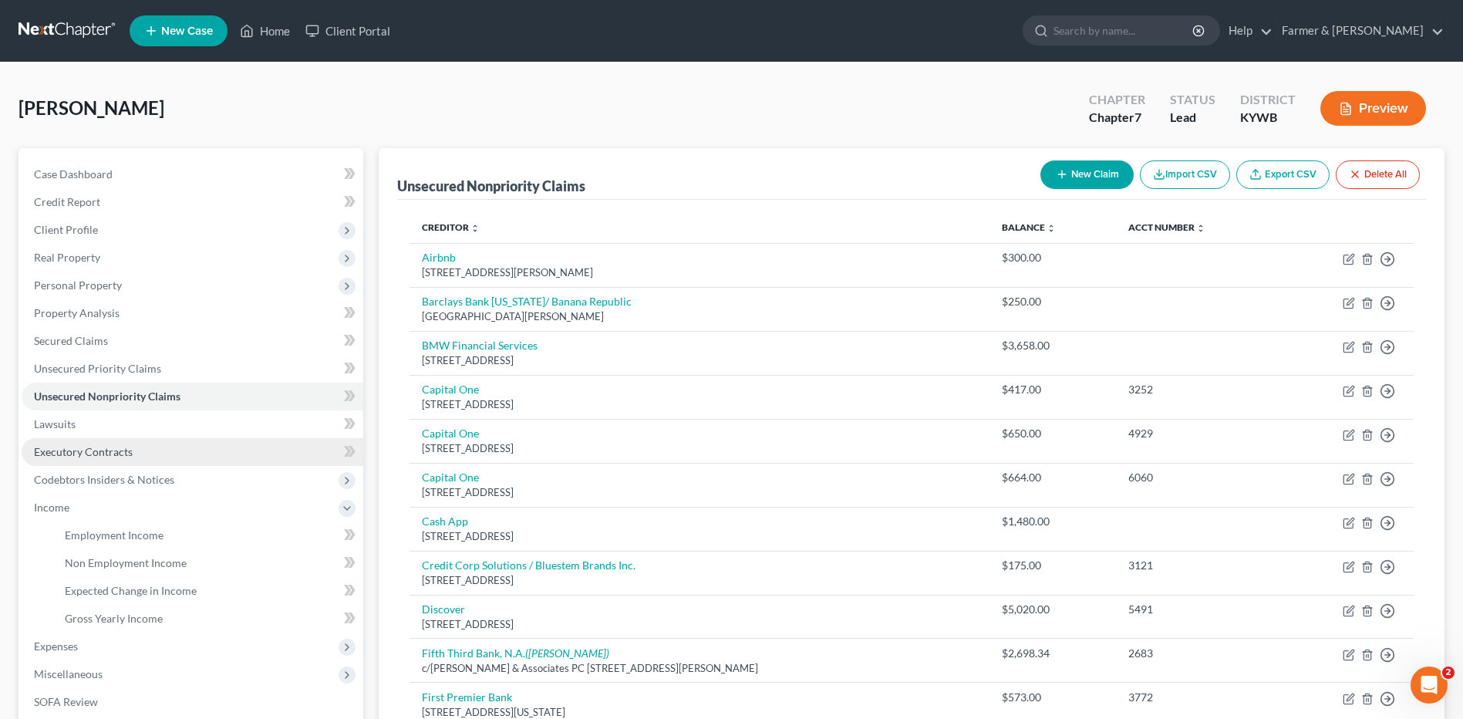
click at [108, 451] on span "Executory Contracts" at bounding box center [83, 451] width 99 height 13
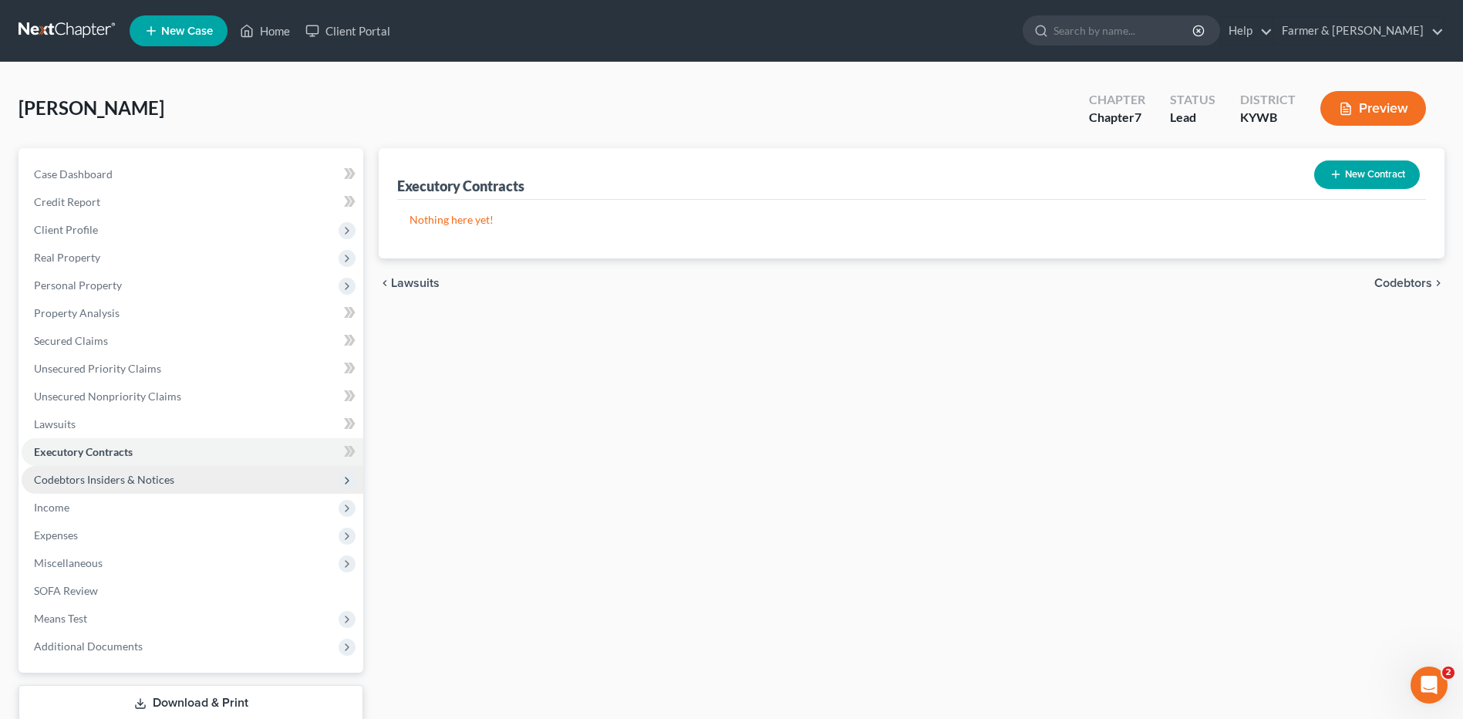
click at [119, 482] on span "Codebtors Insiders & Notices" at bounding box center [104, 479] width 140 height 13
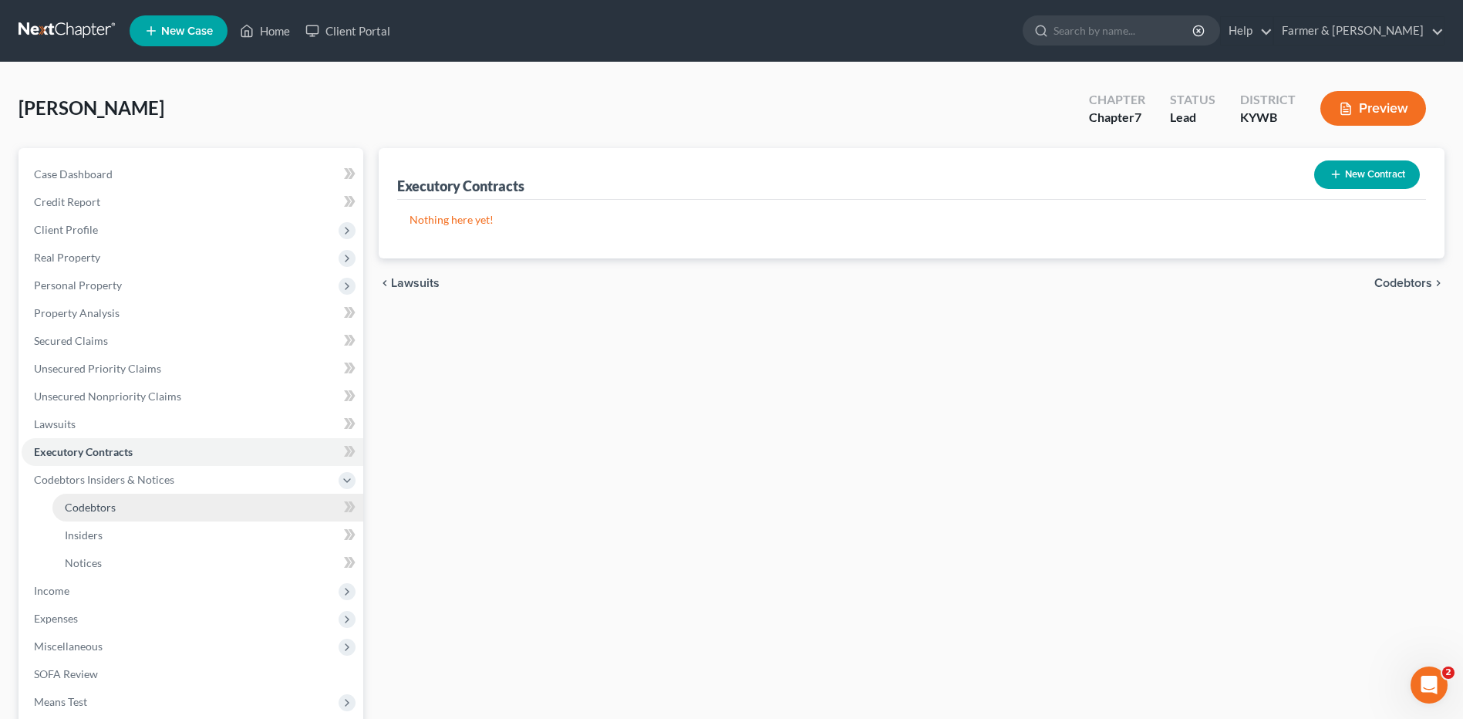
click at [111, 505] on span "Codebtors" at bounding box center [90, 506] width 51 height 13
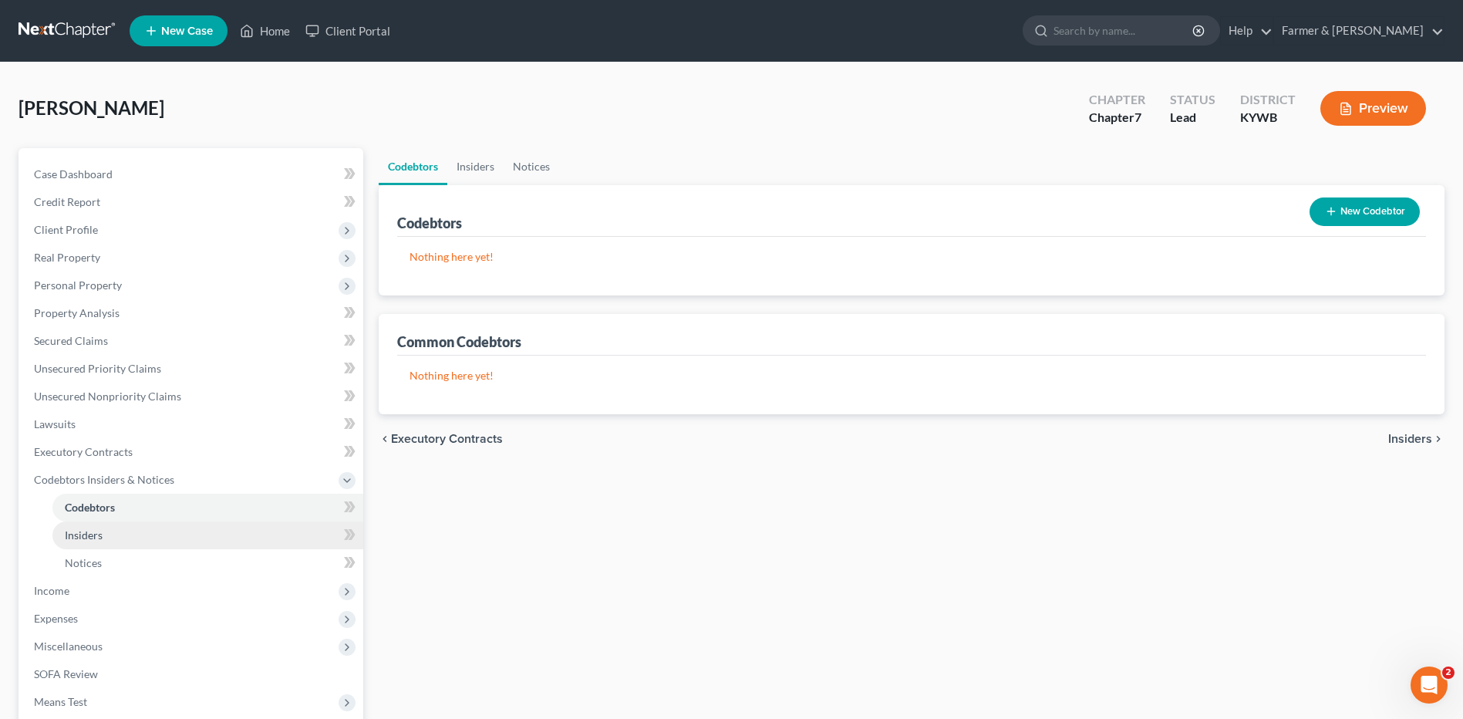
click at [102, 534] on span "Insiders" at bounding box center [84, 534] width 38 height 13
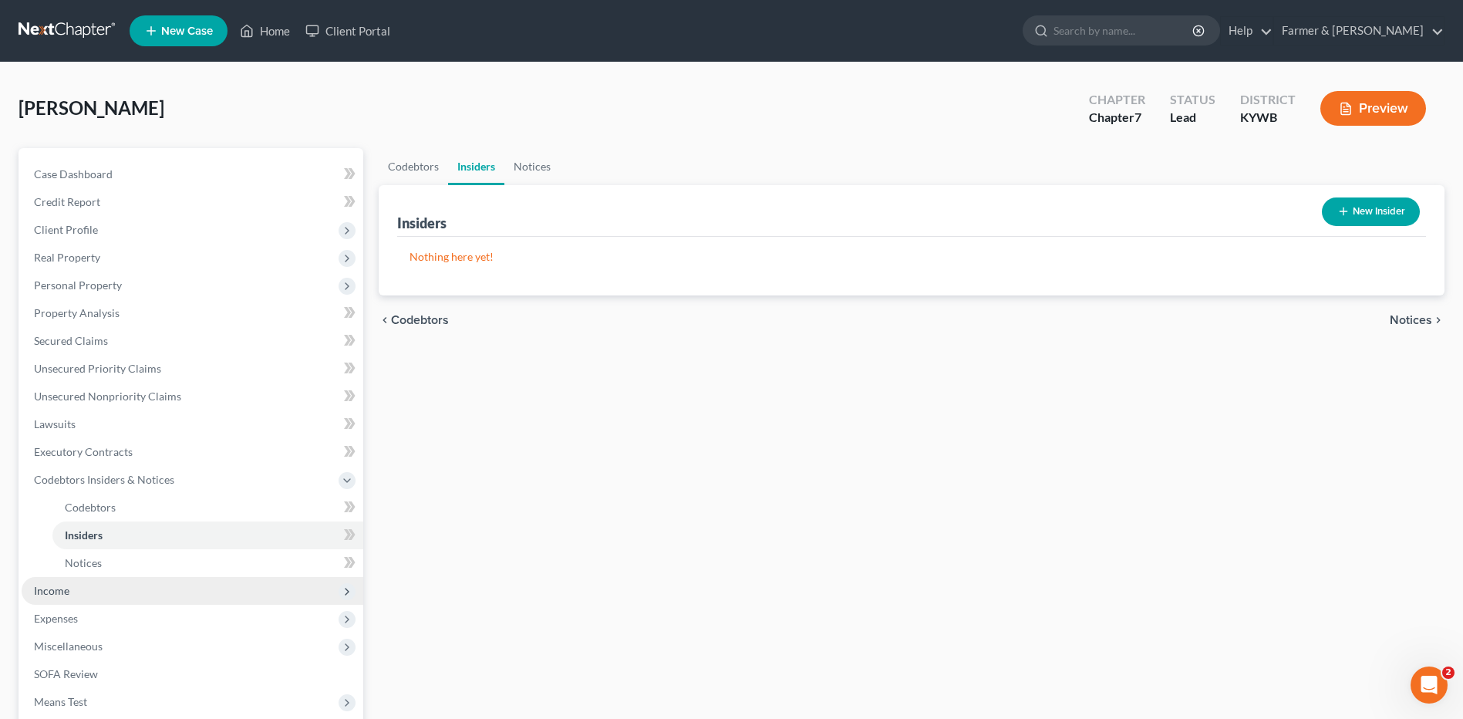
click at [78, 598] on span "Income" at bounding box center [193, 591] width 342 height 28
click at [111, 531] on span "Employment Income" at bounding box center [114, 534] width 99 height 13
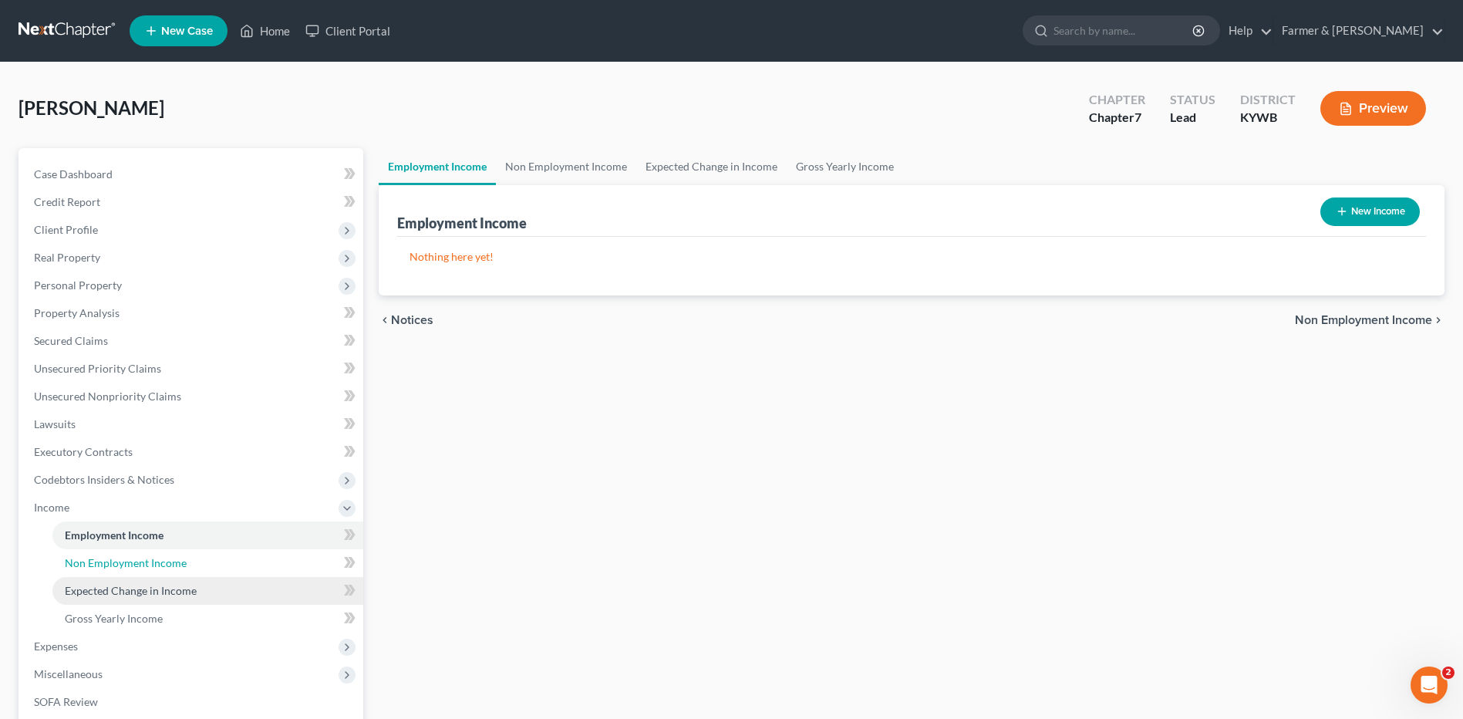
drag, startPoint x: 130, startPoint y: 564, endPoint x: 130, endPoint y: 583, distance: 18.5
click at [130, 564] on span "Non Employment Income" at bounding box center [126, 562] width 122 height 13
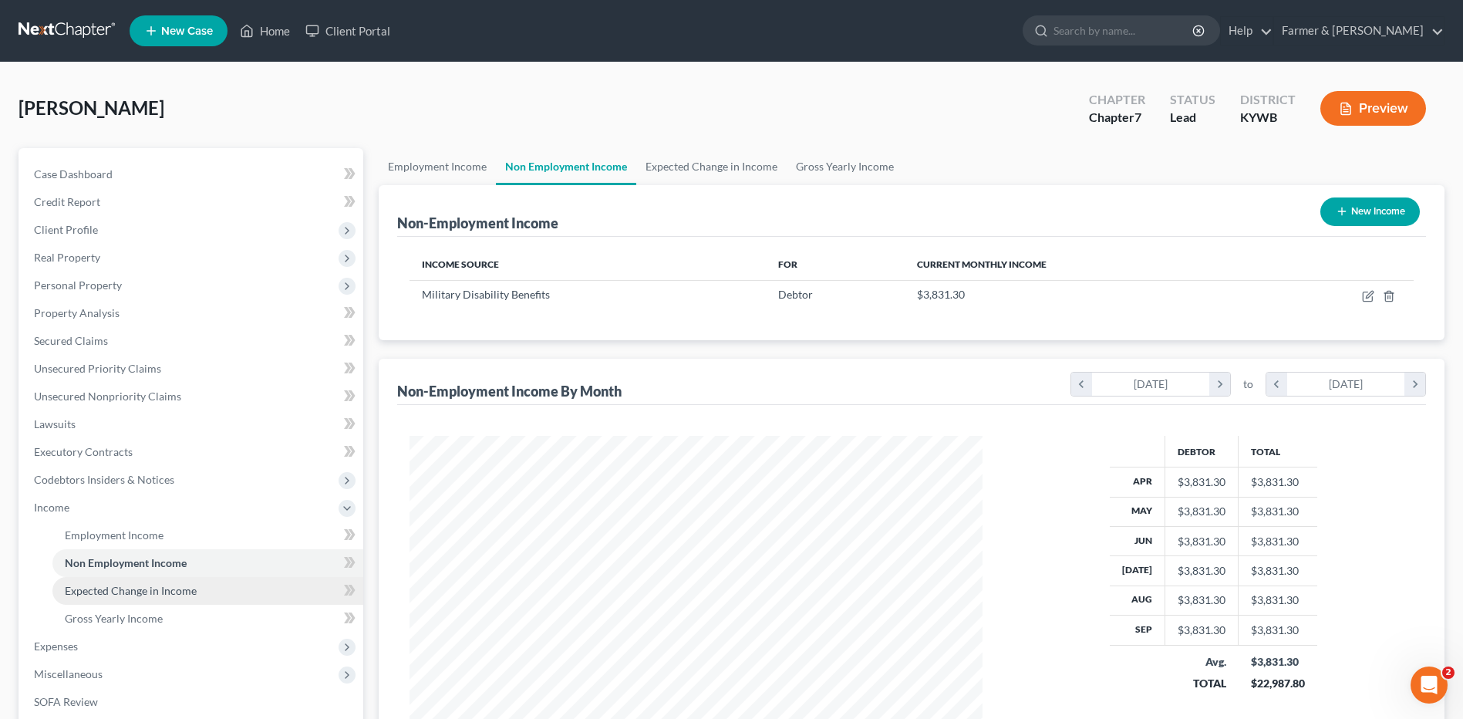
scroll to position [286, 603]
click at [129, 596] on span "Expected Change in Income" at bounding box center [131, 590] width 132 height 13
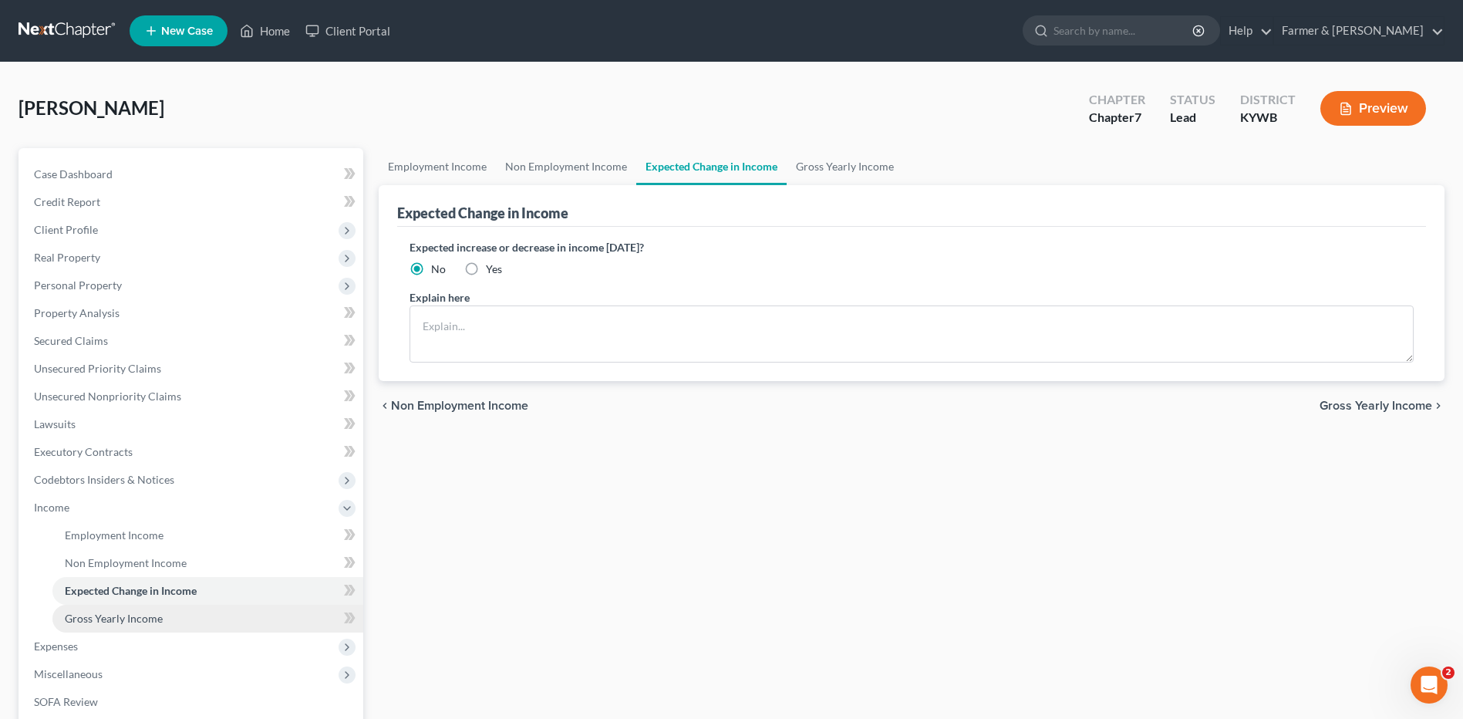
click at [122, 622] on span "Gross Yearly Income" at bounding box center [114, 618] width 98 height 13
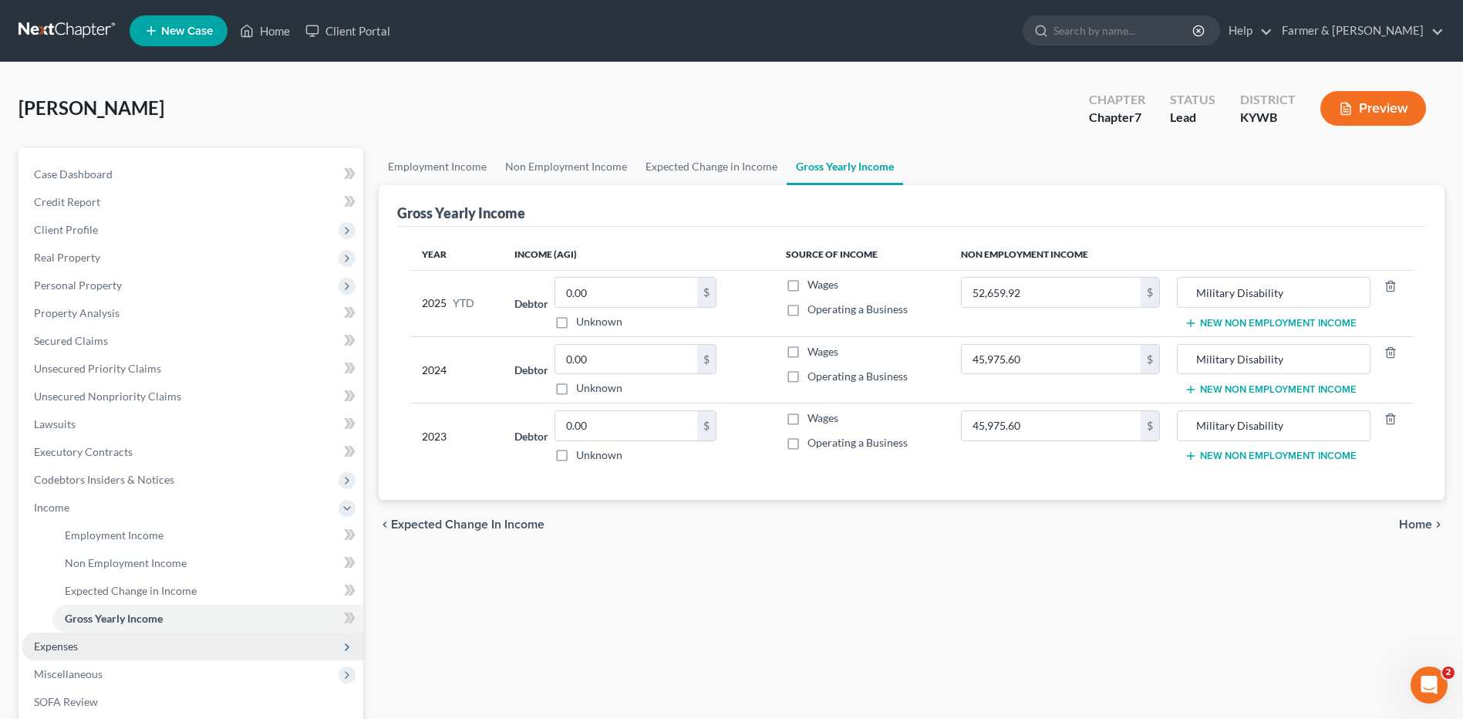
click at [100, 641] on span "Expenses" at bounding box center [193, 646] width 342 height 28
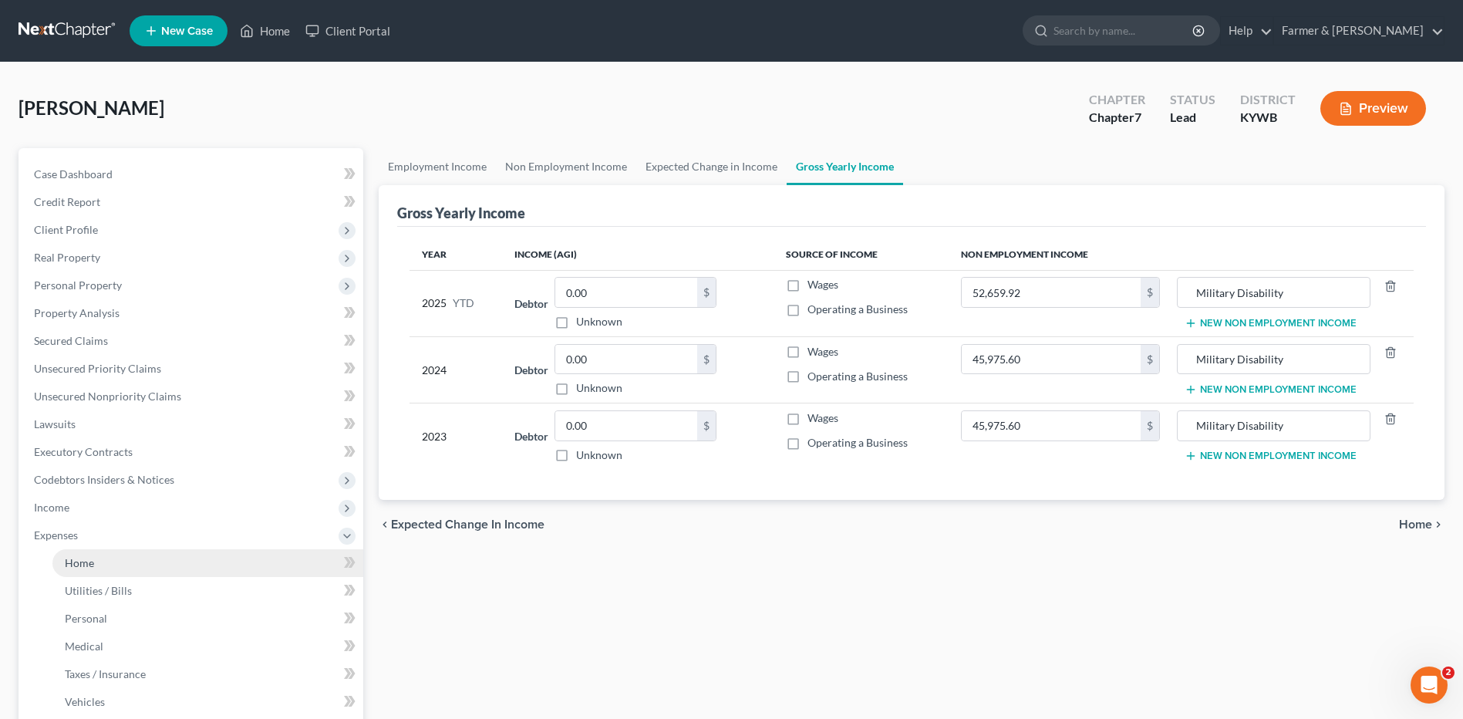
click at [114, 566] on link "Home" at bounding box center [207, 563] width 311 height 28
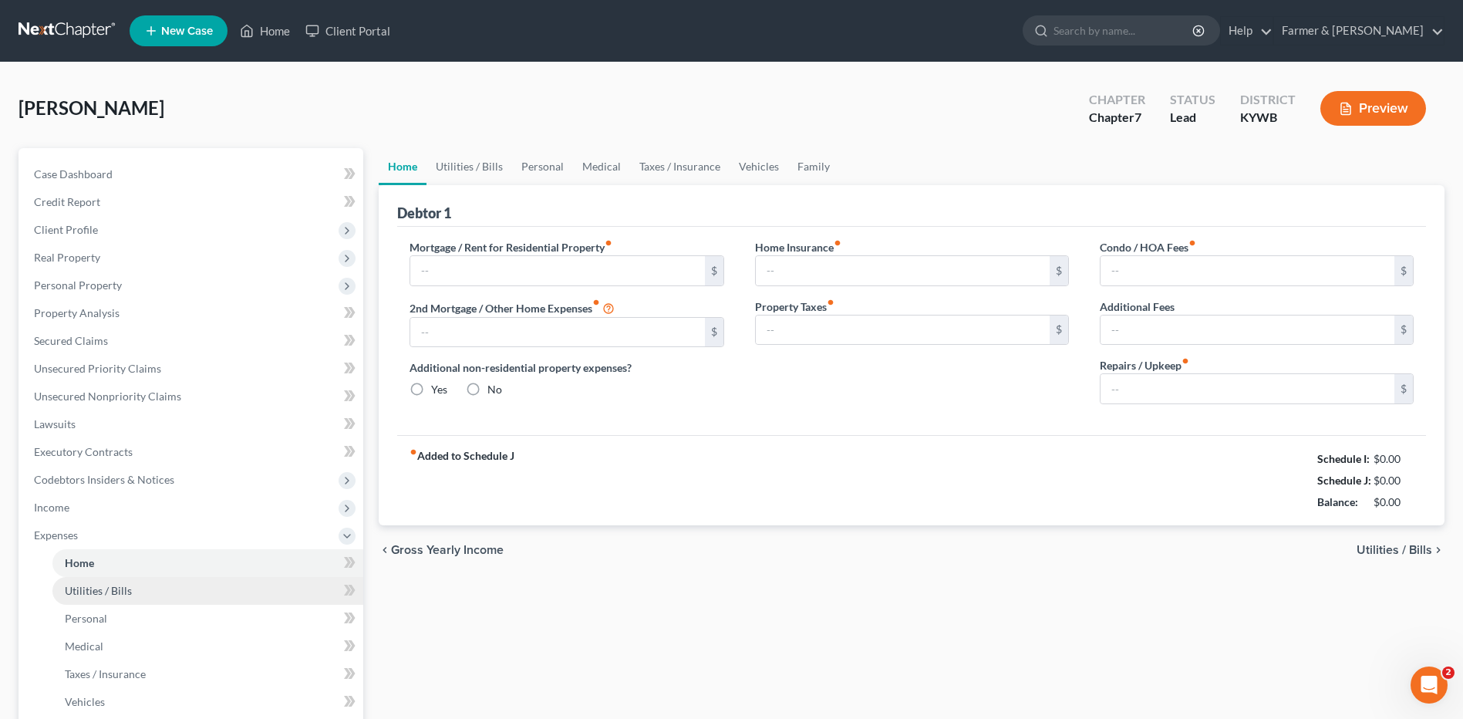
type input "850.00"
type input "0.00"
radio input "true"
type input "35.00"
type input "0.00"
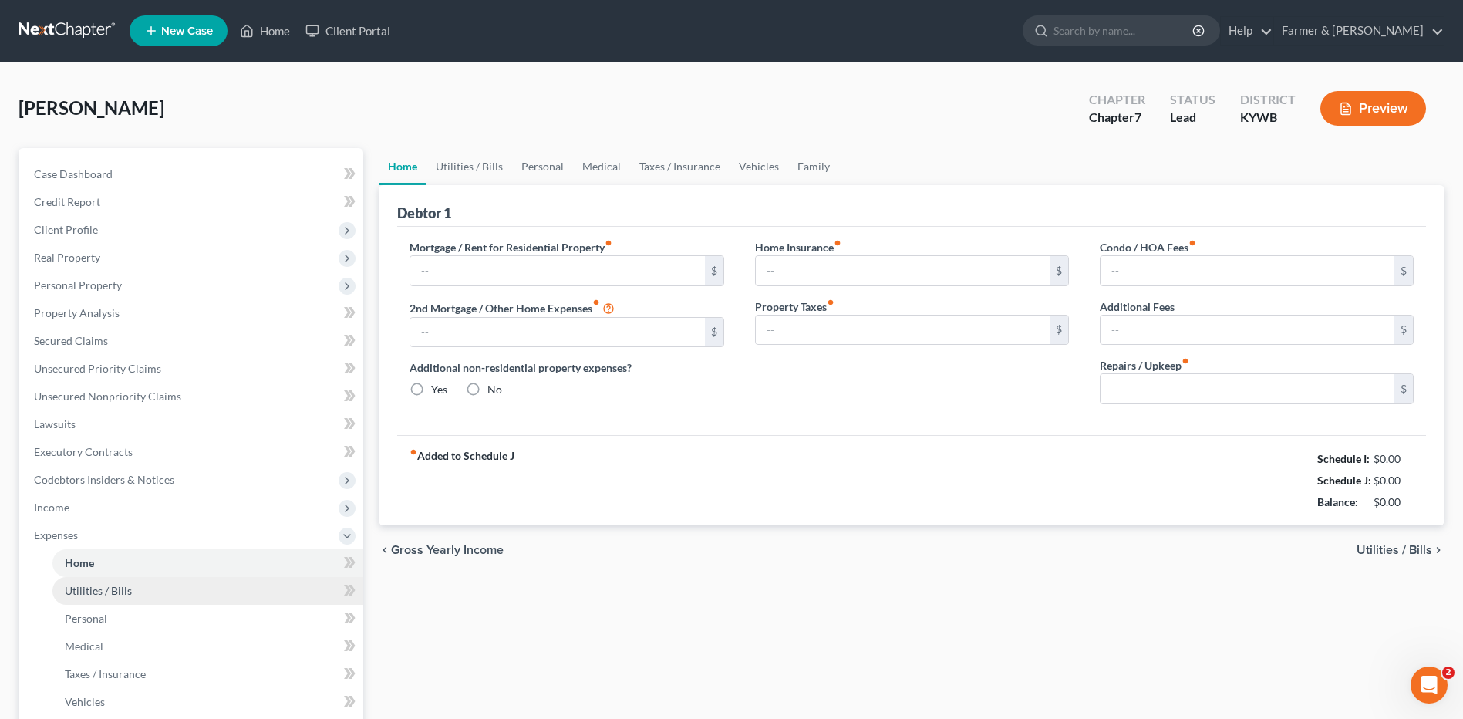
type input "0.00"
type input "100.00"
click at [140, 578] on link "Utilities / Bills" at bounding box center [207, 591] width 311 height 28
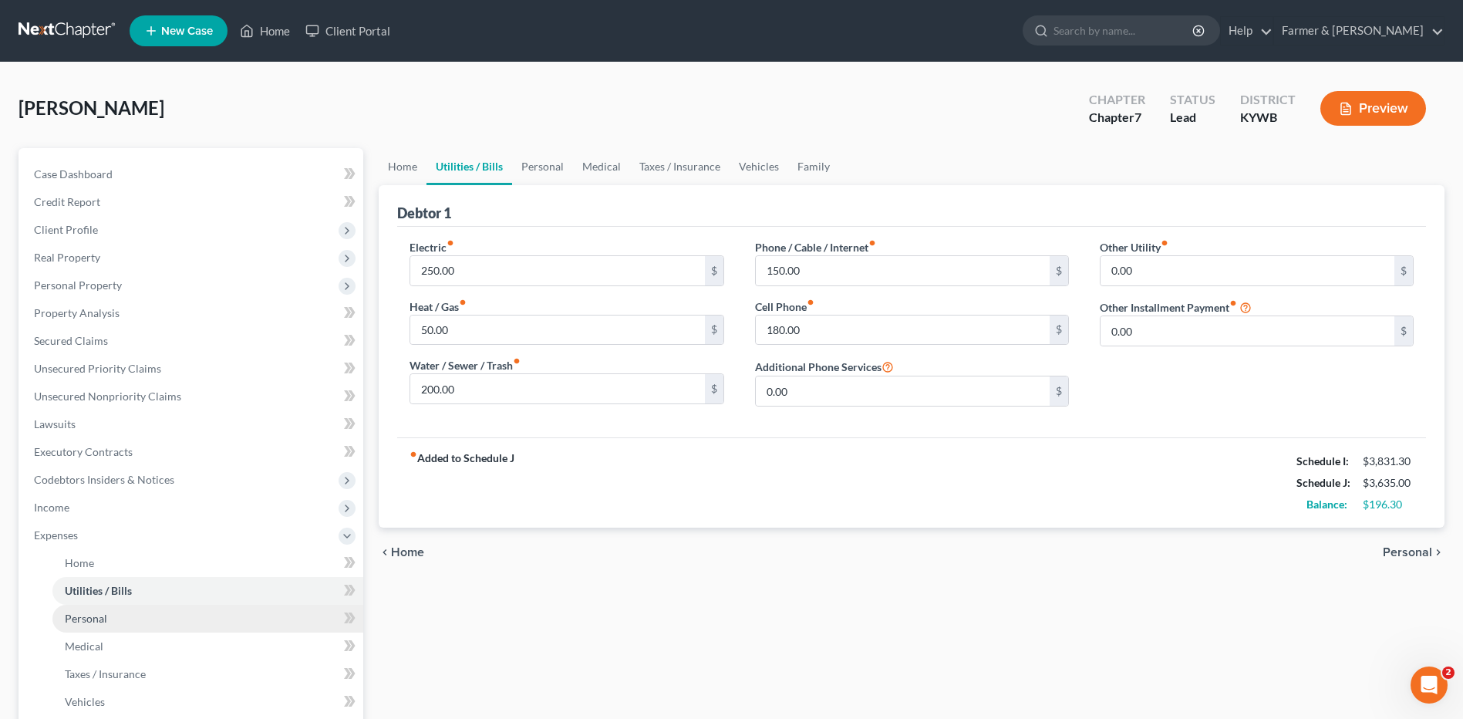
click at [130, 615] on link "Personal" at bounding box center [207, 619] width 311 height 28
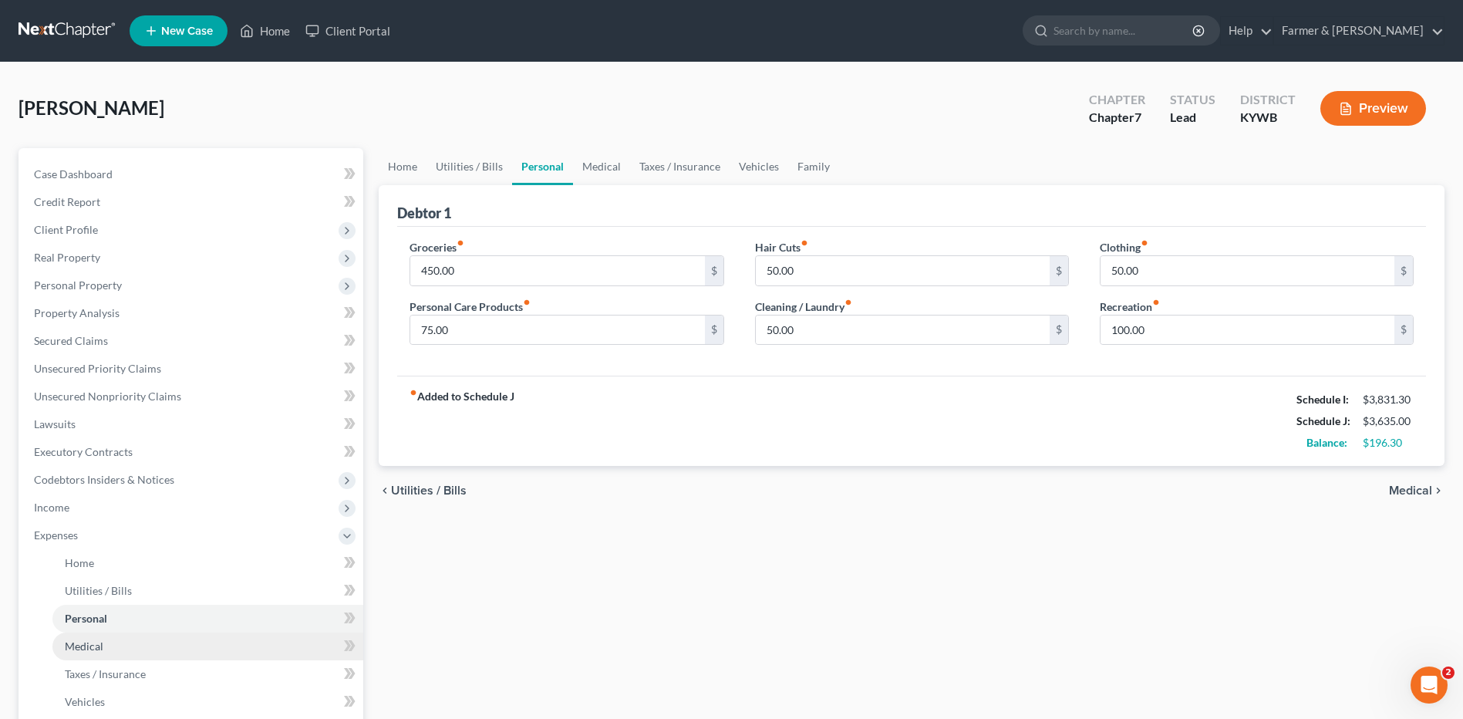
click at [124, 640] on link "Medical" at bounding box center [207, 646] width 311 height 28
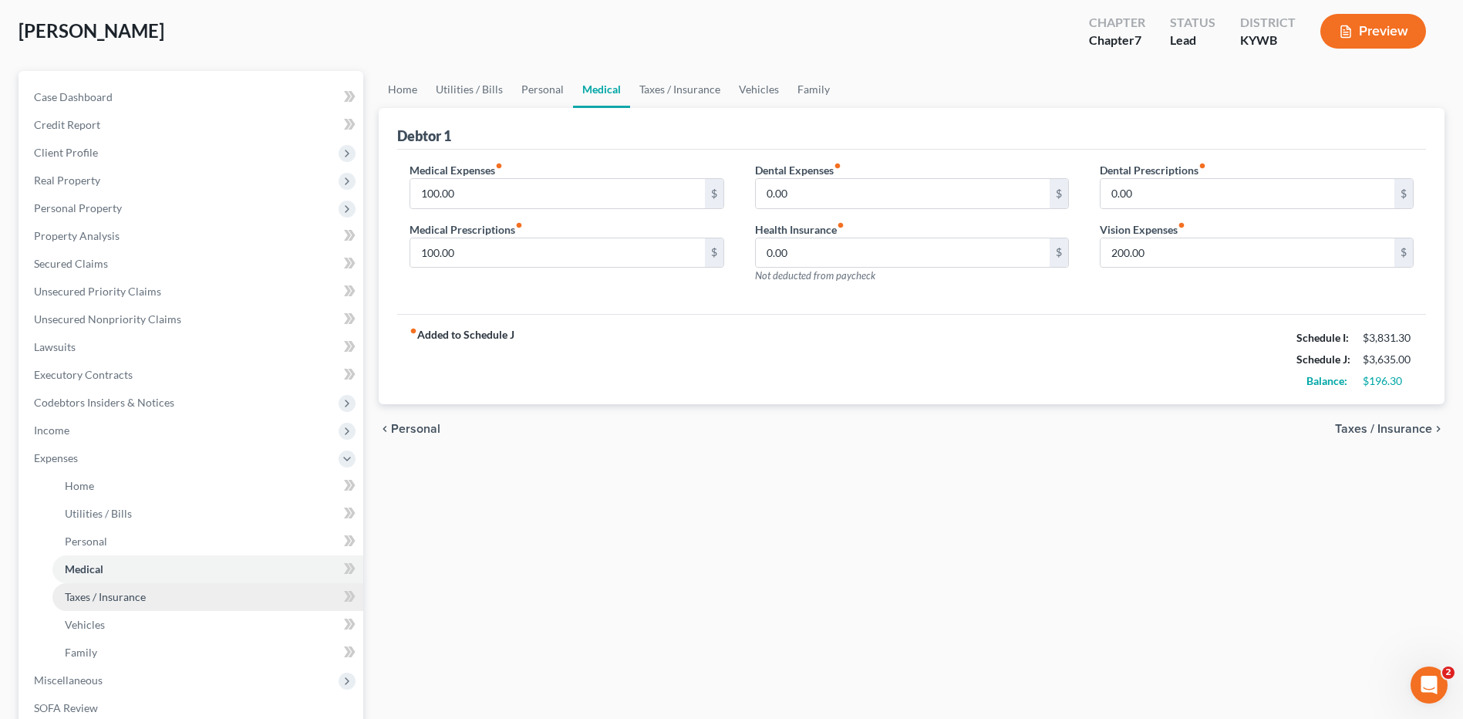
click at [125, 599] on span "Taxes / Insurance" at bounding box center [105, 596] width 81 height 13
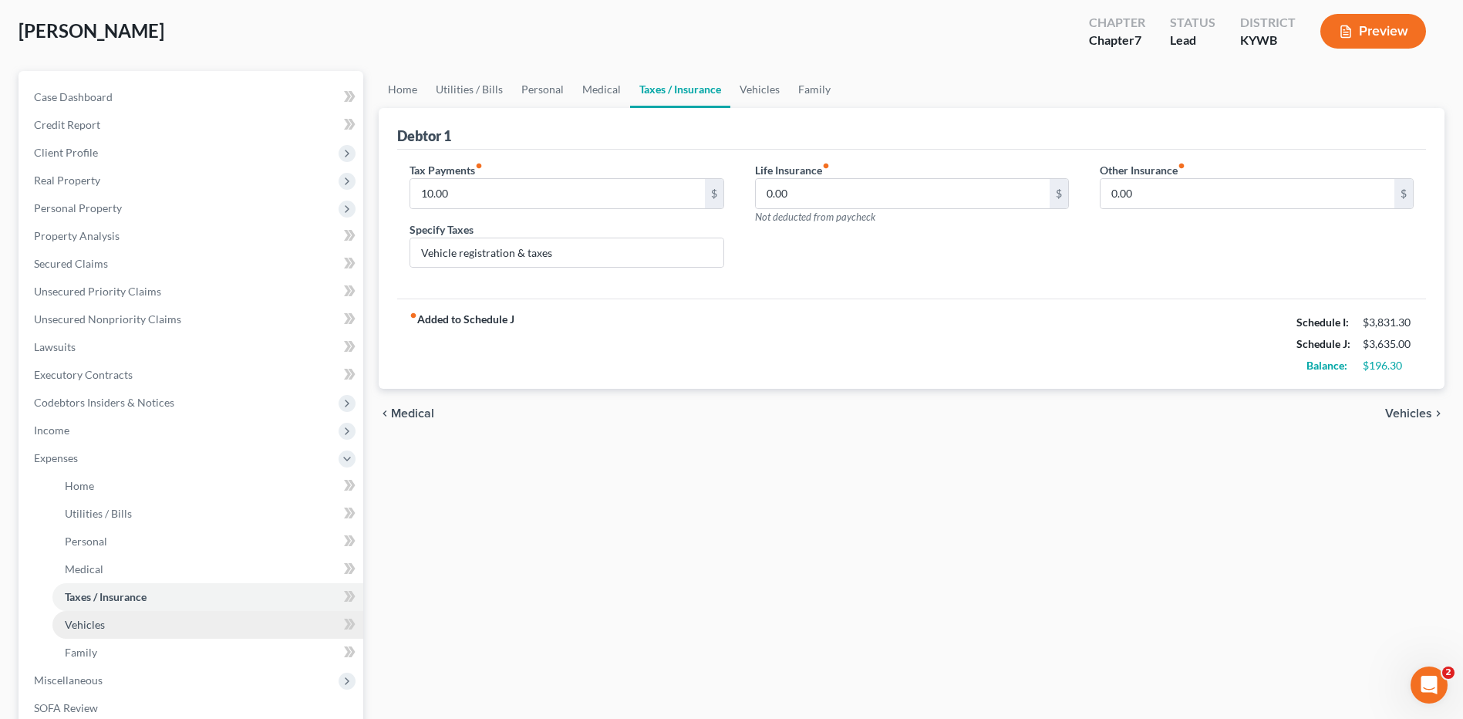
click at [135, 621] on link "Vehicles" at bounding box center [207, 625] width 311 height 28
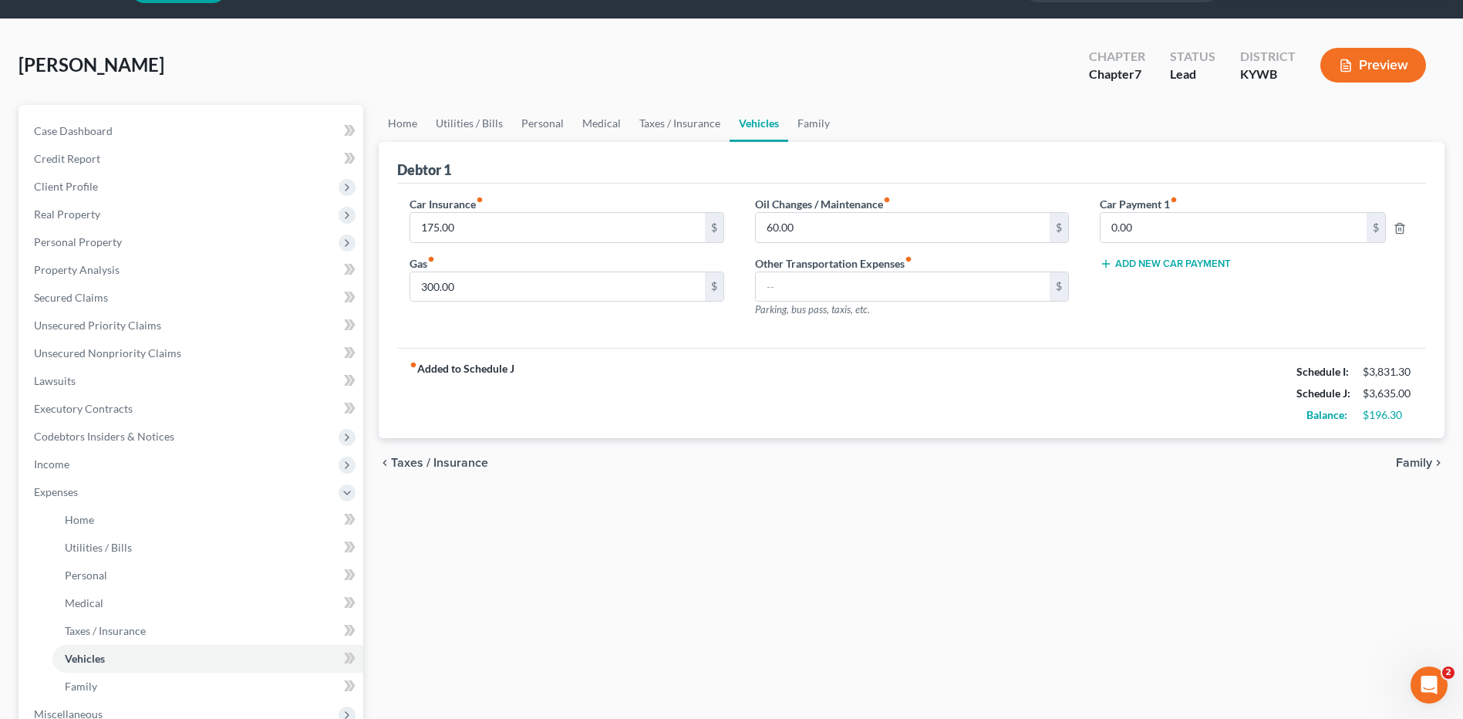
scroll to position [77, 0]
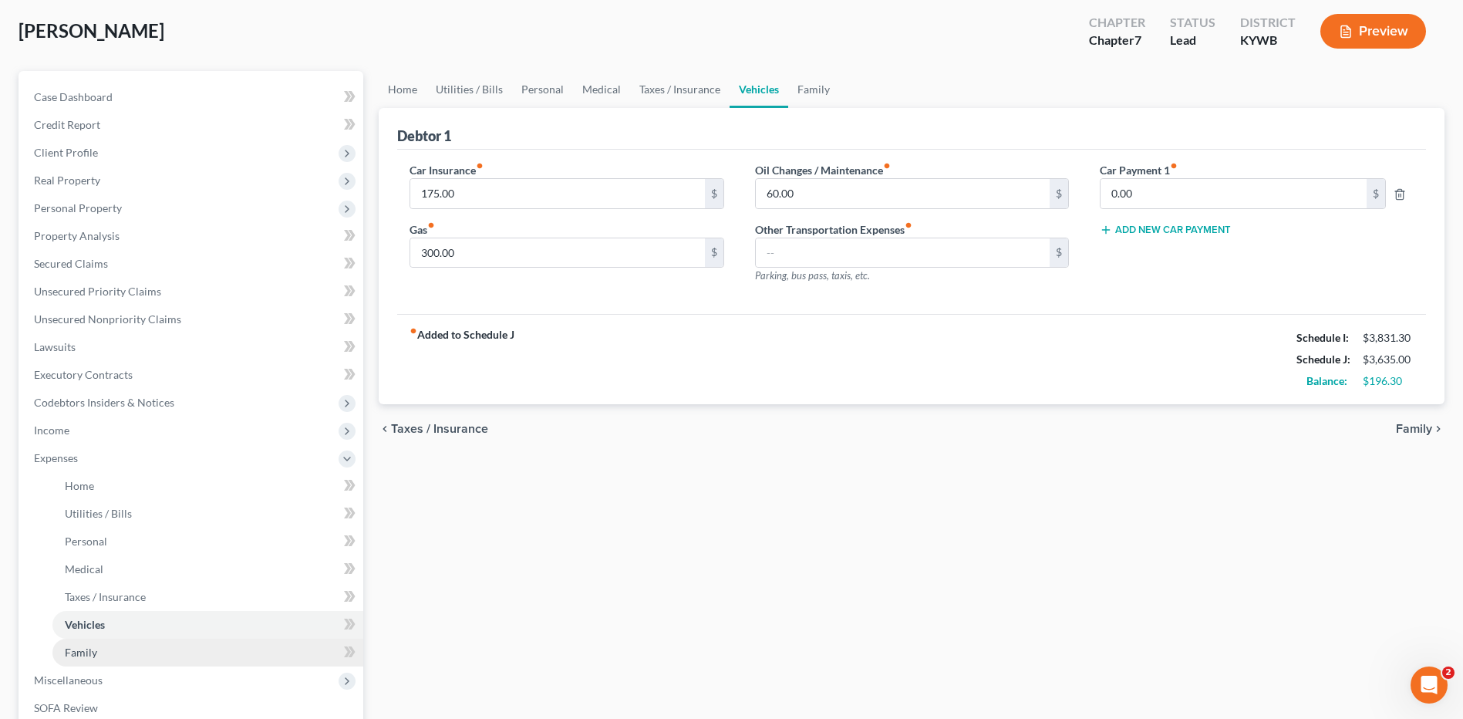
click at [137, 649] on link "Family" at bounding box center [207, 653] width 311 height 28
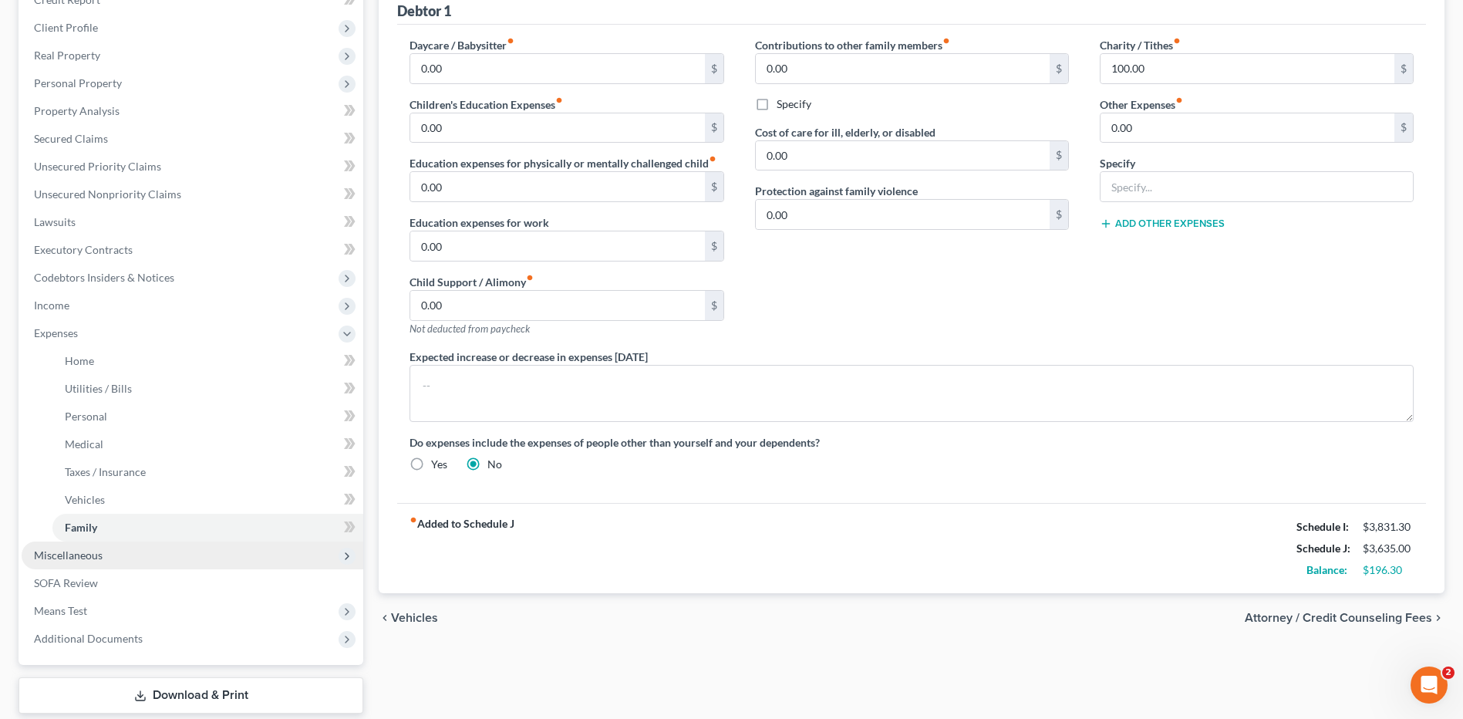
scroll to position [231, 0]
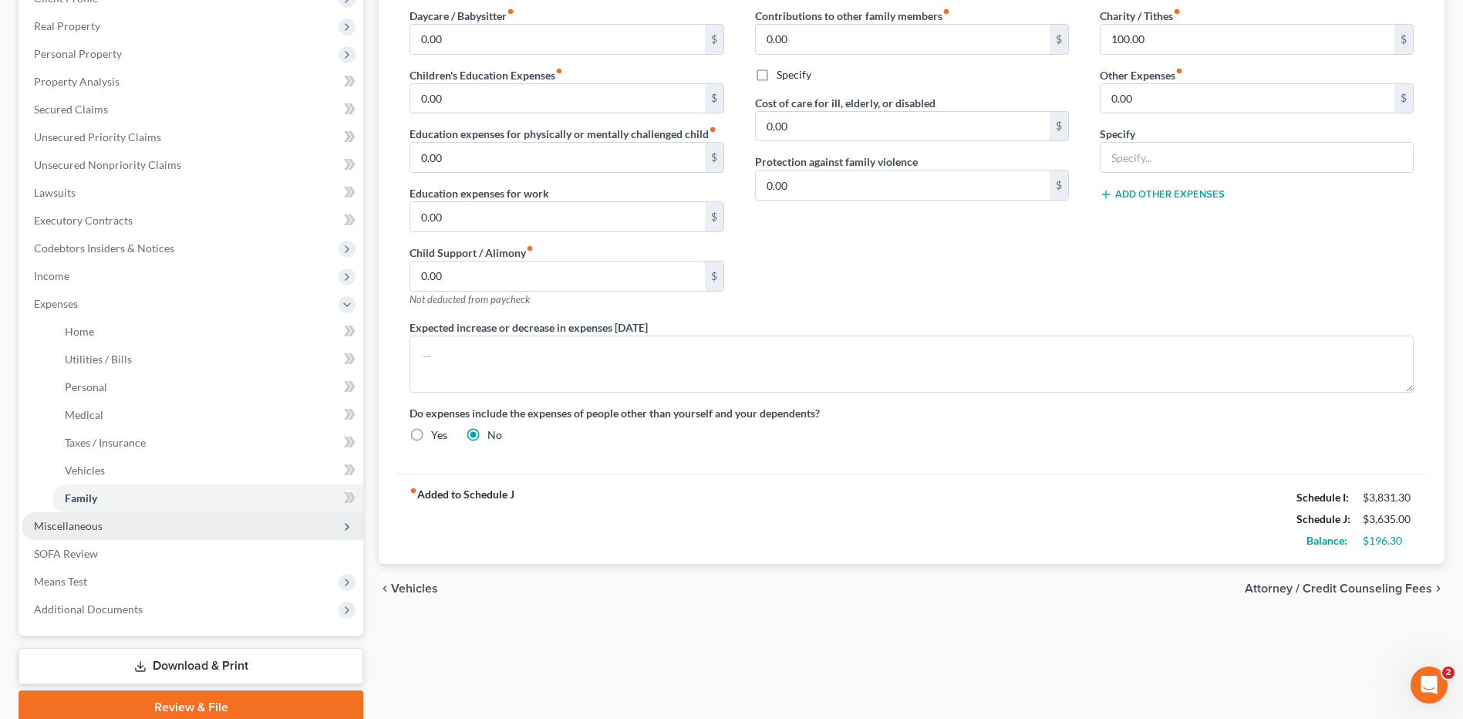
click at [102, 525] on span "Miscellaneous" at bounding box center [193, 526] width 342 height 28
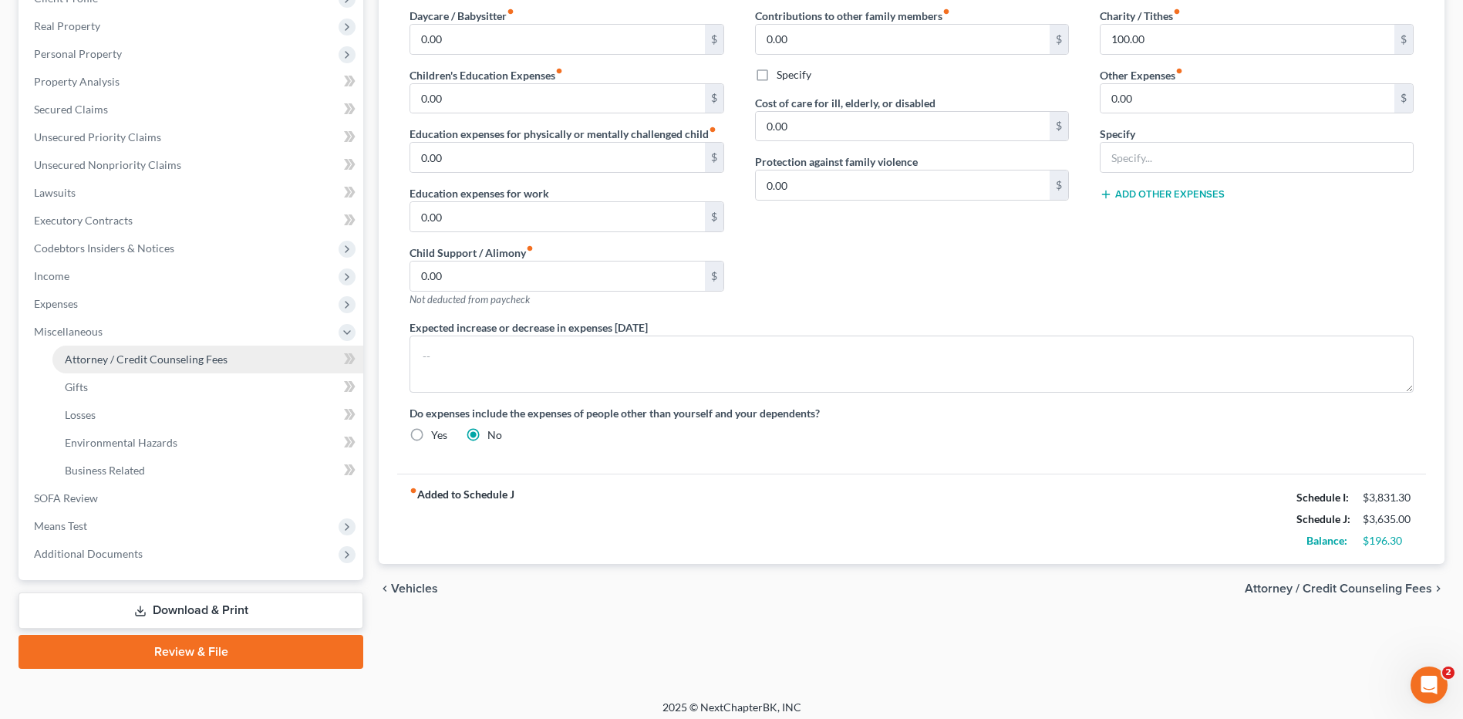
click at [153, 362] on span "Attorney / Credit Counseling Fees" at bounding box center [146, 358] width 163 height 13
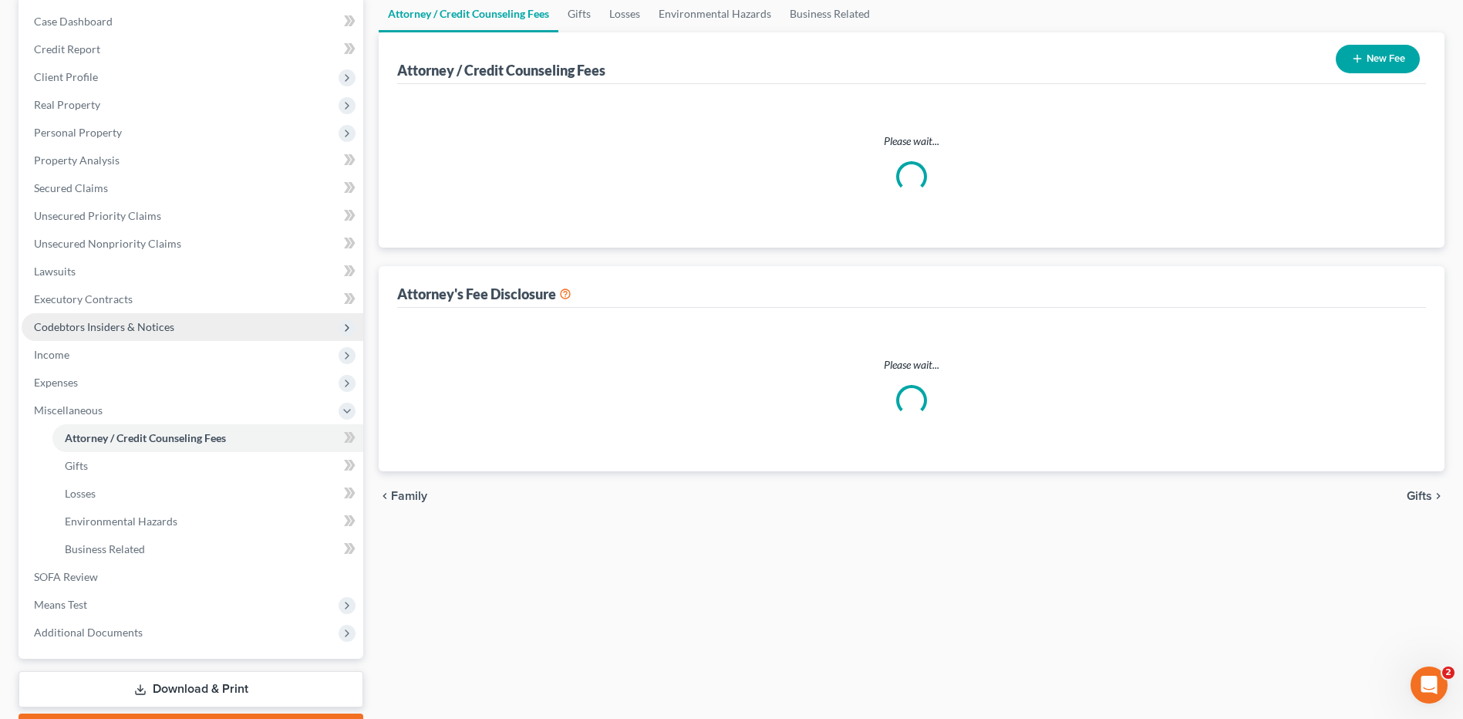
scroll to position [2, 0]
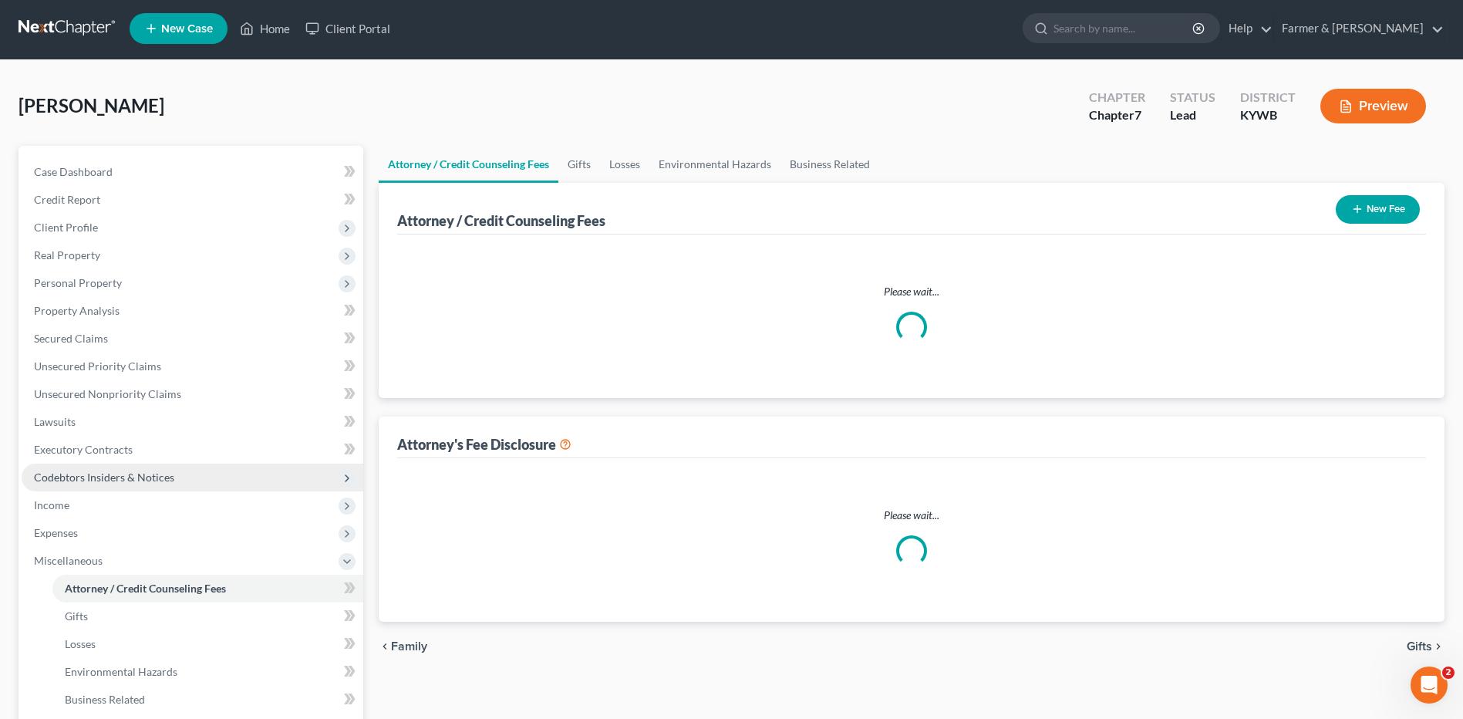
select select "0"
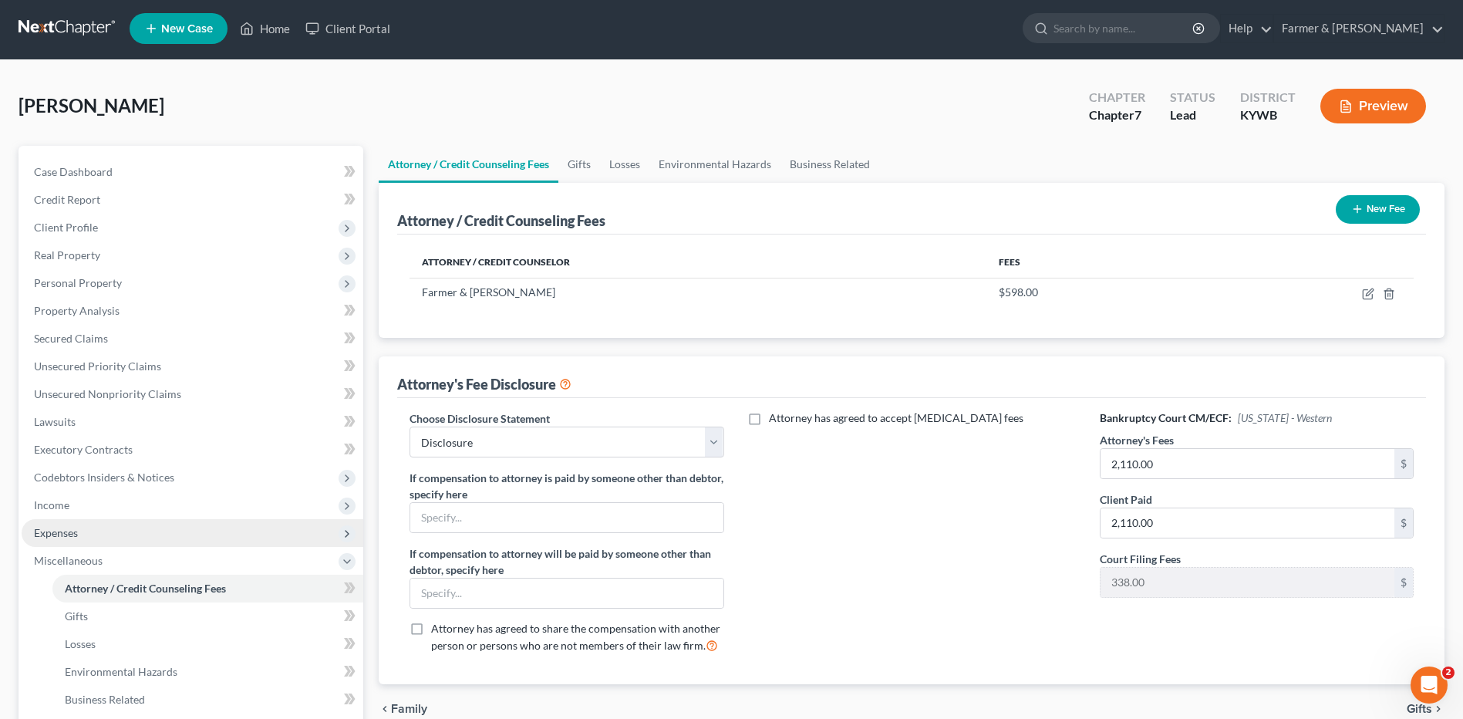
scroll to position [0, 0]
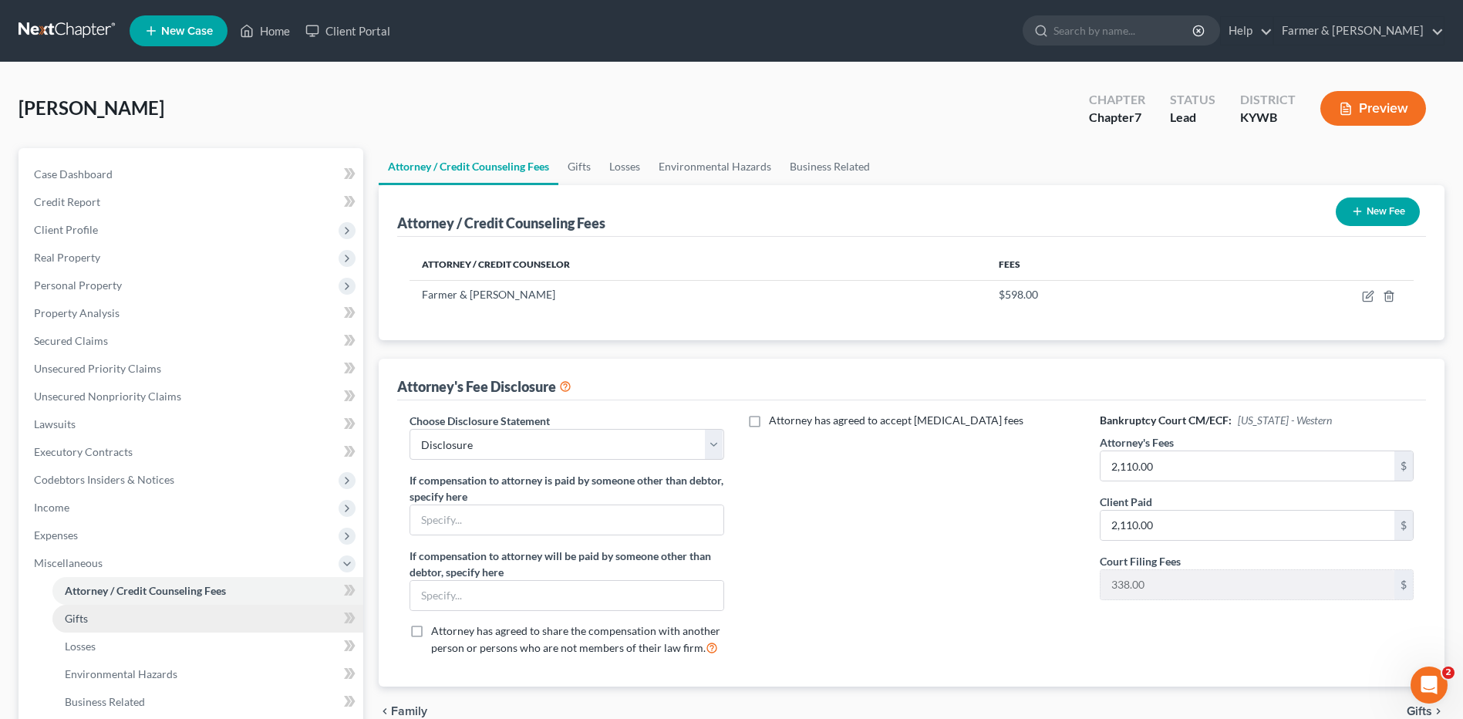
click at [101, 618] on link "Gifts" at bounding box center [207, 619] width 311 height 28
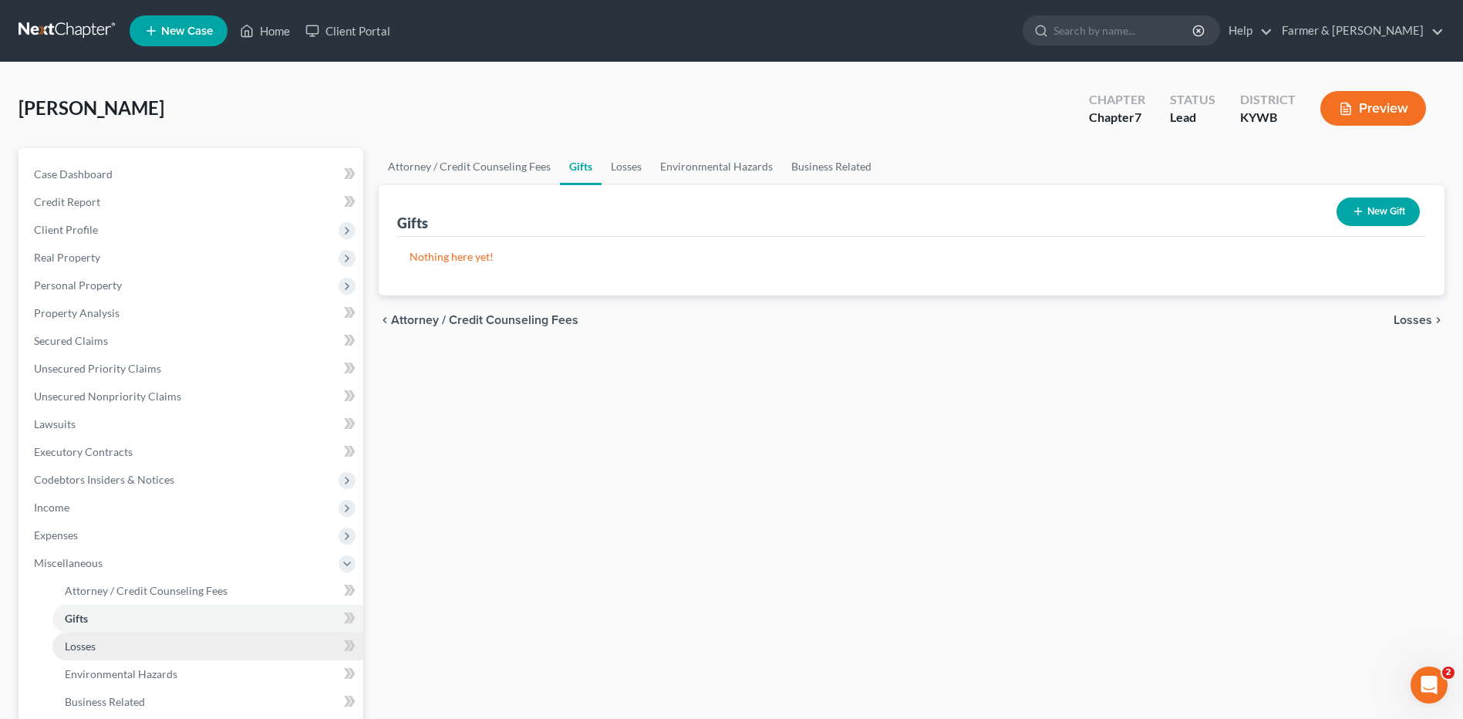
click at [99, 647] on link "Losses" at bounding box center [207, 646] width 311 height 28
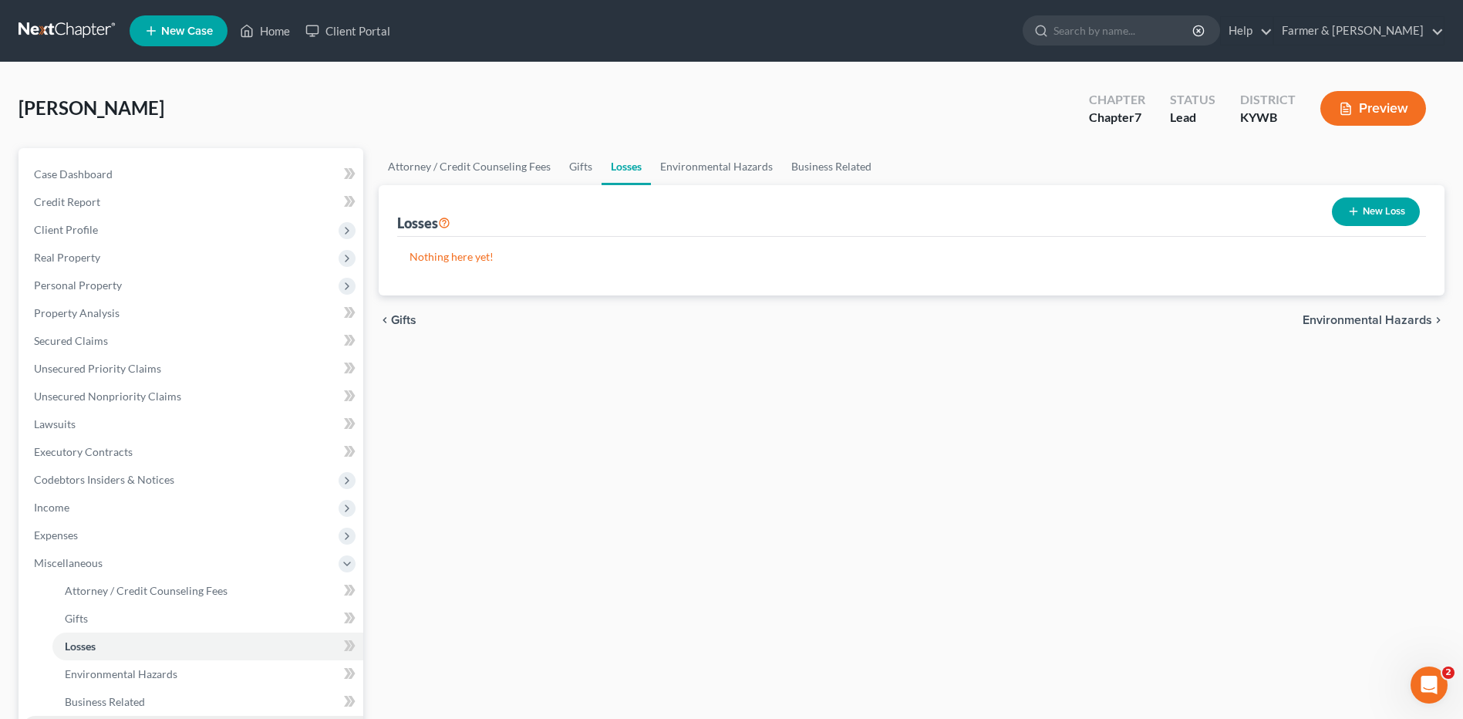
scroll to position [154, 0]
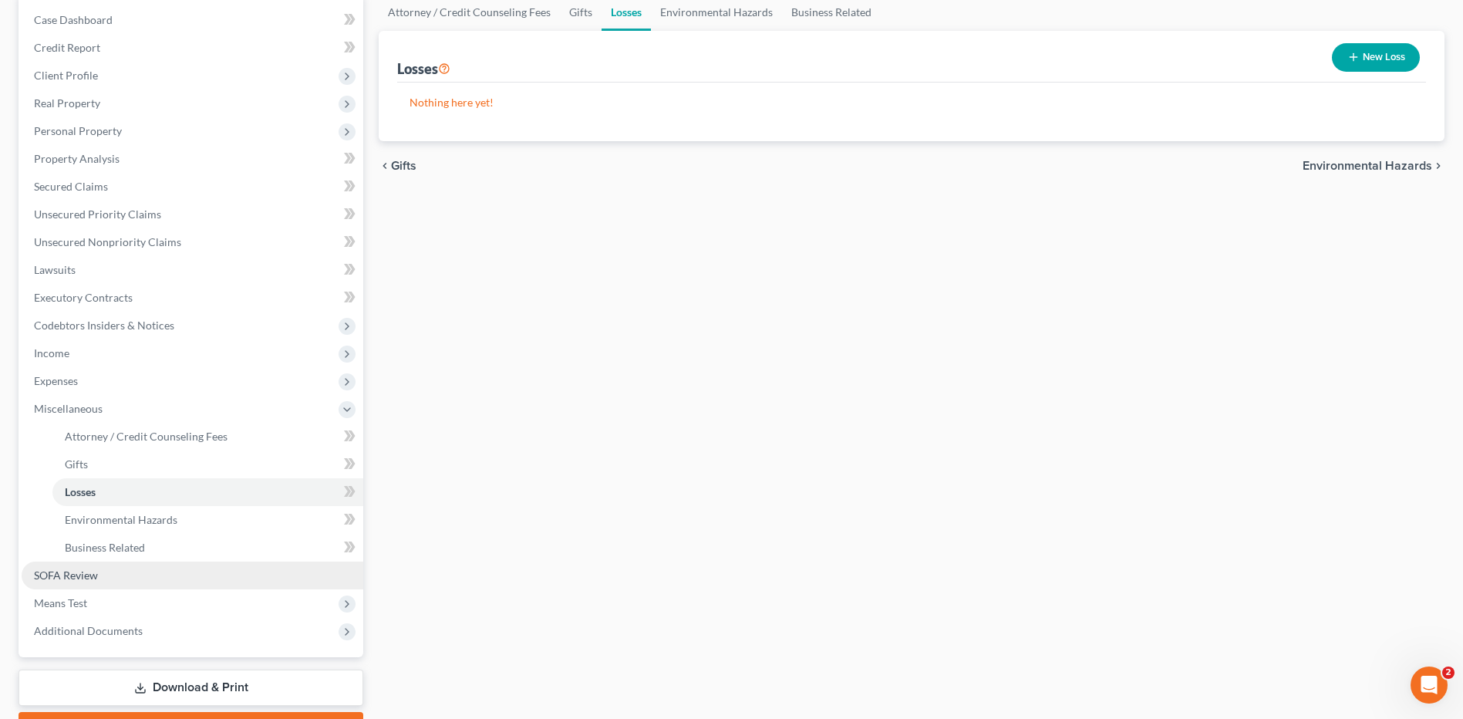
drag, startPoint x: 98, startPoint y: 608, endPoint x: 130, endPoint y: 584, distance: 40.1
click at [99, 608] on span "Means Test" at bounding box center [193, 603] width 342 height 28
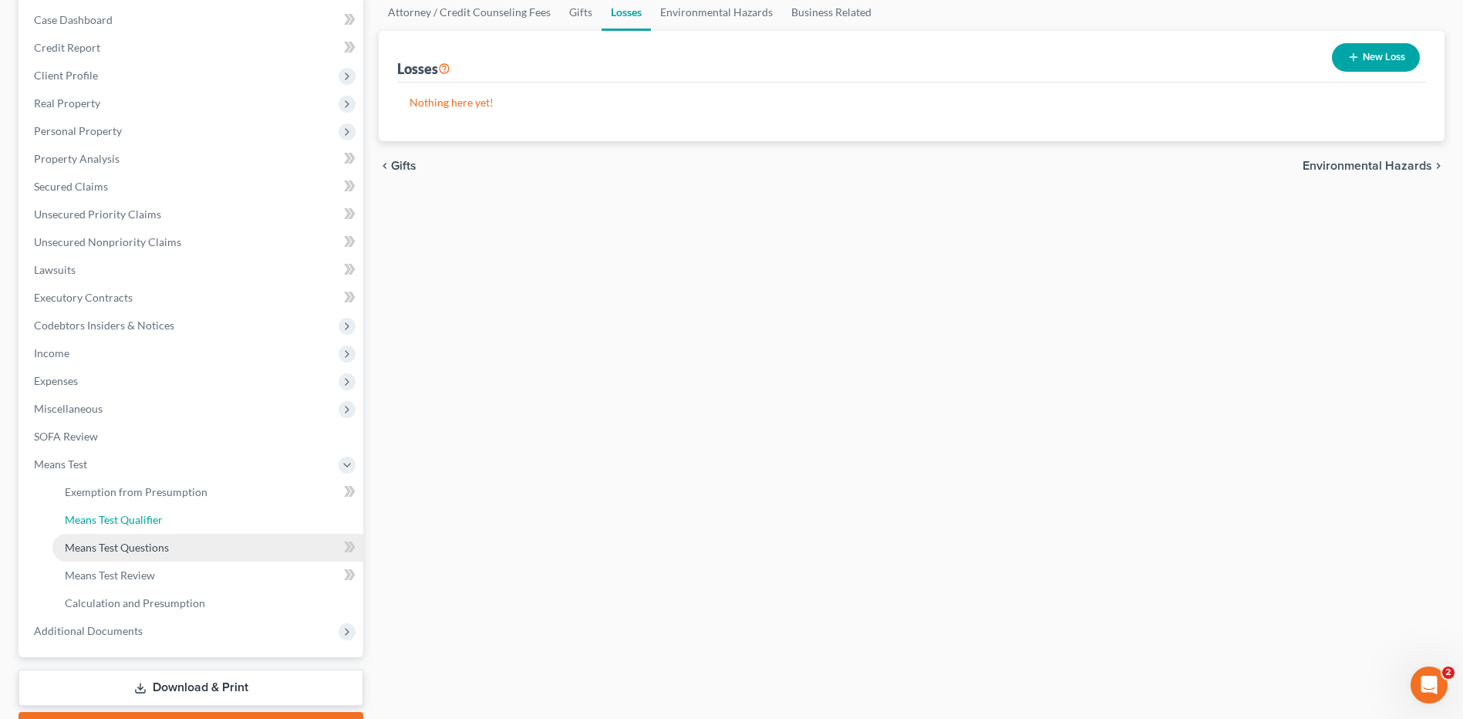
drag, startPoint x: 147, startPoint y: 529, endPoint x: 248, endPoint y: 541, distance: 100.9
click at [147, 528] on link "Means Test Qualifier" at bounding box center [207, 520] width 311 height 28
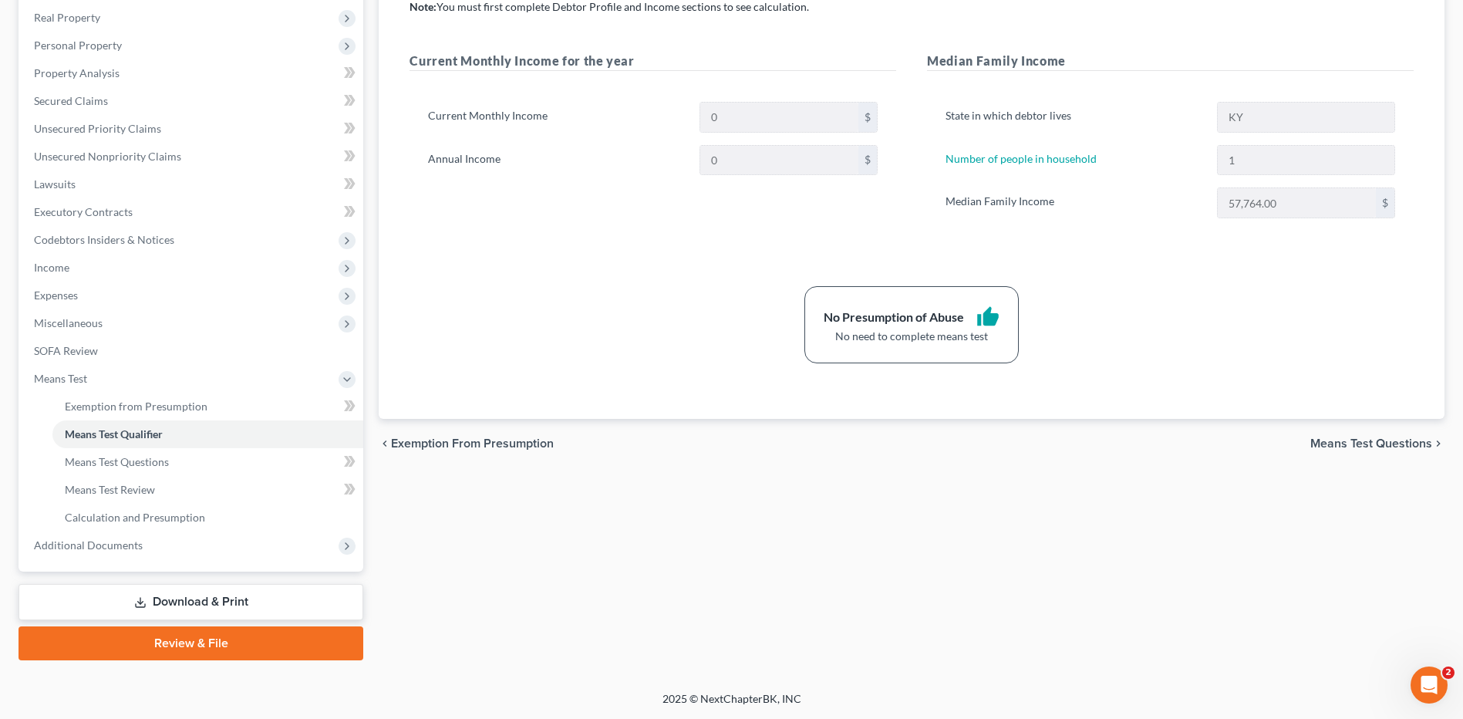
click at [178, 639] on link "Review & File" at bounding box center [191, 643] width 345 height 34
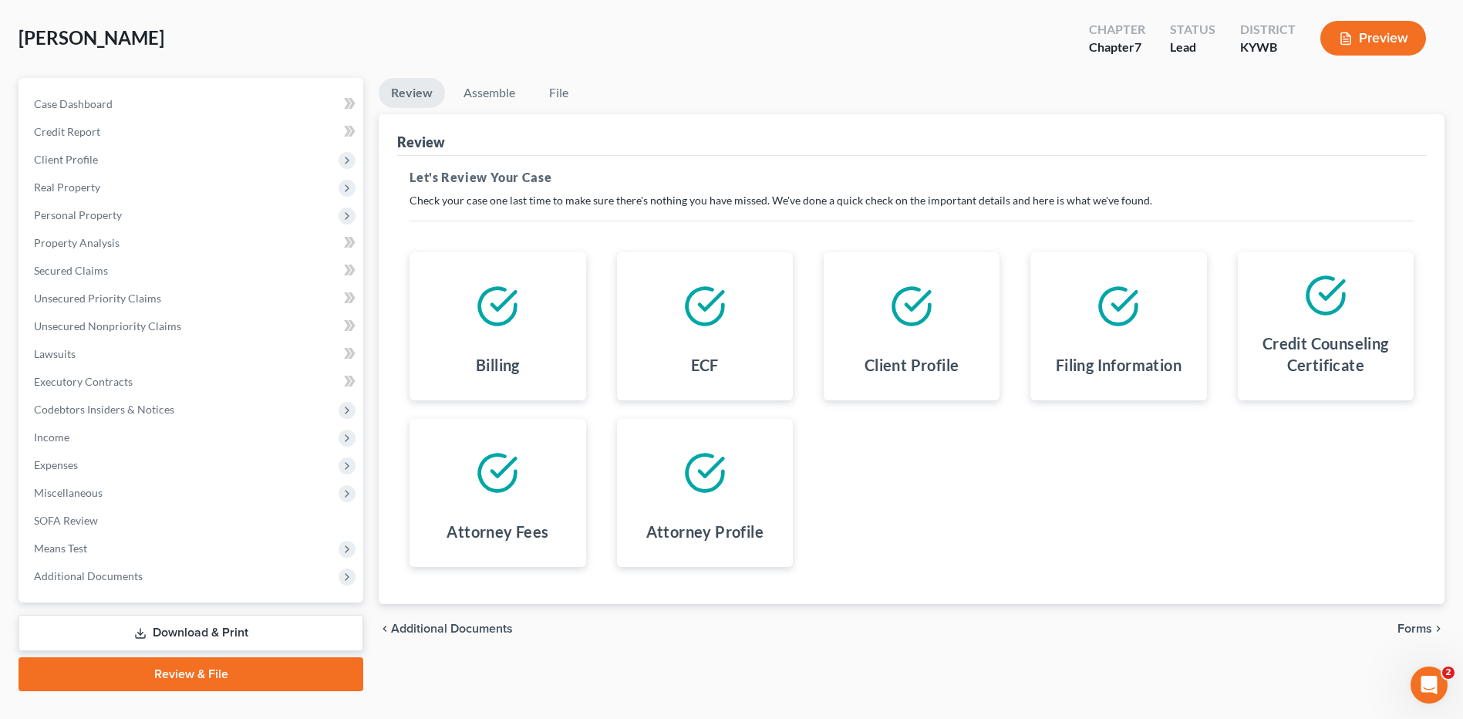
scroll to position [101, 0]
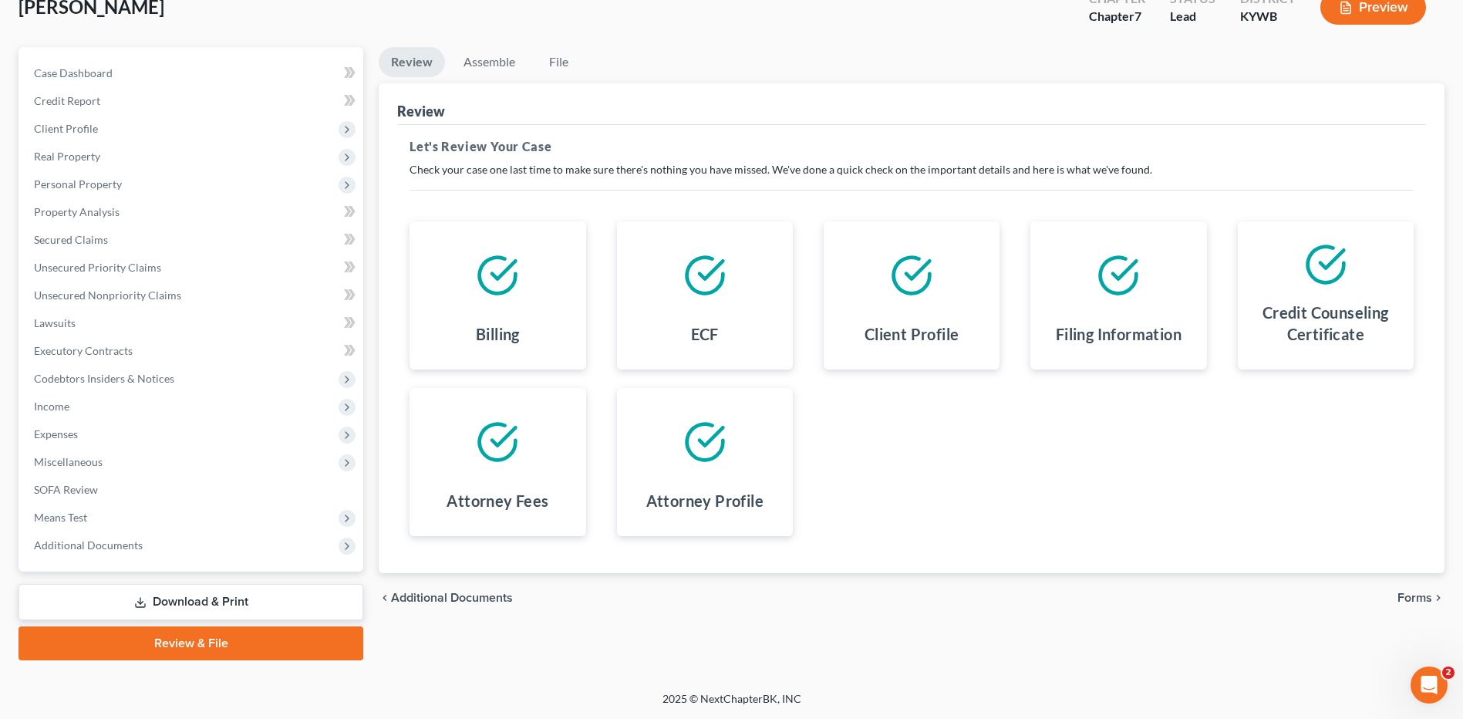
click at [1404, 586] on div "chevron_left Additional Documents Forms chevron_right" at bounding box center [912, 597] width 1066 height 49
click at [1403, 594] on span "Forms" at bounding box center [1414, 597] width 35 height 12
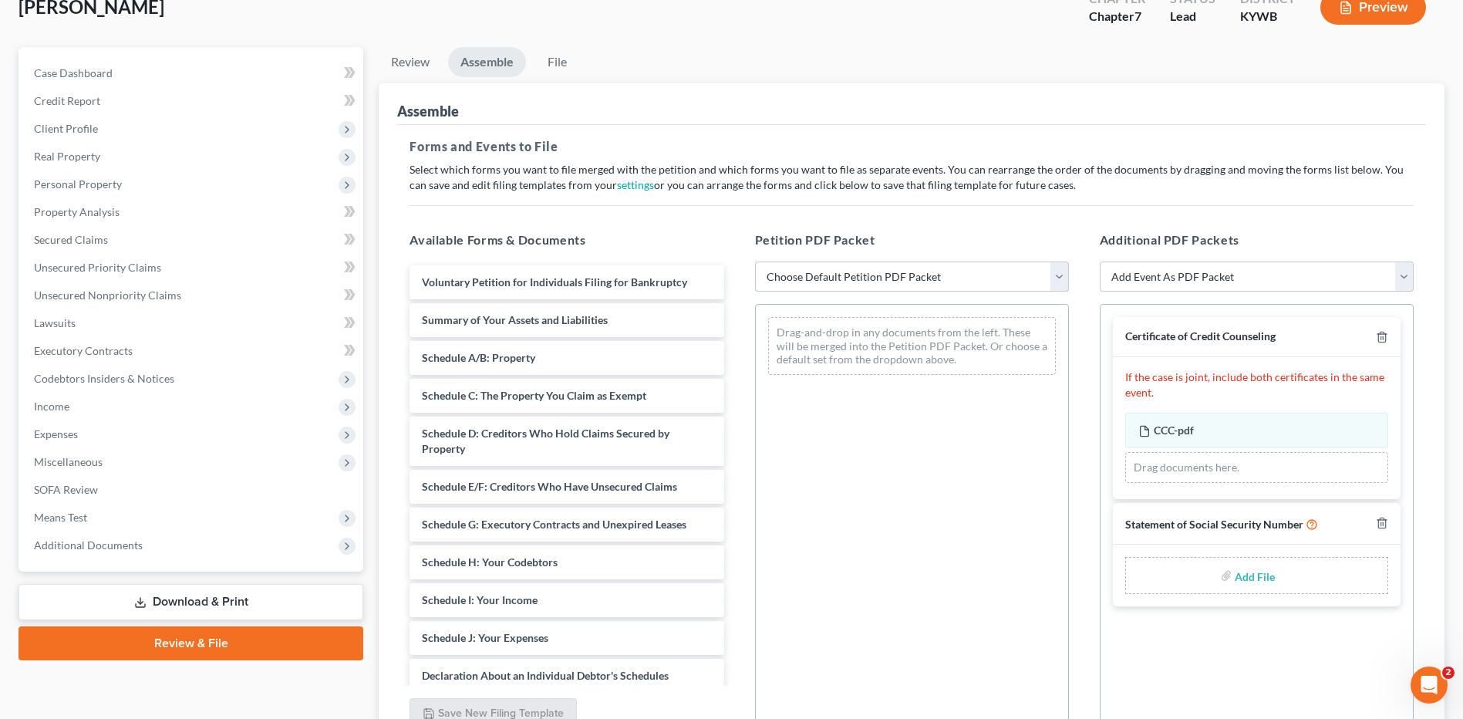
click at [913, 274] on select "Choose Default Petition PDF Packet Emergency Filing (Voluntary Petition and Cre…" at bounding box center [912, 276] width 314 height 31
select select "2"
click at [755, 261] on select "Choose Default Petition PDF Packet Emergency Filing (Voluntary Petition and Cre…" at bounding box center [912, 276] width 314 height 31
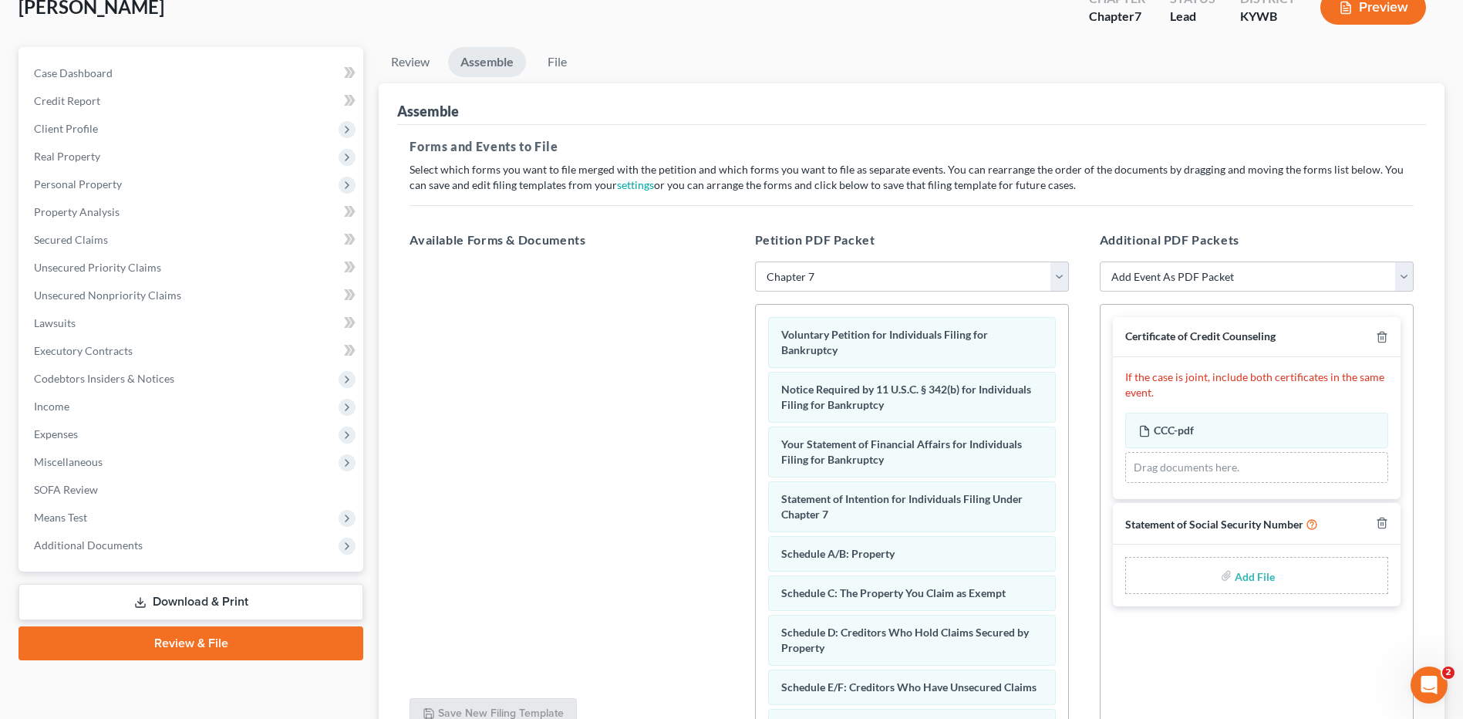
click at [1250, 576] on input "file" at bounding box center [1253, 575] width 37 height 28
type input "C:\fakepath\SSN FOR FILING.pdf"
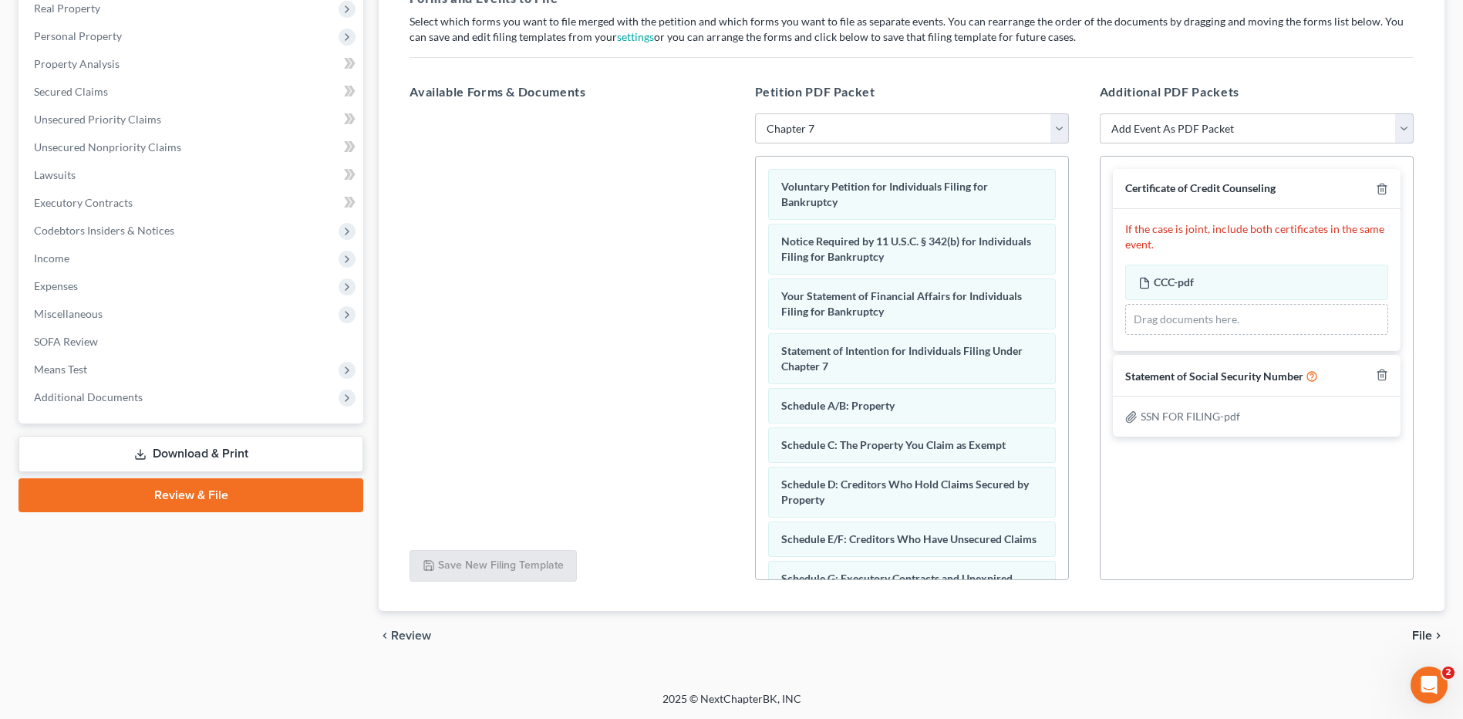
click at [1420, 632] on span "File" at bounding box center [1422, 635] width 20 height 12
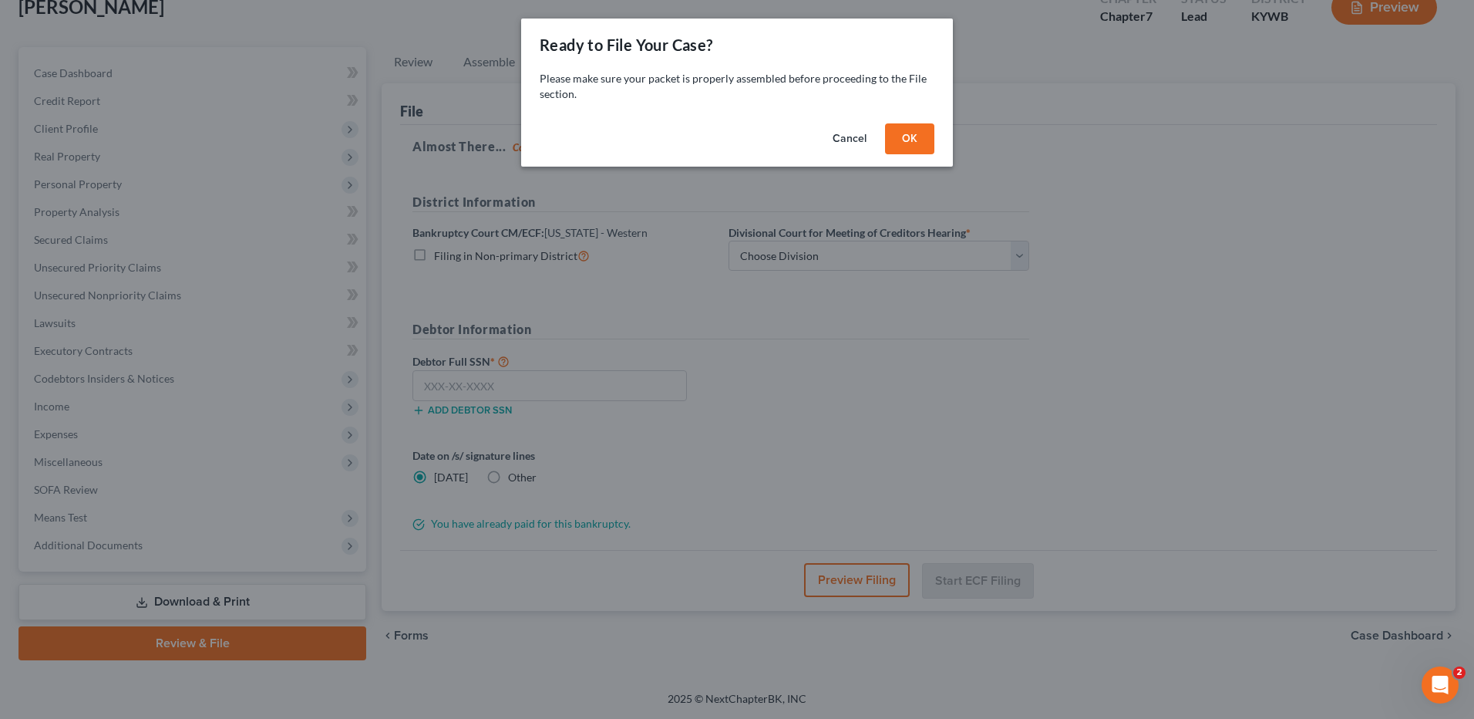
click at [927, 144] on button "OK" at bounding box center [909, 138] width 49 height 31
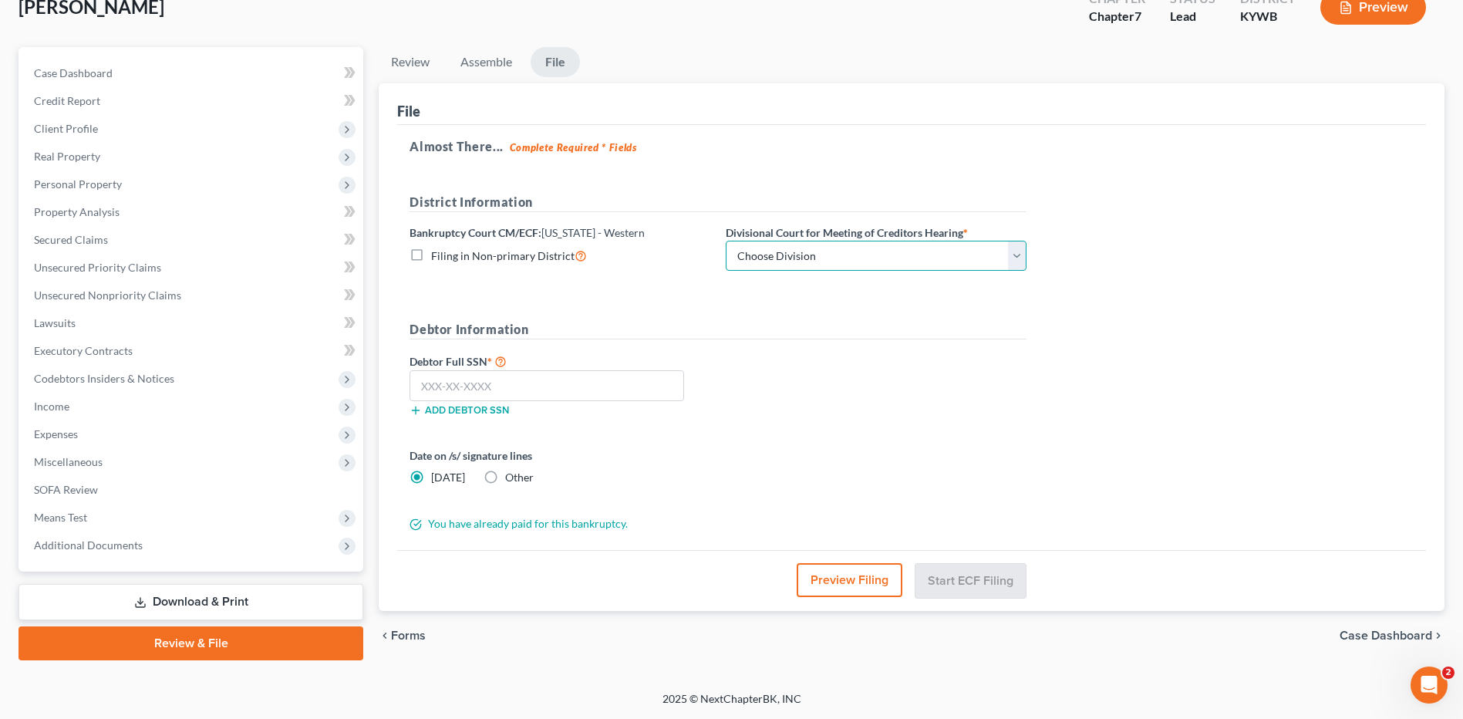
click at [819, 264] on select "Choose Division Bowling Green [GEOGRAPHIC_DATA] [GEOGRAPHIC_DATA] [GEOGRAPHIC_D…" at bounding box center [876, 256] width 301 height 31
select select "3"
click at [726, 241] on select "Choose Division Bowling Green [GEOGRAPHIC_DATA] [GEOGRAPHIC_DATA] [GEOGRAPHIC_D…" at bounding box center [876, 256] width 301 height 31
click at [655, 380] on input "text" at bounding box center [546, 385] width 275 height 31
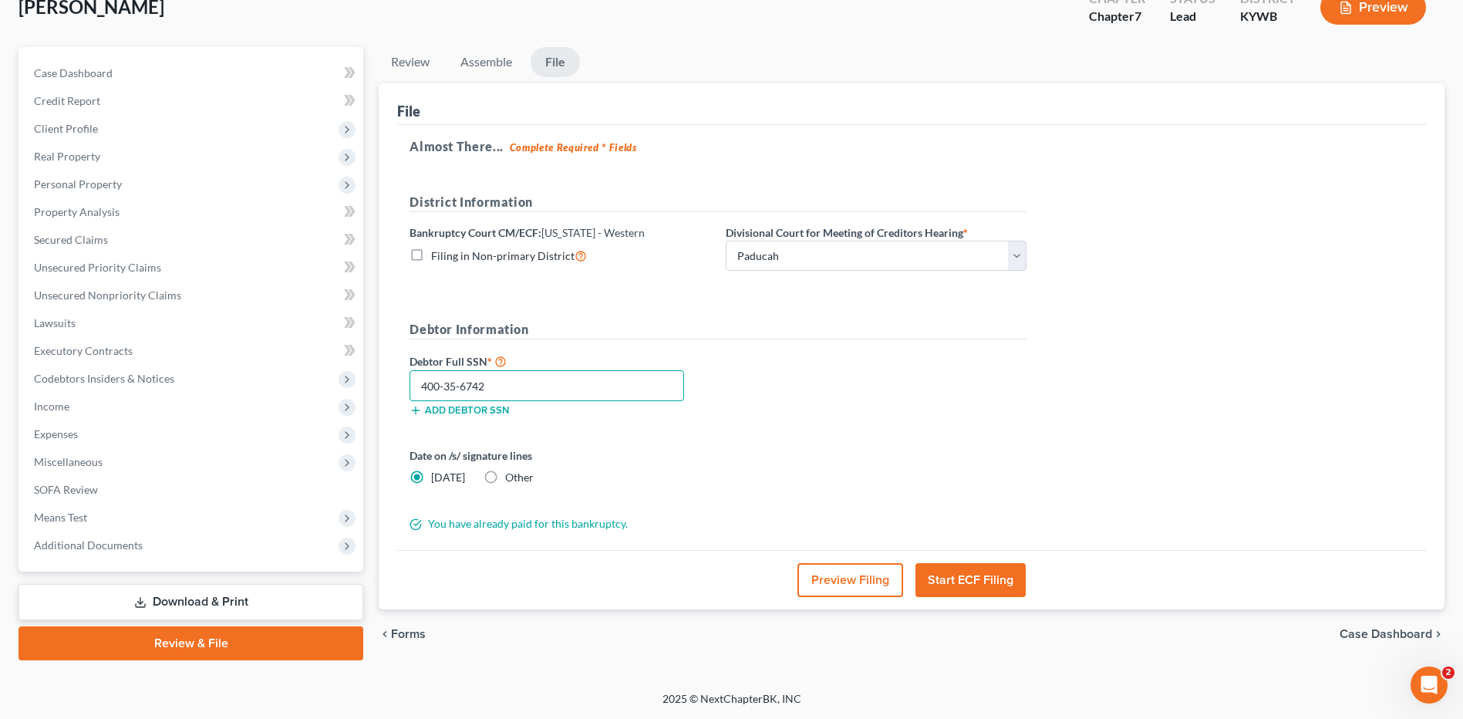
type input "400-35-6742"
click at [864, 569] on button "Preview Filing" at bounding box center [850, 580] width 106 height 34
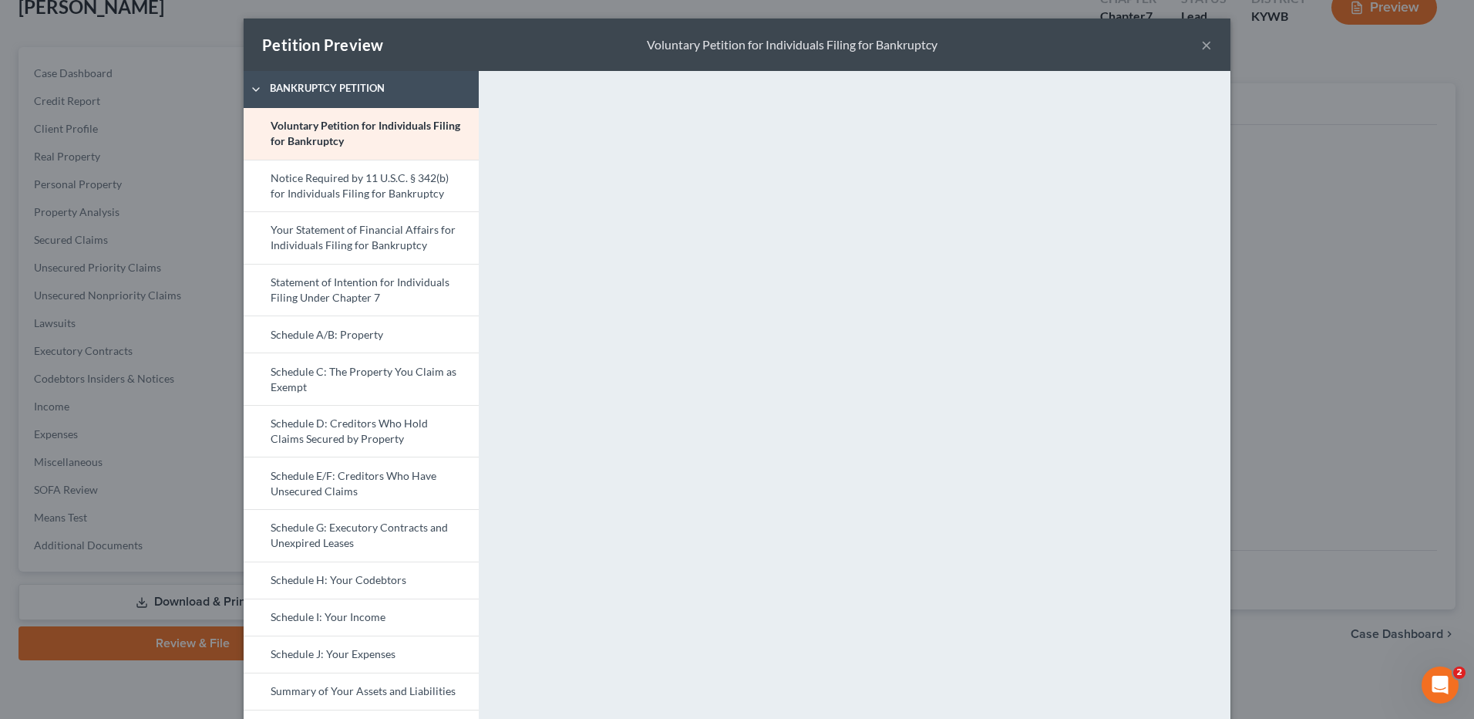
drag, startPoint x: 348, startPoint y: 372, endPoint x: 1471, endPoint y: 532, distance: 1134.9
click at [348, 372] on link "Schedule C: The Property You Claim as Exempt" at bounding box center [361, 378] width 235 height 52
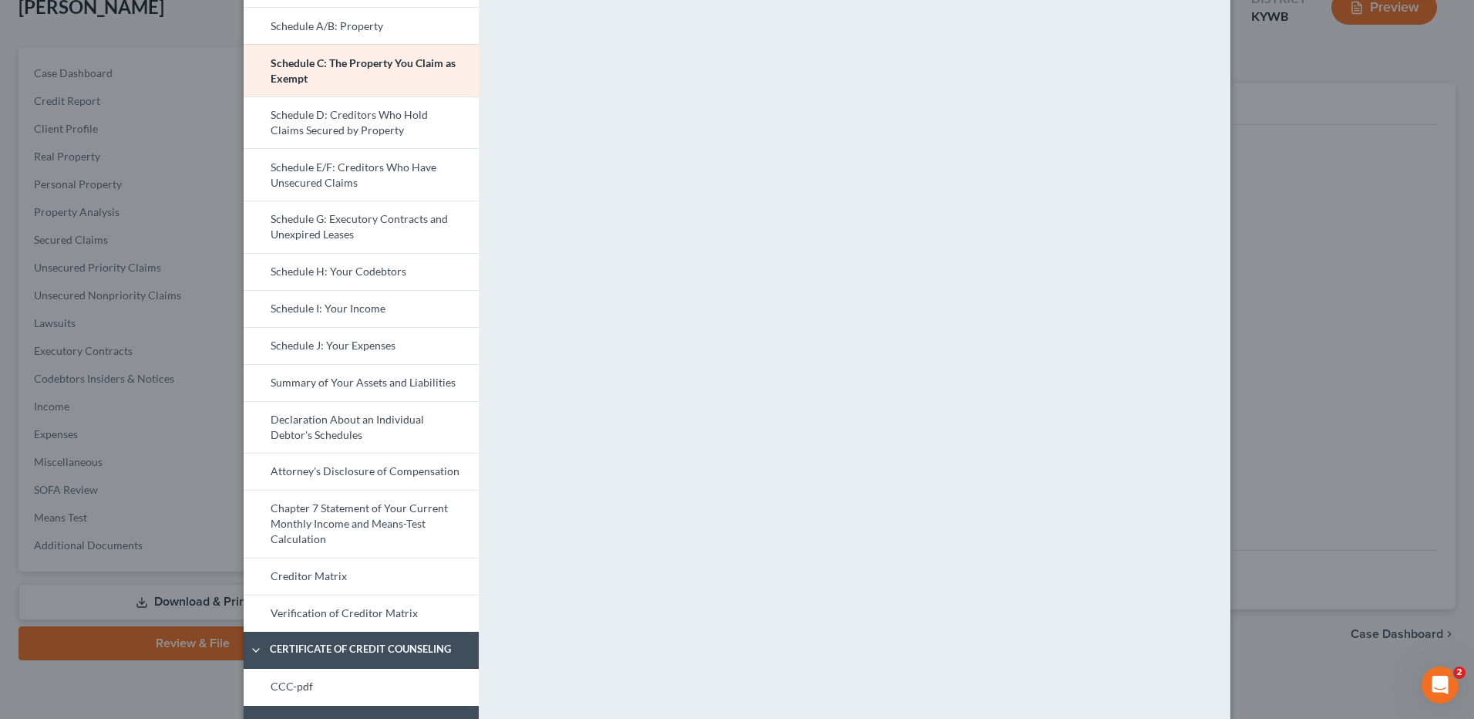
scroll to position [231, 0]
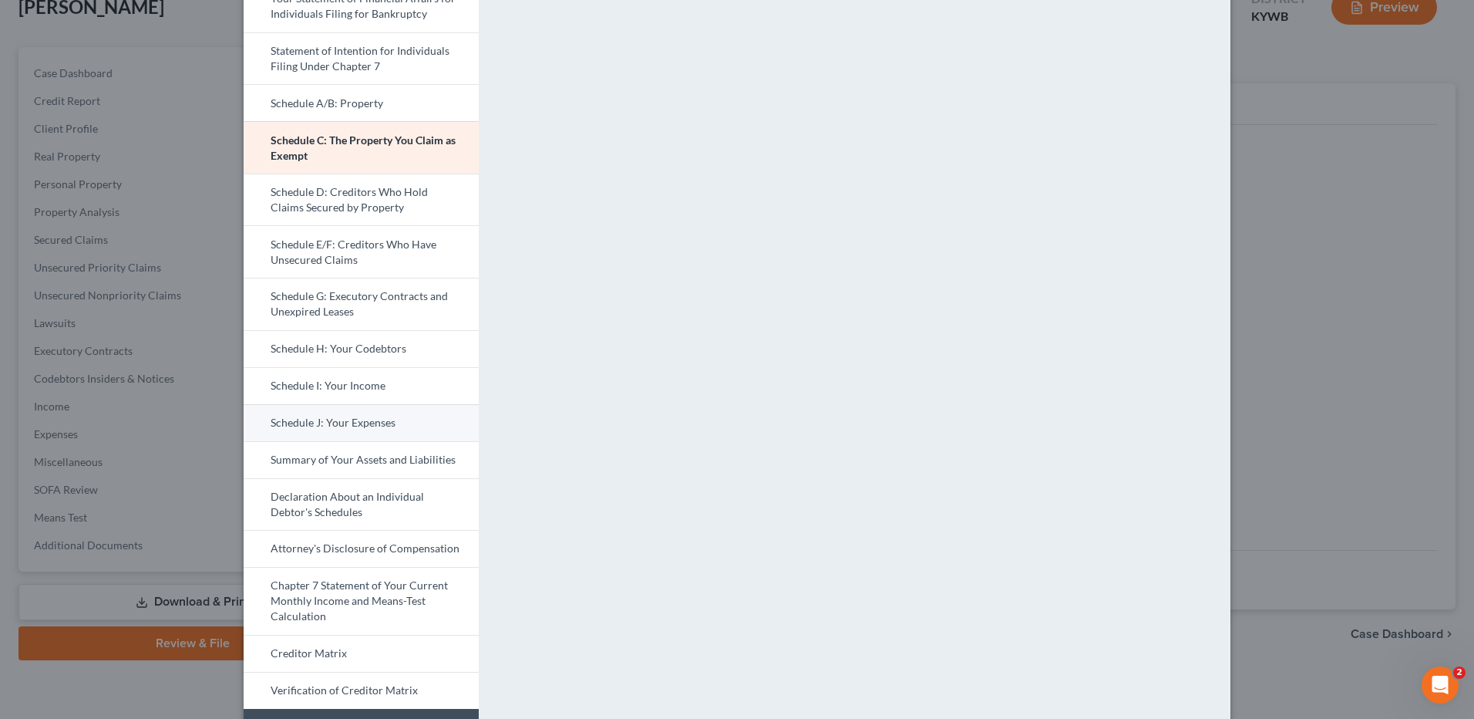
click at [362, 422] on link "Schedule J: Your Expenses" at bounding box center [361, 422] width 235 height 37
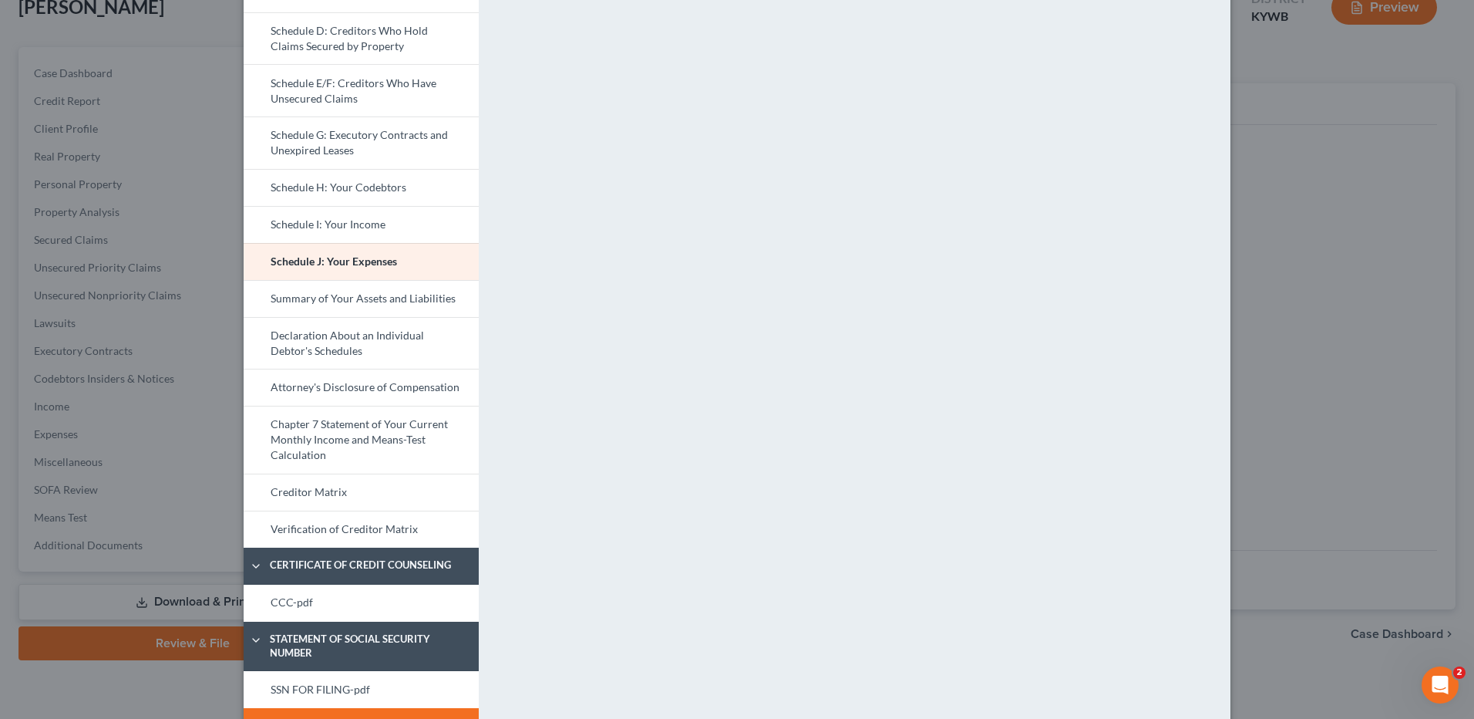
scroll to position [434, 0]
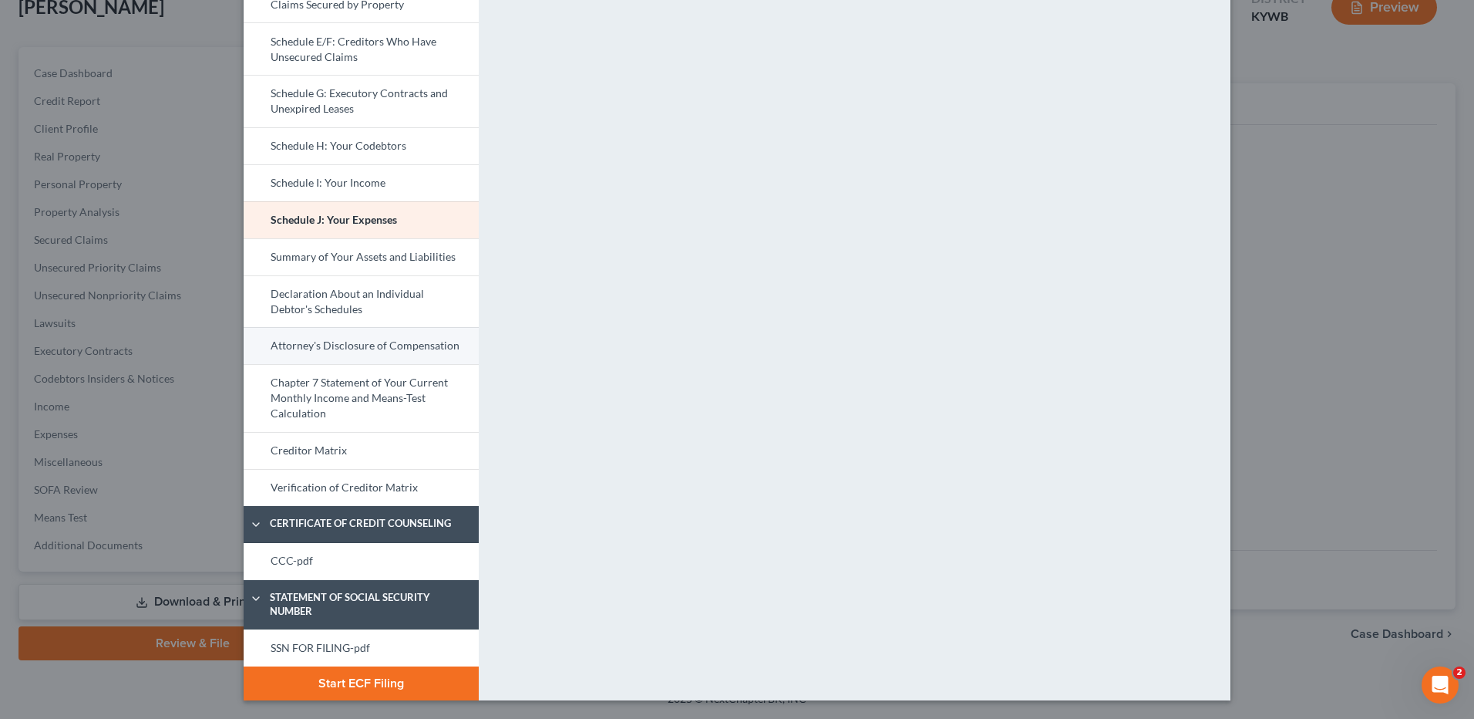
click at [413, 347] on link "Attorney's Disclosure of Compensation" at bounding box center [361, 345] width 235 height 37
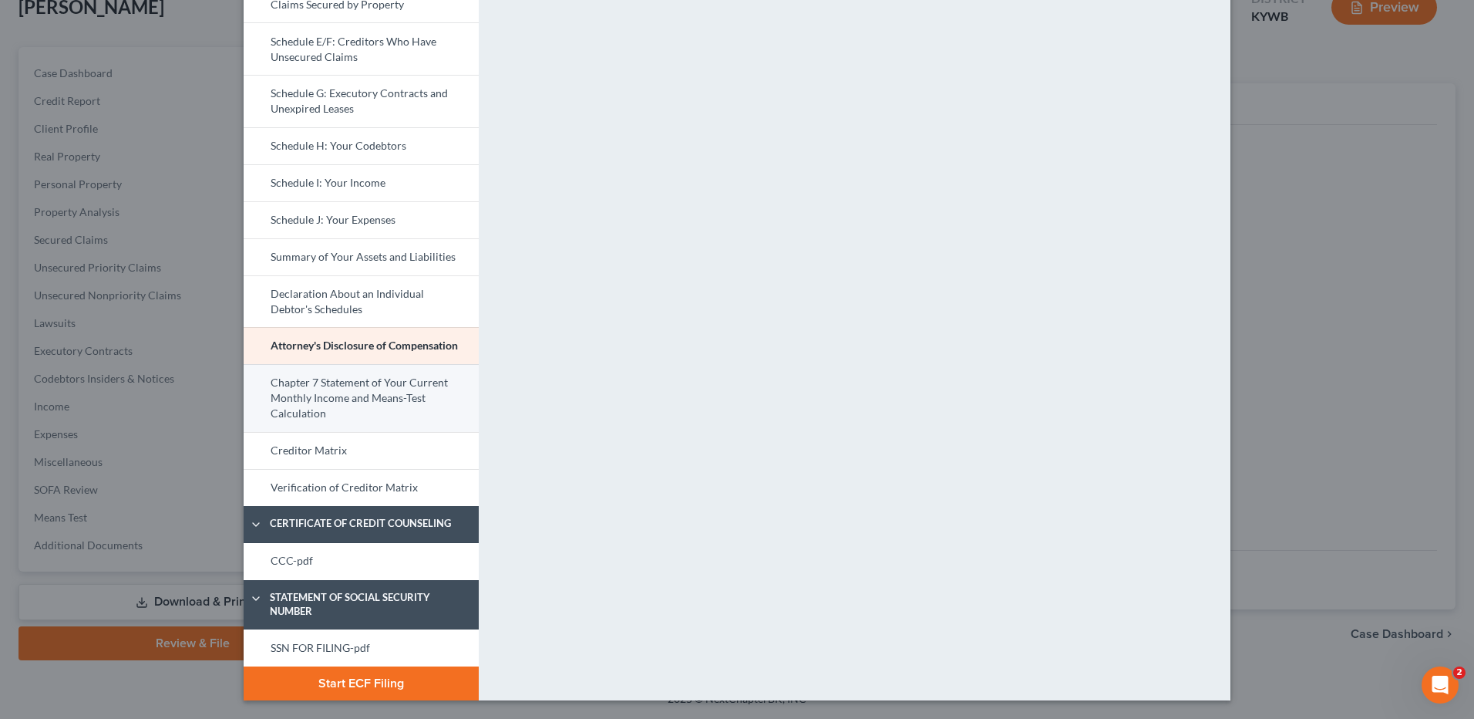
click at [411, 387] on link "Chapter 7 Statement of Your Current Monthly Income and Means-Test Calculation" at bounding box center [361, 398] width 235 height 68
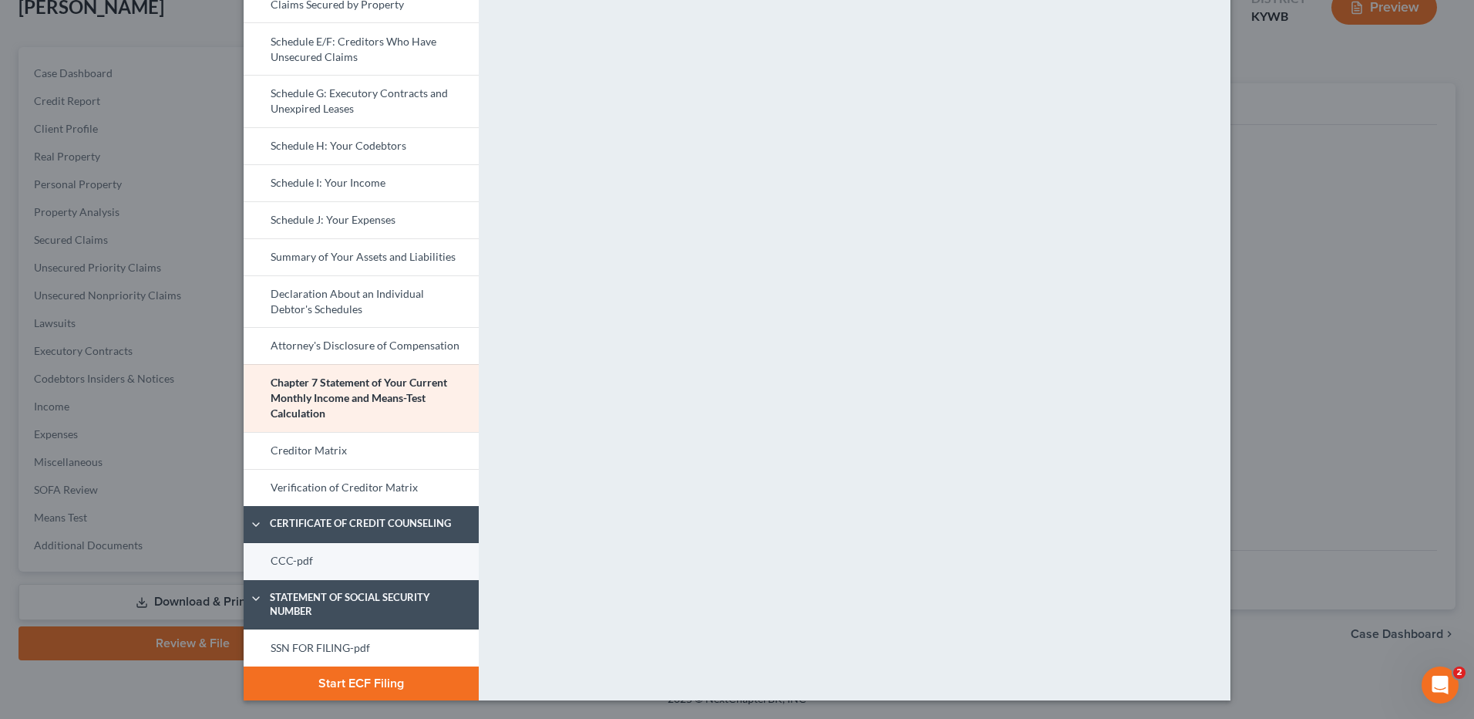
click at [329, 553] on link "CCC-pdf" at bounding box center [361, 561] width 235 height 37
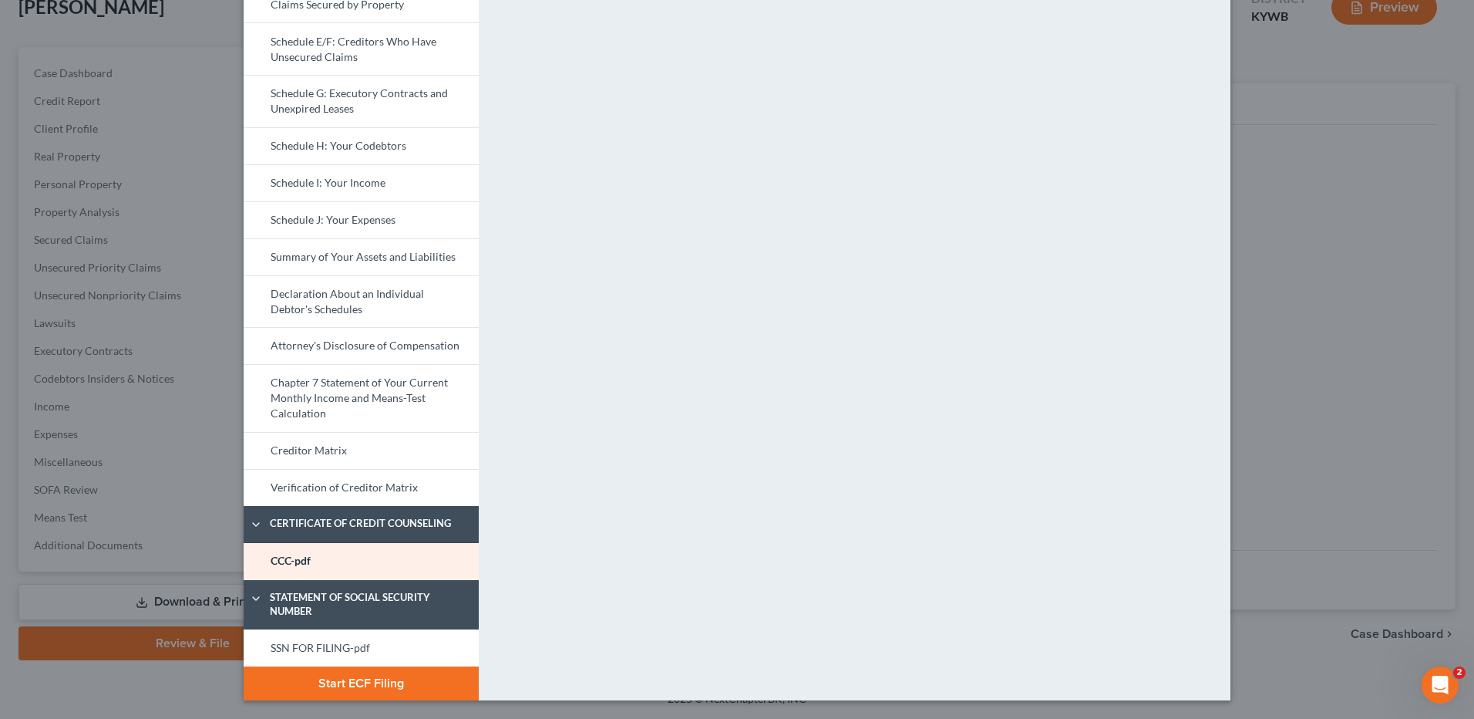
click at [341, 643] on link "SSN FOR FILING-pdf" at bounding box center [361, 647] width 235 height 37
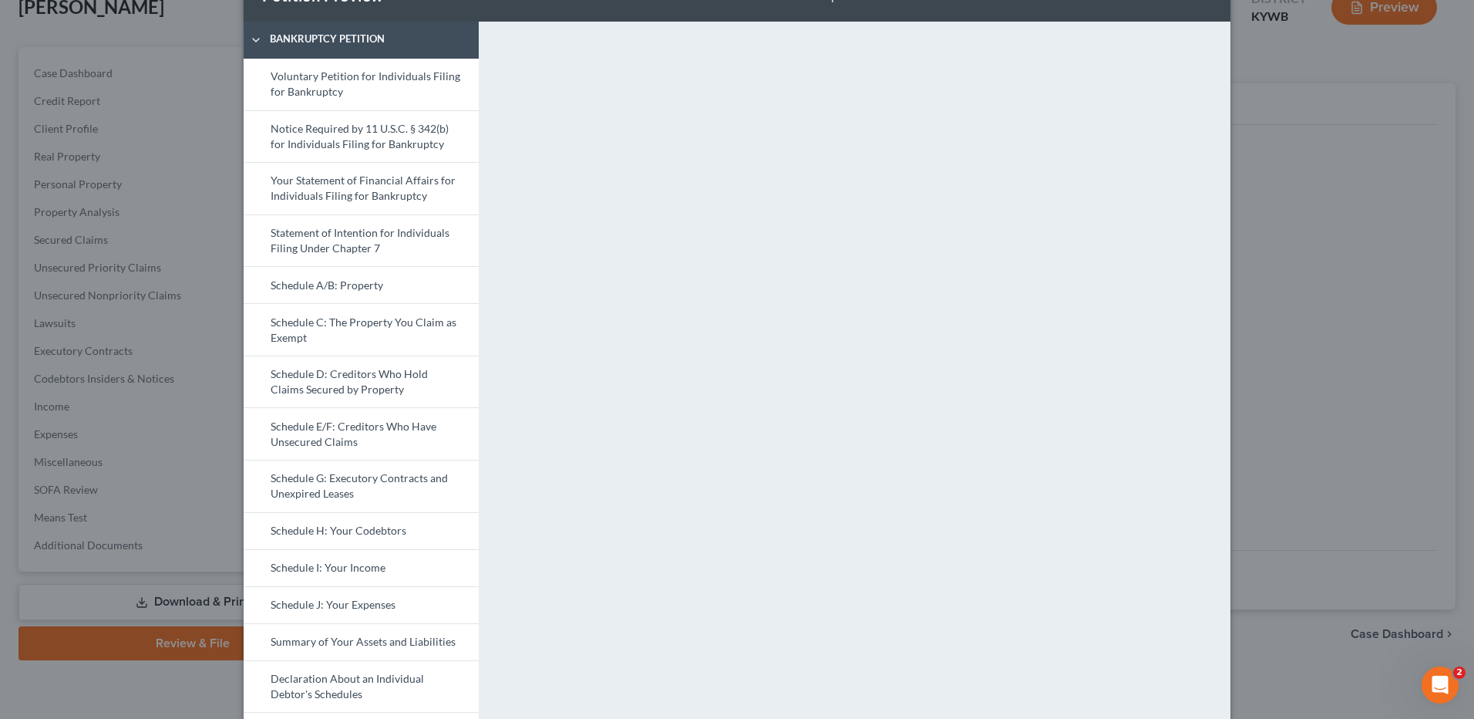
scroll to position [49, 0]
drag, startPoint x: 329, startPoint y: 85, endPoint x: 1339, endPoint y: 358, distance: 1046.4
click at [329, 84] on link "Voluntary Petition for Individuals Filing for Bankruptcy" at bounding box center [361, 85] width 235 height 52
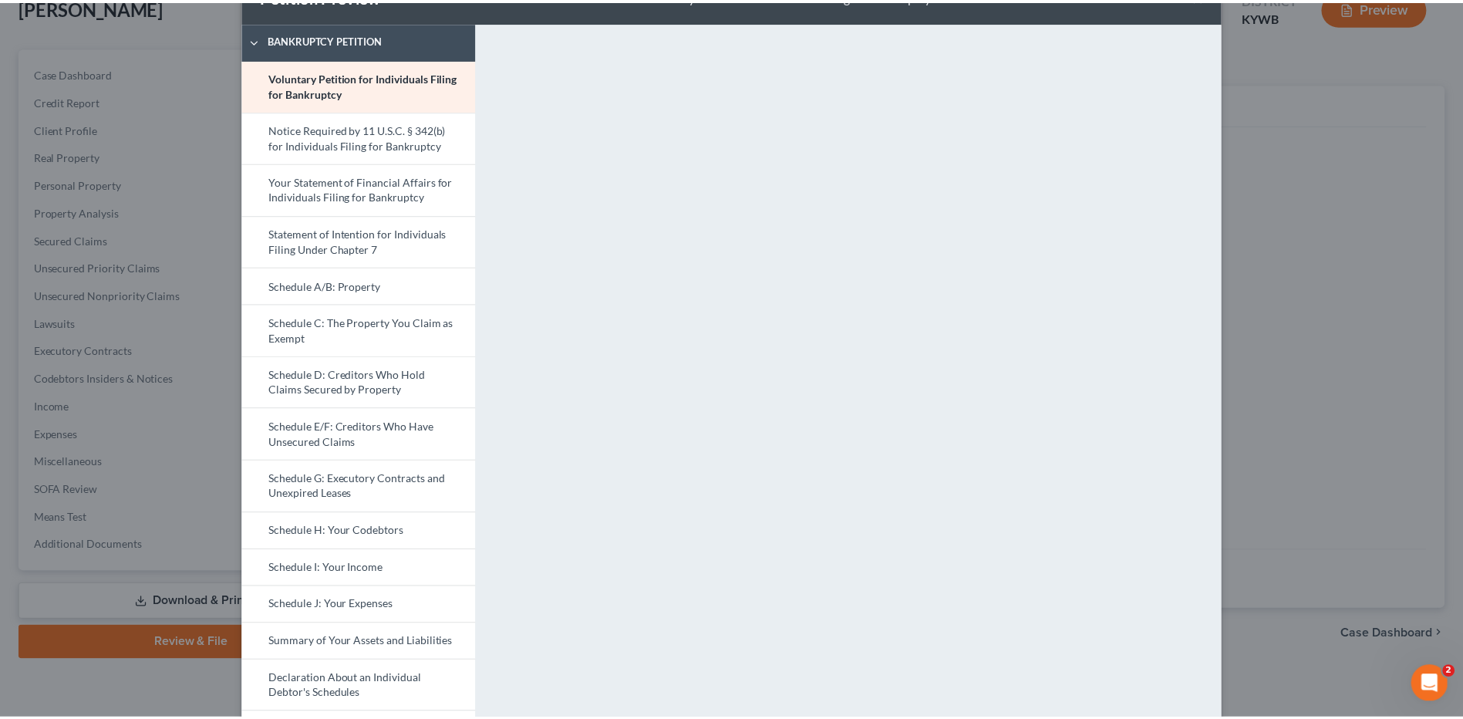
scroll to position [0, 0]
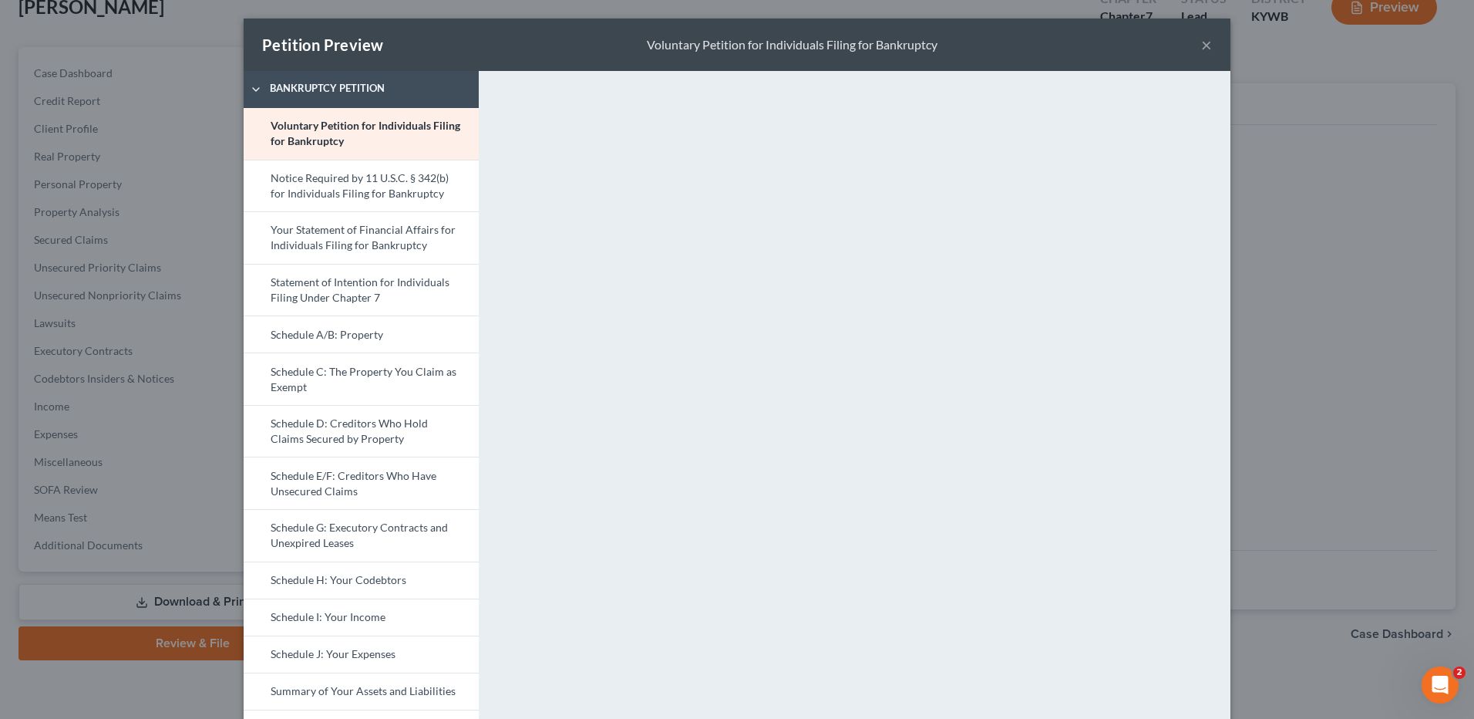
click at [1203, 46] on button "×" at bounding box center [1206, 44] width 11 height 19
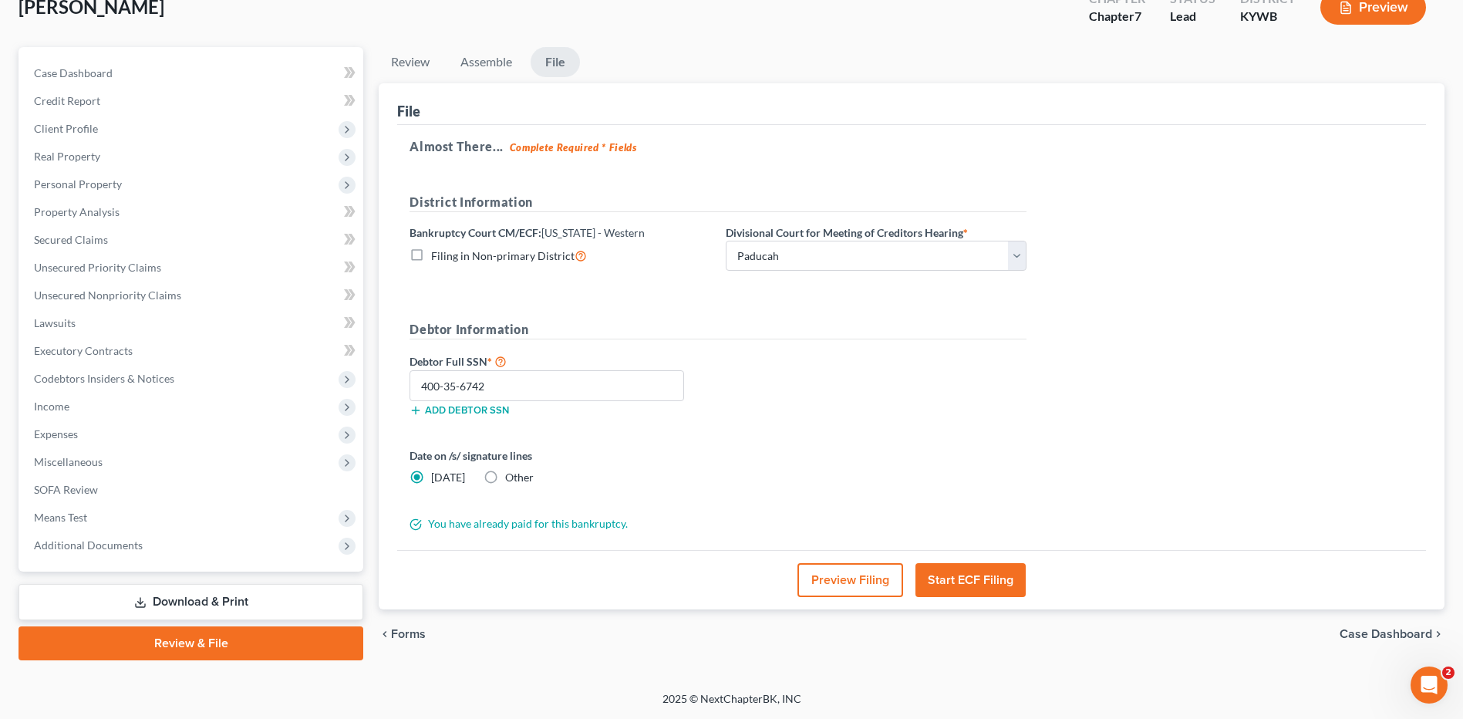
click at [955, 580] on button "Start ECF Filing" at bounding box center [970, 580] width 110 height 34
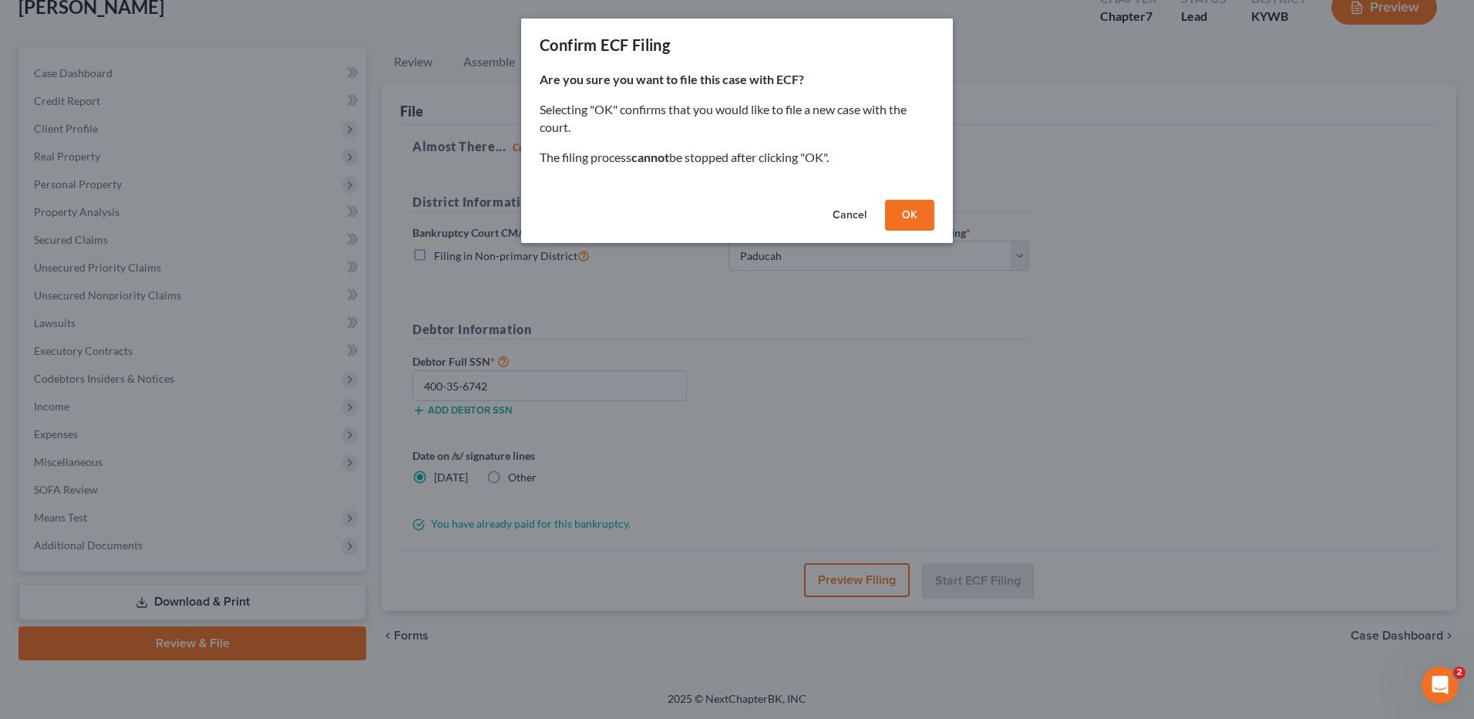
click at [910, 218] on button "OK" at bounding box center [909, 215] width 49 height 31
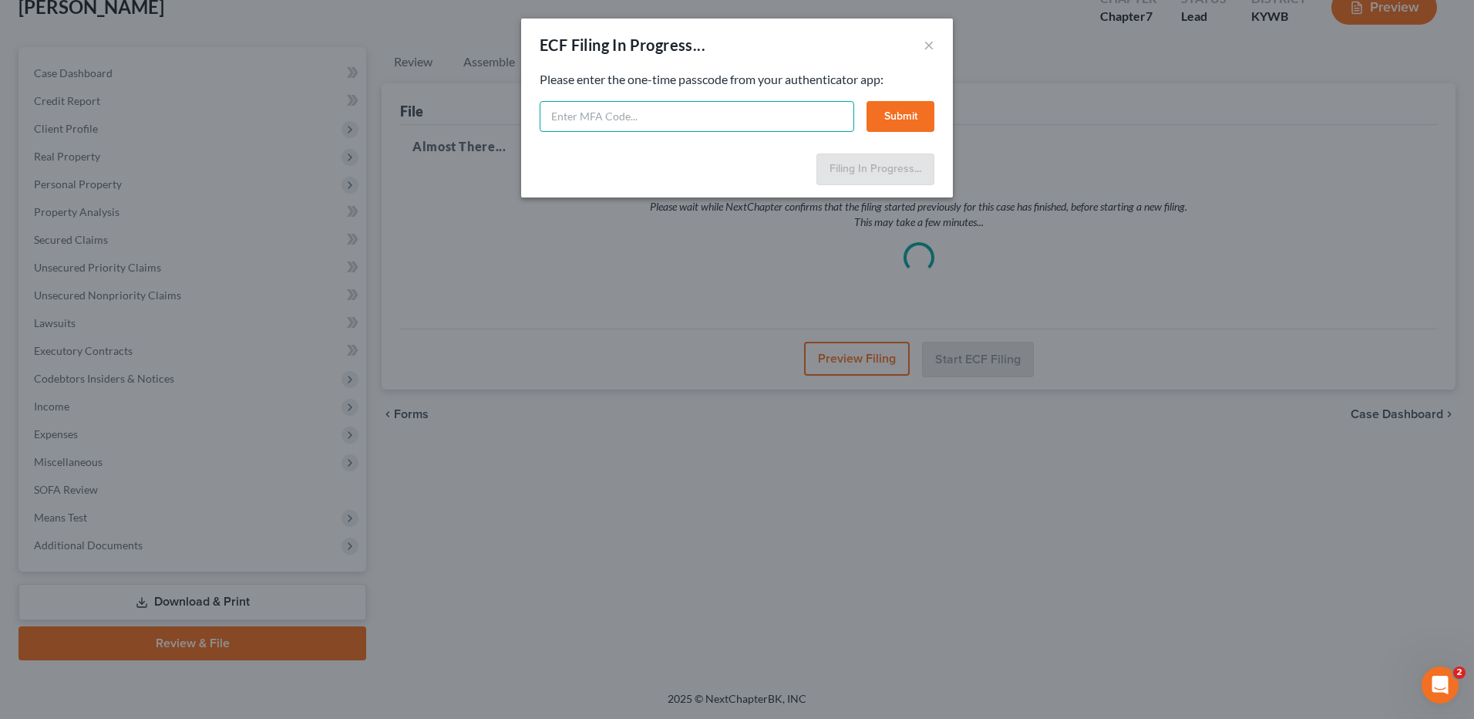
click at [621, 119] on input "text" at bounding box center [697, 116] width 315 height 31
type input "576540"
click at [889, 118] on button "Submit" at bounding box center [901, 116] width 68 height 31
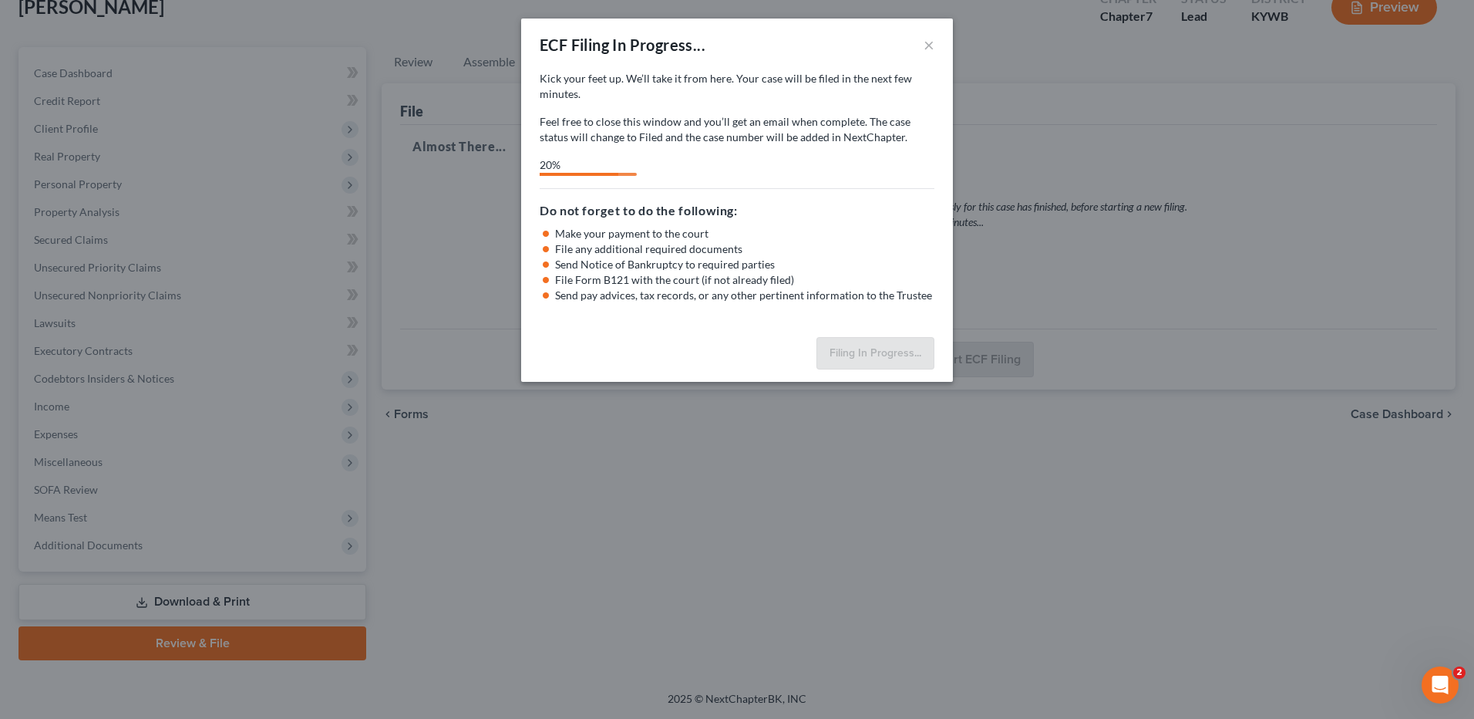
select select "3"
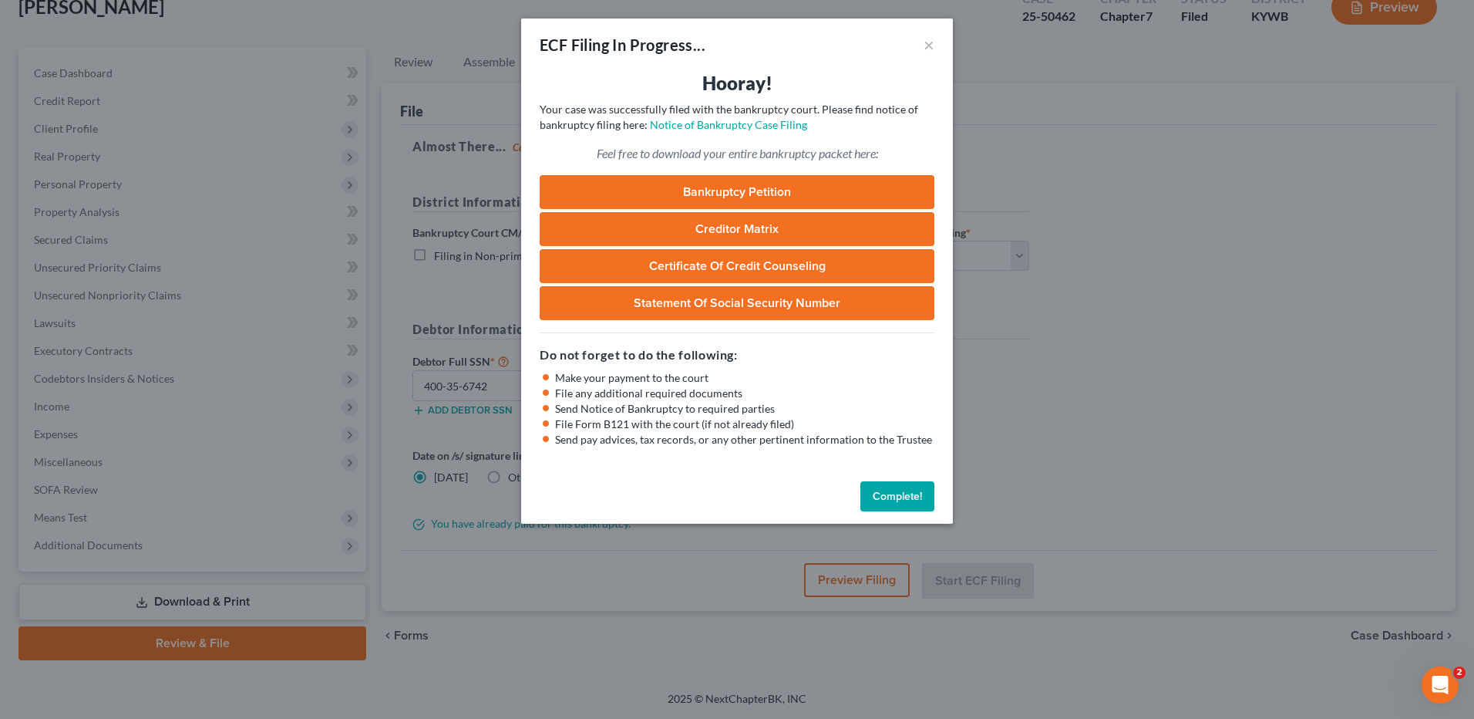
click at [885, 494] on button "Complete!" at bounding box center [898, 496] width 74 height 31
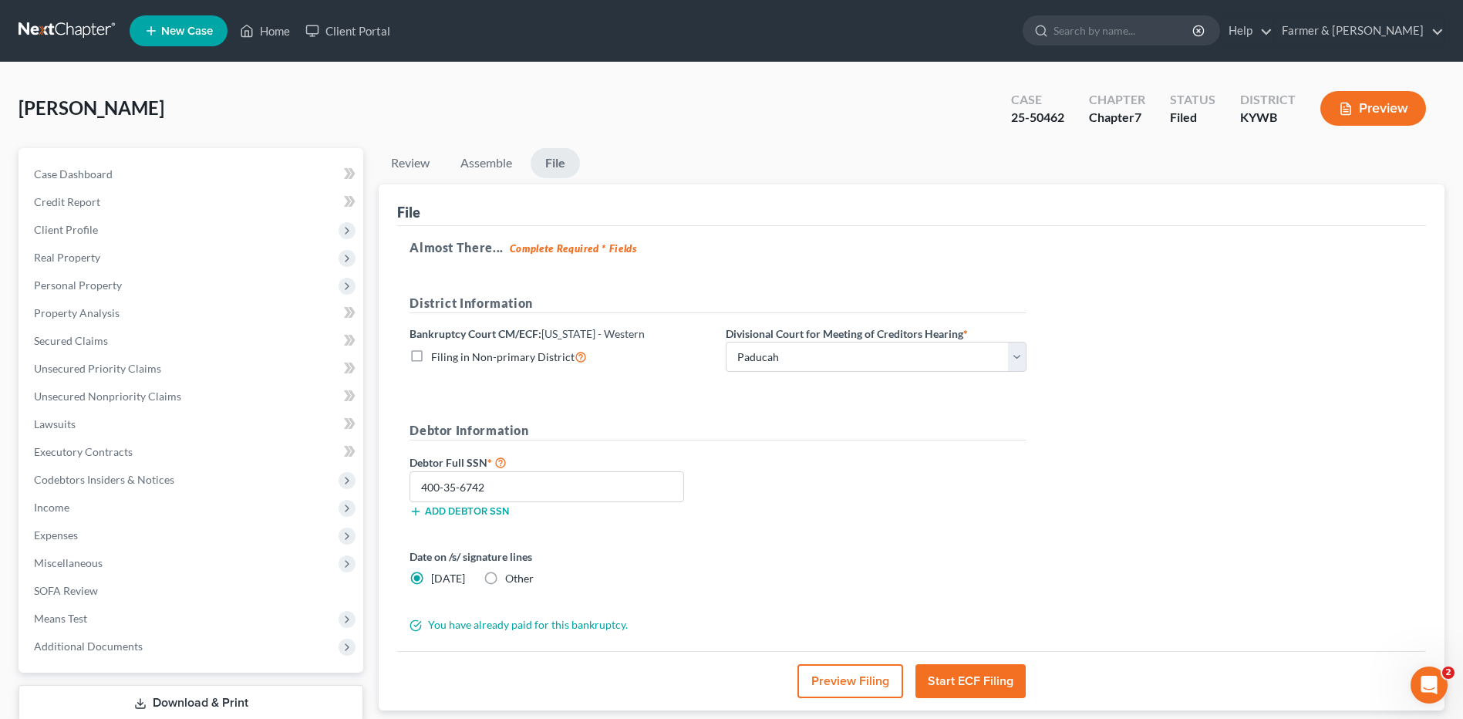
click at [56, 30] on link at bounding box center [68, 31] width 99 height 28
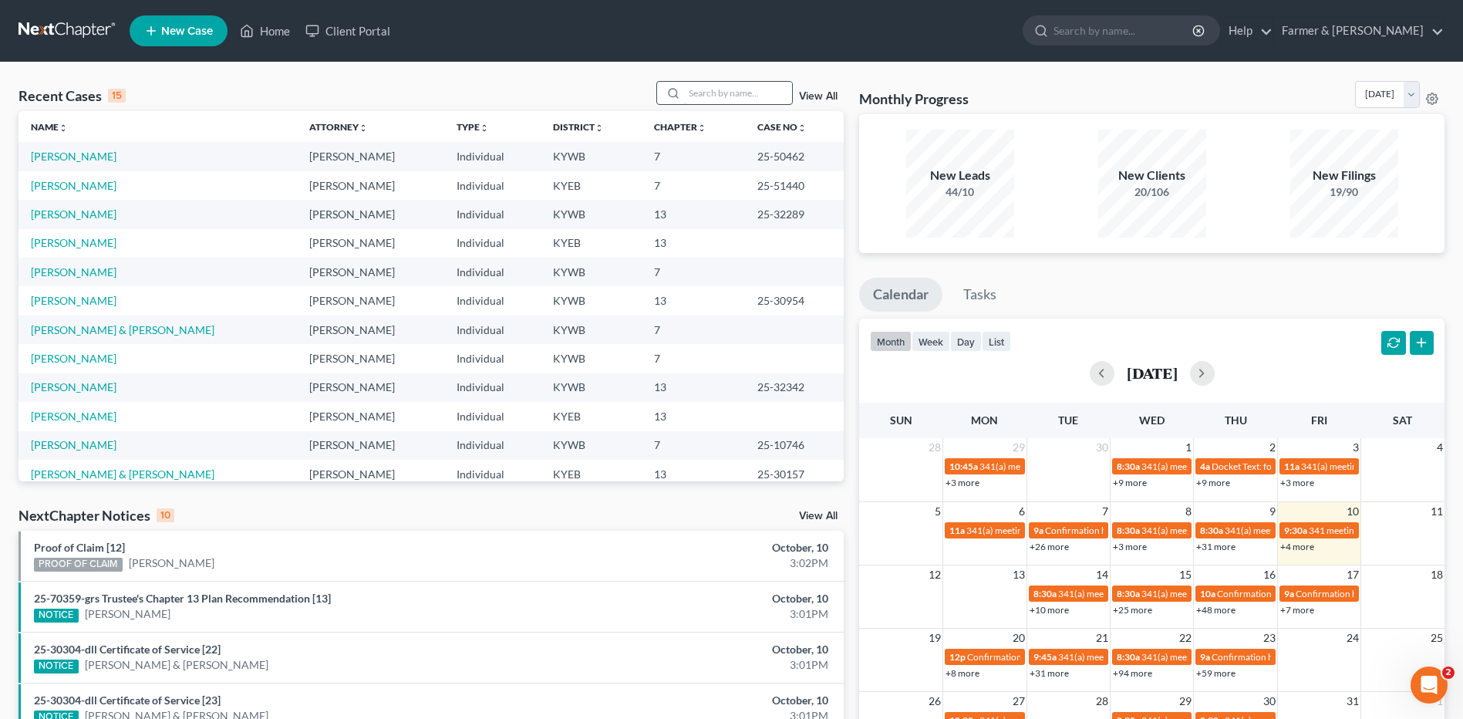
click at [725, 86] on input "search" at bounding box center [738, 93] width 108 height 22
type input "wallace"
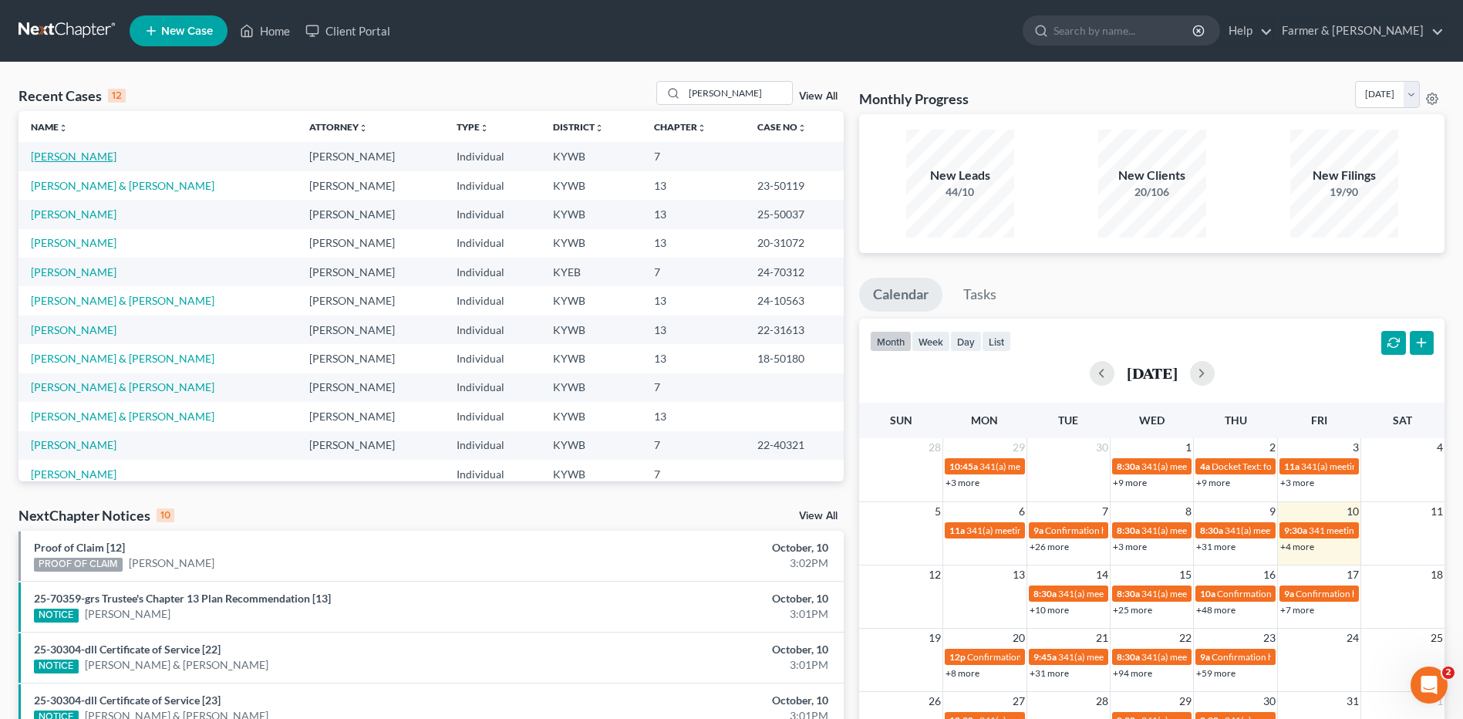
click at [97, 150] on link "[PERSON_NAME]" at bounding box center [74, 156] width 86 height 13
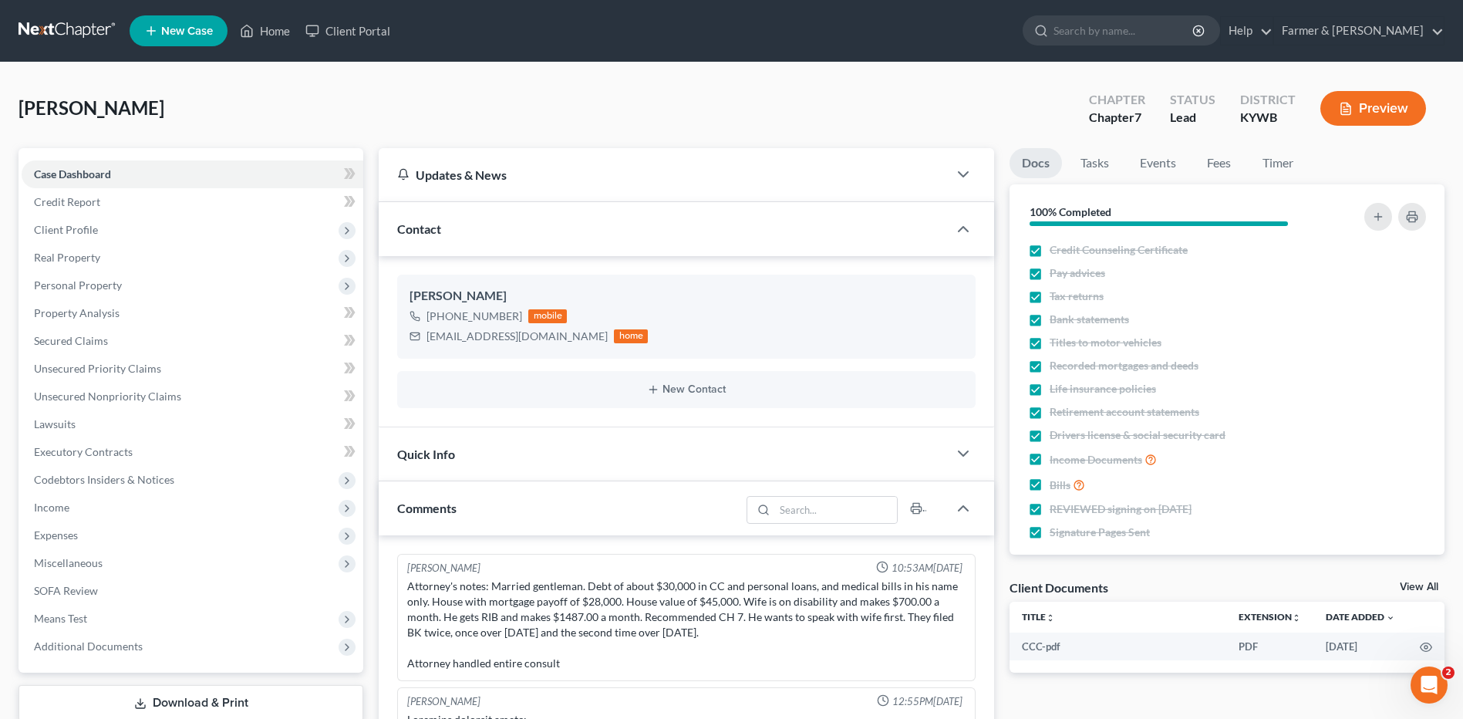
scroll to position [594, 0]
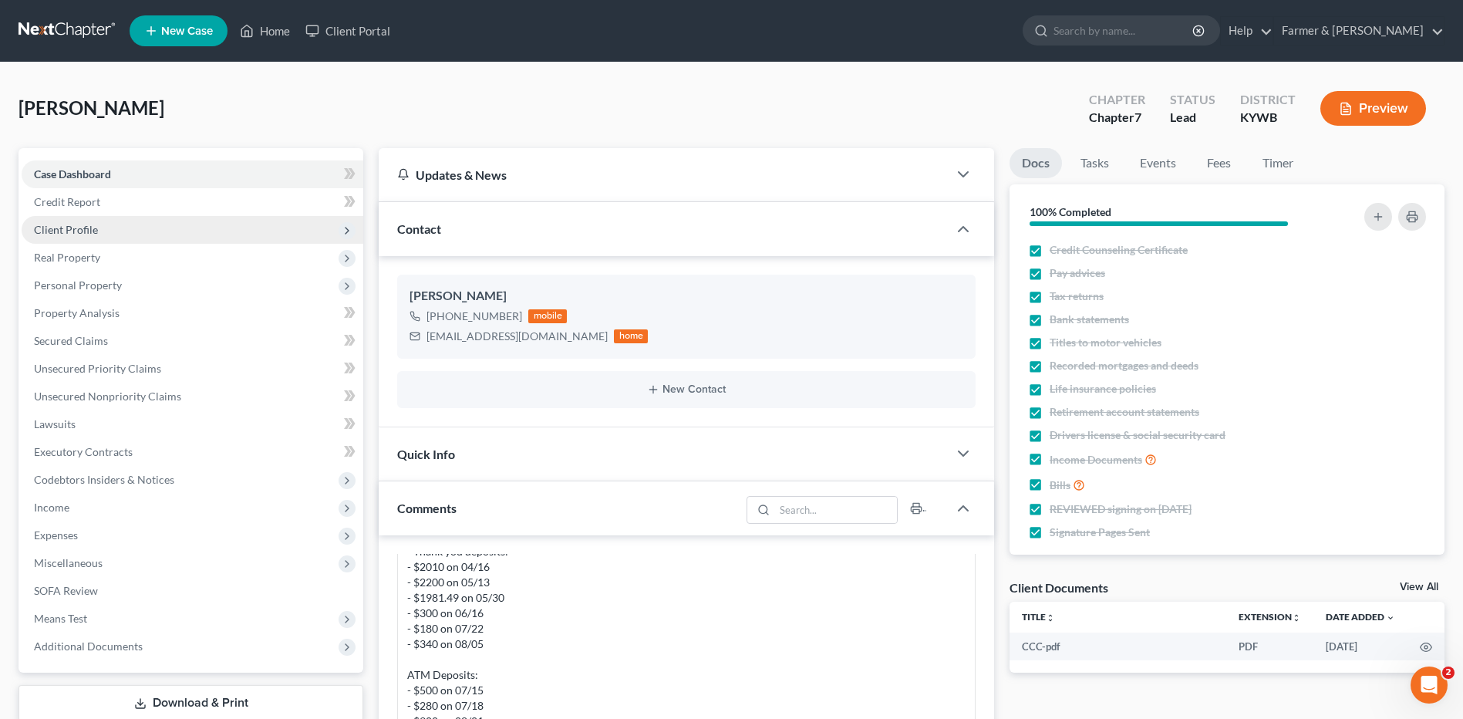
click at [122, 231] on span "Client Profile" at bounding box center [193, 230] width 342 height 28
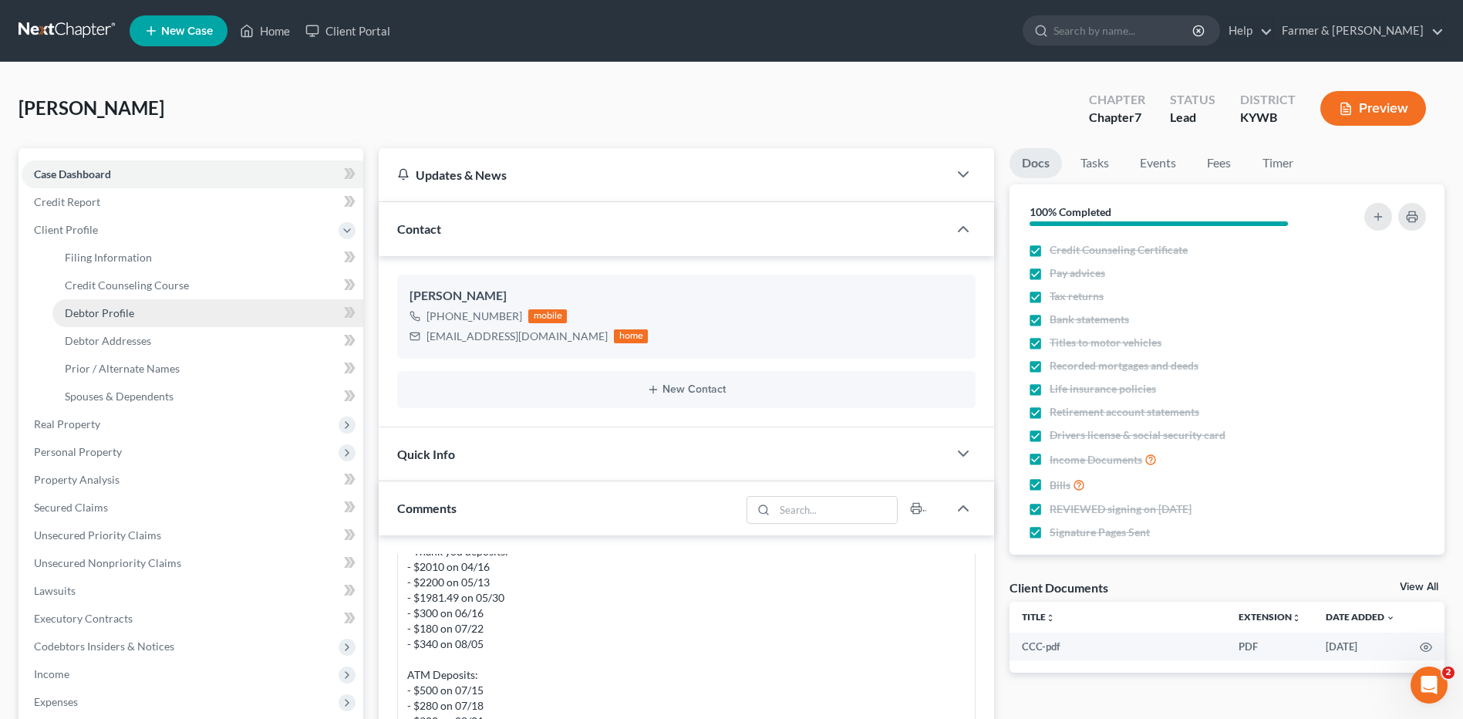
click at [119, 315] on span "Debtor Profile" at bounding box center [99, 312] width 69 height 13
select select "1"
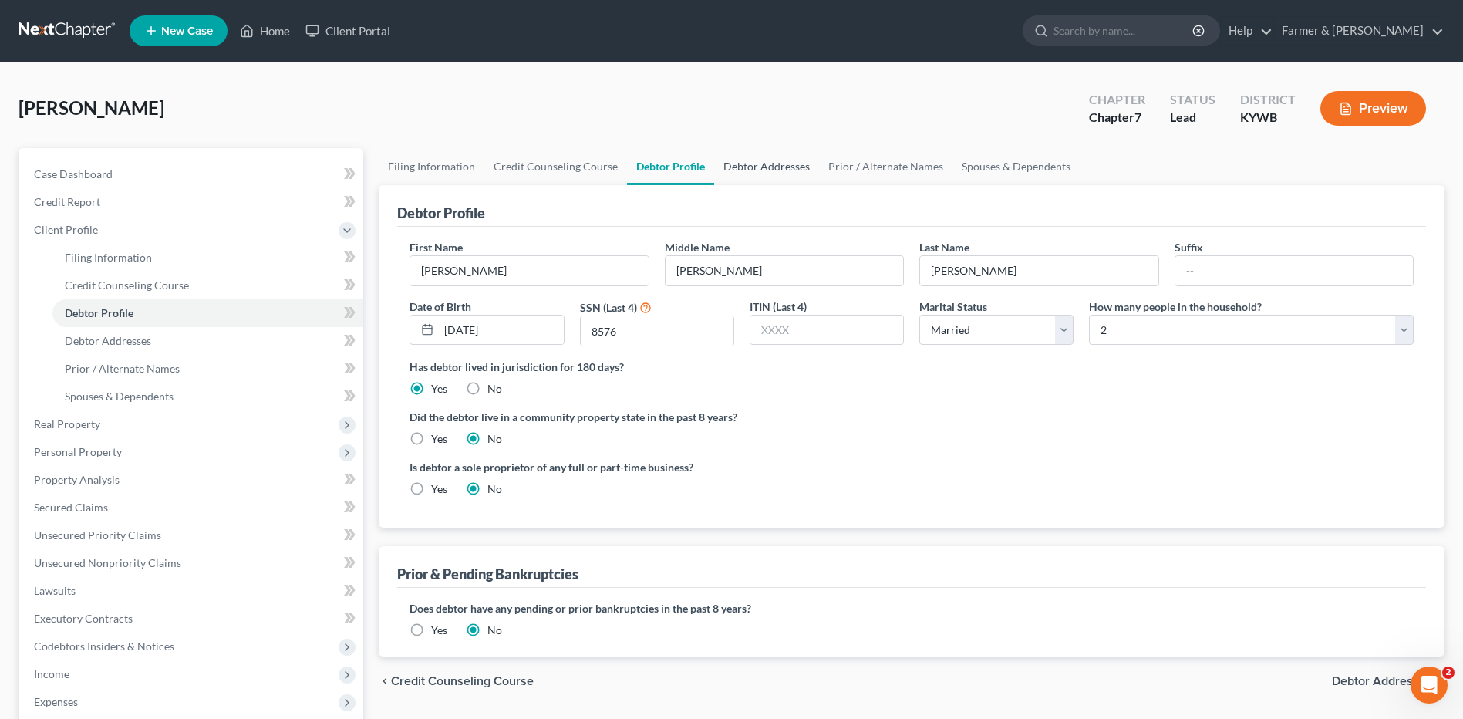
click at [766, 170] on link "Debtor Addresses" at bounding box center [766, 166] width 105 height 37
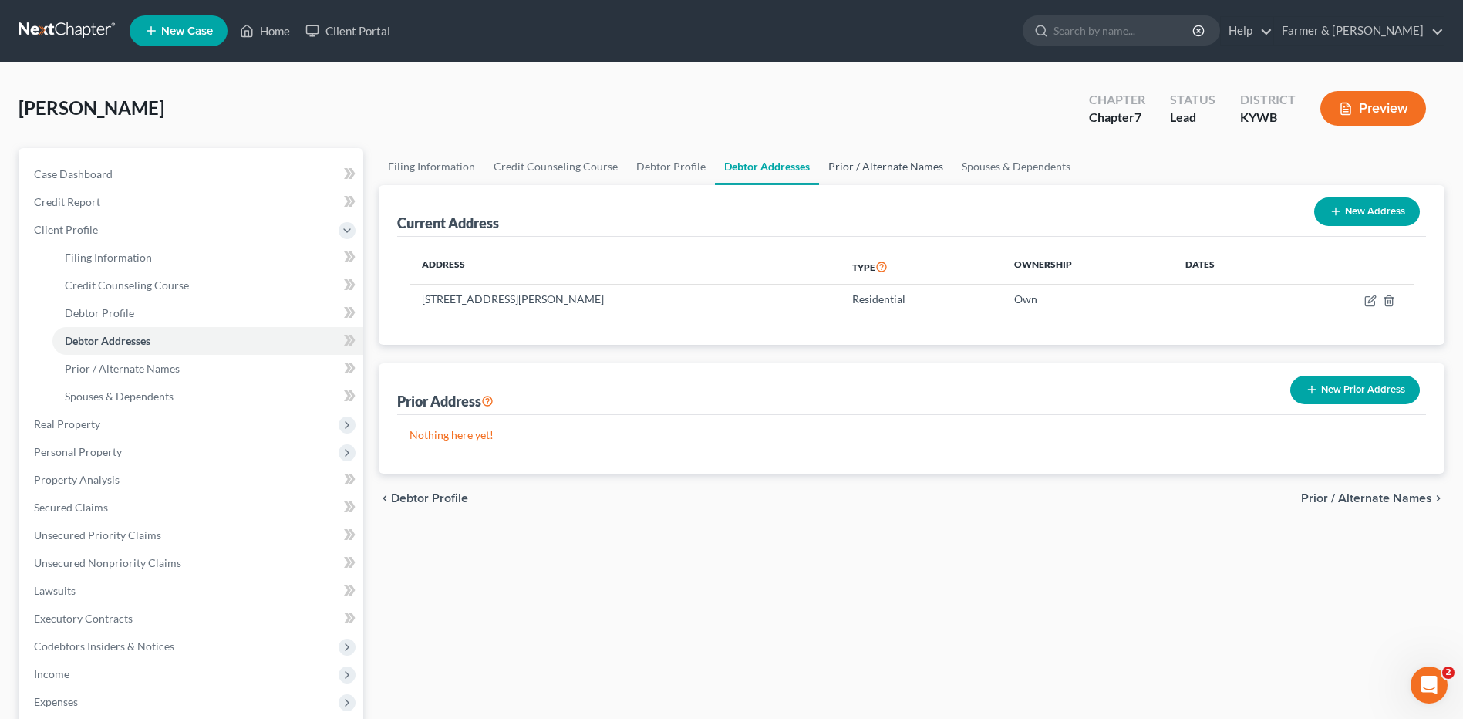
click at [895, 168] on link "Prior / Alternate Names" at bounding box center [885, 166] width 133 height 37
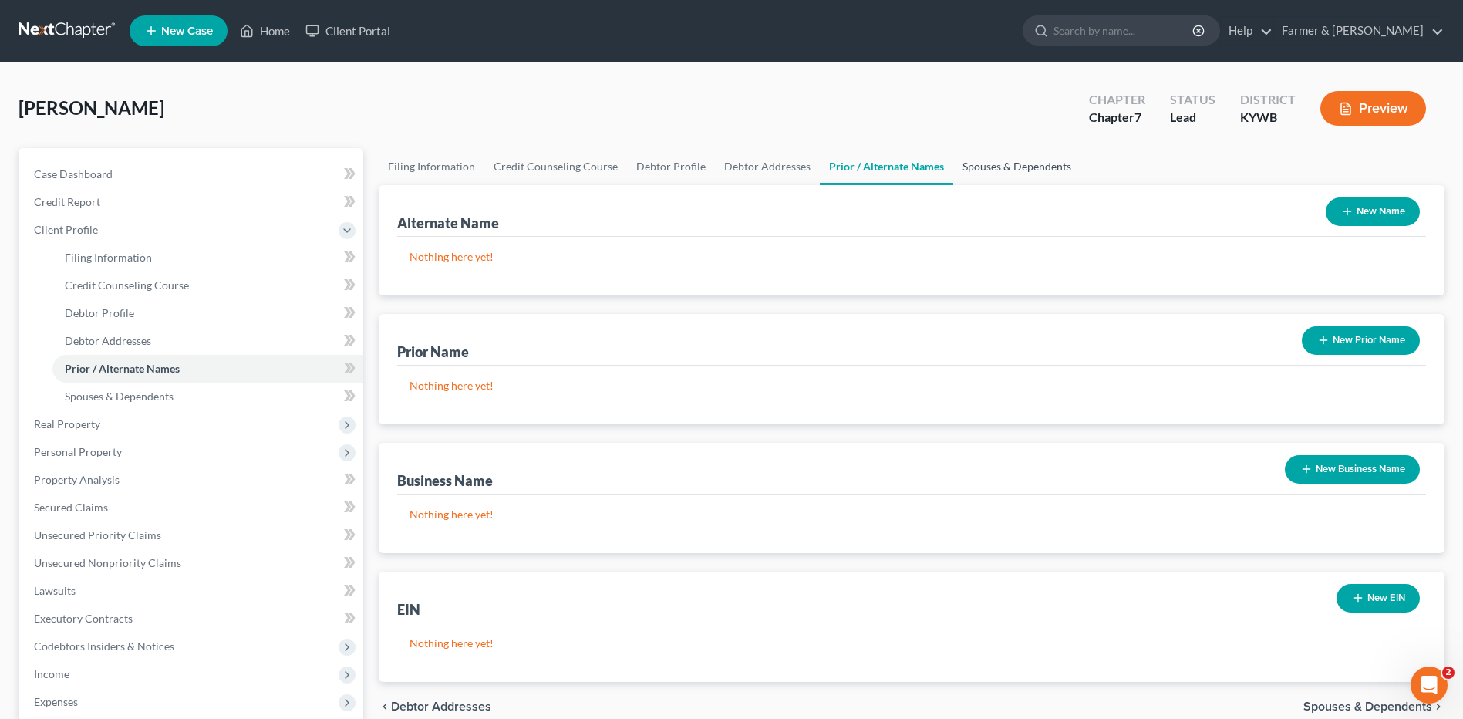
click at [997, 160] on link "Spouses & Dependents" at bounding box center [1016, 166] width 127 height 37
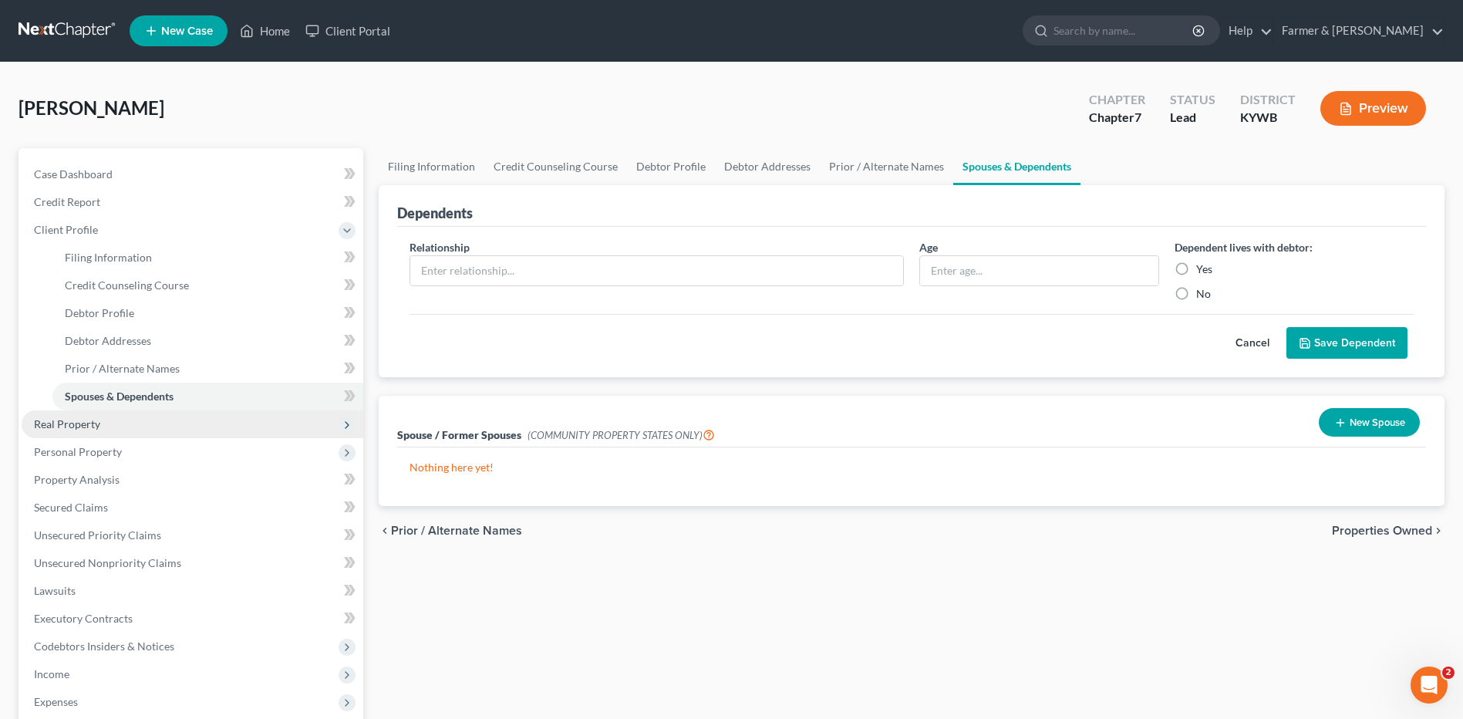
click at [108, 421] on span "Real Property" at bounding box center [193, 424] width 342 height 28
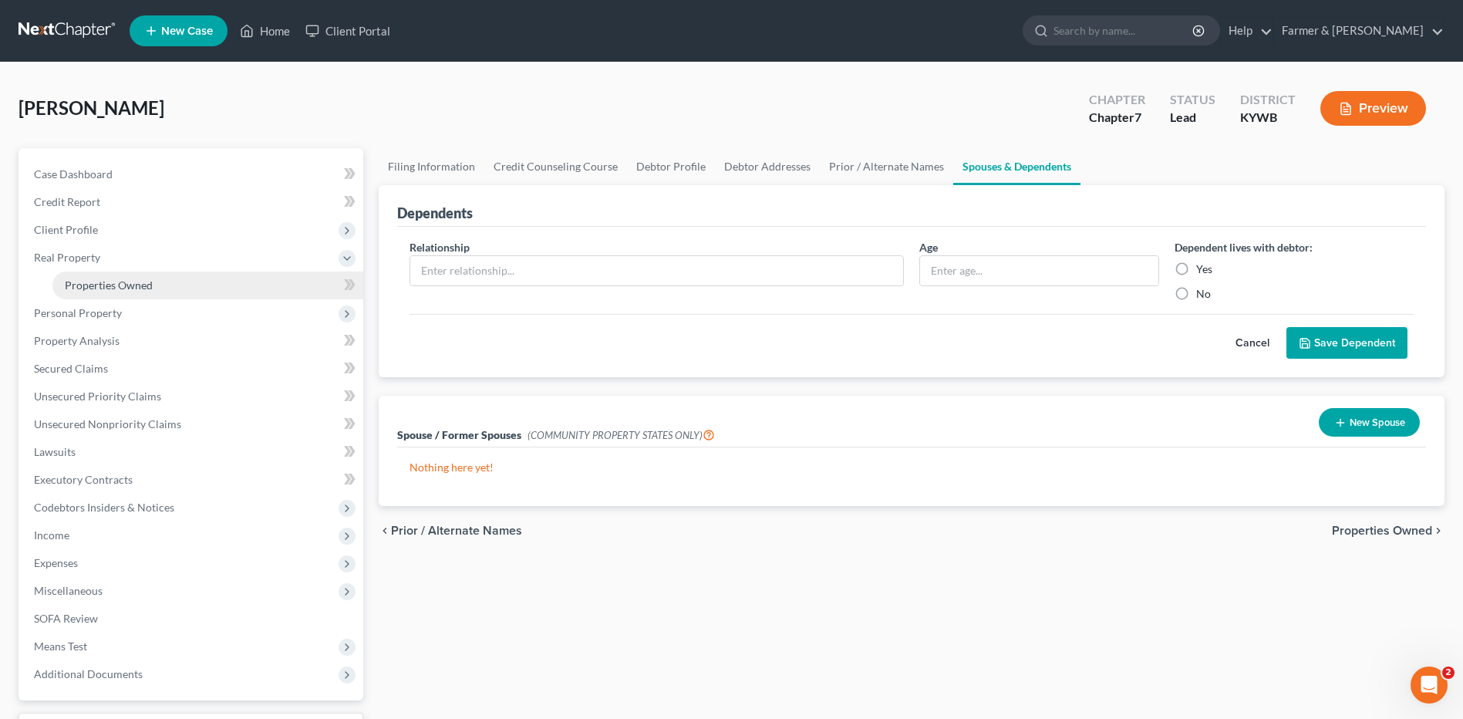
click at [155, 286] on link "Properties Owned" at bounding box center [207, 285] width 311 height 28
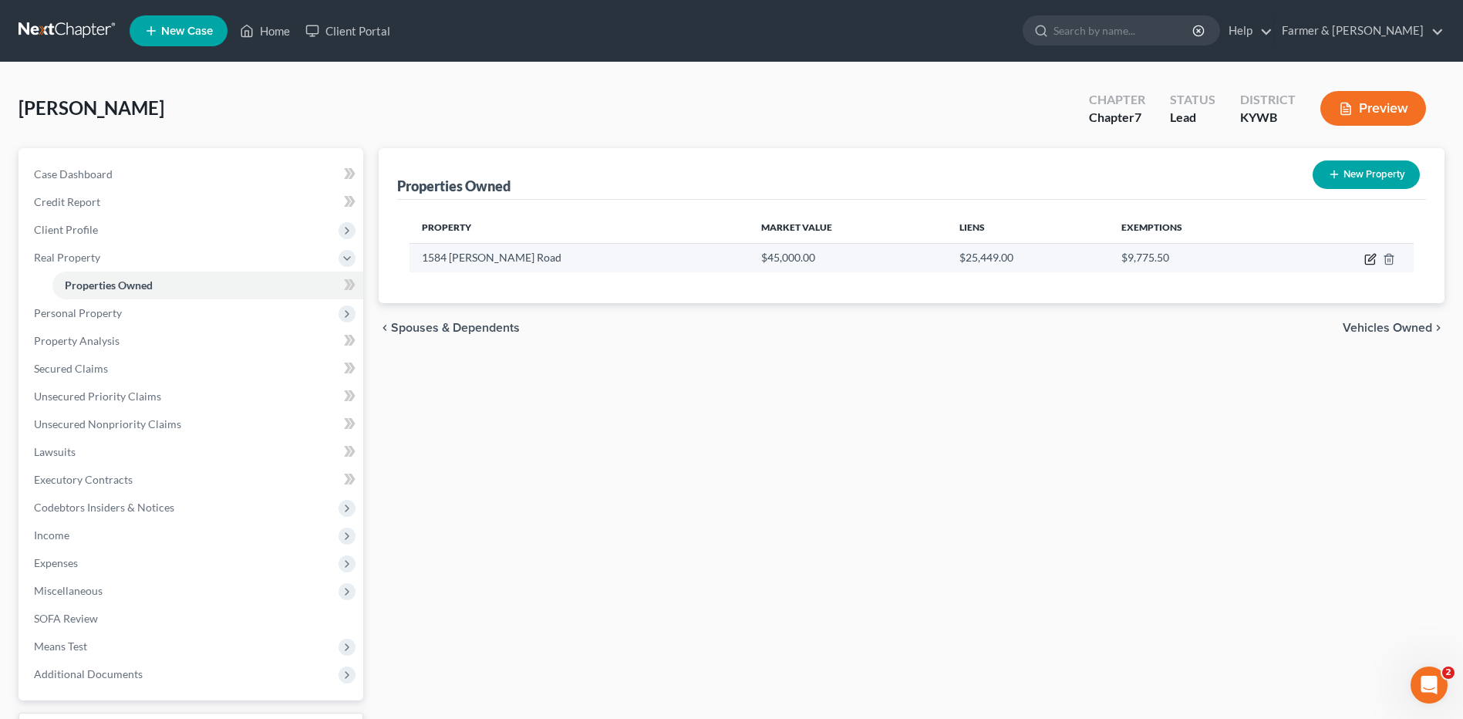
click at [1371, 262] on icon "button" at bounding box center [1370, 259] width 12 height 12
select select "18"
select select "3"
select select "1"
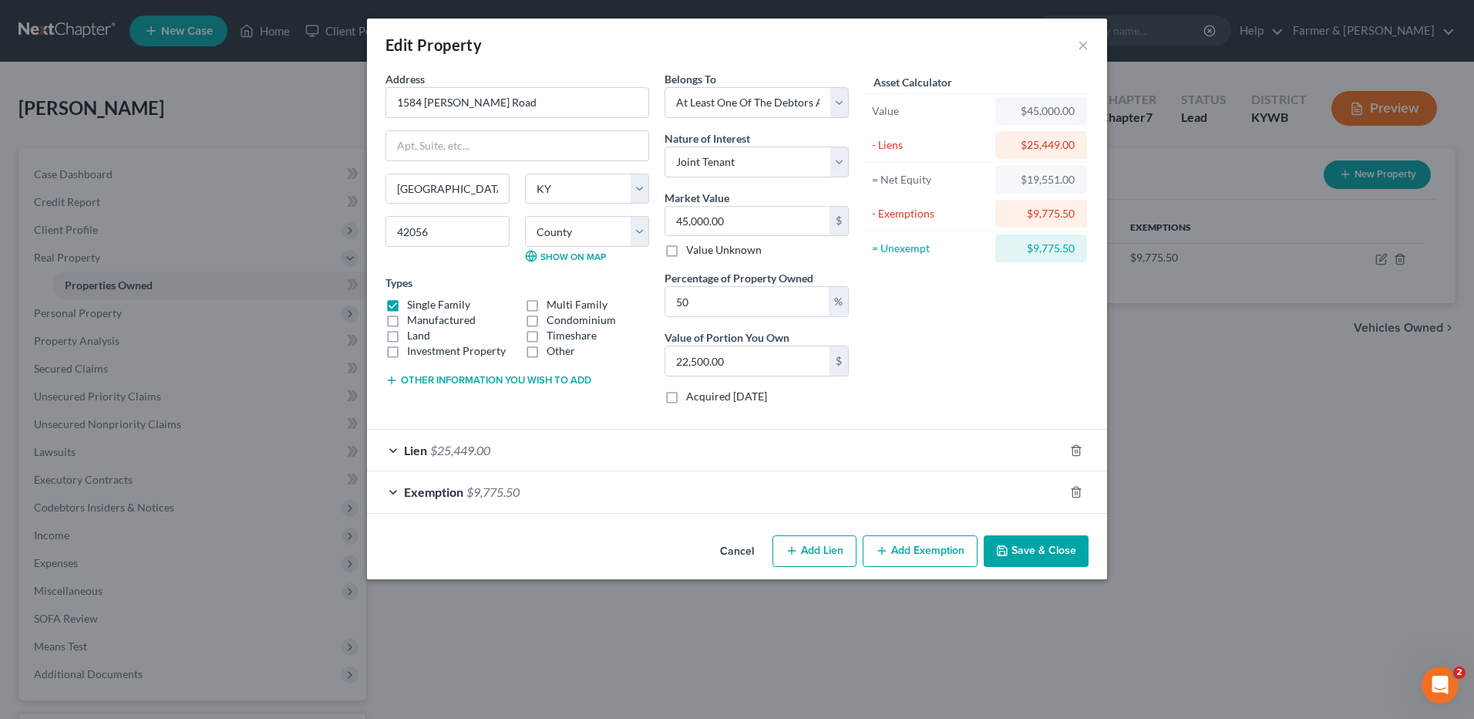
click at [1043, 550] on button "Save & Close" at bounding box center [1036, 551] width 105 height 32
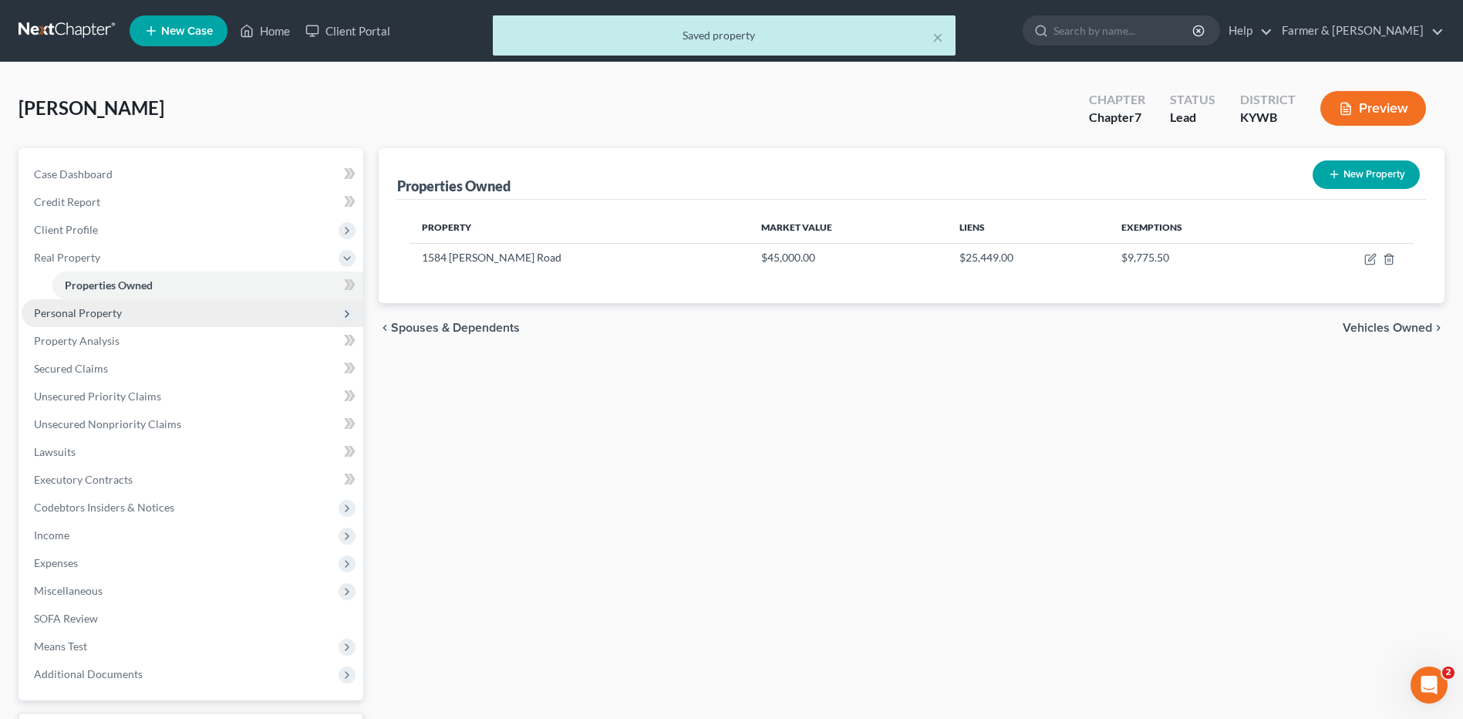
click at [151, 321] on span "Personal Property" at bounding box center [193, 313] width 342 height 28
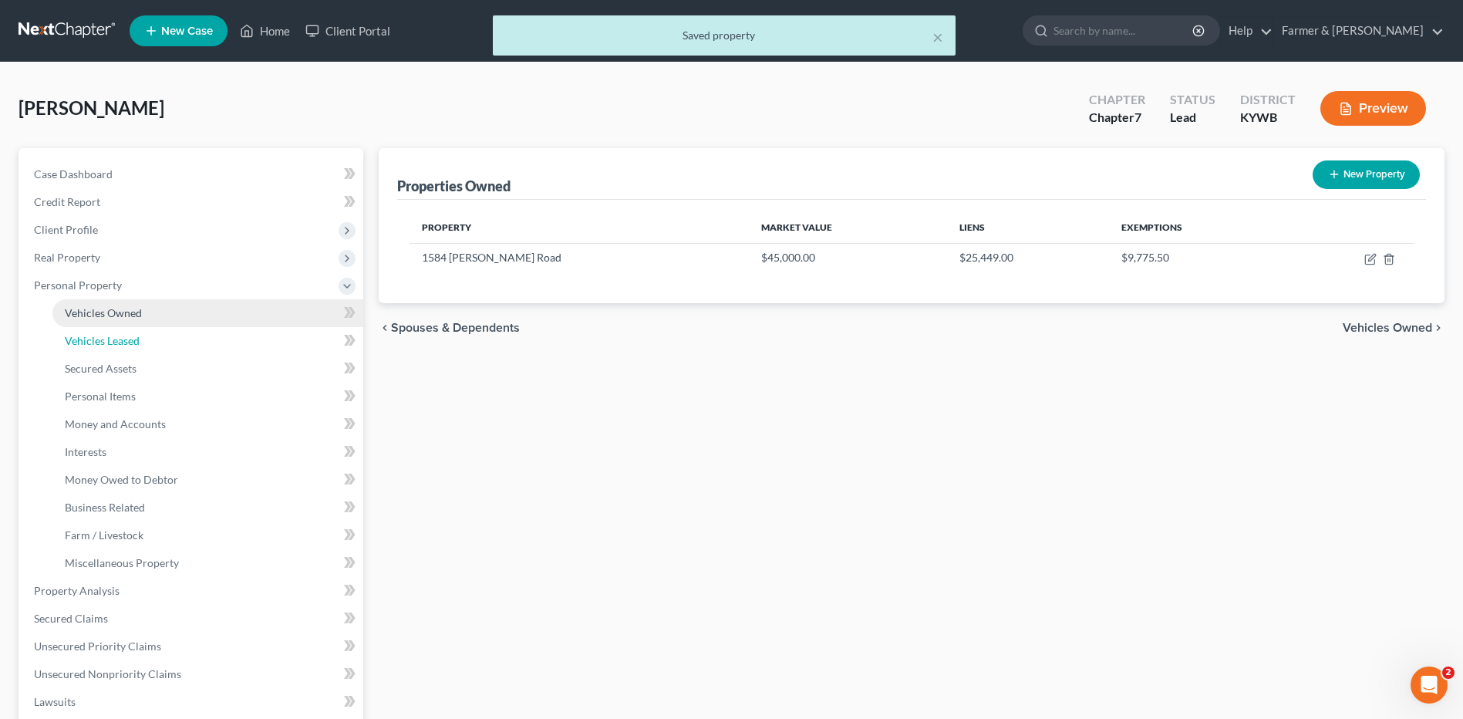
click at [149, 325] on ul "Vehicles Owned Vehicles Leased Machinery and Vehicles Office Related" at bounding box center [193, 438] width 342 height 278
click at [150, 320] on link "Vehicles Owned" at bounding box center [207, 313] width 311 height 28
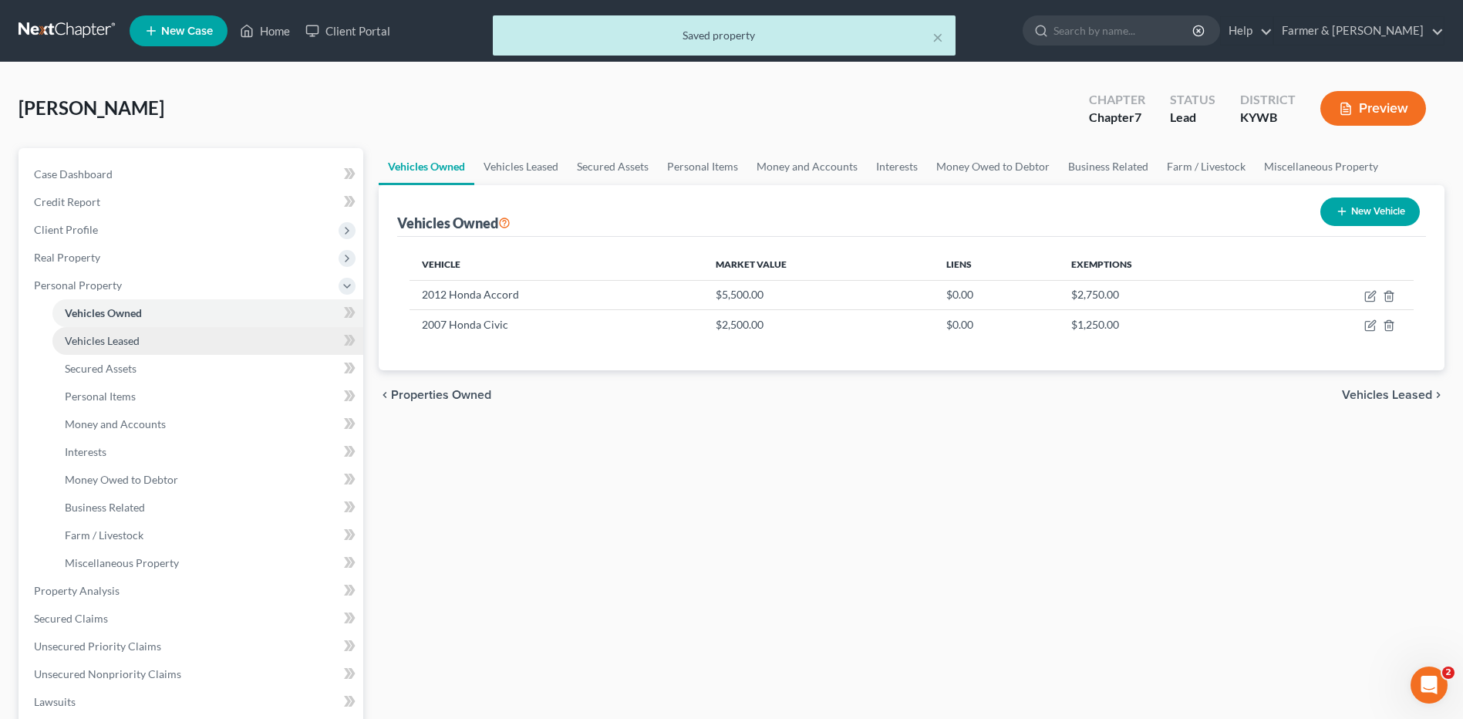
click at [148, 344] on link "Vehicles Leased" at bounding box center [207, 341] width 311 height 28
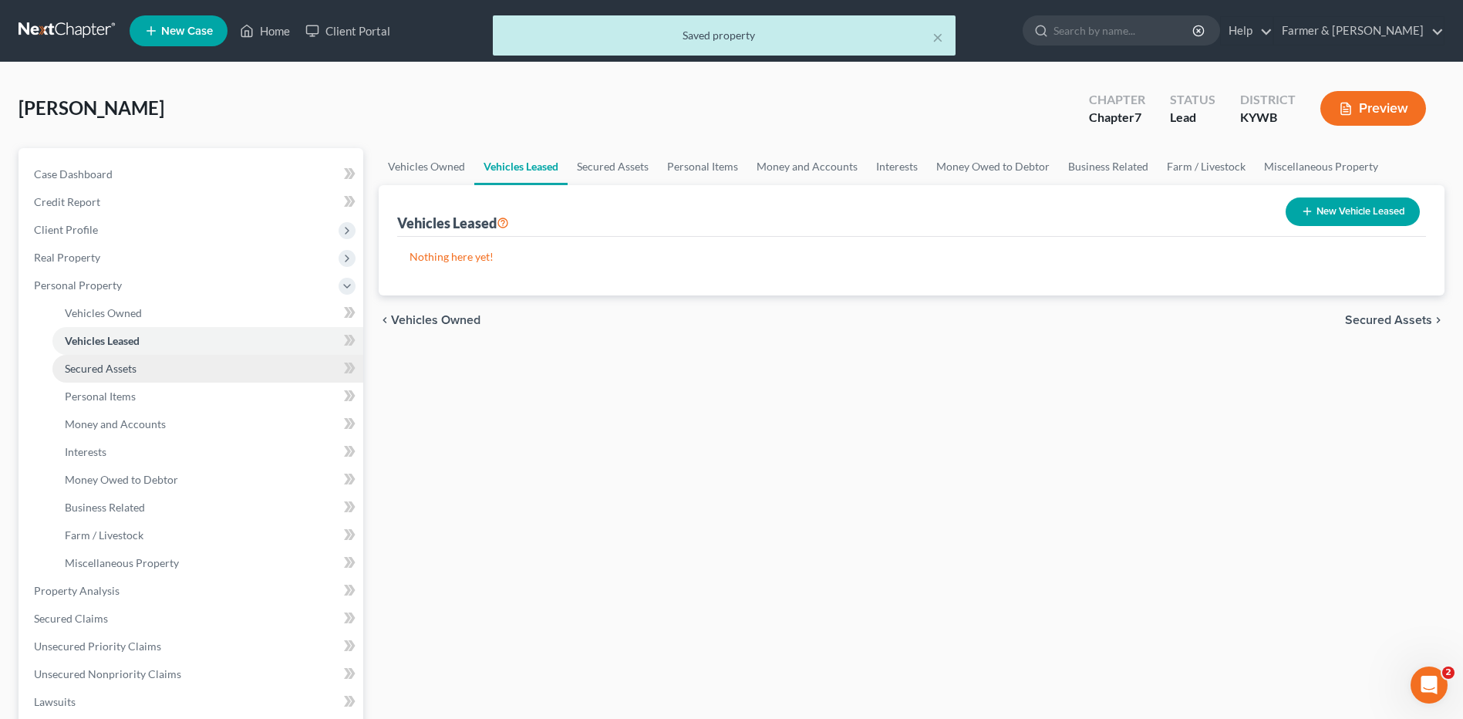
click at [136, 371] on link "Secured Assets" at bounding box center [207, 369] width 311 height 28
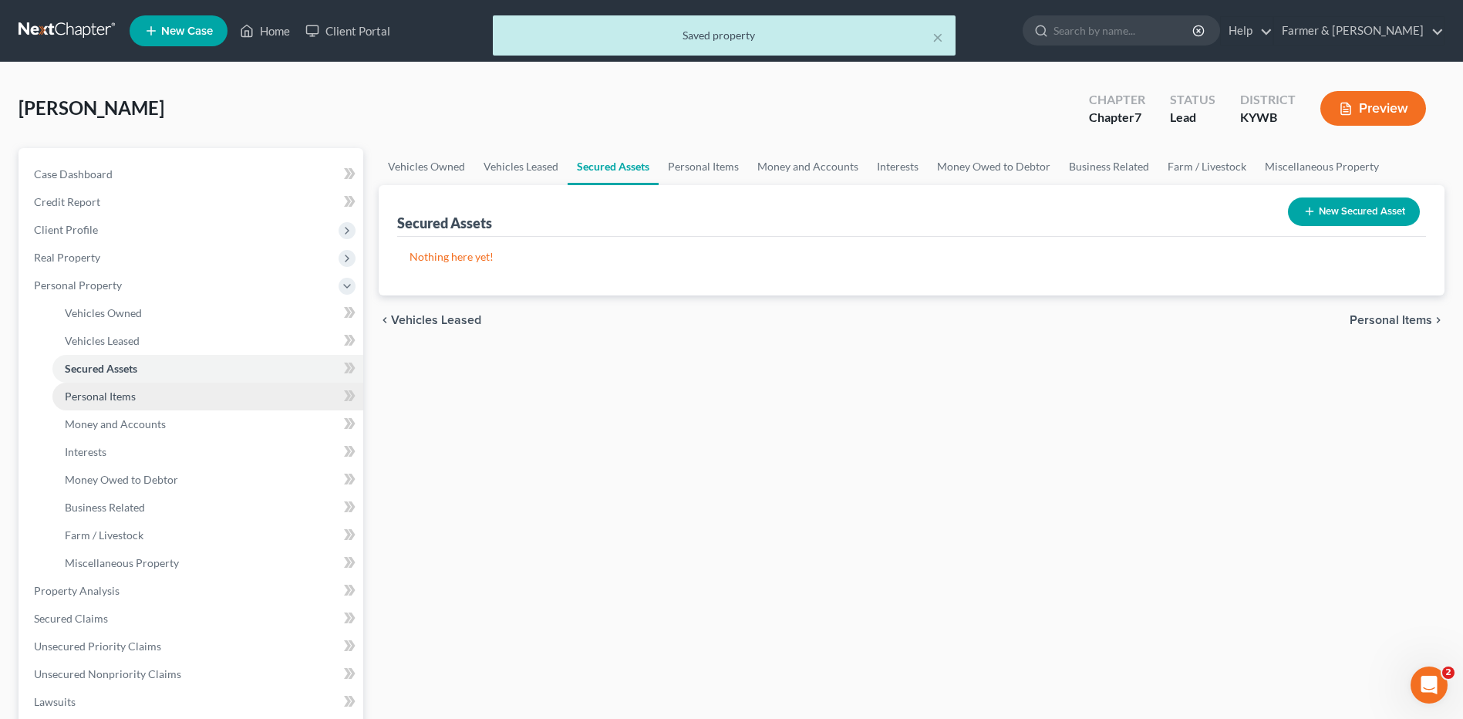
click at [141, 401] on link "Personal Items" at bounding box center [207, 396] width 311 height 28
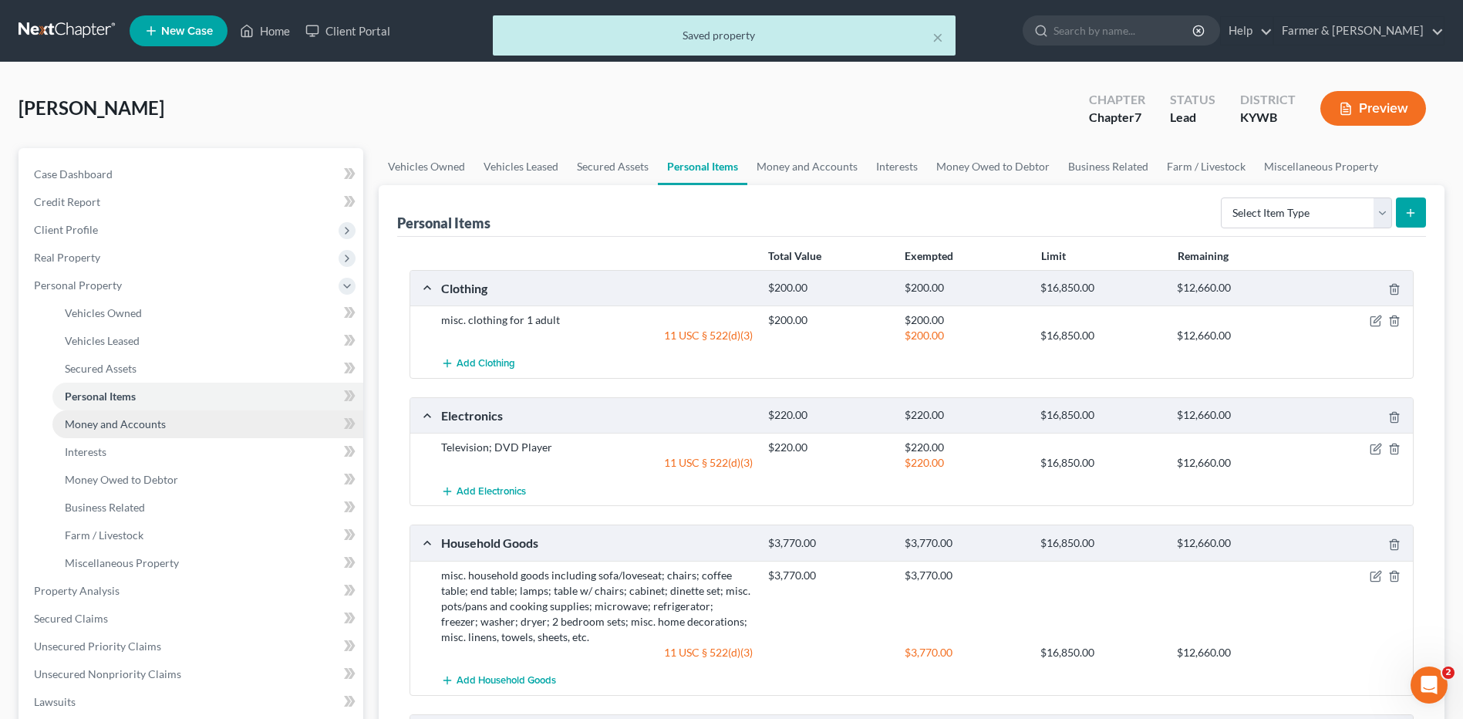
click at [150, 430] on link "Money and Accounts" at bounding box center [207, 424] width 311 height 28
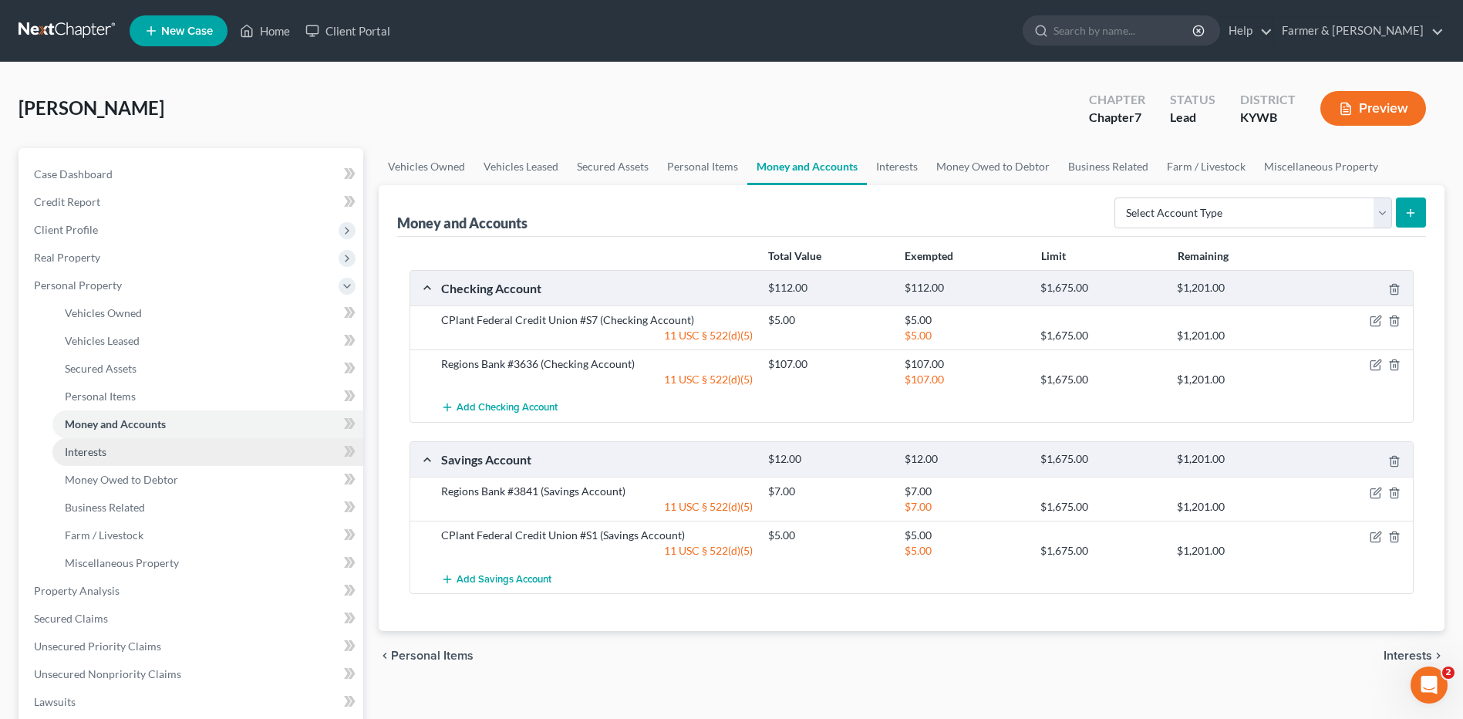
click at [121, 463] on link "Interests" at bounding box center [207, 452] width 311 height 28
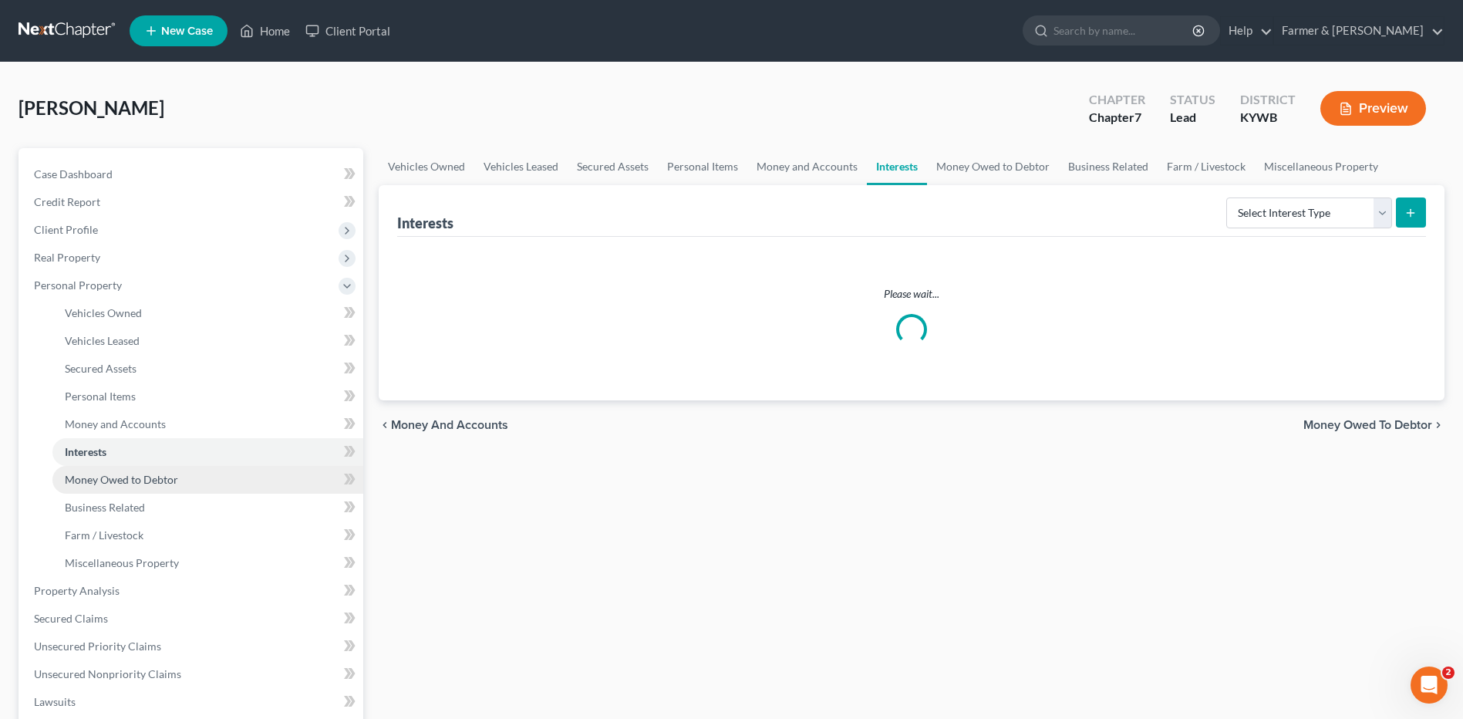
click at [126, 481] on span "Money Owed to Debtor" at bounding box center [121, 479] width 113 height 13
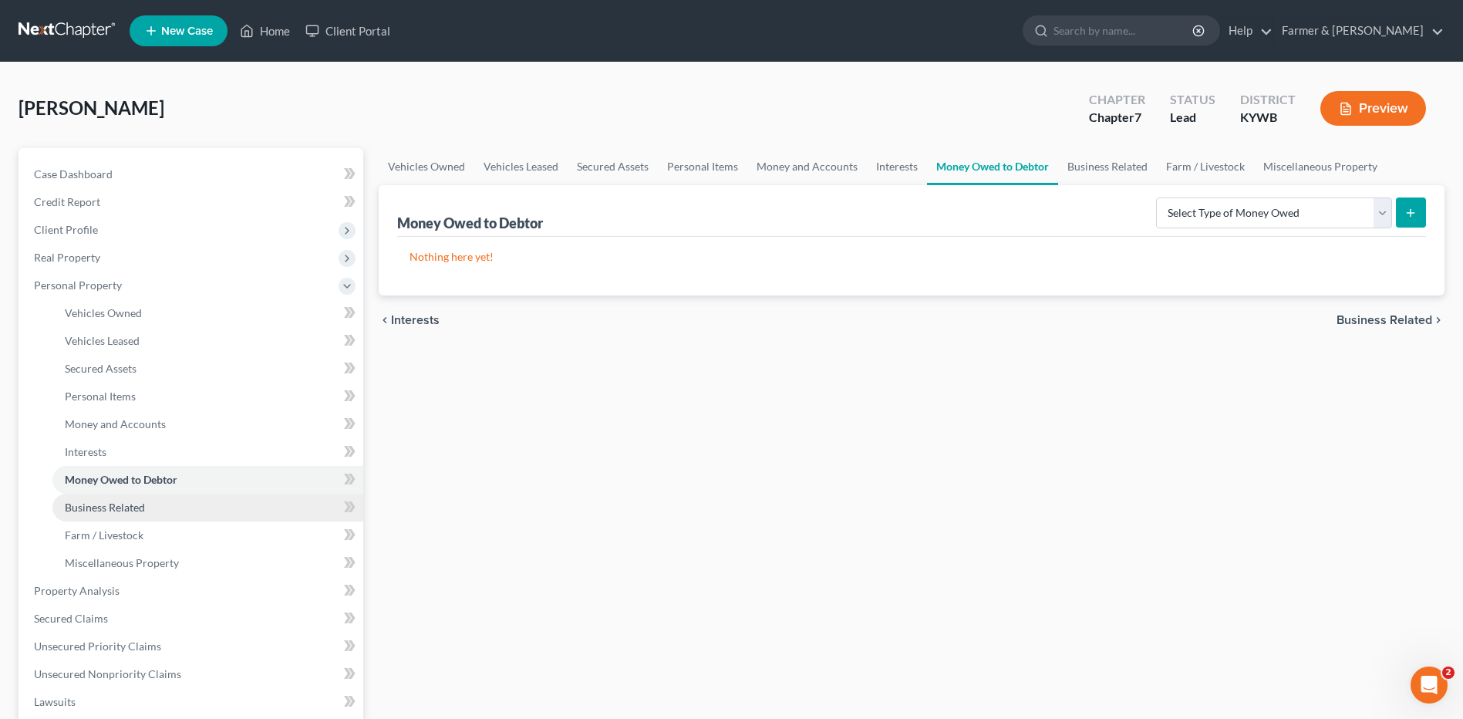
click at [133, 507] on span "Business Related" at bounding box center [105, 506] width 80 height 13
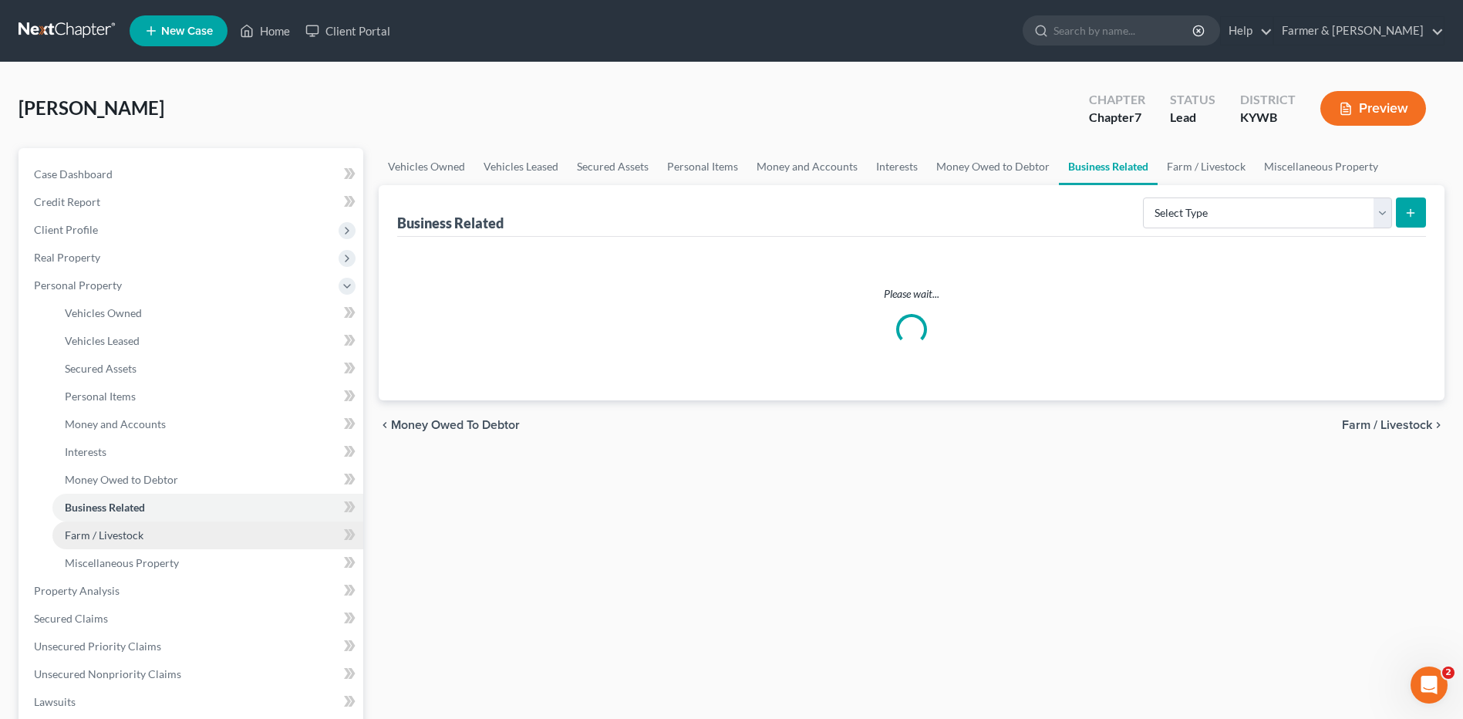
click at [128, 536] on span "Farm / Livestock" at bounding box center [104, 534] width 79 height 13
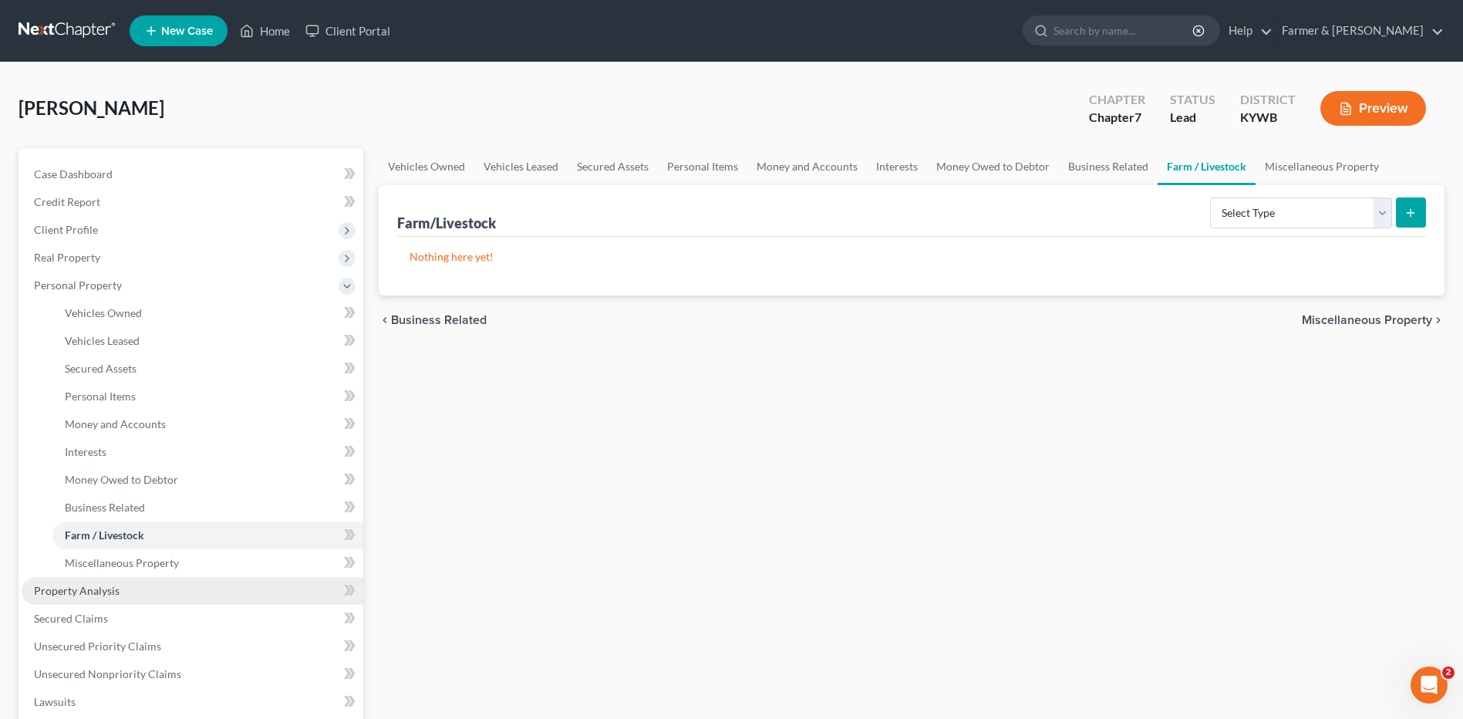
click at [135, 578] on link "Property Analysis" at bounding box center [193, 591] width 342 height 28
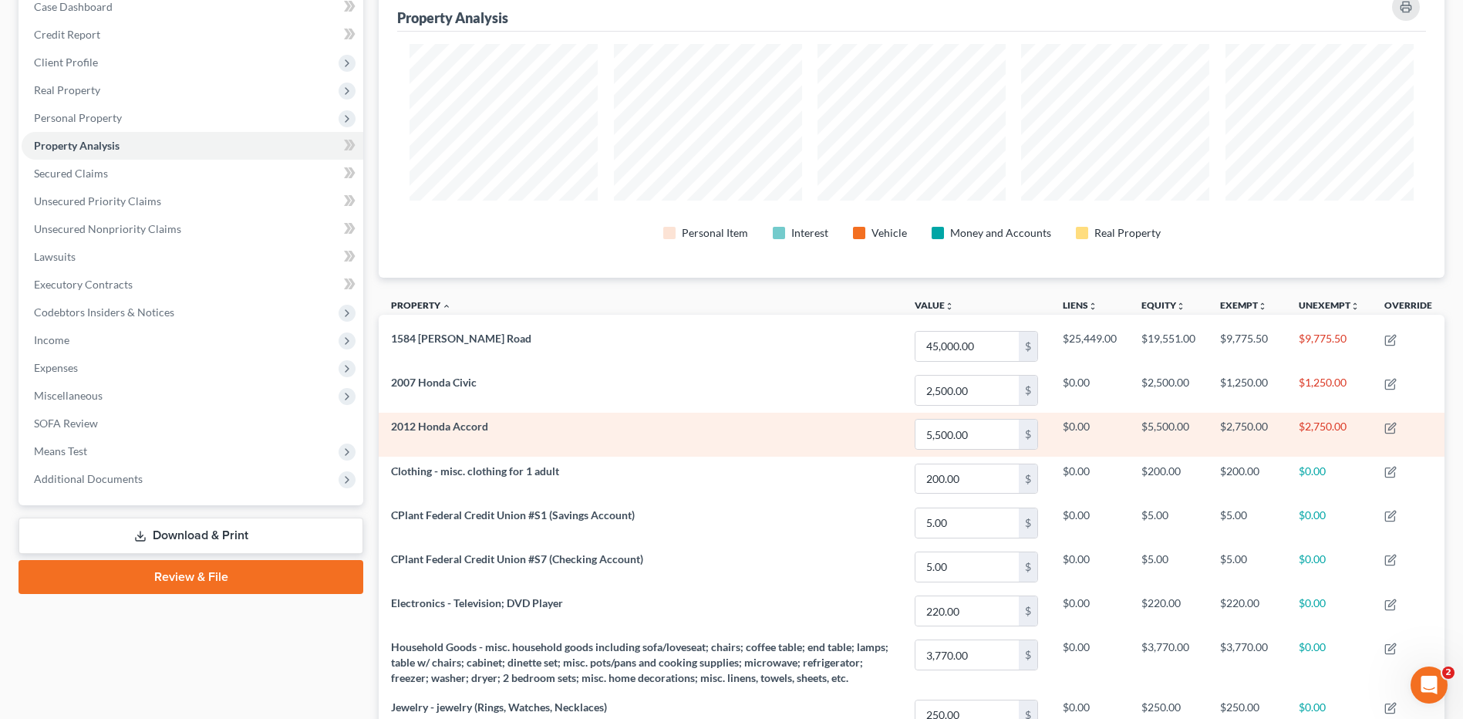
scroll to position [143, 0]
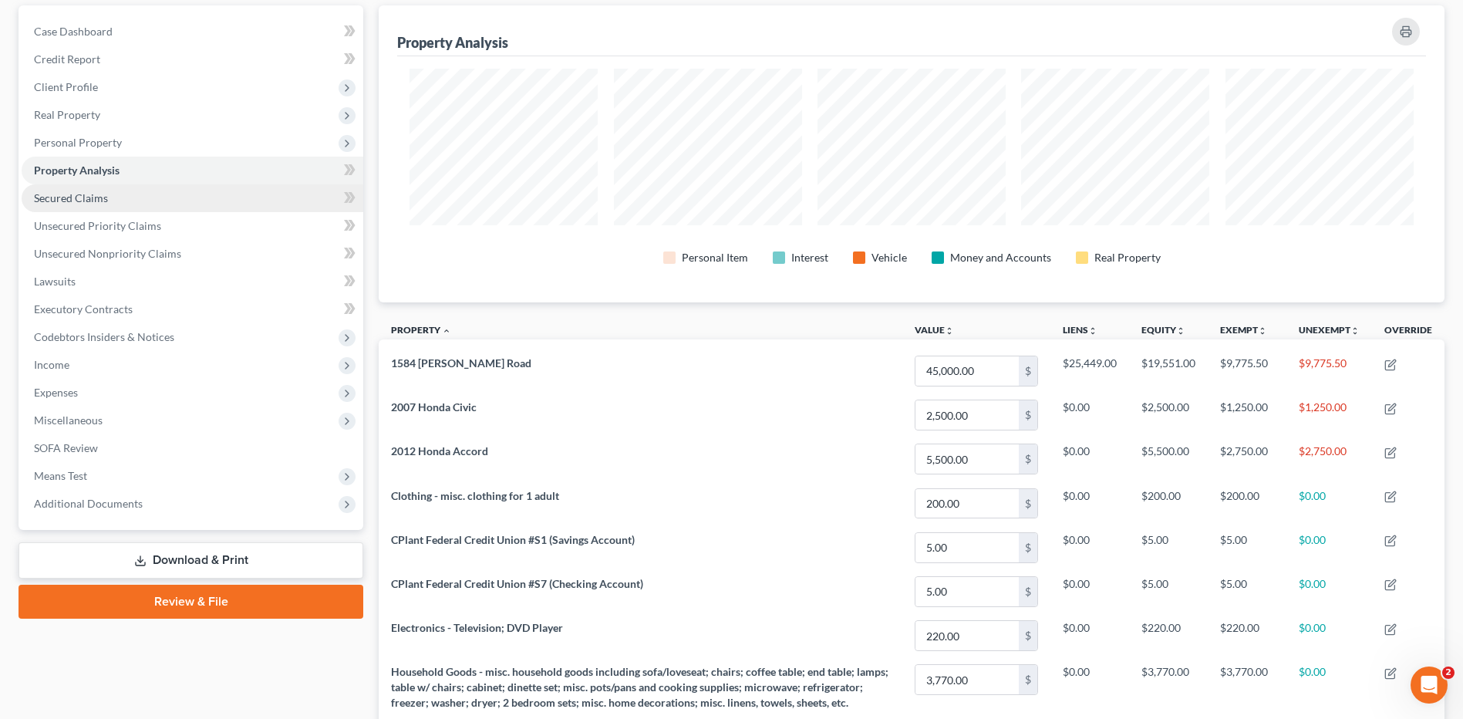
click at [97, 197] on span "Secured Claims" at bounding box center [71, 197] width 74 height 13
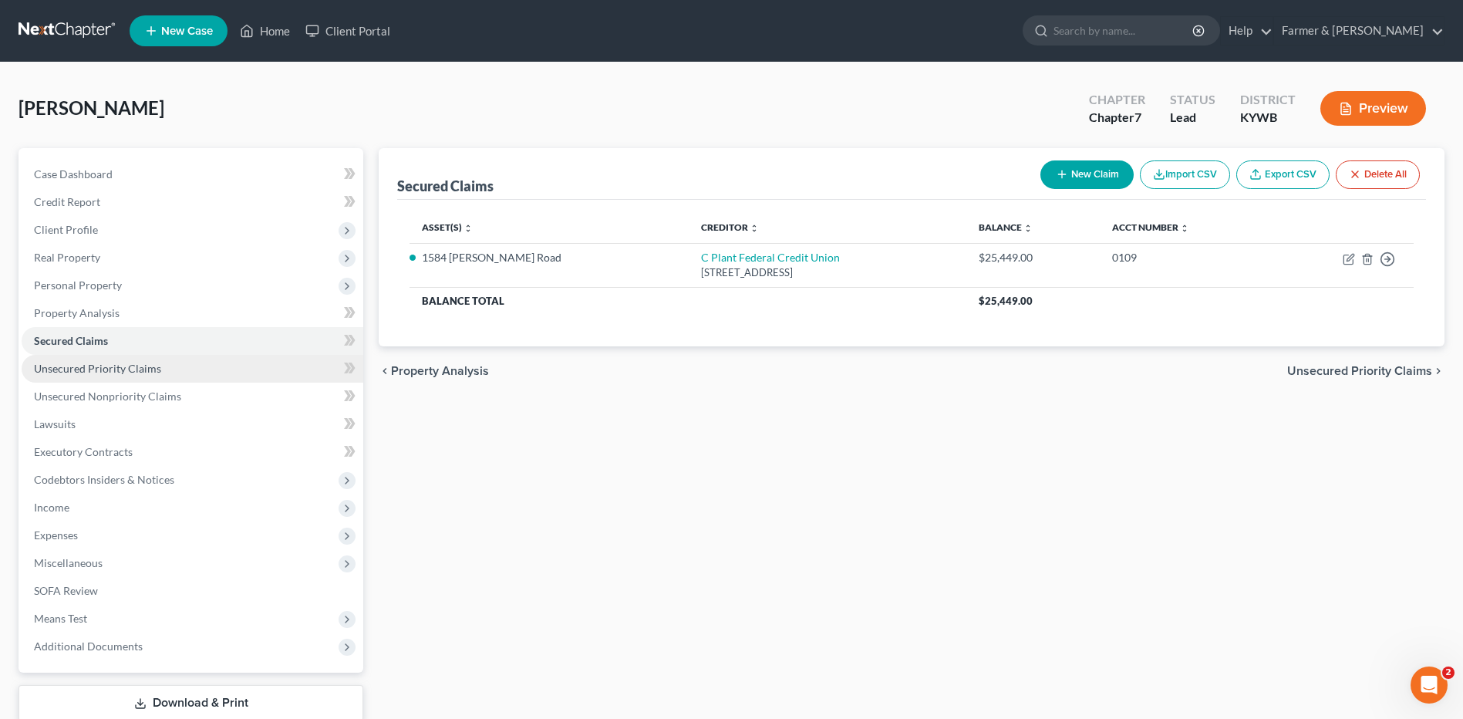
click at [167, 372] on link "Unsecured Priority Claims" at bounding box center [193, 369] width 342 height 28
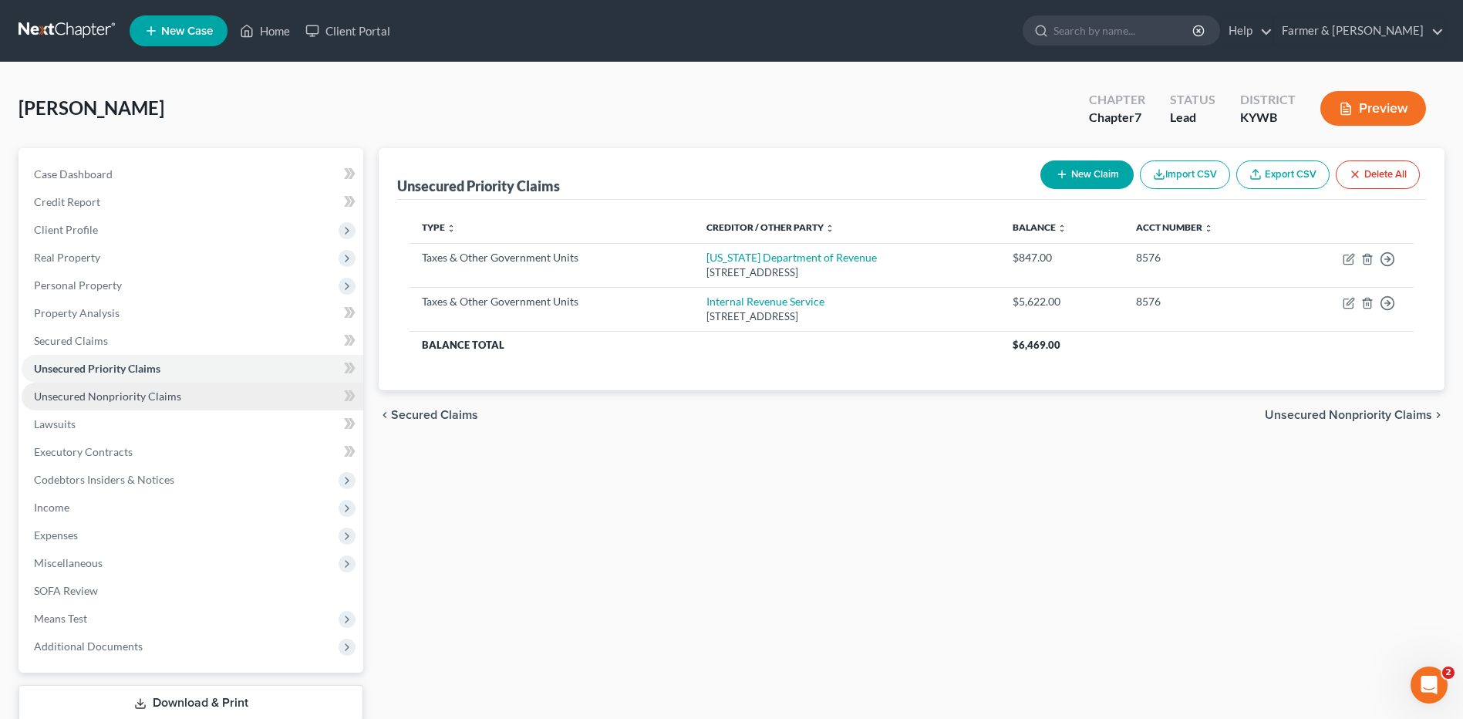
click at [157, 400] on span "Unsecured Nonpriority Claims" at bounding box center [107, 395] width 147 height 13
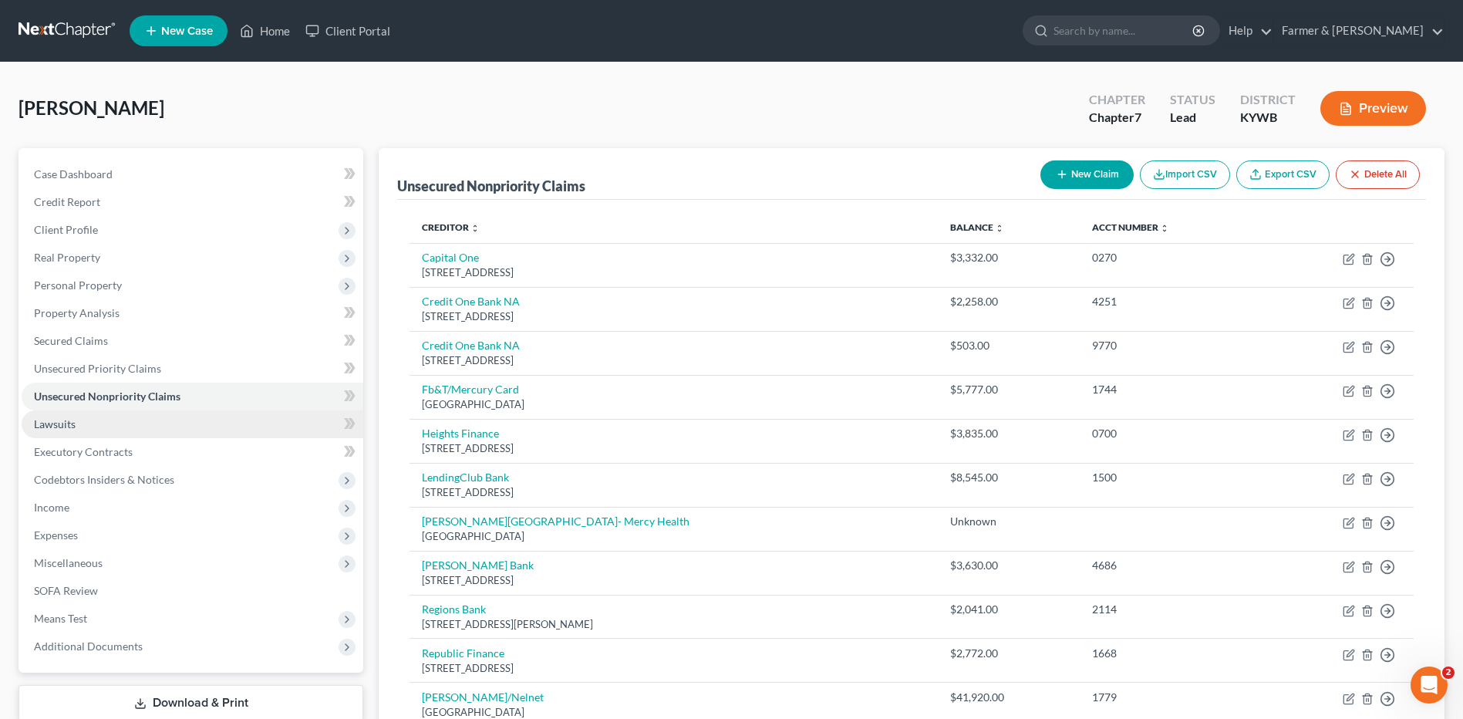
click at [96, 420] on link "Lawsuits" at bounding box center [193, 424] width 342 height 28
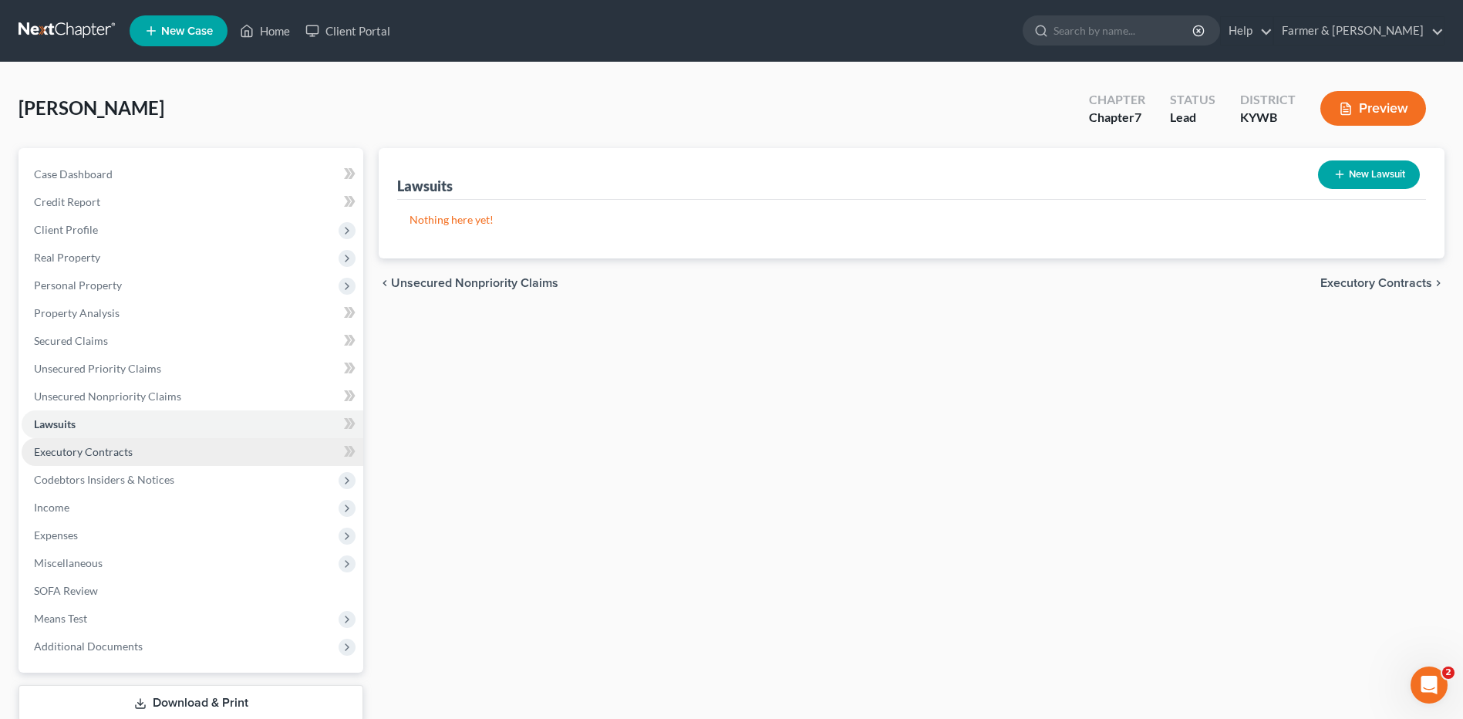
click at [96, 443] on link "Executory Contracts" at bounding box center [193, 452] width 342 height 28
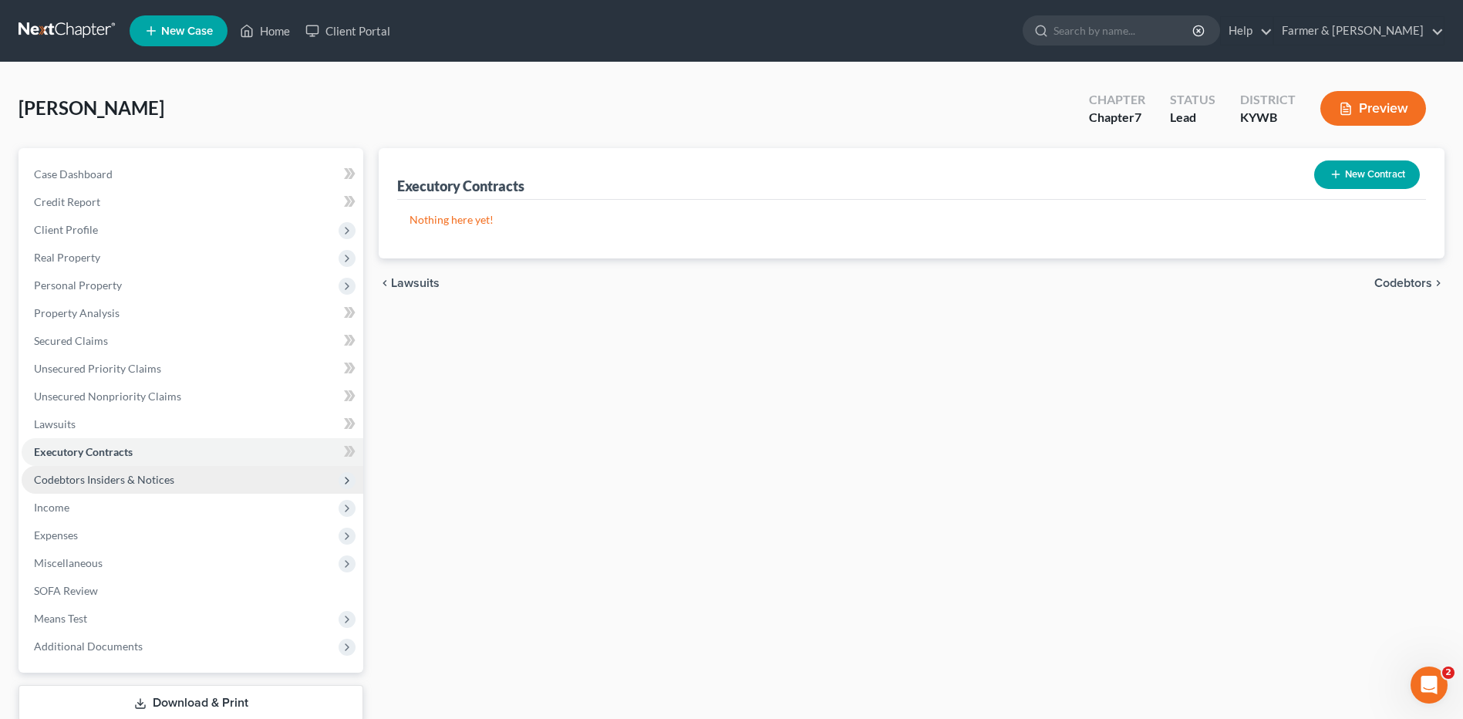
click at [107, 481] on span "Codebtors Insiders & Notices" at bounding box center [104, 479] width 140 height 13
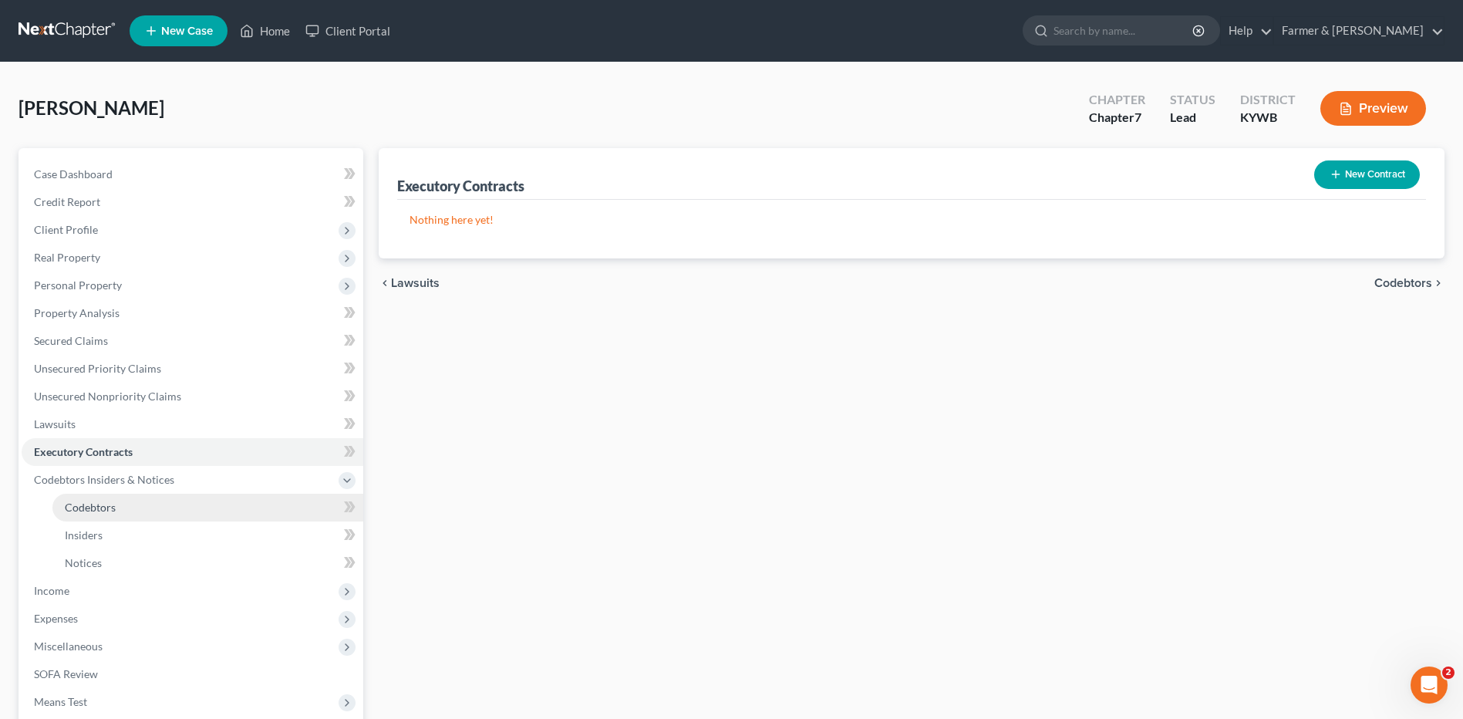
click at [87, 514] on link "Codebtors" at bounding box center [207, 508] width 311 height 28
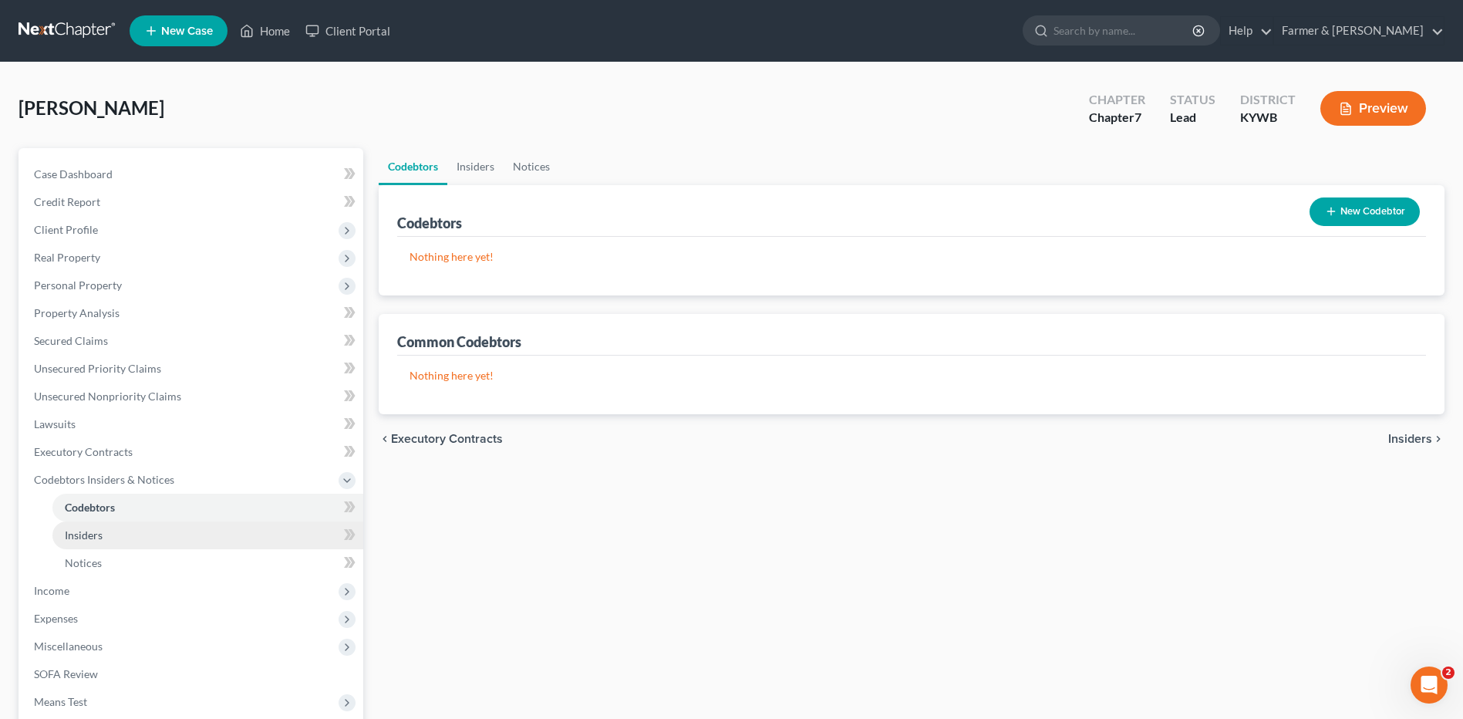
click at [89, 531] on span "Insiders" at bounding box center [84, 534] width 38 height 13
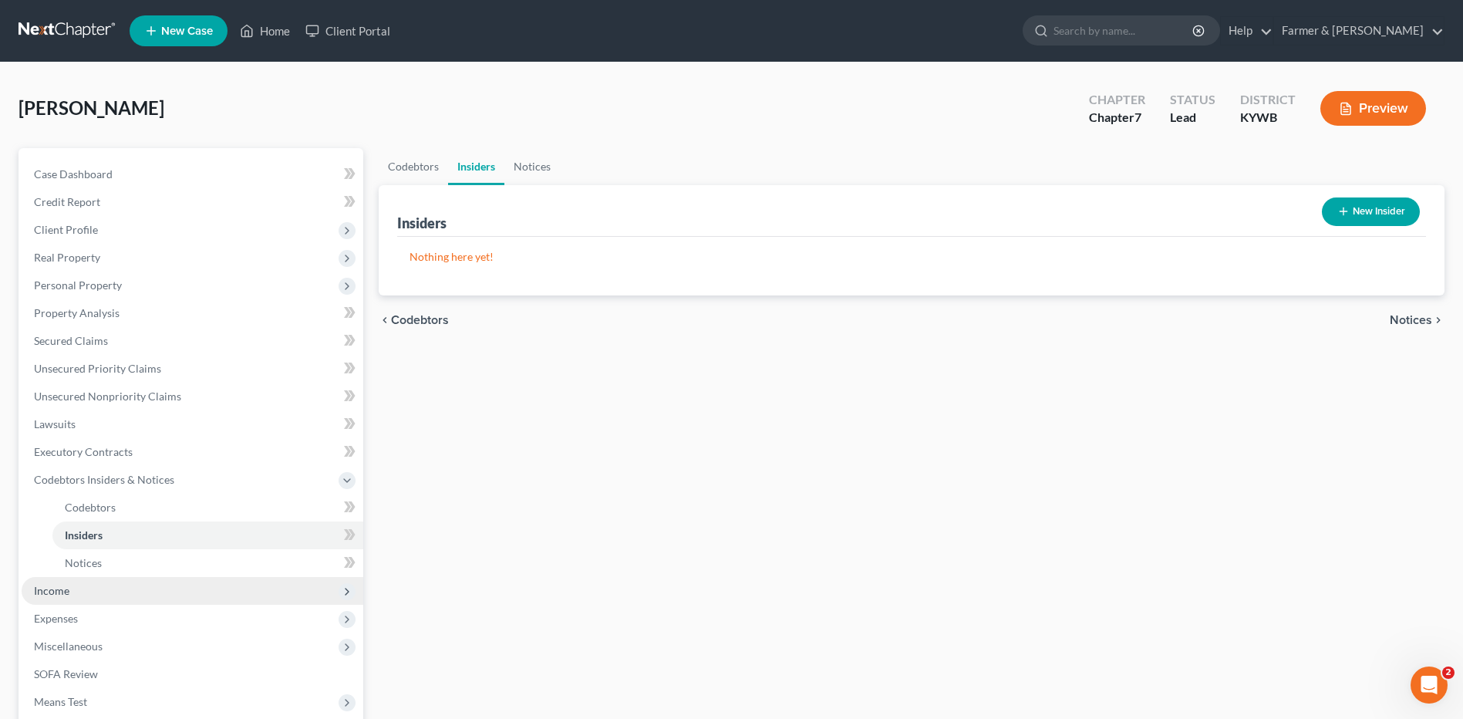
click at [77, 592] on span "Income" at bounding box center [193, 591] width 342 height 28
click at [102, 539] on span "Employment Income" at bounding box center [114, 534] width 99 height 13
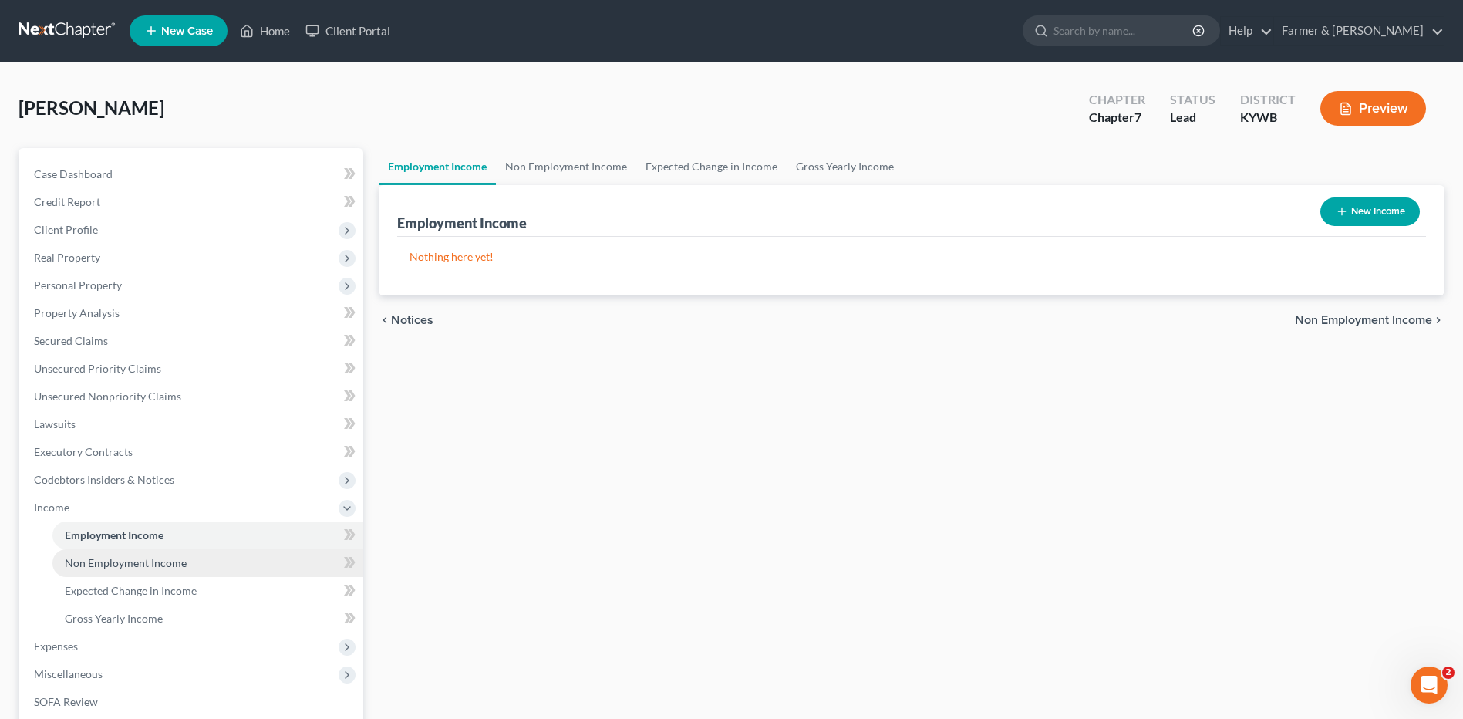
click at [127, 568] on link "Non Employment Income" at bounding box center [207, 563] width 311 height 28
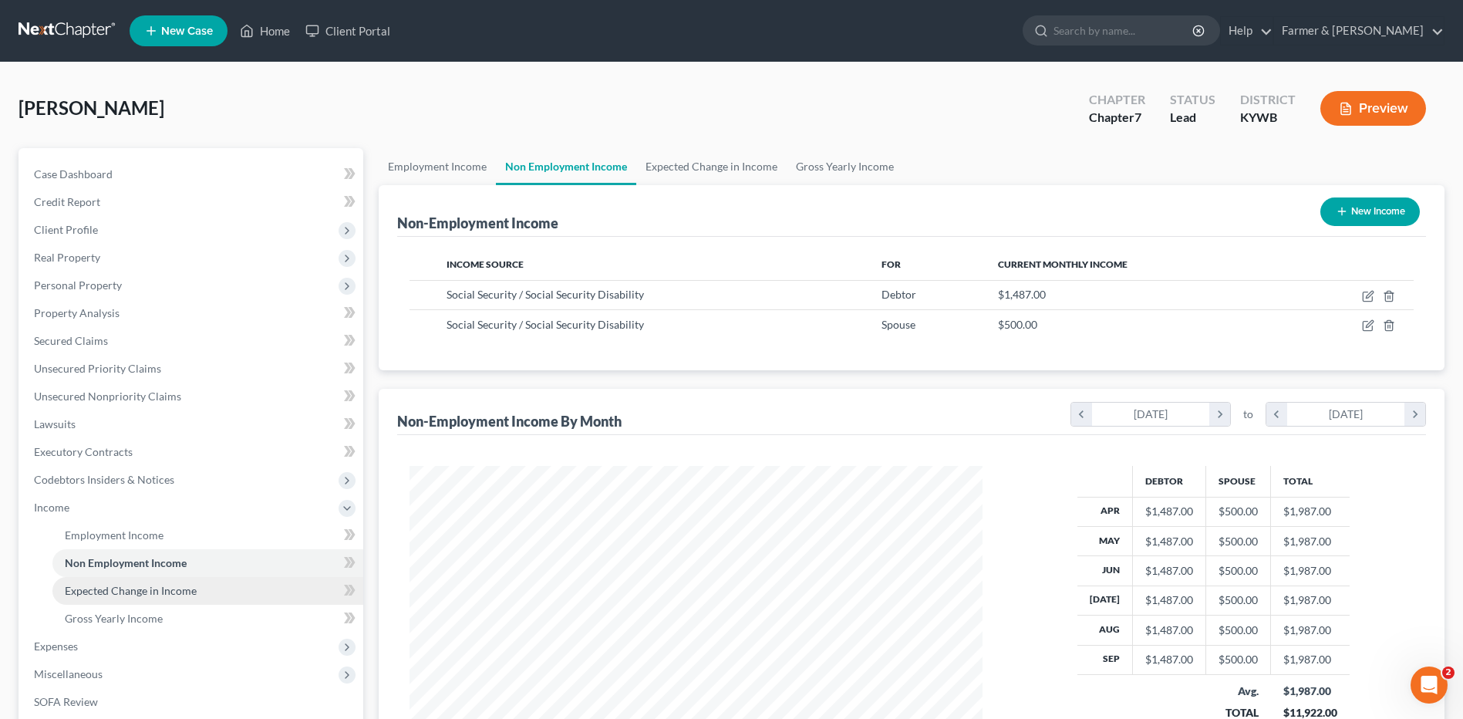
click at [143, 587] on span "Expected Change in Income" at bounding box center [131, 590] width 132 height 13
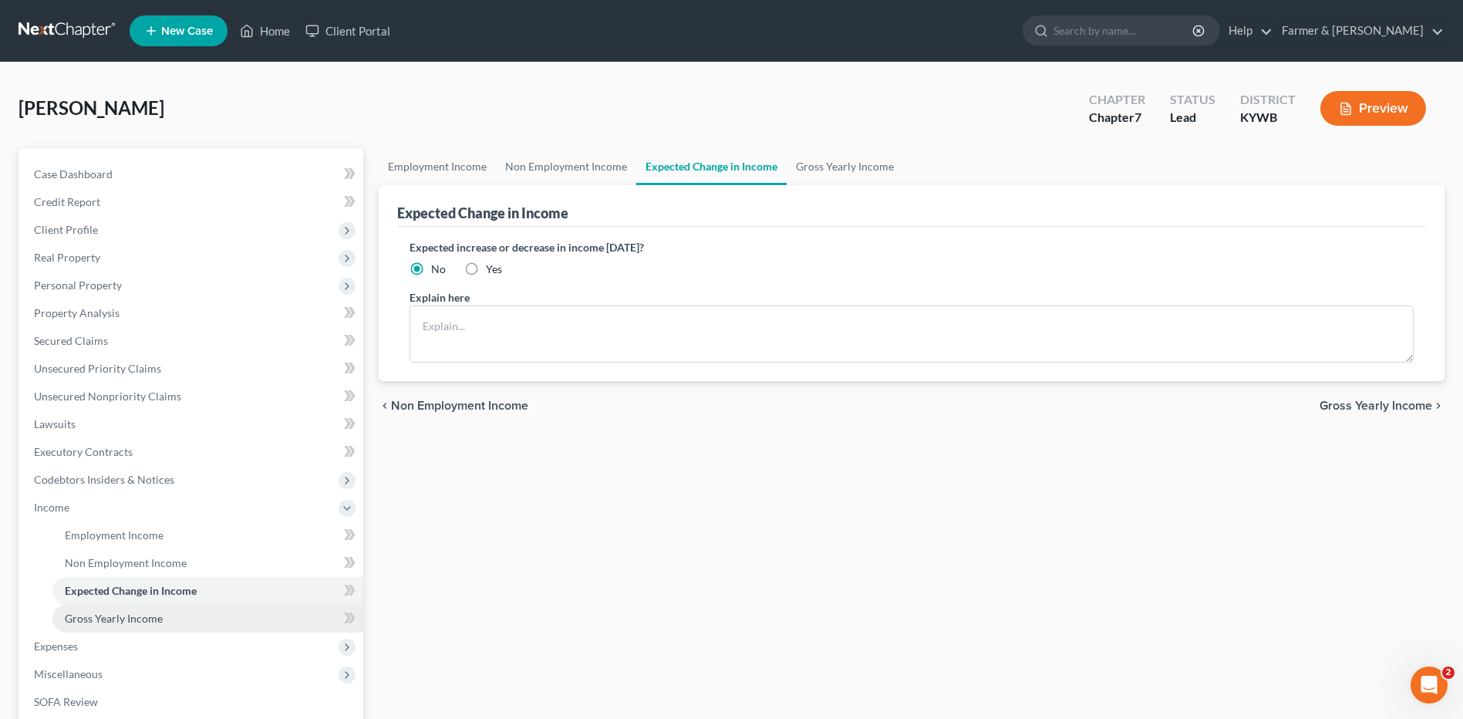
click at [141, 615] on span "Gross Yearly Income" at bounding box center [114, 618] width 98 height 13
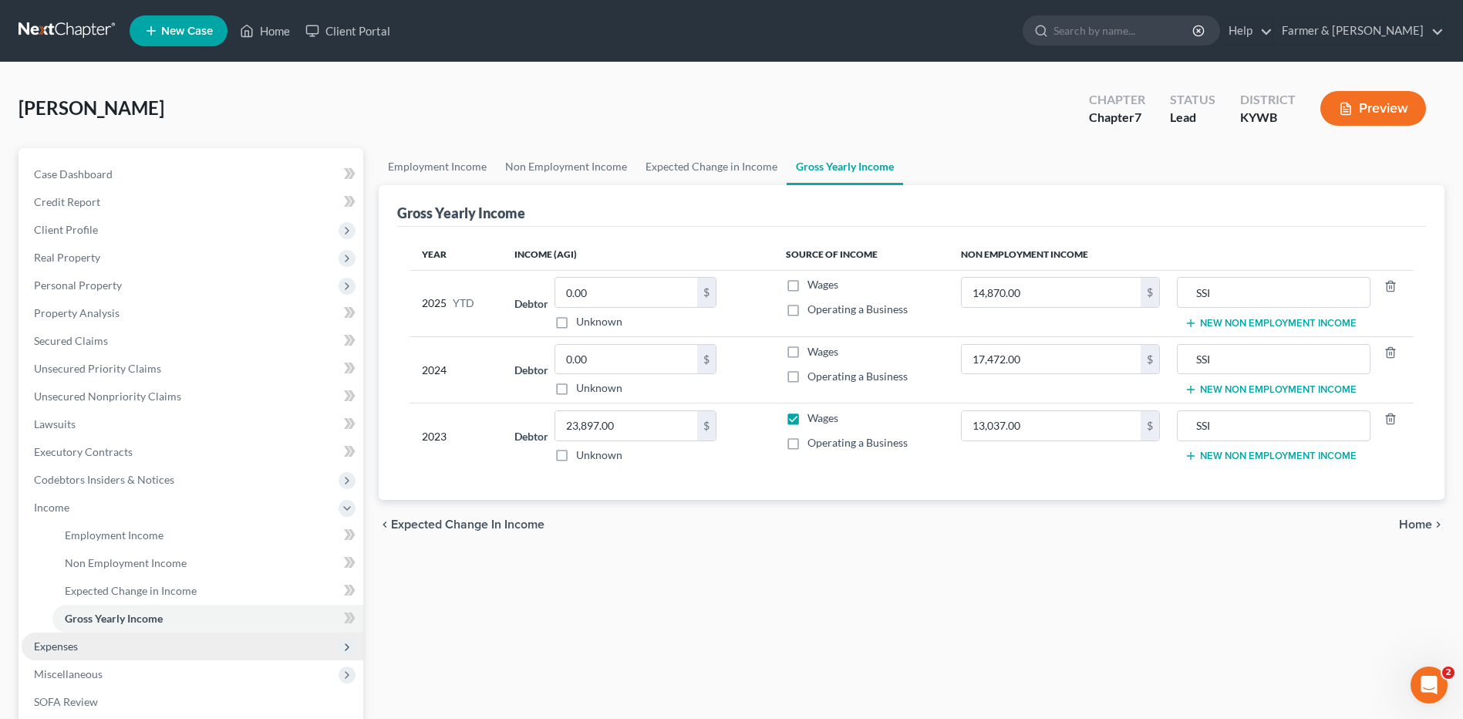
click at [110, 645] on span "Expenses" at bounding box center [193, 646] width 342 height 28
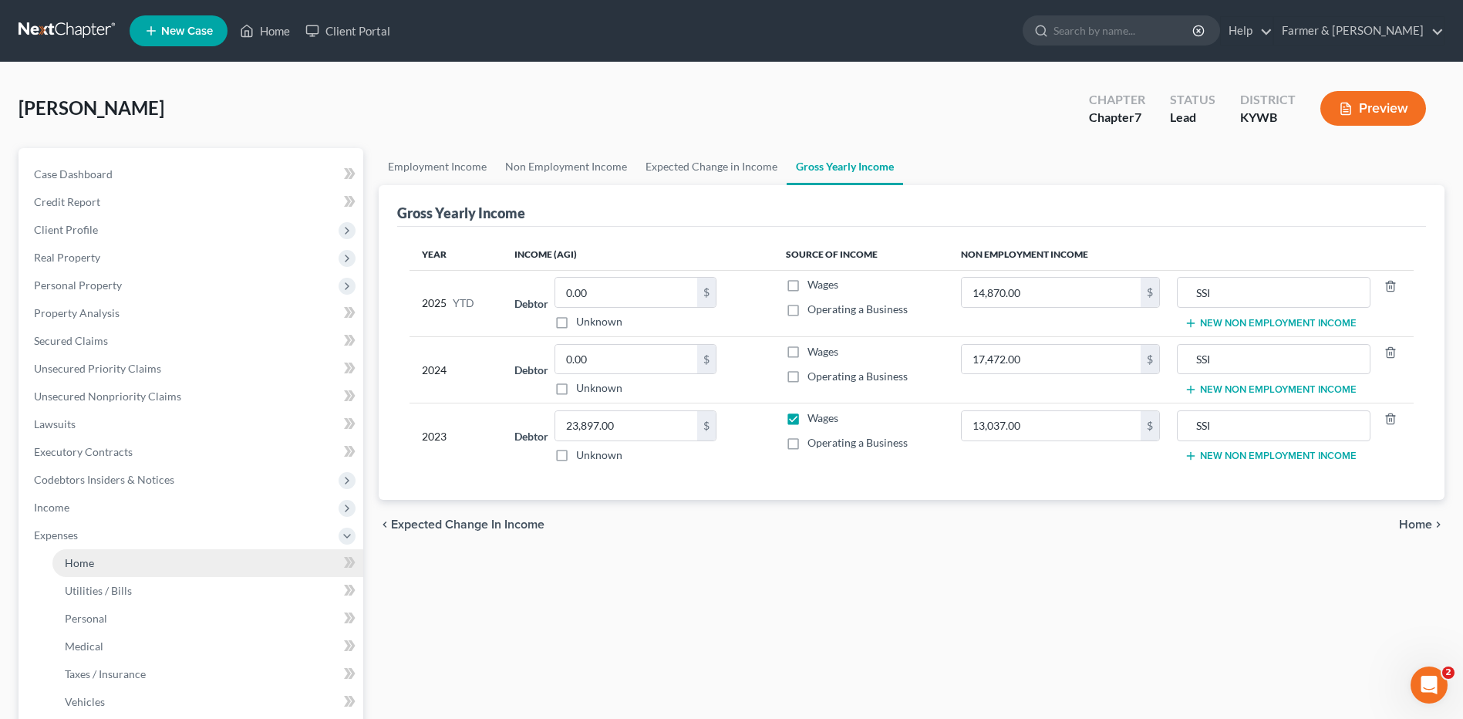
click at [128, 574] on link "Home" at bounding box center [207, 563] width 311 height 28
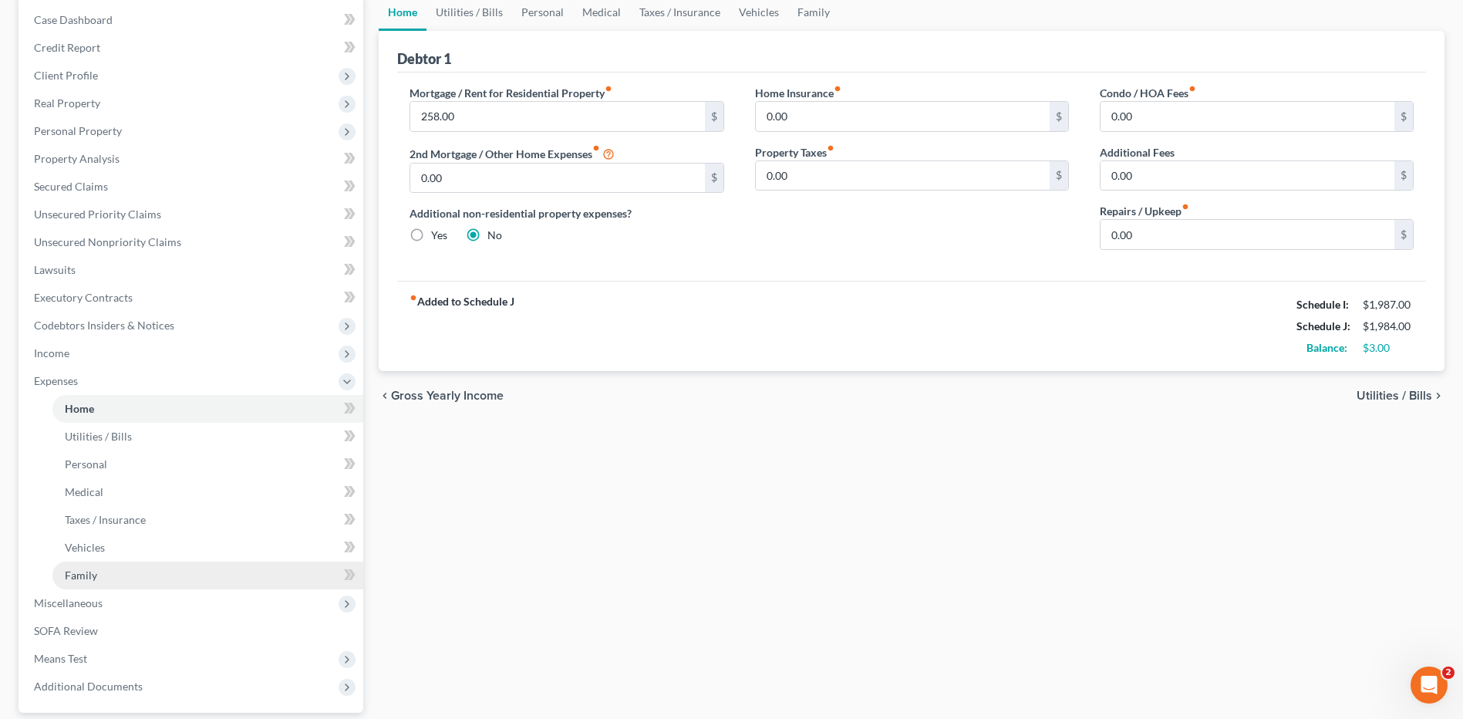
click at [130, 584] on link "Family" at bounding box center [207, 575] width 311 height 28
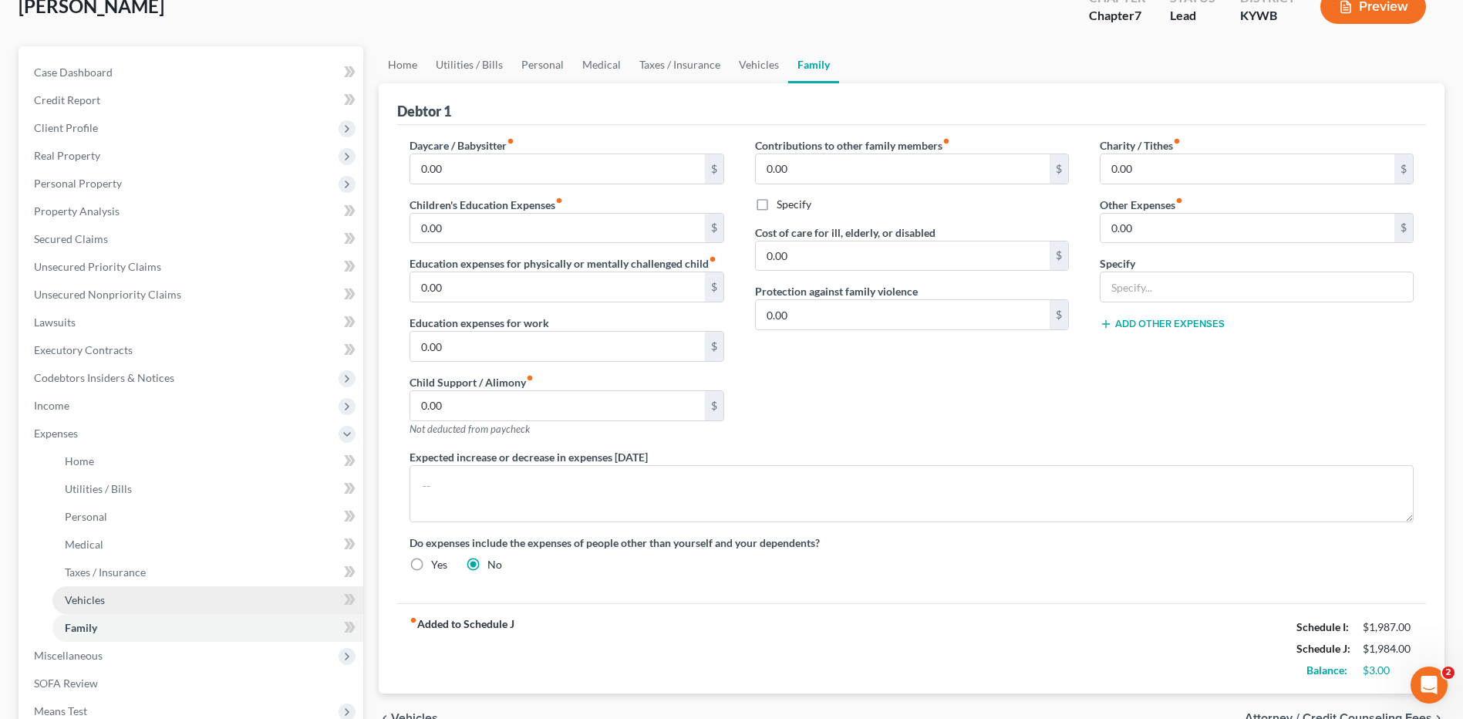
scroll to position [170, 0]
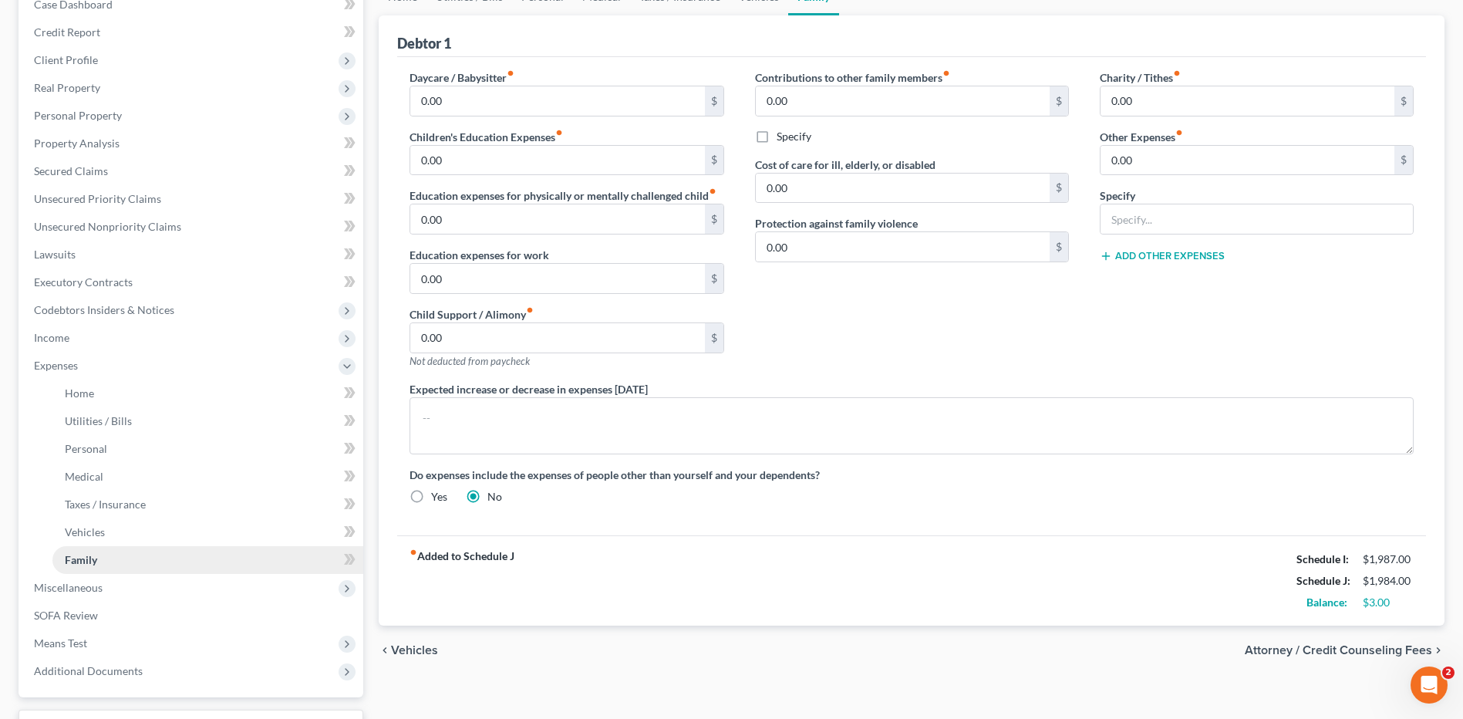
click at [95, 583] on span "Miscellaneous" at bounding box center [68, 587] width 69 height 13
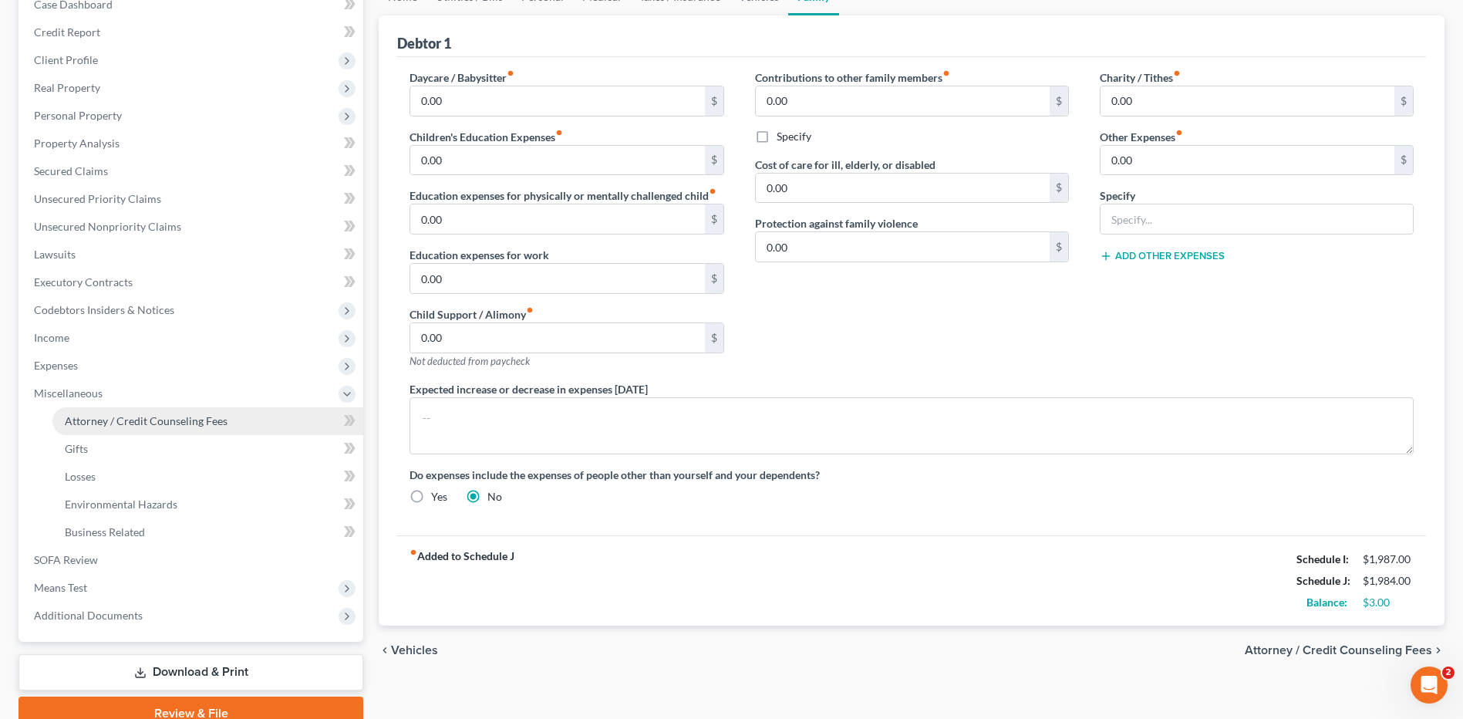
click at [137, 433] on link "Attorney / Credit Counseling Fees" at bounding box center [207, 421] width 311 height 28
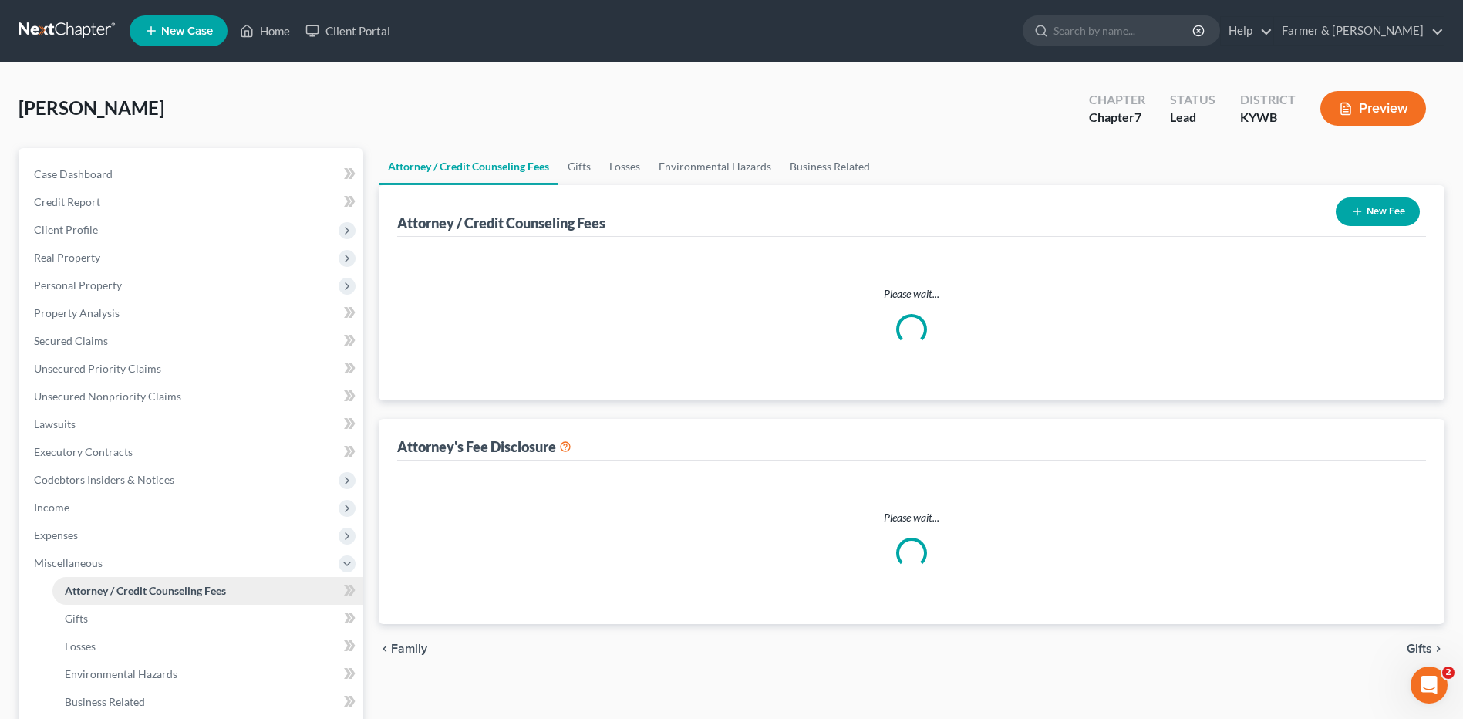
select select "0"
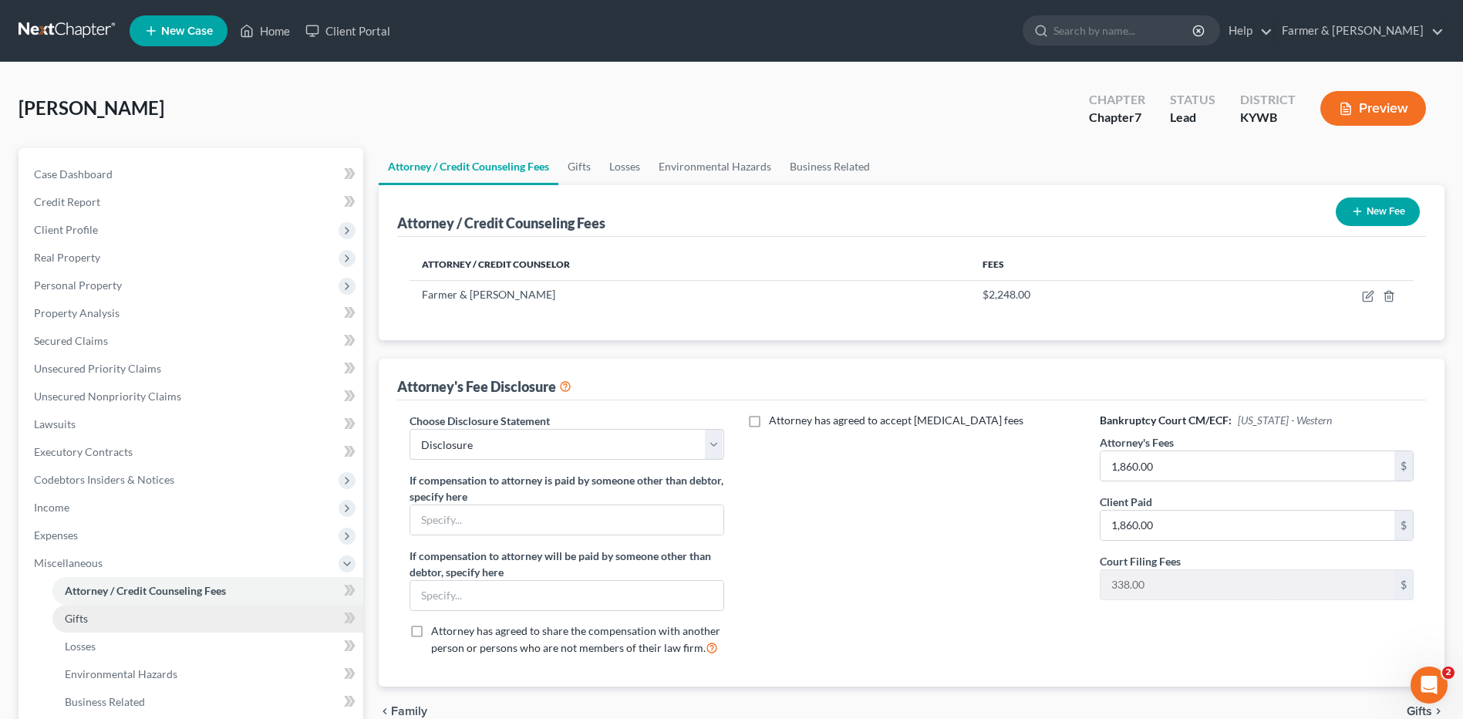
click at [122, 614] on link "Gifts" at bounding box center [207, 619] width 311 height 28
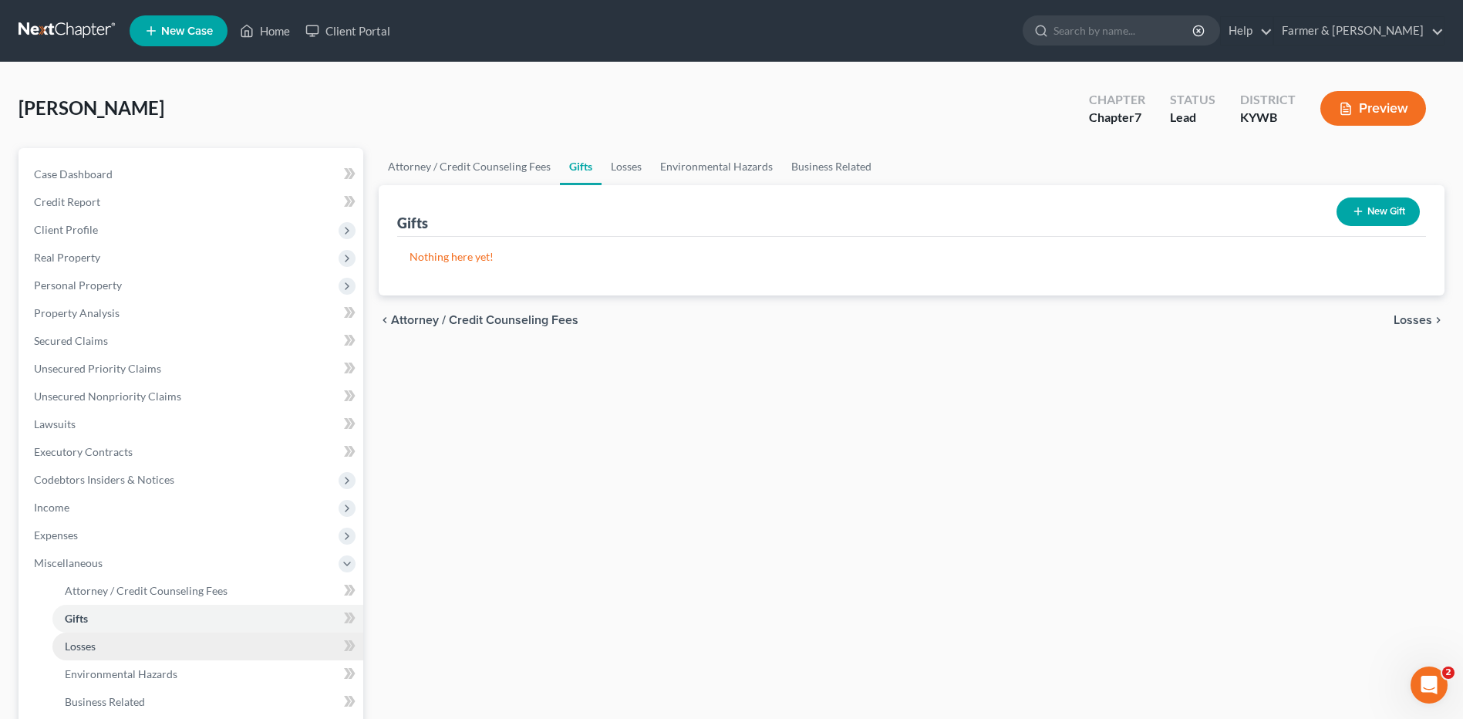
click at [120, 652] on link "Losses" at bounding box center [207, 646] width 311 height 28
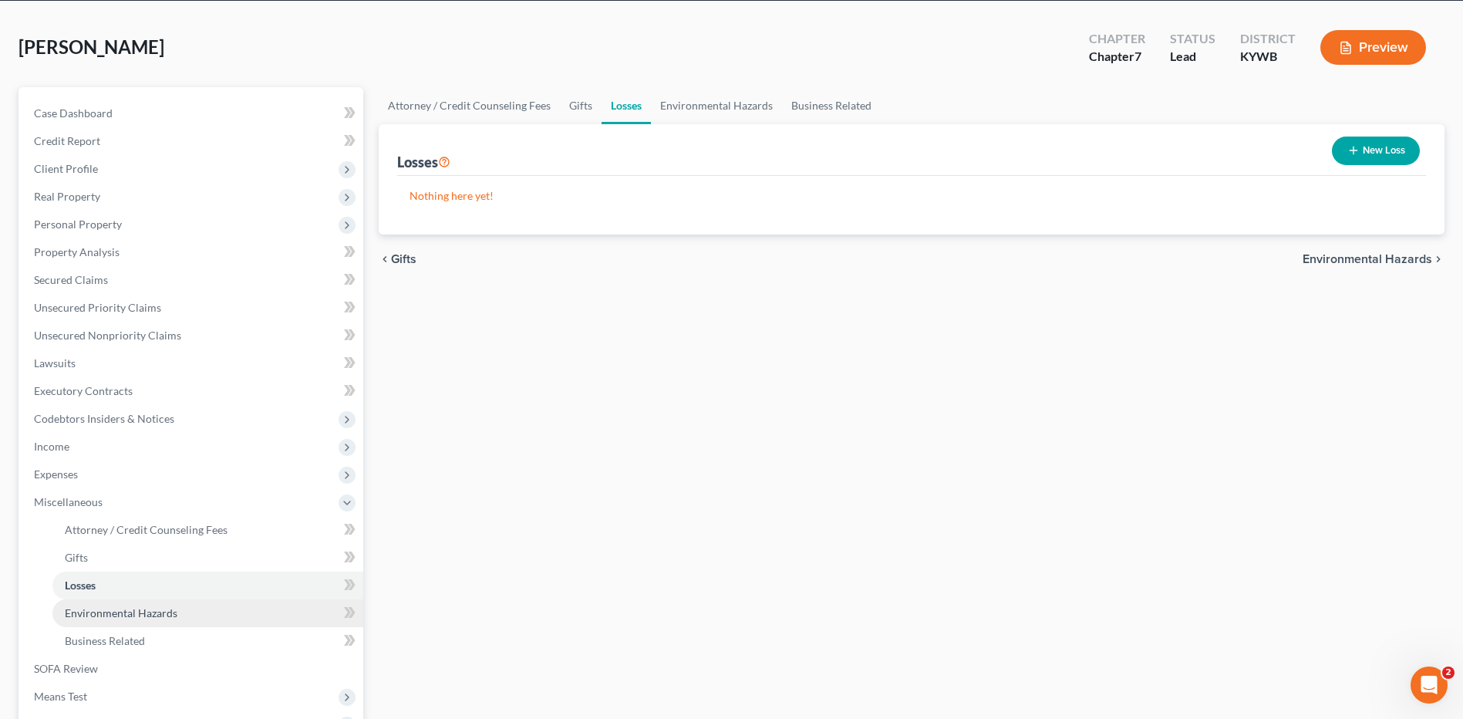
scroll to position [154, 0]
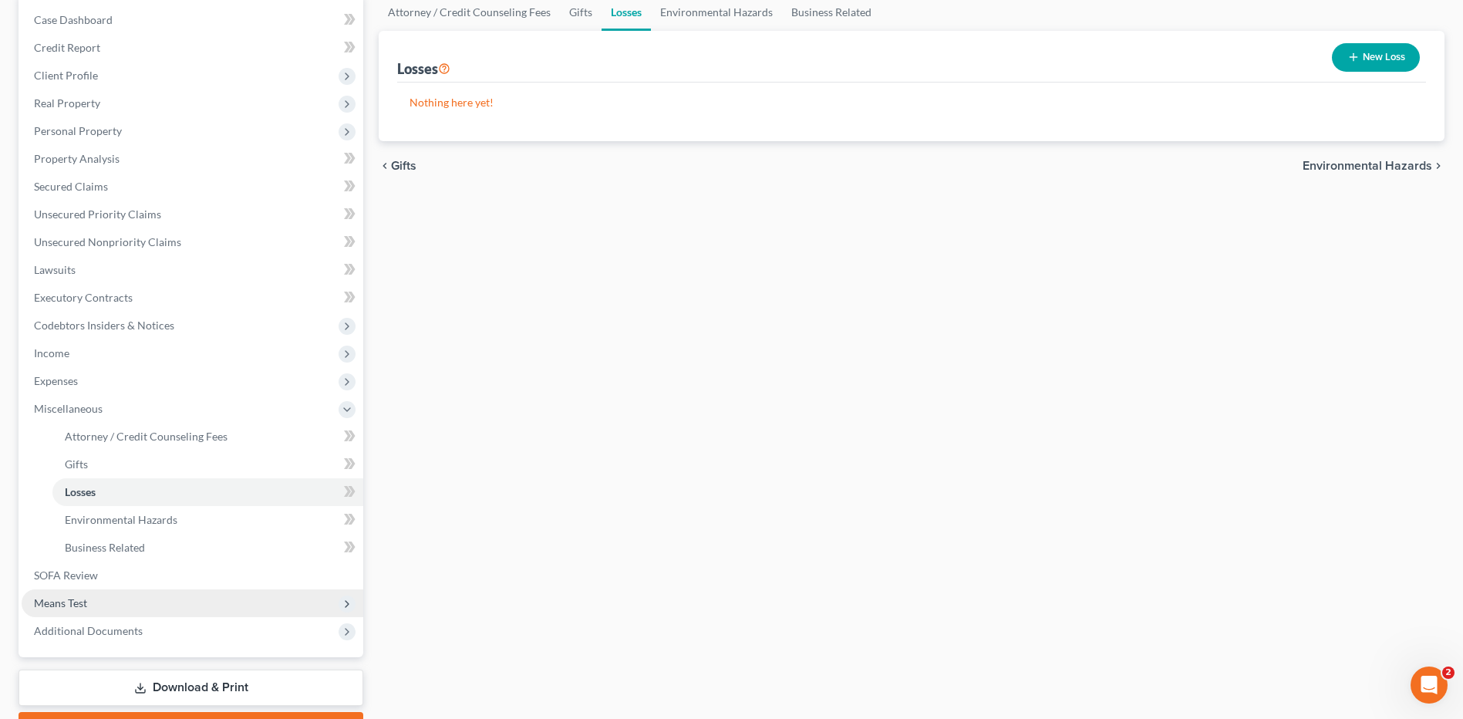
click at [103, 601] on span "Means Test" at bounding box center [193, 603] width 342 height 28
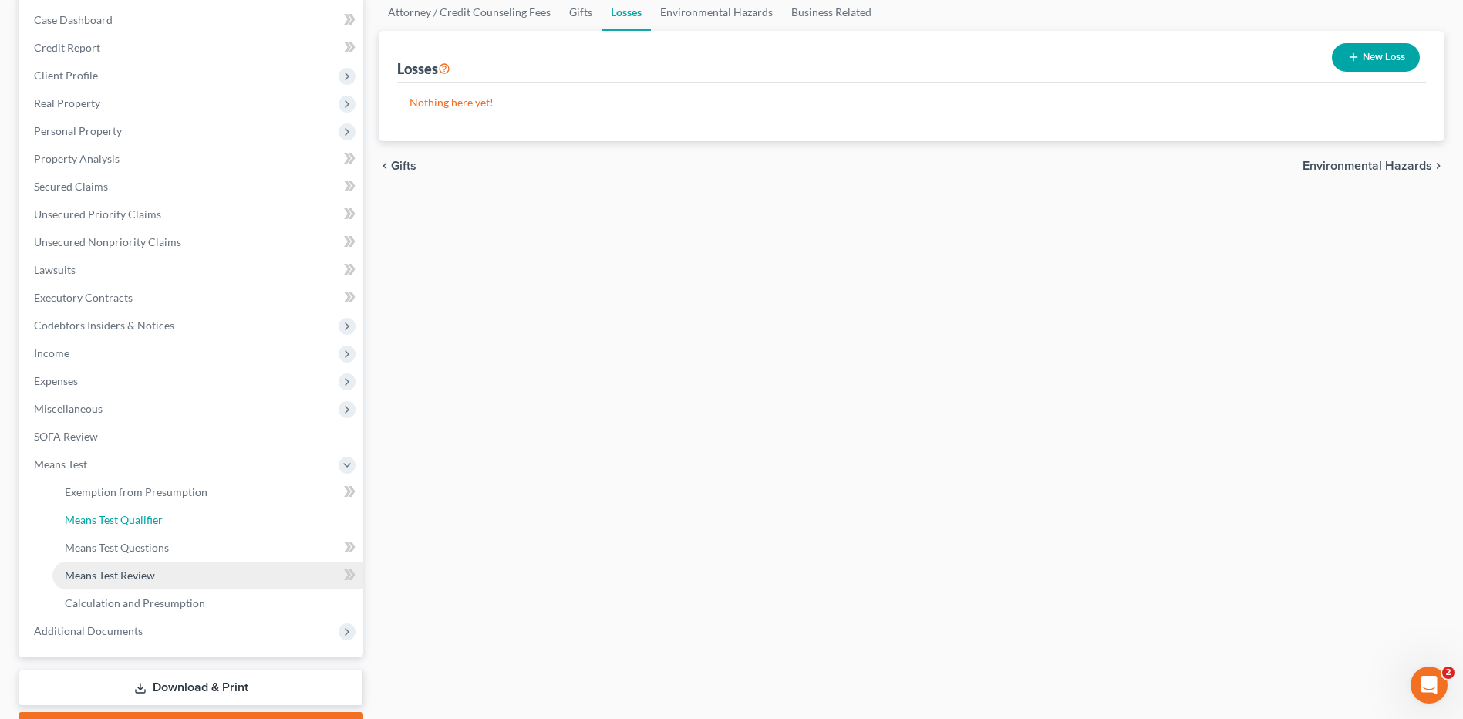
click at [162, 532] on link "Means Test Qualifier" at bounding box center [207, 520] width 311 height 28
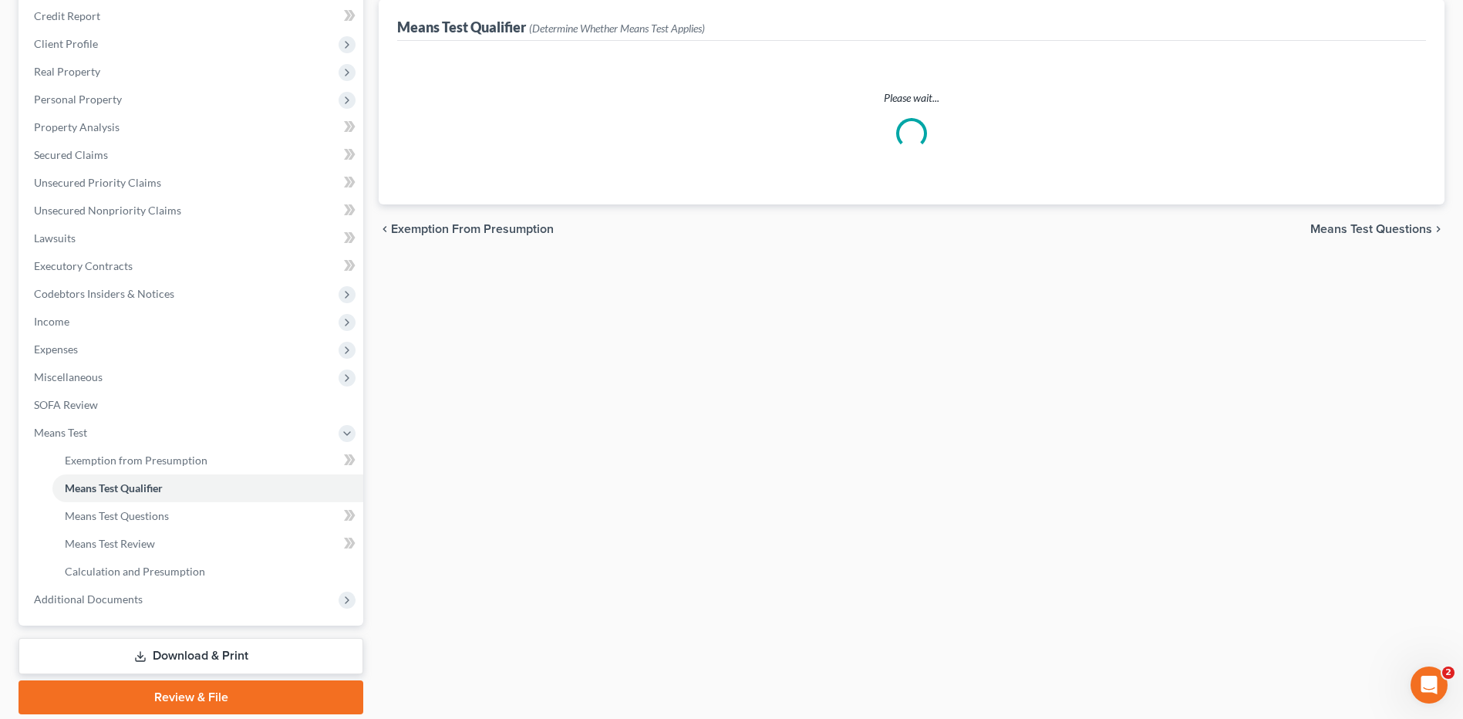
scroll to position [240, 0]
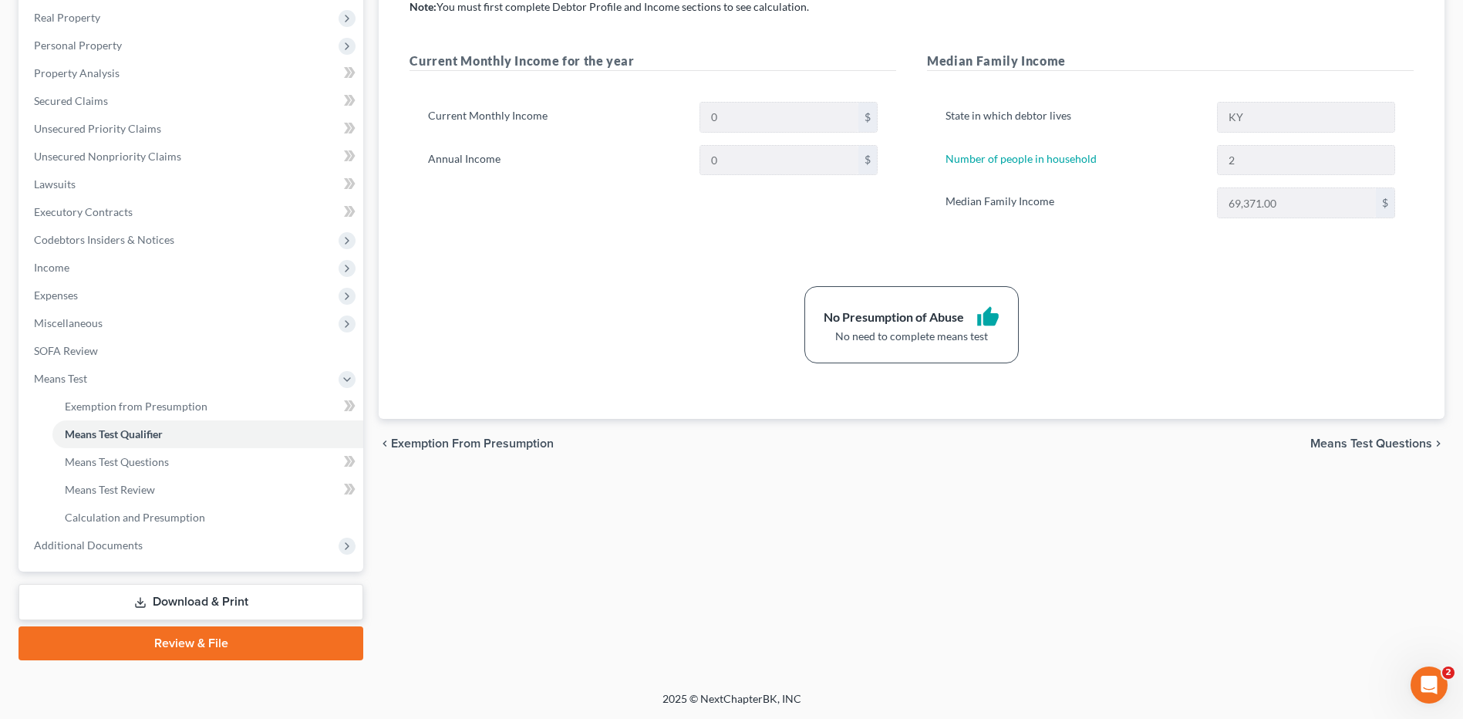
click at [228, 645] on link "Review & File" at bounding box center [191, 643] width 345 height 34
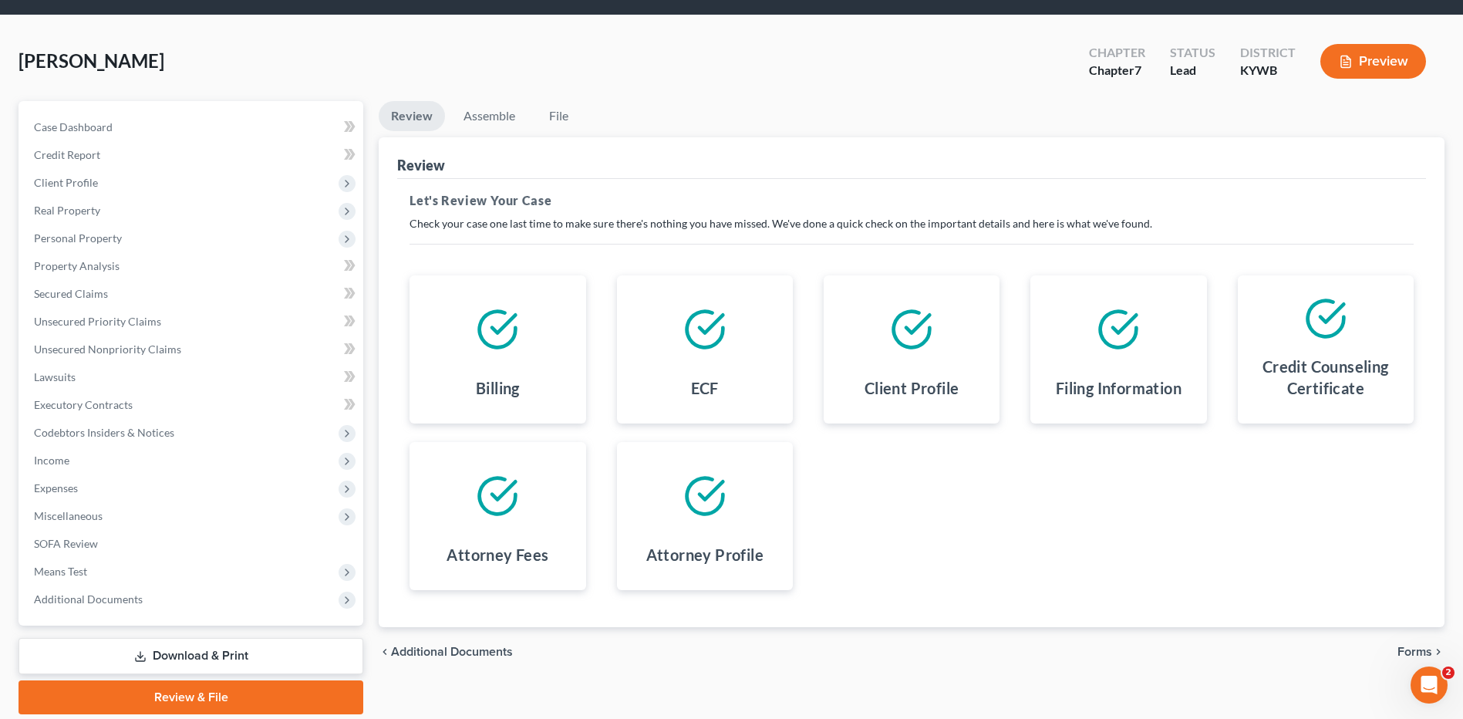
scroll to position [101, 0]
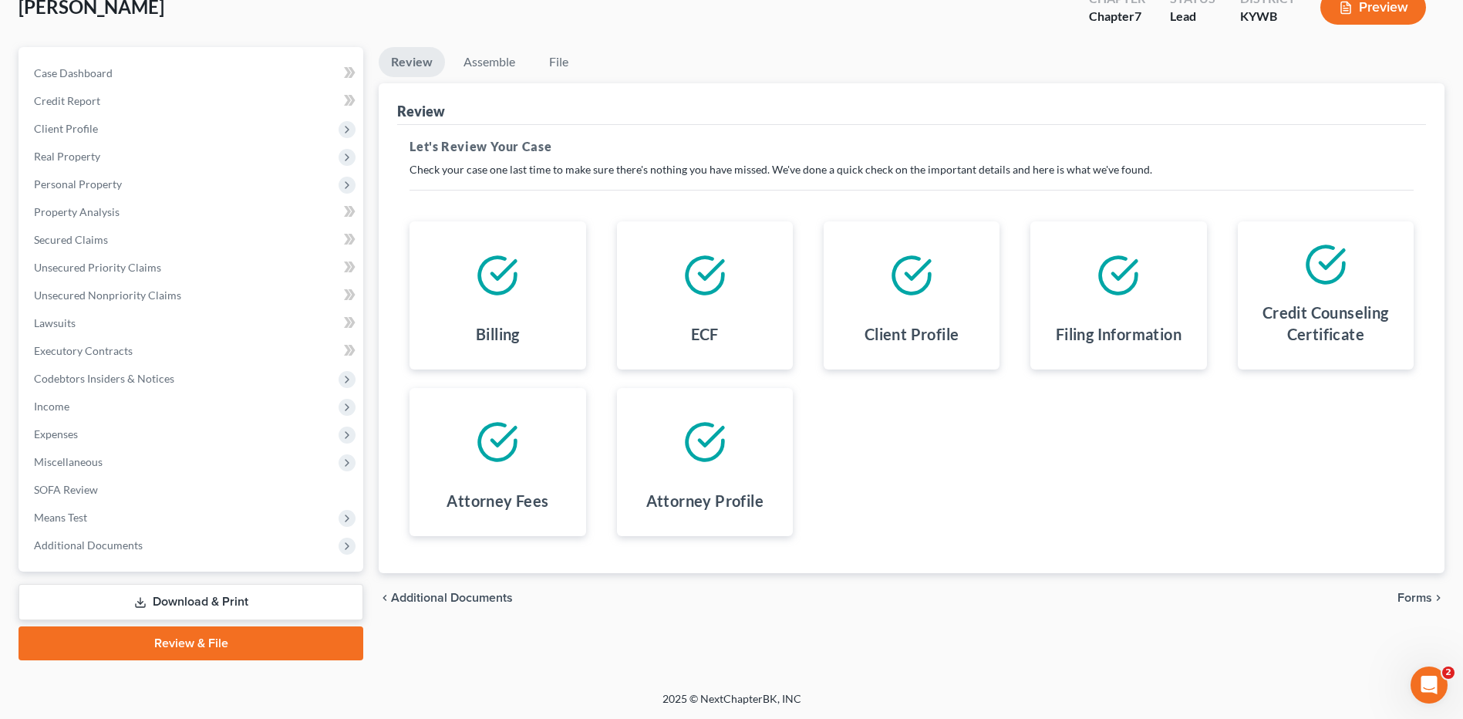
click at [1410, 600] on span "Forms" at bounding box center [1414, 597] width 35 height 12
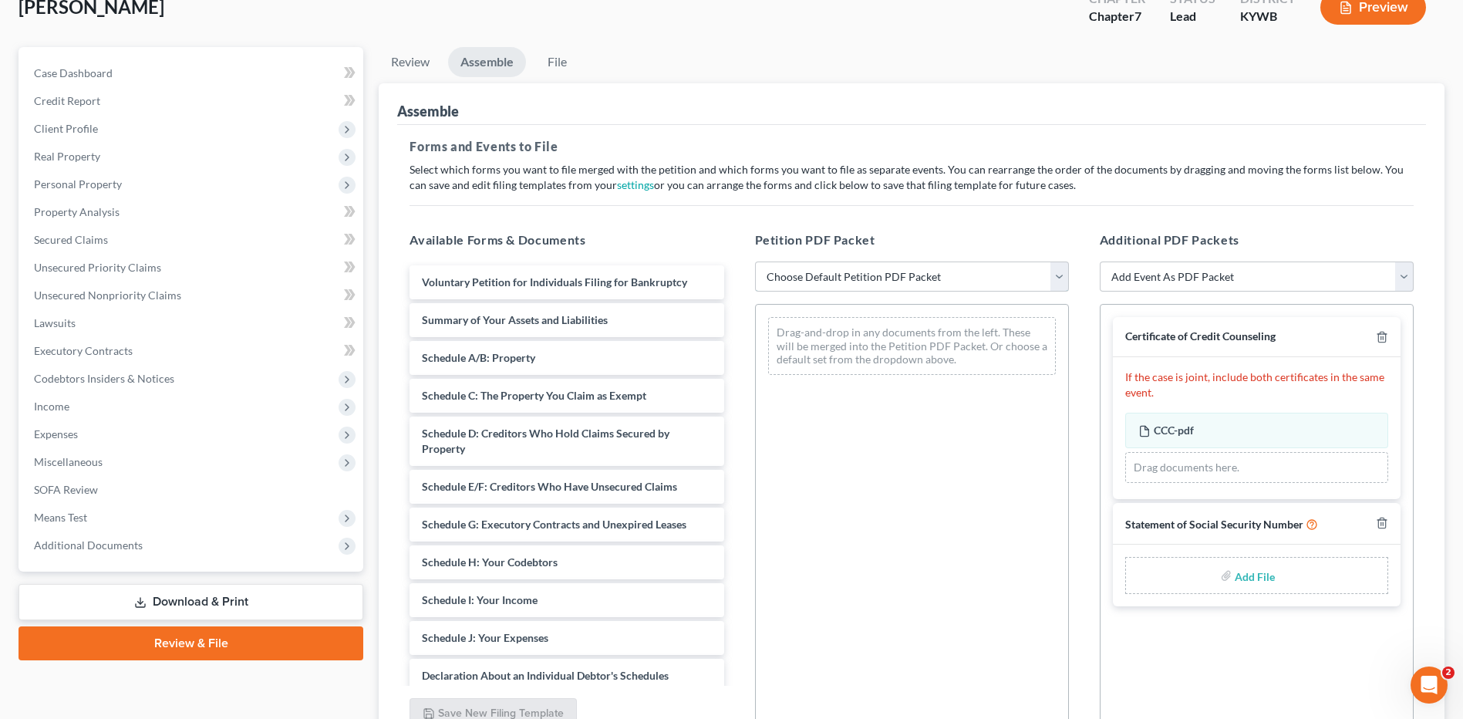
drag, startPoint x: 915, startPoint y: 283, endPoint x: 902, endPoint y: 283, distance: 13.1
click at [915, 283] on select "Choose Default Petition PDF Packet Emergency Filing (Voluntary Petition and Cre…" at bounding box center [912, 276] width 314 height 31
select select "2"
click at [755, 261] on select "Choose Default Petition PDF Packet Emergency Filing (Voluntary Petition and Cre…" at bounding box center [912, 276] width 314 height 31
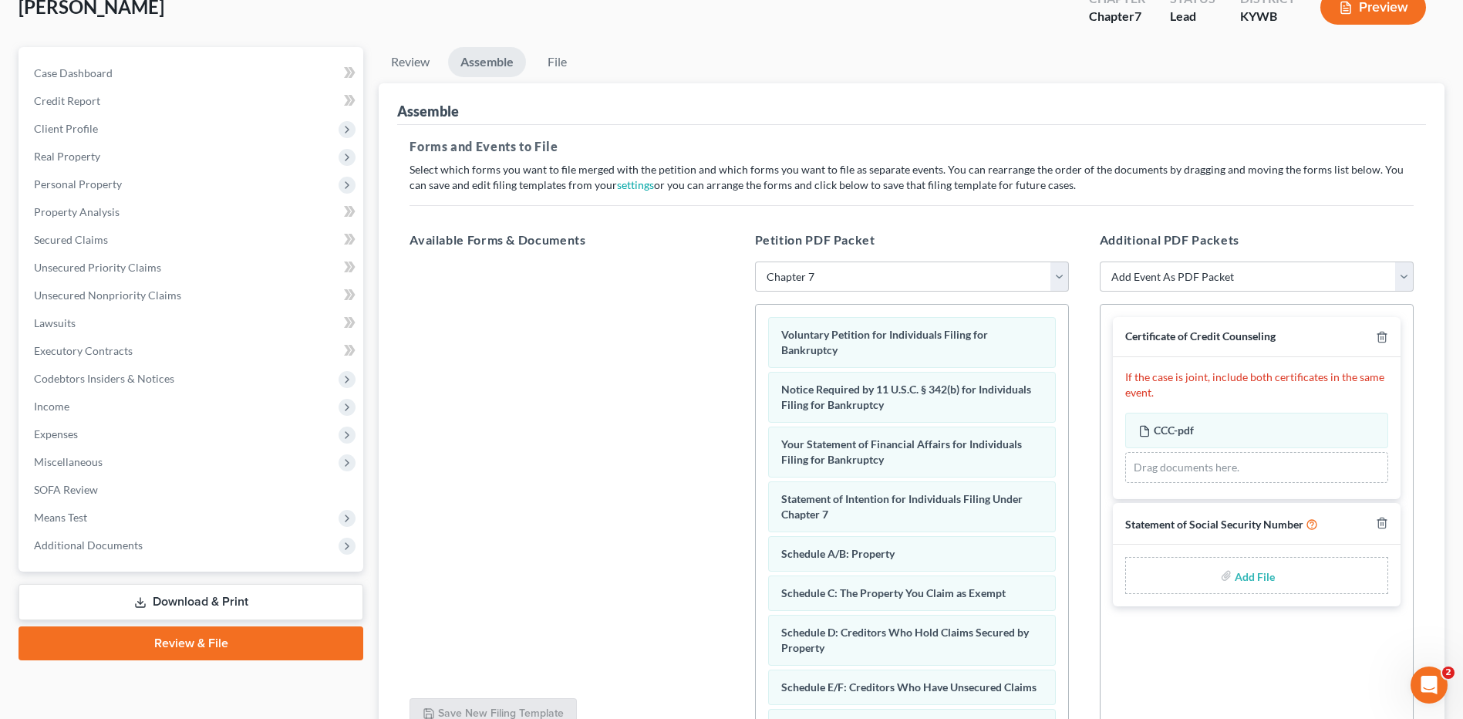
click at [1265, 576] on input "file" at bounding box center [1253, 575] width 37 height 28
type input "C:\fakepath\SSN FOR FILING.pdf"
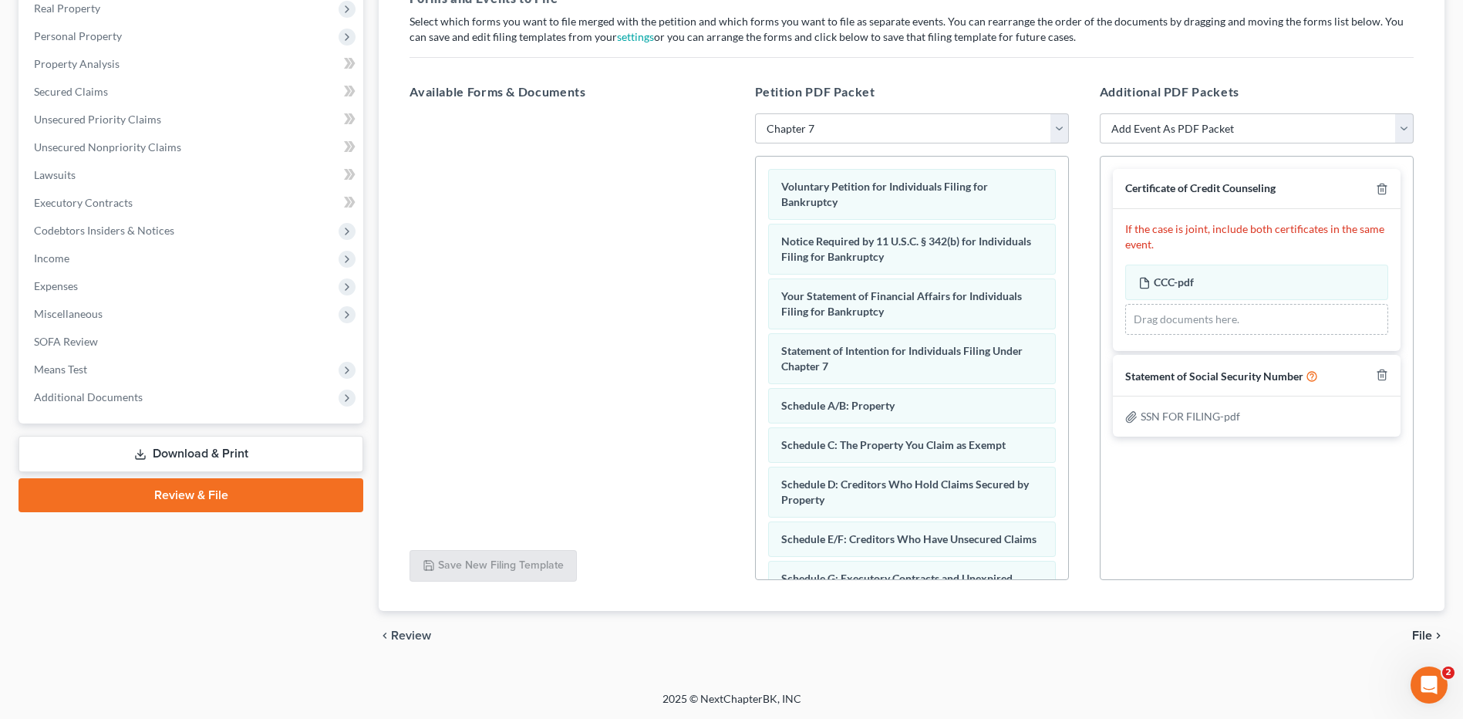
click at [1422, 632] on span "File" at bounding box center [1422, 635] width 20 height 12
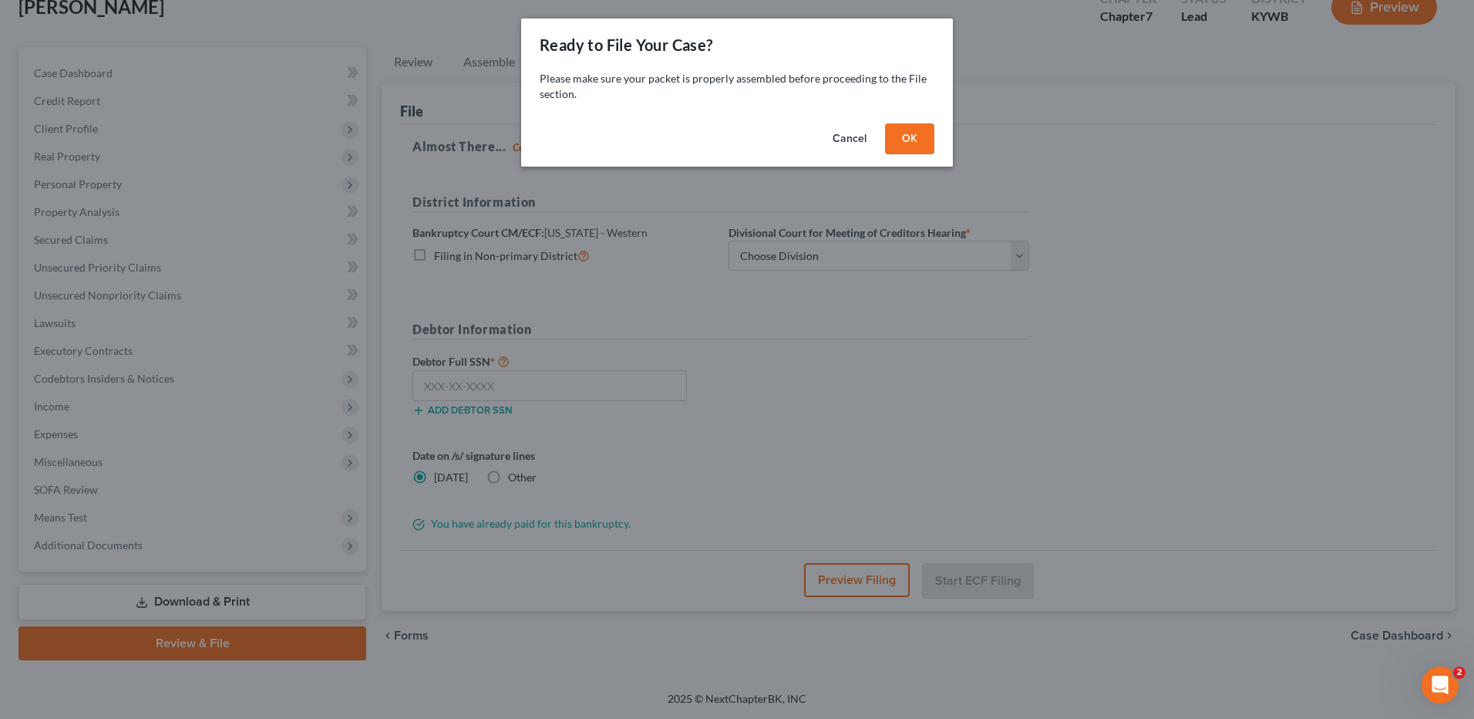
click at [911, 135] on button "OK" at bounding box center [909, 138] width 49 height 31
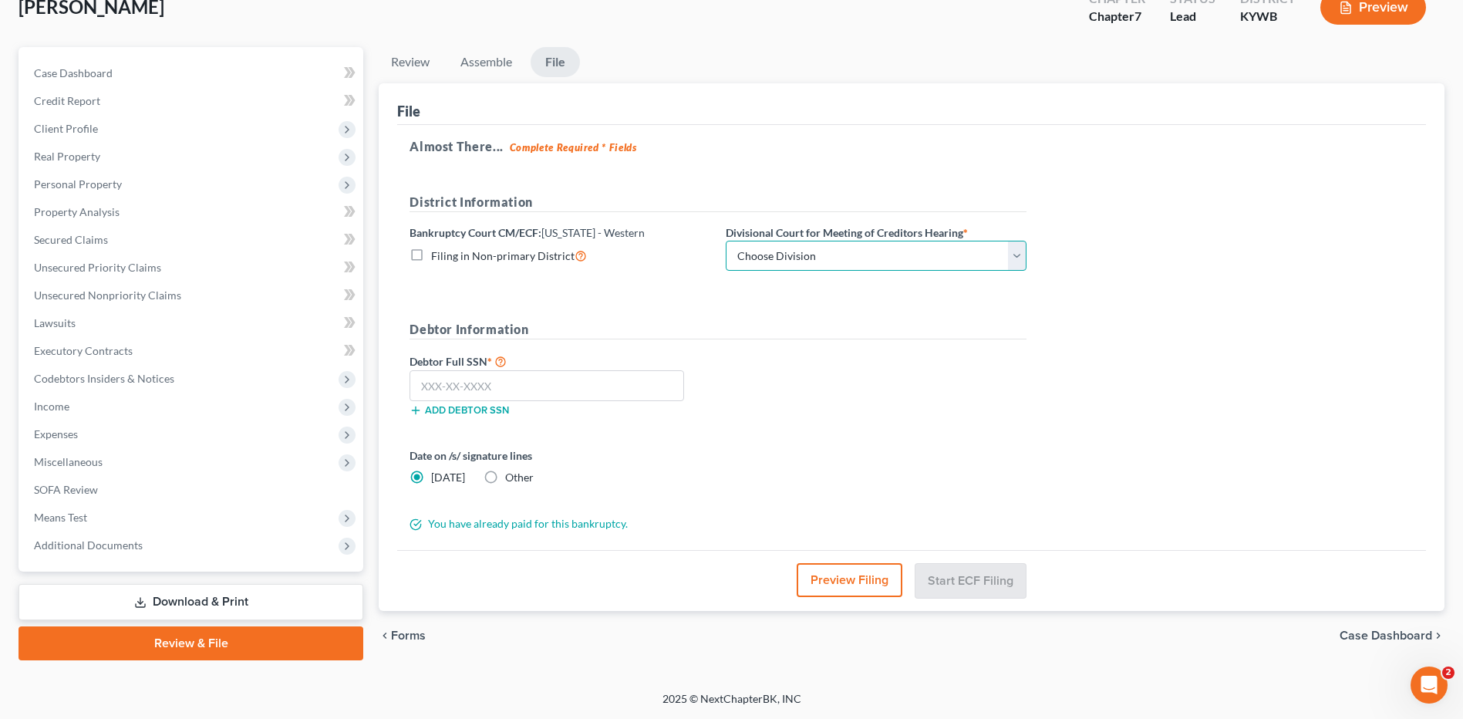
drag, startPoint x: 918, startPoint y: 258, endPoint x: 829, endPoint y: 263, distance: 88.8
click at [918, 258] on select "Choose Division Bowling Green Louisville Owensboro Paducah" at bounding box center [876, 256] width 301 height 31
select select "3"
click at [726, 241] on select "Choose Division Bowling Green Louisville Owensboro Paducah" at bounding box center [876, 256] width 301 height 31
click at [610, 385] on input "text" at bounding box center [546, 385] width 275 height 31
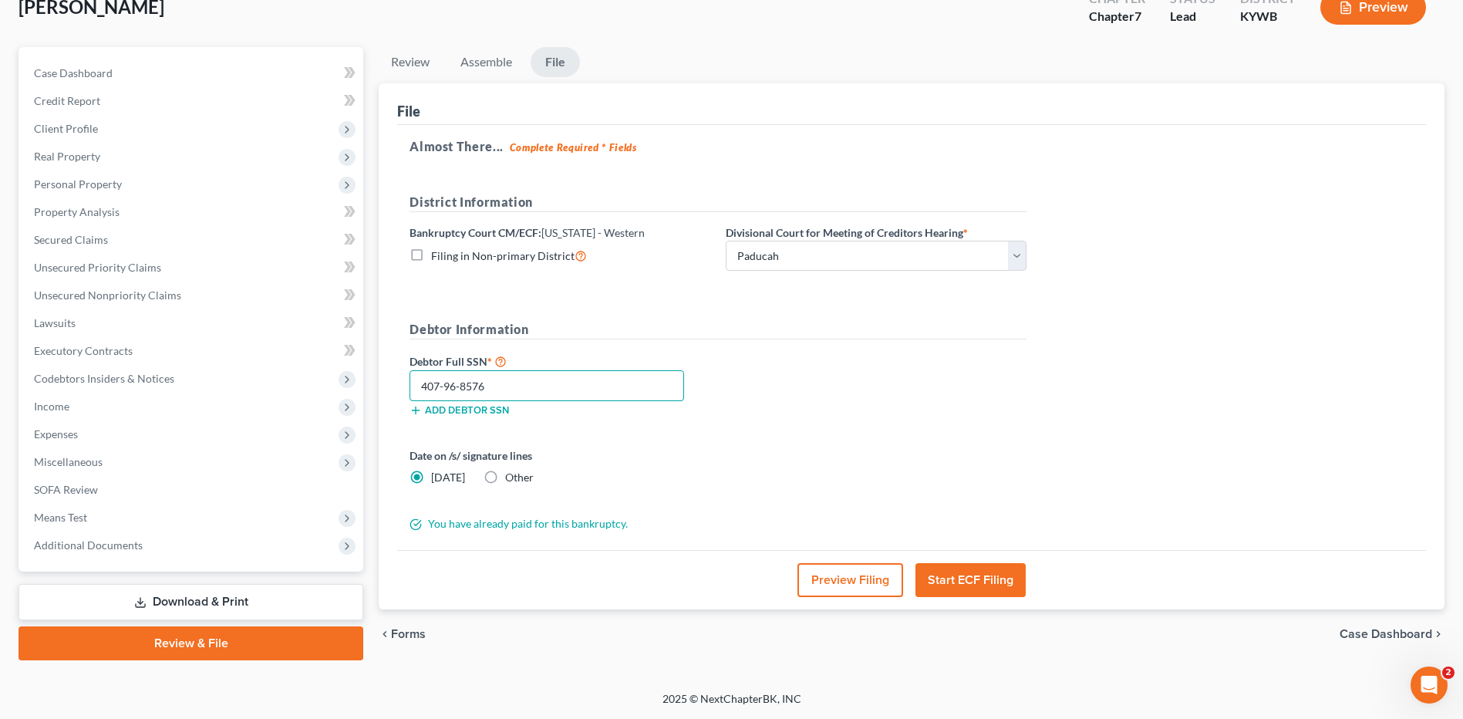
type input "407-96-8576"
click at [864, 575] on button "Preview Filing" at bounding box center [850, 580] width 106 height 34
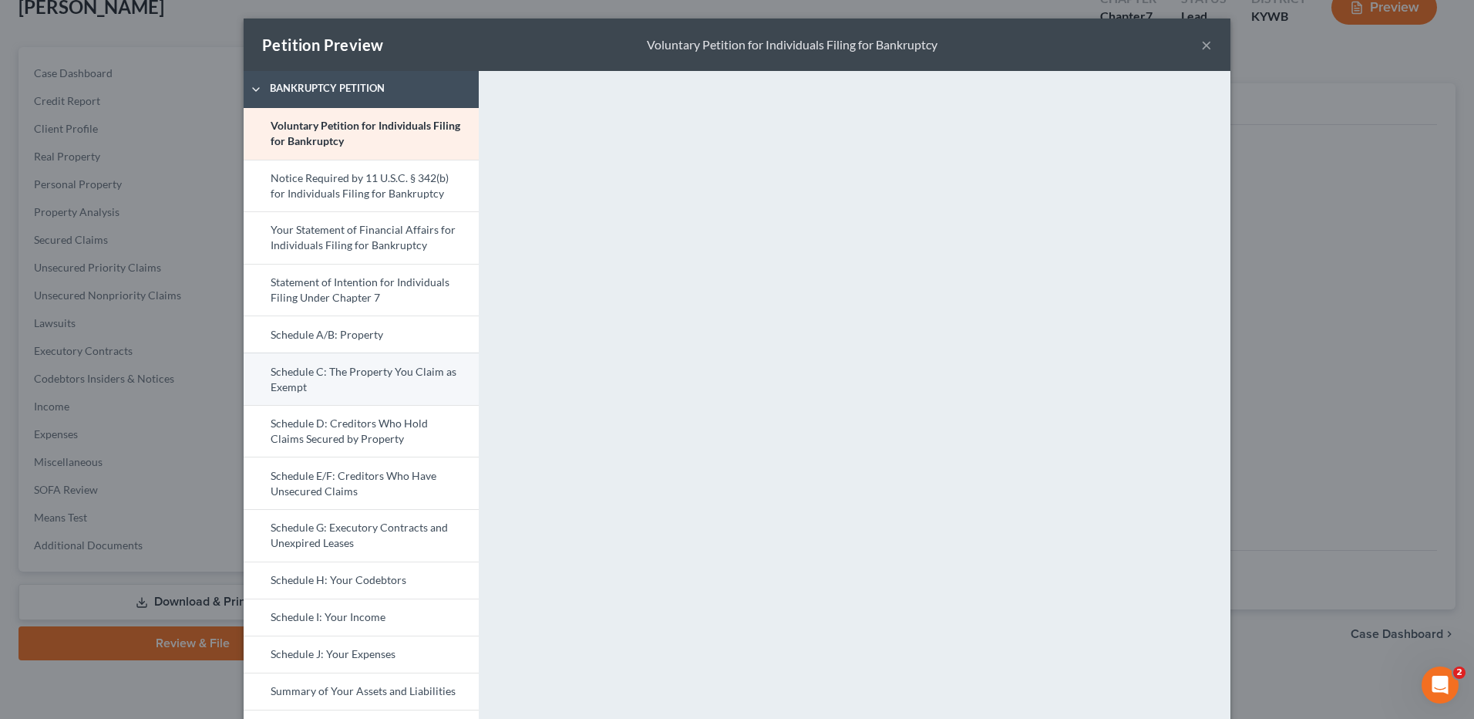
drag, startPoint x: 382, startPoint y: 391, endPoint x: 836, endPoint y: 396, distance: 454.2
click at [382, 390] on link "Schedule C: The Property You Claim as Exempt" at bounding box center [361, 378] width 235 height 52
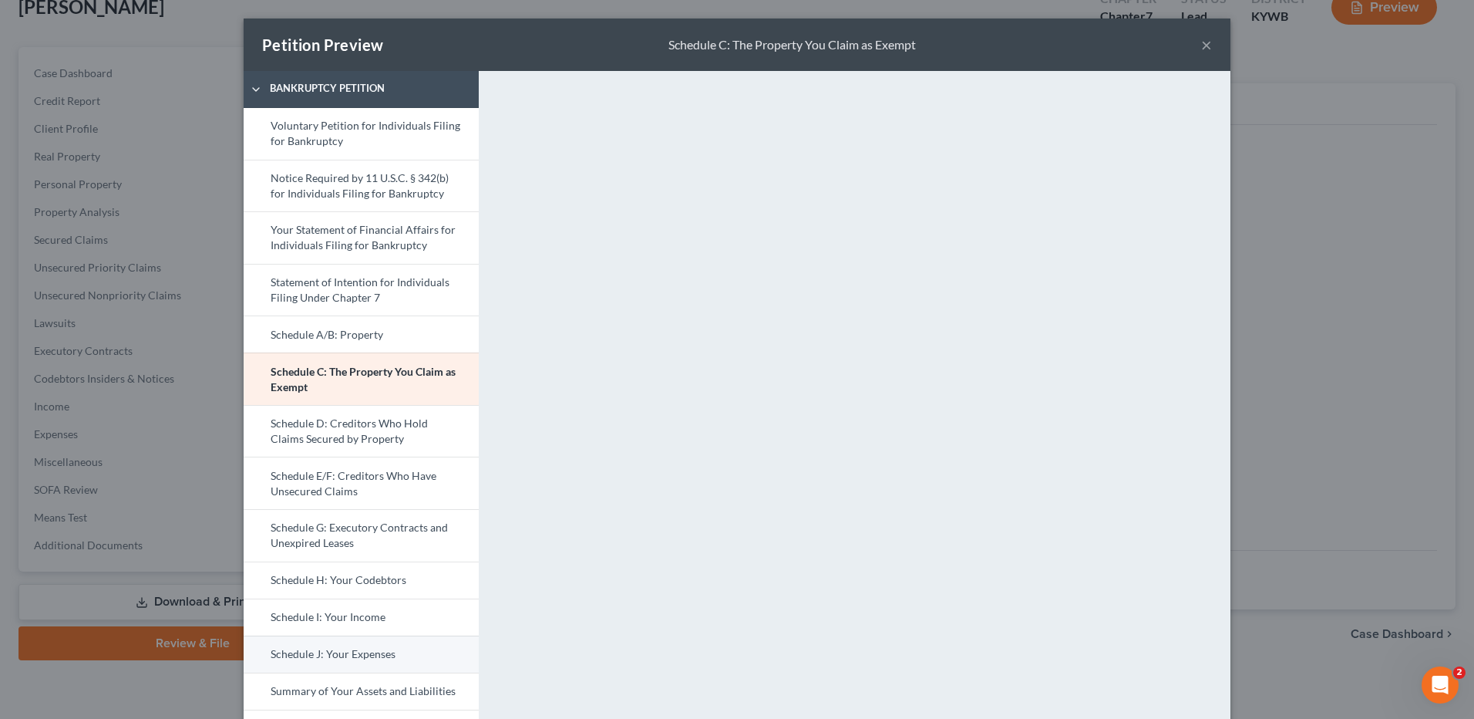
click at [356, 654] on link "Schedule J: Your Expenses" at bounding box center [361, 653] width 235 height 37
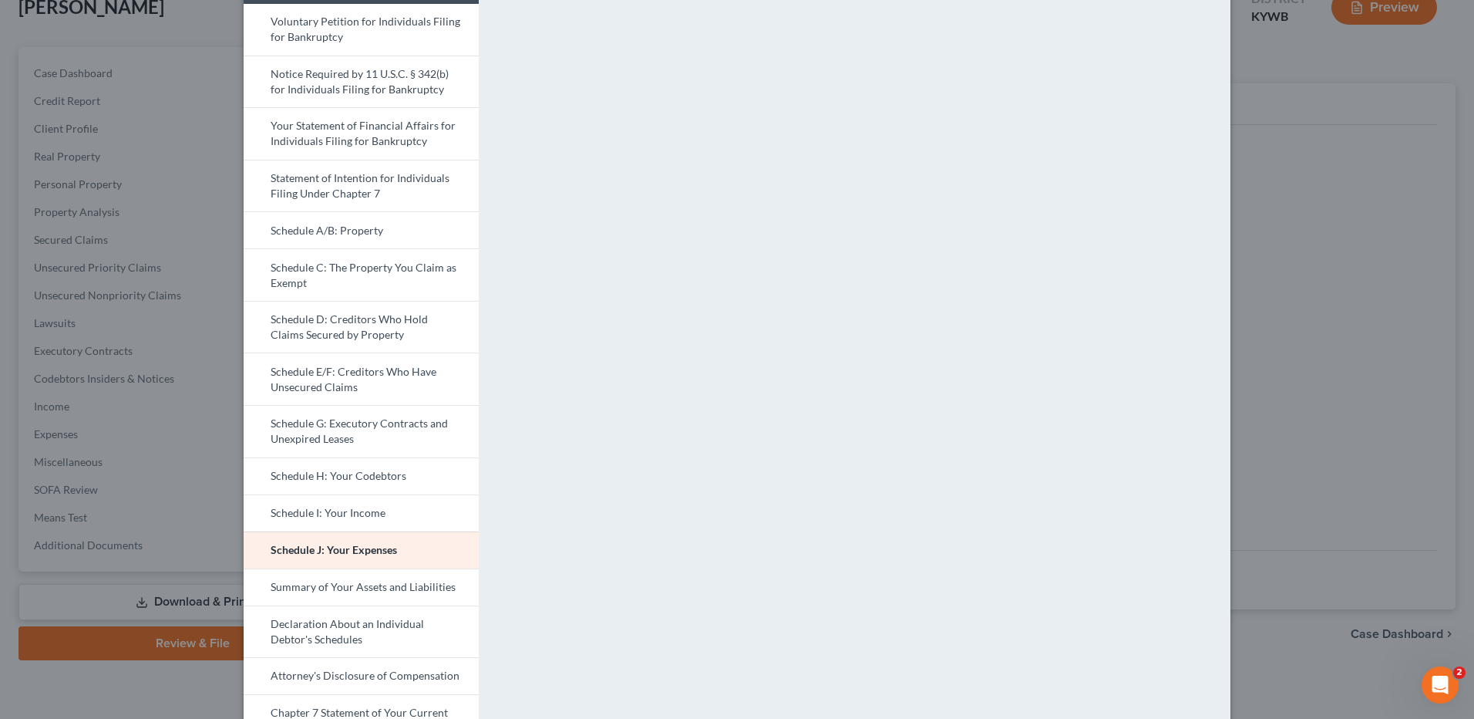
scroll to position [308, 0]
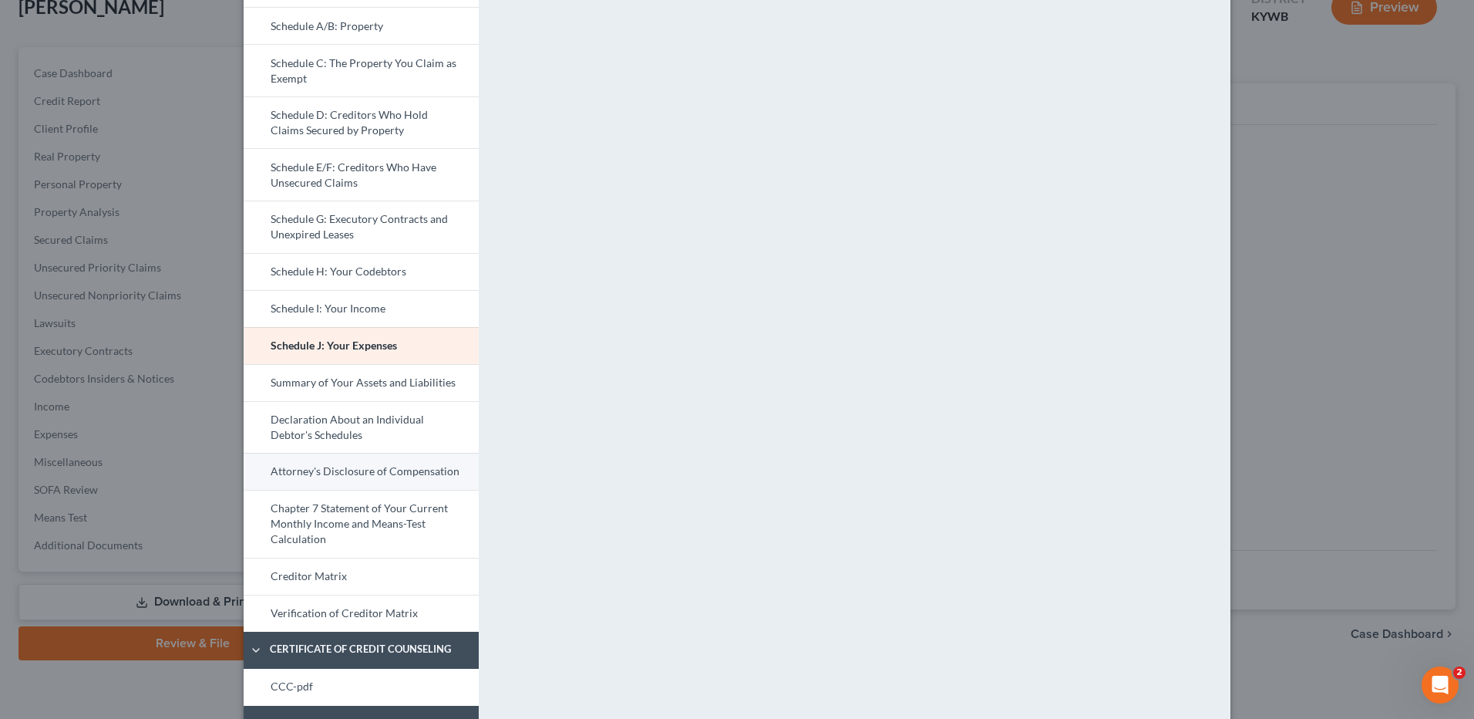
click at [361, 469] on link "Attorney's Disclosure of Compensation" at bounding box center [361, 471] width 235 height 37
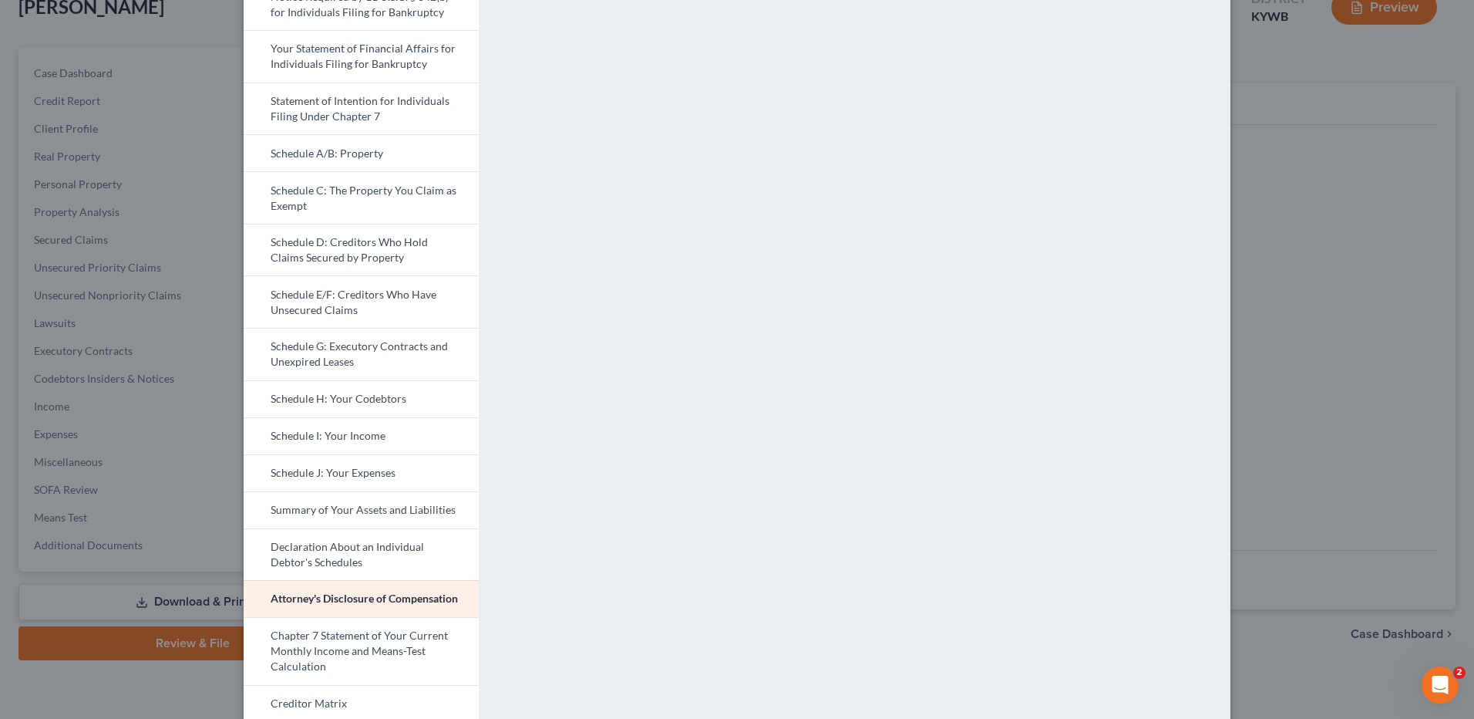
scroll to position [434, 0]
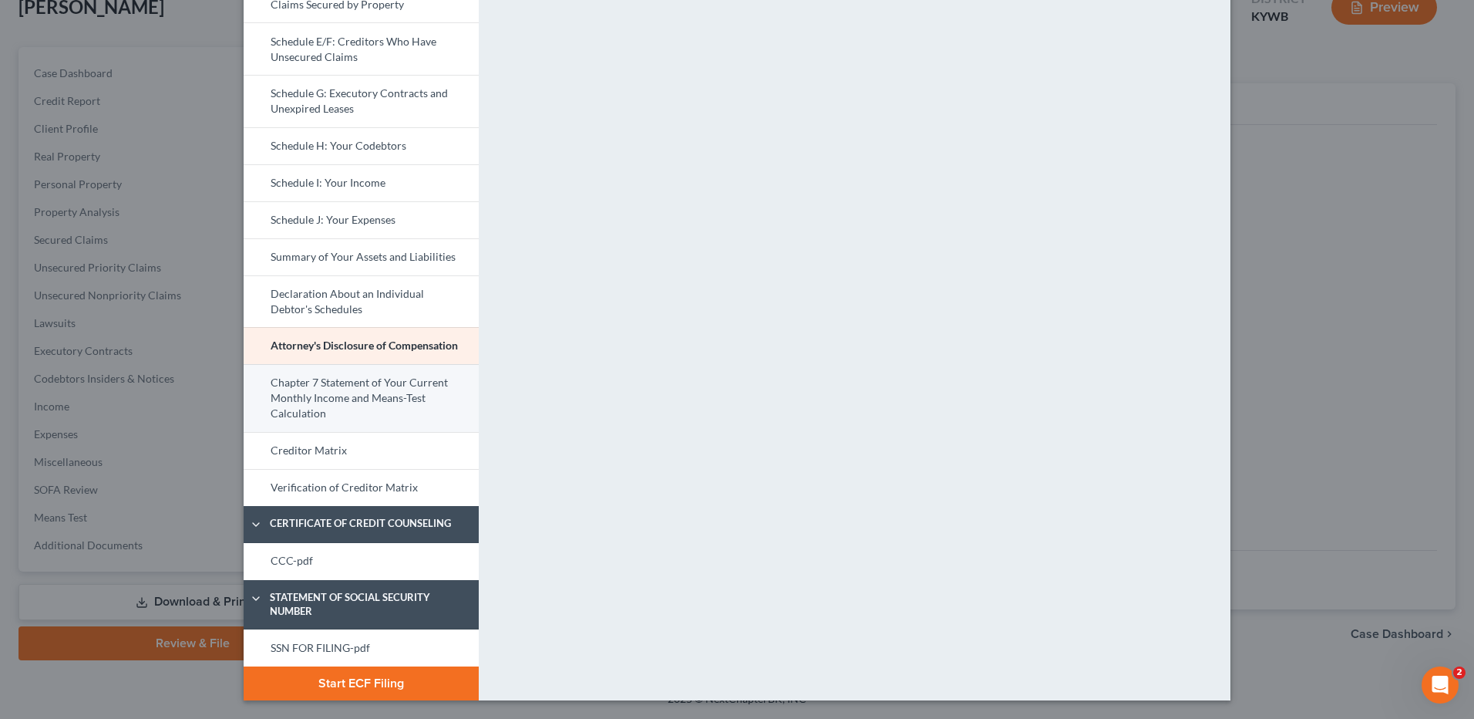
click at [394, 401] on link "Chapter 7 Statement of Your Current Monthly Income and Means-Test Calculation" at bounding box center [361, 398] width 235 height 68
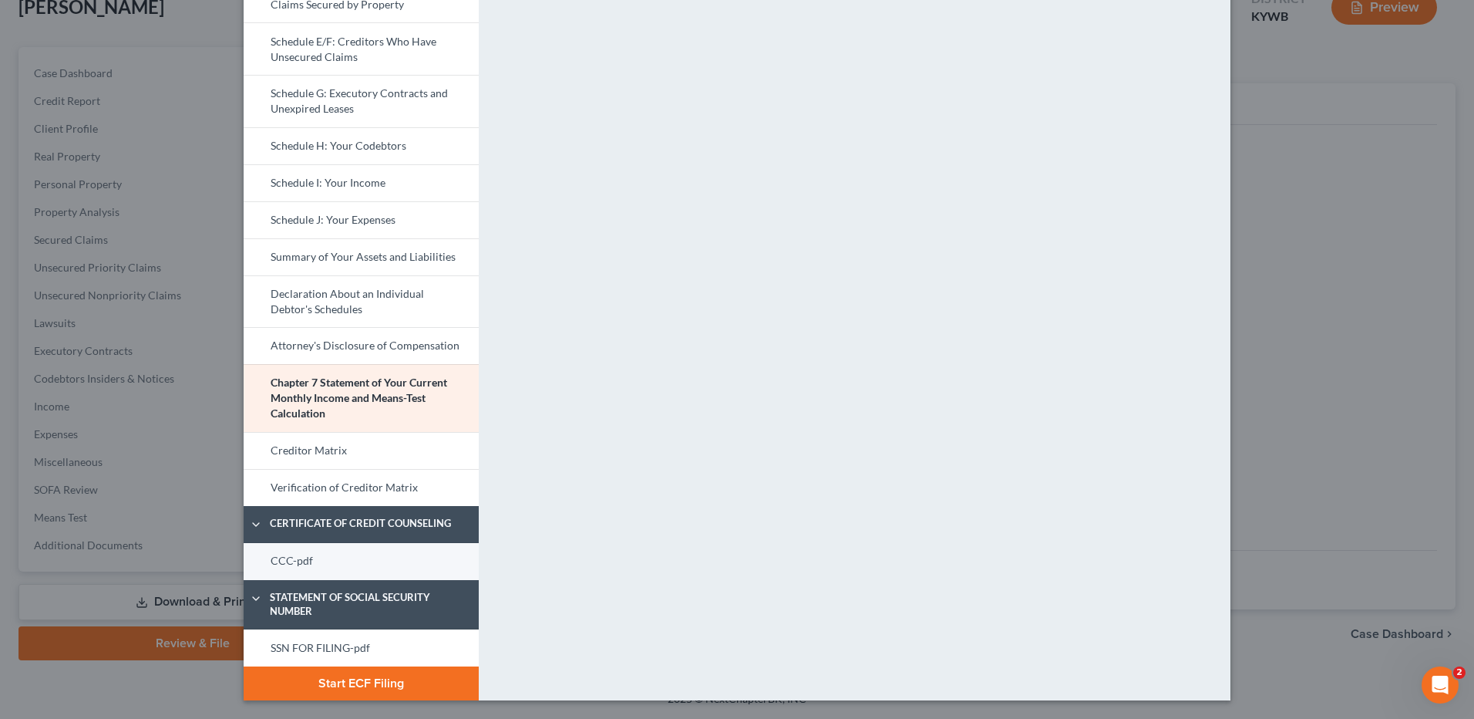
click at [291, 550] on link "CCC-pdf" at bounding box center [361, 561] width 235 height 37
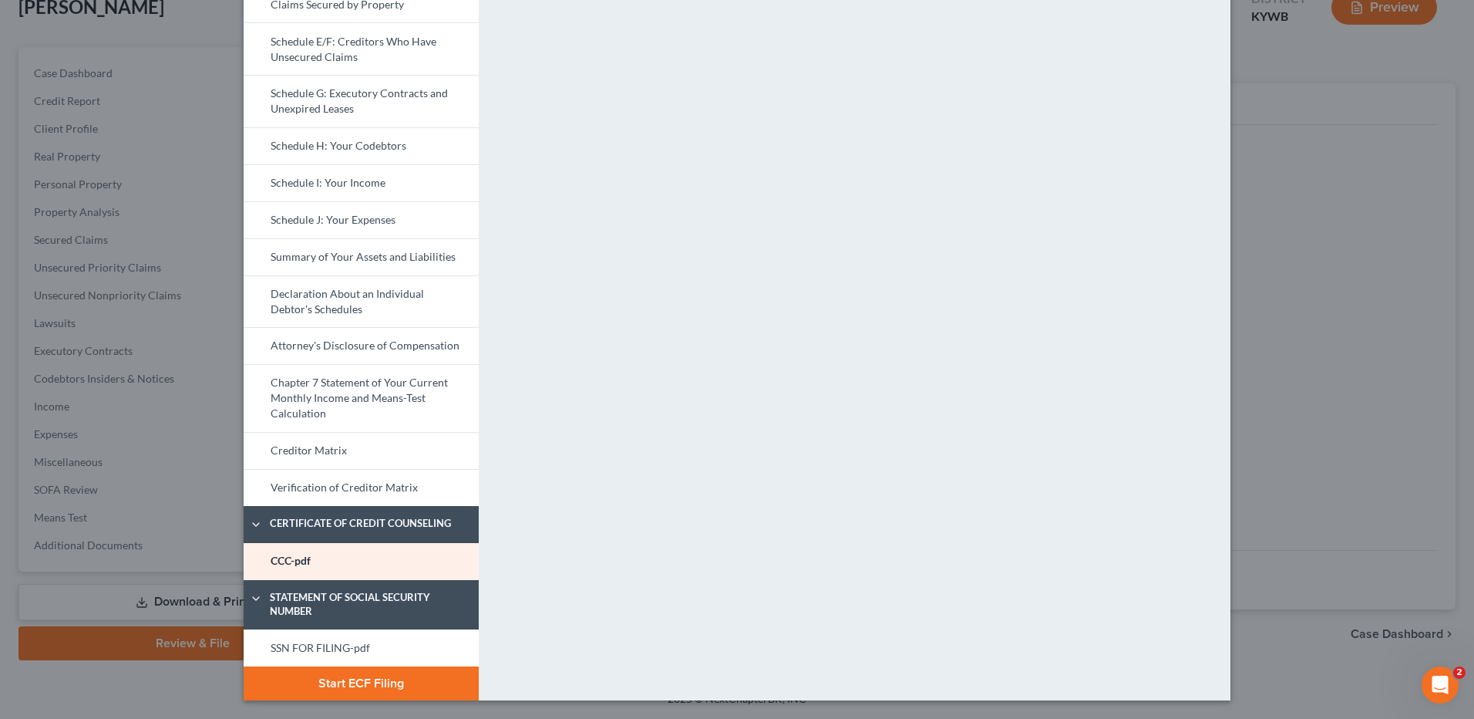
click at [319, 640] on link "SSN FOR FILING-pdf" at bounding box center [361, 647] width 235 height 37
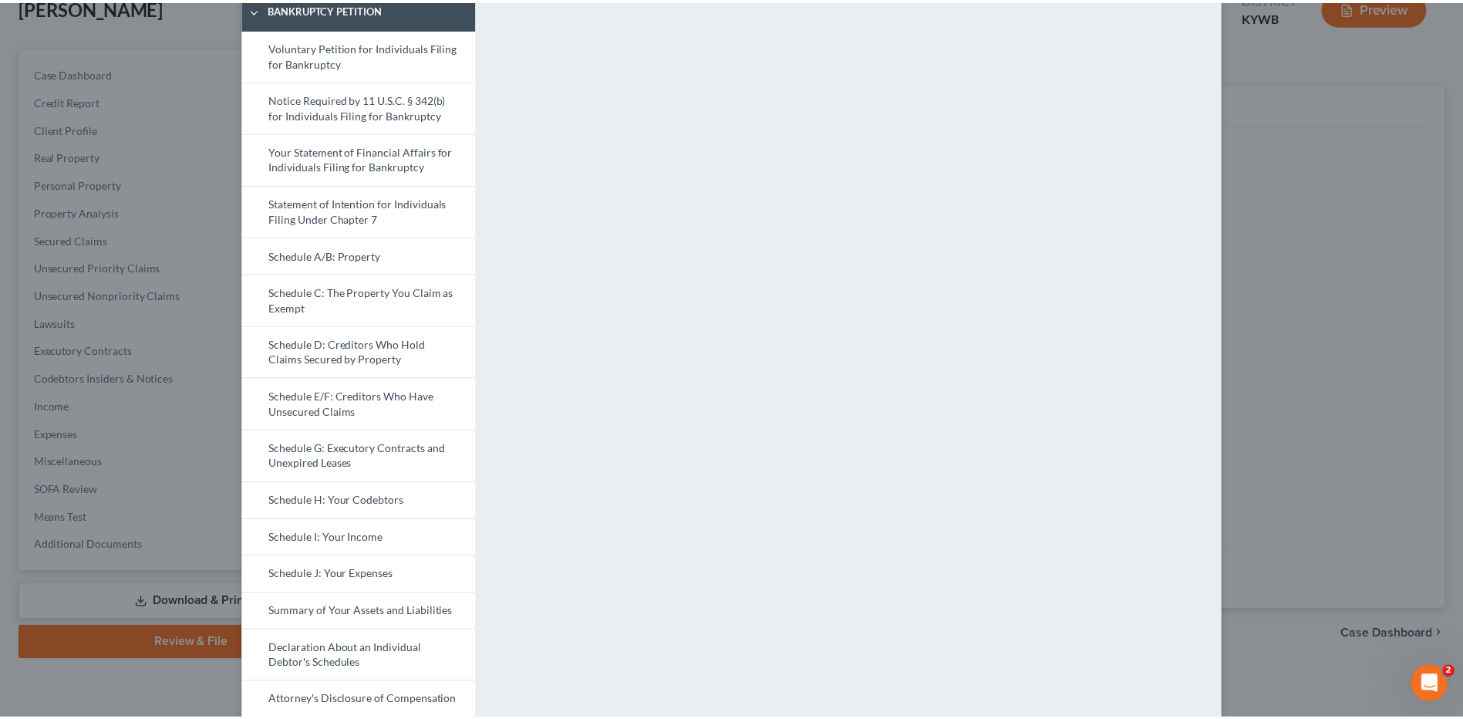
scroll to position [0, 0]
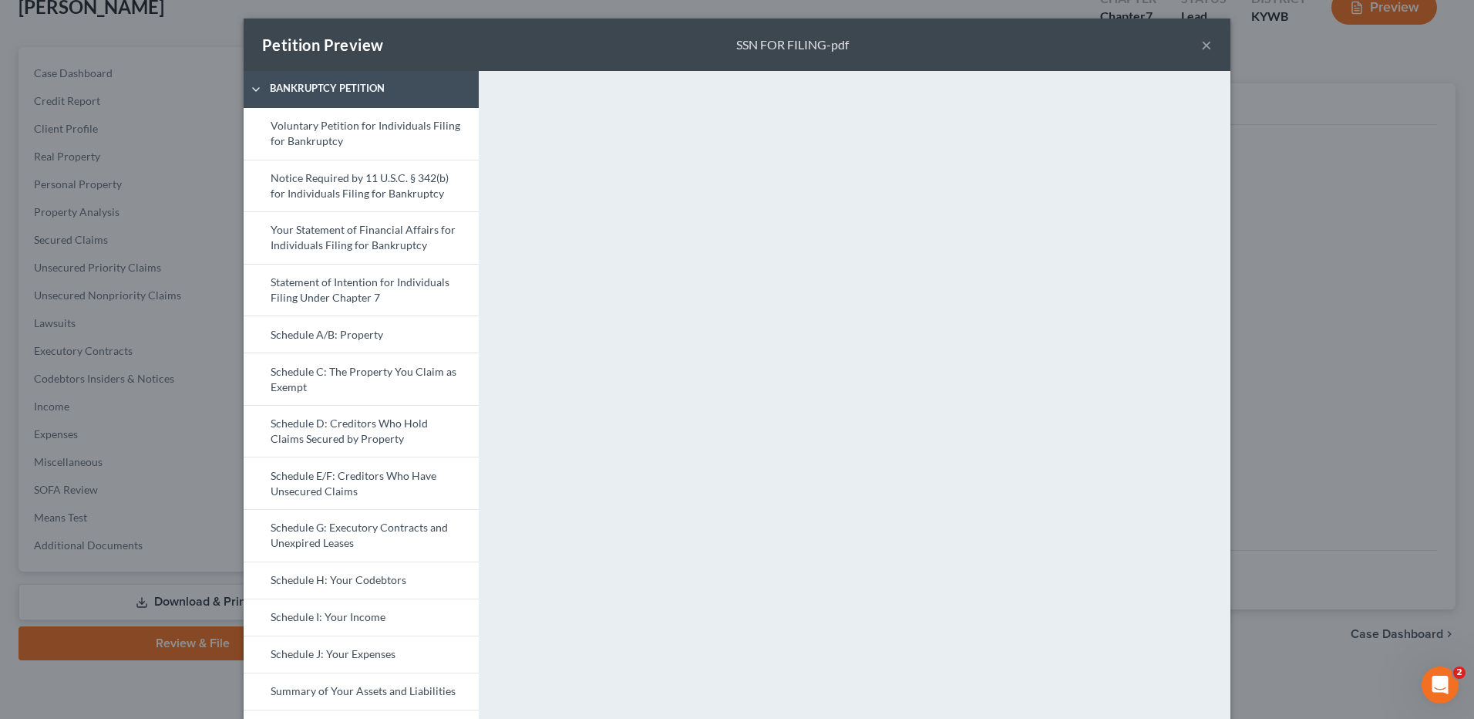
click at [1201, 45] on button "×" at bounding box center [1206, 44] width 11 height 19
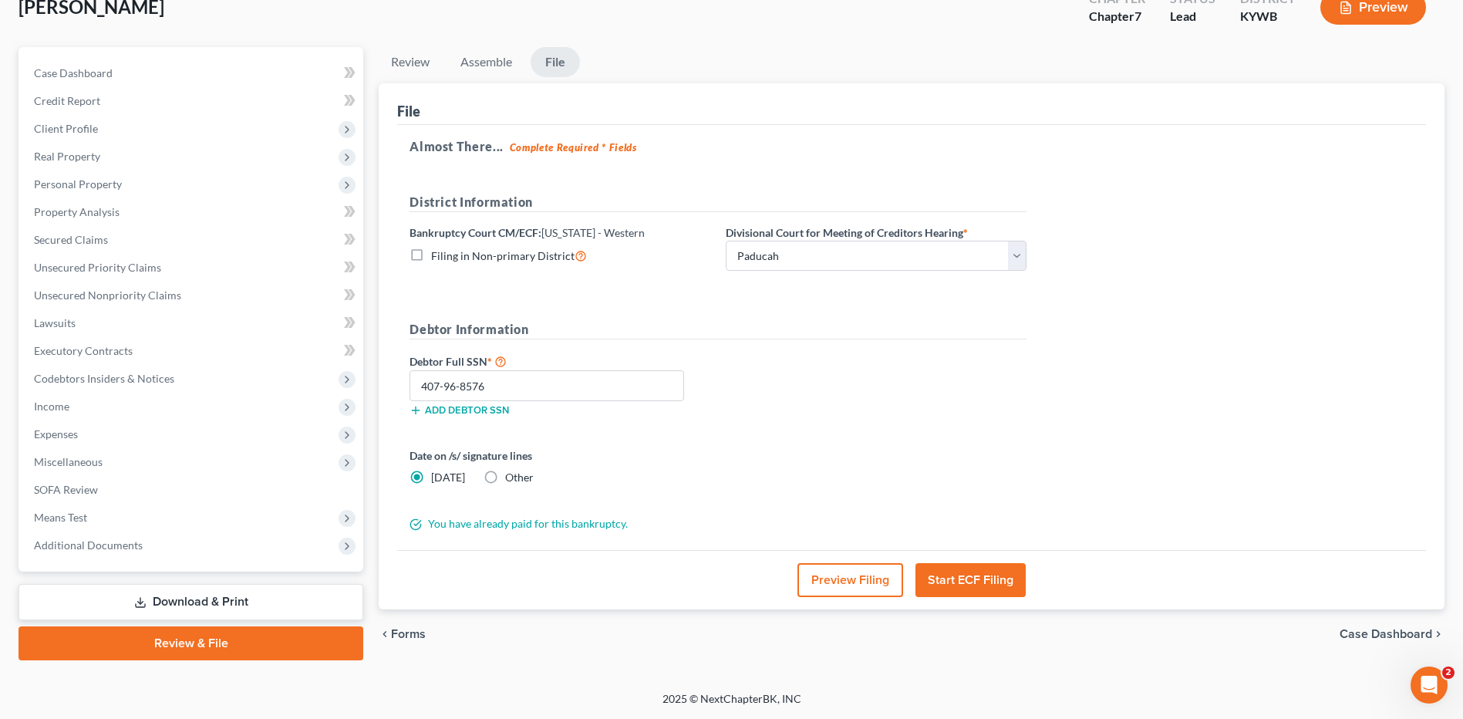
drag, startPoint x: 979, startPoint y: 581, endPoint x: 1077, endPoint y: 523, distance: 114.1
click at [979, 581] on button "Start ECF Filing" at bounding box center [970, 580] width 110 height 34
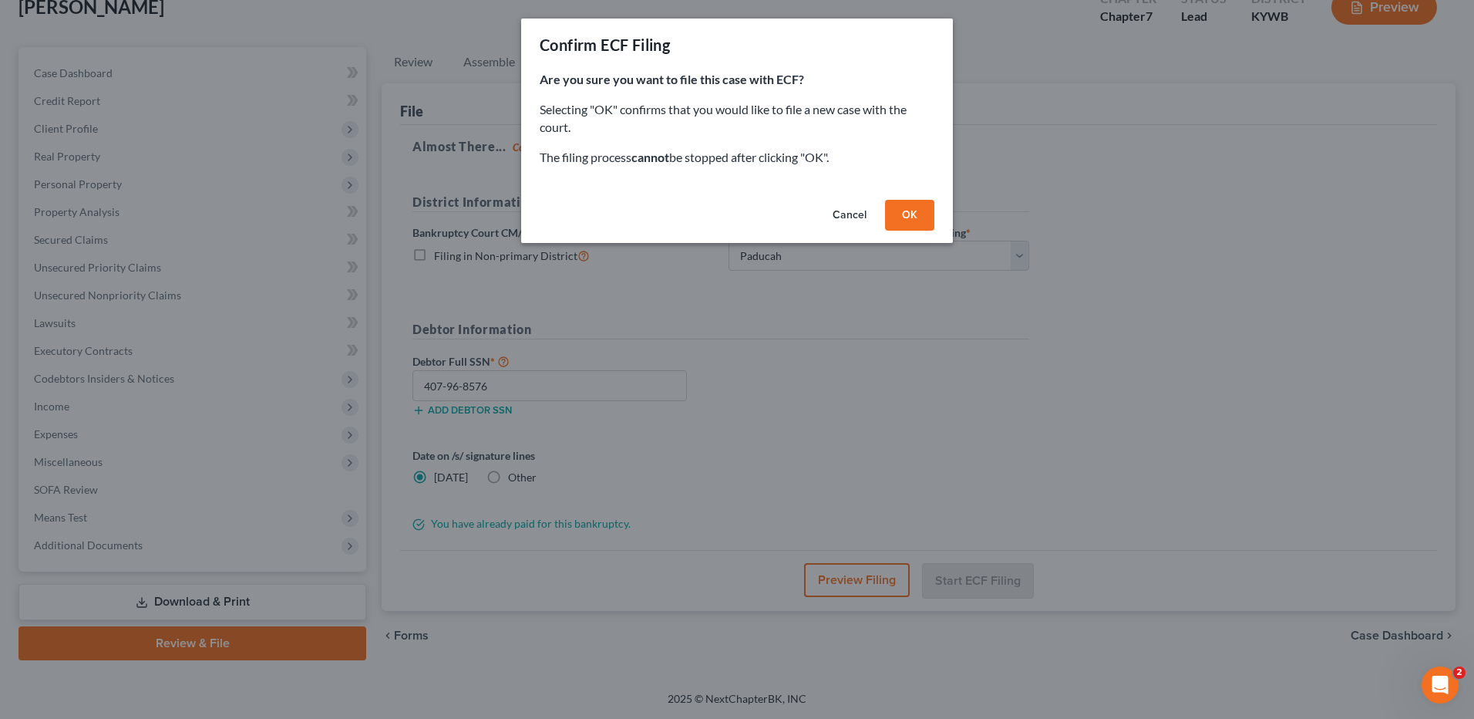
click at [910, 214] on button "OK" at bounding box center [909, 215] width 49 height 31
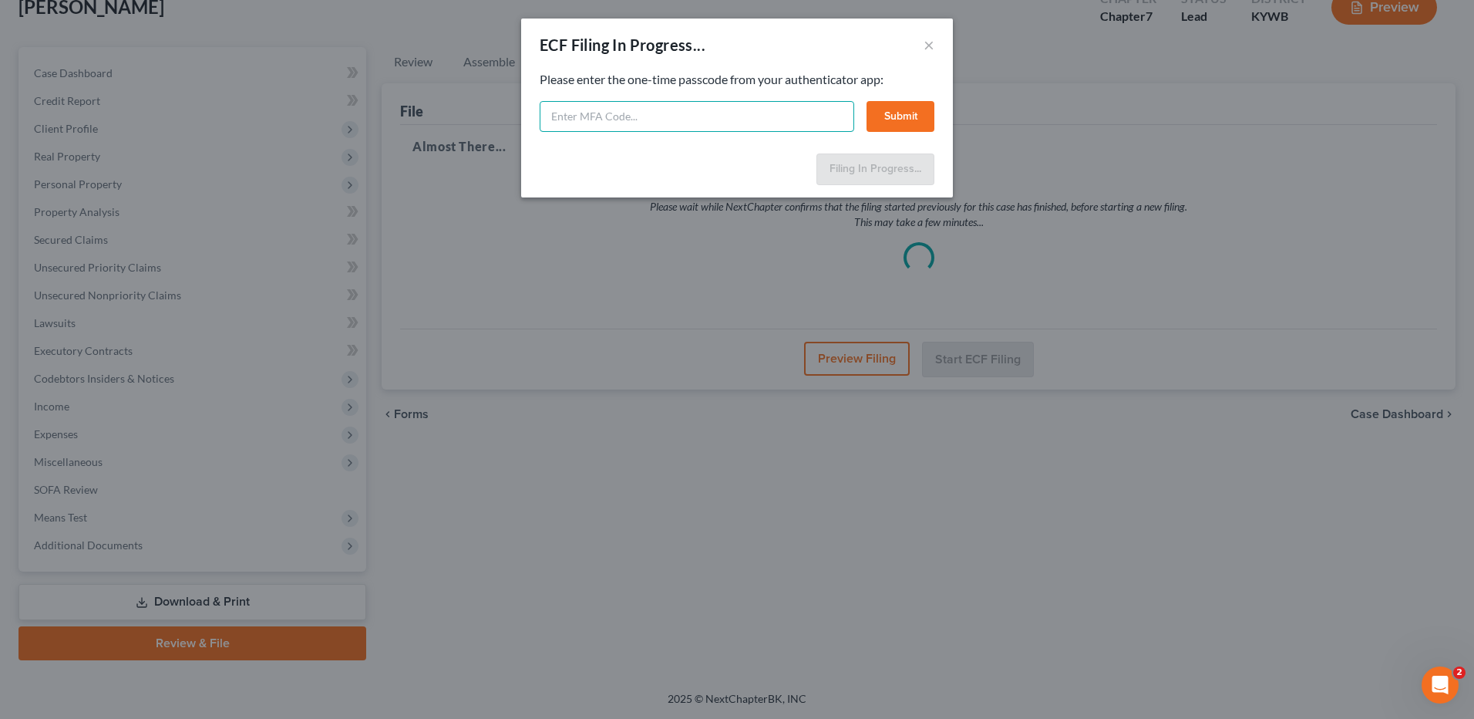
click at [641, 123] on input "text" at bounding box center [697, 116] width 315 height 31
type input "560831"
click at [902, 116] on button "Submit" at bounding box center [901, 116] width 68 height 31
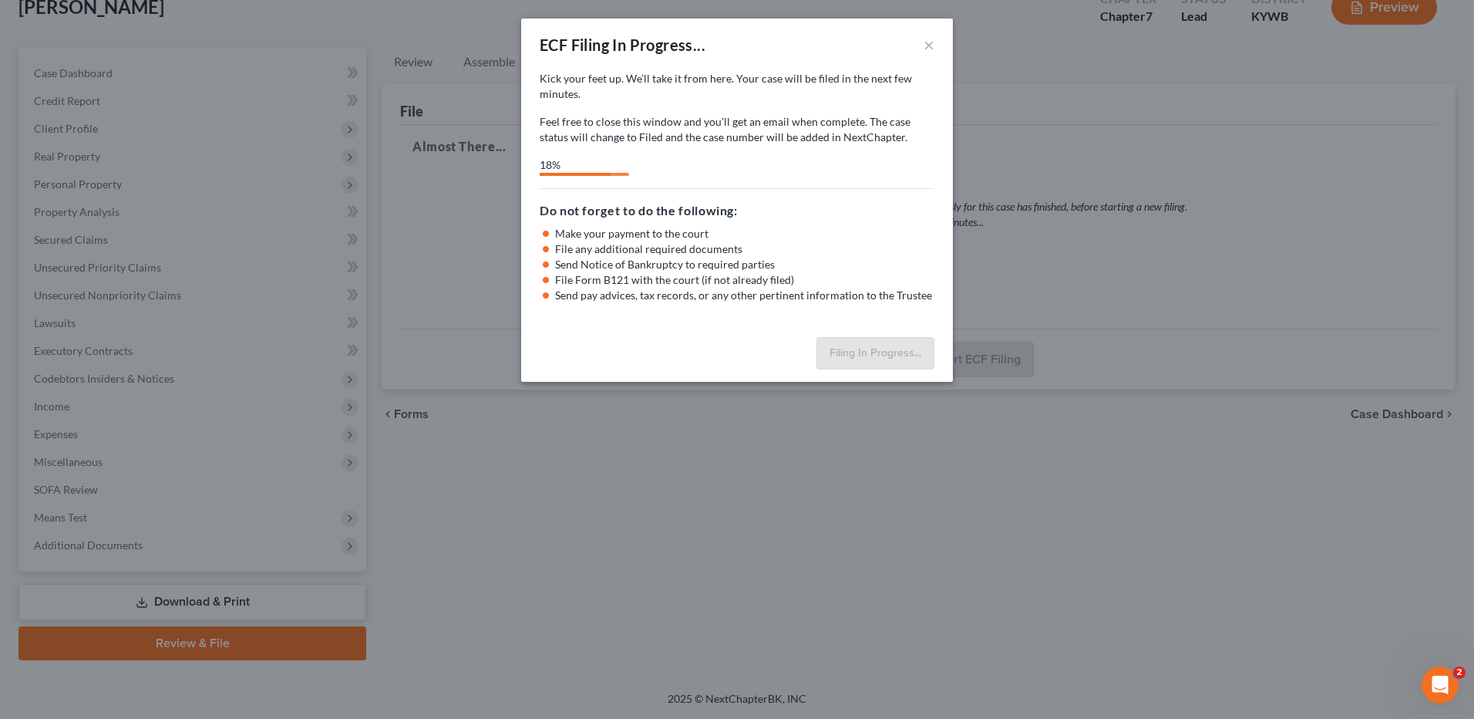
select select "3"
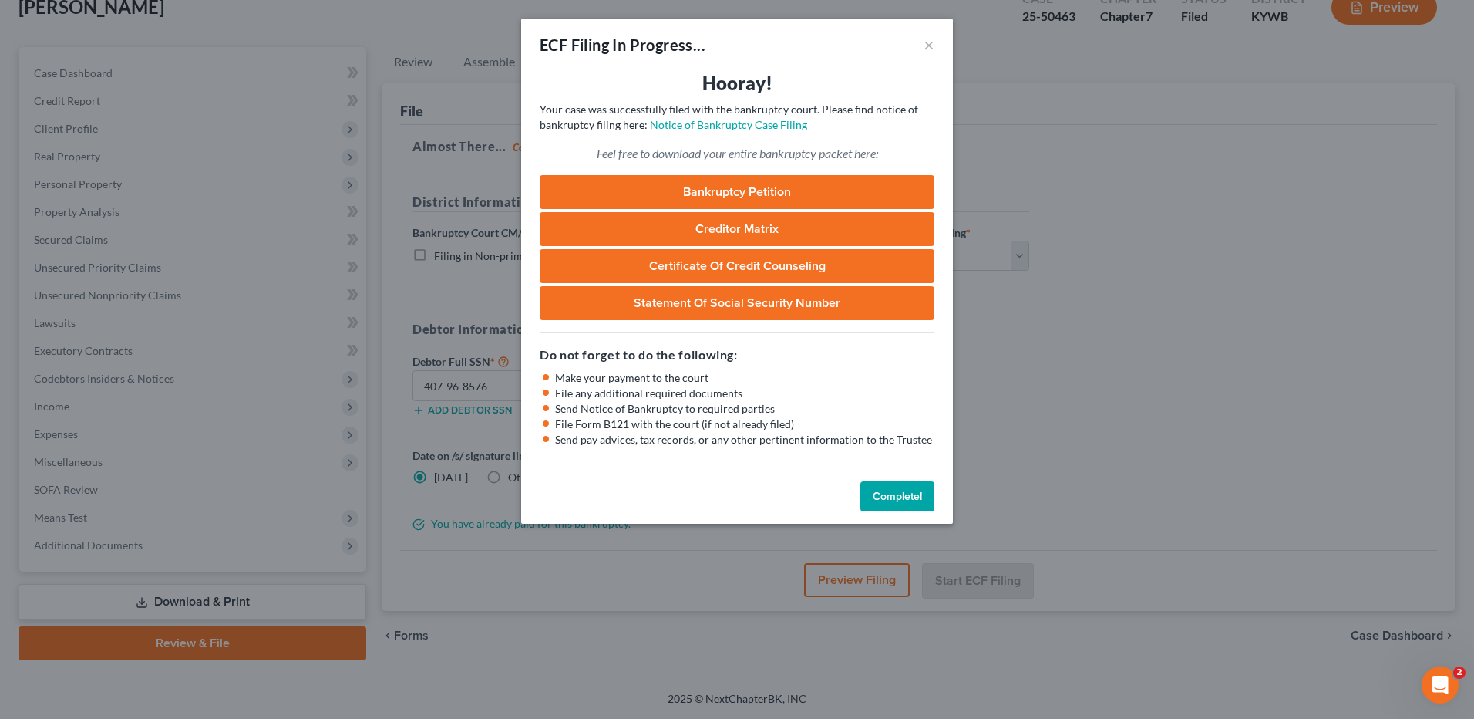
drag, startPoint x: 905, startPoint y: 499, endPoint x: 0, endPoint y: 292, distance: 928.6
click at [905, 499] on button "Complete!" at bounding box center [898, 496] width 74 height 31
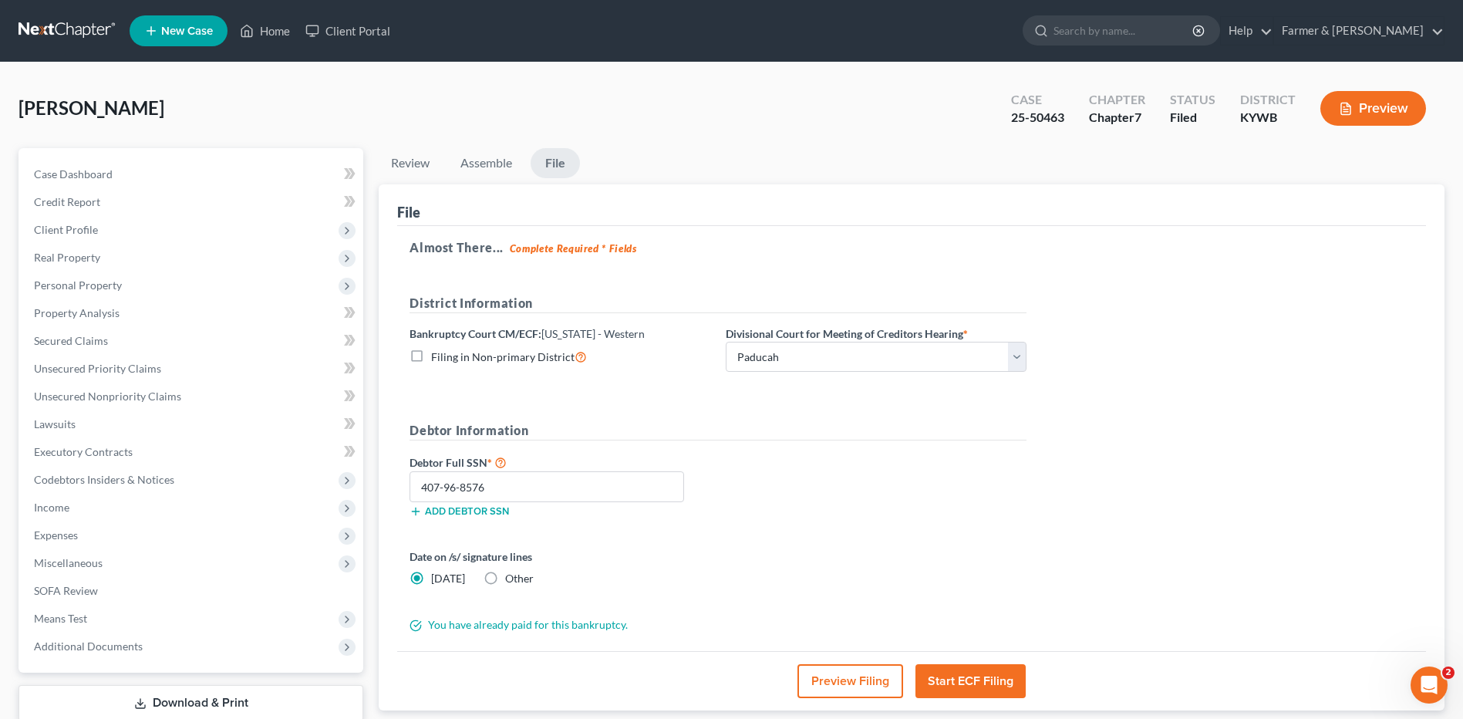
click at [33, 40] on link at bounding box center [68, 31] width 99 height 28
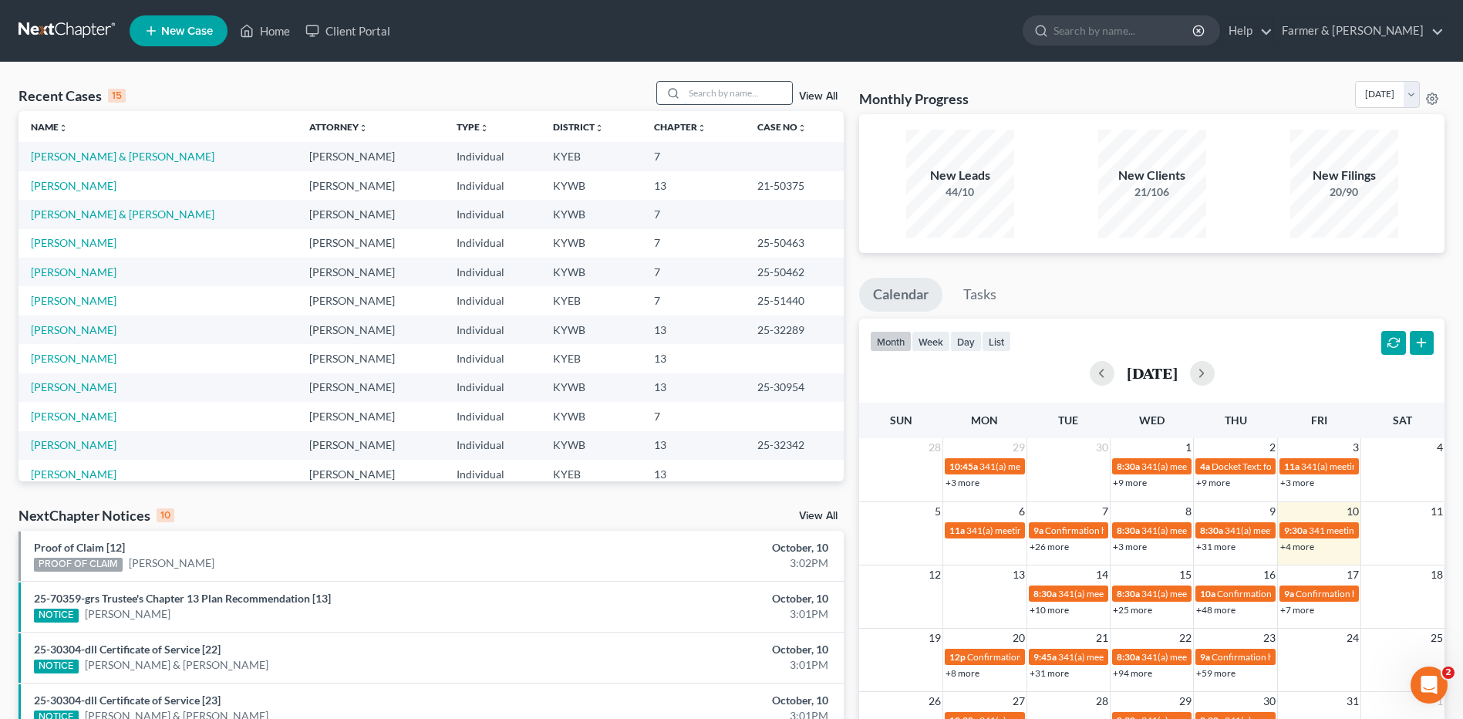
click at [702, 89] on input "search" at bounding box center [738, 93] width 108 height 22
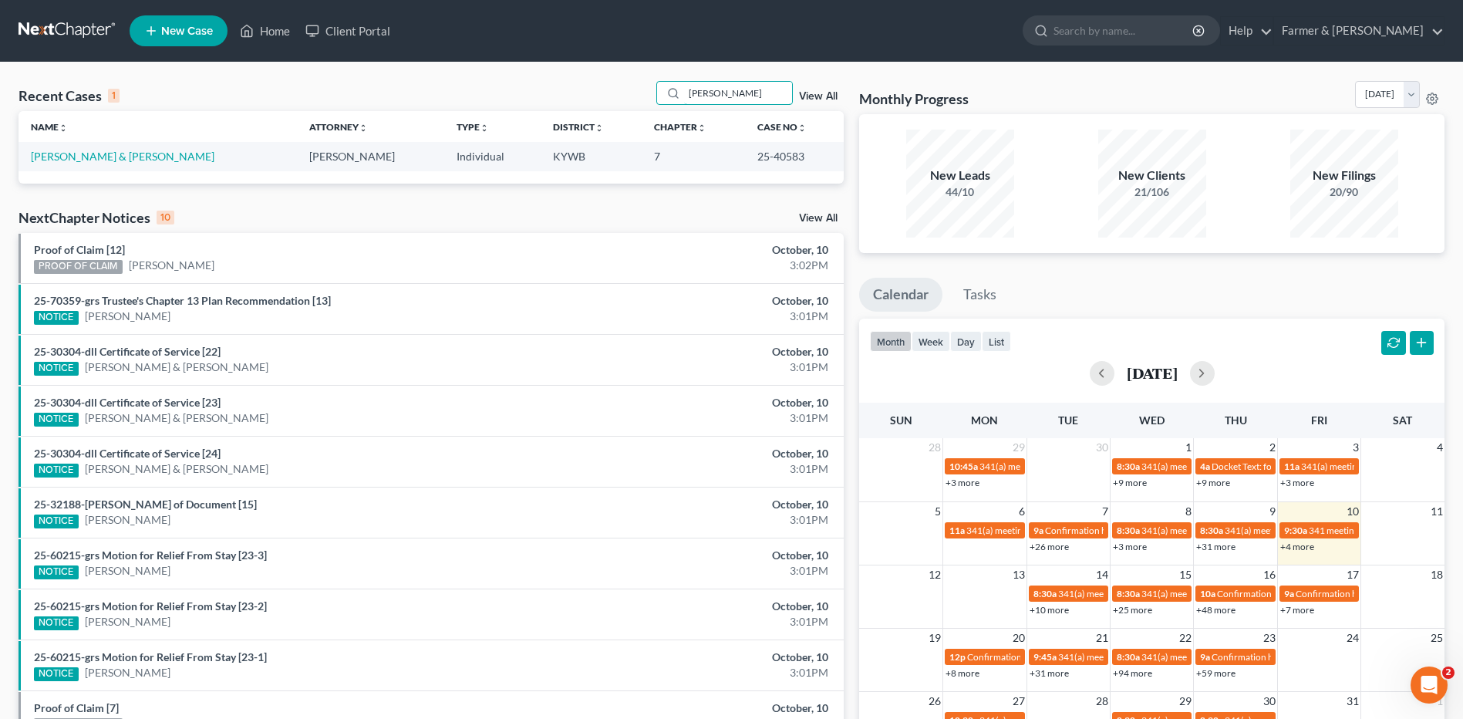
type input "[PERSON_NAME]"
click at [99, 154] on link "[PERSON_NAME] & [PERSON_NAME]" at bounding box center [123, 156] width 184 height 13
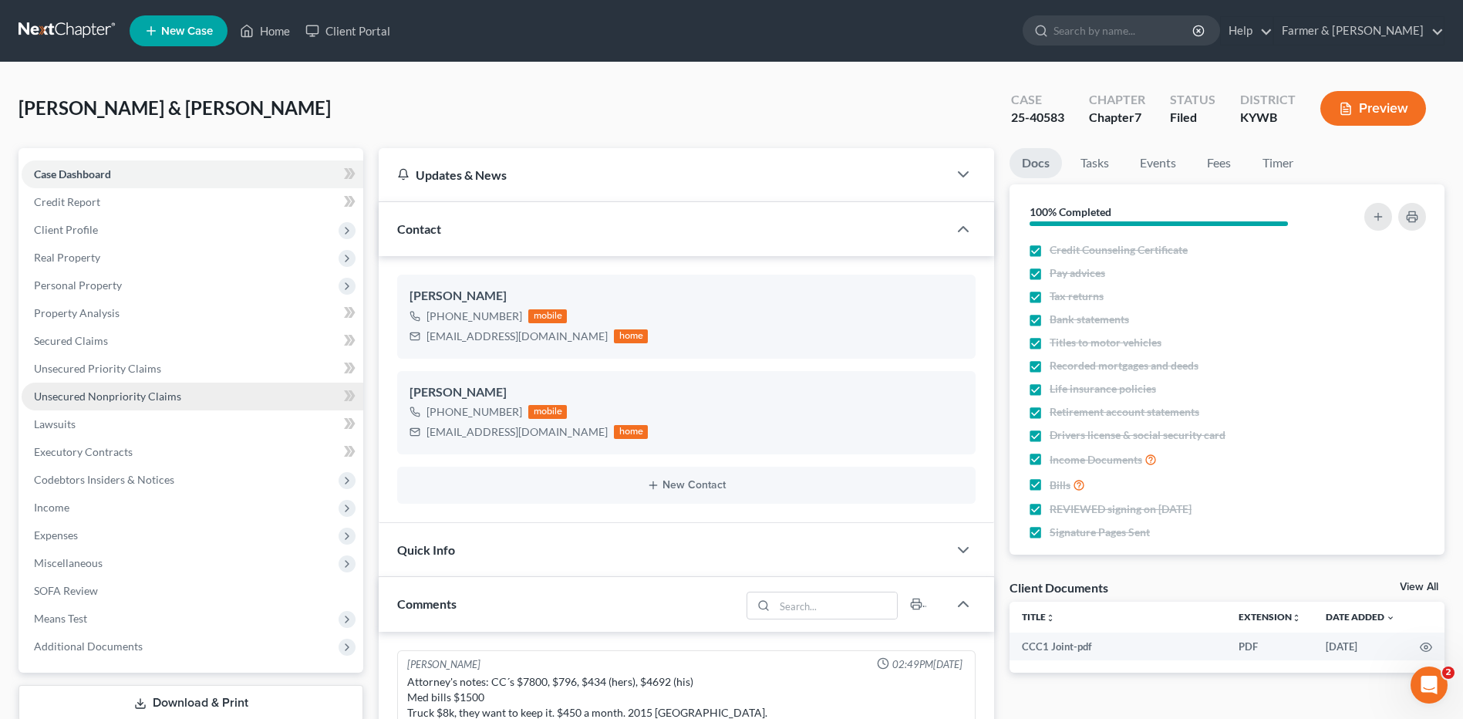
scroll to position [260, 0]
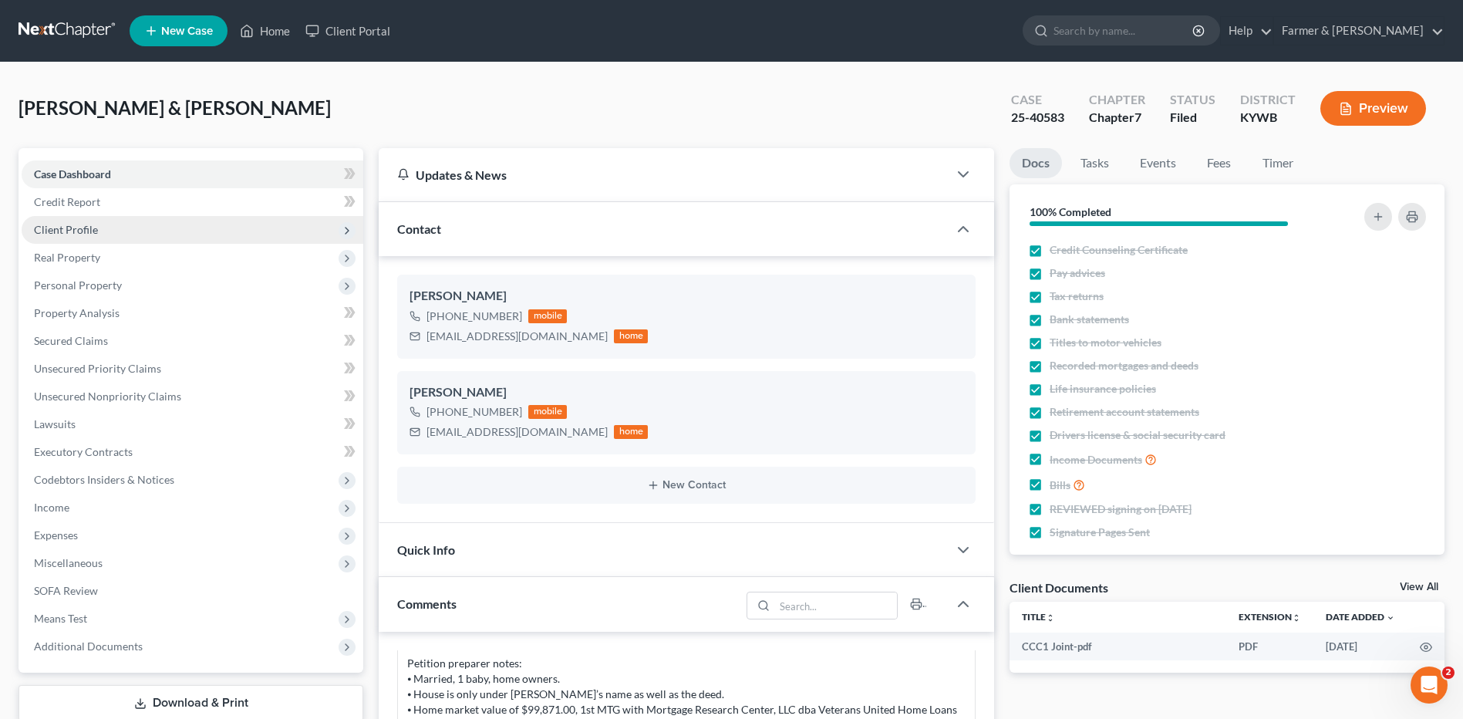
click at [99, 234] on span "Client Profile" at bounding box center [193, 230] width 342 height 28
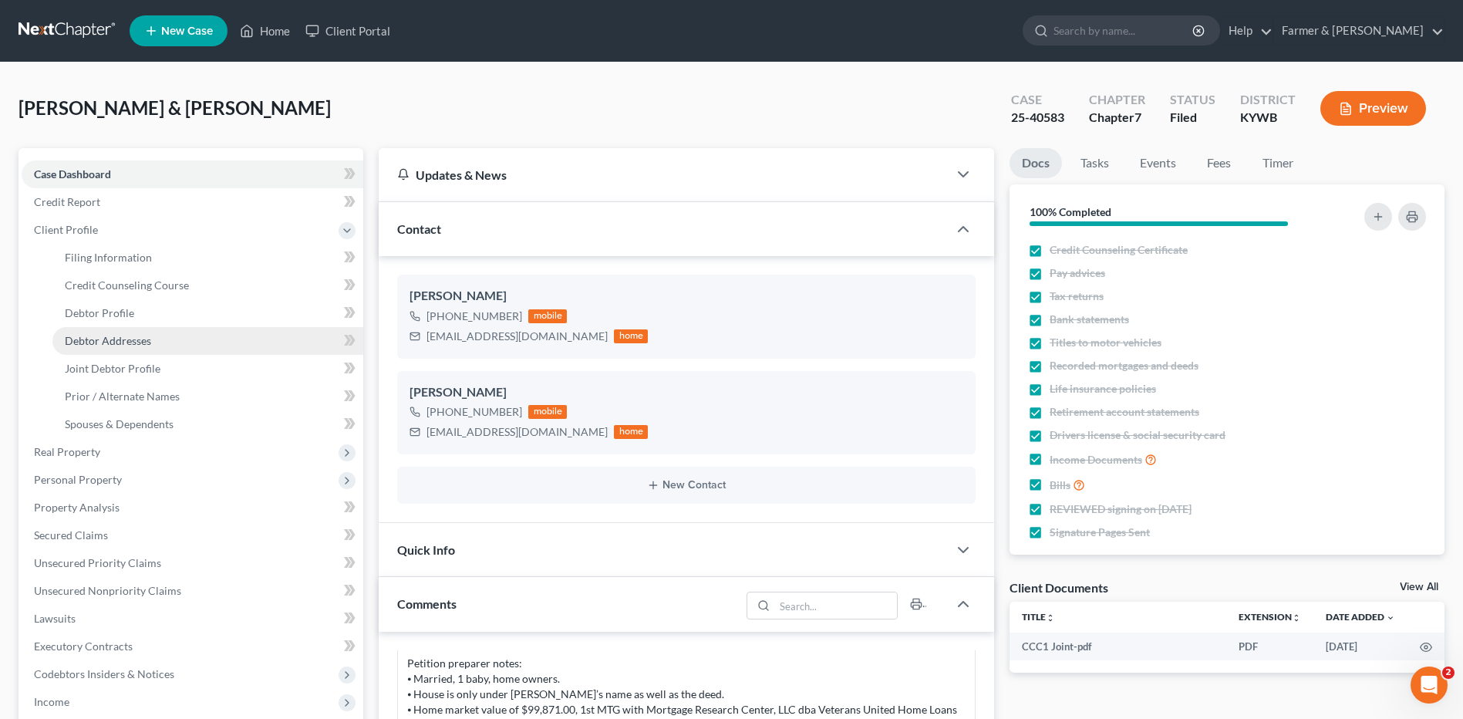
click at [131, 334] on span "Debtor Addresses" at bounding box center [108, 340] width 86 height 13
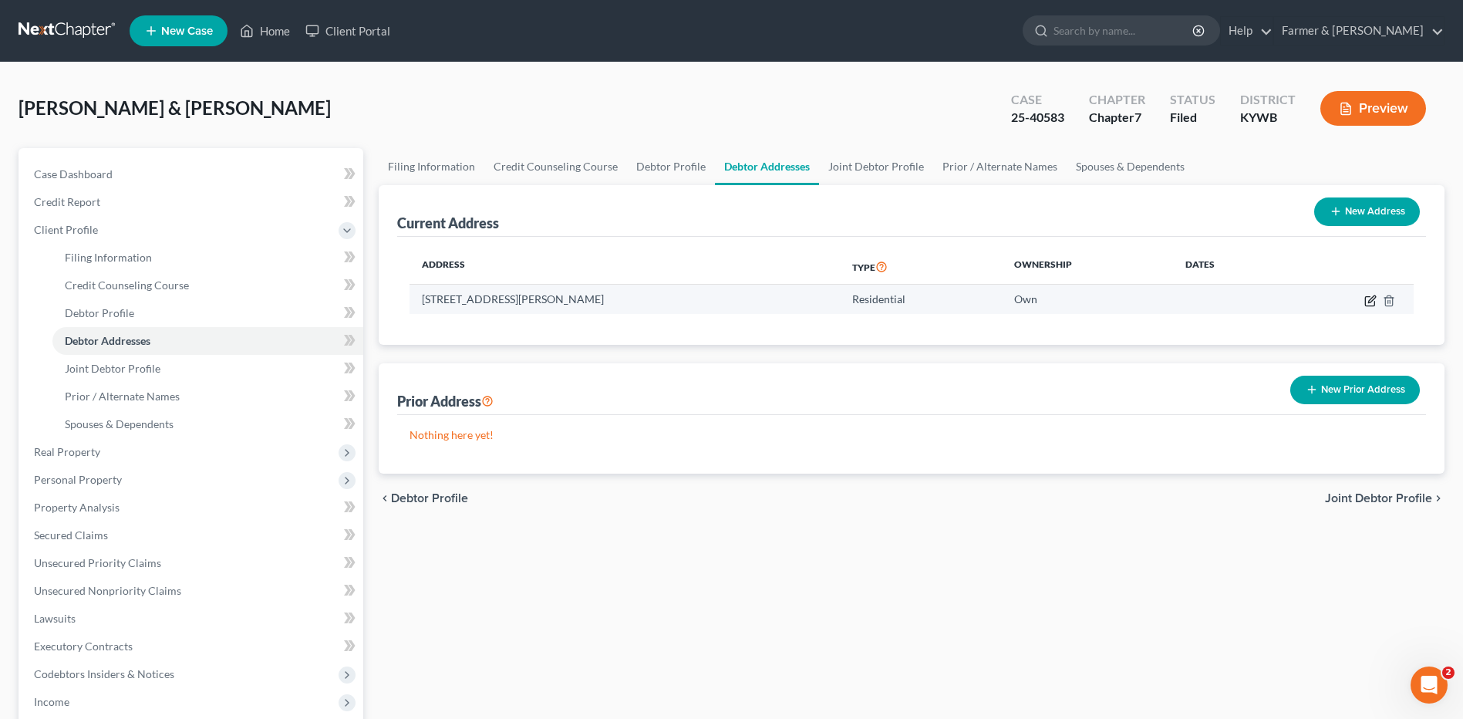
click at [1365, 300] on icon "button" at bounding box center [1370, 301] width 12 height 12
select select "18"
select select "0"
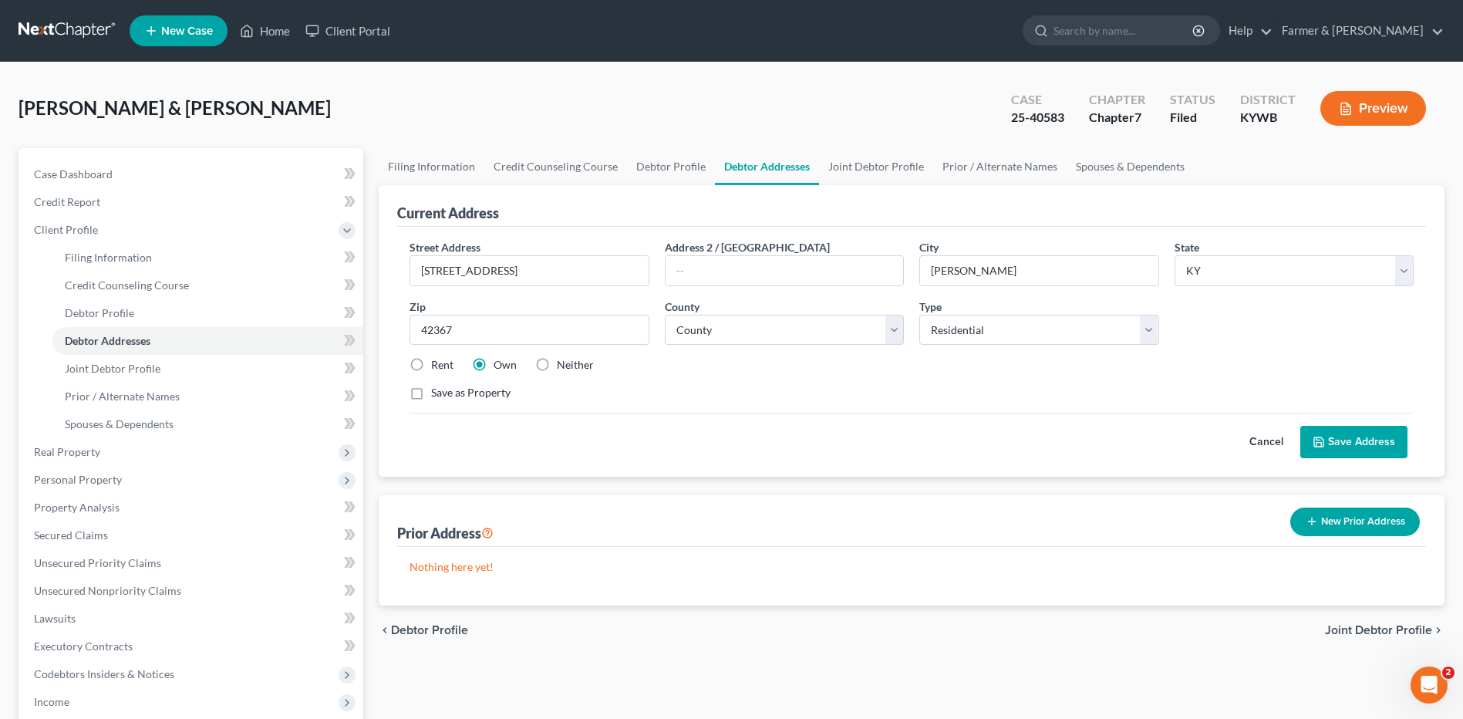
click at [1266, 446] on button "Cancel" at bounding box center [1266, 441] width 68 height 31
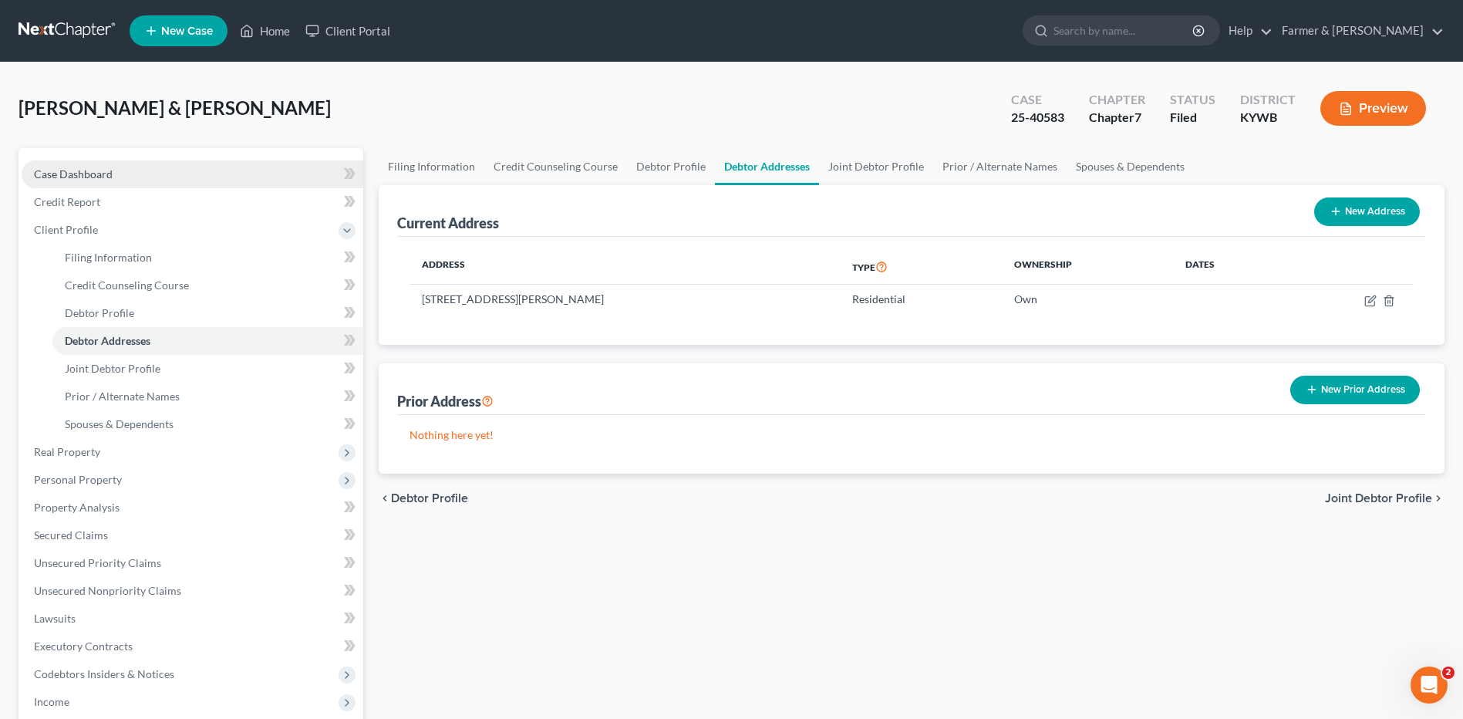
click at [103, 180] on span "Case Dashboard" at bounding box center [73, 173] width 79 height 13
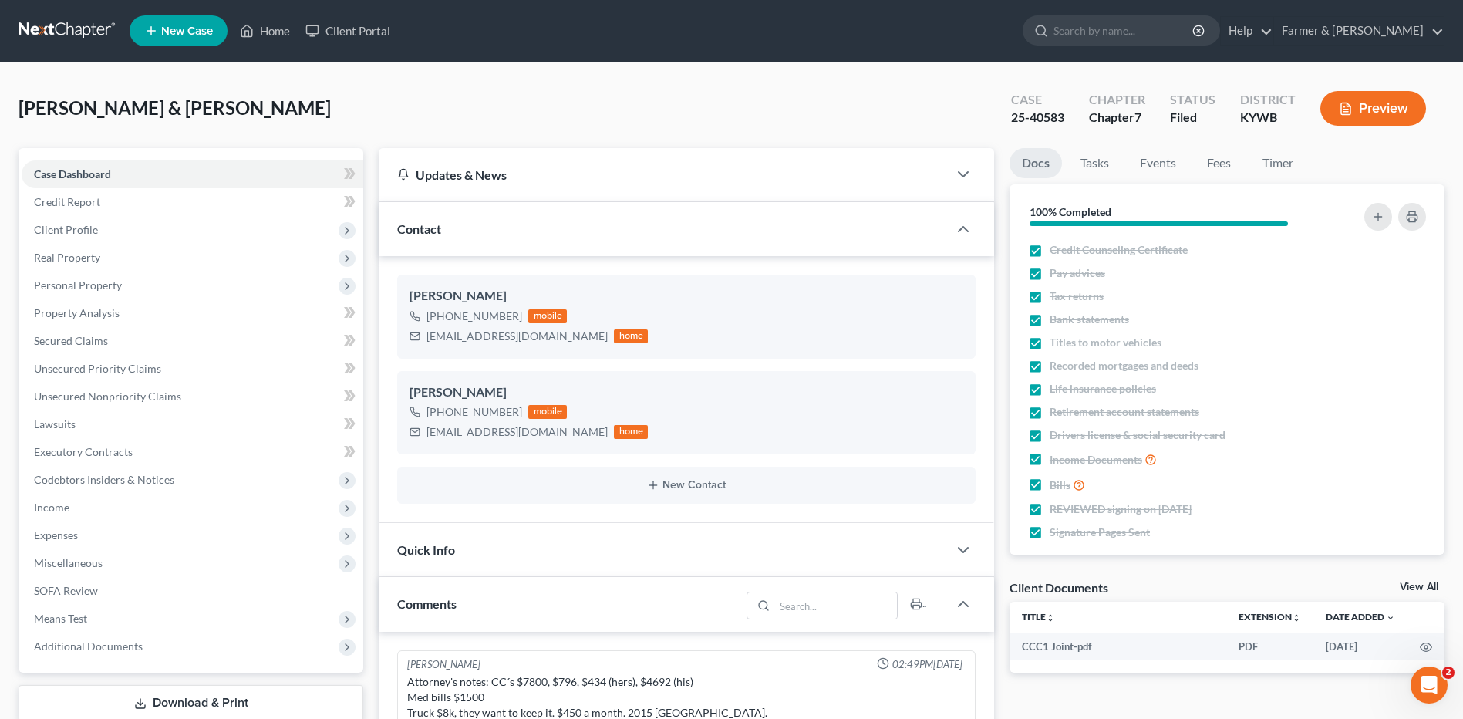
scroll to position [260, 0]
drag, startPoint x: 49, startPoint y: 39, endPoint x: 67, endPoint y: 37, distance: 17.8
click at [49, 39] on link at bounding box center [68, 31] width 99 height 28
